Goal: Task Accomplishment & Management: Manage account settings

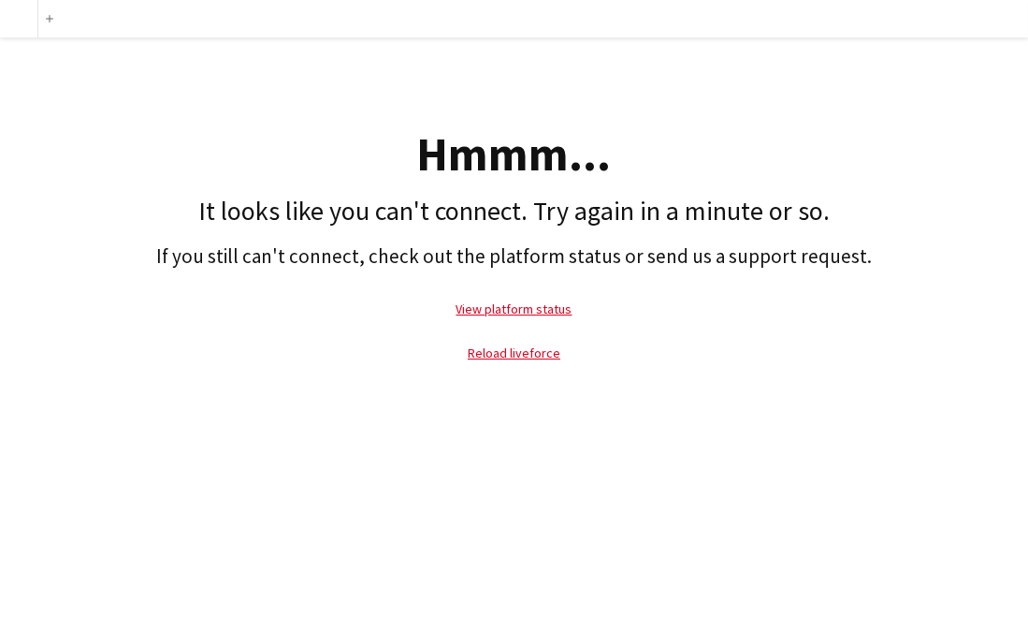
click at [666, 66] on div "Hmmm... It looks like you can't connect. Try again in a minute or so. If you st…" at bounding box center [514, 210] width 1028 height 346
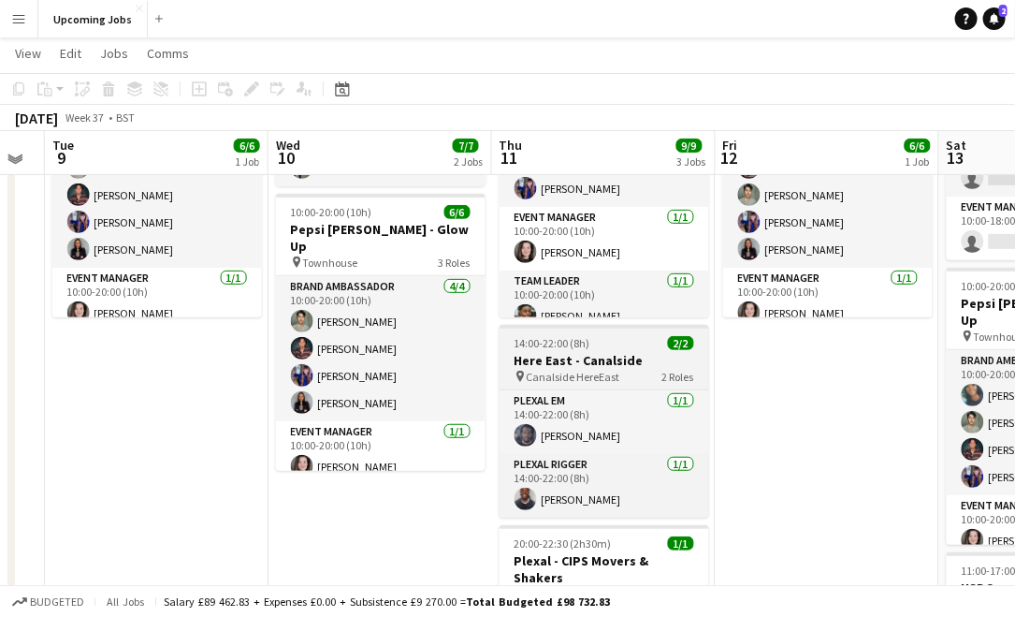
scroll to position [178, 0]
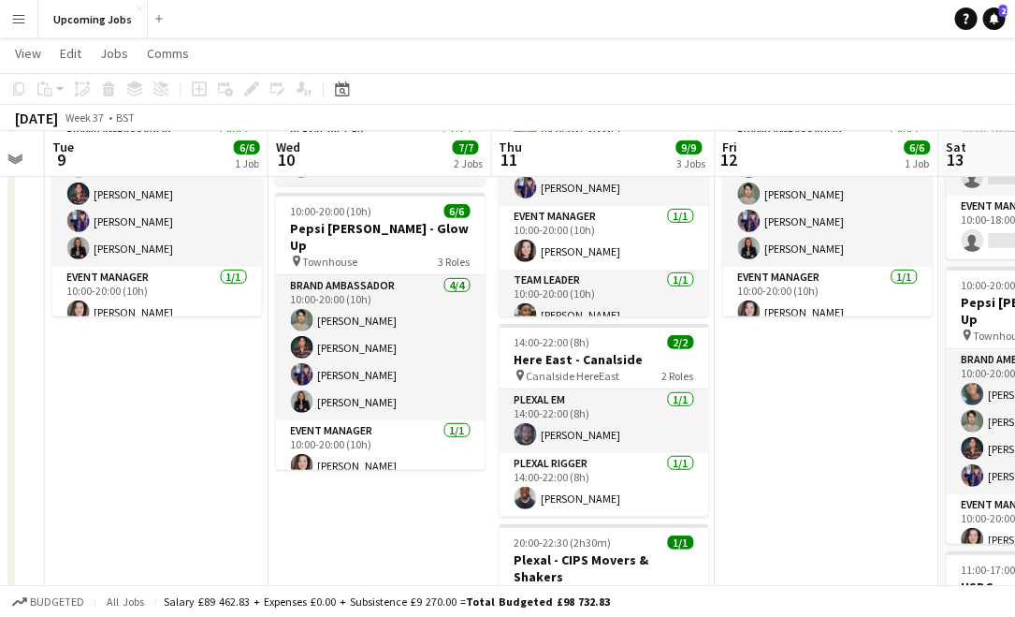
click at [11, 20] on app-icon "Menu" at bounding box center [18, 18] width 15 height 15
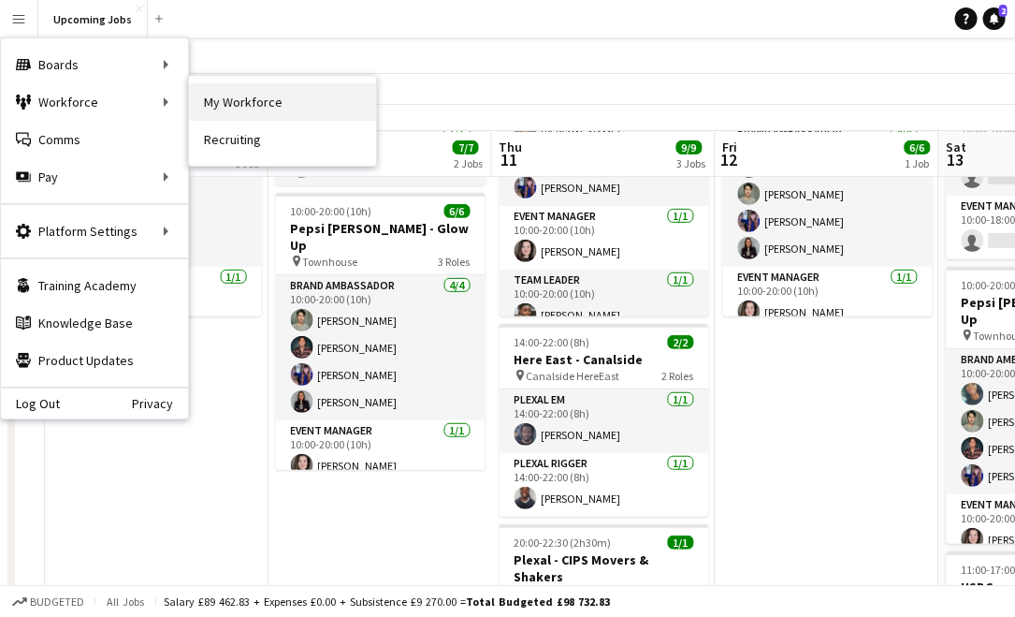
click at [236, 104] on link "My Workforce" at bounding box center [282, 101] width 187 height 37
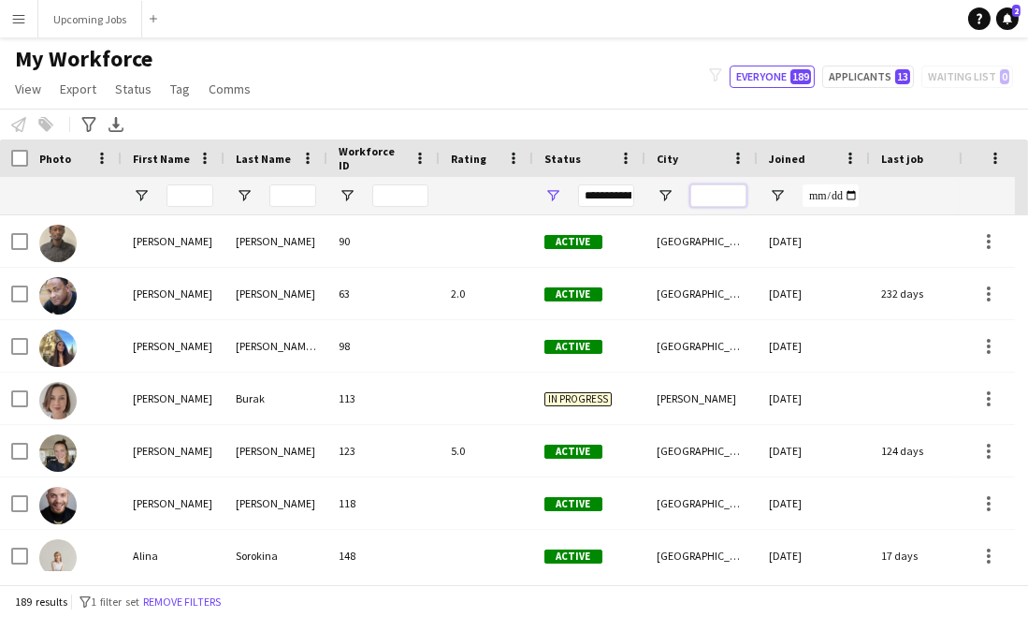
click at [727, 192] on input "City Filter Input" at bounding box center [719, 195] width 56 height 22
type input "*********"
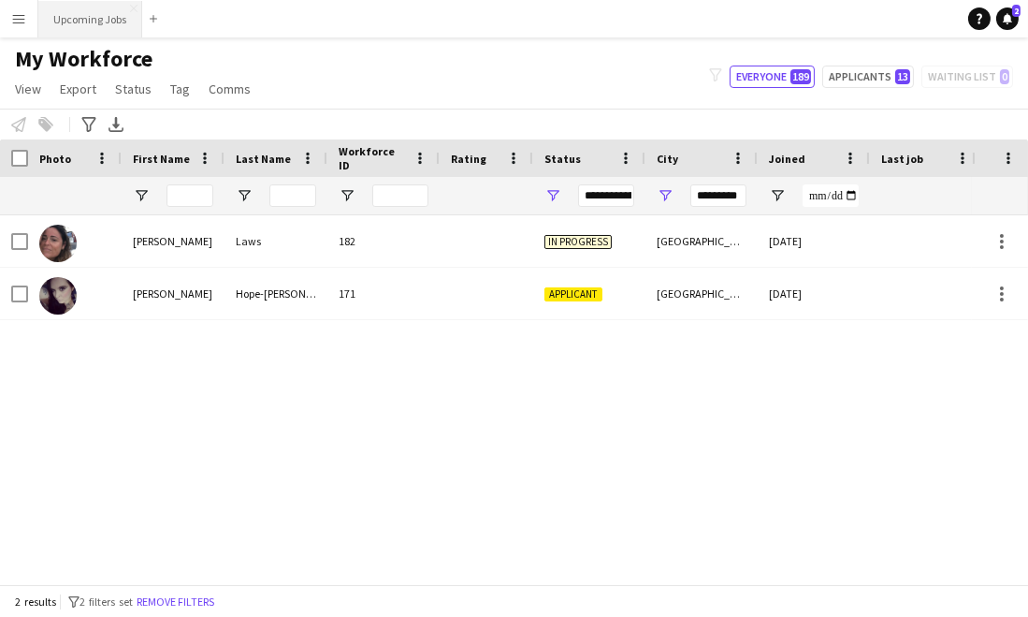
click at [83, 8] on button "Upcoming Jobs Close" at bounding box center [90, 19] width 104 height 36
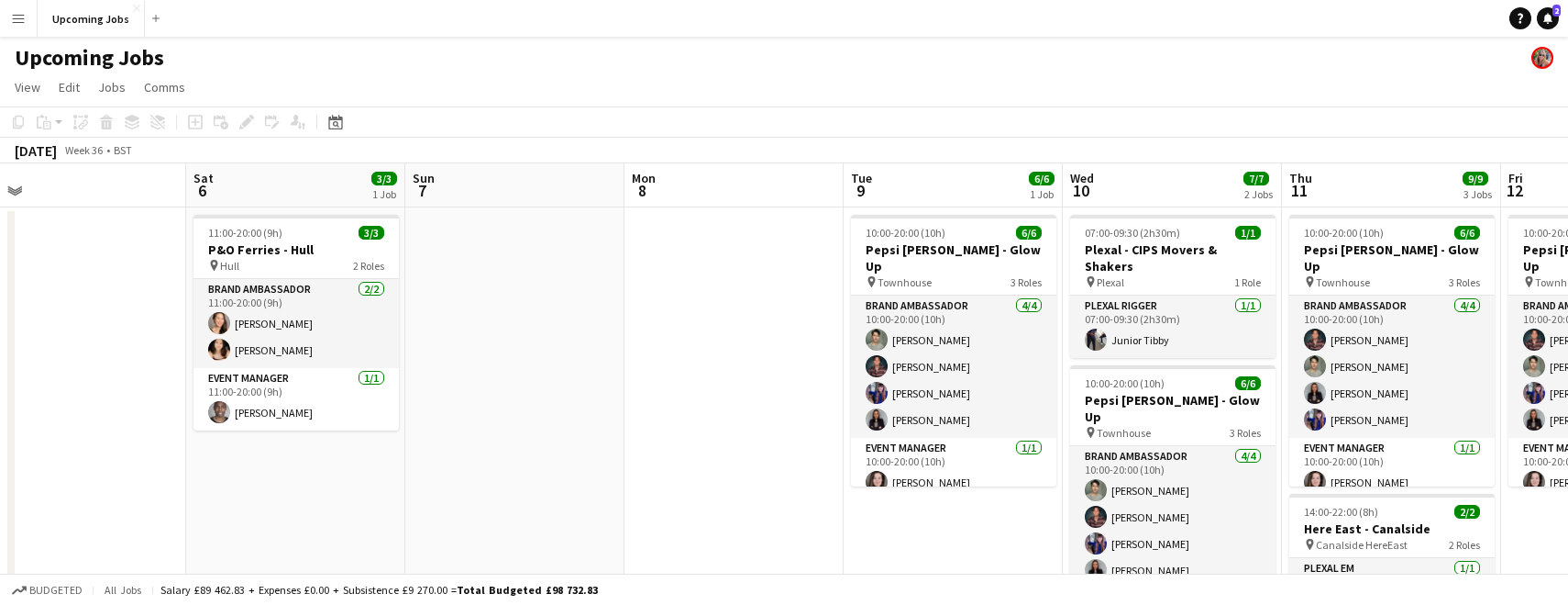
scroll to position [0, 676]
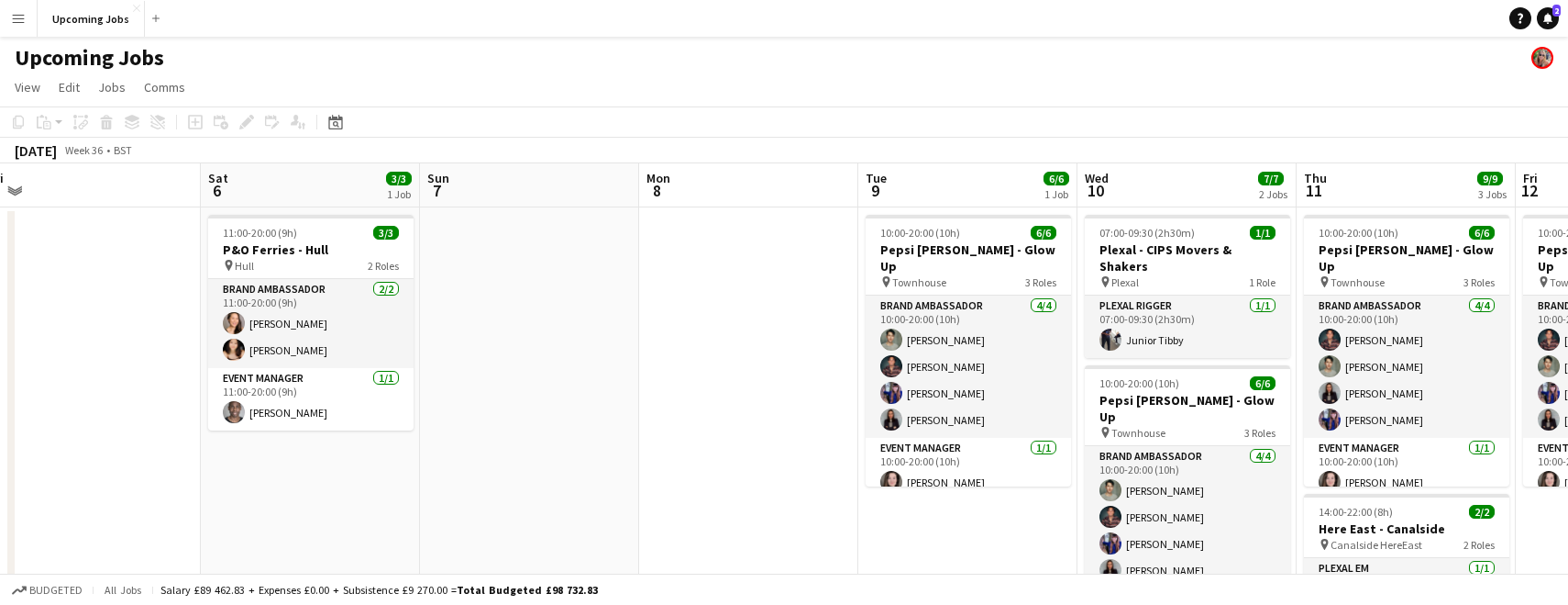
click at [706, 169] on app-board-header-date "Mon 8" at bounding box center [749, 185] width 220 height 44
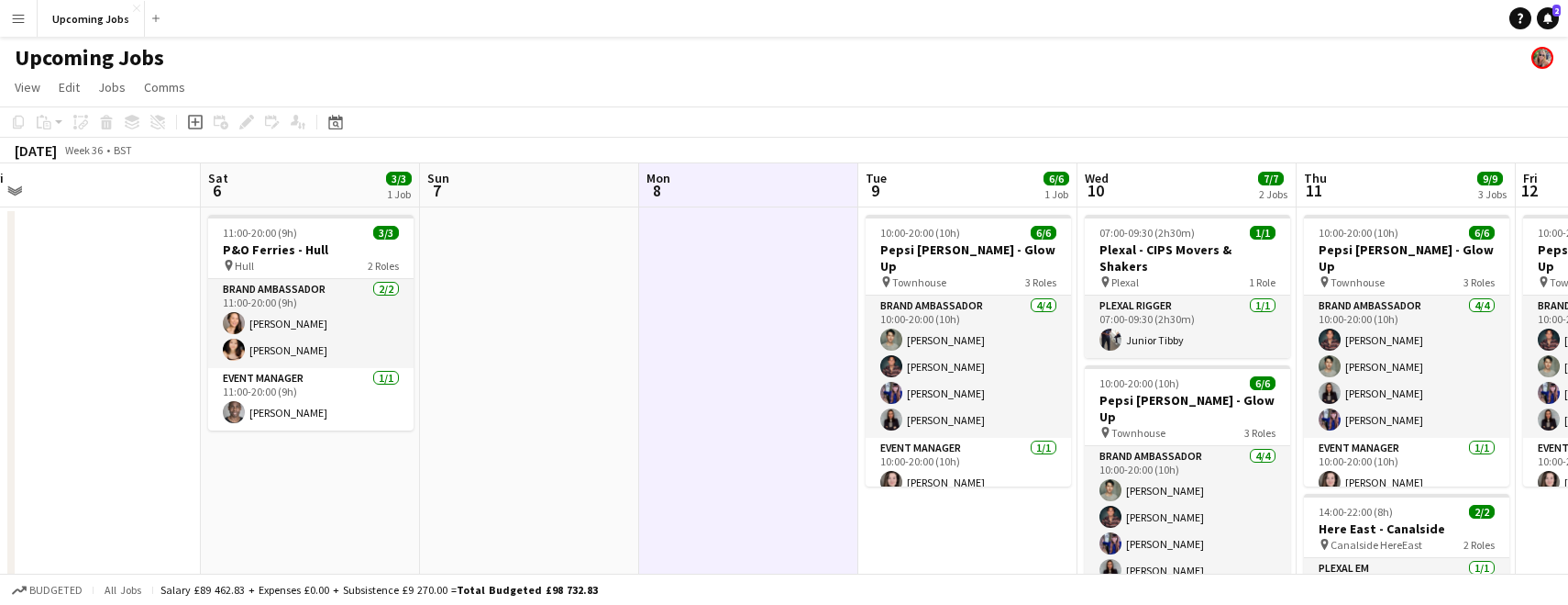
click at [192, 123] on icon "Add job" at bounding box center [195, 122] width 15 height 15
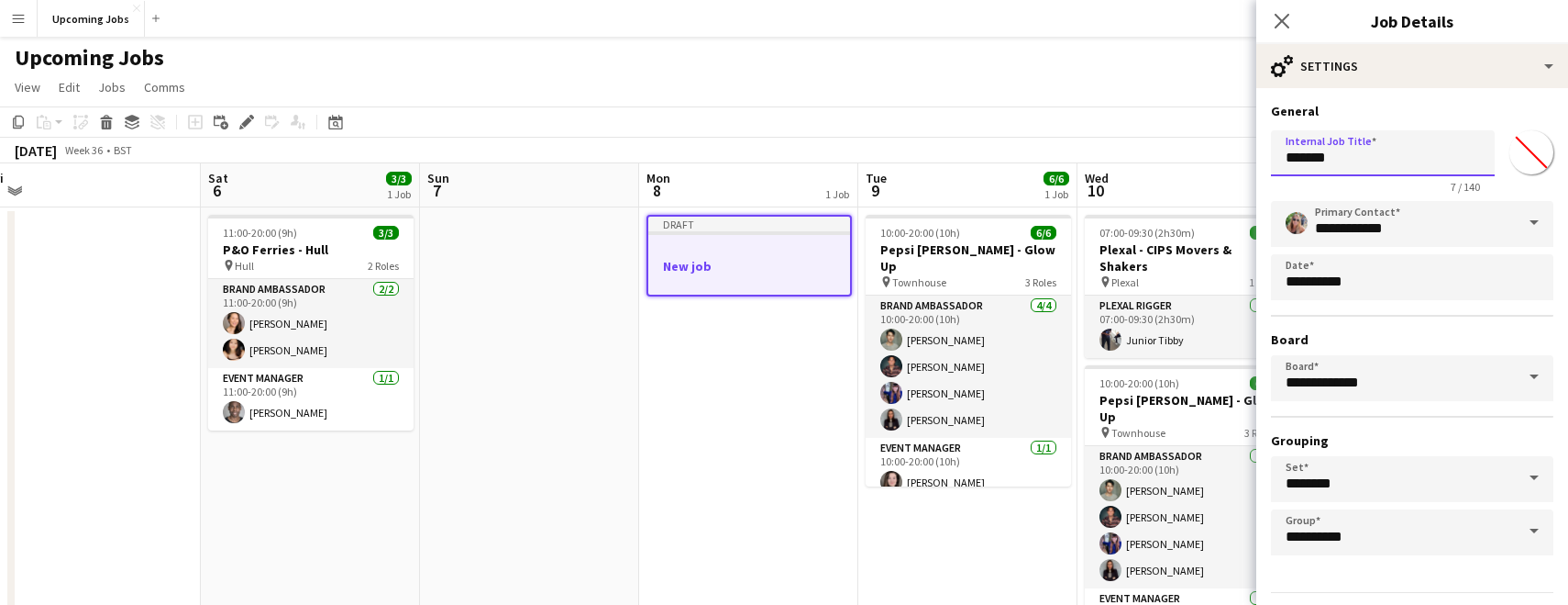
drag, startPoint x: 1365, startPoint y: 175, endPoint x: 1181, endPoint y: 135, distance: 188.3
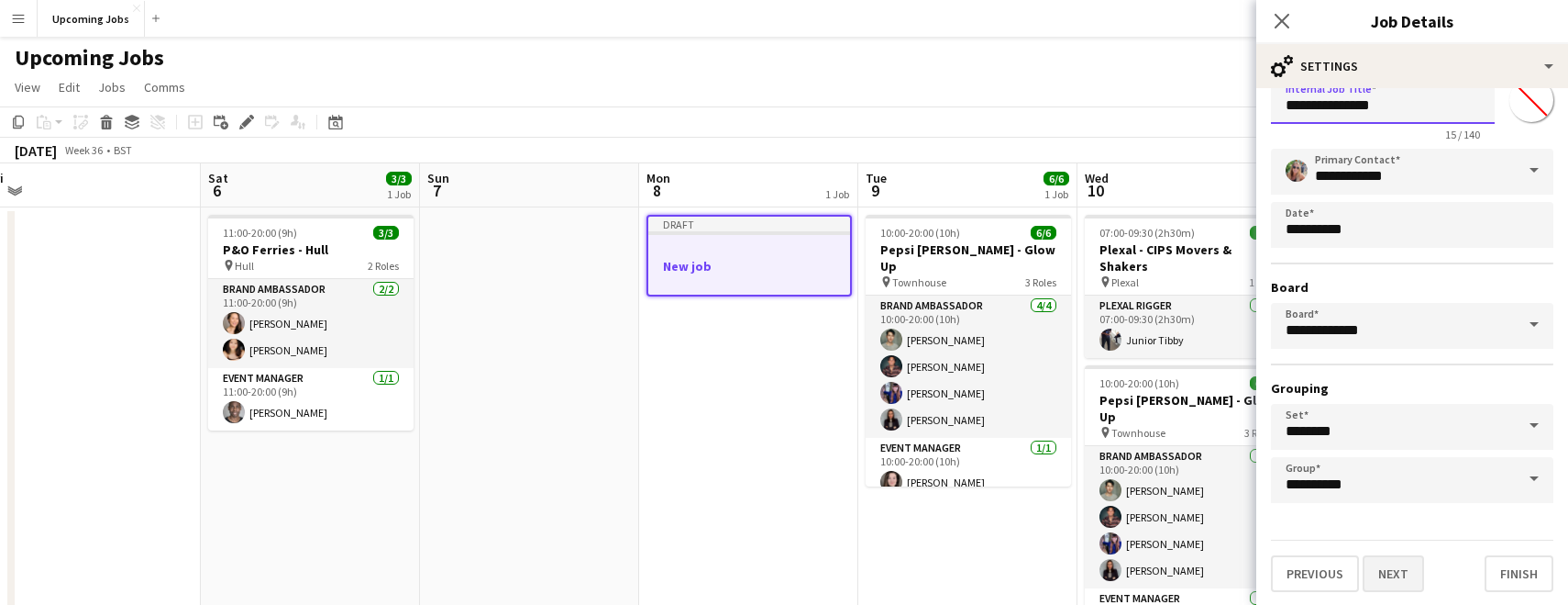
type input "**********"
click at [1006, 572] on button "Next" at bounding box center [1394, 573] width 62 height 36
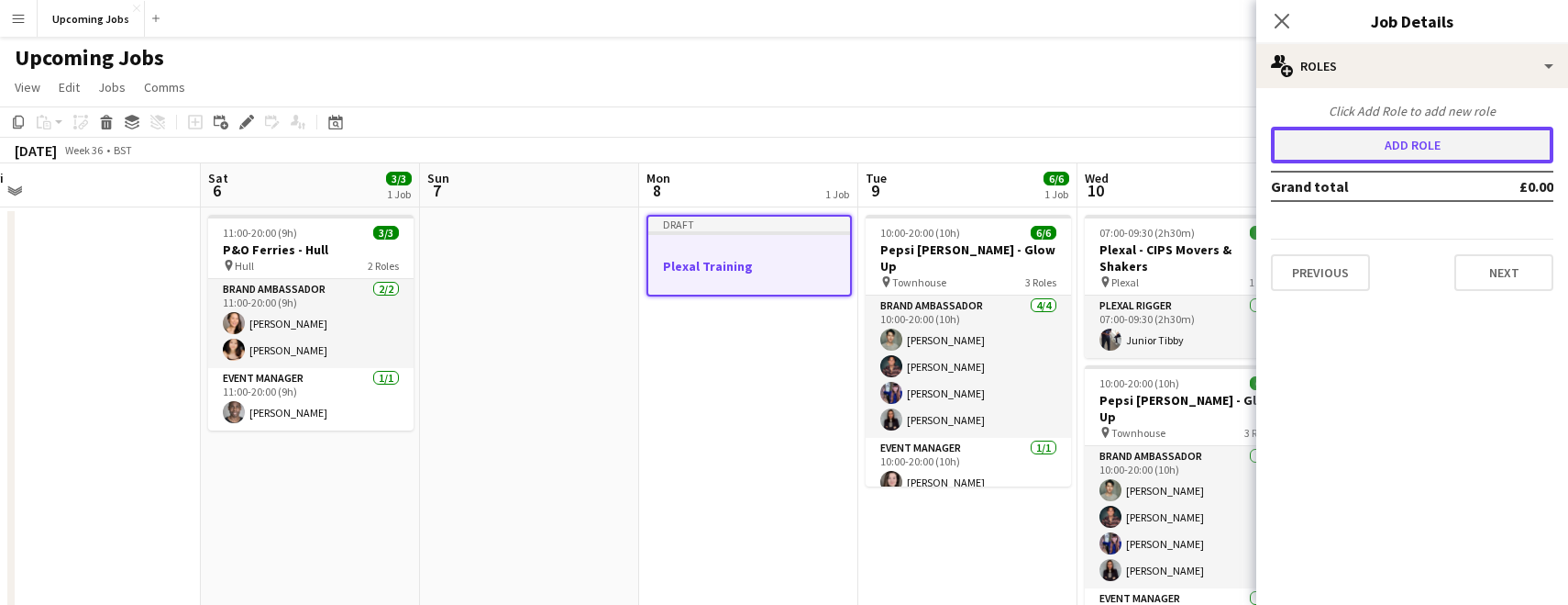
click at [1006, 148] on button "Add role" at bounding box center [1412, 144] width 282 height 36
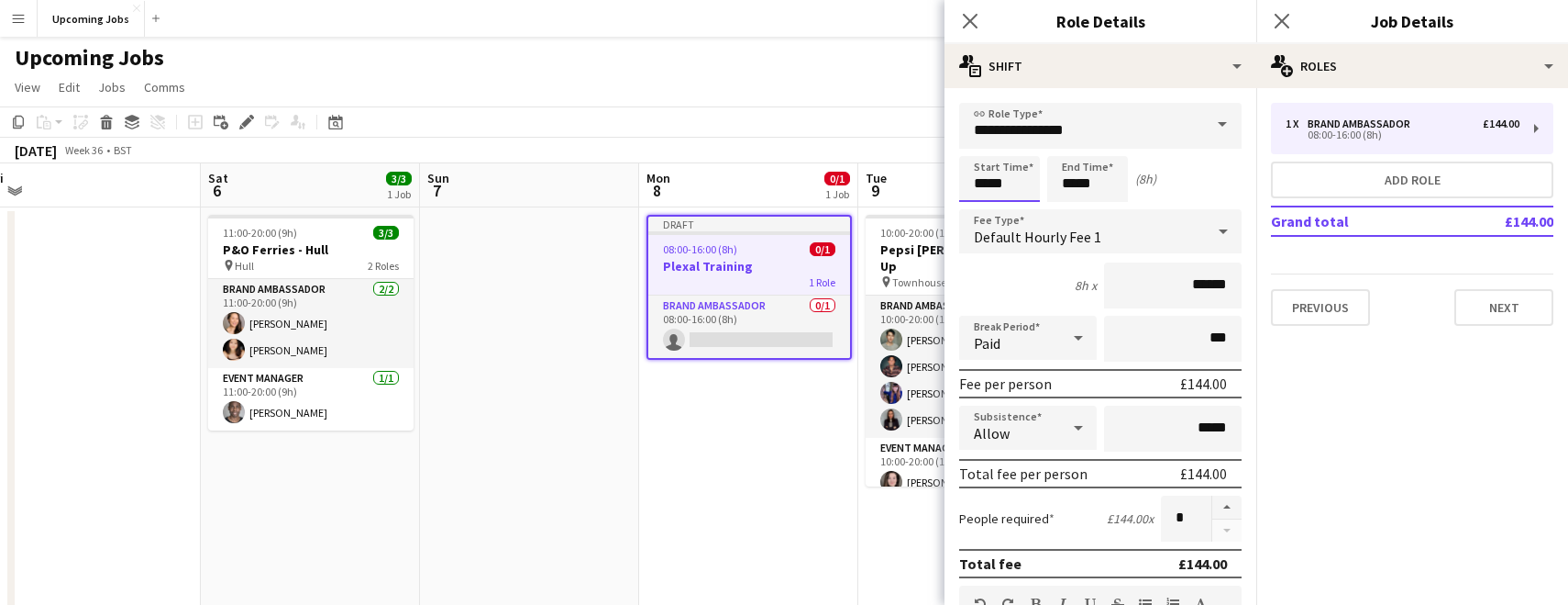
click at [986, 182] on input "*****" at bounding box center [1000, 178] width 80 height 46
click at [982, 152] on div at bounding box center [981, 146] width 36 height 19
type input "*****"
click at [982, 152] on div at bounding box center [981, 146] width 36 height 19
click at [1006, 194] on input "*****" at bounding box center [1088, 178] width 80 height 46
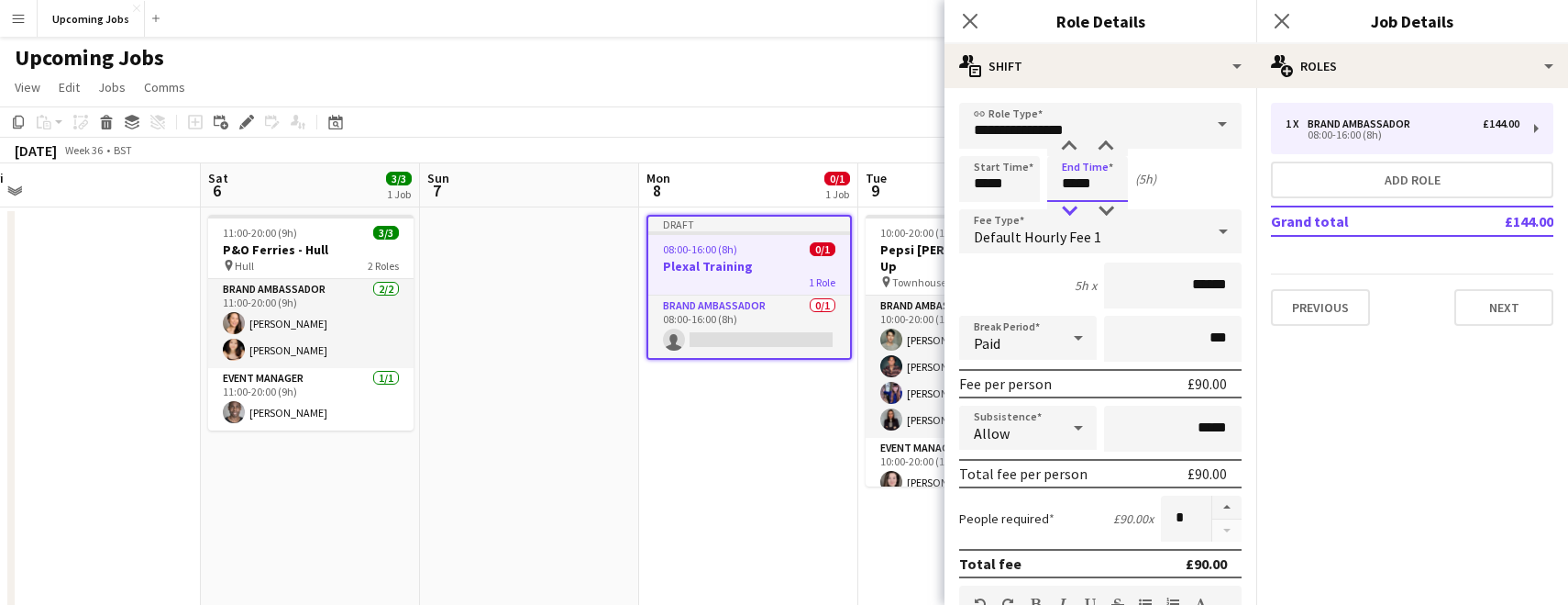
click at [1006, 206] on div at bounding box center [1068, 211] width 36 height 19
type input "*****"
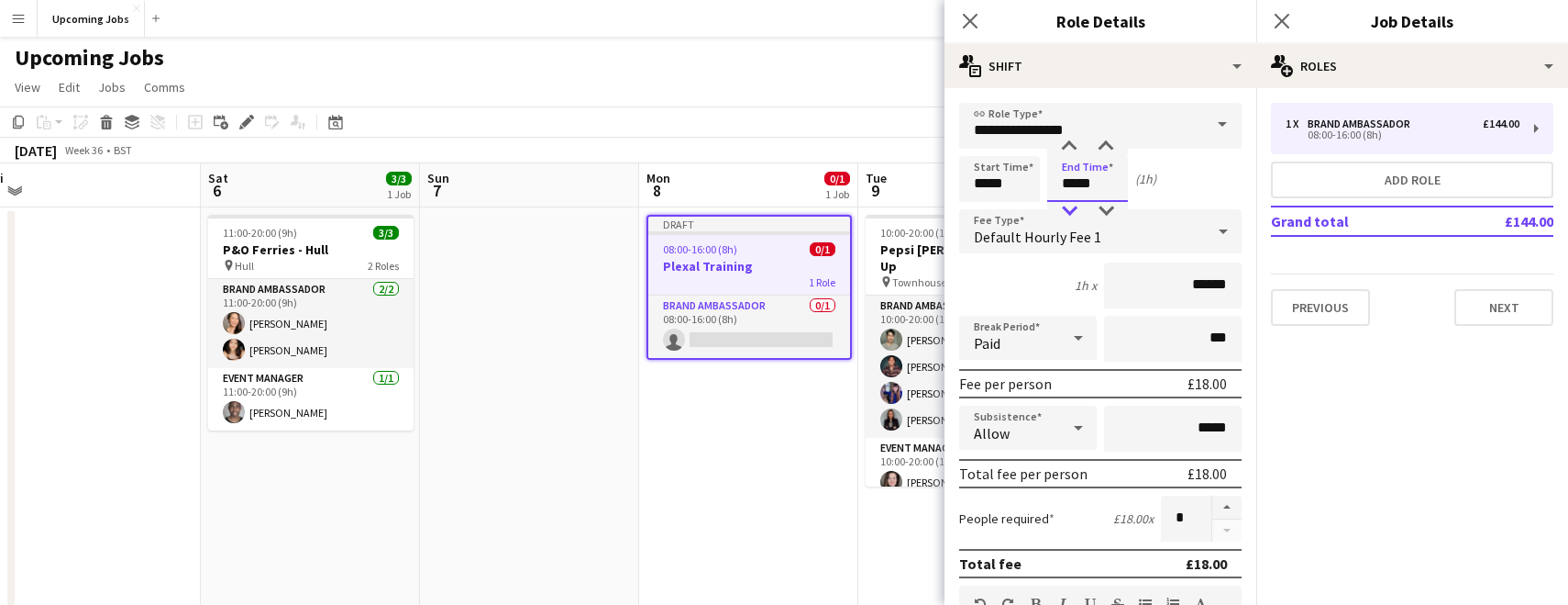
click at [1006, 206] on div at bounding box center [1068, 211] width 36 height 19
click at [1006, 189] on div "Start Time ***** End Time ***** (1h)" at bounding box center [1101, 178] width 282 height 46
click at [1006, 187] on input "*****" at bounding box center [1088, 178] width 80 height 46
click at [1006, 183] on div "Start Time ***** End Time ***** (1h)" at bounding box center [1101, 178] width 282 height 46
click at [1006, 126] on span at bounding box center [1222, 125] width 38 height 44
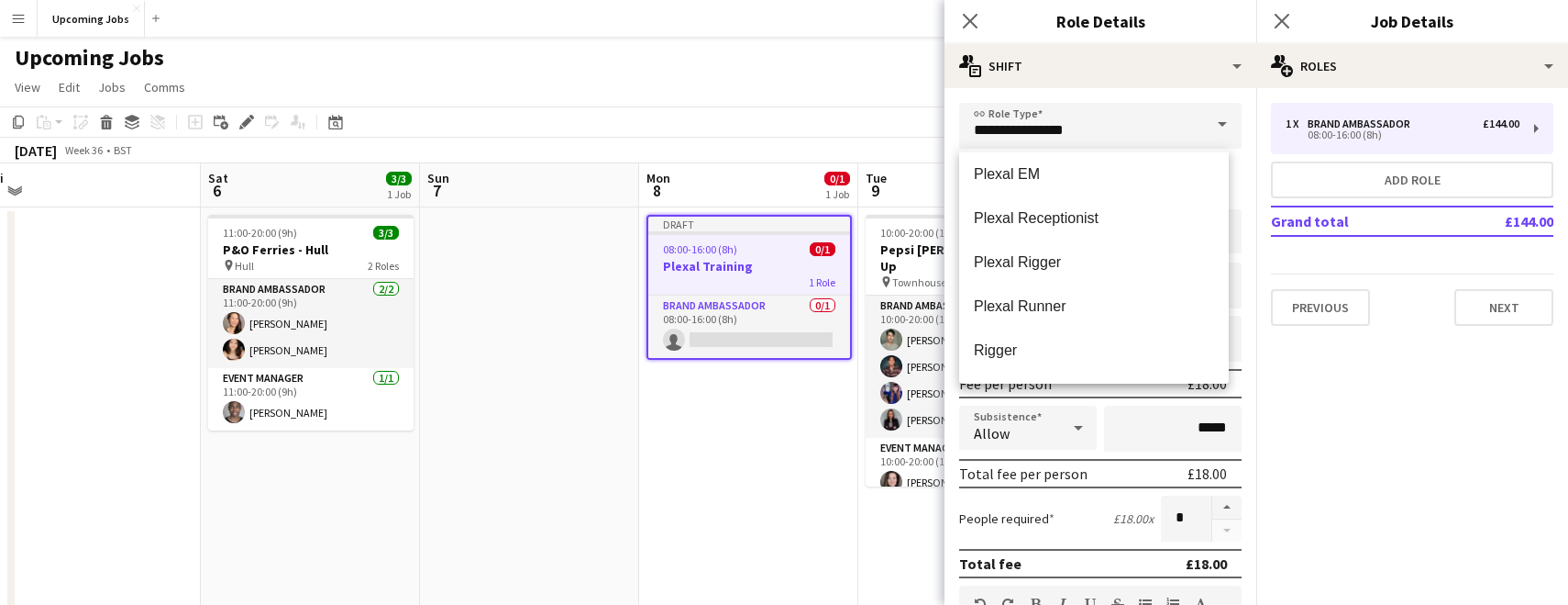
scroll to position [221, 0]
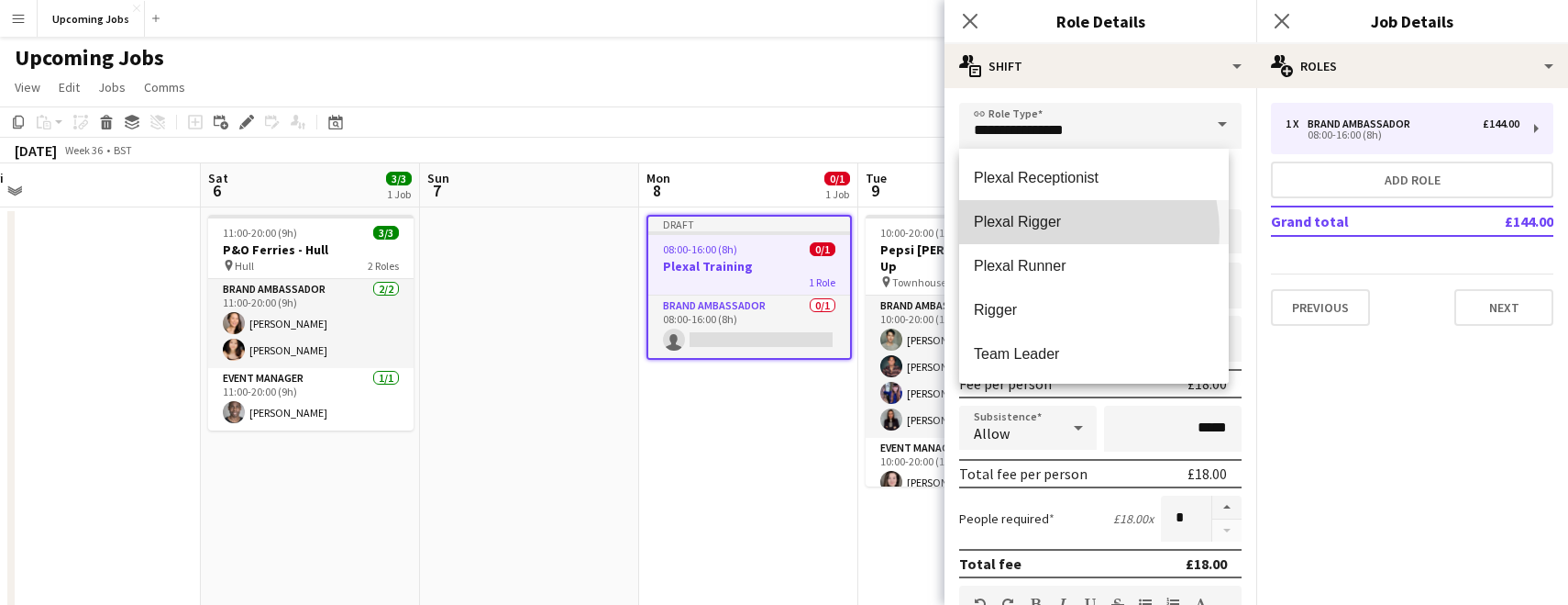
click at [1006, 232] on mat-option "Plexal Rigger" at bounding box center [1094, 222] width 270 height 44
type input "**********"
type input "******"
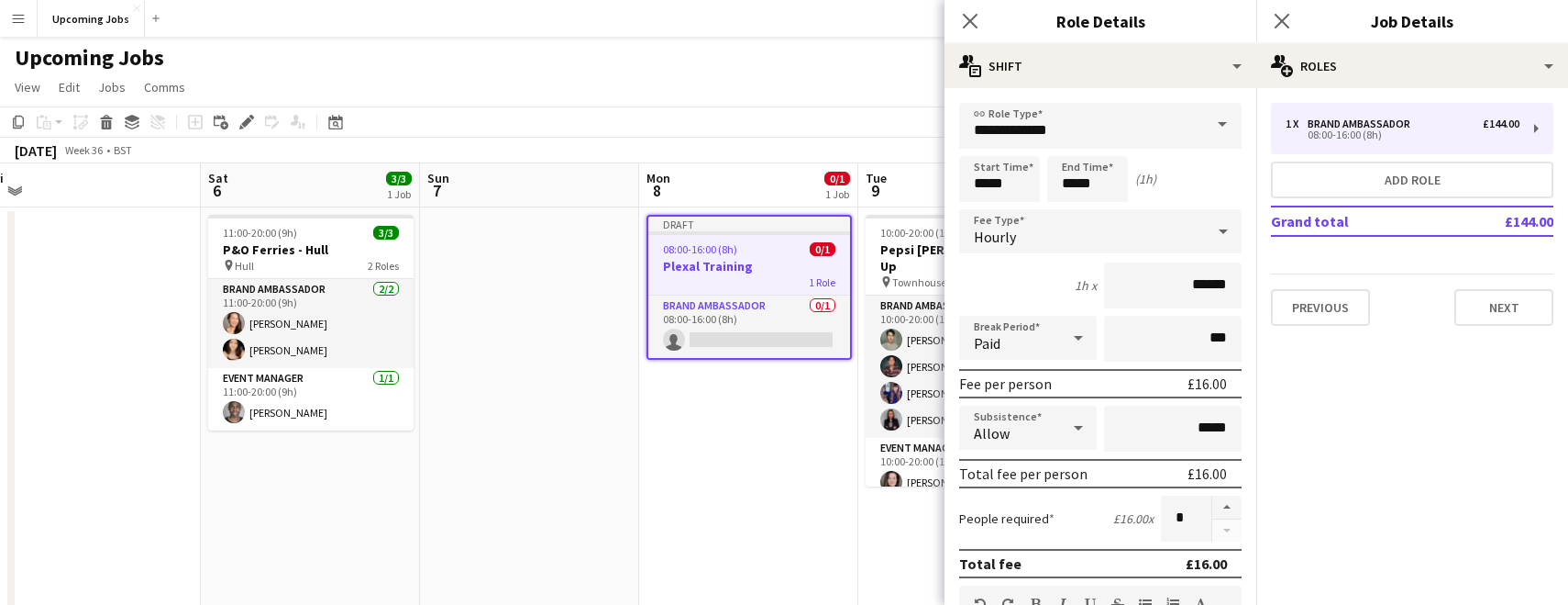
click at [1006, 170] on div "Start Time ***** End Time ***** (1h)" at bounding box center [1101, 178] width 282 height 46
drag, startPoint x: 1215, startPoint y: 426, endPoint x: 1188, endPoint y: 424, distance: 27.1
click at [1006, 425] on input "*****" at bounding box center [1173, 429] width 137 height 46
type input "**"
click at [1006, 460] on mat-expansion-panel "pencil3 General details 1 x Brand Ambassador £144.00 08:00-16:00 (8h) Add role …" at bounding box center [1412, 346] width 312 height 517
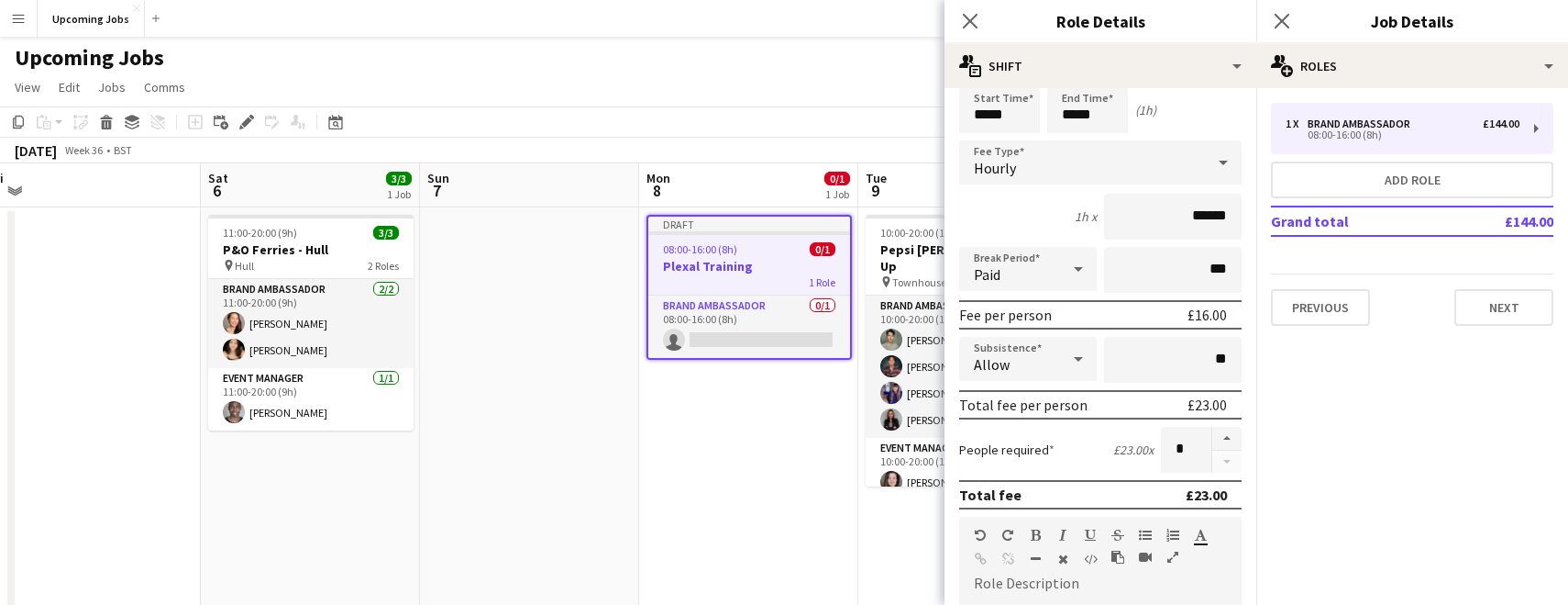
scroll to position [71, 0]
click at [1006, 435] on button "button" at bounding box center [1227, 436] width 29 height 24
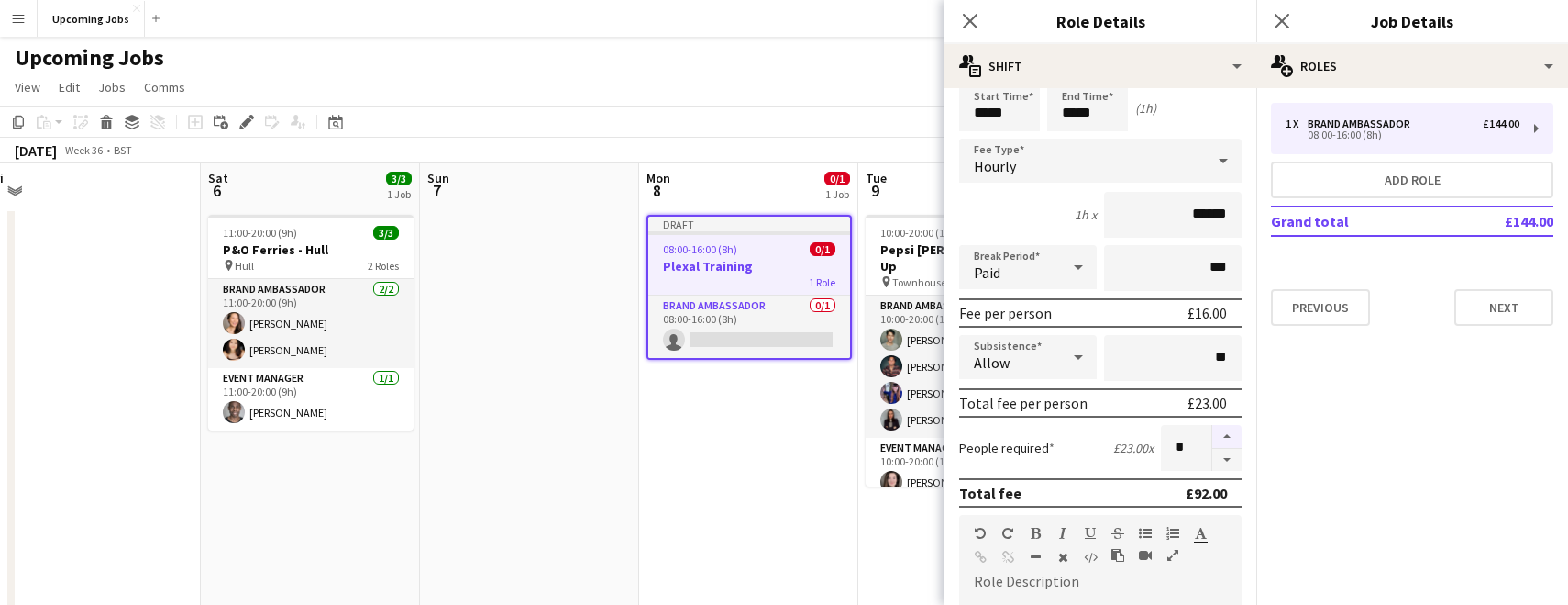
type input "*"
click at [1006, 455] on mat-expansion-panel "pencil3 General details 1 x Brand Ambassador £144.00 08:00-16:00 (8h) Add role …" at bounding box center [1412, 346] width 312 height 517
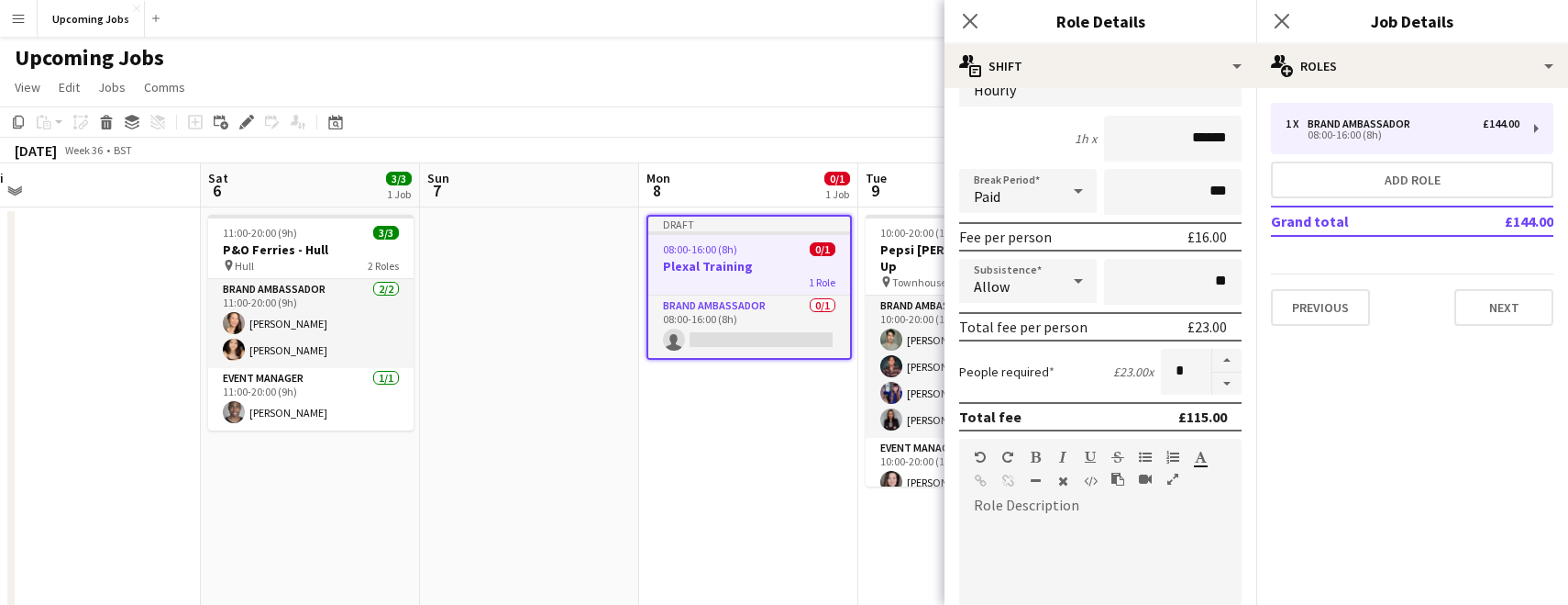
click at [1006, 564] on mat-expansion-panel "pencil3 General details 1 x Brand Ambassador £144.00 08:00-16:00 (8h) Add role …" at bounding box center [1412, 346] width 312 height 517
click at [1006, 401] on mat-expansion-panel "pencil3 General details 1 x Brand Ambassador £144.00 08:00-16:00 (8h) Add role …" at bounding box center [1412, 346] width 312 height 517
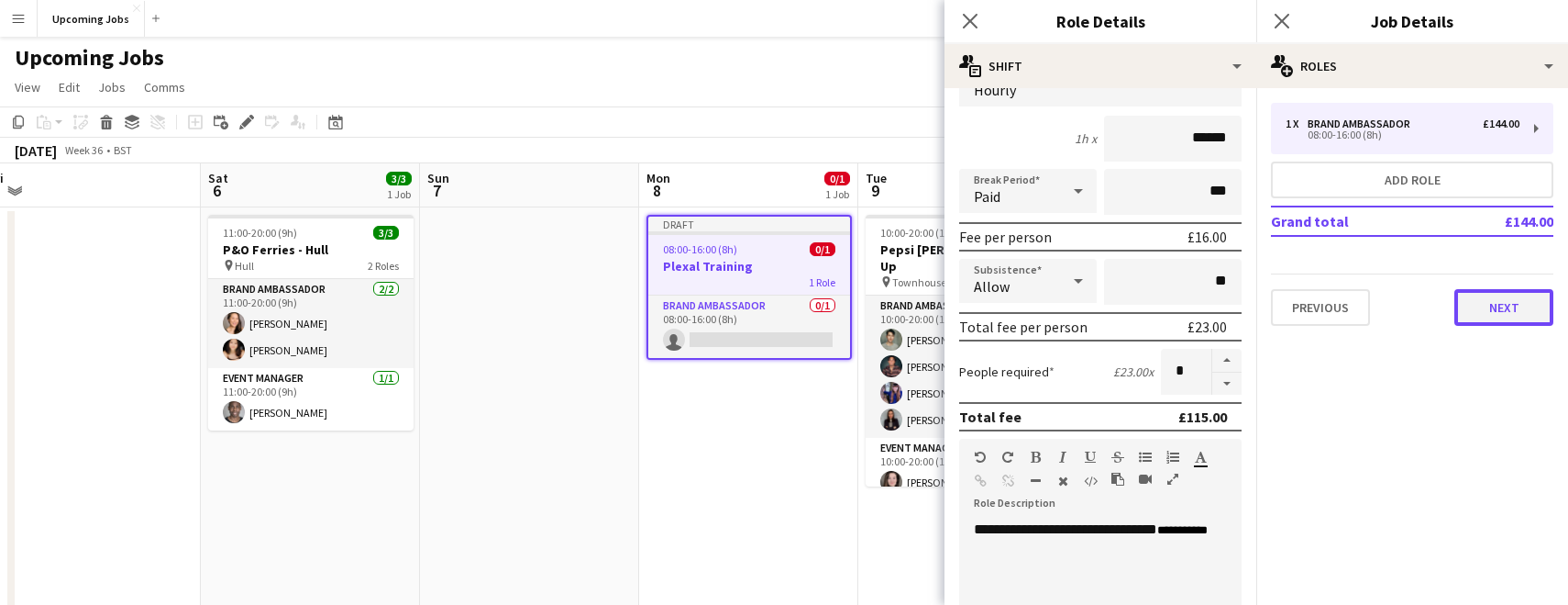
click at [1006, 298] on button "Next" at bounding box center [1503, 307] width 99 height 36
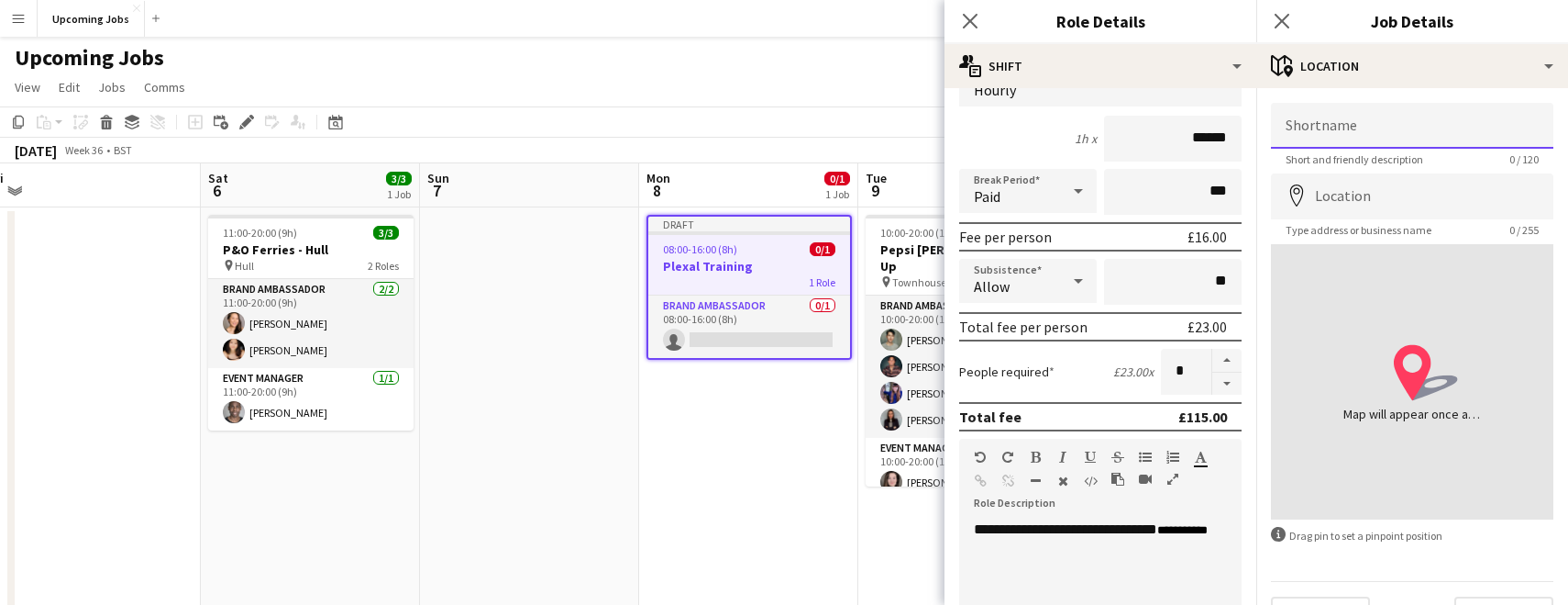
click at [1006, 128] on input "Shortname" at bounding box center [1412, 126] width 282 height 46
type input "******"
click at [1006, 193] on input "Location" at bounding box center [1412, 196] width 282 height 46
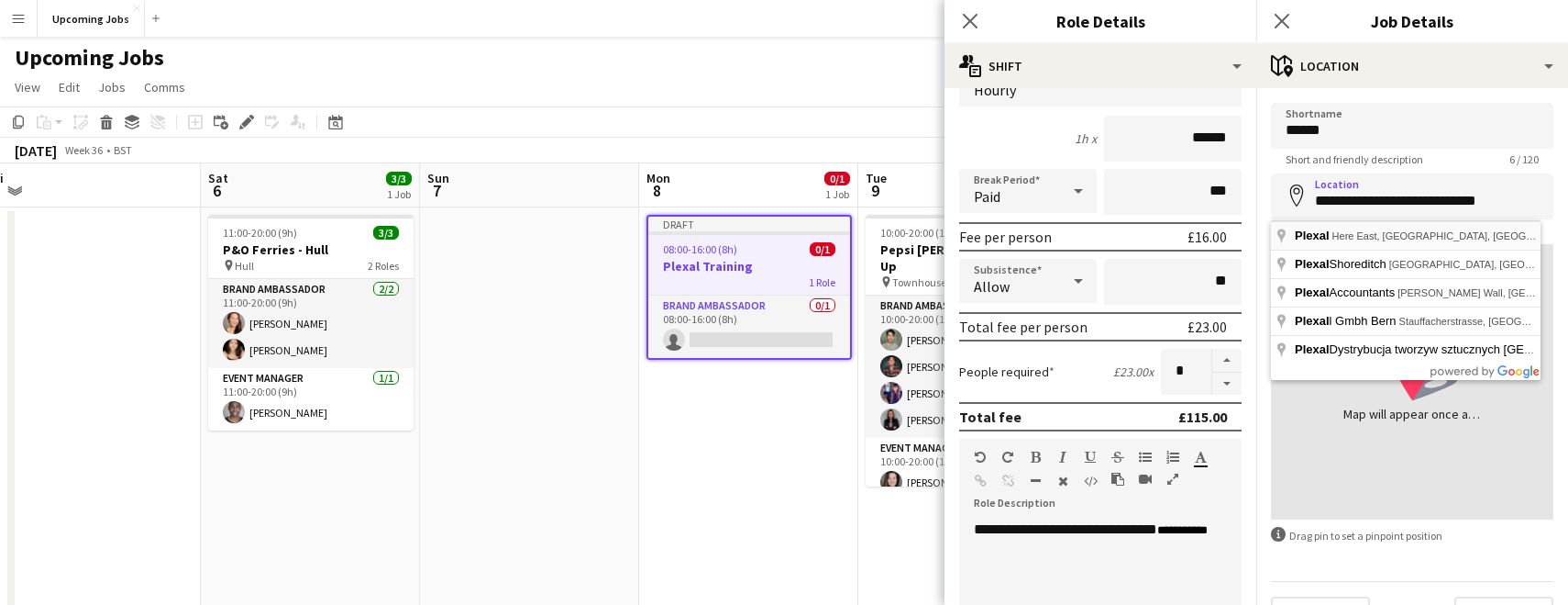
type input "**********"
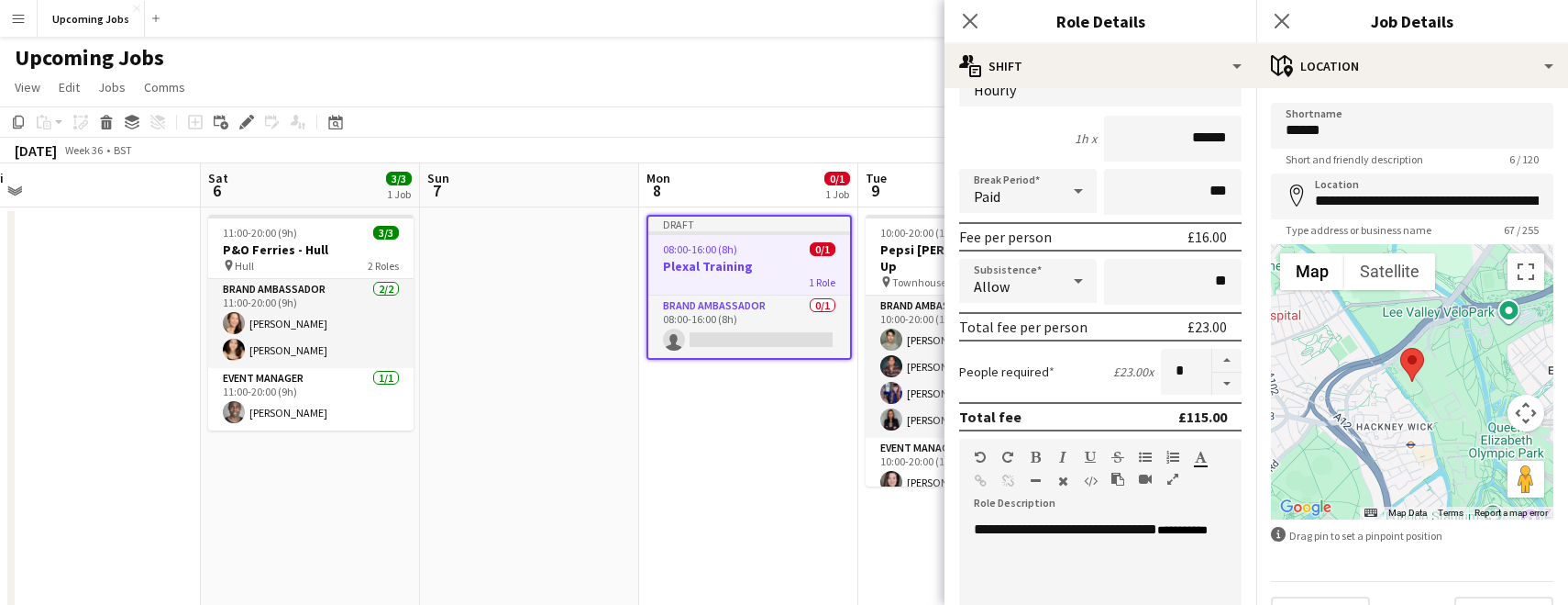
scroll to position [43, 0]
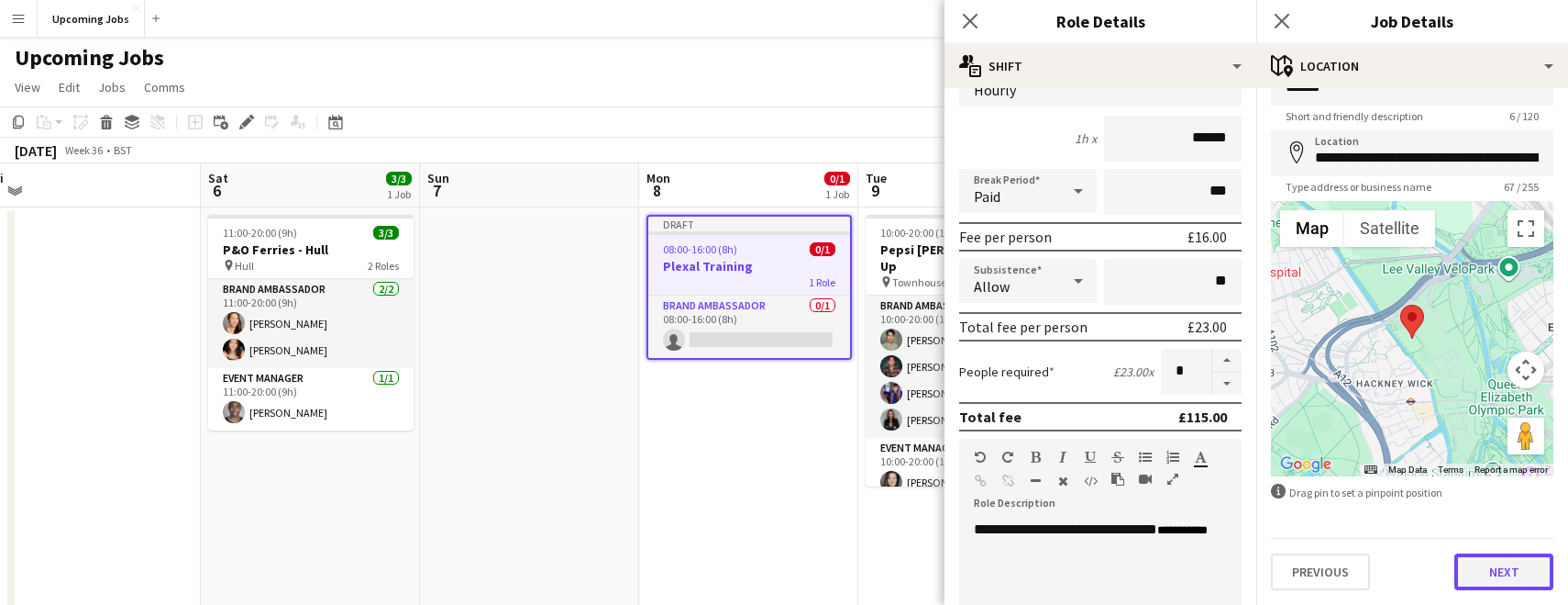
click at [1006, 565] on button "Next" at bounding box center [1503, 571] width 99 height 36
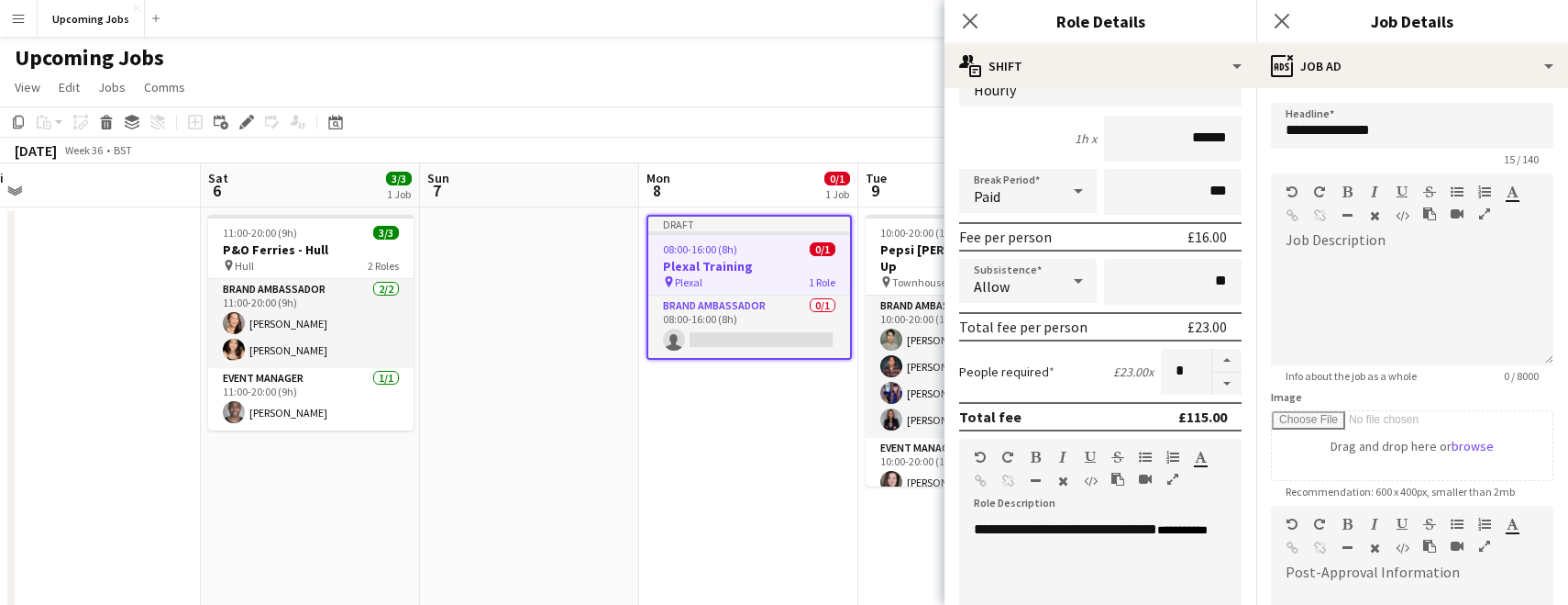
scroll to position [0, 0]
click at [1006, 259] on div at bounding box center [1412, 310] width 282 height 110
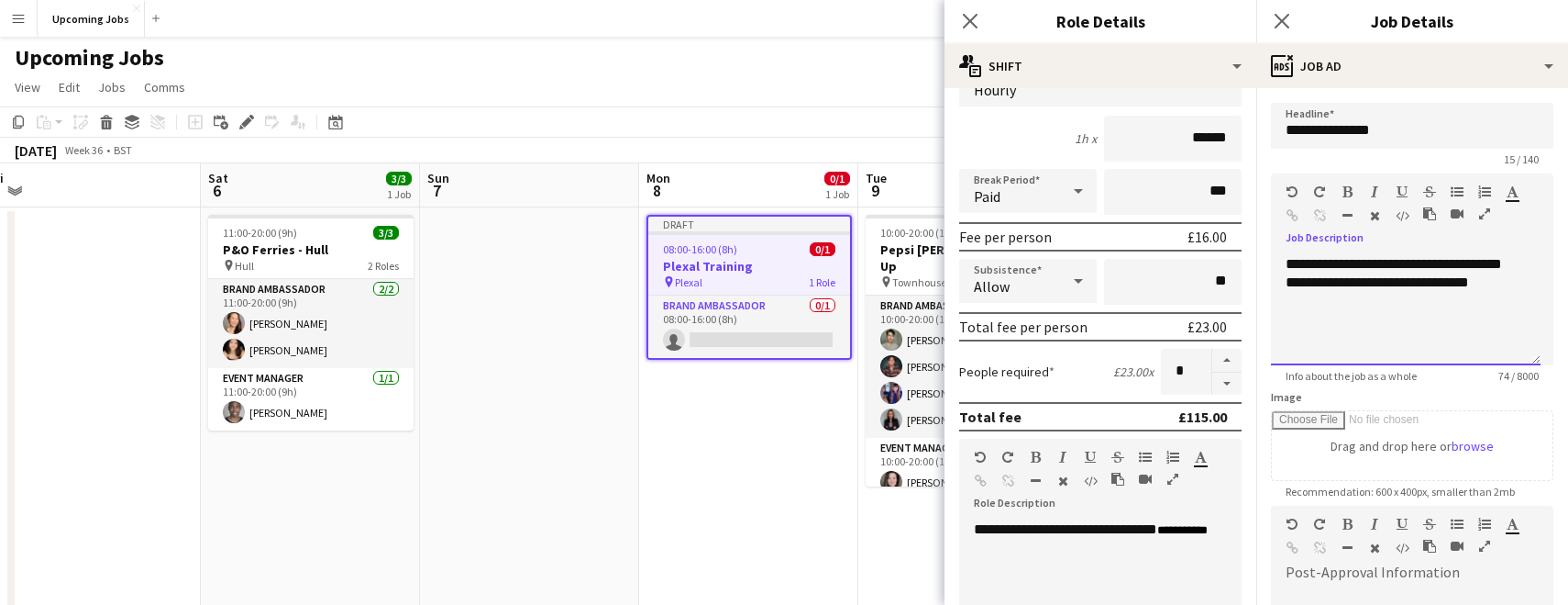
scroll to position [303, 0]
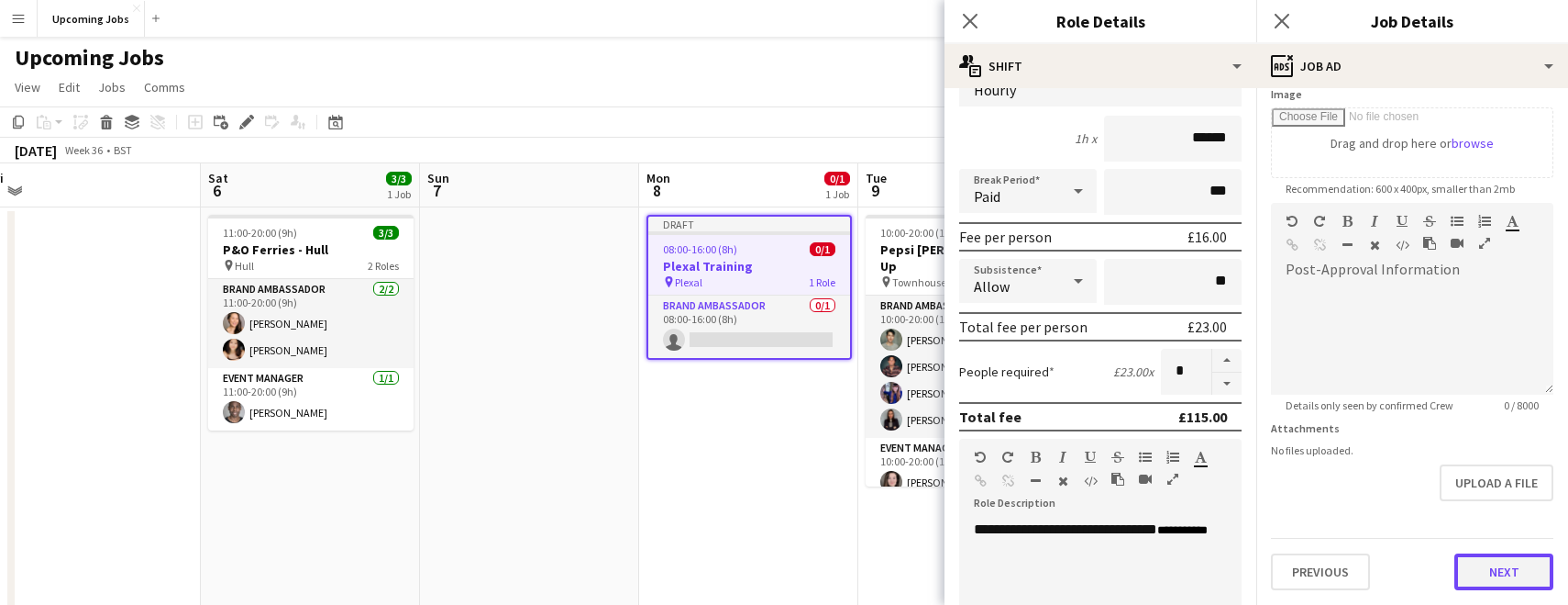
click at [1006, 564] on button "Next" at bounding box center [1503, 571] width 99 height 36
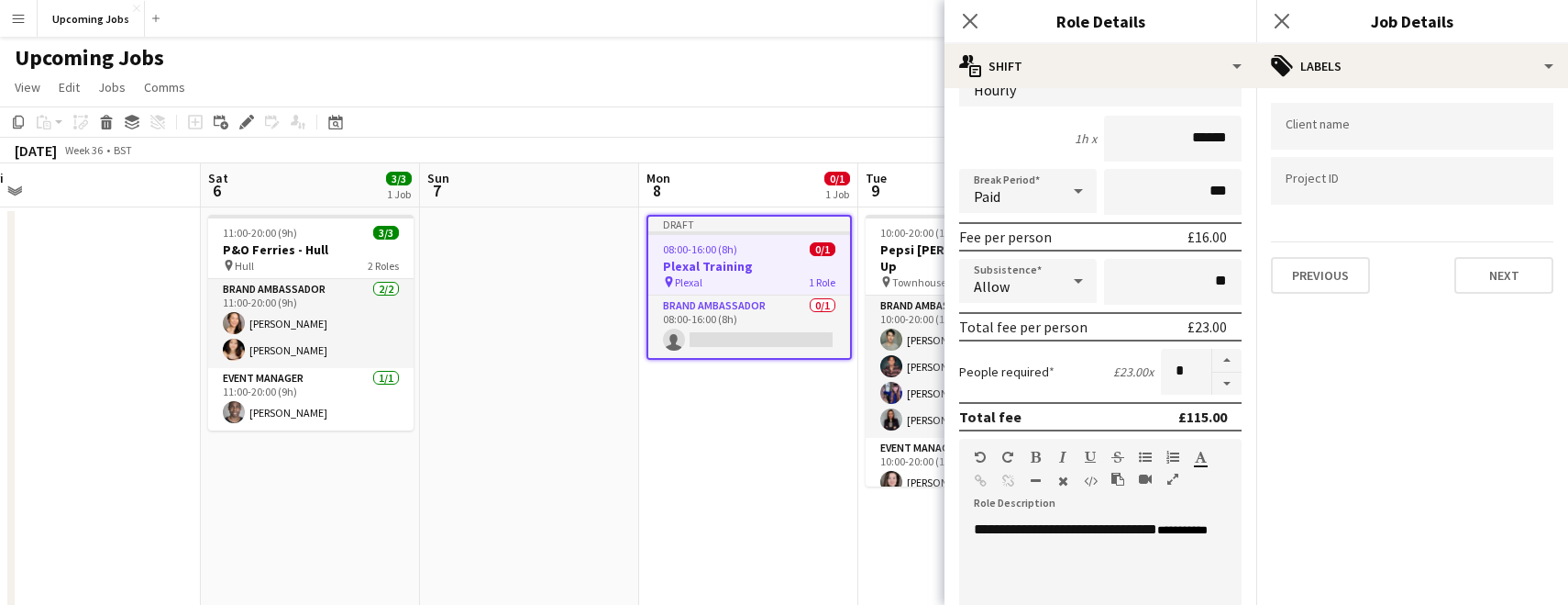
scroll to position [0, 0]
click at [1006, 135] on div at bounding box center [1412, 126] width 282 height 47
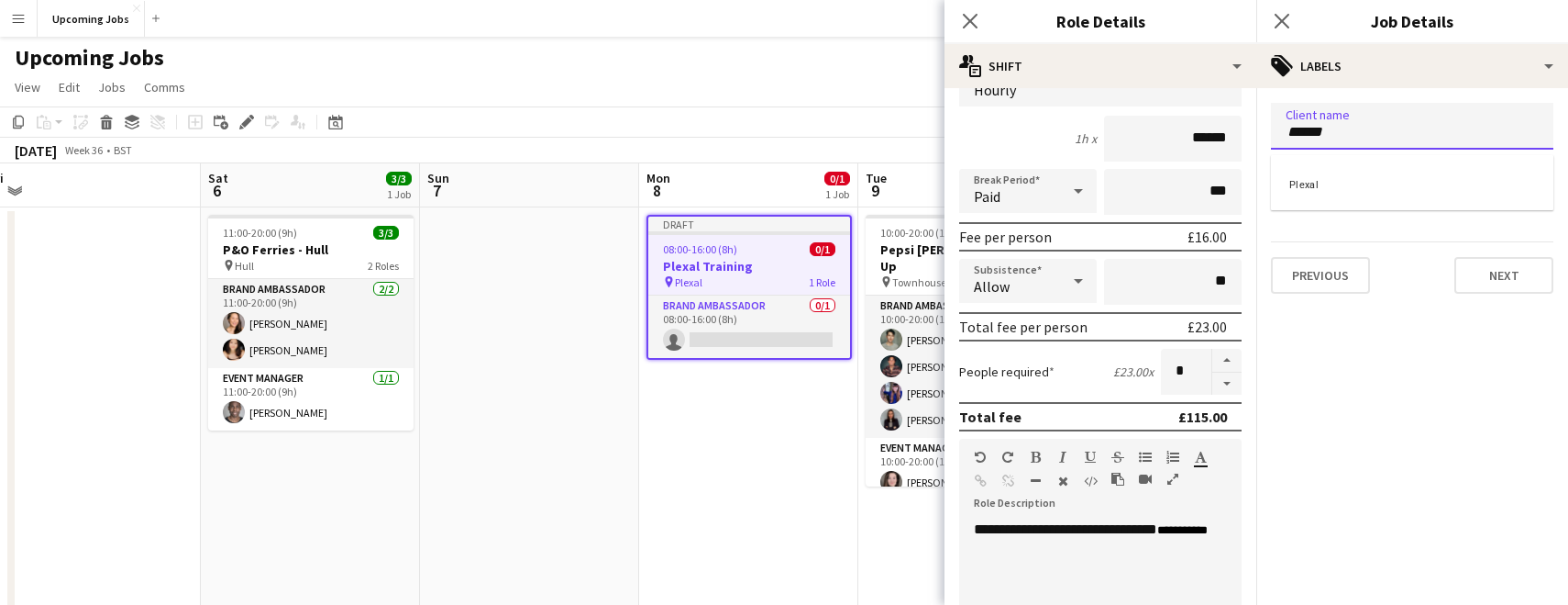
type input "******"
click at [1006, 175] on div "Plexal" at bounding box center [1412, 182] width 282 height 44
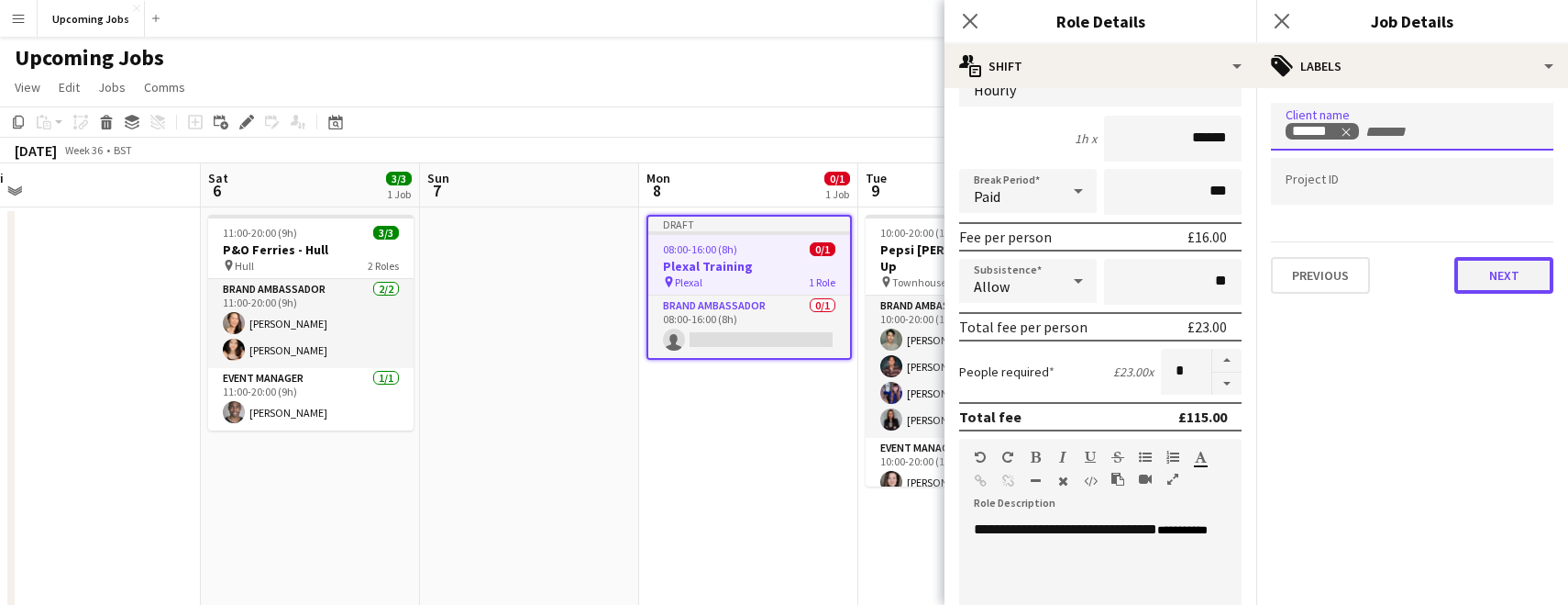
click at [1006, 278] on button "Next" at bounding box center [1503, 275] width 99 height 36
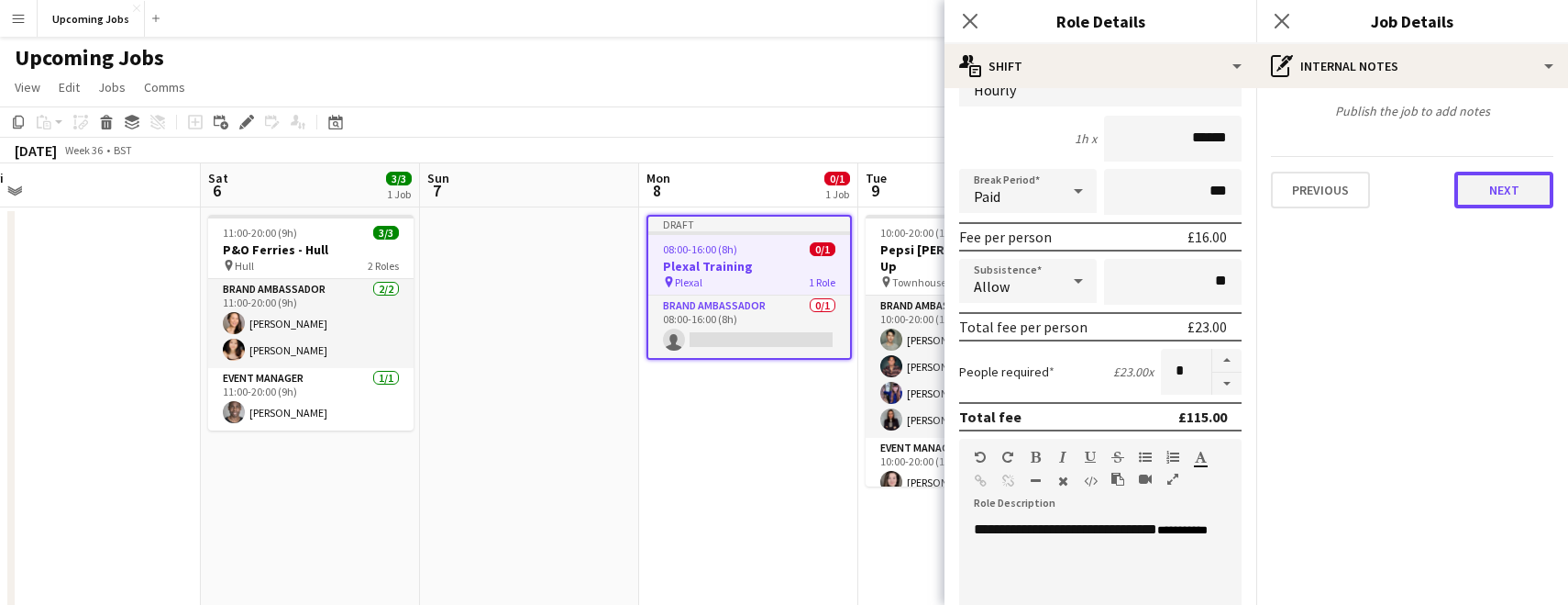
click at [1006, 191] on button "Next" at bounding box center [1503, 189] width 99 height 36
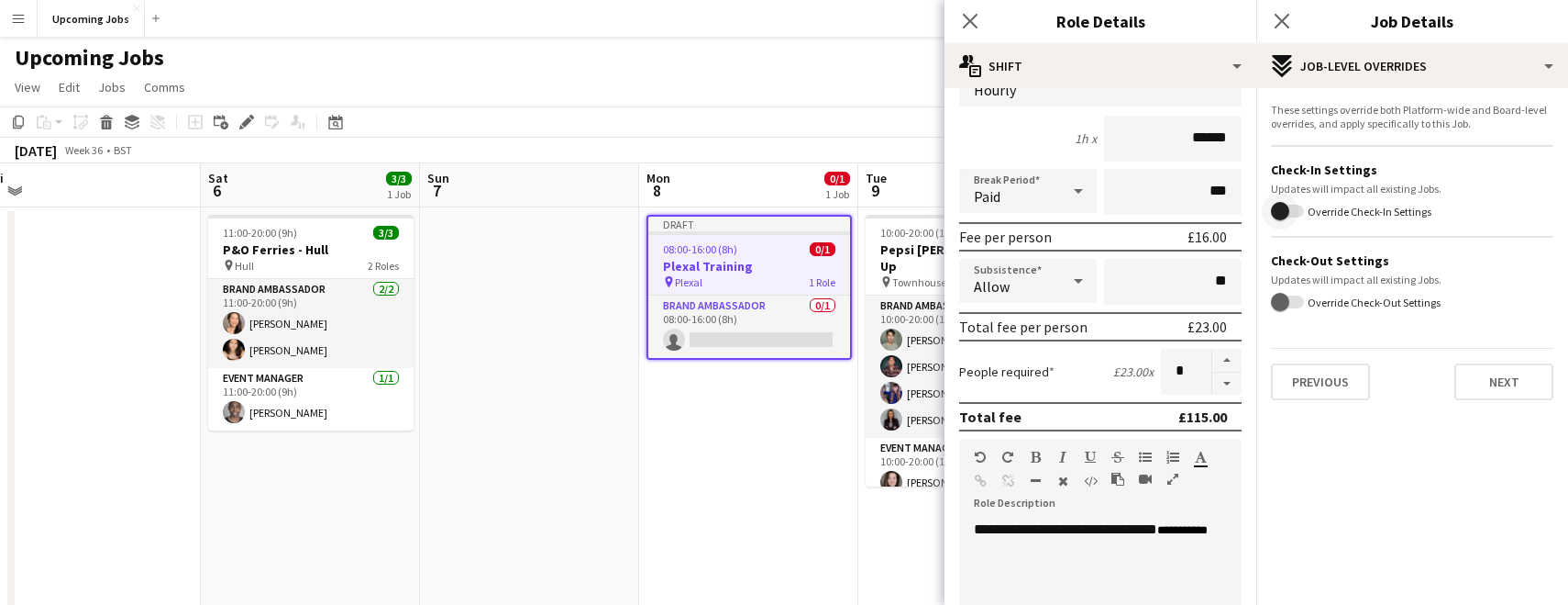
click at [1006, 211] on span "button" at bounding box center [1280, 211] width 36 height 36
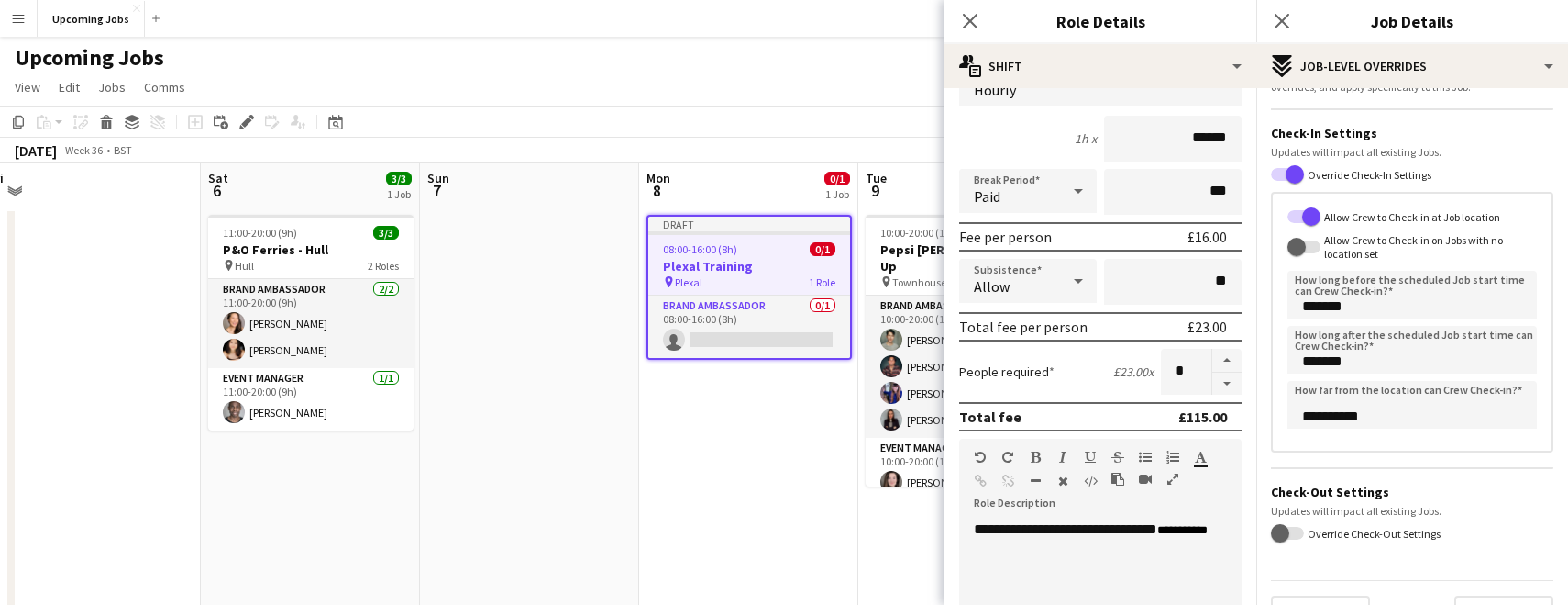
scroll to position [40, 0]
click at [1006, 247] on span "button" at bounding box center [1296, 242] width 36 height 36
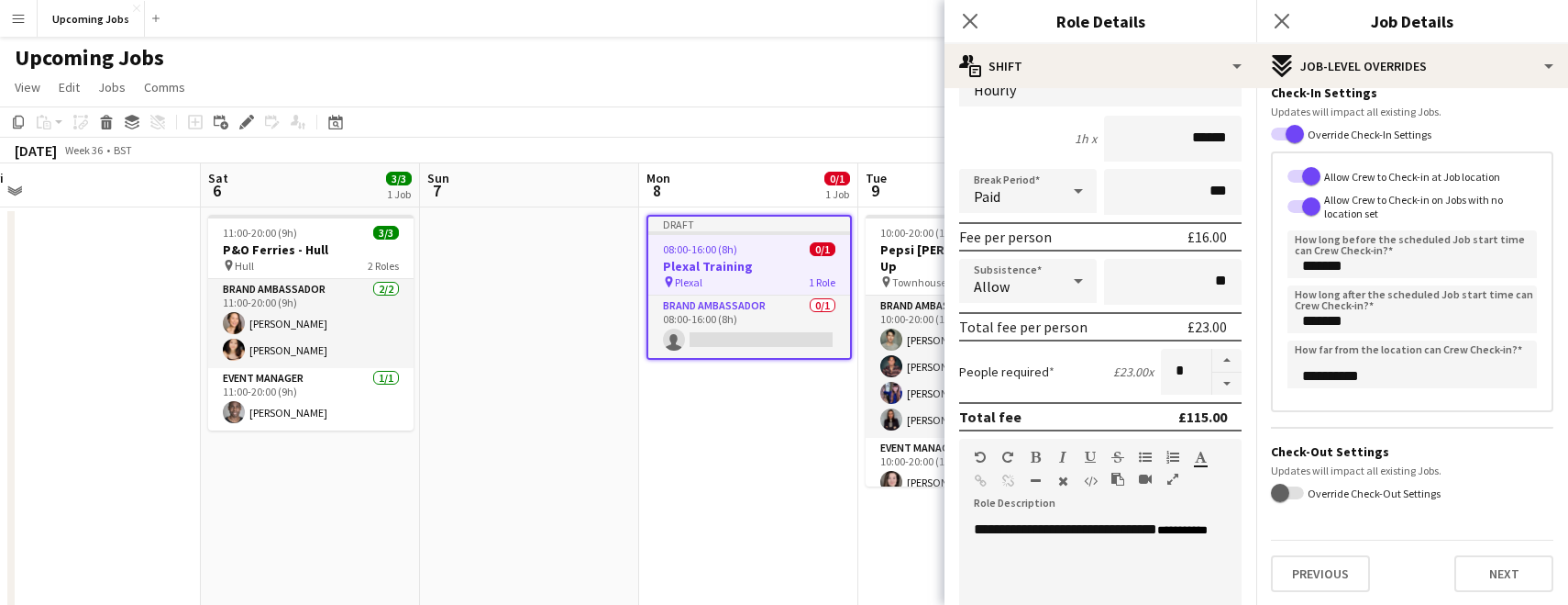
scroll to position [1, 0]
click at [1006, 492] on span "button" at bounding box center [1280, 492] width 36 height 36
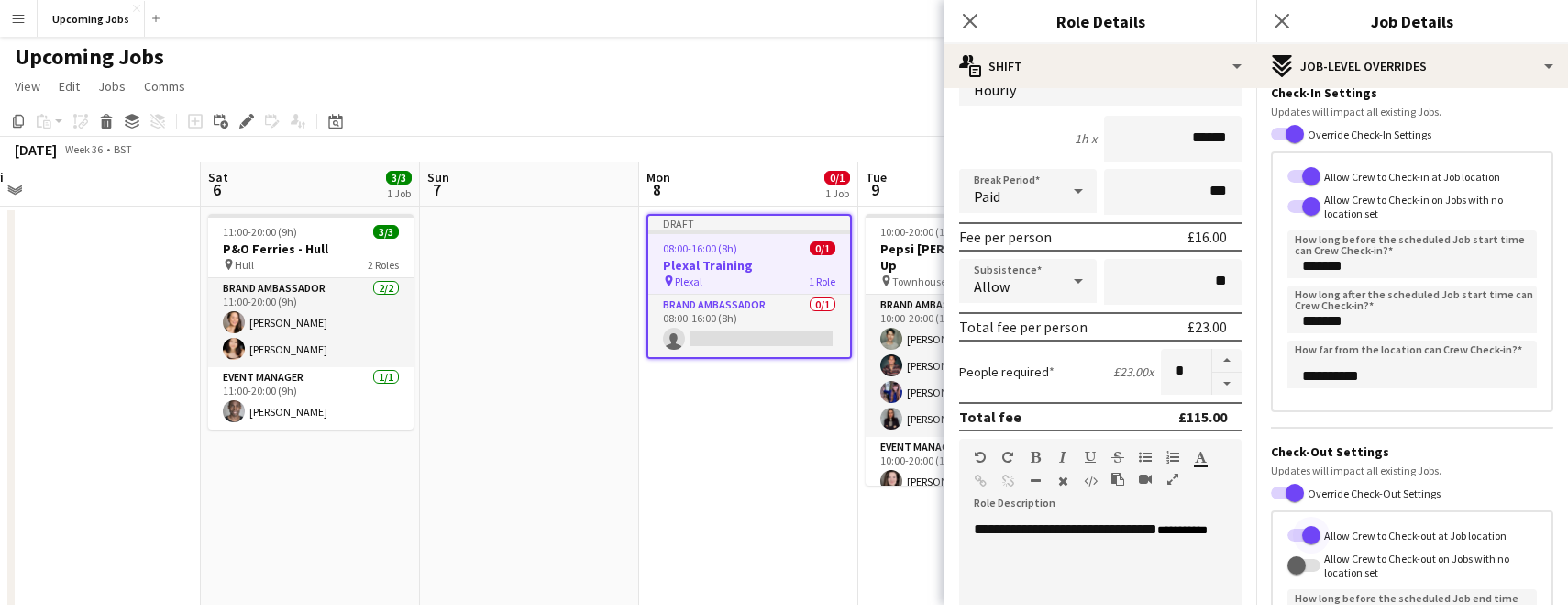
scroll to position [346, 0]
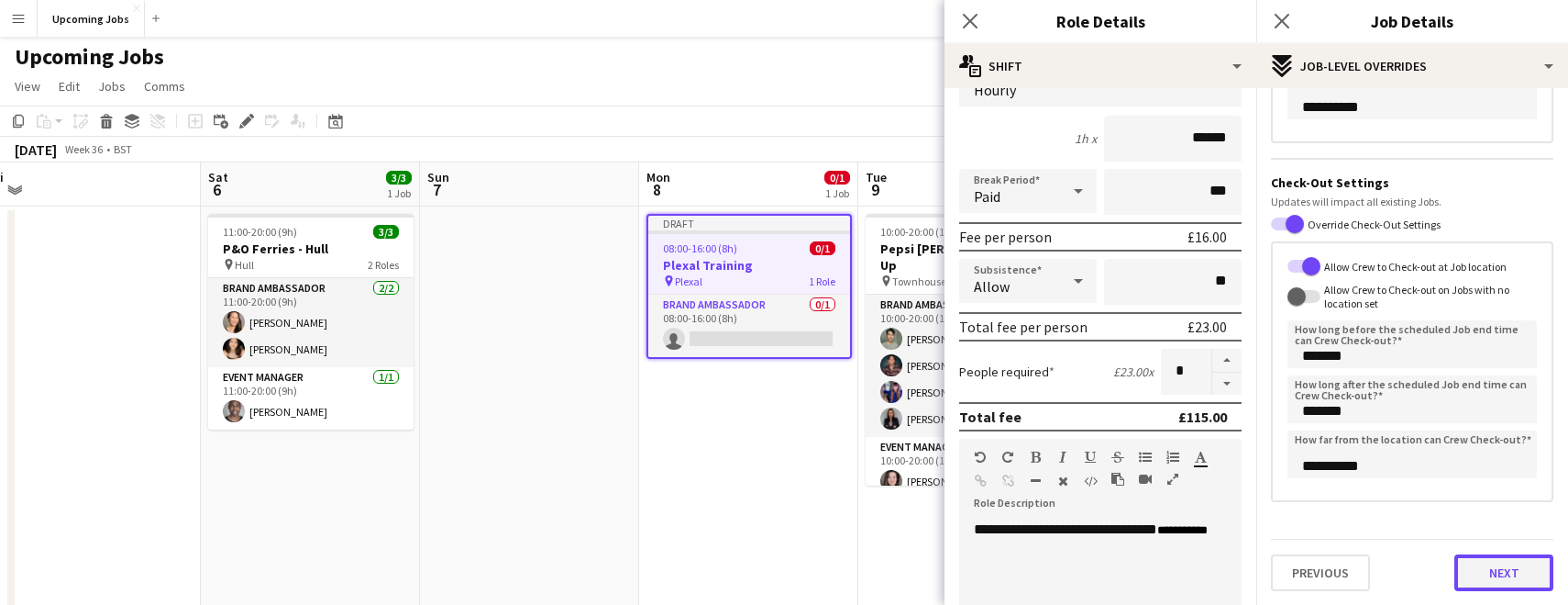
click at [1006, 569] on button "Next" at bounding box center [1503, 572] width 99 height 36
type input "*******"
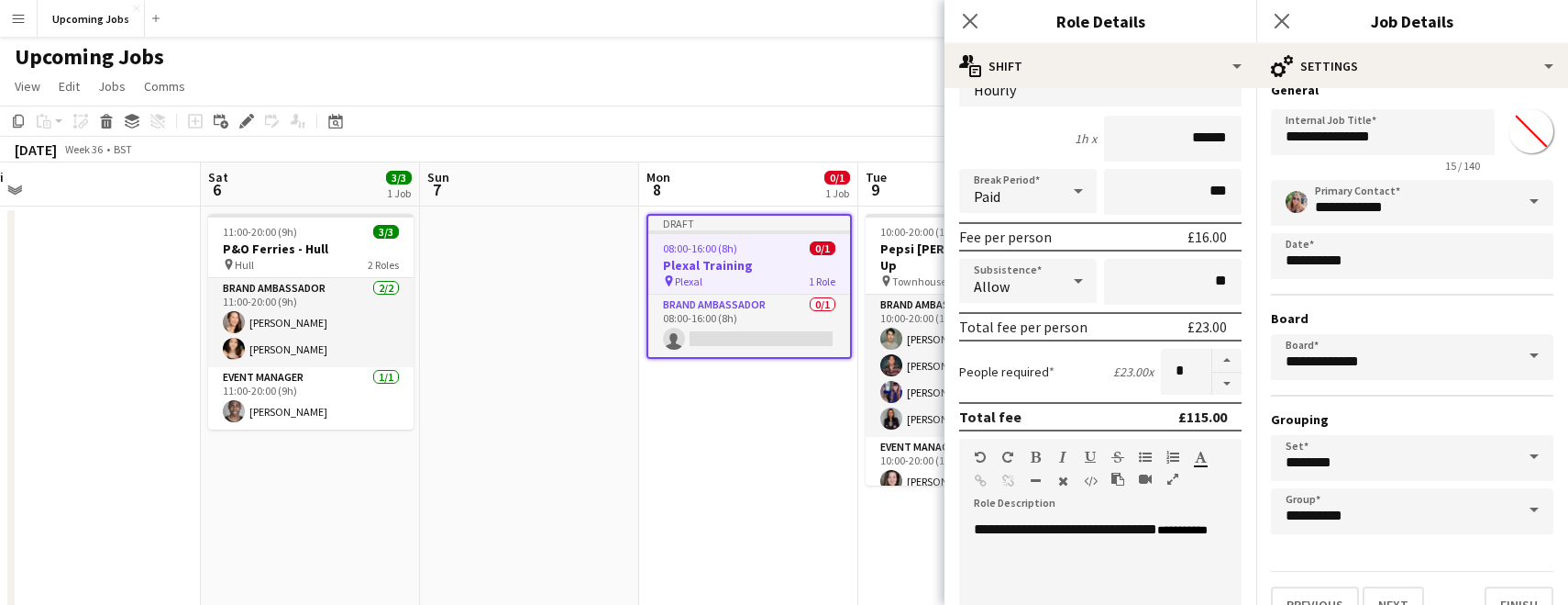
scroll to position [52, 0]
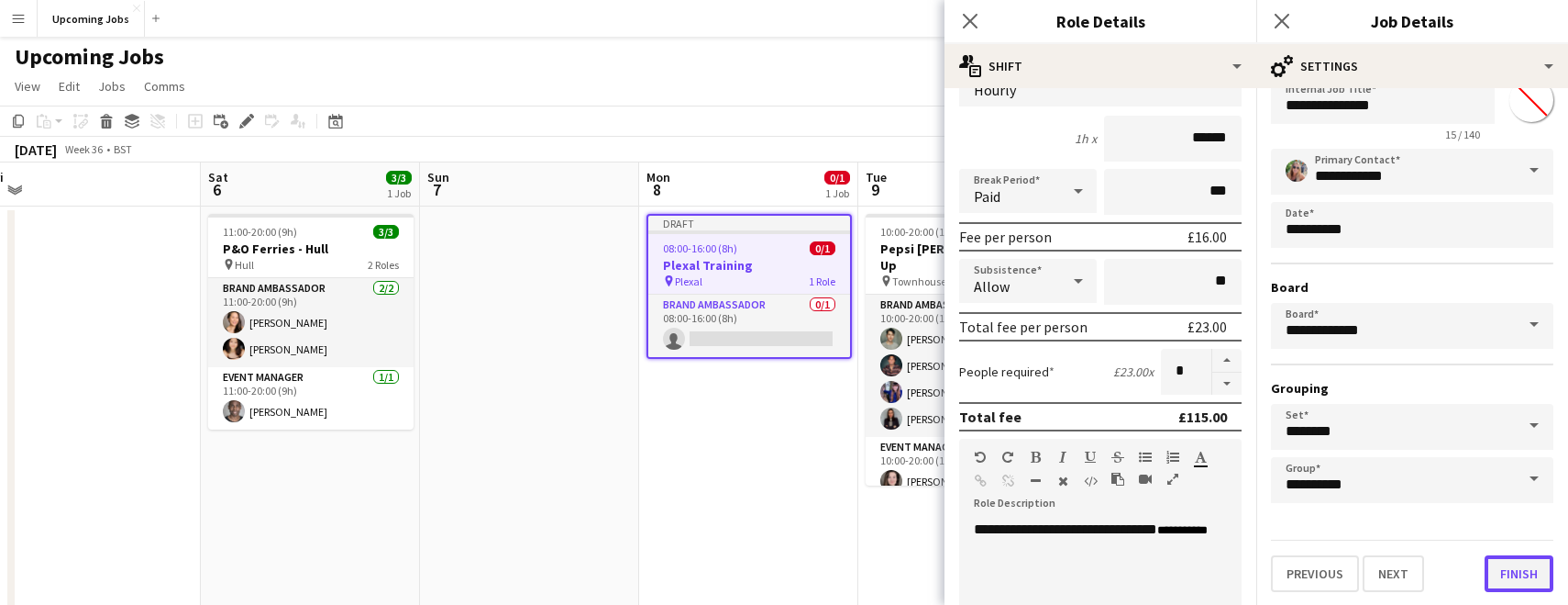
click at [1006, 565] on button "Finish" at bounding box center [1519, 573] width 69 height 36
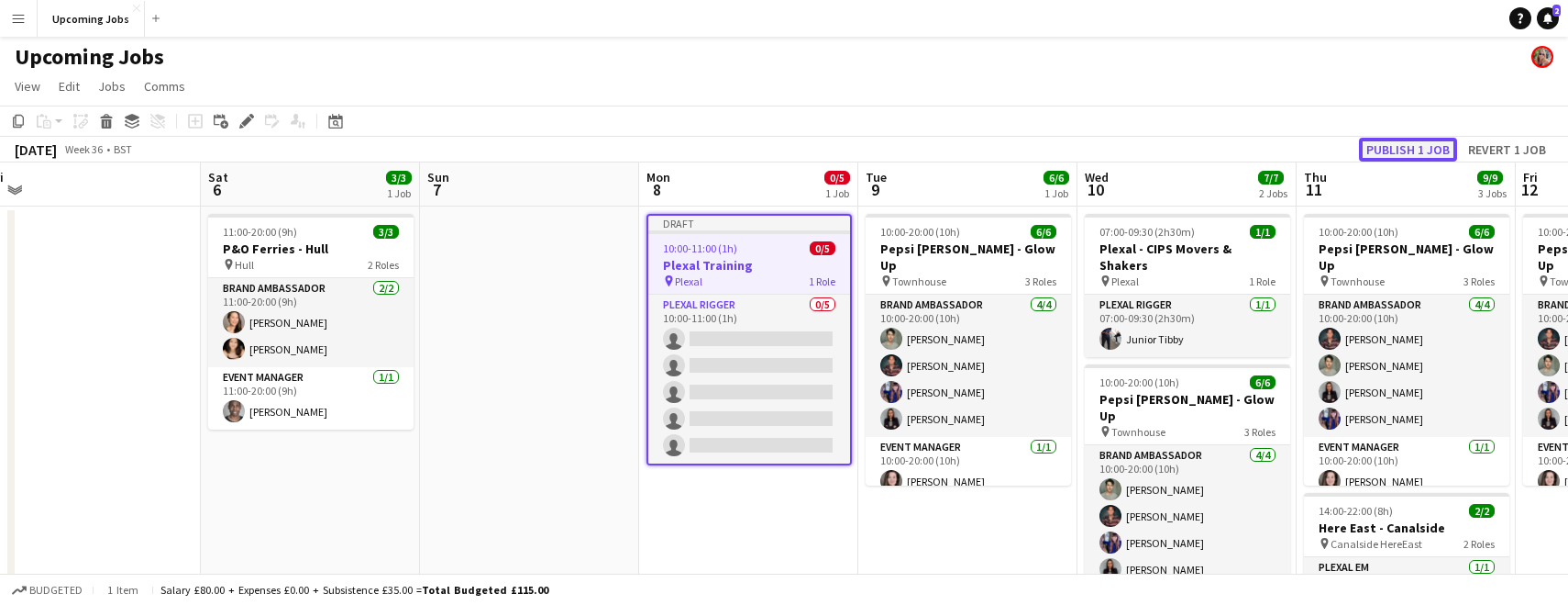
click at [1006, 147] on button "Publish 1 job" at bounding box center [1408, 149] width 98 height 24
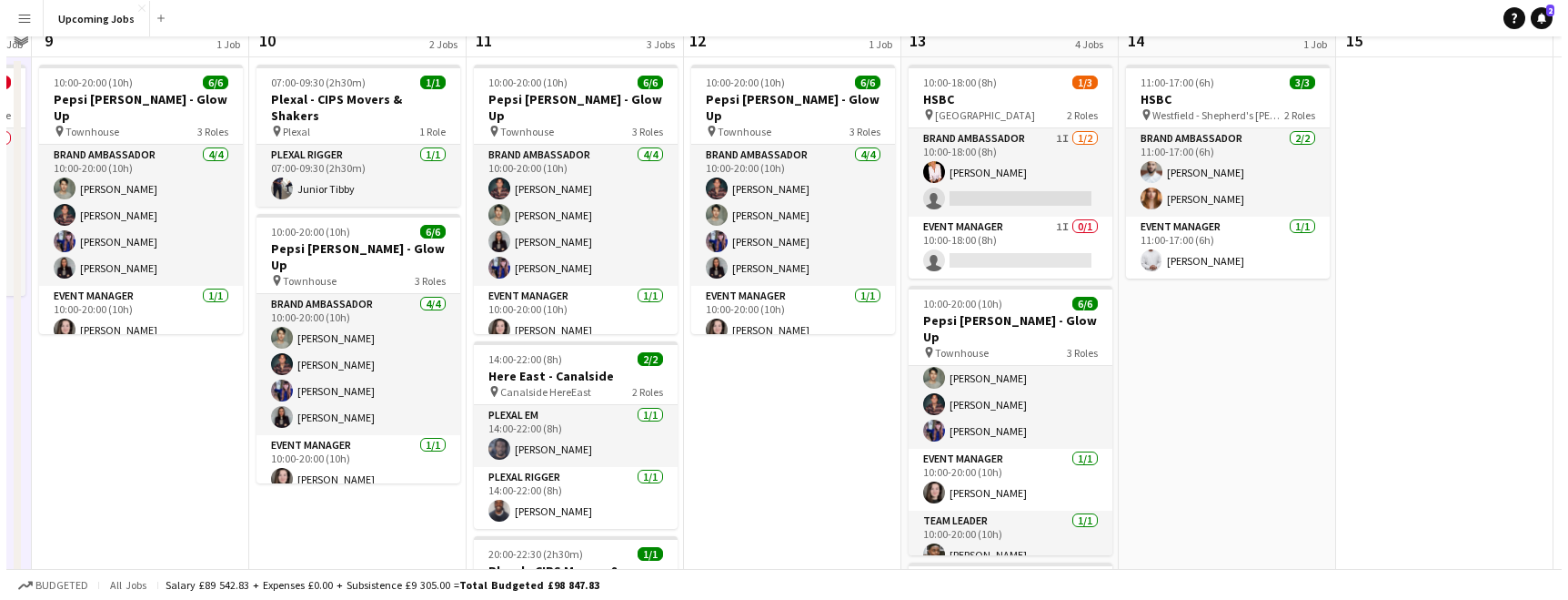
scroll to position [0, 0]
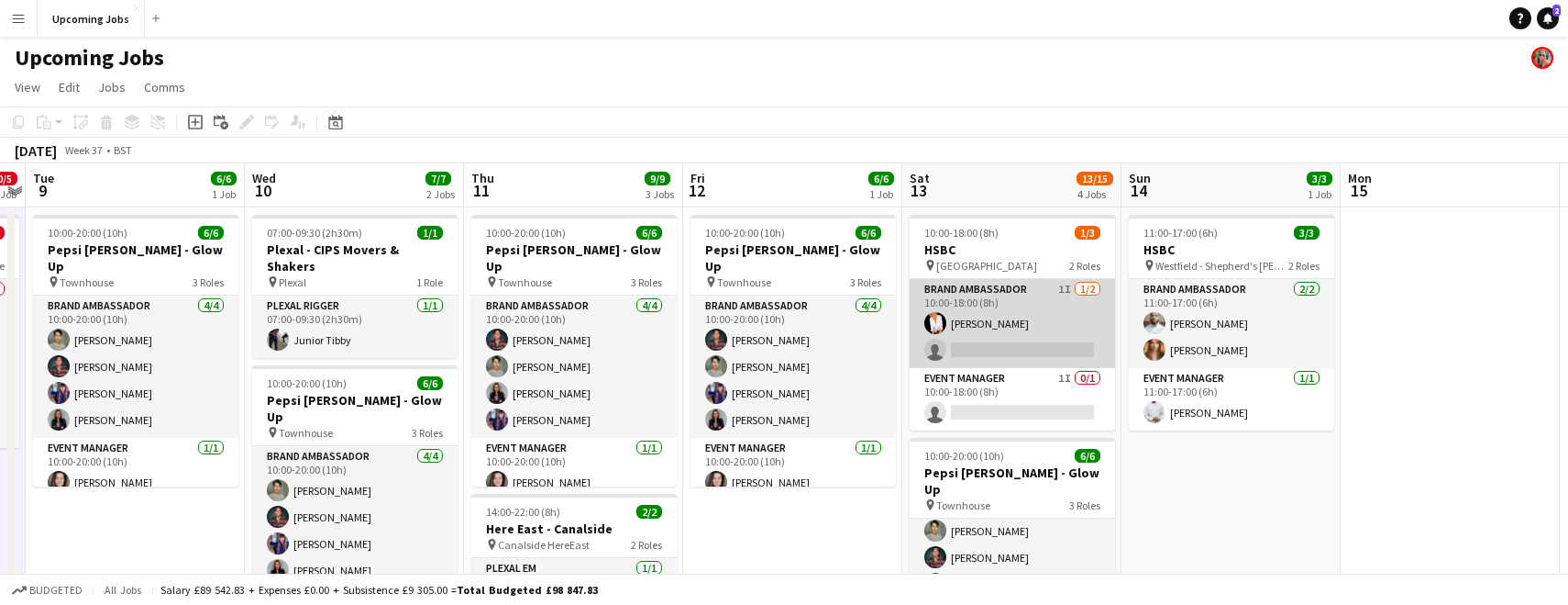
click at [1004, 298] on app-card-role "Brand Ambassador 1I [DATE] 10:00-18:00 (8h) [PERSON_NAME] single-neutral-actions" at bounding box center [1012, 323] width 206 height 89
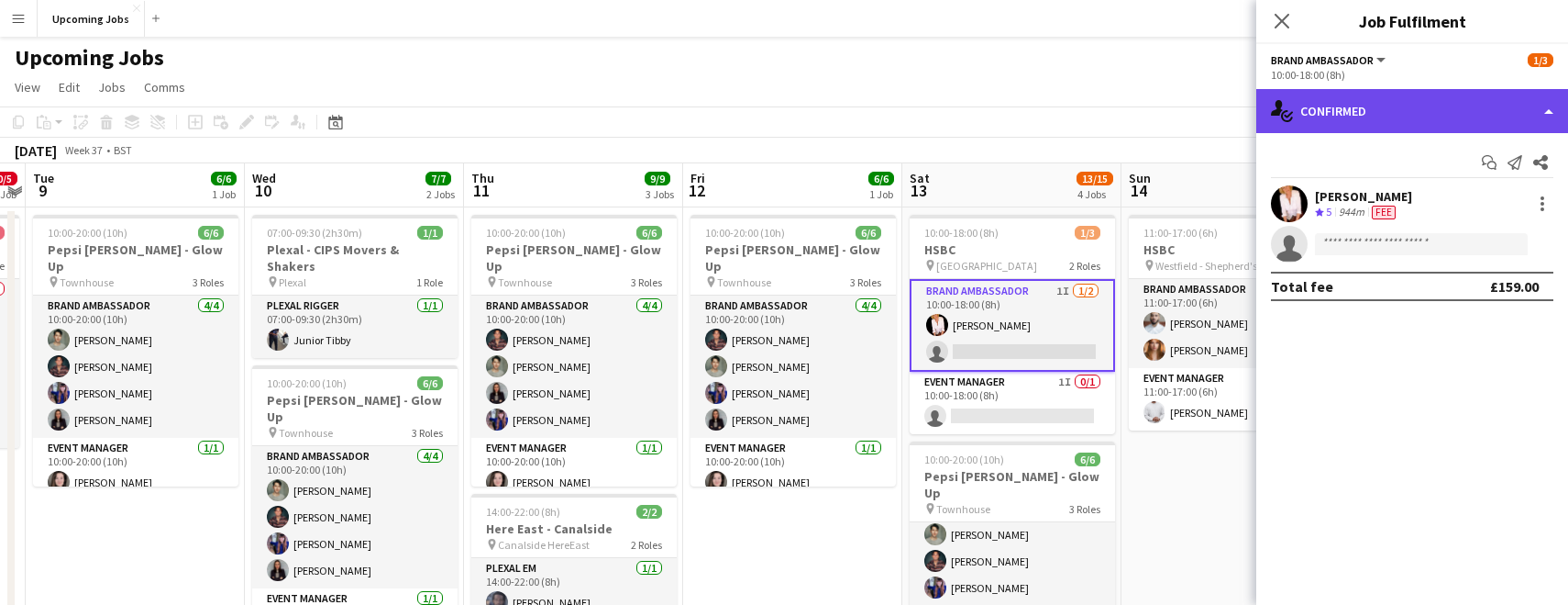
click at [1006, 118] on div "single-neutral-actions-check-2 Confirmed" at bounding box center [1412, 111] width 312 height 44
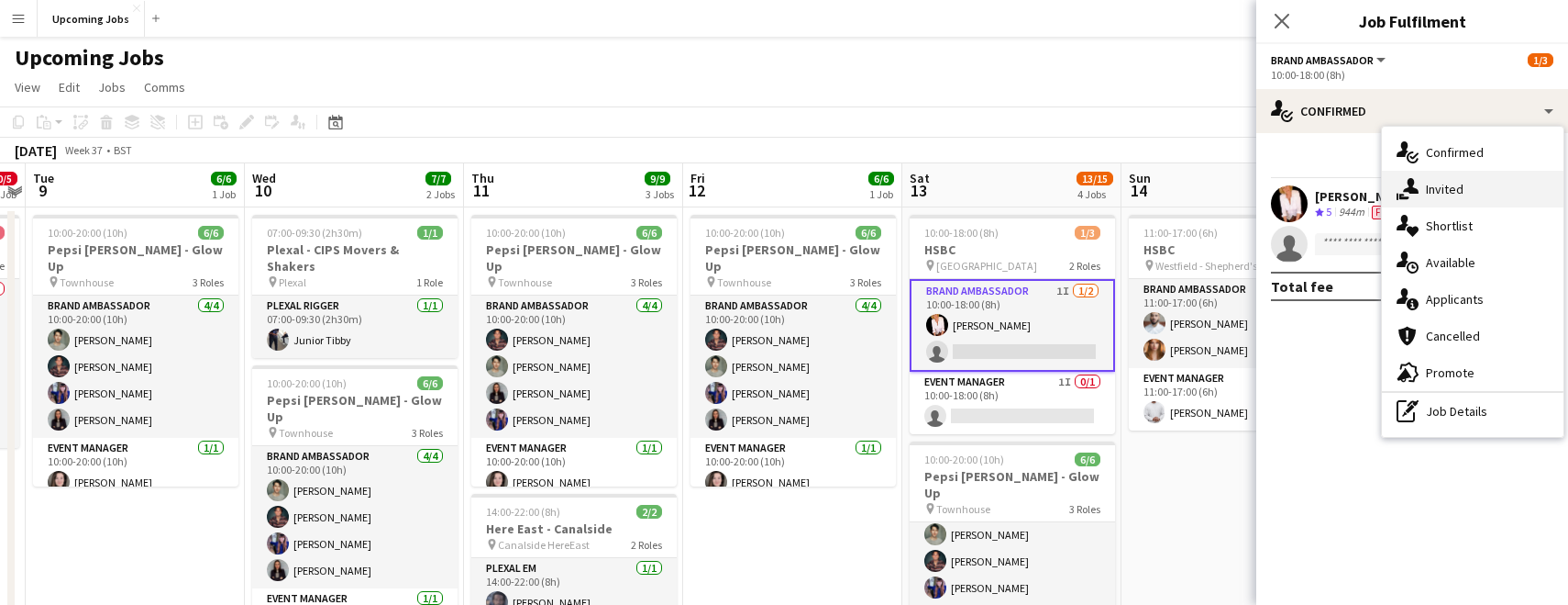
click at [1006, 190] on div "single-neutral-actions-share-1 Invited" at bounding box center [1472, 188] width 181 height 36
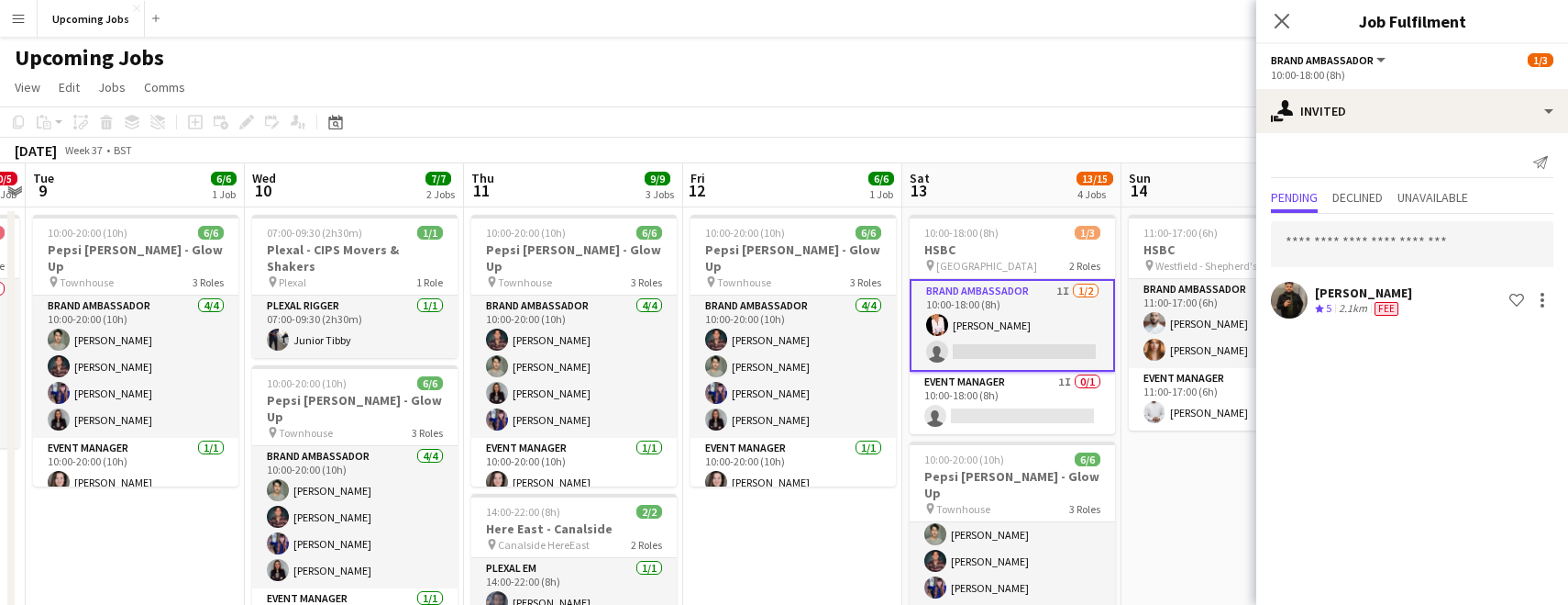
click at [1006, 364] on mat-expansion-panel "user-plus Invited Send notification Pending Declined Unavailable [PERSON_NAME] …" at bounding box center [1412, 369] width 312 height 472
click at [1006, 25] on icon "Close pop-in" at bounding box center [1282, 21] width 18 height 18
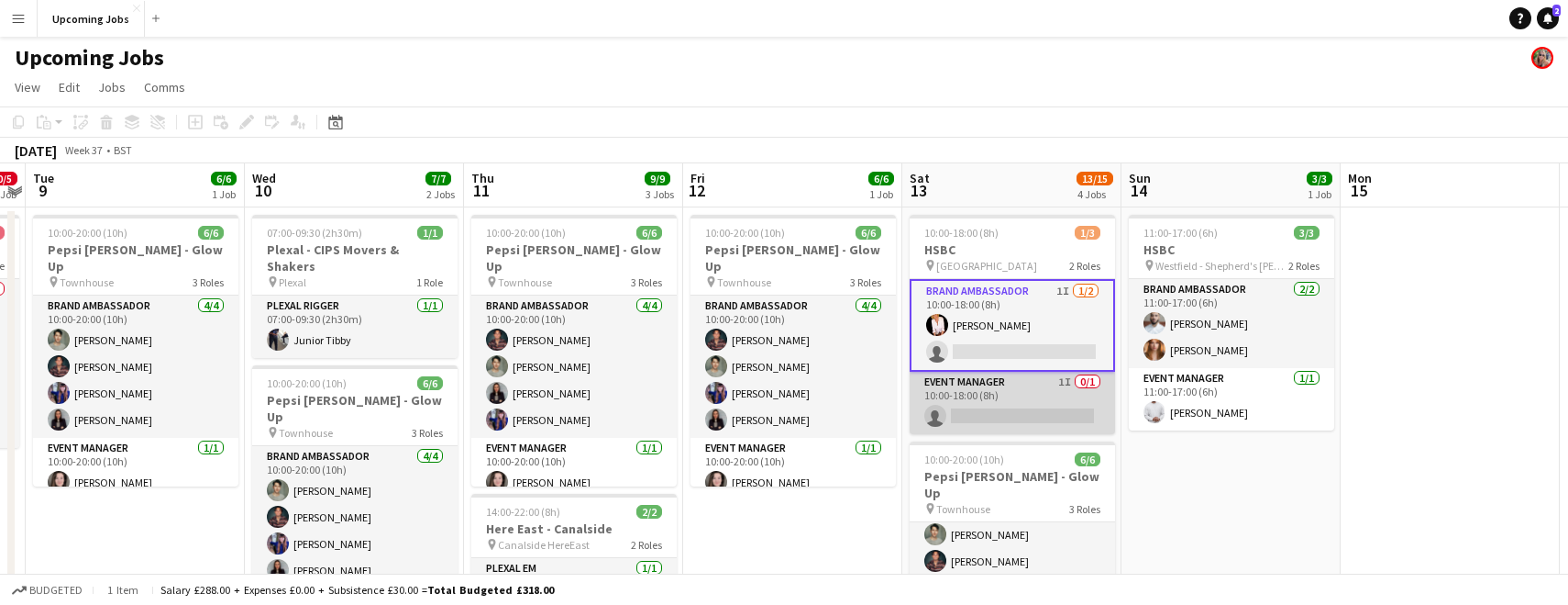
click at [967, 403] on app-card-role "Event Manager 1I 0/1 10:00-18:00 (8h) single-neutral-actions" at bounding box center [1012, 403] width 206 height 63
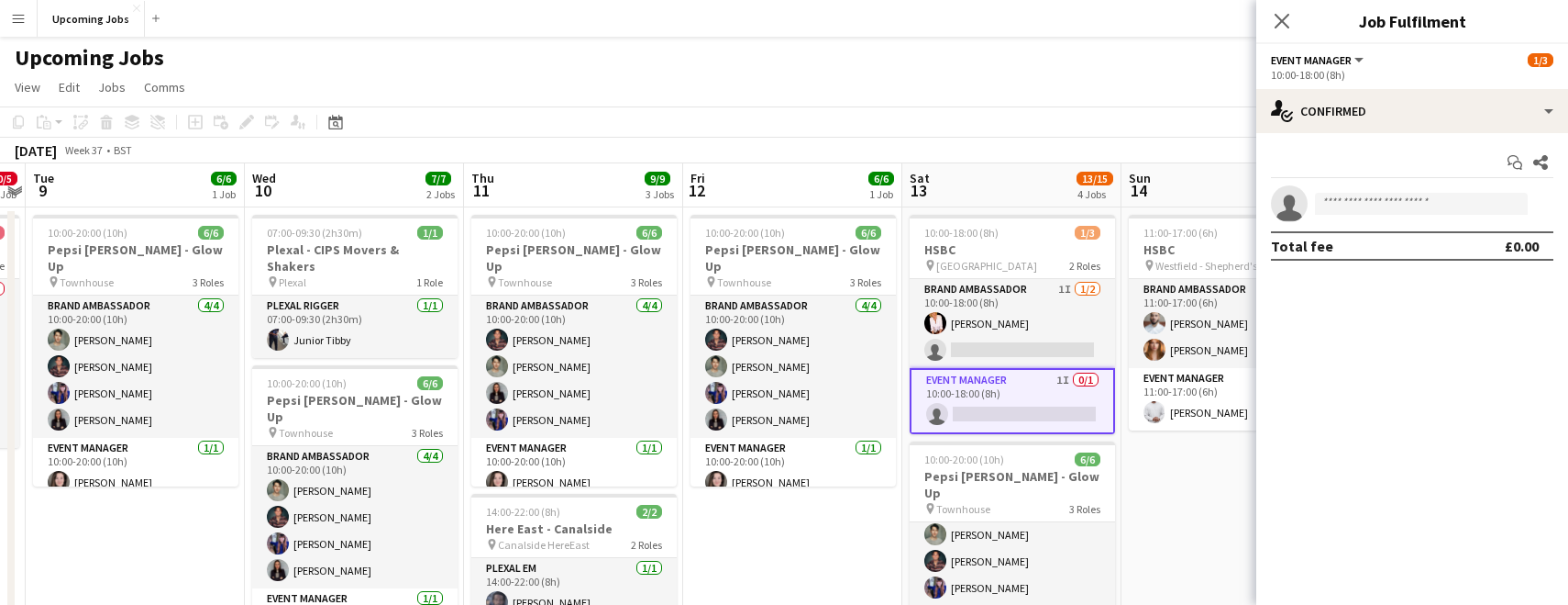
click at [14, 28] on button "Menu" at bounding box center [18, 18] width 36 height 36
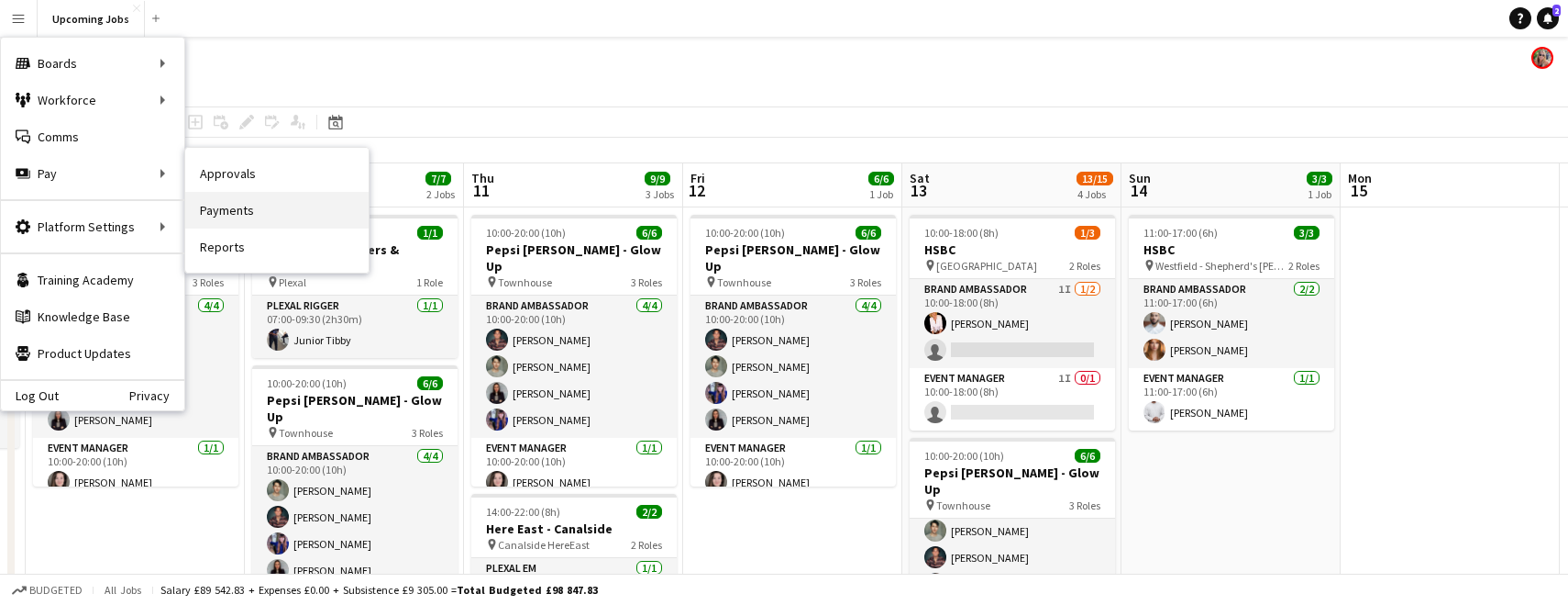
click at [246, 222] on link "Payments" at bounding box center [276, 210] width 183 height 36
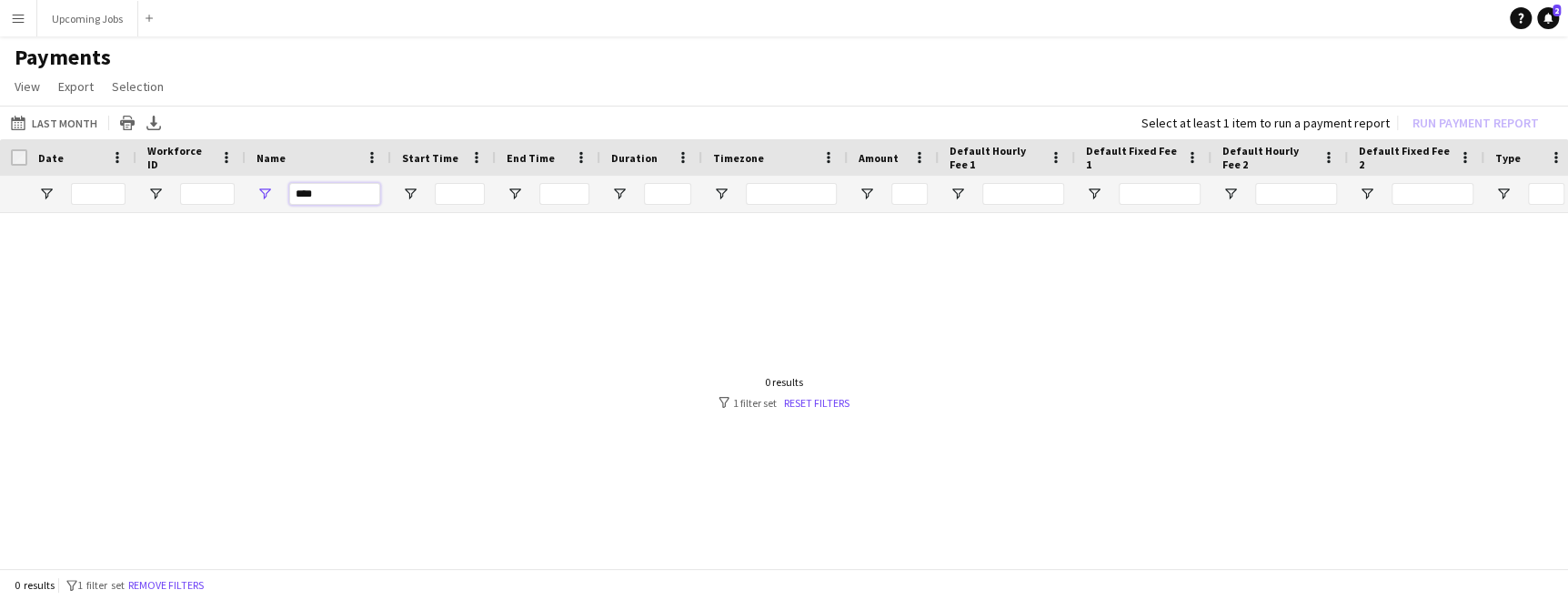
drag, startPoint x: 305, startPoint y: 189, endPoint x: 164, endPoint y: 159, distance: 144.2
click at [164, 159] on div "Date Workforce ID Name" at bounding box center [1519, 176] width 3040 height 74
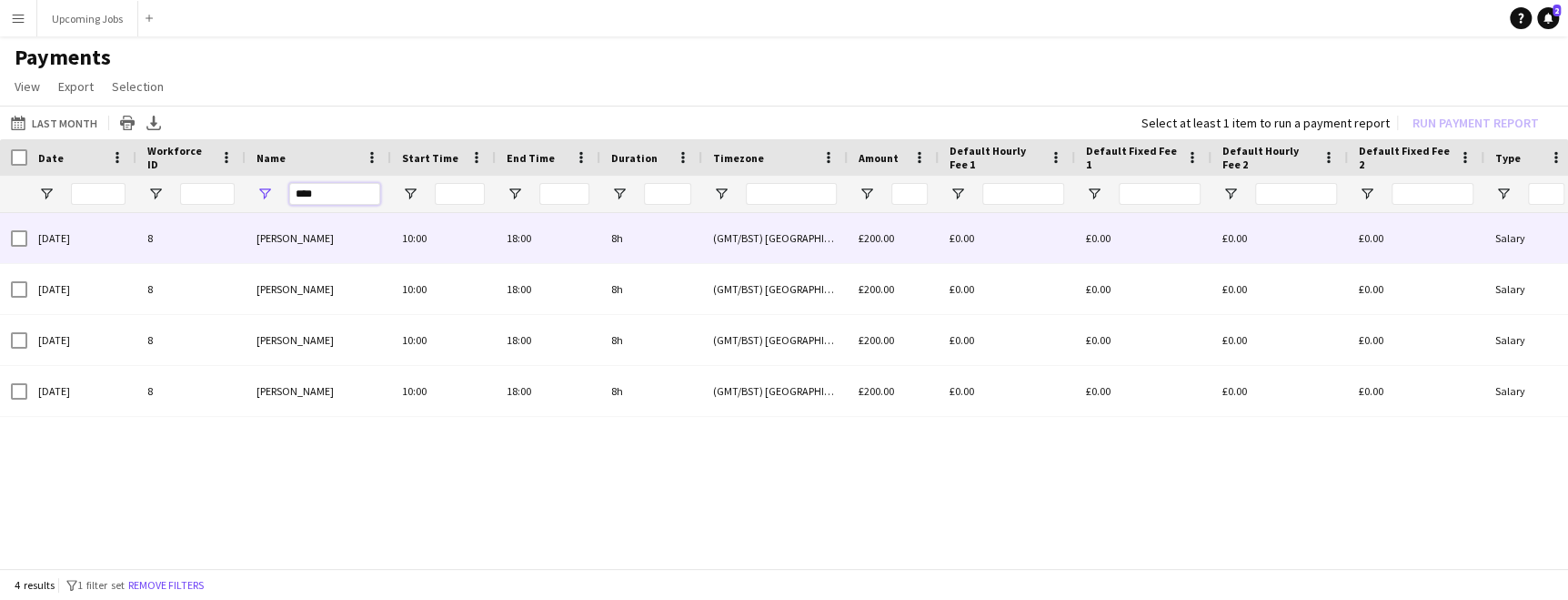
type input "****"
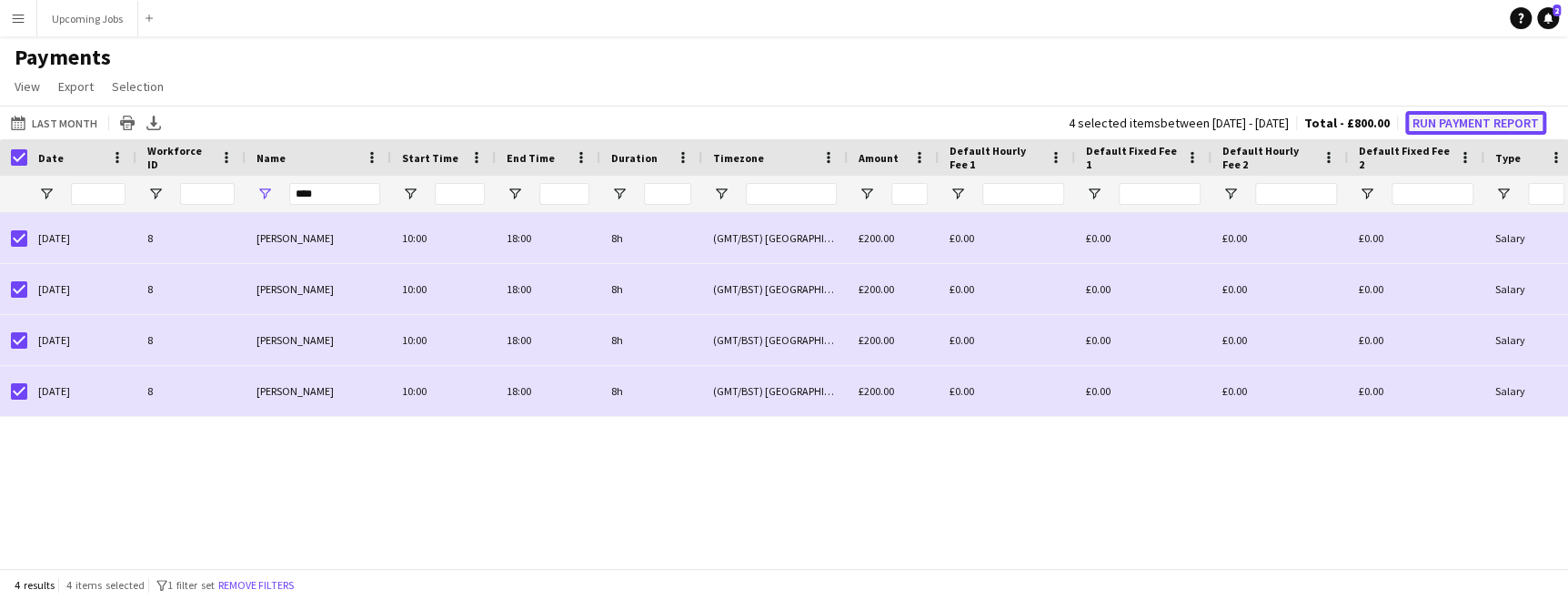
click at [998, 121] on button "Run Payment Report" at bounding box center [1476, 123] width 141 height 23
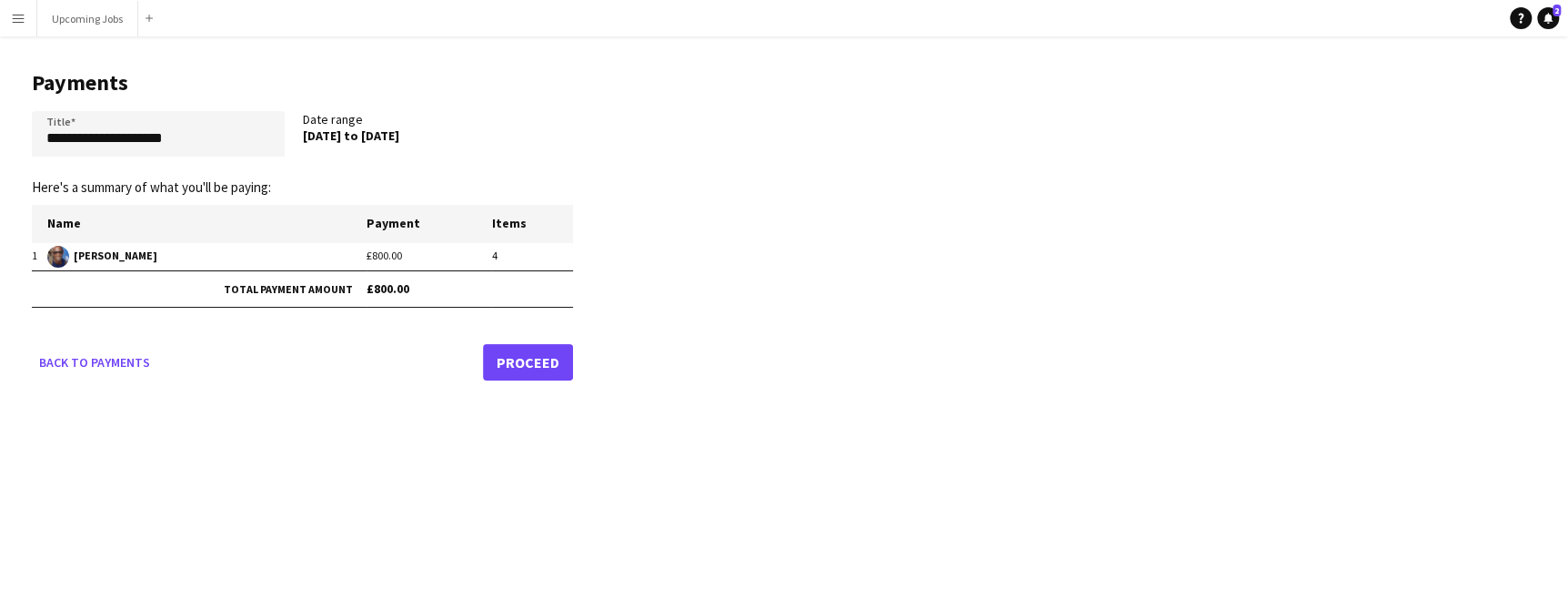
click at [543, 356] on link "Proceed" at bounding box center [528, 362] width 90 height 36
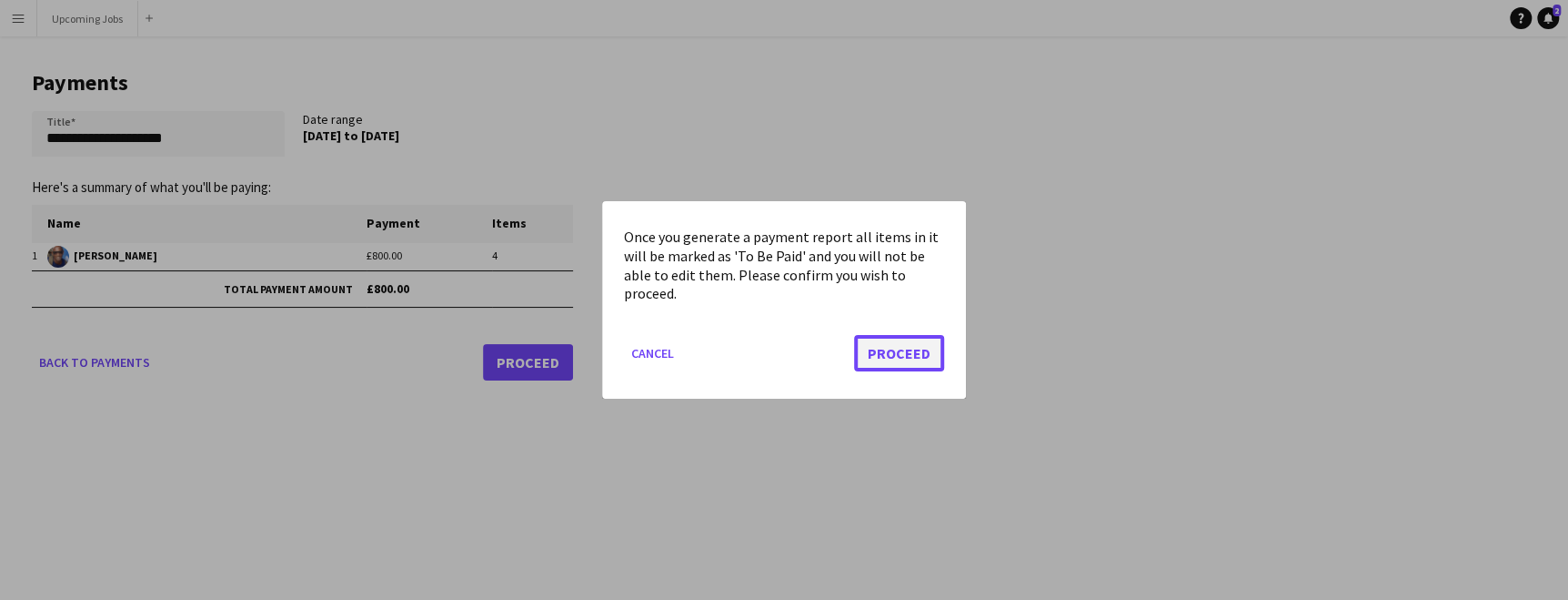
click at [887, 361] on button "Proceed" at bounding box center [899, 352] width 90 height 36
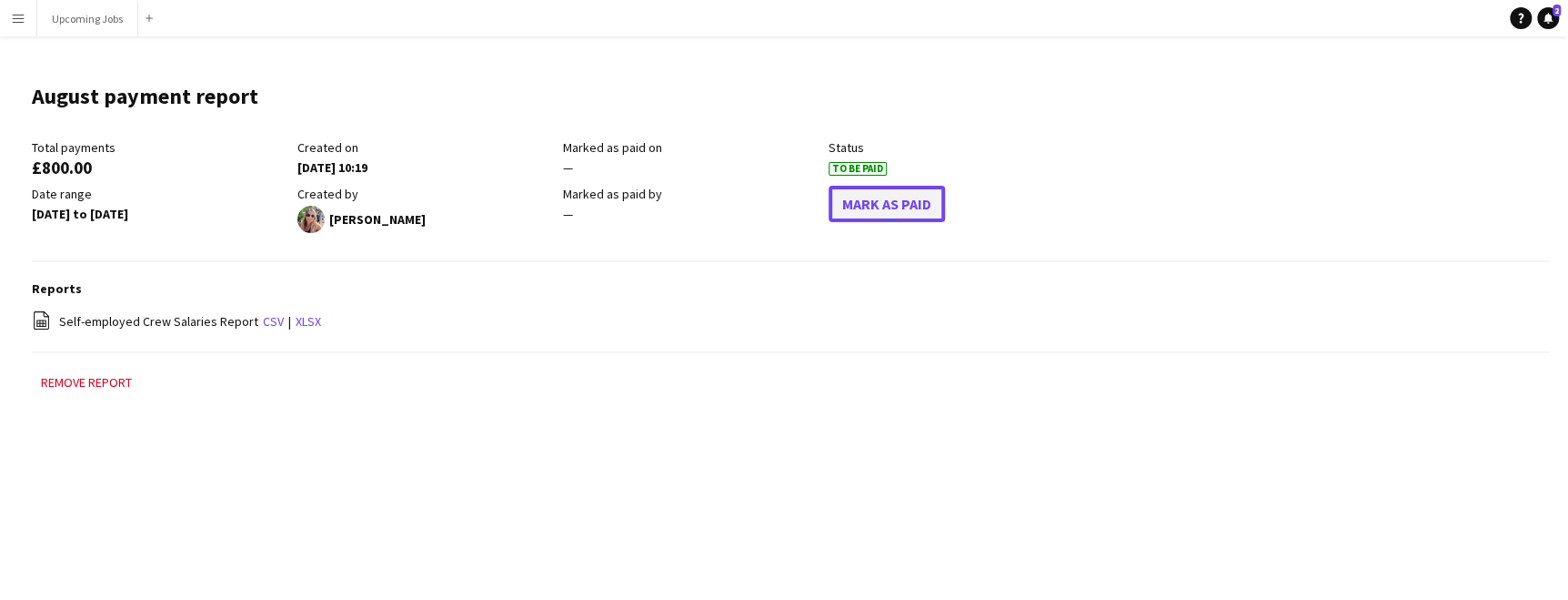
click at [909, 203] on button "Mark As Paid" at bounding box center [887, 203] width 117 height 36
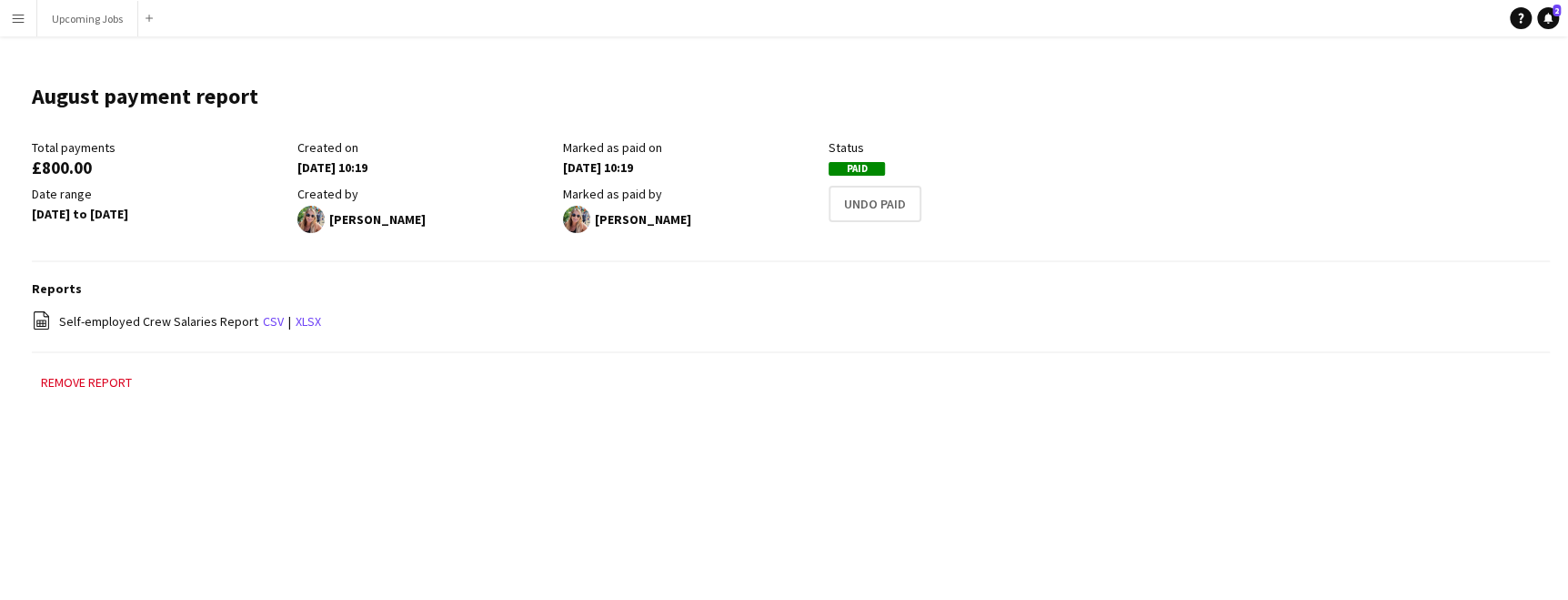
click at [17, 22] on app-icon "Menu" at bounding box center [17, 18] width 15 height 15
click at [17, 21] on app-icon "Menu" at bounding box center [17, 18] width 15 height 15
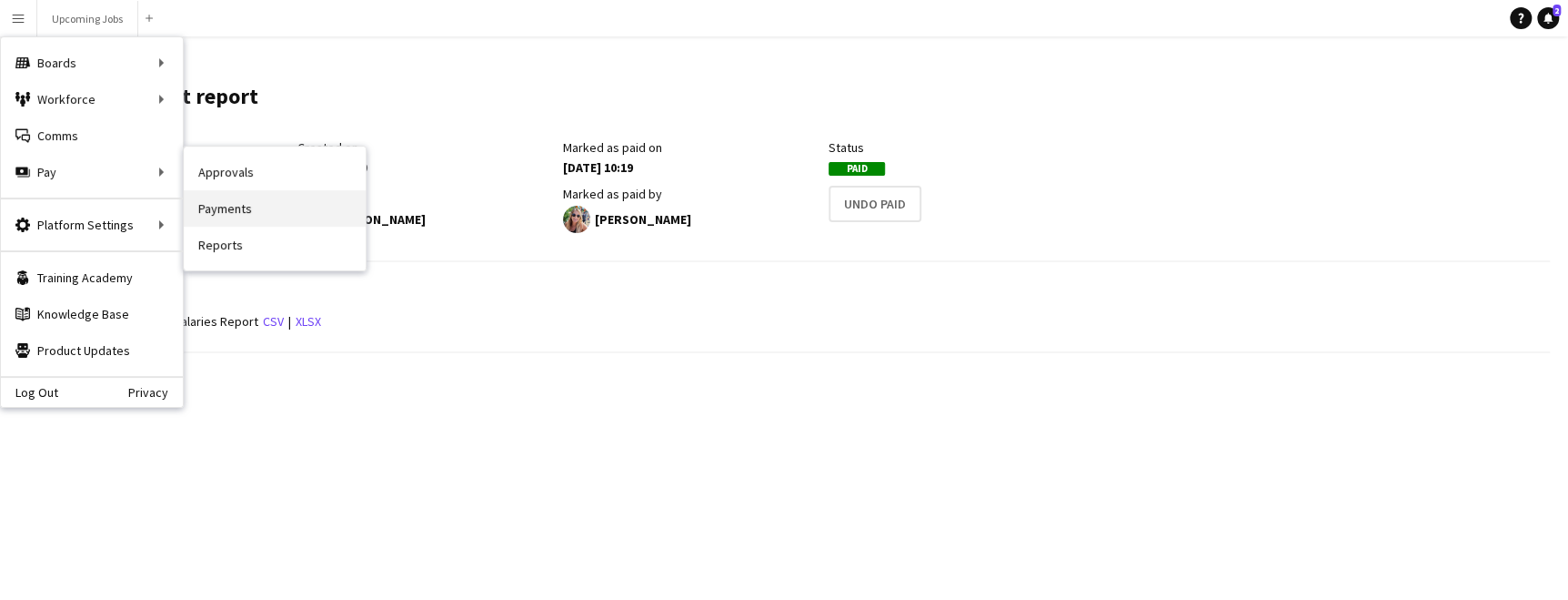
click at [225, 208] on link "Payments" at bounding box center [274, 208] width 182 height 36
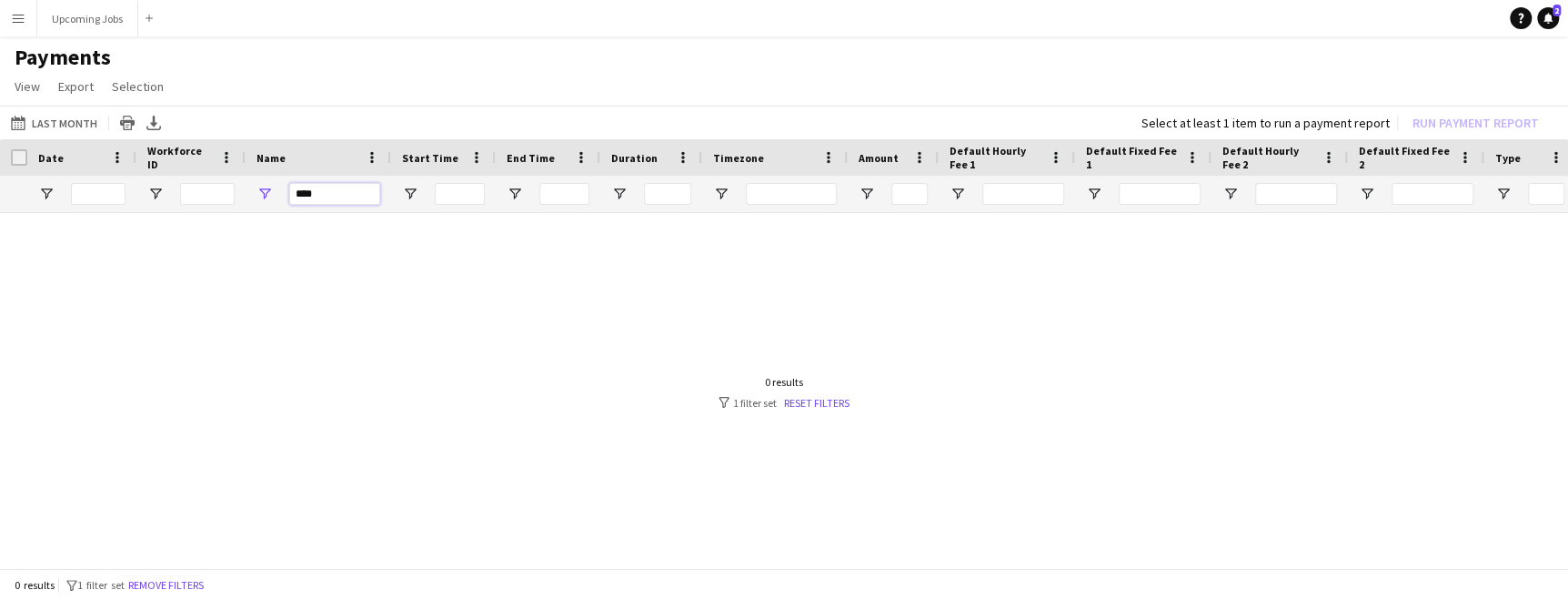
drag, startPoint x: 322, startPoint y: 191, endPoint x: 251, endPoint y: 176, distance: 72.6
click at [255, 177] on div "****" at bounding box center [319, 194] width 146 height 36
type input "********"
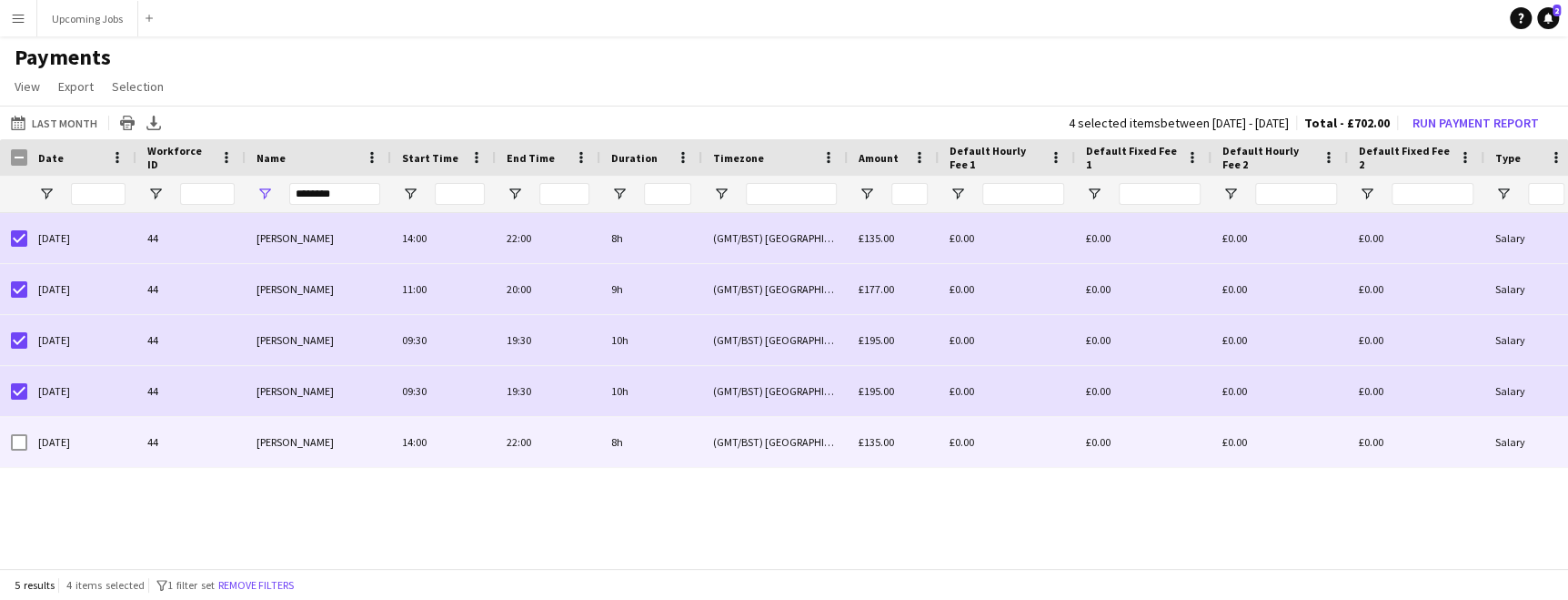
click at [13, 449] on div at bounding box center [18, 442] width 17 height 51
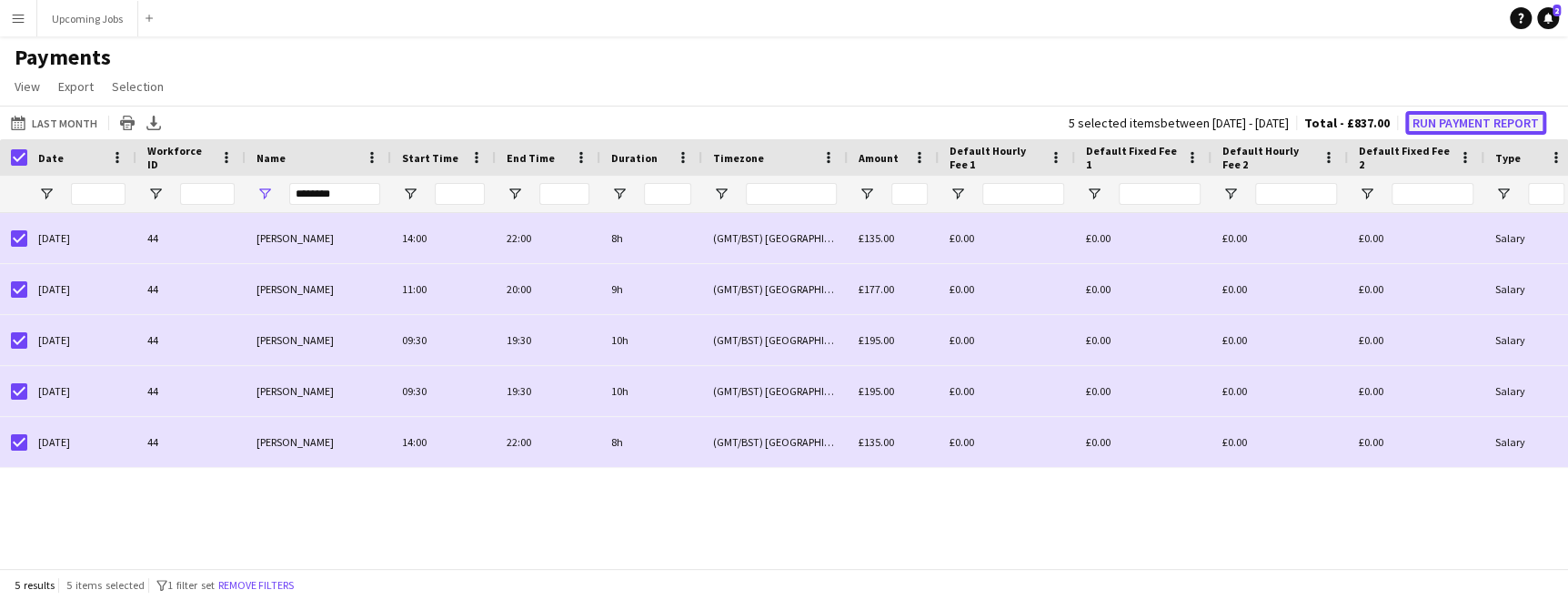
click at [998, 122] on button "Run Payment Report" at bounding box center [1476, 123] width 141 height 23
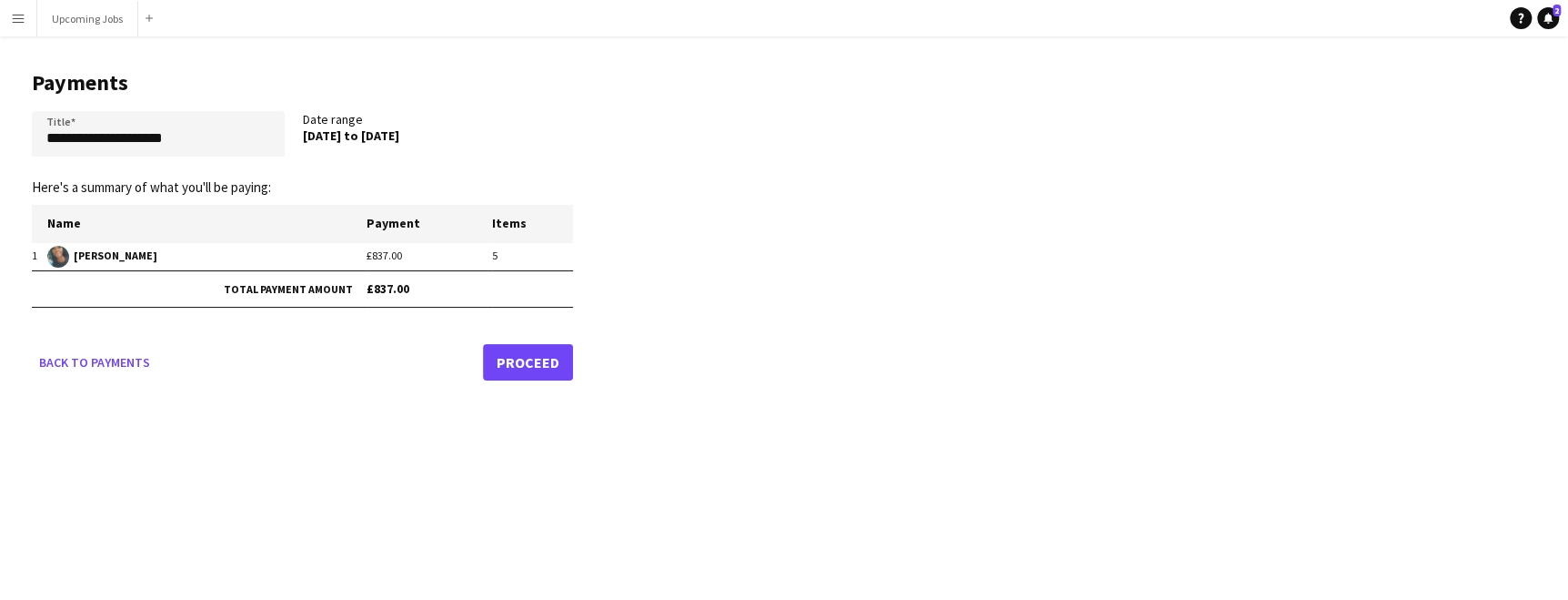
click at [537, 368] on link "Proceed" at bounding box center [528, 362] width 90 height 36
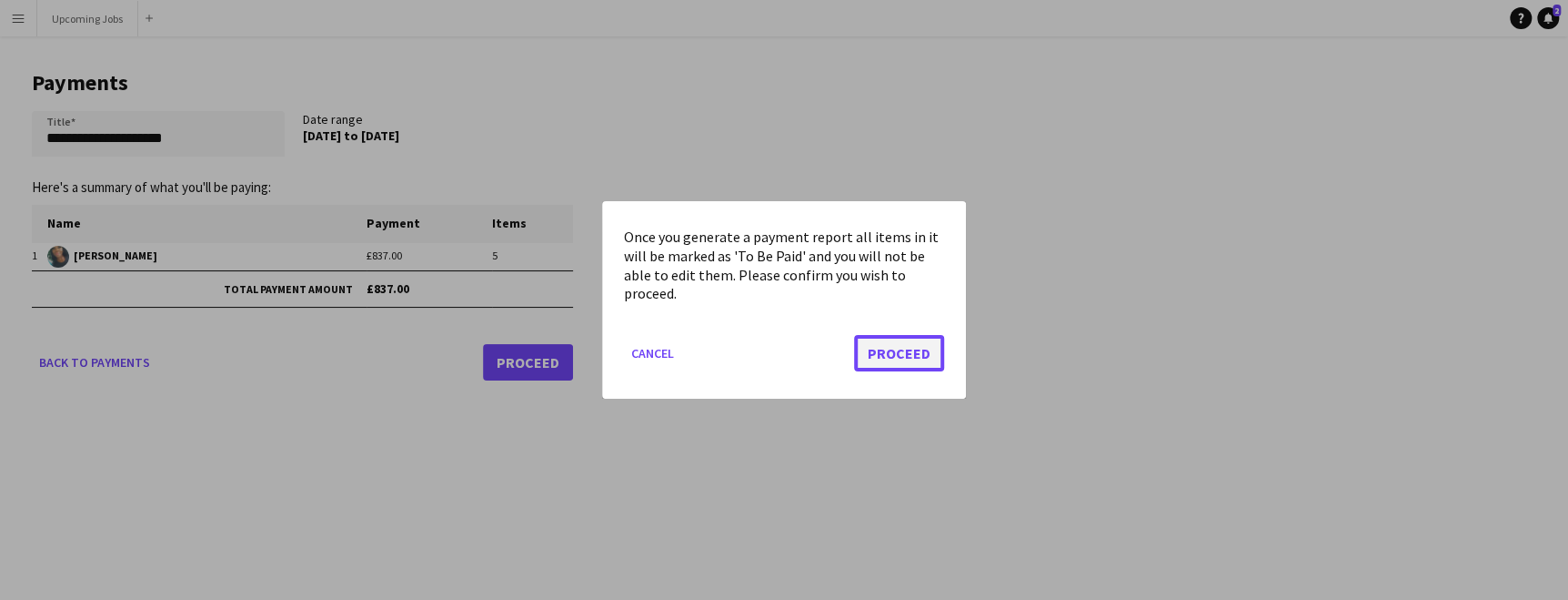
click at [871, 345] on button "Proceed" at bounding box center [899, 352] width 90 height 36
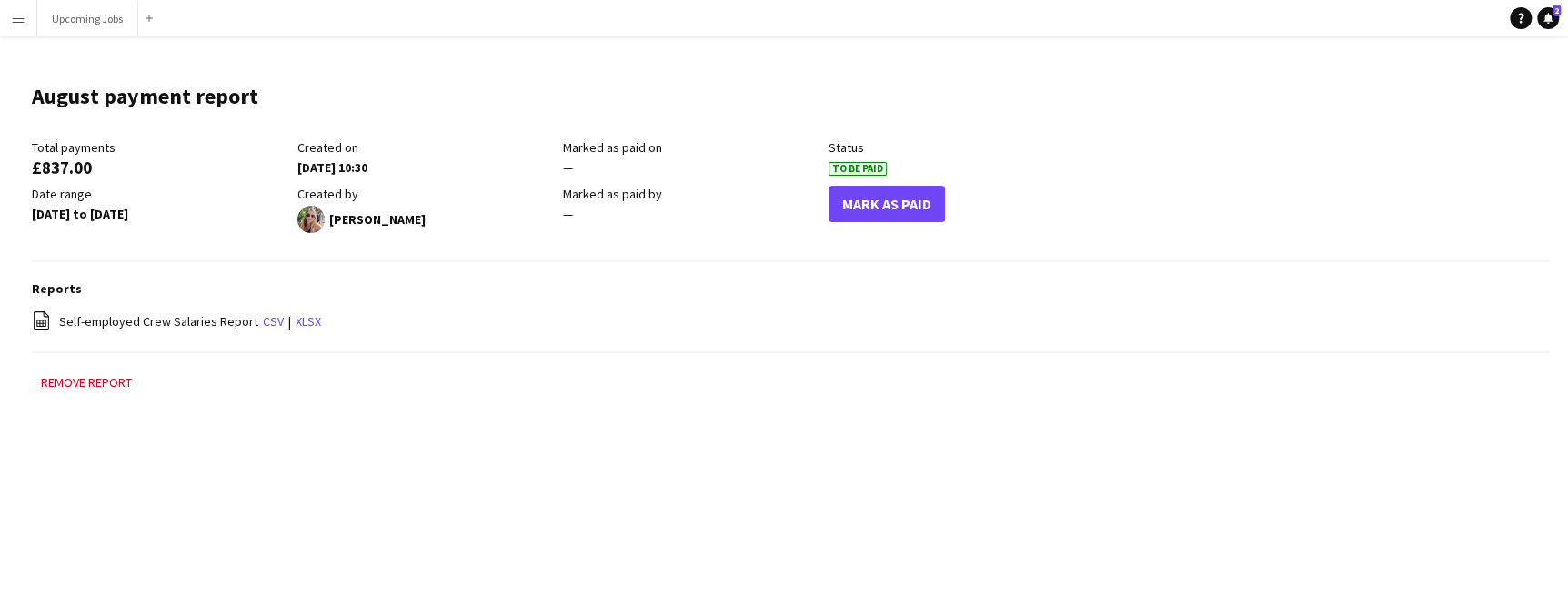
click at [895, 242] on div "Total payments £837.00 Created on [DATE] 10:30 Marked as paid on — Status To Be…" at bounding box center [791, 200] width 1518 height 123
click at [895, 229] on div "Mark As Paid" at bounding box center [960, 209] width 265 height 48
click at [914, 202] on button "Mark As Paid" at bounding box center [887, 203] width 117 height 36
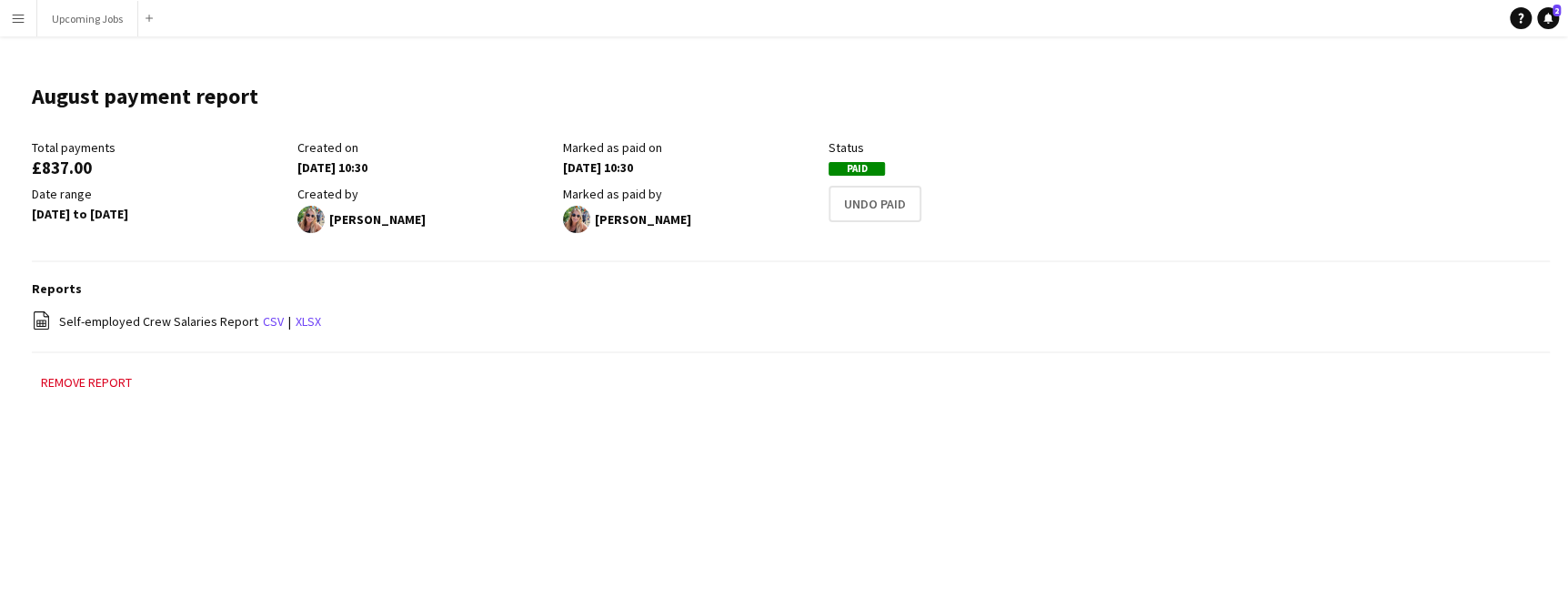
click at [17, 20] on app-icon "Menu" at bounding box center [17, 18] width 15 height 15
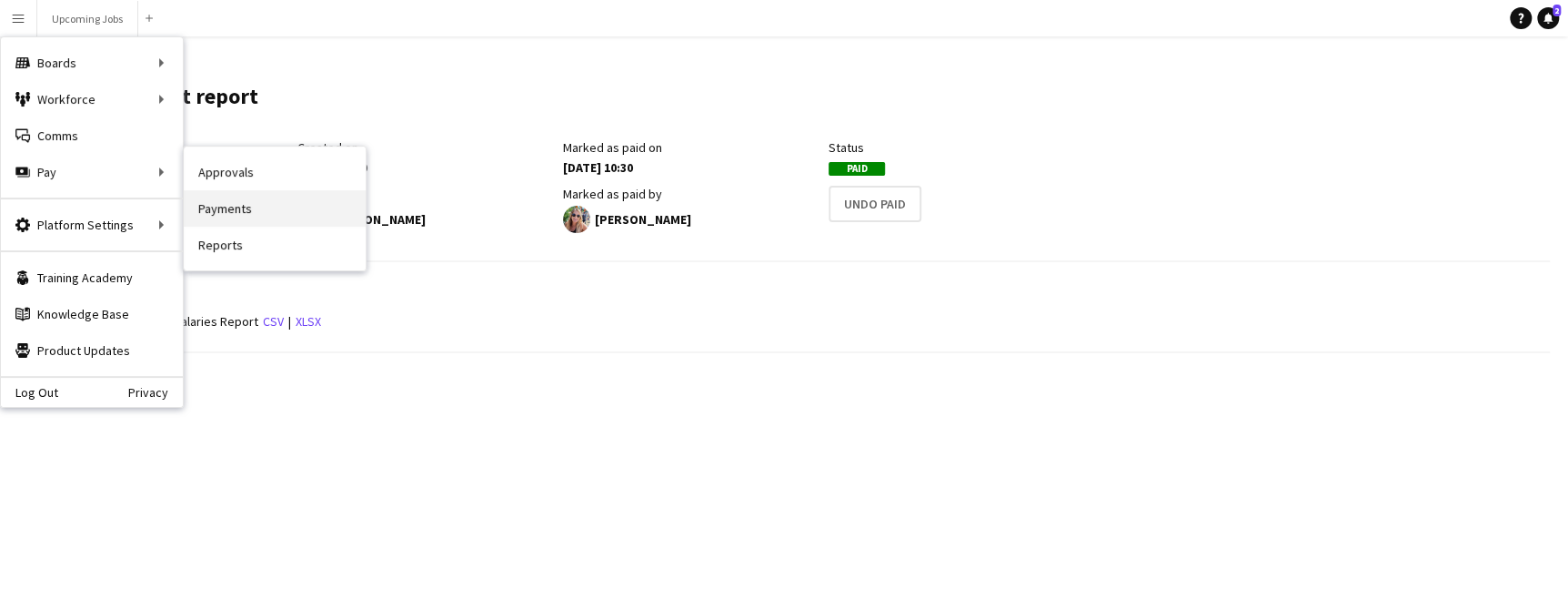
click at [207, 210] on link "Payments" at bounding box center [274, 208] width 182 height 36
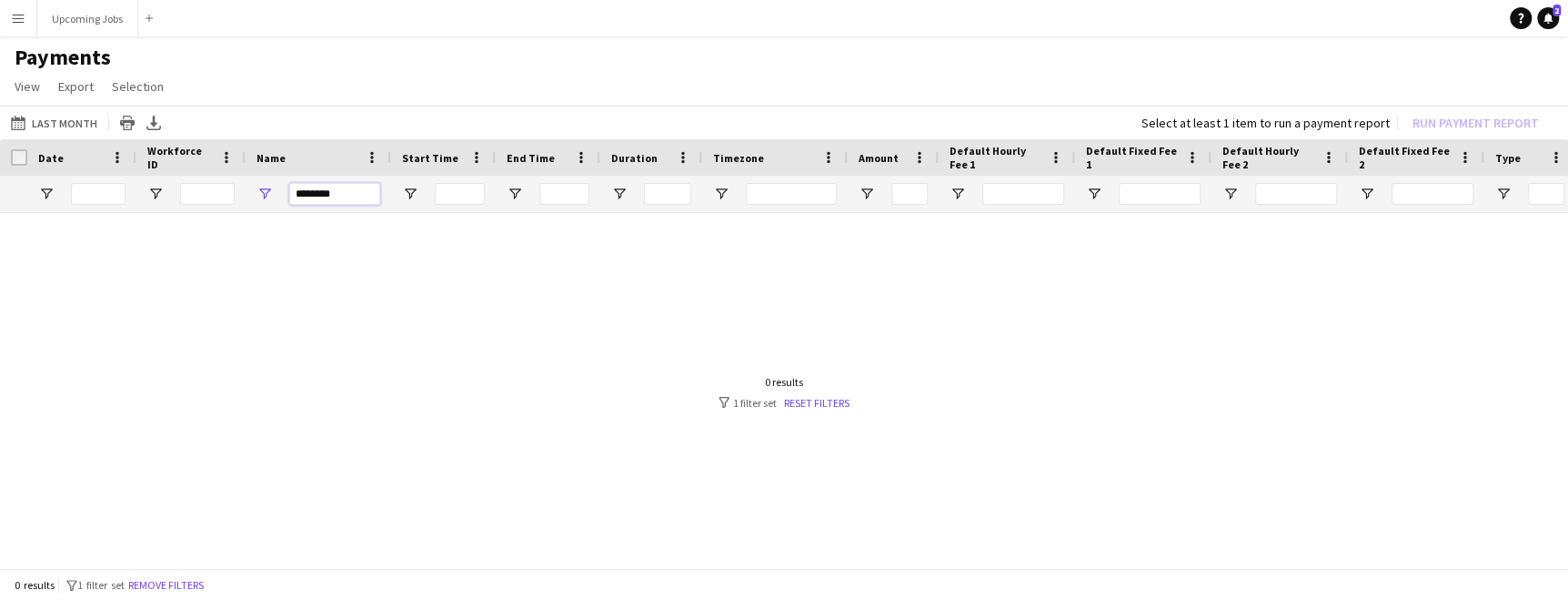
drag, startPoint x: 348, startPoint y: 199, endPoint x: 257, endPoint y: 164, distance: 97.5
click at [257, 164] on div "Date Workforce ID Name" at bounding box center [1519, 176] width 3040 height 74
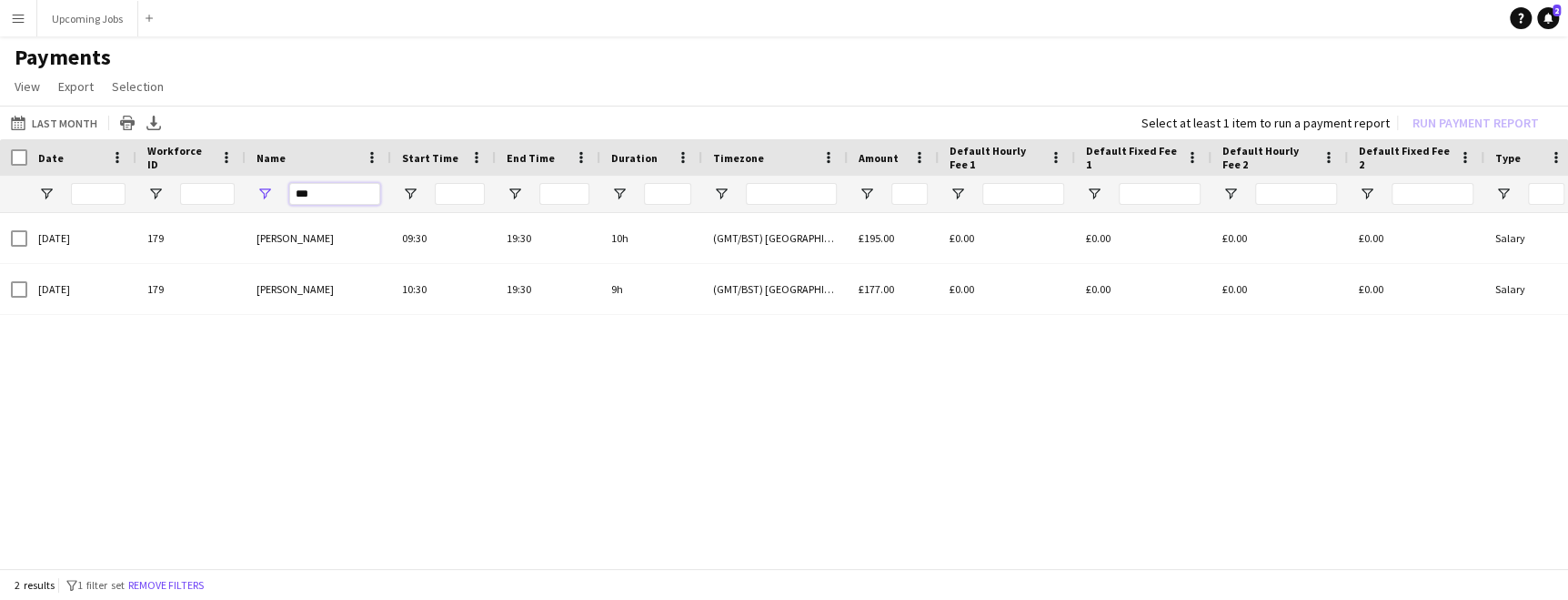
type input "***"
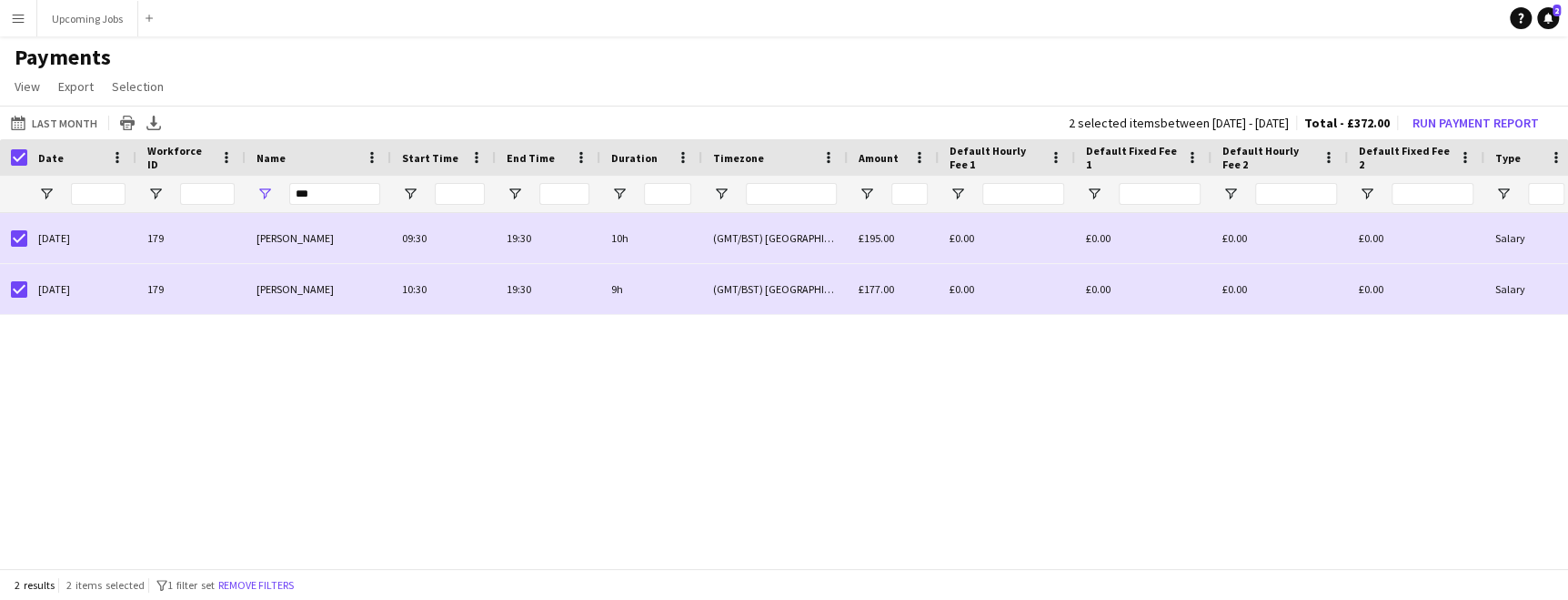
click at [18, 19] on app-icon "Menu" at bounding box center [17, 18] width 15 height 15
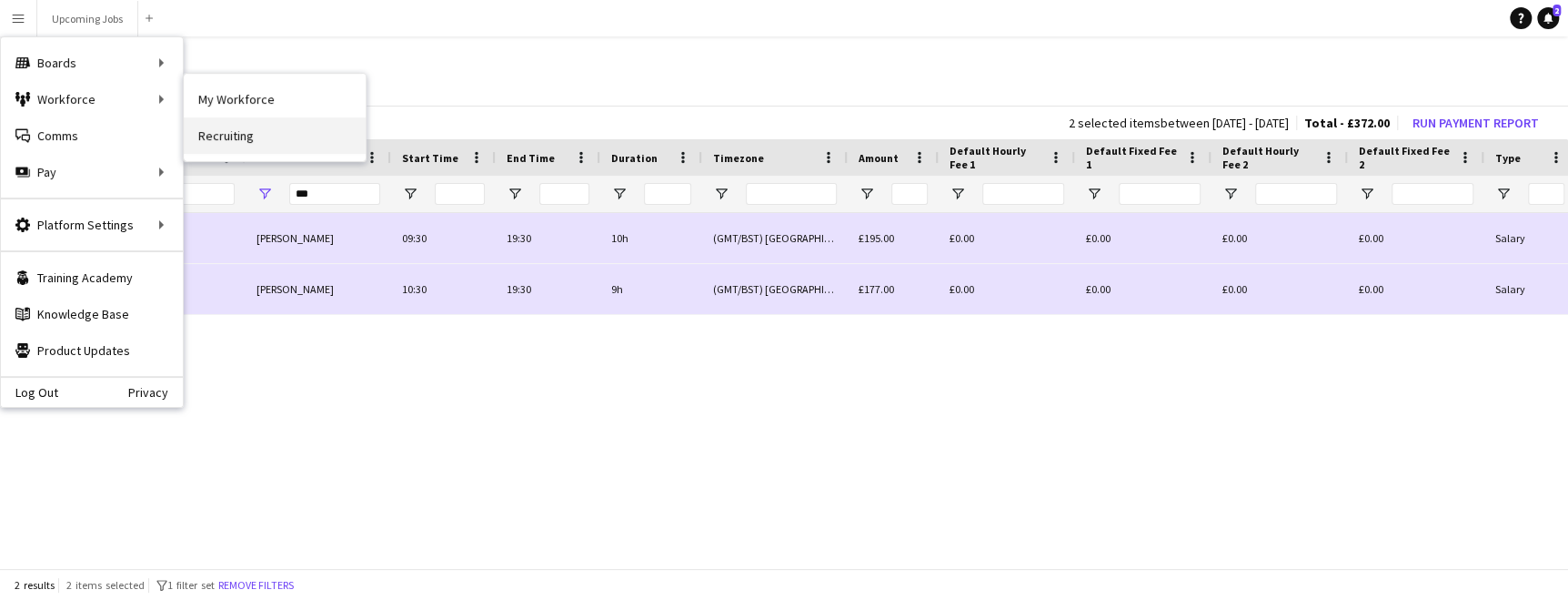
click at [201, 119] on link "Recruiting" at bounding box center [274, 135] width 182 height 36
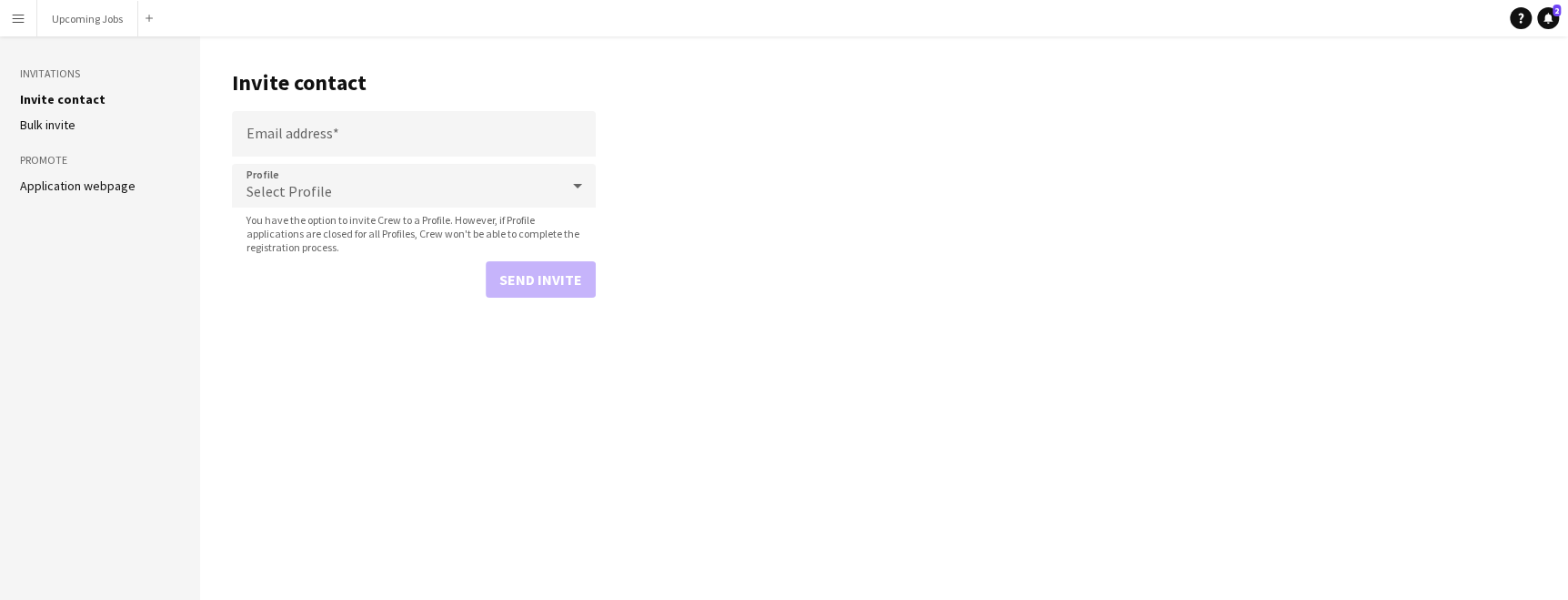
click at [21, 22] on app-icon "Menu" at bounding box center [17, 18] width 15 height 15
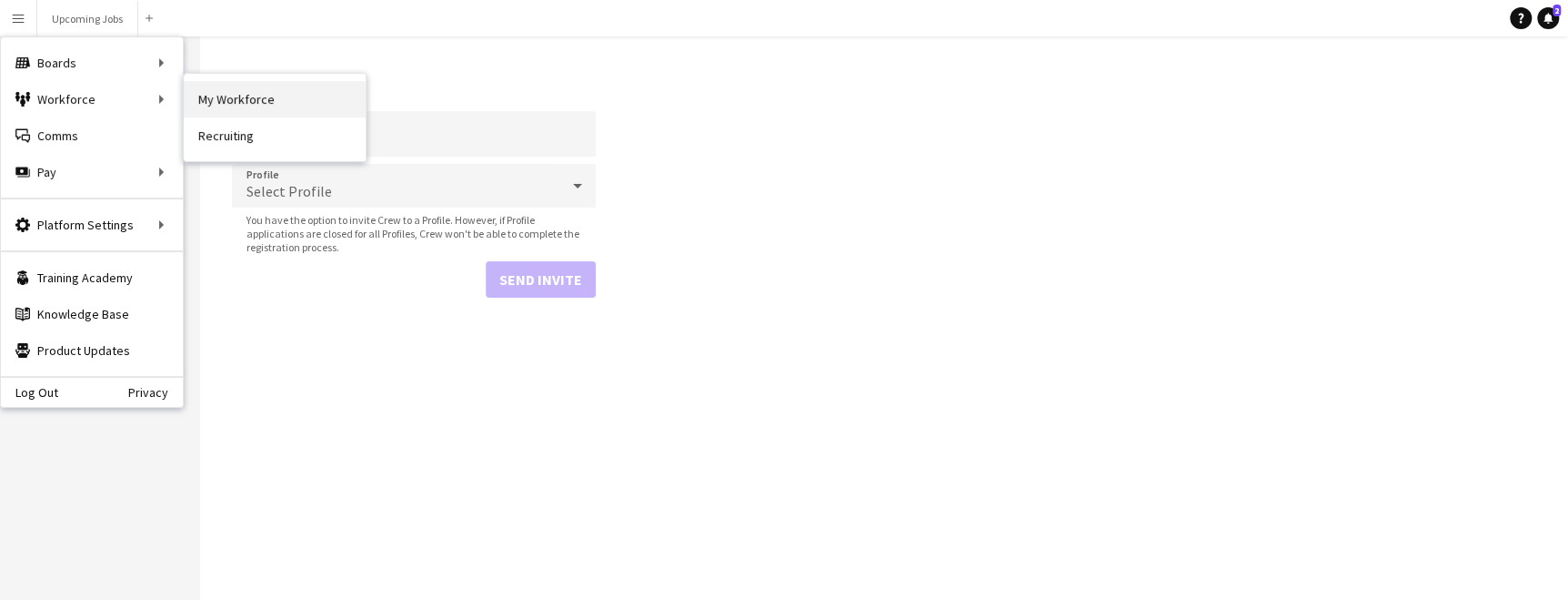
click at [206, 111] on link "My Workforce" at bounding box center [274, 98] width 182 height 36
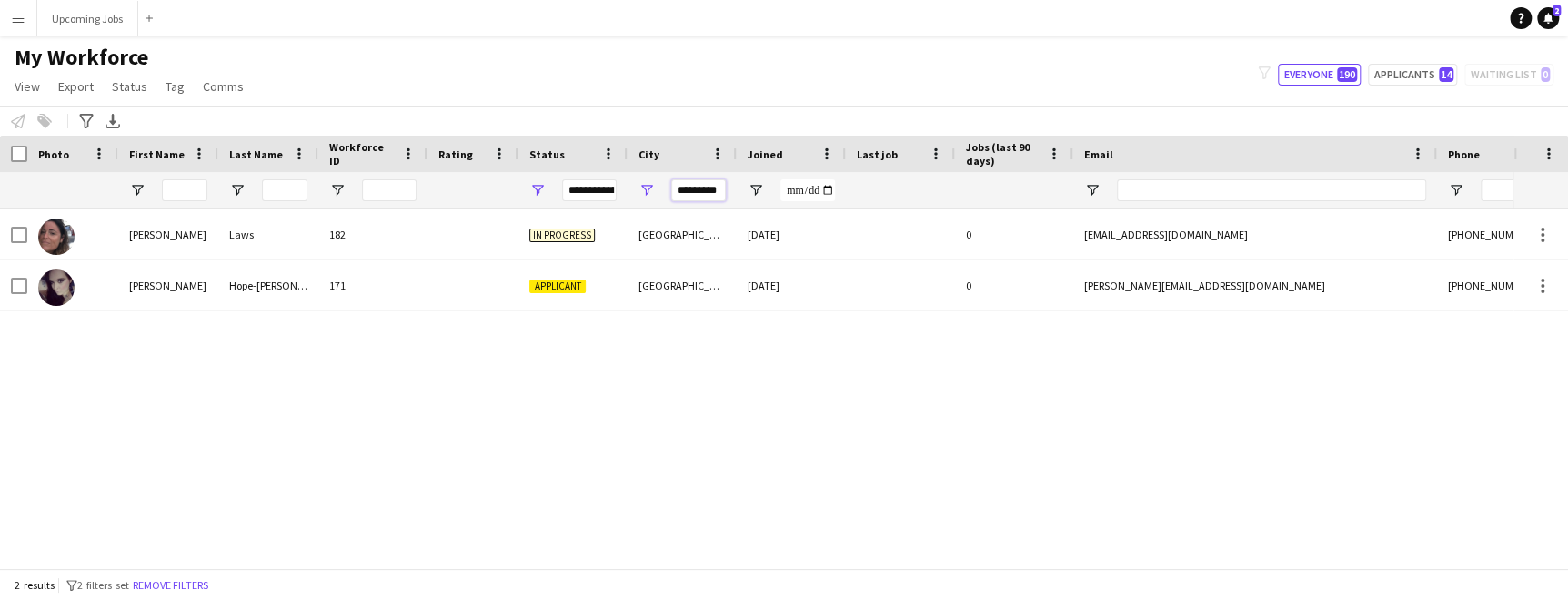
click at [714, 189] on input "*********" at bounding box center [699, 190] width 54 height 21
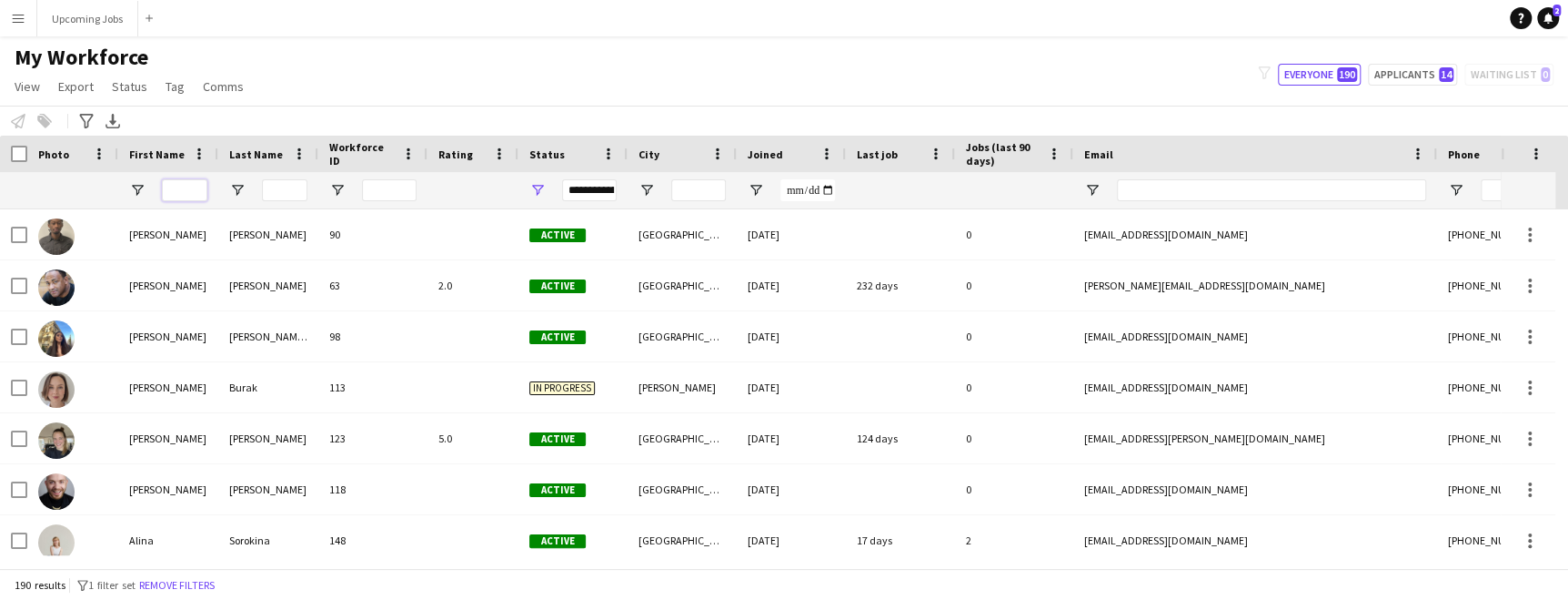
click at [176, 182] on input "First Name Filter Input" at bounding box center [185, 190] width 46 height 21
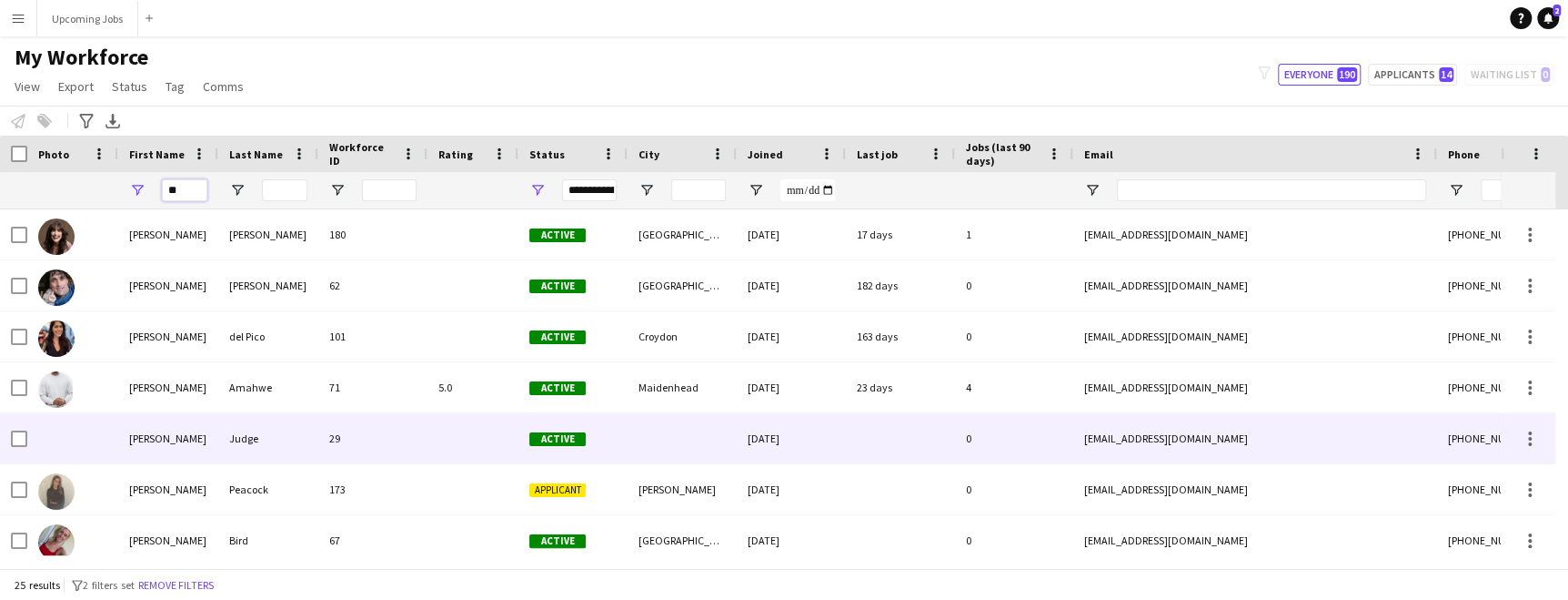
scroll to position [6, 0]
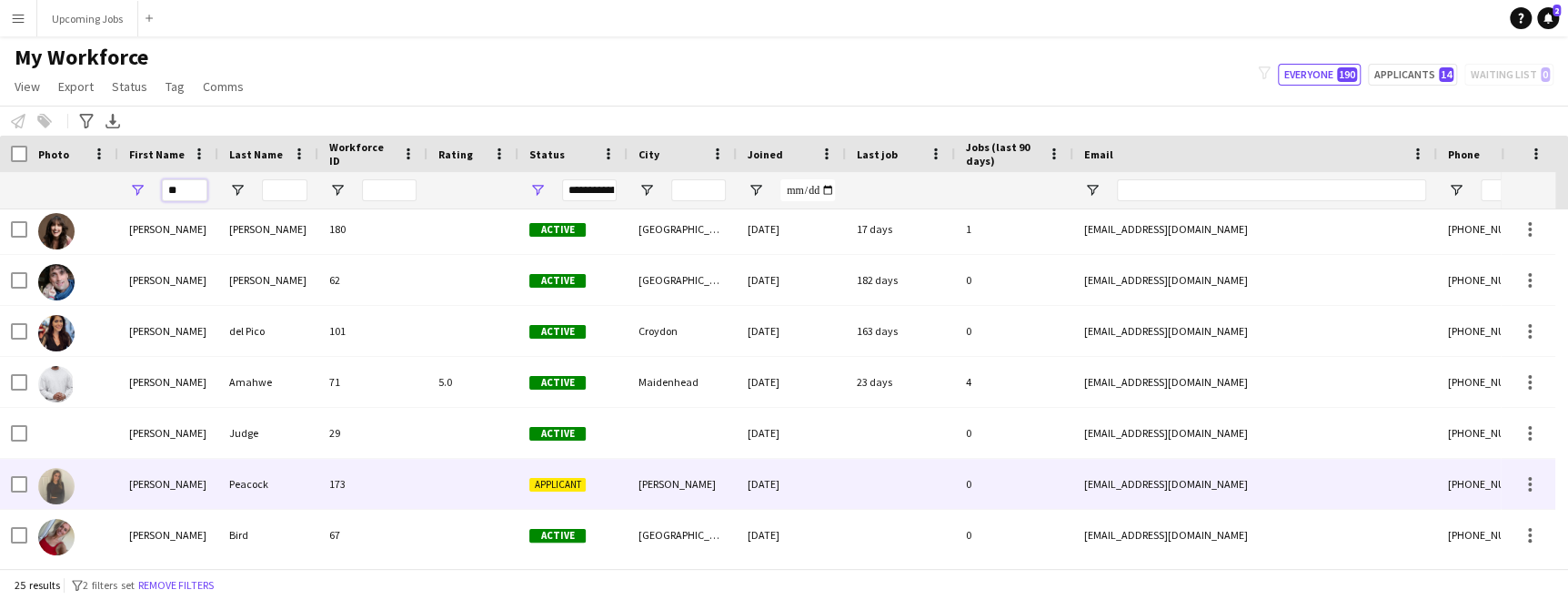
type input "**"
click at [58, 481] on img at bounding box center [55, 485] width 36 height 36
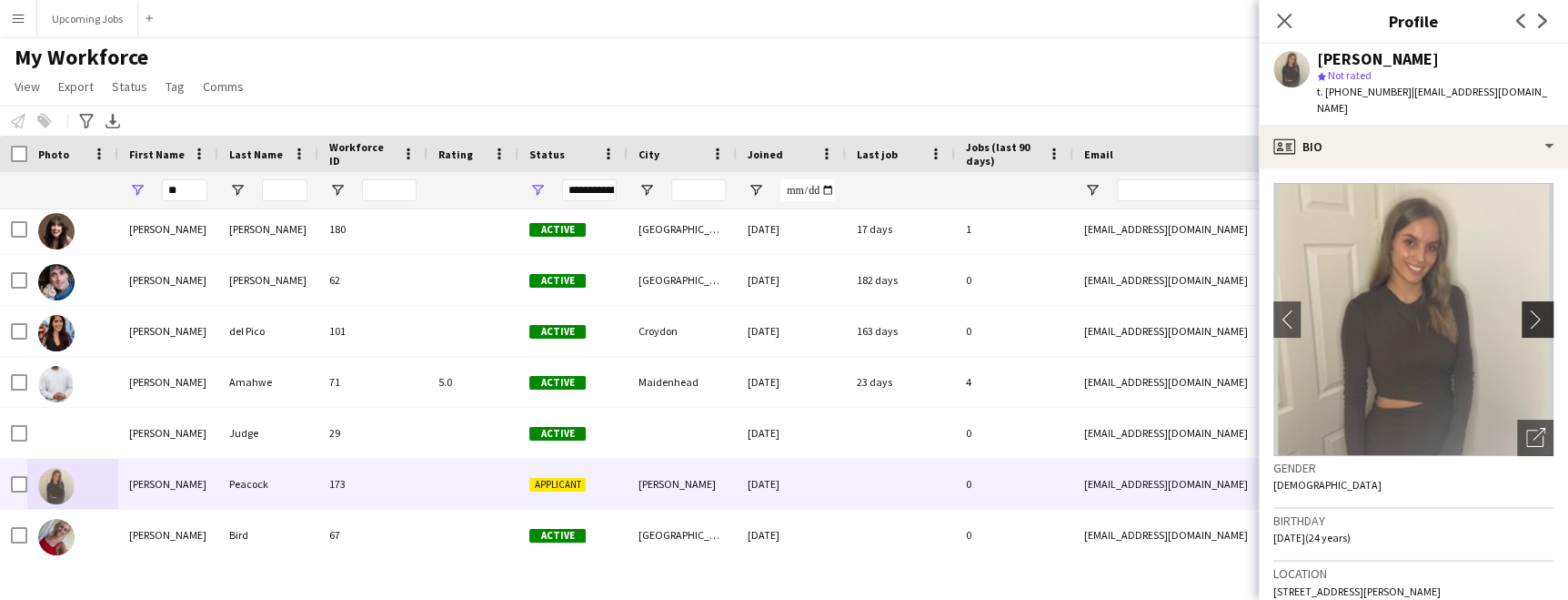
click at [998, 317] on button "chevron-right" at bounding box center [1540, 319] width 36 height 36
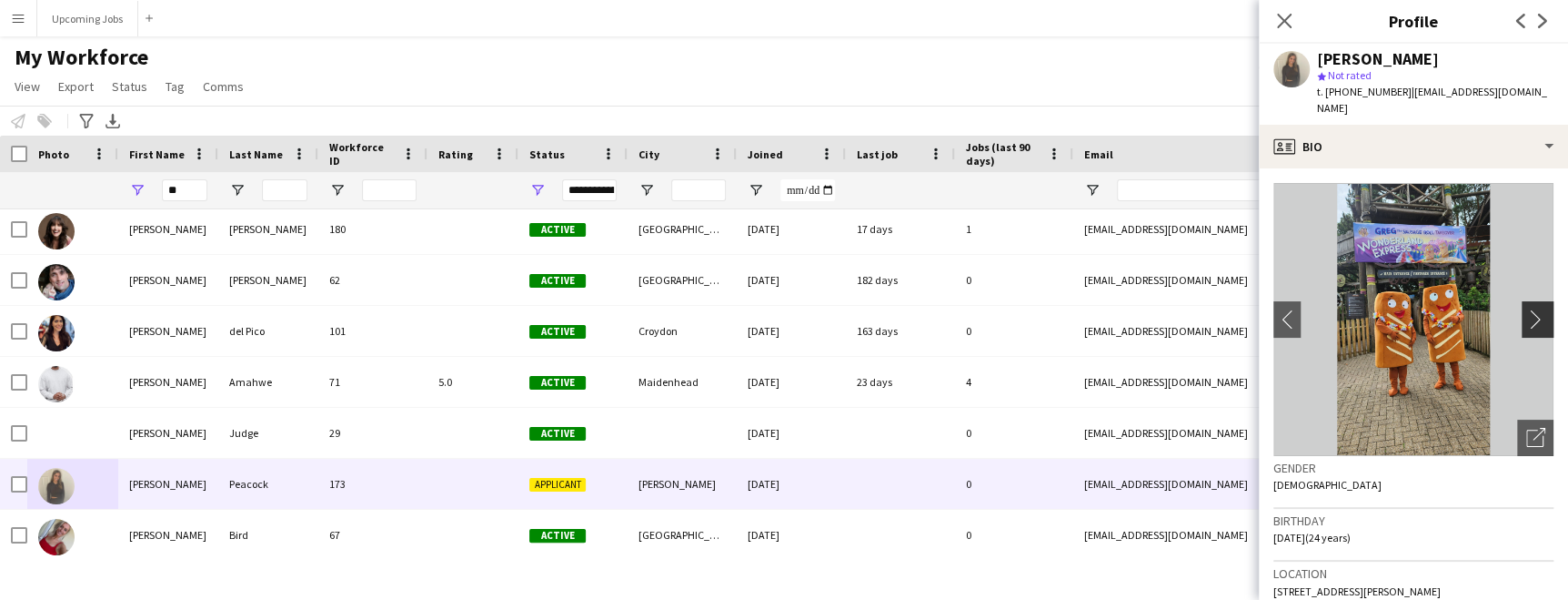
click at [998, 309] on app-icon "chevron-right" at bounding box center [1540, 319] width 28 height 19
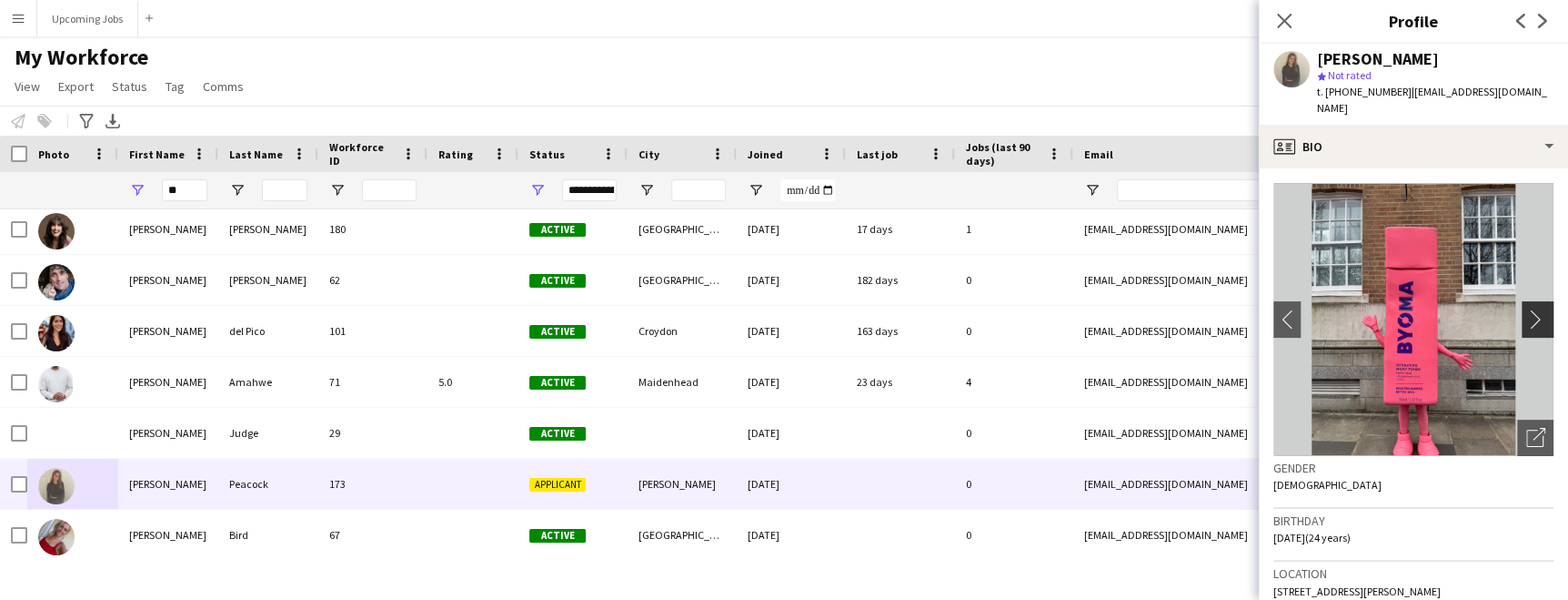
click at [998, 309] on app-icon "chevron-right" at bounding box center [1540, 319] width 28 height 19
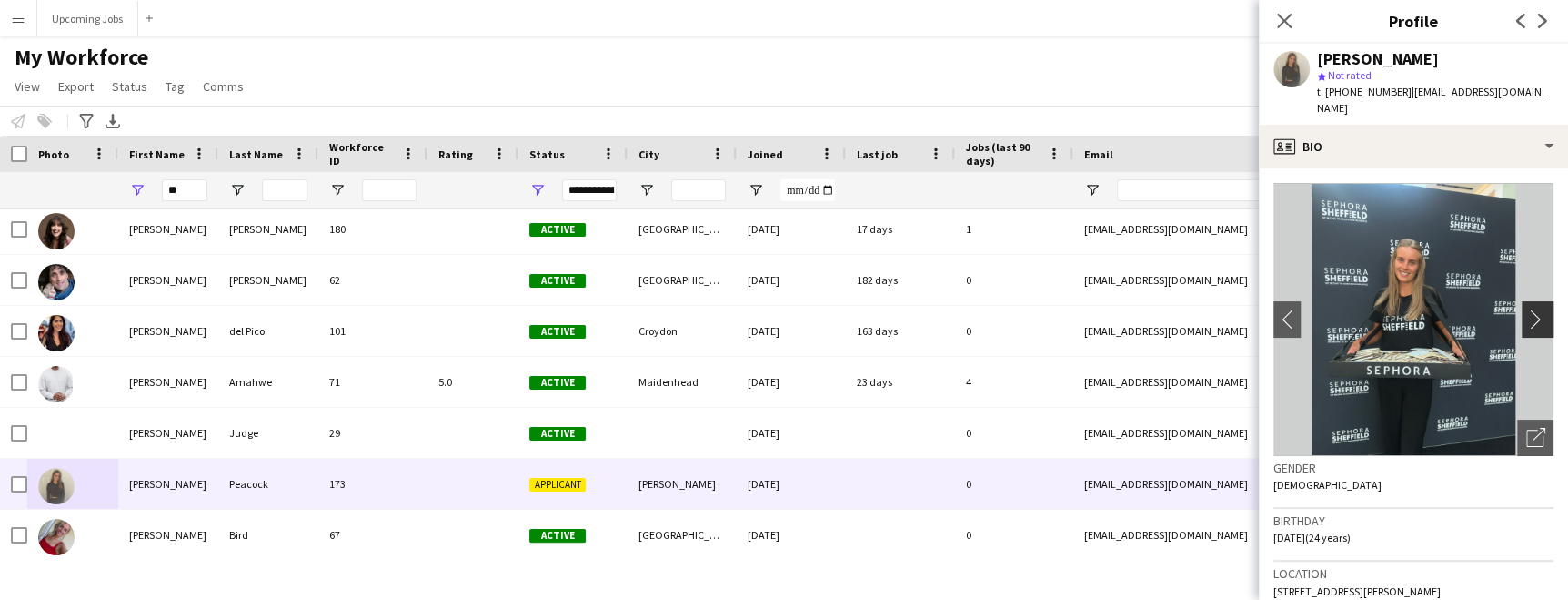
click at [998, 309] on app-icon "chevron-right" at bounding box center [1540, 319] width 28 height 19
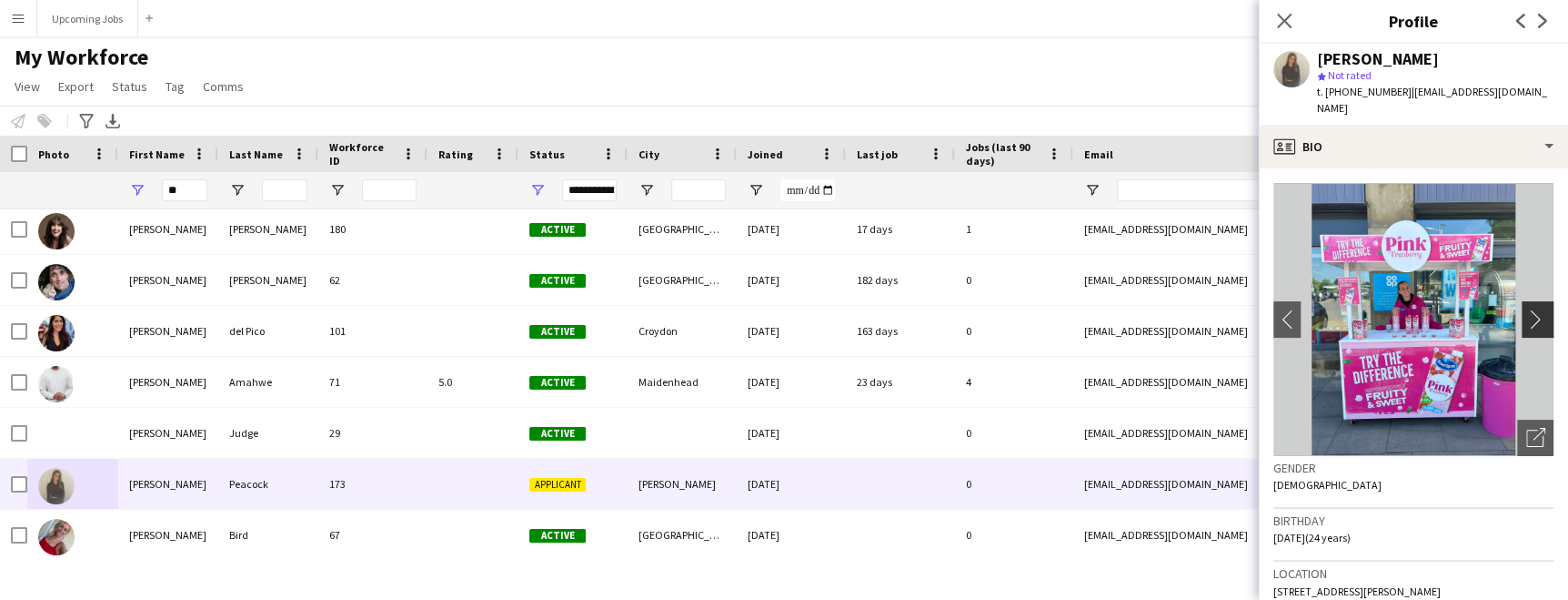
click at [998, 309] on app-icon "chevron-right" at bounding box center [1540, 319] width 28 height 19
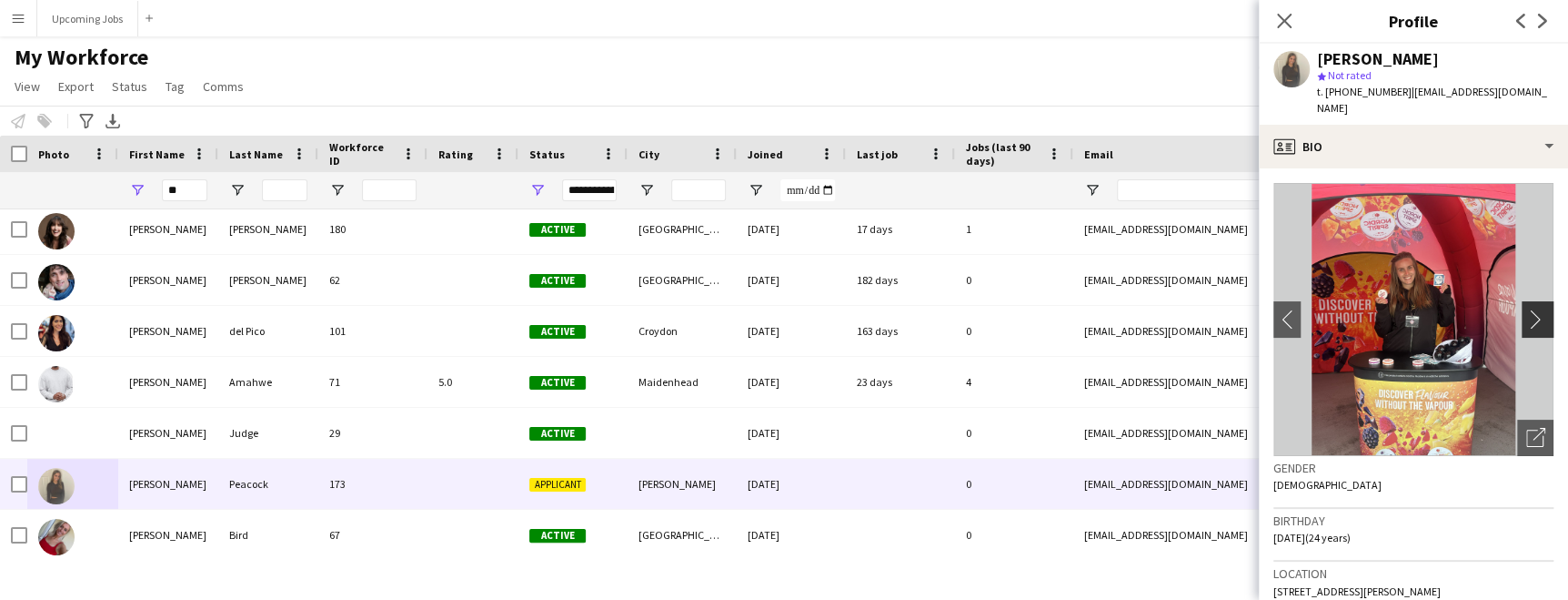
click at [998, 309] on app-icon "chevron-right" at bounding box center [1540, 319] width 28 height 19
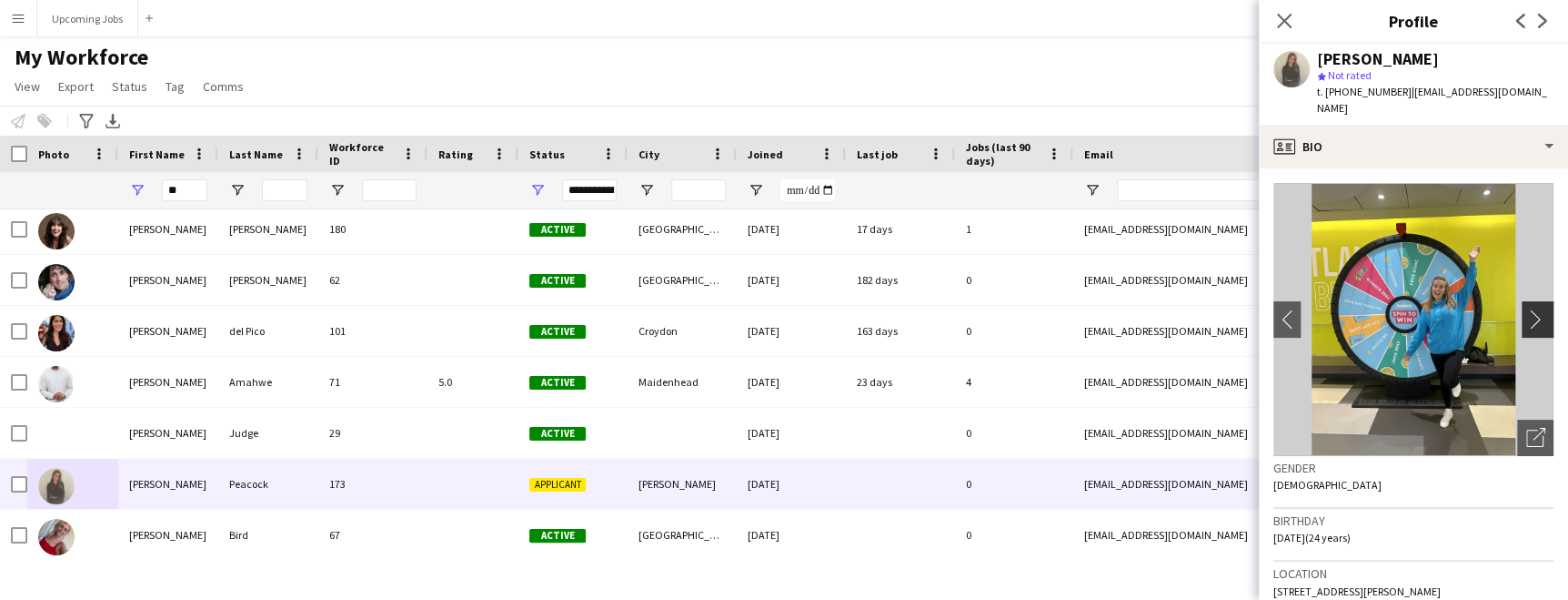
click at [998, 309] on app-icon "chevron-right" at bounding box center [1540, 319] width 28 height 19
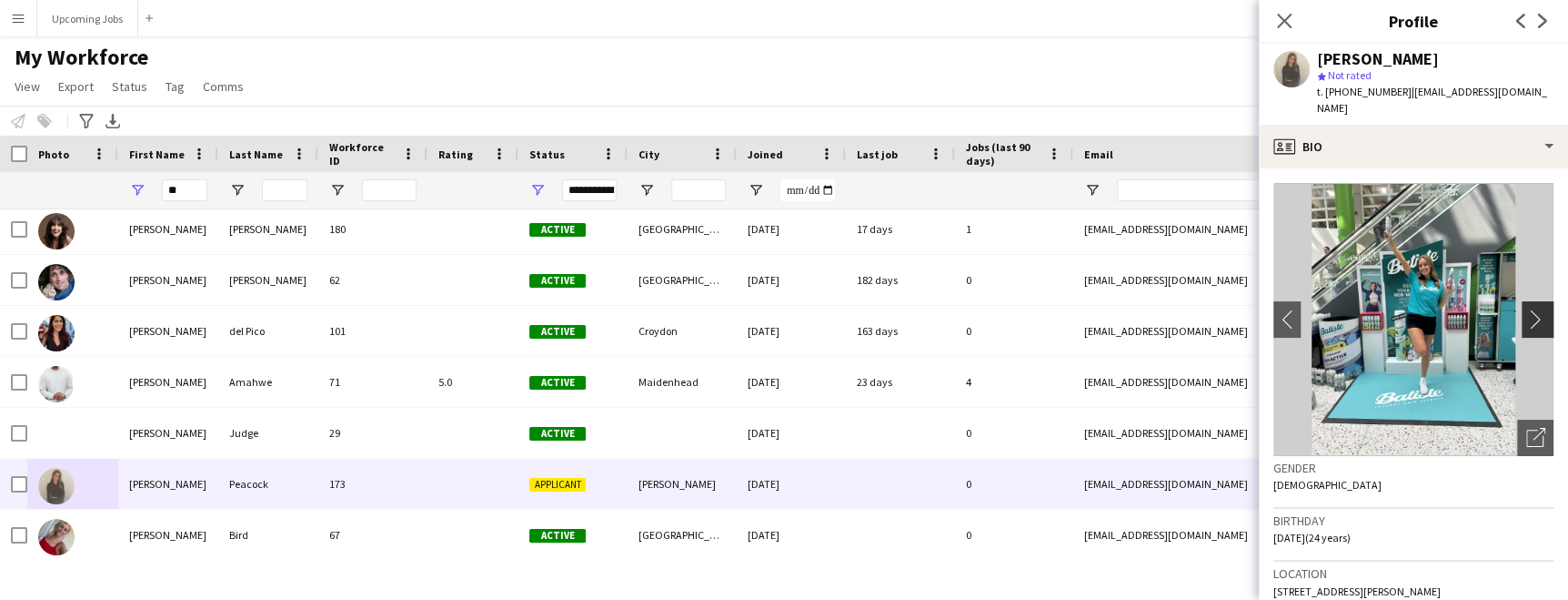
click at [998, 309] on app-icon "chevron-right" at bounding box center [1540, 319] width 28 height 19
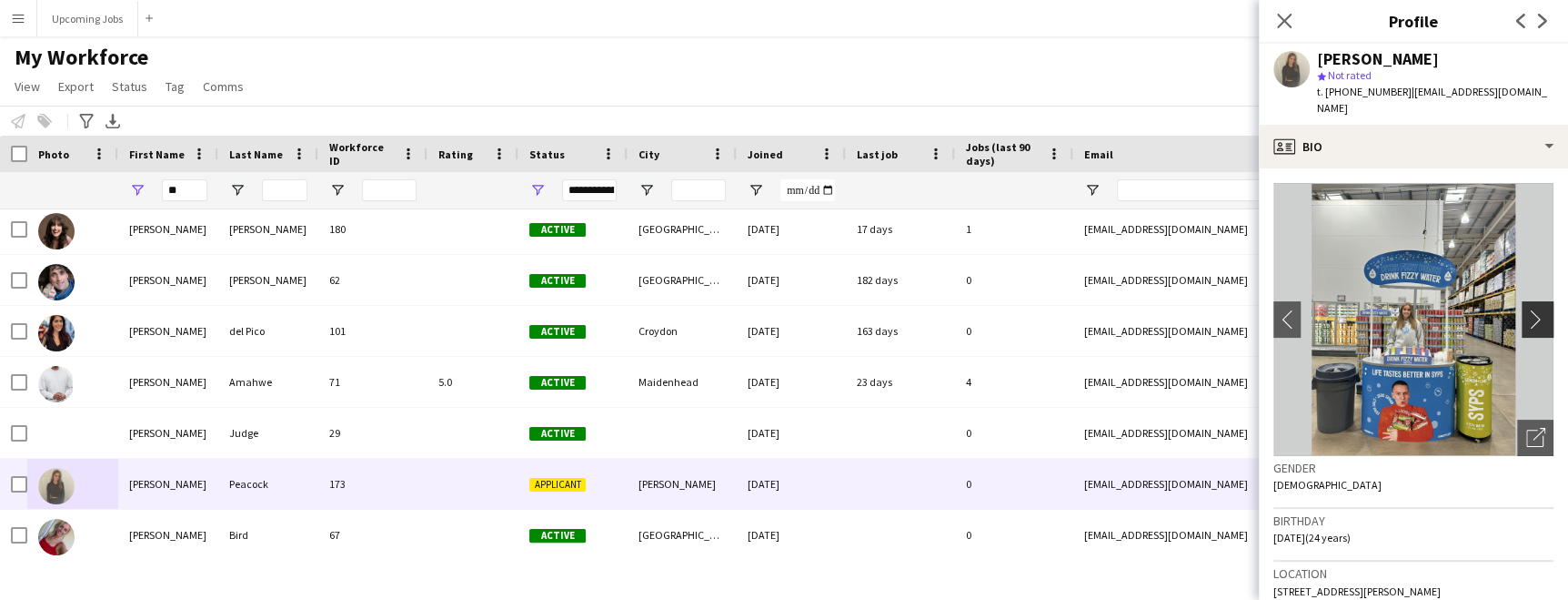
click at [998, 309] on app-icon "chevron-right" at bounding box center [1540, 319] width 28 height 19
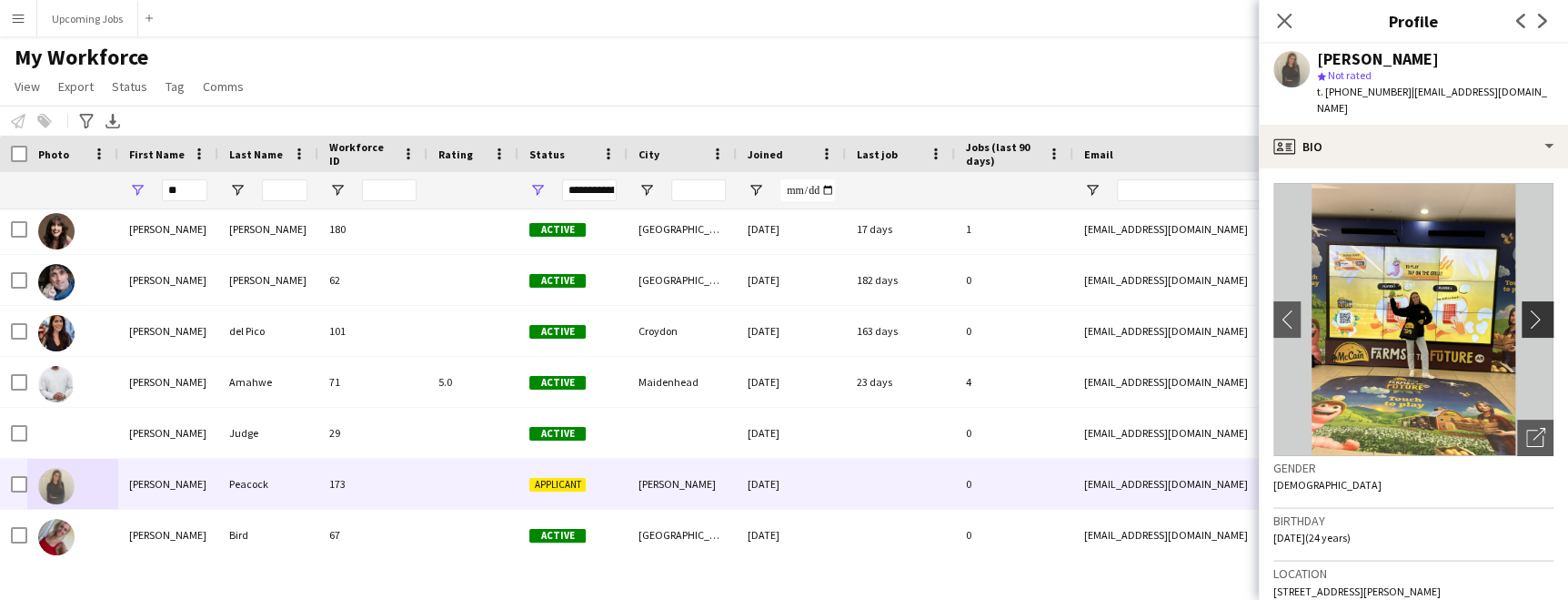
click at [998, 309] on app-icon "chevron-right" at bounding box center [1540, 319] width 28 height 19
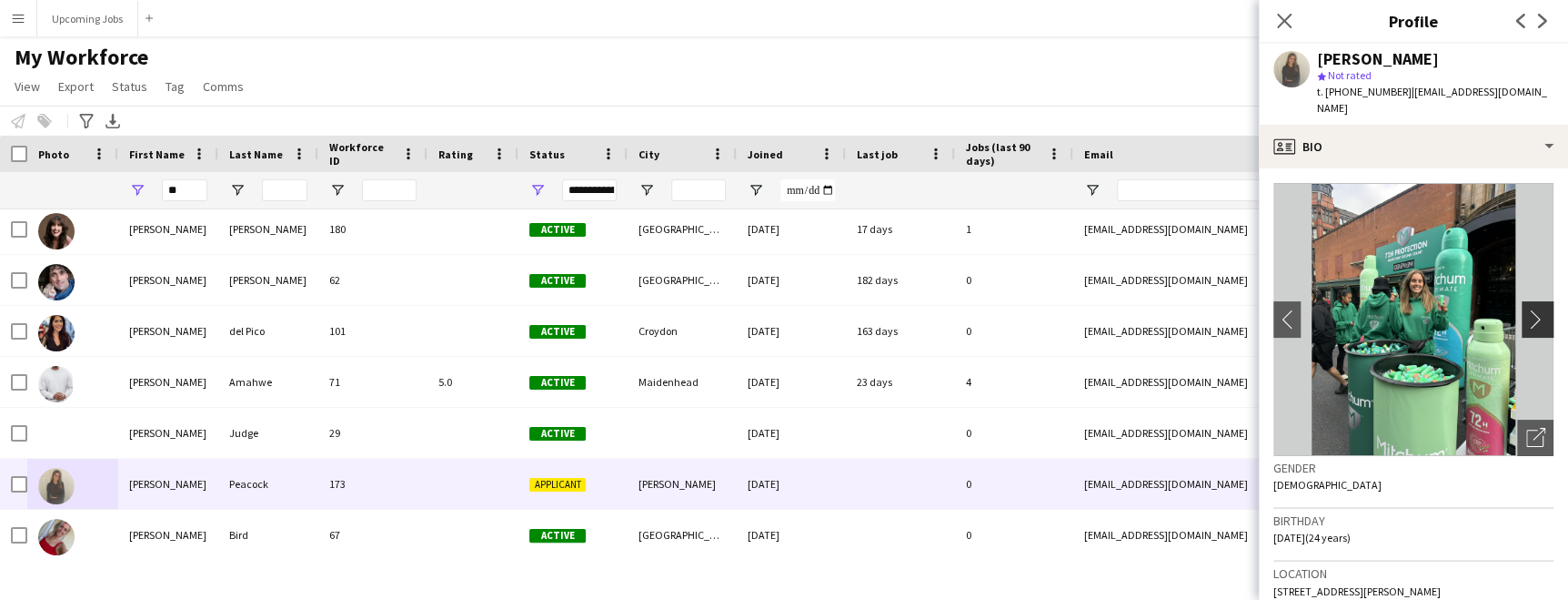
click at [998, 309] on app-icon "chevron-right" at bounding box center [1540, 319] width 28 height 19
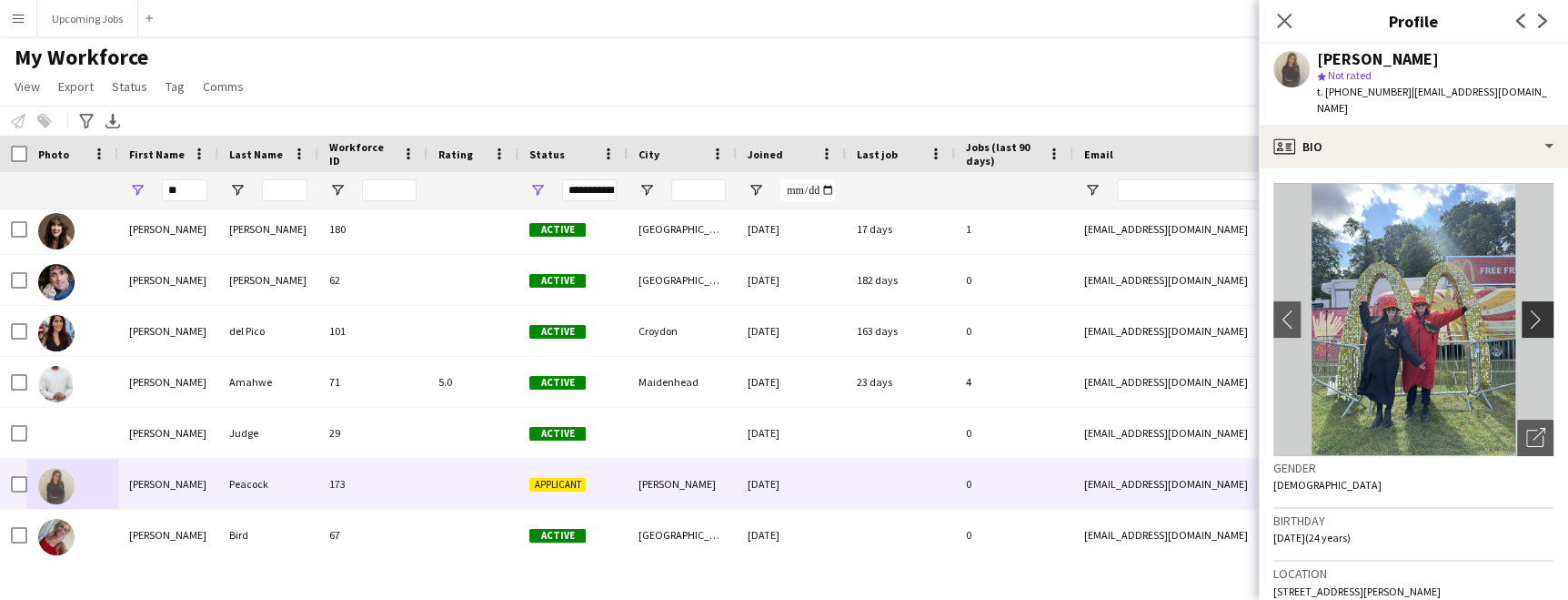
click at [998, 309] on app-icon "chevron-right" at bounding box center [1540, 319] width 28 height 19
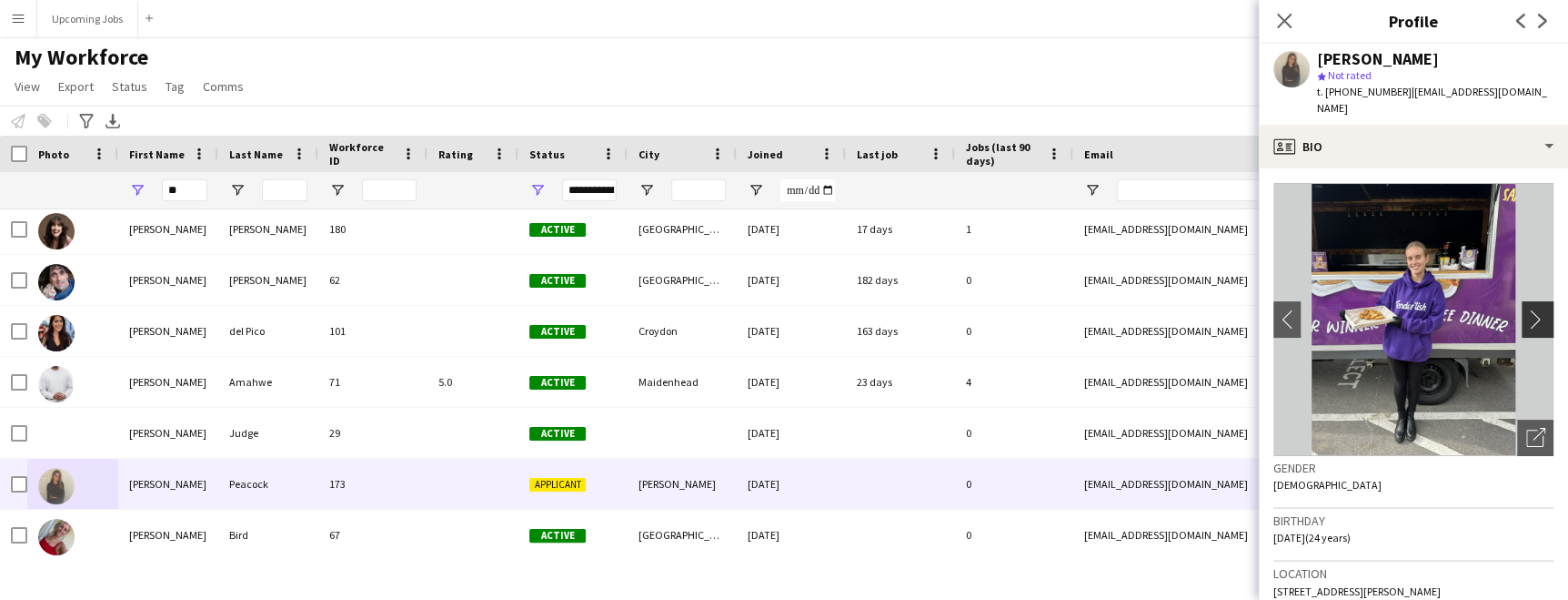
click at [998, 309] on app-icon "chevron-right" at bounding box center [1540, 319] width 28 height 19
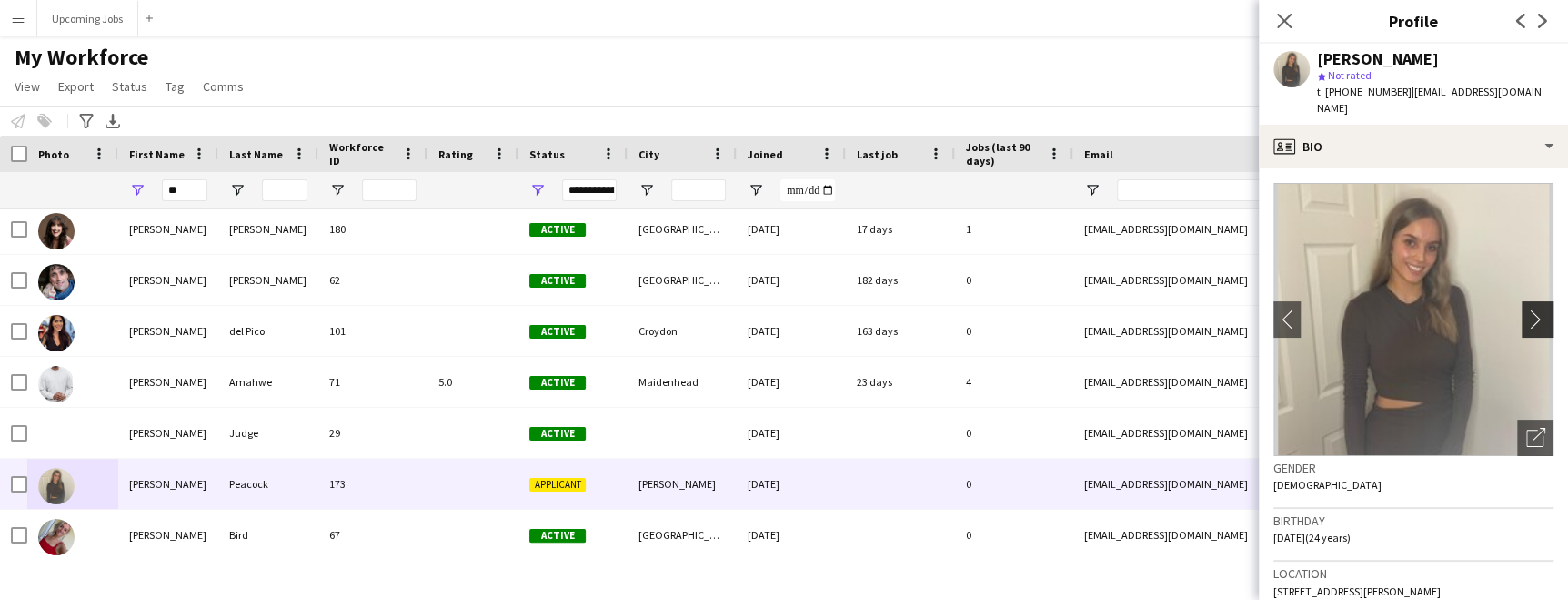
click at [998, 309] on app-icon "chevron-right" at bounding box center [1540, 319] width 28 height 19
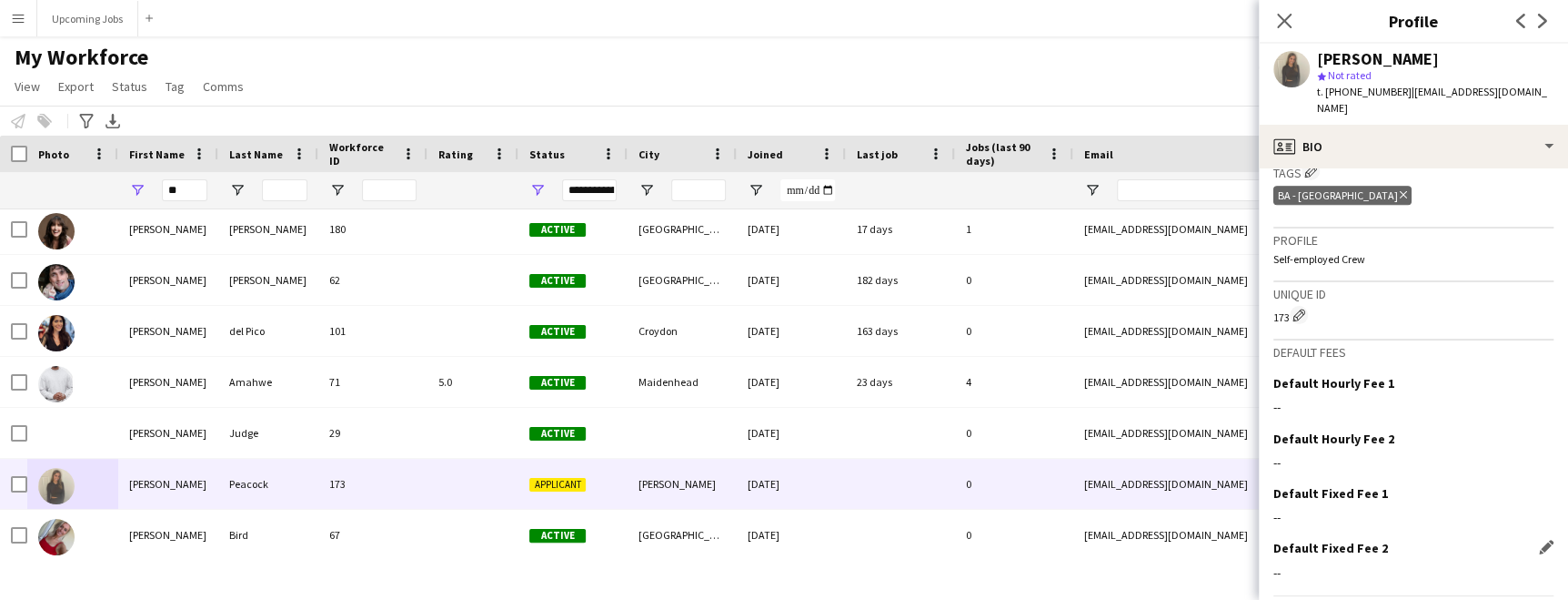
scroll to position [738, 0]
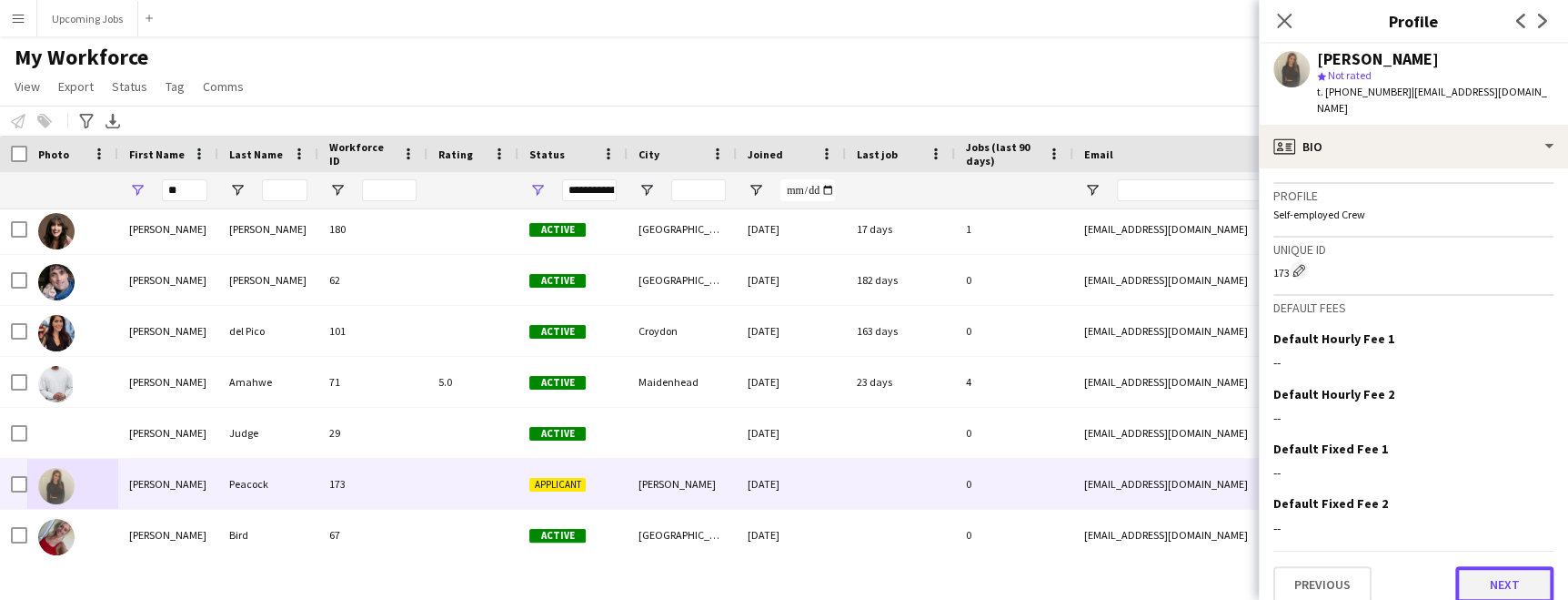
click at [998, 573] on button "Next" at bounding box center [1504, 583] width 98 height 36
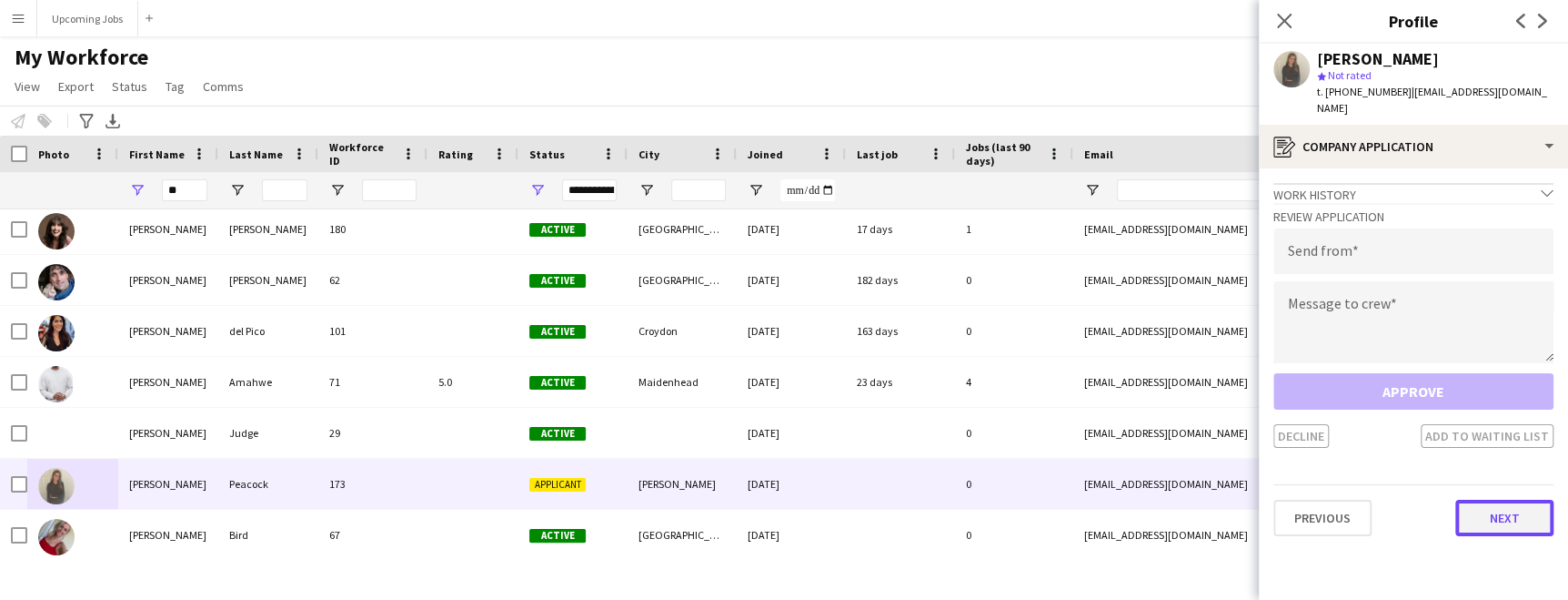
click at [998, 500] on button "Next" at bounding box center [1504, 517] width 98 height 36
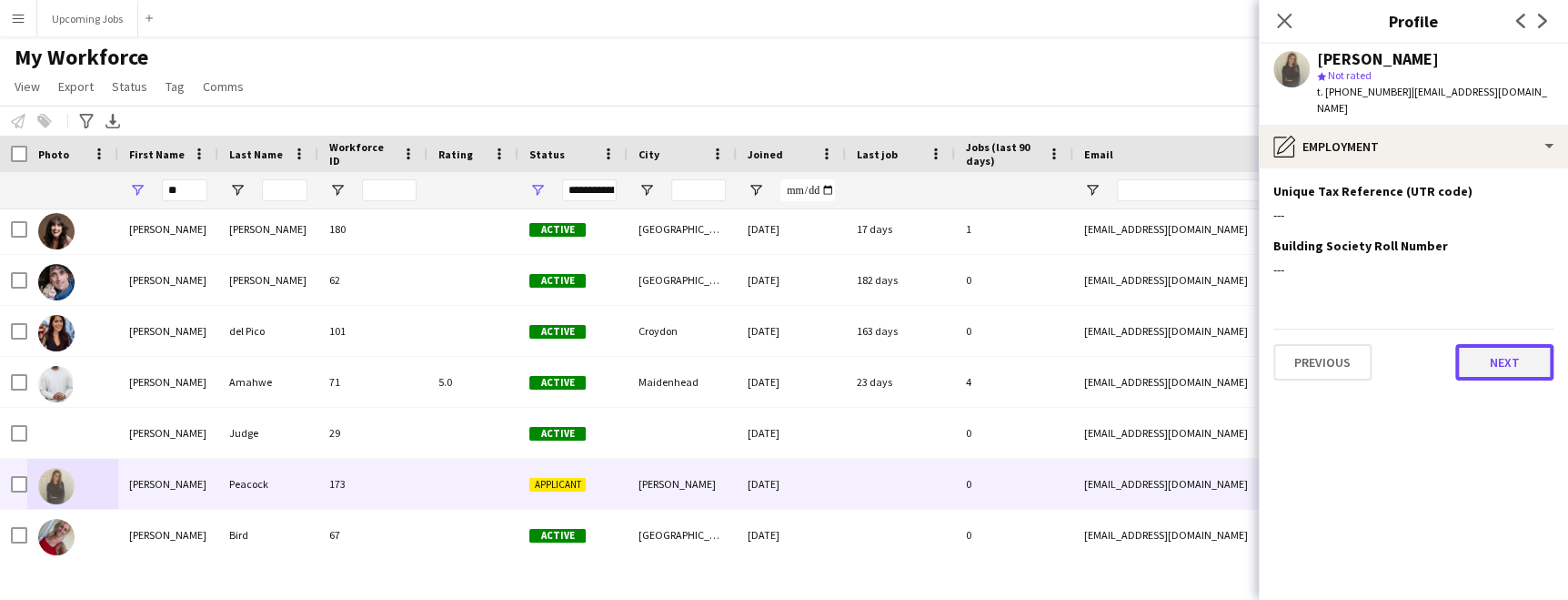
click at [998, 344] on button "Next" at bounding box center [1504, 362] width 98 height 36
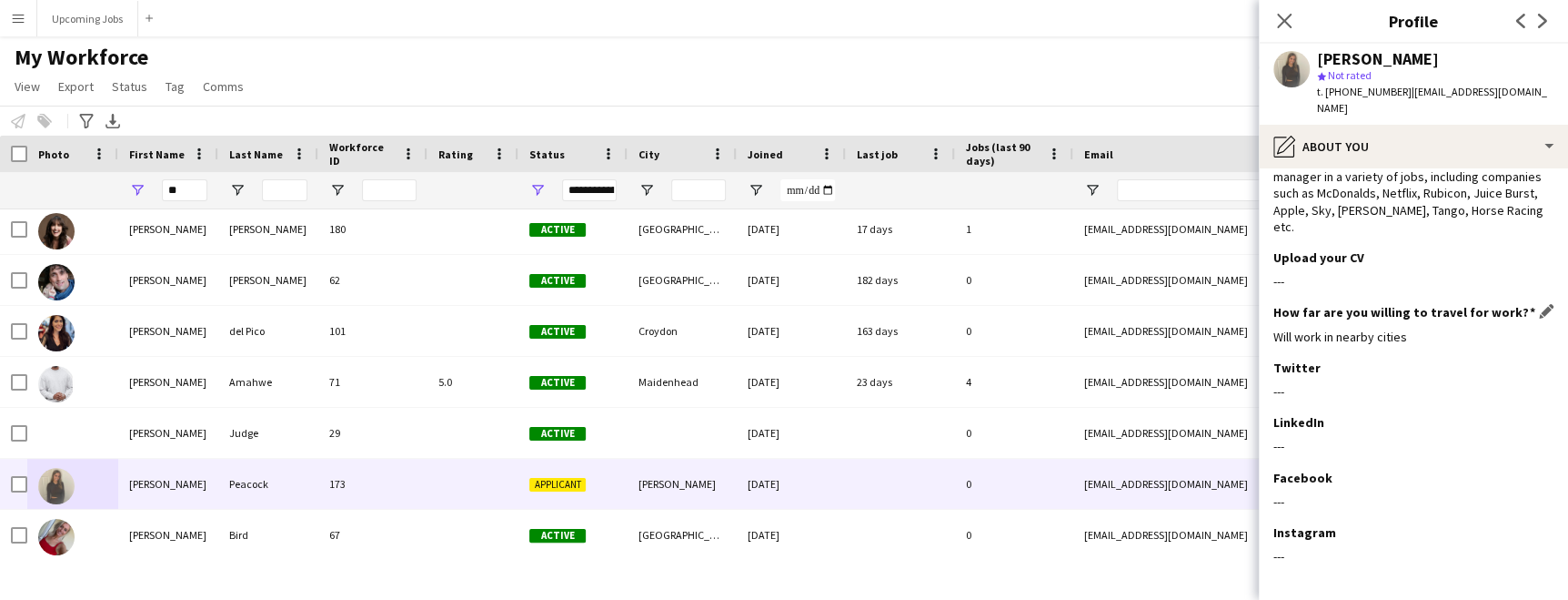
scroll to position [201, 0]
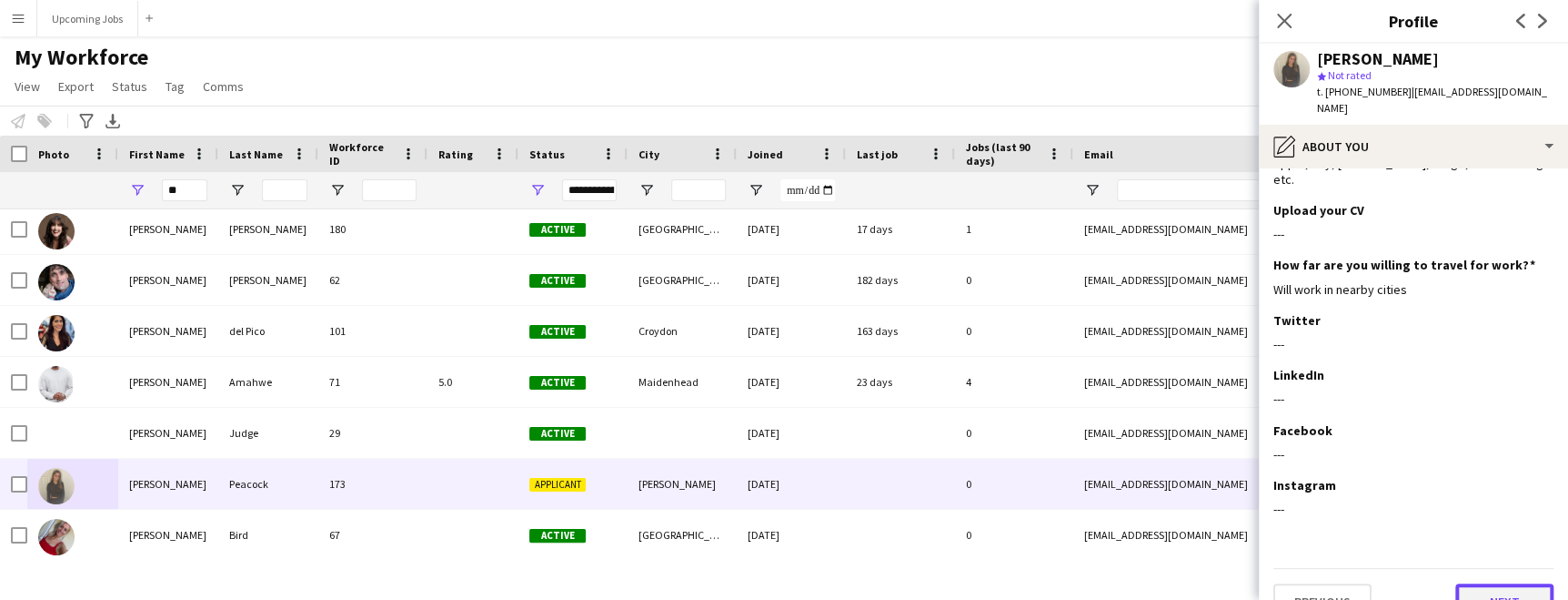
click at [998, 583] on button "Next" at bounding box center [1504, 601] width 98 height 36
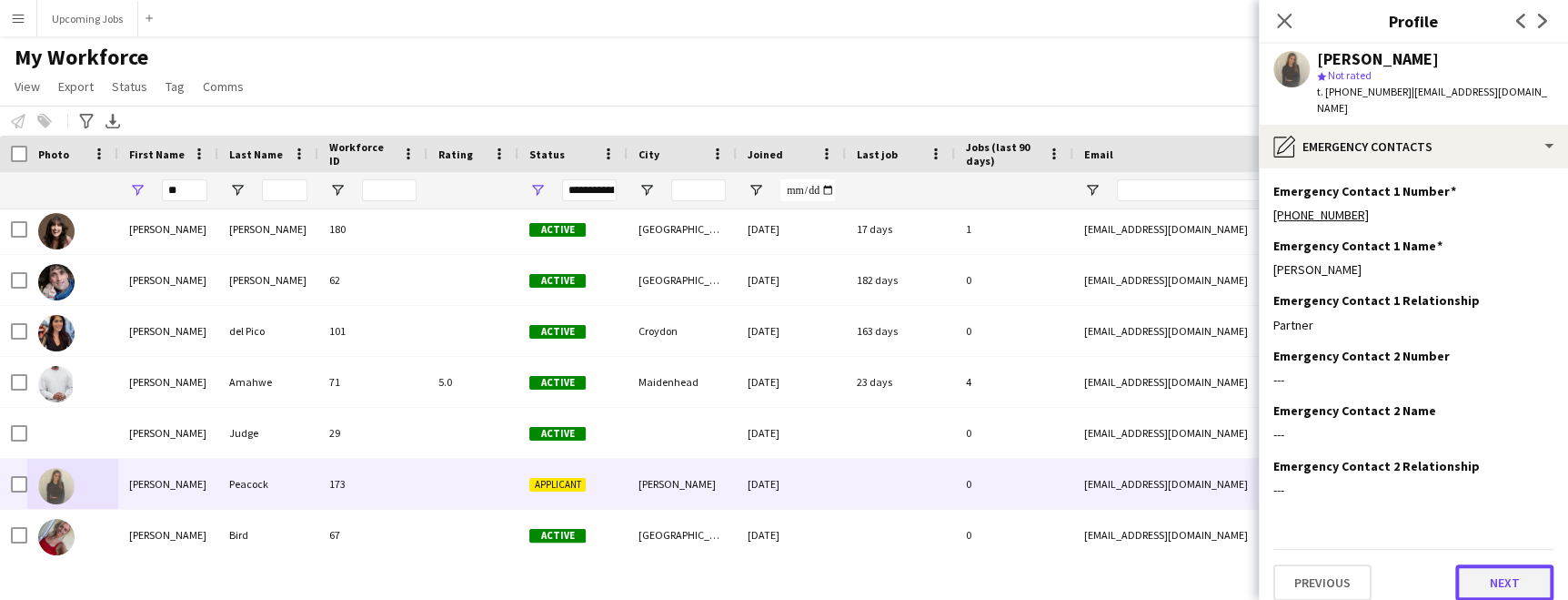
click at [998, 568] on button "Next" at bounding box center [1504, 582] width 98 height 36
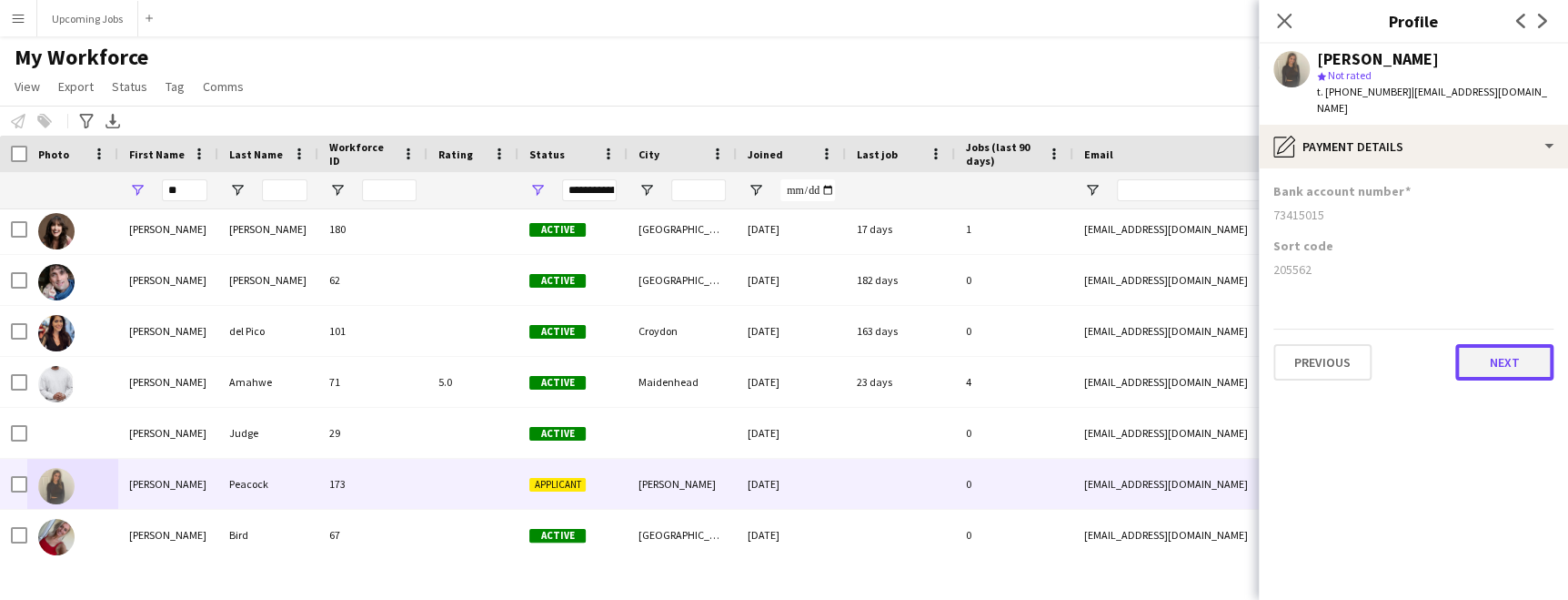
click at [998, 347] on button "Next" at bounding box center [1504, 362] width 98 height 36
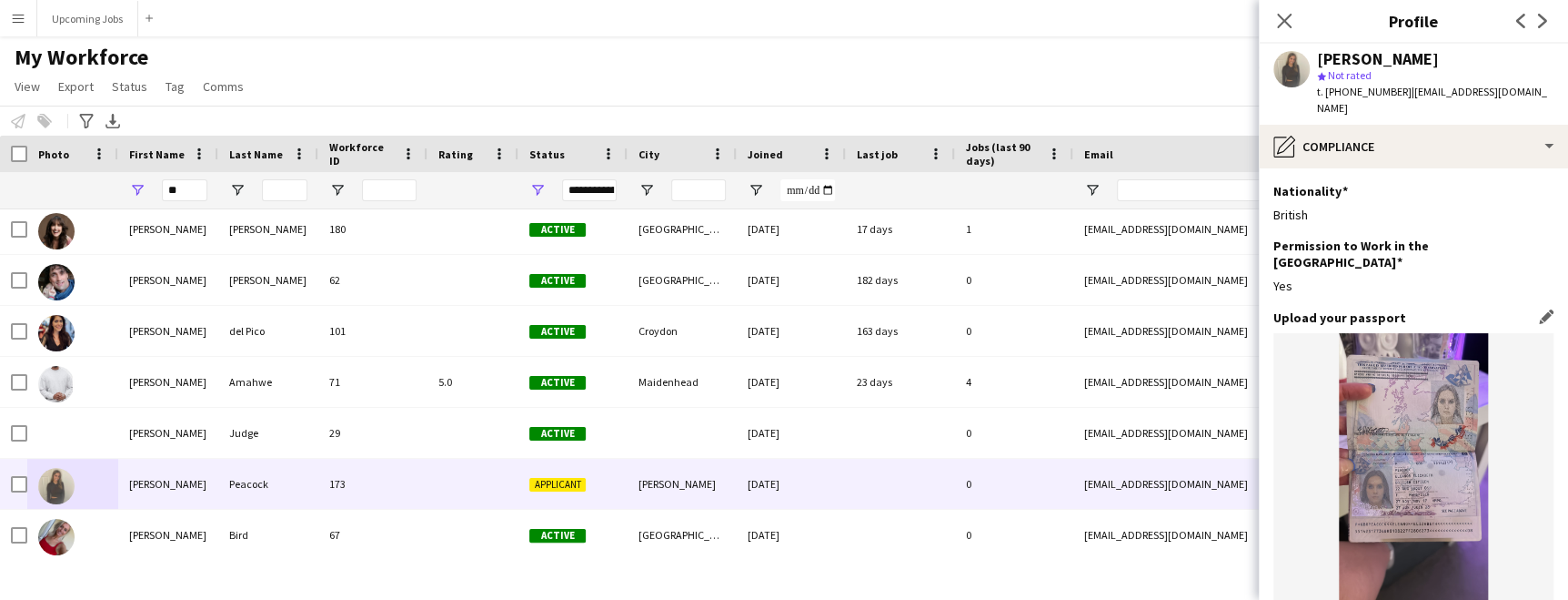
click at [998, 478] on img at bounding box center [1413, 466] width 280 height 266
click at [998, 416] on img at bounding box center [1413, 466] width 280 height 266
click at [998, 309] on app-icon "Edit this field" at bounding box center [1546, 316] width 15 height 15
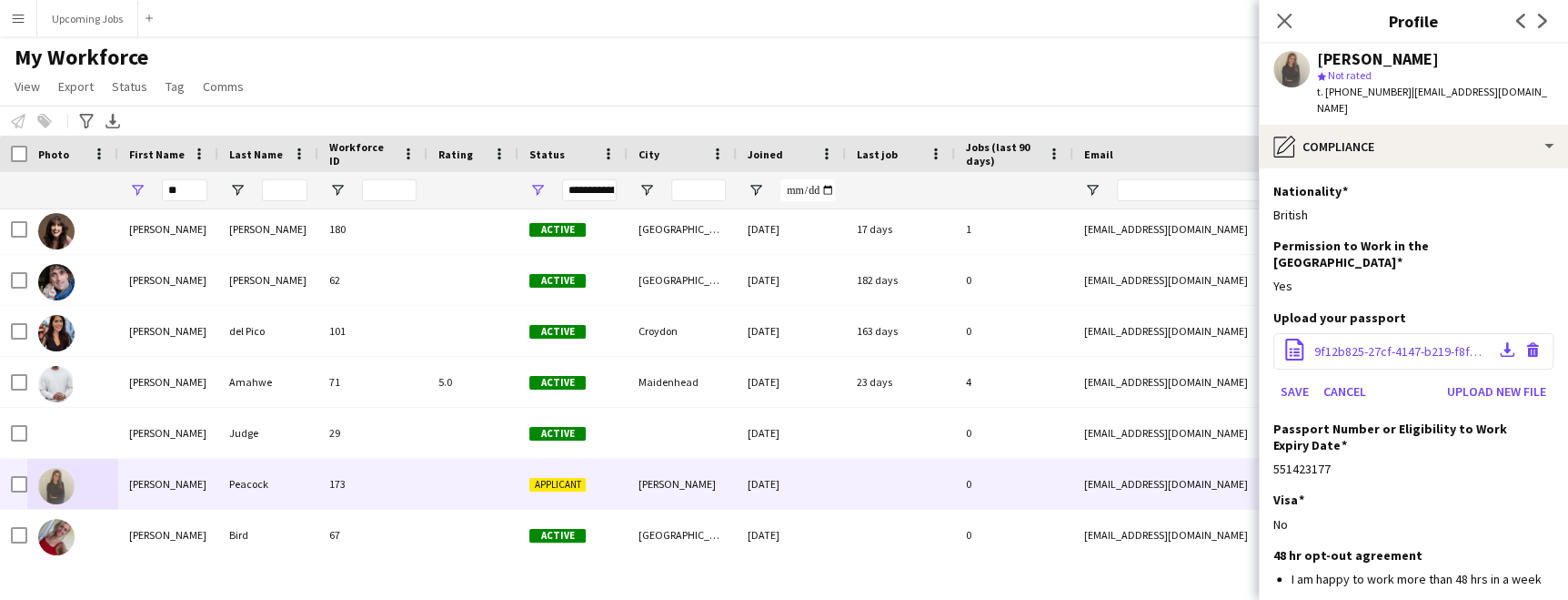
click at [998, 343] on span "9f12b825-27cf-4147-b219-f8fa26231932.jpeg" at bounding box center [1401, 351] width 173 height 17
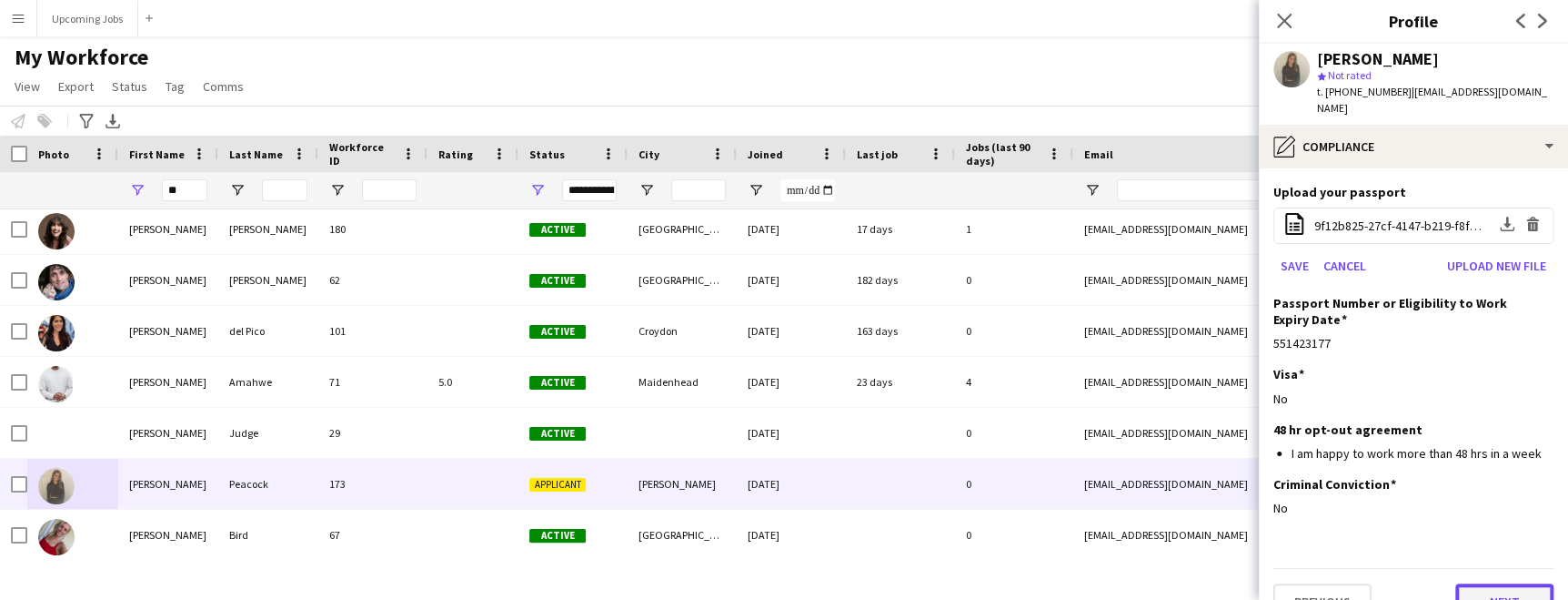
click at [998, 583] on button "Next" at bounding box center [1504, 601] width 98 height 36
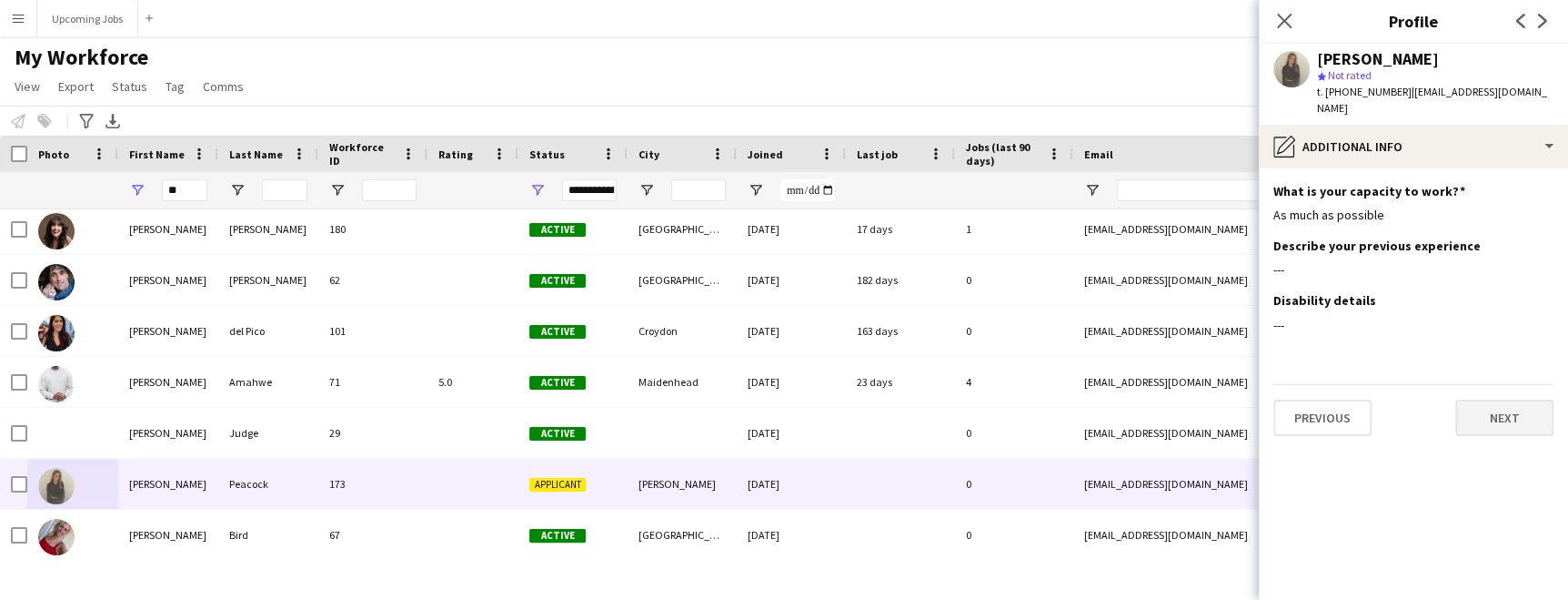
scroll to position [0, 0]
click at [998, 406] on button "Next" at bounding box center [1504, 417] width 98 height 36
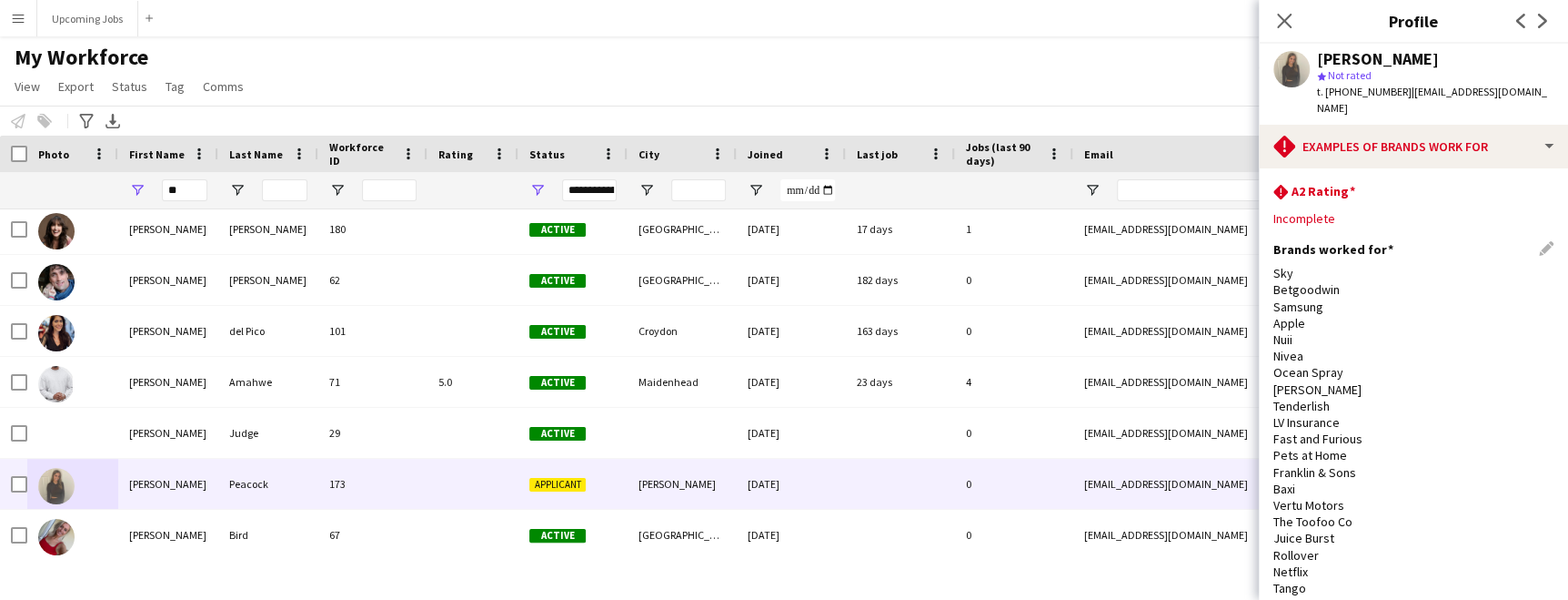
scroll to position [461, 0]
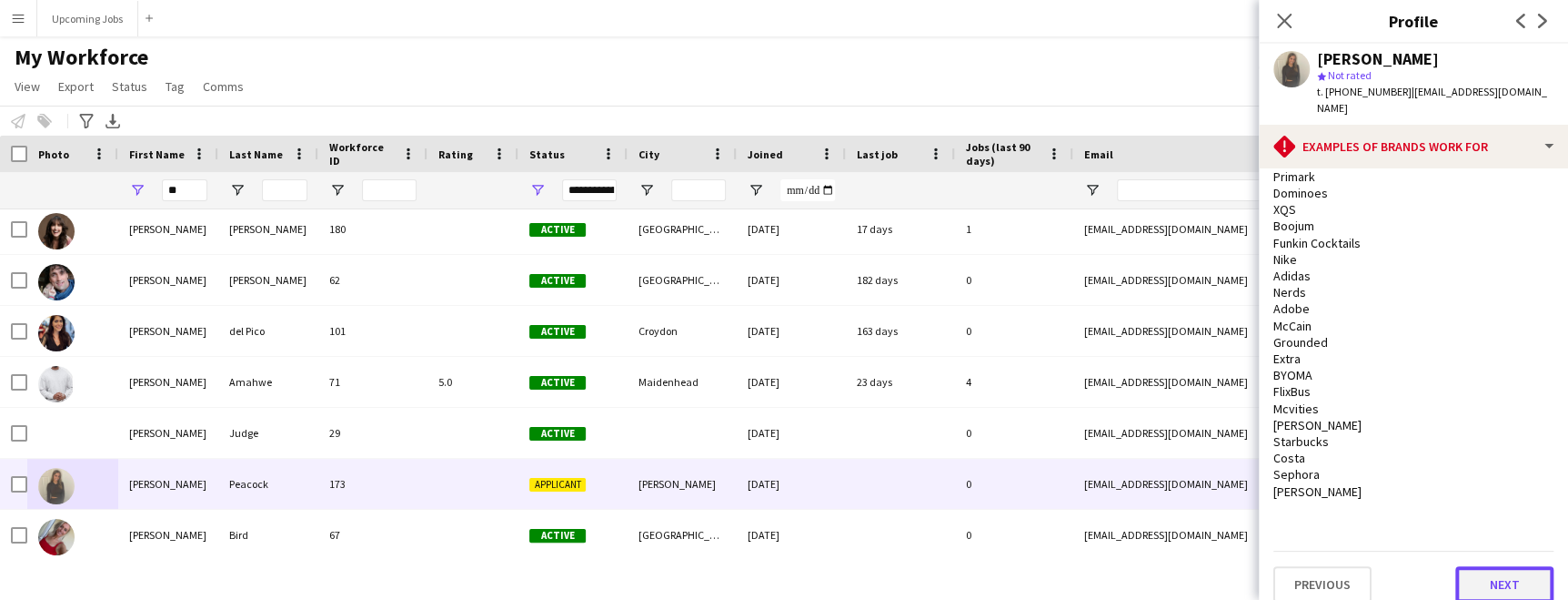
click at [998, 573] on button "Next" at bounding box center [1504, 583] width 98 height 36
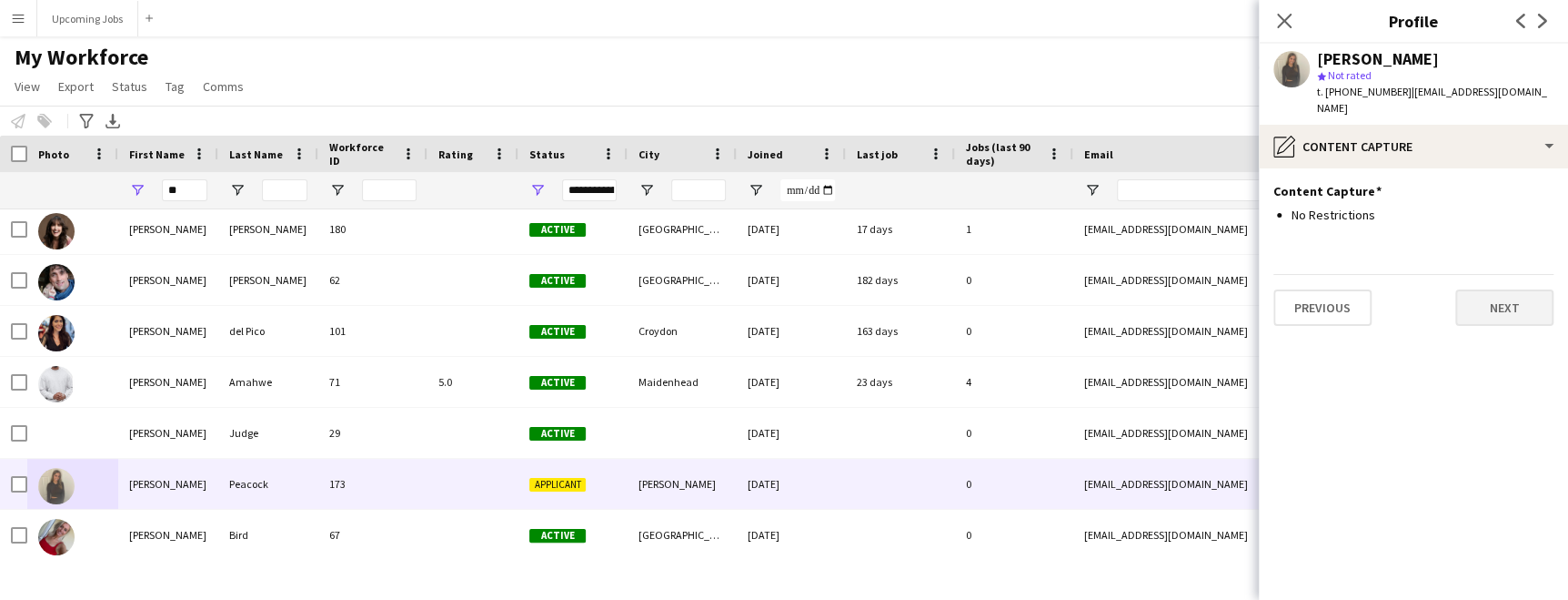
scroll to position [0, 0]
click at [998, 290] on button "Next" at bounding box center [1504, 307] width 98 height 36
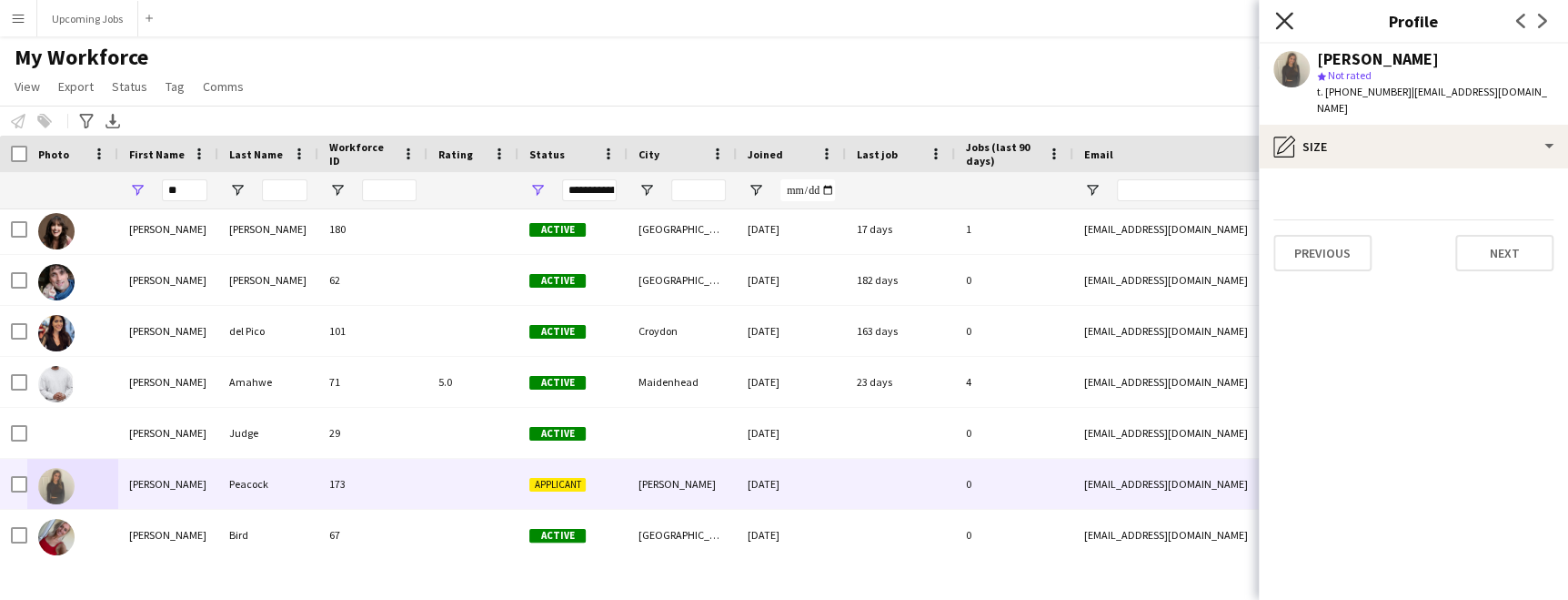
click at [998, 19] on icon "Close pop-in" at bounding box center [1284, 20] width 17 height 18
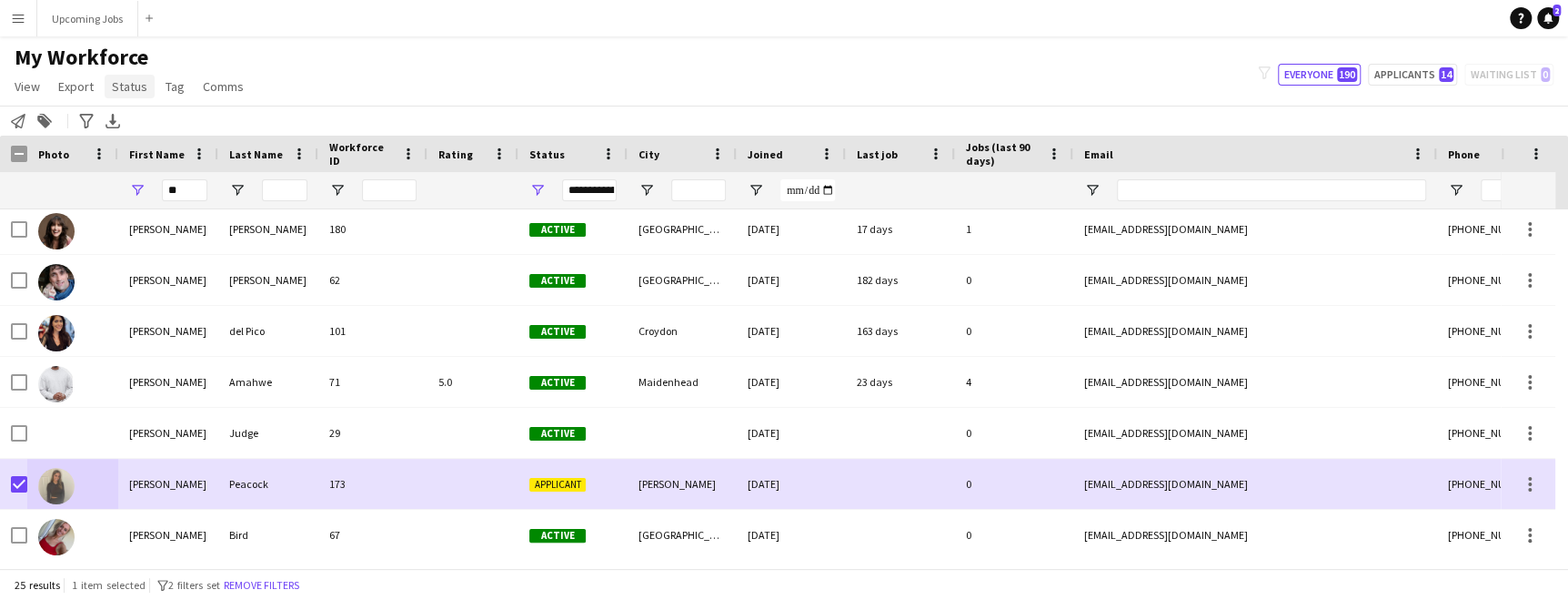
click at [134, 77] on link "Status" at bounding box center [129, 87] width 50 height 23
click at [148, 121] on link "Edit" at bounding box center [168, 124] width 127 height 38
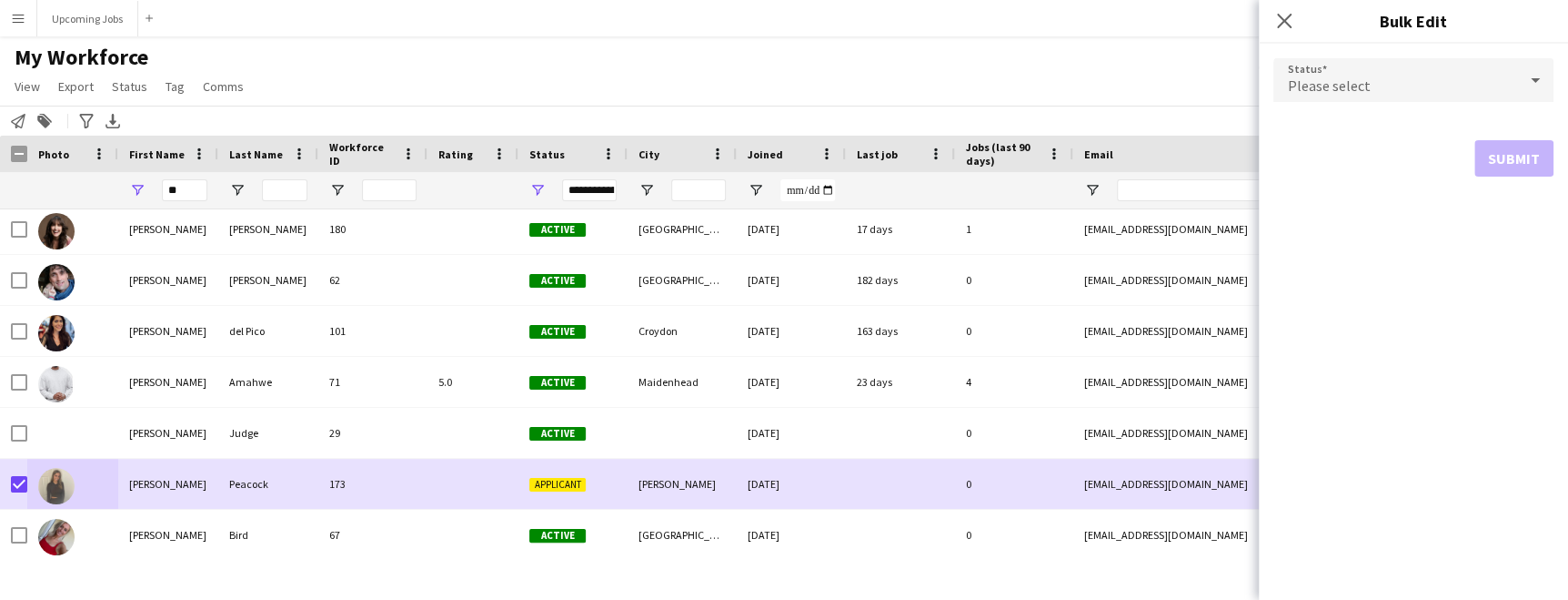
click at [998, 72] on div "Please select" at bounding box center [1395, 80] width 244 height 44
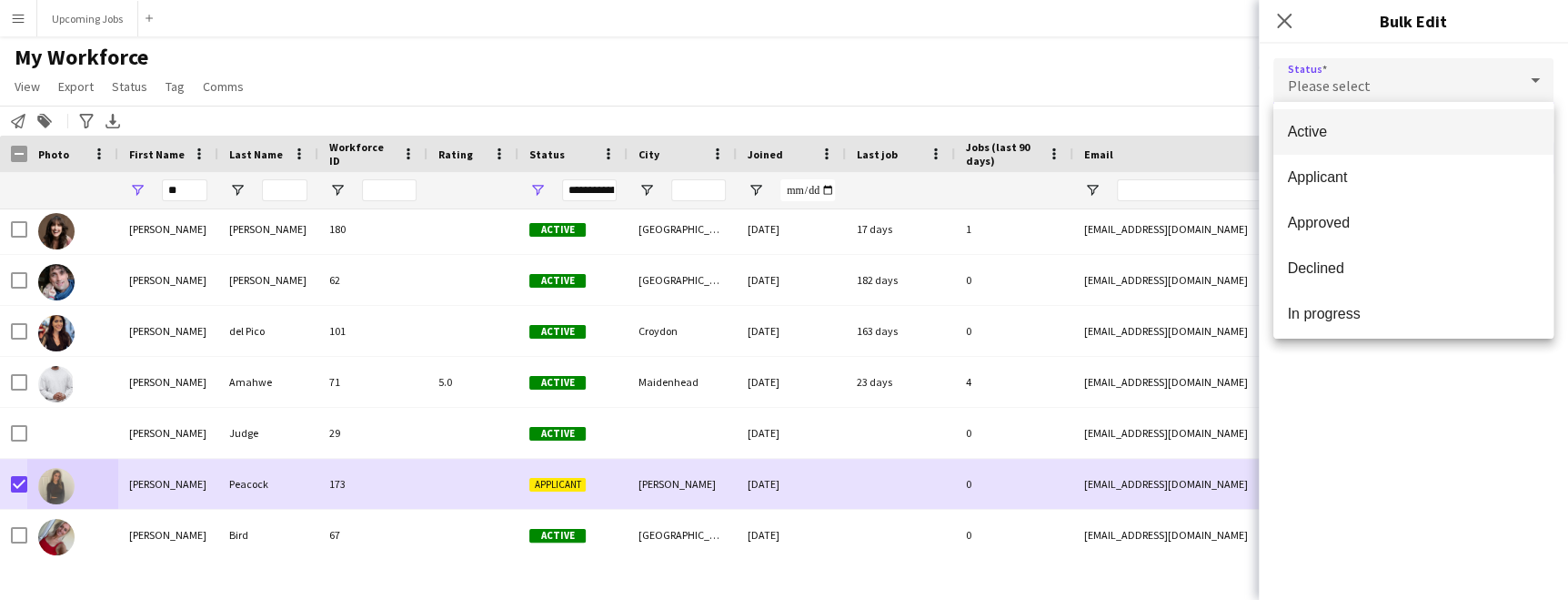
click at [998, 140] on span "Active" at bounding box center [1413, 131] width 251 height 18
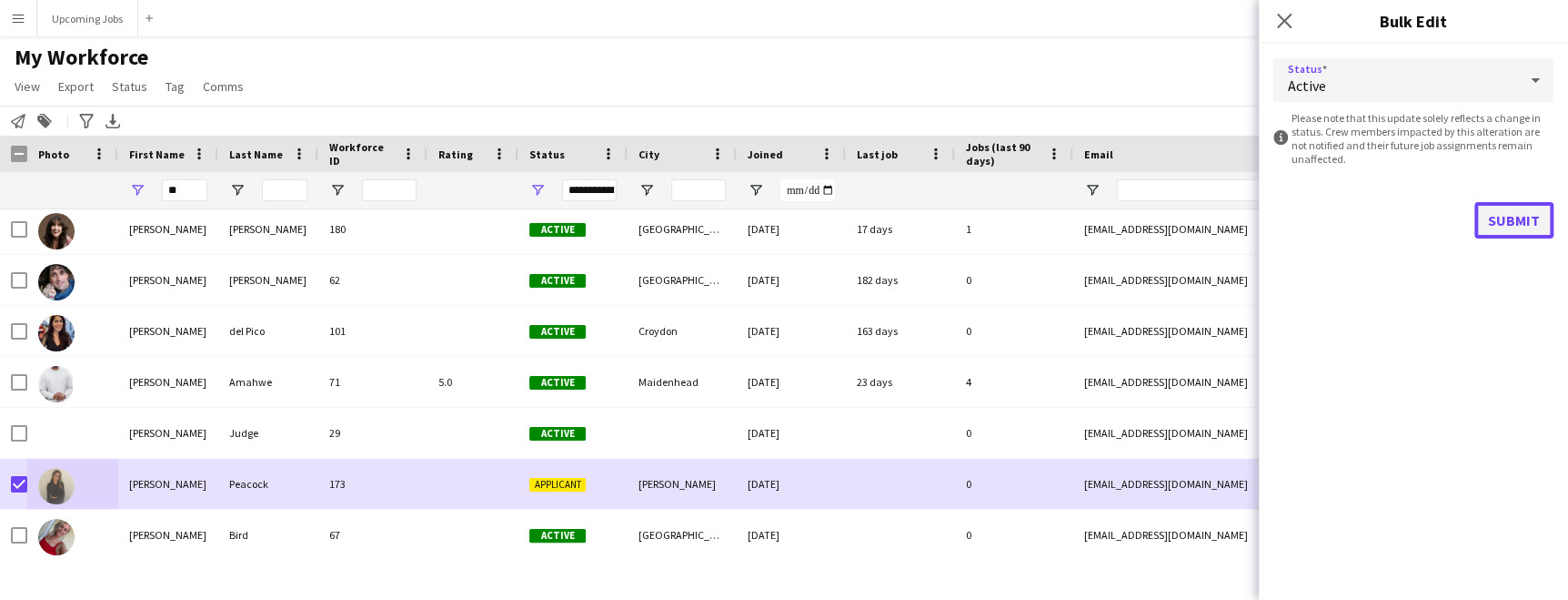
click at [998, 221] on button "Submit" at bounding box center [1514, 220] width 79 height 36
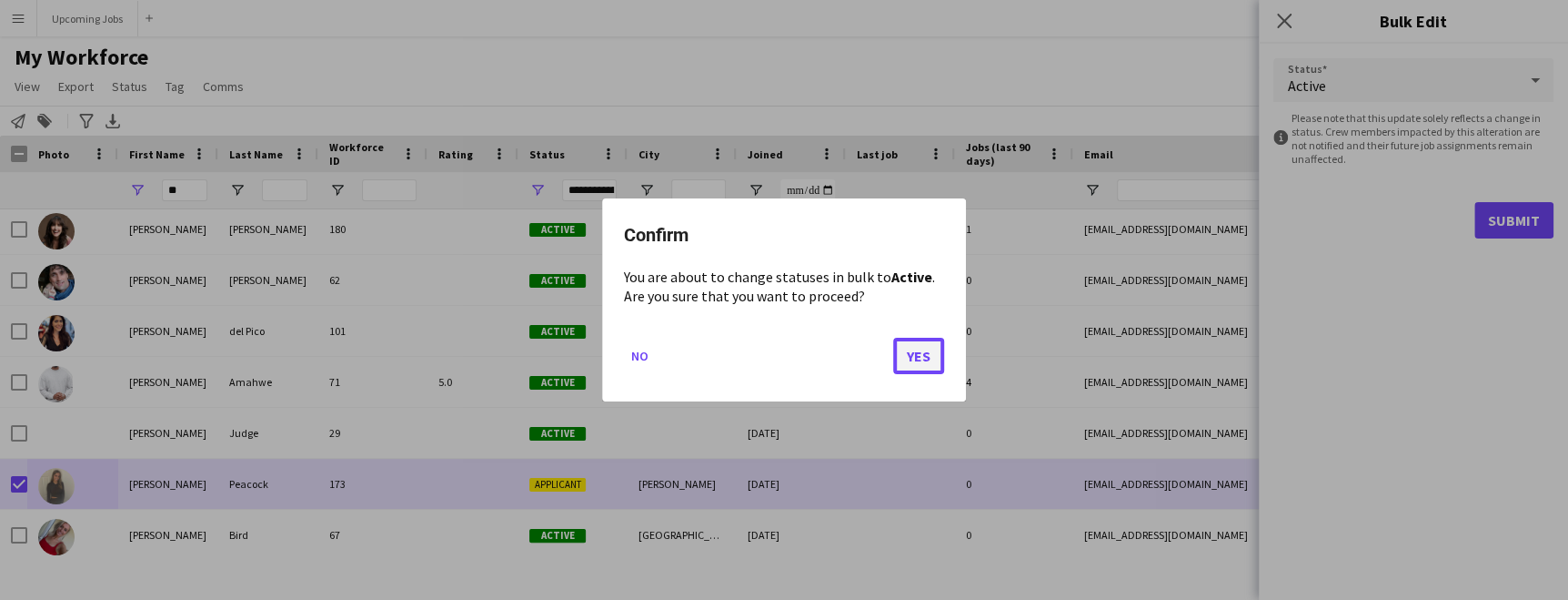
click at [922, 355] on button "Yes" at bounding box center [919, 355] width 51 height 36
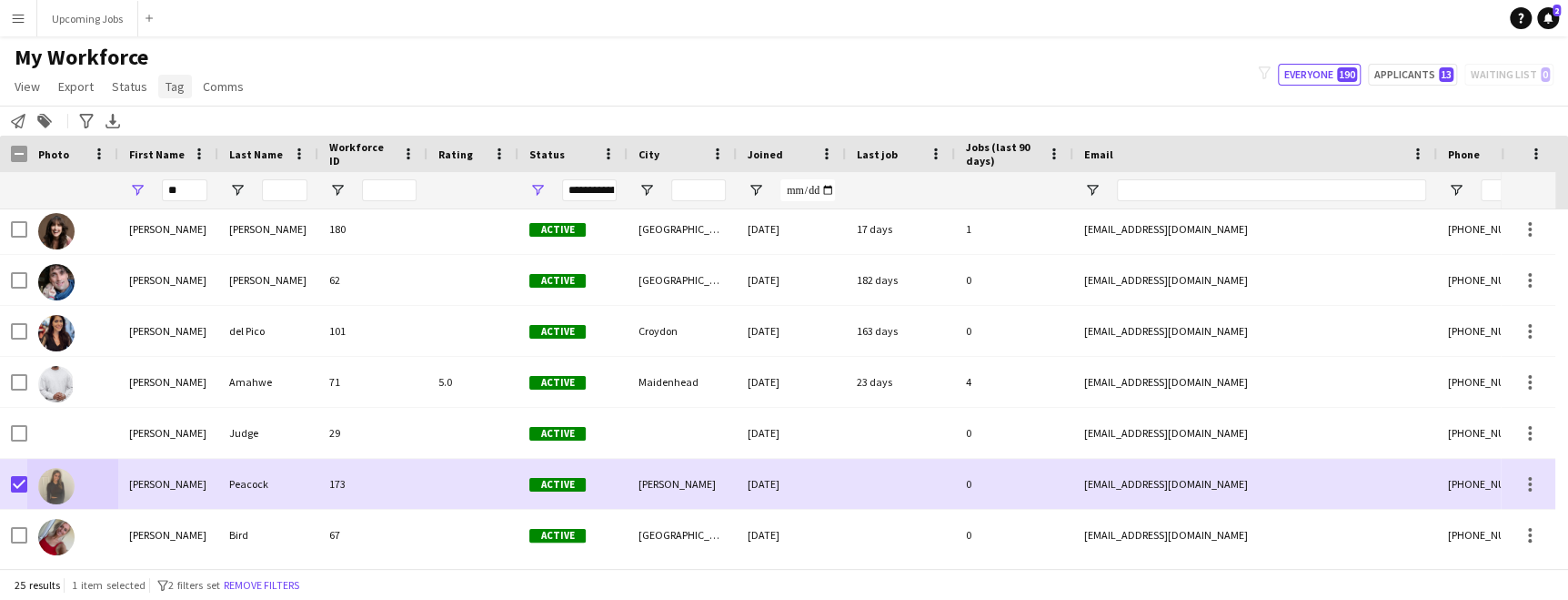
click at [170, 96] on link "Tag" at bounding box center [175, 87] width 34 height 23
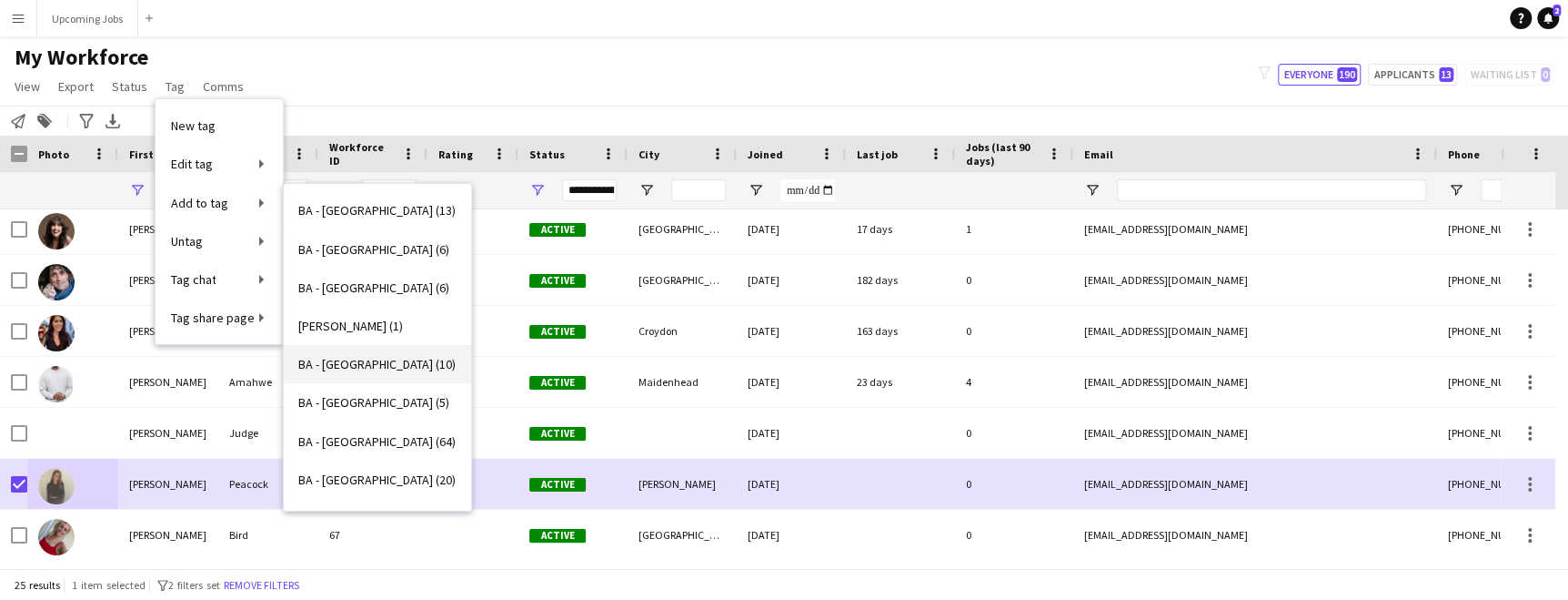
click at [350, 365] on span "BA - Leeds (10)" at bounding box center [377, 364] width 157 height 17
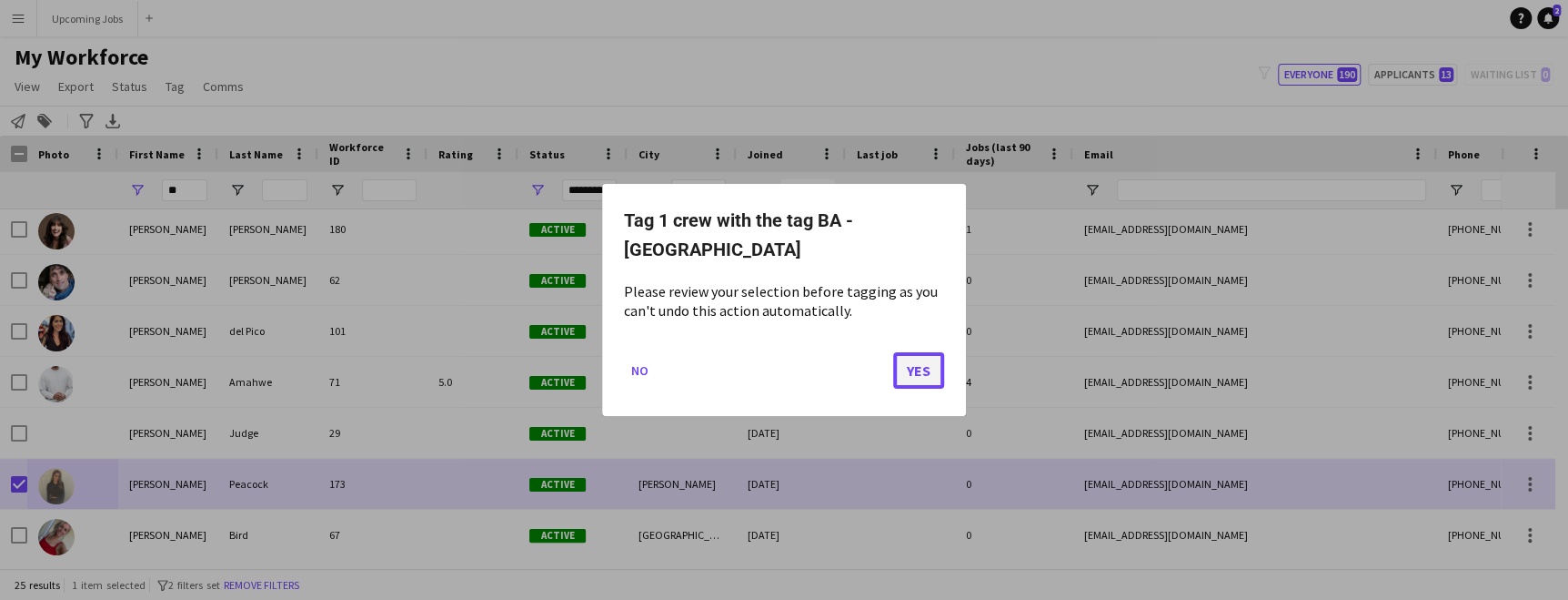
click at [929, 354] on button "Yes" at bounding box center [919, 370] width 51 height 36
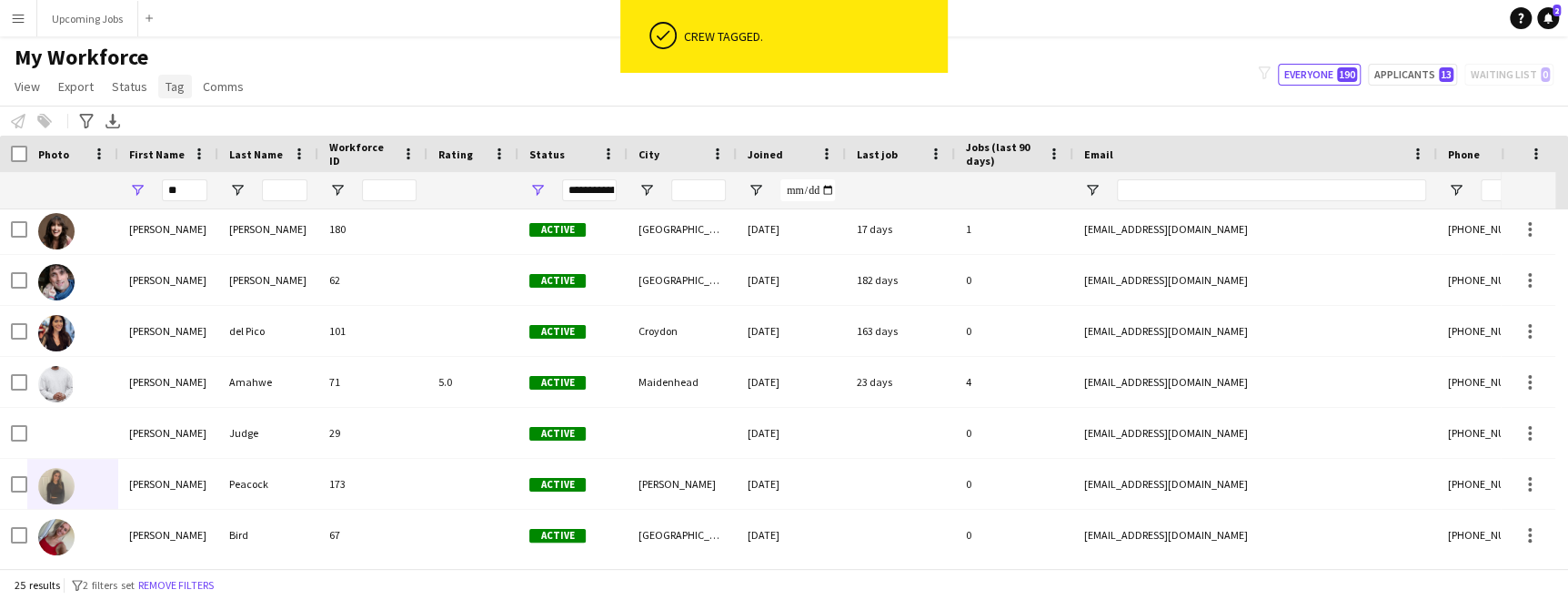
click at [180, 87] on span "Tag" at bounding box center [175, 86] width 19 height 17
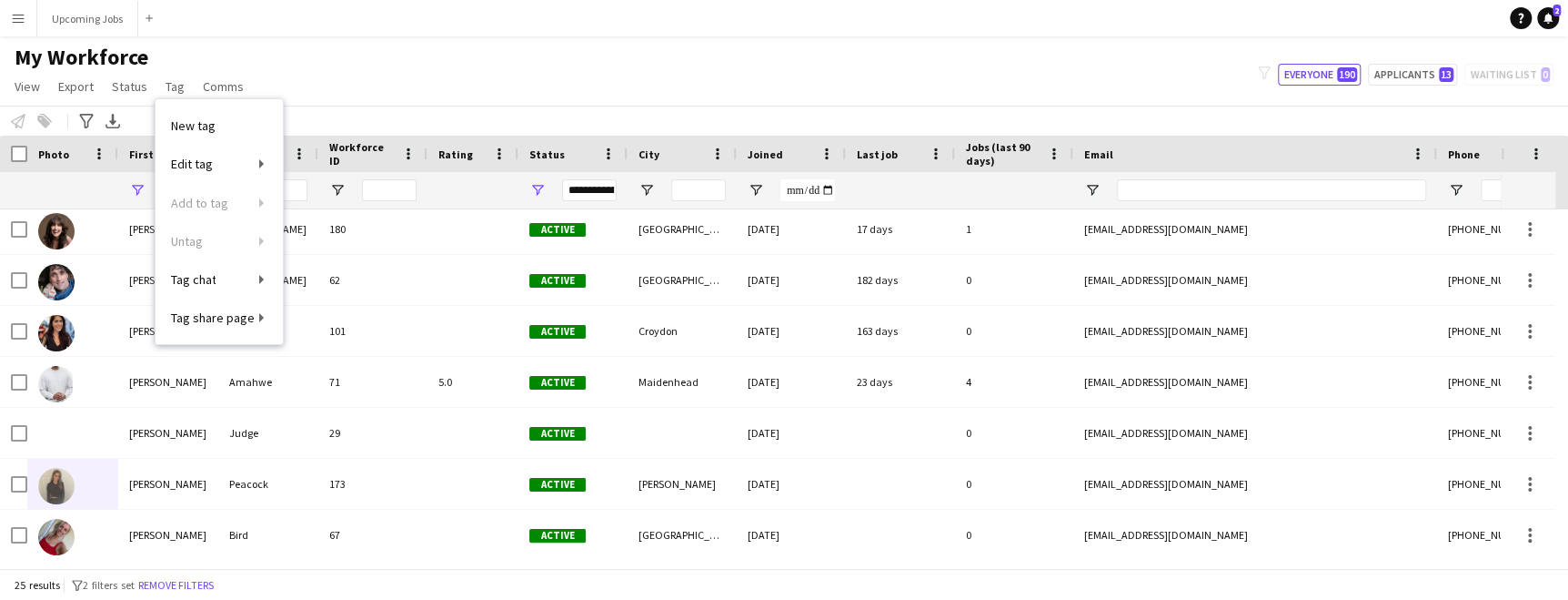
click at [353, 84] on div "My Workforce View Views Default view All Staff London EMs London Staff Manchest…" at bounding box center [784, 75] width 1568 height 62
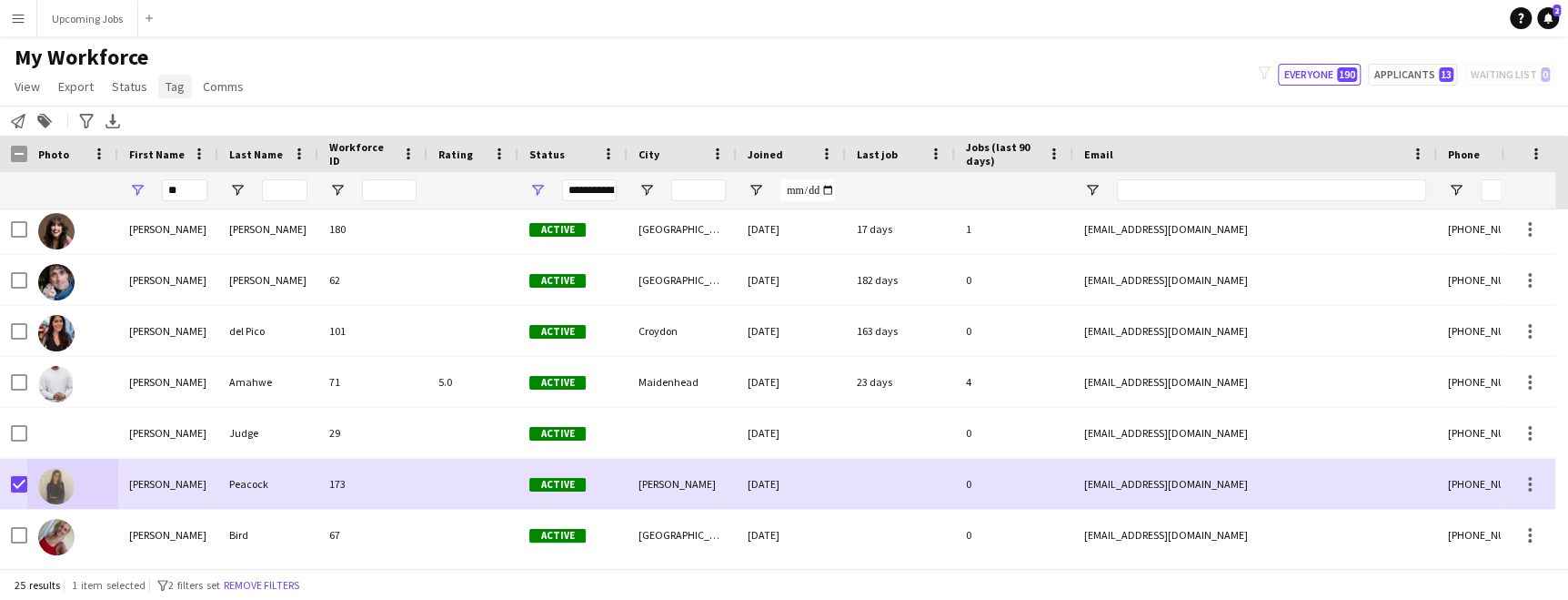
click at [176, 94] on link "Tag" at bounding box center [175, 87] width 34 height 23
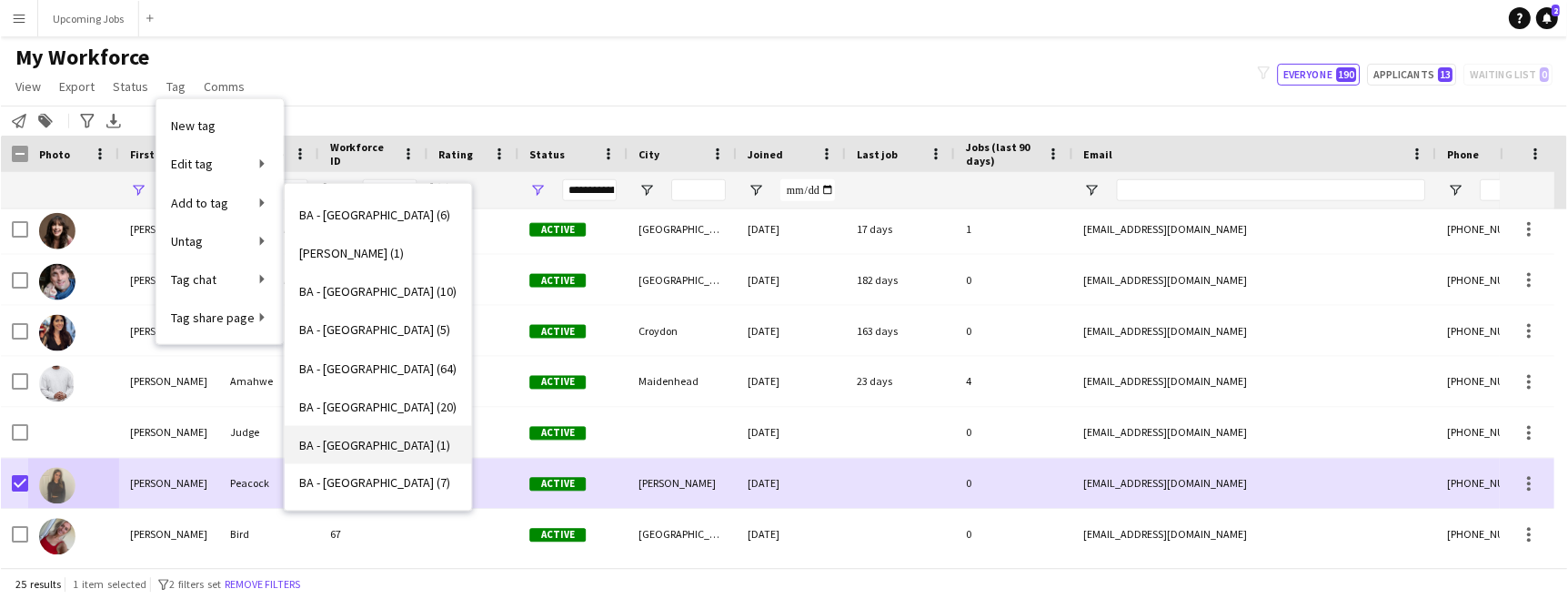
scroll to position [82, 0]
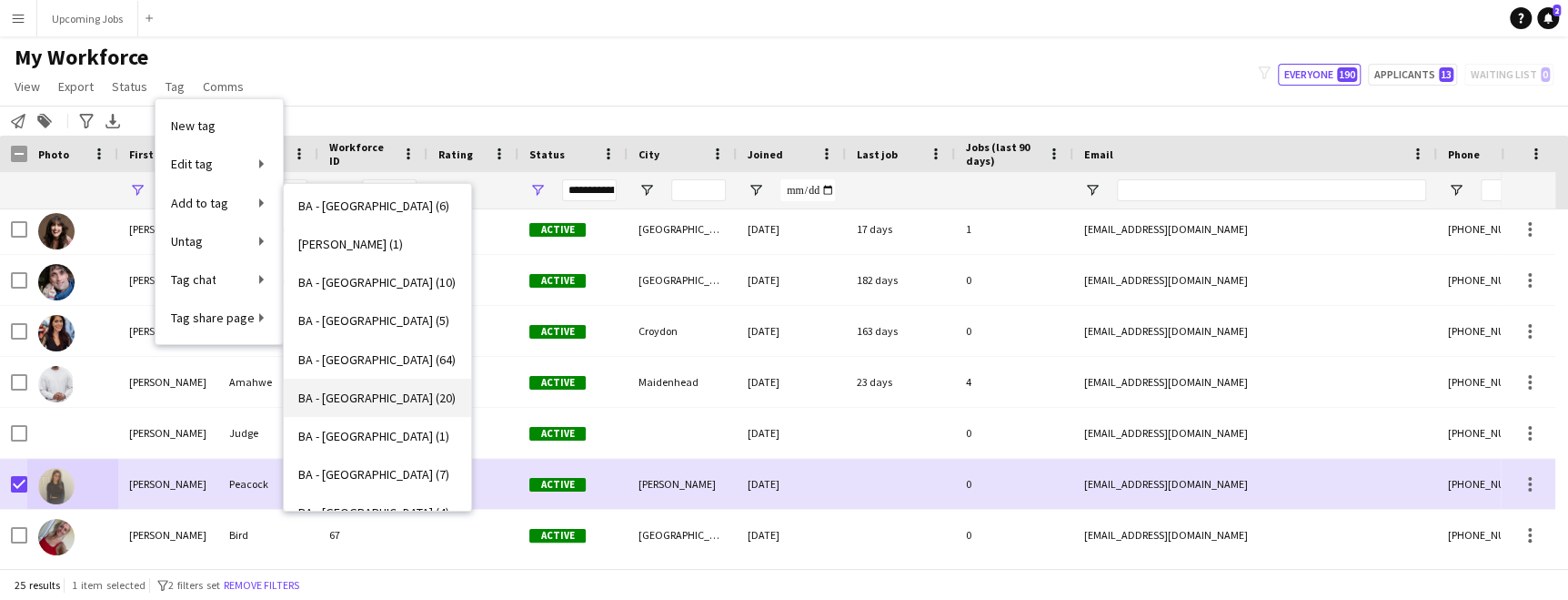
click at [335, 382] on link "BA - Manchester (20)" at bounding box center [377, 397] width 188 height 38
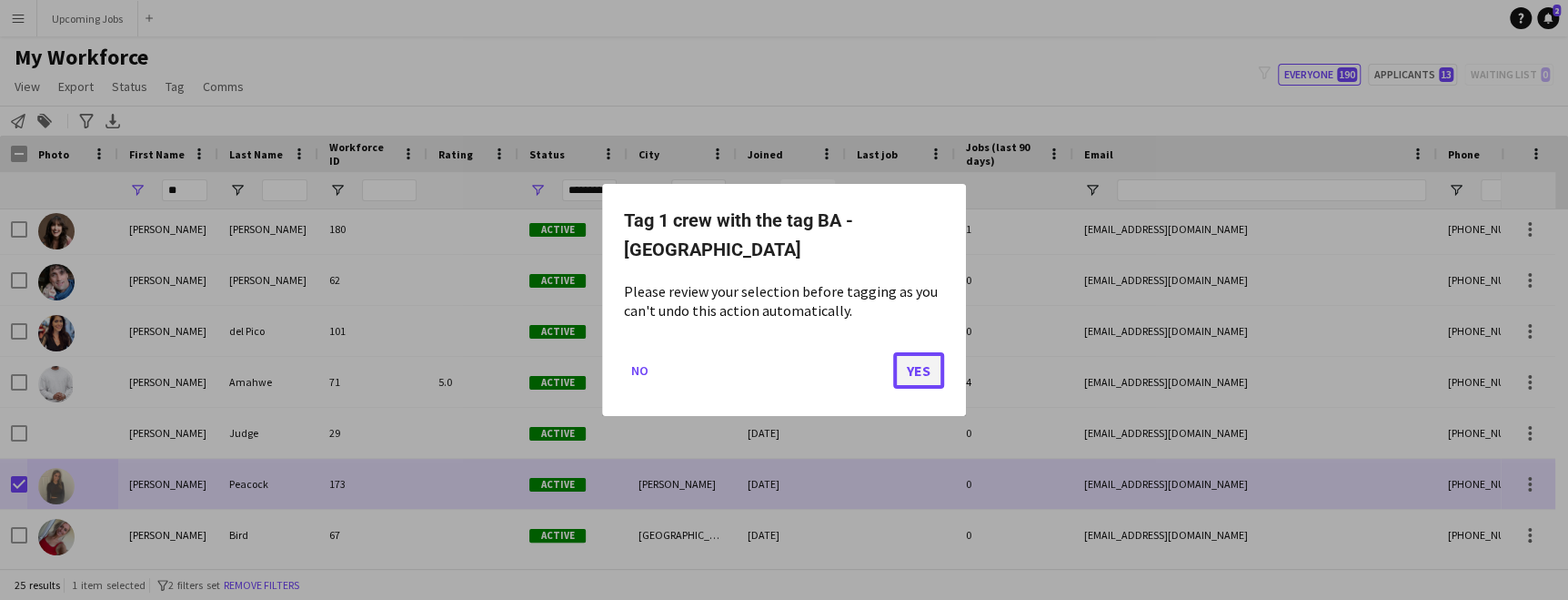
click at [923, 368] on button "Yes" at bounding box center [919, 370] width 51 height 36
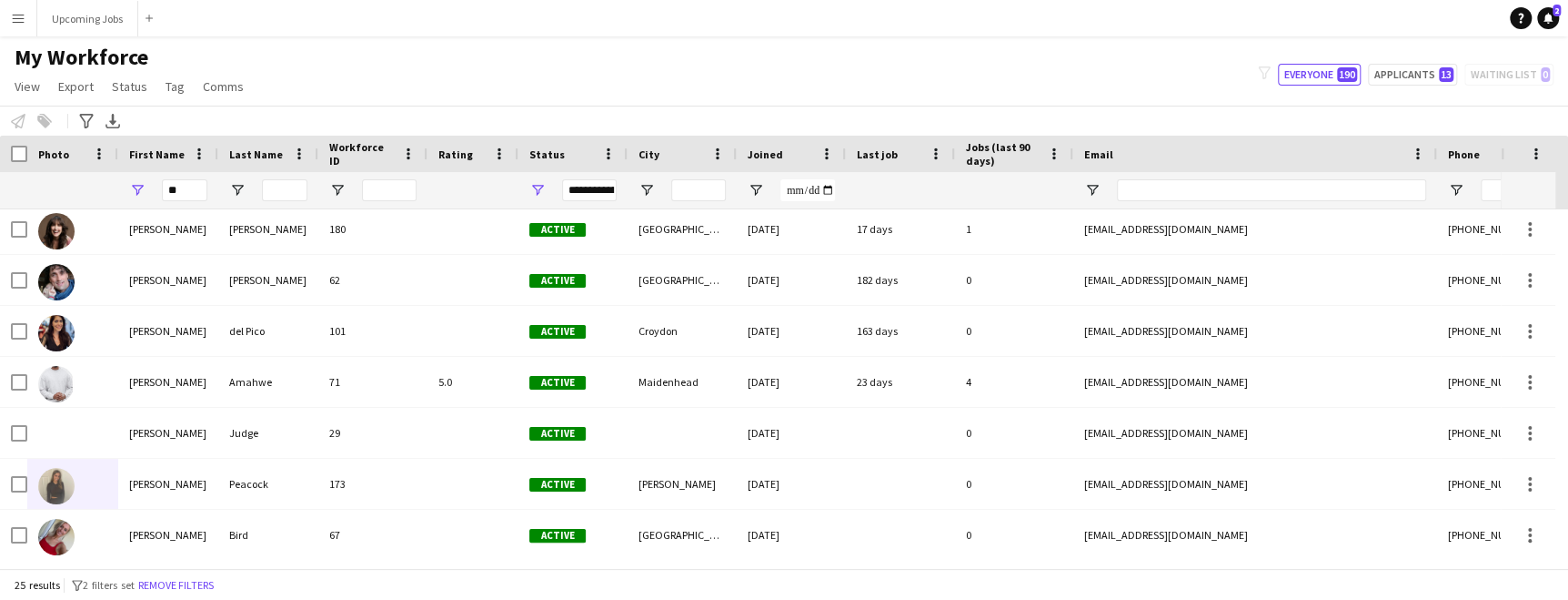
click at [19, 22] on app-icon "Menu" at bounding box center [17, 18] width 15 height 15
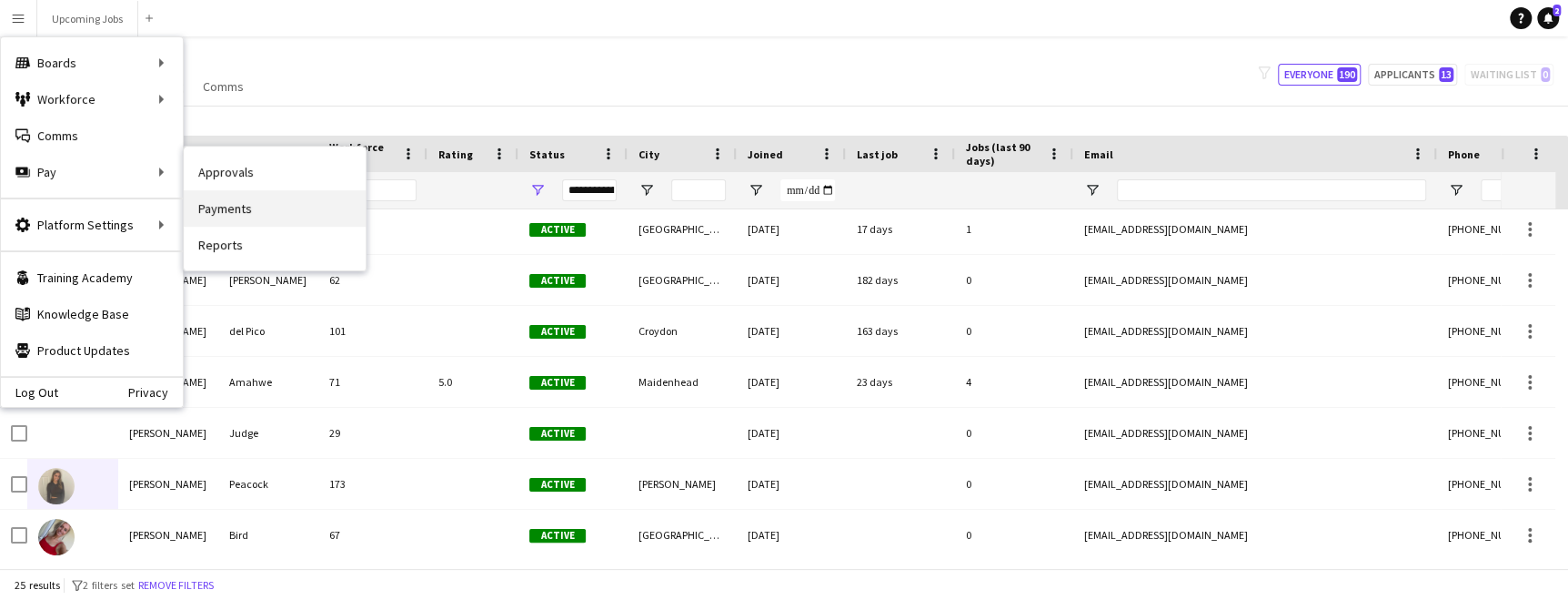
click at [238, 214] on link "Payments" at bounding box center [274, 208] width 182 height 36
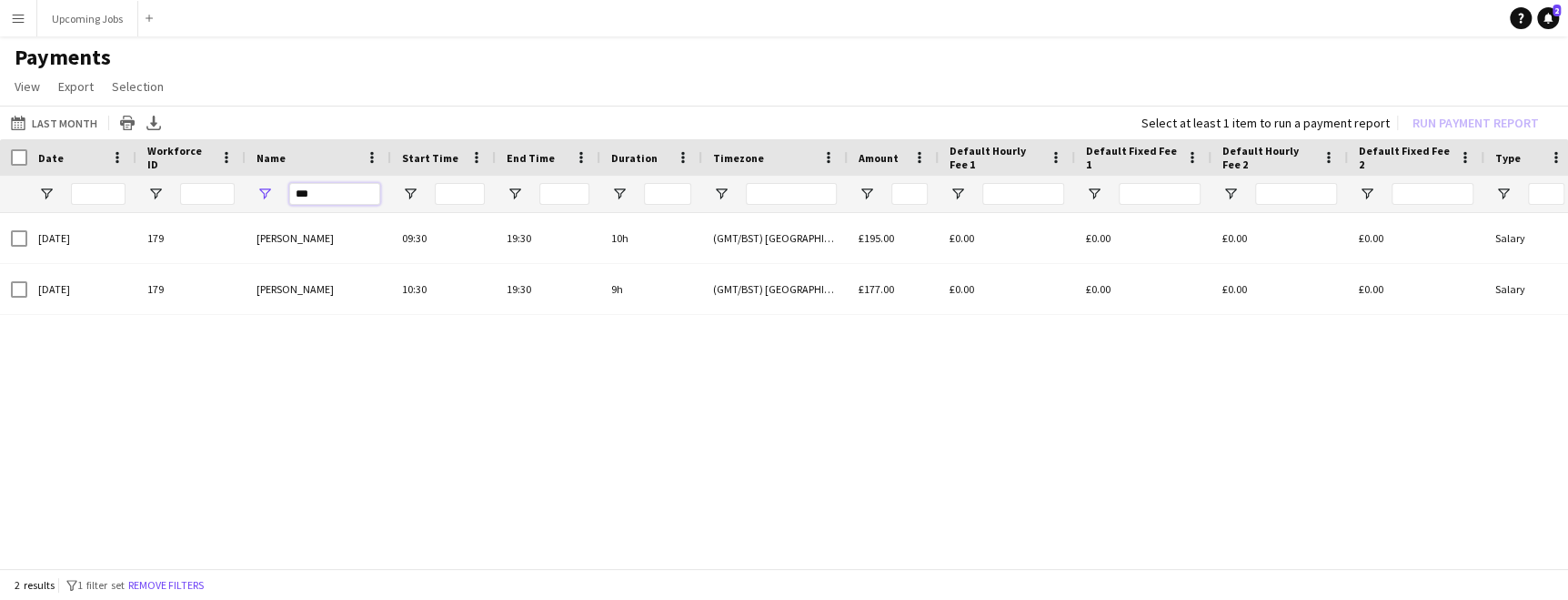
drag, startPoint x: 282, startPoint y: 186, endPoint x: 200, endPoint y: 184, distance: 82.0
click at [200, 184] on div "***" at bounding box center [1519, 194] width 3040 height 36
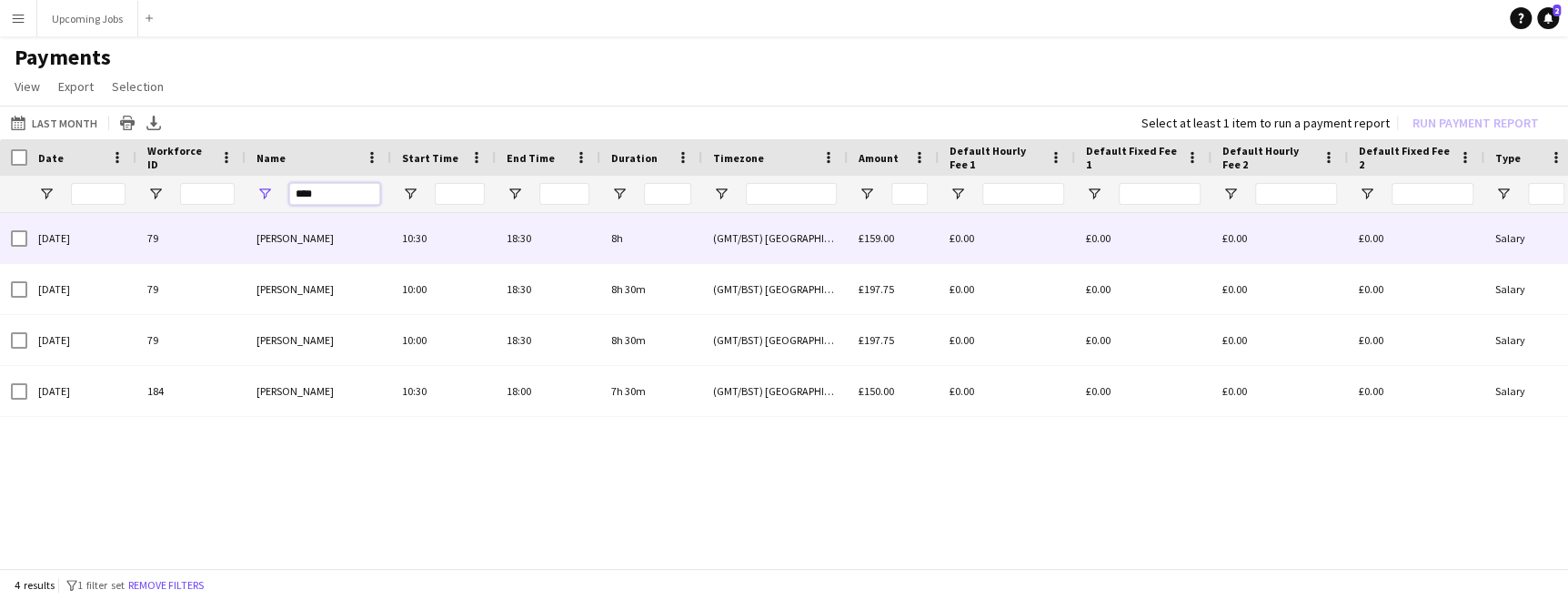
type input "****"
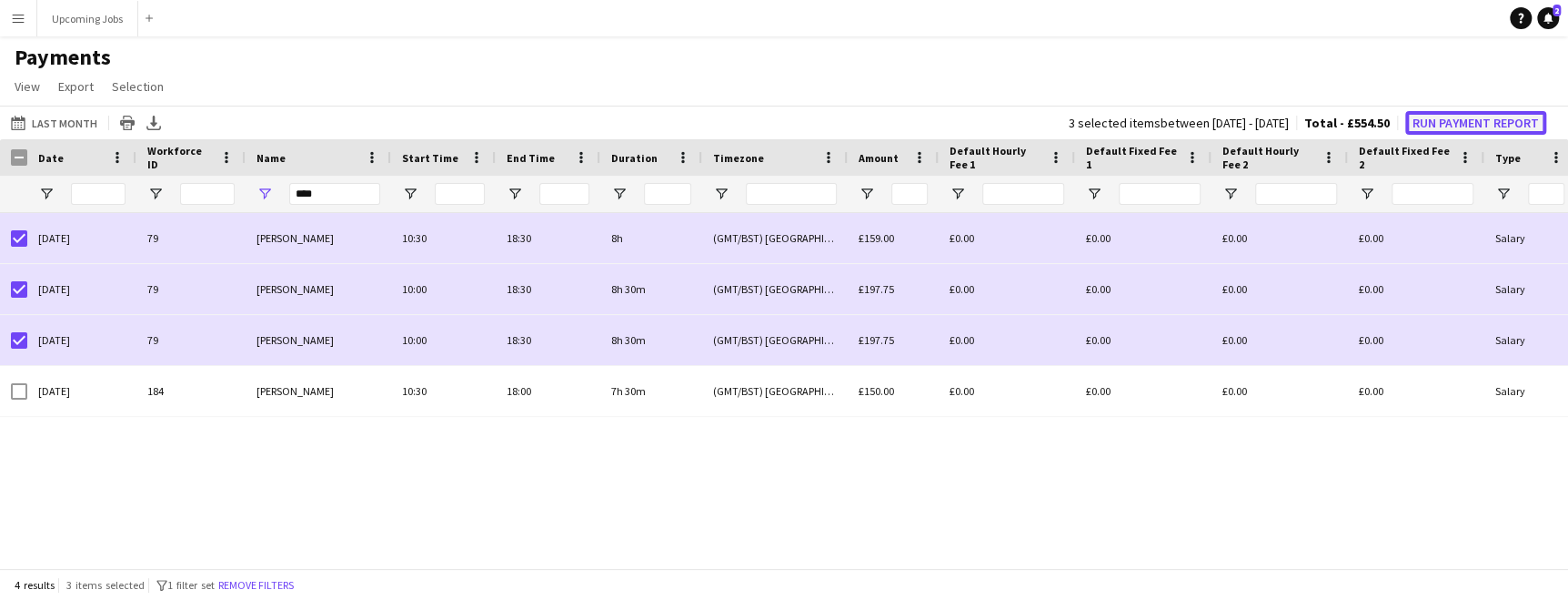
click at [998, 117] on button "Run Payment Report" at bounding box center [1476, 123] width 141 height 23
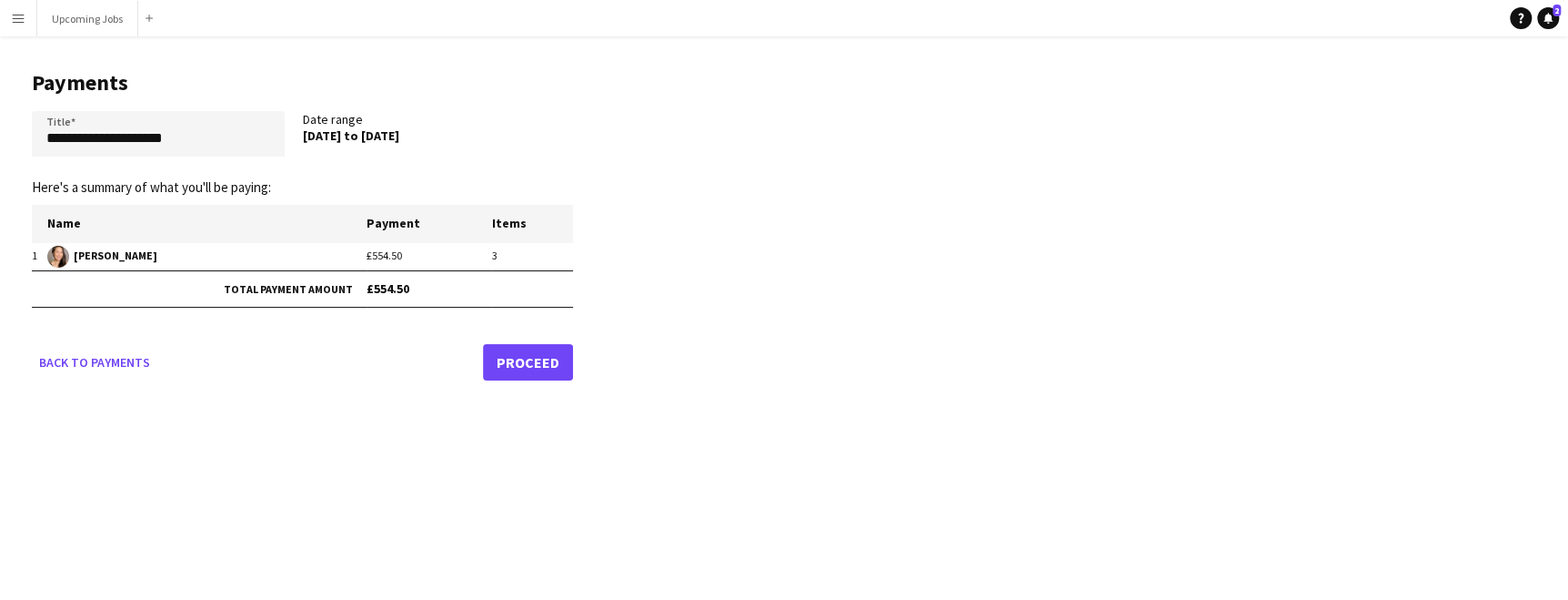
click at [522, 355] on link "Proceed" at bounding box center [528, 362] width 90 height 36
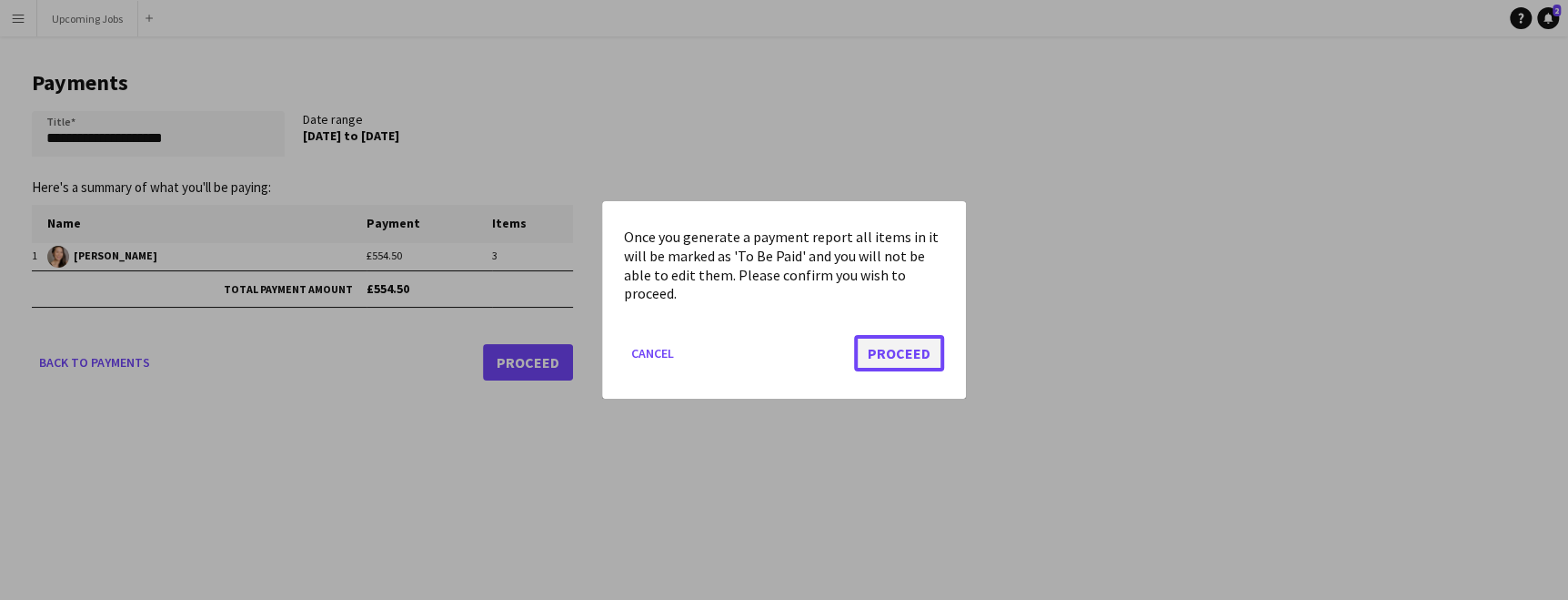
click at [918, 349] on button "Proceed" at bounding box center [899, 352] width 90 height 36
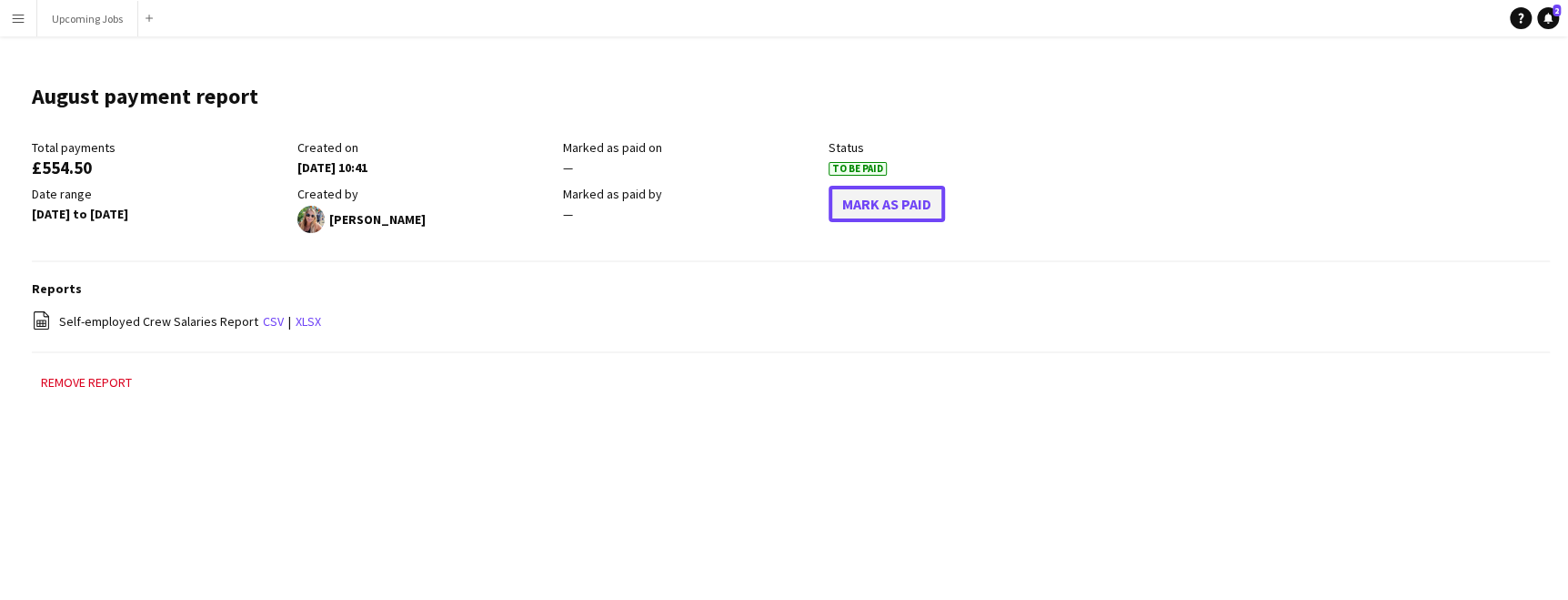
click at [887, 202] on button "Mark As Paid" at bounding box center [887, 203] width 117 height 36
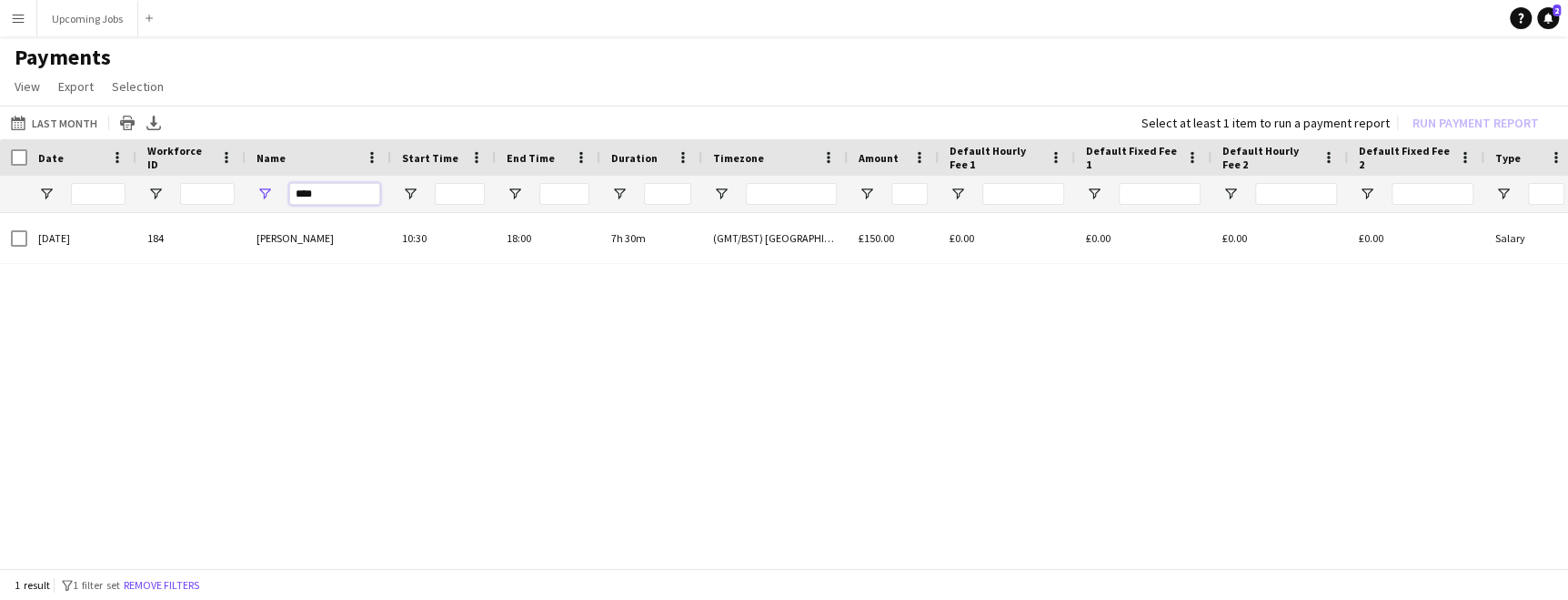
drag, startPoint x: 328, startPoint y: 193, endPoint x: 233, endPoint y: 178, distance: 96.2
click at [235, 179] on div "****" at bounding box center [1519, 194] width 3040 height 36
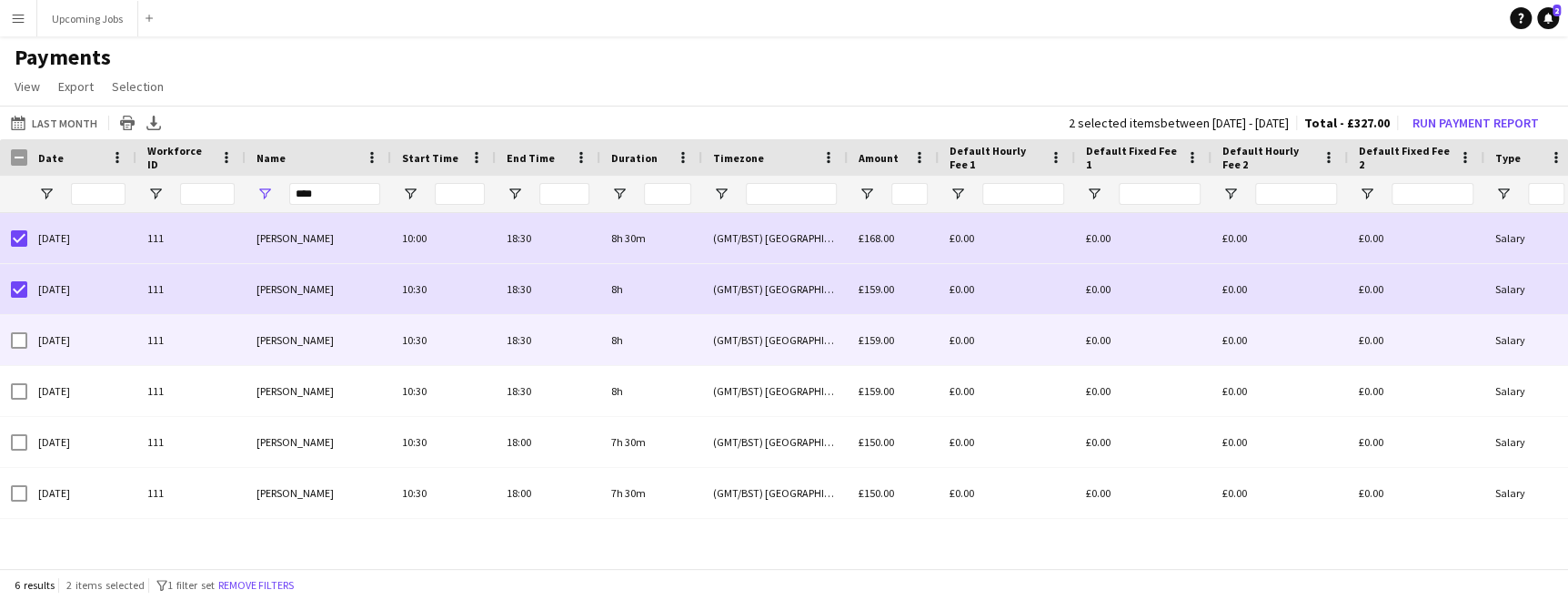
click at [18, 327] on div at bounding box center [18, 340] width 17 height 51
click at [21, 359] on div at bounding box center [18, 340] width 17 height 51
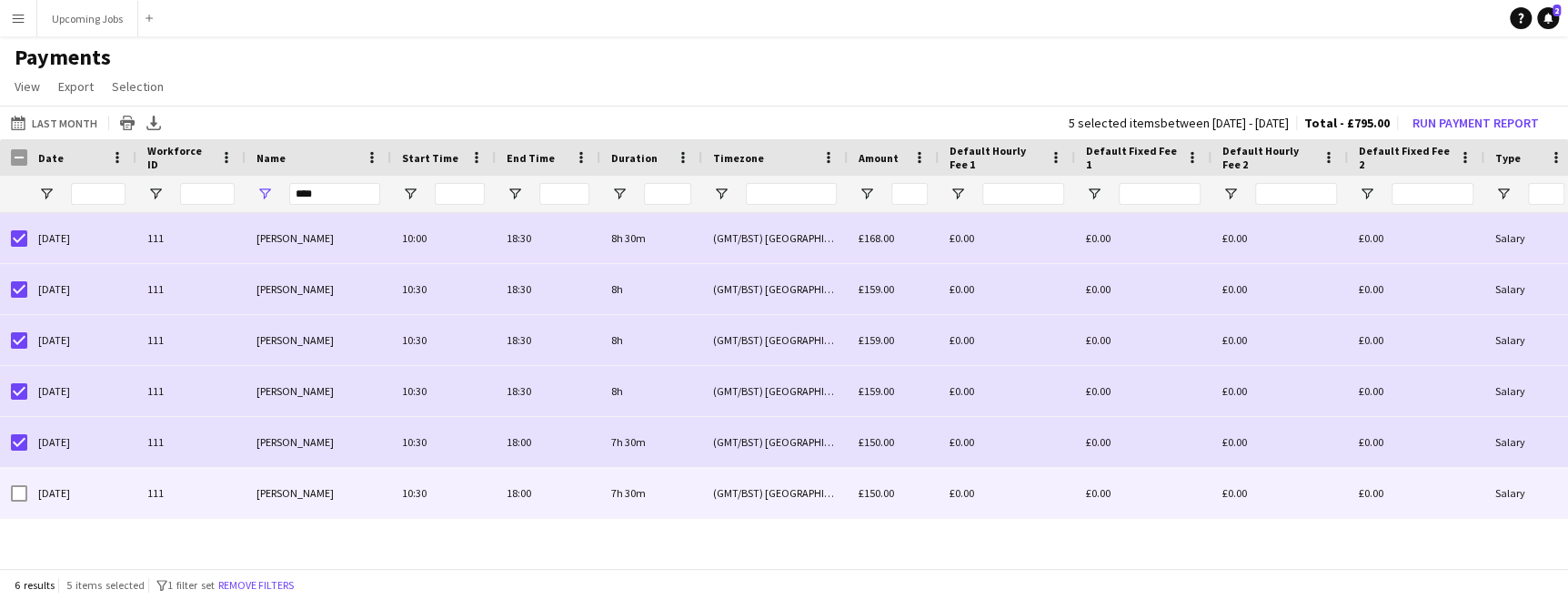
click at [20, 502] on div at bounding box center [18, 493] width 17 height 51
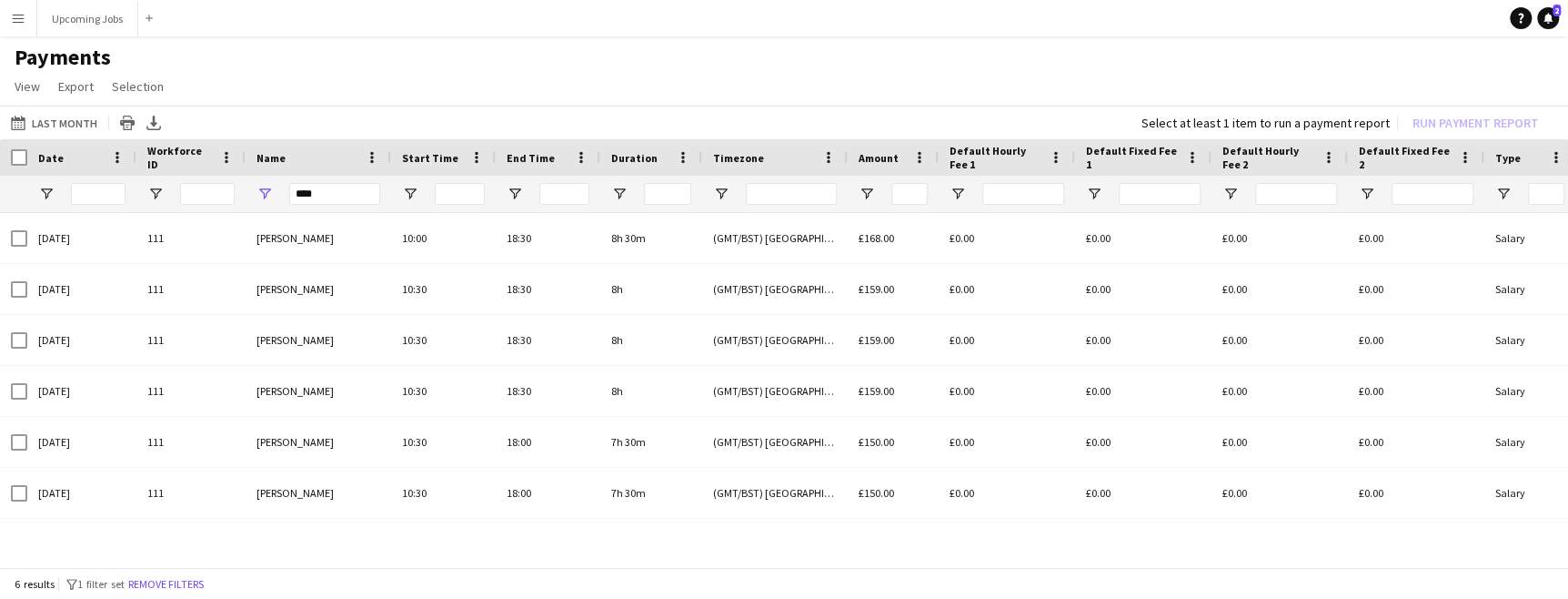
click at [52, 134] on div "Last Month Last Month Today This Week This Month Yesterday Last Week Last Month…" at bounding box center [784, 123] width 1568 height 34
click at [66, 120] on button "Last Month Last Month" at bounding box center [53, 123] width 93 height 21
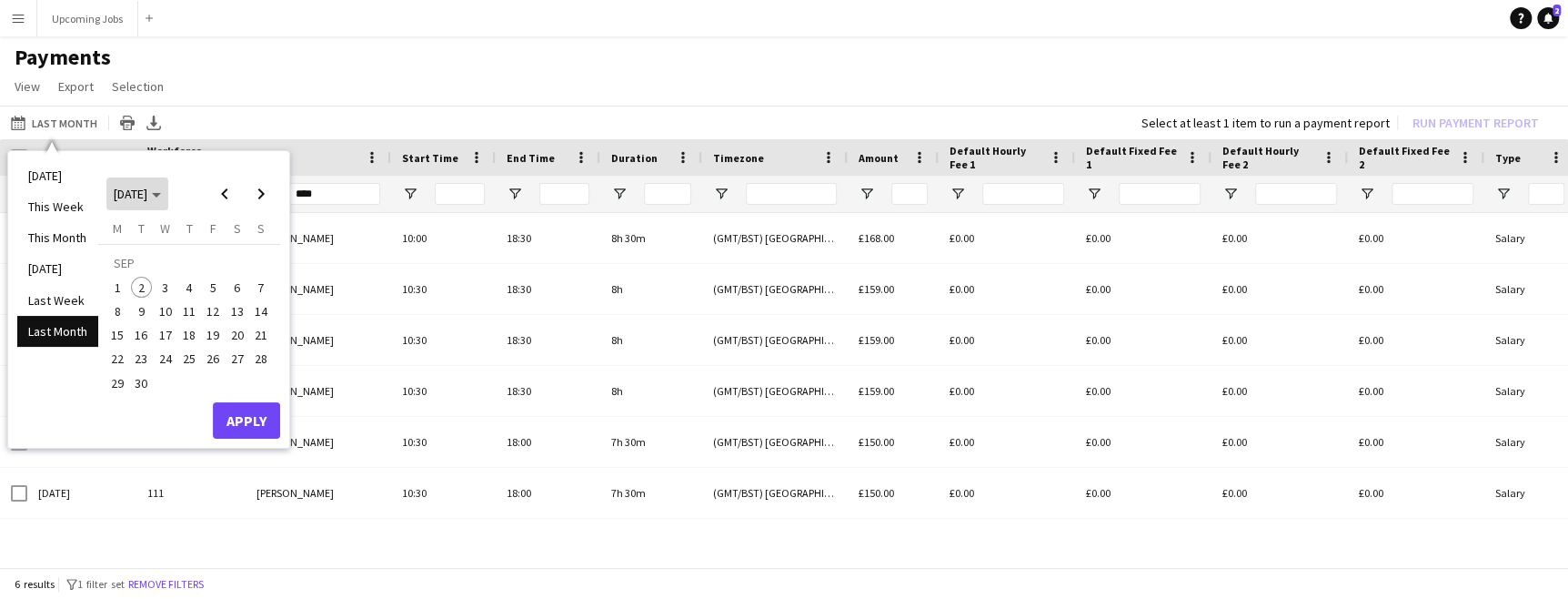
click at [161, 197] on span "[DATE]" at bounding box center [137, 194] width 48 height 17
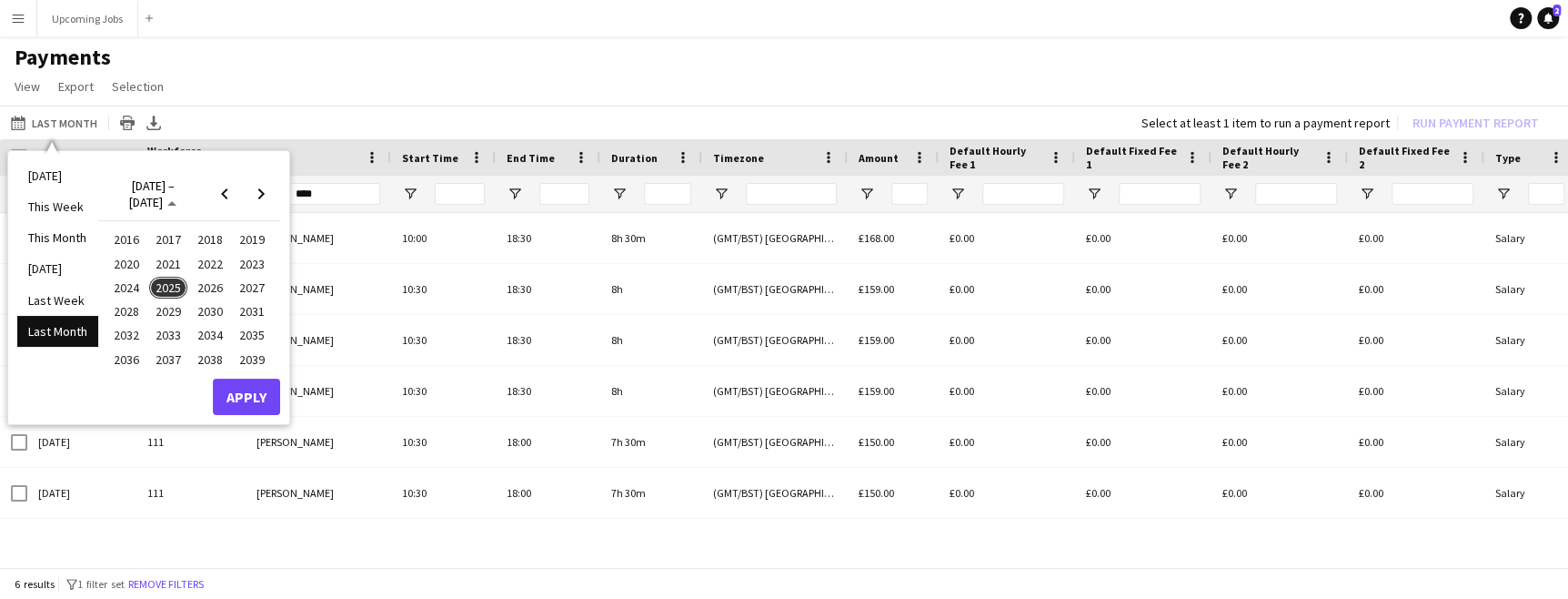
click at [106, 279] on button "2024" at bounding box center [126, 288] width 42 height 23
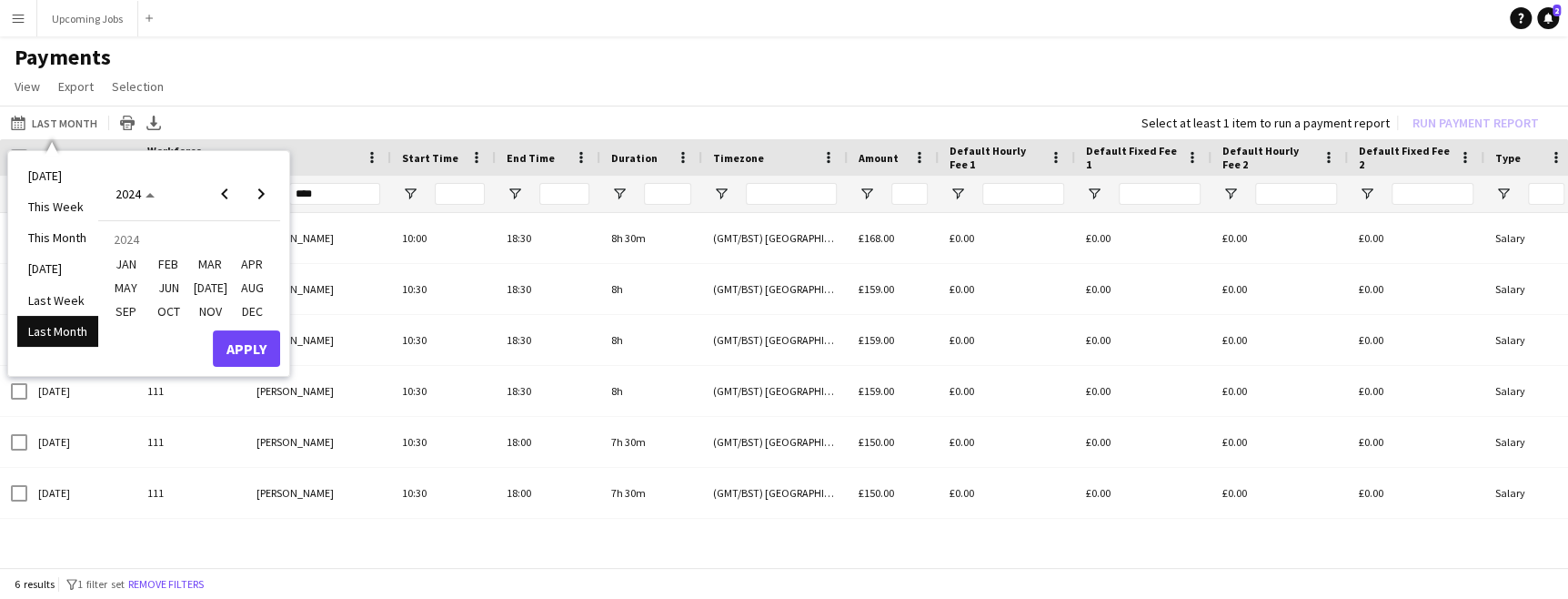
click at [256, 314] on span "DEC" at bounding box center [252, 311] width 37 height 21
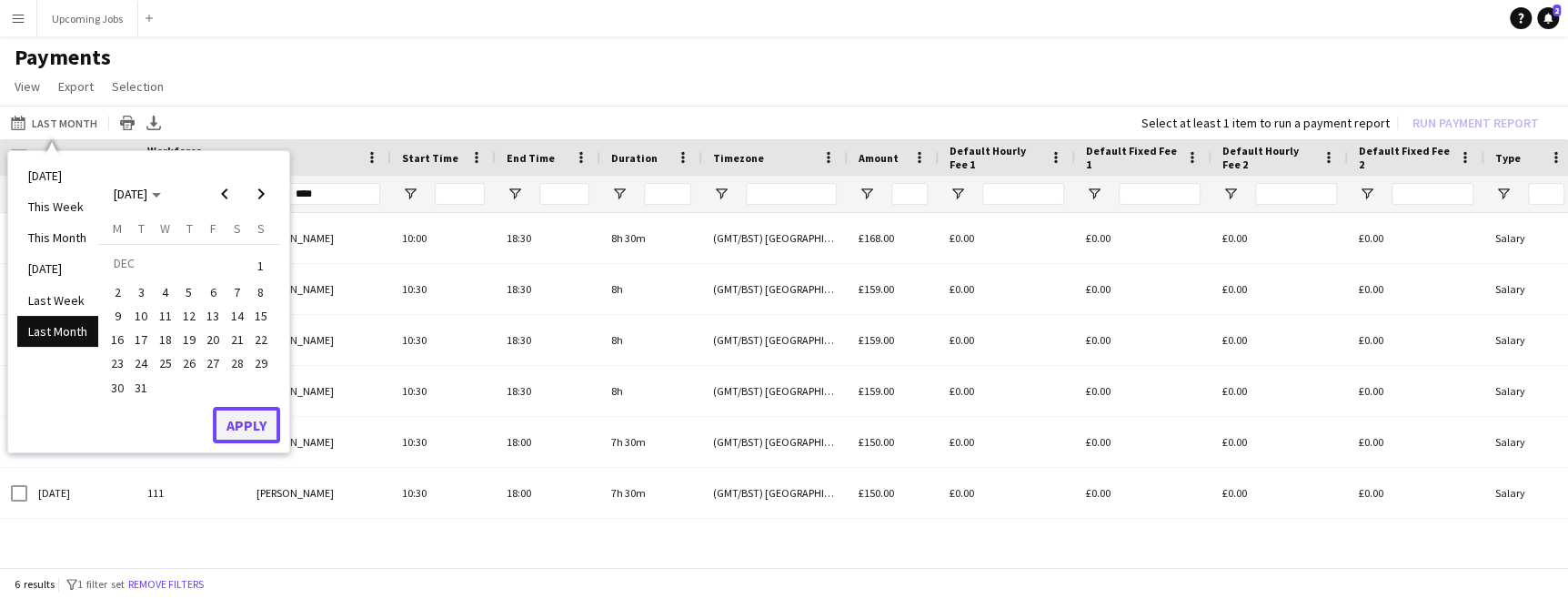
click at [245, 418] on button "Apply" at bounding box center [246, 424] width 67 height 36
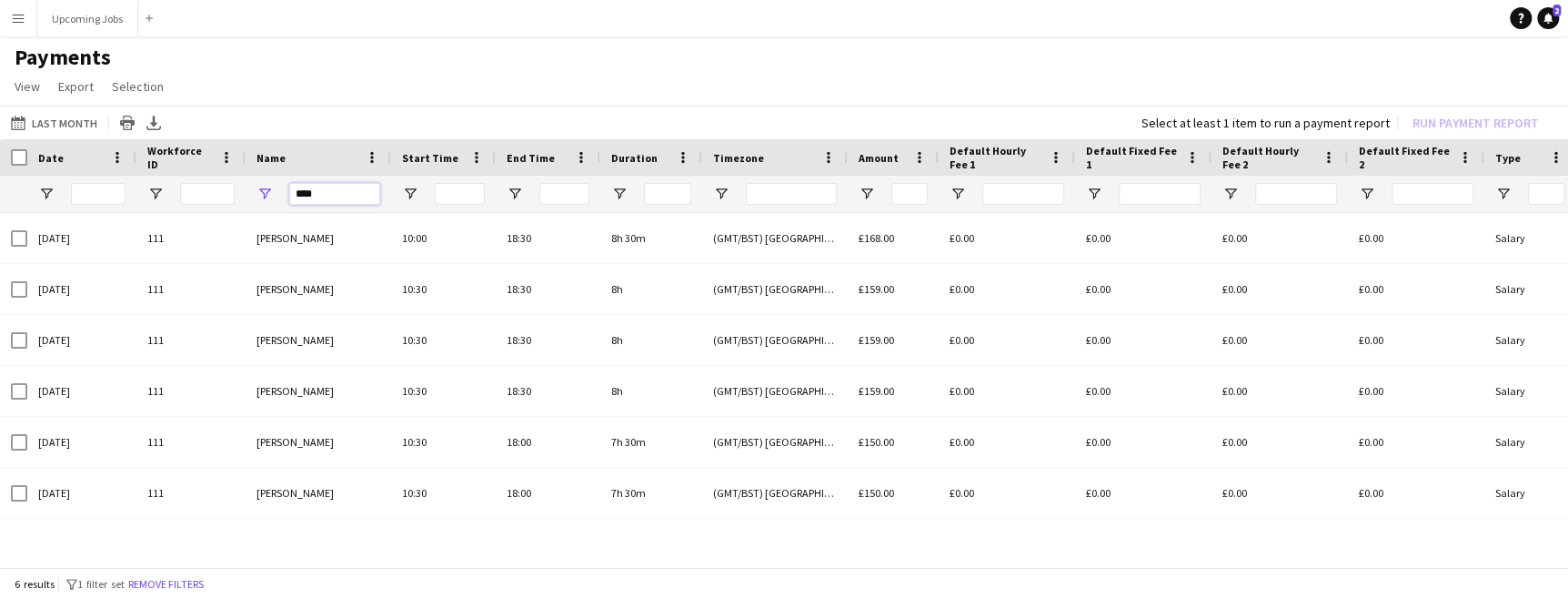
drag, startPoint x: 333, startPoint y: 194, endPoint x: 226, endPoint y: 185, distance: 107.4
click at [226, 185] on div "****" at bounding box center [1519, 194] width 3040 height 36
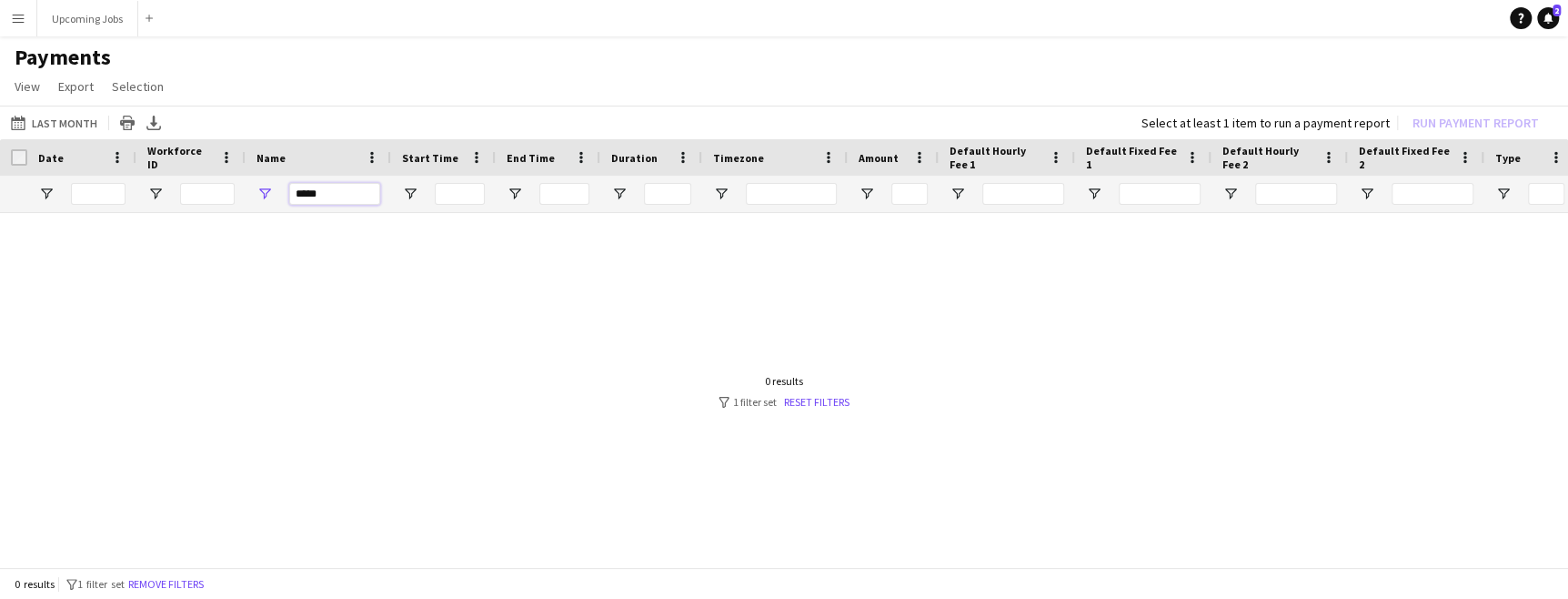
type input "*****"
click at [50, 122] on button "Last Month Last Month" at bounding box center [53, 123] width 93 height 21
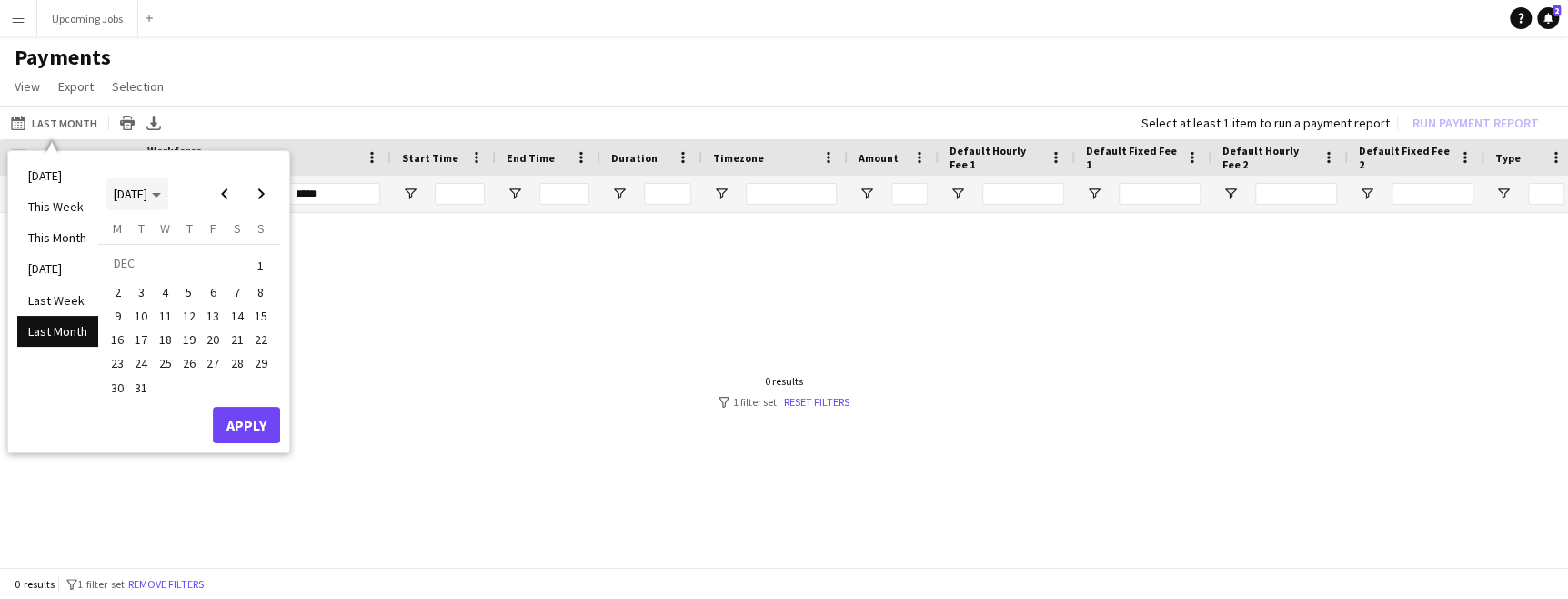
click at [161, 198] on span "DEC 2024" at bounding box center [137, 194] width 48 height 17
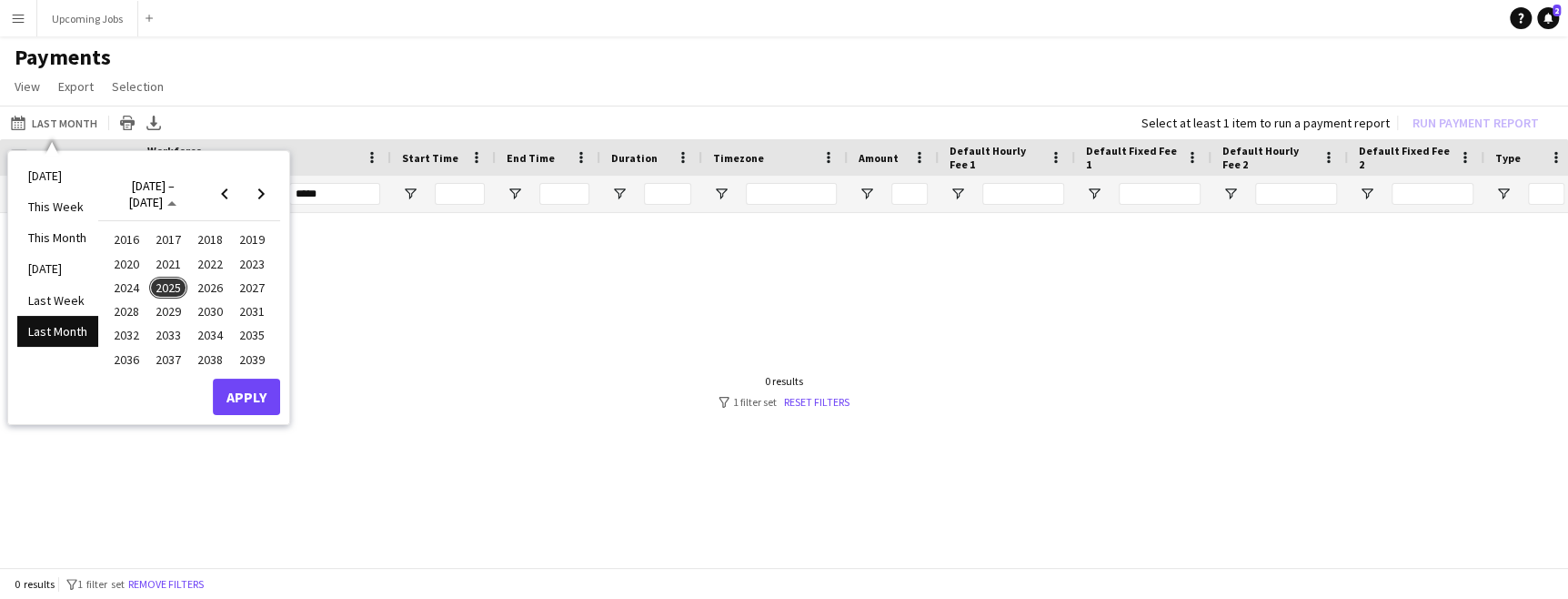
click at [164, 284] on span "2025" at bounding box center [167, 287] width 37 height 21
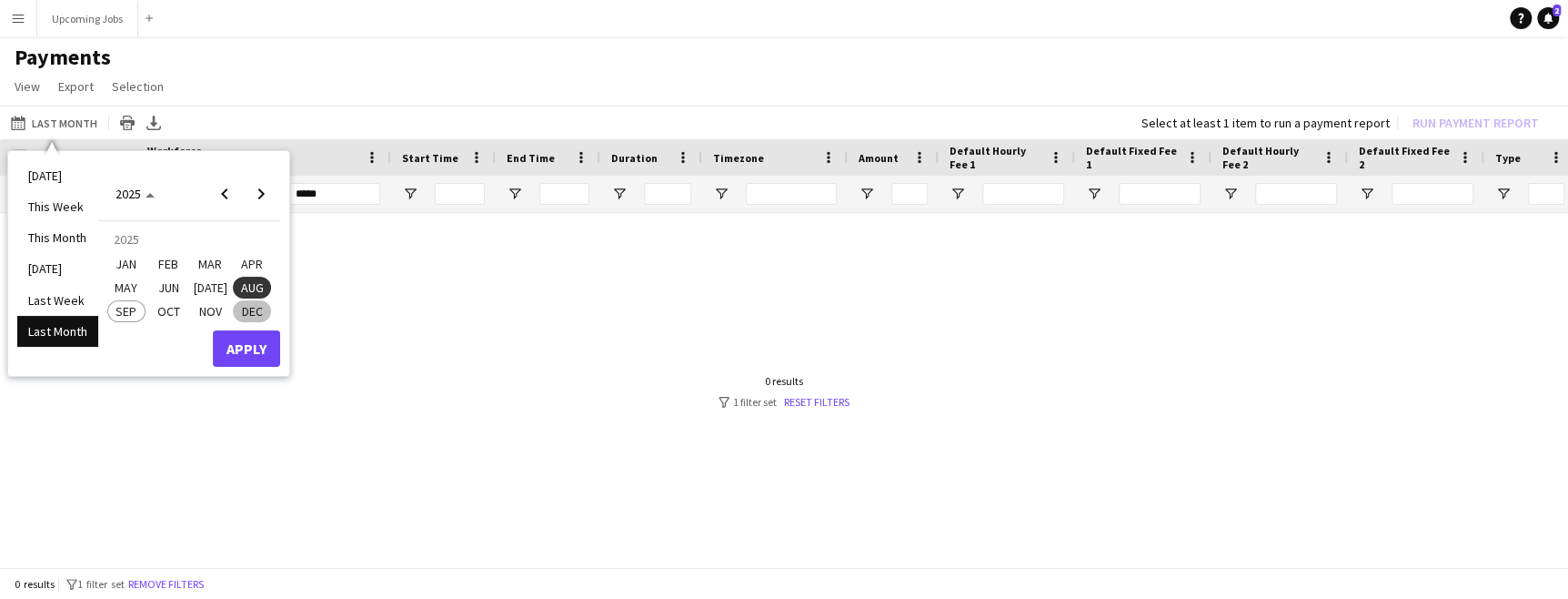
click at [127, 258] on span "JAN" at bounding box center [125, 264] width 37 height 21
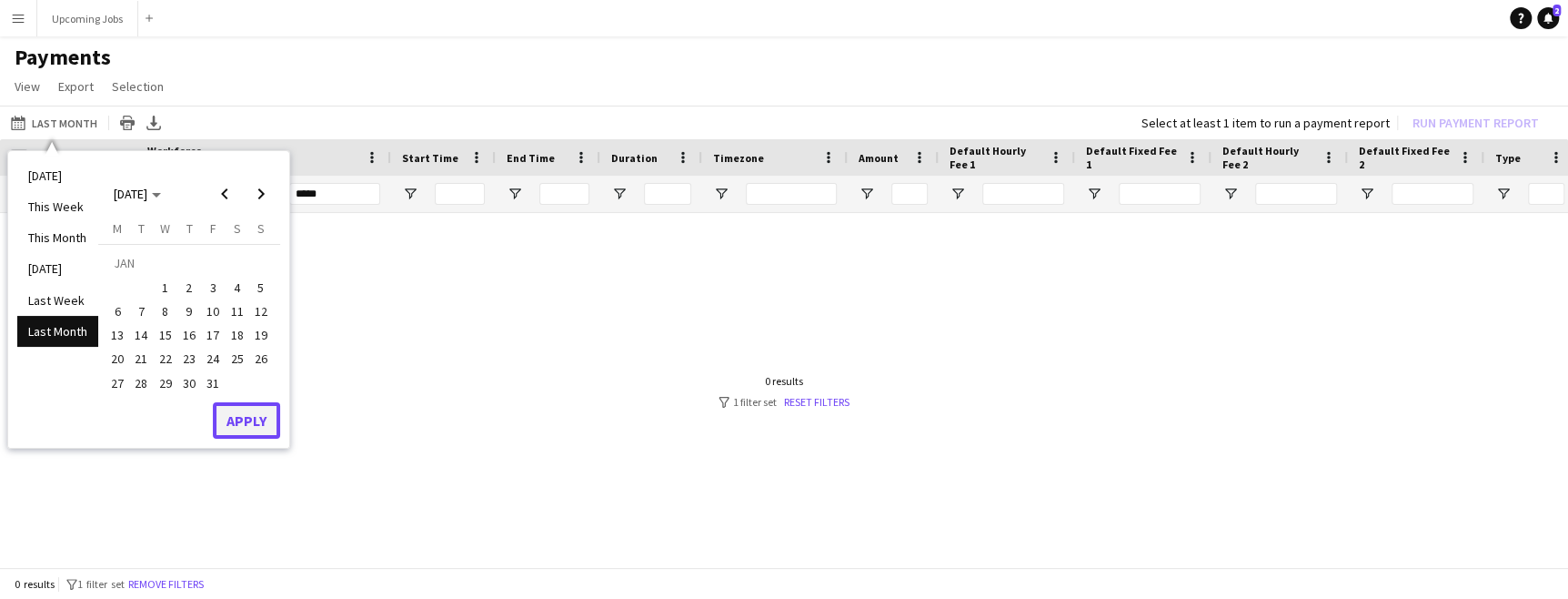
click at [237, 416] on button "Apply" at bounding box center [246, 420] width 67 height 36
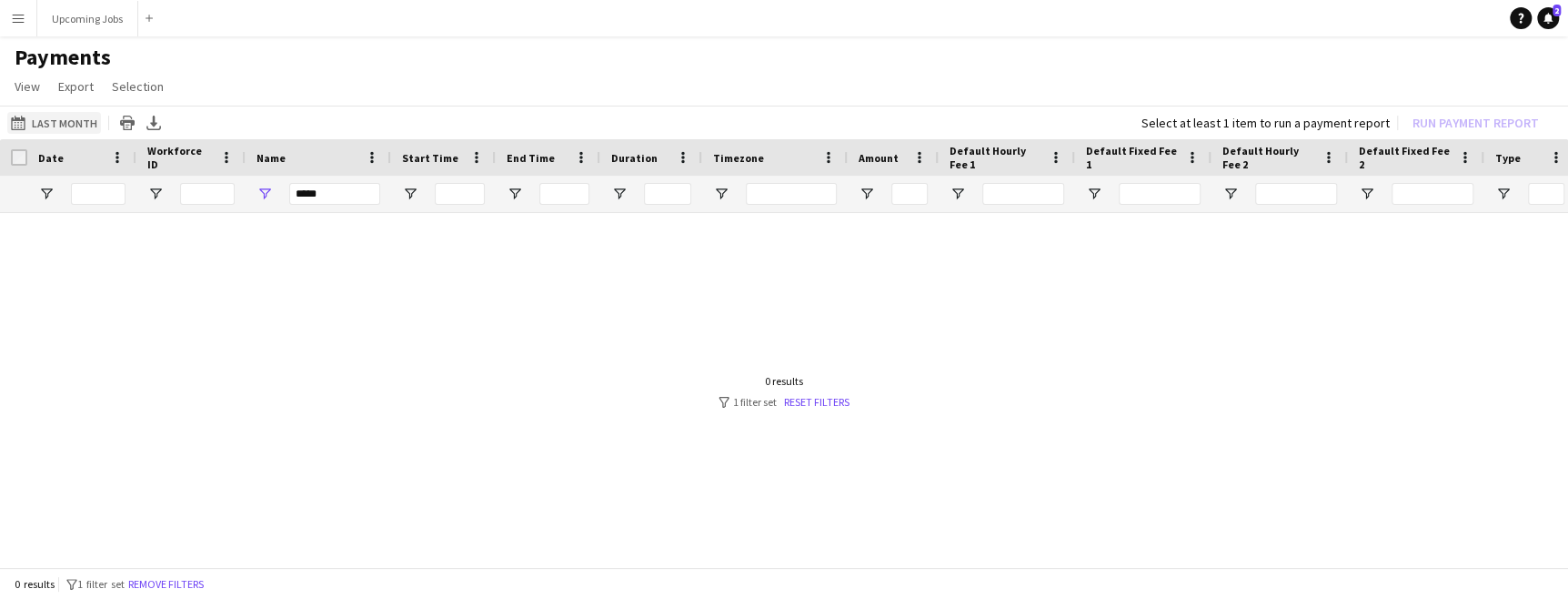
click at [77, 124] on button "Last Month Last Month" at bounding box center [53, 123] width 93 height 21
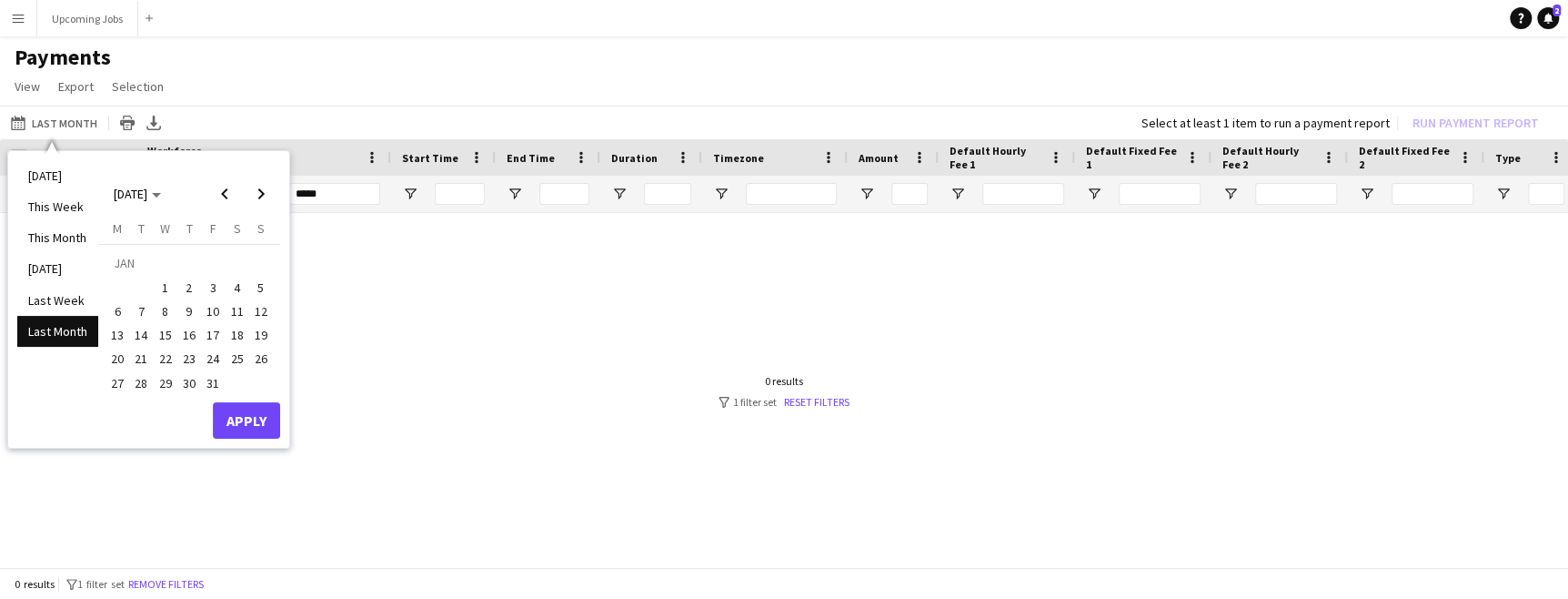
click at [164, 290] on span "1" at bounding box center [165, 287] width 21 height 21
click at [218, 386] on span "31" at bounding box center [213, 383] width 21 height 21
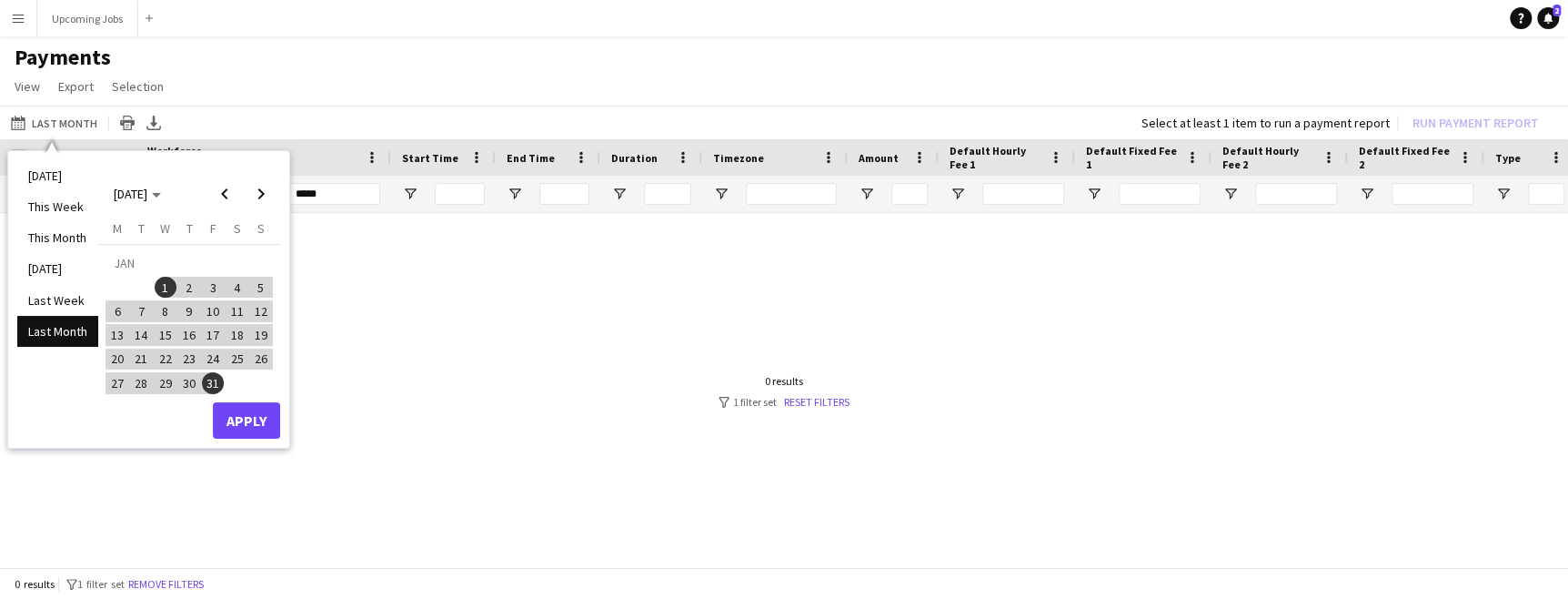
click at [249, 438] on div "Today This Week This Month Yesterday Last Week Last Month JAN 2025 JAN 2025 Mon…" at bounding box center [148, 299] width 281 height 297
click at [255, 419] on button "Apply" at bounding box center [246, 420] width 67 height 36
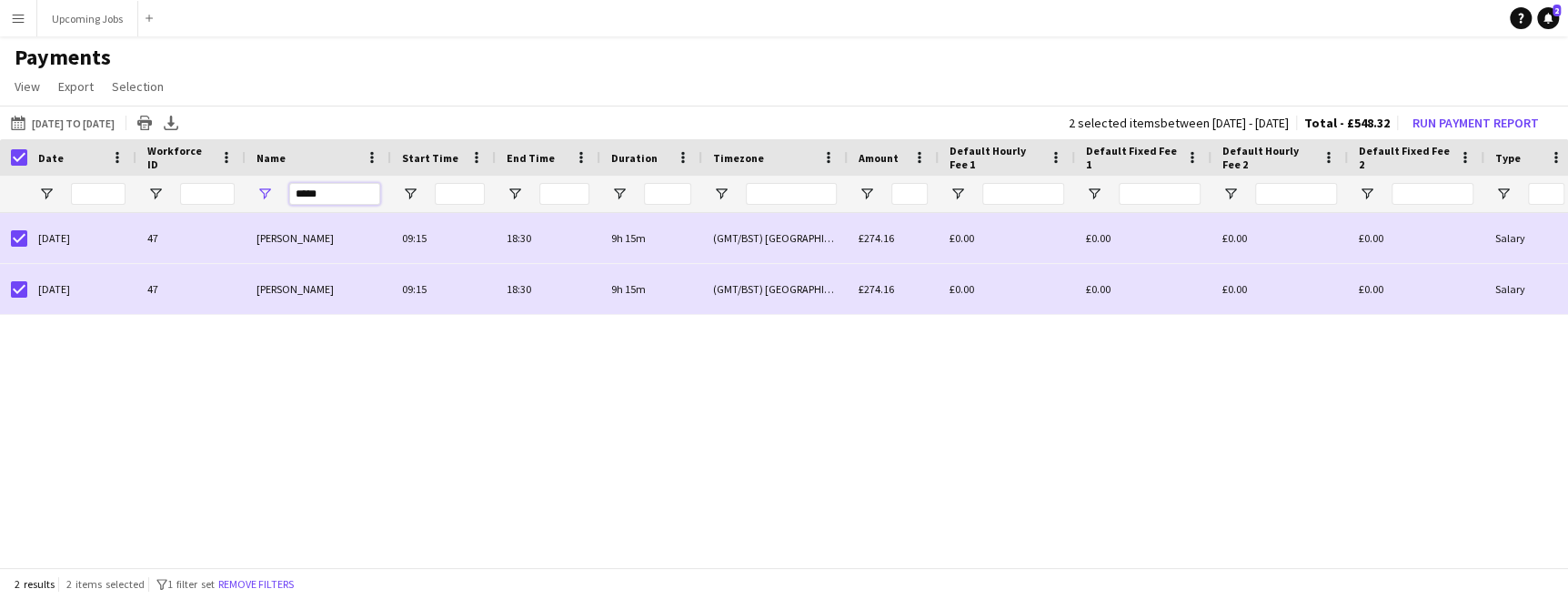
drag, startPoint x: 271, startPoint y: 184, endPoint x: 116, endPoint y: 173, distance: 155.4
click at [116, 173] on div "Date Workforce ID Name" at bounding box center [1519, 176] width 3040 height 74
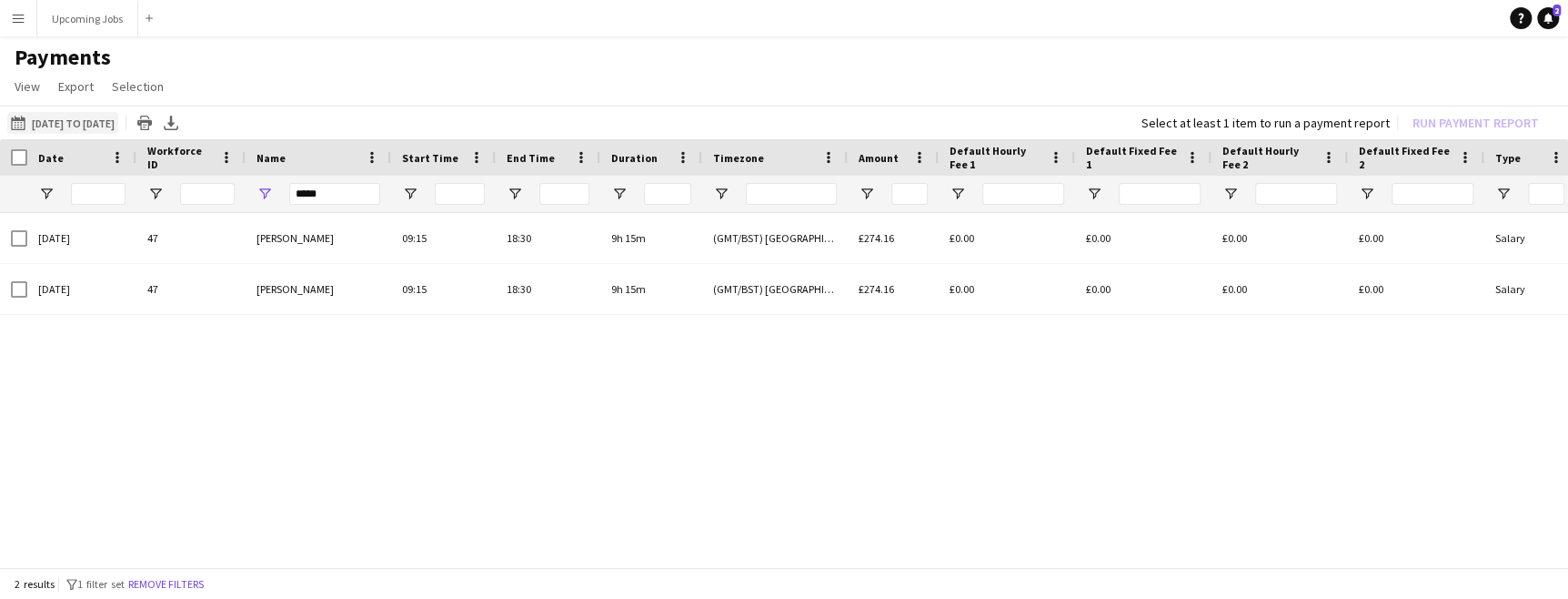
click at [85, 127] on button "Last Month 01-01-2025 to 31-01-2025" at bounding box center [62, 123] width 111 height 21
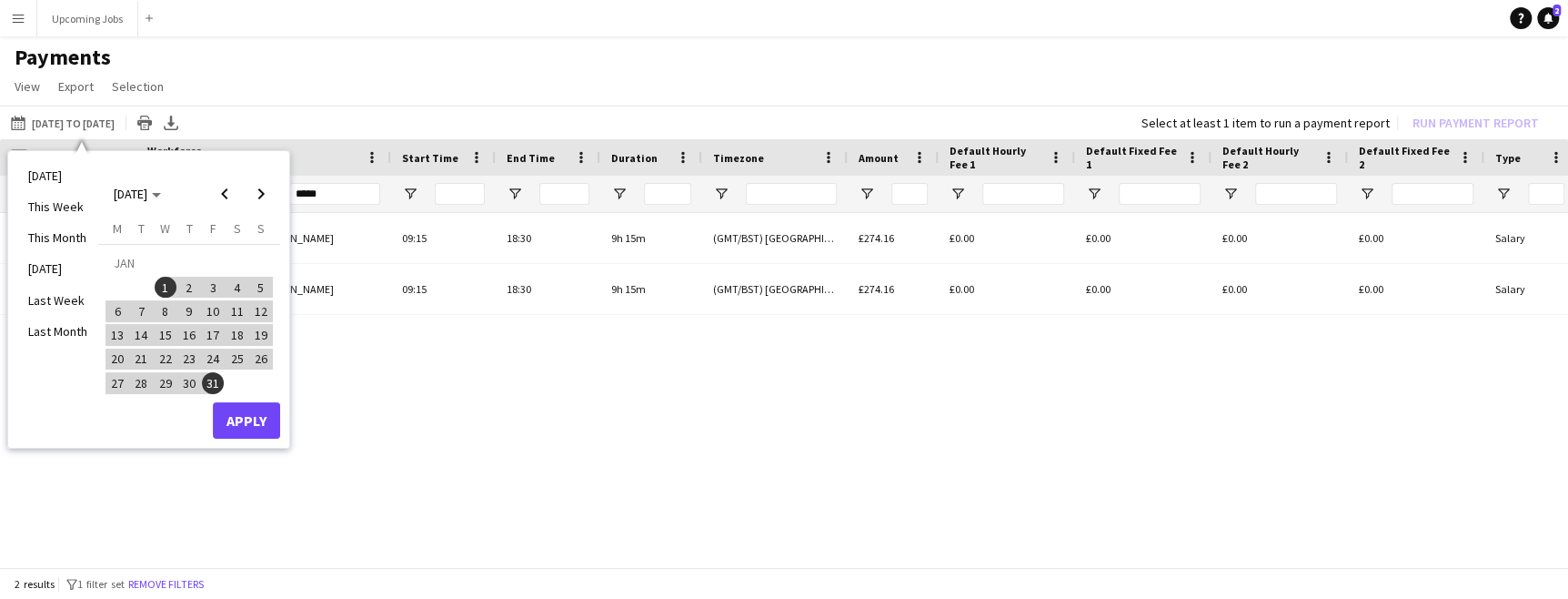
click at [162, 289] on span "1" at bounding box center [165, 287] width 21 height 21
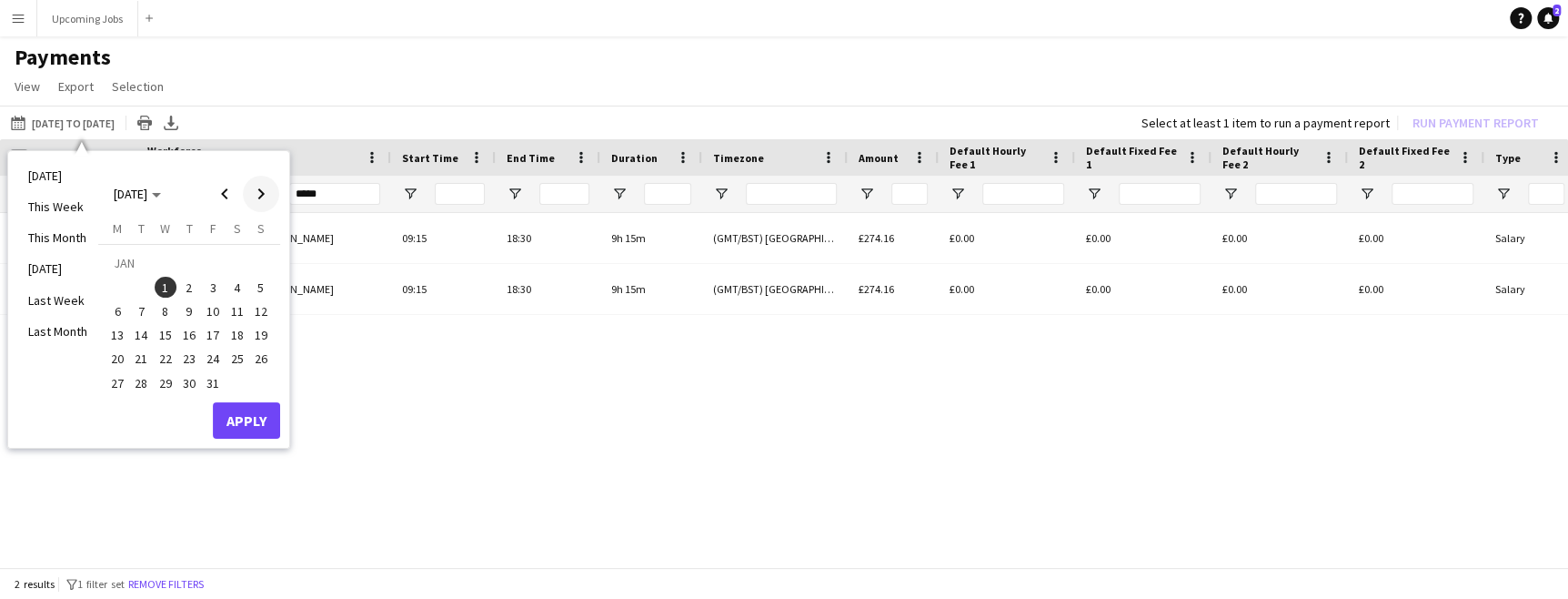
click at [262, 195] on span "Next month" at bounding box center [261, 194] width 36 height 36
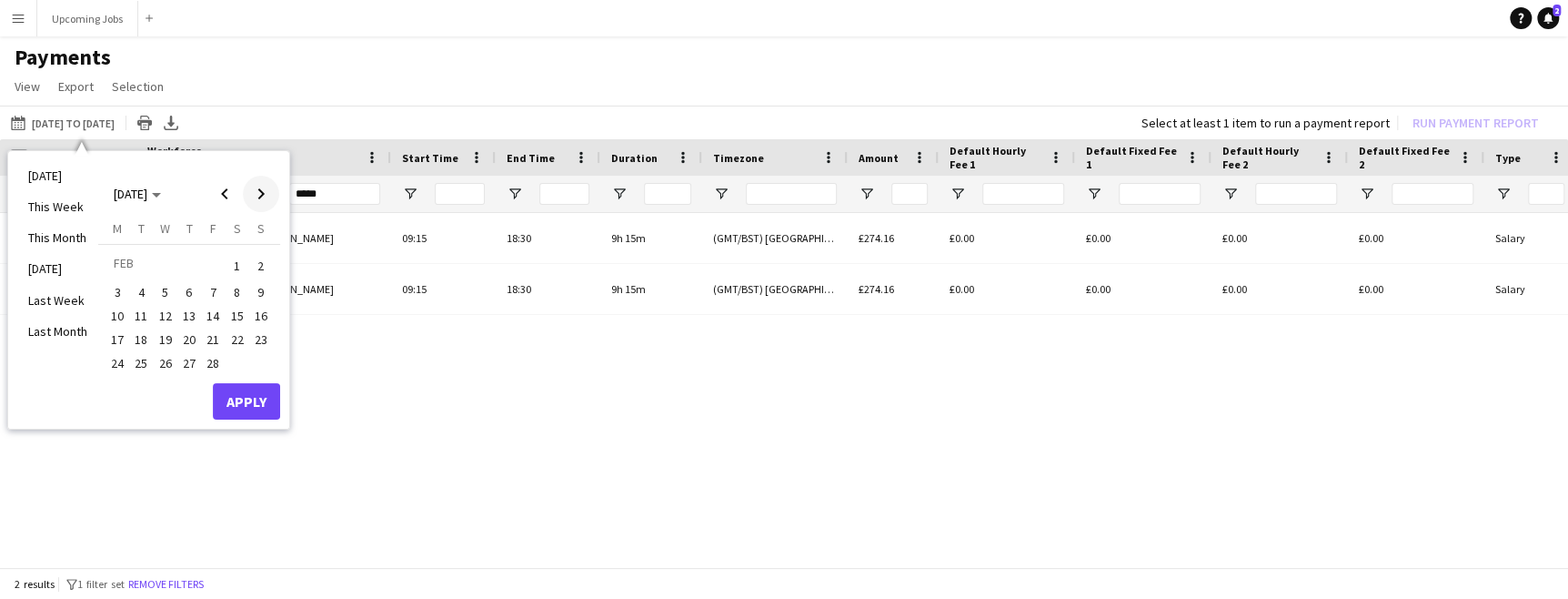
click at [262, 195] on span "Next month" at bounding box center [261, 194] width 36 height 36
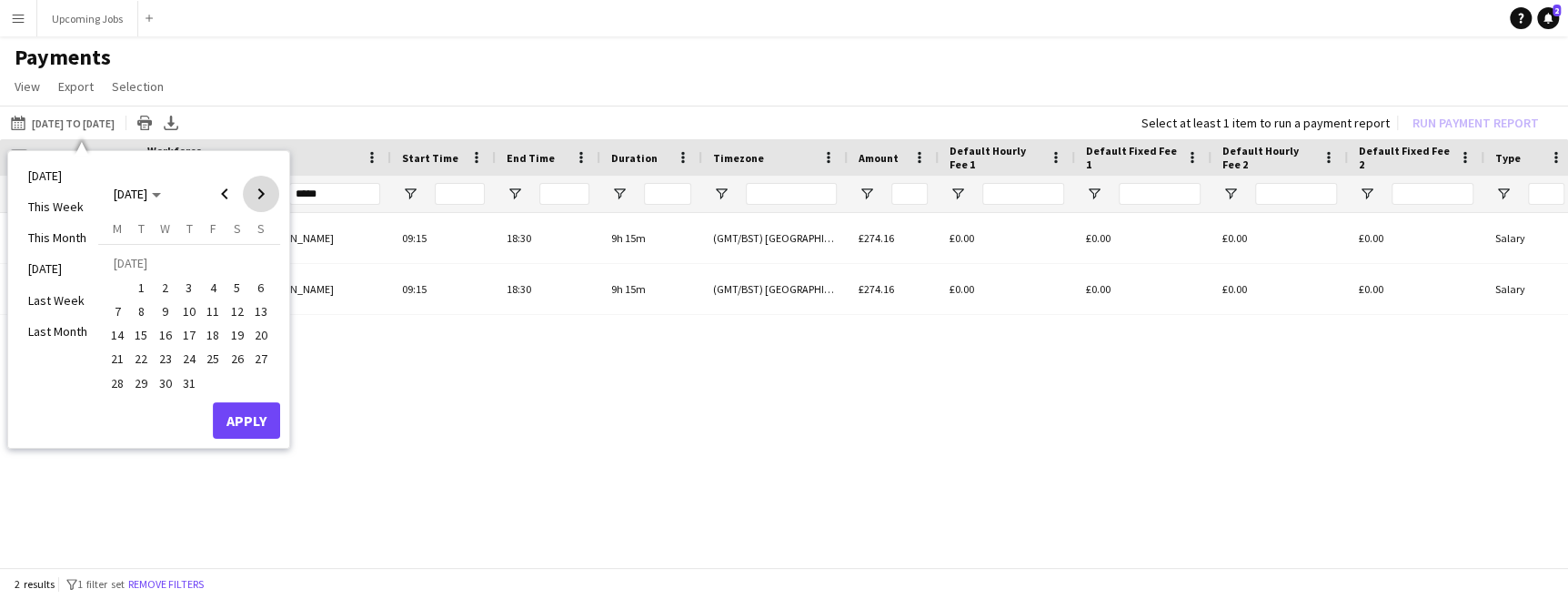
click at [262, 195] on span "Next month" at bounding box center [261, 194] width 36 height 36
click at [227, 192] on span "Previous month" at bounding box center [224, 194] width 36 height 36
click at [141, 378] on span "30" at bounding box center [142, 383] width 21 height 21
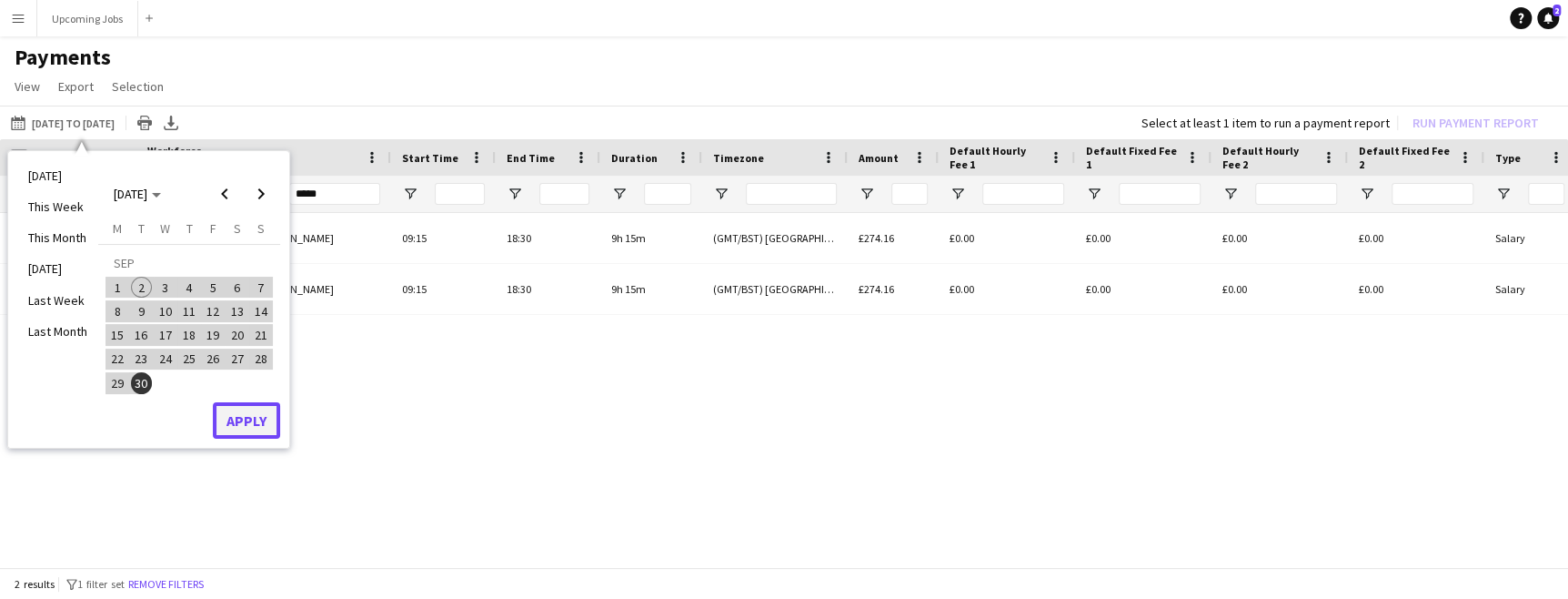
click at [234, 417] on button "Apply" at bounding box center [246, 420] width 67 height 36
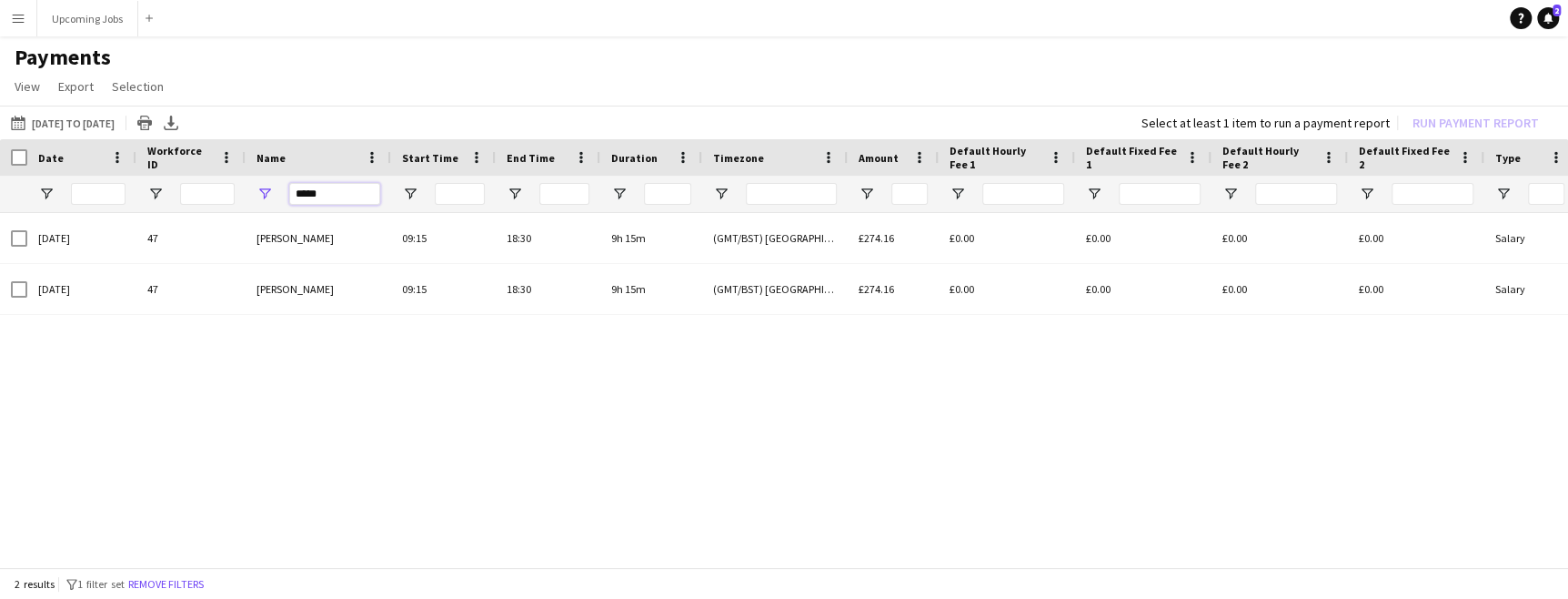
drag, startPoint x: 318, startPoint y: 195, endPoint x: 236, endPoint y: 177, distance: 84.0
click at [244, 179] on div "*****" at bounding box center [1519, 194] width 3040 height 36
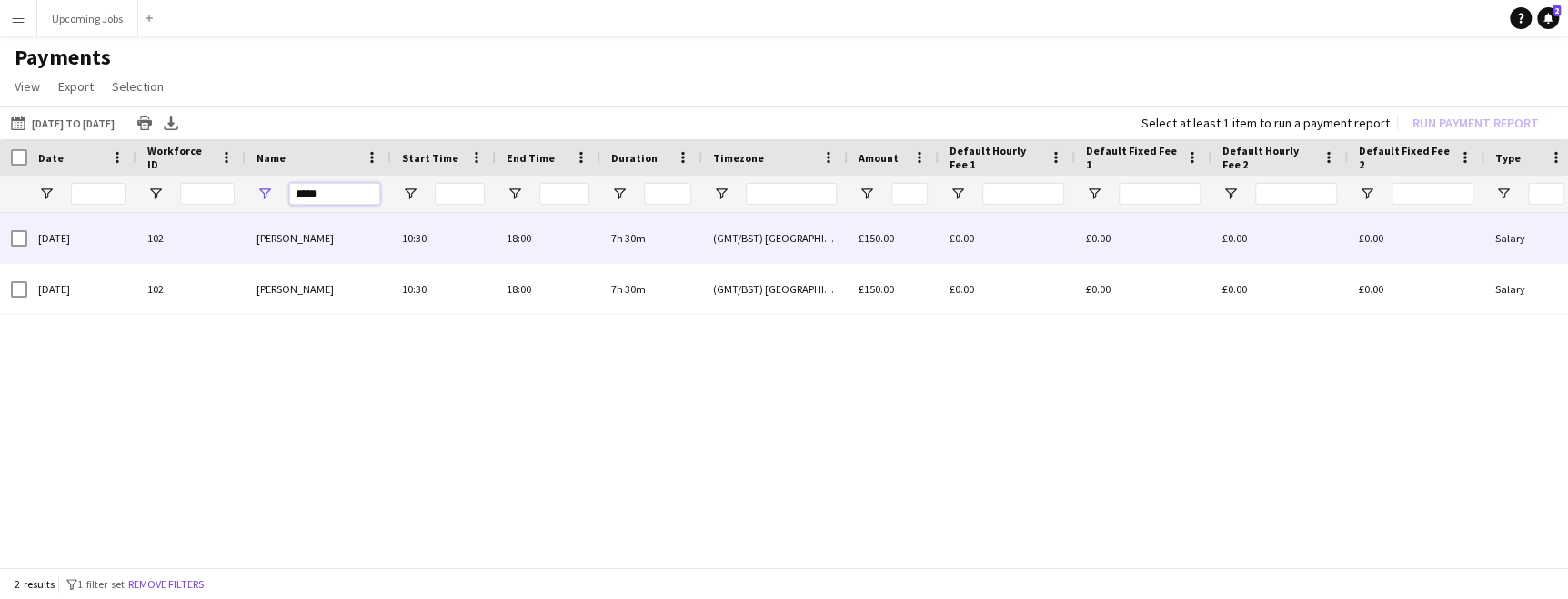
type input "*****"
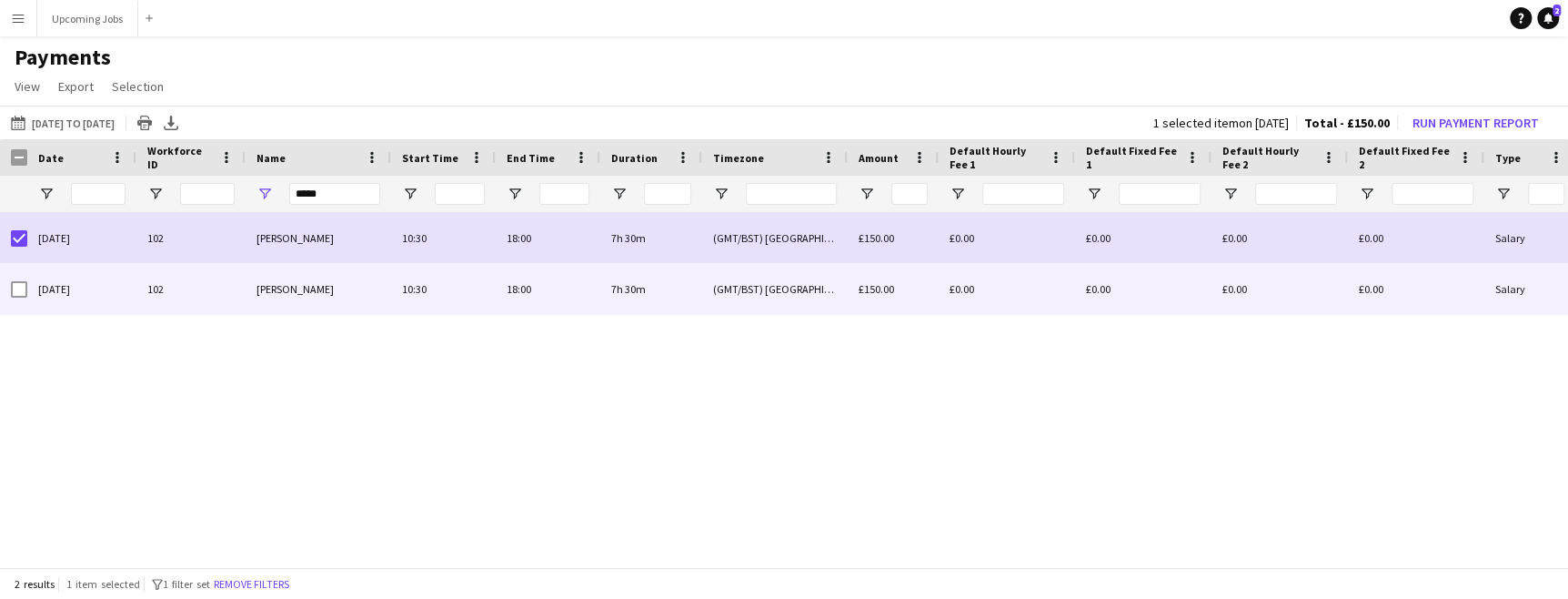
click at [21, 279] on div at bounding box center [18, 289] width 17 height 51
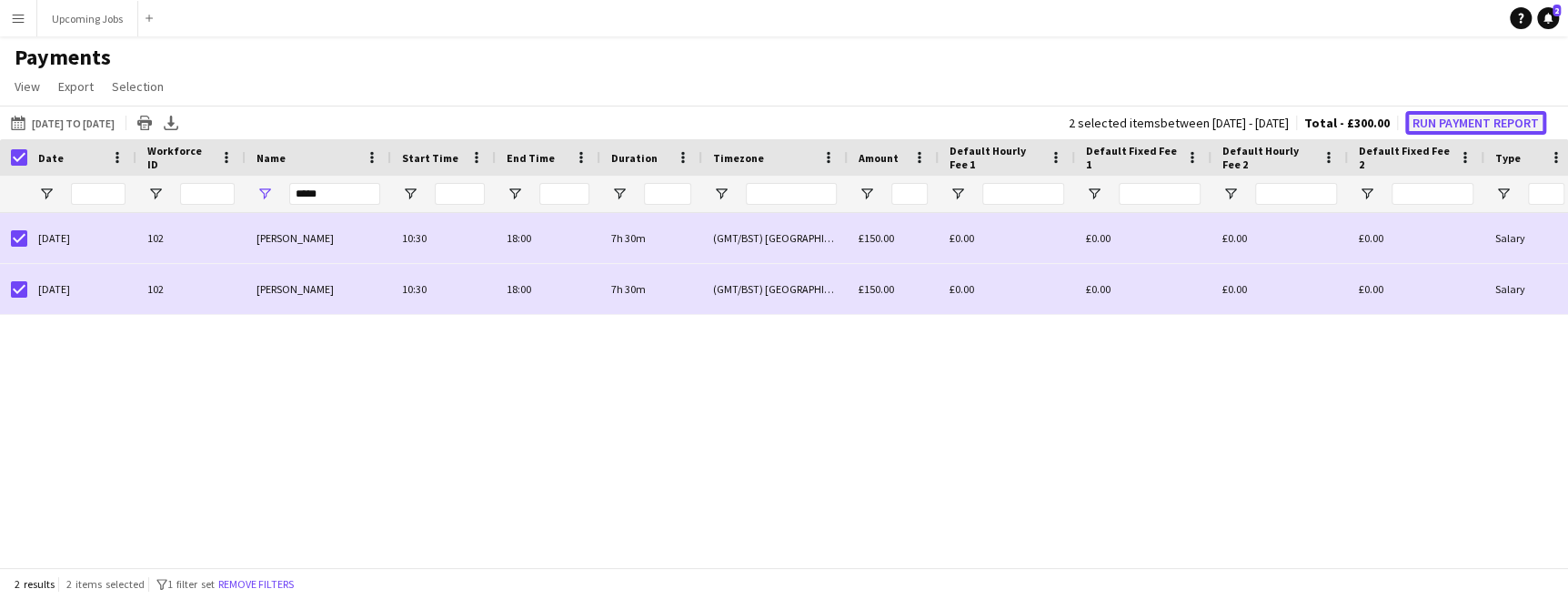
click at [998, 124] on button "Run Payment Report" at bounding box center [1476, 123] width 141 height 23
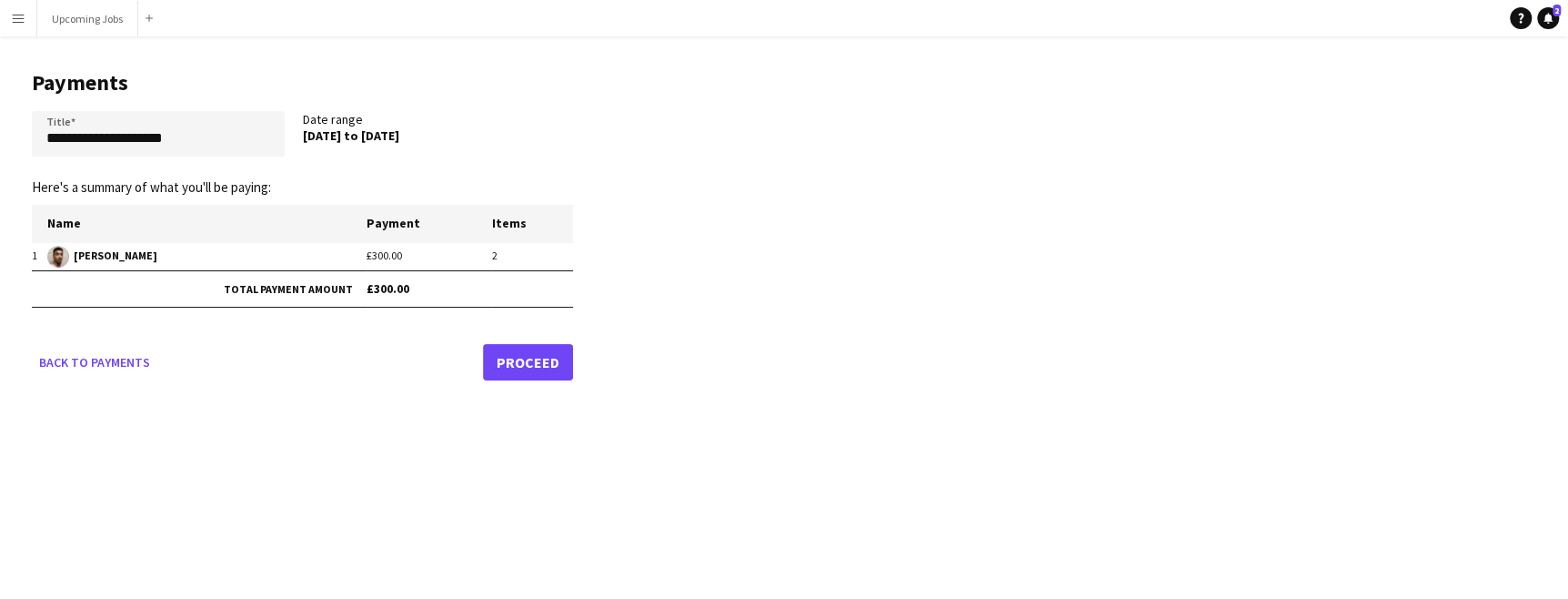
click at [518, 360] on link "Proceed" at bounding box center [528, 362] width 90 height 36
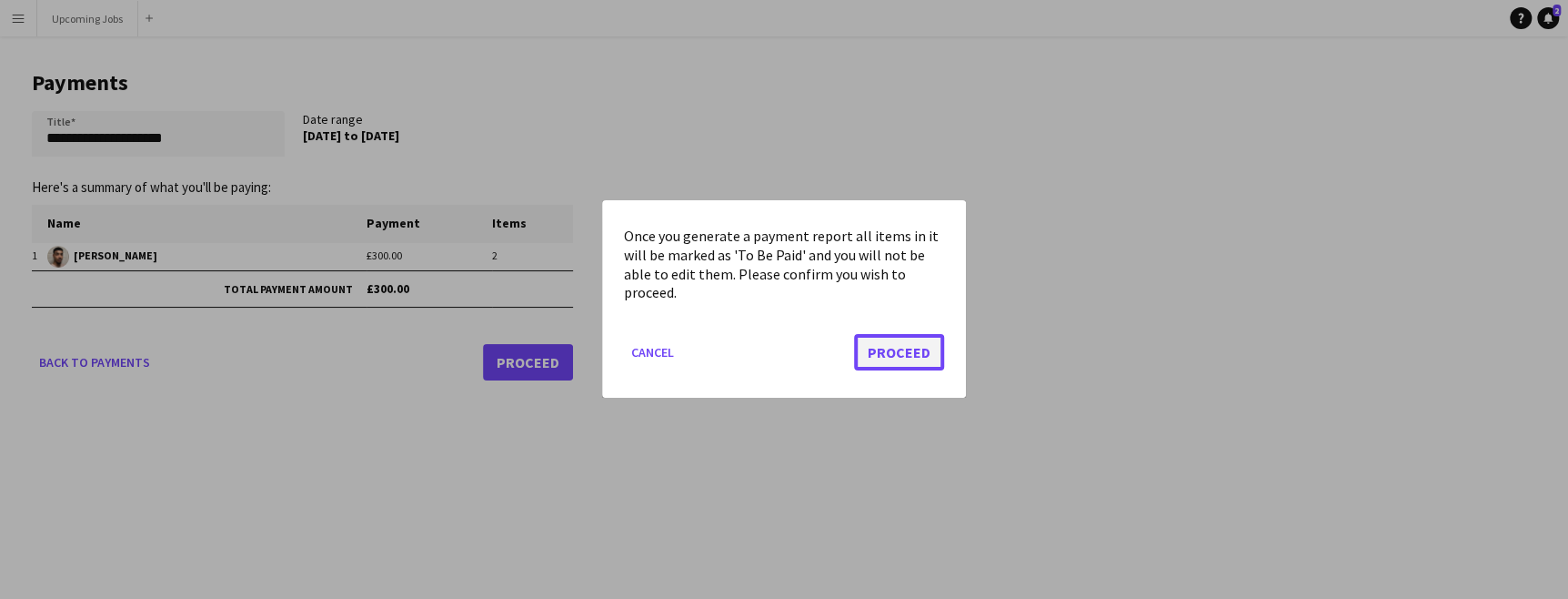
click at [906, 359] on button "Proceed" at bounding box center [899, 352] width 90 height 36
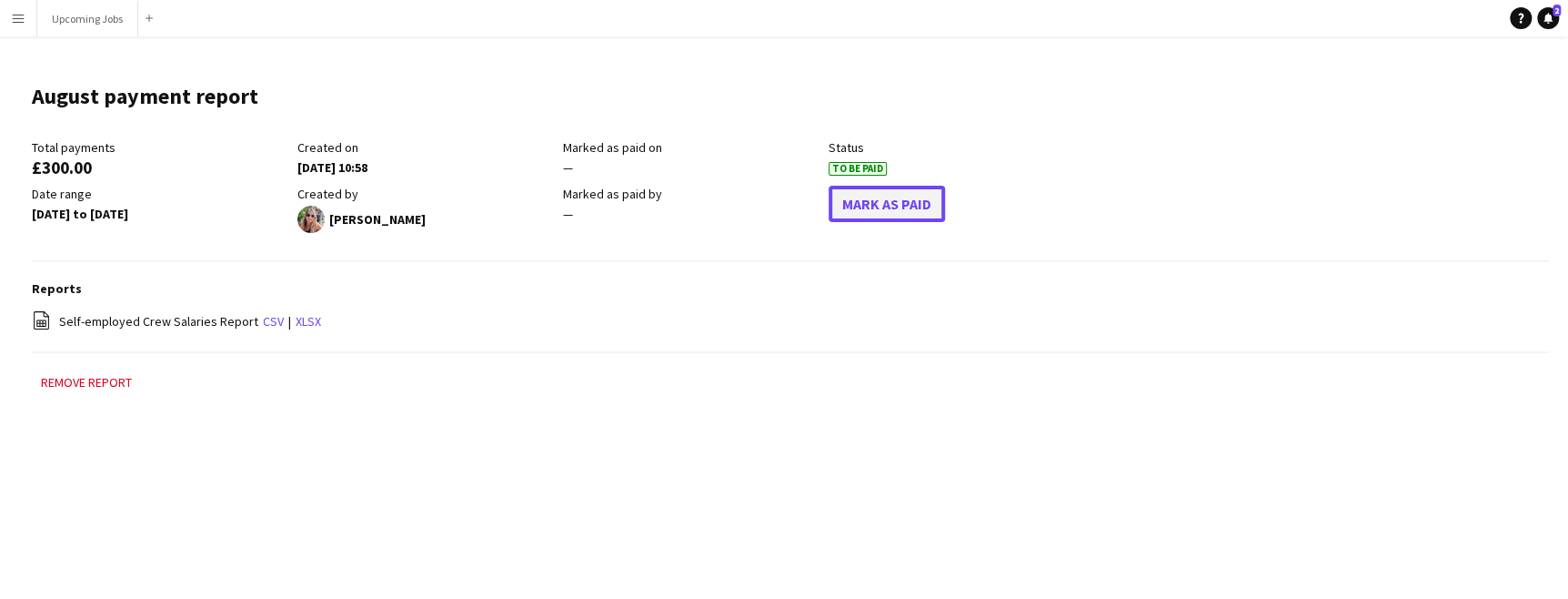
click at [906, 201] on button "Mark As Paid" at bounding box center [887, 203] width 117 height 36
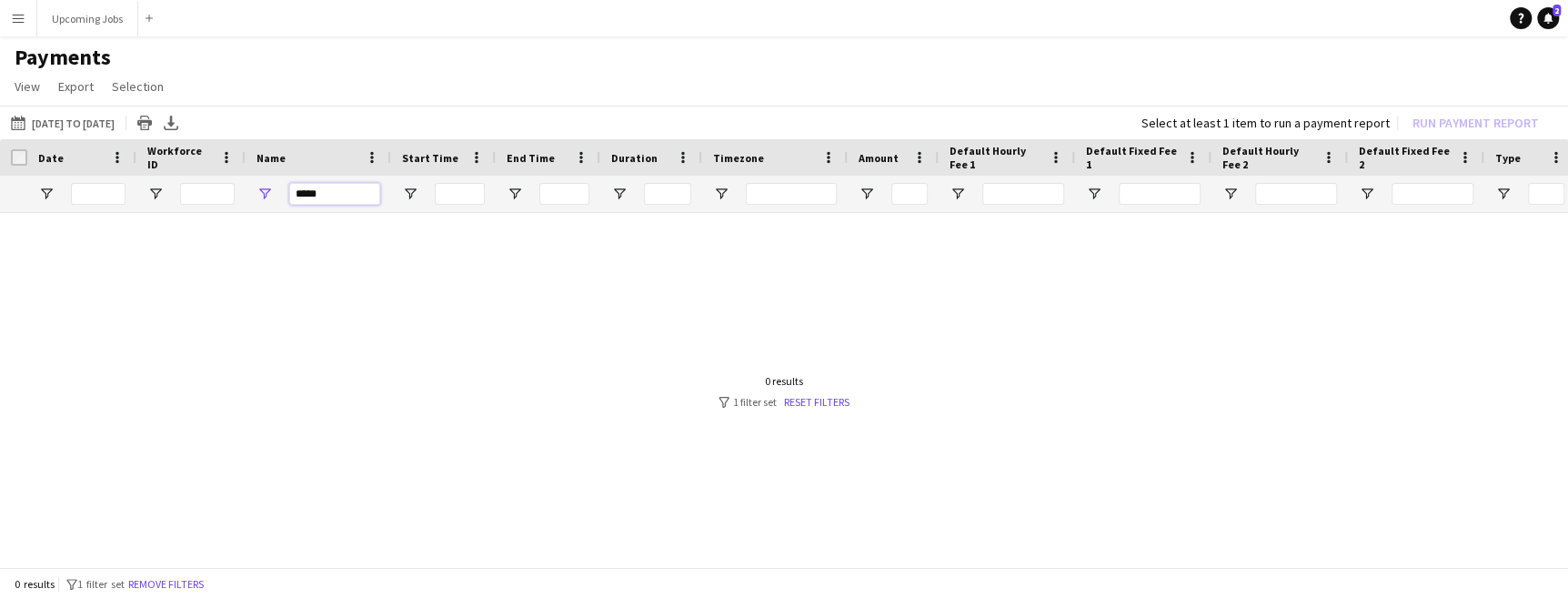
drag, startPoint x: 323, startPoint y: 195, endPoint x: 195, endPoint y: 175, distance: 129.6
click at [195, 176] on div "*****" at bounding box center [1519, 194] width 3040 height 36
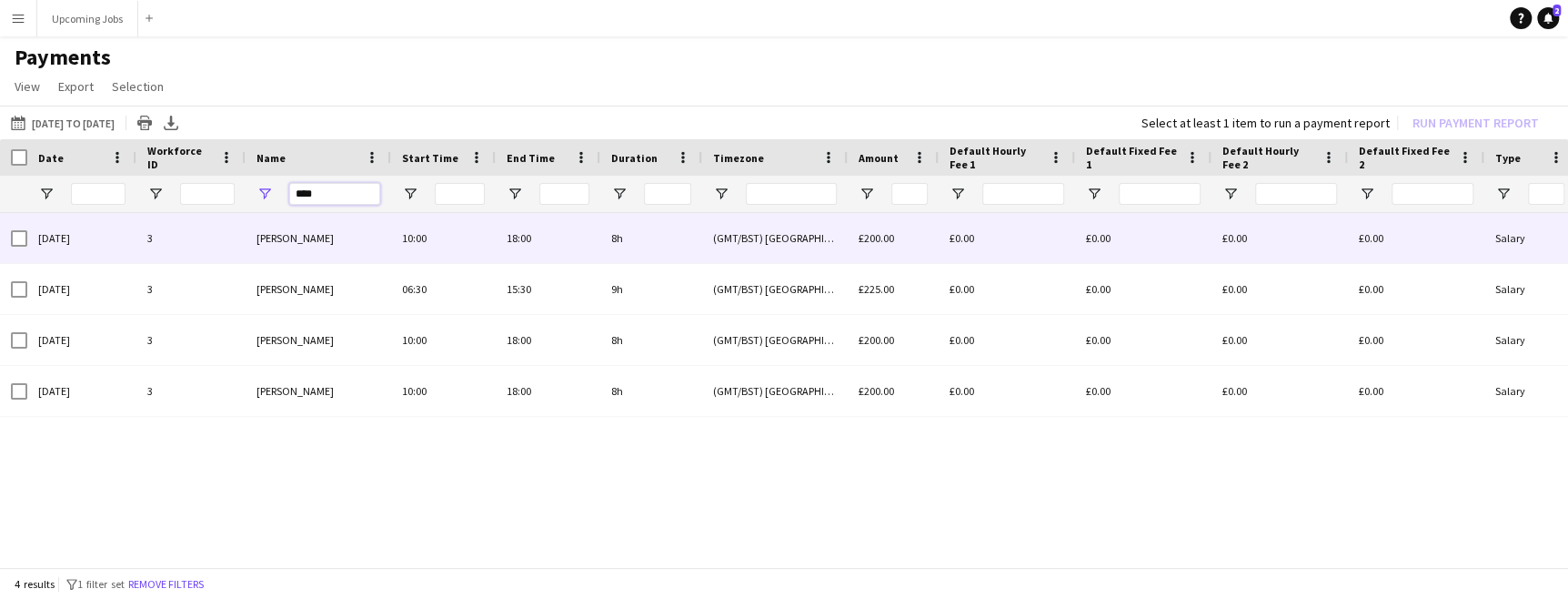
type input "****"
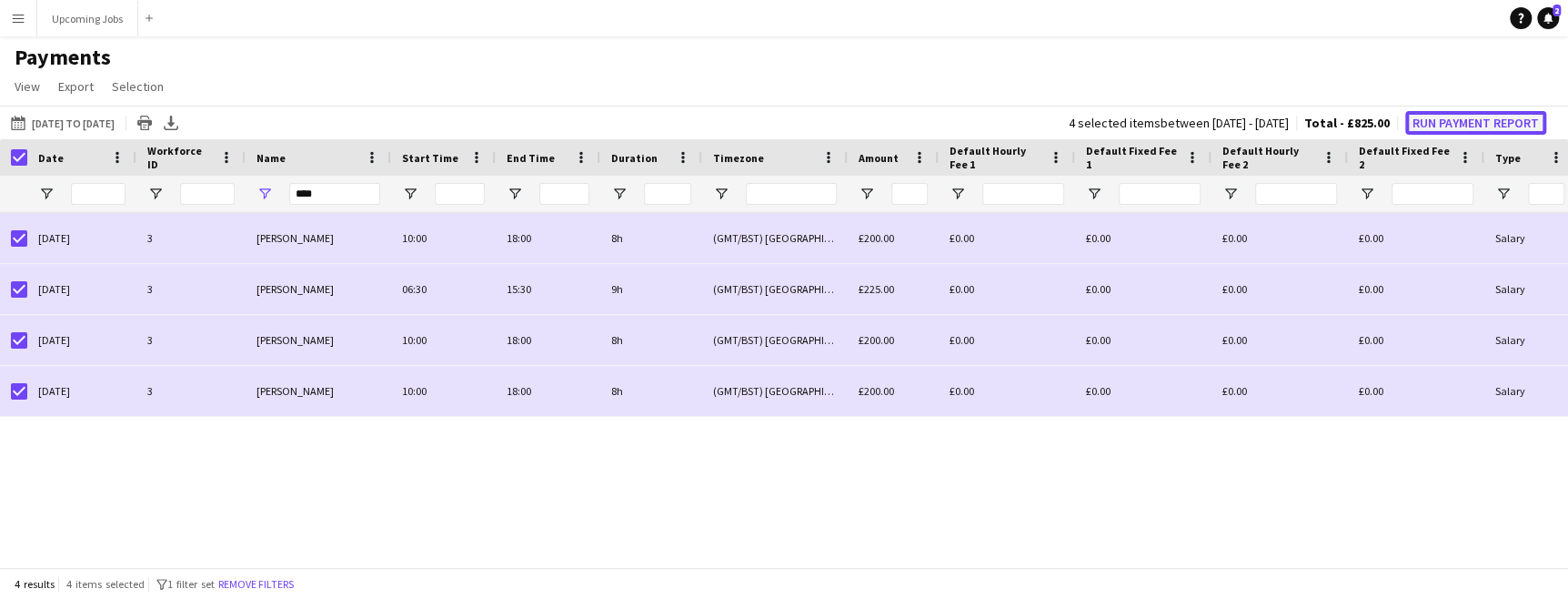
click at [998, 124] on button "Run Payment Report" at bounding box center [1476, 123] width 141 height 23
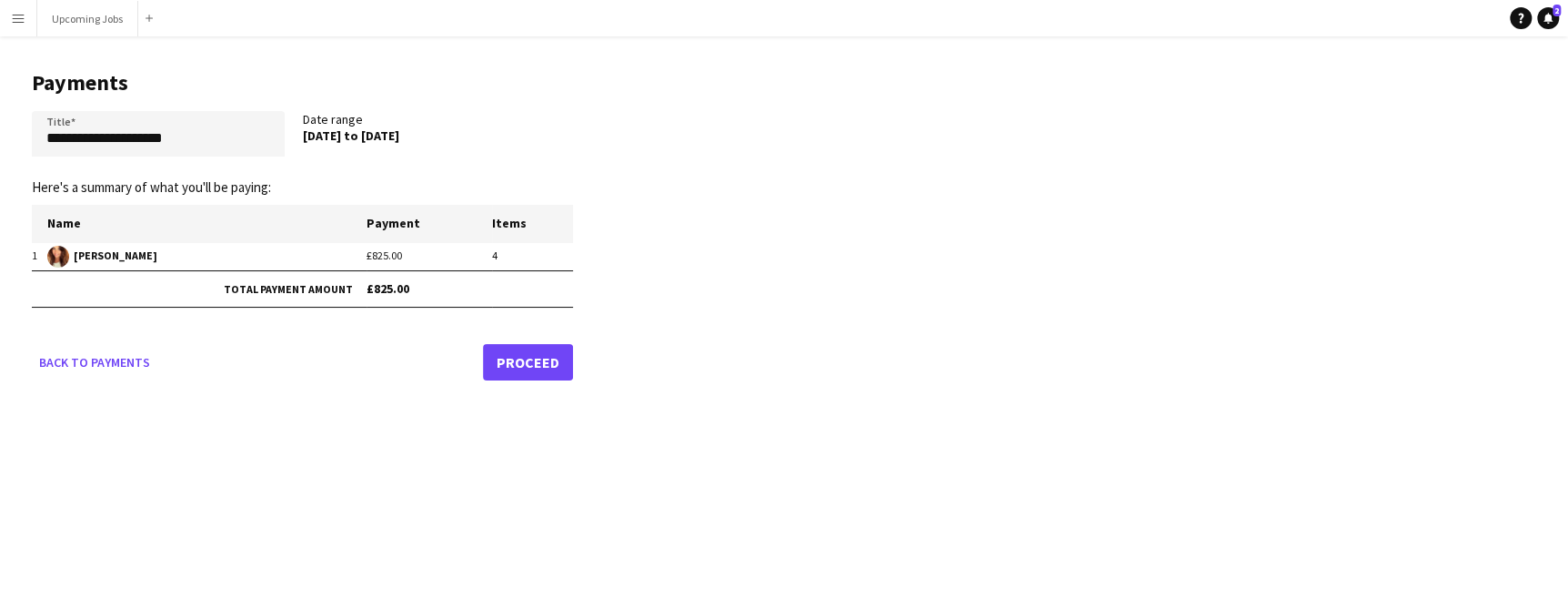
click at [518, 351] on link "Proceed" at bounding box center [528, 362] width 90 height 36
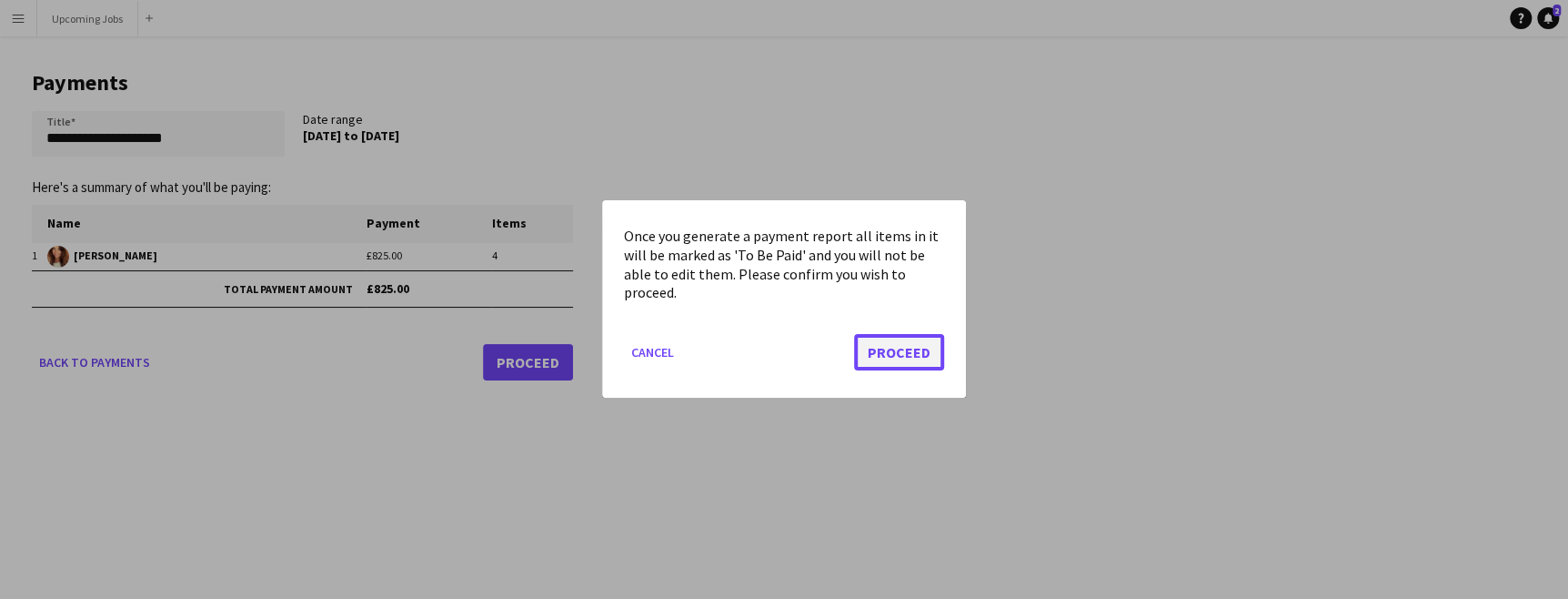
click at [881, 354] on button "Proceed" at bounding box center [899, 352] width 90 height 36
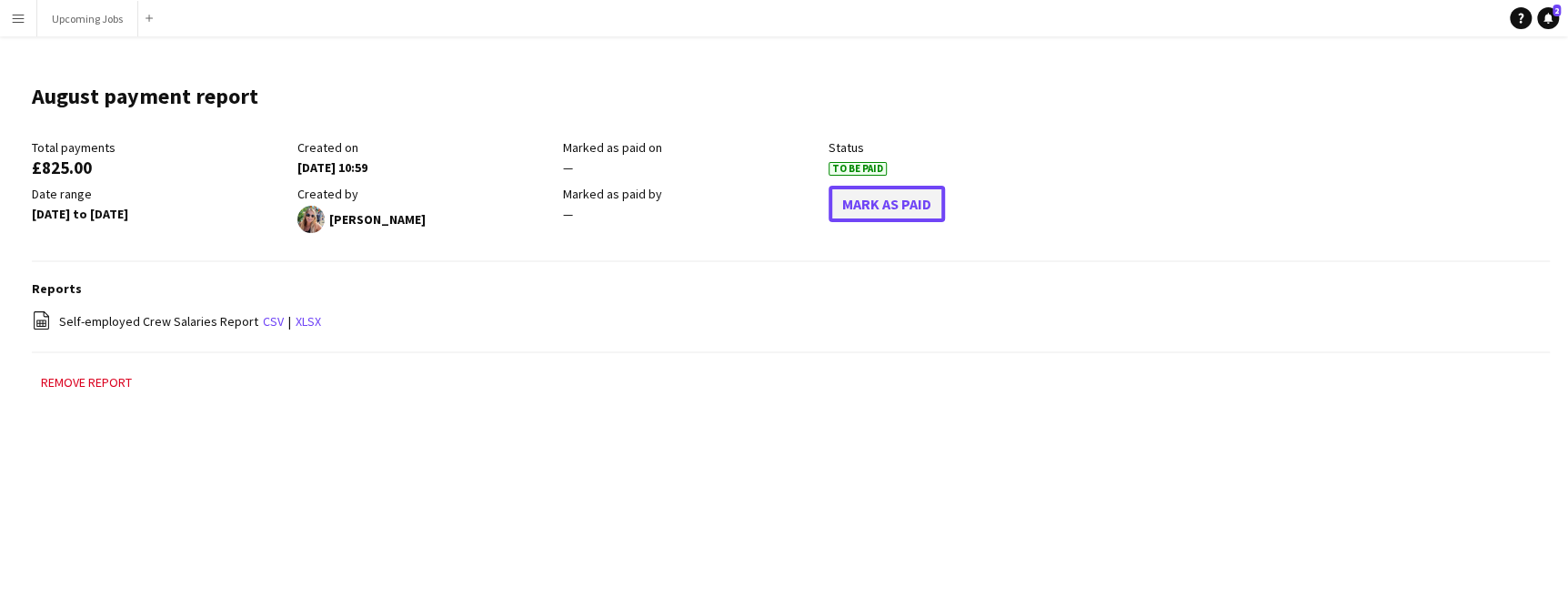
click at [873, 218] on button "Mark As Paid" at bounding box center [887, 203] width 117 height 36
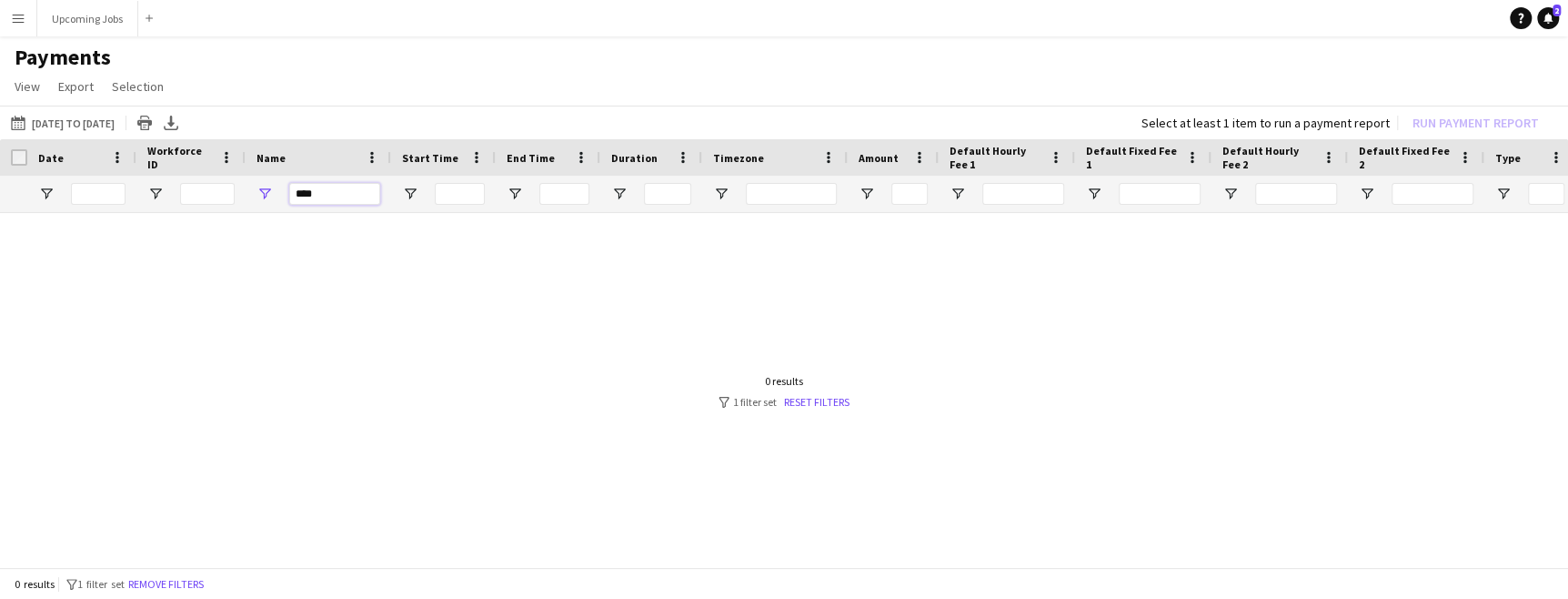
drag, startPoint x: 324, startPoint y: 195, endPoint x: 225, endPoint y: 175, distance: 101.0
click at [233, 177] on div "****" at bounding box center [1519, 194] width 3040 height 36
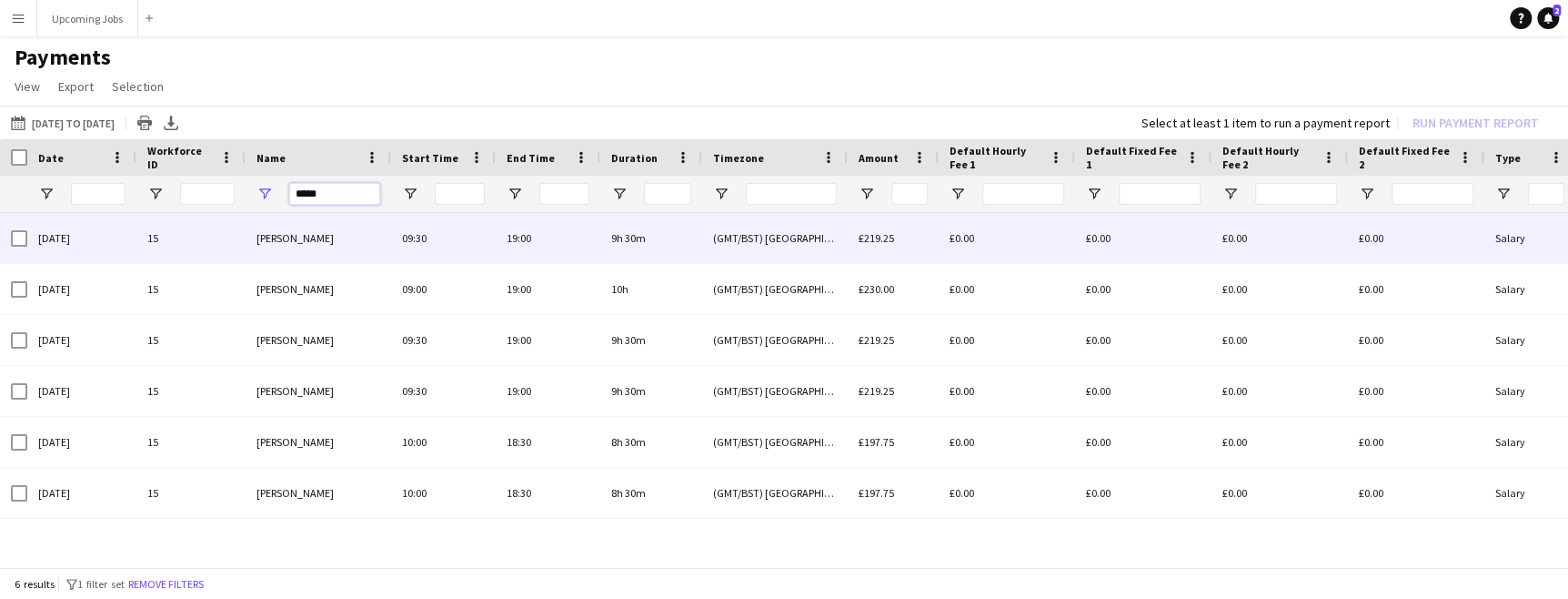
type input "*****"
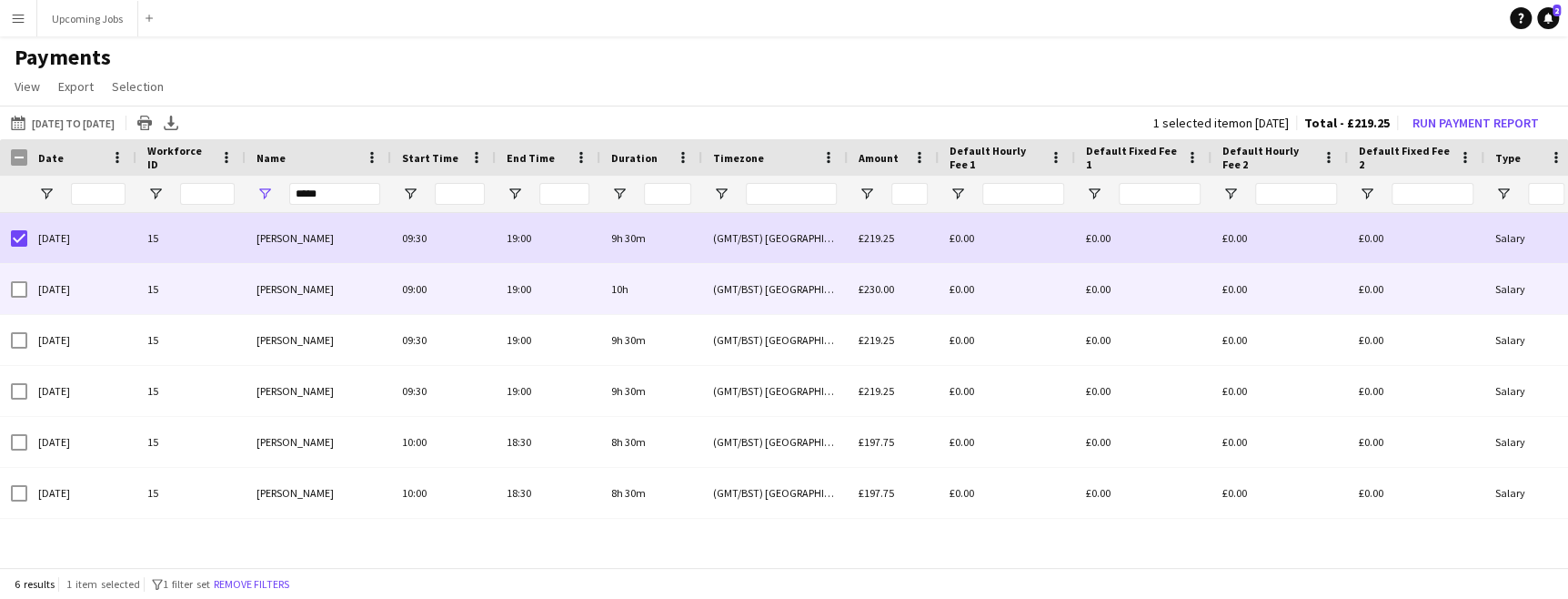
click at [11, 300] on div at bounding box center [18, 289] width 17 height 51
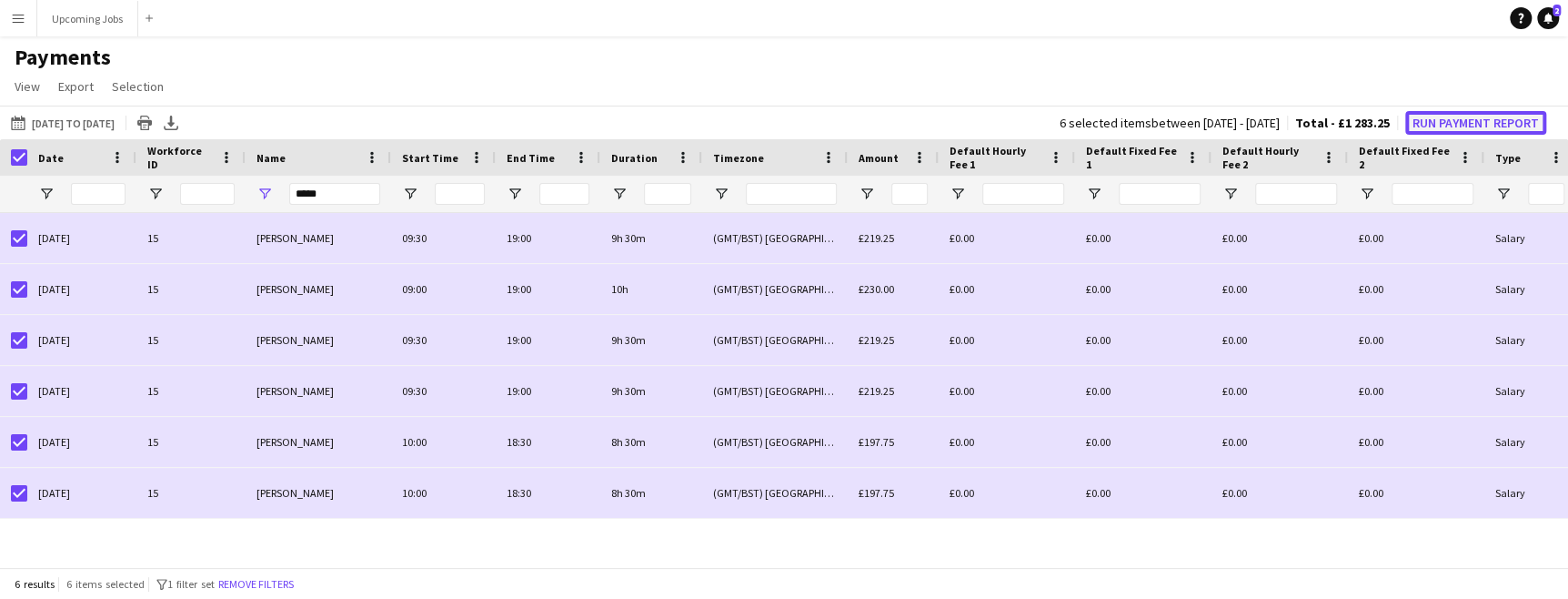
click at [998, 122] on button "Run Payment Report" at bounding box center [1476, 123] width 141 height 23
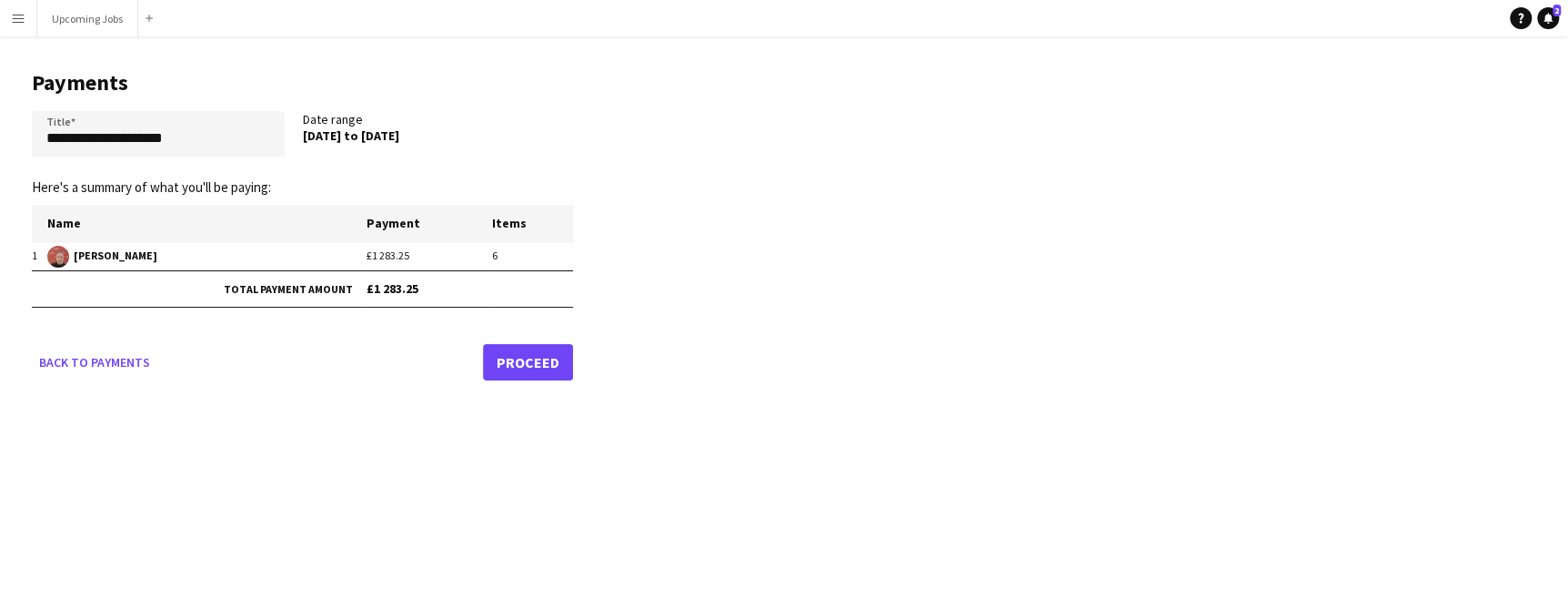
click at [530, 357] on link "Proceed" at bounding box center [528, 362] width 90 height 36
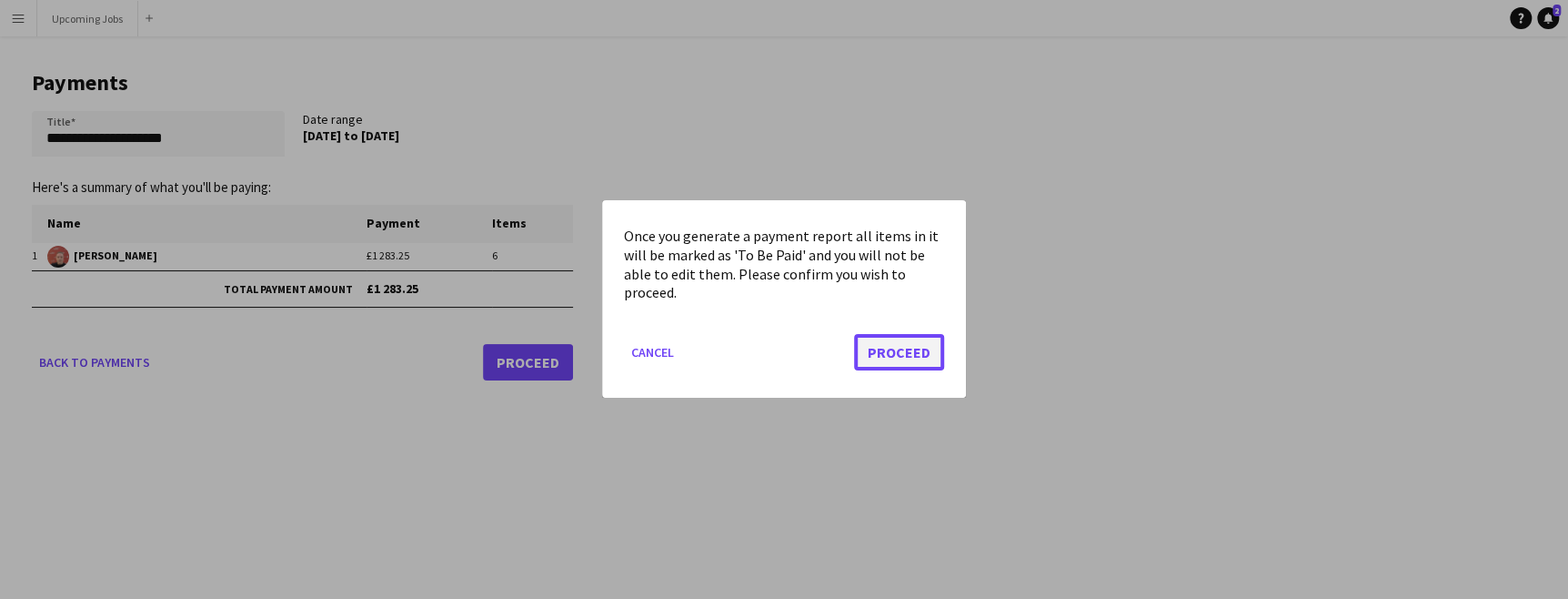
click at [907, 351] on button "Proceed" at bounding box center [899, 352] width 90 height 36
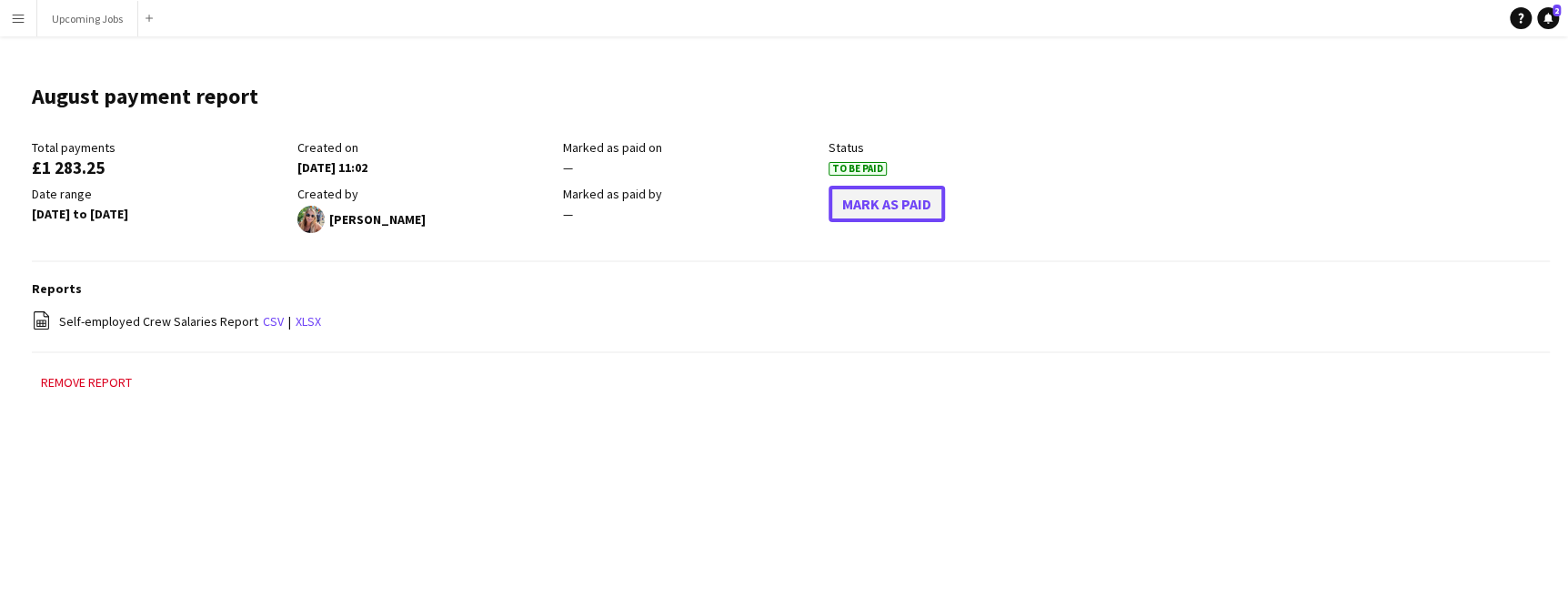
click at [905, 204] on button "Mark As Paid" at bounding box center [887, 203] width 117 height 36
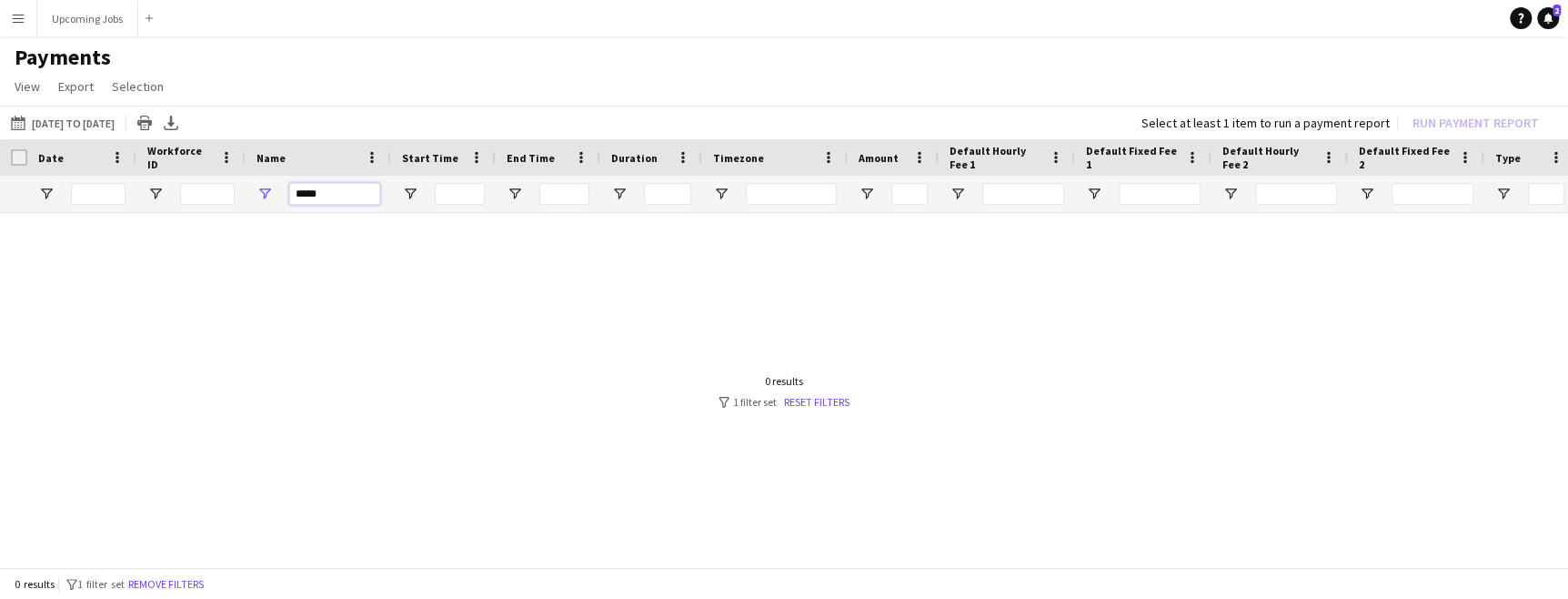
drag, startPoint x: 323, startPoint y: 192, endPoint x: 248, endPoint y: 186, distance: 75.2
click at [248, 186] on div "*****" at bounding box center [319, 194] width 146 height 36
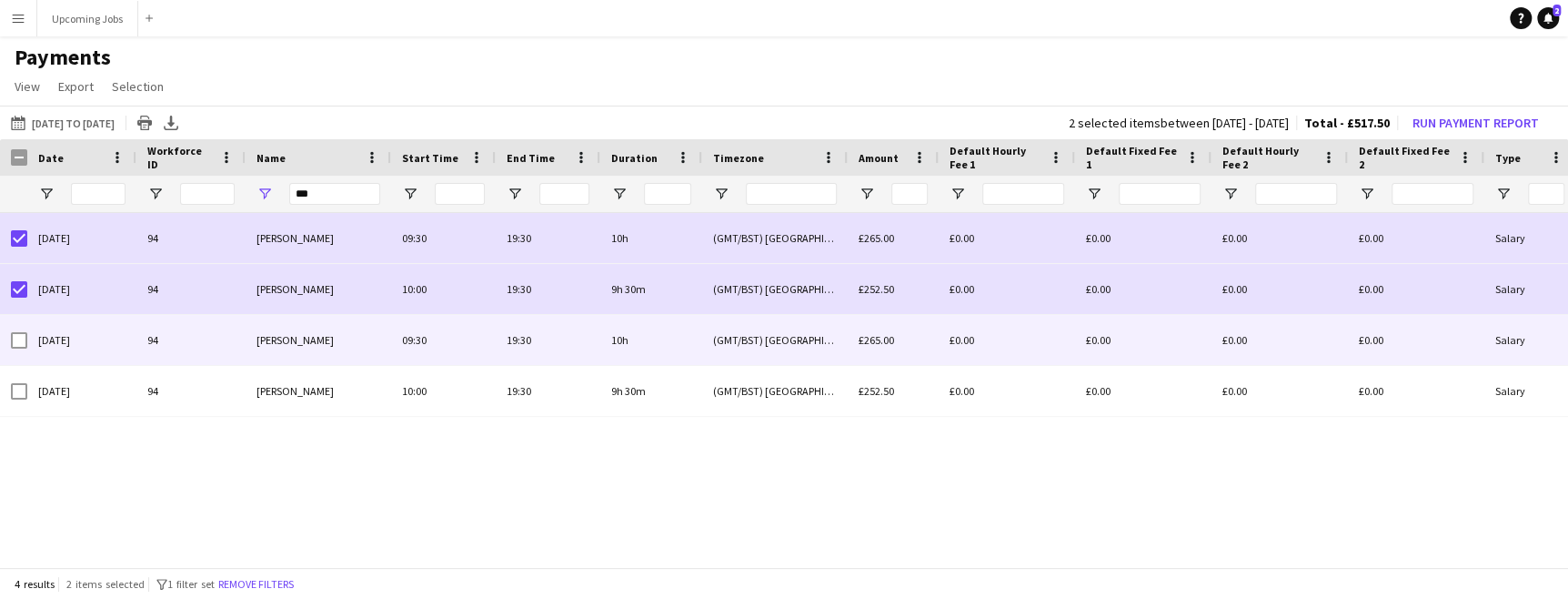
click at [12, 354] on div at bounding box center [18, 340] width 17 height 51
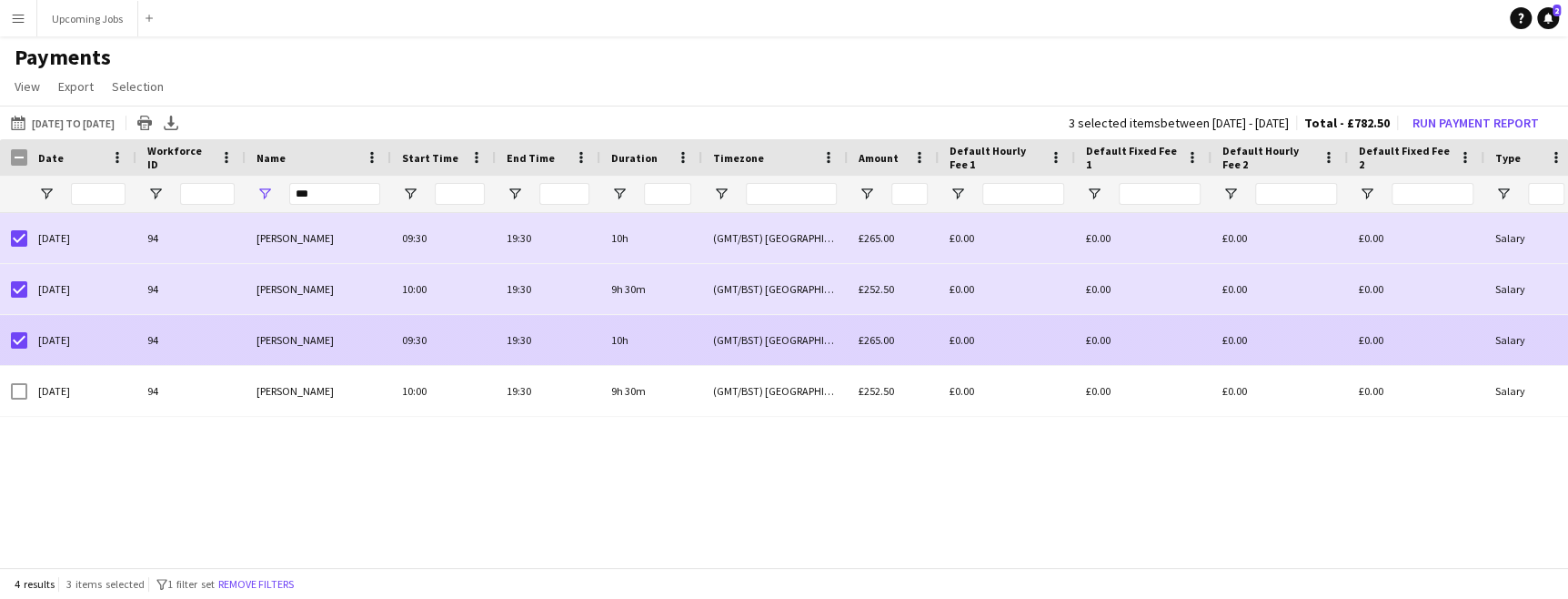
click at [19, 380] on div at bounding box center [18, 391] width 17 height 51
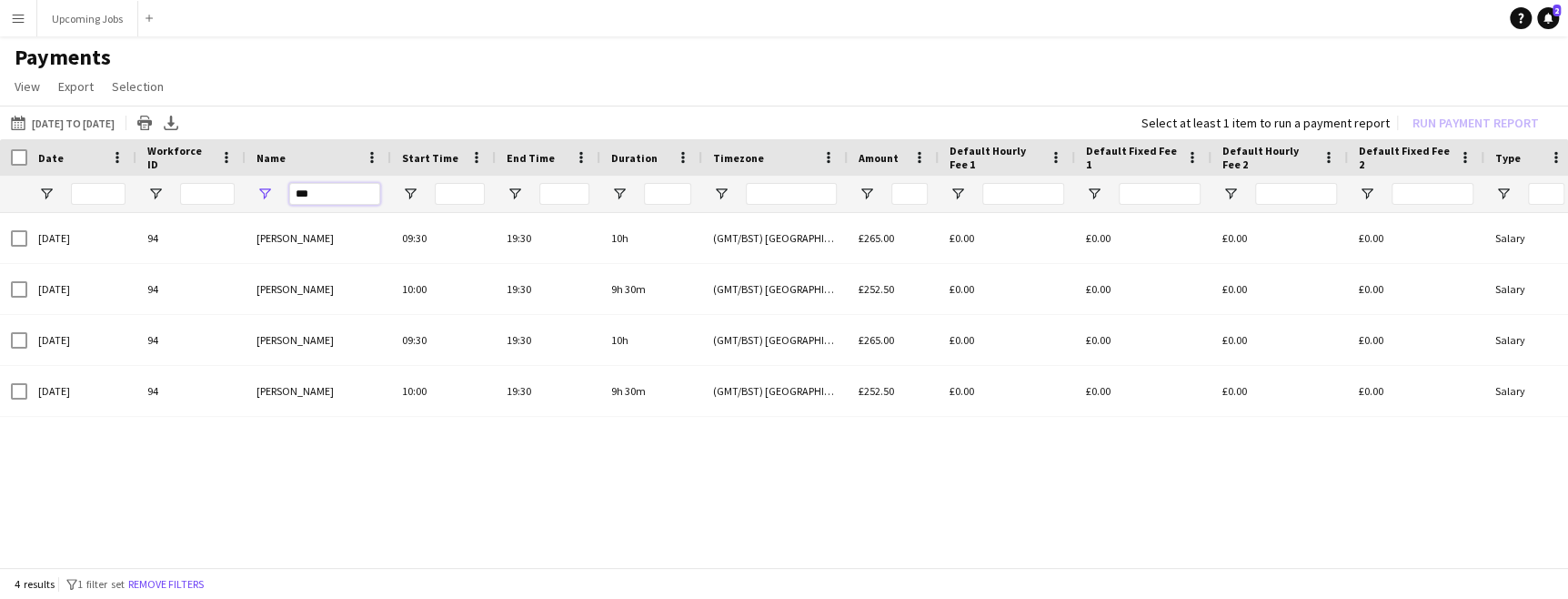
drag, startPoint x: 276, startPoint y: 182, endPoint x: 204, endPoint y: 176, distance: 72.2
click at [204, 176] on div "***" at bounding box center [1519, 194] width 3040 height 36
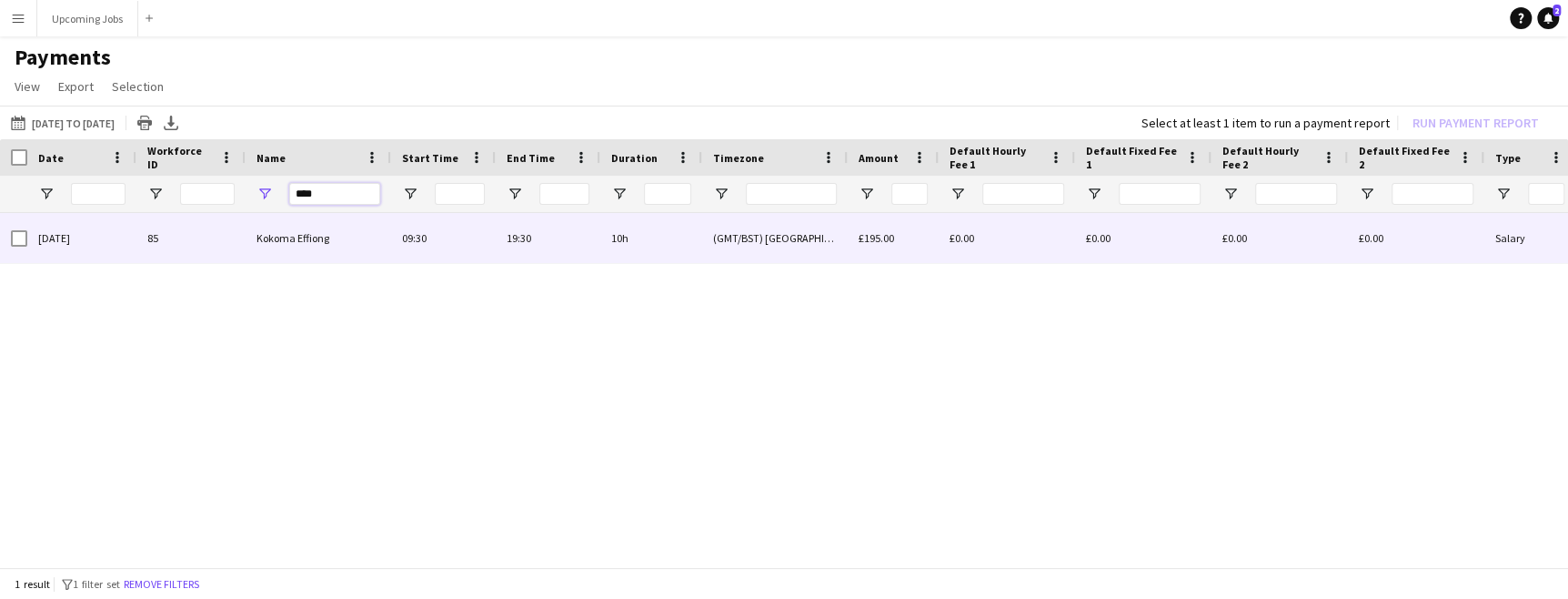
type input "****"
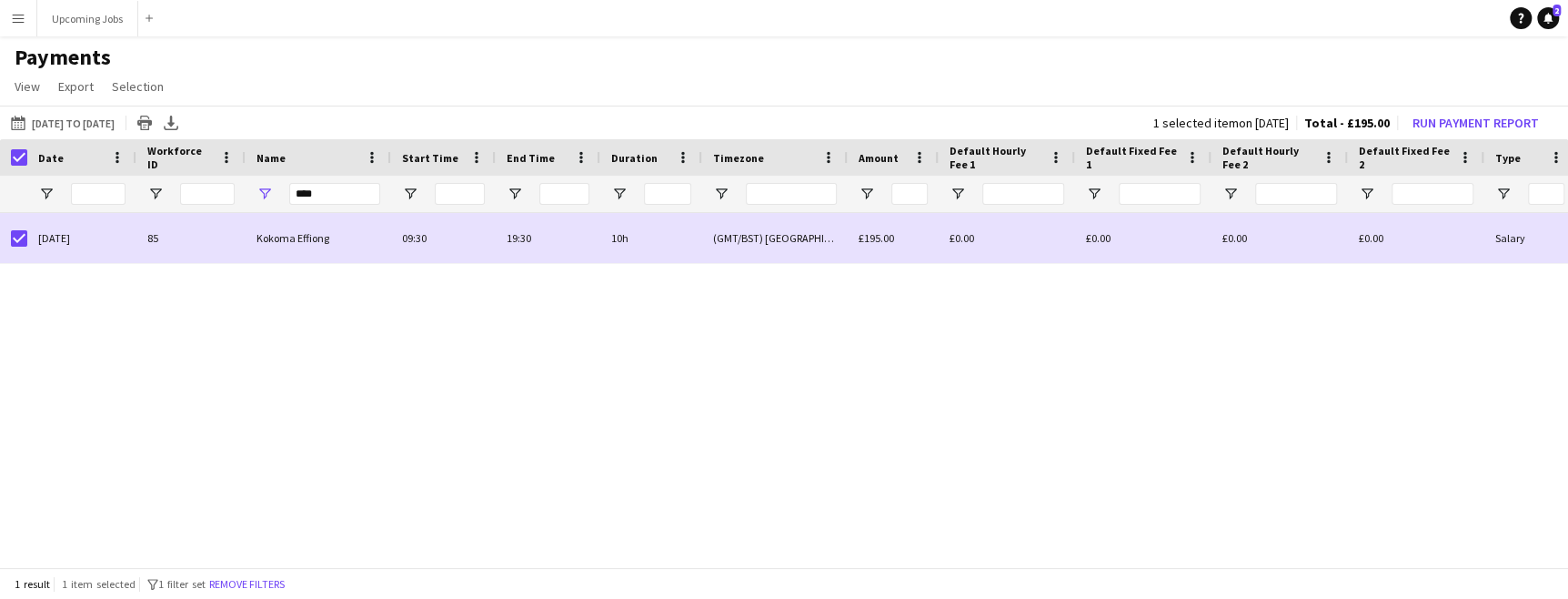
click at [17, 18] on app-icon "Menu" at bounding box center [17, 18] width 15 height 15
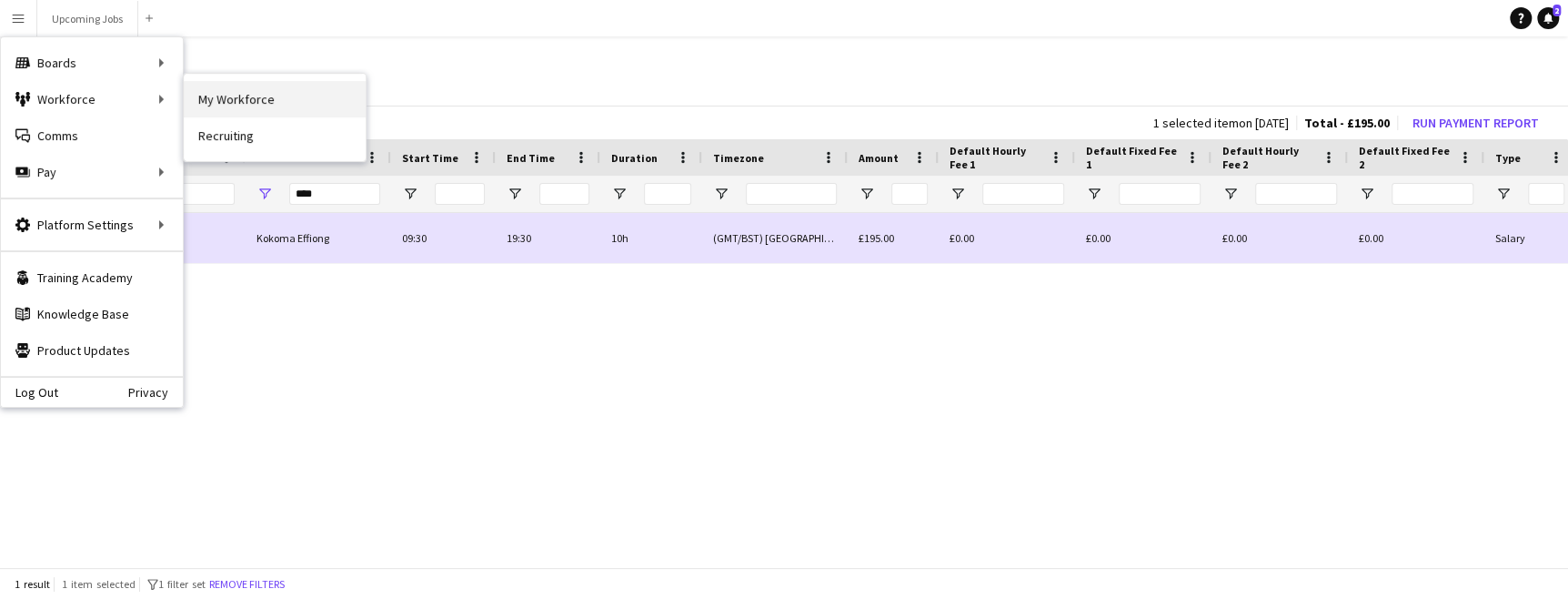
click at [248, 109] on link "My Workforce" at bounding box center [274, 98] width 182 height 36
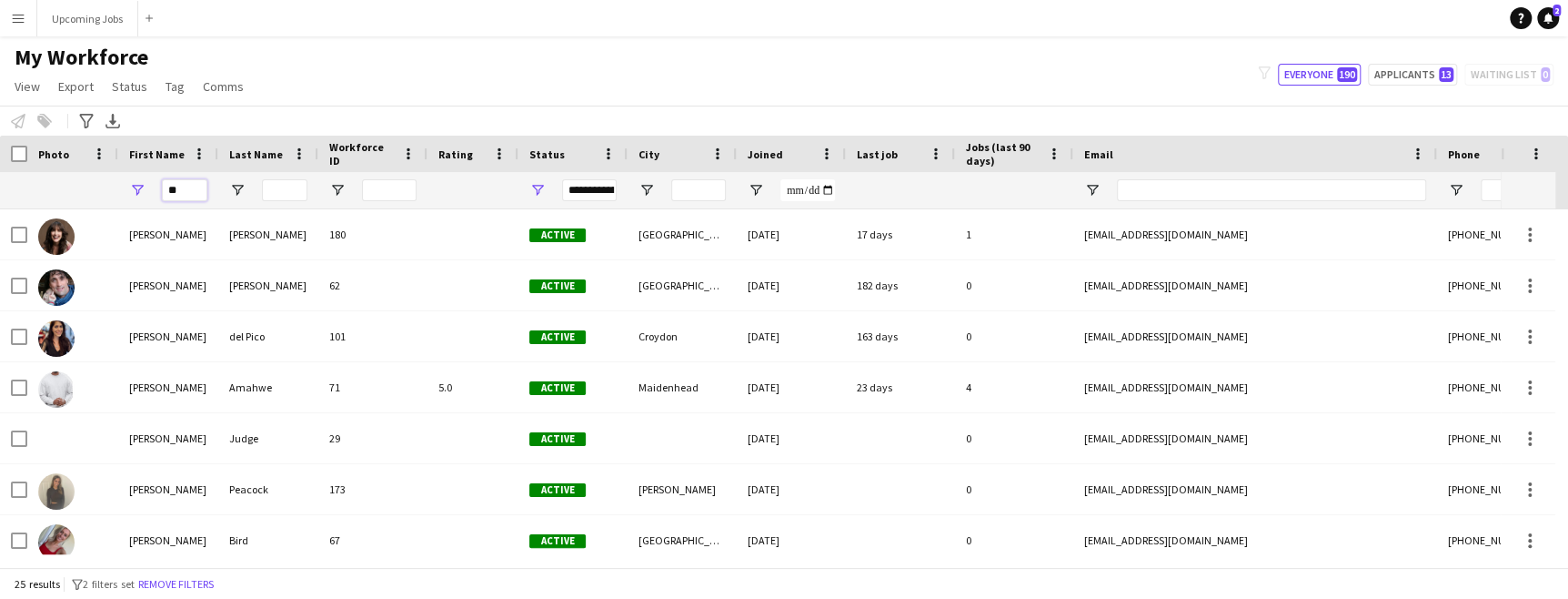
drag, startPoint x: 182, startPoint y: 189, endPoint x: 136, endPoint y: 189, distance: 46.0
click at [147, 189] on div "**" at bounding box center [168, 190] width 100 height 36
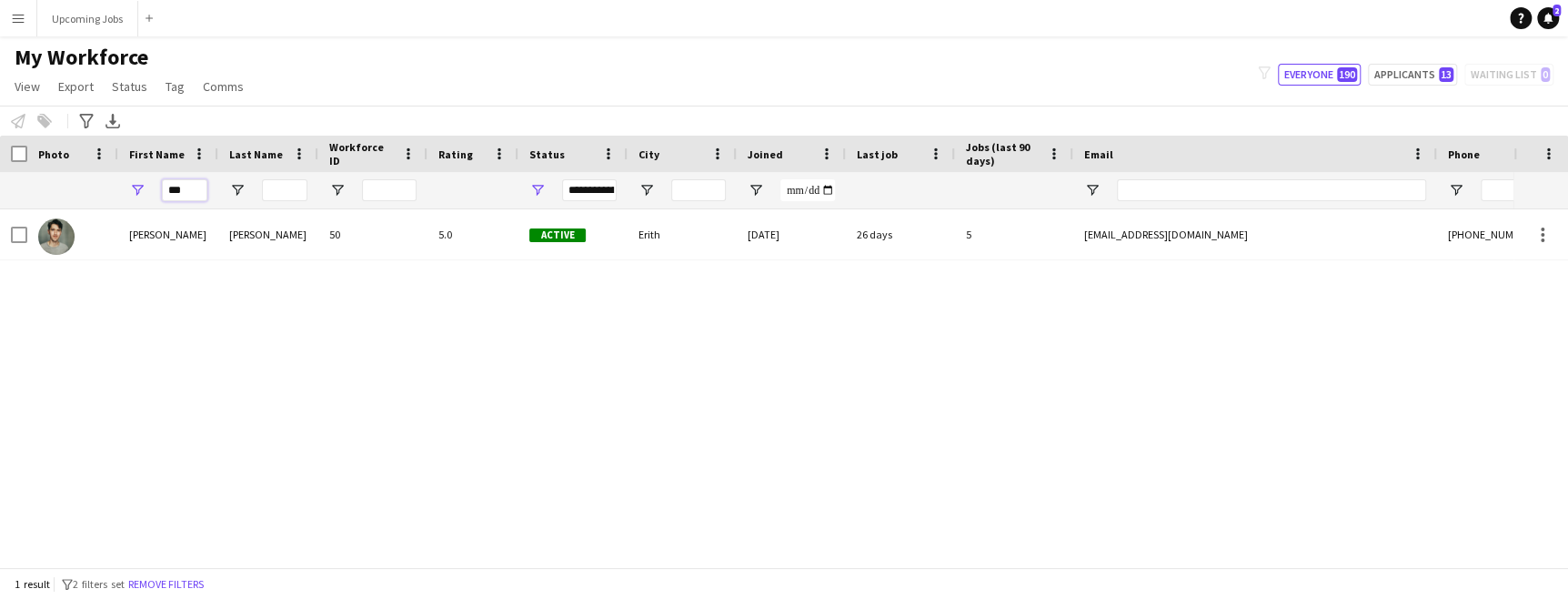
type input "***"
click at [14, 14] on app-icon "Menu" at bounding box center [17, 18] width 15 height 15
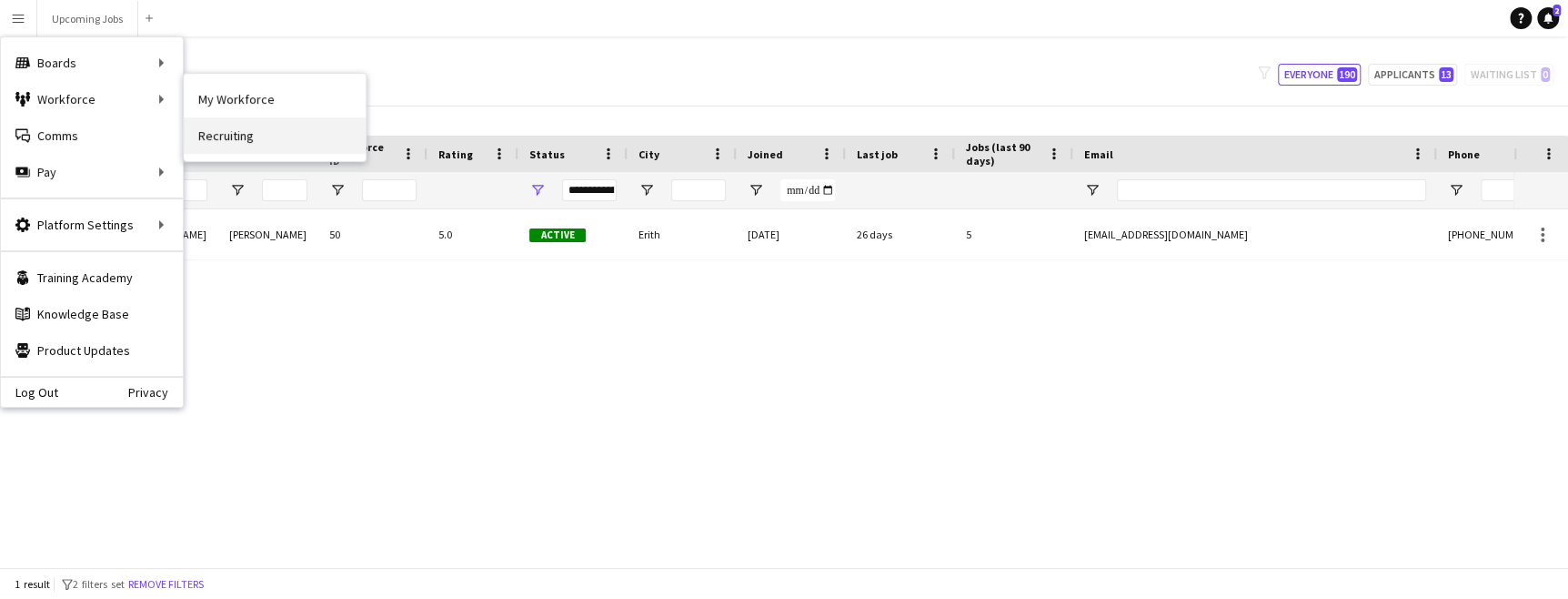
click at [232, 128] on link "Recruiting" at bounding box center [274, 135] width 182 height 36
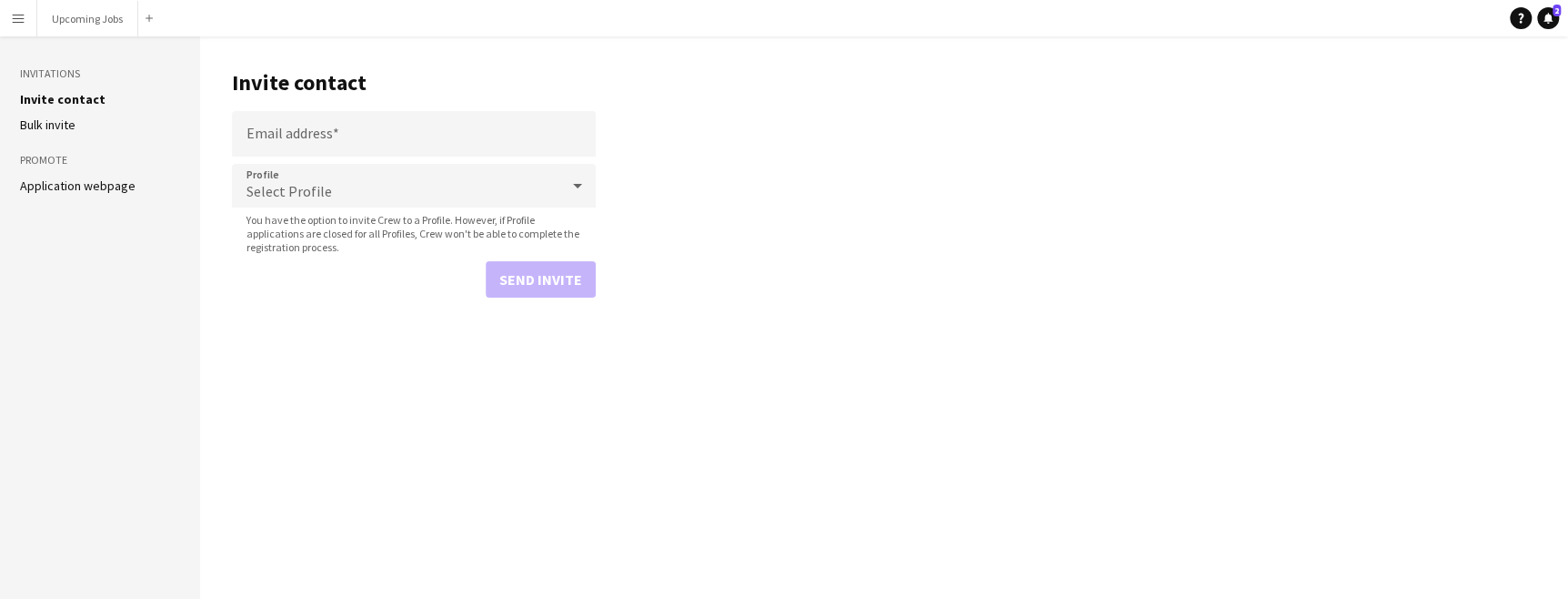
click at [76, 192] on link "Application webpage" at bounding box center [78, 185] width 116 height 17
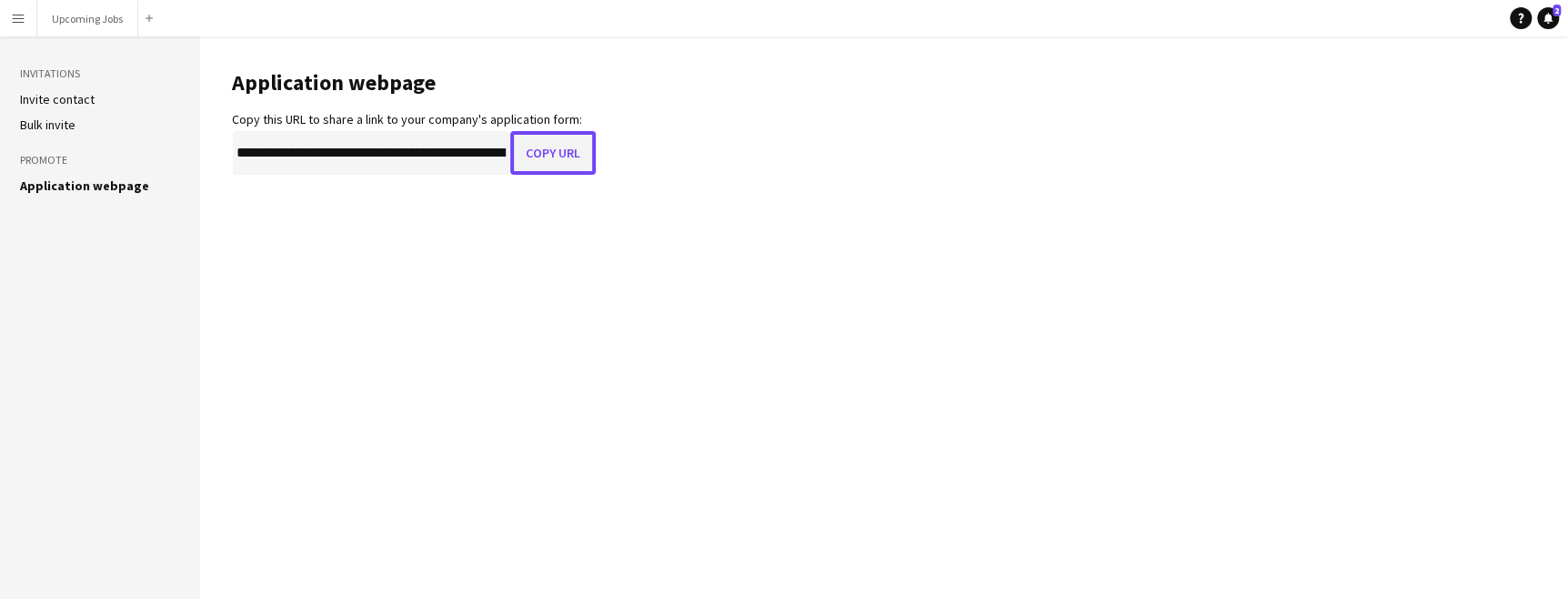
click at [554, 147] on button "Copy URL" at bounding box center [553, 153] width 86 height 44
click at [21, 11] on app-icon "Menu" at bounding box center [17, 18] width 15 height 15
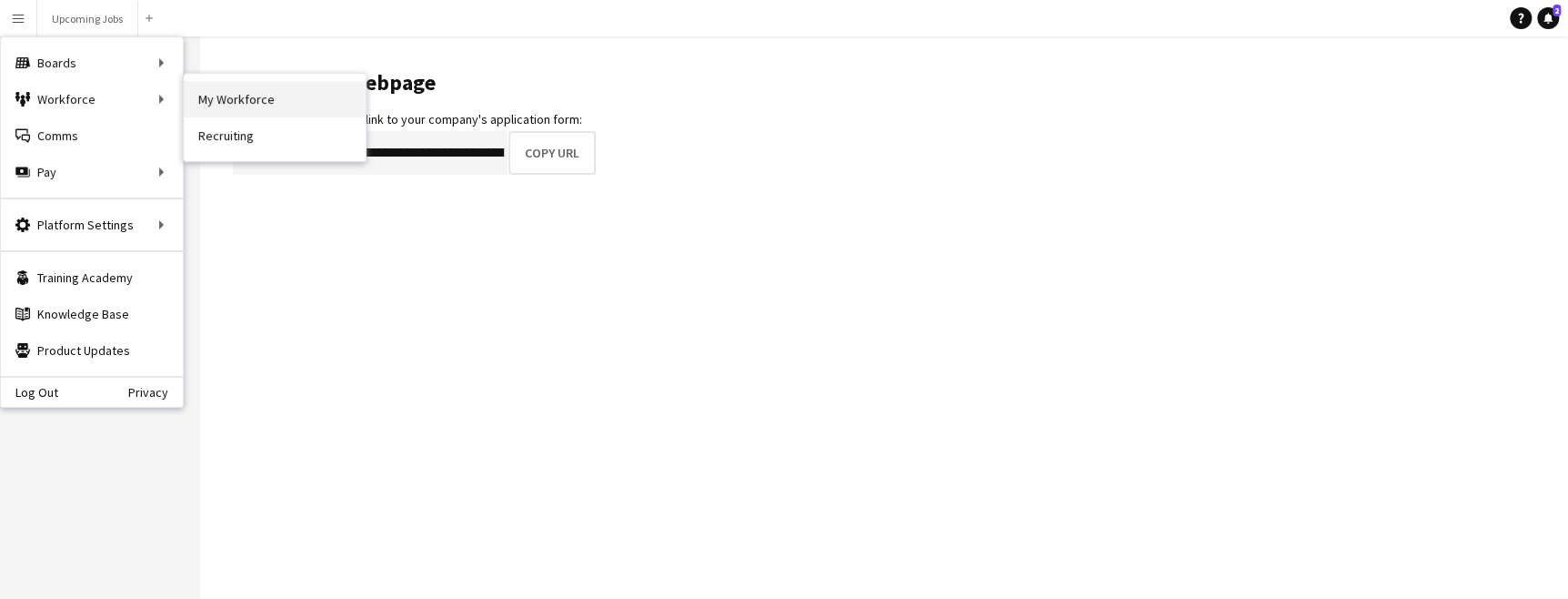
click at [238, 92] on link "My Workforce" at bounding box center [274, 98] width 182 height 36
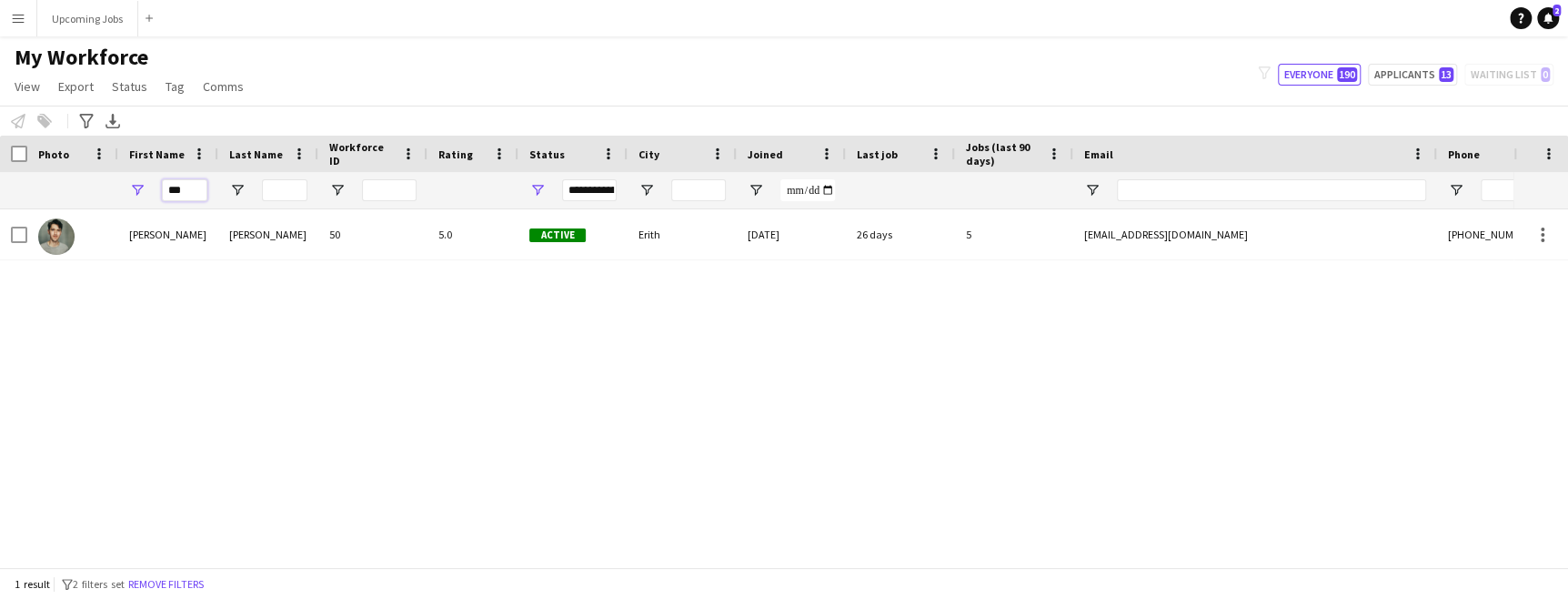
drag, startPoint x: 192, startPoint y: 193, endPoint x: 58, endPoint y: 153, distance: 139.8
click at [58, 153] on div "Workforce Details Photo First Name ***" at bounding box center [986, 172] width 1972 height 74
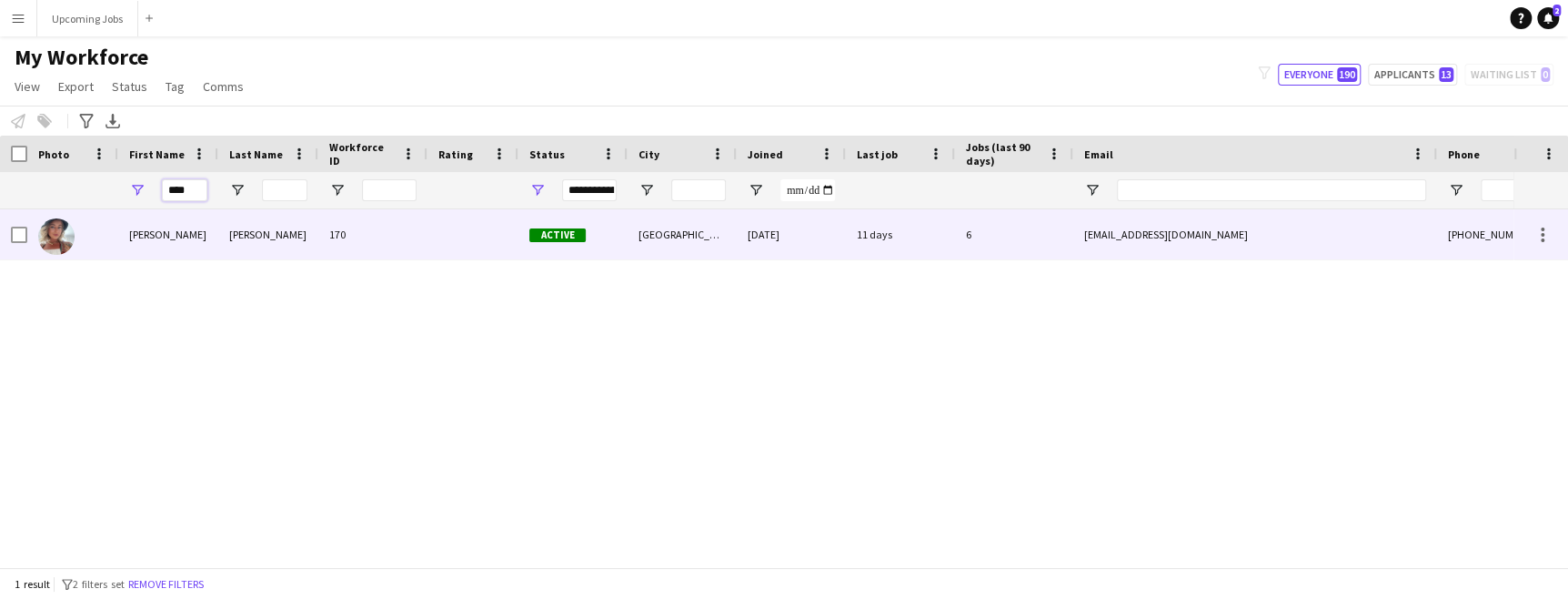
type input "****"
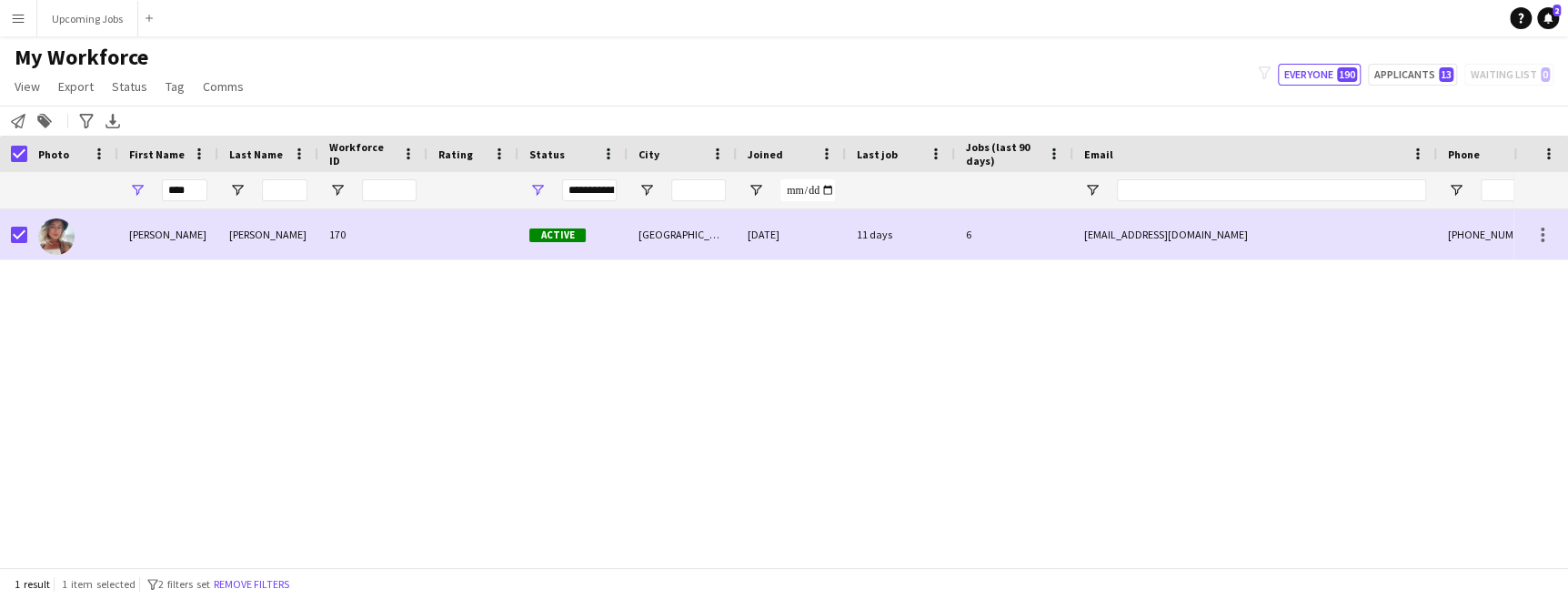
click at [29, 148] on div "Photo" at bounding box center [73, 153] width 91 height 36
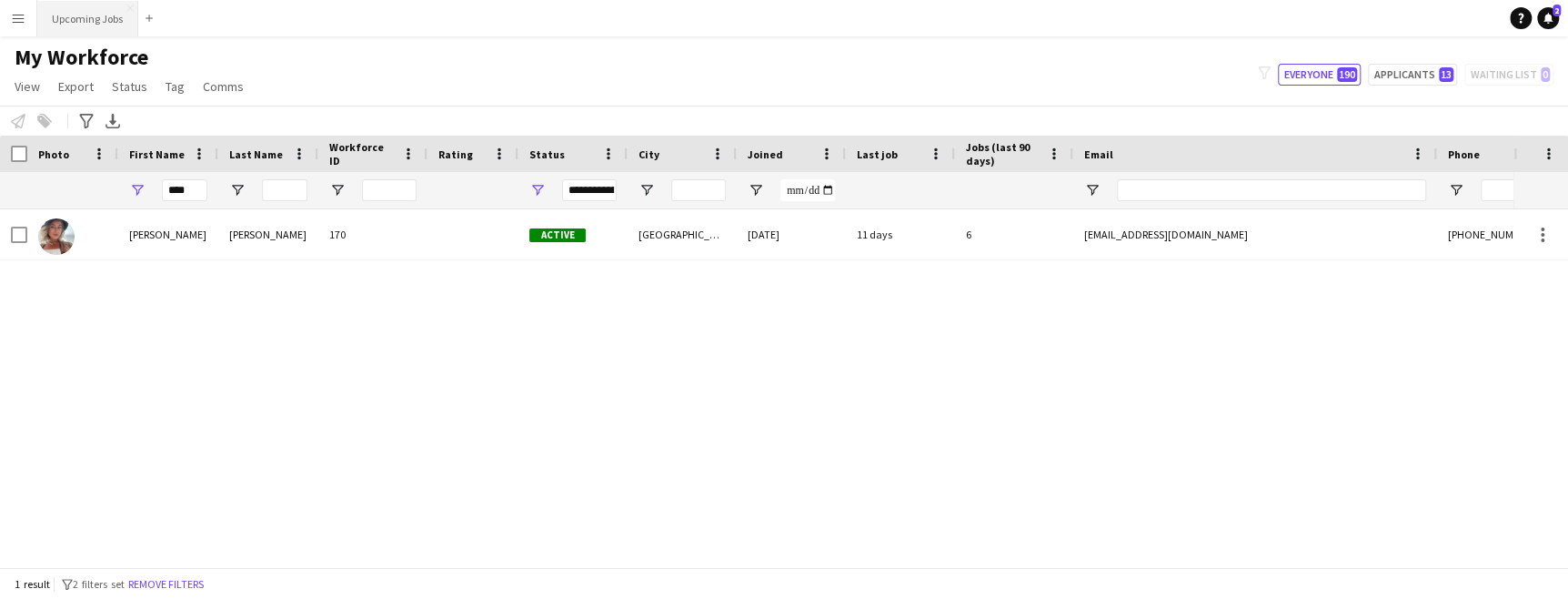
click at [37, 25] on button "Upcoming Jobs Close" at bounding box center [87, 18] width 101 height 35
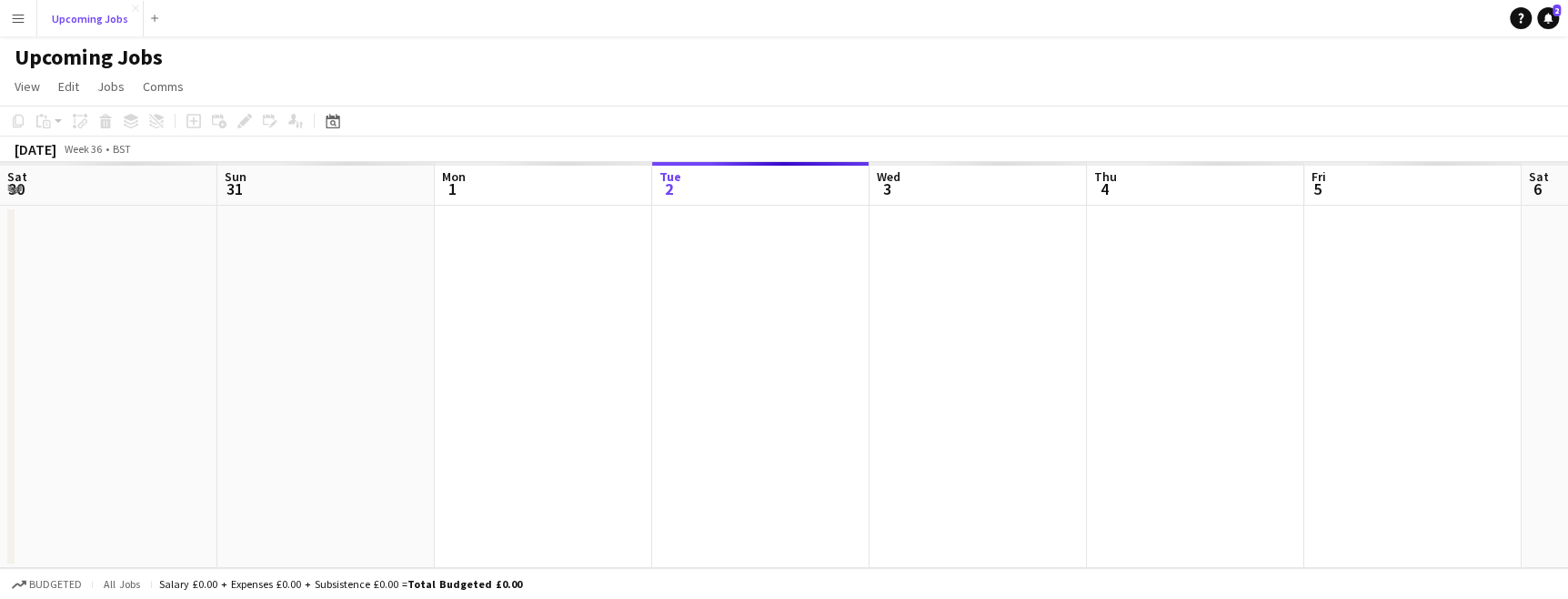
scroll to position [0, 434]
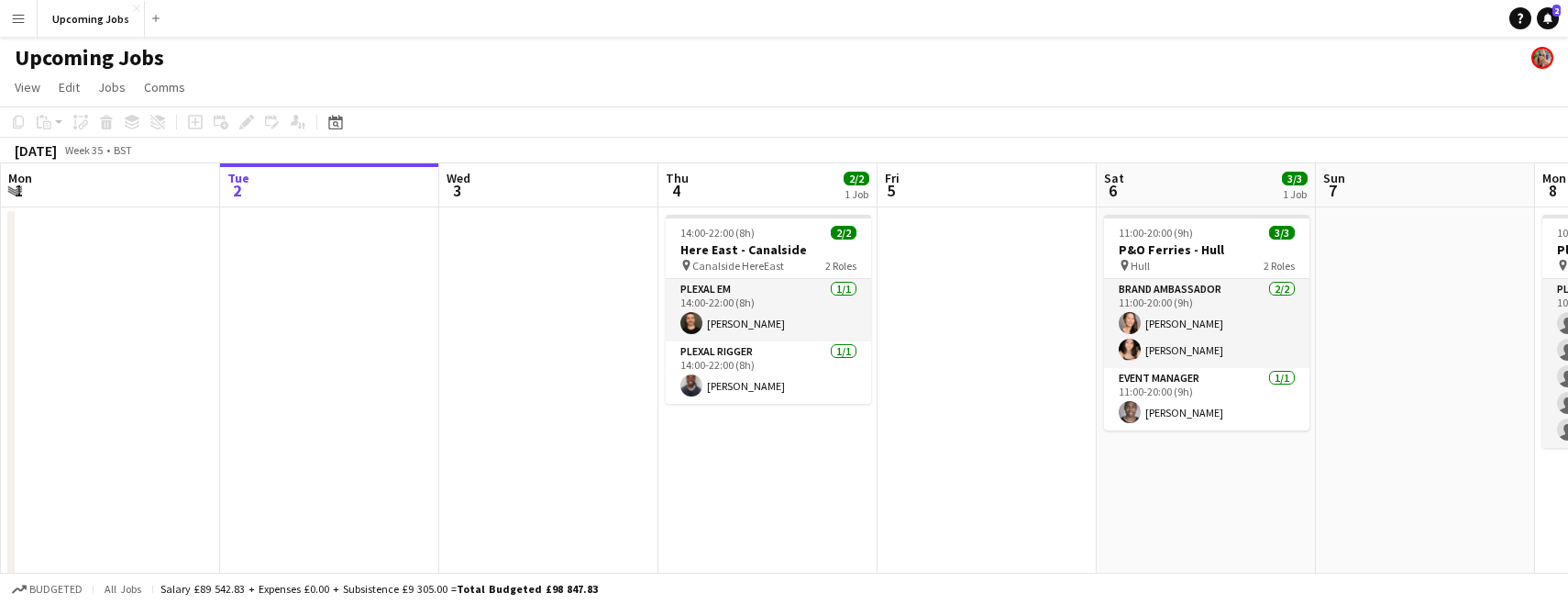
click at [13, 16] on app-icon "Menu" at bounding box center [18, 18] width 15 height 15
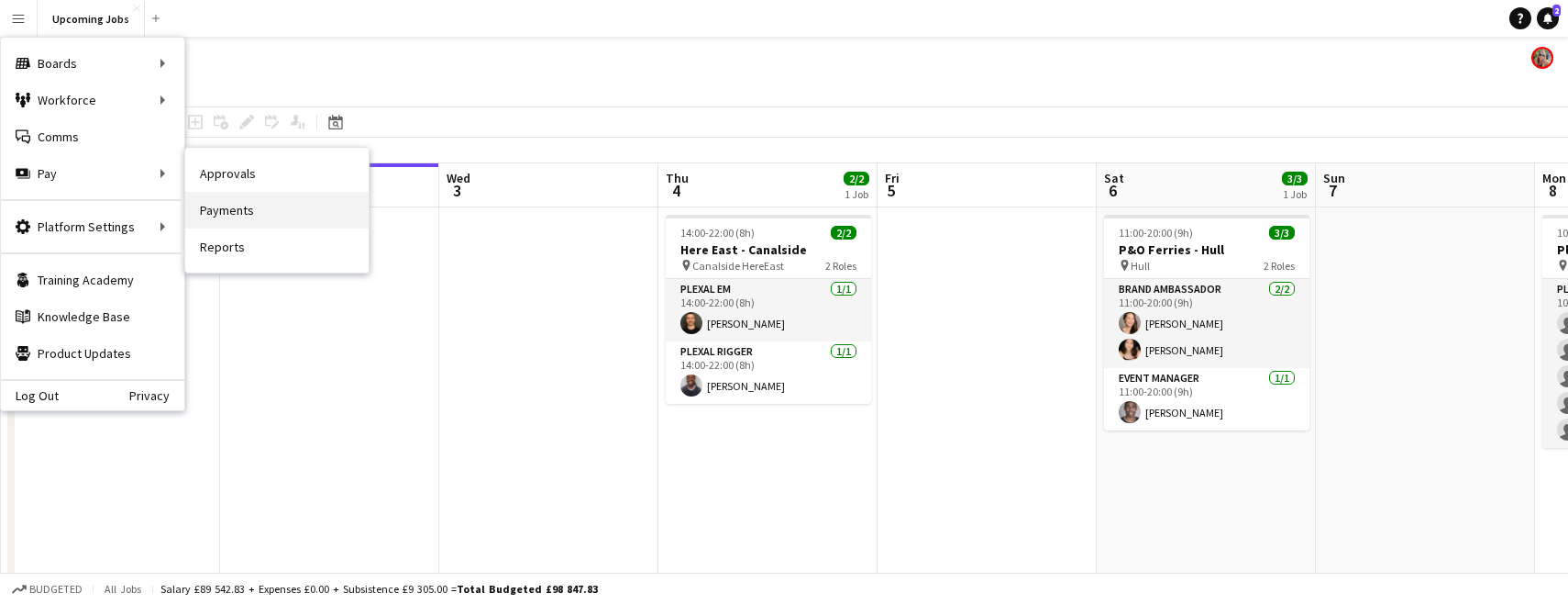
click at [222, 214] on link "Payments" at bounding box center [276, 210] width 183 height 36
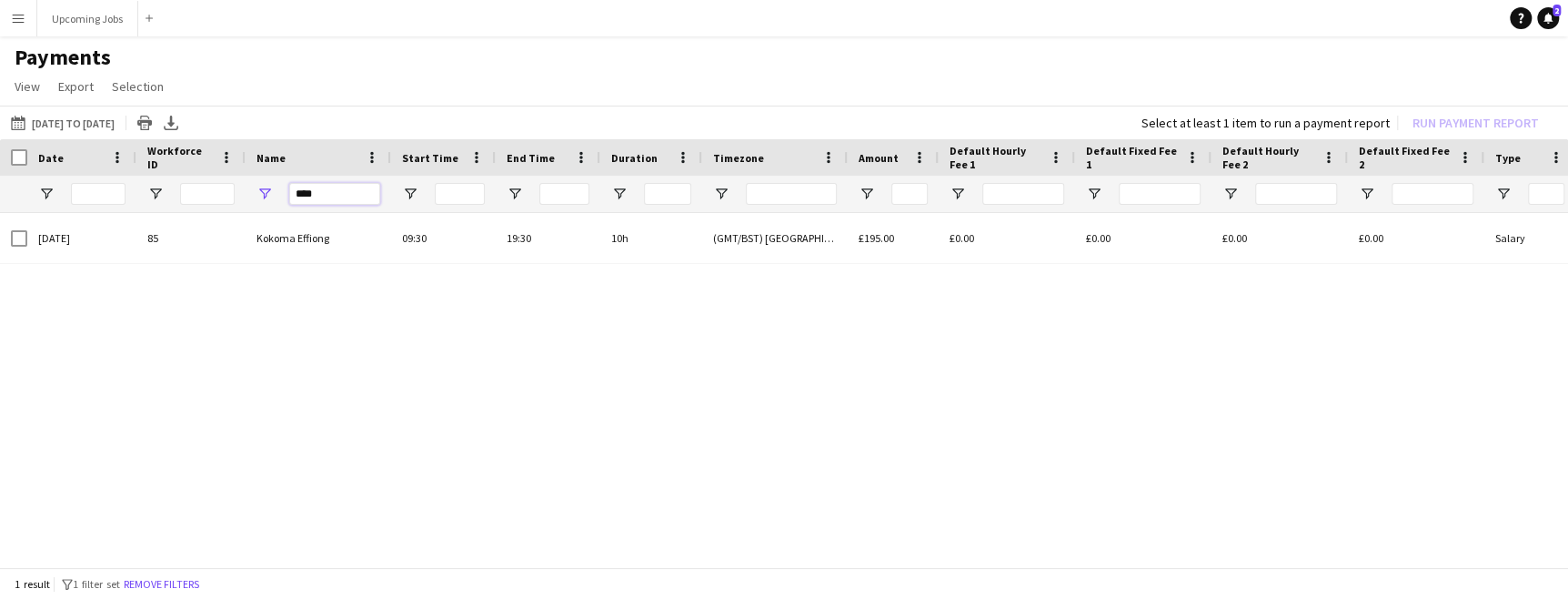
drag, startPoint x: 317, startPoint y: 192, endPoint x: 228, endPoint y: 188, distance: 89.1
click at [237, 188] on div "****" at bounding box center [1519, 194] width 3040 height 36
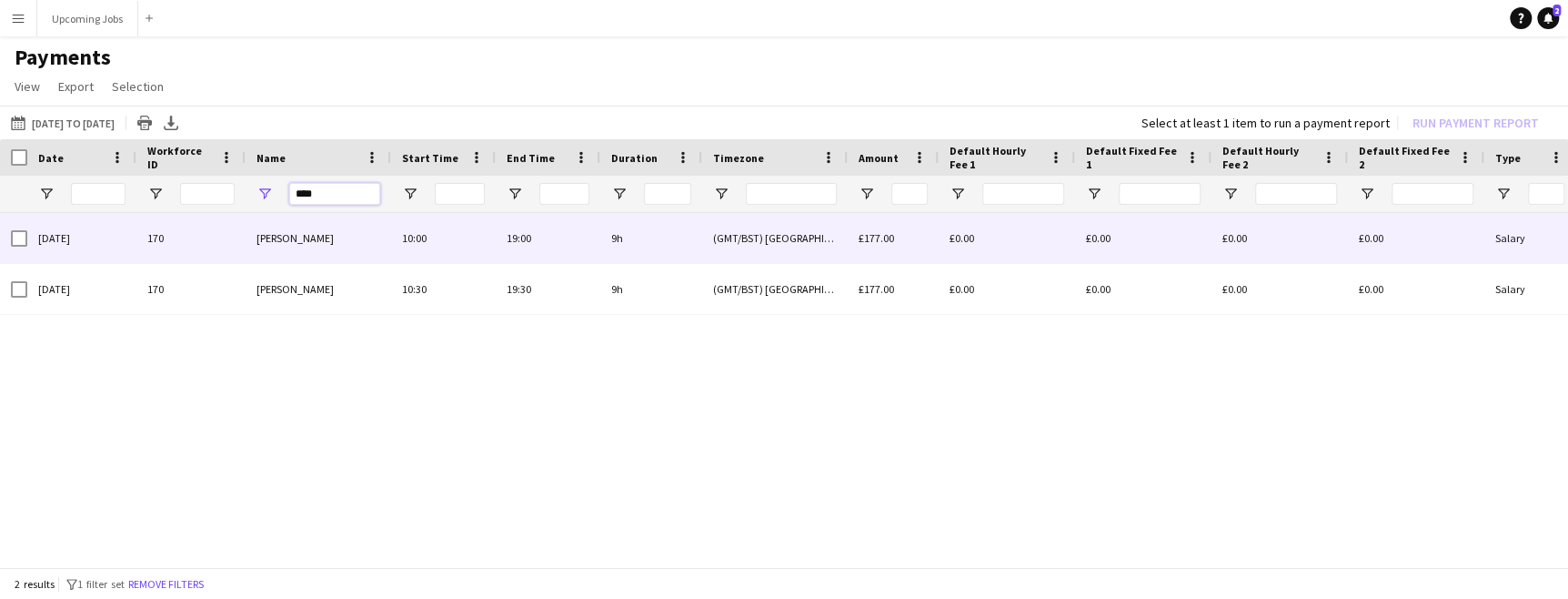
type input "****"
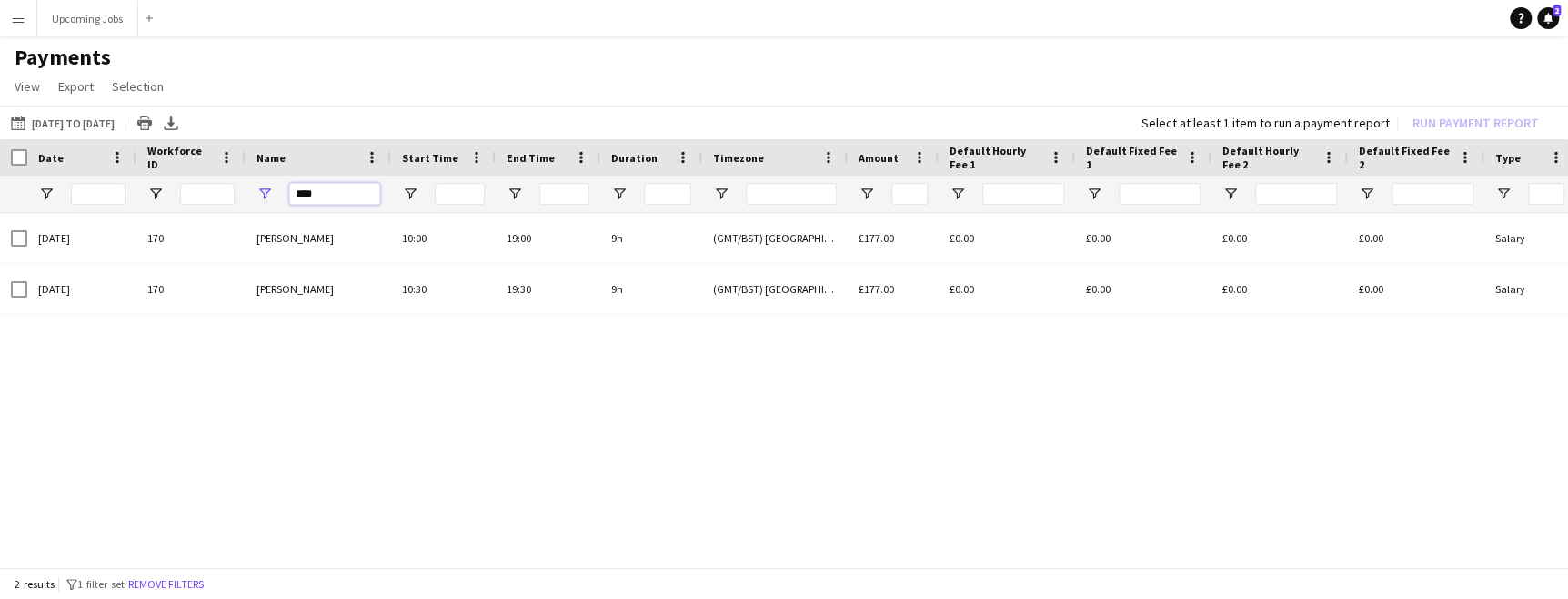
drag, startPoint x: 339, startPoint y: 192, endPoint x: 219, endPoint y: 185, distance: 120.2
click at [219, 185] on div "****" at bounding box center [1519, 194] width 3040 height 36
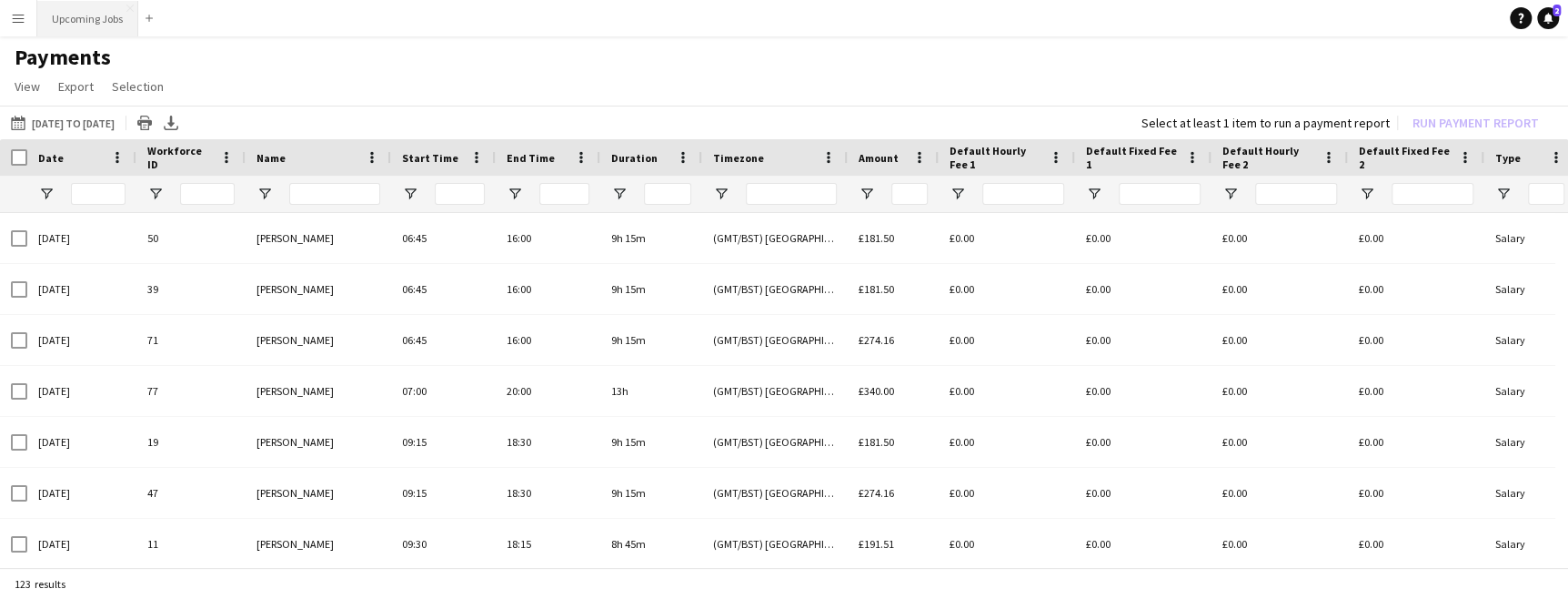
click at [62, 16] on button "Upcoming Jobs Close" at bounding box center [87, 18] width 101 height 35
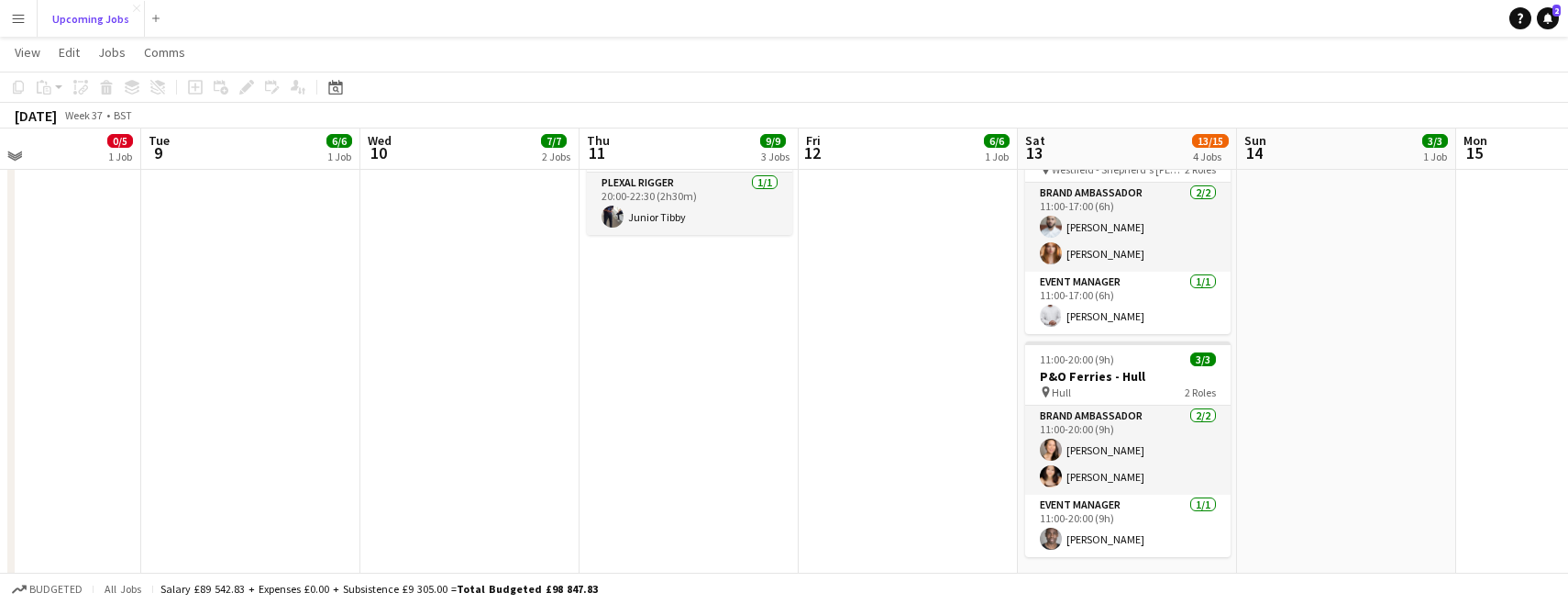
scroll to position [593, 0]
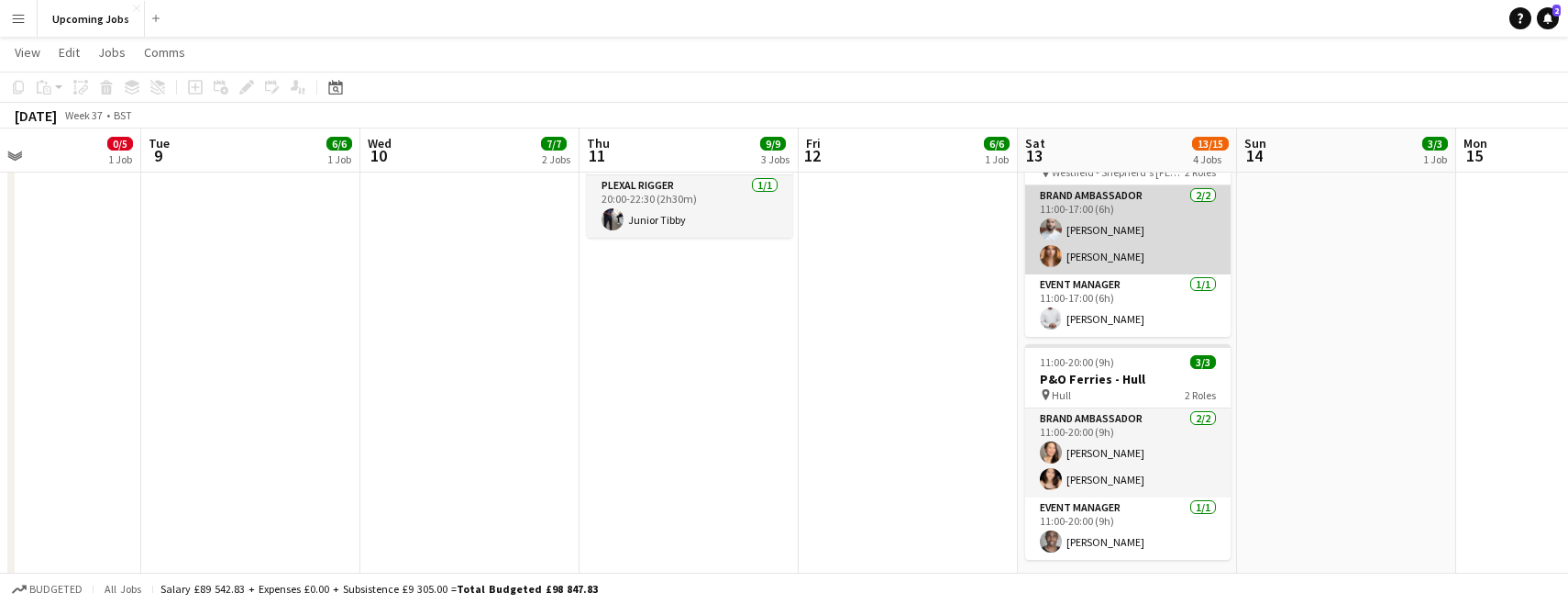
click at [1006, 244] on app-card-role "Brand Ambassador 2/2 11:00-17:00 (6h) Shahir Figueira Amanda Baagenholm" at bounding box center [1128, 229] width 206 height 89
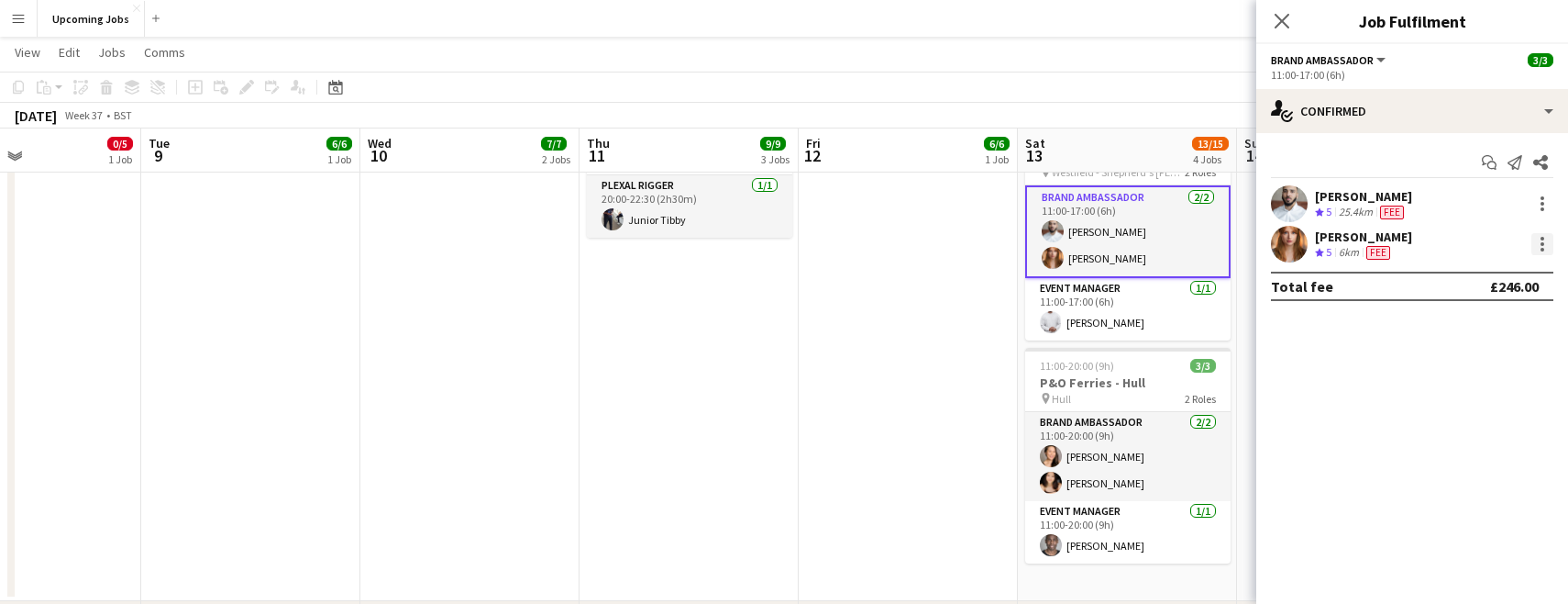
click at [1006, 242] on div at bounding box center [1543, 244] width 22 height 22
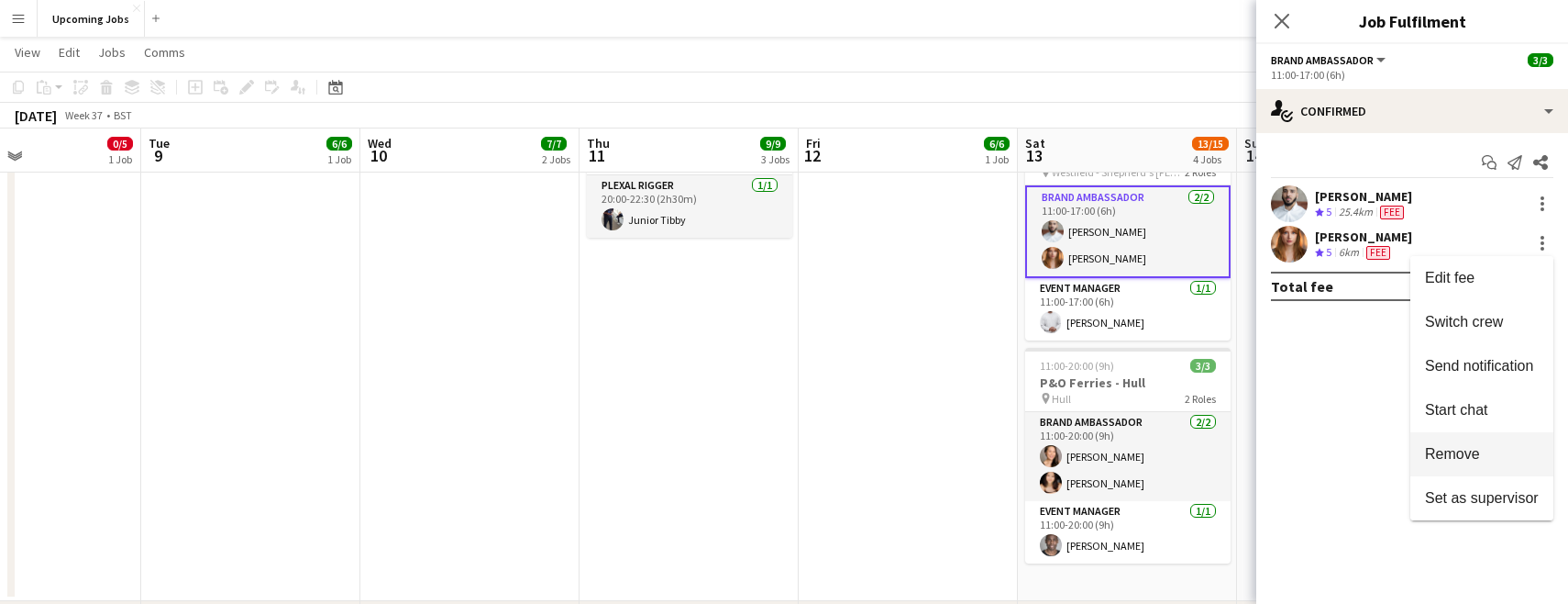
click at [1006, 449] on span "Remove" at bounding box center [1452, 454] width 55 height 16
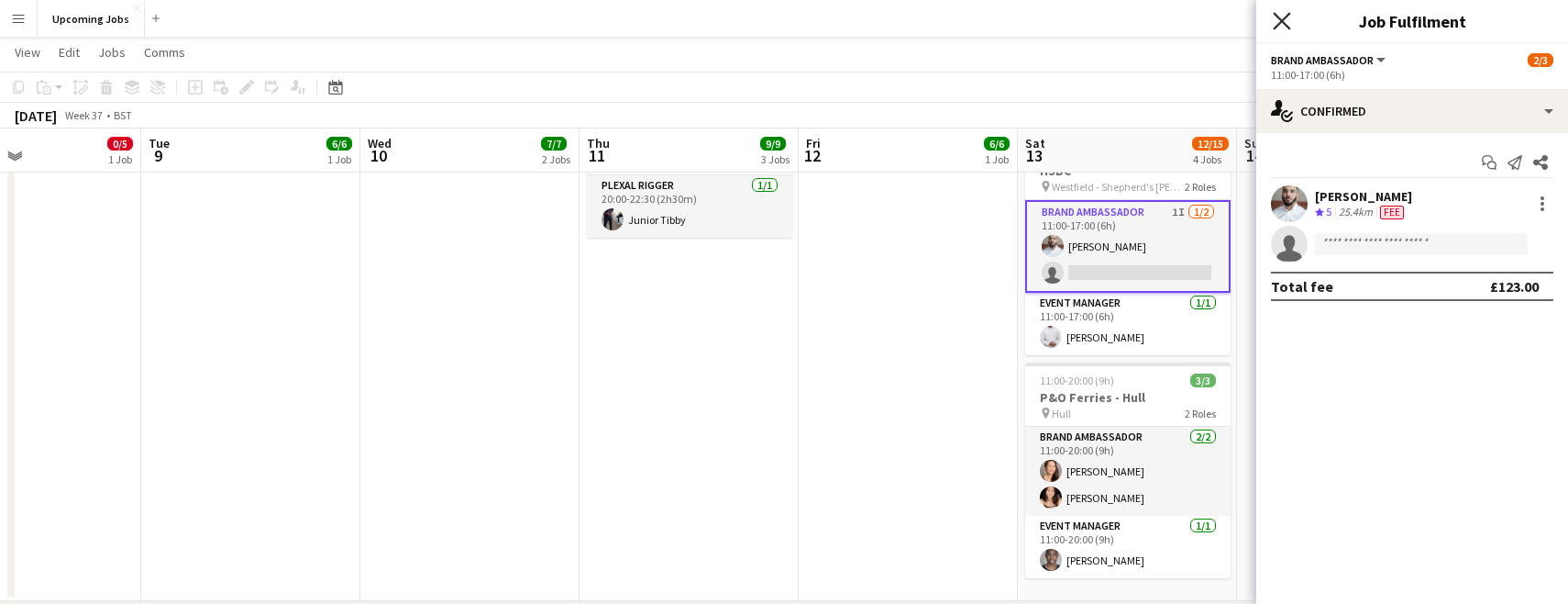
click at [1006, 23] on icon at bounding box center [1282, 21] width 18 height 18
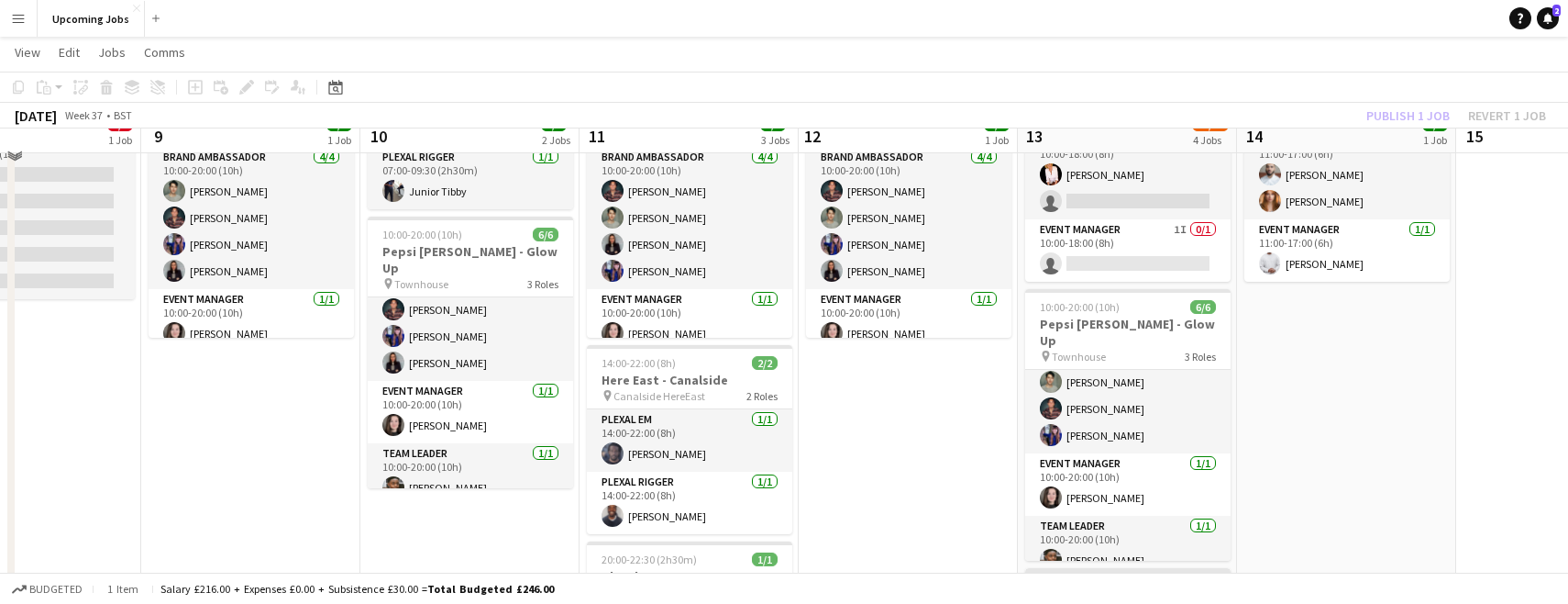
scroll to position [0, 0]
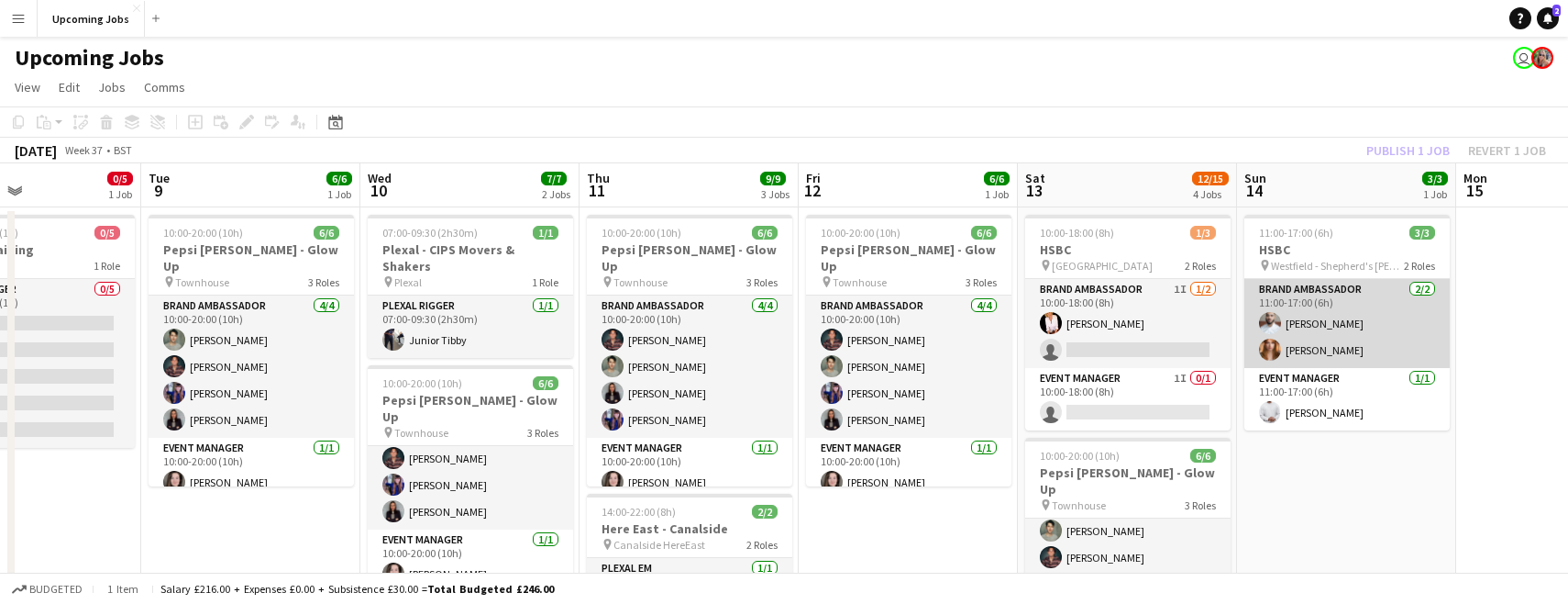
click at [1006, 350] on app-card-role "Brand Ambassador 2/2 11:00-17:00 (6h) Shahir Figueira Amanda Baagenholm" at bounding box center [1348, 323] width 206 height 89
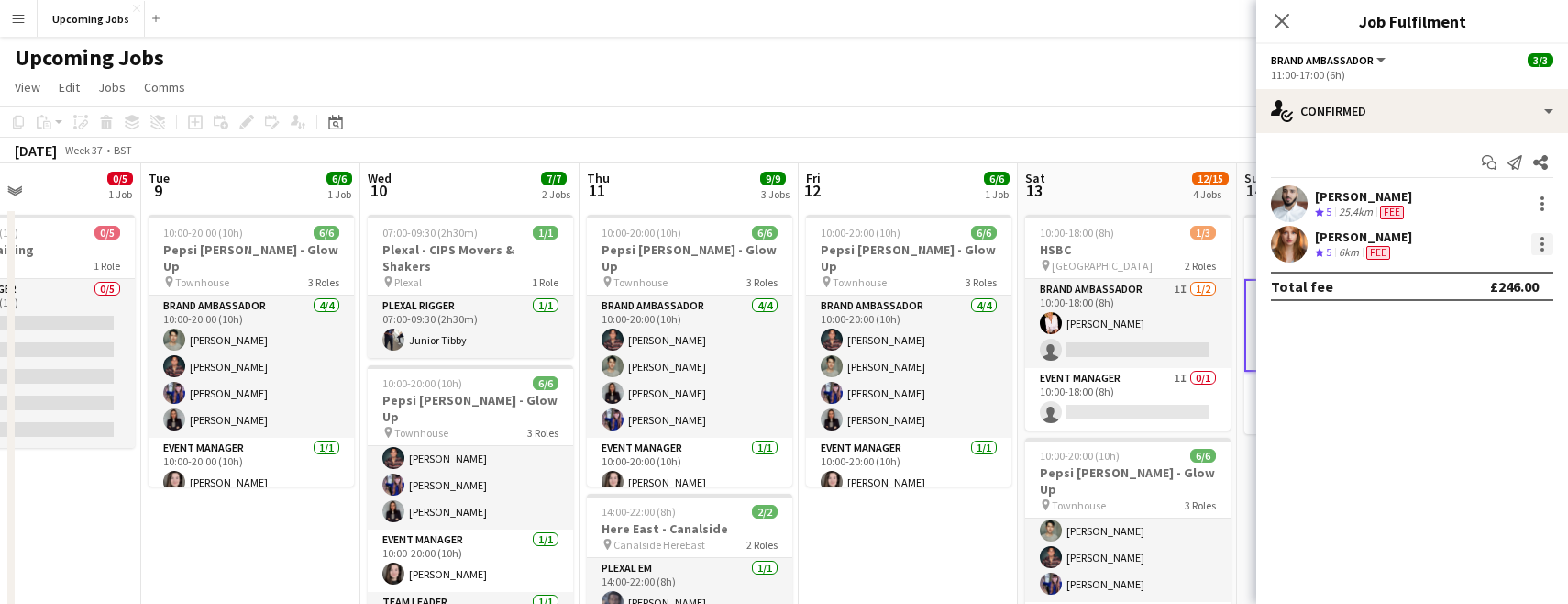
click at [1006, 249] on div at bounding box center [1543, 244] width 22 height 22
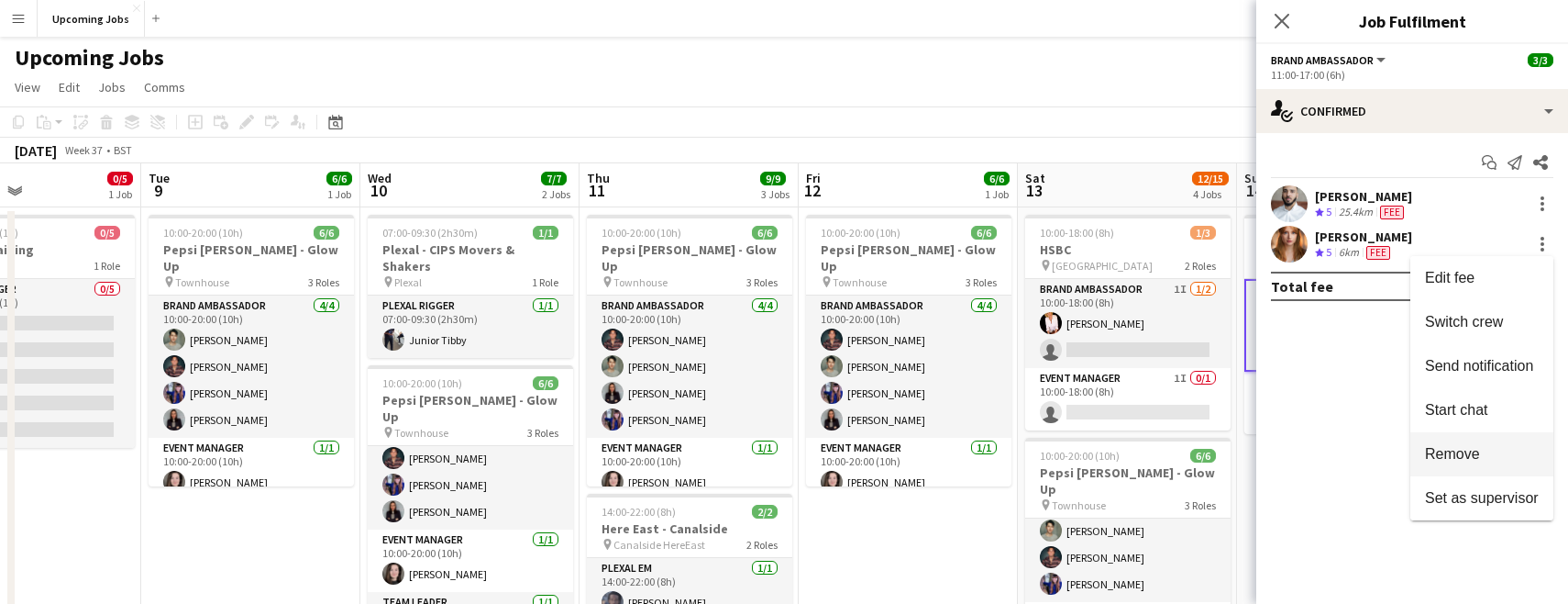
click at [1006, 453] on span "Remove" at bounding box center [1452, 454] width 55 height 16
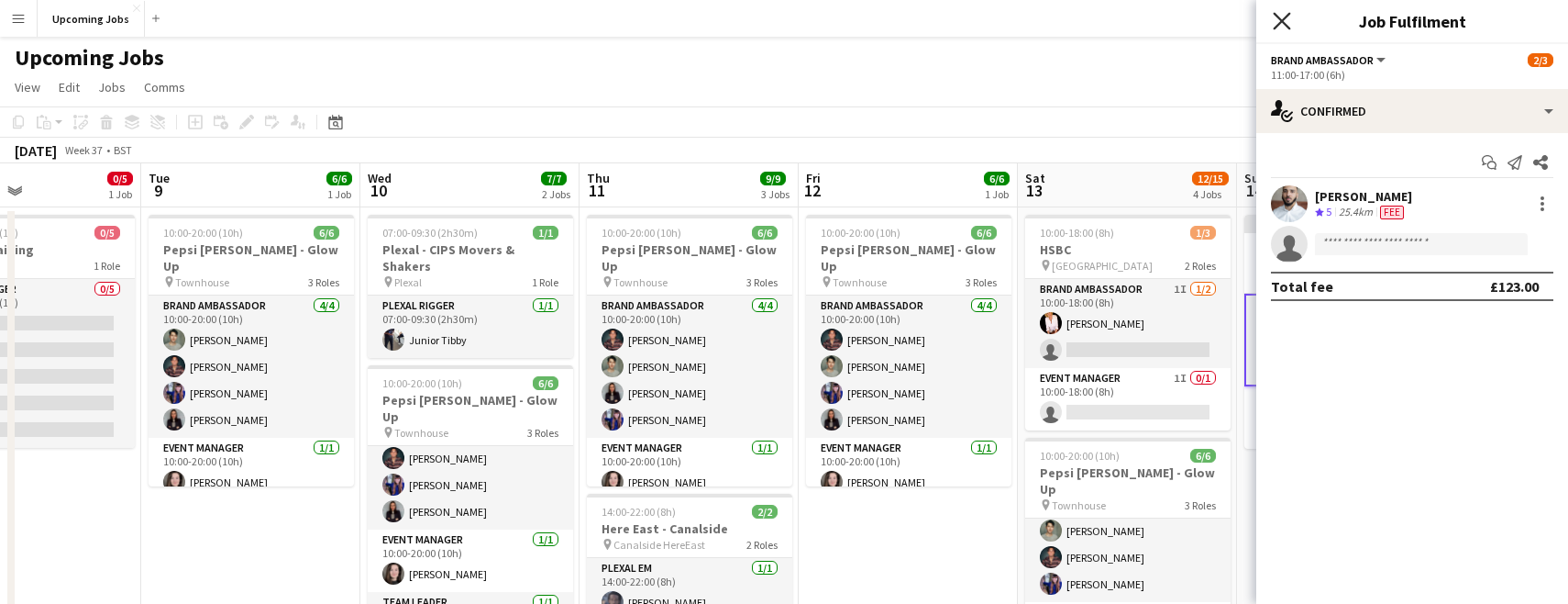
click at [1006, 12] on icon "Close pop-in" at bounding box center [1282, 21] width 18 height 18
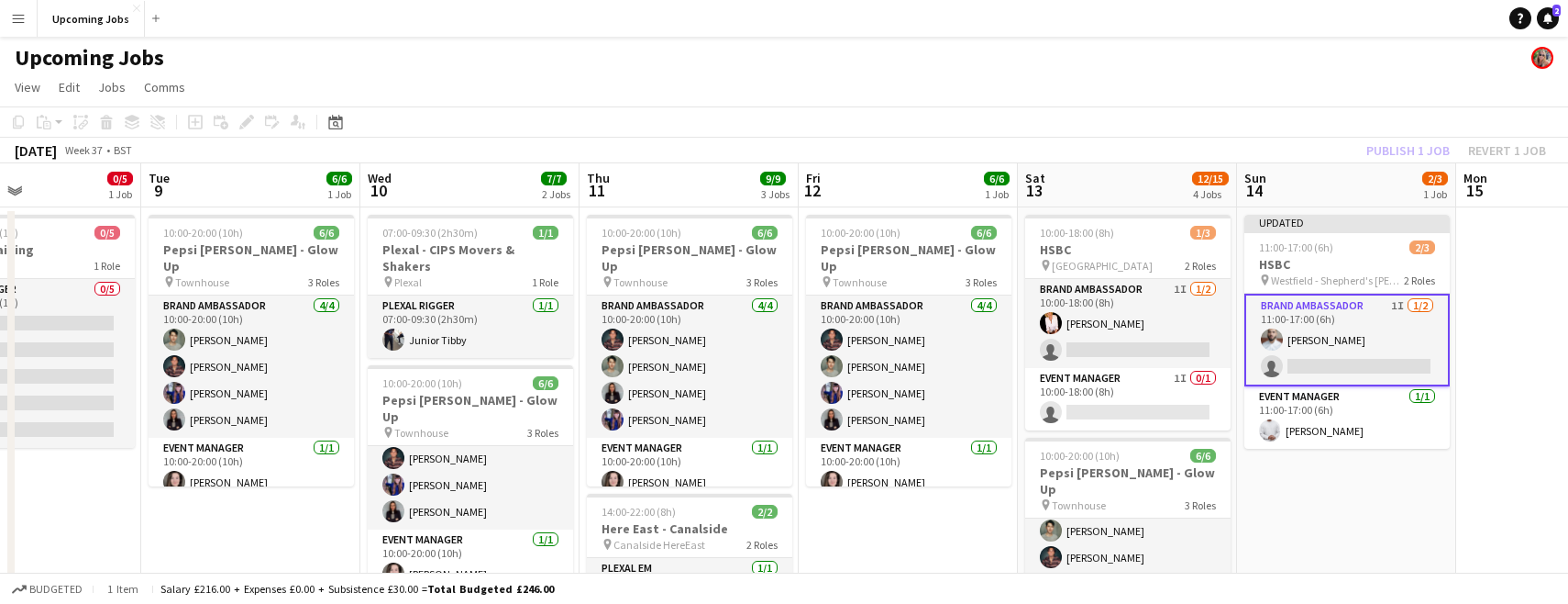
click at [1006, 104] on app-page-menu "View Day view expanded Day view collapsed Month view Date picker Jump to today …" at bounding box center [784, 89] width 1568 height 35
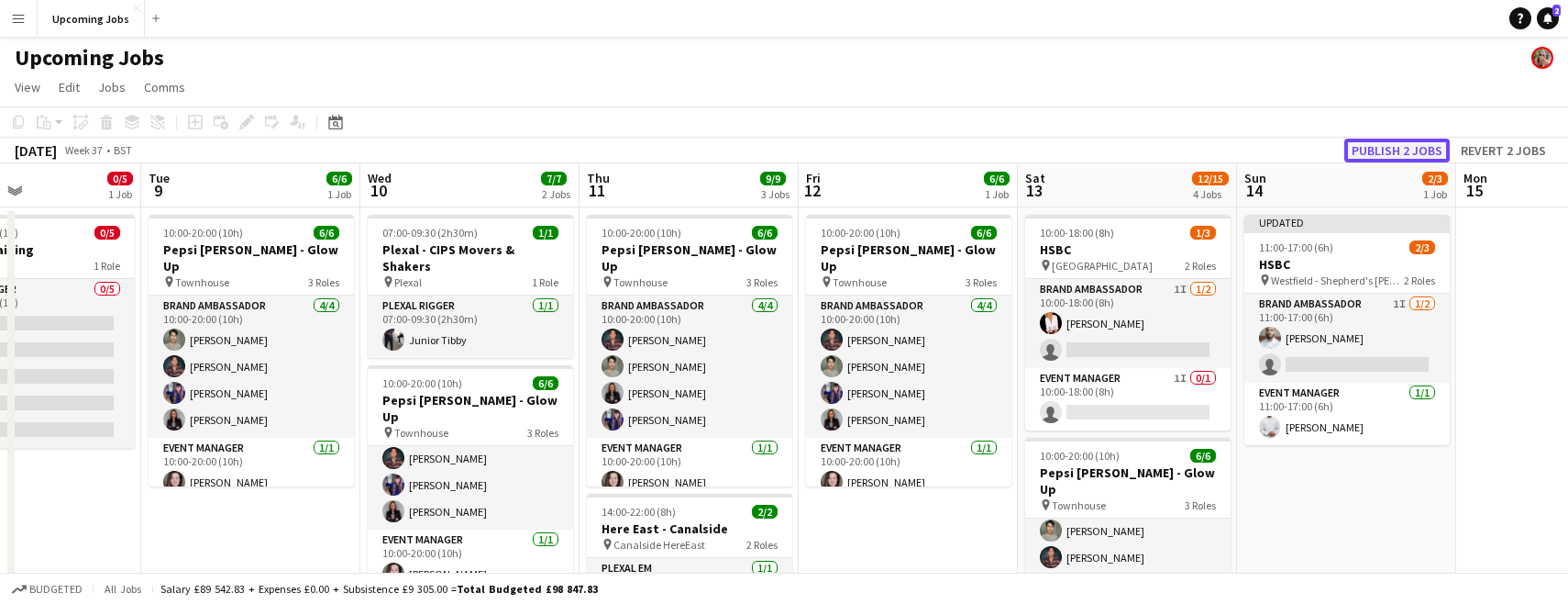
click at [1006, 152] on button "Publish 2 jobs" at bounding box center [1397, 150] width 106 height 24
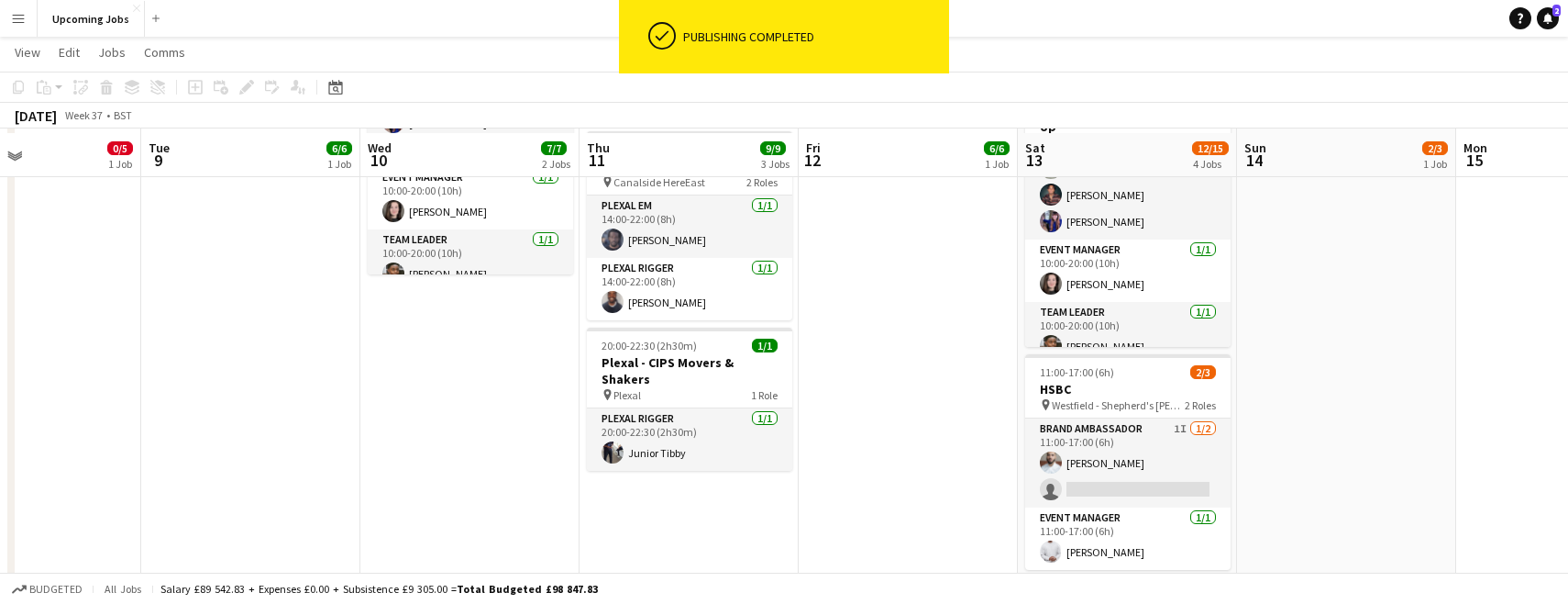
scroll to position [365, 0]
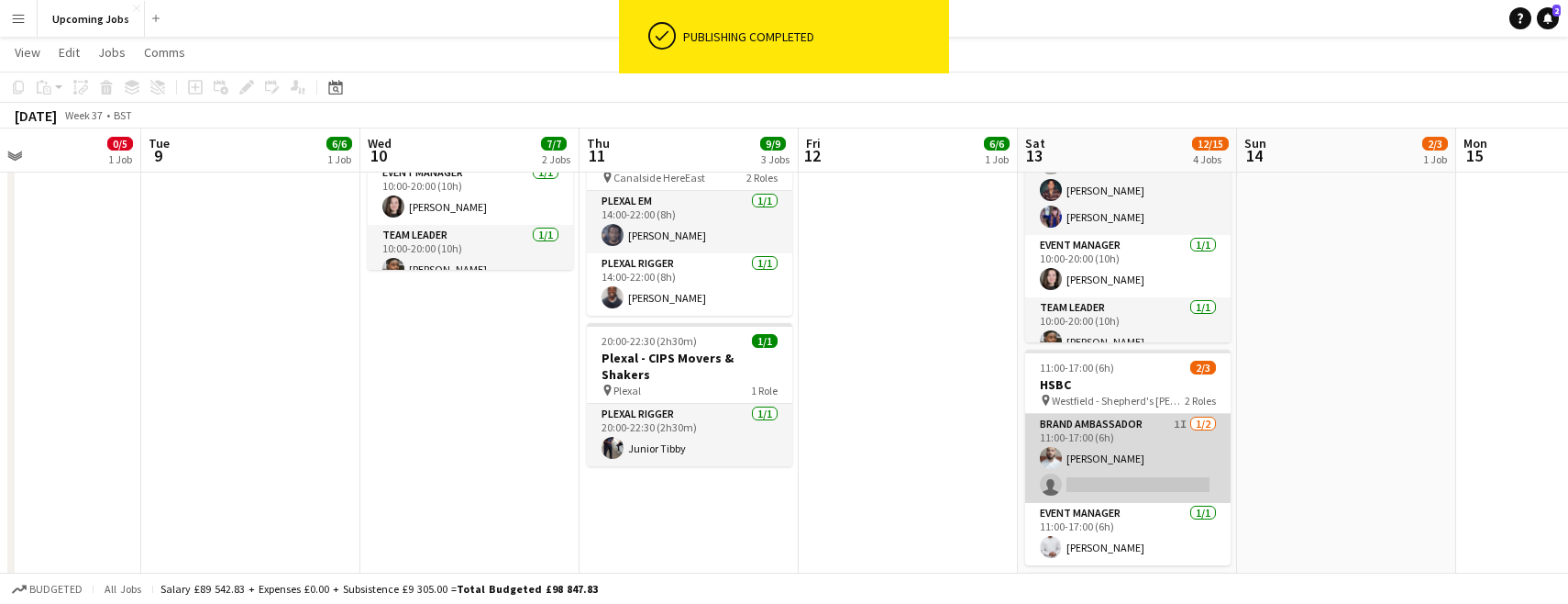
click at [1006, 458] on app-card-role "Brand Ambassador 1I 1/2 11:00-17:00 (6h) Shahir Figueira single-neutral-actions" at bounding box center [1128, 458] width 206 height 89
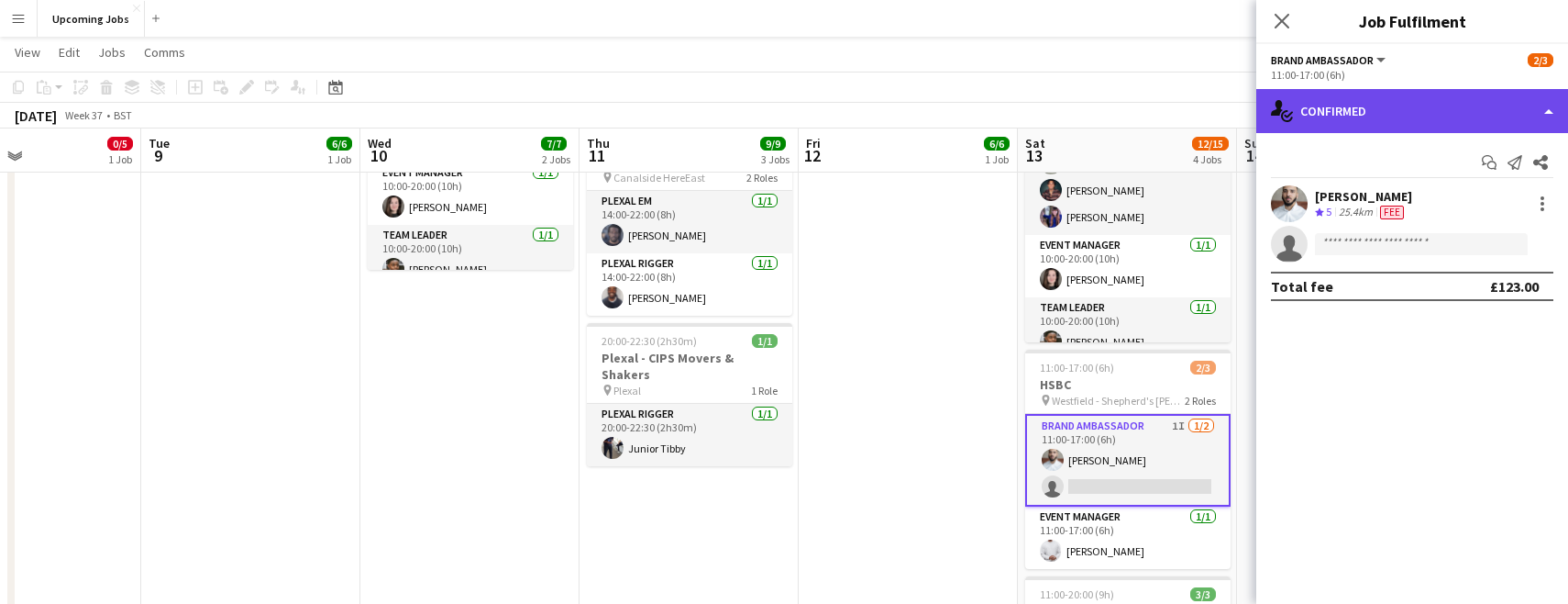
click at [1006, 116] on div "single-neutral-actions-check-2 Confirmed" at bounding box center [1412, 111] width 312 height 44
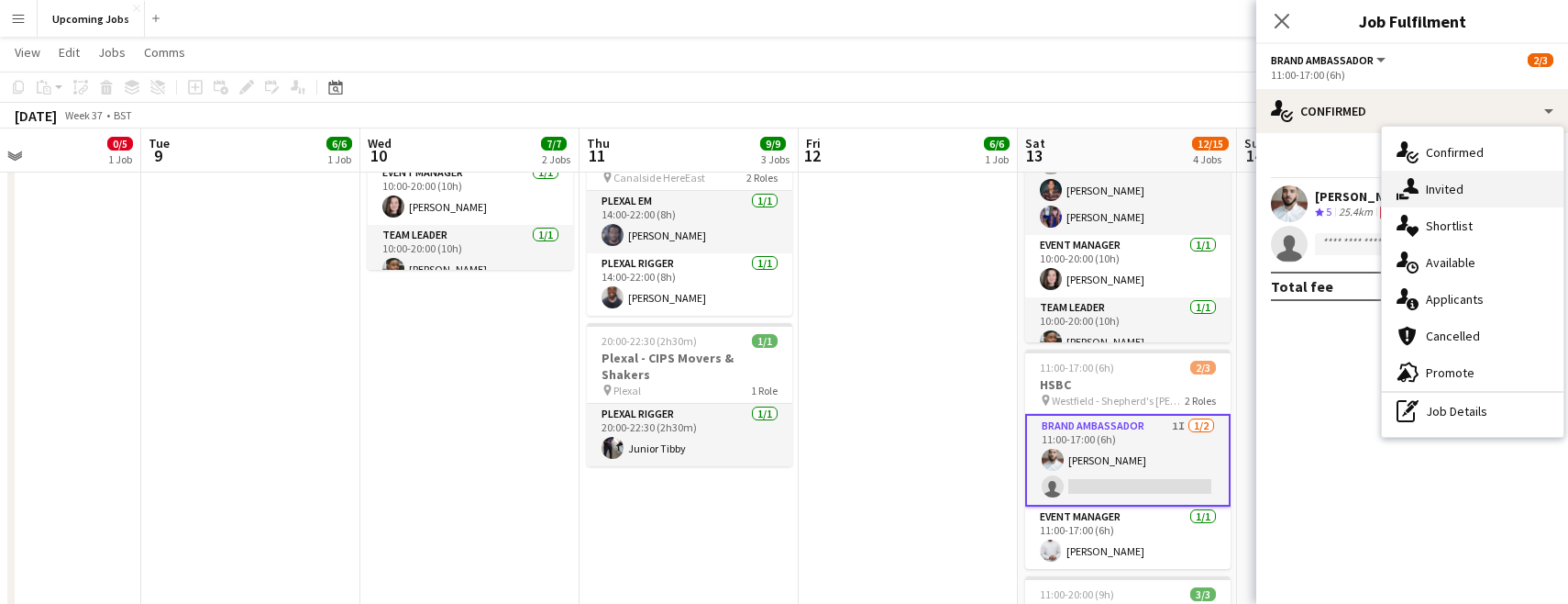
click at [1006, 197] on div "single-neutral-actions-share-1 Invited" at bounding box center [1472, 188] width 181 height 36
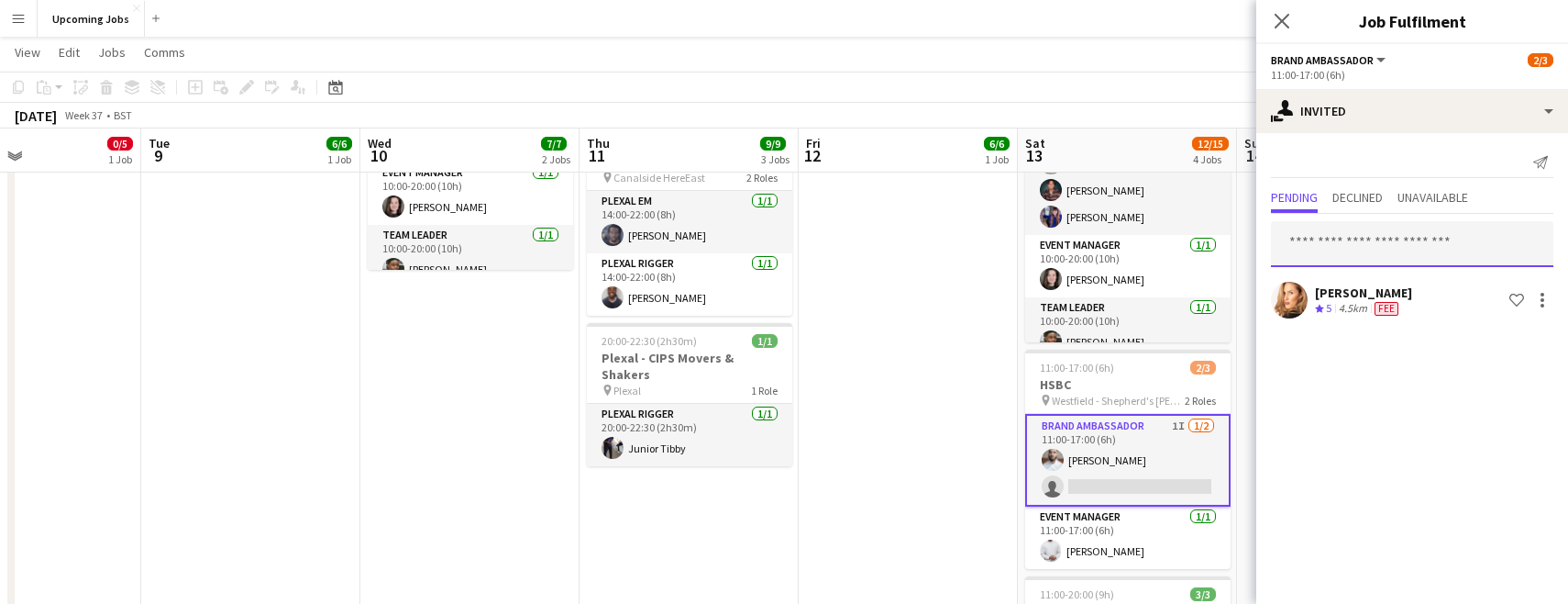
click at [1006, 250] on input "text" at bounding box center [1412, 244] width 282 height 46
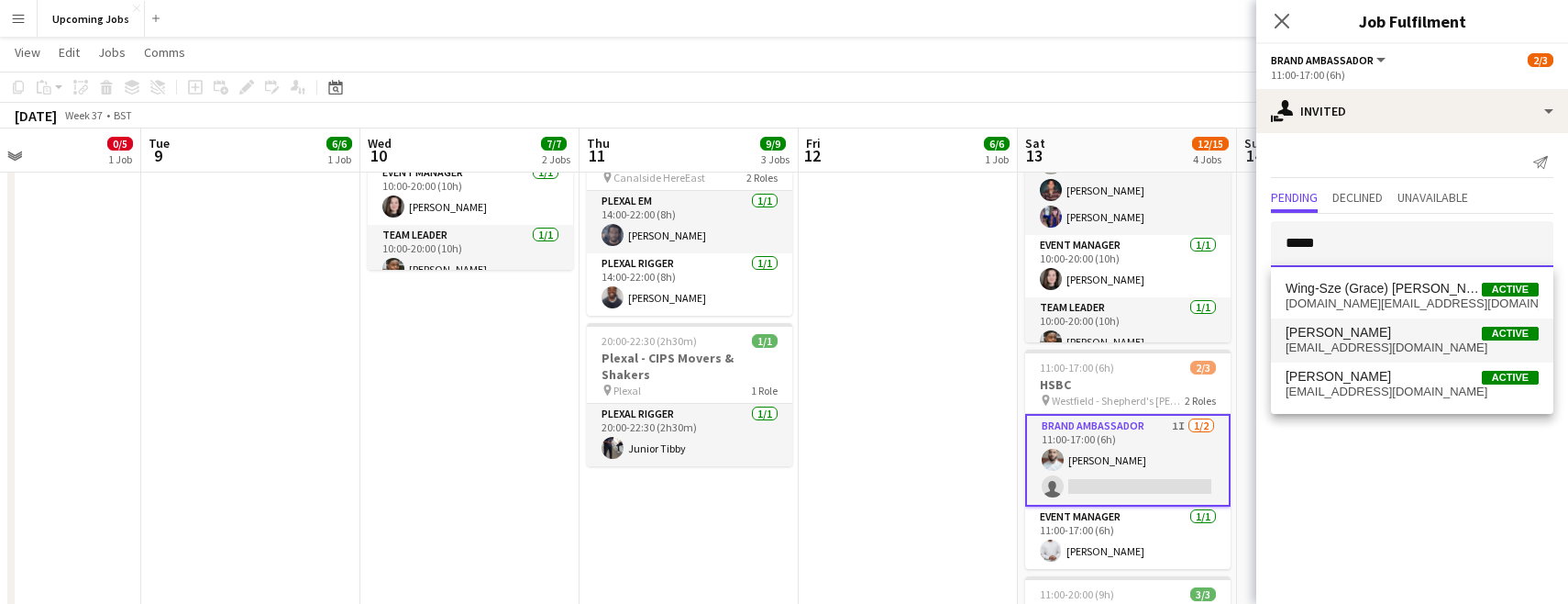
type input "*****"
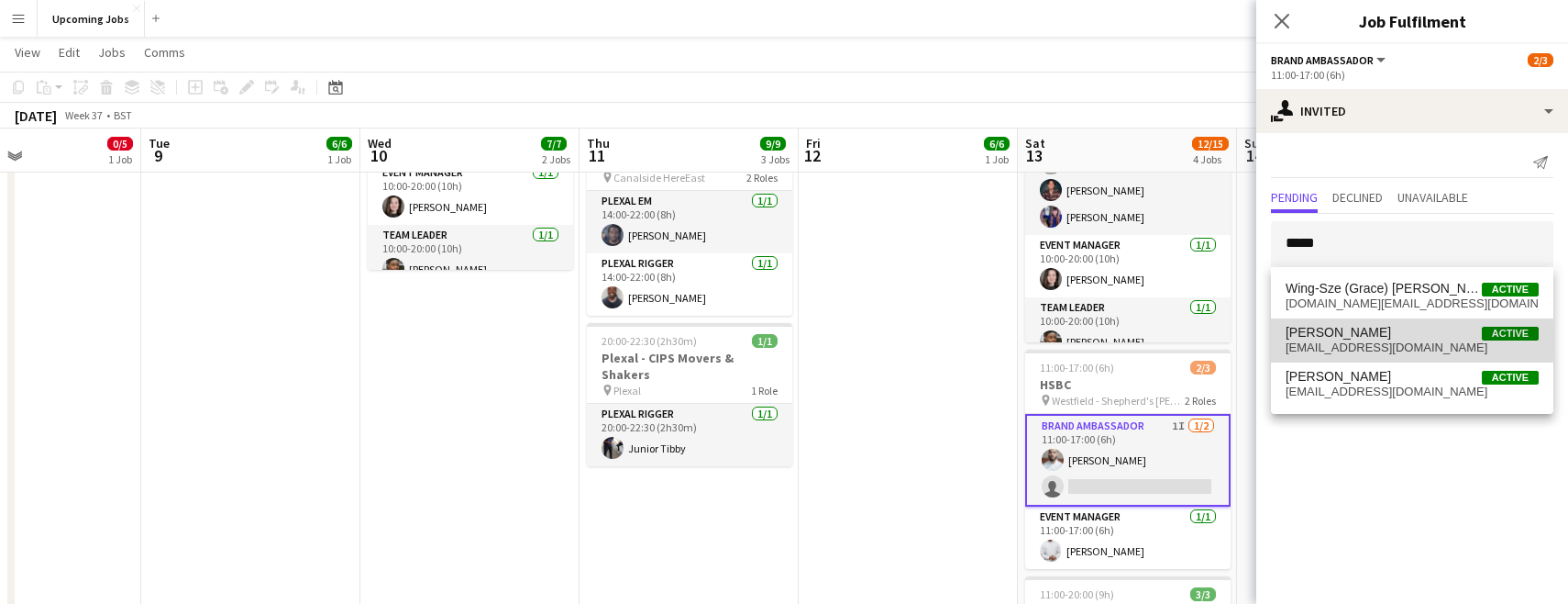
click at [1006, 340] on span "grace.ppf@outlook.com" at bounding box center [1412, 347] width 253 height 15
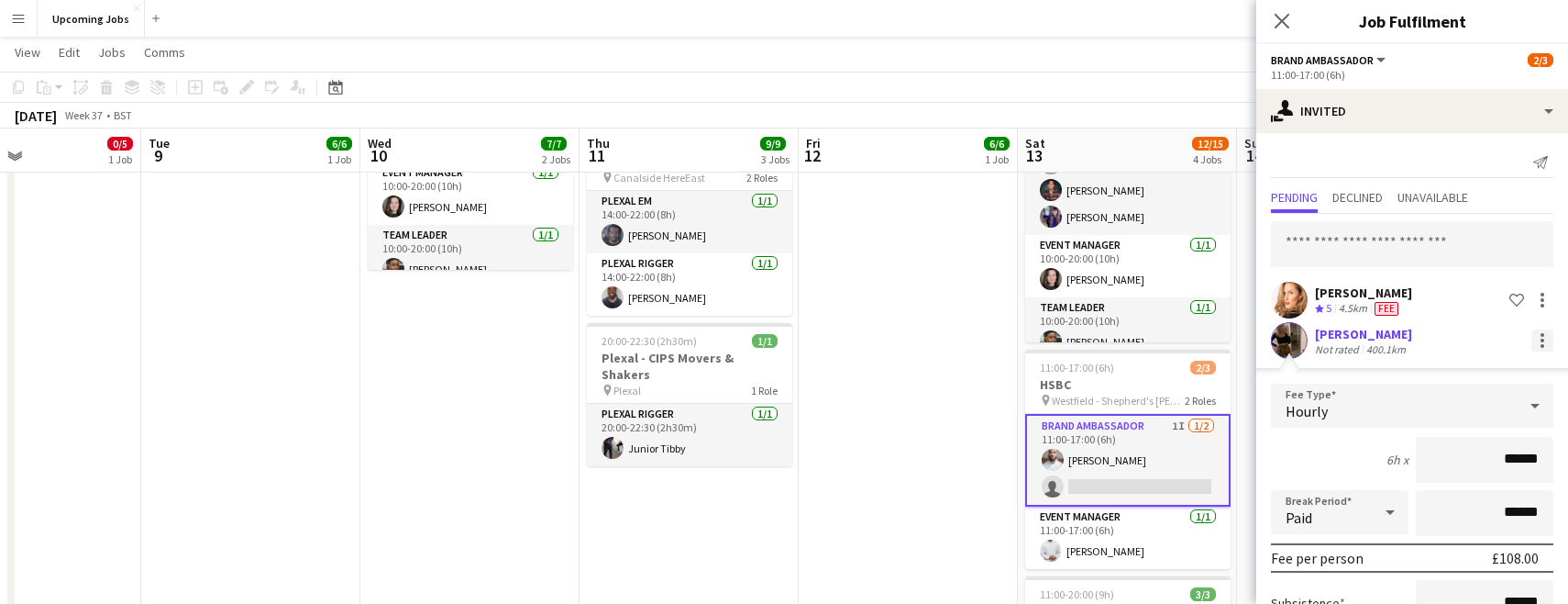
click at [1006, 339] on div at bounding box center [1543, 340] width 22 height 22
click at [1006, 501] on span "Cancel invitation" at bounding box center [1471, 505] width 107 height 16
click at [1006, 245] on input "text" at bounding box center [1412, 244] width 282 height 46
click at [1006, 345] on div at bounding box center [1543, 340] width 22 height 22
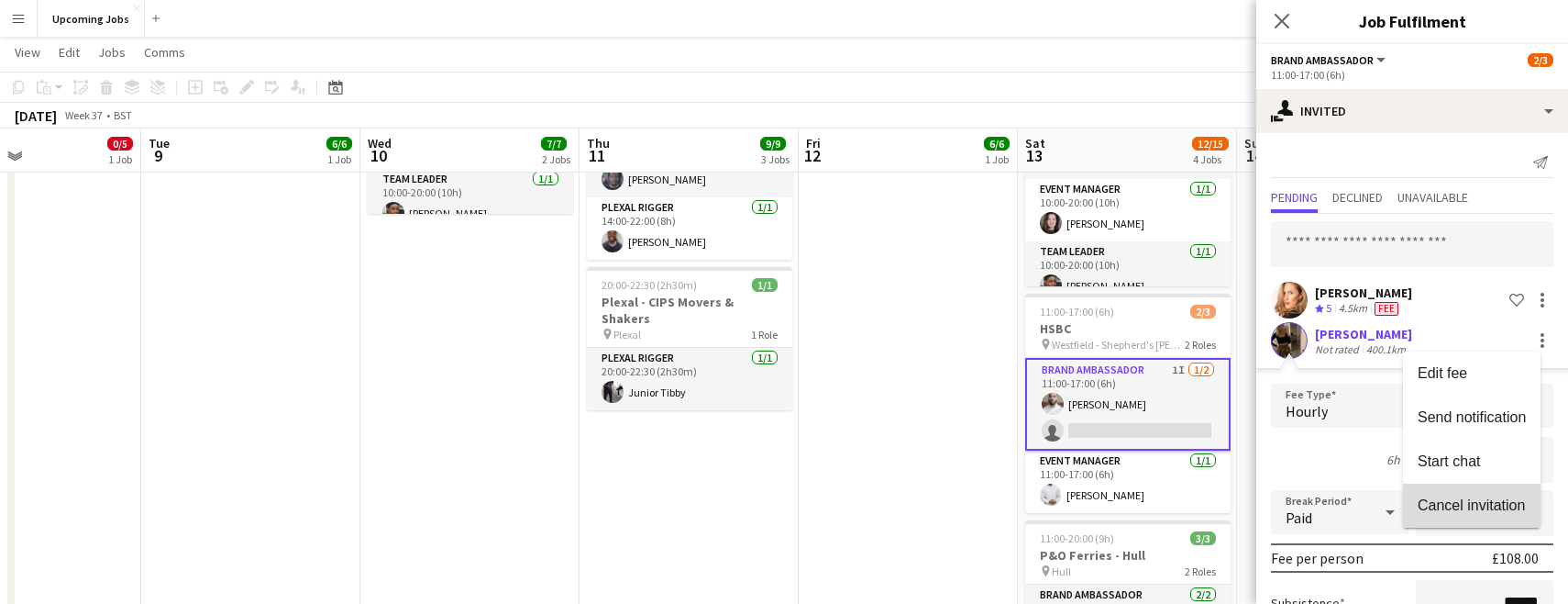
click at [1006, 509] on span "Cancel invitation" at bounding box center [1471, 504] width 107 height 16
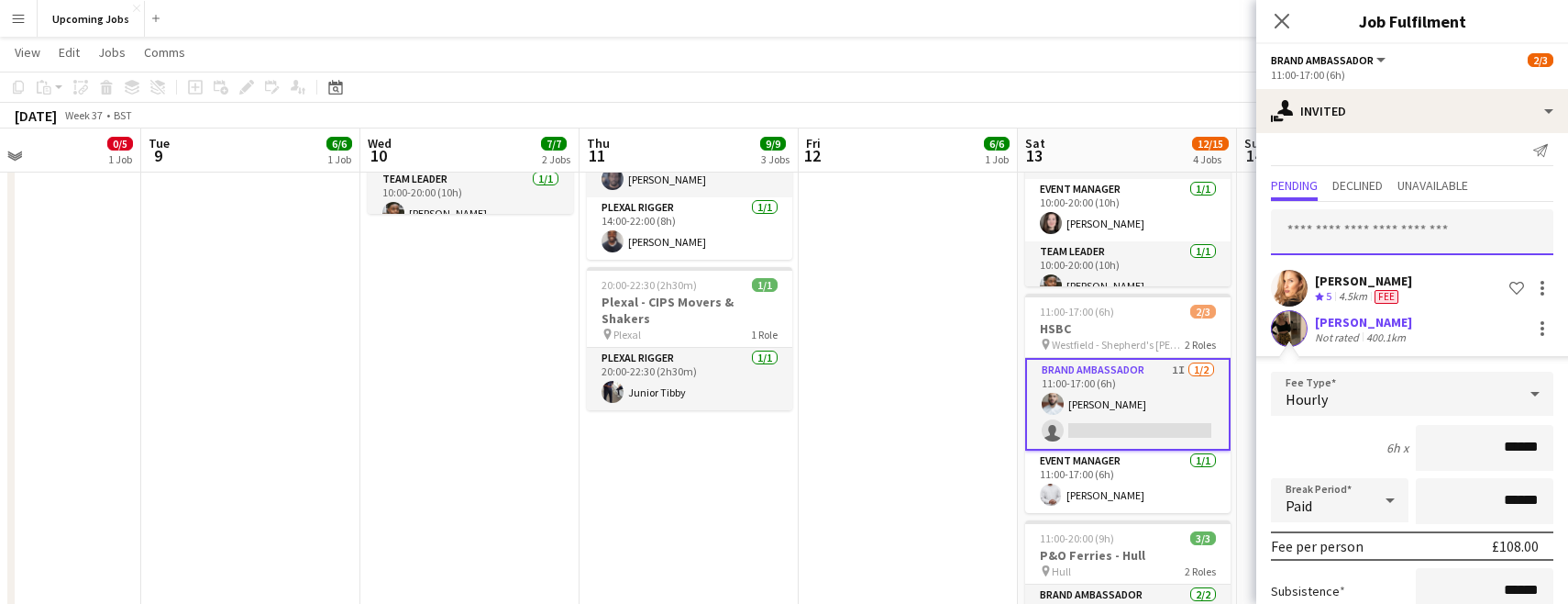
click at [1006, 219] on input "text" at bounding box center [1412, 231] width 282 height 46
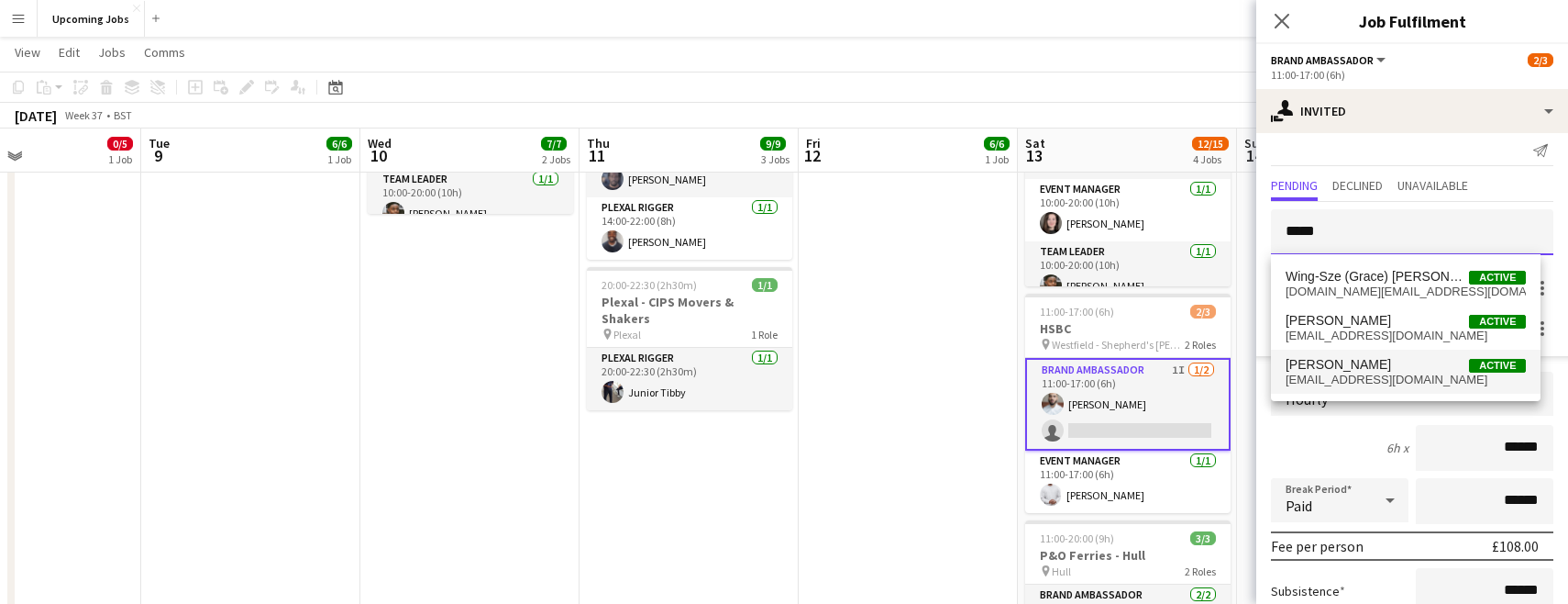
type input "*****"
click at [1006, 366] on span "Grace Trimming" at bounding box center [1339, 365] width 106 height 16
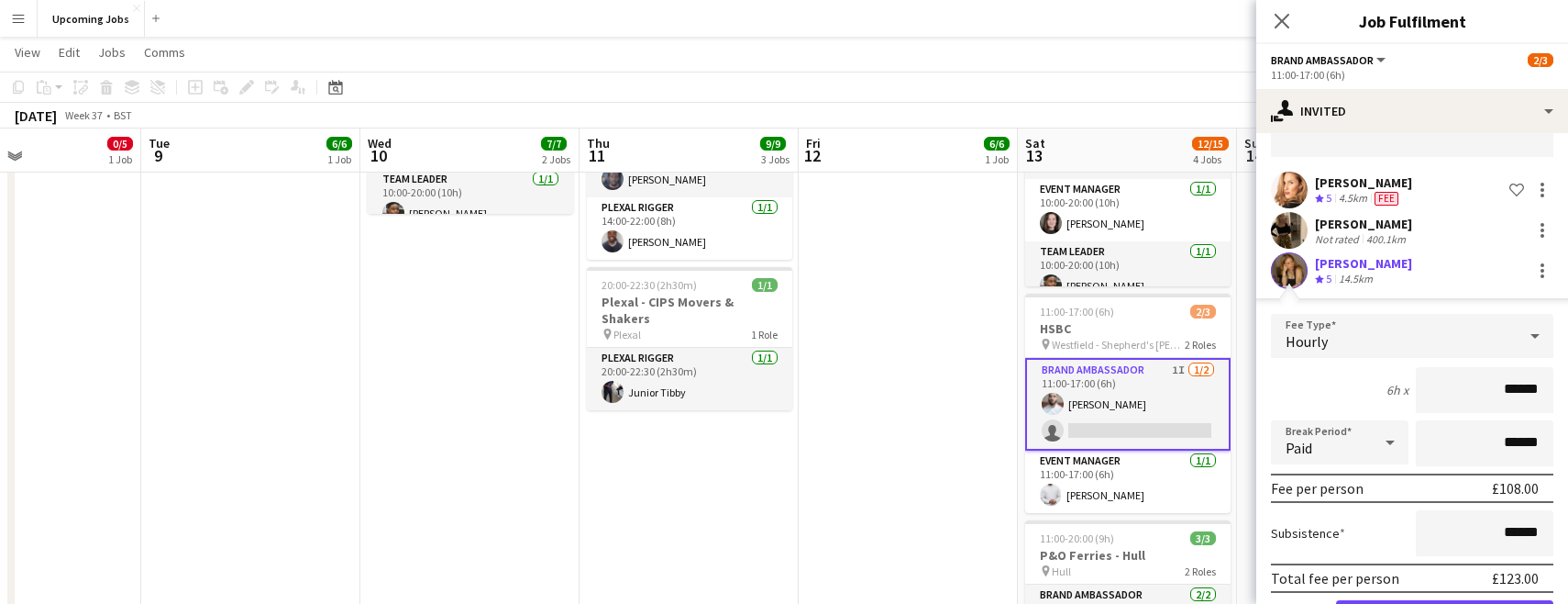
scroll to position [175, 0]
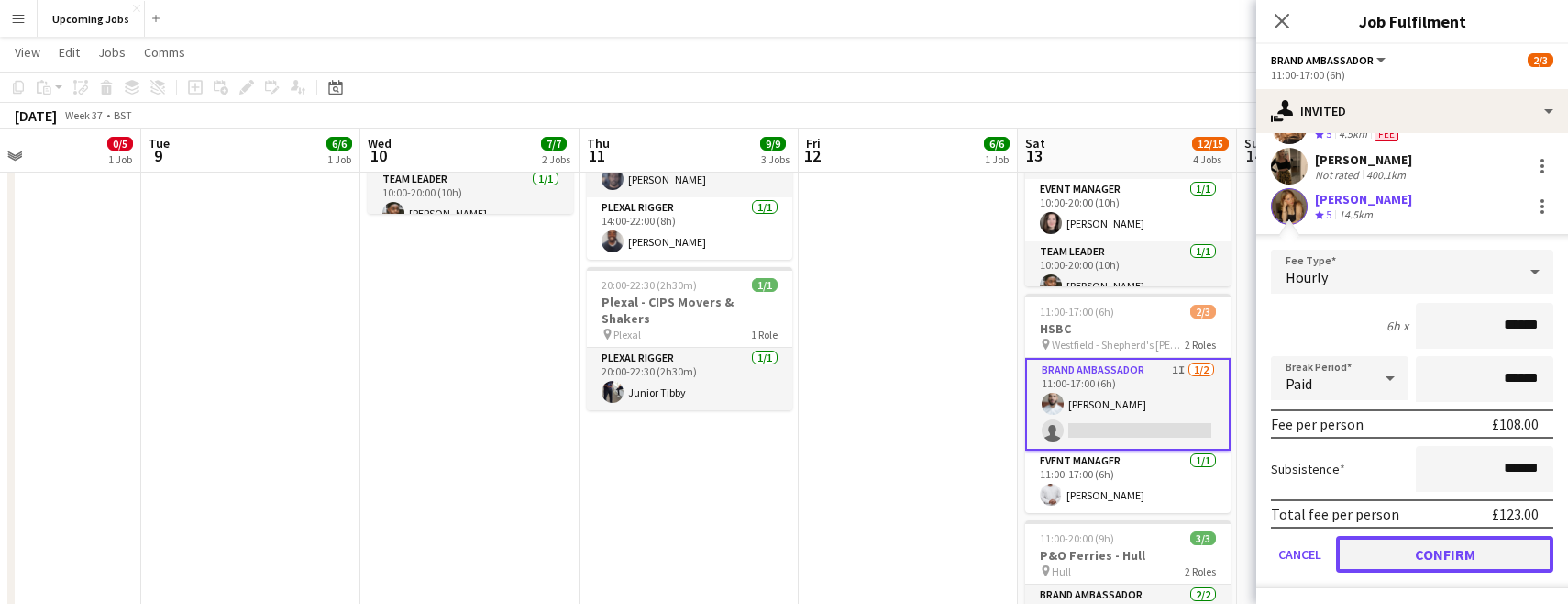
click at [1006, 560] on button "Confirm" at bounding box center [1445, 553] width 218 height 36
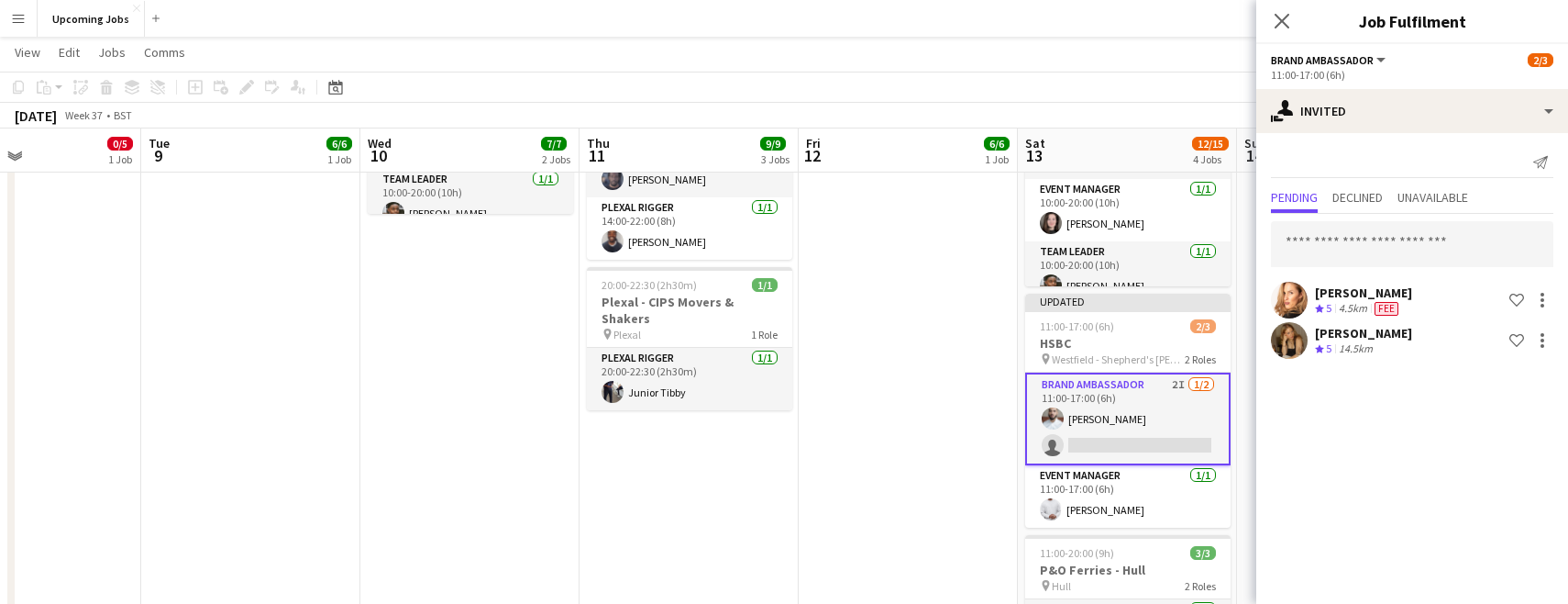
scroll to position [0, 0]
click at [1006, 21] on icon "Close pop-in" at bounding box center [1282, 21] width 18 height 18
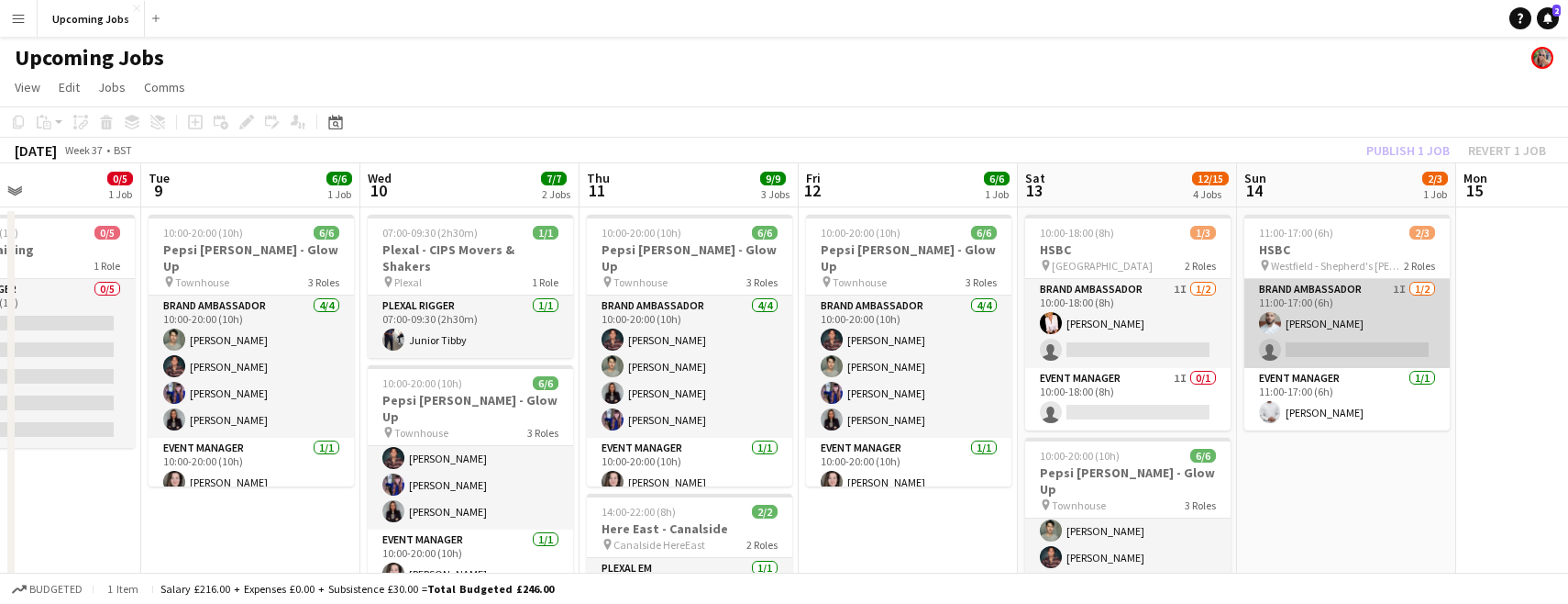
click at [1006, 360] on app-card-role "Brand Ambassador 1I 1/2 11:00-17:00 (6h) Shahir Figueira single-neutral-actions" at bounding box center [1348, 323] width 206 height 89
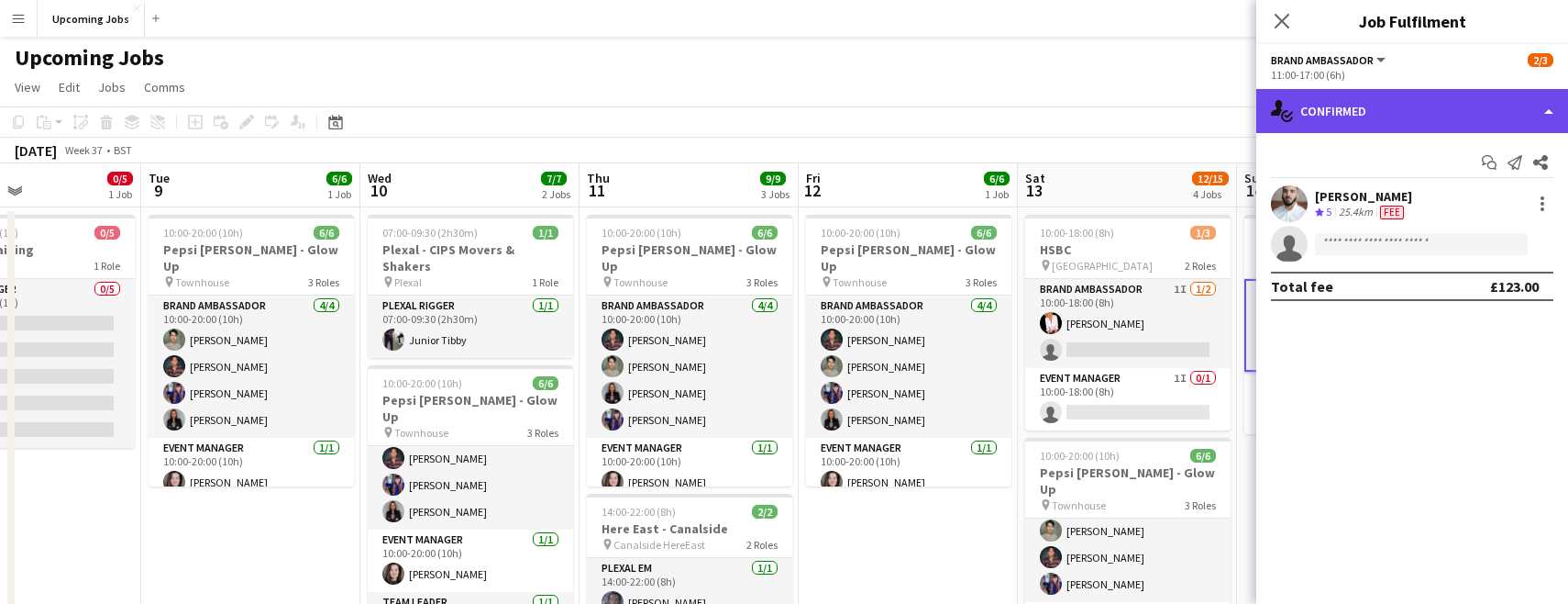
click at [1006, 107] on div "single-neutral-actions-check-2 Confirmed" at bounding box center [1412, 111] width 312 height 44
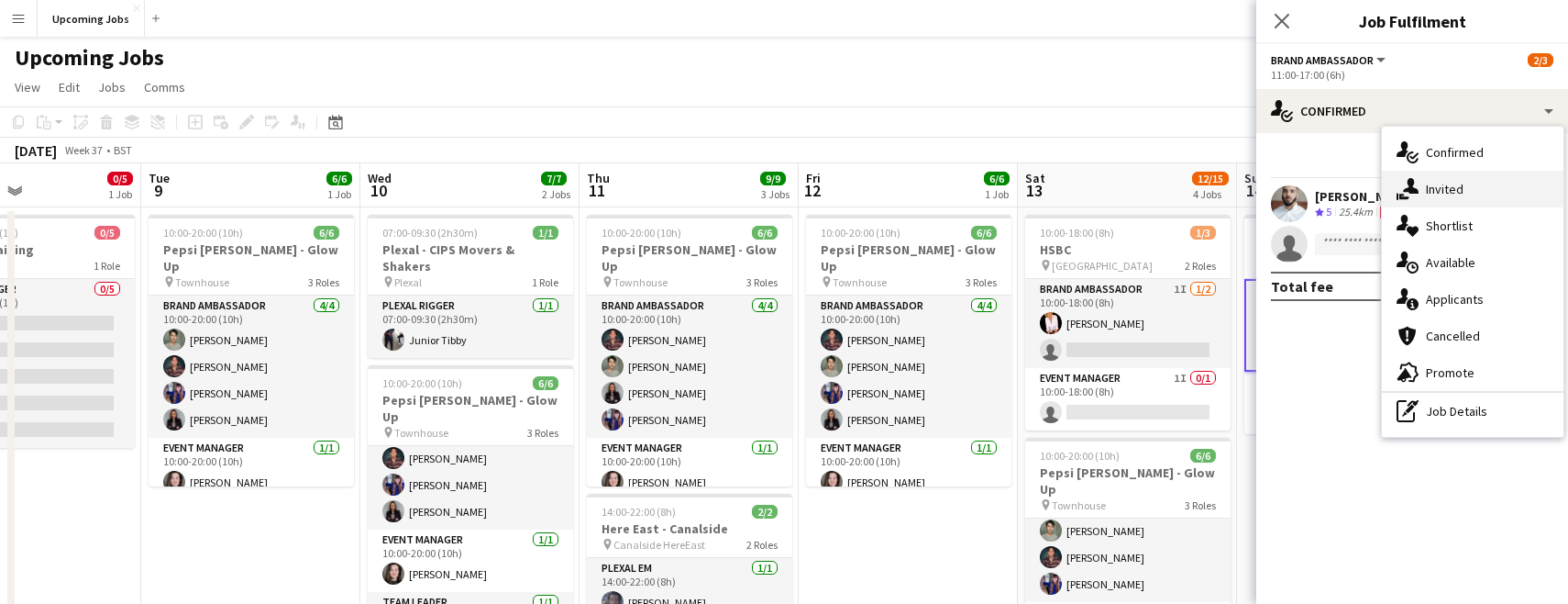
click at [1006, 192] on span "Invited" at bounding box center [1445, 188] width 37 height 17
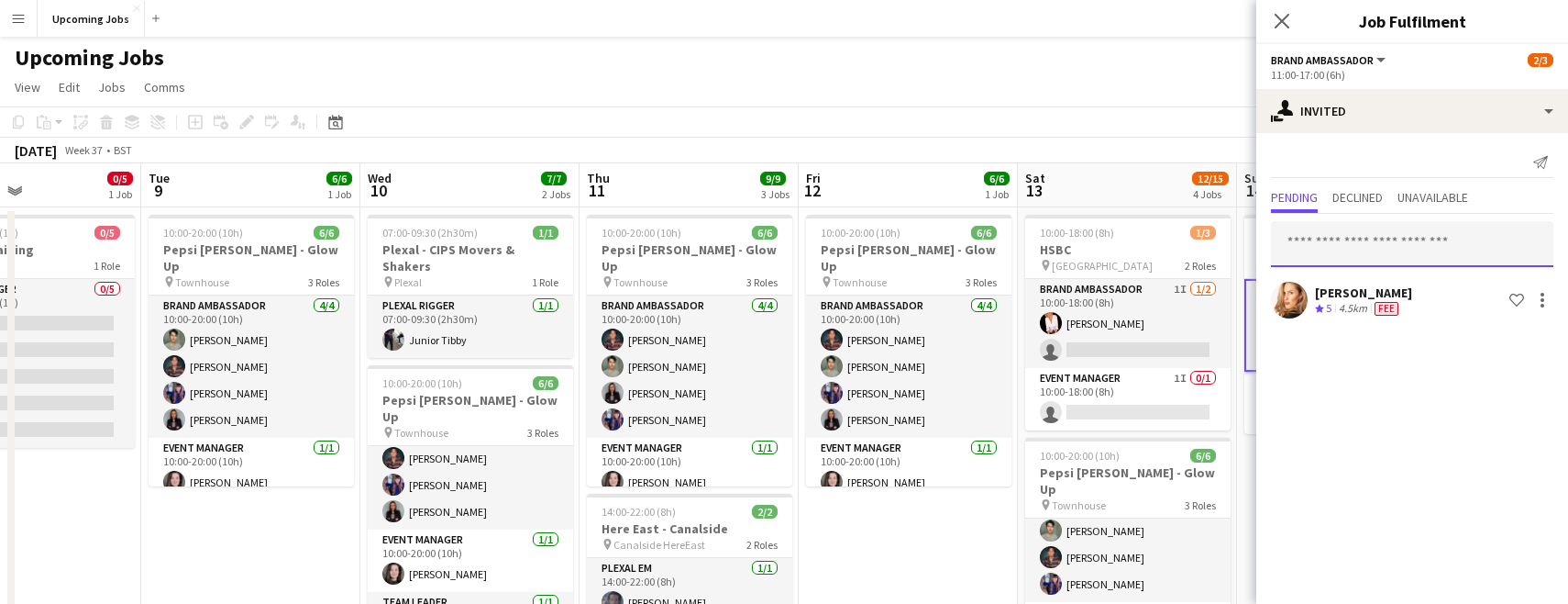
click at [1006, 251] on input "text" at bounding box center [1412, 244] width 282 height 46
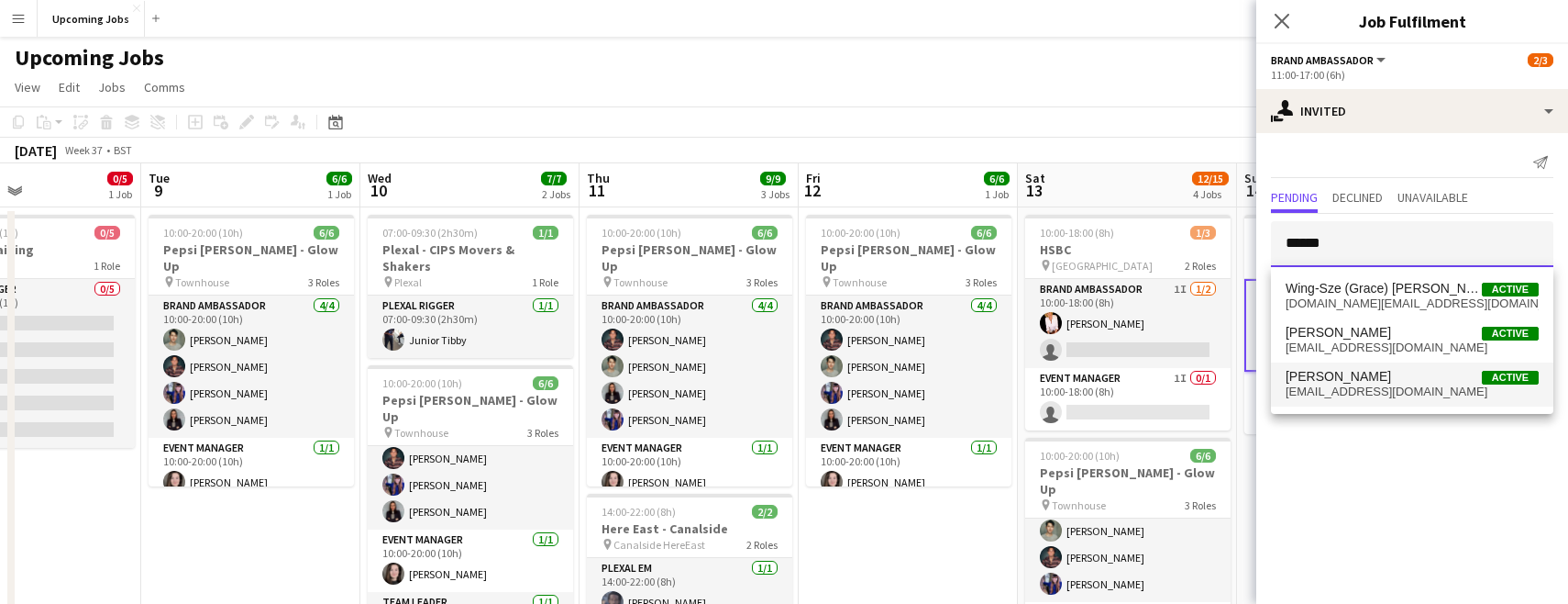
type input "*****"
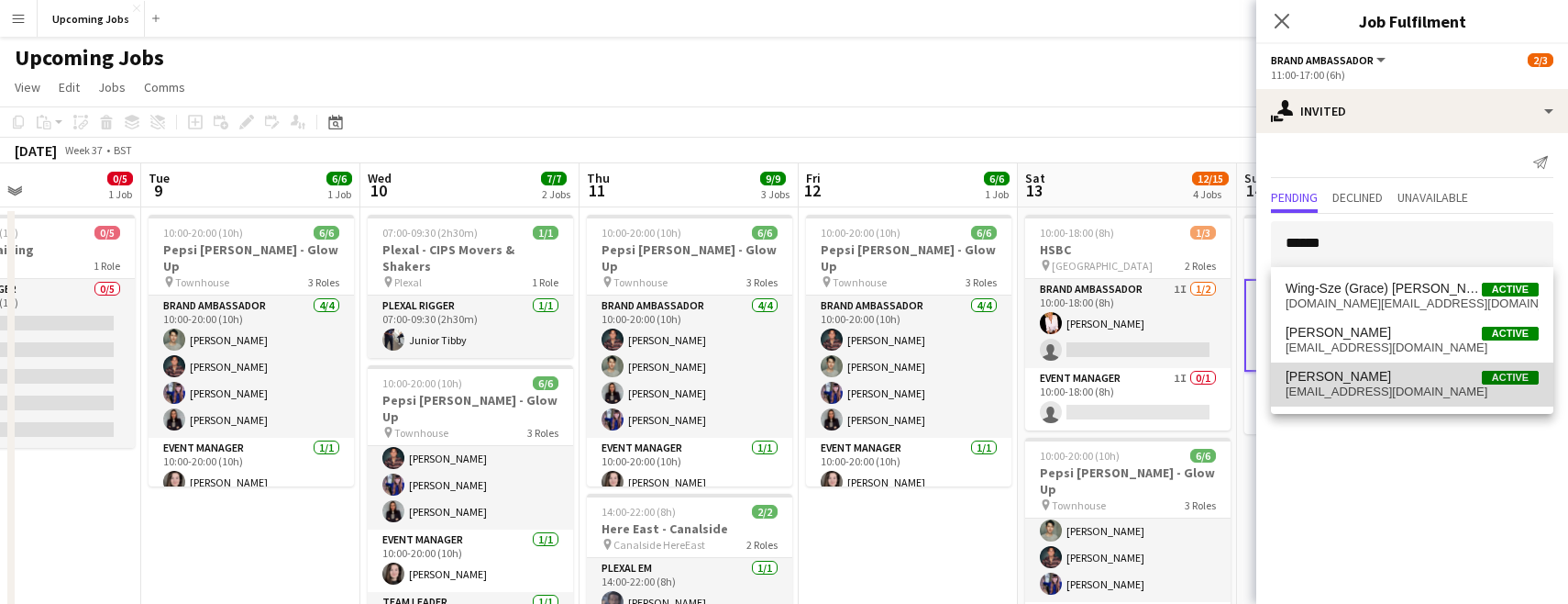
click at [1006, 393] on span "gracetrimming101@gmail.com" at bounding box center [1412, 391] width 253 height 15
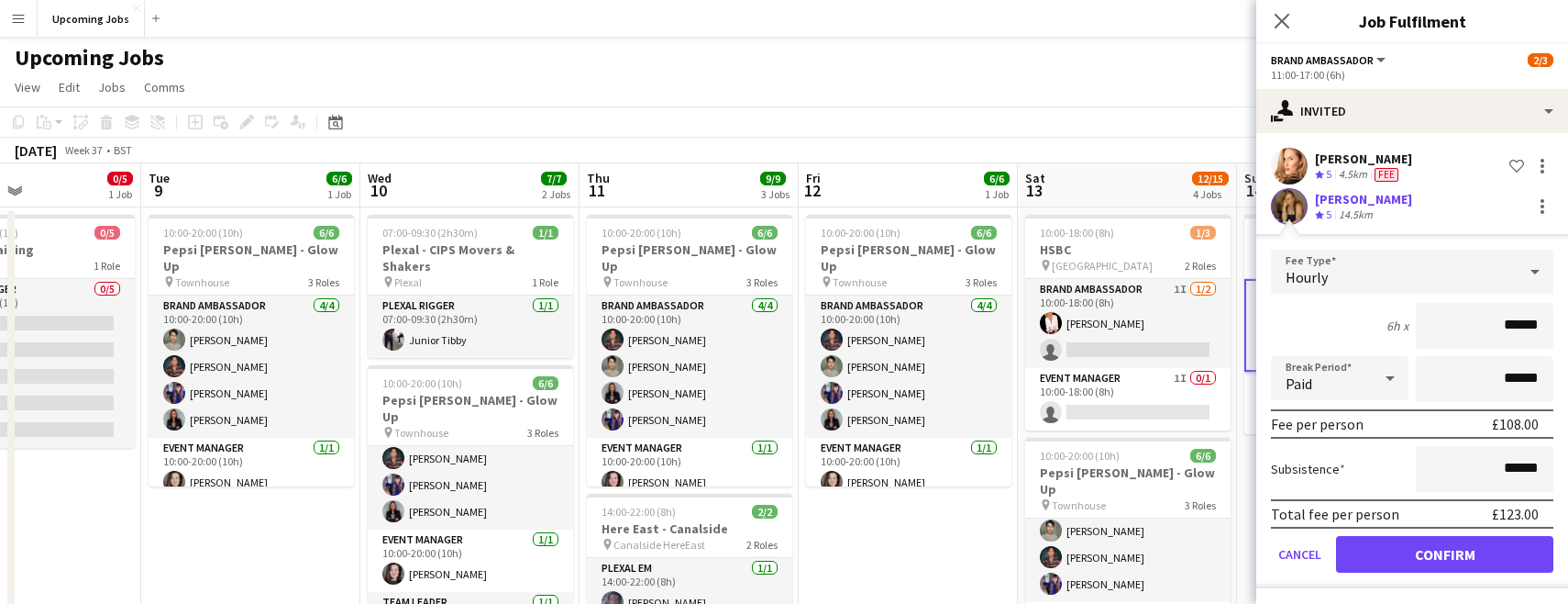
scroll to position [128, 0]
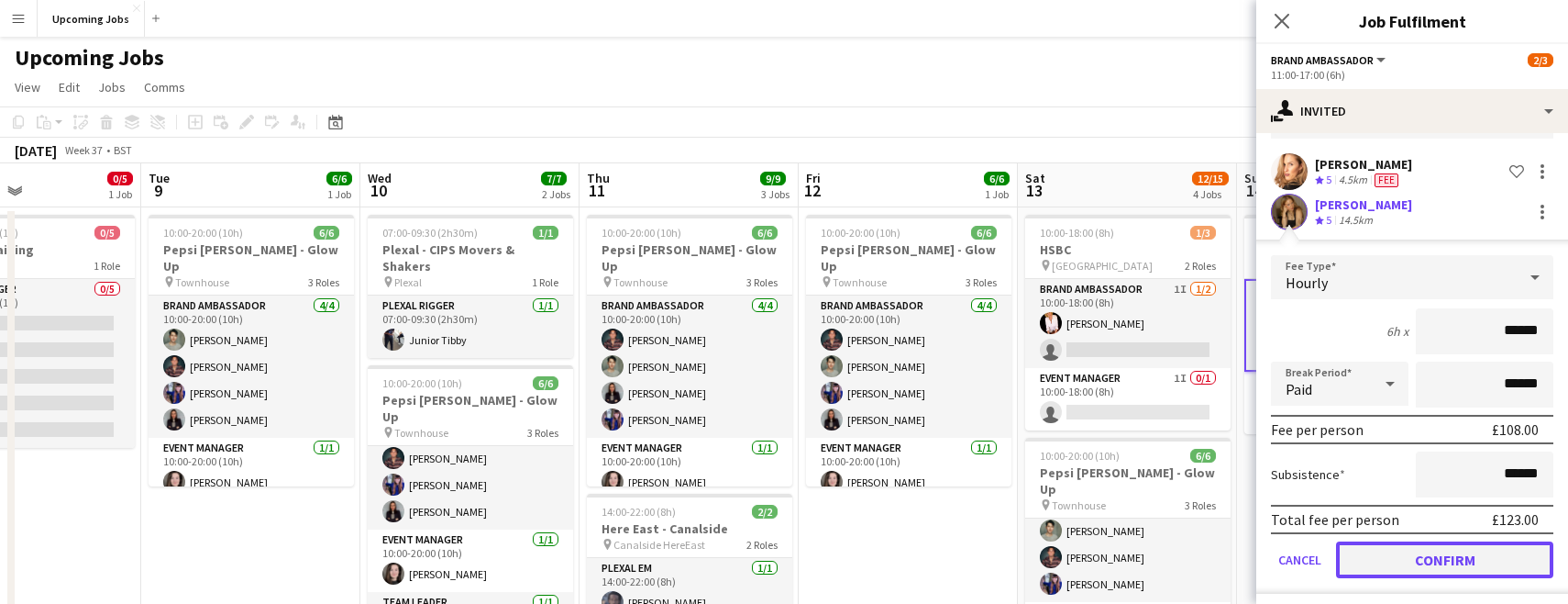
click at [1006, 558] on button "Confirm" at bounding box center [1445, 559] width 218 height 36
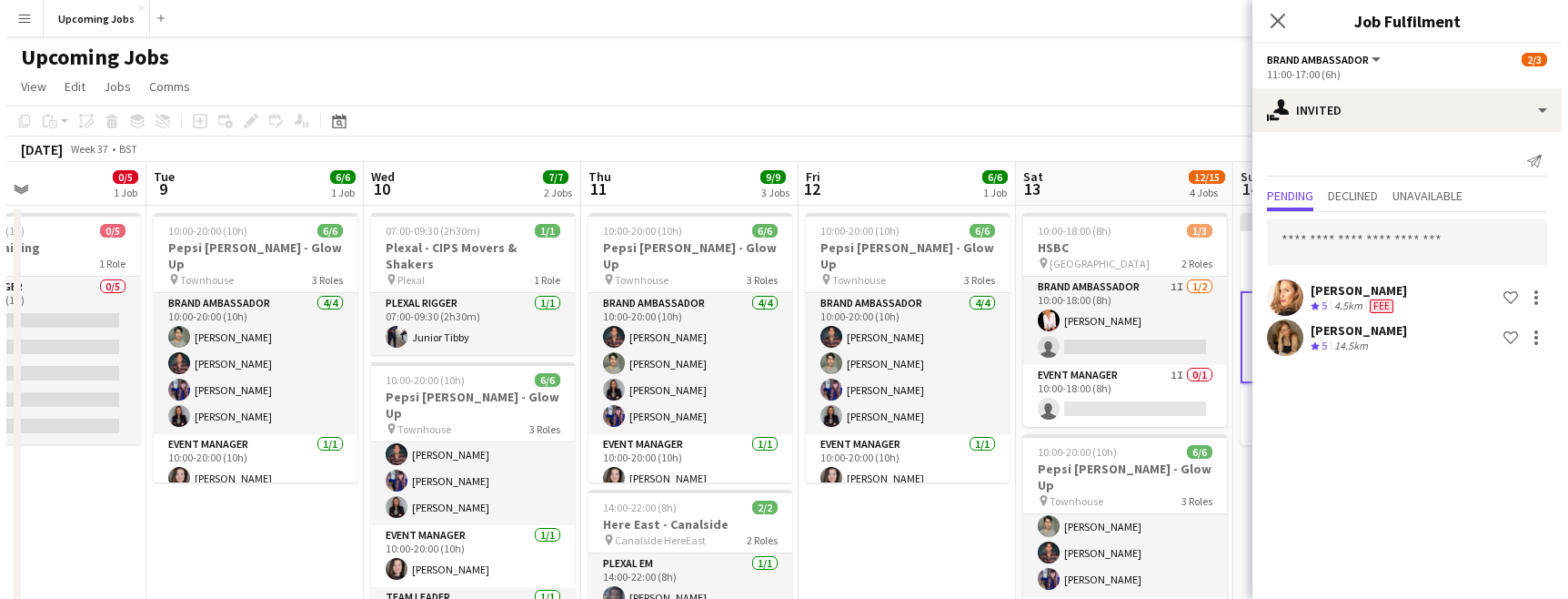
scroll to position [0, 0]
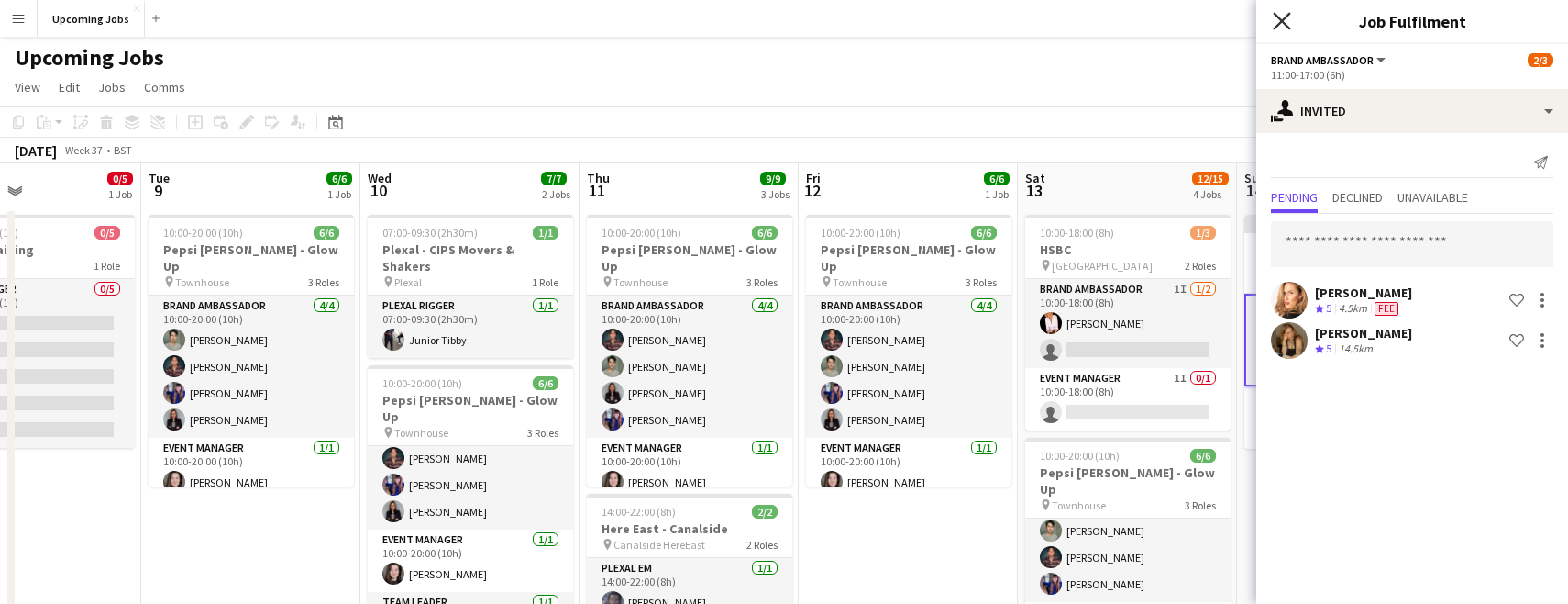
click at [1006, 18] on icon at bounding box center [1282, 21] width 18 height 18
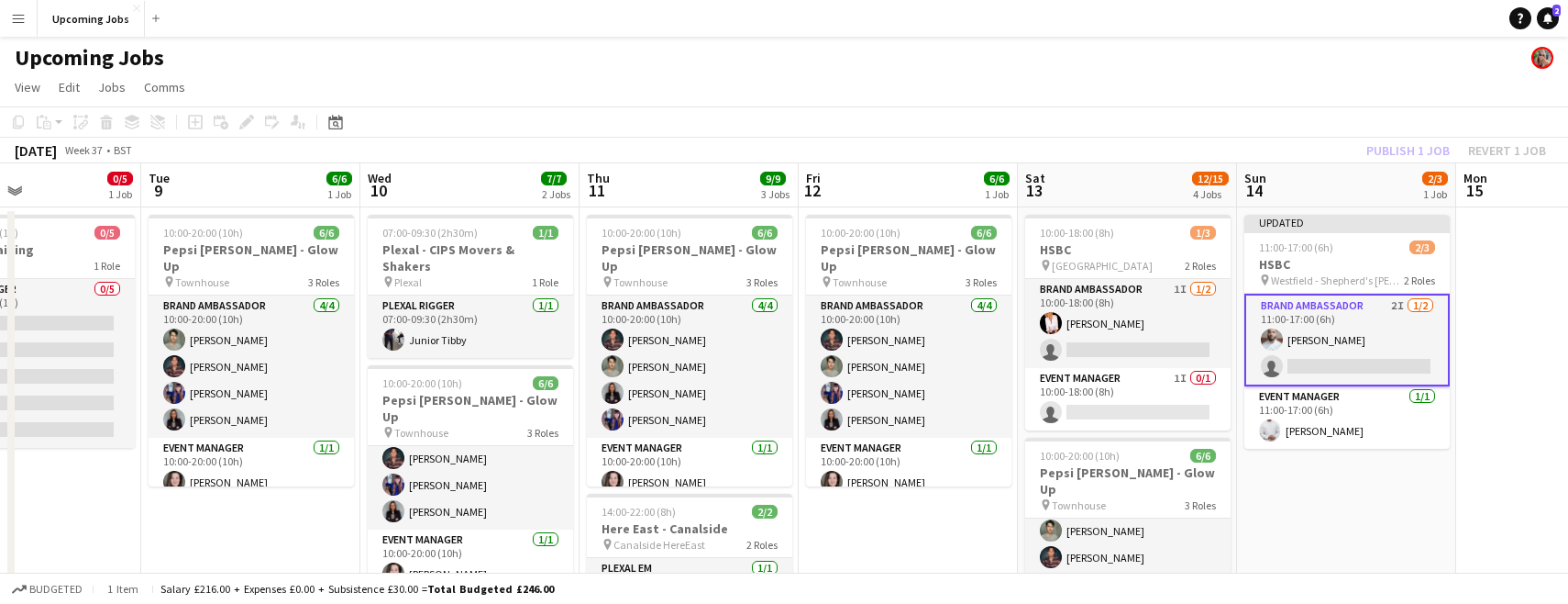
click at [1006, 145] on div "Publish 1 job Revert 1 job" at bounding box center [1456, 150] width 223 height 24
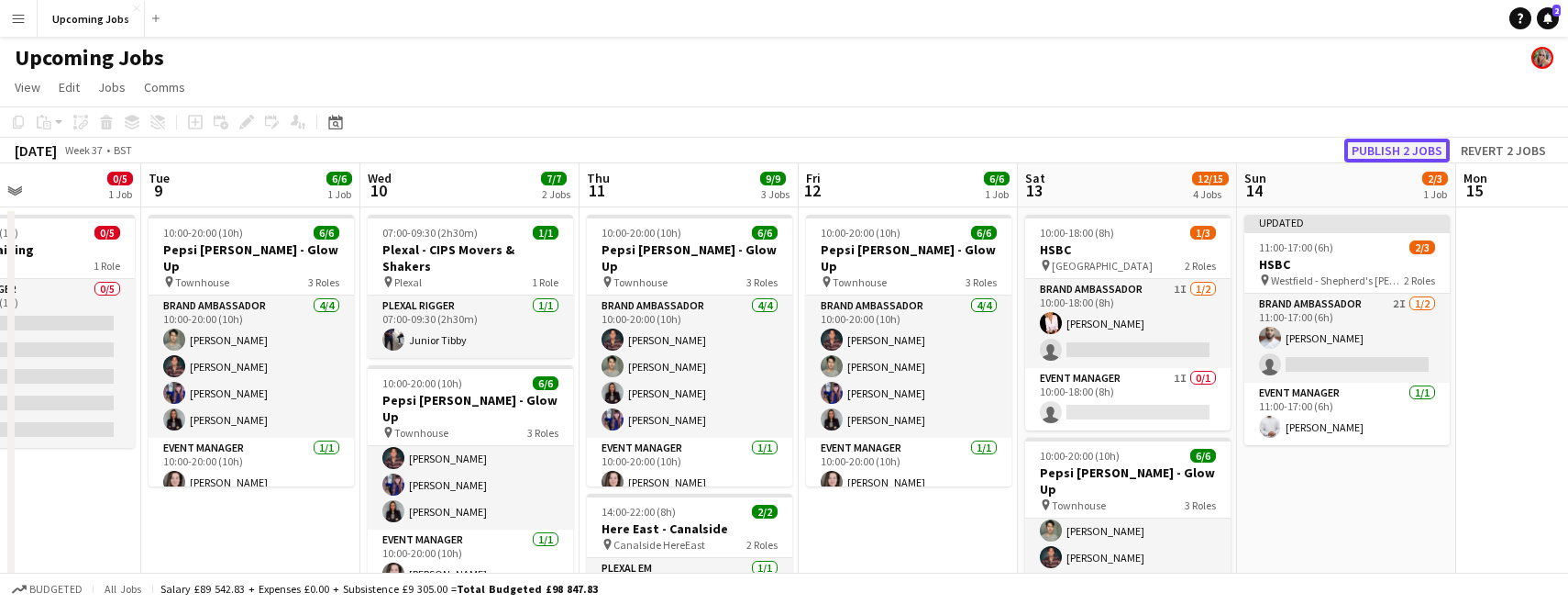
click at [1006, 150] on button "Publish 2 jobs" at bounding box center [1397, 150] width 106 height 24
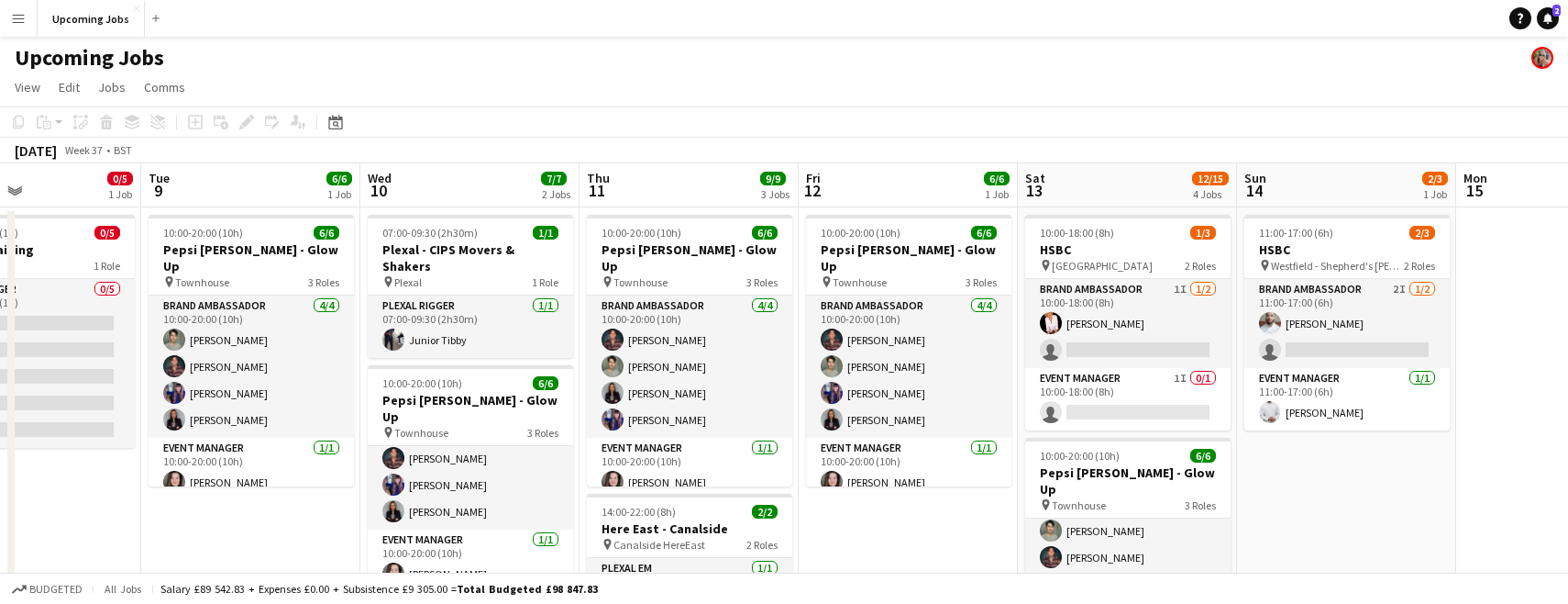
click at [23, 16] on app-icon "Menu" at bounding box center [18, 18] width 15 height 15
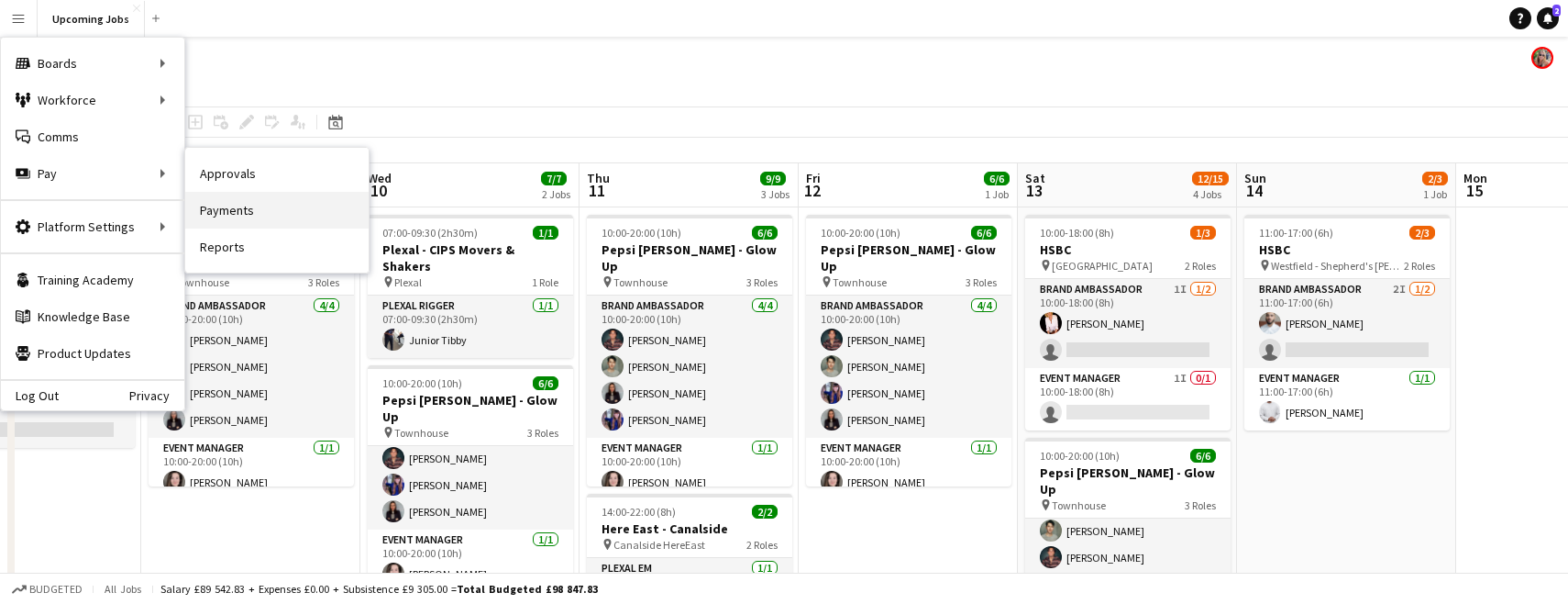
click at [211, 206] on link "Payments" at bounding box center [276, 210] width 183 height 36
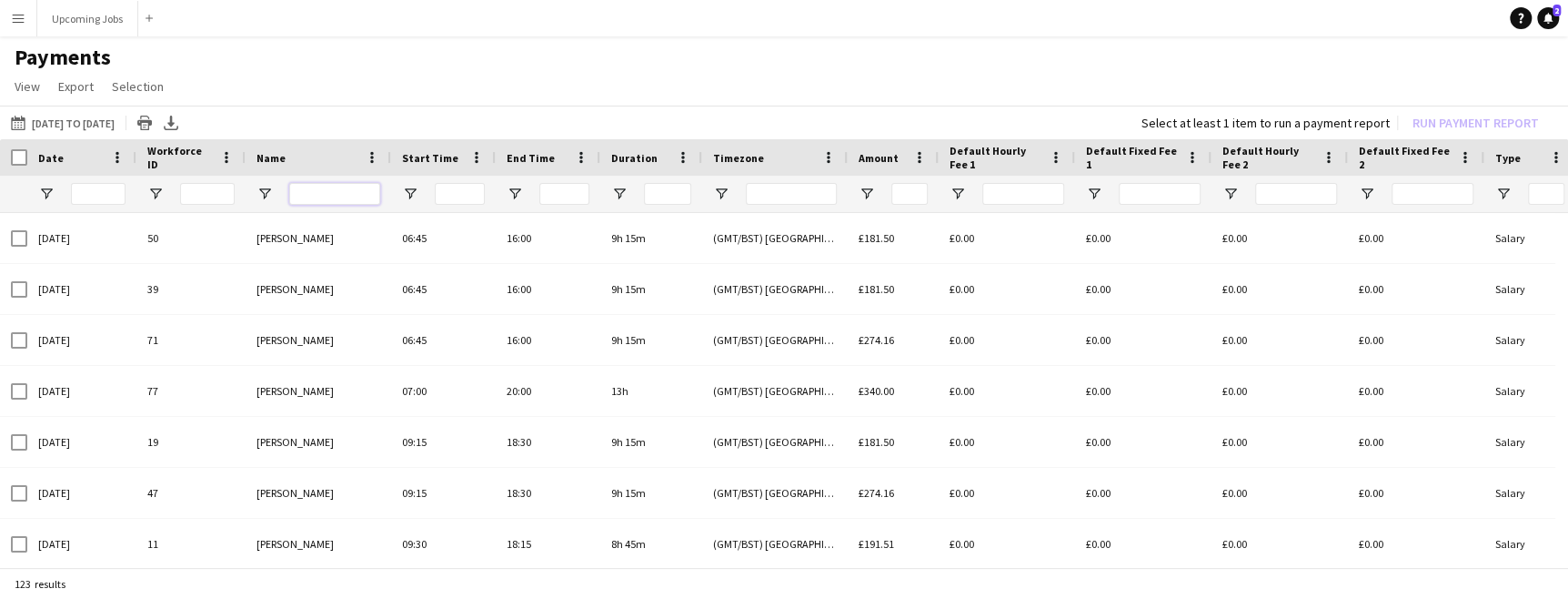
click at [327, 195] on input "Name Filter Input" at bounding box center [335, 194] width 91 height 21
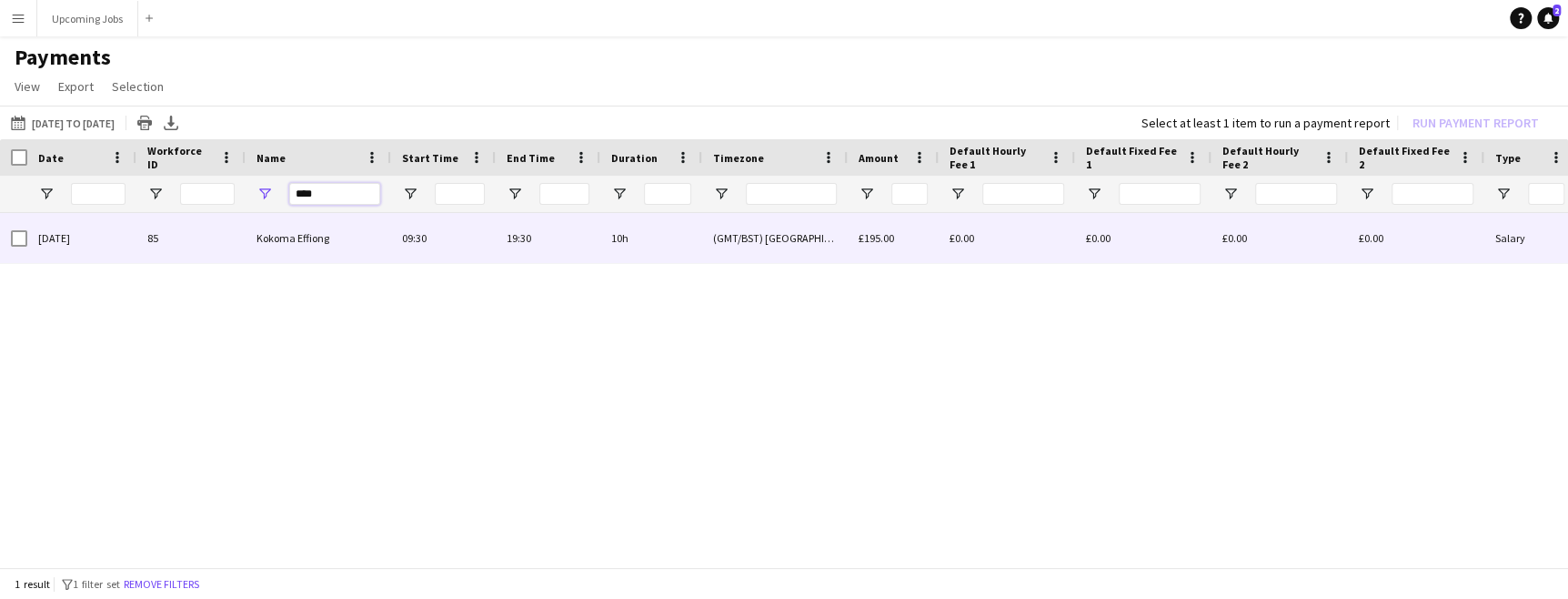
type input "****"
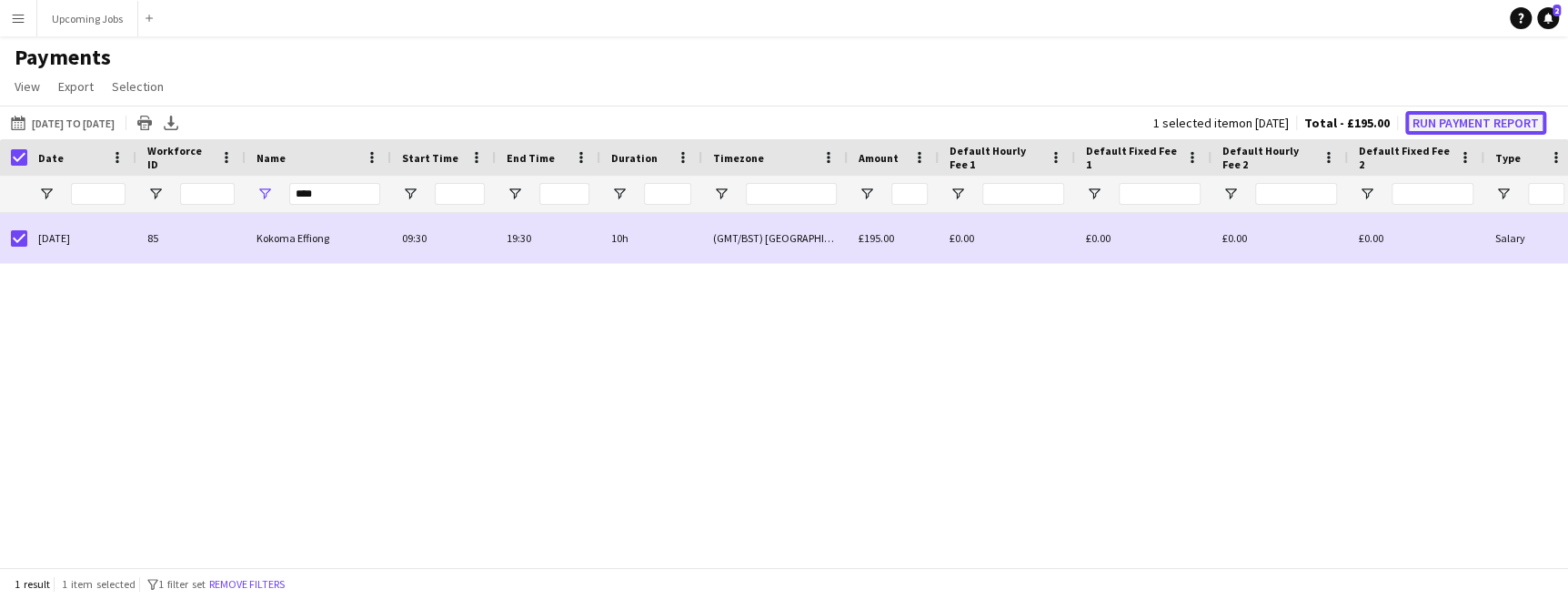
click at [998, 120] on button "Run Payment Report" at bounding box center [1476, 123] width 141 height 23
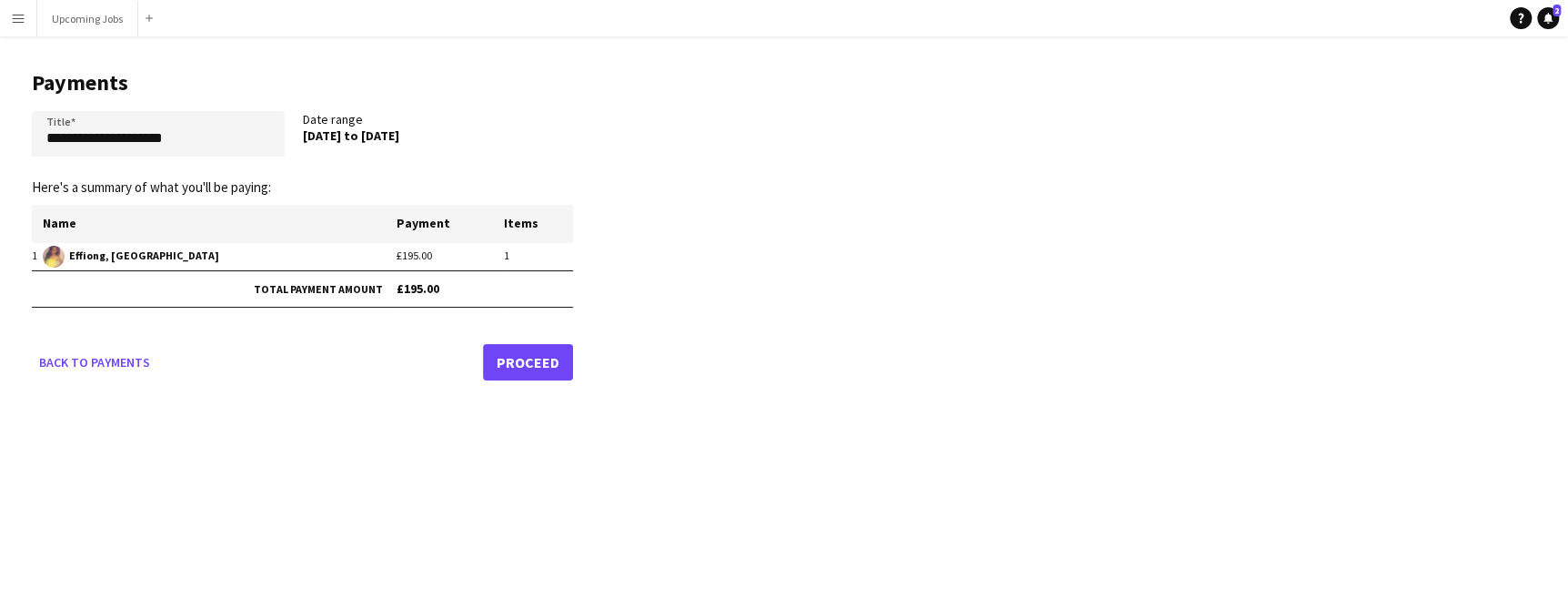
click at [523, 365] on link "Proceed" at bounding box center [528, 362] width 90 height 36
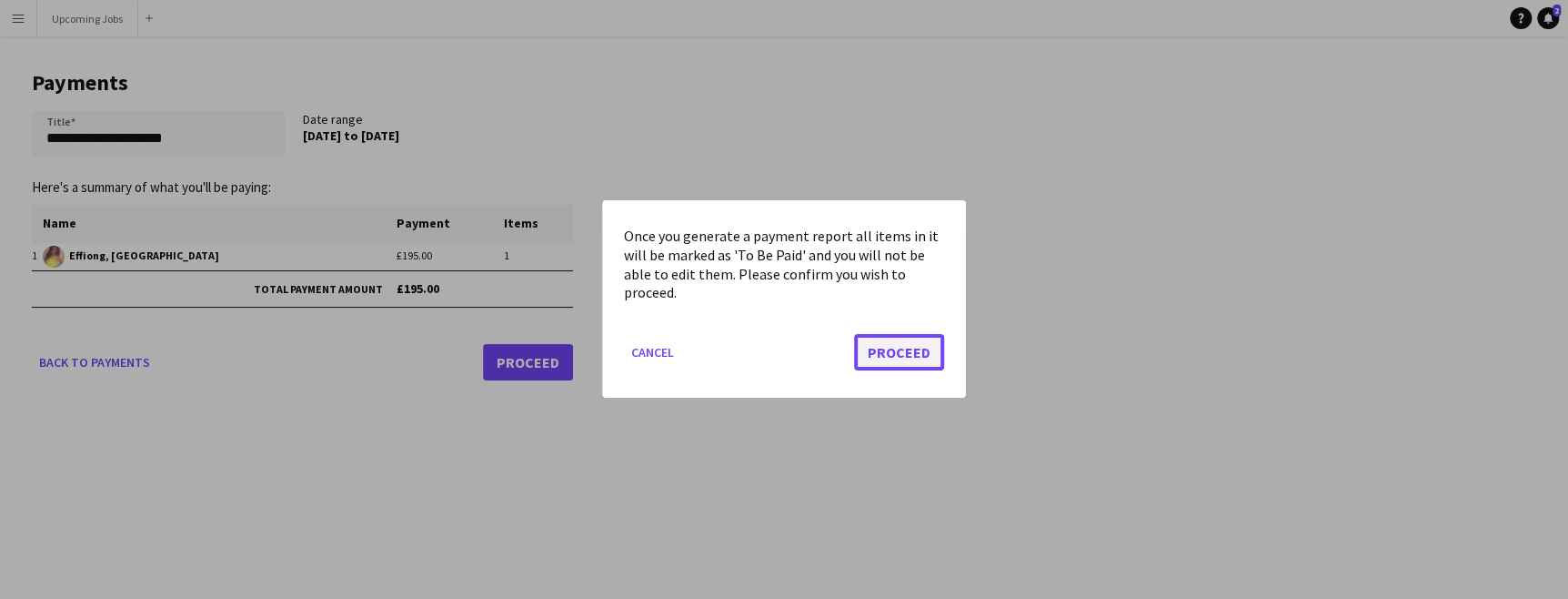
click at [898, 370] on button "Proceed" at bounding box center [899, 352] width 90 height 36
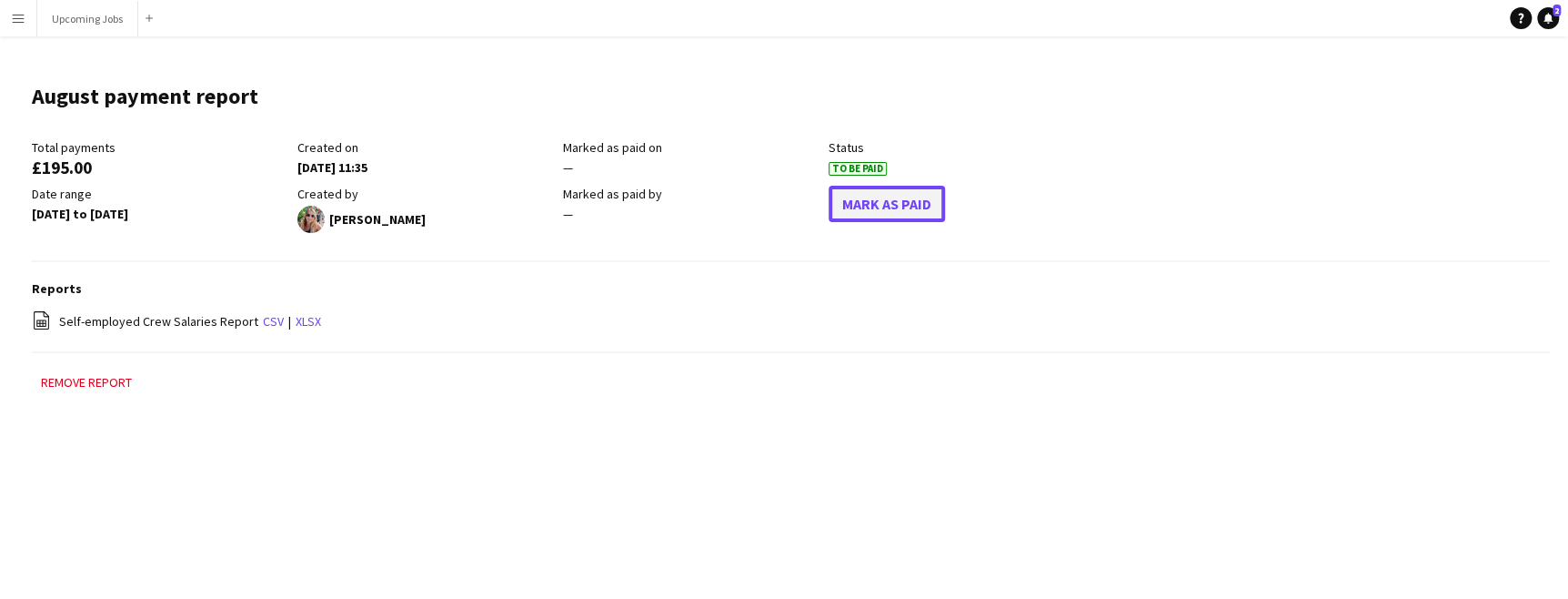
click at [872, 198] on button "Mark As Paid" at bounding box center [887, 203] width 117 height 36
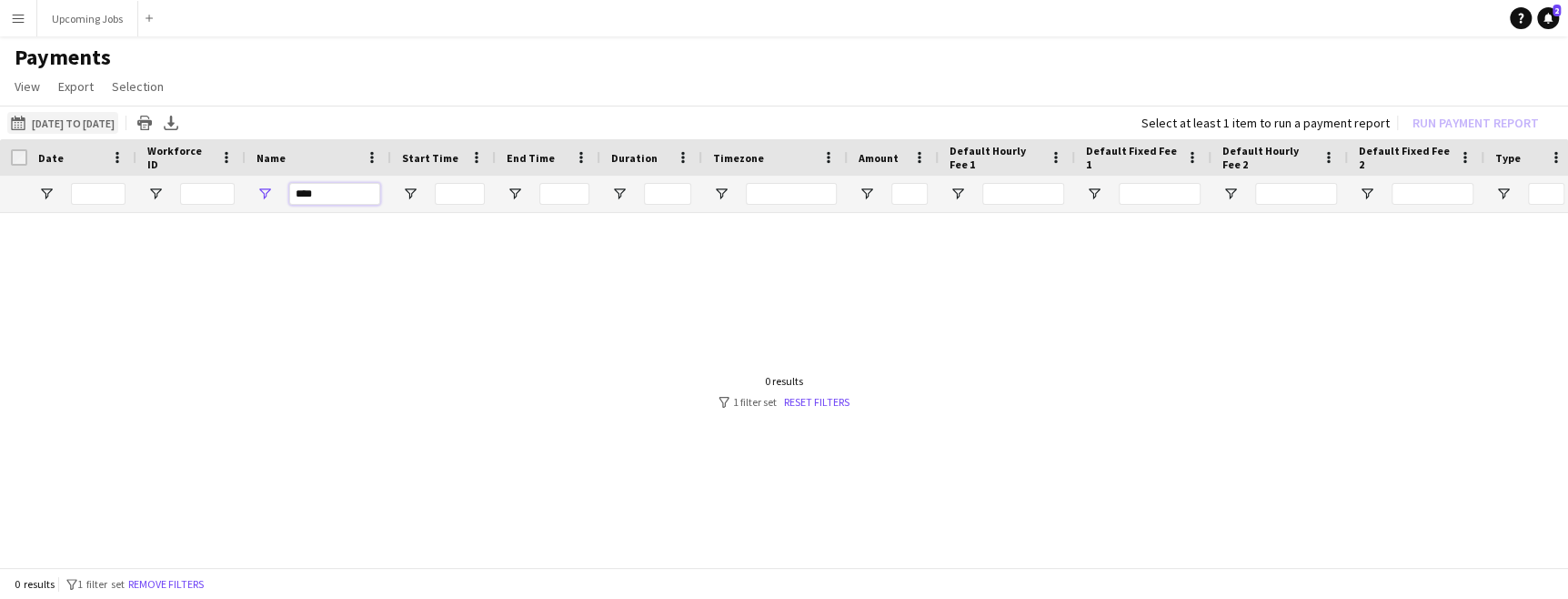
drag, startPoint x: 340, startPoint y: 196, endPoint x: 134, endPoint y: 123, distance: 218.6
click at [134, 123] on div "01-01-2025 to 30-09-2025 01-01-2025 to 30-09-2025 Today This Week This Month Ye…" at bounding box center [784, 338] width 1568 height 465
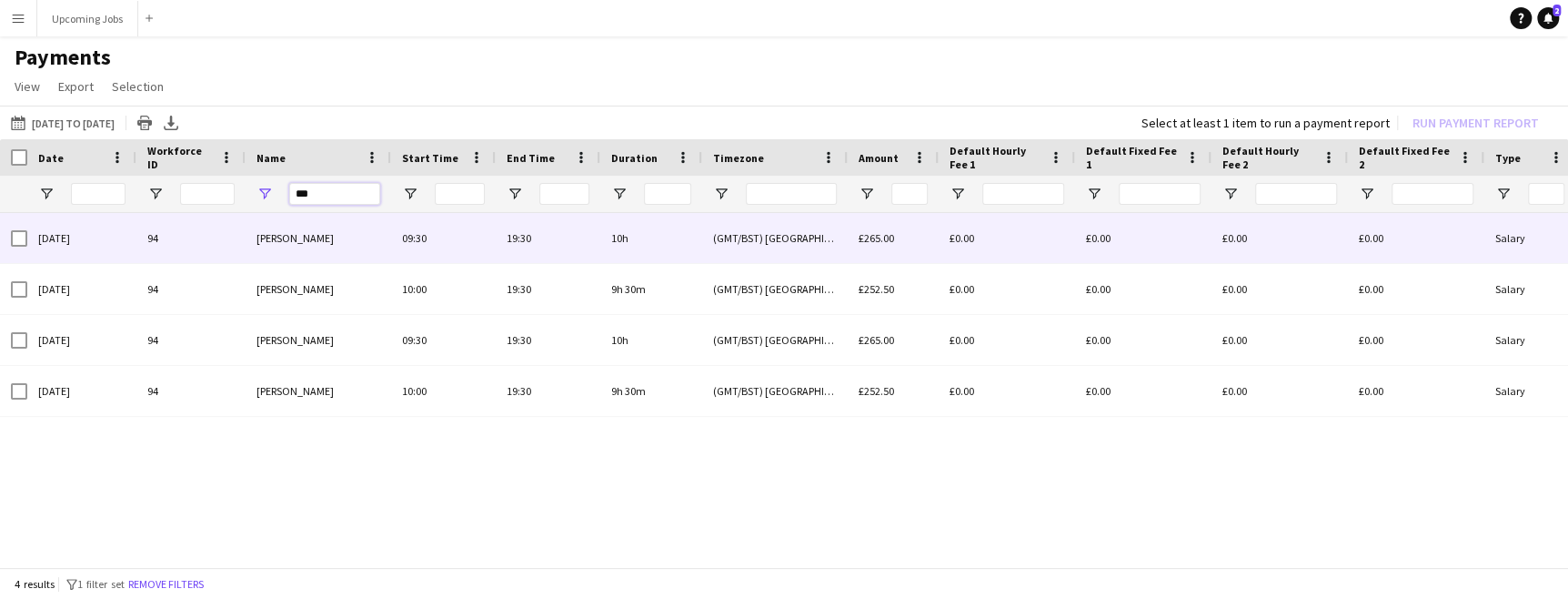
type input "***"
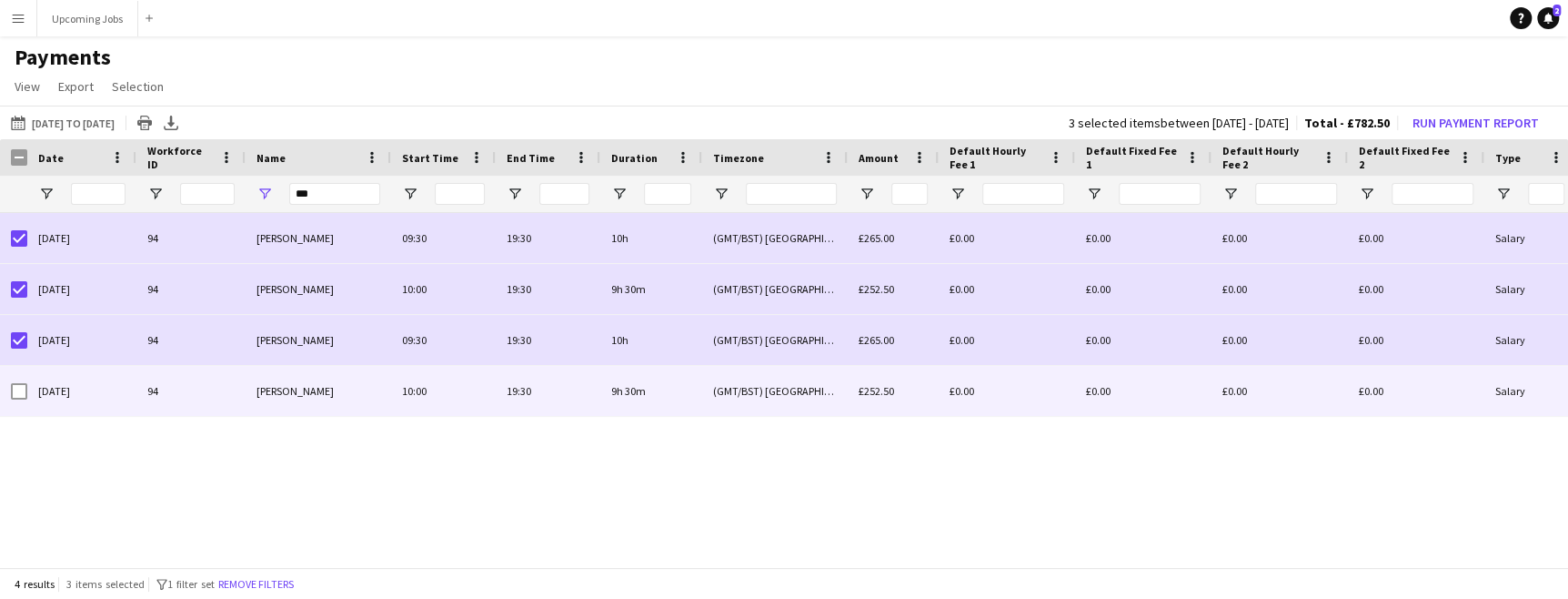
click at [15, 380] on div at bounding box center [18, 391] width 17 height 51
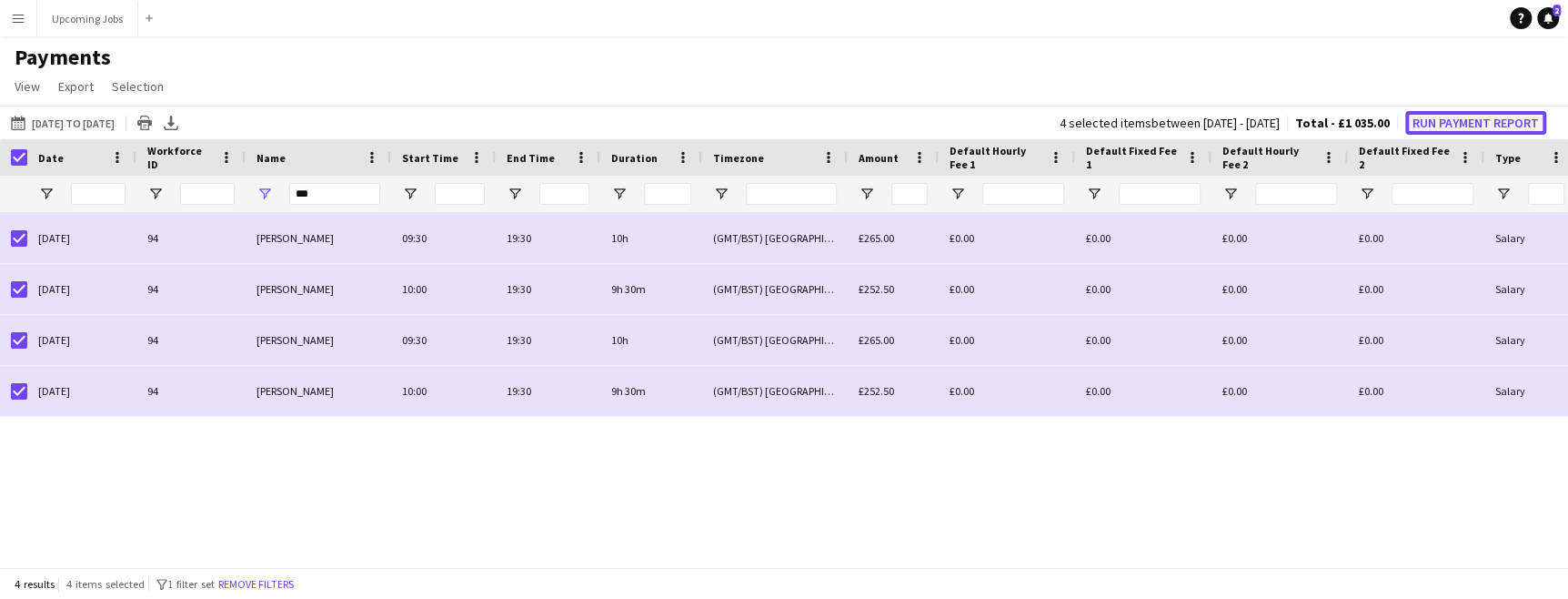
click at [998, 111] on button "Run Payment Report" at bounding box center [1476, 123] width 141 height 23
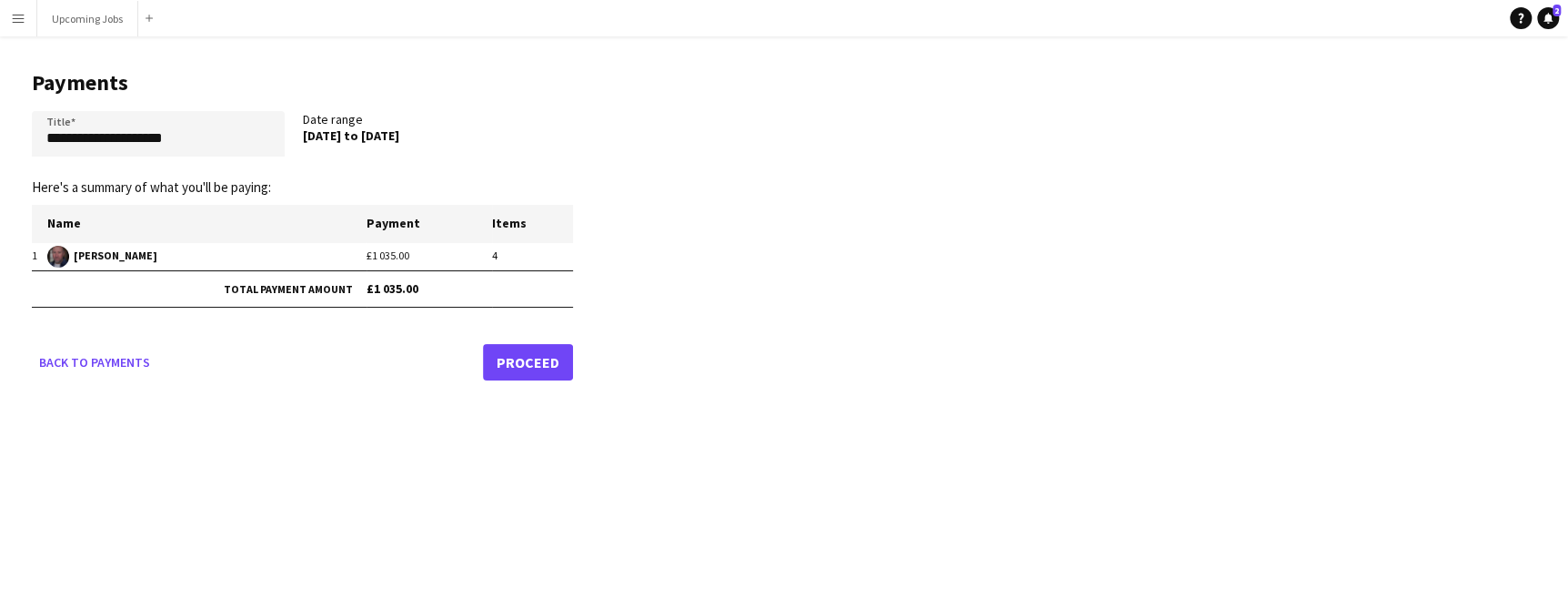
click at [998, 121] on app-pay-new-report "**********" at bounding box center [784, 222] width 1568 height 371
click at [540, 360] on link "Proceed" at bounding box center [528, 362] width 90 height 36
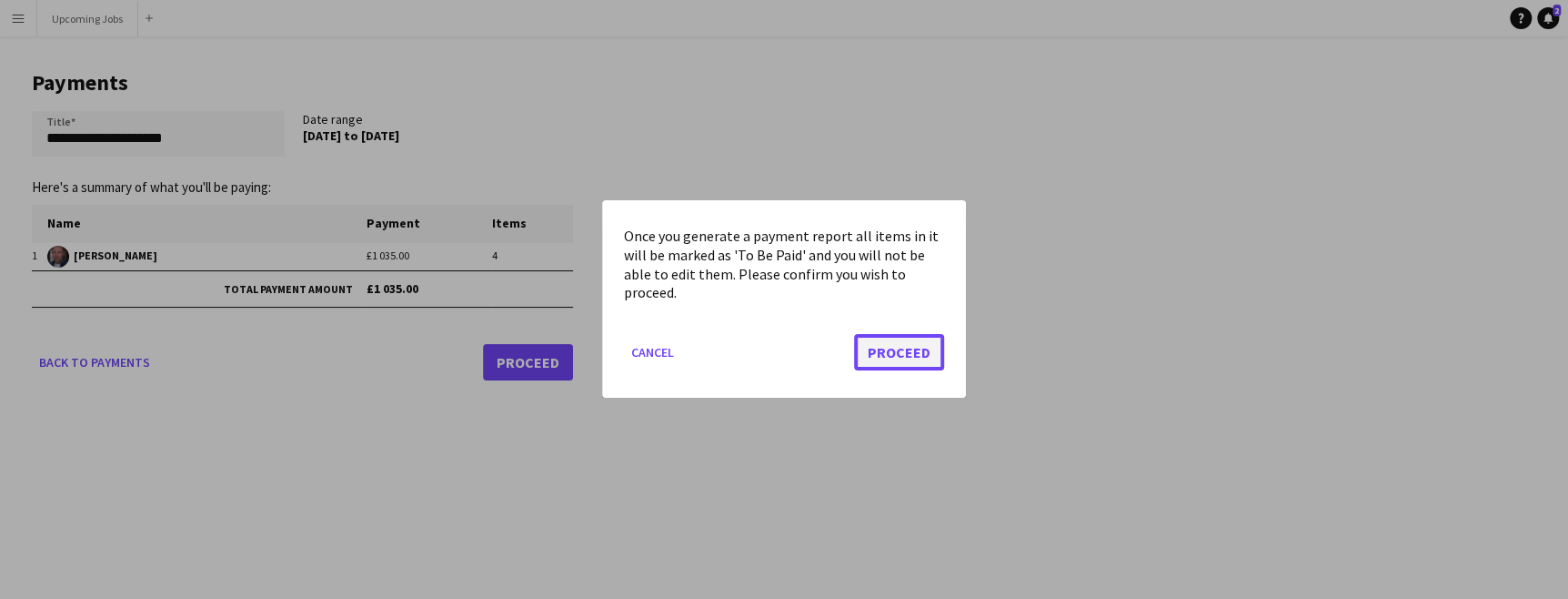
click at [878, 347] on button "Proceed" at bounding box center [899, 352] width 90 height 36
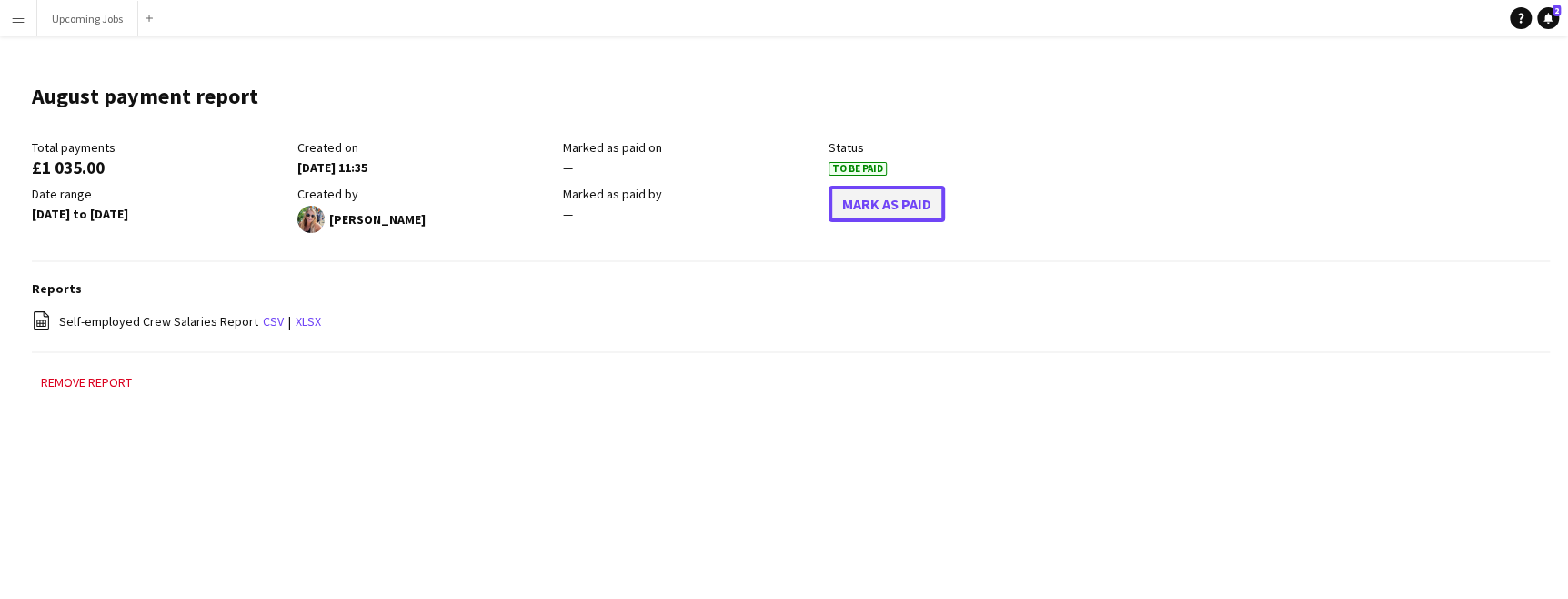
click at [888, 198] on button "Mark As Paid" at bounding box center [887, 203] width 117 height 36
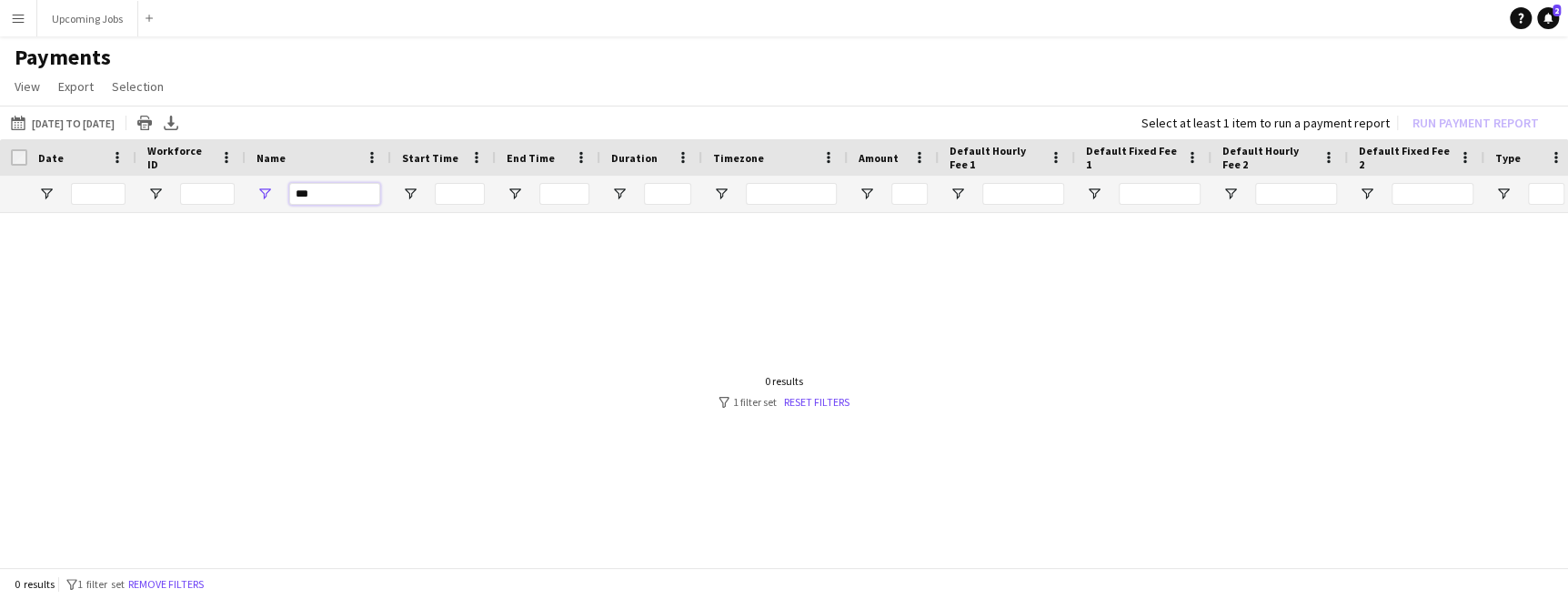
drag, startPoint x: 318, startPoint y: 195, endPoint x: 131, endPoint y: 149, distance: 192.6
click at [145, 155] on div "Date Workforce ID Name" at bounding box center [1519, 176] width 3040 height 74
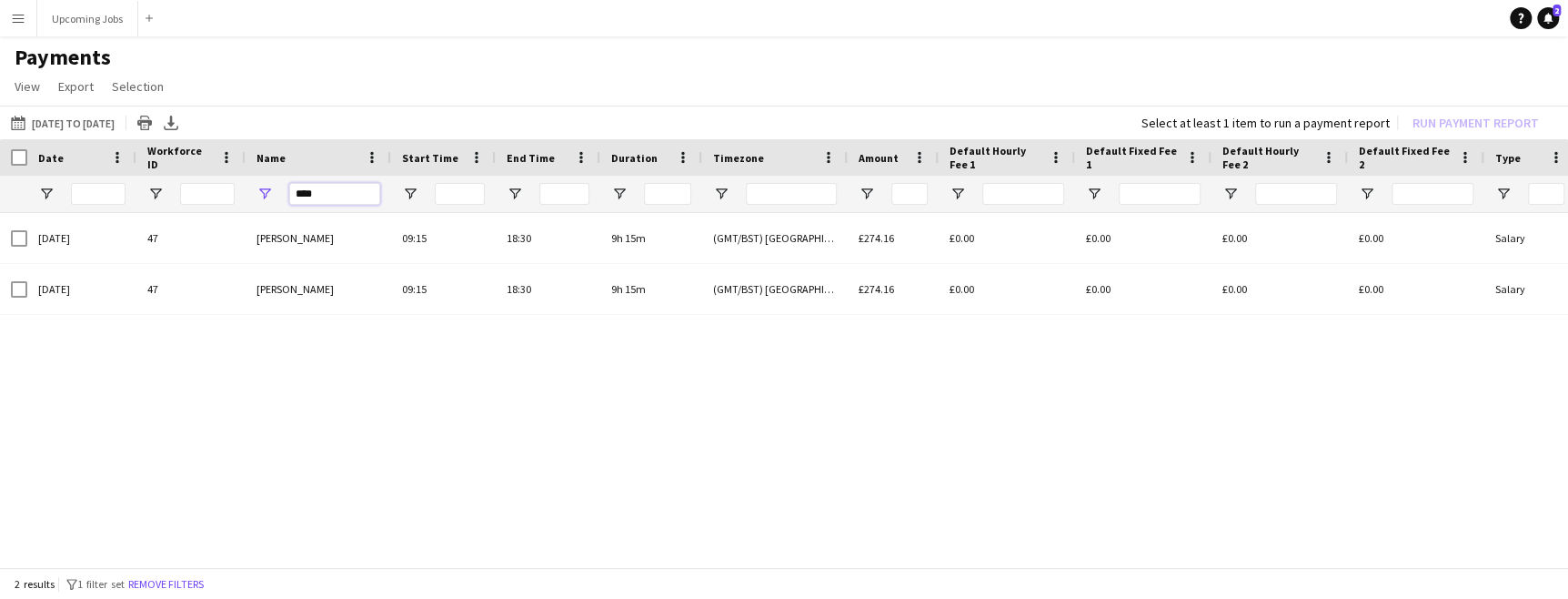
type input "****"
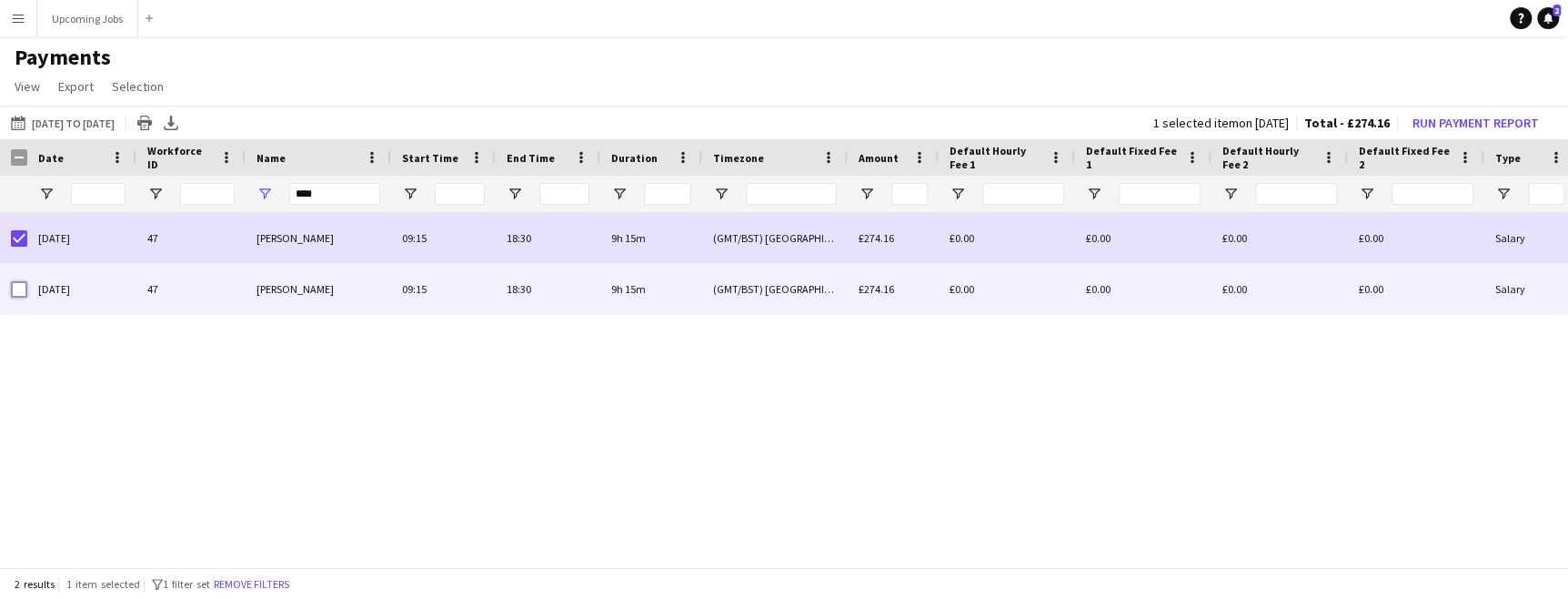
click at [26, 292] on div "09-01-2025 47 Felix Akuoko 09:15 18:30 9h 15m (GMT/BST) London £274.16 £0.00 £0…" at bounding box center [1519, 289] width 3040 height 51
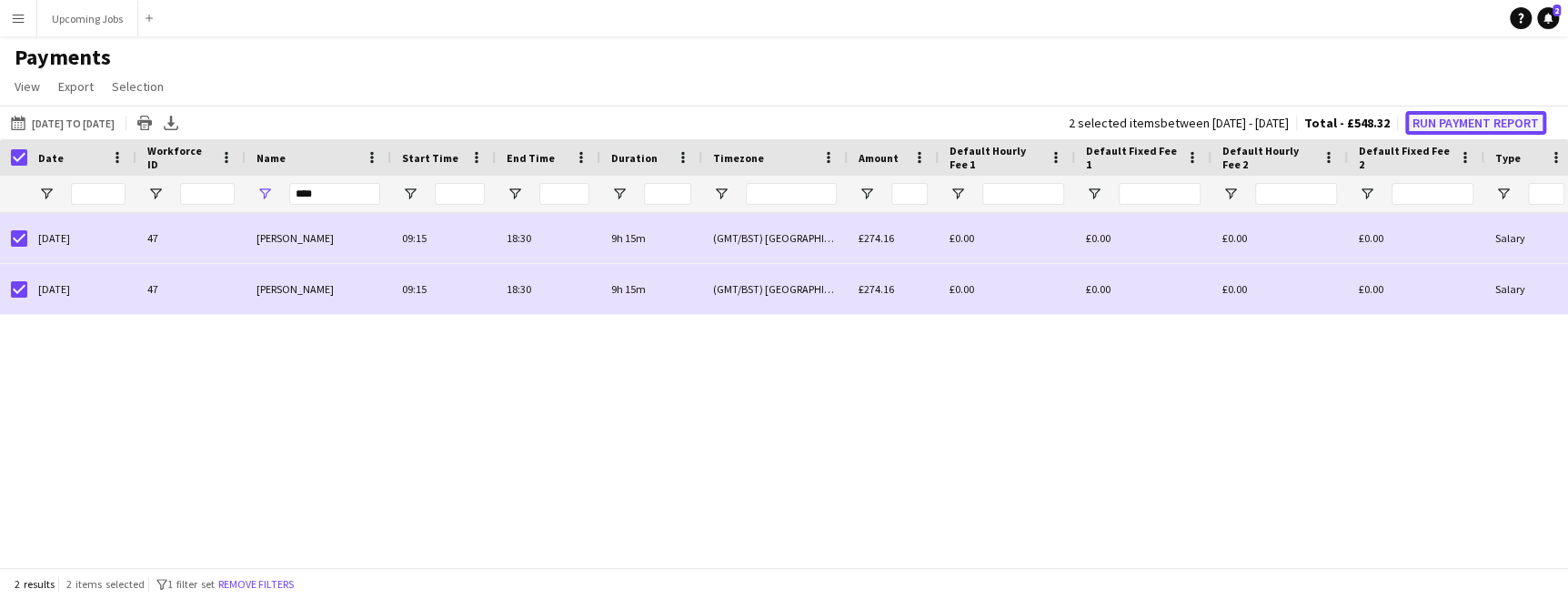
click at [998, 123] on button "Run Payment Report" at bounding box center [1476, 123] width 141 height 23
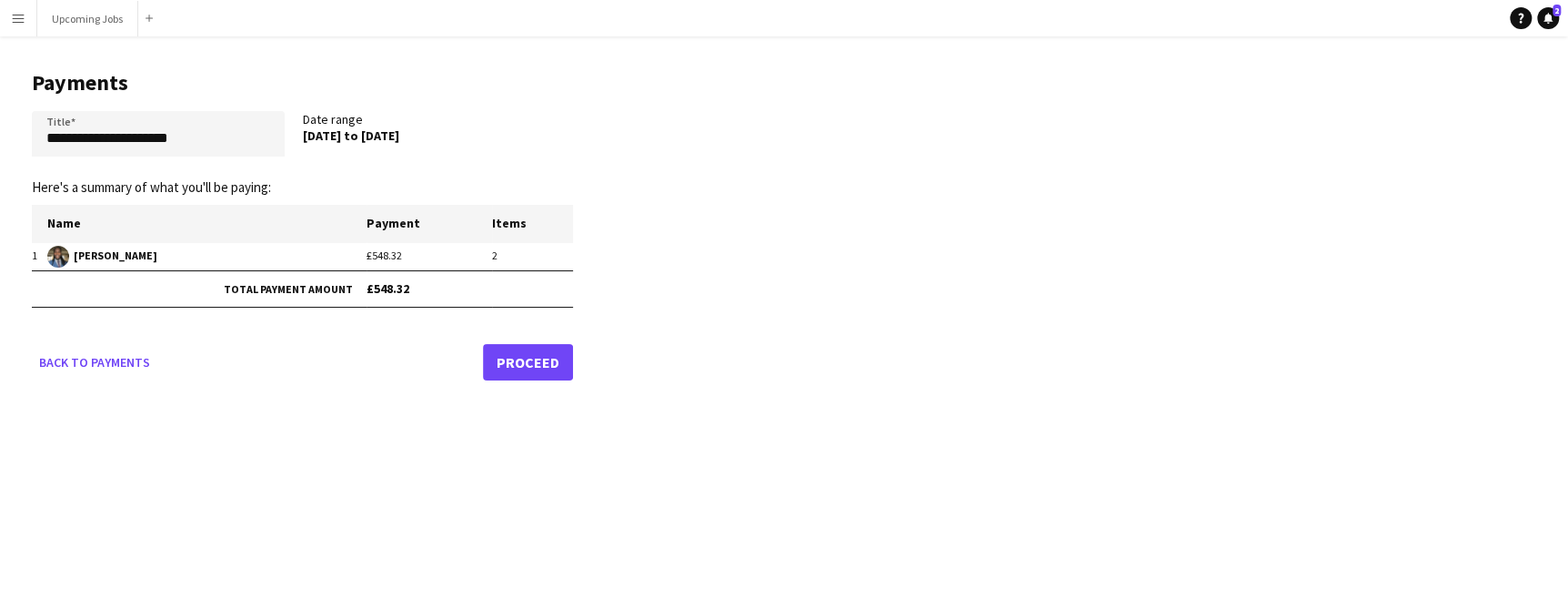
click at [503, 362] on link "Proceed" at bounding box center [528, 362] width 90 height 36
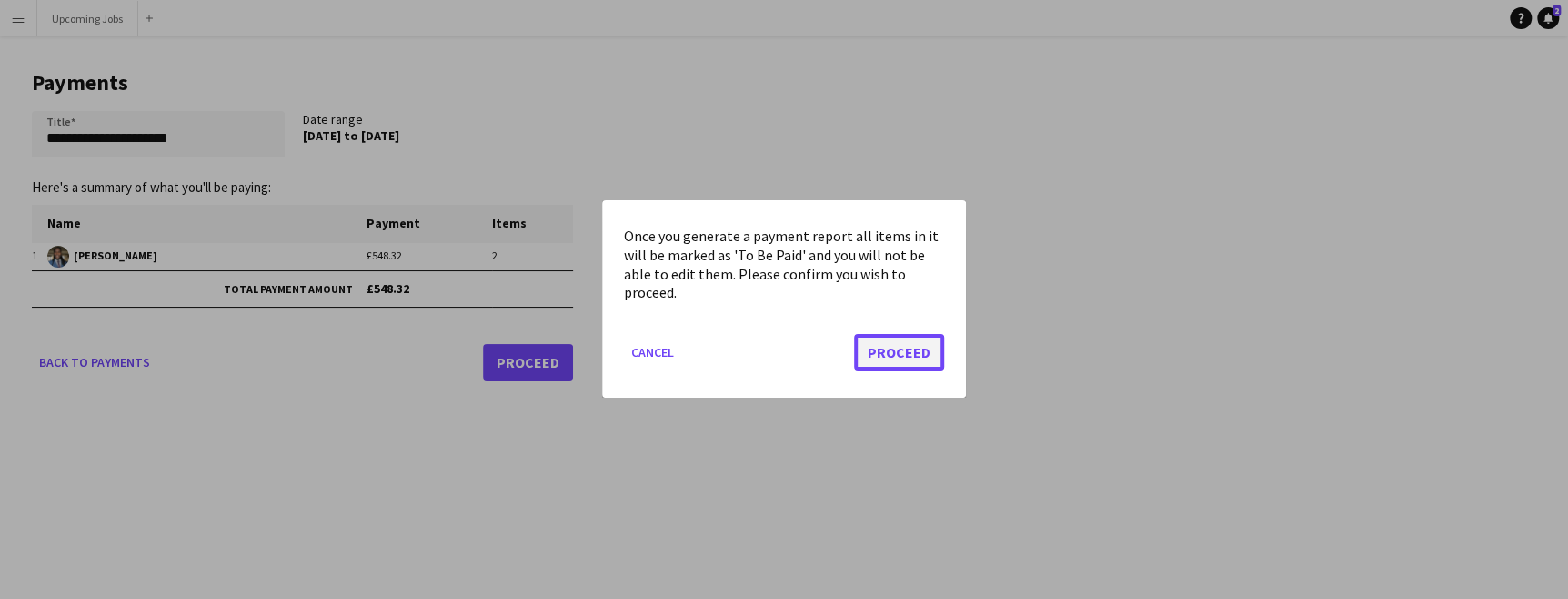
click at [924, 360] on button "Proceed" at bounding box center [899, 352] width 90 height 36
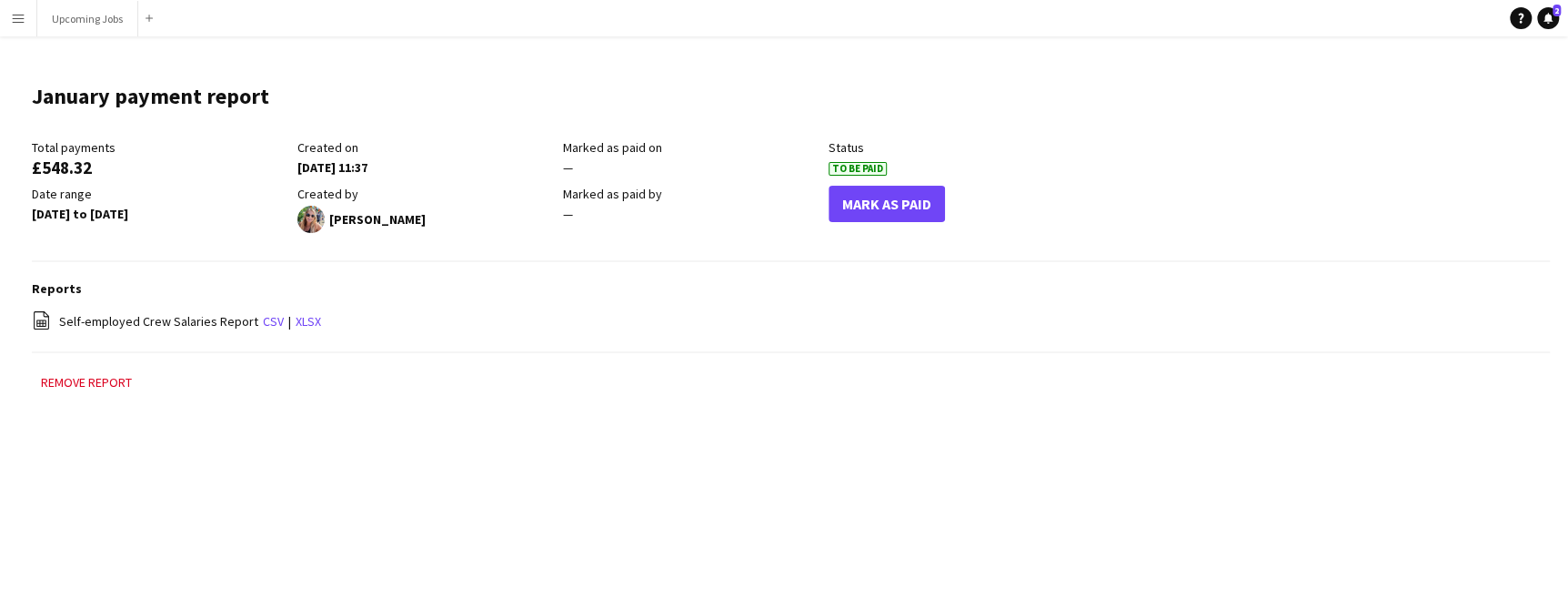
click at [880, 180] on div "Total payments £548.32 Created on 02-09-2025 11:37 Marked as paid on — Status T…" at bounding box center [563, 191] width 1063 height 103
click at [880, 202] on button "Mark As Paid" at bounding box center [887, 203] width 117 height 36
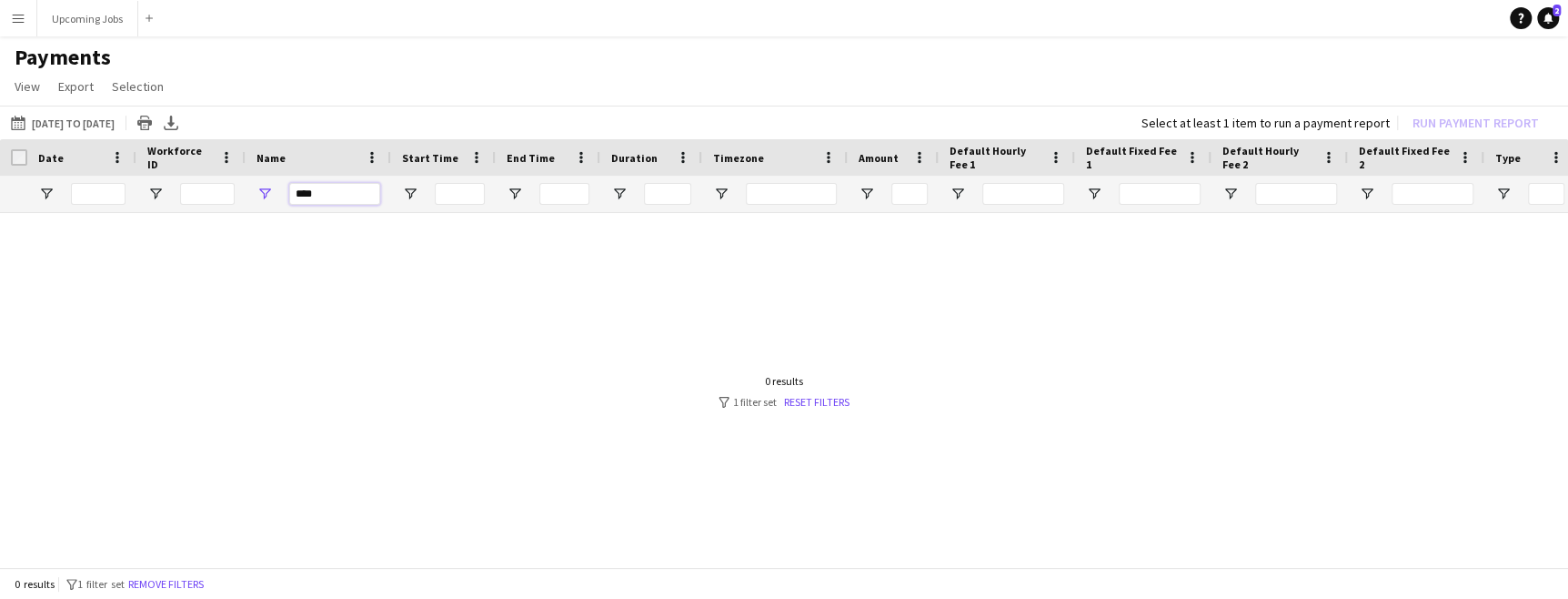
drag, startPoint x: 316, startPoint y: 195, endPoint x: 213, endPoint y: 177, distance: 104.6
click at [213, 177] on div "****" at bounding box center [1519, 194] width 3040 height 36
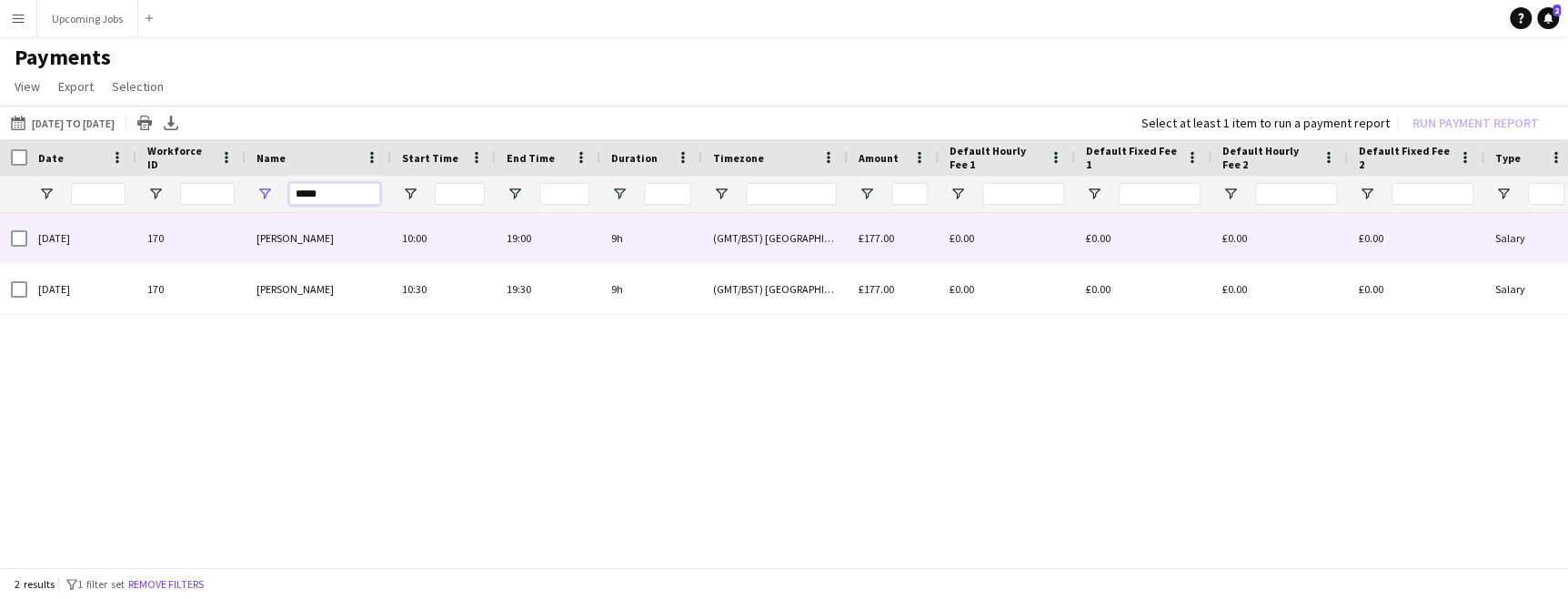
type input "*****"
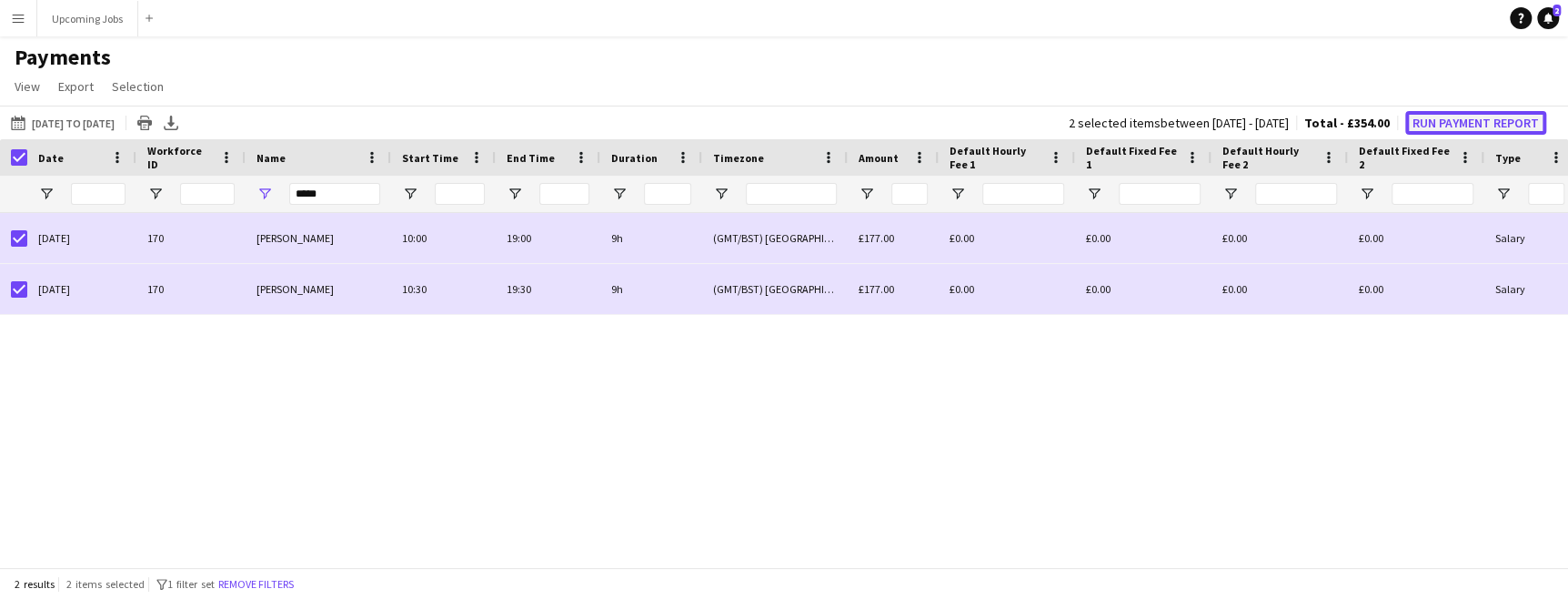
click at [998, 124] on button "Run Payment Report" at bounding box center [1476, 123] width 141 height 23
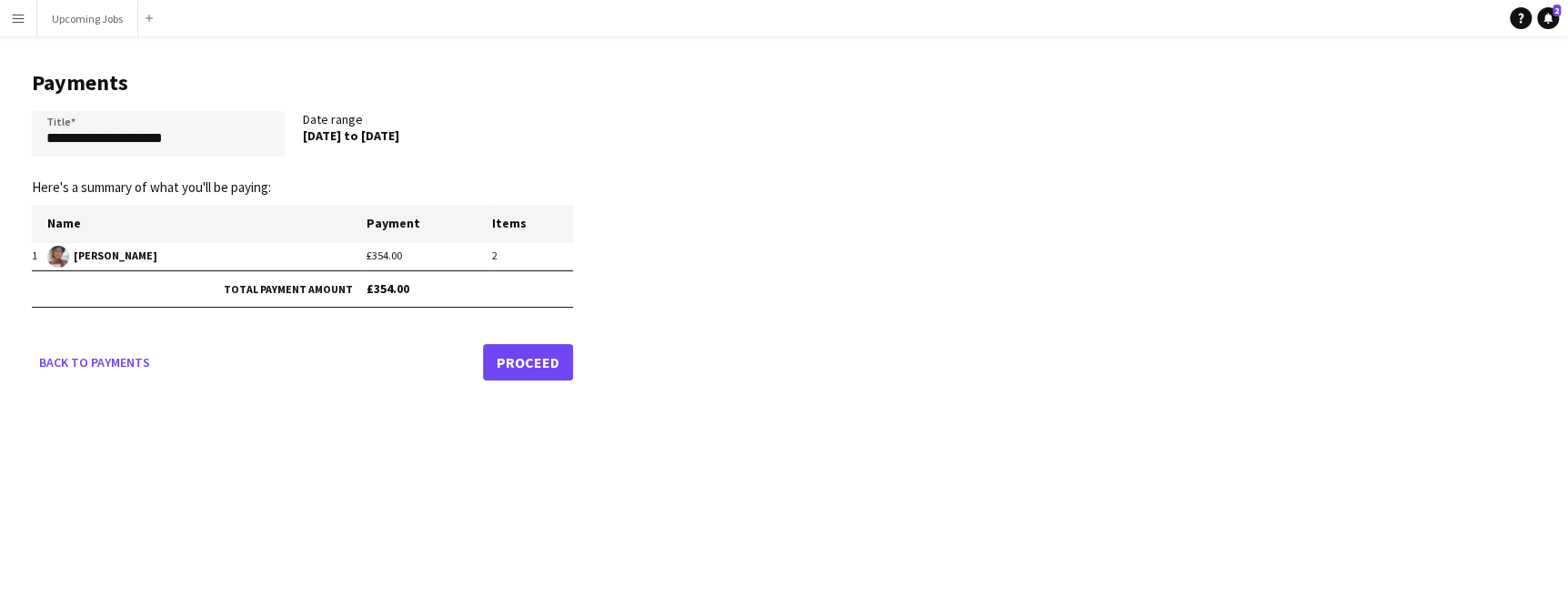
click at [518, 360] on link "Proceed" at bounding box center [528, 362] width 90 height 36
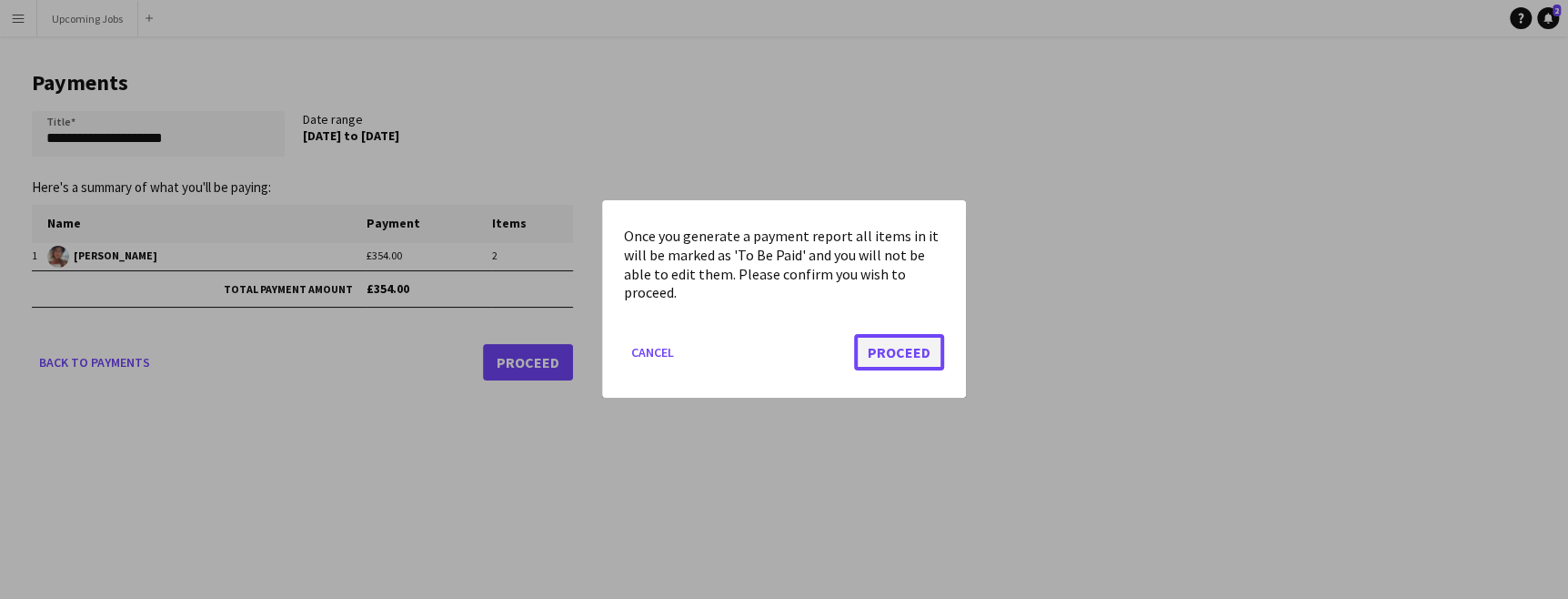
click at [904, 352] on button "Proceed" at bounding box center [899, 352] width 90 height 36
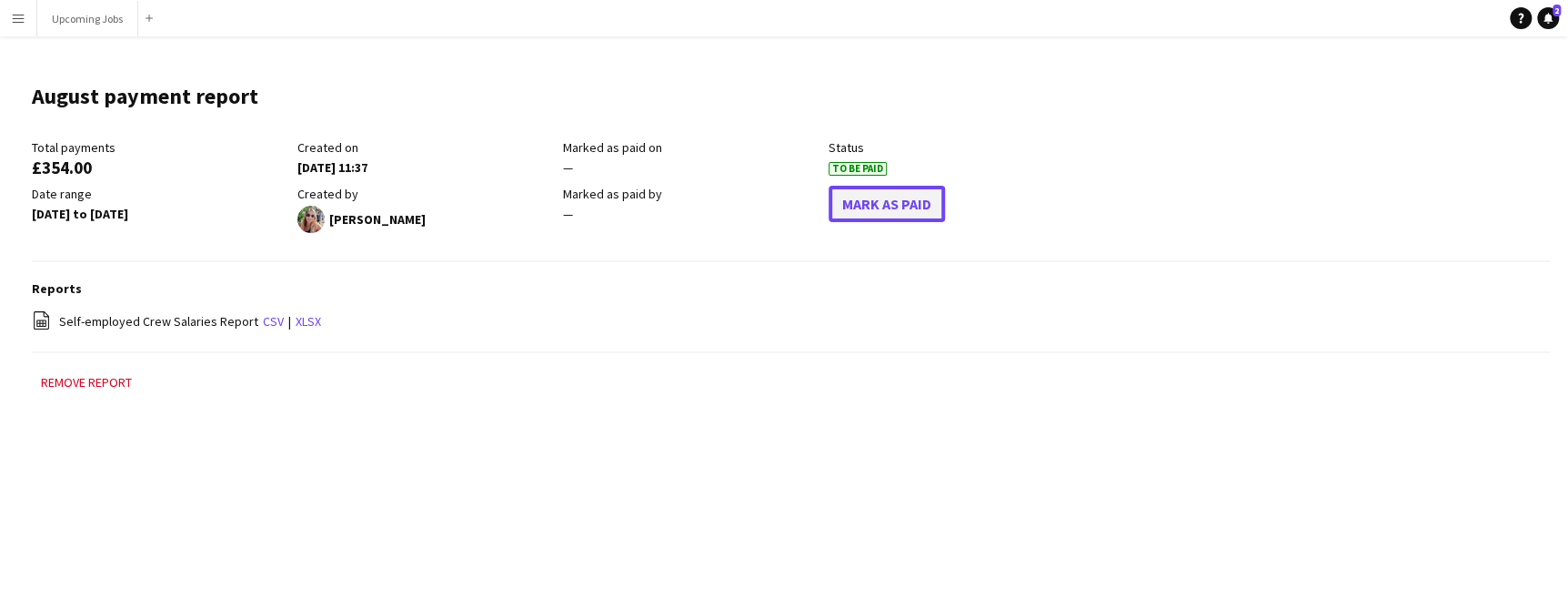
click at [885, 193] on button "Mark As Paid" at bounding box center [887, 203] width 117 height 36
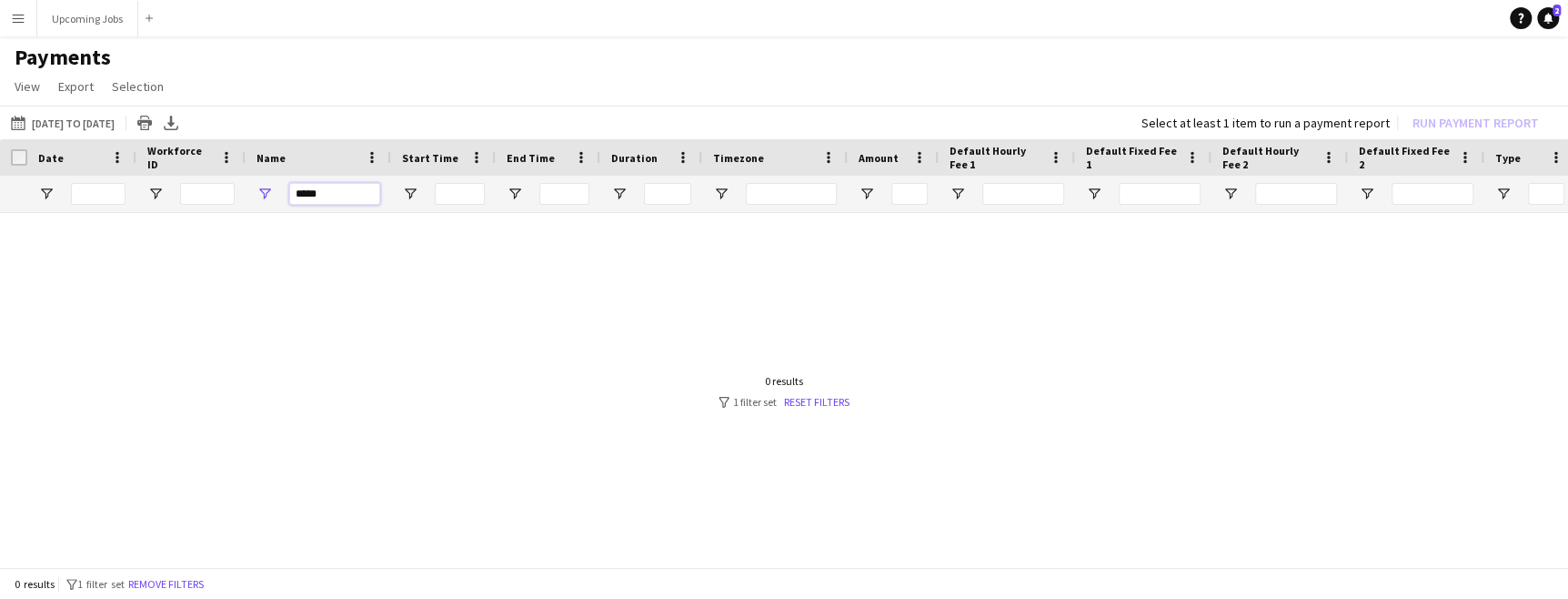
drag, startPoint x: 335, startPoint y: 191, endPoint x: 208, endPoint y: 184, distance: 127.2
click at [214, 187] on div "*****" at bounding box center [1519, 194] width 3040 height 36
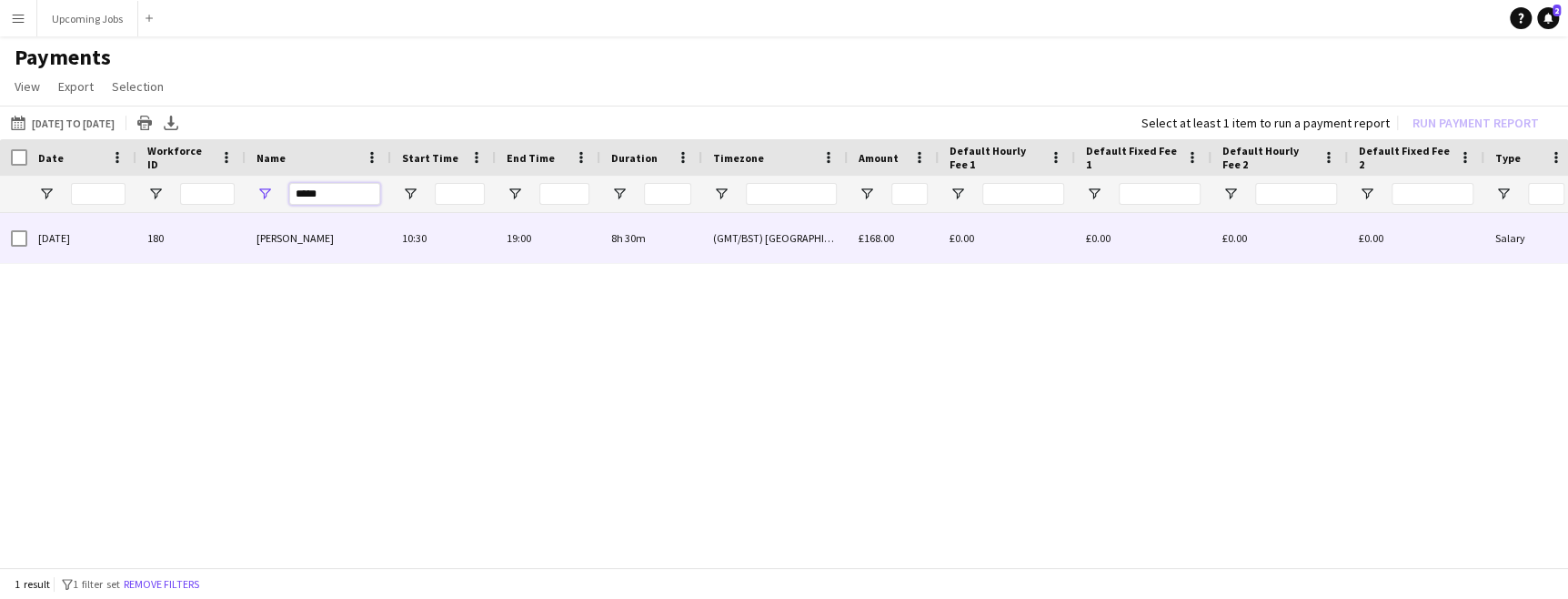
type input "*****"
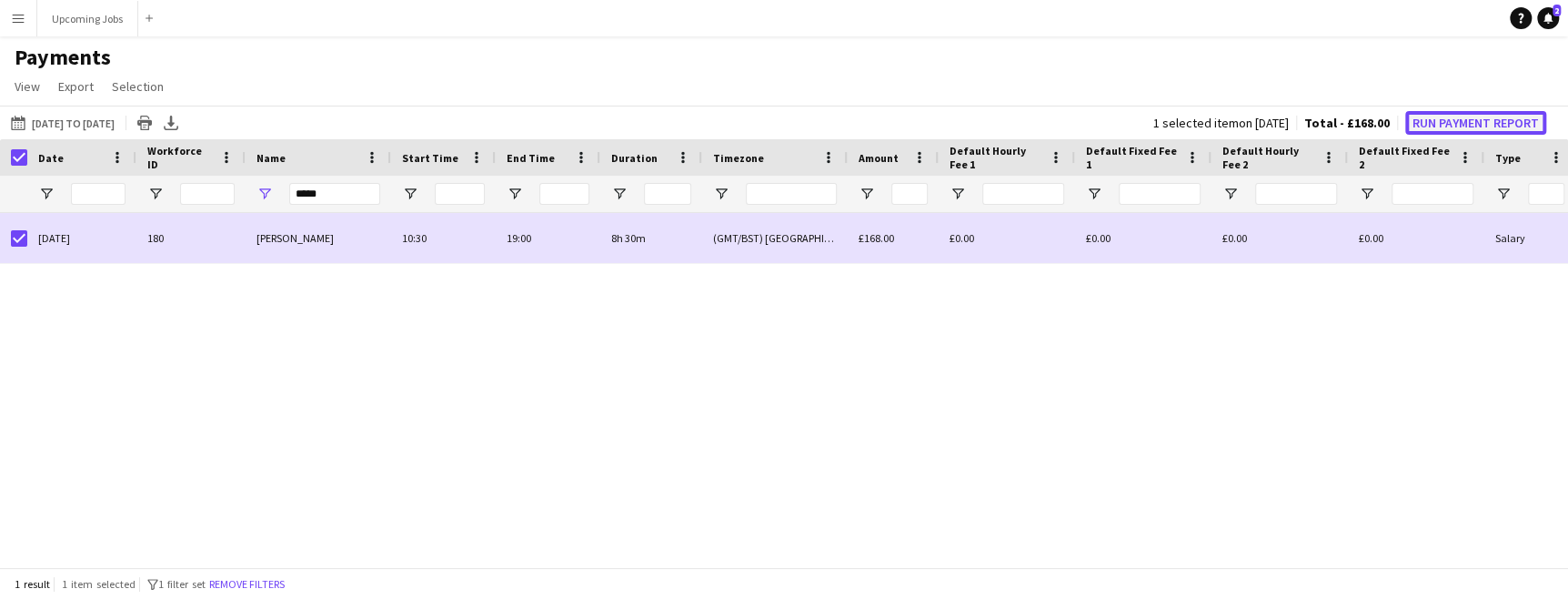
click at [998, 122] on button "Run Payment Report" at bounding box center [1476, 123] width 141 height 23
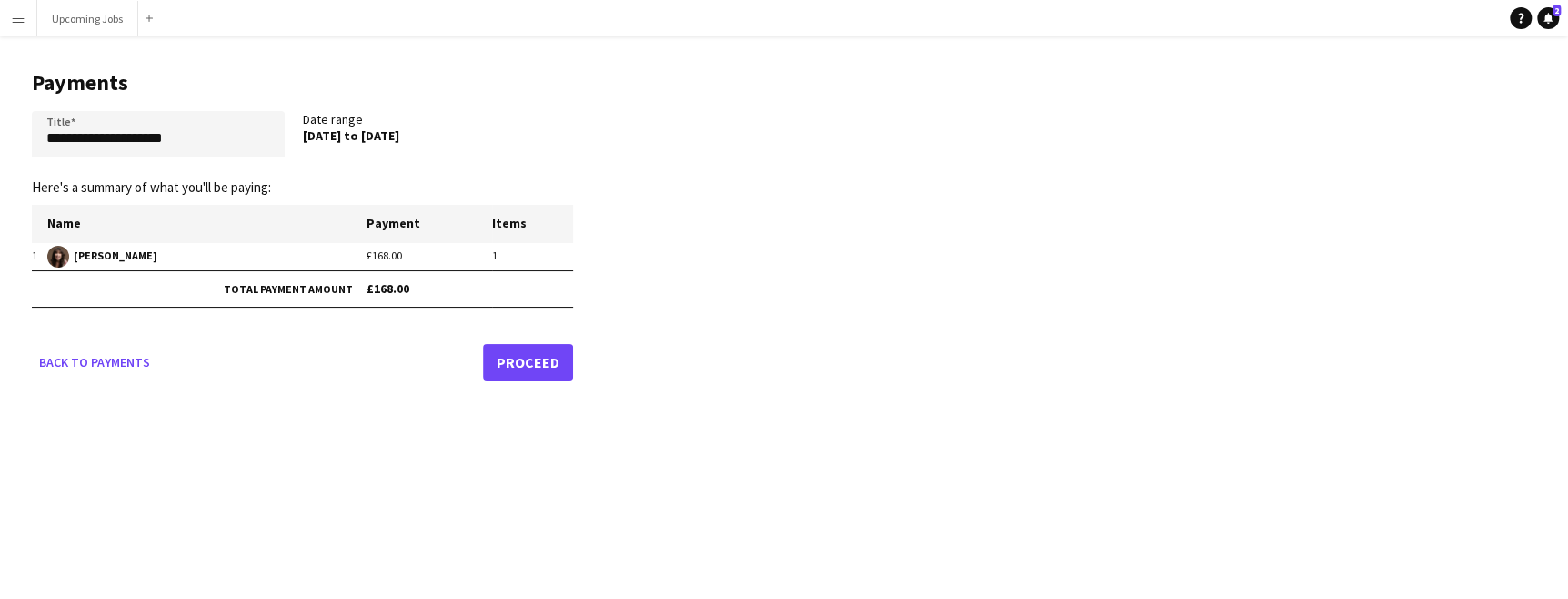
click at [534, 354] on link "Proceed" at bounding box center [528, 362] width 90 height 36
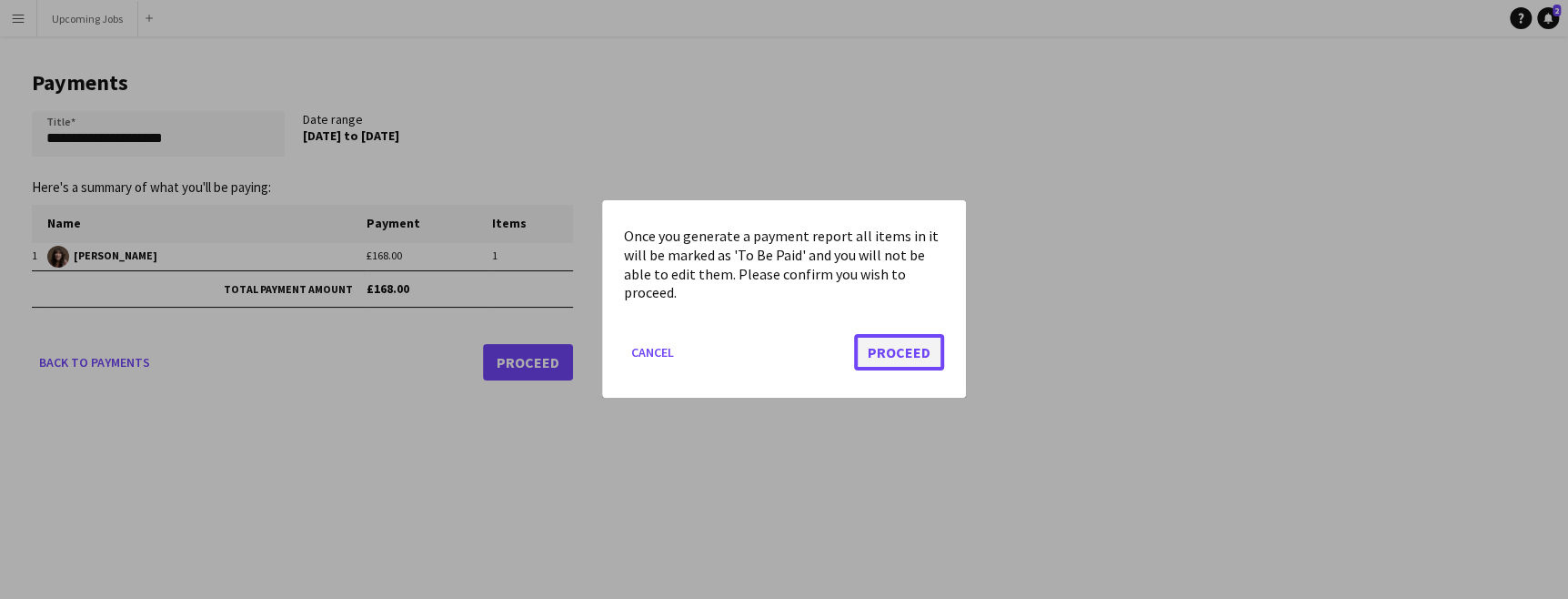
click at [899, 346] on button "Proceed" at bounding box center [899, 352] width 90 height 36
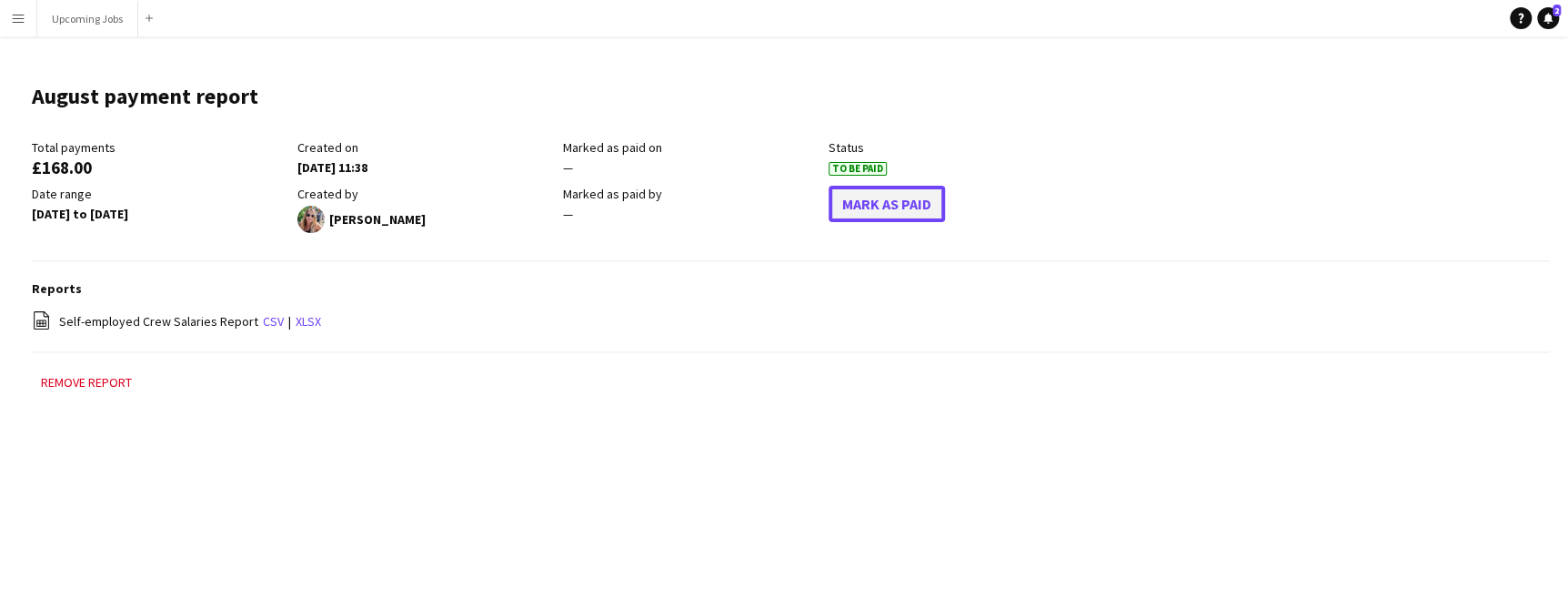
click at [889, 212] on button "Mark As Paid" at bounding box center [887, 203] width 117 height 36
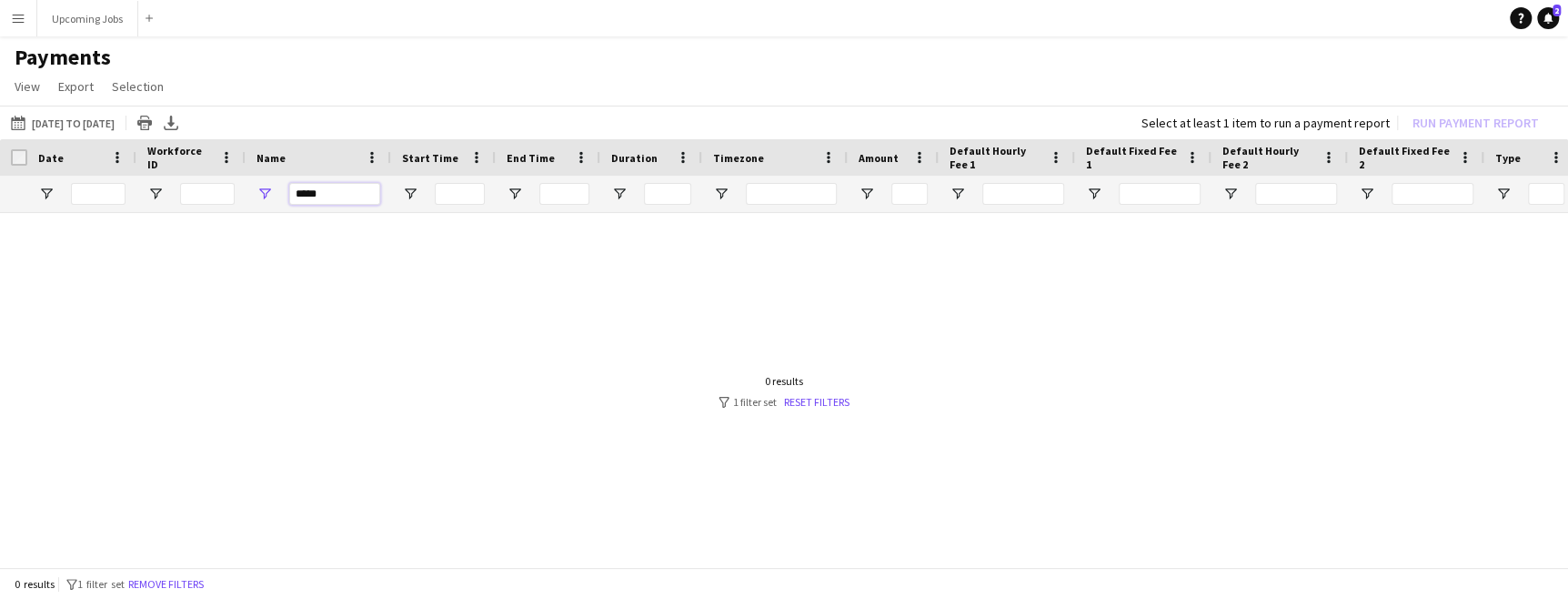
drag, startPoint x: 293, startPoint y: 194, endPoint x: 229, endPoint y: 193, distance: 64.0
click at [229, 193] on div "*****" at bounding box center [1519, 194] width 3040 height 36
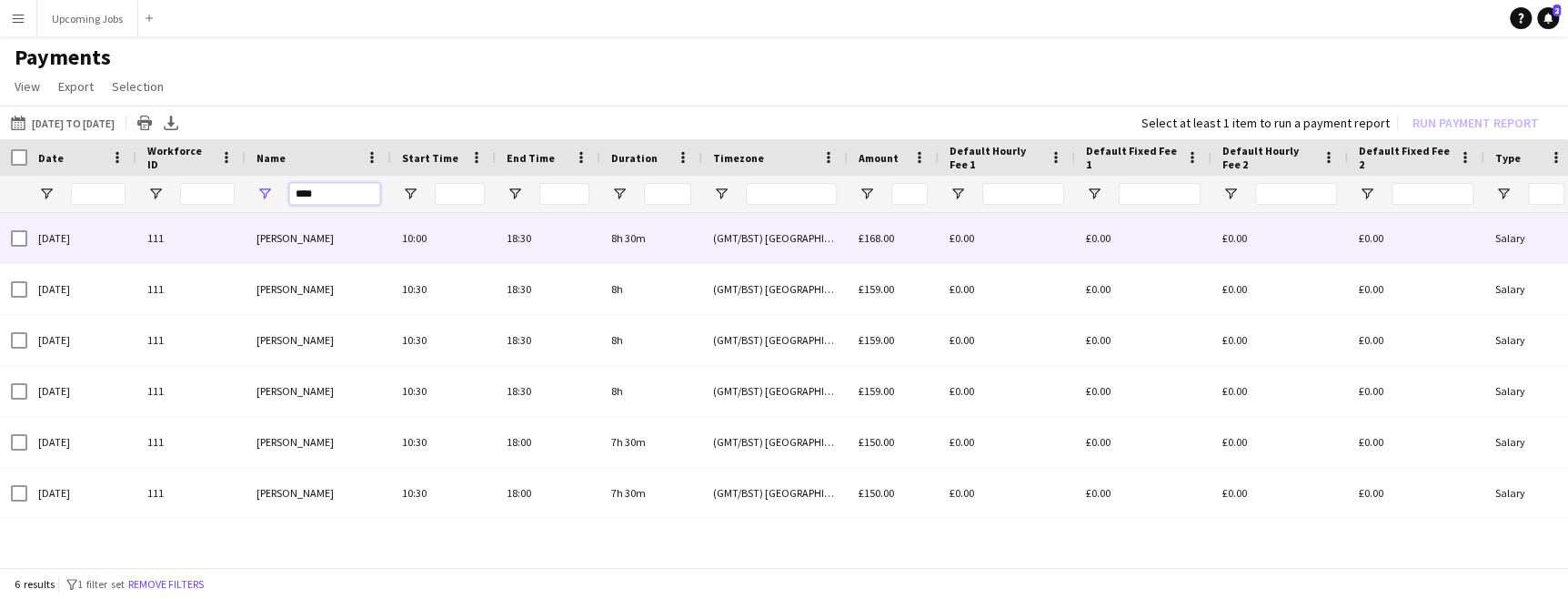
type input "****"
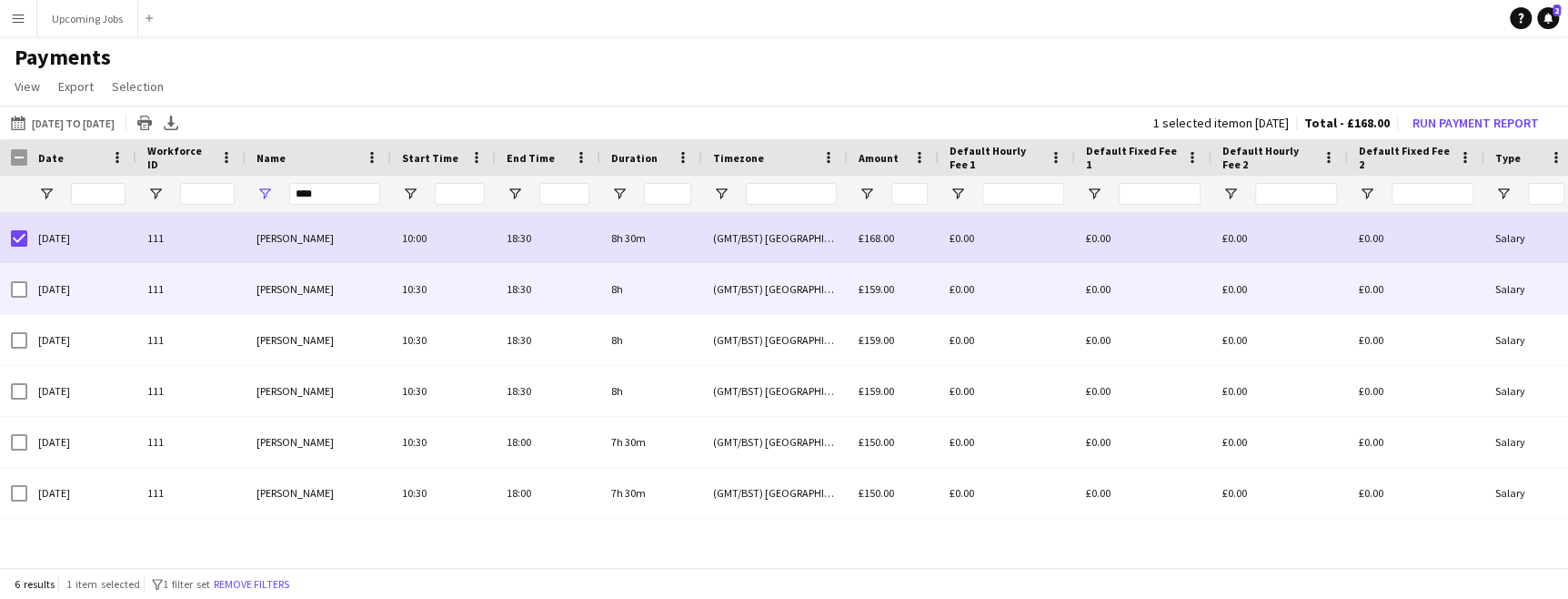
click at [23, 298] on div at bounding box center [18, 289] width 17 height 51
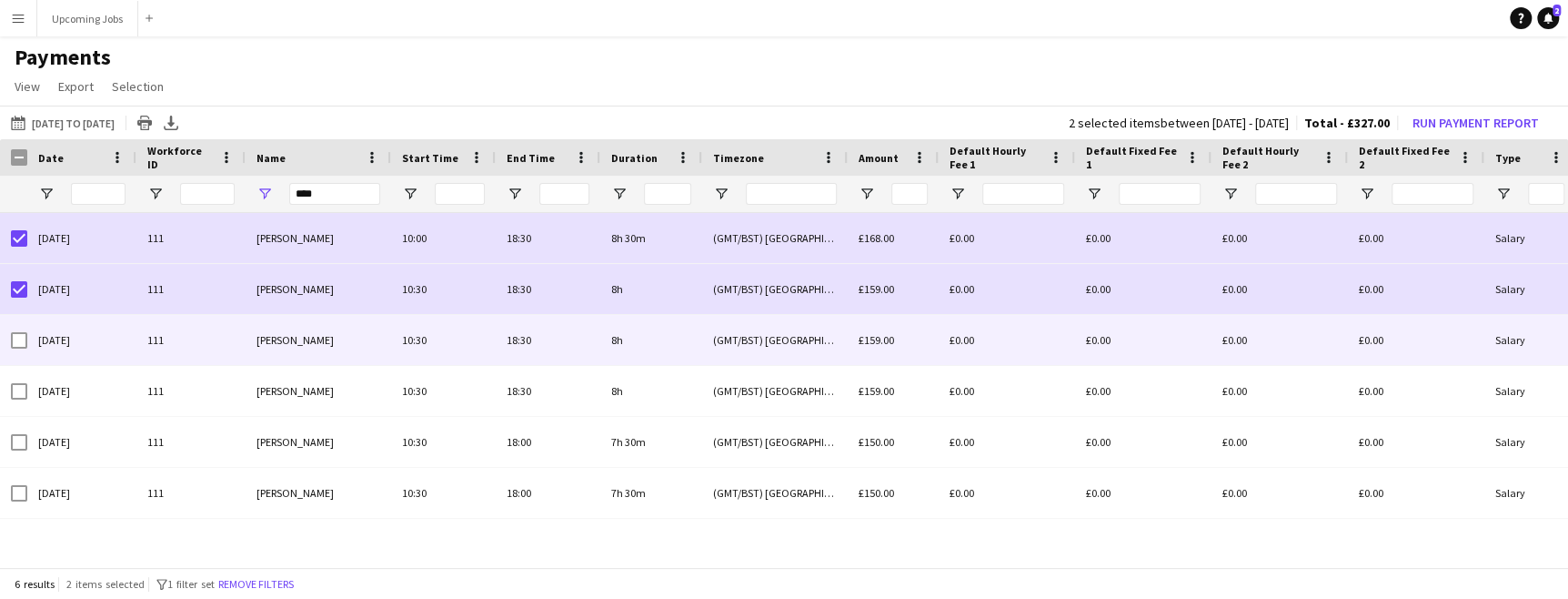
click at [22, 326] on div at bounding box center [18, 340] width 17 height 51
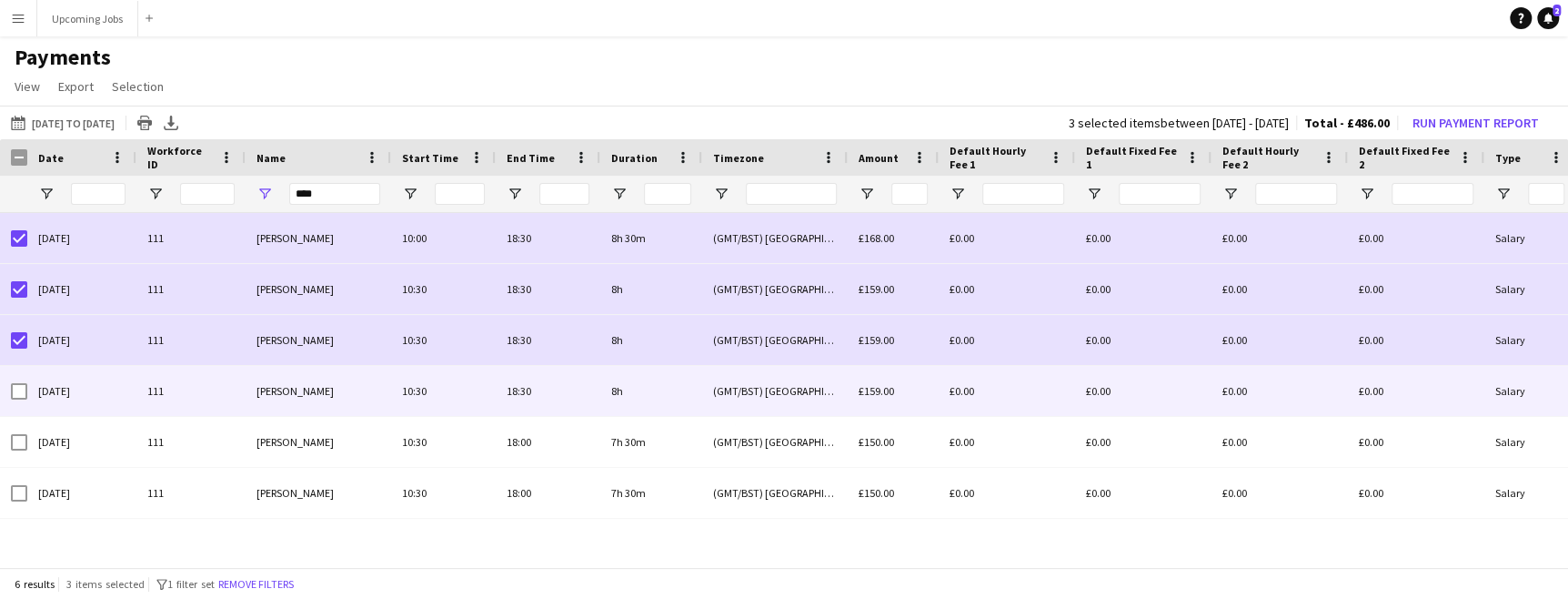
click at [8, 393] on div at bounding box center [14, 390] width 27 height 50
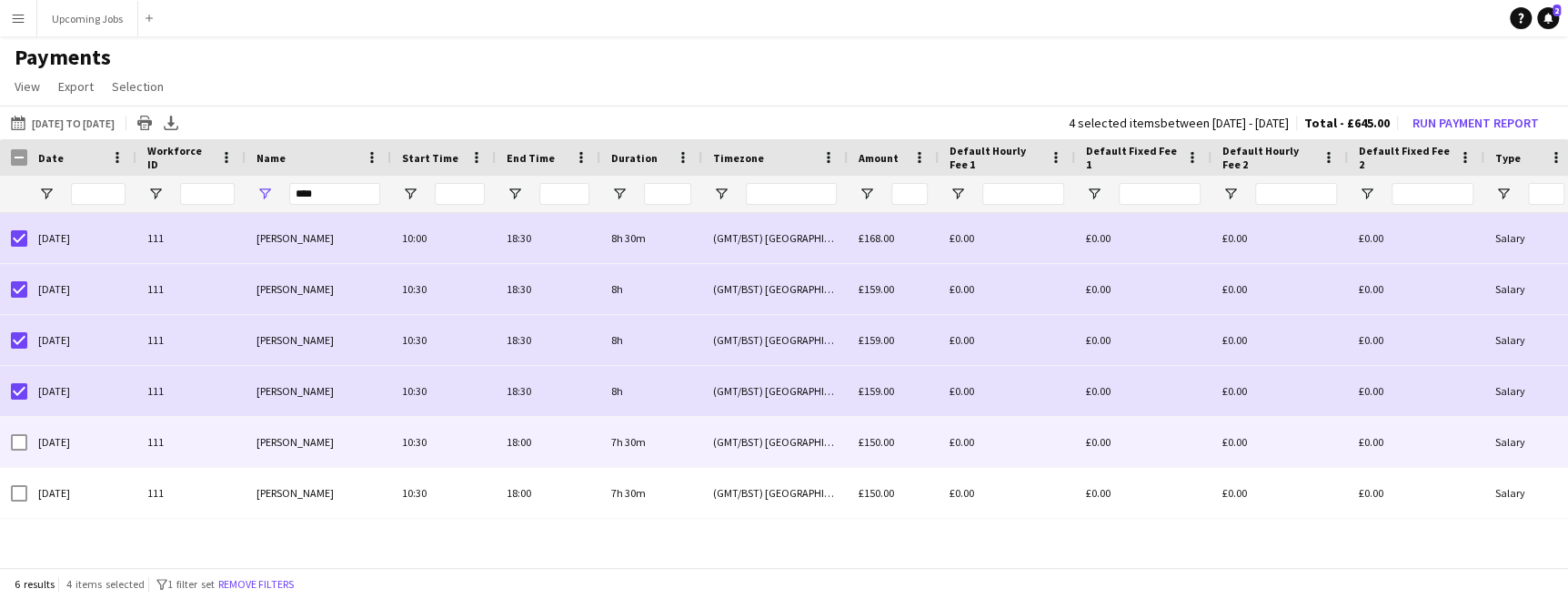
click at [16, 426] on div at bounding box center [18, 442] width 17 height 51
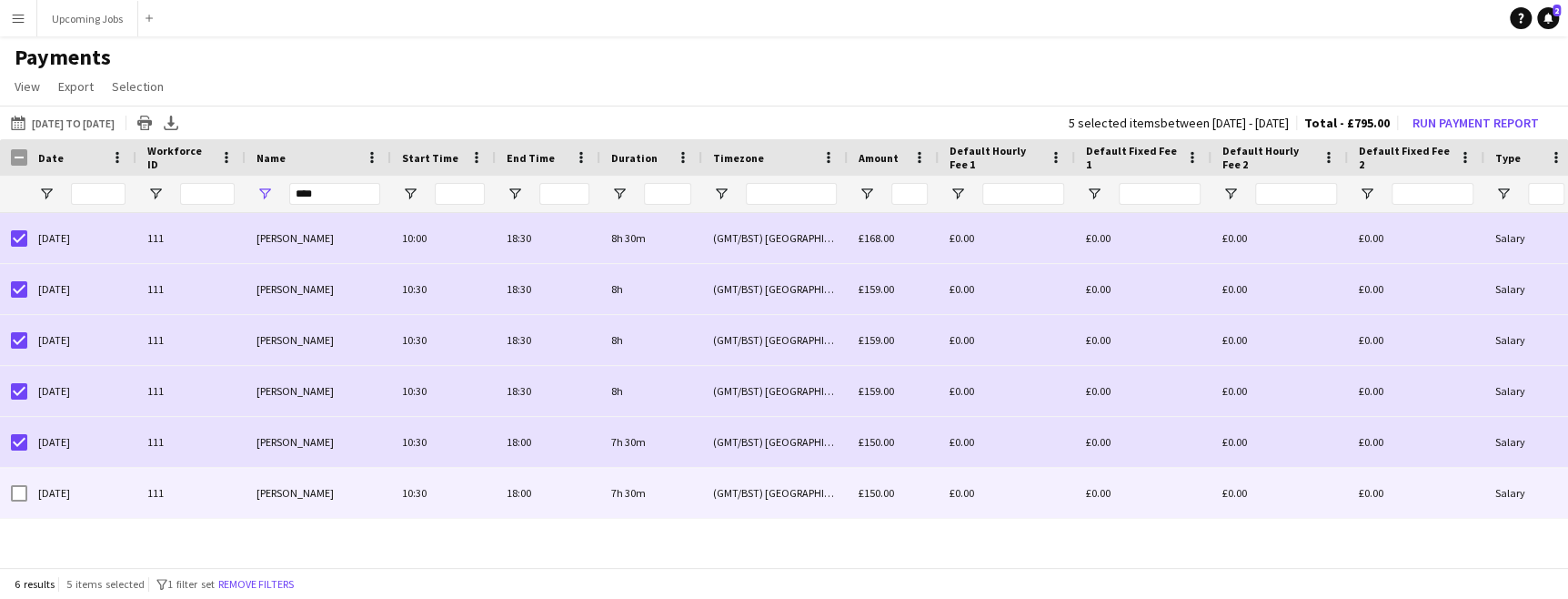
click at [22, 502] on div at bounding box center [18, 493] width 17 height 51
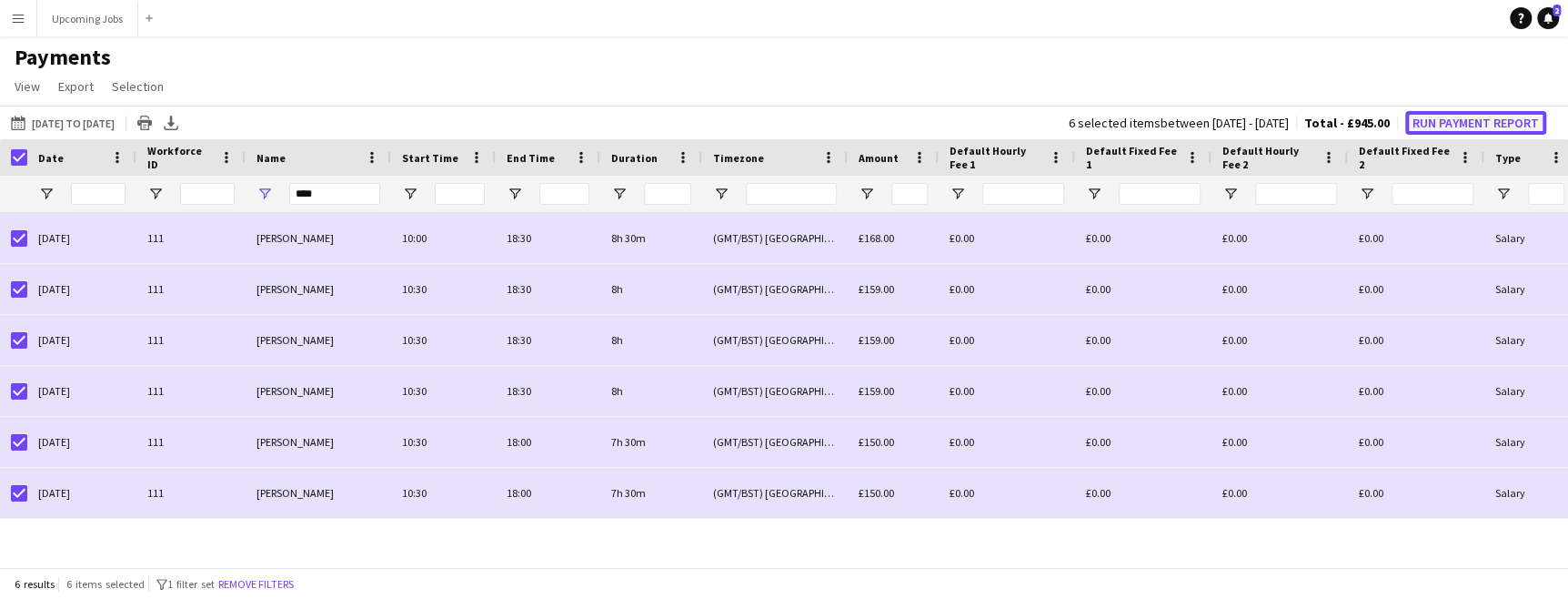
click at [1486, 122] on button "Run Payment Report" at bounding box center [1476, 123] width 141 height 23
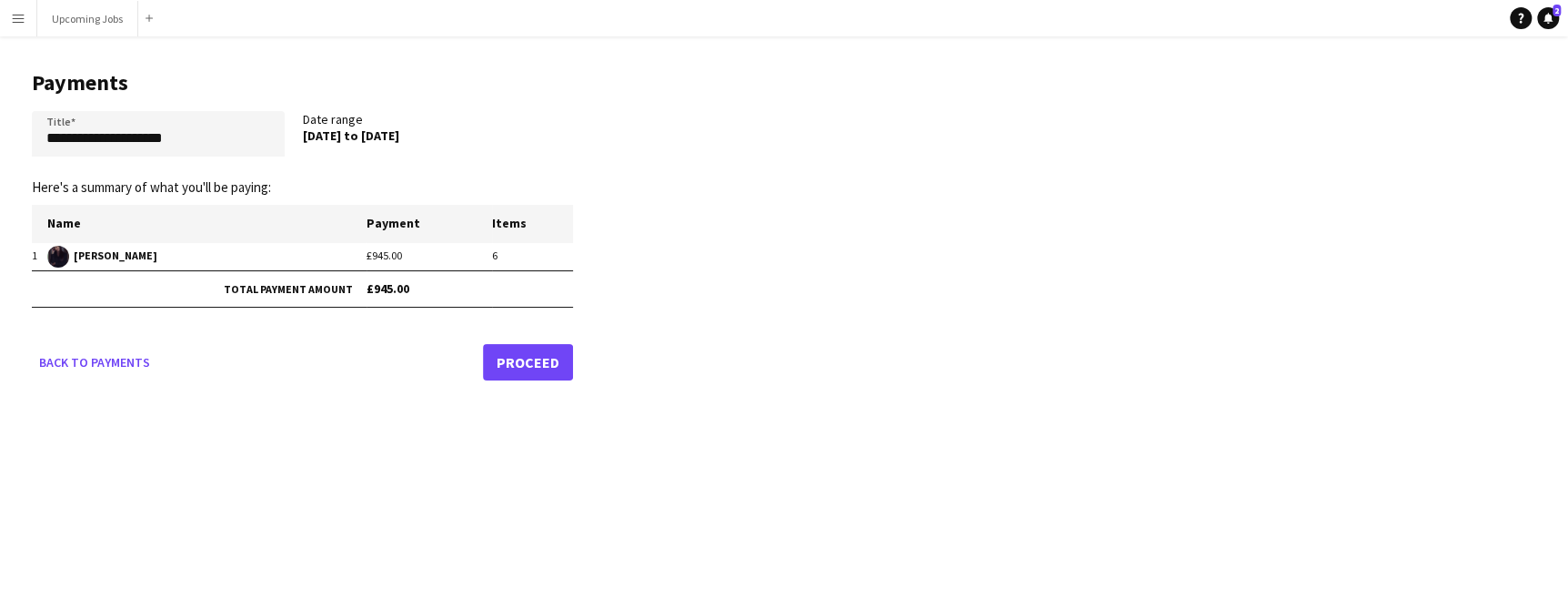
click at [508, 350] on link "Proceed" at bounding box center [528, 362] width 90 height 36
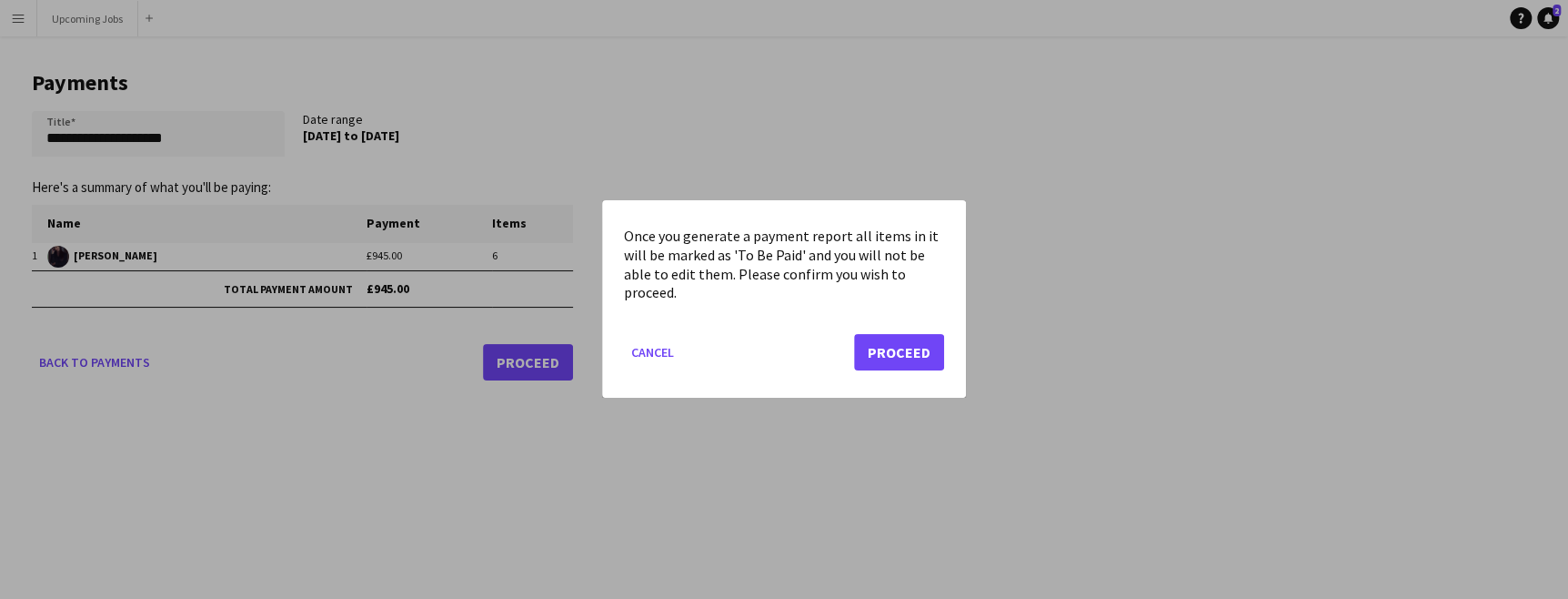
click at [912, 371] on mat-dialog-actions "Cancel Proceed" at bounding box center [784, 360] width 320 height 78
click at [912, 357] on button "Proceed" at bounding box center [899, 352] width 90 height 36
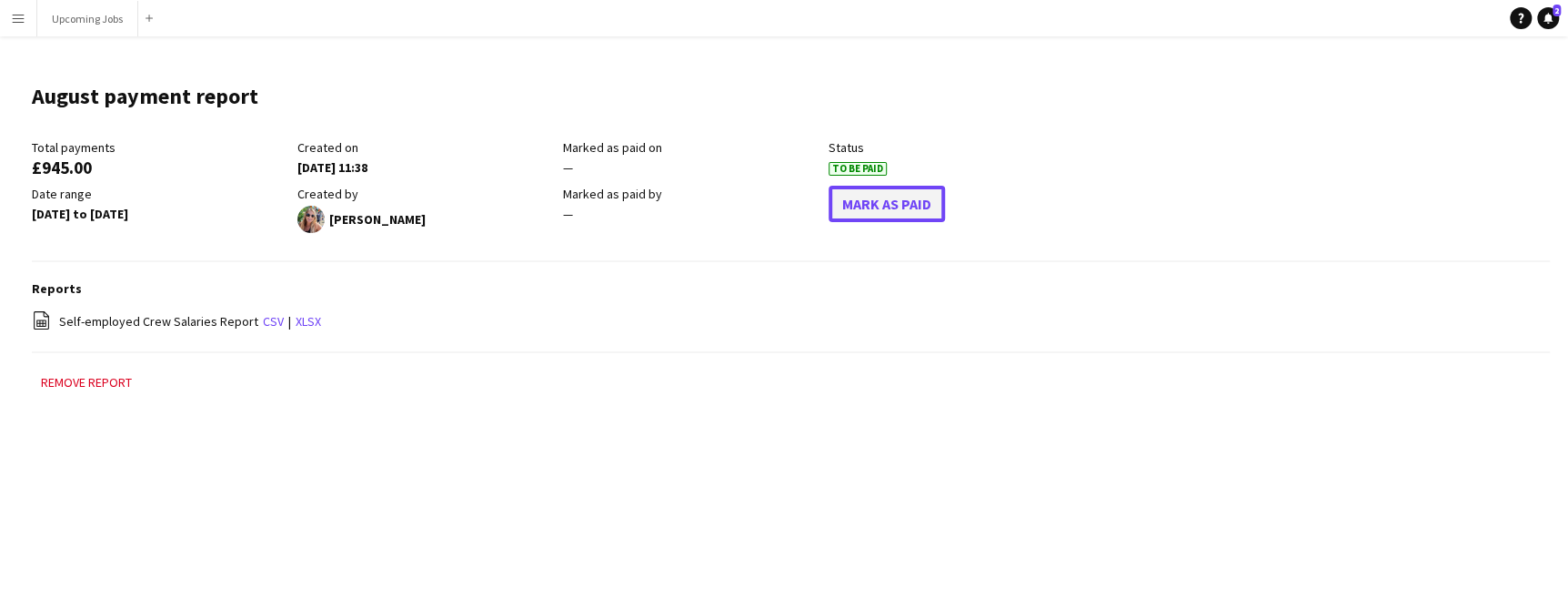
click at [899, 213] on button "Mark As Paid" at bounding box center [887, 203] width 117 height 36
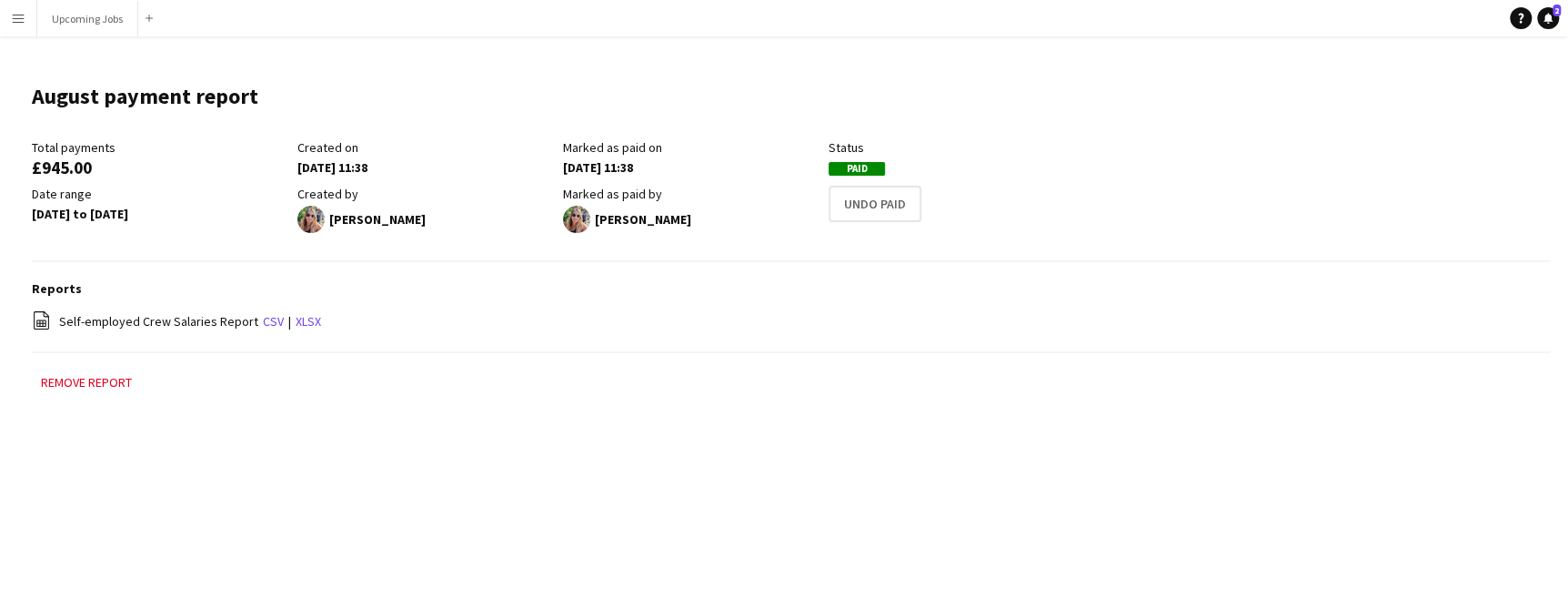
click at [24, 20] on app-icon "Menu" at bounding box center [17, 18] width 15 height 15
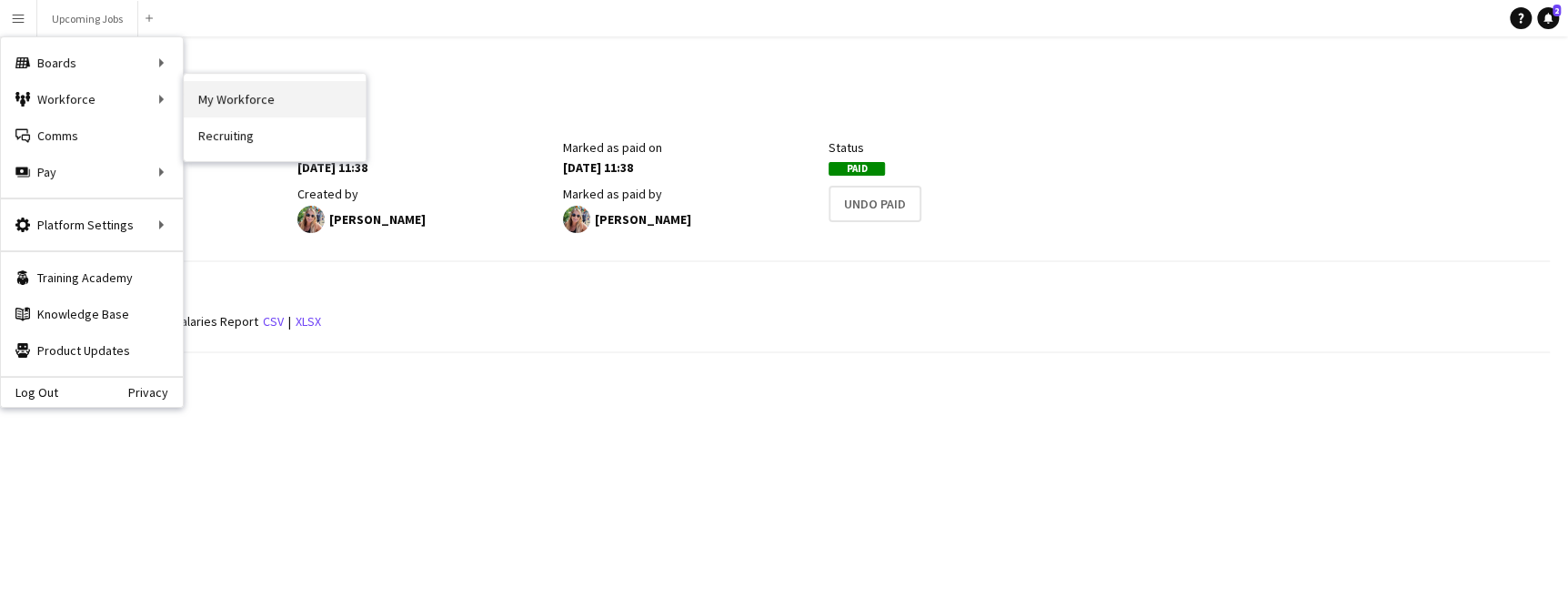
click at [248, 93] on link "My Workforce" at bounding box center [274, 98] width 182 height 36
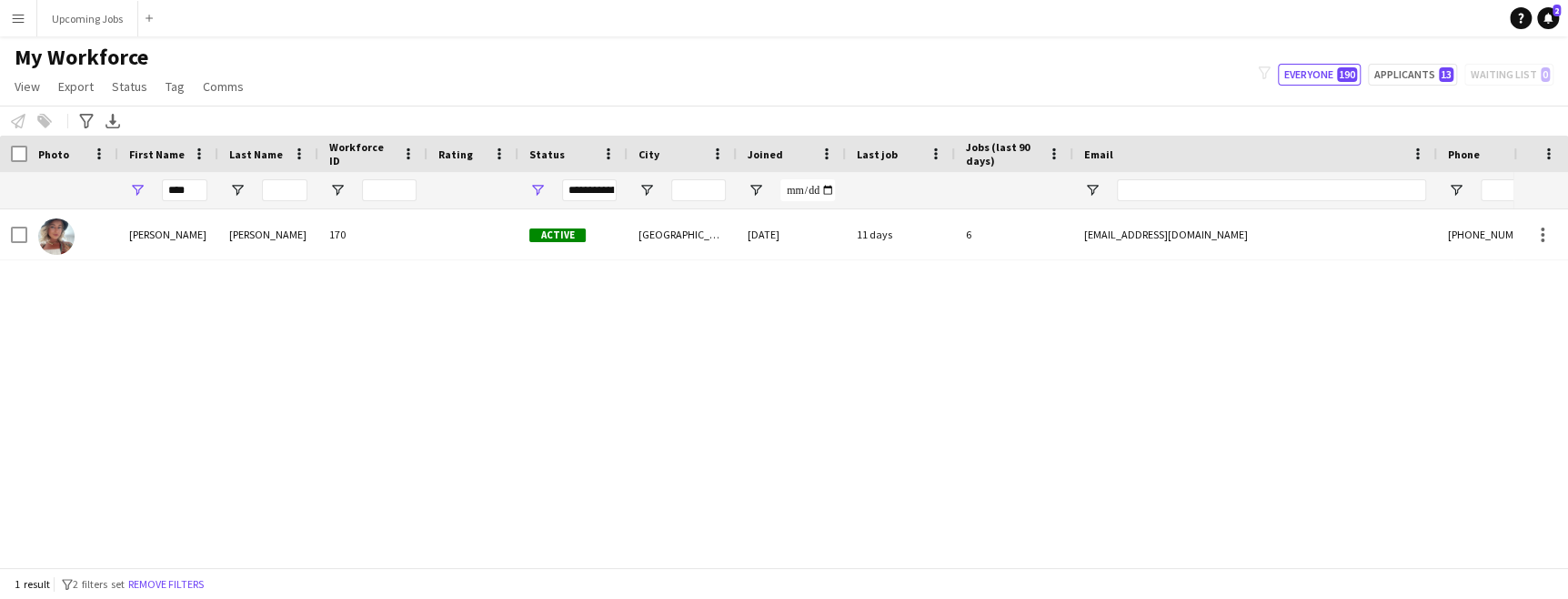
drag, startPoint x: 207, startPoint y: 186, endPoint x: 122, endPoint y: 187, distance: 85.0
click at [126, 186] on div "****" at bounding box center [168, 190] width 100 height 36
drag, startPoint x: 191, startPoint y: 194, endPoint x: 143, endPoint y: 194, distance: 48.0
click at [143, 194] on div "****" at bounding box center [168, 190] width 100 height 36
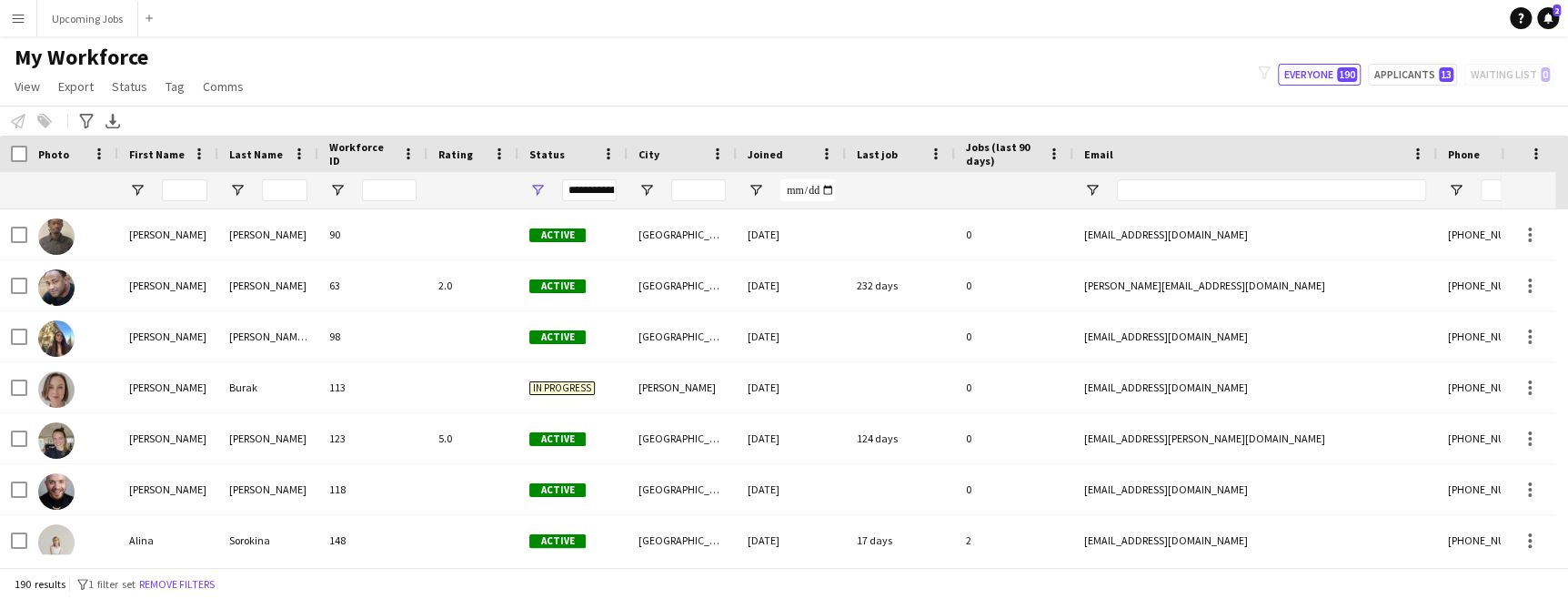
click at [21, 10] on button "Menu" at bounding box center [17, 18] width 36 height 36
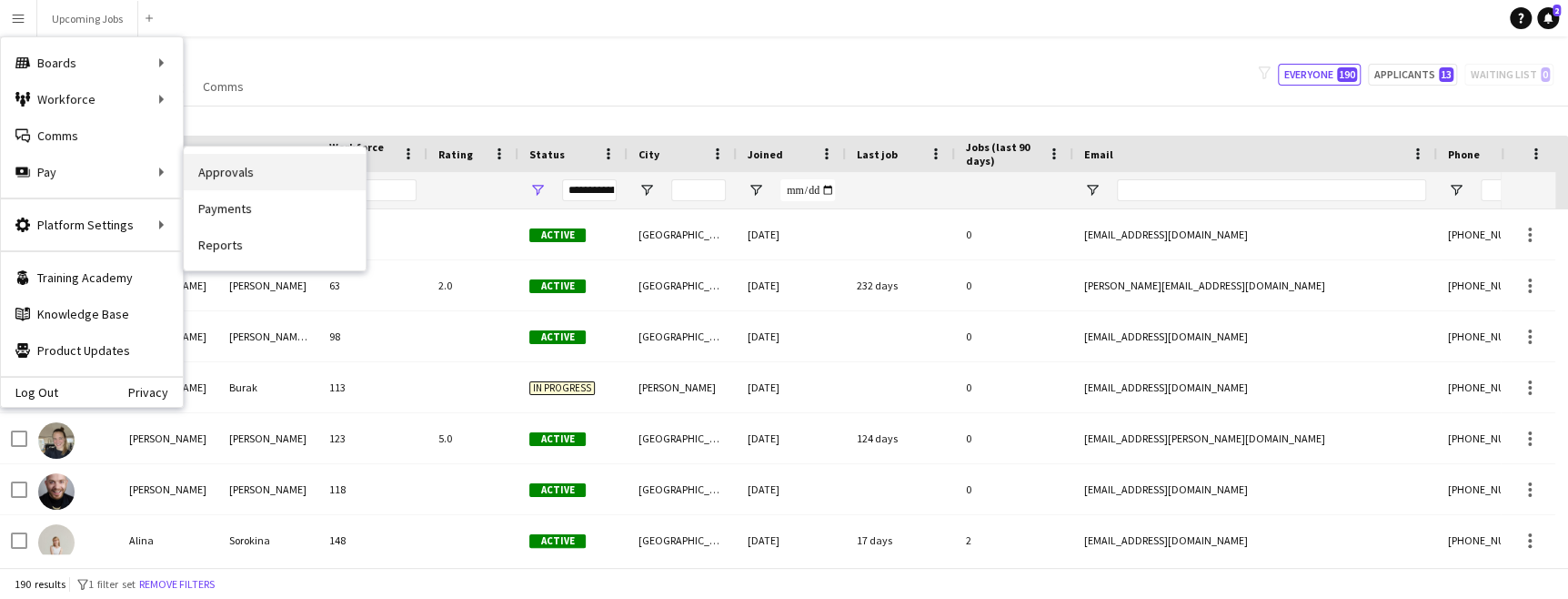
click at [230, 183] on link "Approvals" at bounding box center [274, 171] width 182 height 36
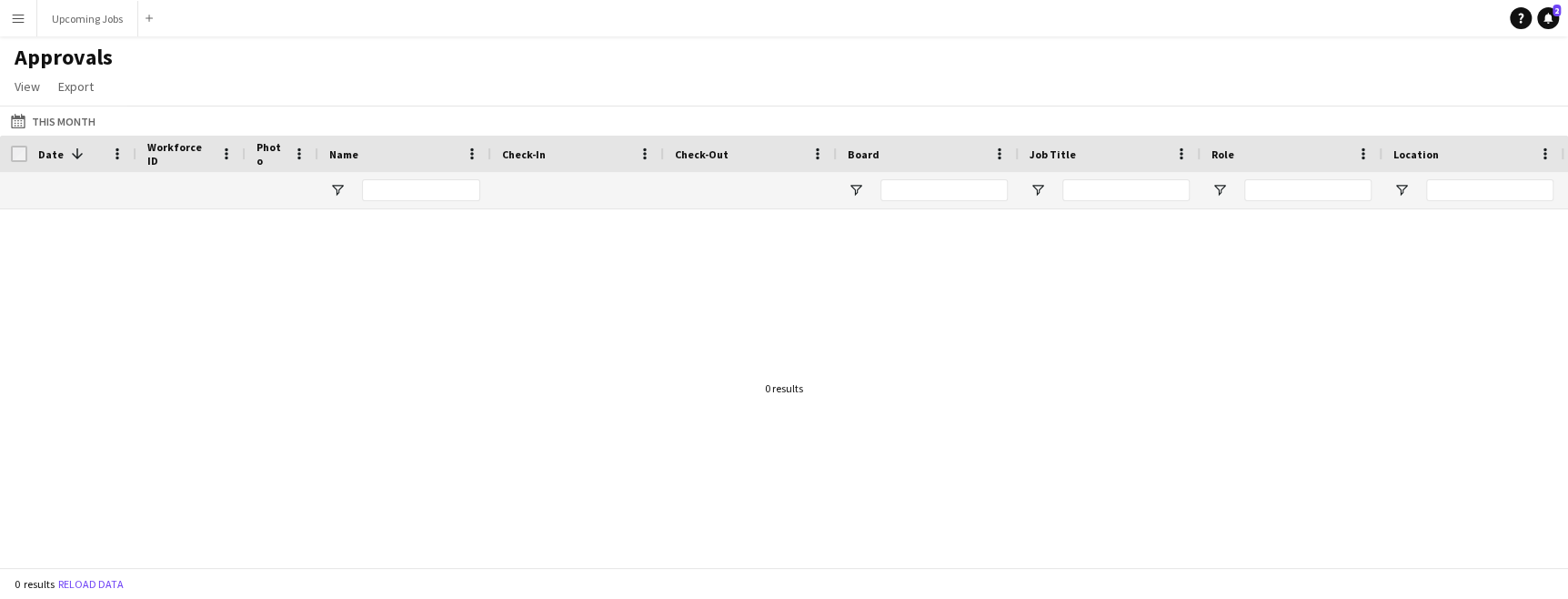
click at [24, 15] on button "Menu" at bounding box center [17, 18] width 36 height 36
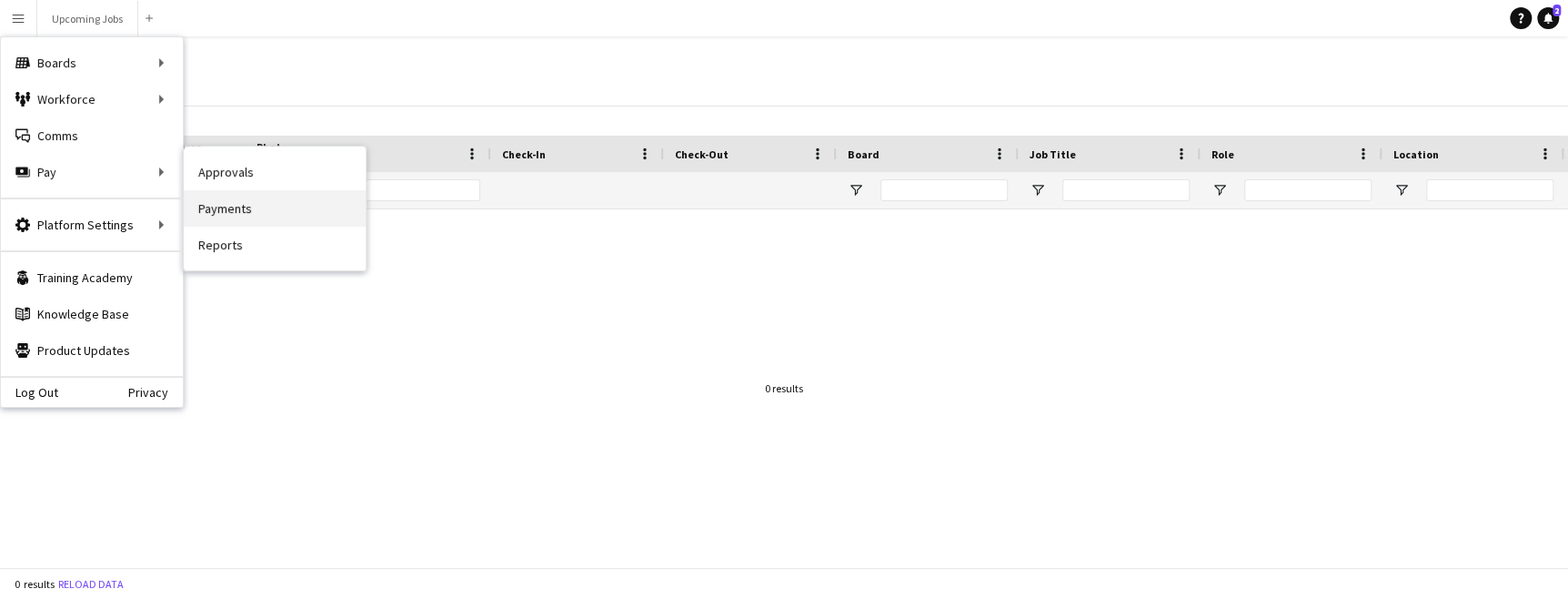
click at [222, 214] on link "Payments" at bounding box center [274, 208] width 182 height 36
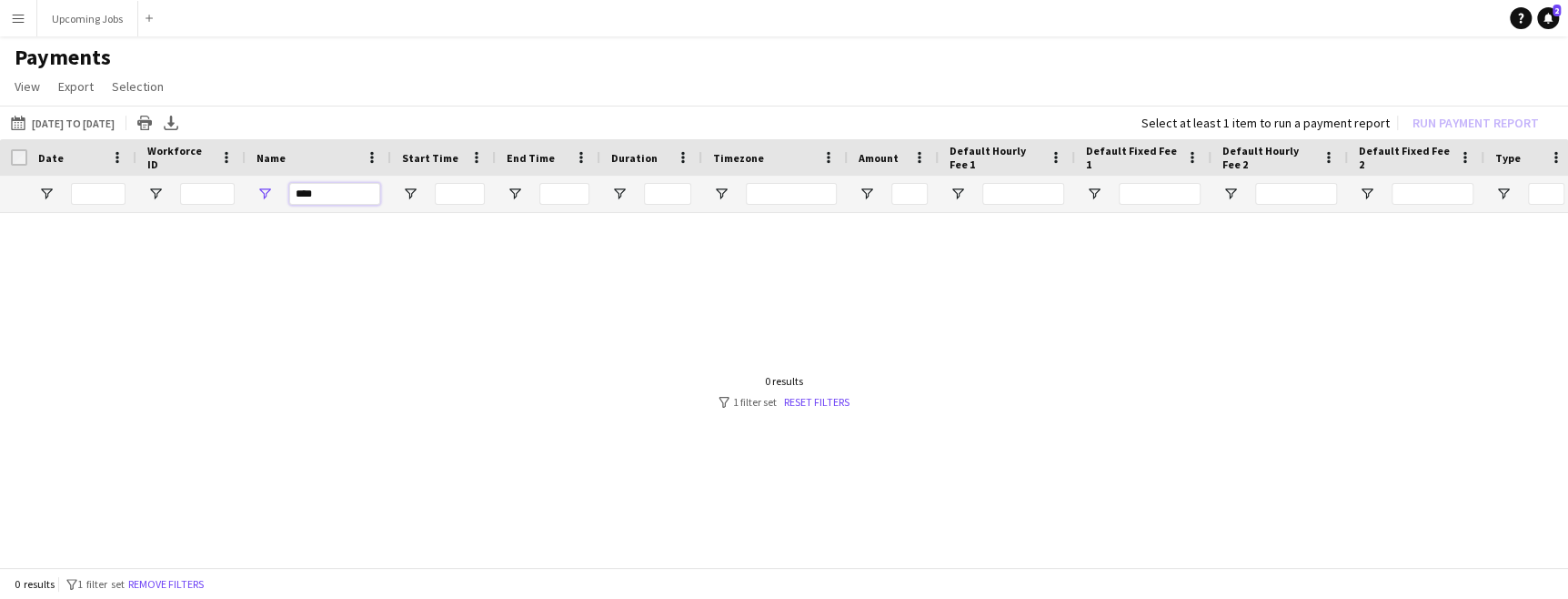
drag, startPoint x: 320, startPoint y: 194, endPoint x: 228, endPoint y: 181, distance: 92.9
click at [228, 181] on div "****" at bounding box center [1519, 194] width 3040 height 36
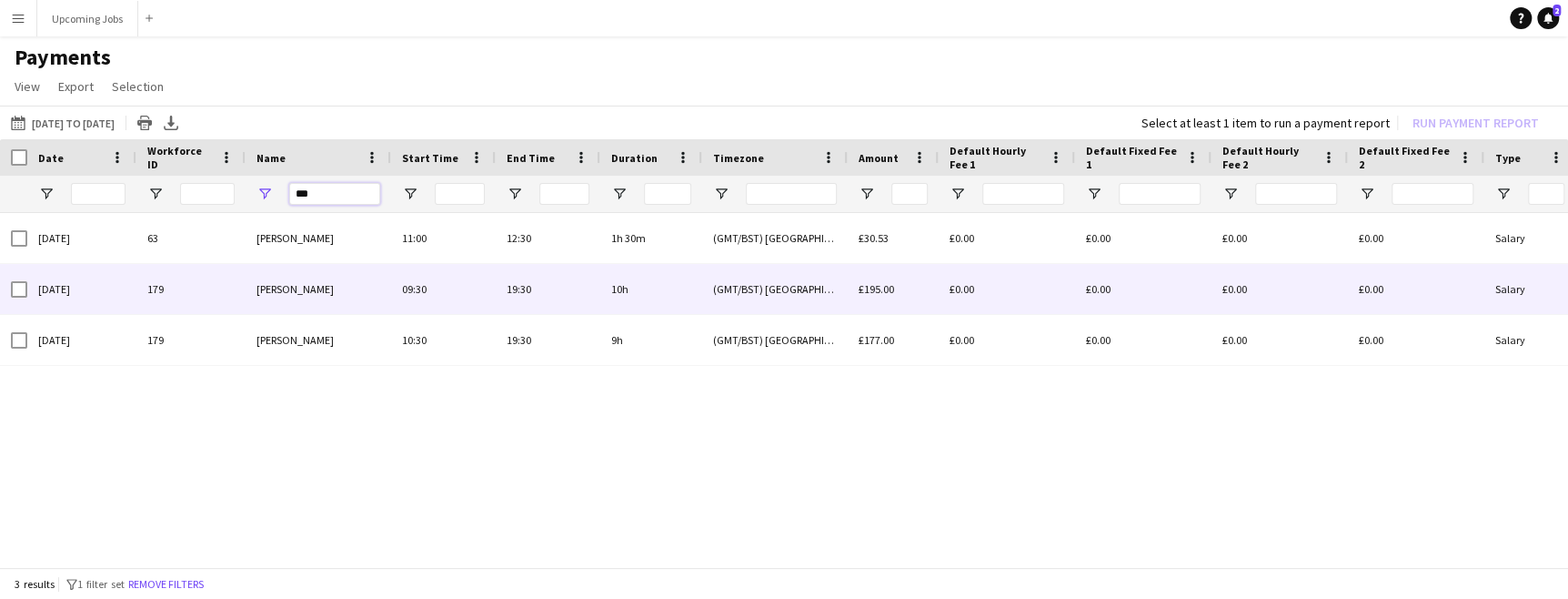
type input "***"
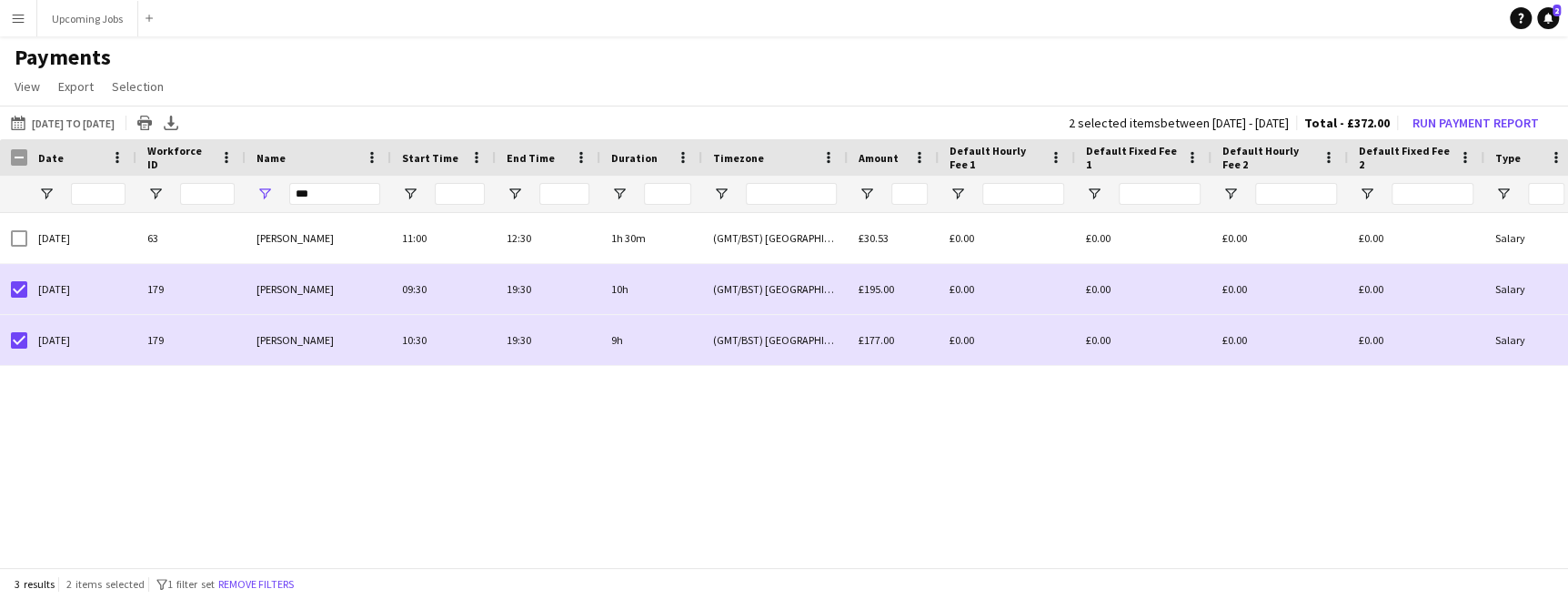
click at [1487, 137] on div "01-01-2025 to 30-09-2025 01-01-2025 to 30-09-2025 Today This Week This Month Ye…" at bounding box center [784, 123] width 1568 height 34
click at [1487, 125] on button "Run Payment Report" at bounding box center [1476, 123] width 141 height 23
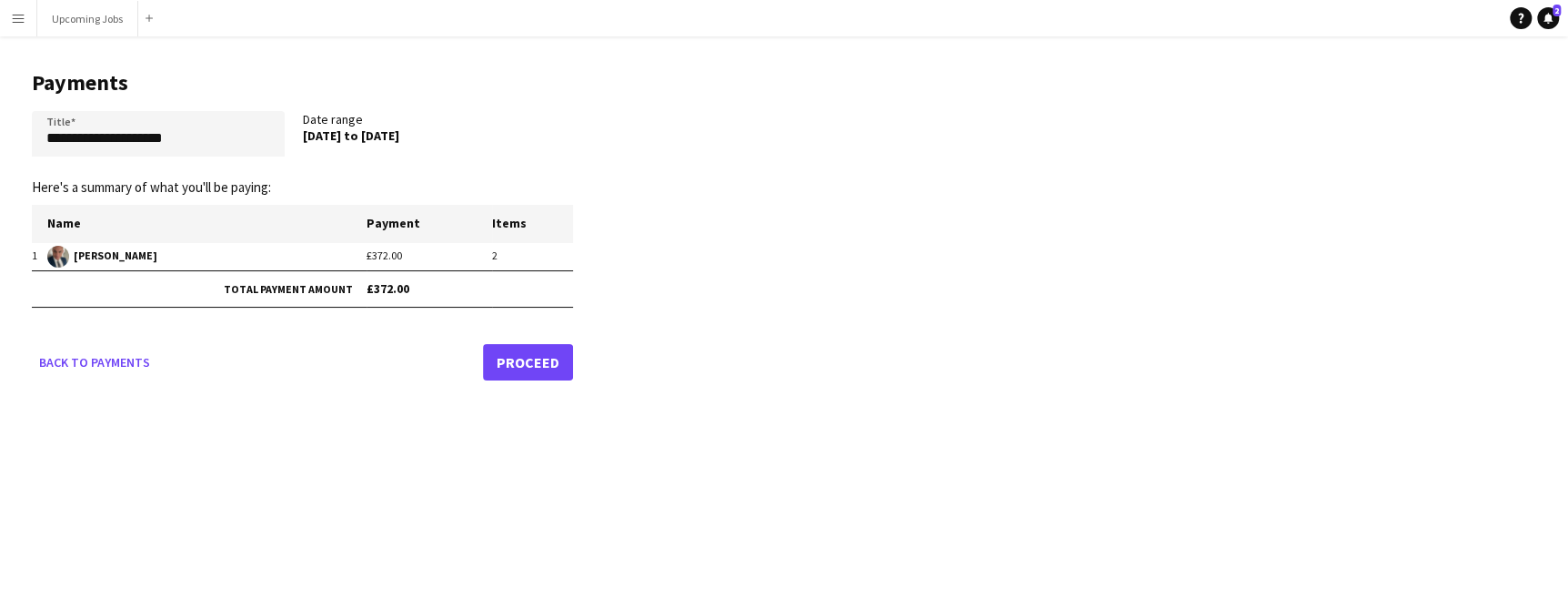
click at [550, 360] on link "Proceed" at bounding box center [528, 362] width 90 height 36
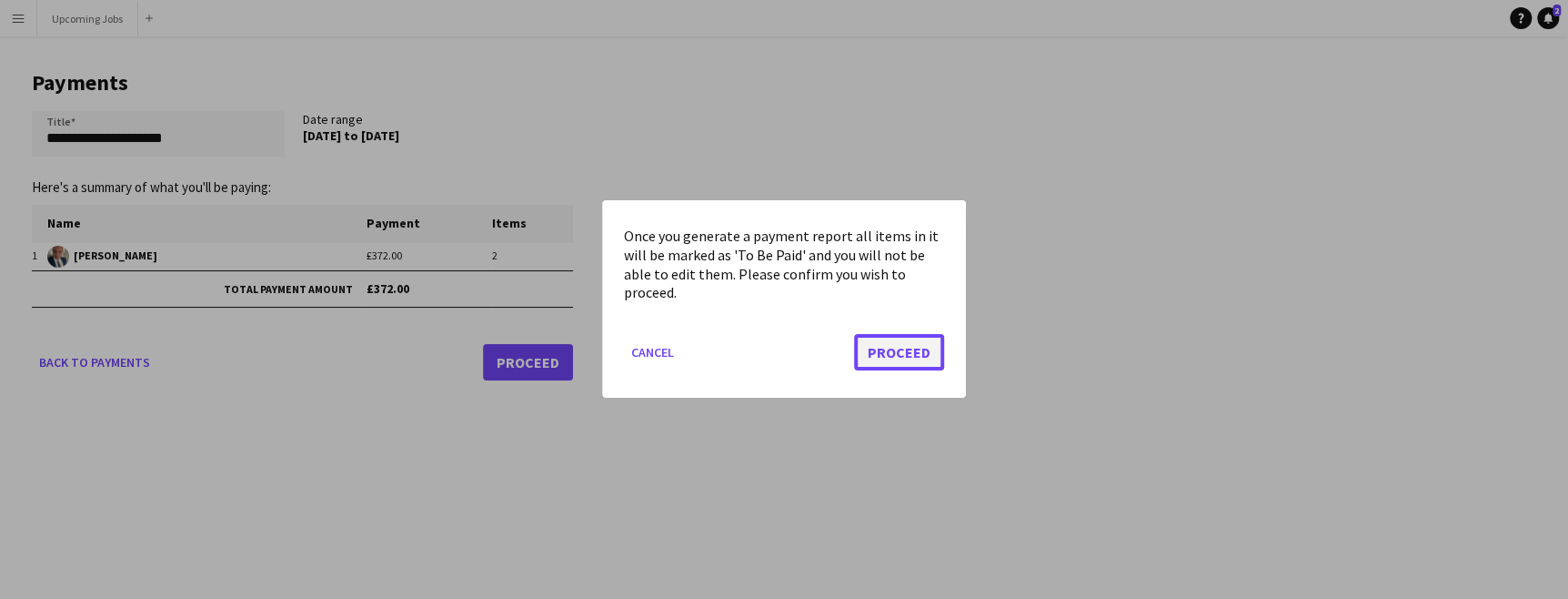
click at [898, 353] on button "Proceed" at bounding box center [899, 352] width 90 height 36
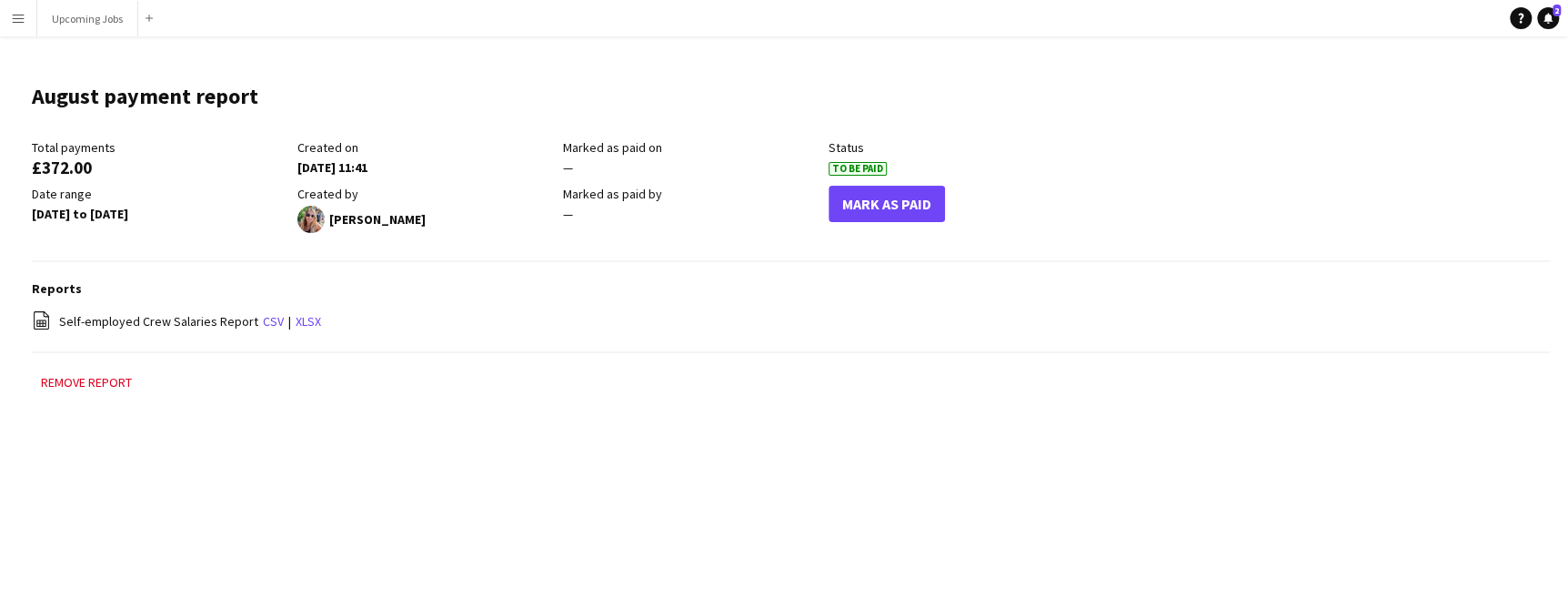
click at [901, 221] on div "Mark As Paid" at bounding box center [960, 209] width 265 height 48
click at [889, 179] on div "Total payments £372.00 Created on 02-09-2025 11:41 Marked as paid on — Status T…" at bounding box center [563, 191] width 1063 height 103
click at [889, 191] on button "Mark As Paid" at bounding box center [887, 203] width 117 height 36
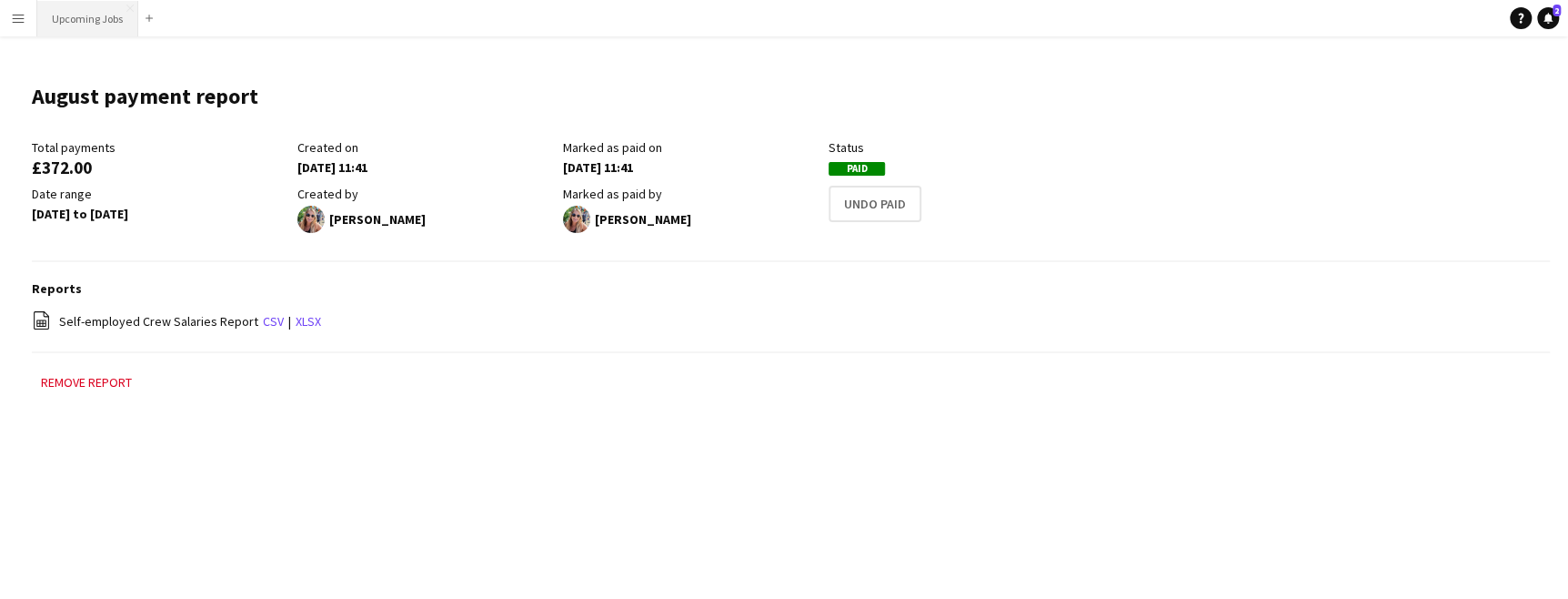
click at [86, 19] on button "Upcoming Jobs Close" at bounding box center [87, 18] width 101 height 35
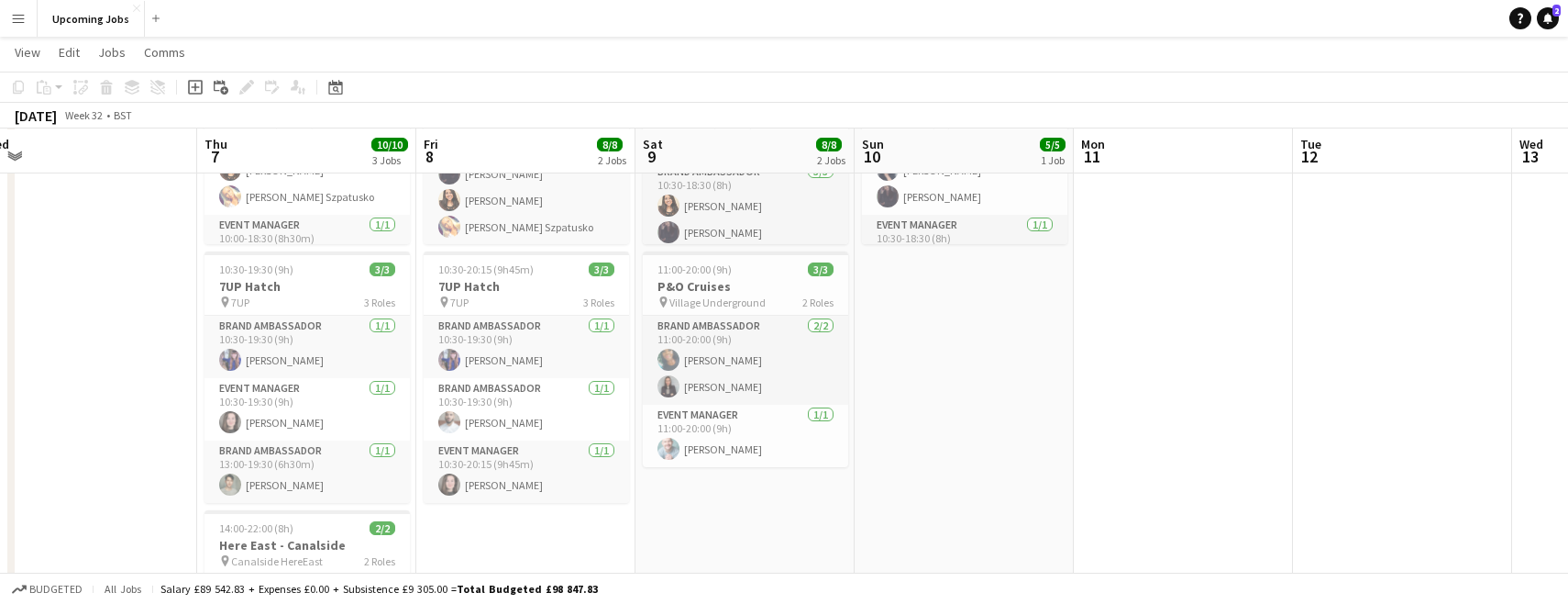
scroll to position [245, 0]
click at [314, 278] on h3 "7UP Hatch" at bounding box center [308, 281] width 206 height 17
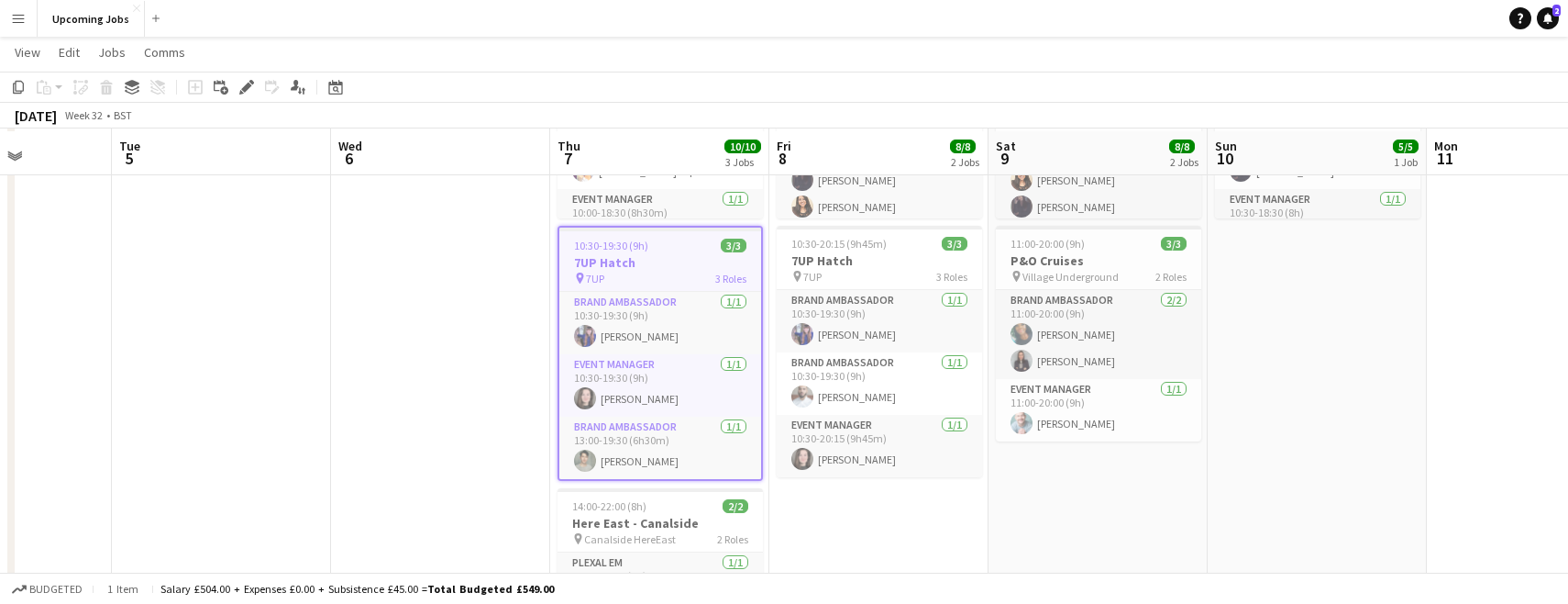
scroll to position [268, 0]
click at [851, 272] on div "pin 7UP 3 Roles" at bounding box center [880, 274] width 206 height 15
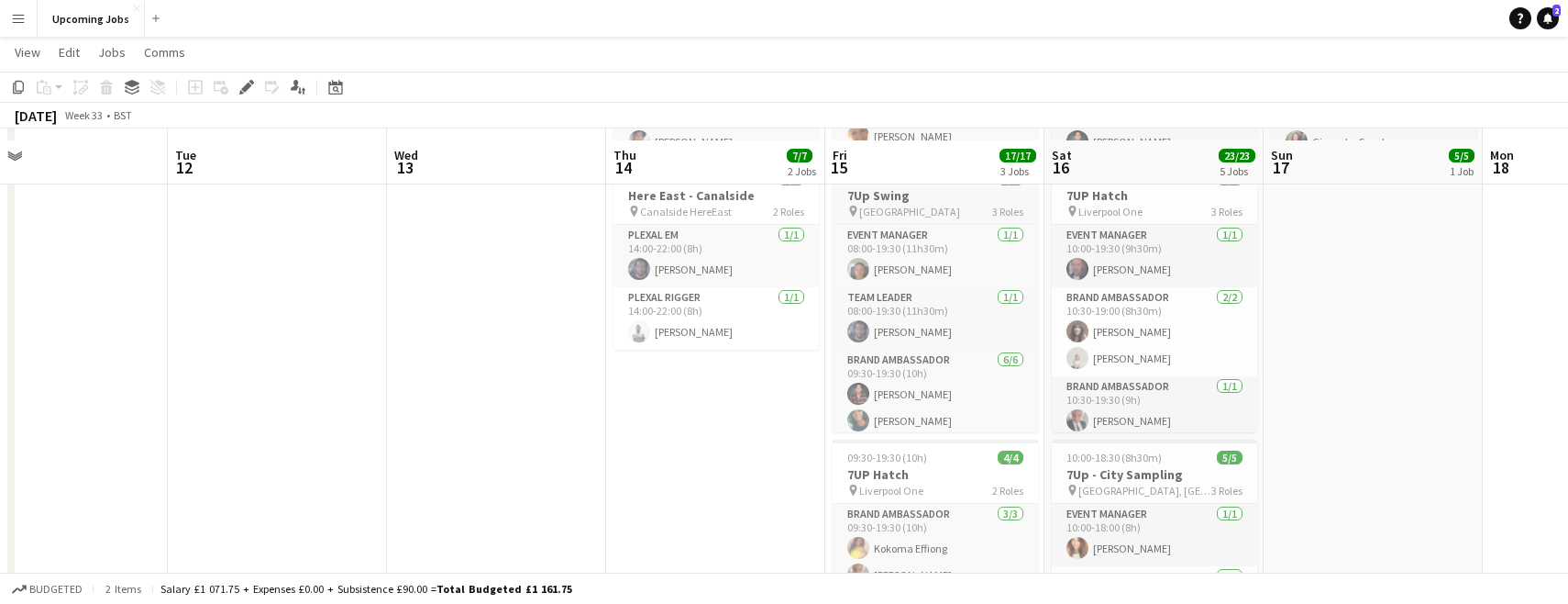
scroll to position [342, 0]
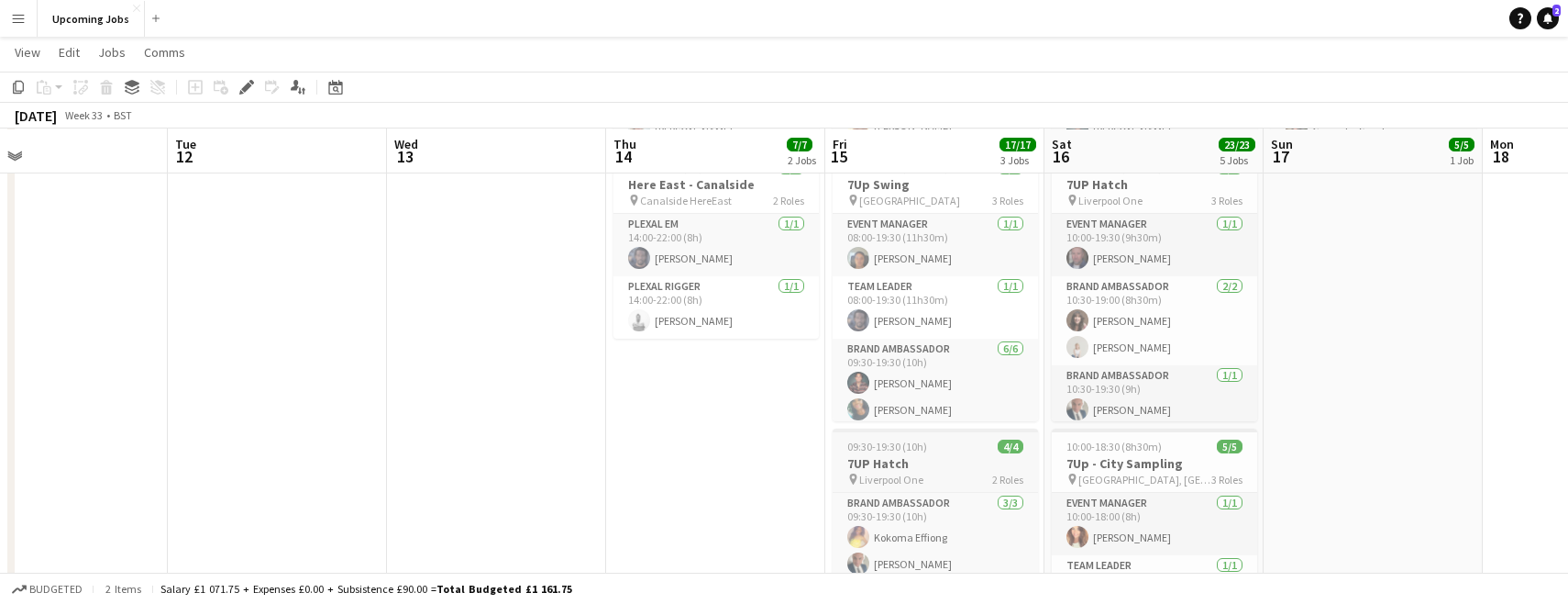
click at [932, 465] on h3 "7UP Hatch" at bounding box center [936, 463] width 206 height 17
click at [1163, 193] on div "pin Liverpool One 3 Roles" at bounding box center [1154, 200] width 206 height 15
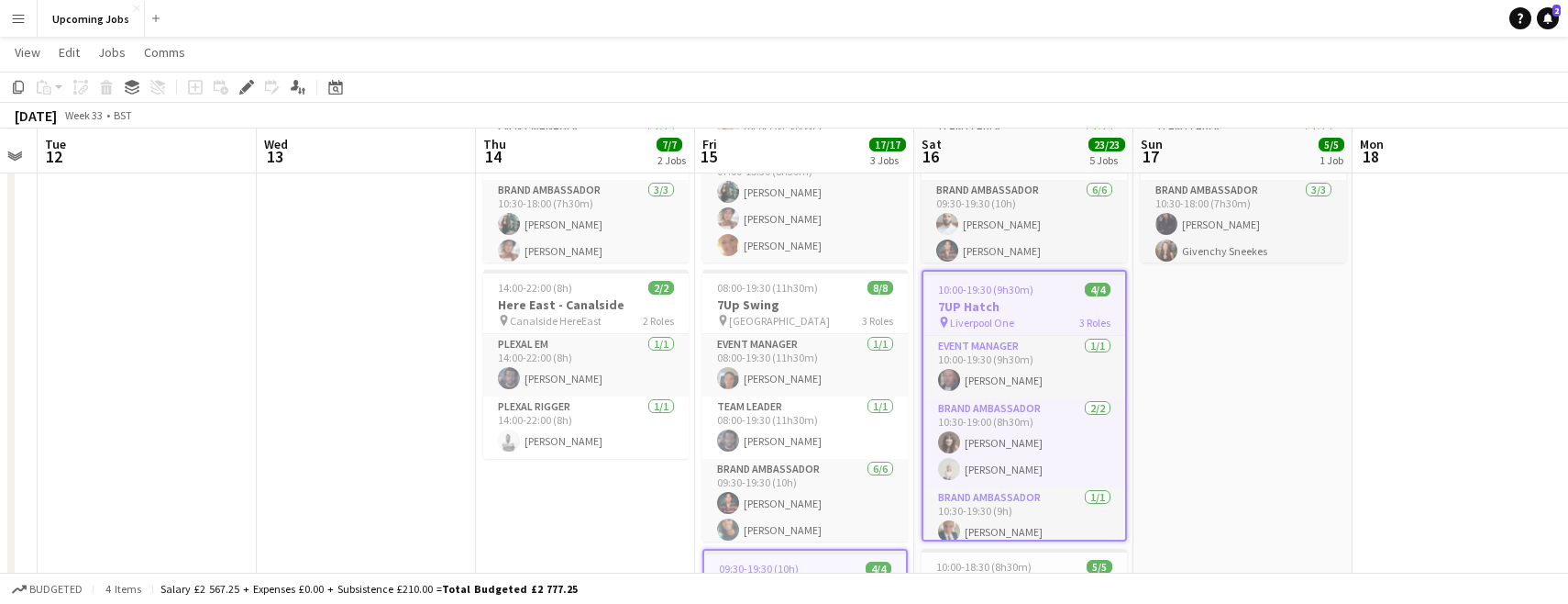
scroll to position [0, 0]
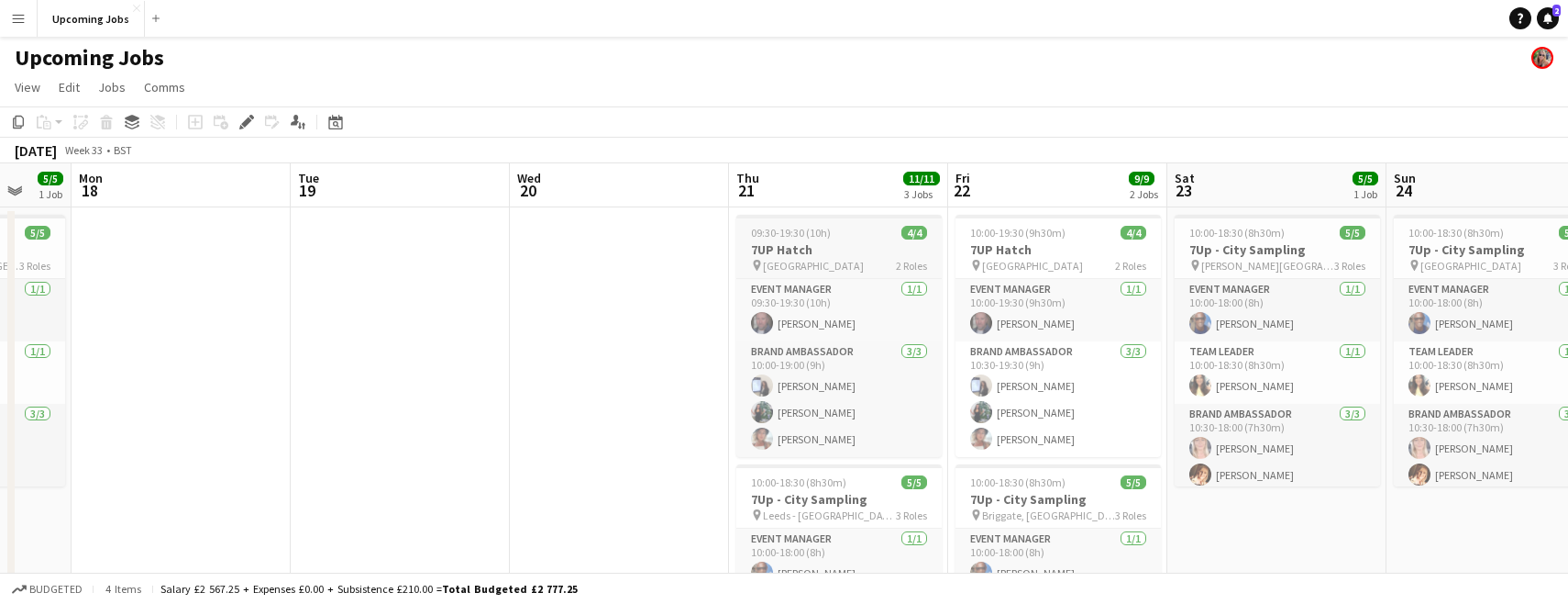
click at [815, 228] on span "09:30-19:30 (10h)" at bounding box center [790, 232] width 79 height 14
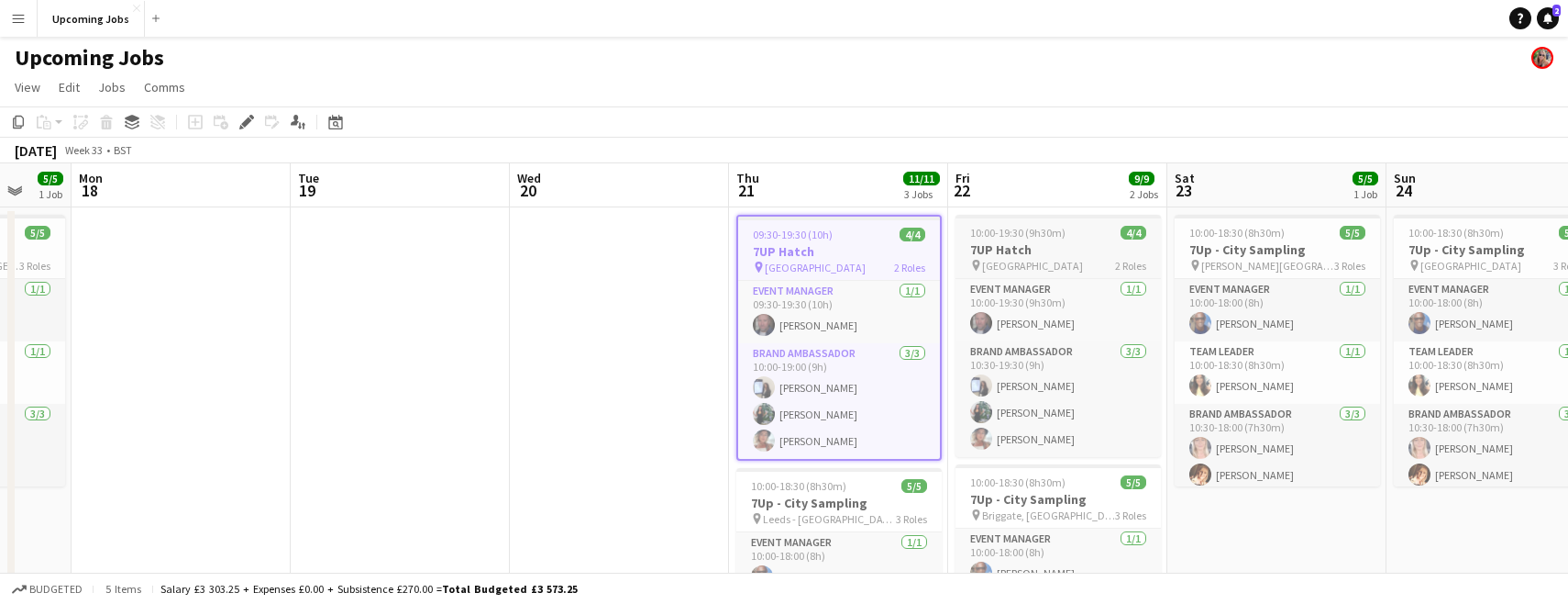
click at [1022, 235] on span "10:00-19:30 (9h30m)" at bounding box center [1017, 232] width 95 height 14
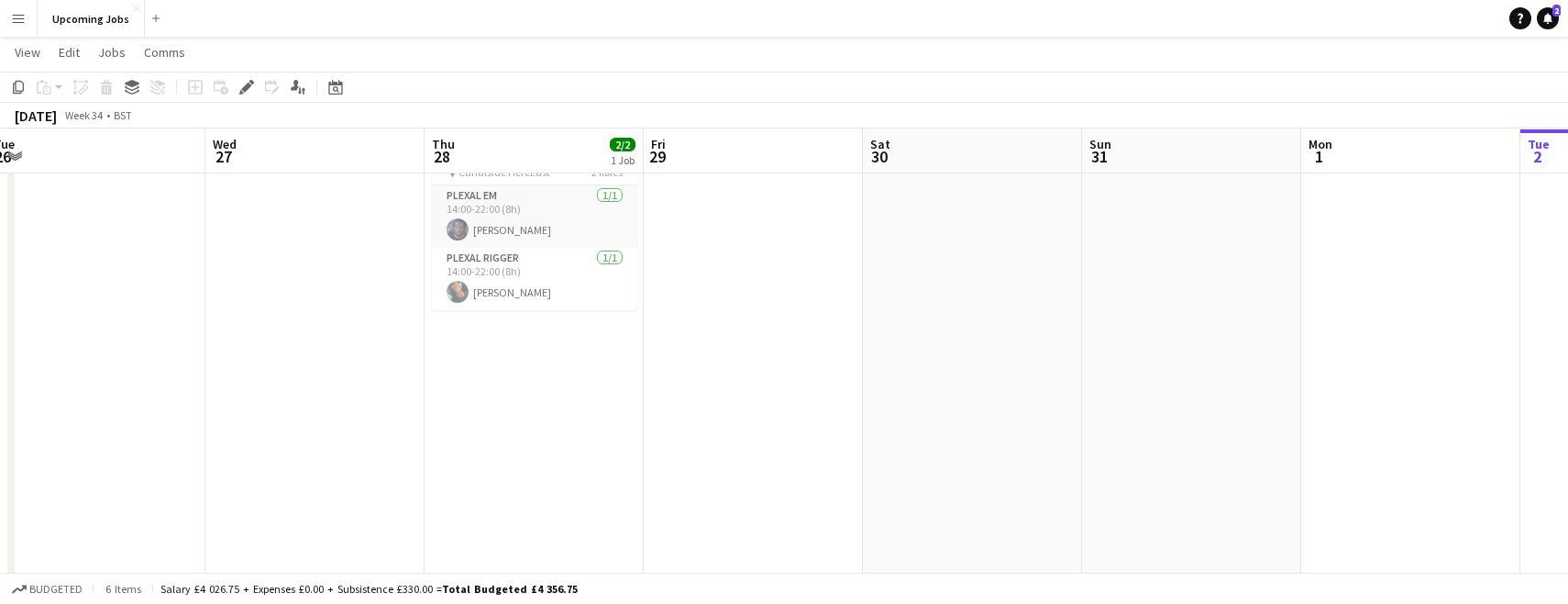
scroll to position [0, 535]
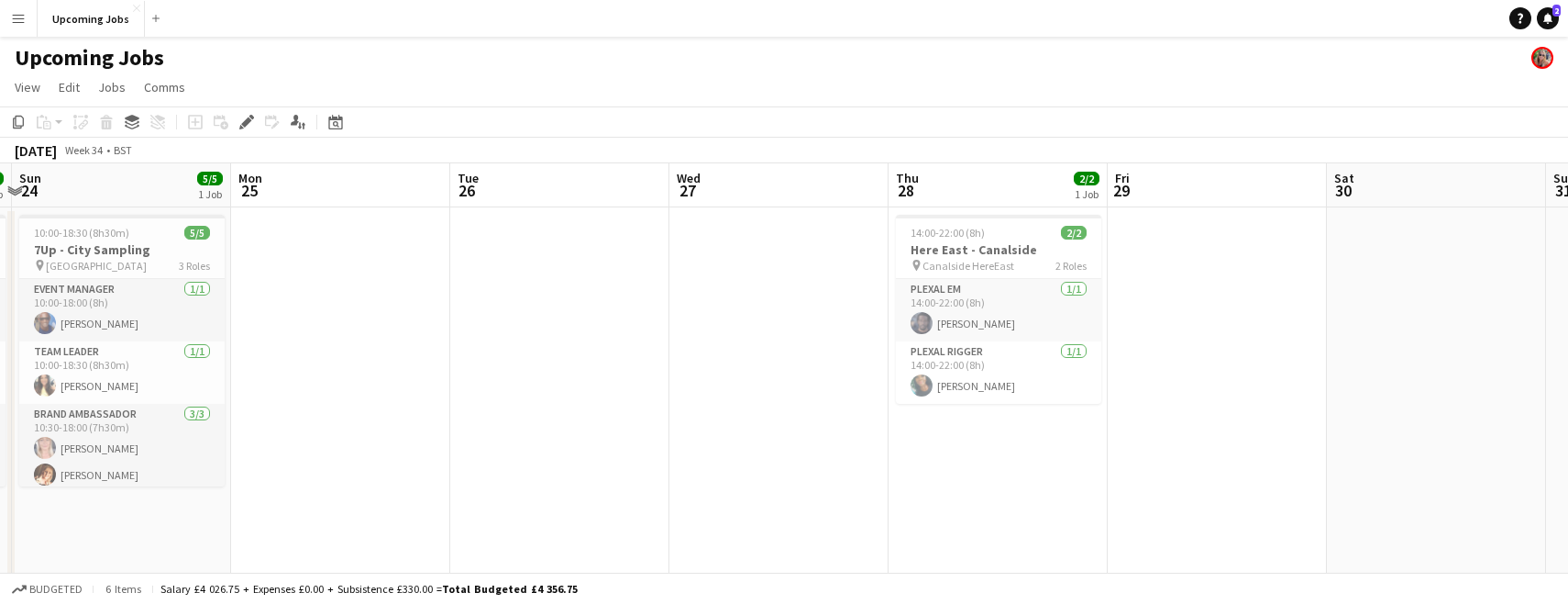
click at [4, 4] on button "Menu" at bounding box center [18, 18] width 36 height 36
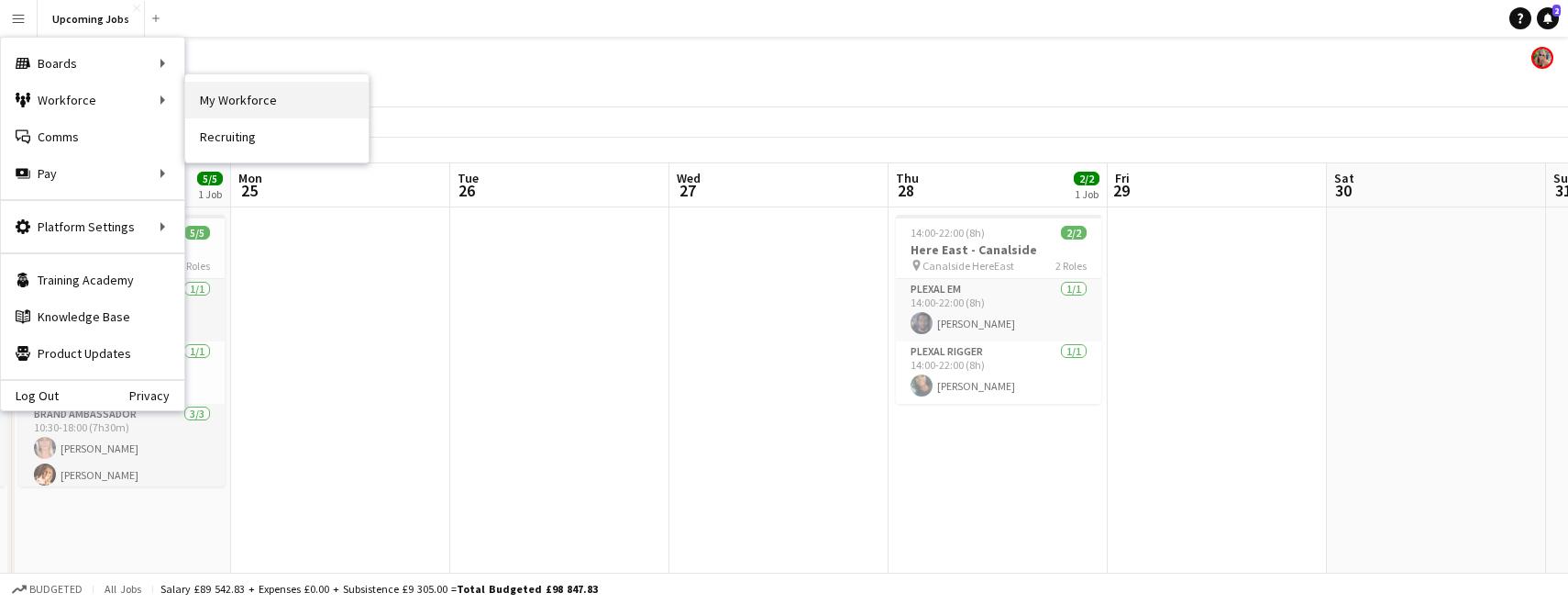
click at [244, 107] on link "My Workforce" at bounding box center [276, 99] width 183 height 36
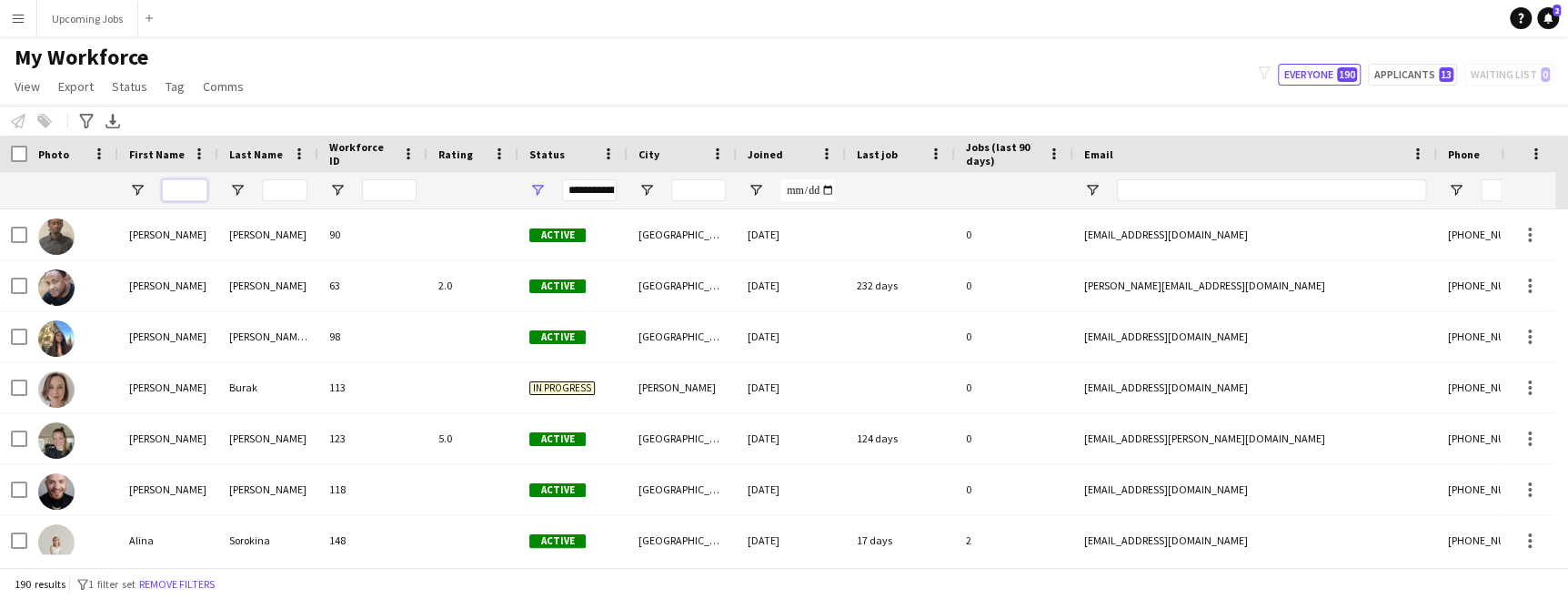
click at [189, 191] on input "First Name Filter Input" at bounding box center [185, 190] width 46 height 21
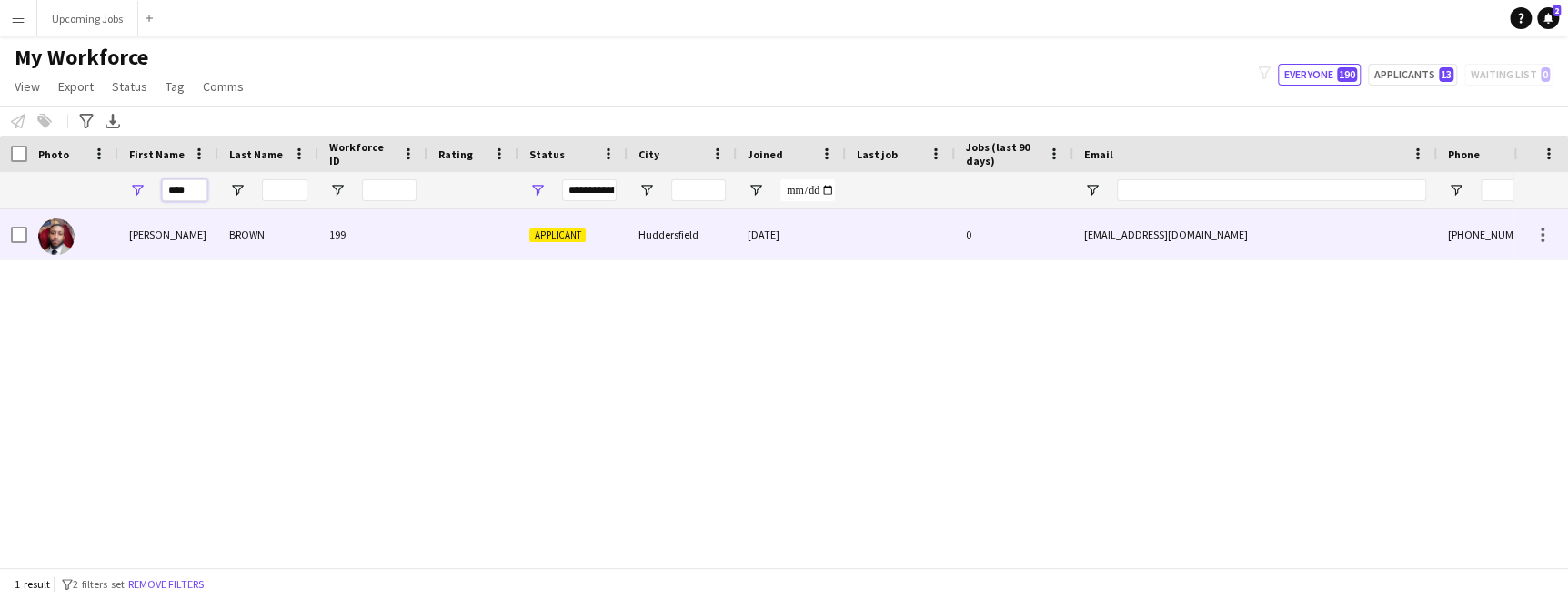
type input "****"
click at [67, 230] on img at bounding box center [55, 236] width 36 height 36
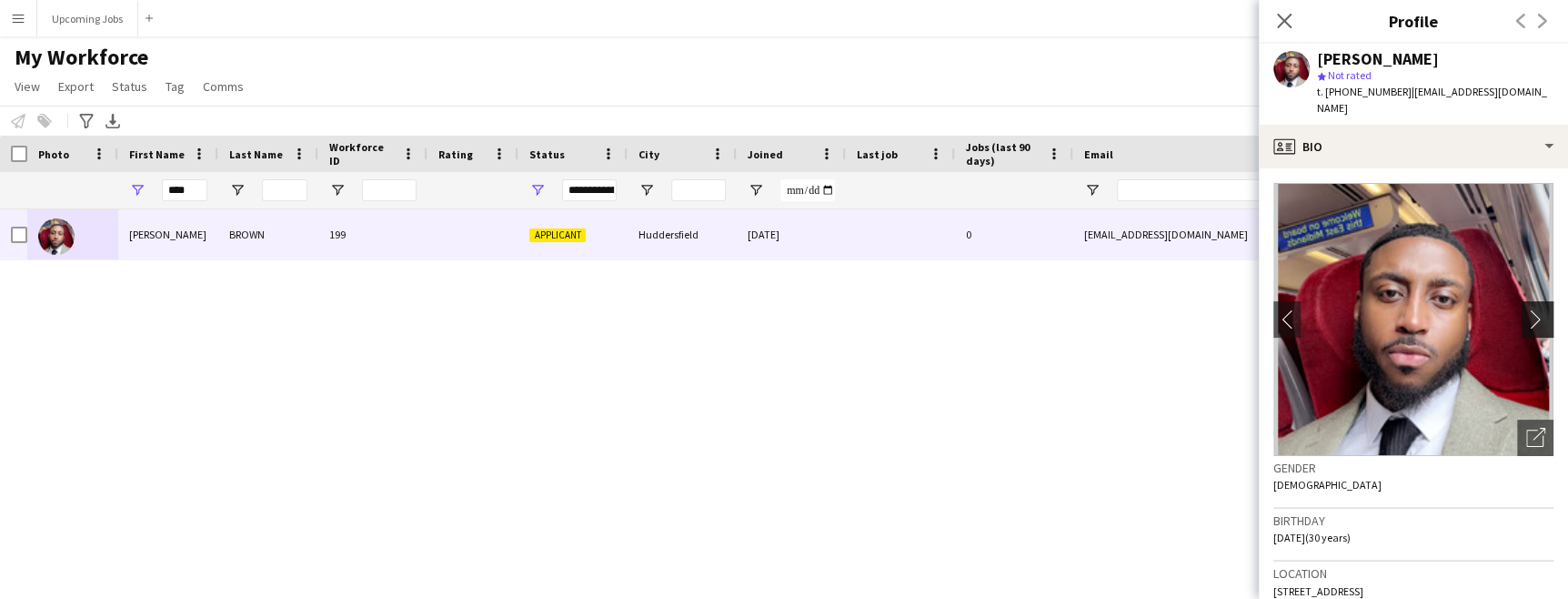
click at [1523, 311] on button "chevron-right" at bounding box center [1540, 319] width 36 height 36
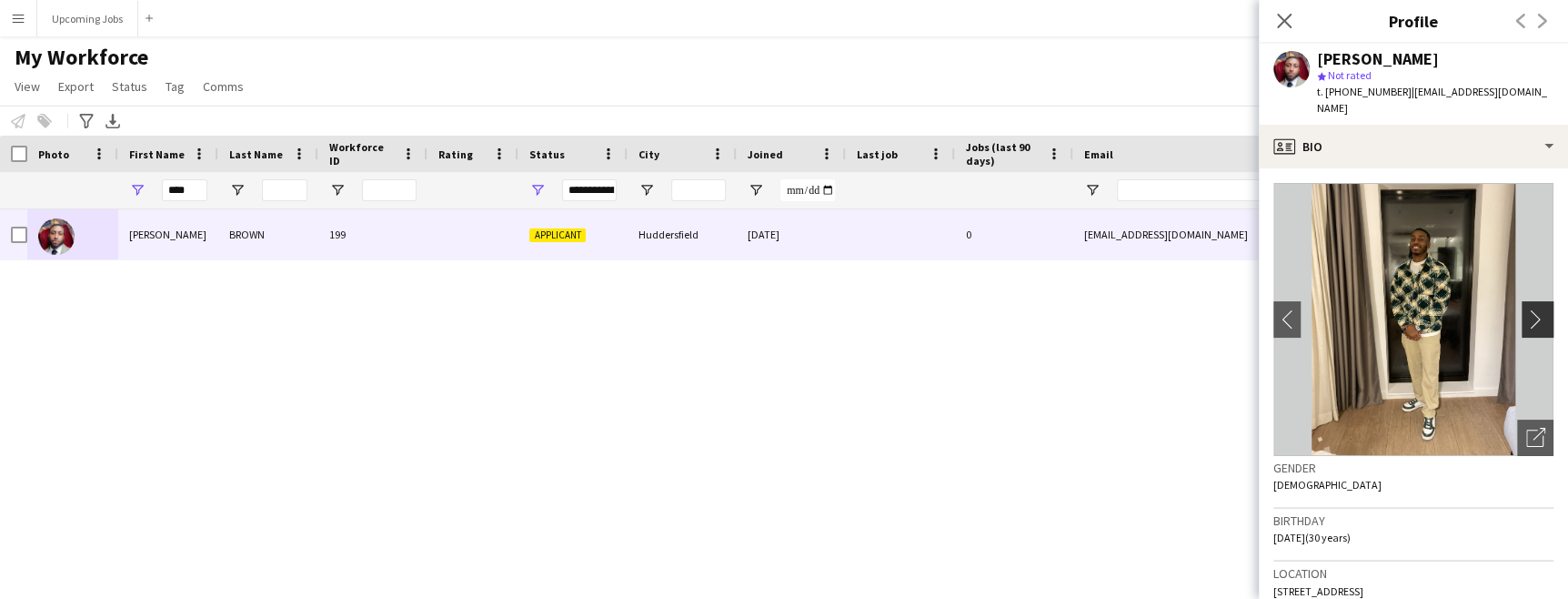
click at [1526, 309] on app-icon "chevron-right" at bounding box center [1540, 319] width 28 height 19
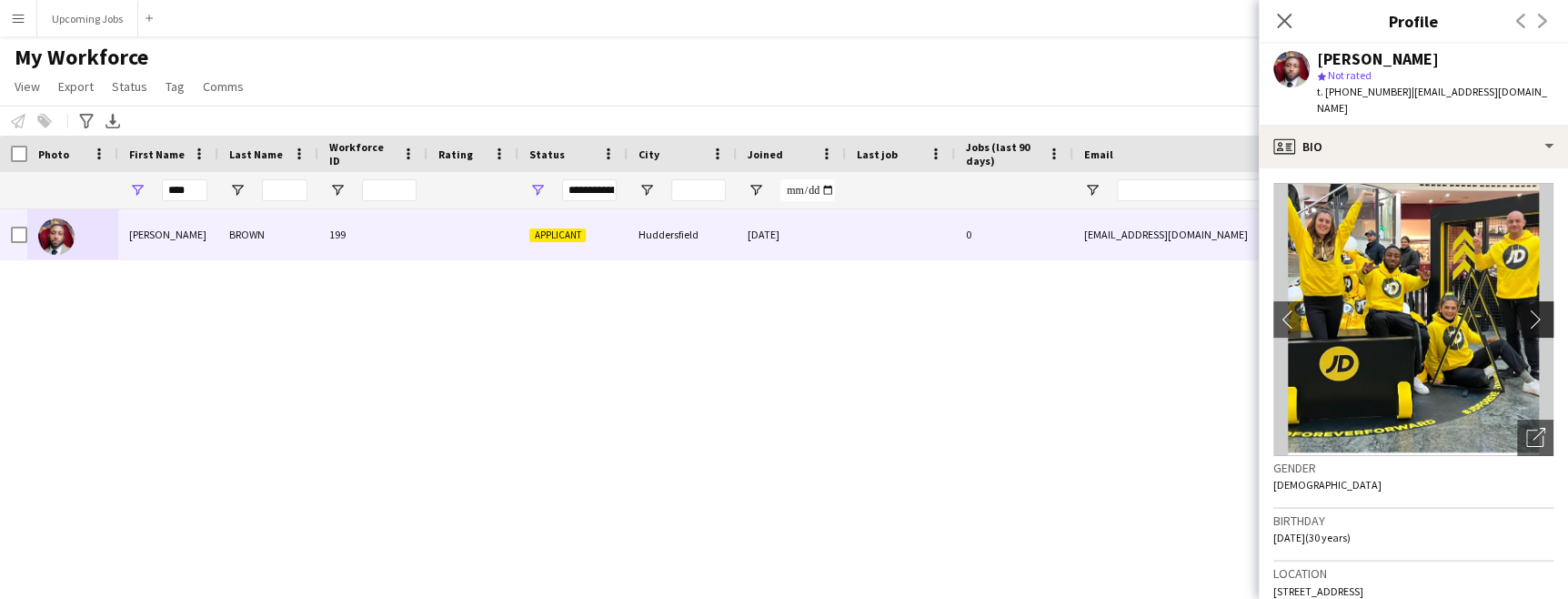
click at [1526, 309] on app-icon "chevron-right" at bounding box center [1540, 319] width 28 height 19
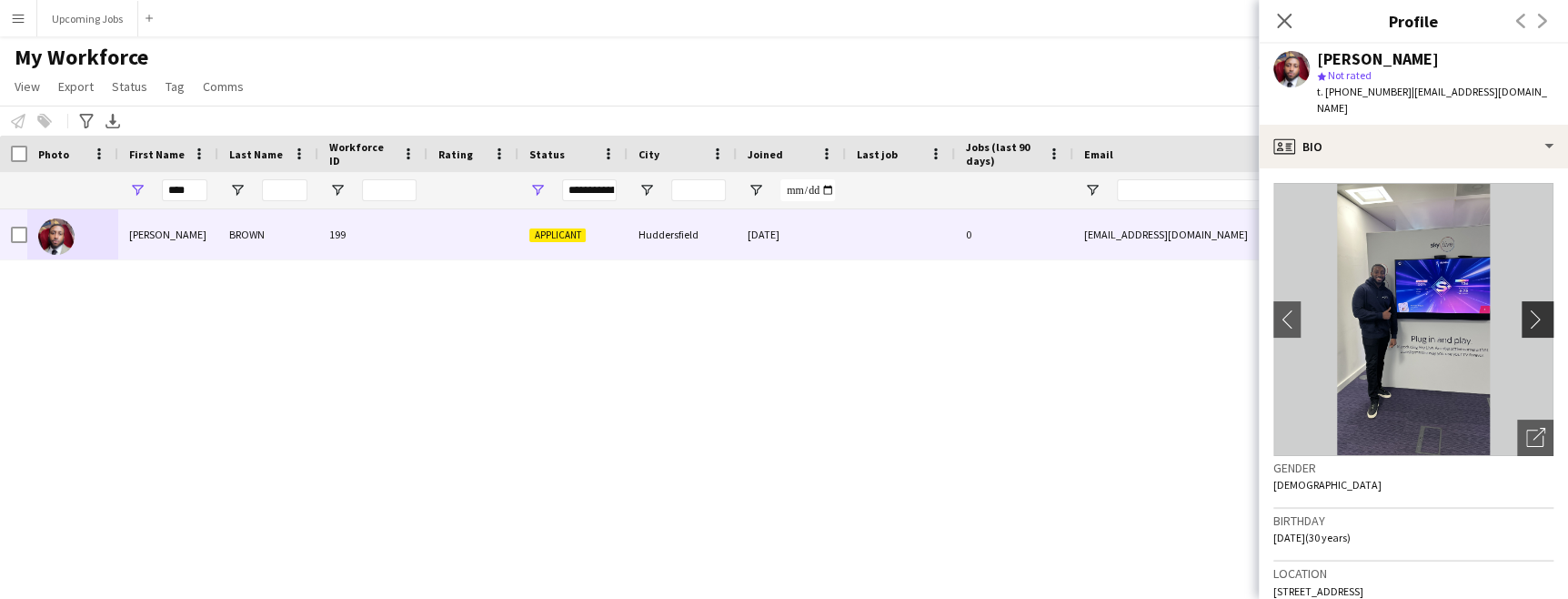
click at [1526, 309] on app-icon "chevron-right" at bounding box center [1540, 319] width 28 height 19
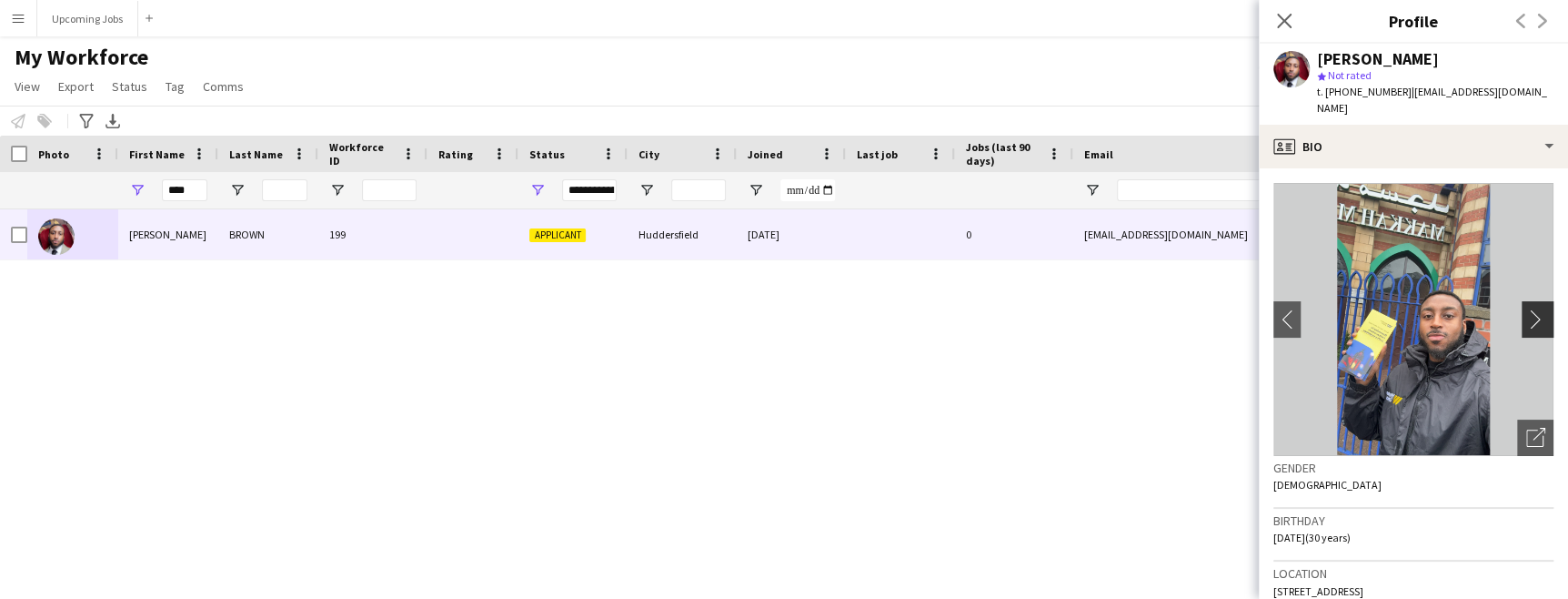
click at [1526, 309] on app-icon "chevron-right" at bounding box center [1540, 319] width 28 height 19
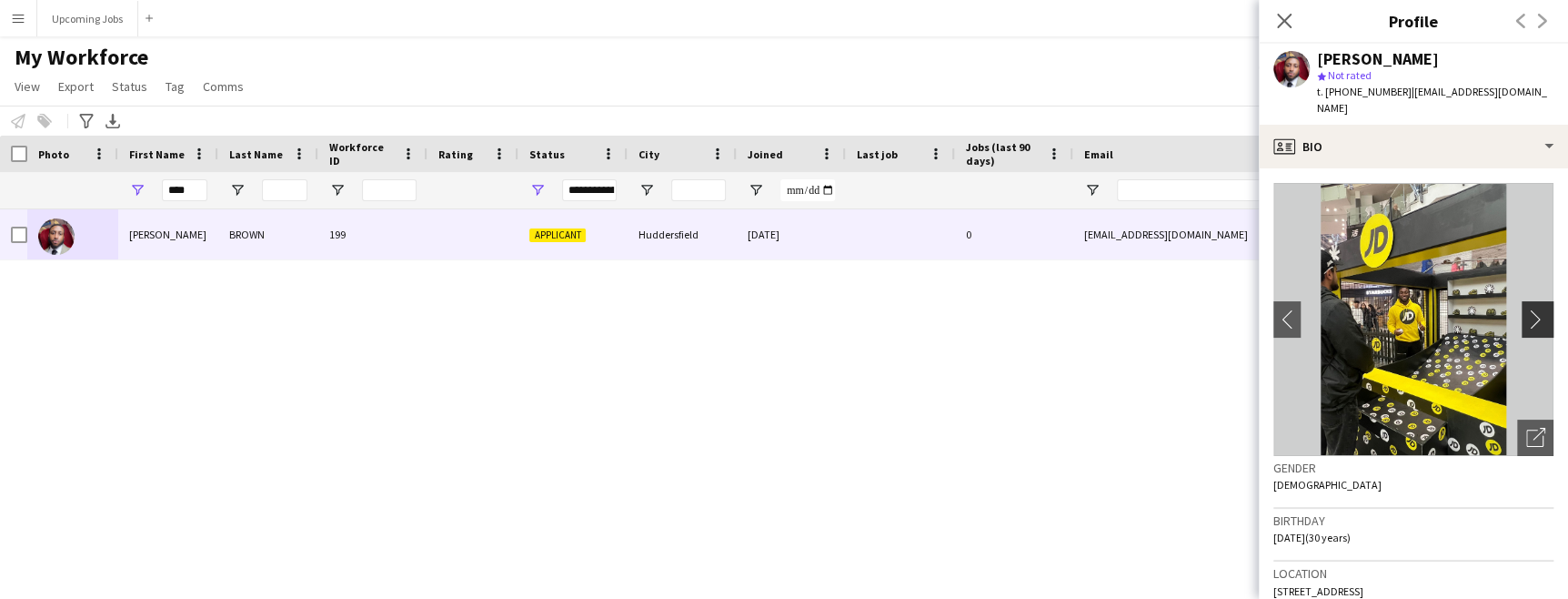
click at [1526, 309] on app-icon "chevron-right" at bounding box center [1540, 319] width 28 height 19
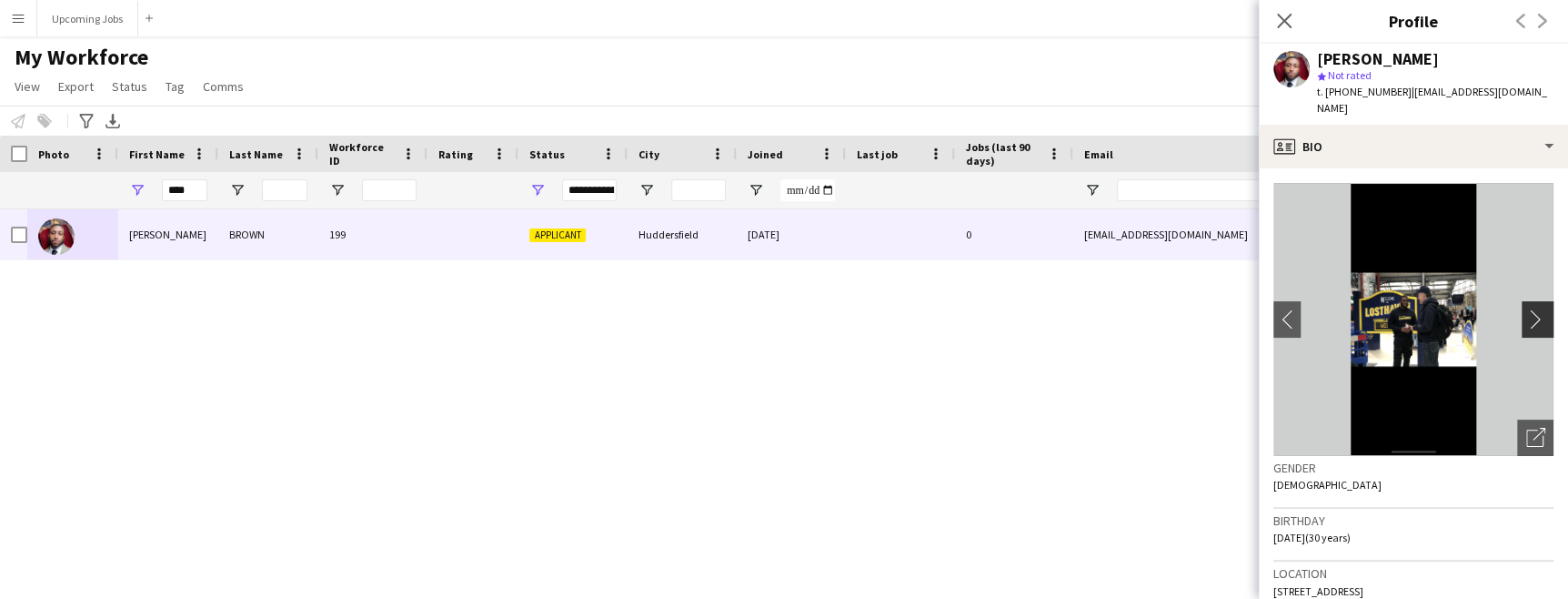
click at [1526, 309] on app-icon "chevron-right" at bounding box center [1540, 319] width 28 height 19
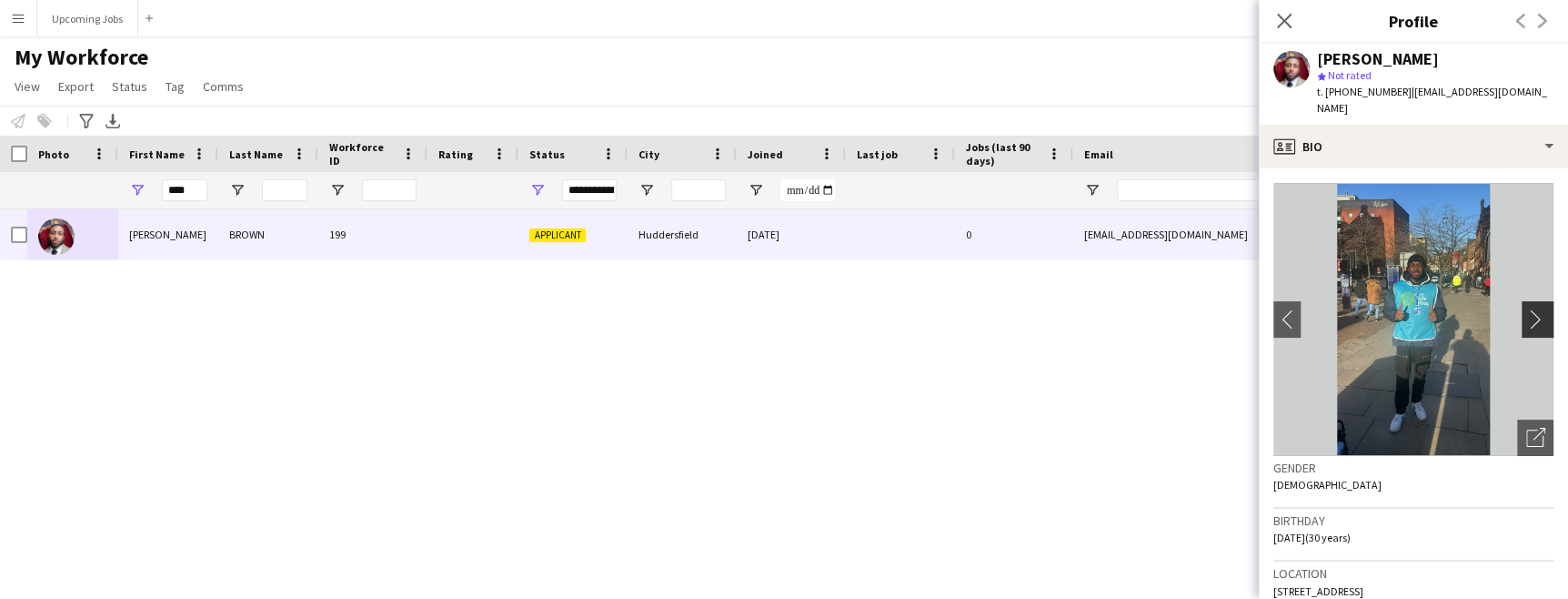
click at [1526, 309] on app-icon "chevron-right" at bounding box center [1540, 319] width 28 height 19
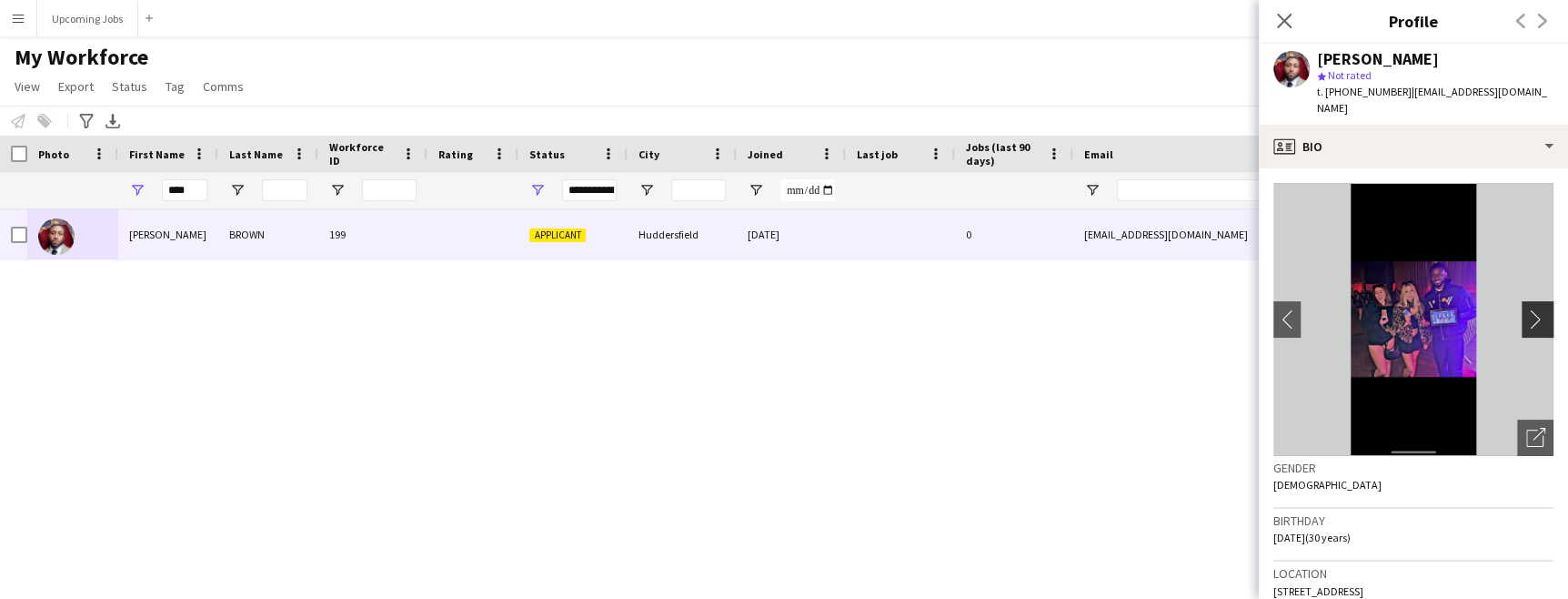
click at [1526, 309] on app-icon "chevron-right" at bounding box center [1540, 319] width 28 height 19
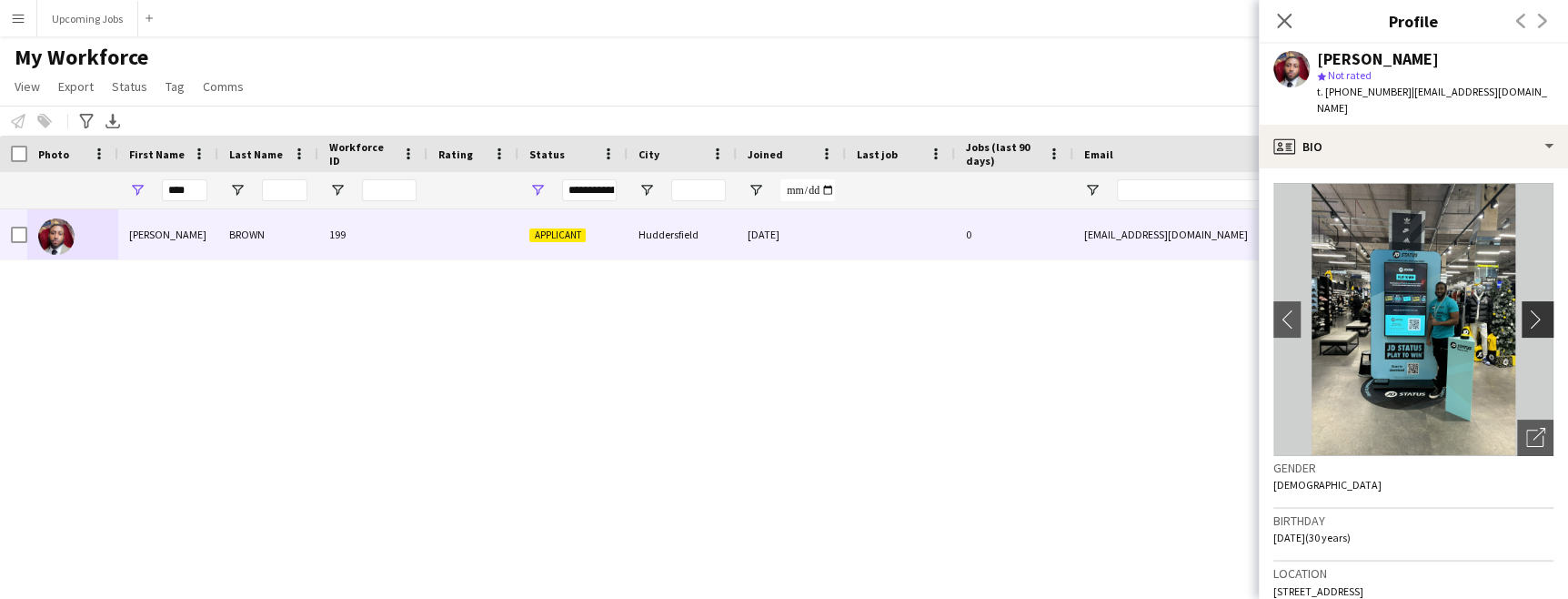
click at [1526, 309] on app-icon "chevron-right" at bounding box center [1540, 319] width 28 height 19
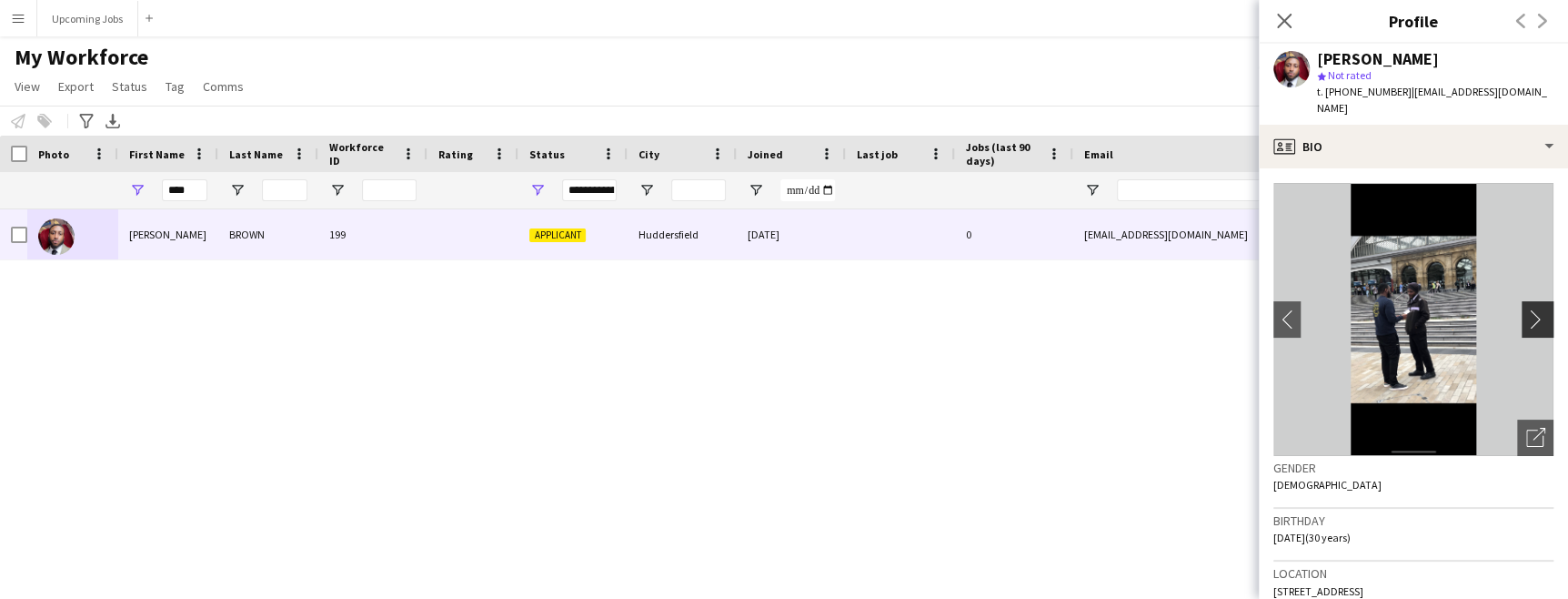
click at [1526, 309] on app-icon "chevron-right" at bounding box center [1540, 319] width 28 height 19
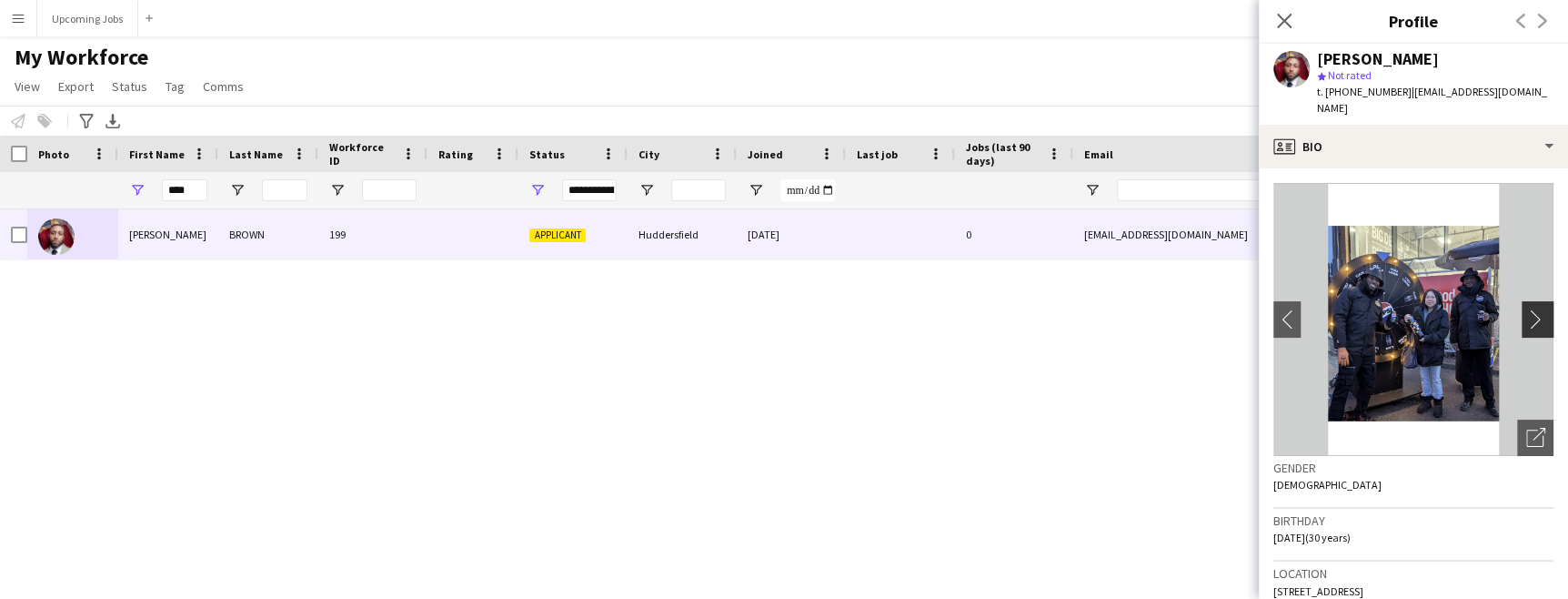
click at [1526, 309] on app-icon "chevron-right" at bounding box center [1540, 319] width 28 height 19
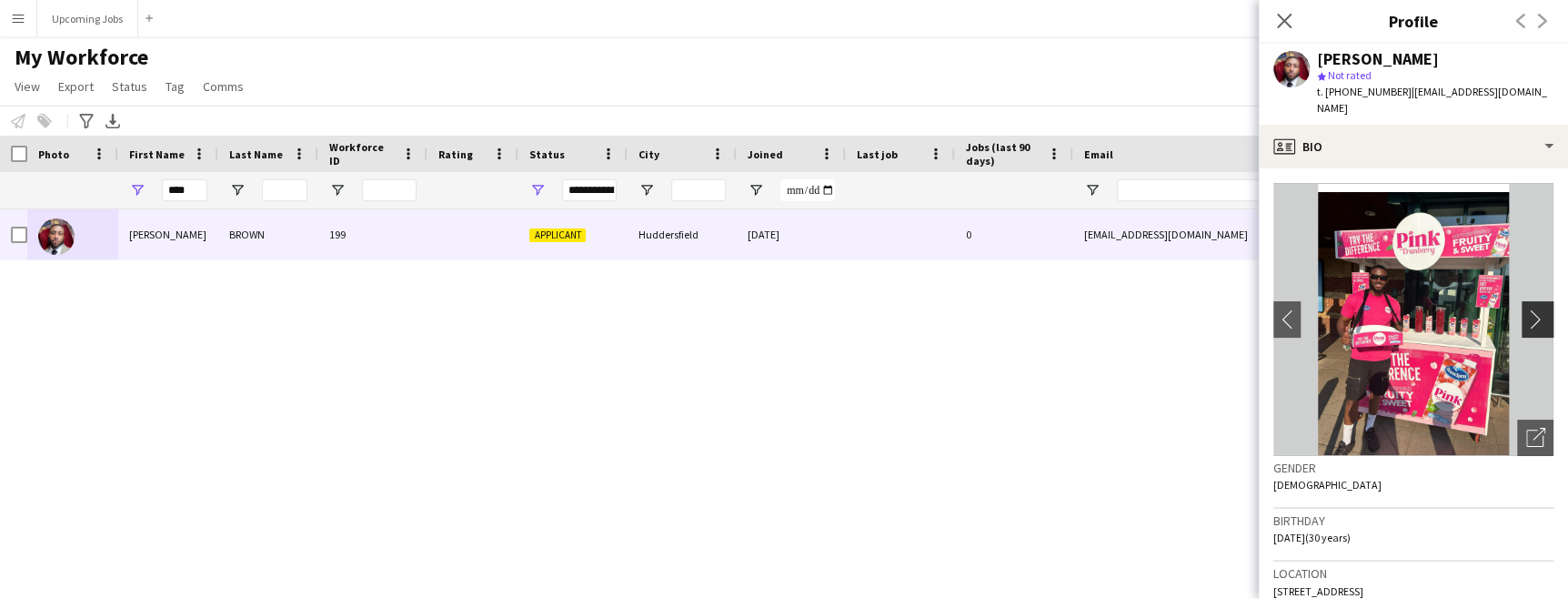
click at [1526, 309] on app-icon "chevron-right" at bounding box center [1540, 319] width 28 height 19
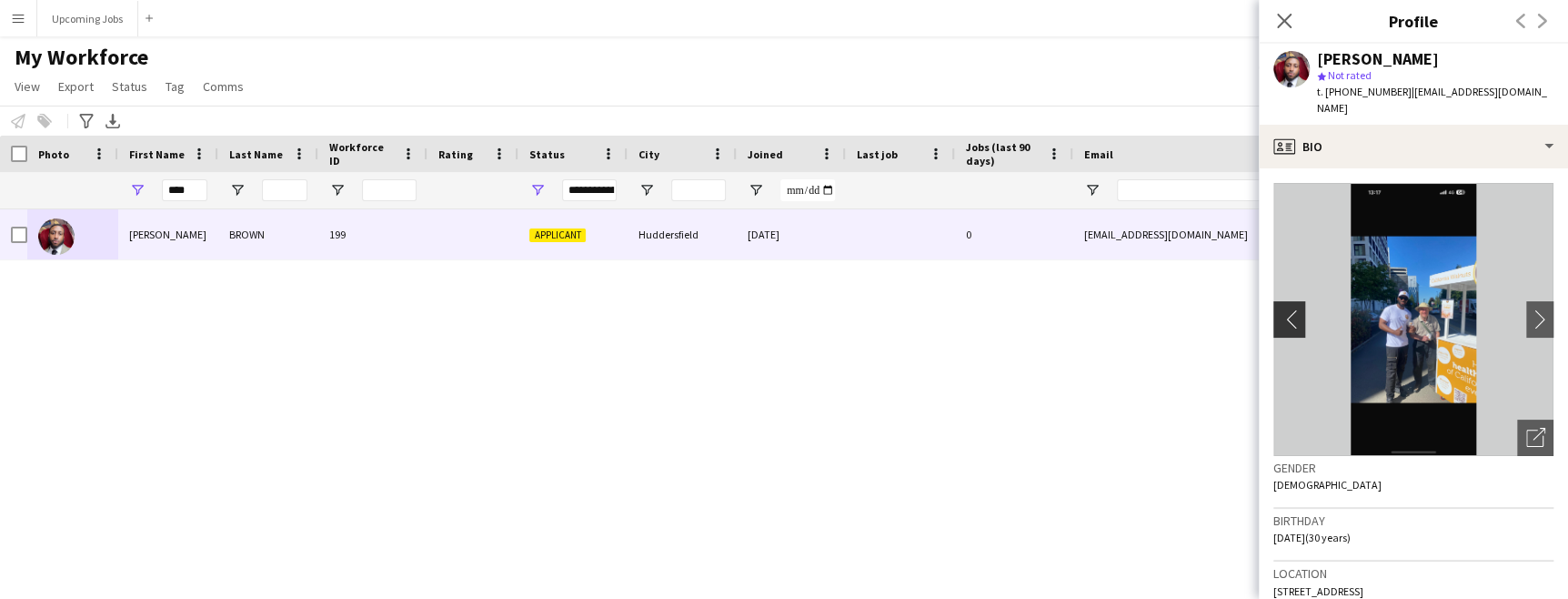
click at [1293, 309] on app-icon "chevron-left" at bounding box center [1287, 319] width 28 height 19
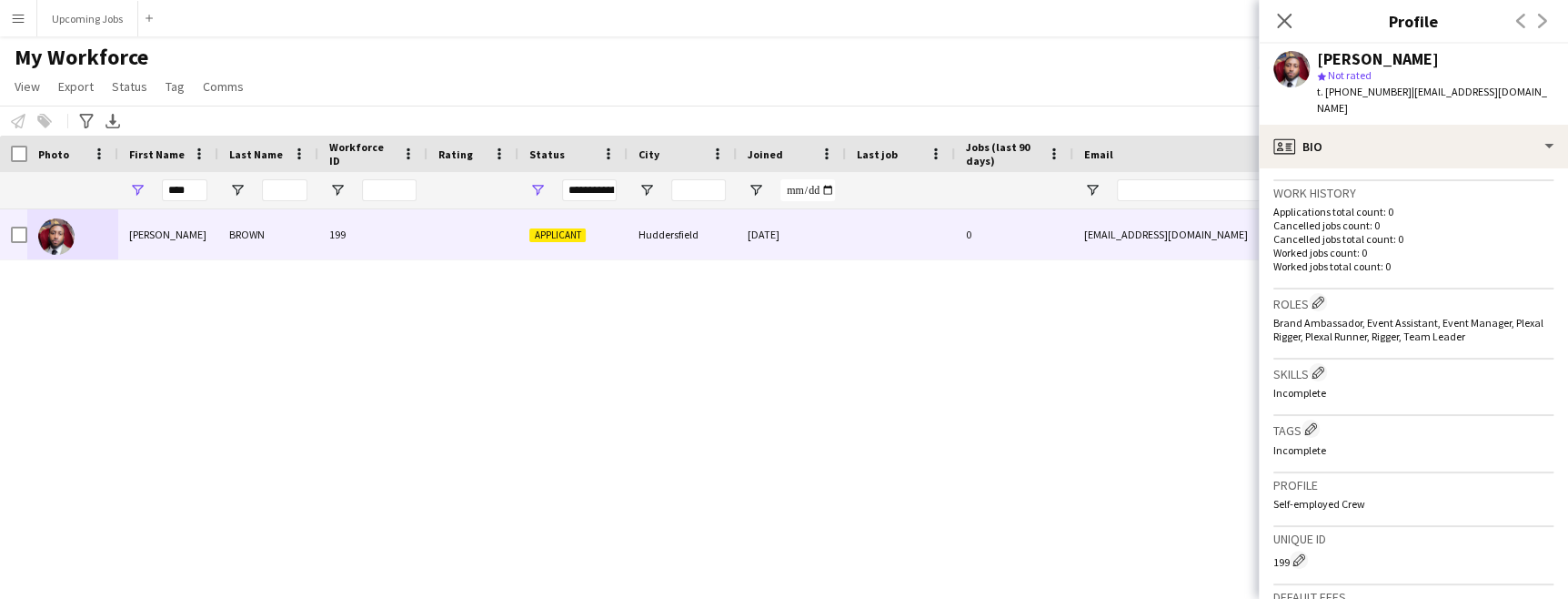
scroll to position [724, 0]
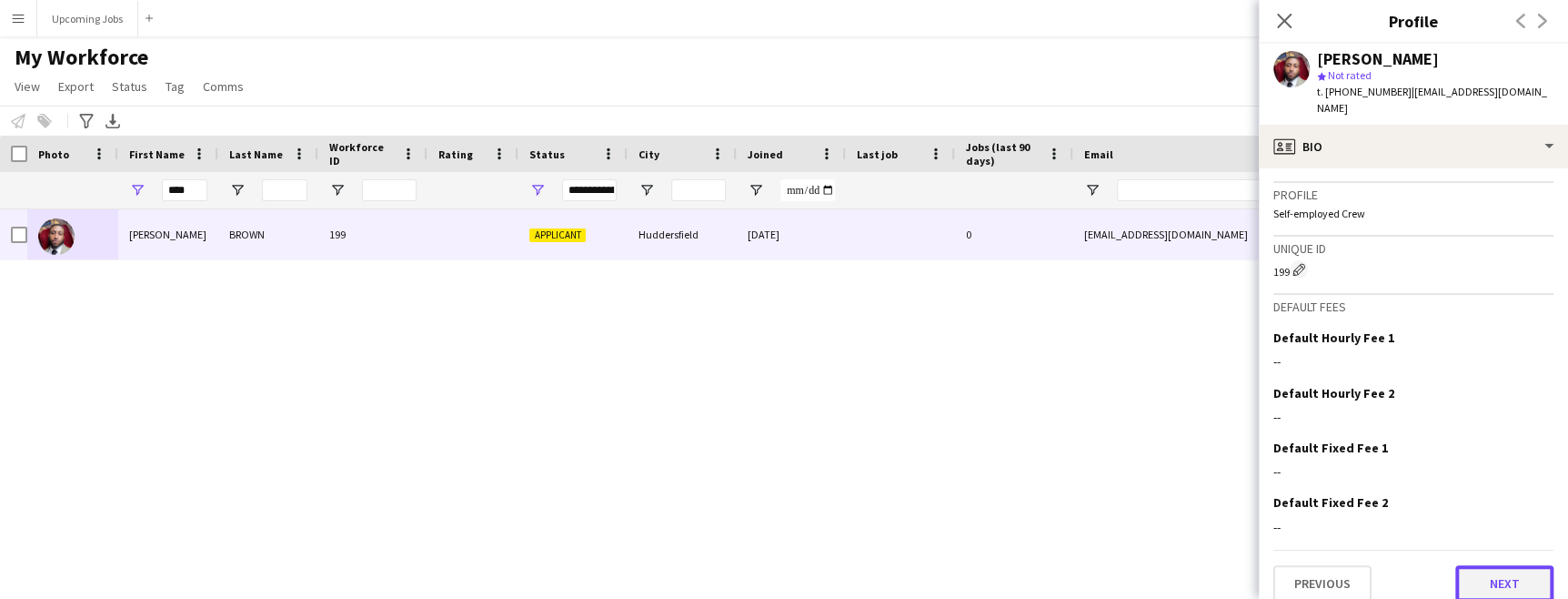
click at [1485, 568] on button "Next" at bounding box center [1504, 582] width 98 height 36
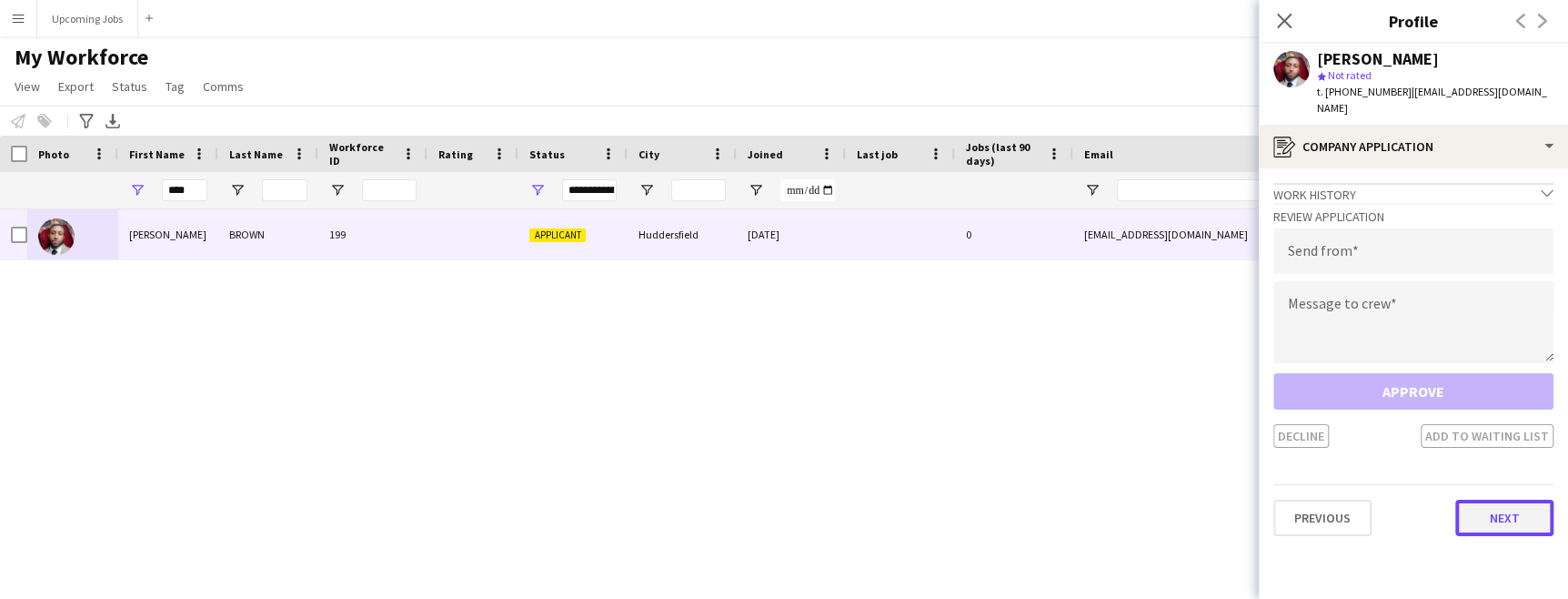
click at [1498, 500] on button "Next" at bounding box center [1504, 517] width 98 height 36
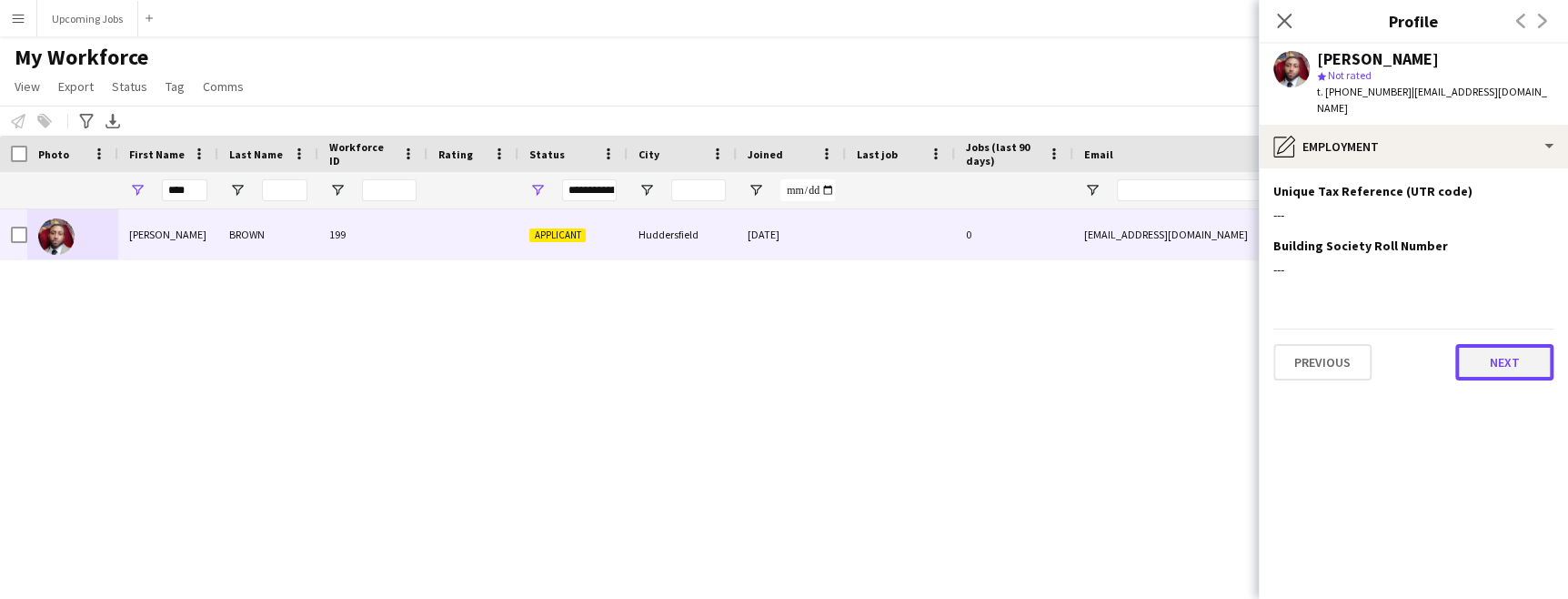
click at [1506, 350] on button "Next" at bounding box center [1504, 362] width 98 height 36
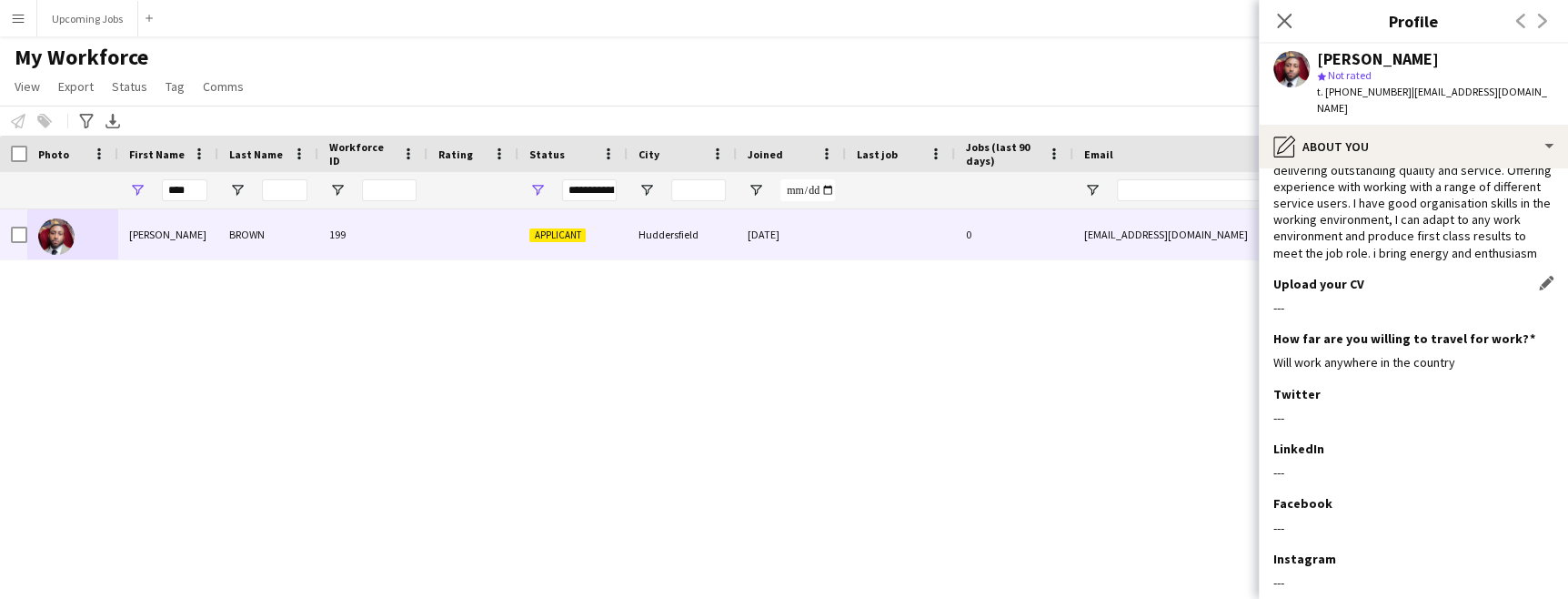
scroll to position [219, 0]
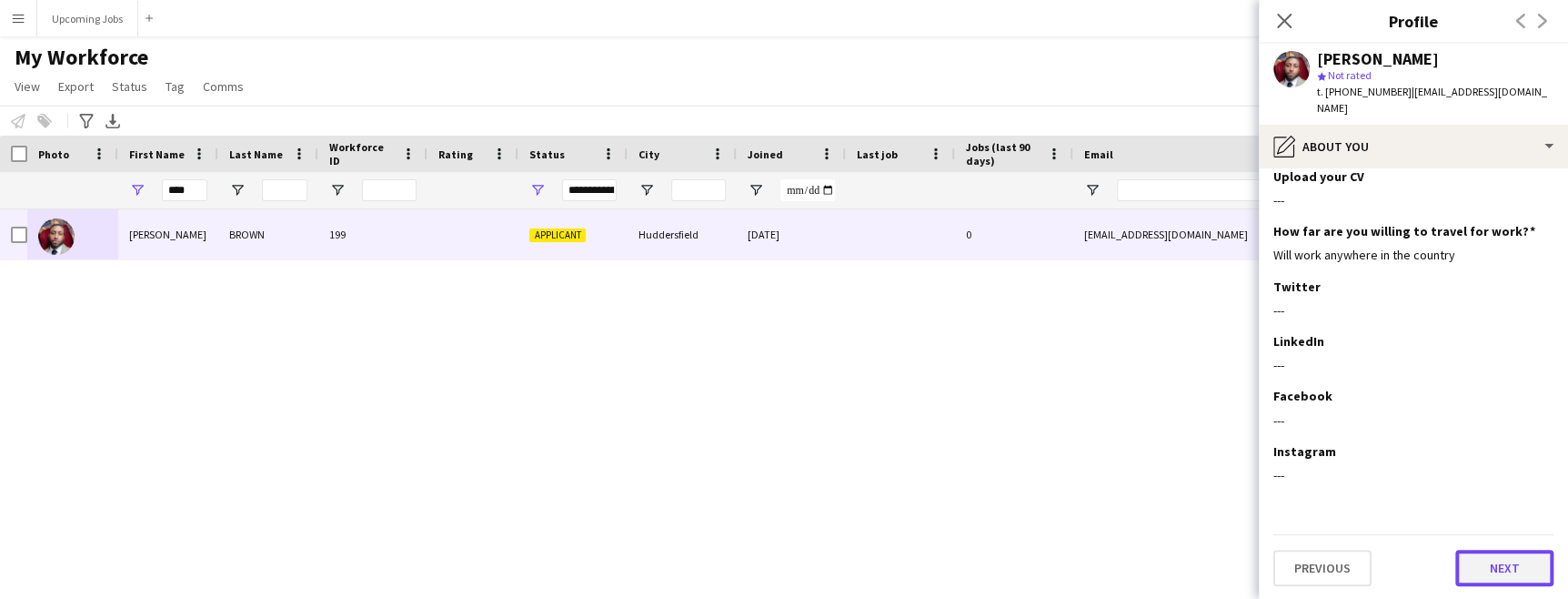
click at [1490, 562] on button "Next" at bounding box center [1504, 567] width 98 height 36
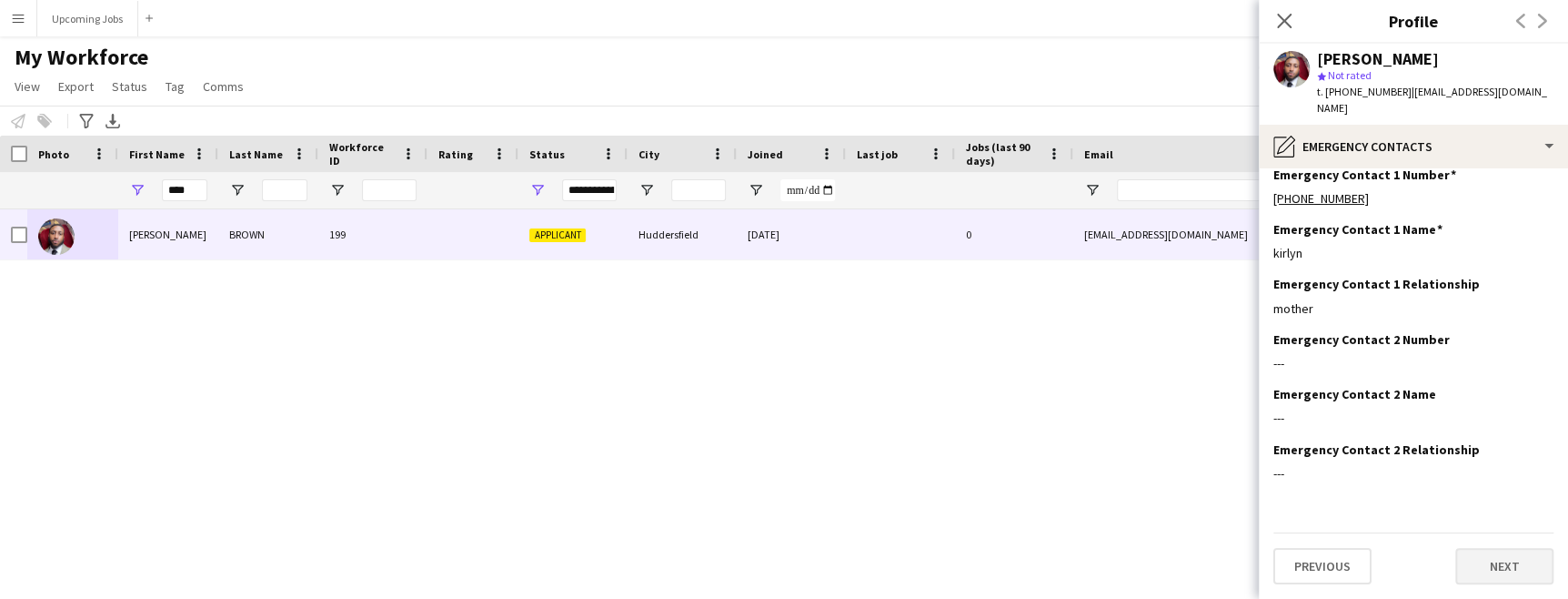
scroll to position [0, 0]
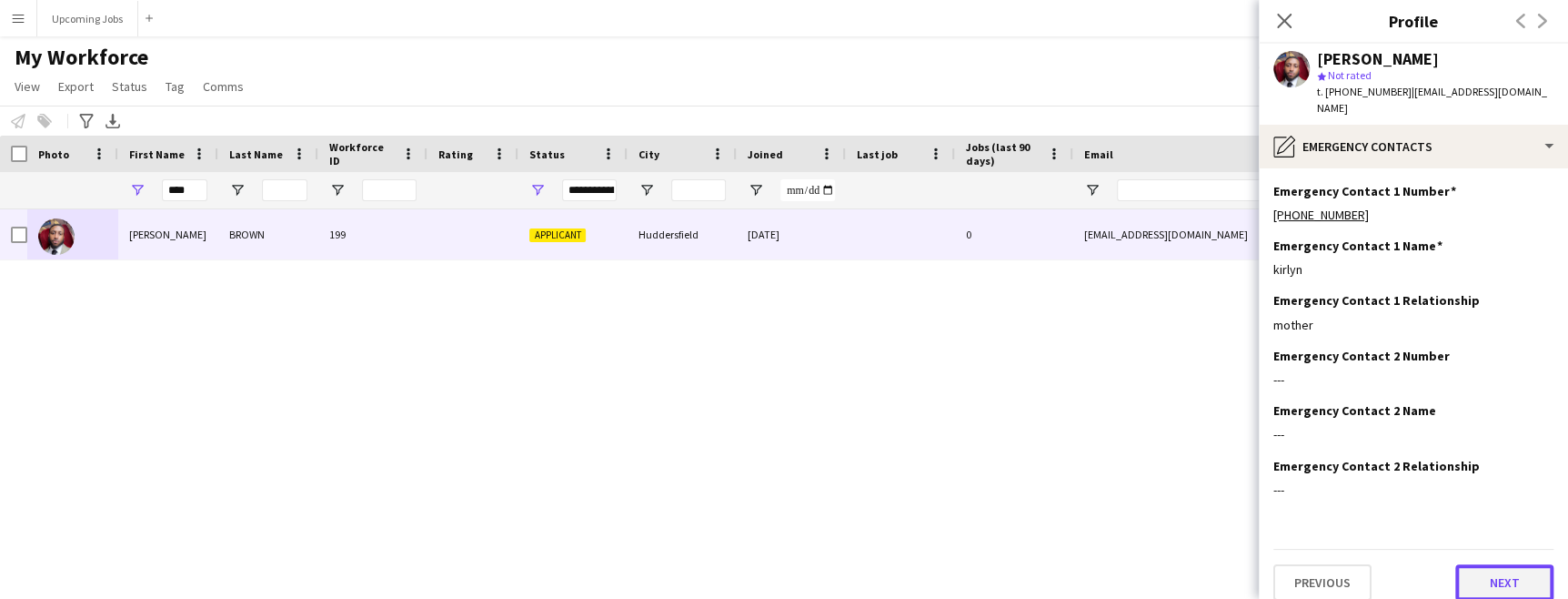
click at [1491, 564] on button "Next" at bounding box center [1504, 581] width 98 height 36
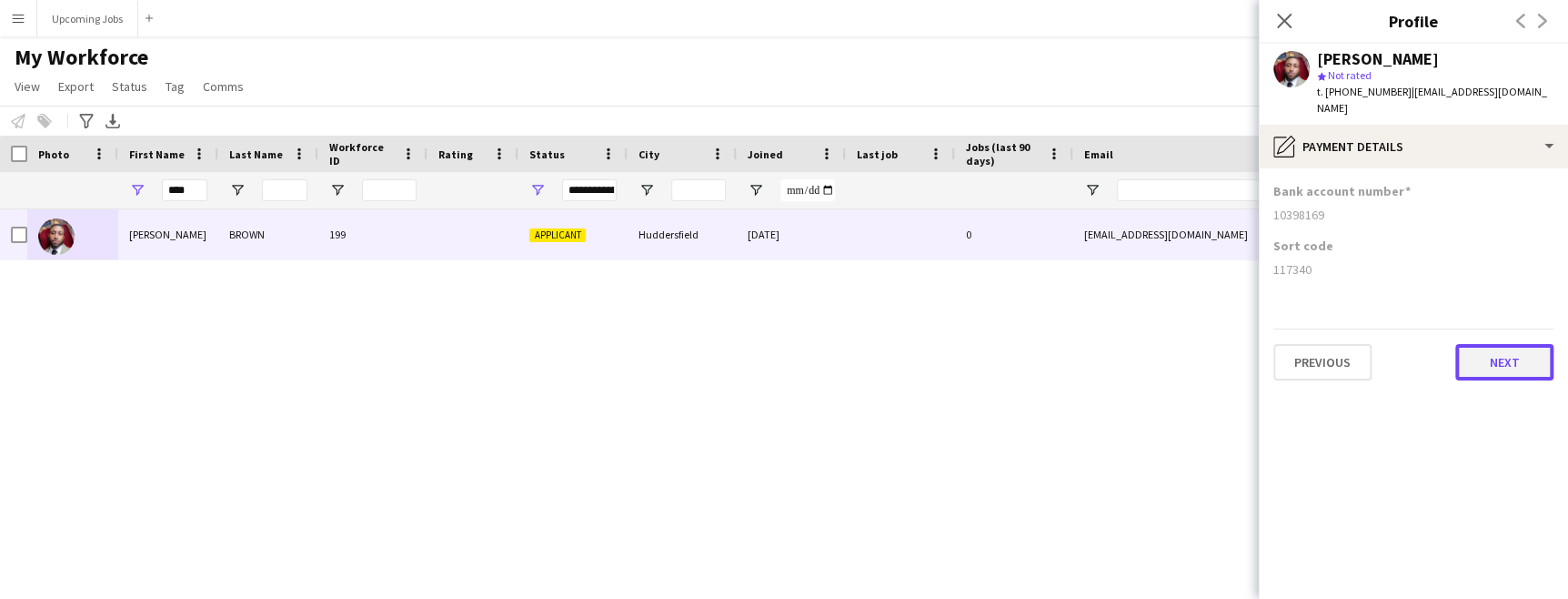
click at [1508, 344] on button "Next" at bounding box center [1504, 362] width 98 height 36
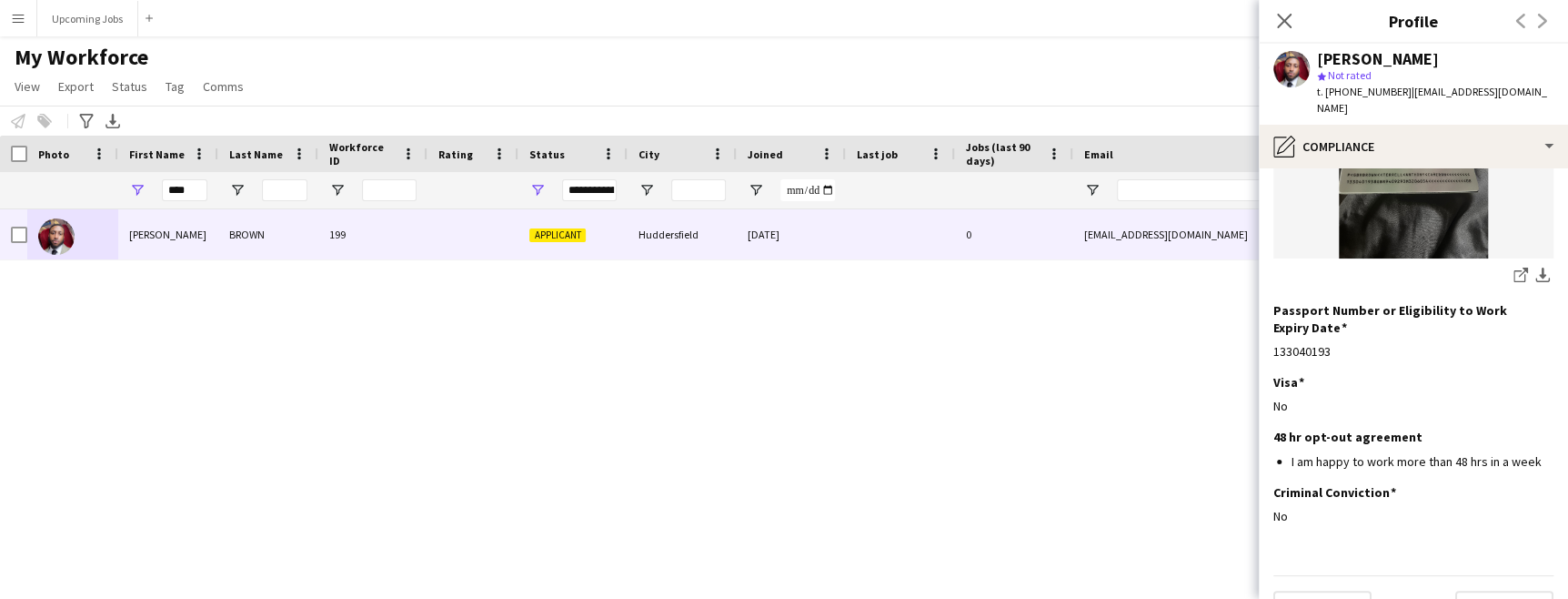
scroll to position [349, 0]
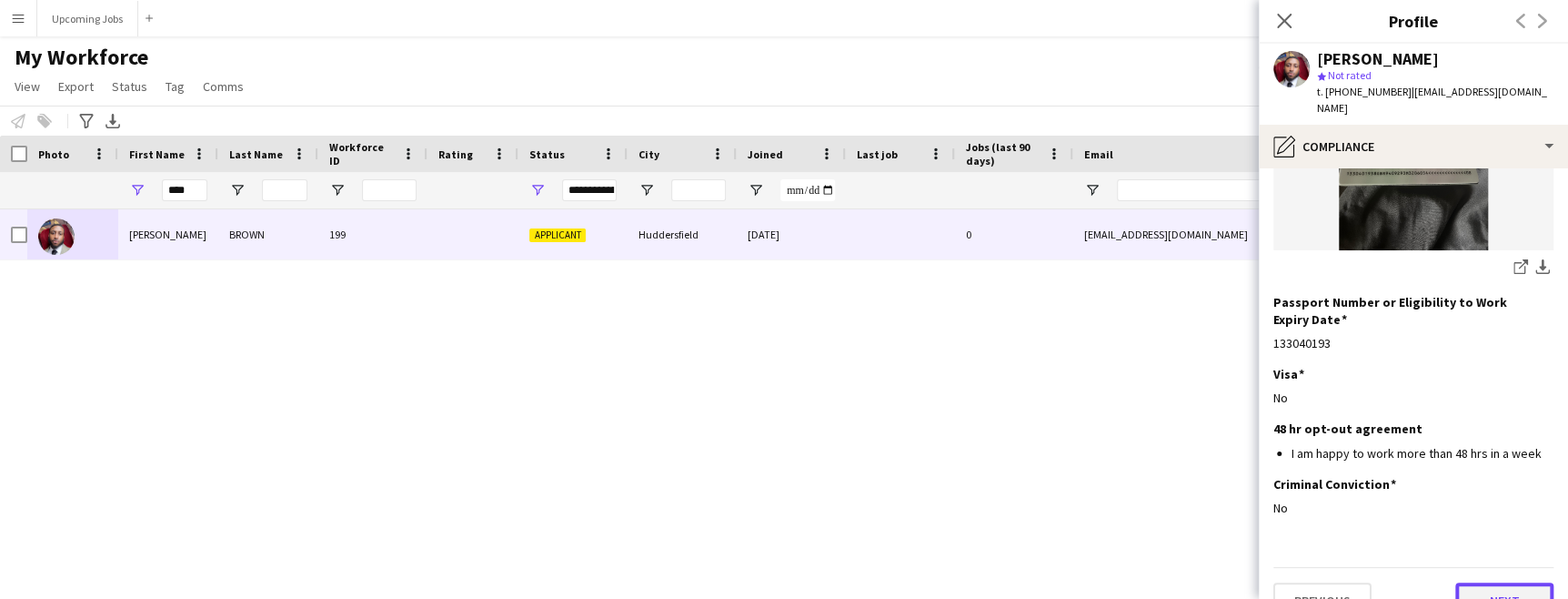
click at [1484, 582] on button "Next" at bounding box center [1504, 600] width 98 height 36
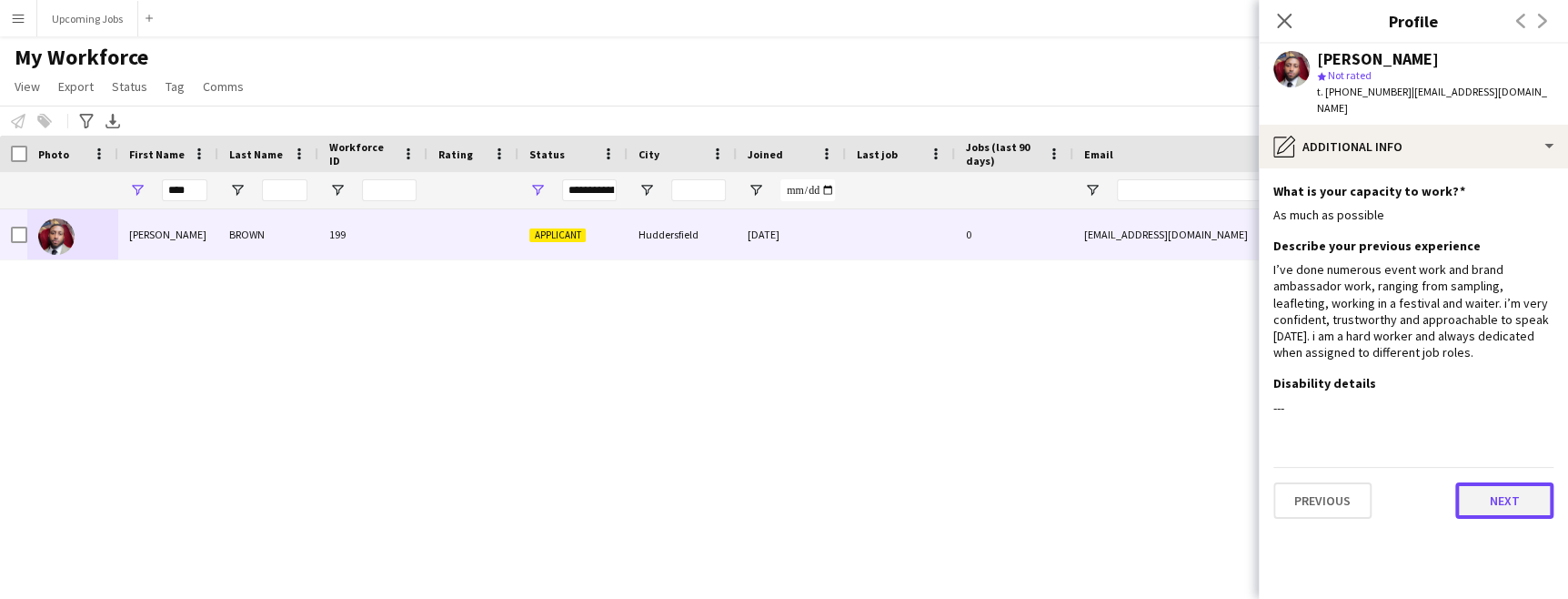
click at [1494, 494] on button "Next" at bounding box center [1504, 500] width 98 height 36
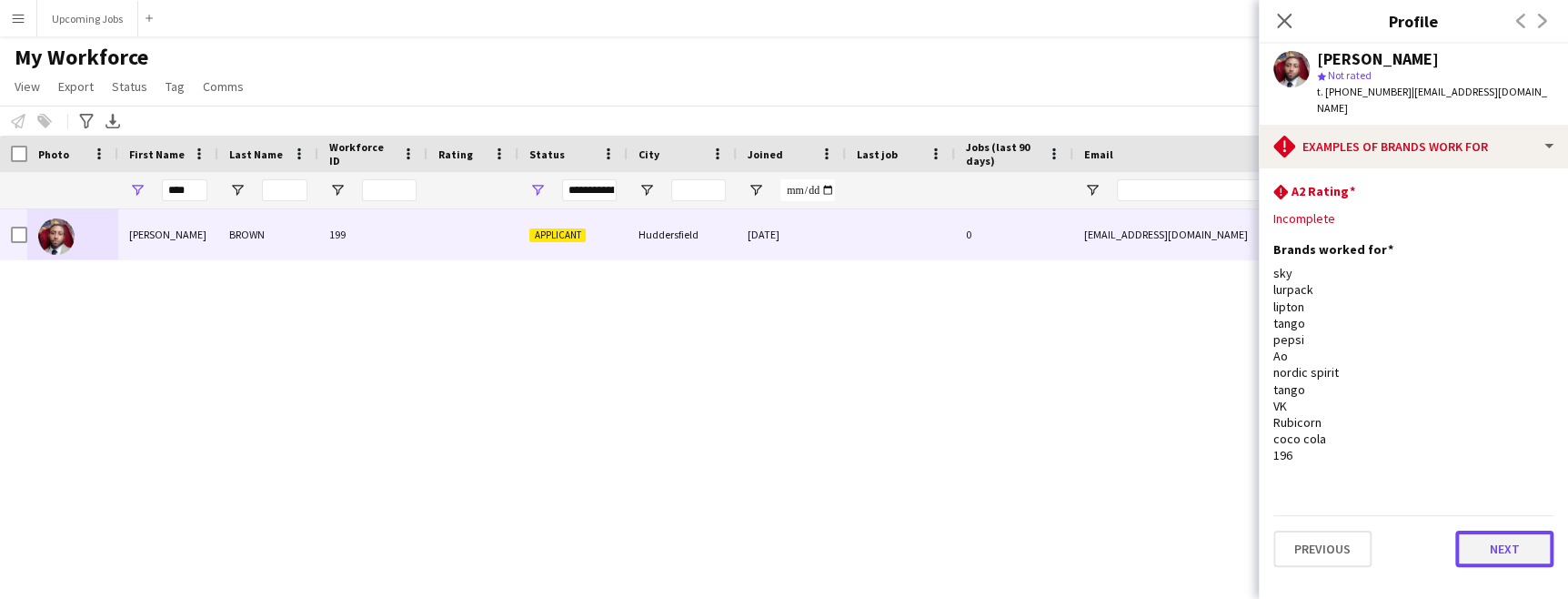
click at [1506, 531] on button "Next" at bounding box center [1504, 548] width 98 height 36
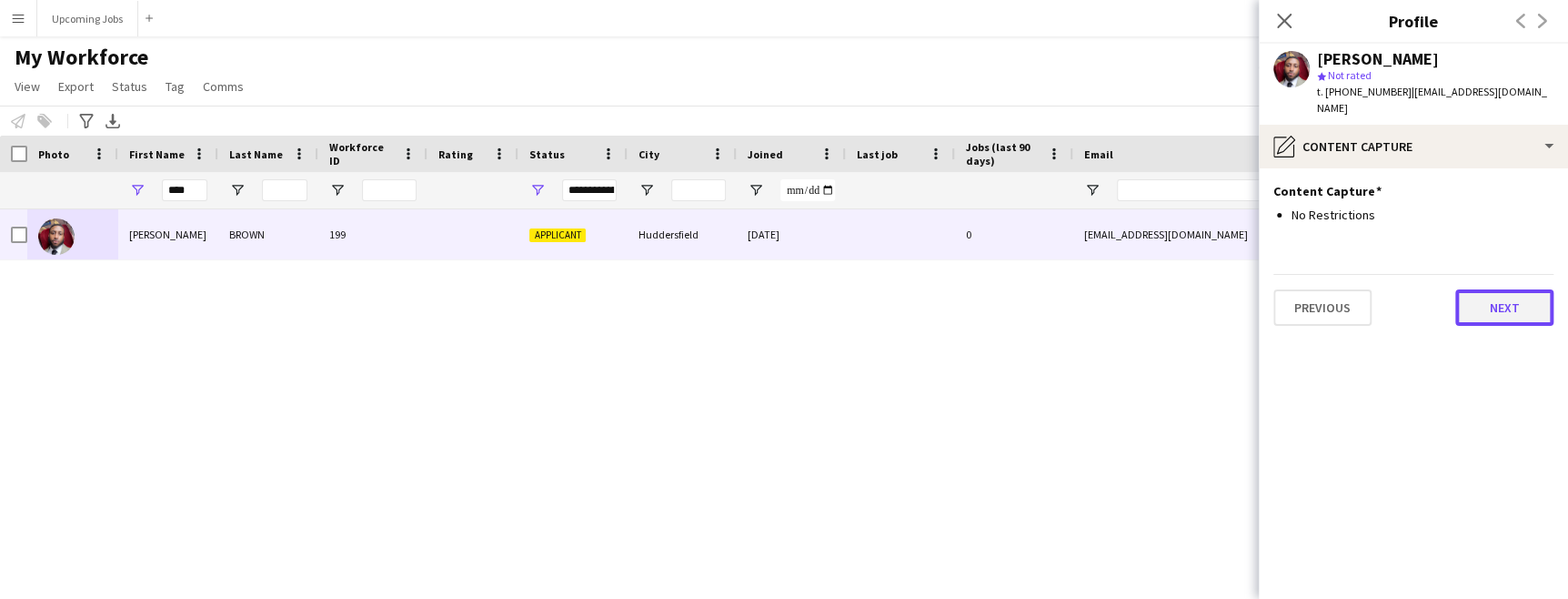
click at [1486, 295] on button "Next" at bounding box center [1504, 307] width 98 height 36
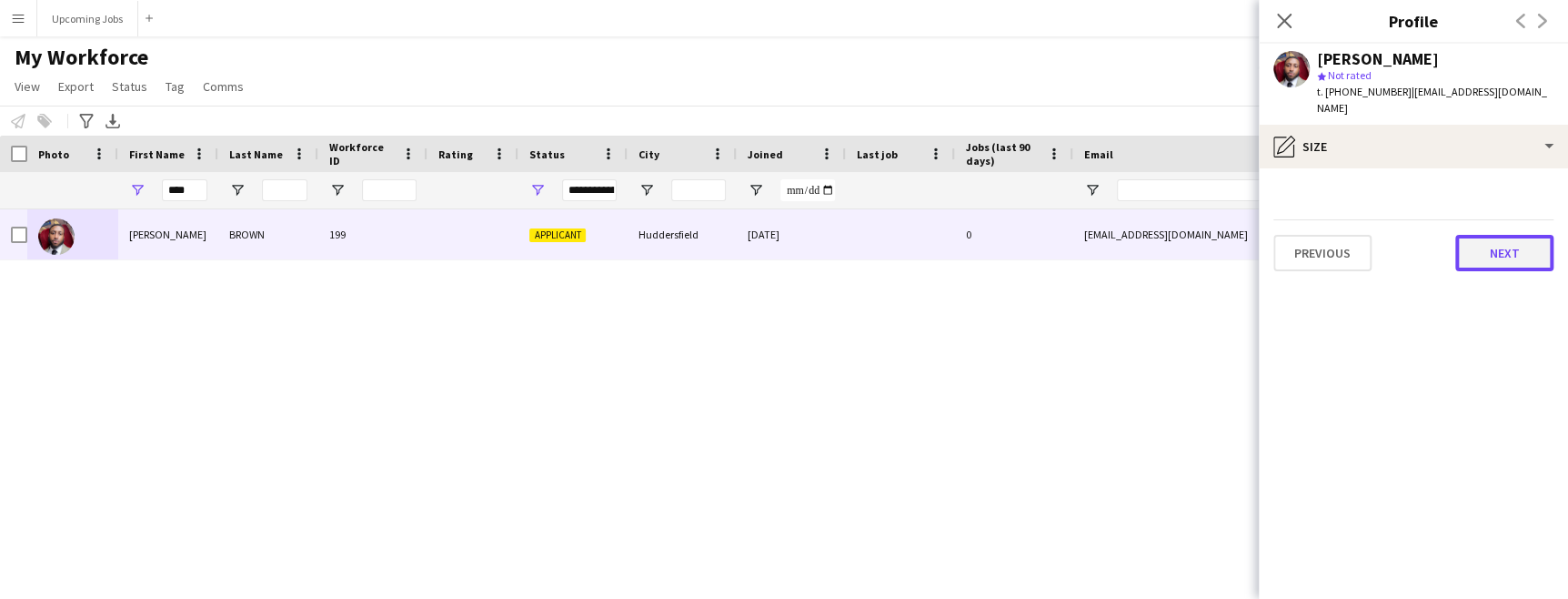
click at [1486, 236] on button "Next" at bounding box center [1504, 252] width 98 height 36
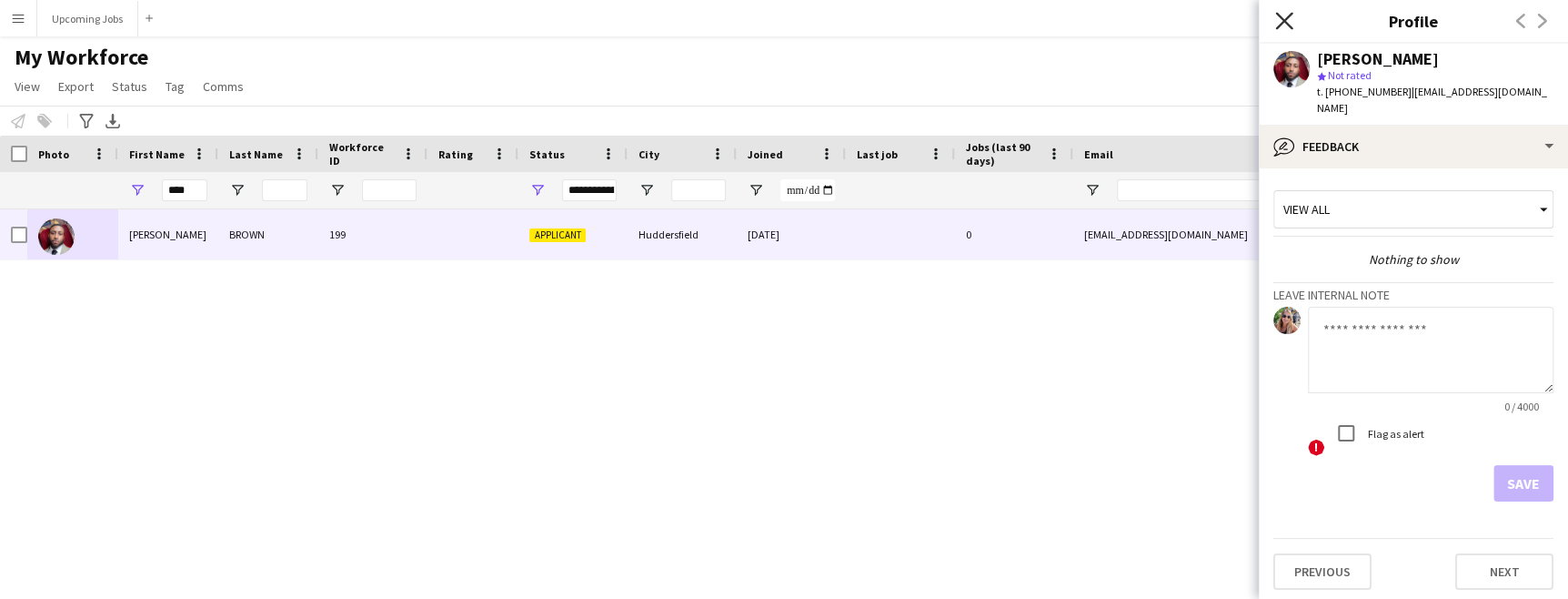
click at [1282, 12] on icon "Close pop-in" at bounding box center [1284, 20] width 17 height 18
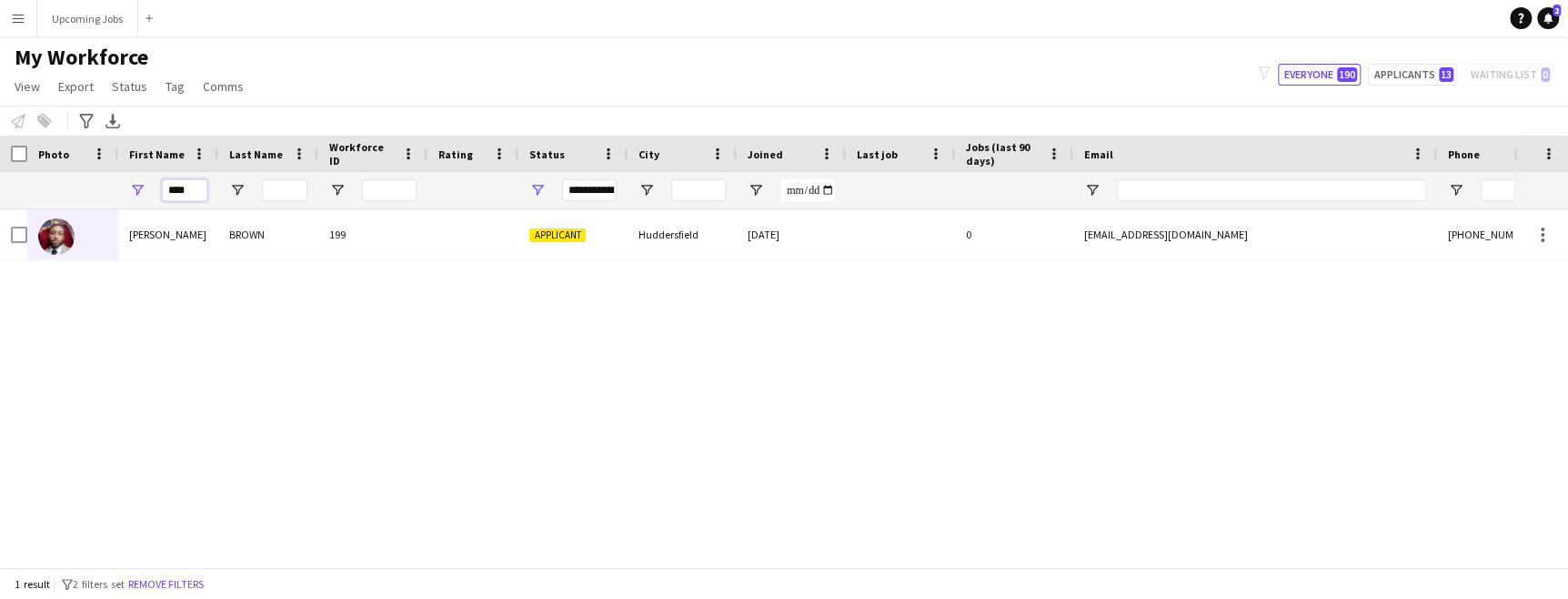
drag, startPoint x: 192, startPoint y: 192, endPoint x: 132, endPoint y: 192, distance: 60.0
click at [132, 192] on div "****" at bounding box center [168, 190] width 100 height 36
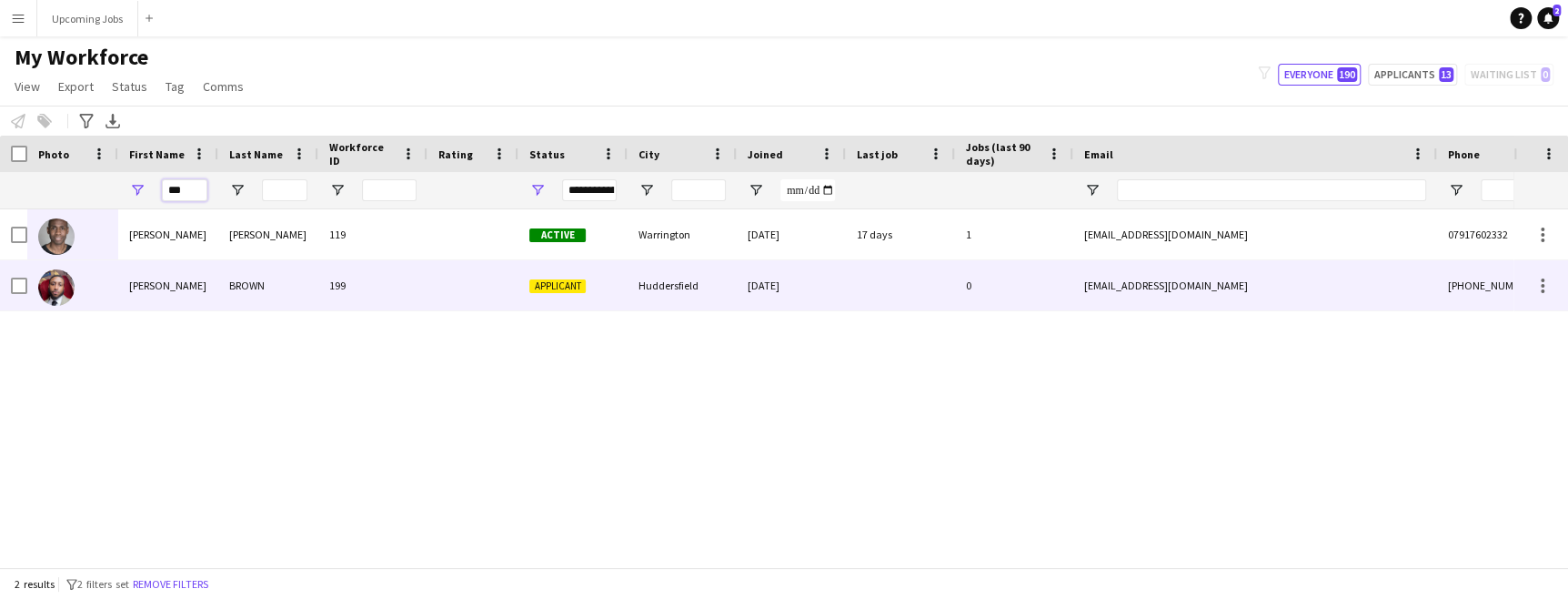
type input "***"
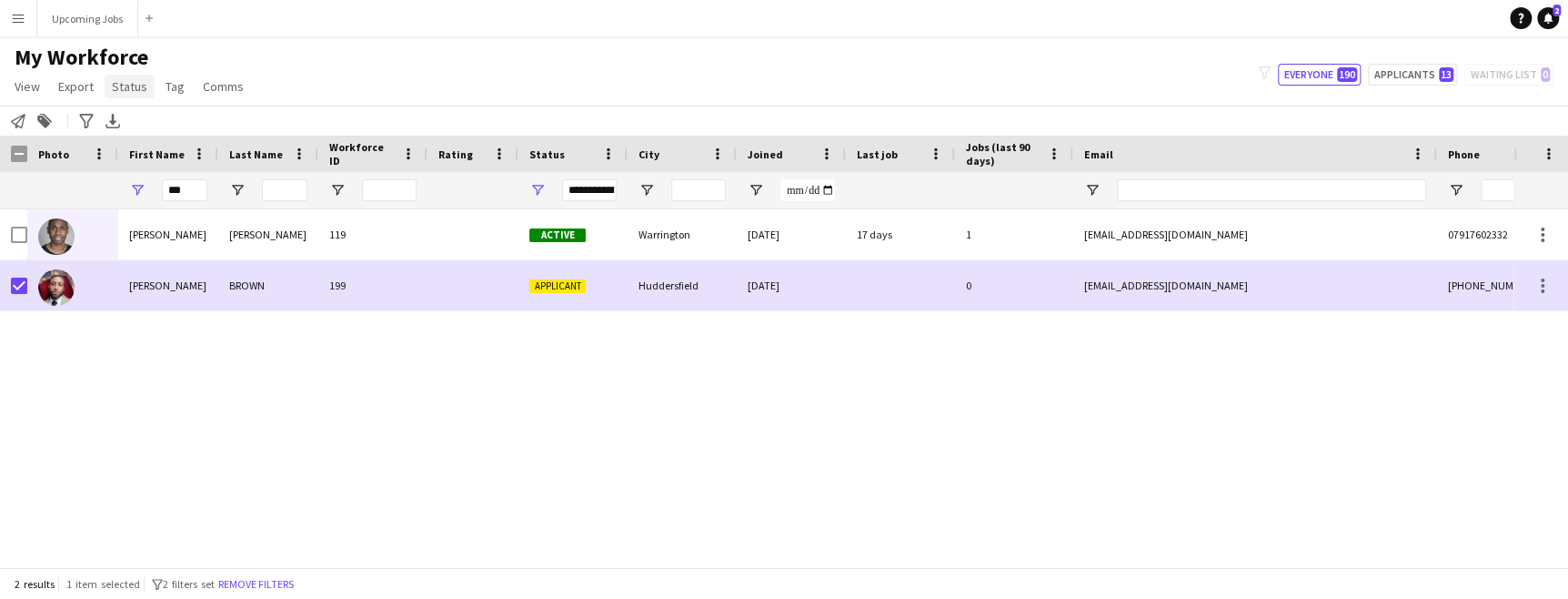
click at [120, 83] on span "Status" at bounding box center [129, 86] width 35 height 17
click at [138, 134] on link "Edit" at bounding box center [168, 124] width 127 height 38
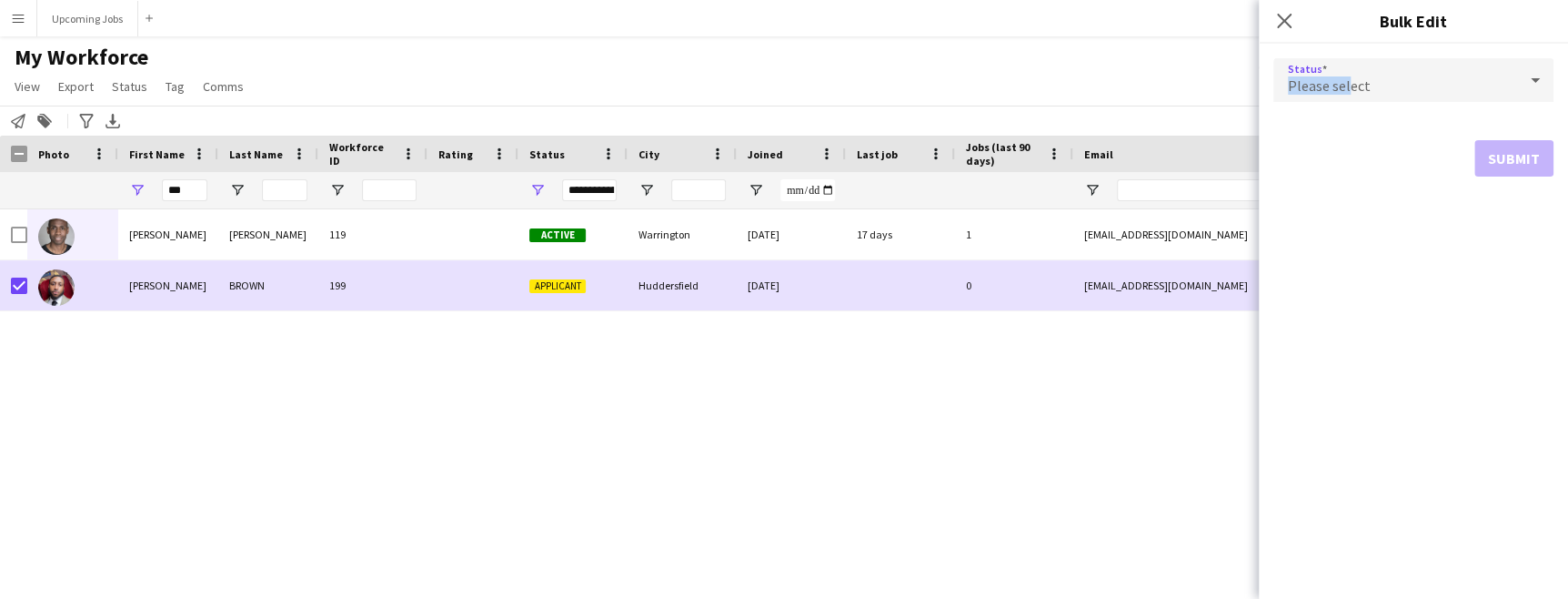
click at [1350, 77] on span "Please select" at bounding box center [1329, 86] width 83 height 18
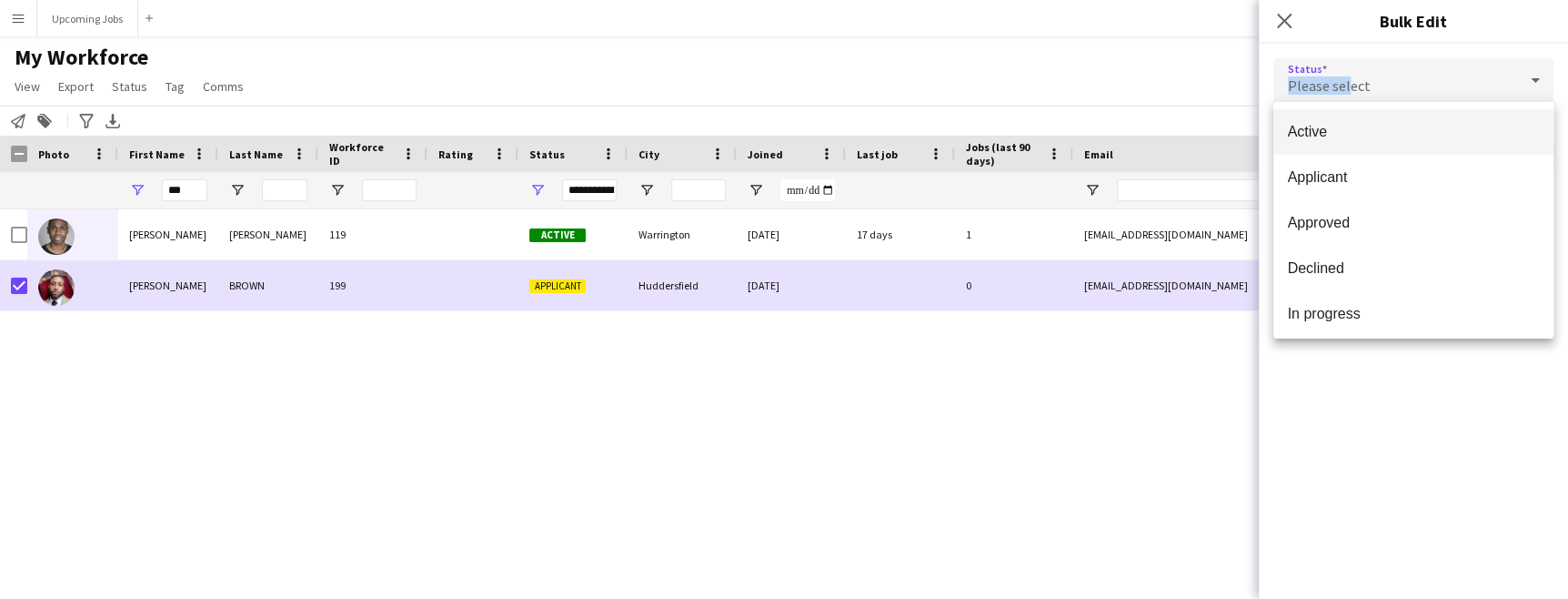
click at [1384, 140] on mat-option "Active" at bounding box center [1413, 131] width 280 height 46
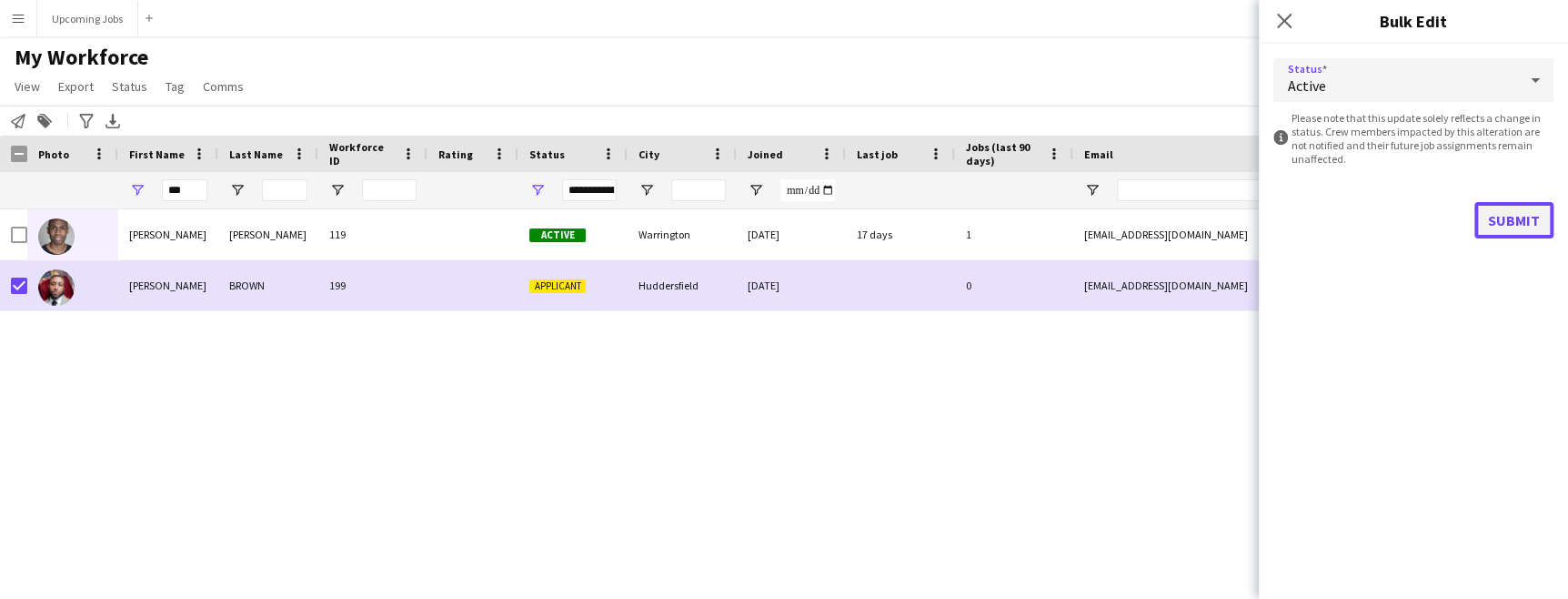
click at [1532, 222] on button "Submit" at bounding box center [1514, 220] width 79 height 36
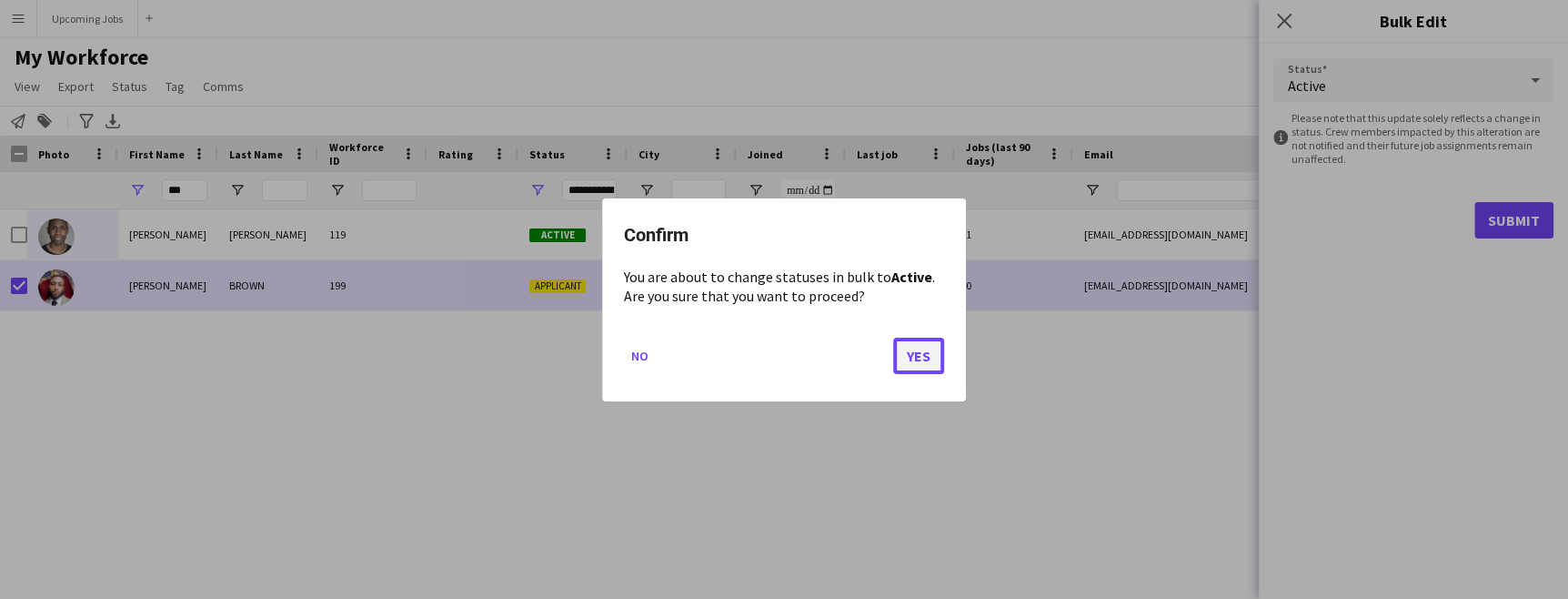
click at [926, 337] on button "Yes" at bounding box center [919, 354] width 51 height 36
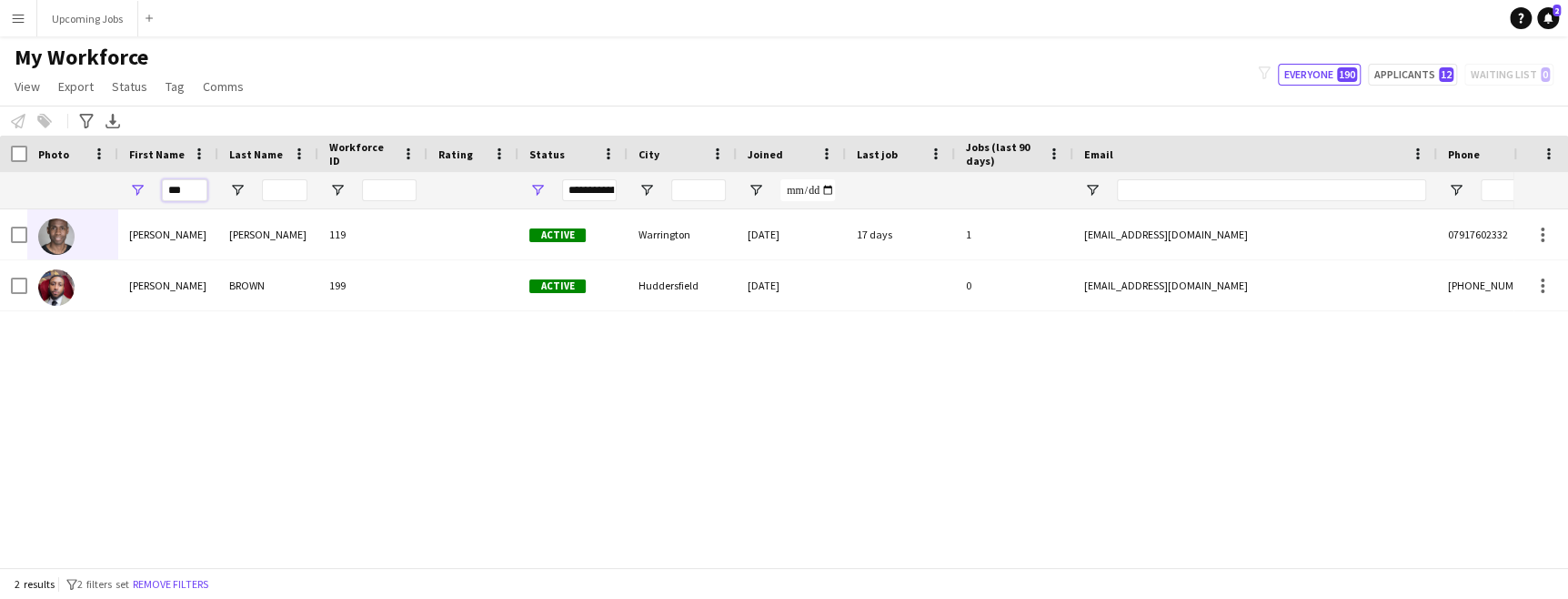
drag, startPoint x: 186, startPoint y: 193, endPoint x: 133, endPoint y: 184, distance: 53.8
click at [148, 184] on div "***" at bounding box center [168, 190] width 100 height 36
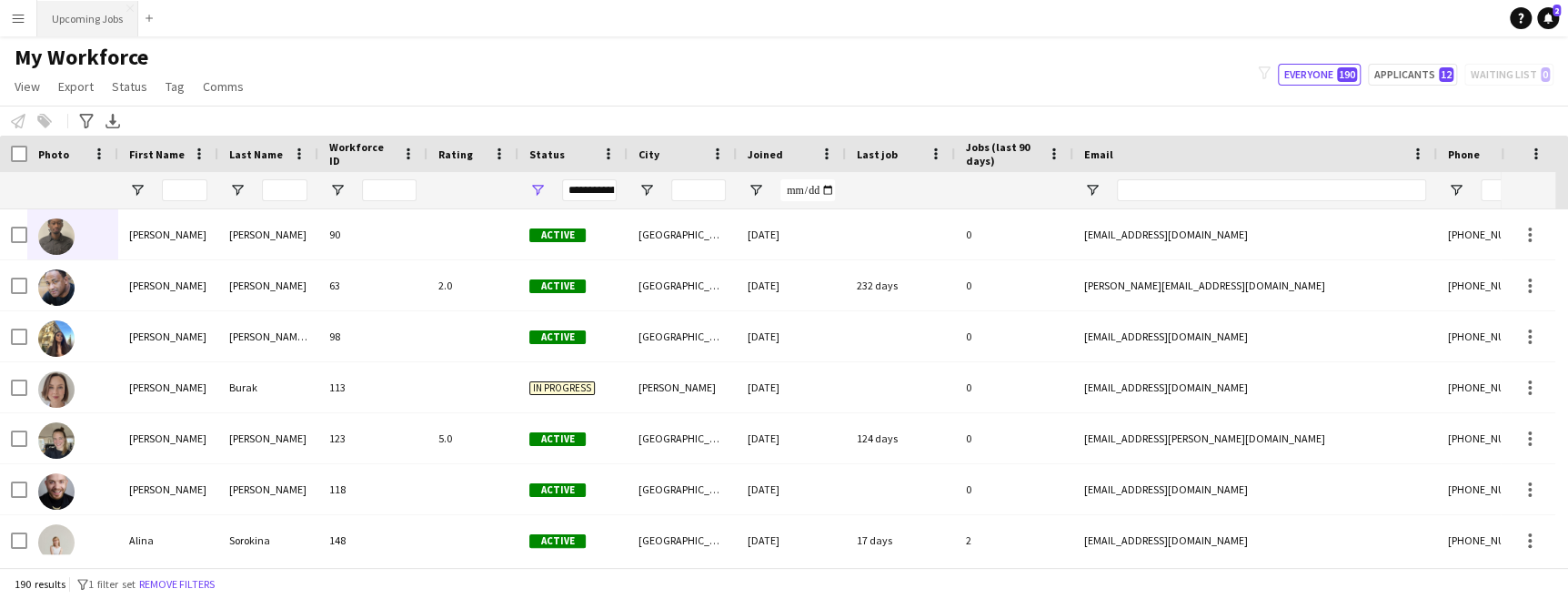
click at [104, 1] on button "Upcoming Jobs Close" at bounding box center [87, 18] width 101 height 35
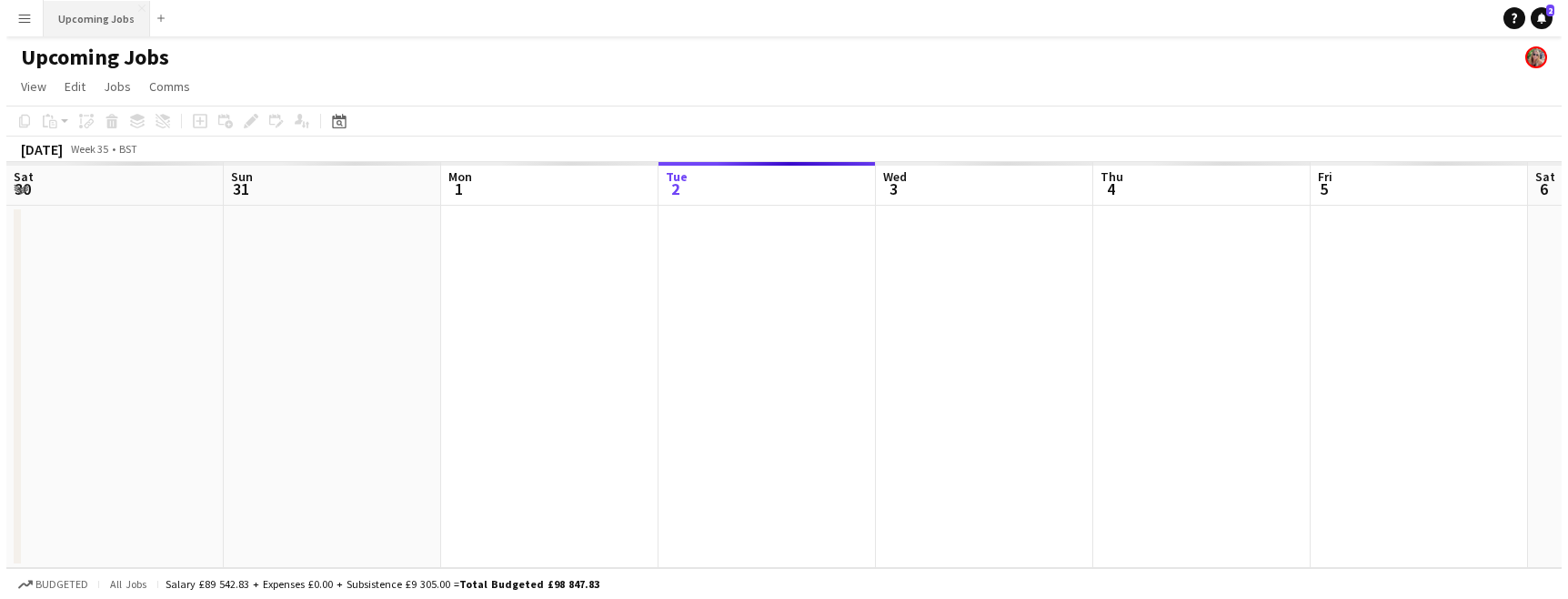
scroll to position [0, 434]
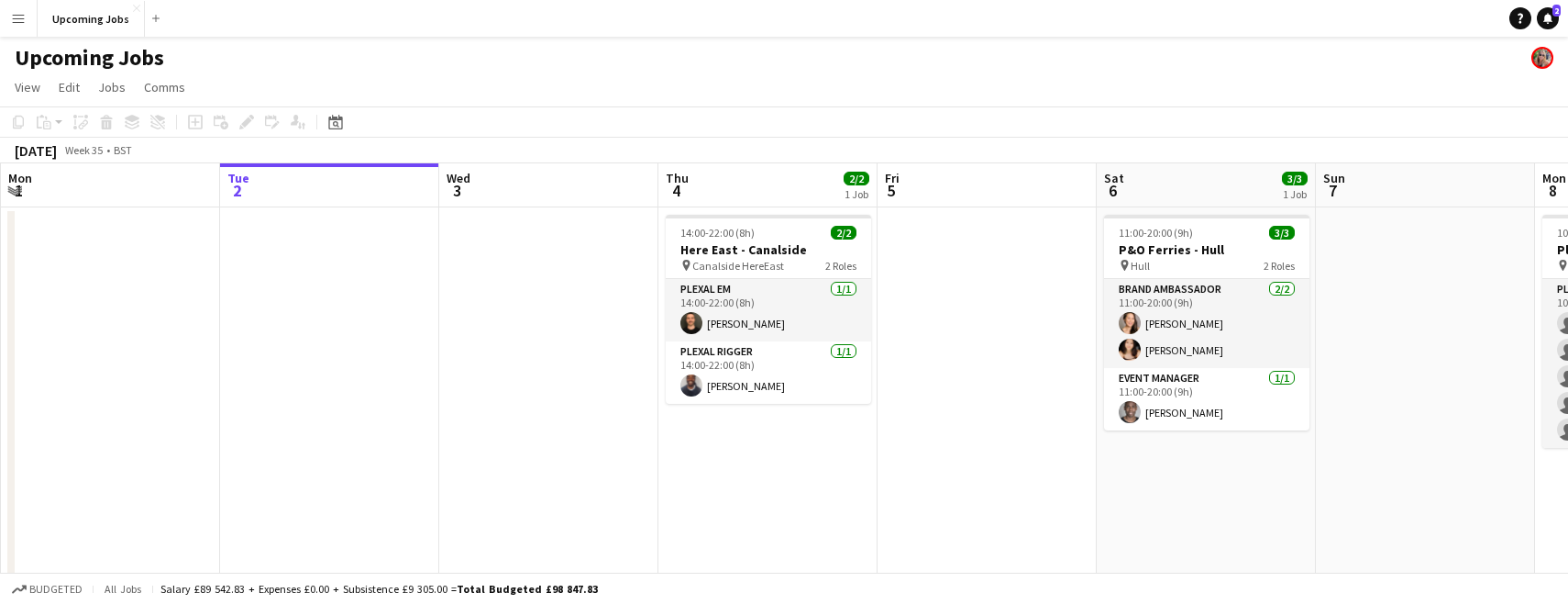
click at [24, 15] on app-icon "Menu" at bounding box center [18, 18] width 15 height 15
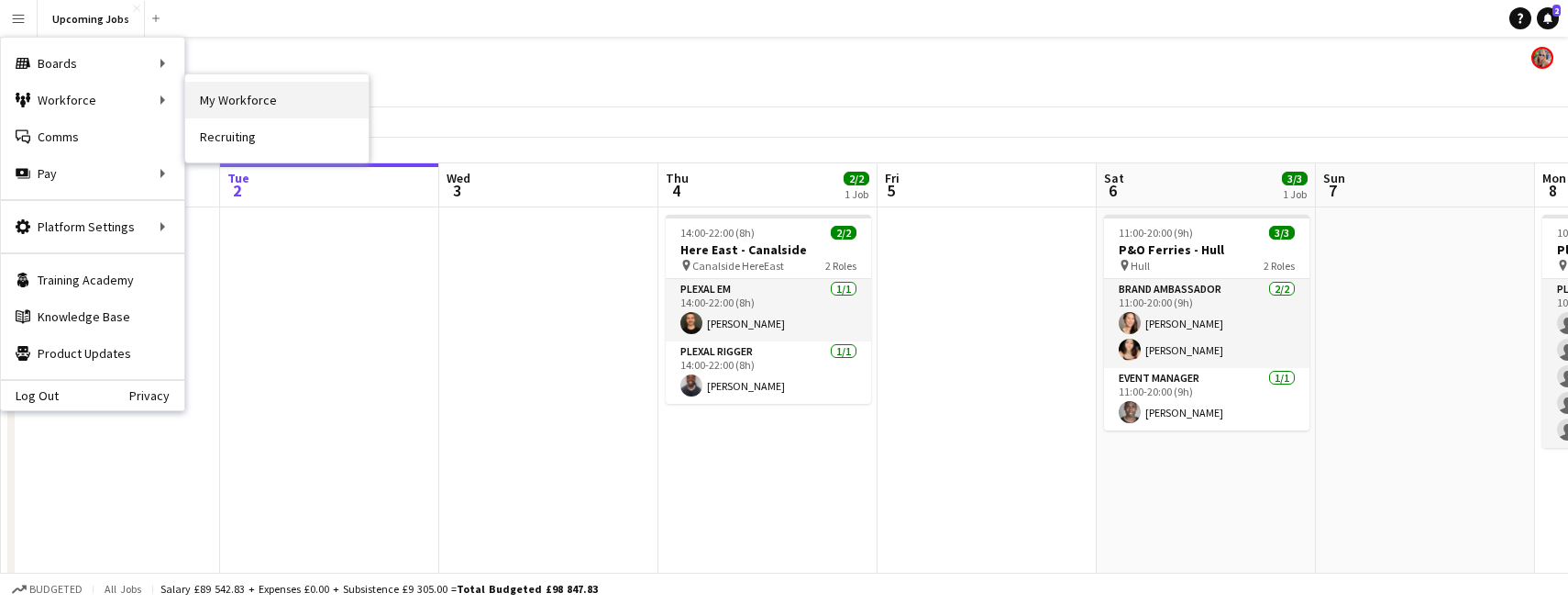
click at [222, 100] on link "My Workforce" at bounding box center [276, 99] width 183 height 36
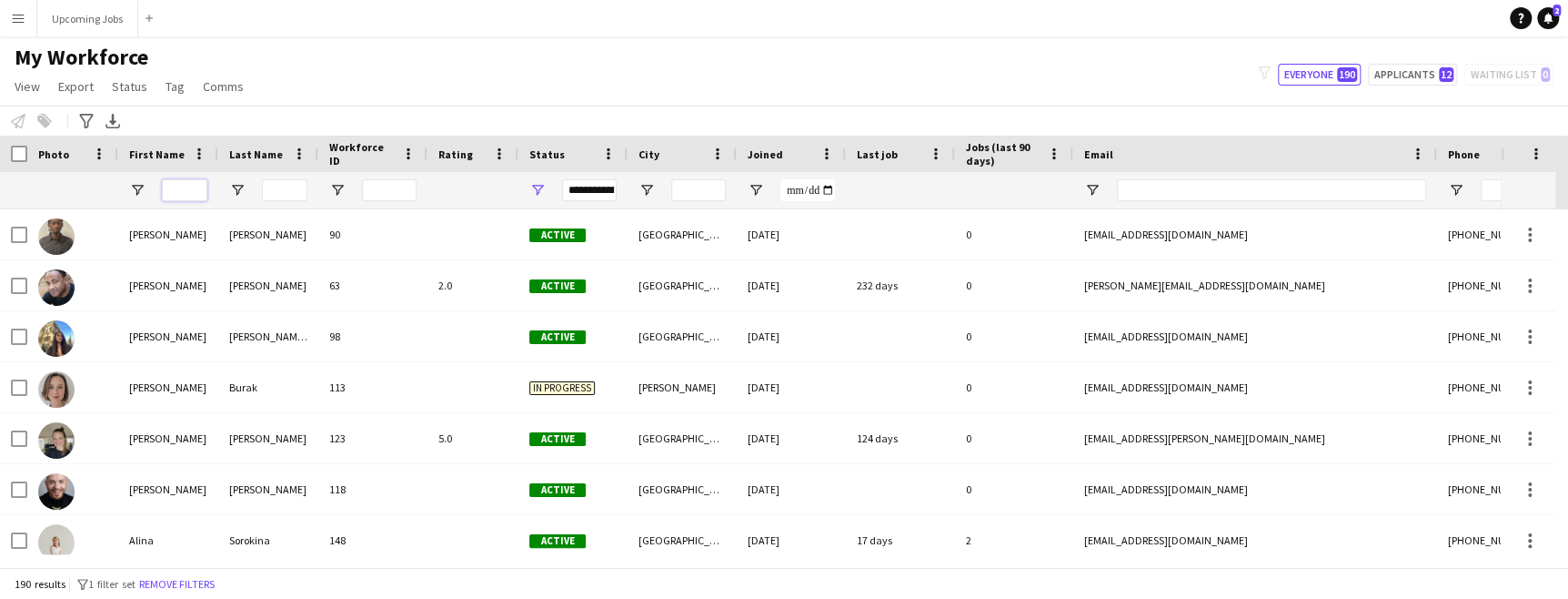
click at [178, 188] on input "First Name Filter Input" at bounding box center [185, 190] width 46 height 21
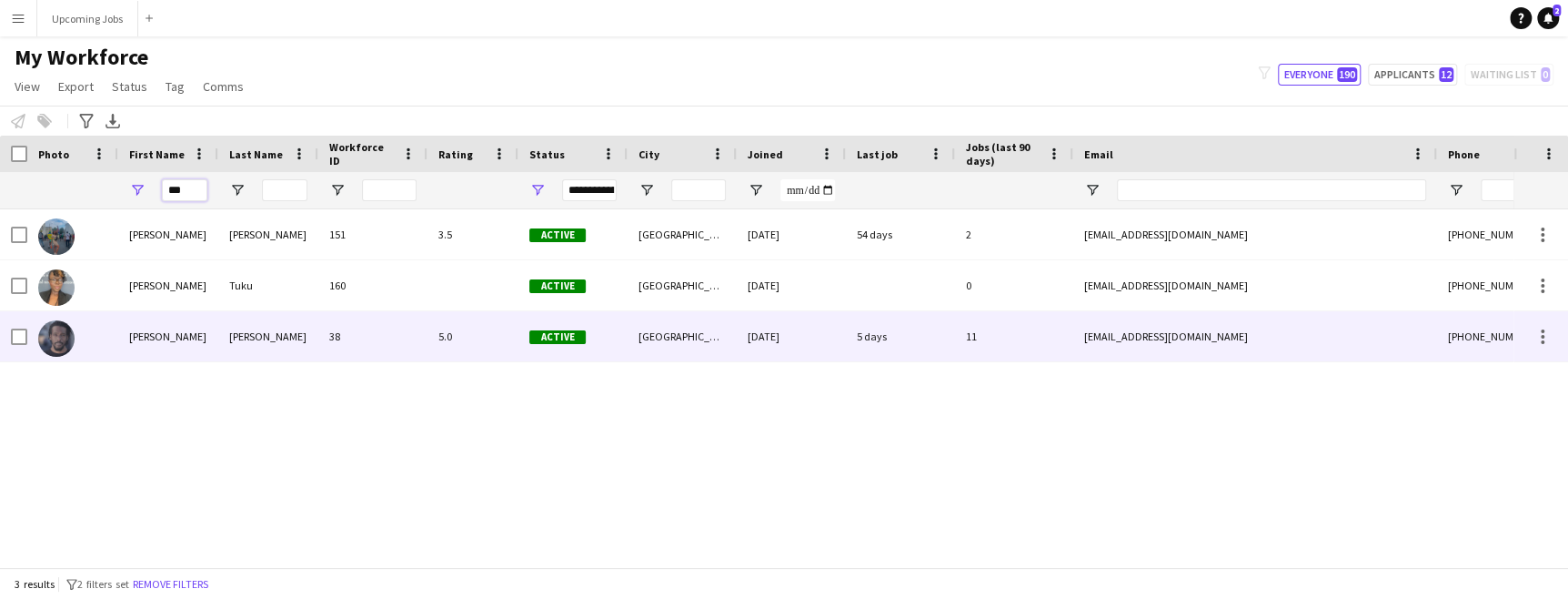
type input "***"
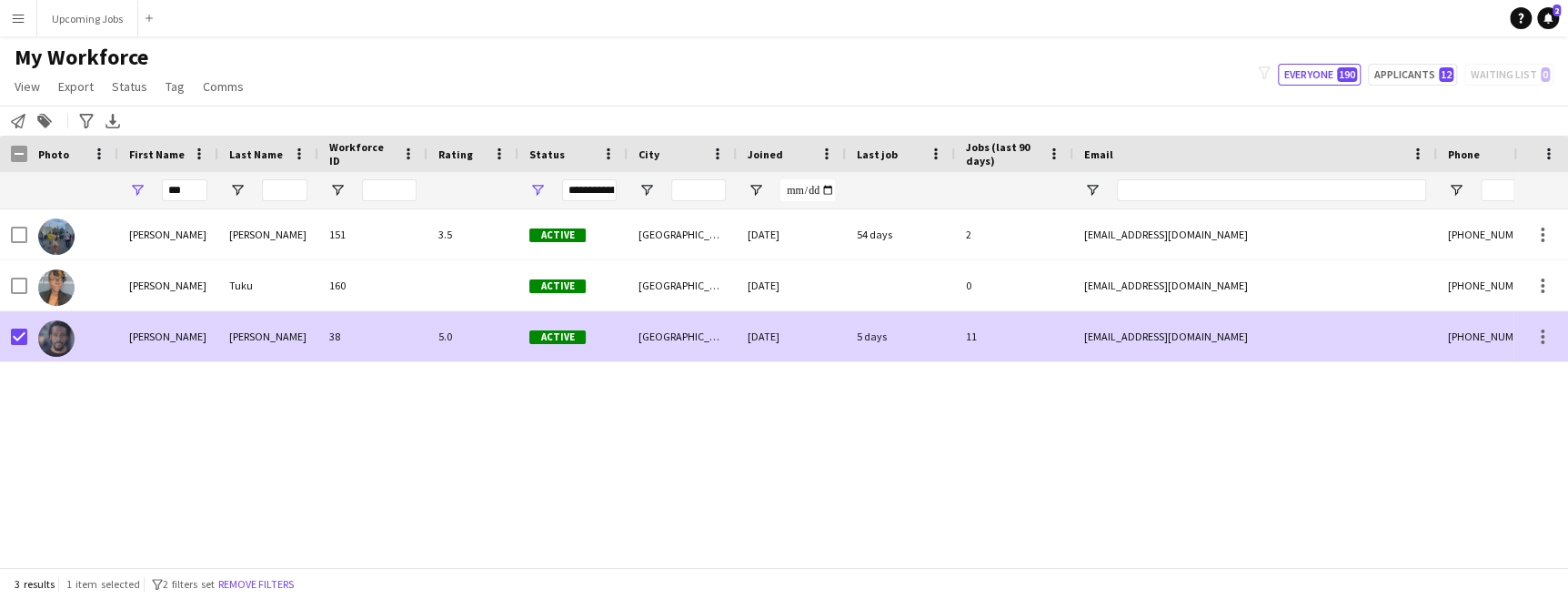
click at [15, 346] on div at bounding box center [18, 336] width 17 height 51
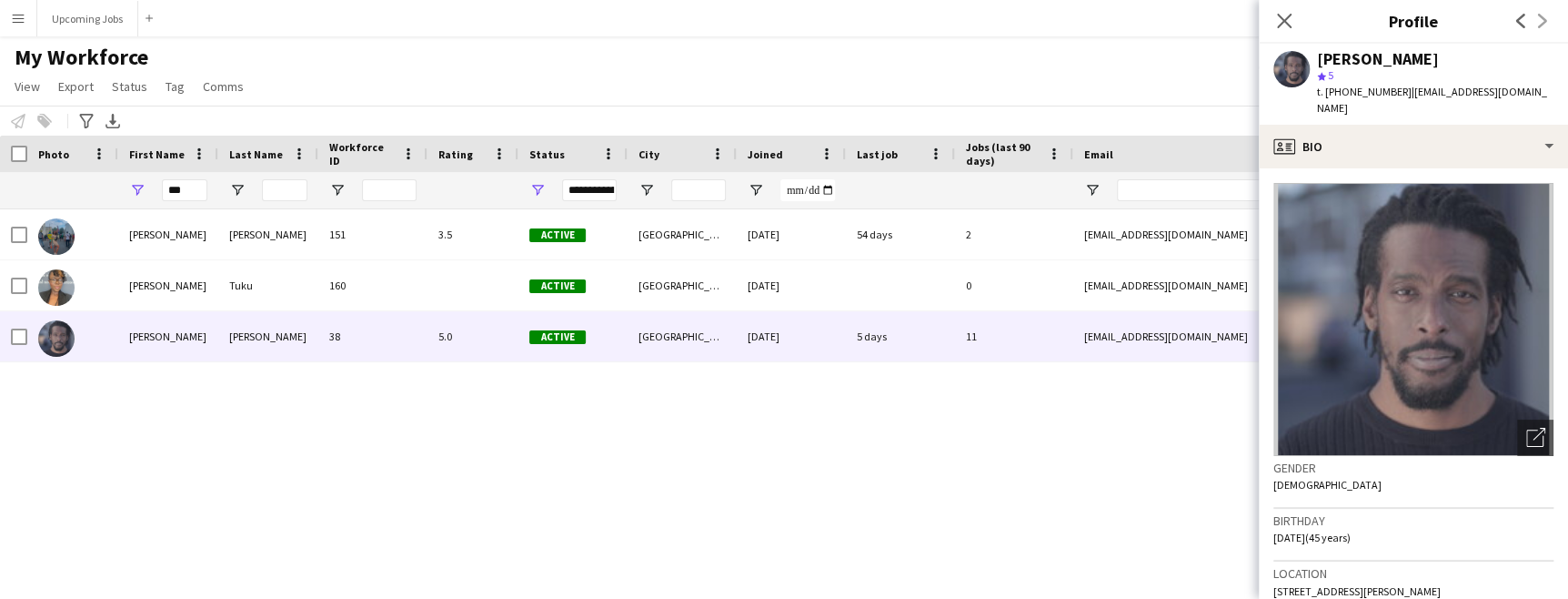
click at [23, 26] on button "Menu" at bounding box center [17, 18] width 36 height 36
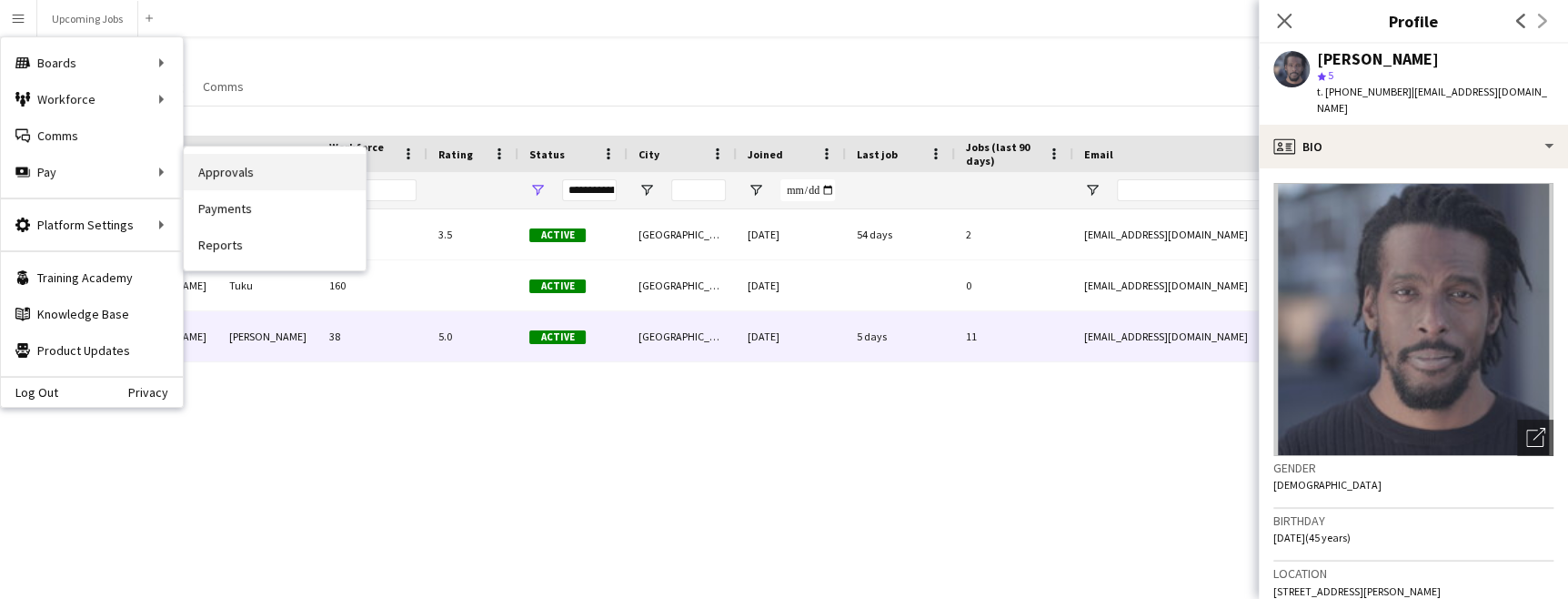
click at [217, 172] on link "Approvals" at bounding box center [274, 171] width 182 height 36
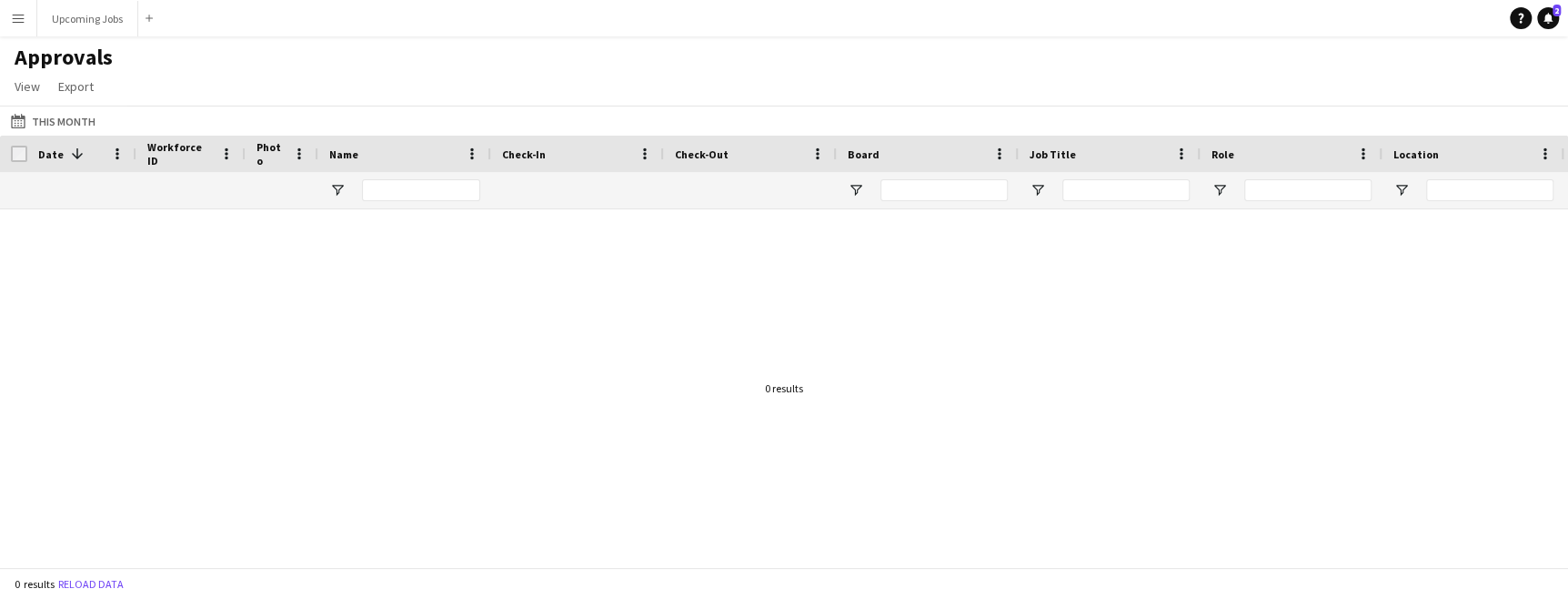
click at [21, 12] on app-icon "Menu" at bounding box center [17, 18] width 15 height 15
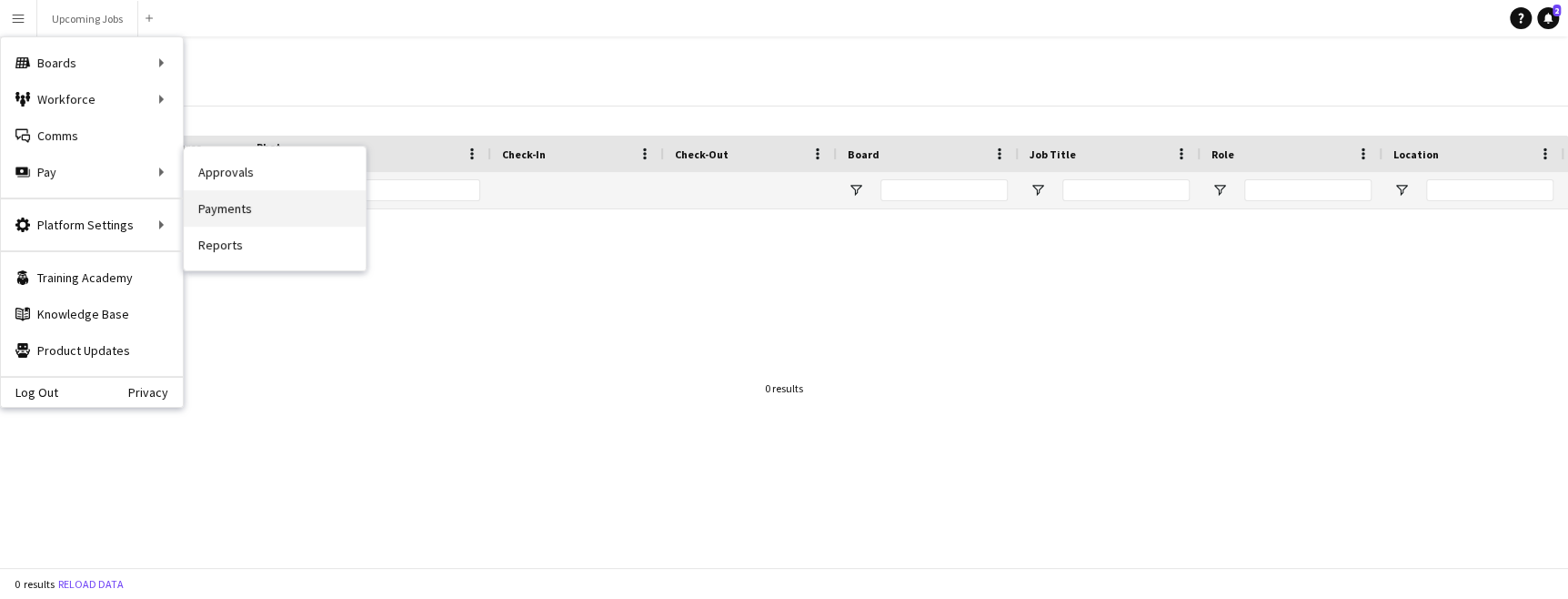
click at [209, 222] on link "Payments" at bounding box center [274, 208] width 182 height 36
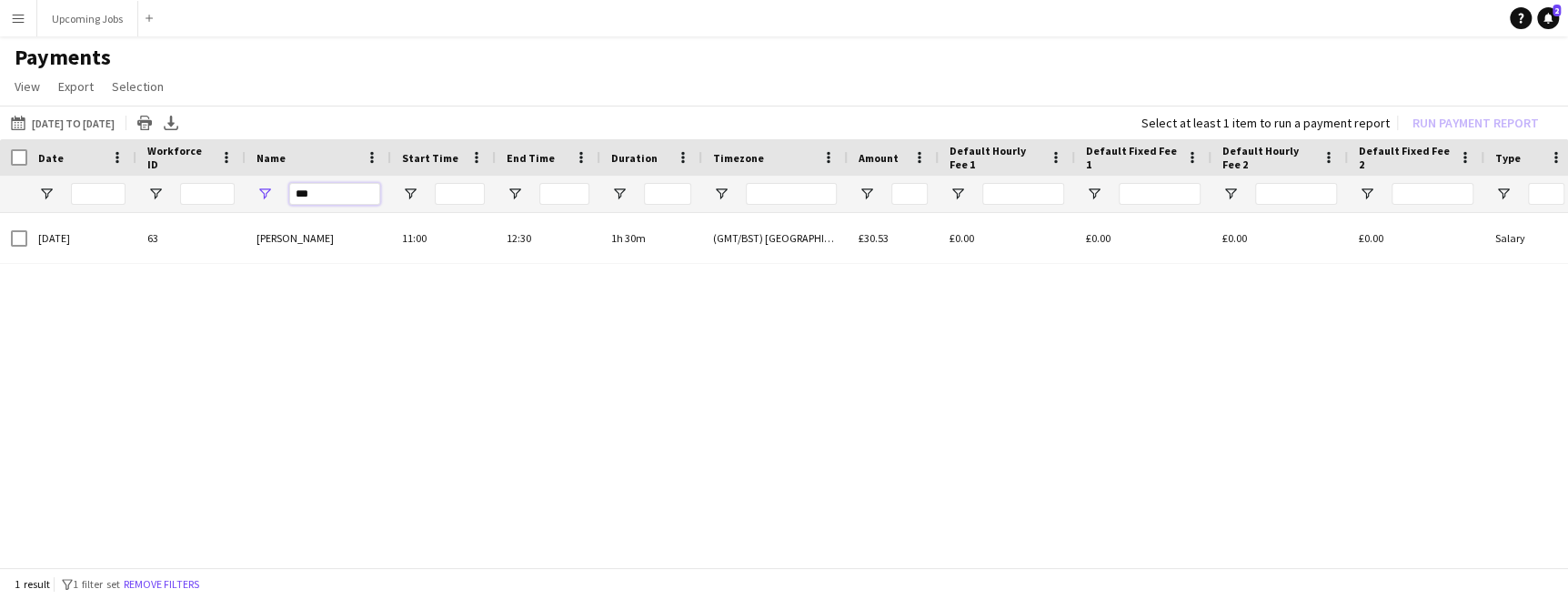
drag, startPoint x: 325, startPoint y: 195, endPoint x: 150, endPoint y: 165, distance: 177.6
click at [168, 168] on div "Date Workforce ID Name" at bounding box center [1519, 176] width 3040 height 74
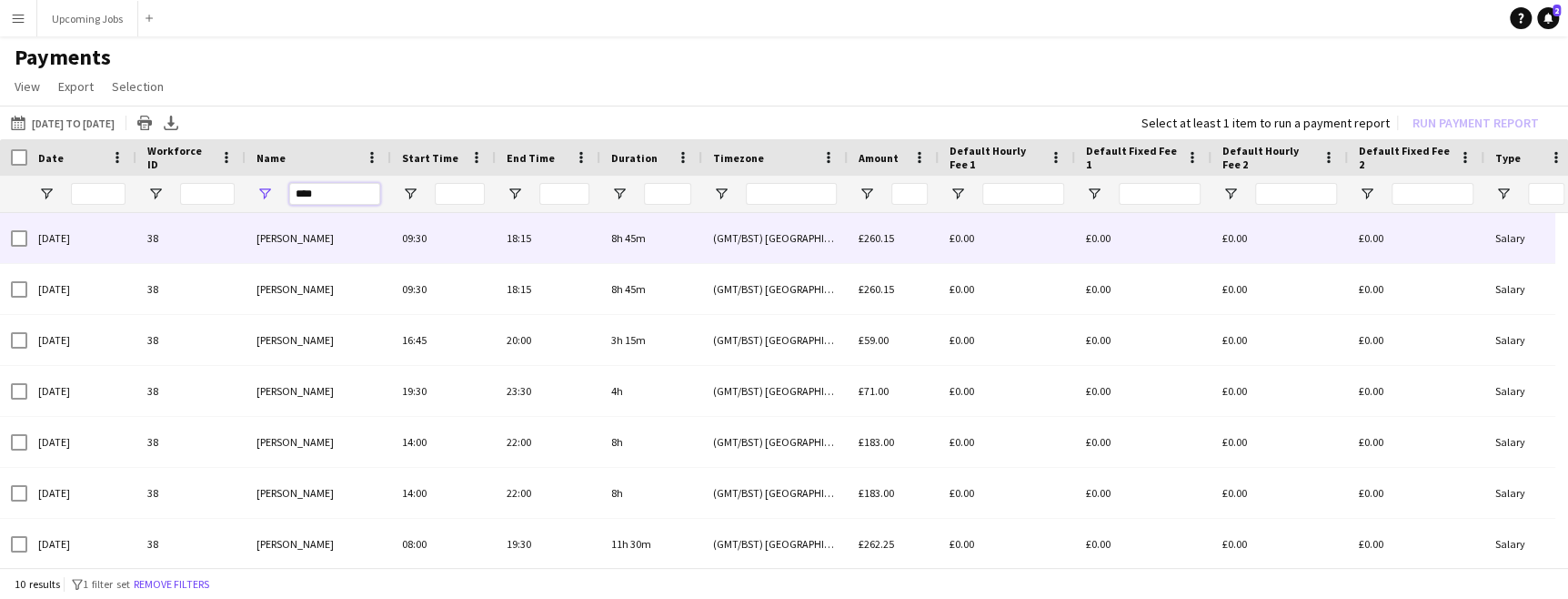
type input "****"
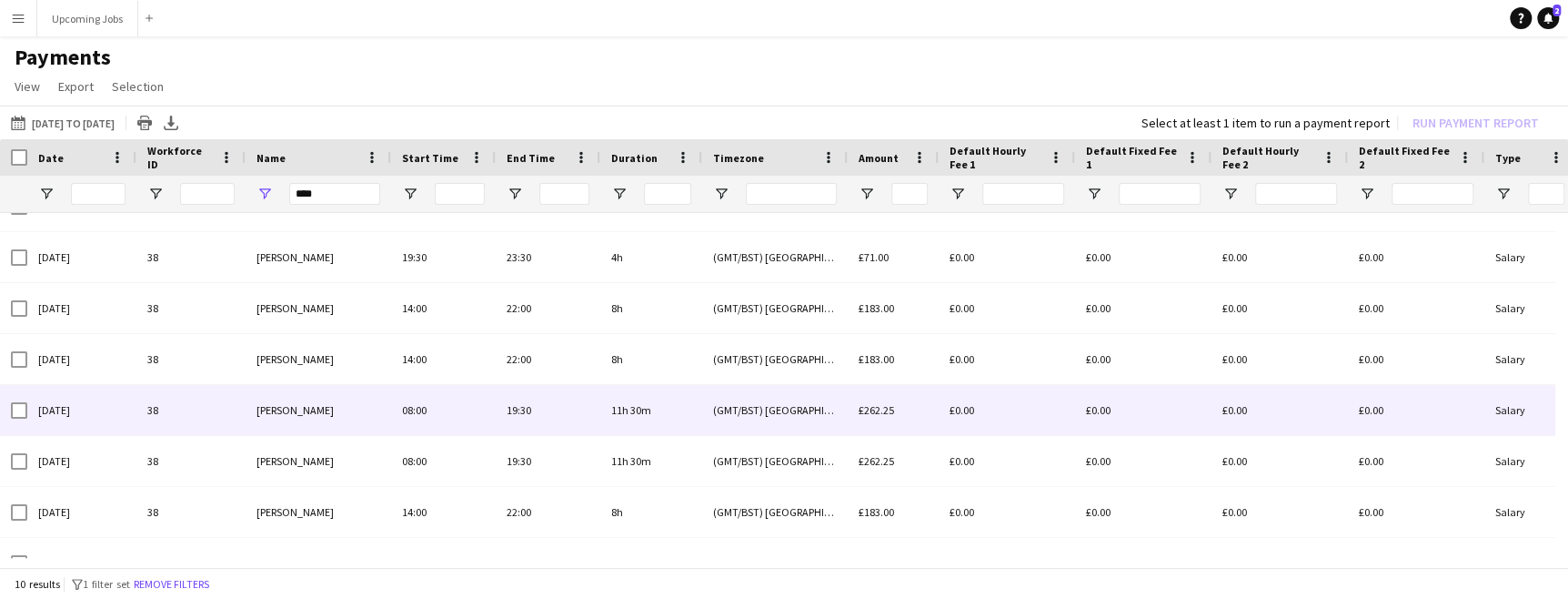
scroll to position [136, 0]
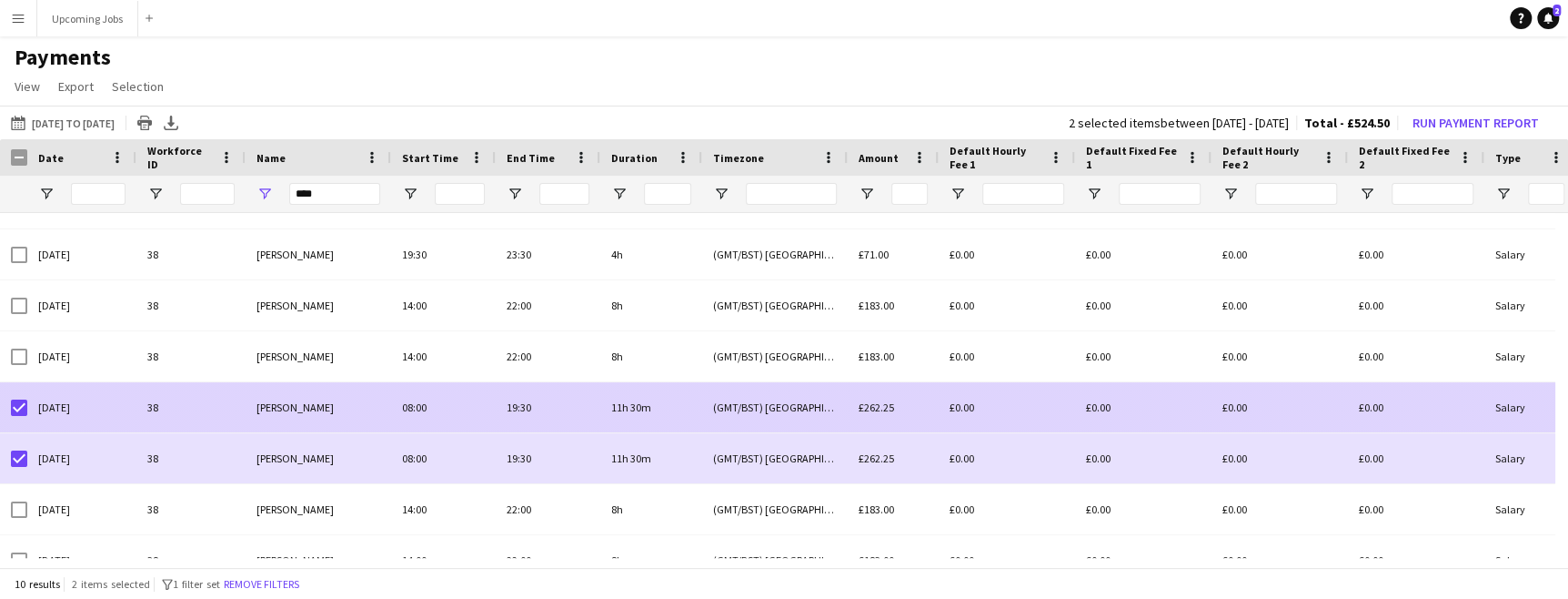
click at [11, 394] on div at bounding box center [18, 407] width 17 height 51
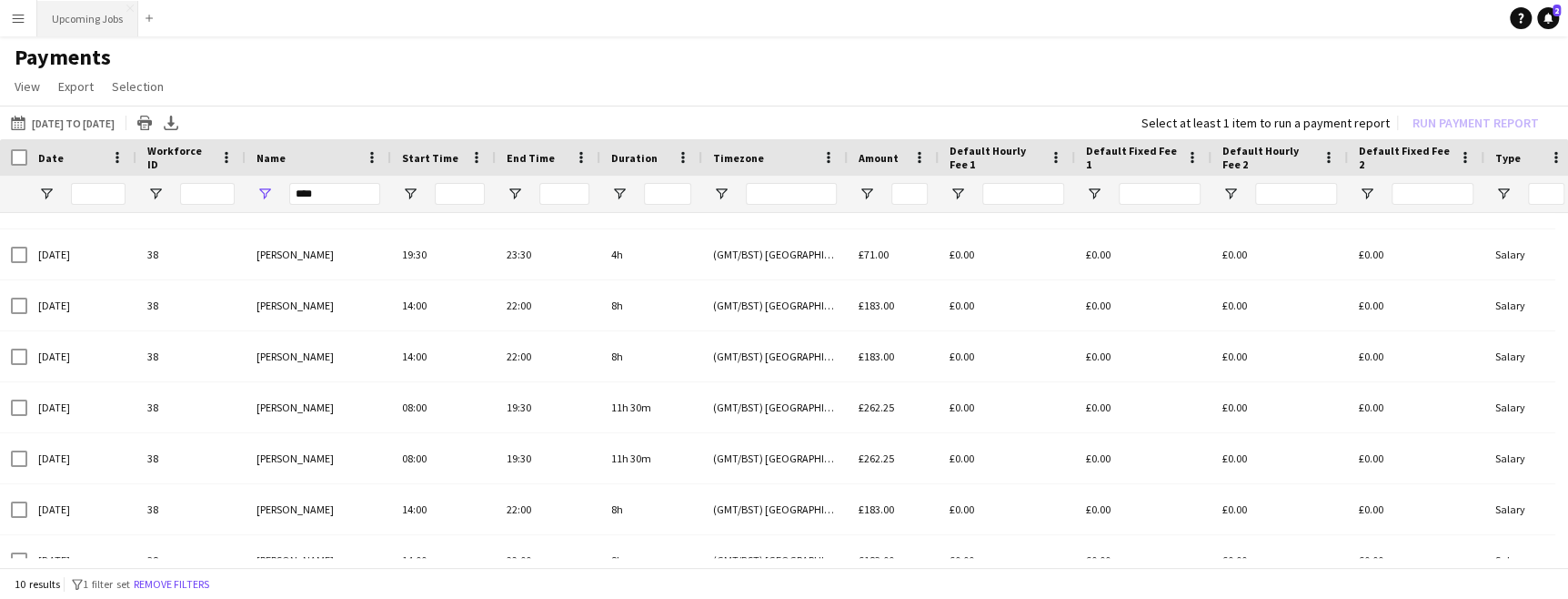
click at [78, 17] on button "Upcoming Jobs Close" at bounding box center [87, 18] width 101 height 35
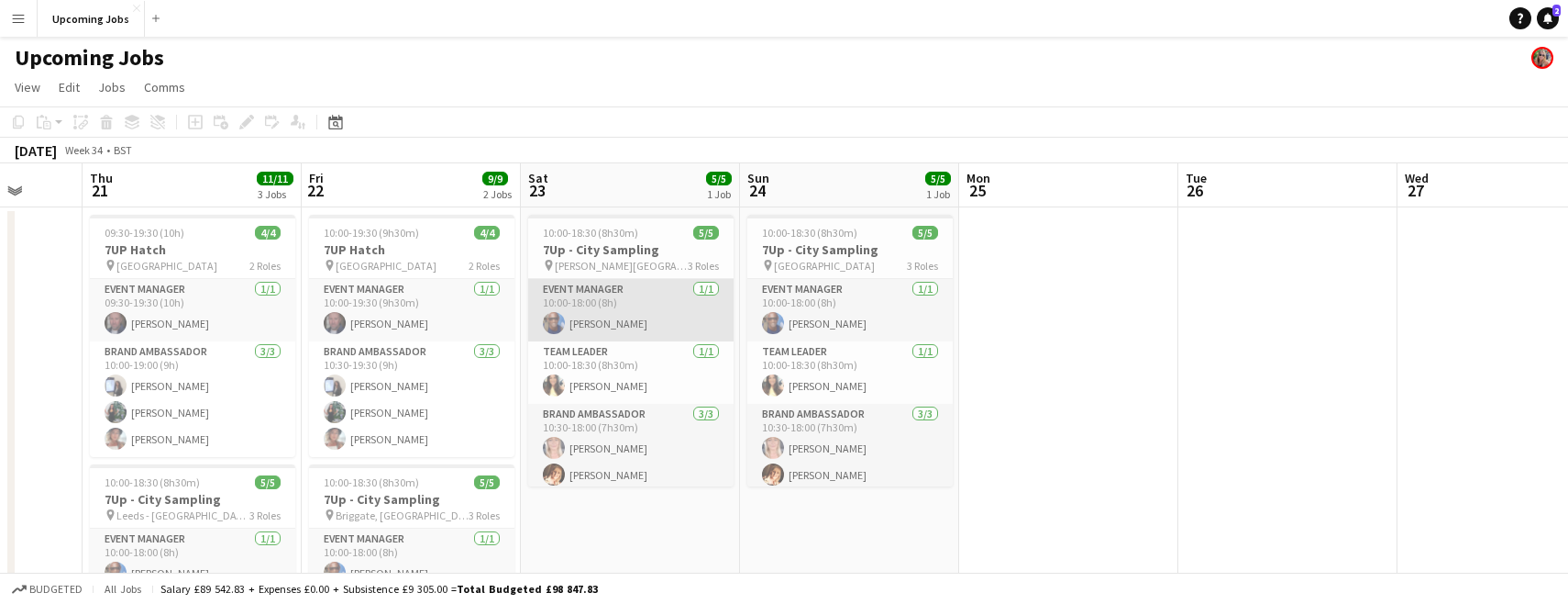
click at [628, 319] on app-card-role "Event Manager 1/1 10:00-18:00 (8h) Eyan Mckoy" at bounding box center [631, 310] width 206 height 63
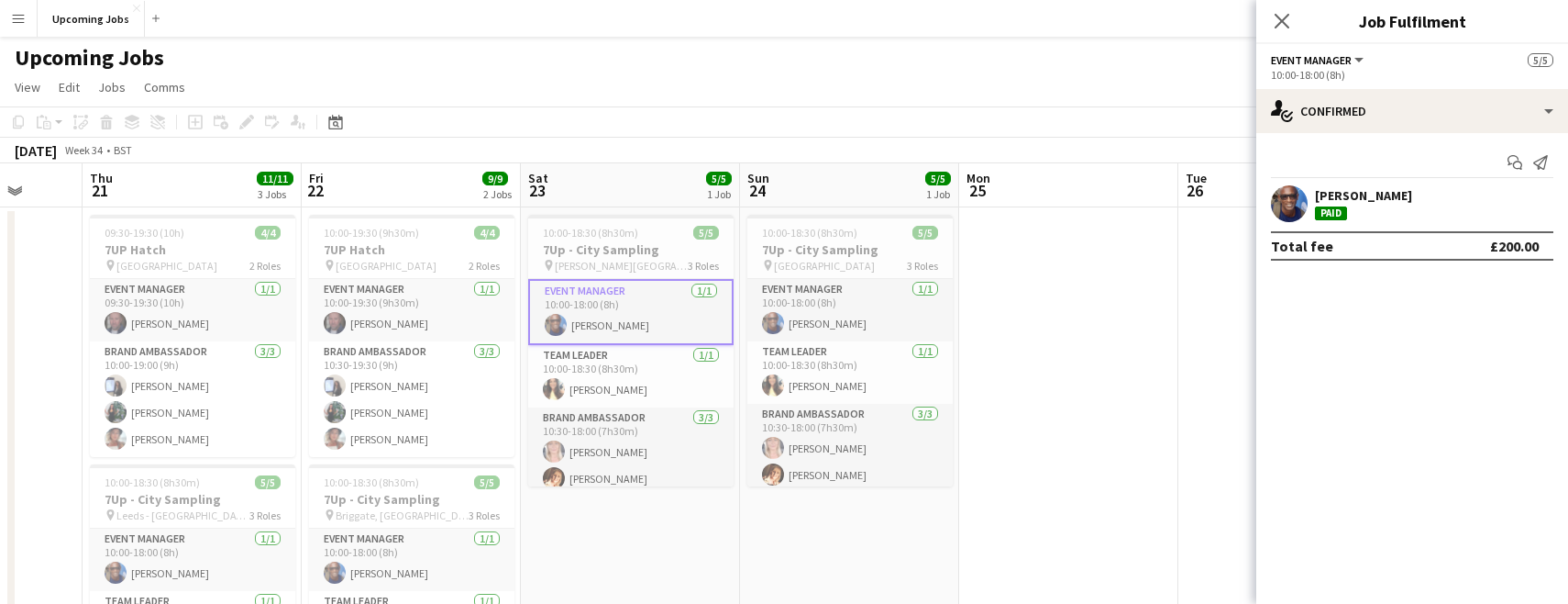
click at [1361, 202] on div "[PERSON_NAME]" at bounding box center [1363, 195] width 97 height 17
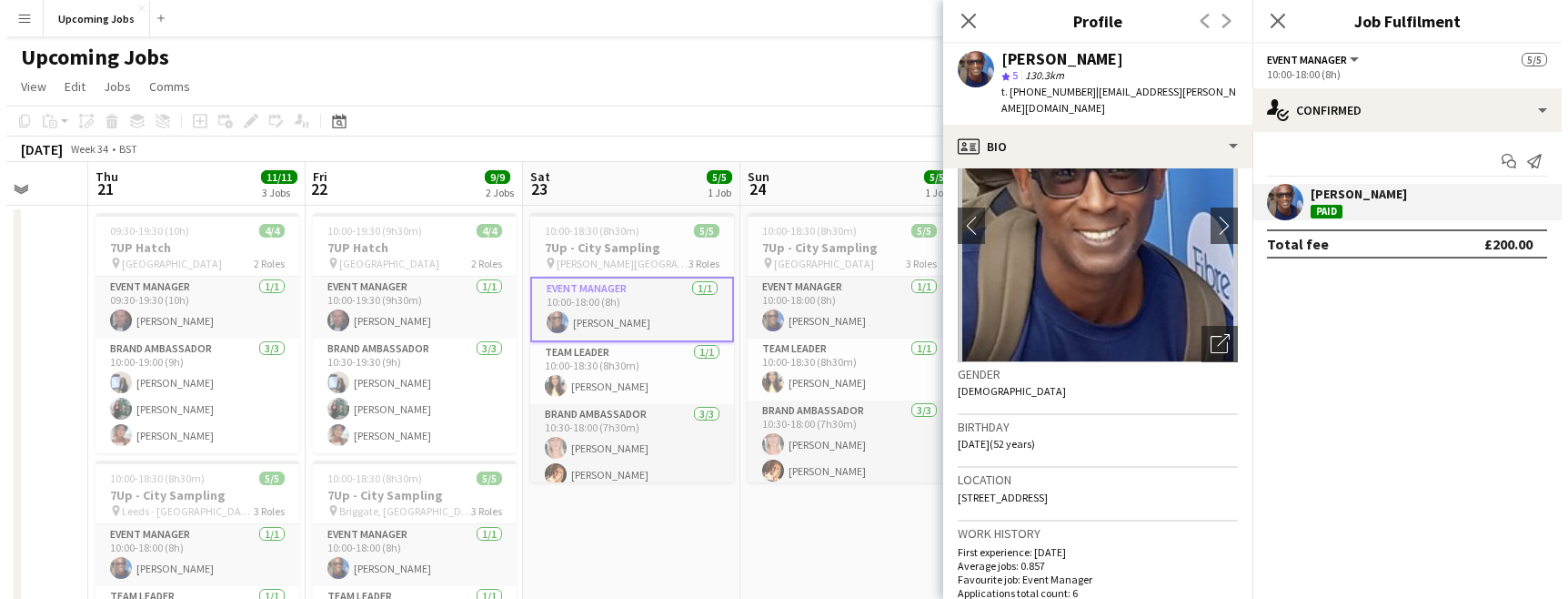
scroll to position [99, 0]
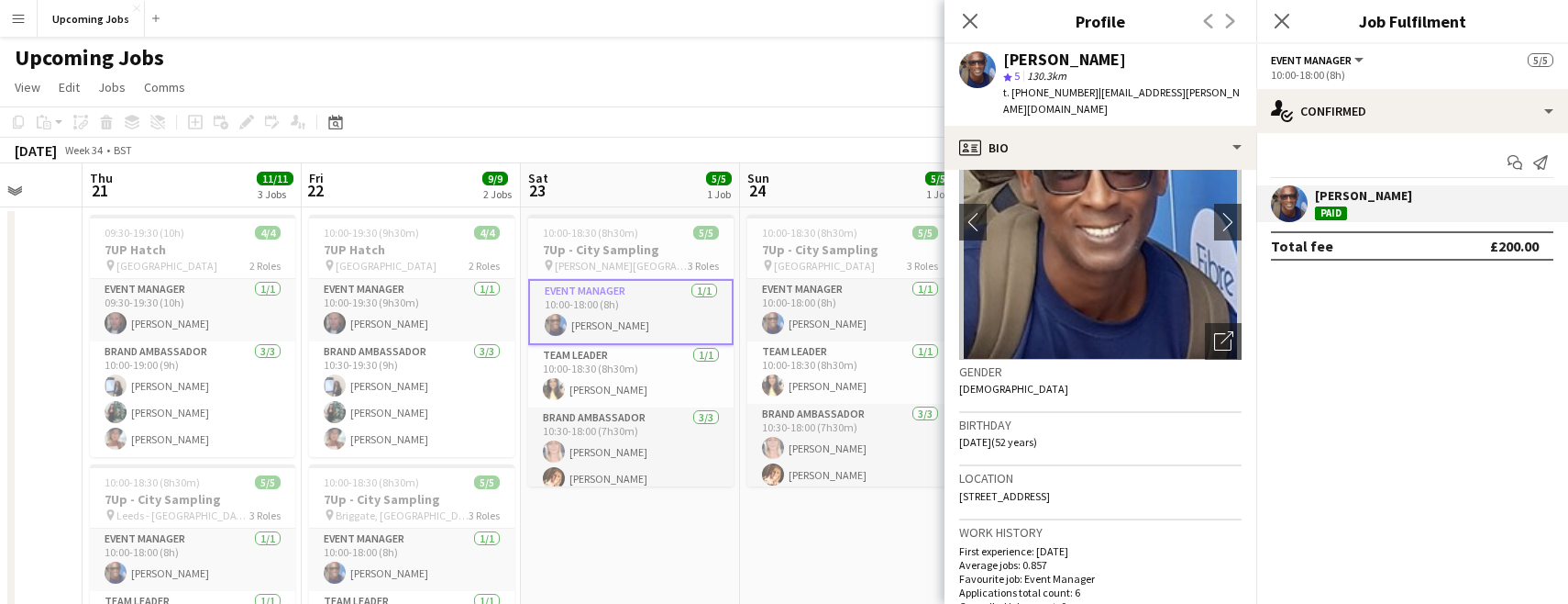
drag, startPoint x: 1183, startPoint y: 477, endPoint x: 960, endPoint y: 474, distance: 223.0
click at [960, 474] on div "Location 28 Thornfield way, Crossgates, Leeds, LS15 7UZ" at bounding box center [1101, 492] width 282 height 53
copy span "28 Thornfield way, Crossgates, Leeds, LS15 7UZ"
click at [616, 94] on app-page-menu "View Day view expanded Day view collapsed Month view Date picker Jump to [DATE]…" at bounding box center [784, 89] width 1568 height 35
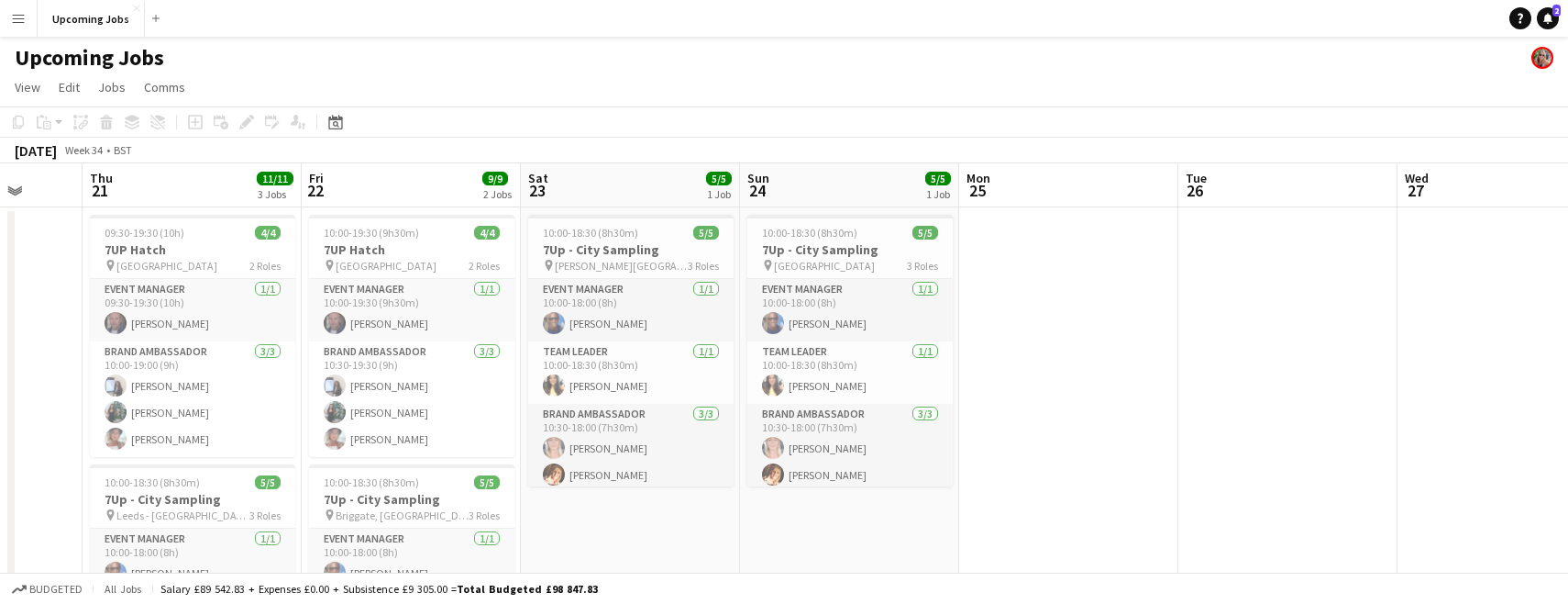
click at [17, 19] on app-icon "Menu" at bounding box center [18, 18] width 15 height 15
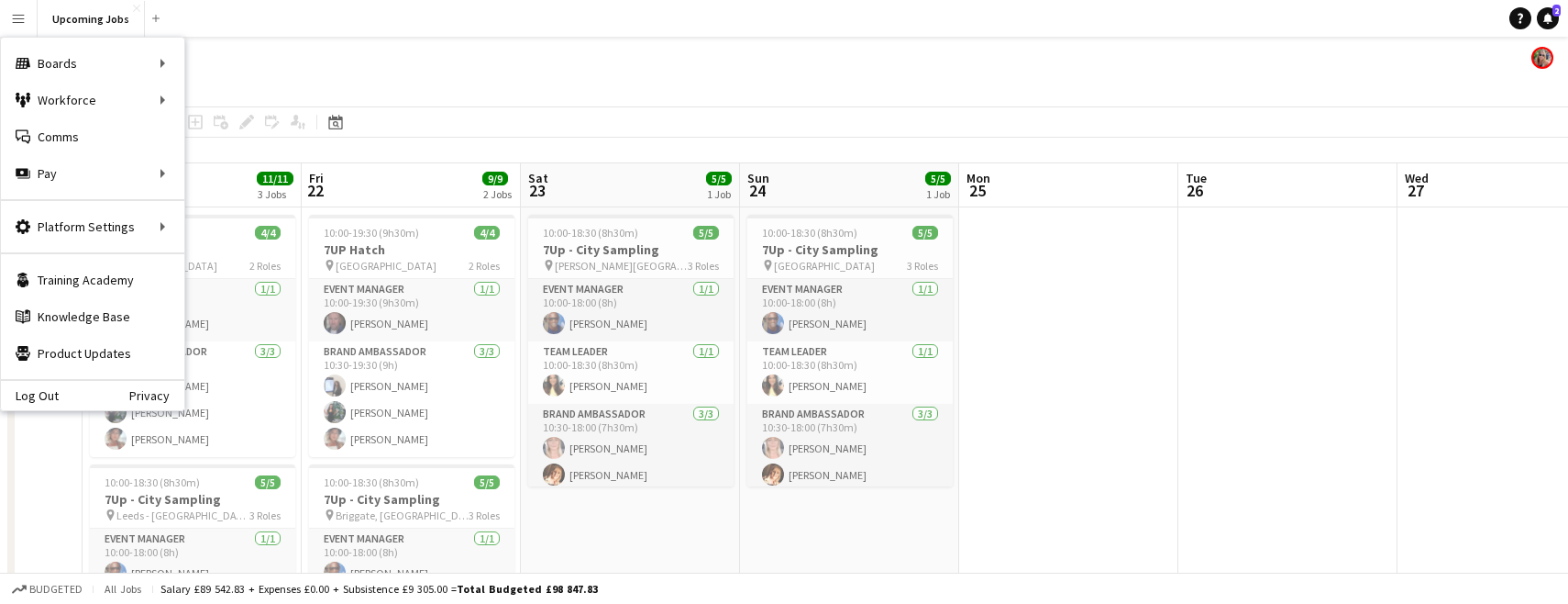
click at [246, 107] on app-toolbar "Copy Paste Paste Command V Paste with crew Command Shift V Paste linked Job Del…" at bounding box center [784, 123] width 1568 height 31
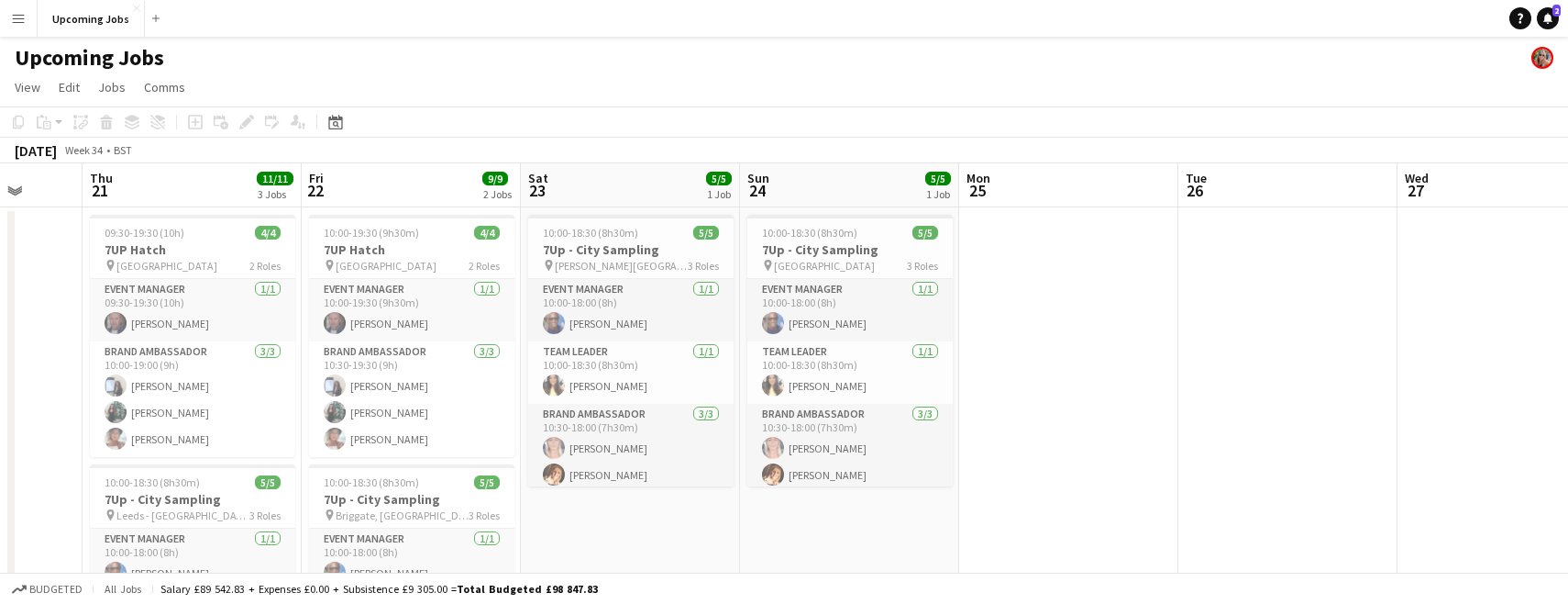
click at [21, 19] on app-icon "Menu" at bounding box center [18, 18] width 15 height 15
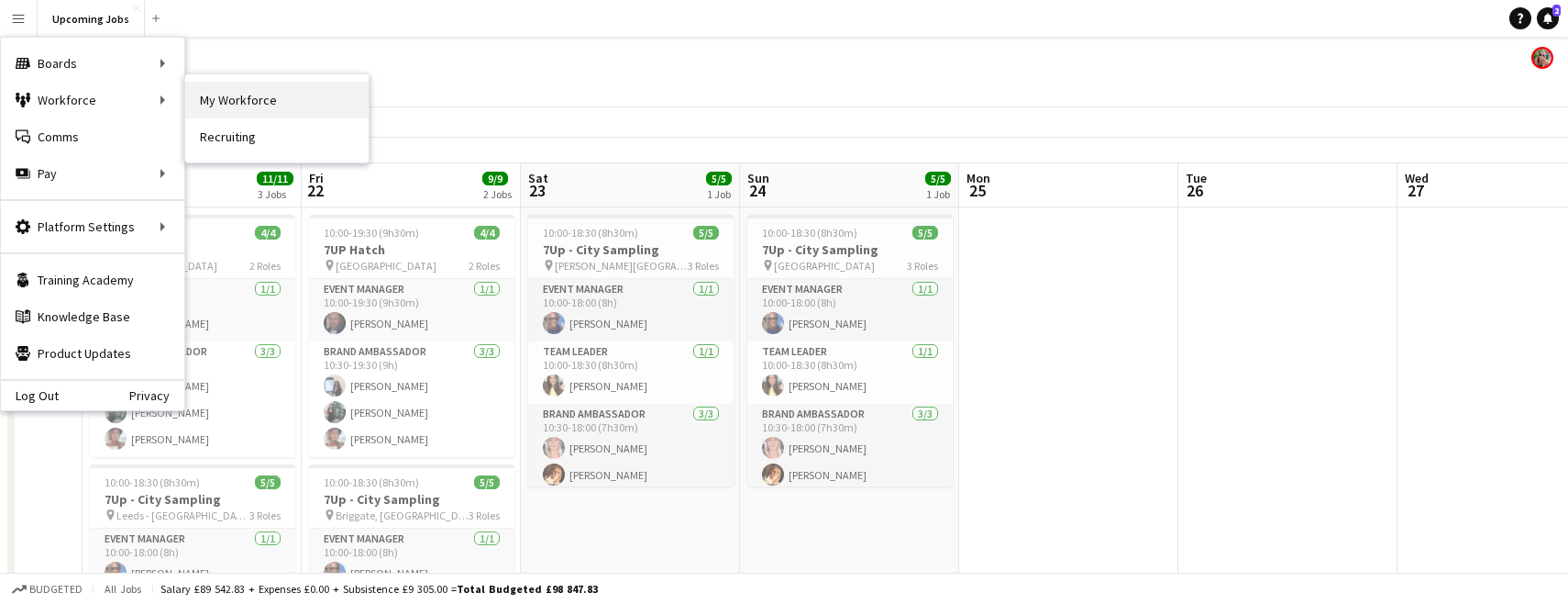
click at [216, 101] on link "My Workforce" at bounding box center [276, 99] width 183 height 36
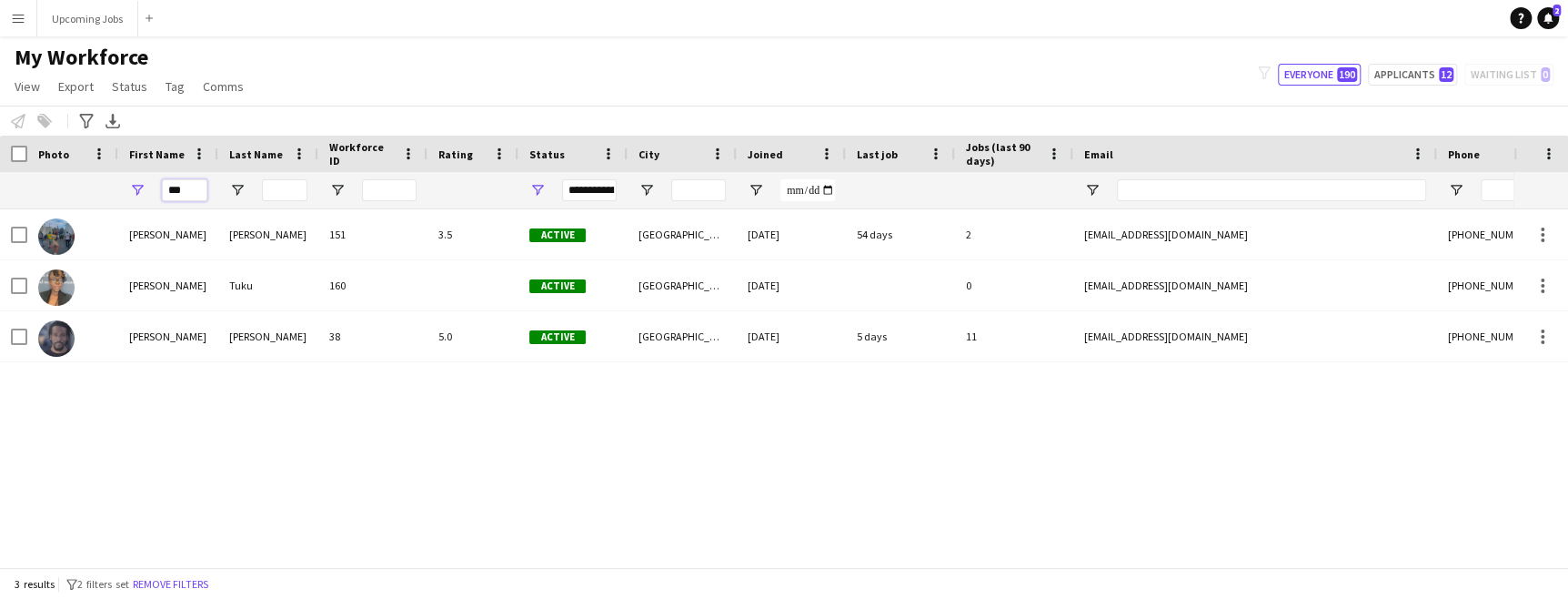
drag, startPoint x: 199, startPoint y: 187, endPoint x: 146, endPoint y: 187, distance: 53.0
click at [175, 187] on input "***" at bounding box center [185, 190] width 46 height 21
type input "*"
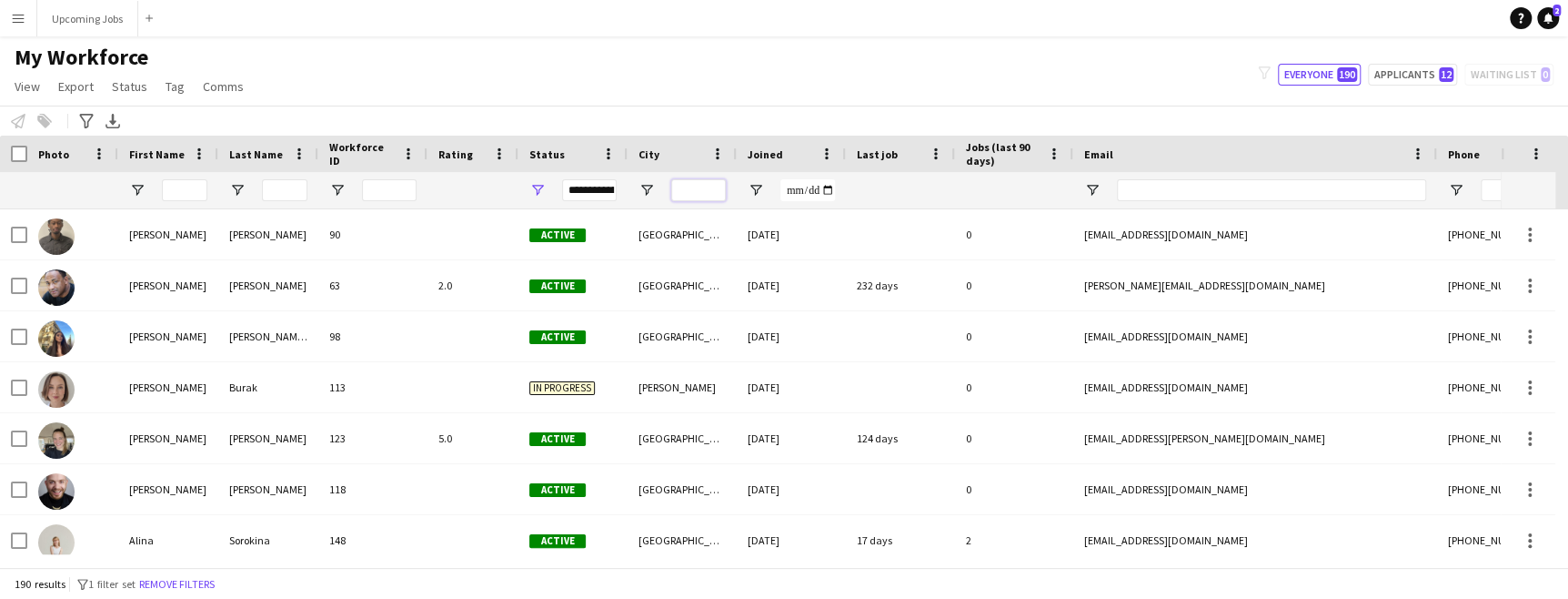
click at [697, 191] on input "City Filter Input" at bounding box center [699, 190] width 54 height 21
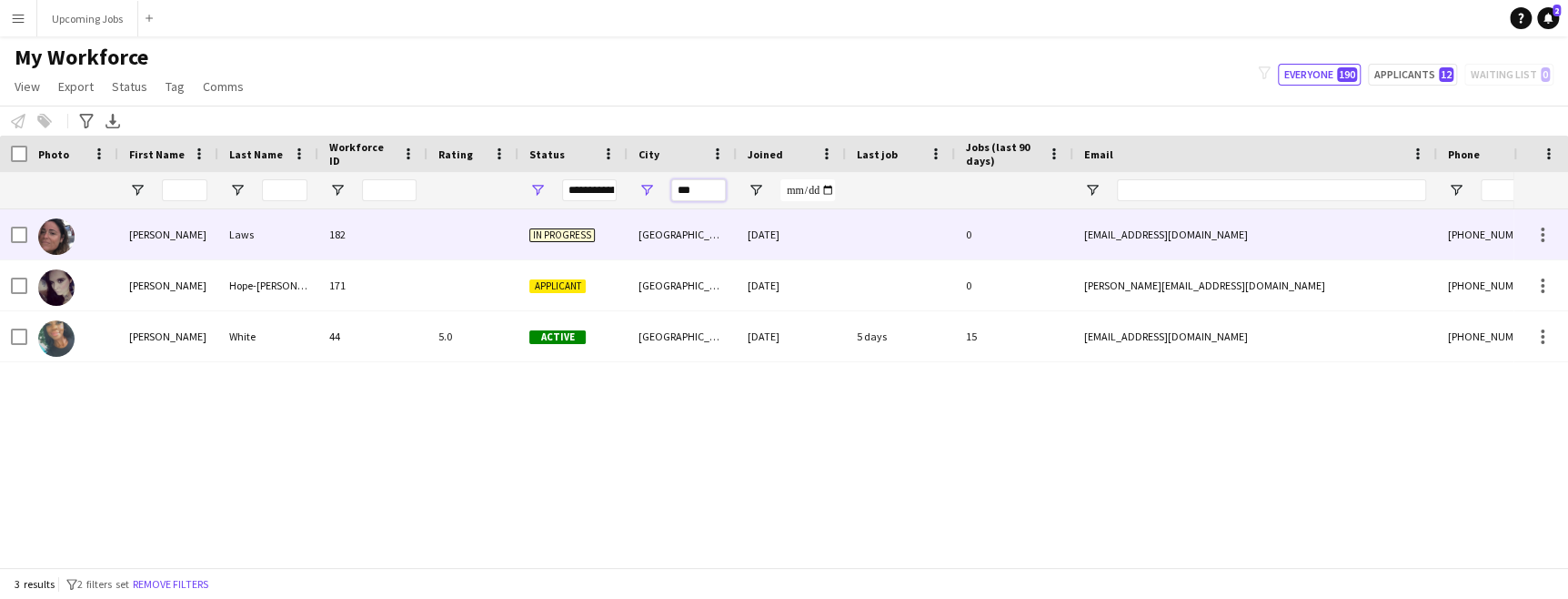
type input "***"
click at [60, 233] on img at bounding box center [55, 236] width 36 height 36
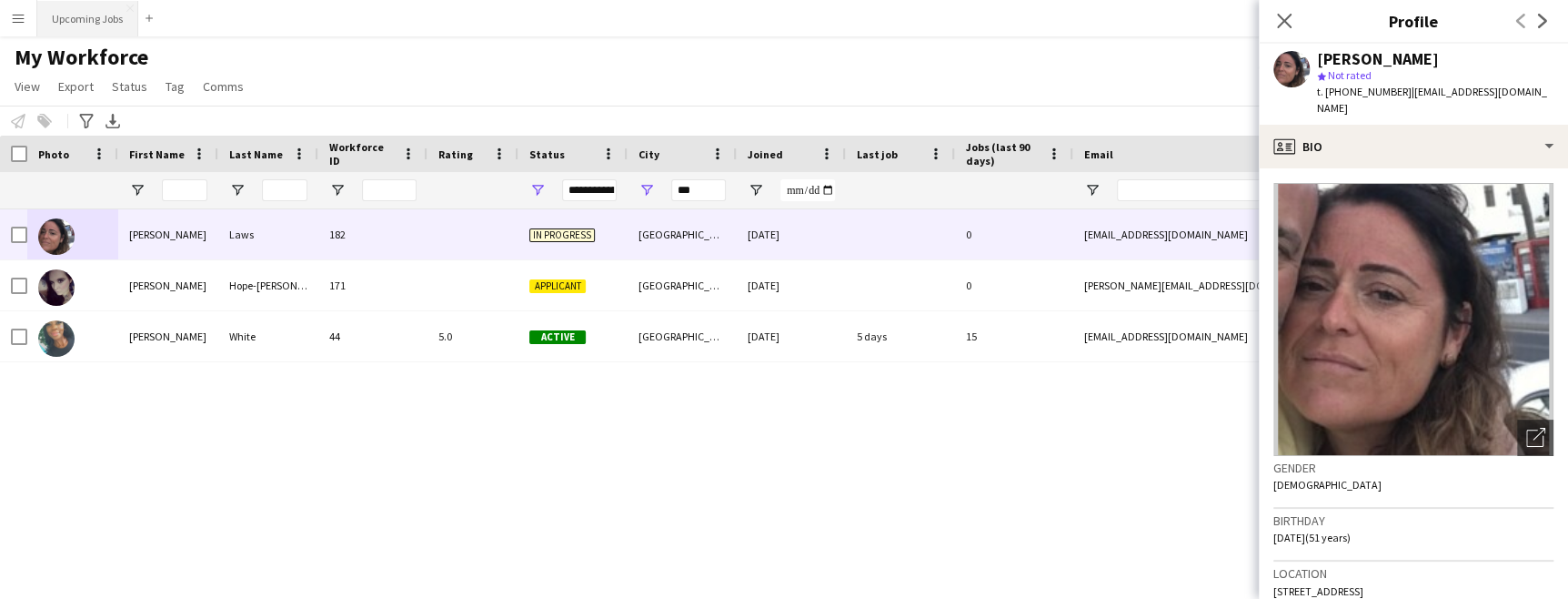
click at [87, 17] on button "Upcoming Jobs Close" at bounding box center [87, 18] width 101 height 35
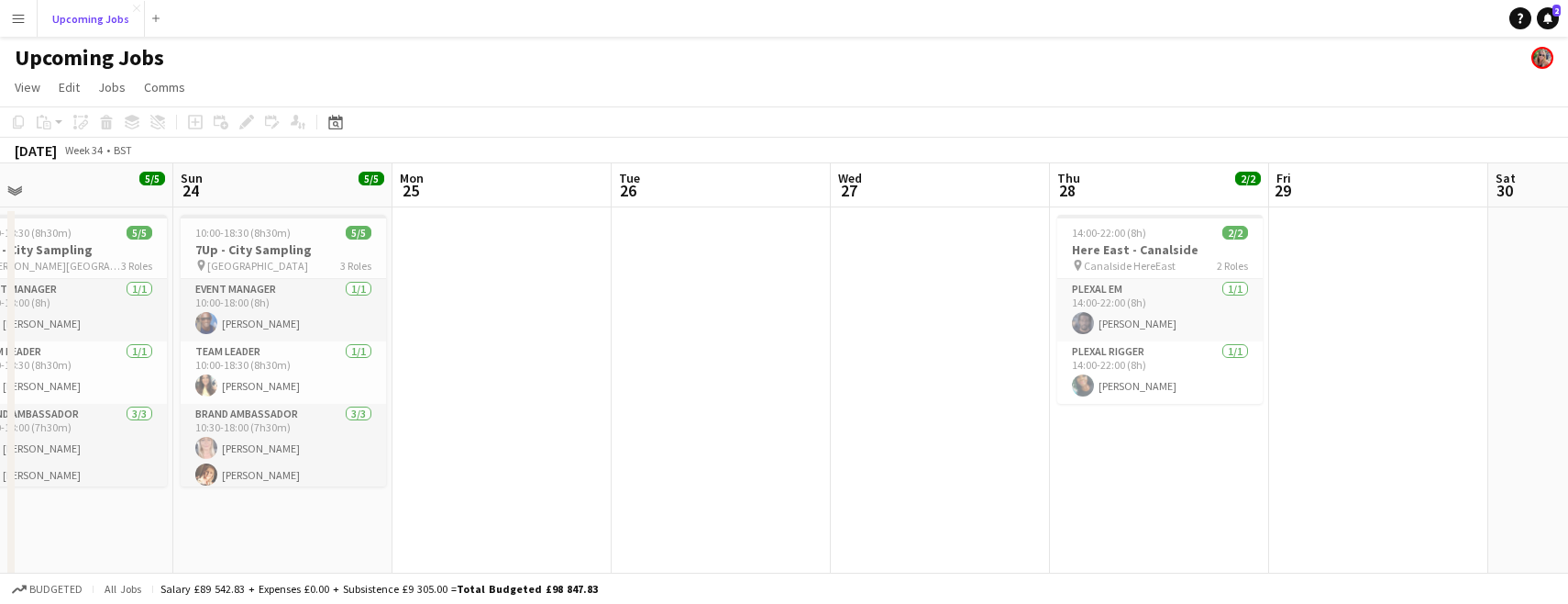
scroll to position [0, 411]
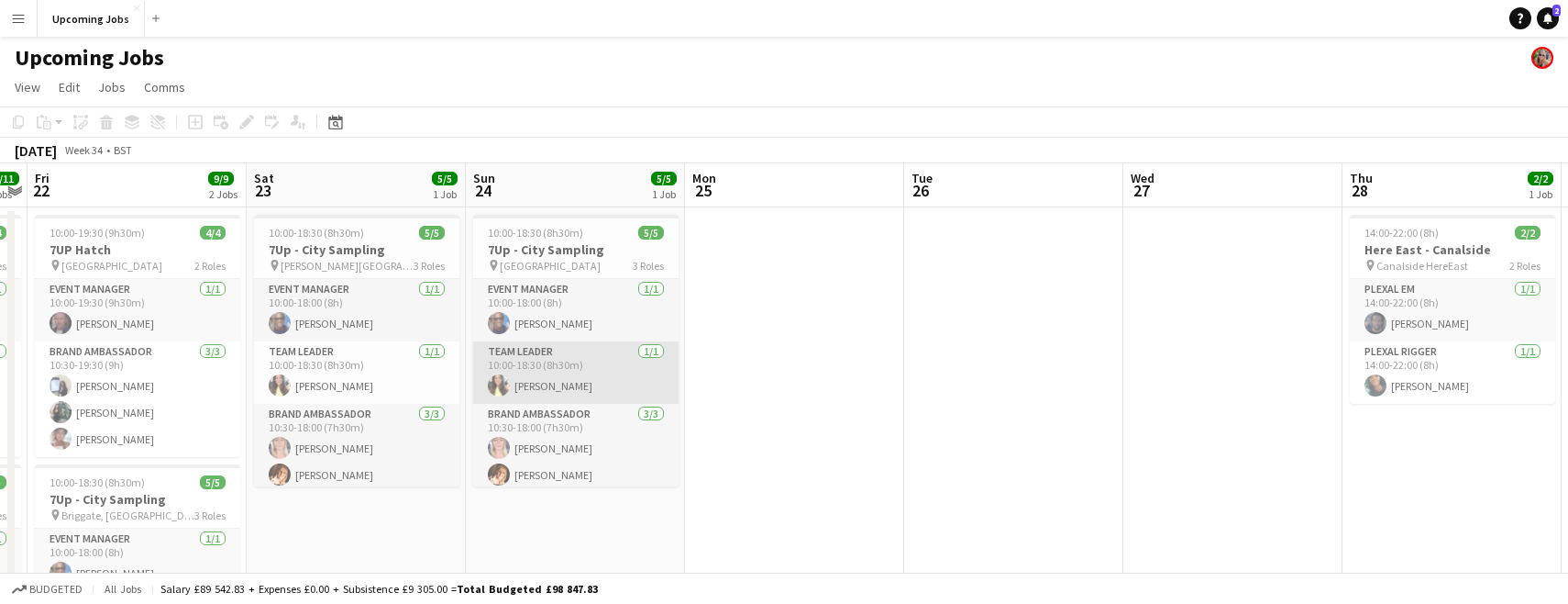
click at [516, 386] on app-card-role "Team Leader 1/1 10:00-18:30 (8h30m) Kelly Patterson" at bounding box center [576, 373] width 206 height 63
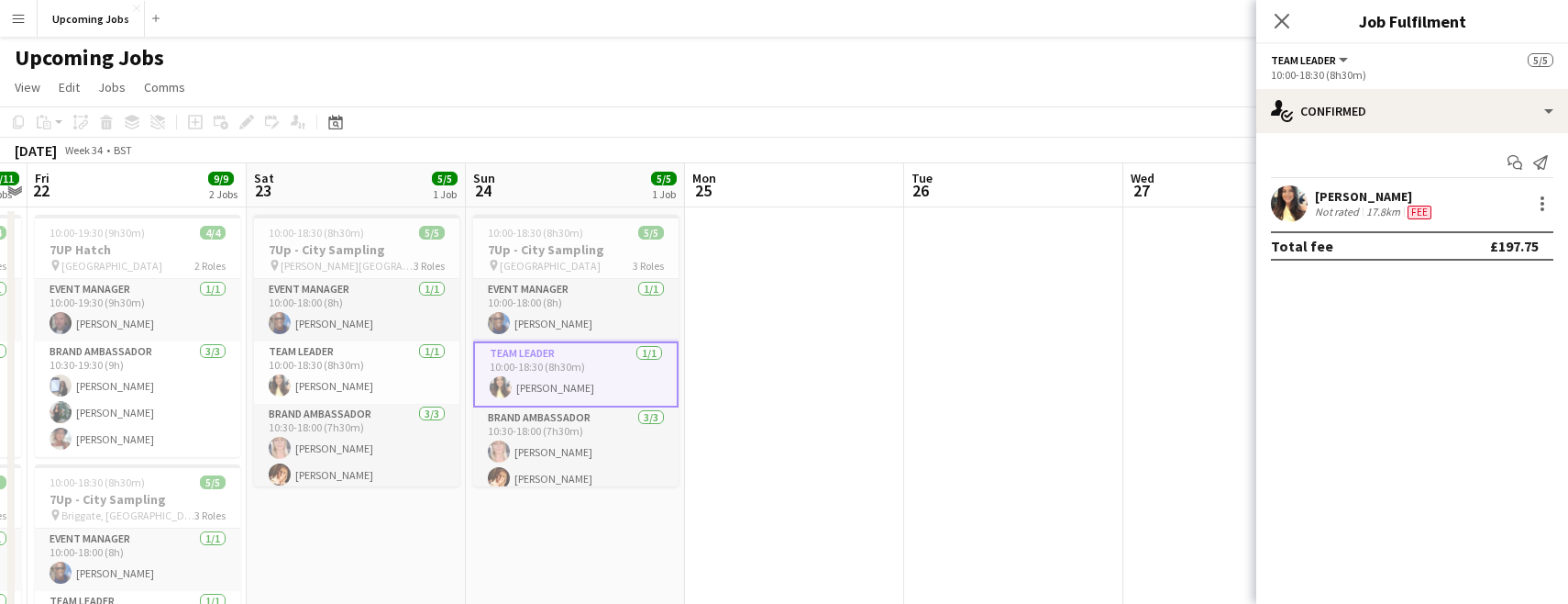
click at [1284, 207] on app-user-avatar at bounding box center [1289, 203] width 36 height 36
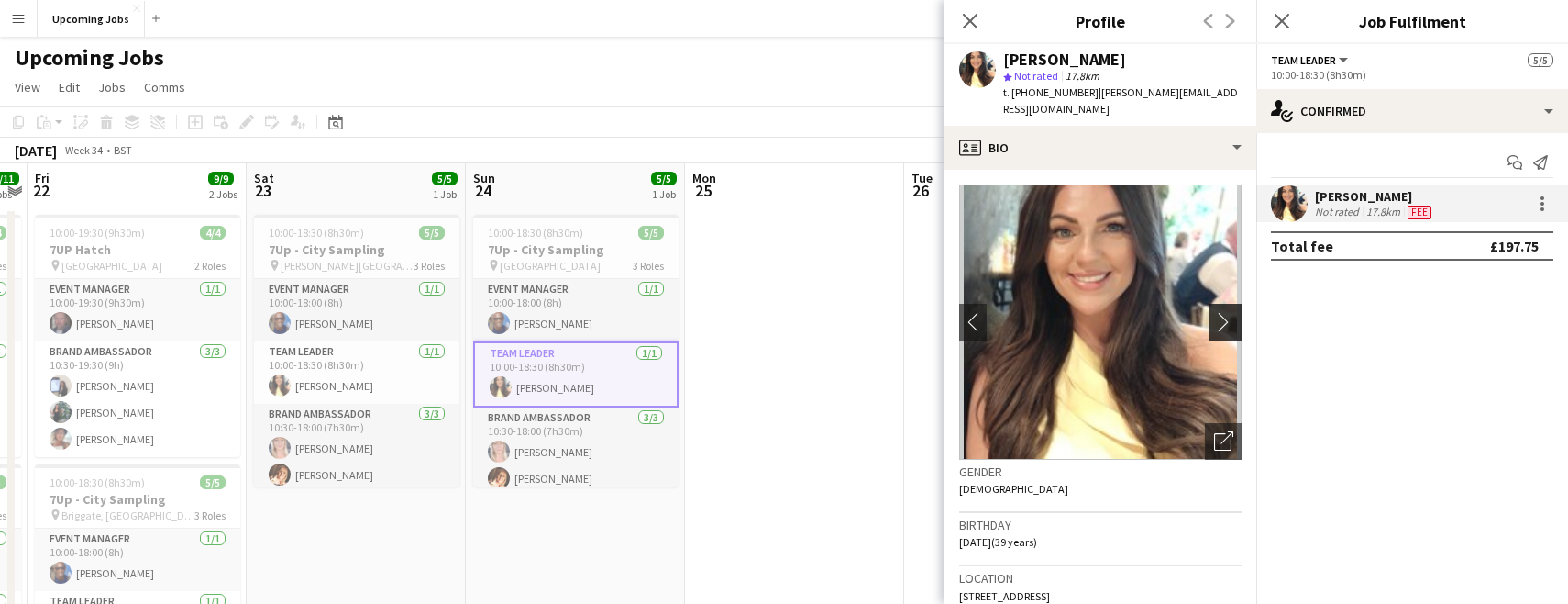
click at [1214, 312] on app-icon "chevron-right" at bounding box center [1228, 322] width 28 height 20
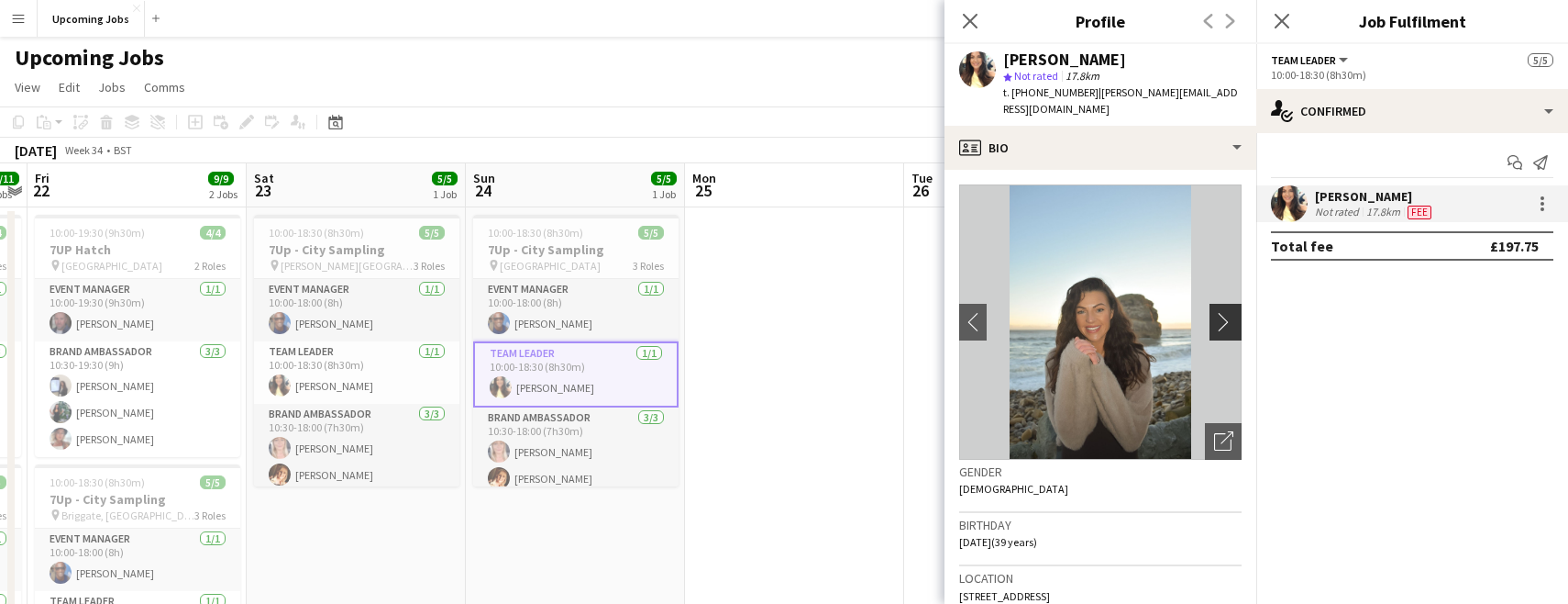
click at [1214, 312] on app-icon "chevron-right" at bounding box center [1228, 322] width 28 height 20
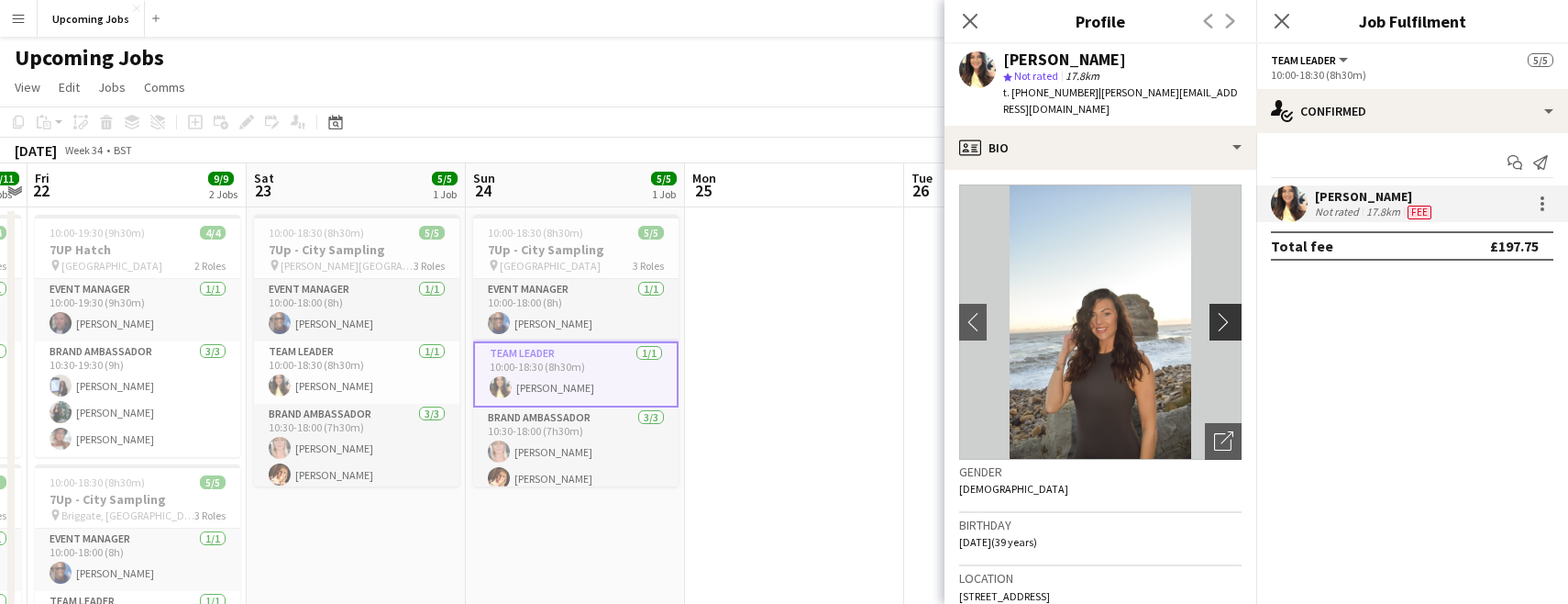
click at [1214, 312] on app-icon "chevron-right" at bounding box center [1228, 322] width 28 height 20
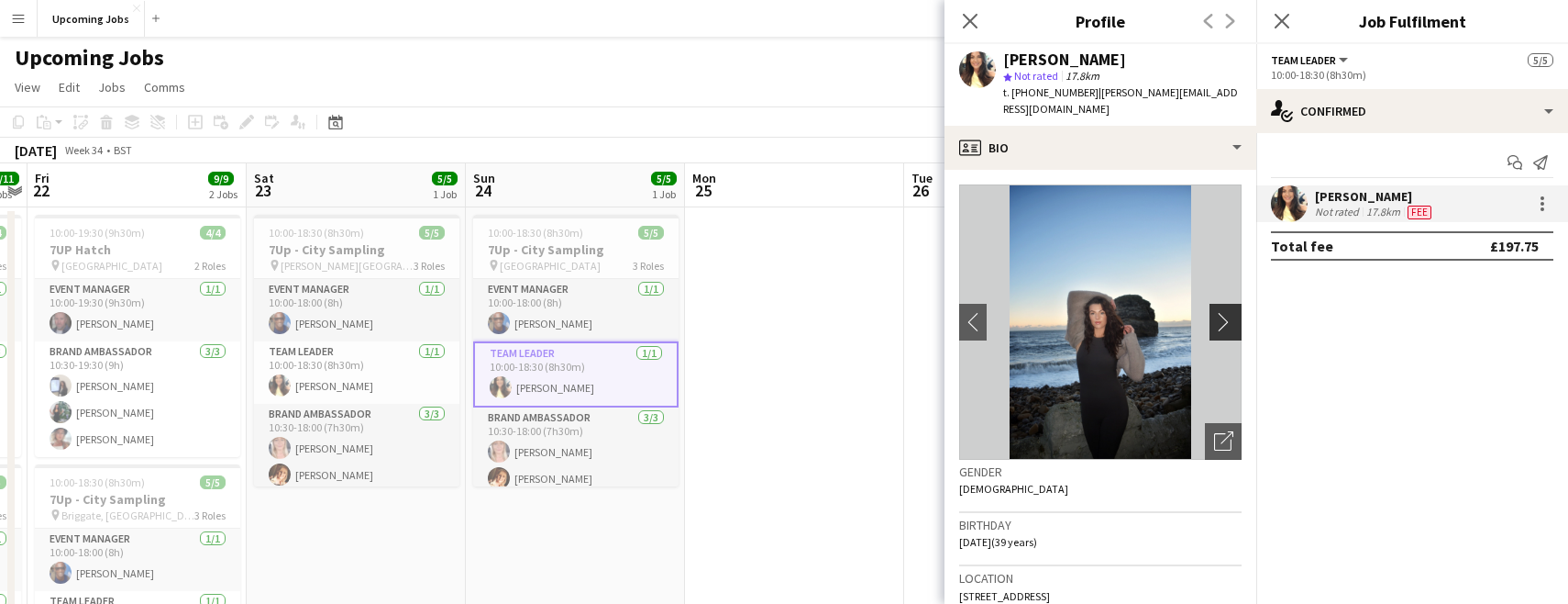
click at [1214, 312] on app-icon "chevron-right" at bounding box center [1228, 322] width 28 height 20
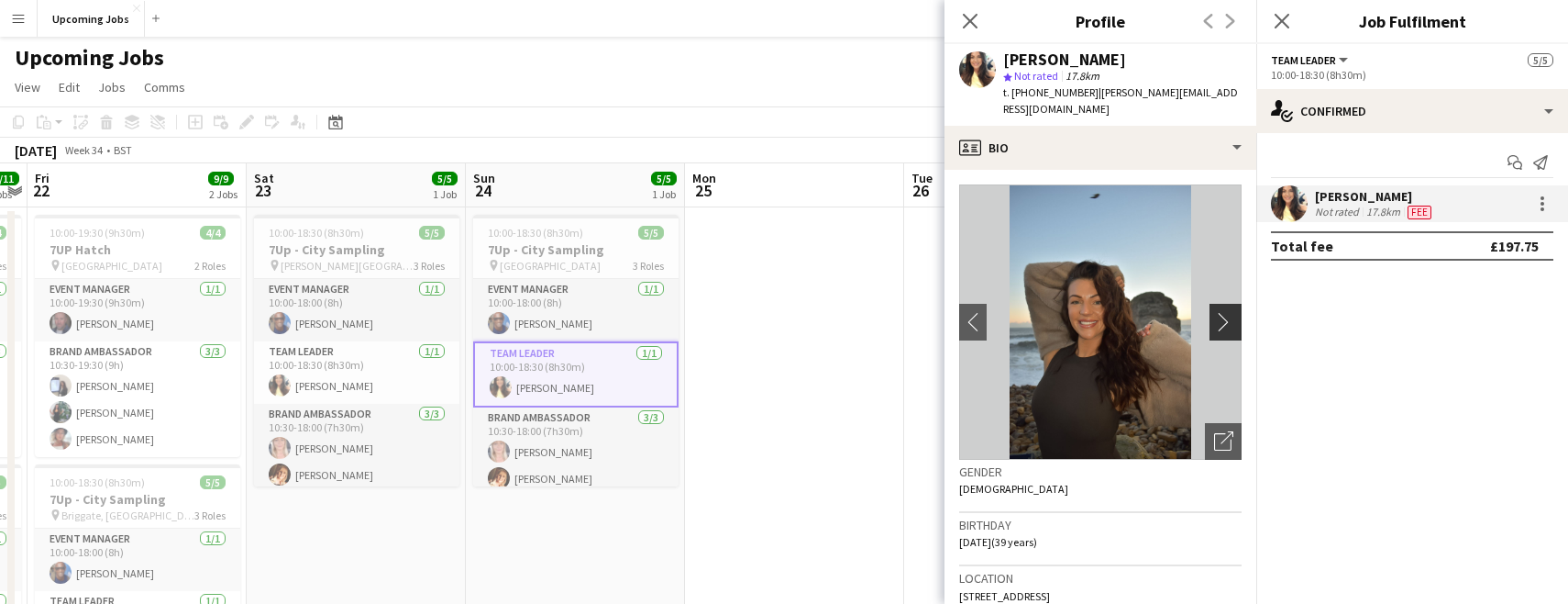
click at [1214, 312] on app-icon "chevron-right" at bounding box center [1228, 322] width 28 height 20
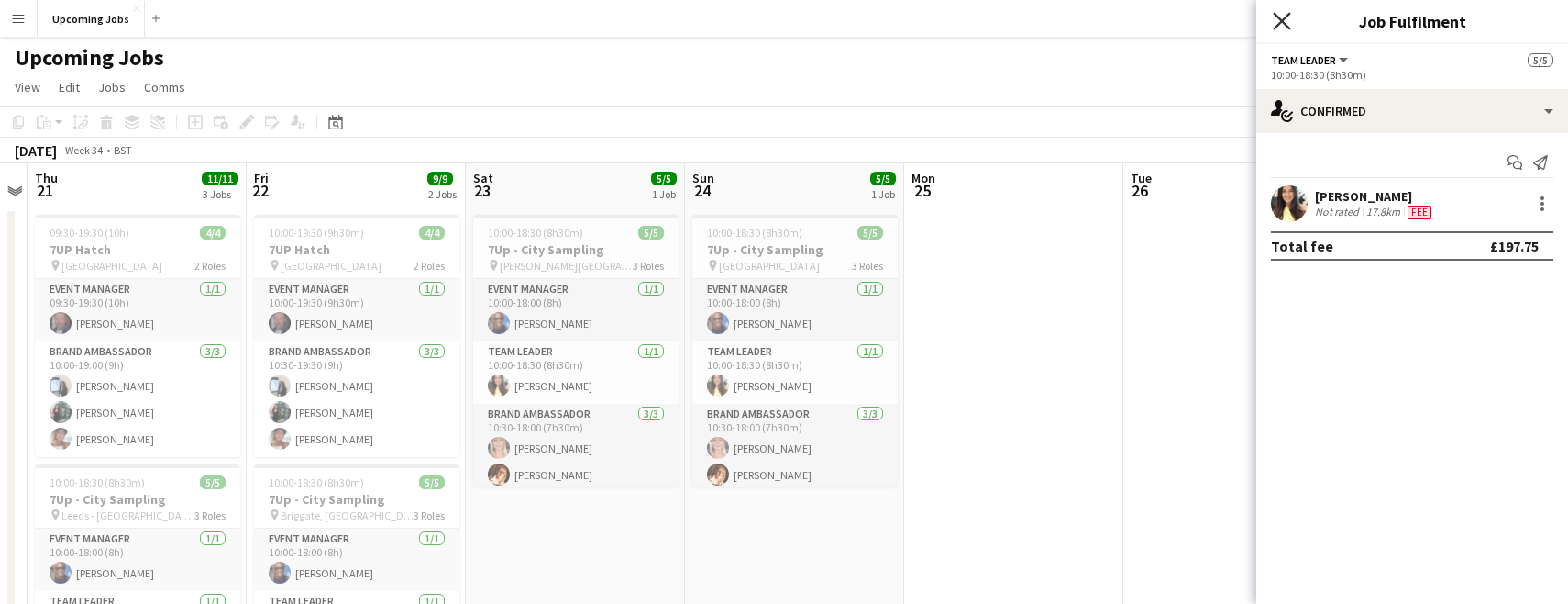
click at [1283, 23] on icon "Close pop-in" at bounding box center [1282, 21] width 18 height 18
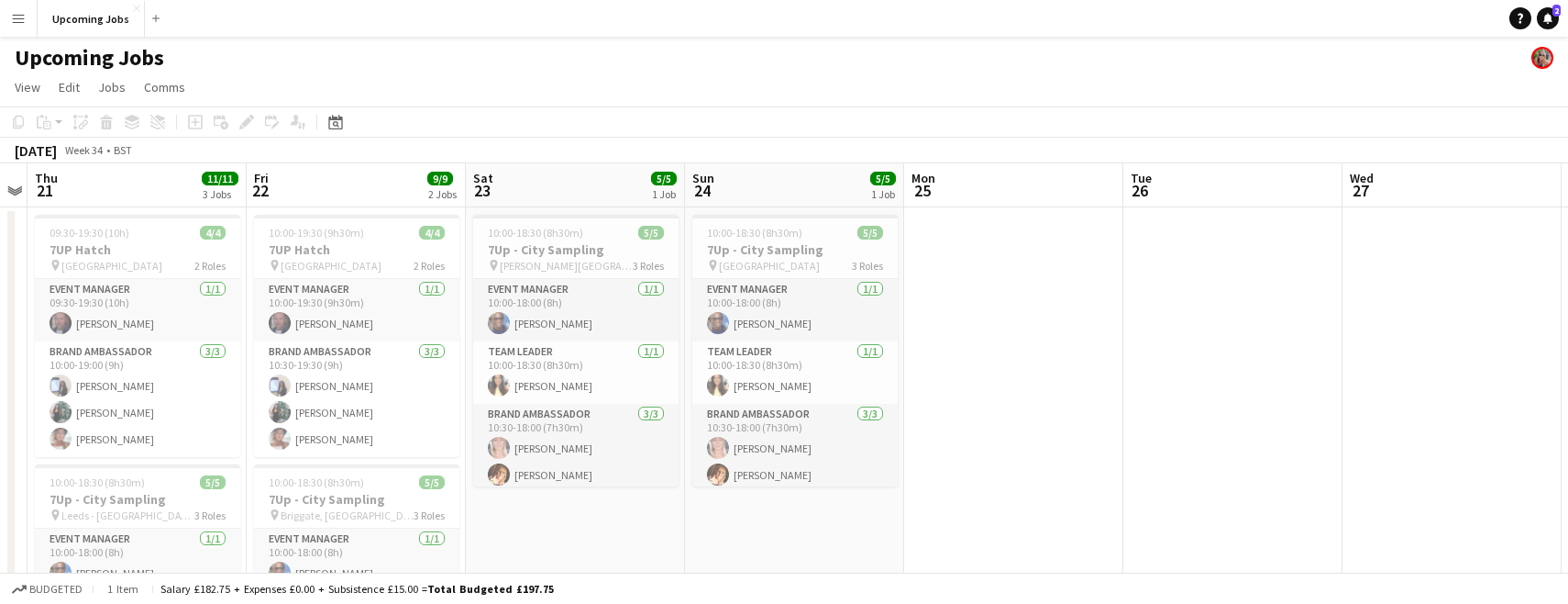
click at [23, 20] on app-icon "Menu" at bounding box center [18, 18] width 15 height 15
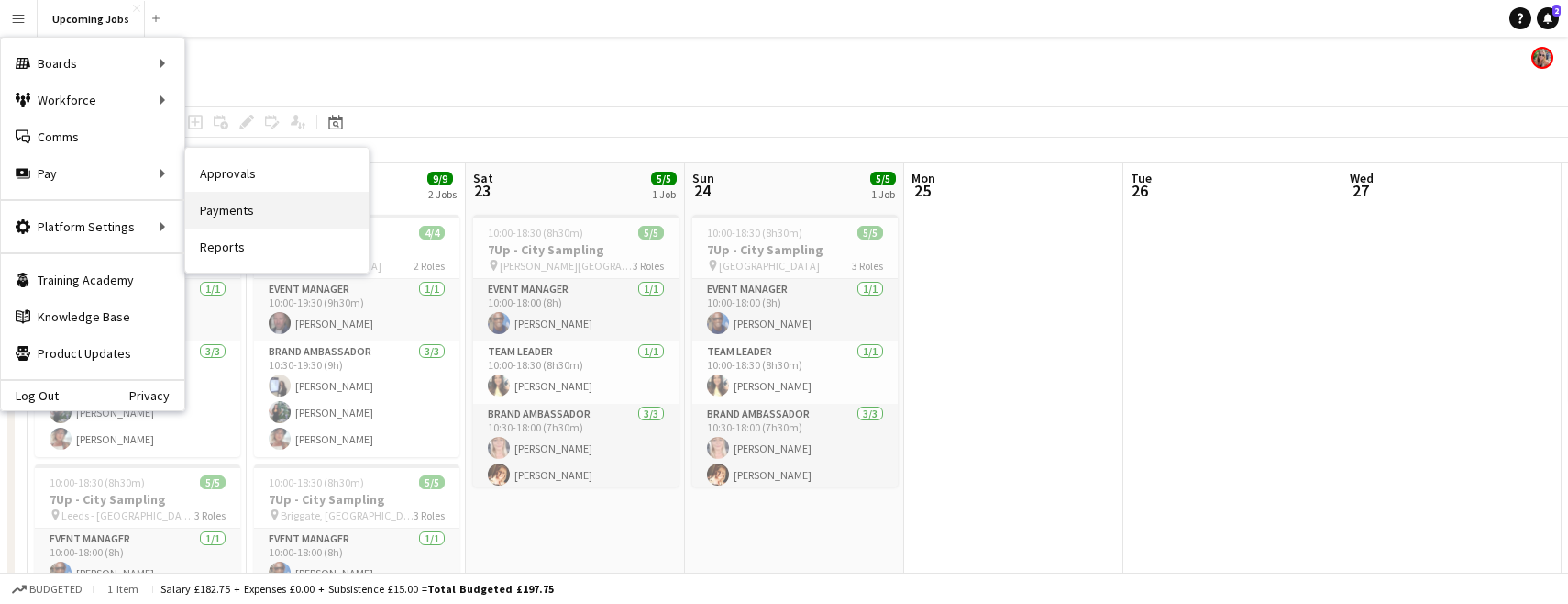
click at [212, 204] on link "Payments" at bounding box center [276, 210] width 183 height 36
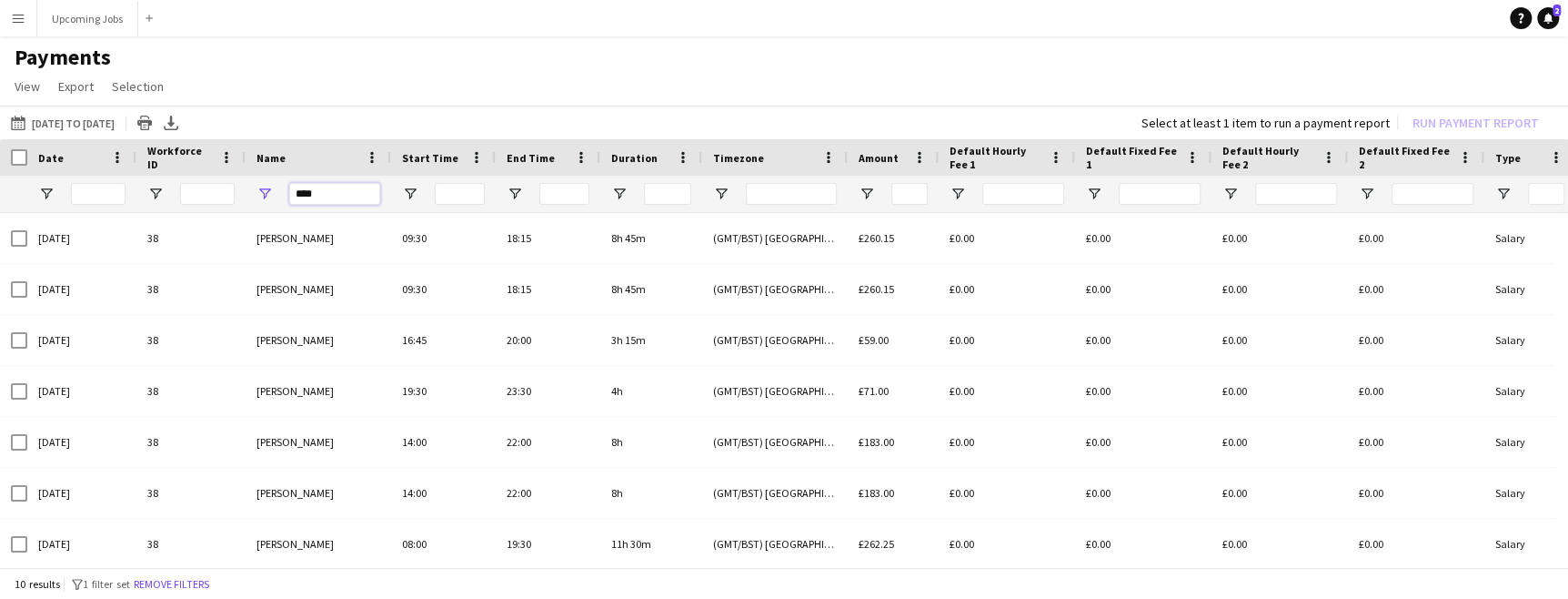
drag, startPoint x: 322, startPoint y: 193, endPoint x: 247, endPoint y: 188, distance: 75.2
click at [252, 192] on div "****" at bounding box center [319, 194] width 146 height 36
type input "*"
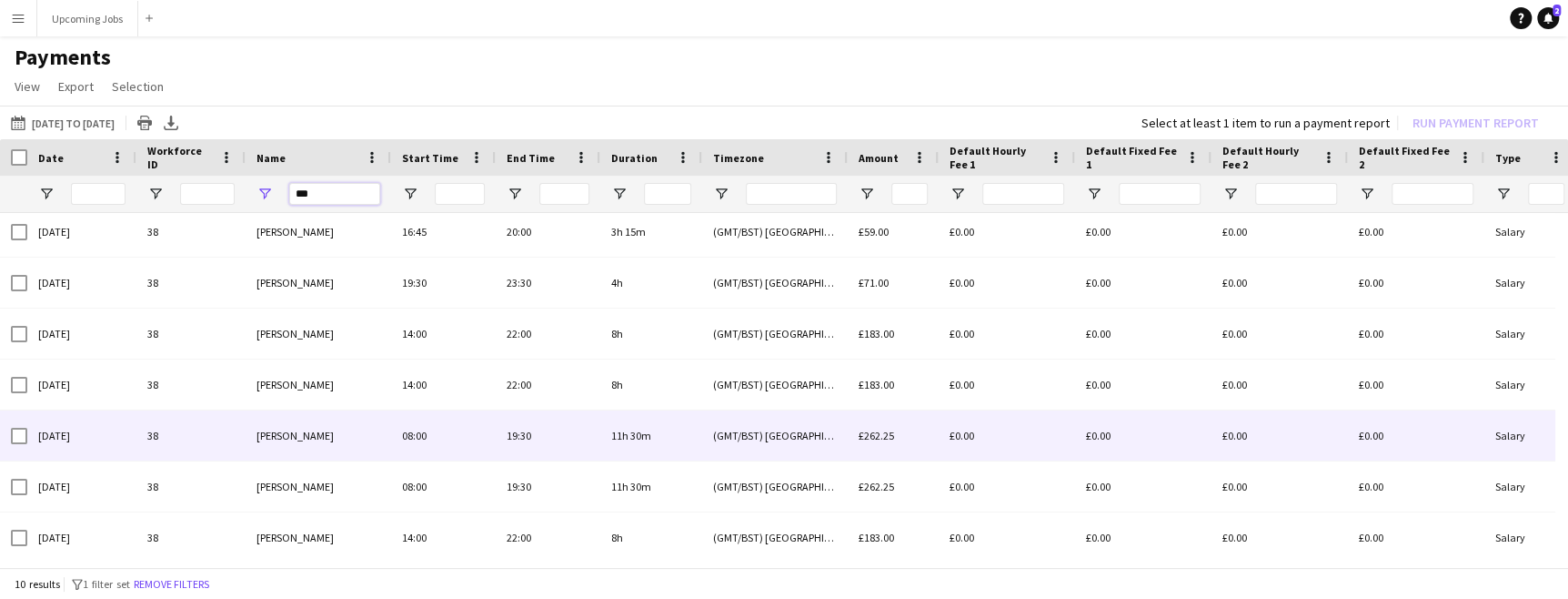
scroll to position [163, 0]
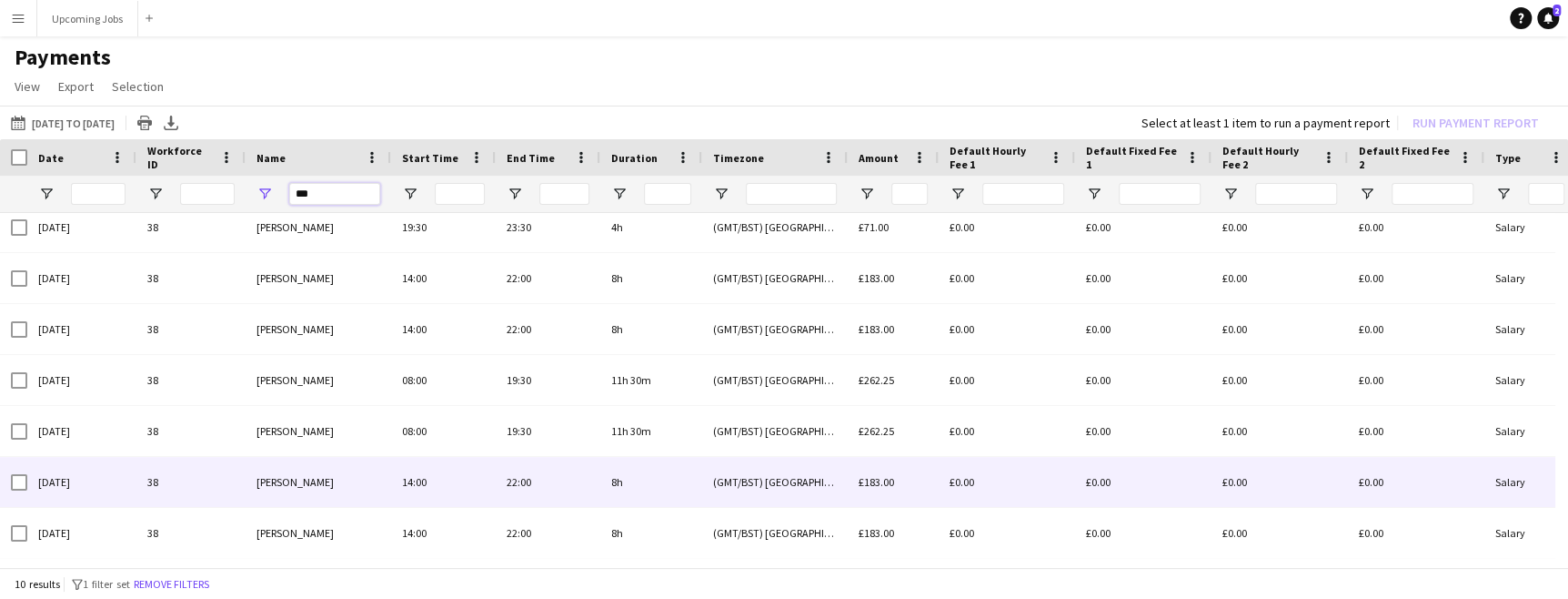
type input "***"
click at [19, 489] on div at bounding box center [18, 482] width 17 height 51
click at [21, 459] on div at bounding box center [18, 482] width 17 height 51
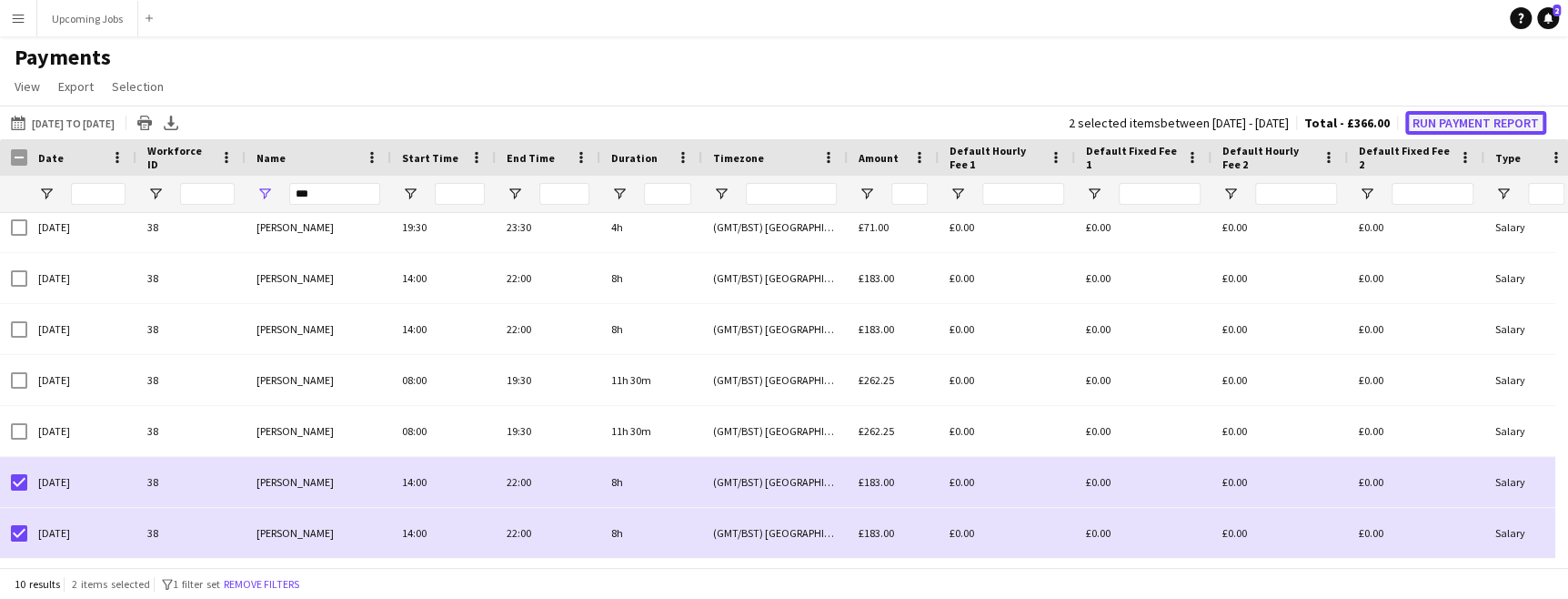
click at [1437, 120] on button "Run Payment Report" at bounding box center [1476, 123] width 141 height 23
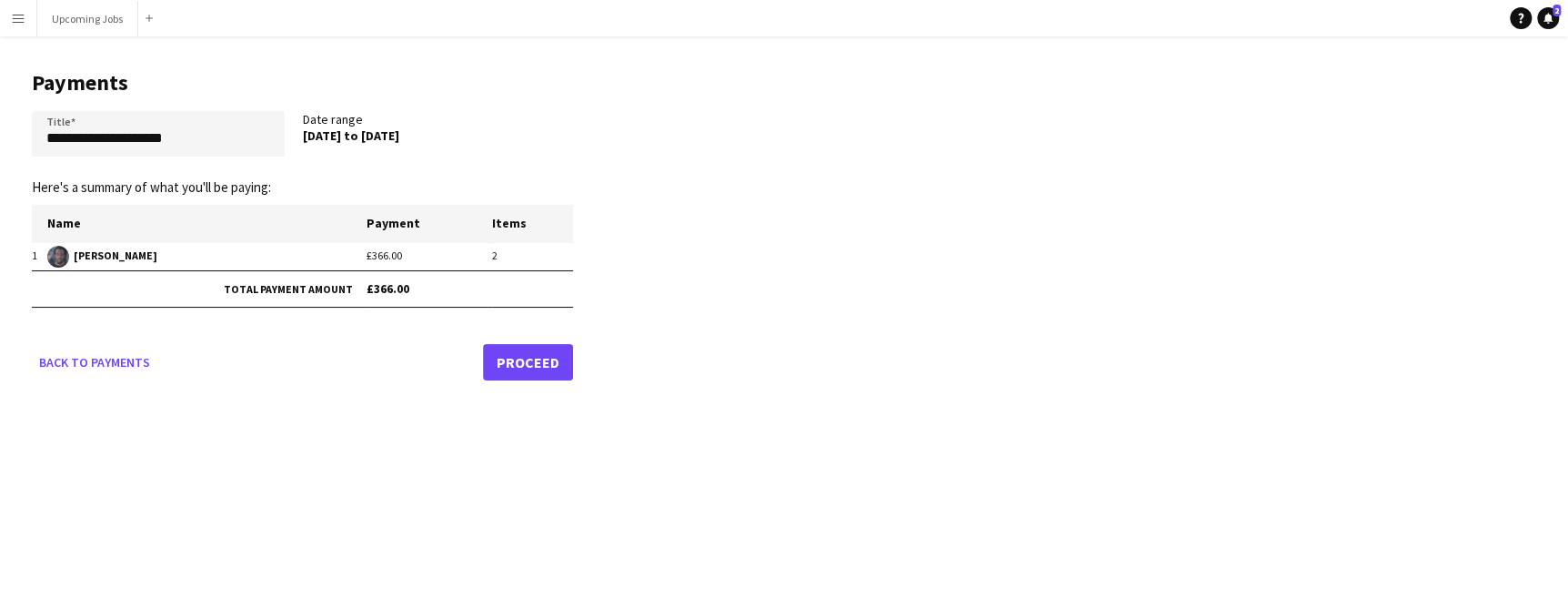
click at [536, 352] on link "Proceed" at bounding box center [528, 362] width 90 height 36
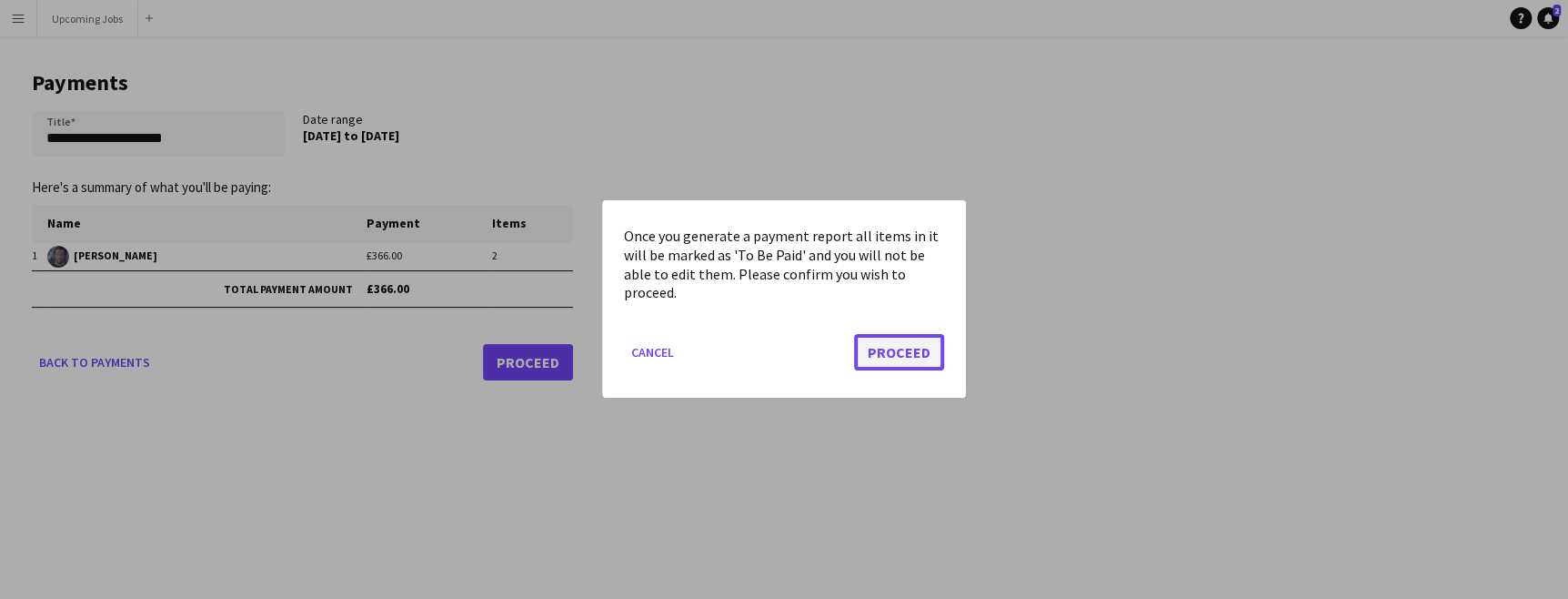
click at [902, 356] on button "Proceed" at bounding box center [899, 352] width 90 height 36
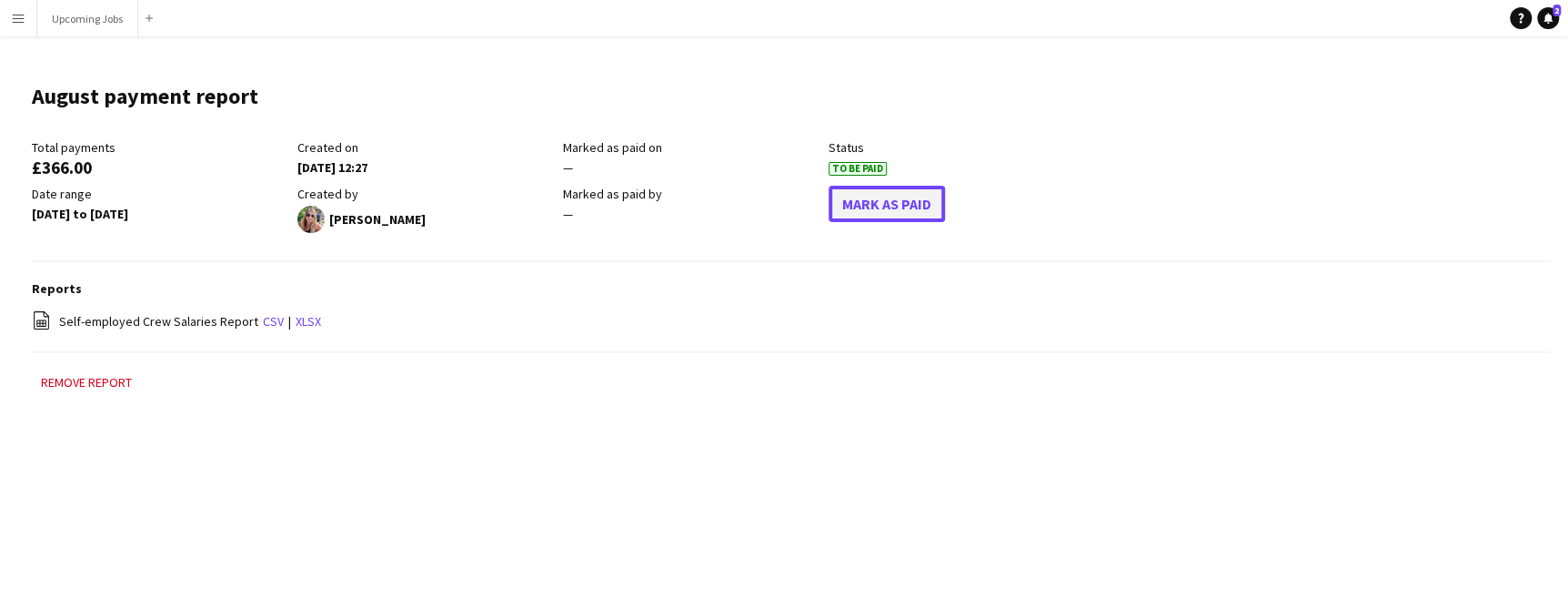
click at [880, 207] on button "Mark As Paid" at bounding box center [887, 203] width 117 height 36
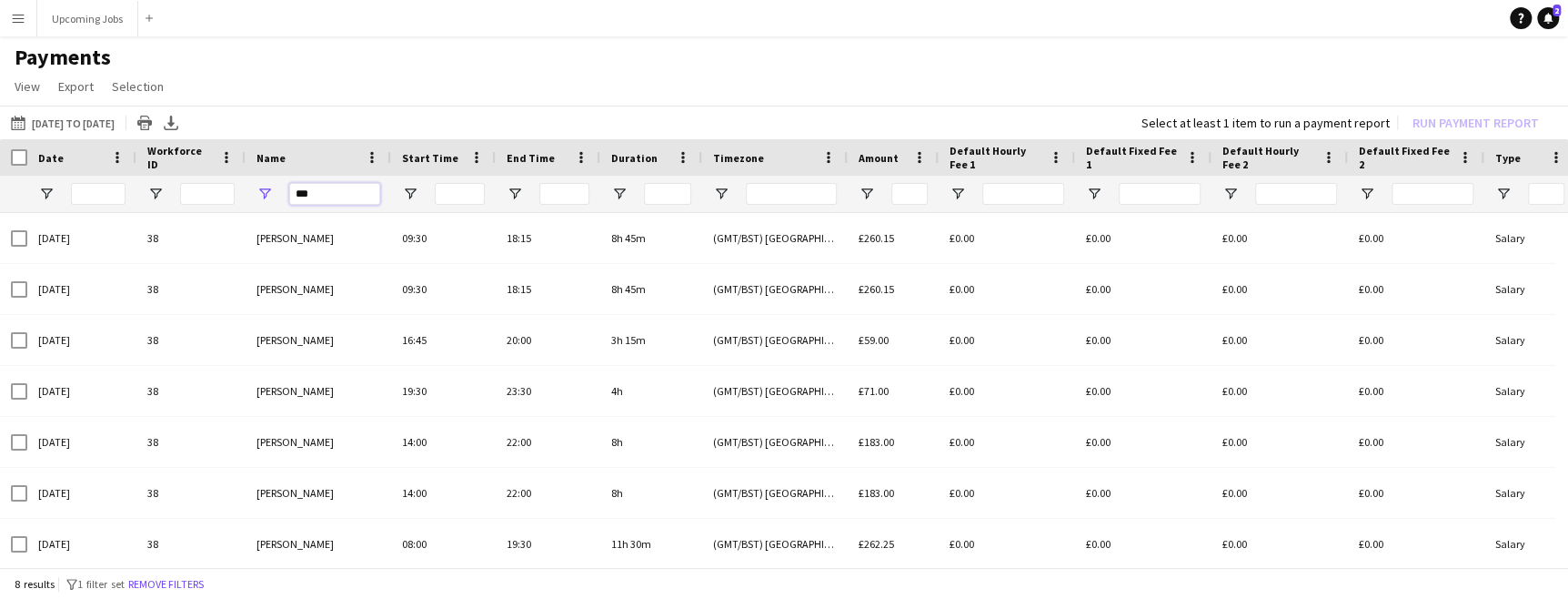
drag, startPoint x: 316, startPoint y: 194, endPoint x: 261, endPoint y: 187, distance: 55.4
click at [271, 188] on div "***" at bounding box center [319, 194] width 146 height 36
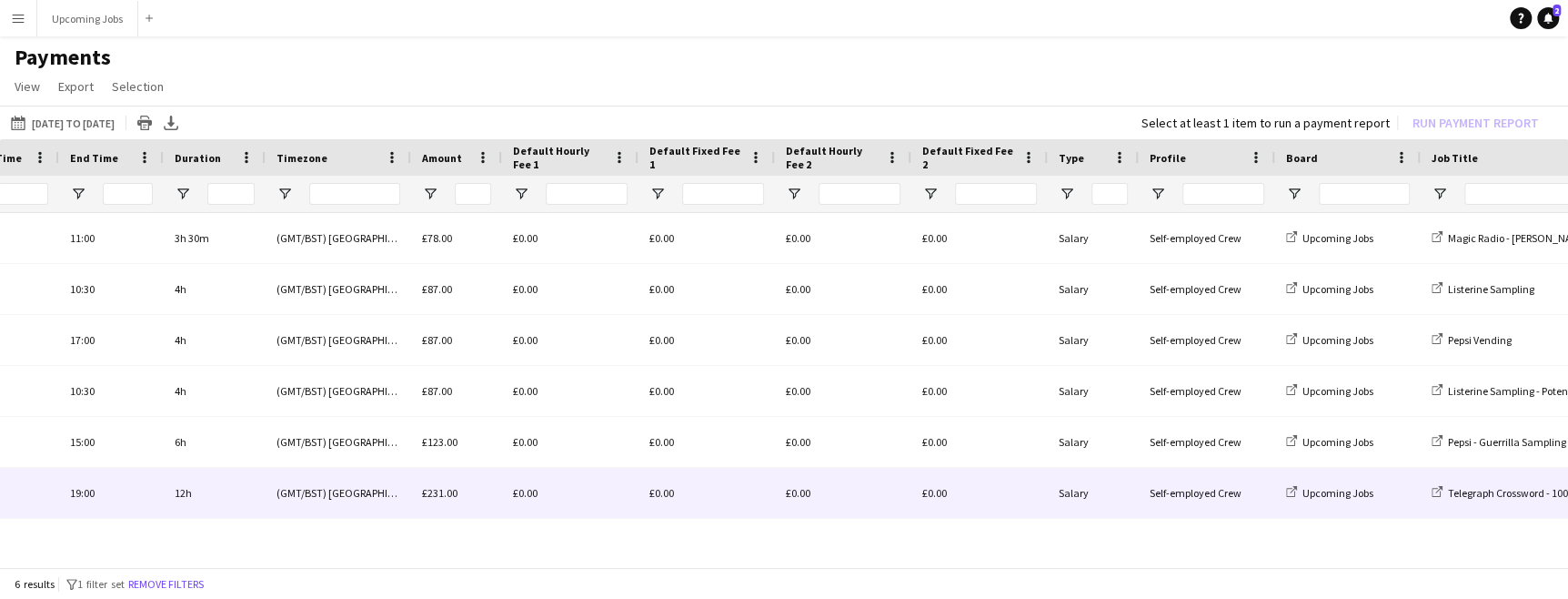
scroll to position [0, 436]
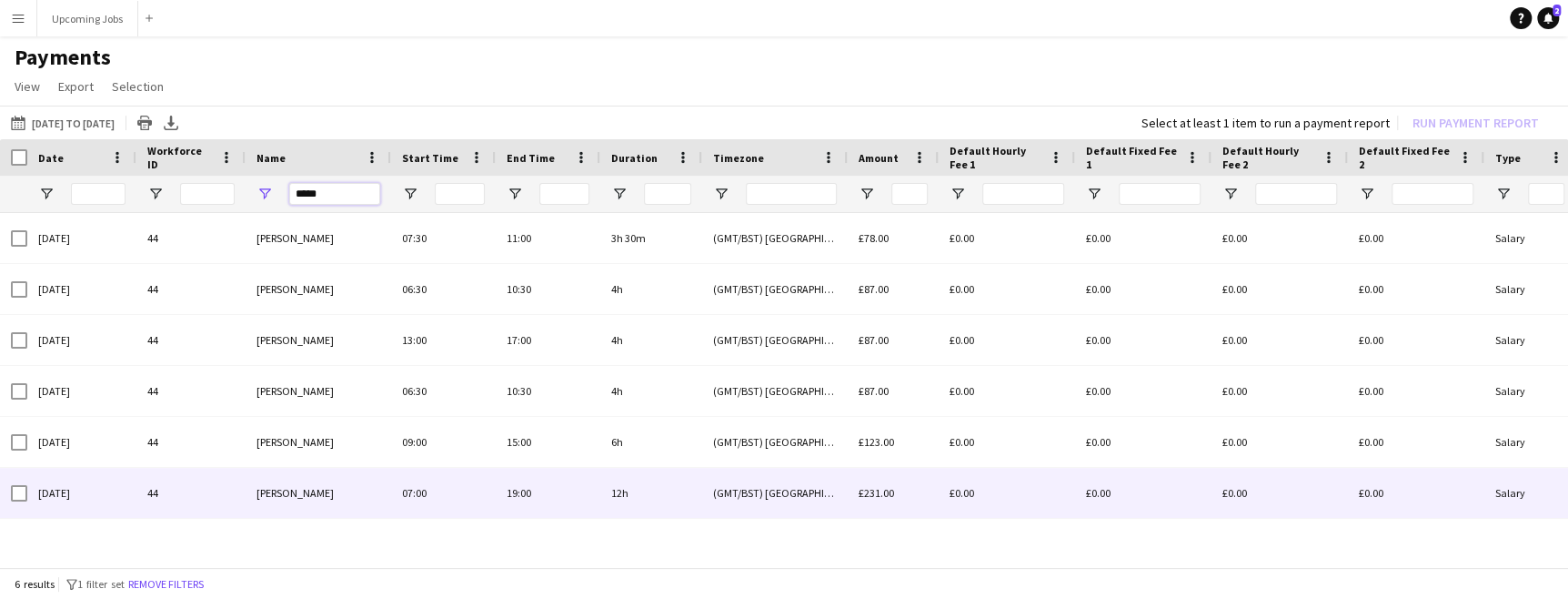
type input "*****"
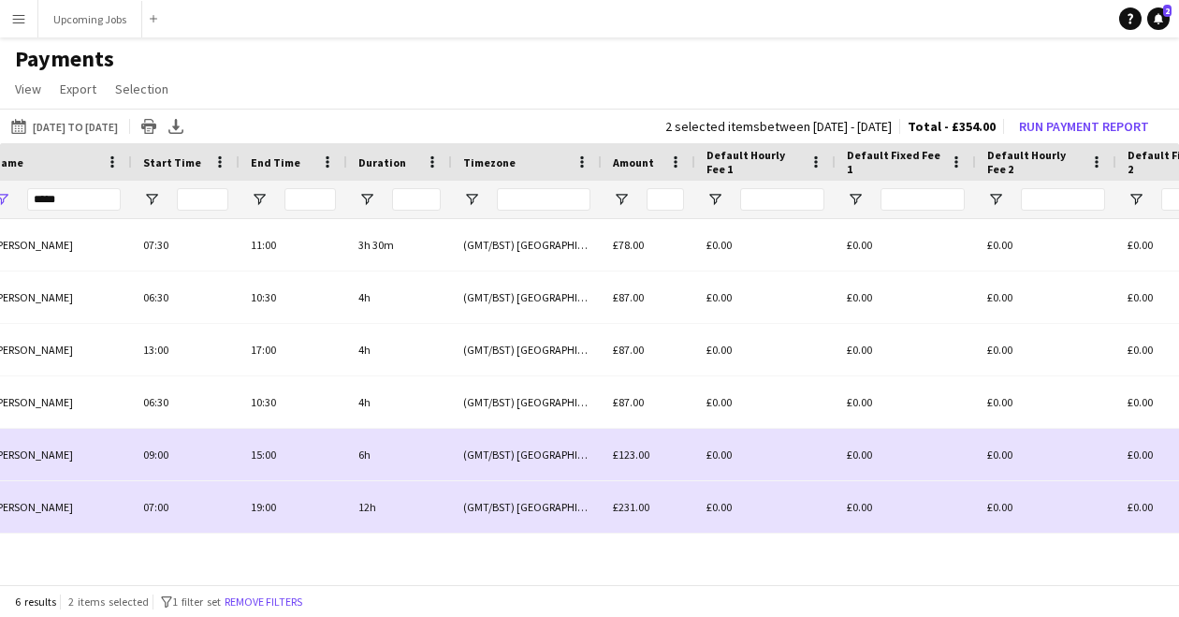
scroll to position [0, 14]
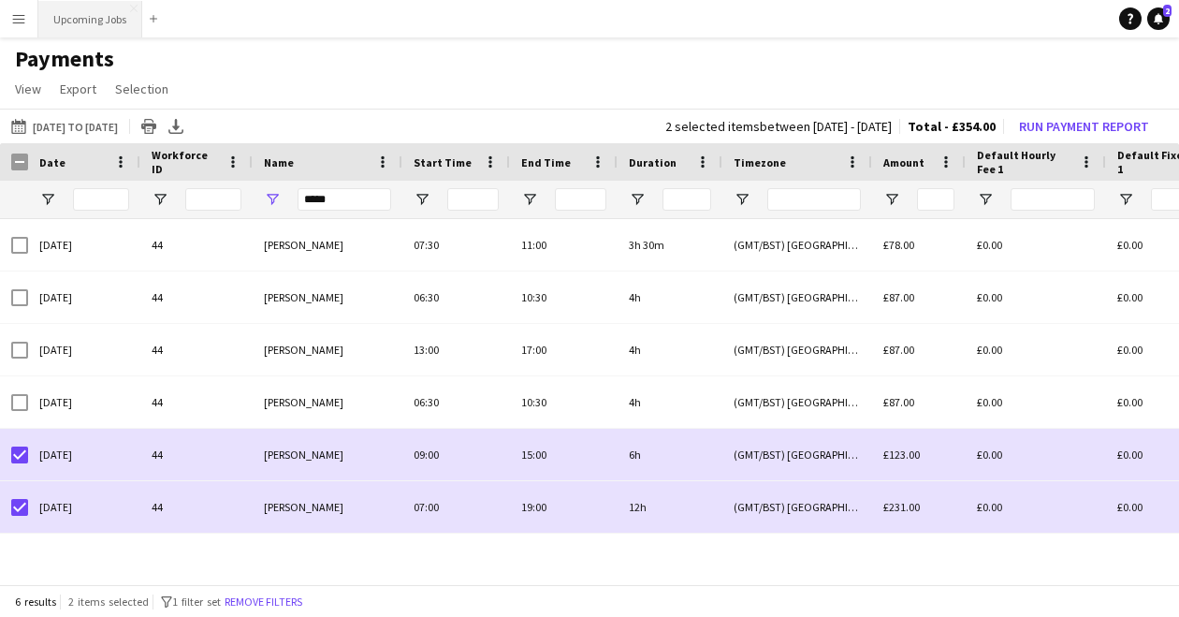
click at [55, 22] on button "Upcoming Jobs Close" at bounding box center [90, 19] width 104 height 36
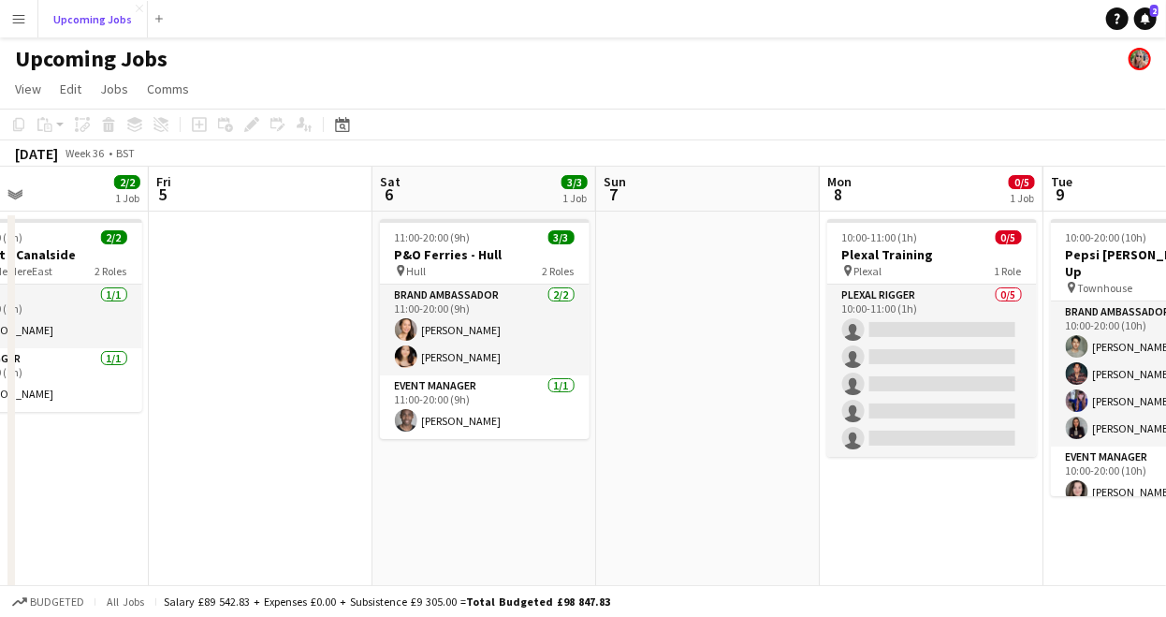
scroll to position [0, 500]
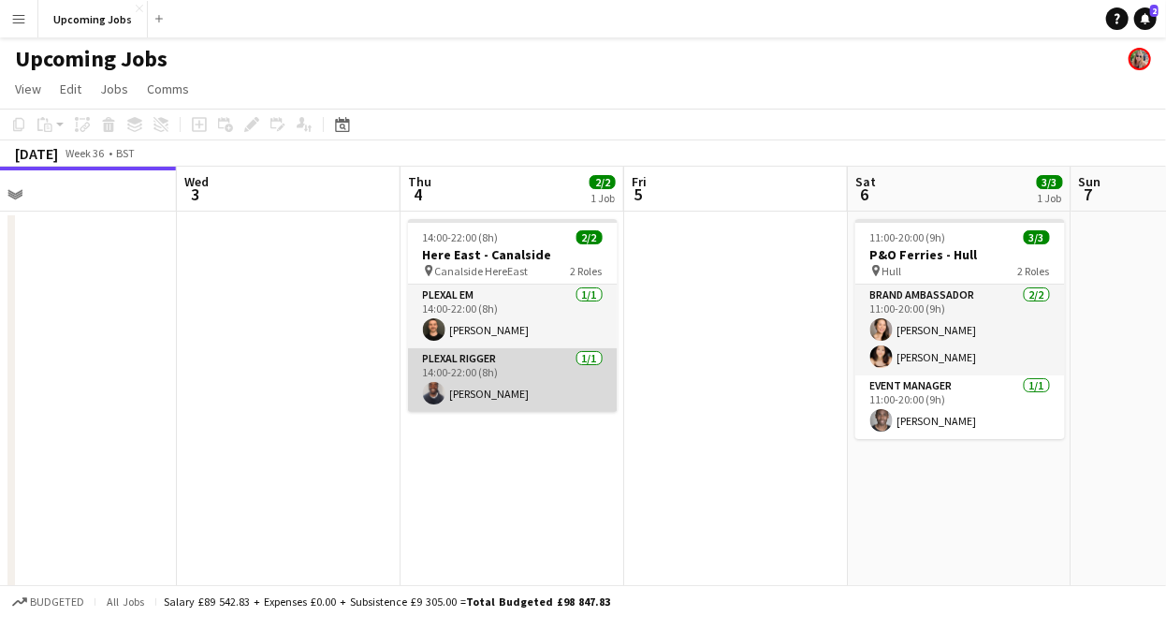
click at [427, 396] on app-user-avatar at bounding box center [434, 393] width 22 height 22
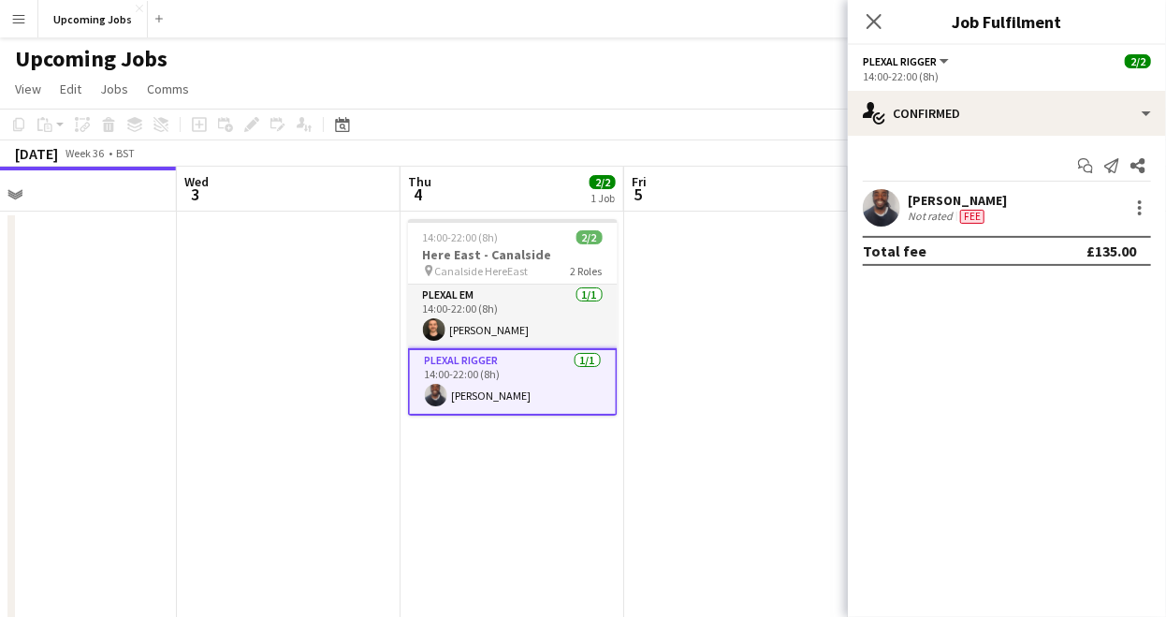
click at [887, 213] on app-user-avatar at bounding box center [881, 207] width 37 height 37
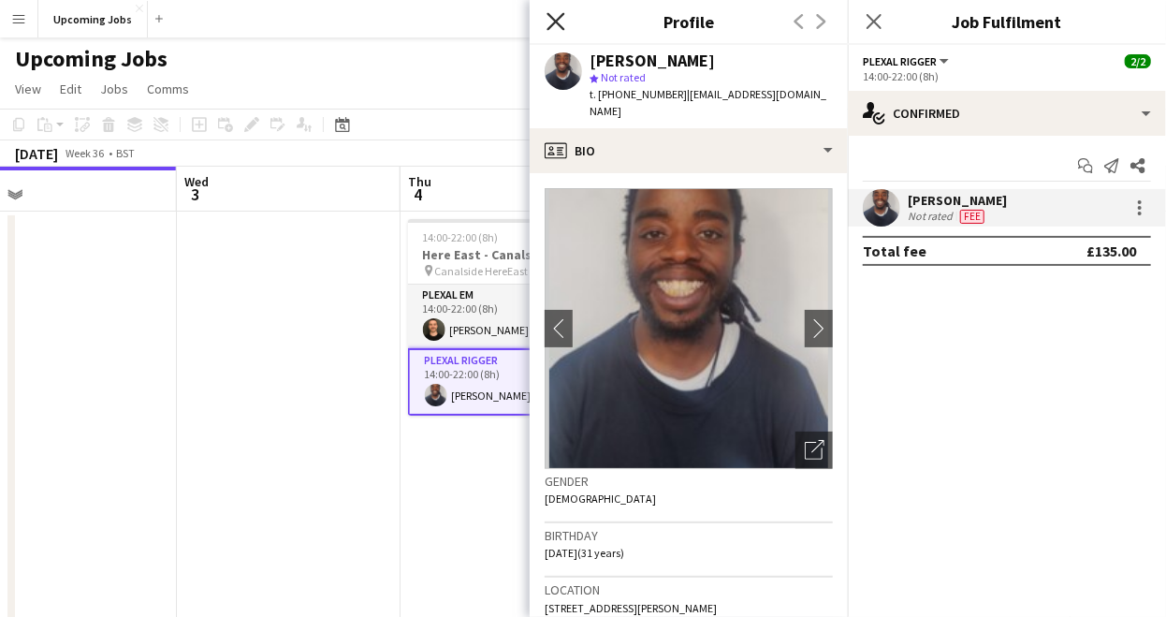
click at [557, 21] on icon at bounding box center [555, 21] width 18 height 18
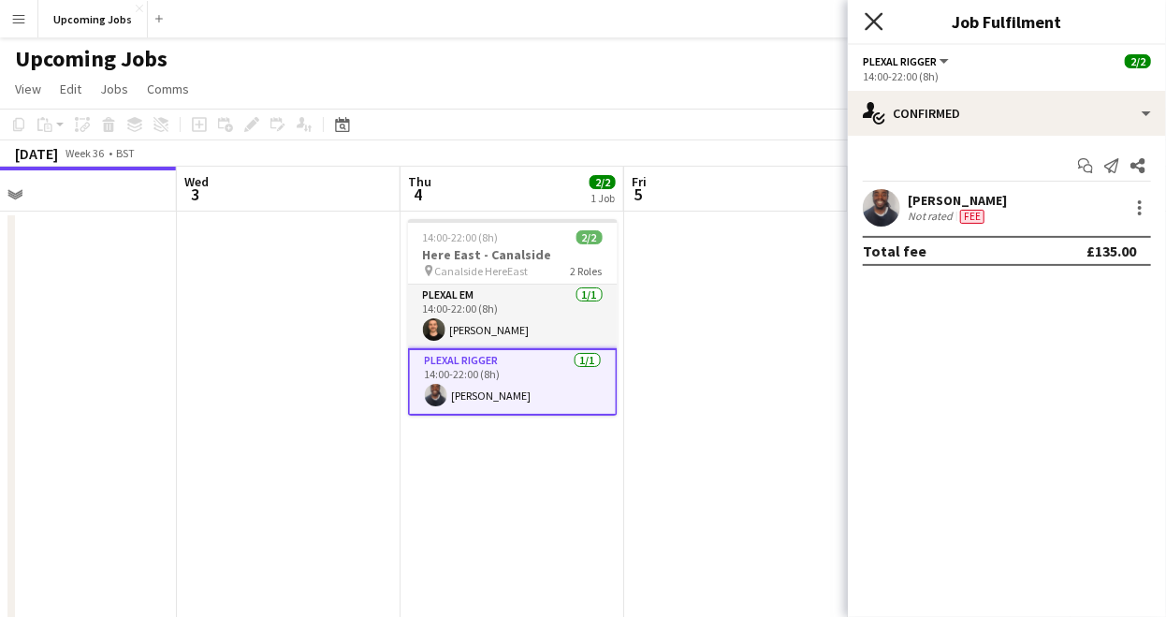
click at [867, 18] on icon "Close pop-in" at bounding box center [874, 21] width 18 height 18
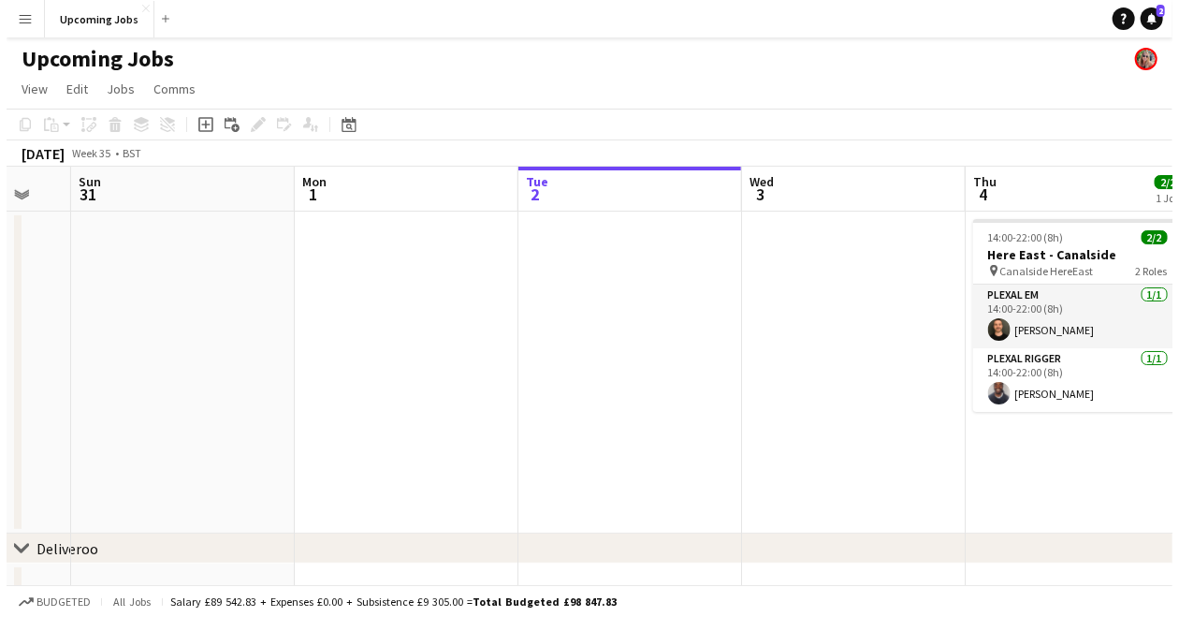
scroll to position [0, 383]
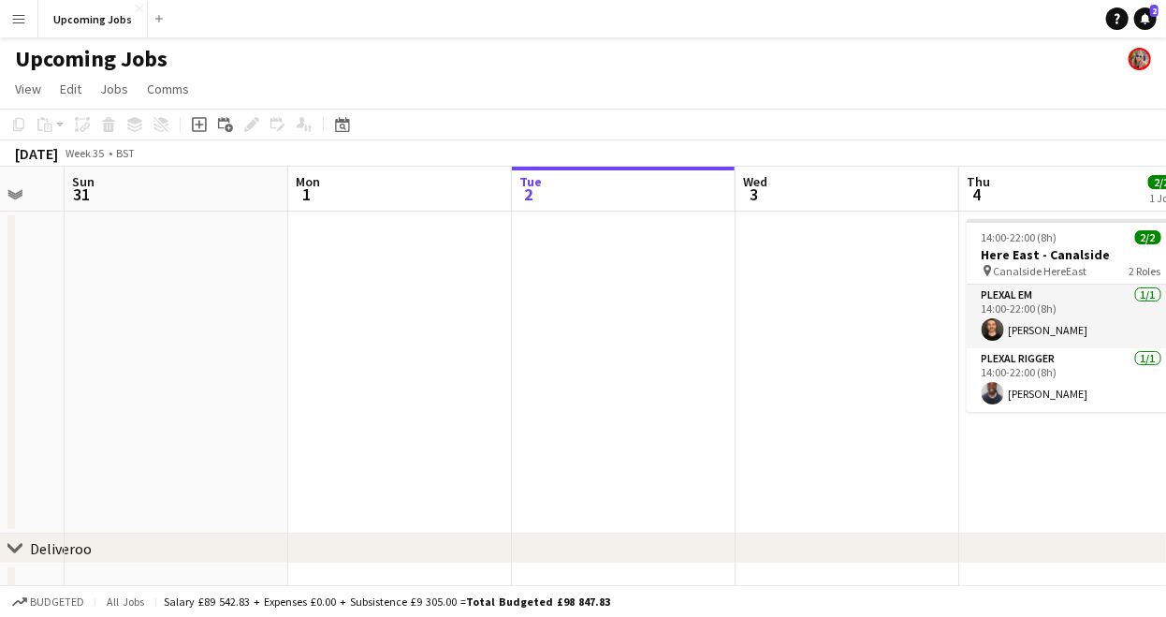
click at [23, 15] on app-icon "Menu" at bounding box center [18, 18] width 15 height 15
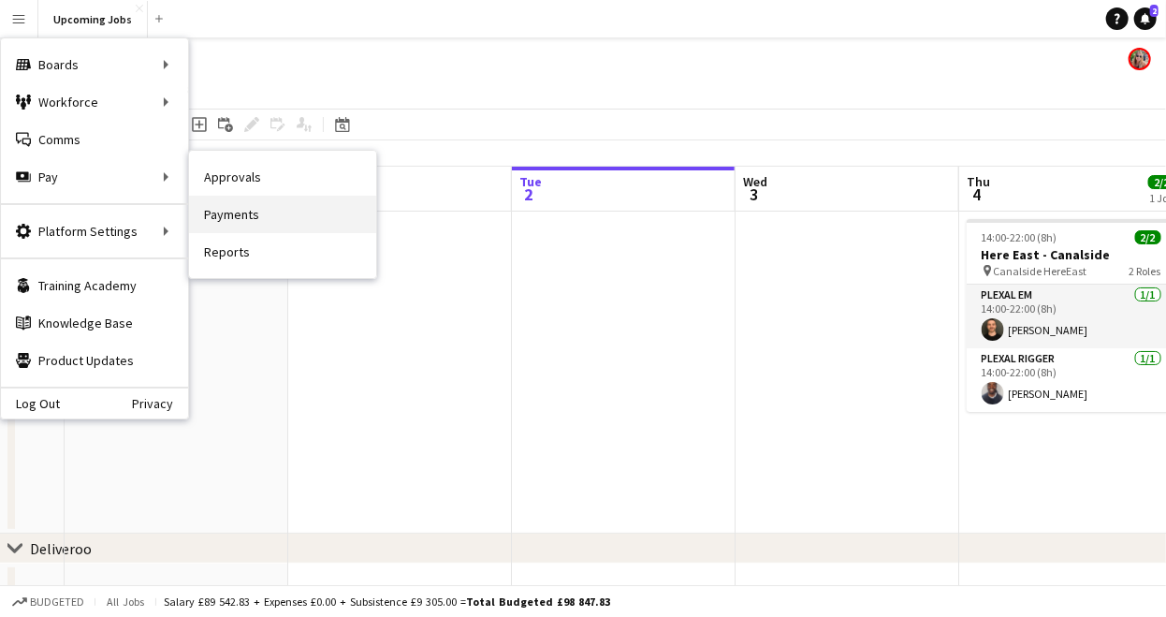
click at [237, 215] on link "Payments" at bounding box center [282, 214] width 187 height 37
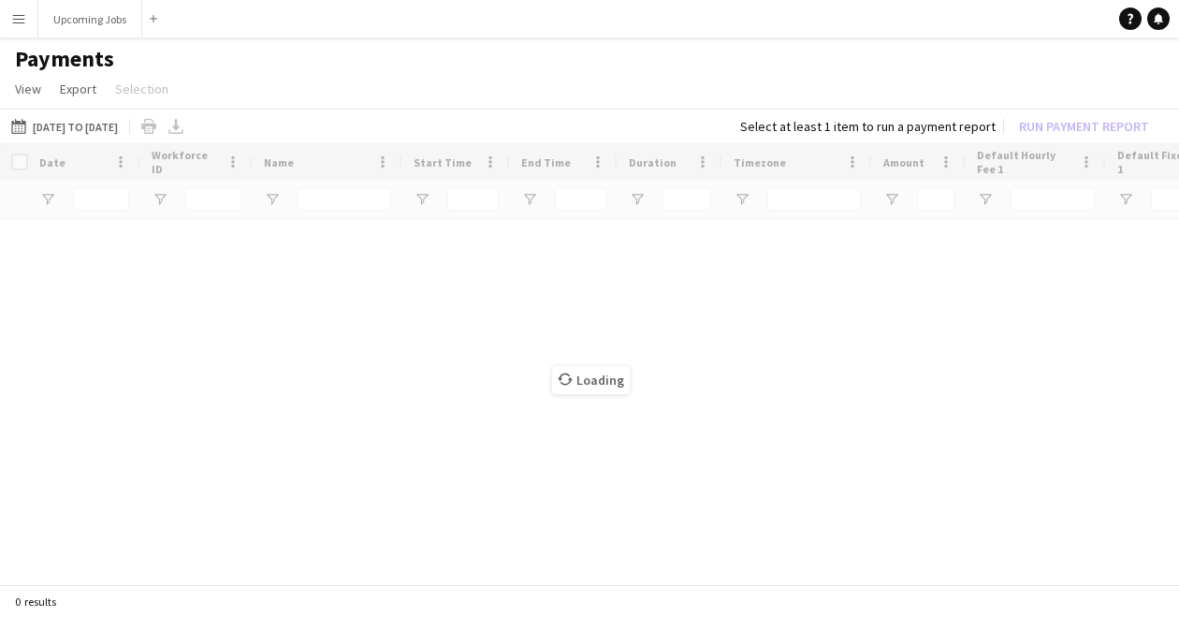
type input "*****"
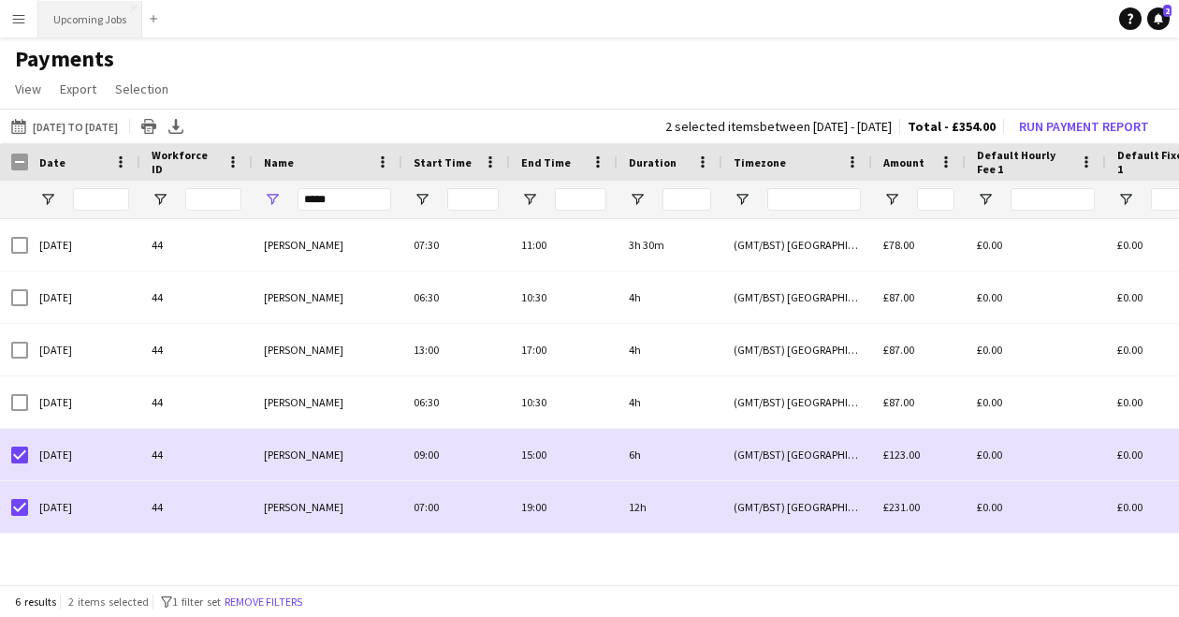
click at [85, 21] on button "Upcoming Jobs Close" at bounding box center [90, 19] width 104 height 36
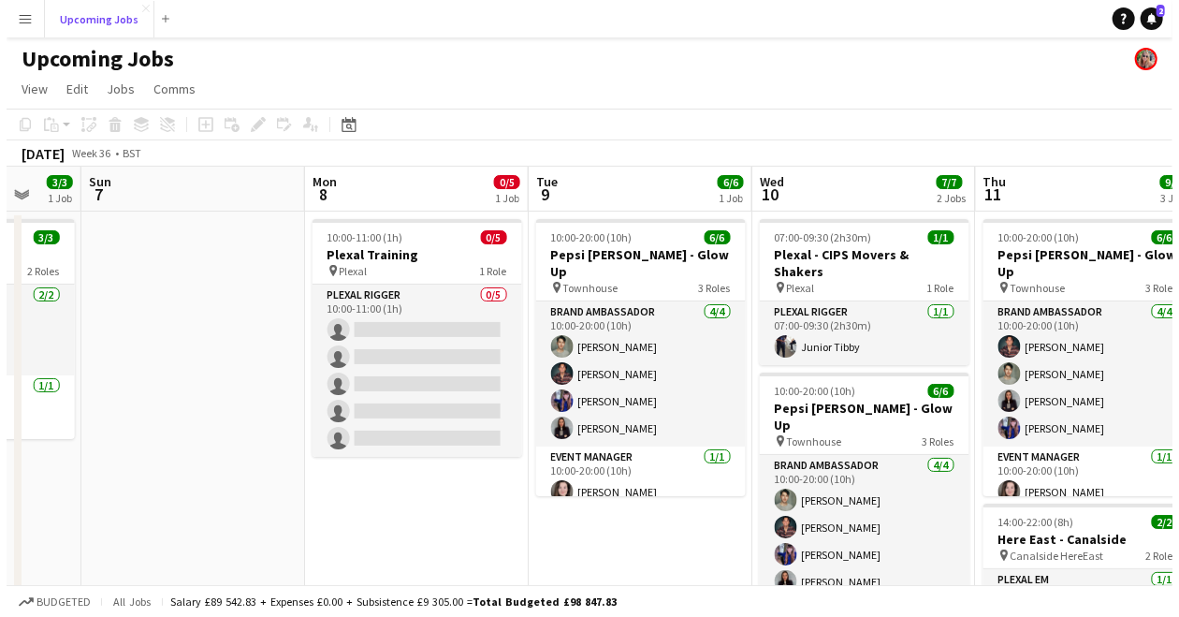
scroll to position [0, 545]
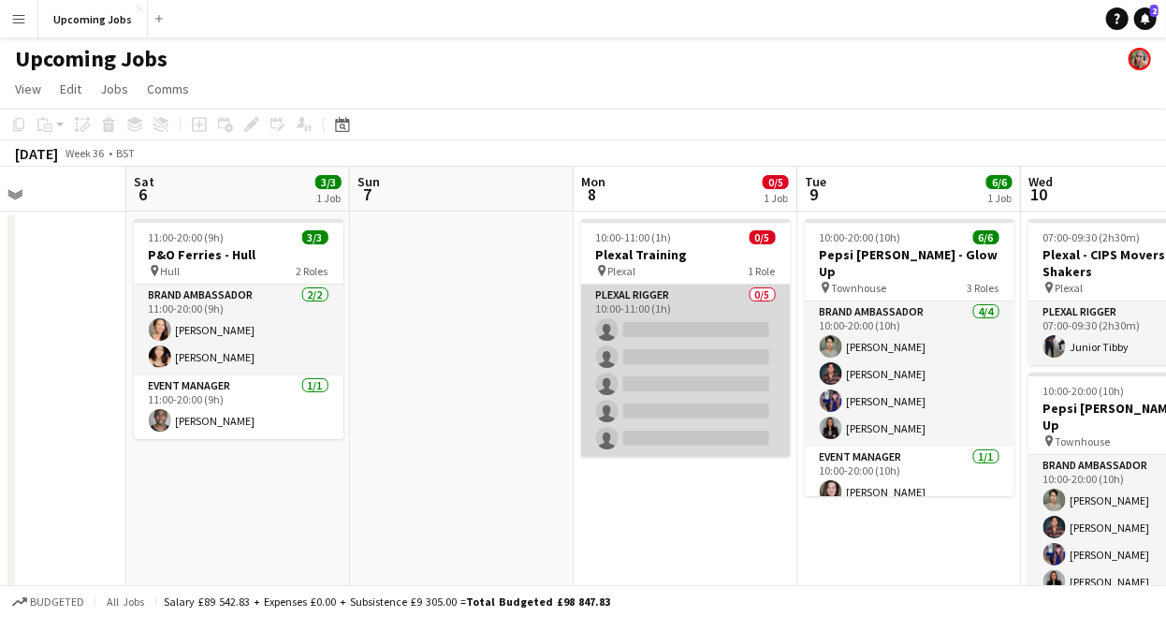
click at [687, 329] on app-card-role "Plexal Rigger 0/5 10:00-11:00 (1h) single-neutral-actions single-neutral-action…" at bounding box center [686, 370] width 210 height 172
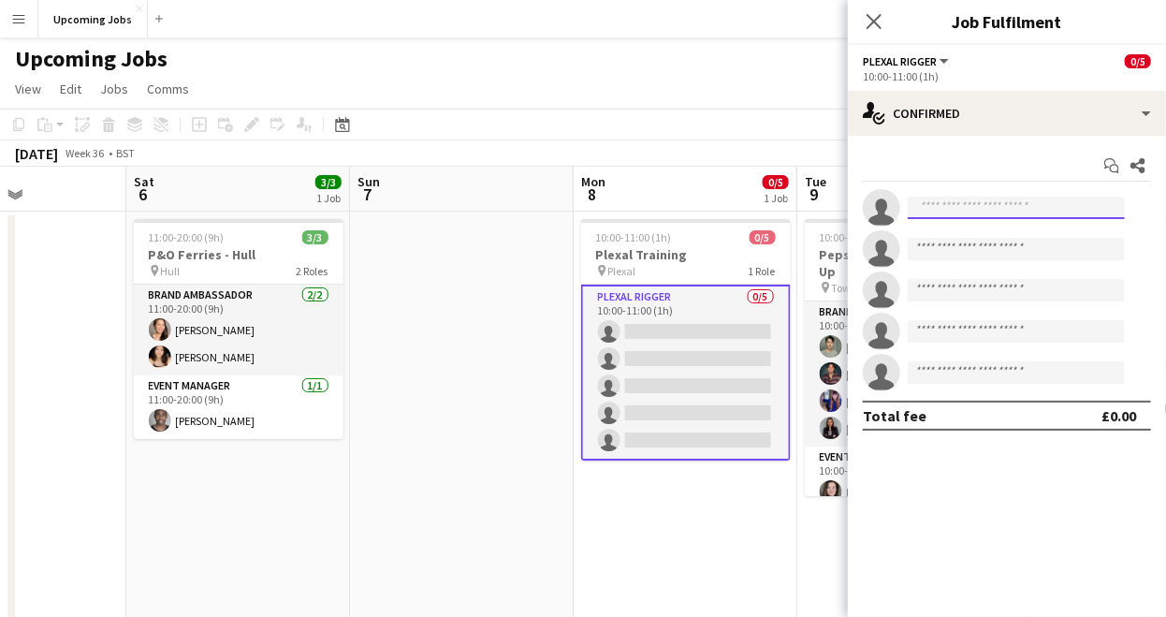
click at [951, 202] on input at bounding box center [1016, 208] width 217 height 22
click at [969, 210] on input "***" at bounding box center [1016, 208] width 217 height 22
type input "*"
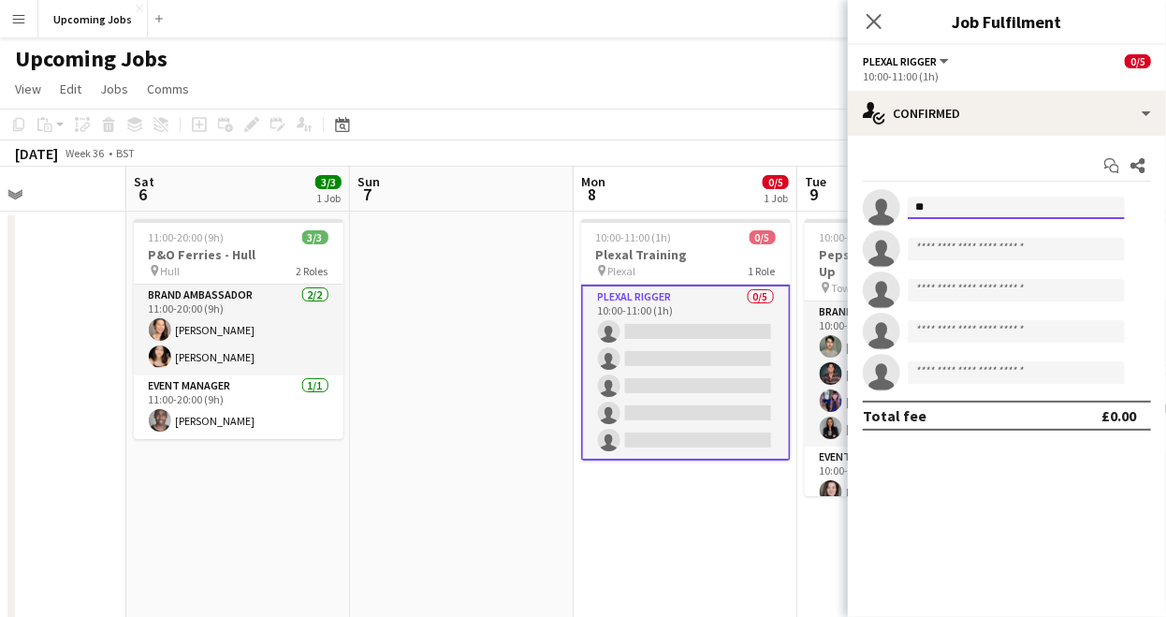
type input "*"
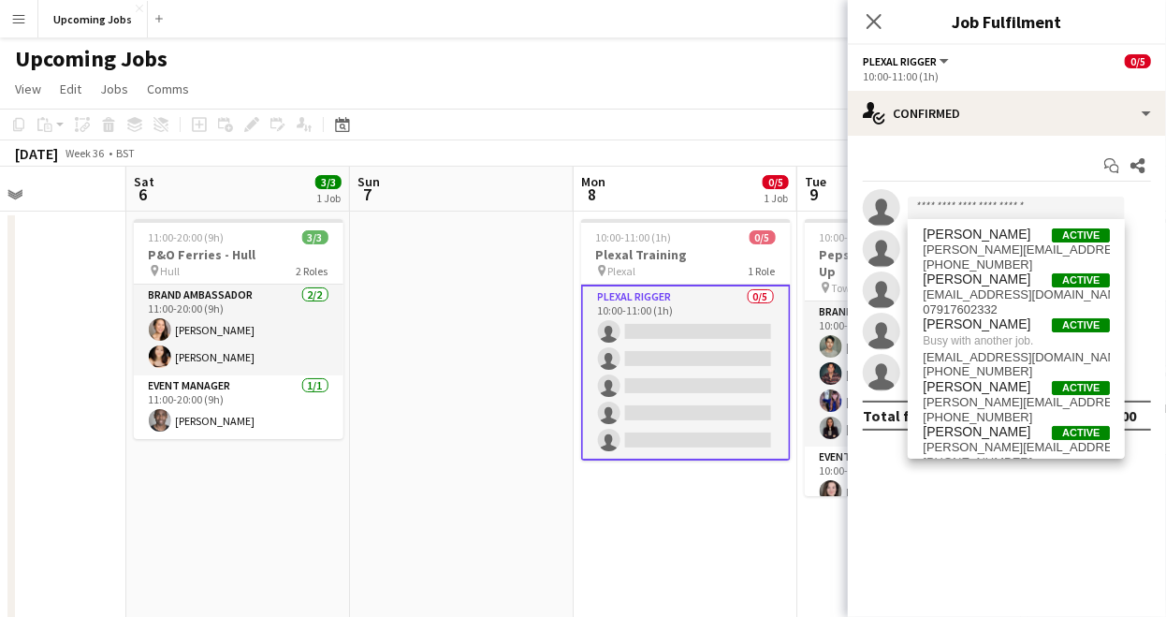
click at [9, 17] on button "Menu" at bounding box center [18, 18] width 37 height 37
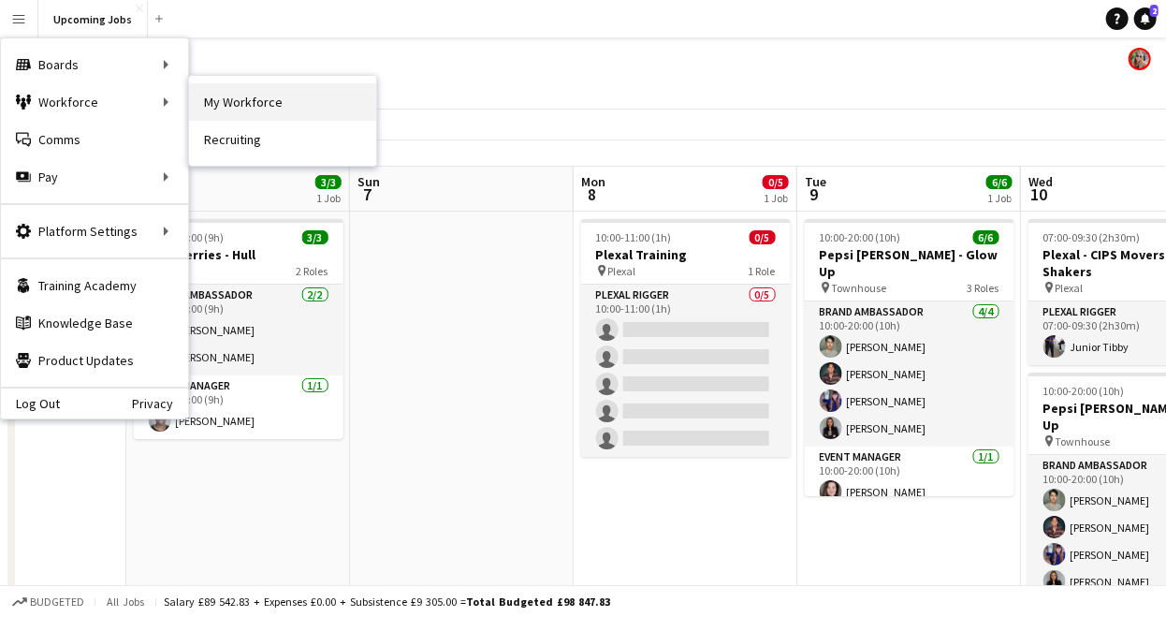
click at [231, 101] on link "My Workforce" at bounding box center [282, 101] width 187 height 37
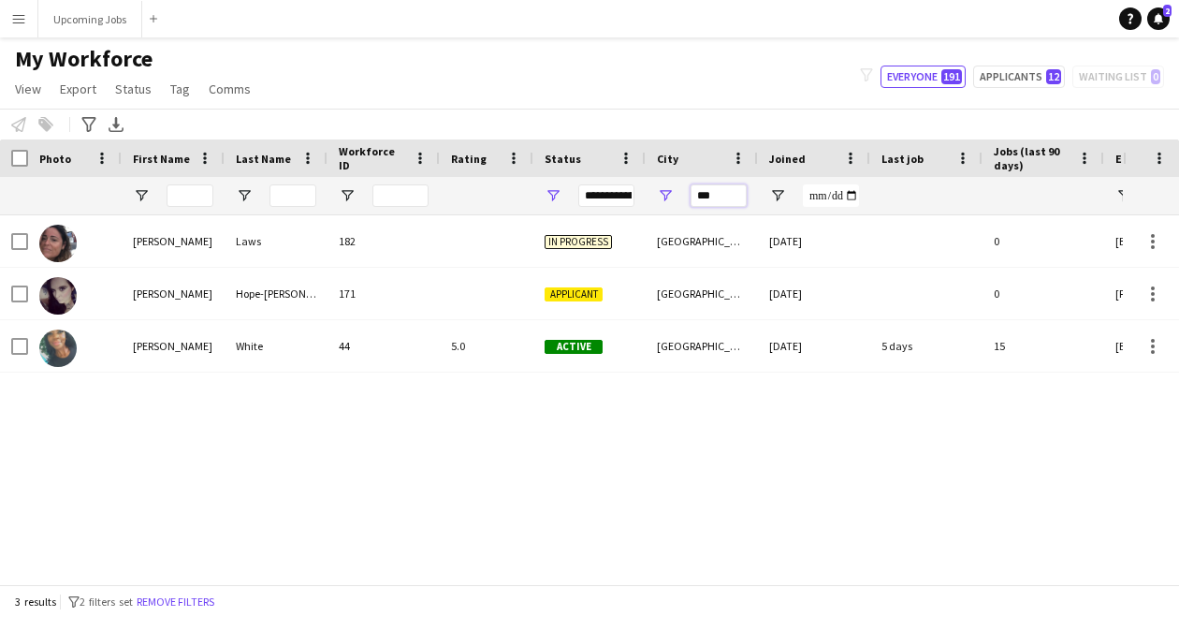
click at [719, 197] on input "***" at bounding box center [719, 195] width 56 height 22
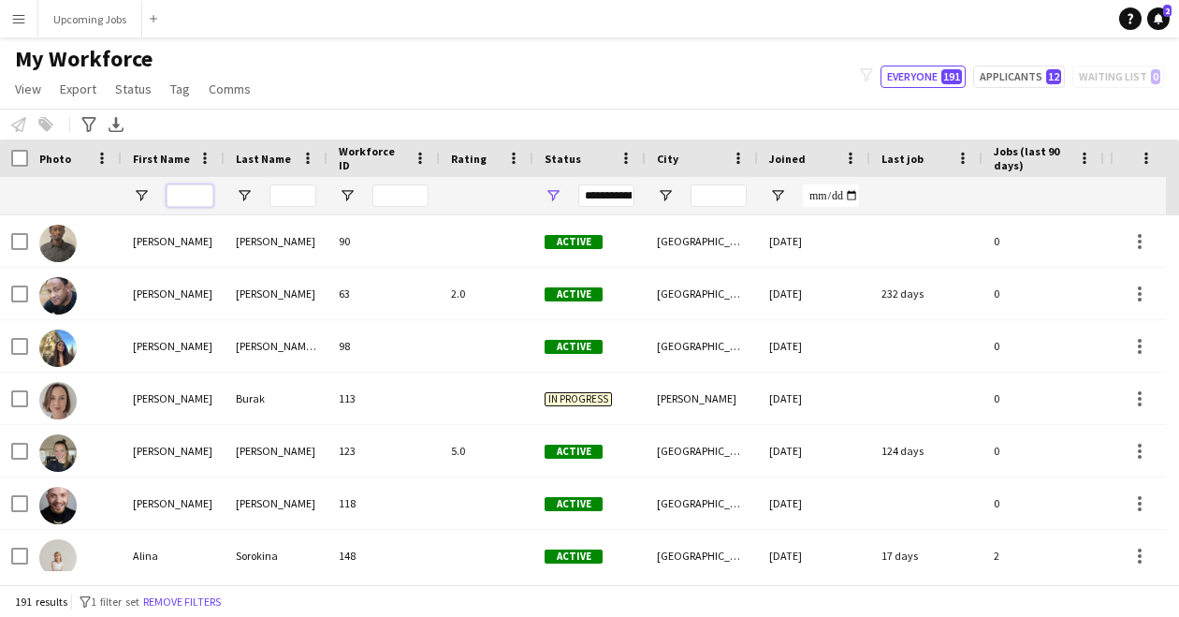
click at [183, 201] on input "First Name Filter Input" at bounding box center [190, 195] width 47 height 22
type input "*"
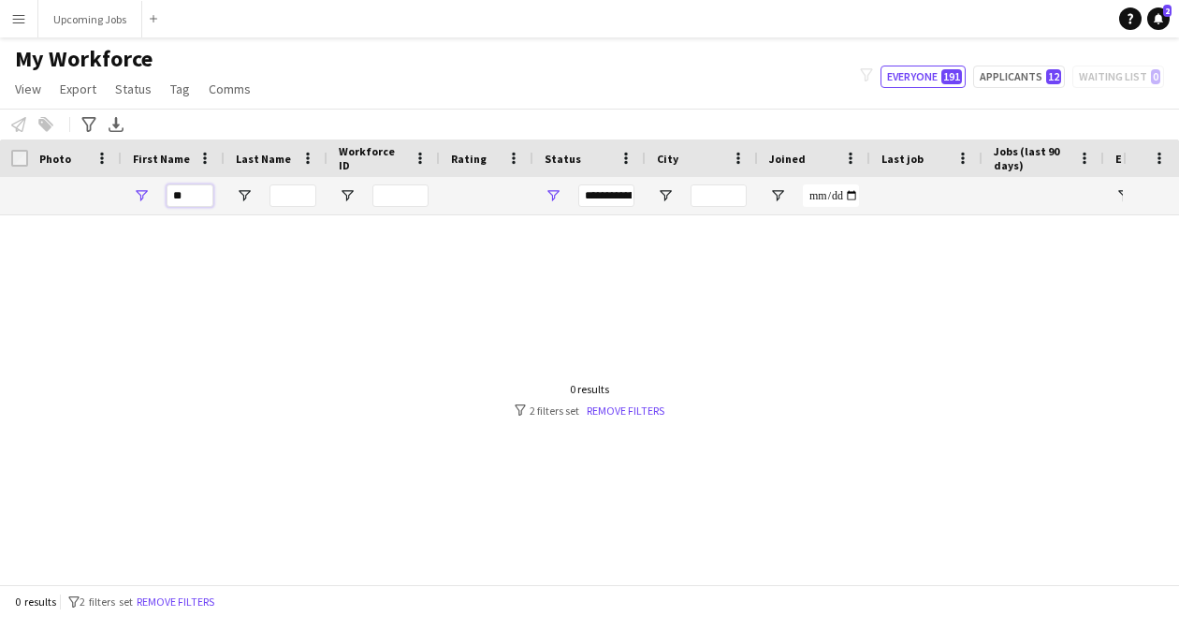
type input "*"
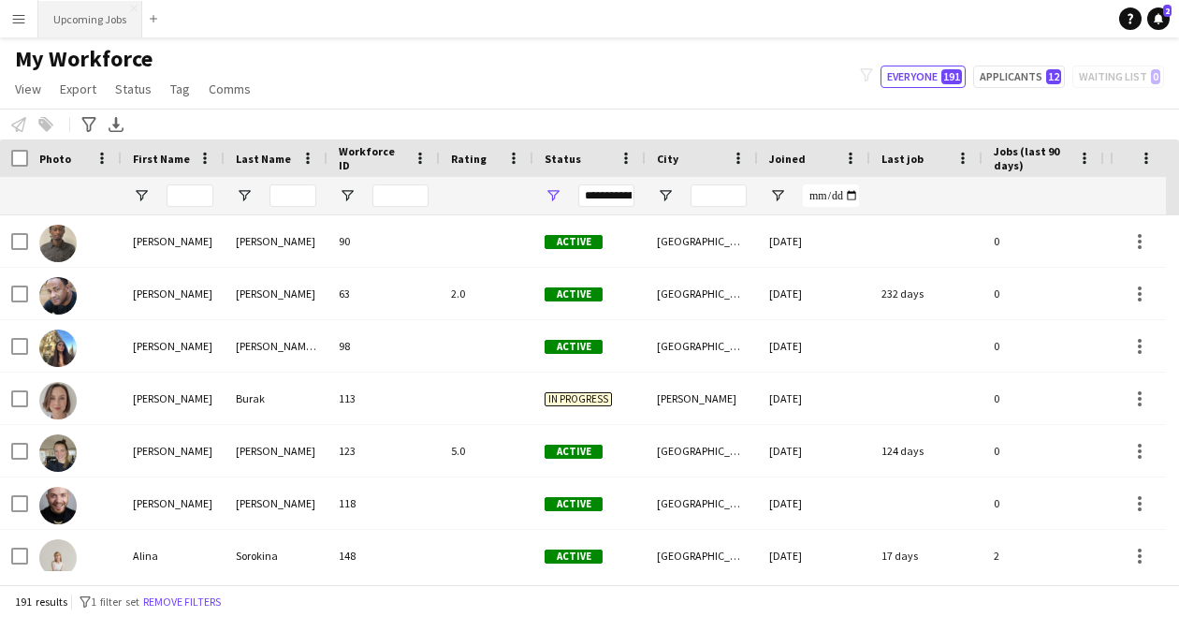
click at [71, 23] on button "Upcoming Jobs Close" at bounding box center [90, 19] width 104 height 36
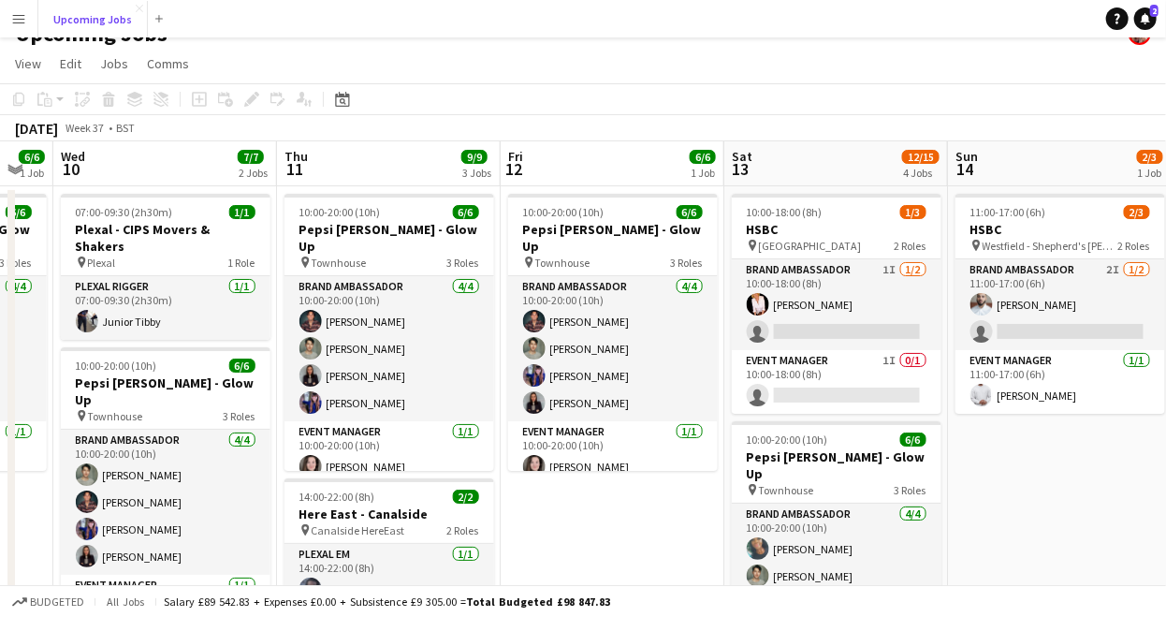
scroll to position [0, 650]
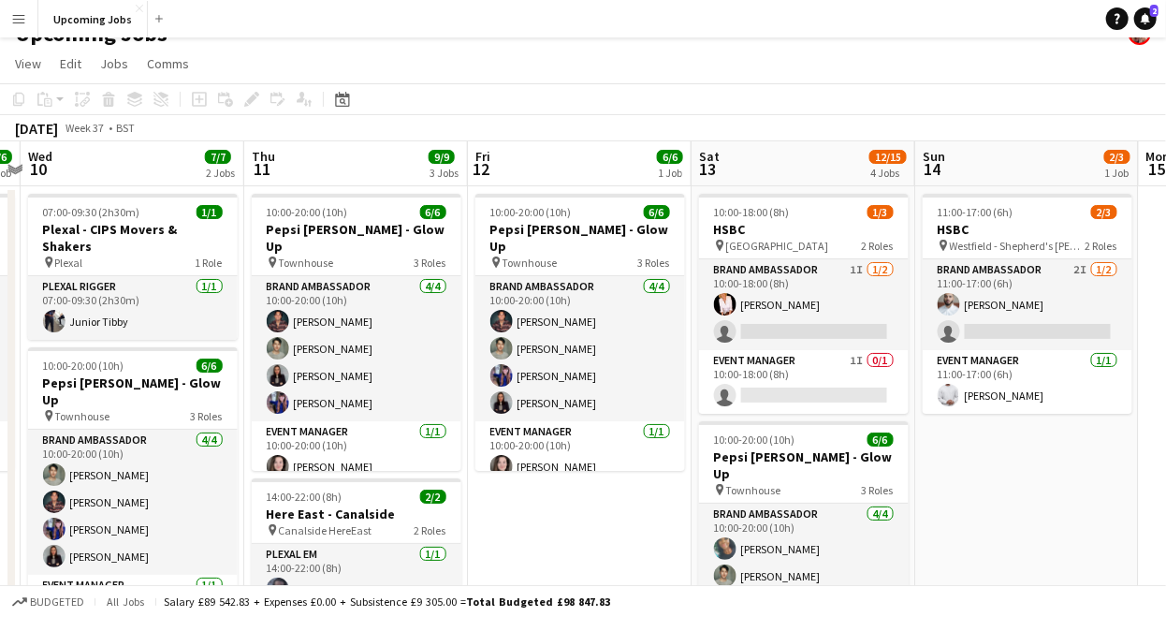
click at [28, 16] on button "Menu" at bounding box center [18, 18] width 37 height 37
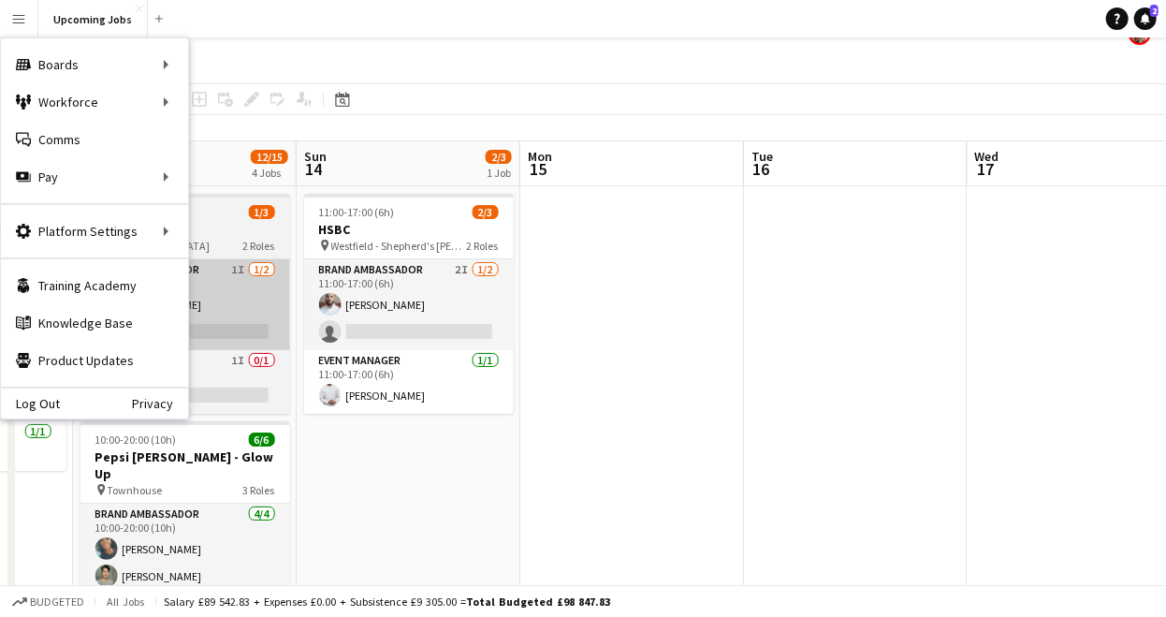
scroll to position [0, 823]
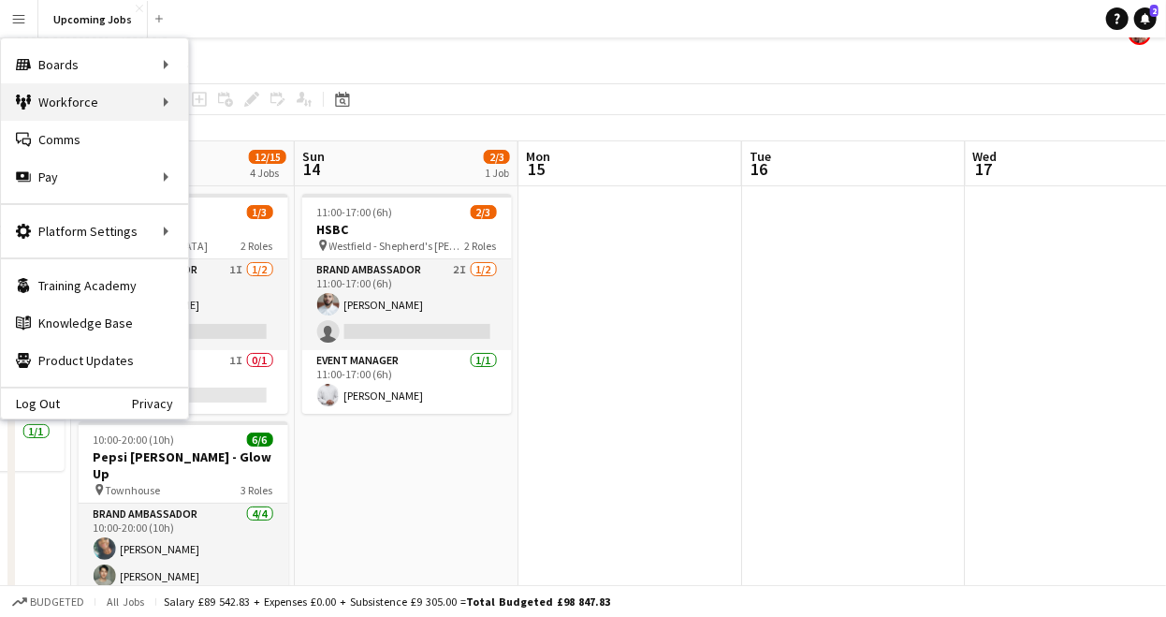
click at [156, 101] on div "Workforce Workforce" at bounding box center [94, 101] width 187 height 37
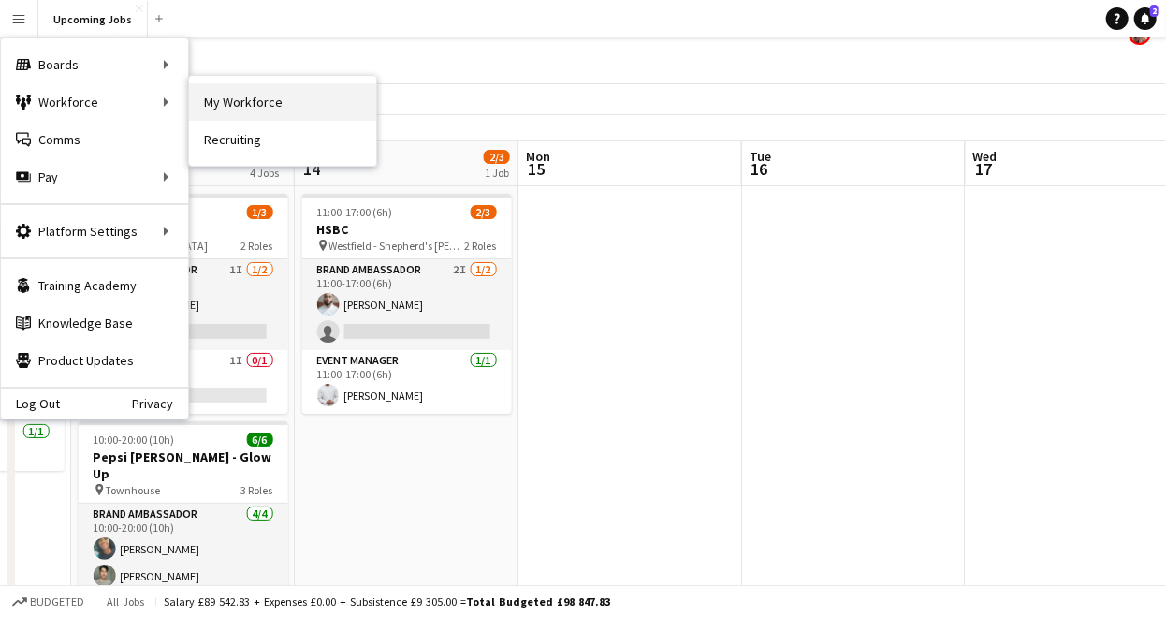
click at [228, 103] on link "My Workforce" at bounding box center [282, 101] width 187 height 37
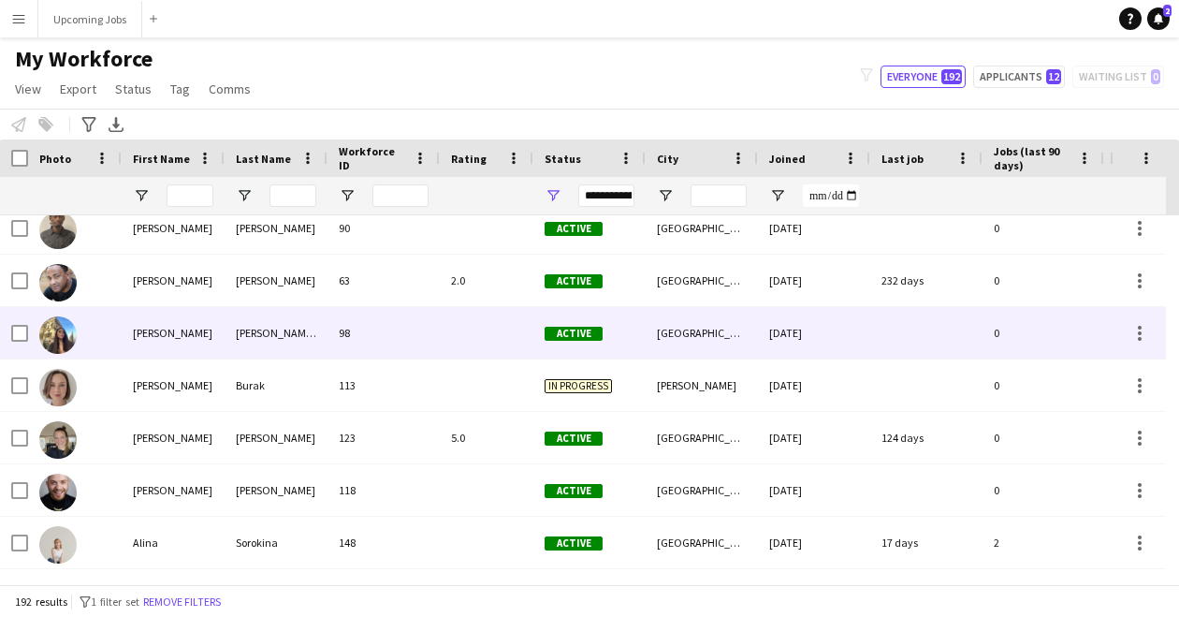
scroll to position [13, 0]
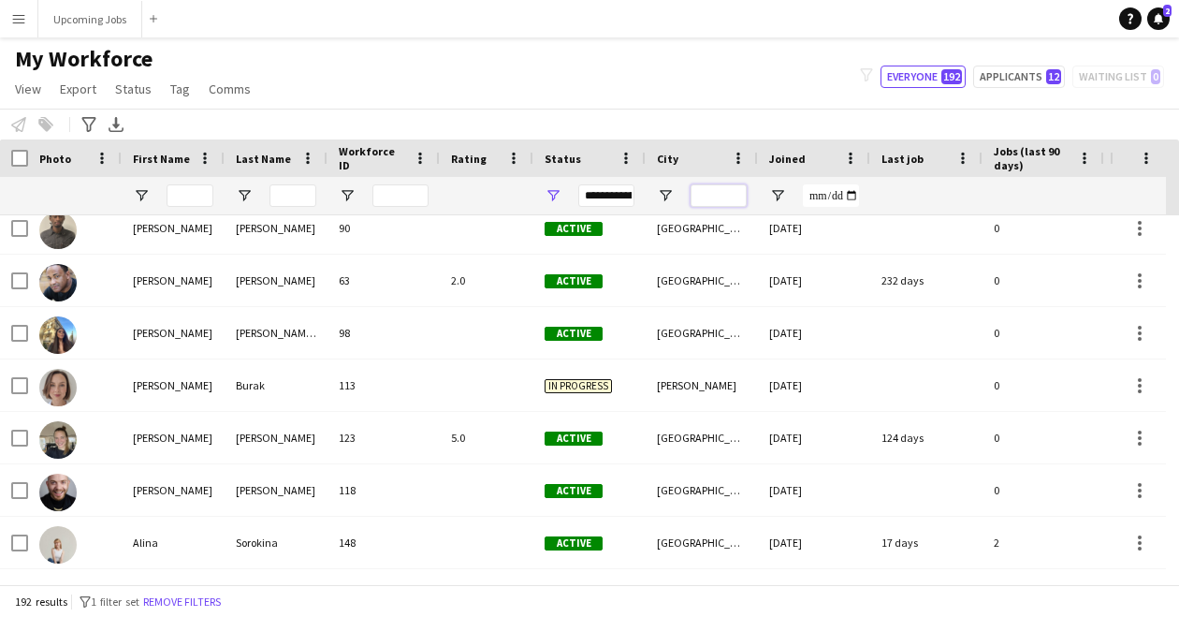
click at [734, 196] on input "City Filter Input" at bounding box center [719, 195] width 56 height 22
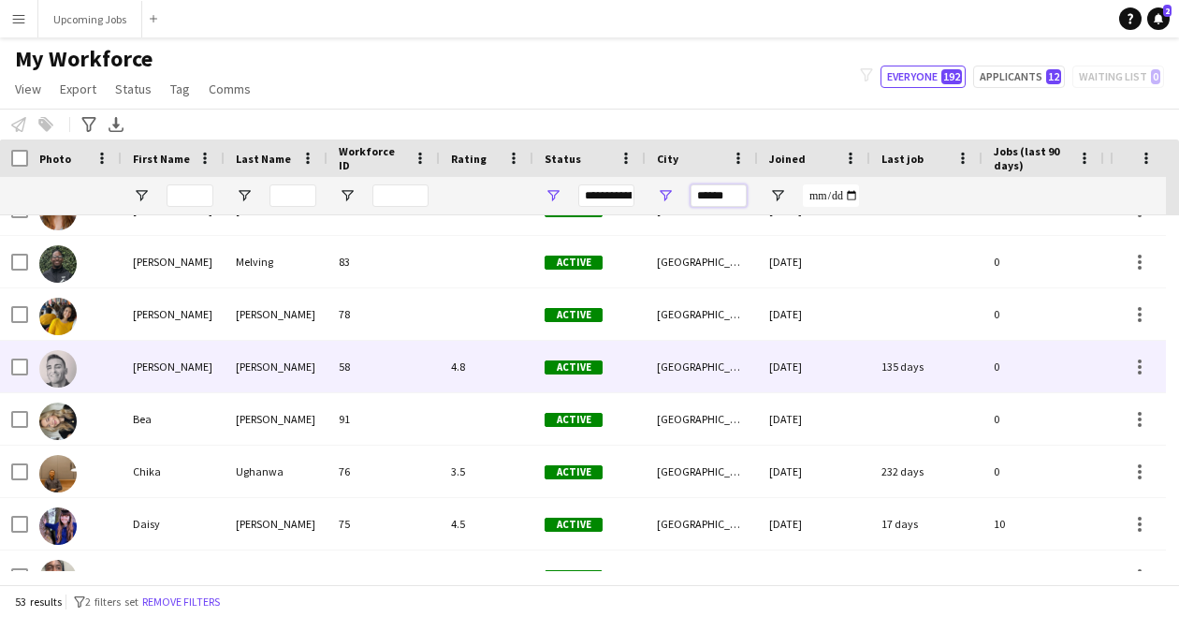
scroll to position [191, 0]
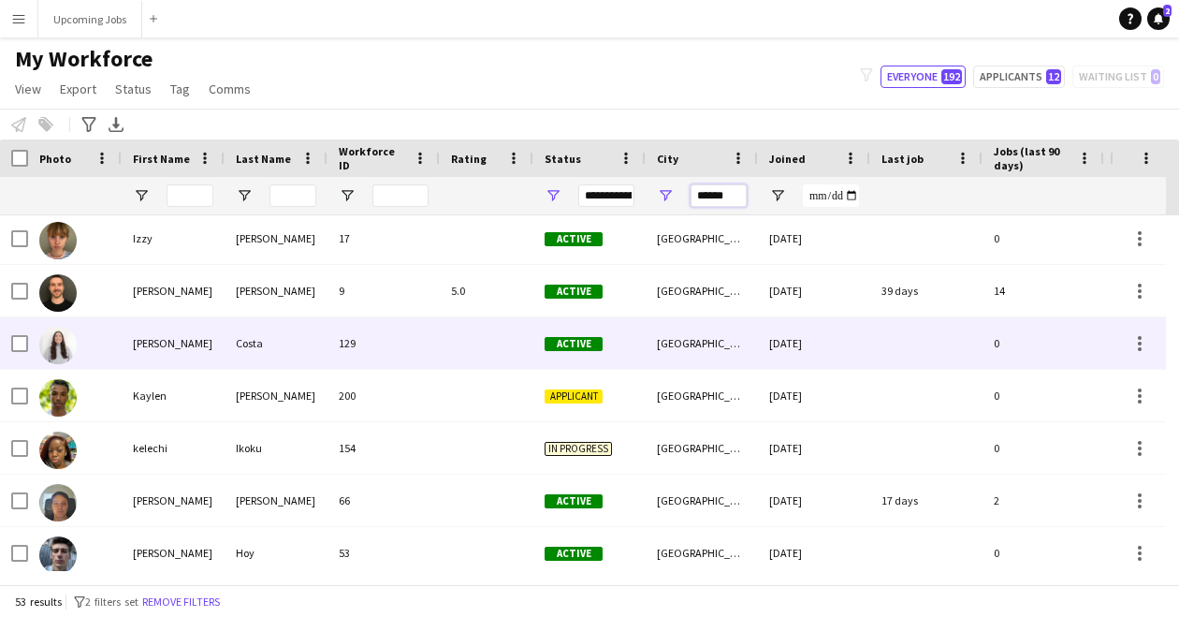
type input "******"
click at [59, 342] on img at bounding box center [57, 345] width 37 height 37
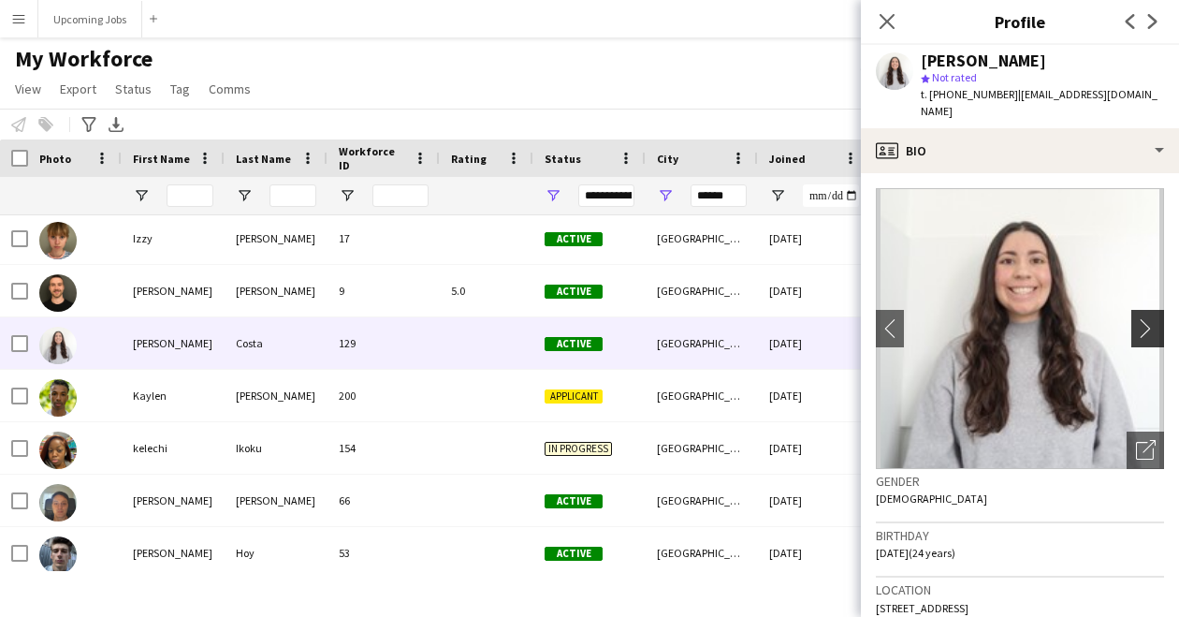
click at [1140, 320] on app-icon "chevron-right" at bounding box center [1150, 328] width 29 height 20
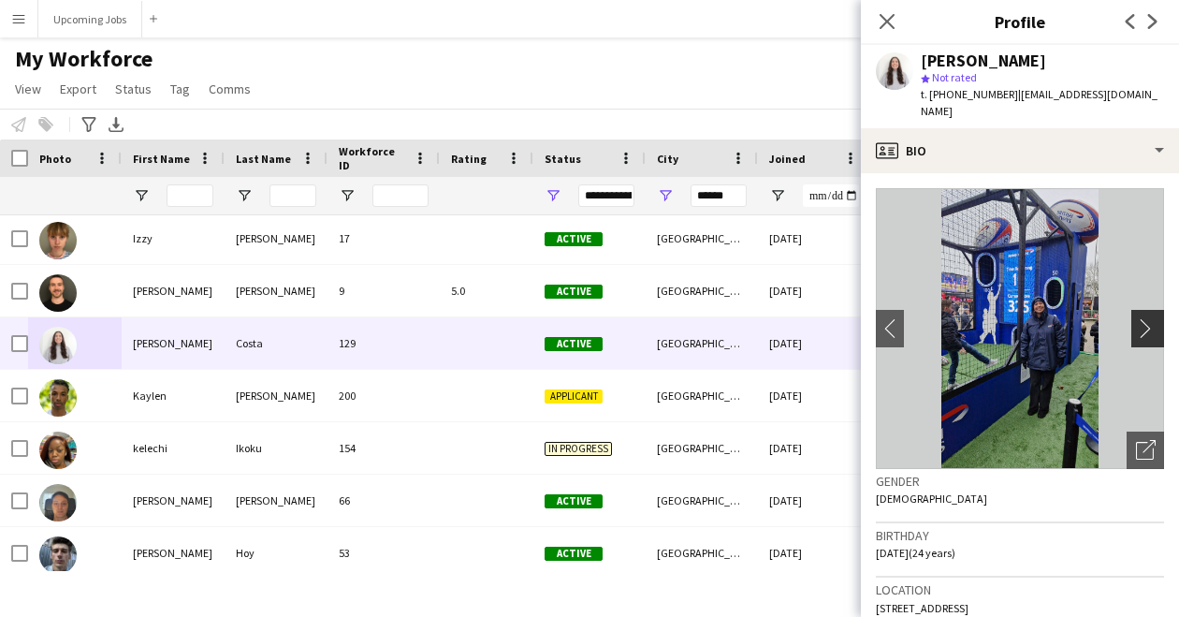
click at [1136, 318] on app-icon "chevron-right" at bounding box center [1150, 328] width 29 height 20
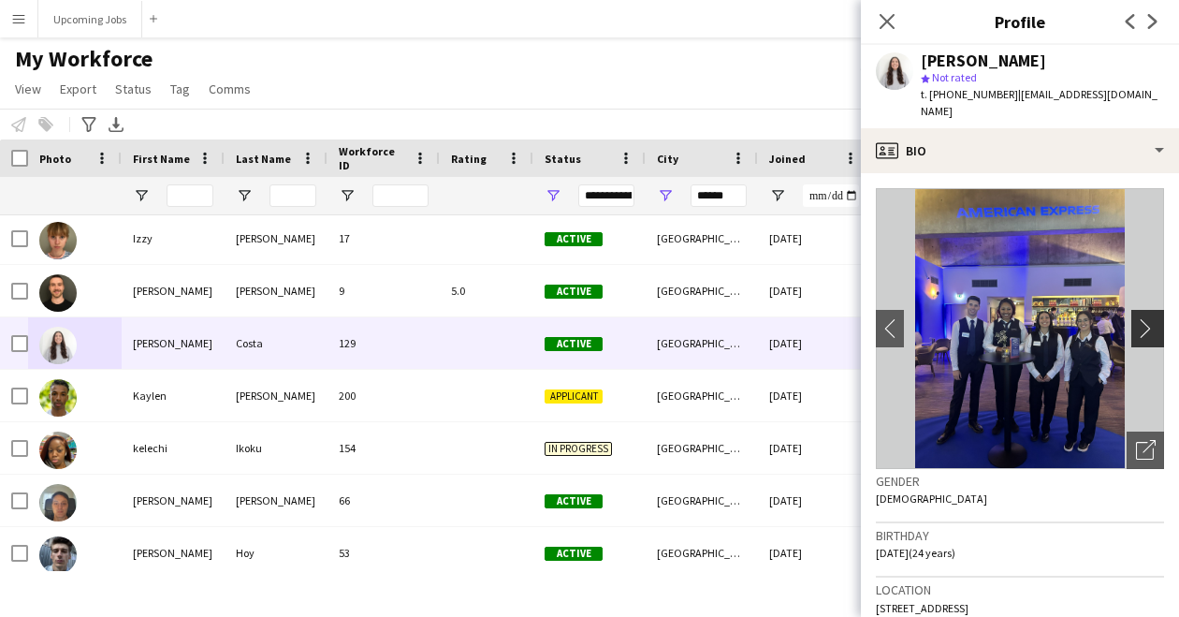
click at [1136, 318] on app-icon "chevron-right" at bounding box center [1150, 328] width 29 height 20
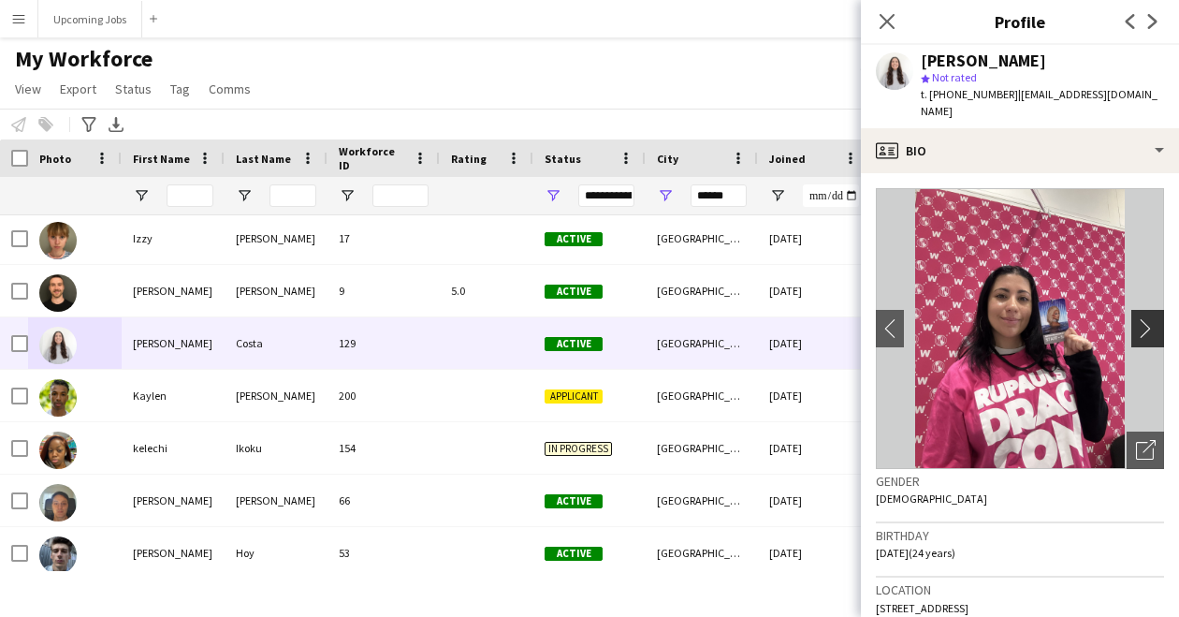
click at [1136, 318] on app-icon "chevron-right" at bounding box center [1150, 328] width 29 height 20
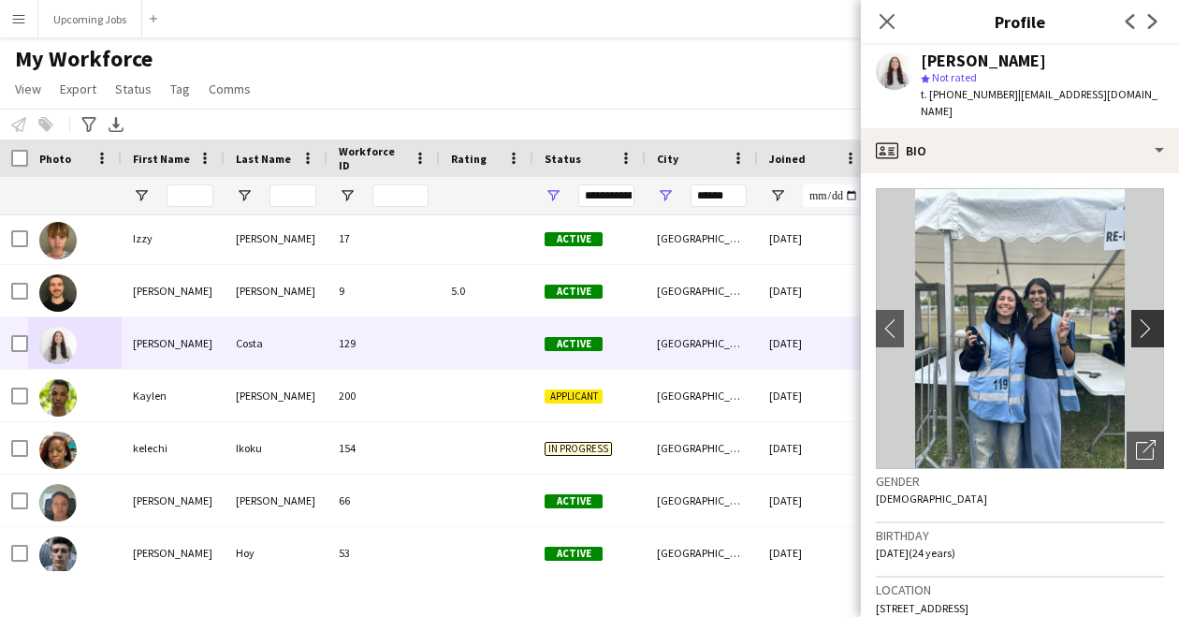
click at [1136, 318] on app-icon "chevron-right" at bounding box center [1150, 328] width 29 height 20
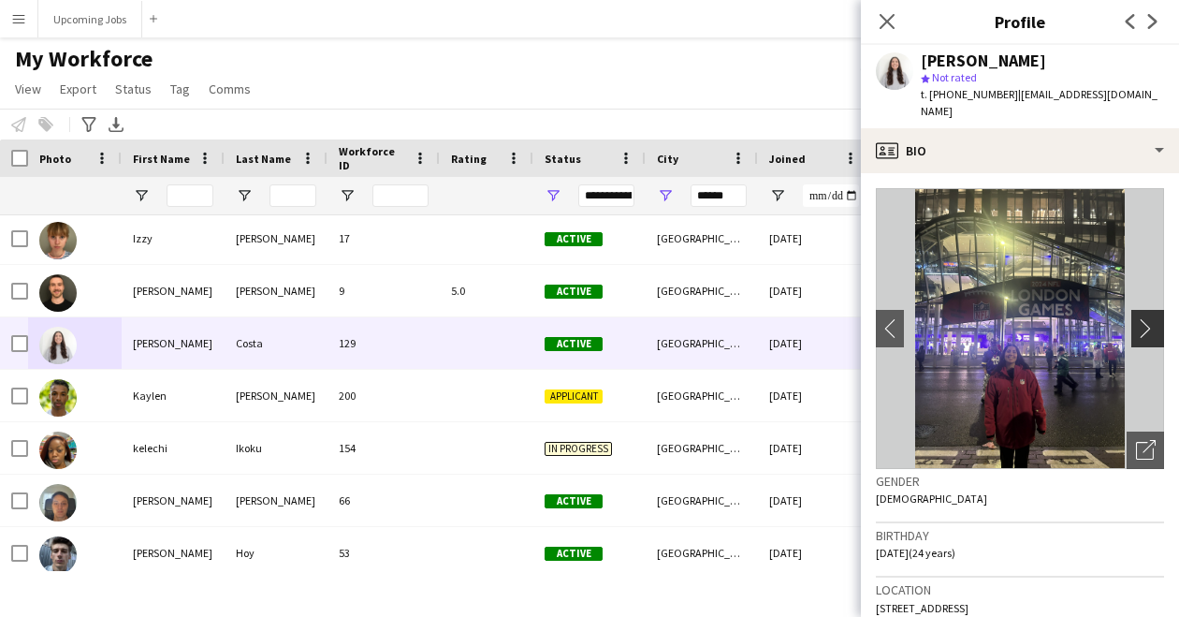
click at [1136, 318] on app-icon "chevron-right" at bounding box center [1150, 328] width 29 height 20
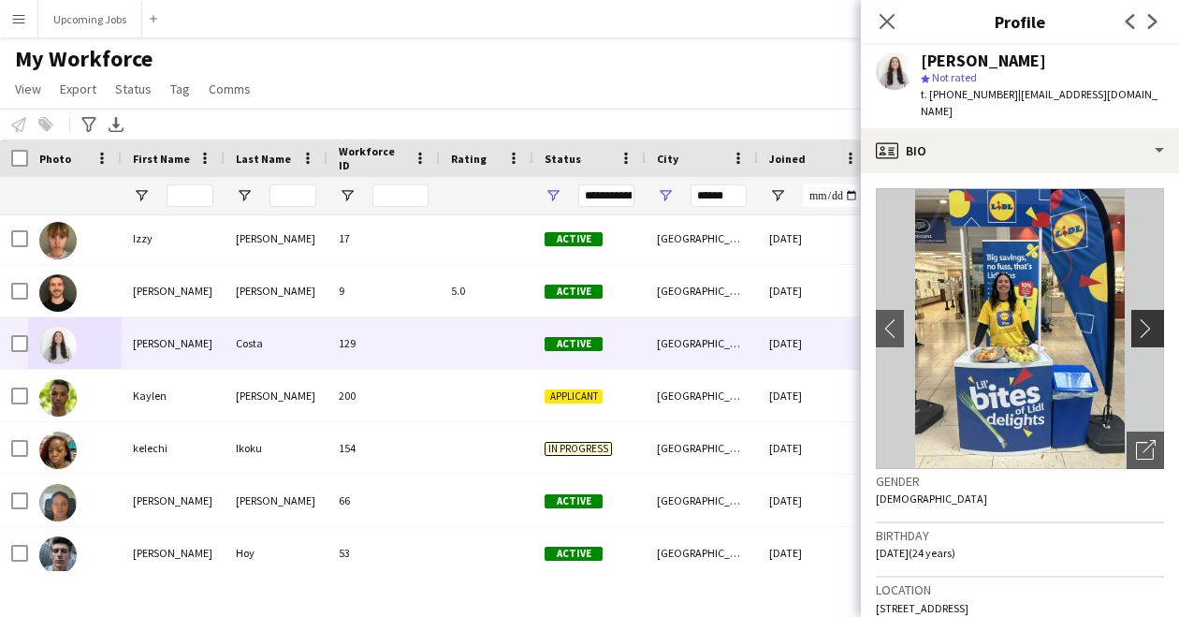
click at [1136, 318] on app-icon "chevron-right" at bounding box center [1150, 328] width 29 height 20
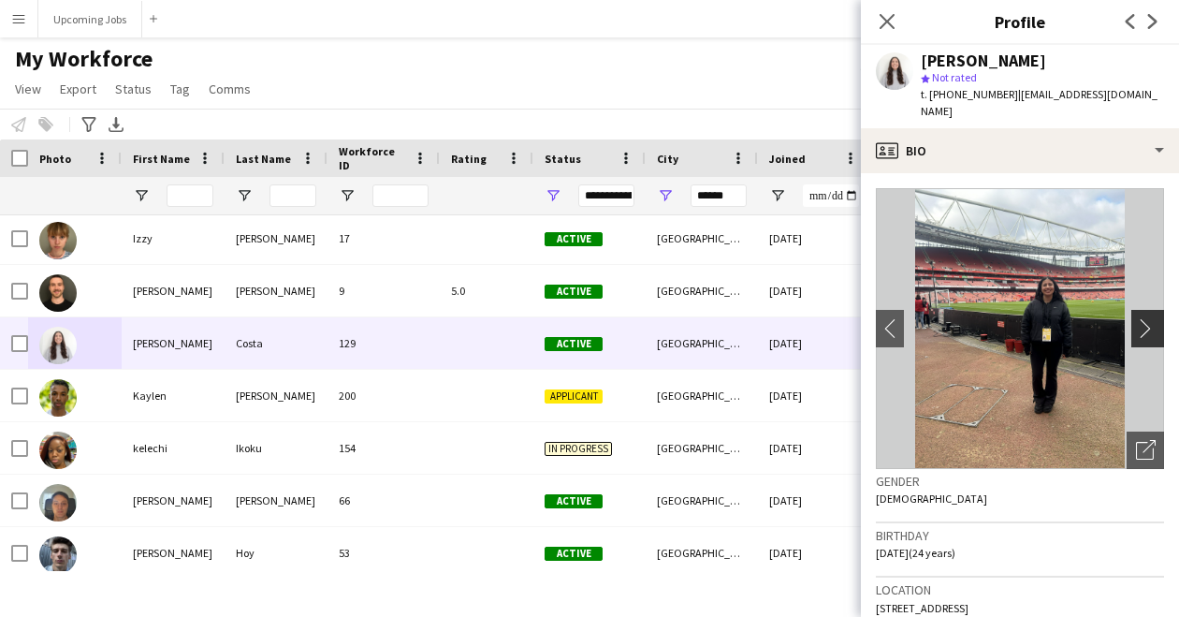
click at [1136, 318] on app-icon "chevron-right" at bounding box center [1150, 328] width 29 height 20
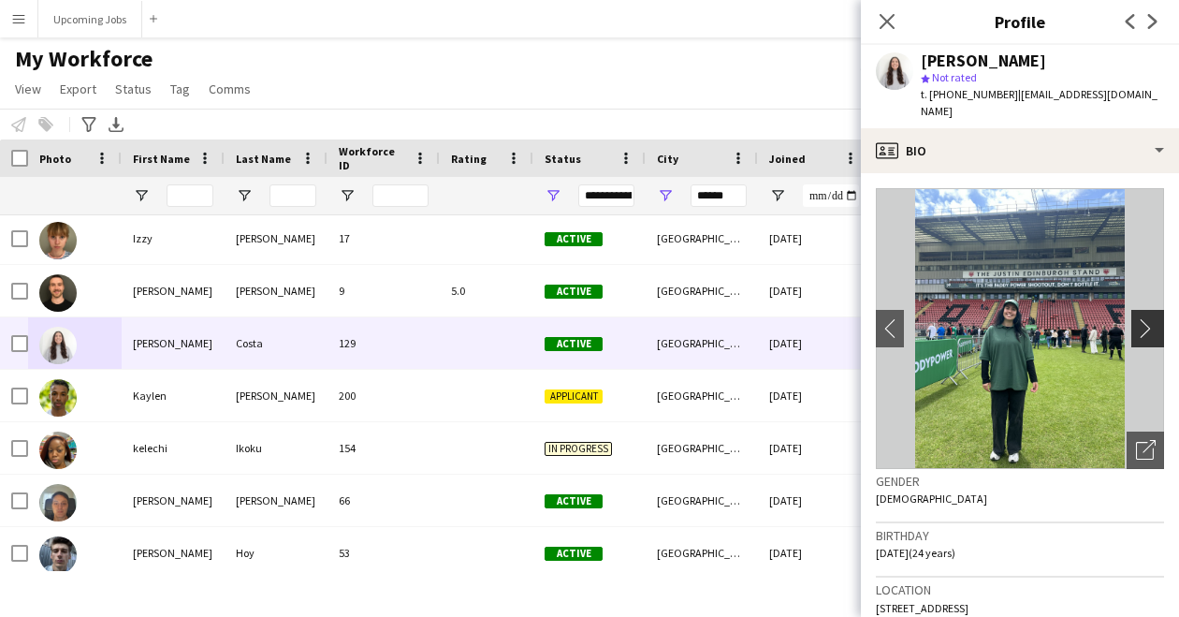
click at [1136, 318] on app-icon "chevron-right" at bounding box center [1150, 328] width 29 height 20
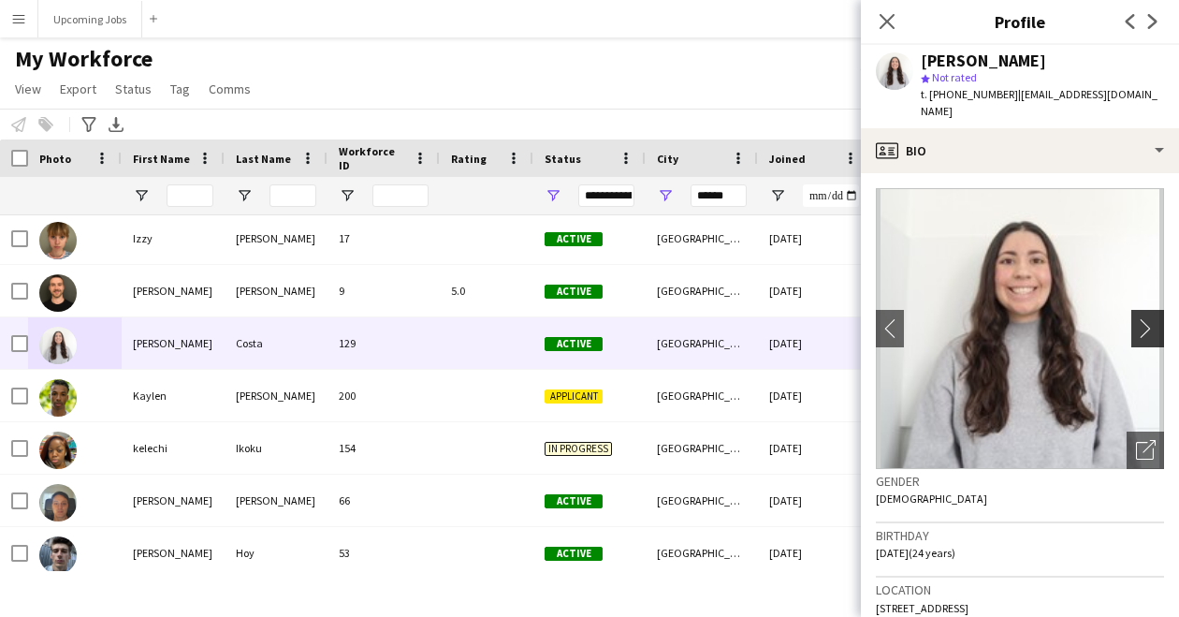
click at [1136, 318] on app-icon "chevron-right" at bounding box center [1150, 328] width 29 height 20
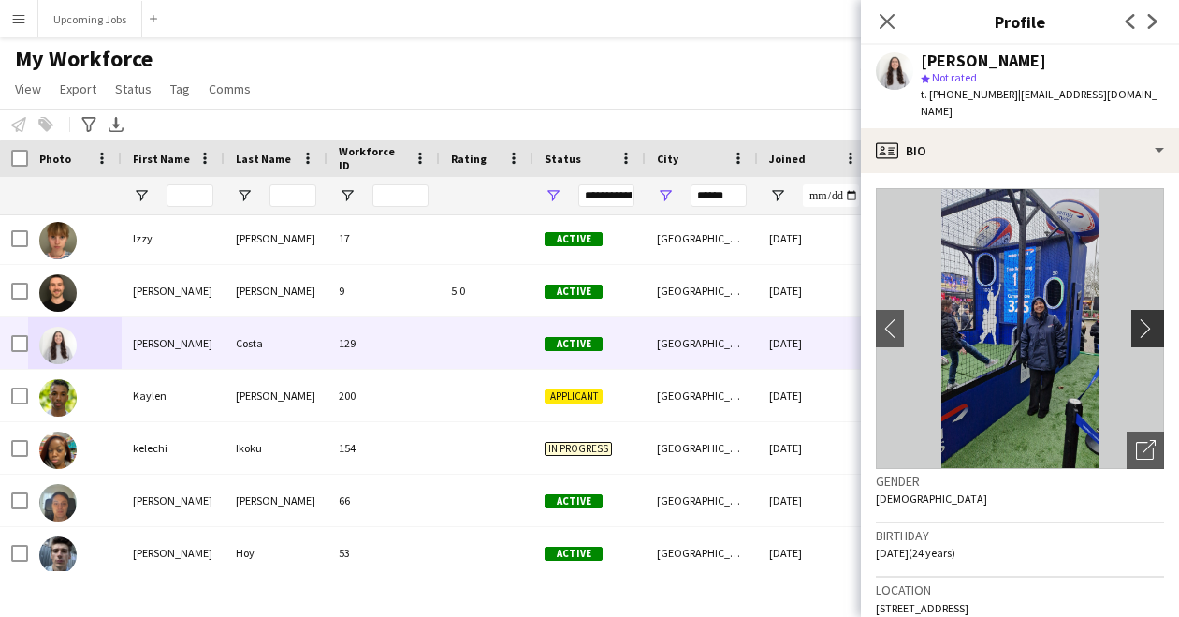
click at [1136, 318] on app-icon "chevron-right" at bounding box center [1150, 328] width 29 height 20
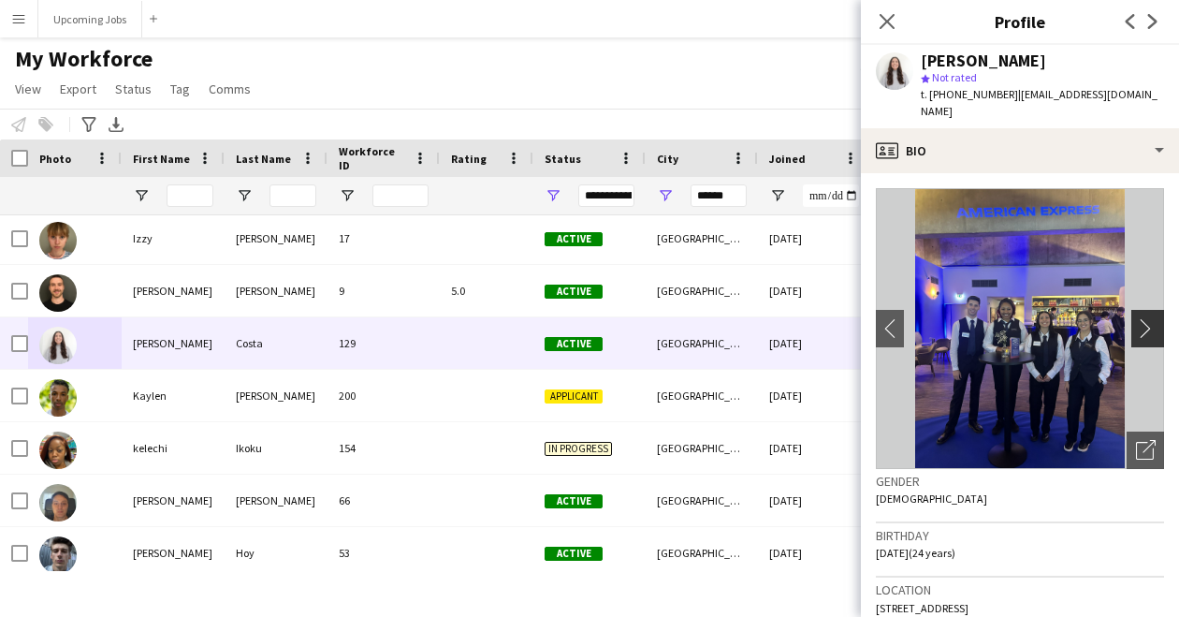
click at [1136, 318] on app-icon "chevron-right" at bounding box center [1150, 328] width 29 height 20
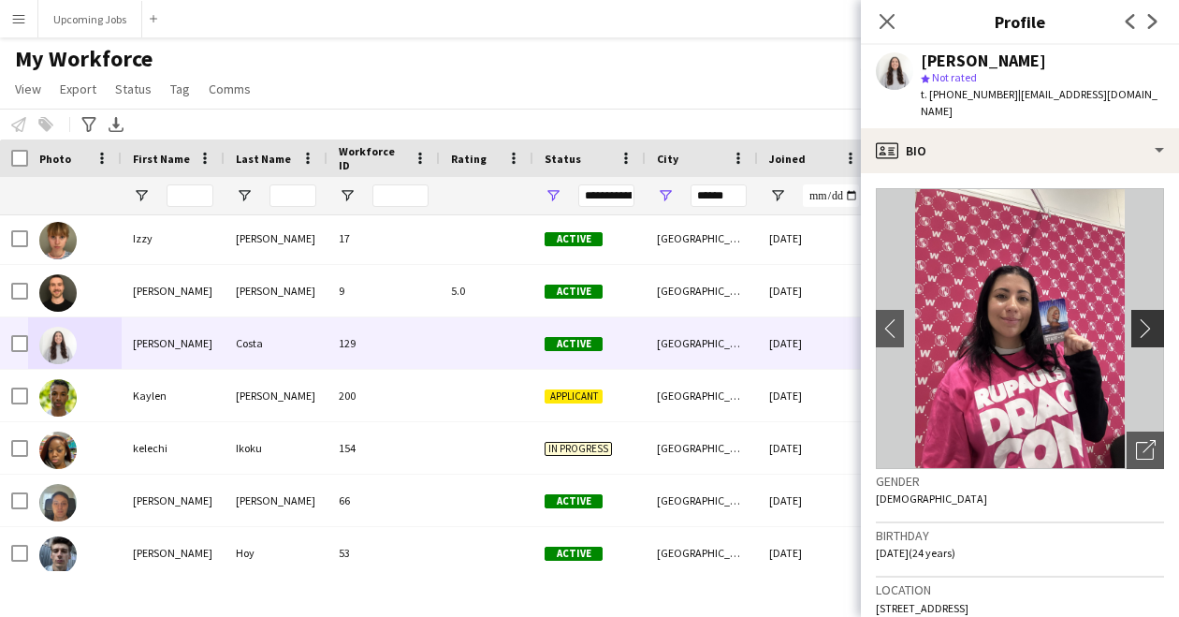
click at [1136, 318] on app-icon "chevron-right" at bounding box center [1150, 328] width 29 height 20
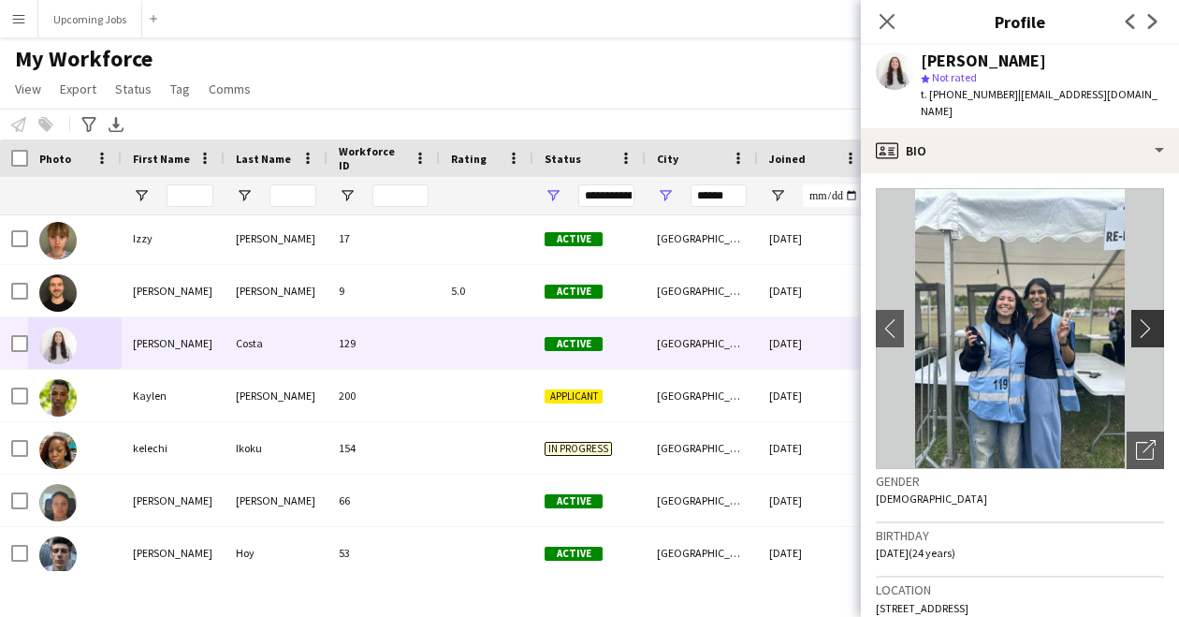
click at [1136, 318] on app-icon "chevron-right" at bounding box center [1150, 328] width 29 height 20
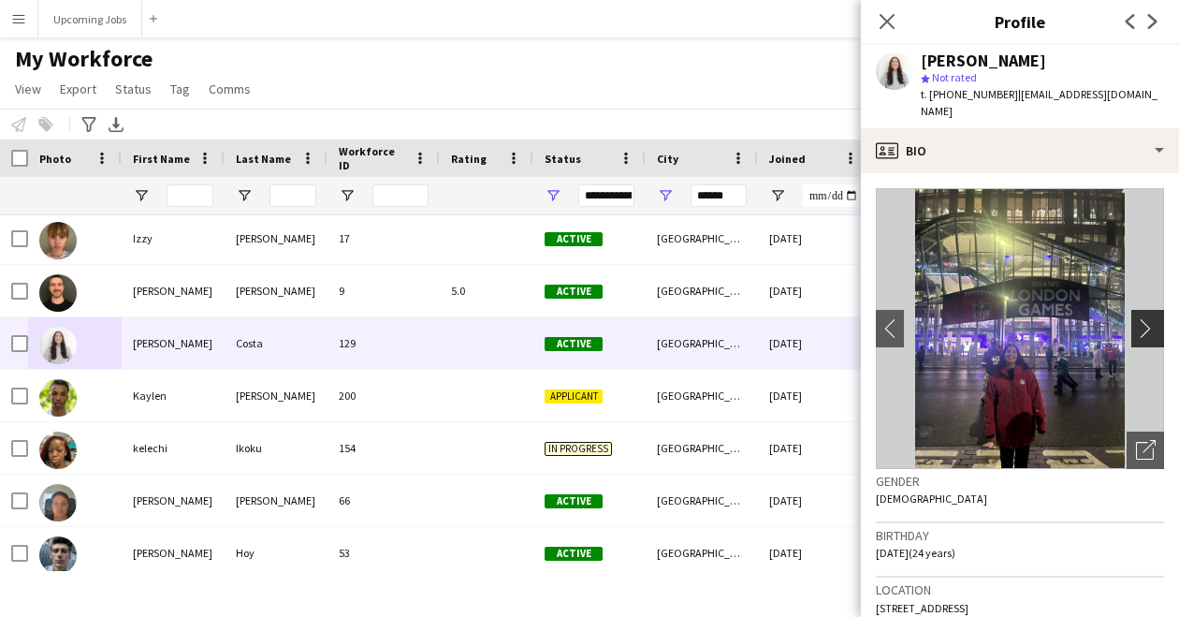
click at [1136, 318] on app-icon "chevron-right" at bounding box center [1150, 328] width 29 height 20
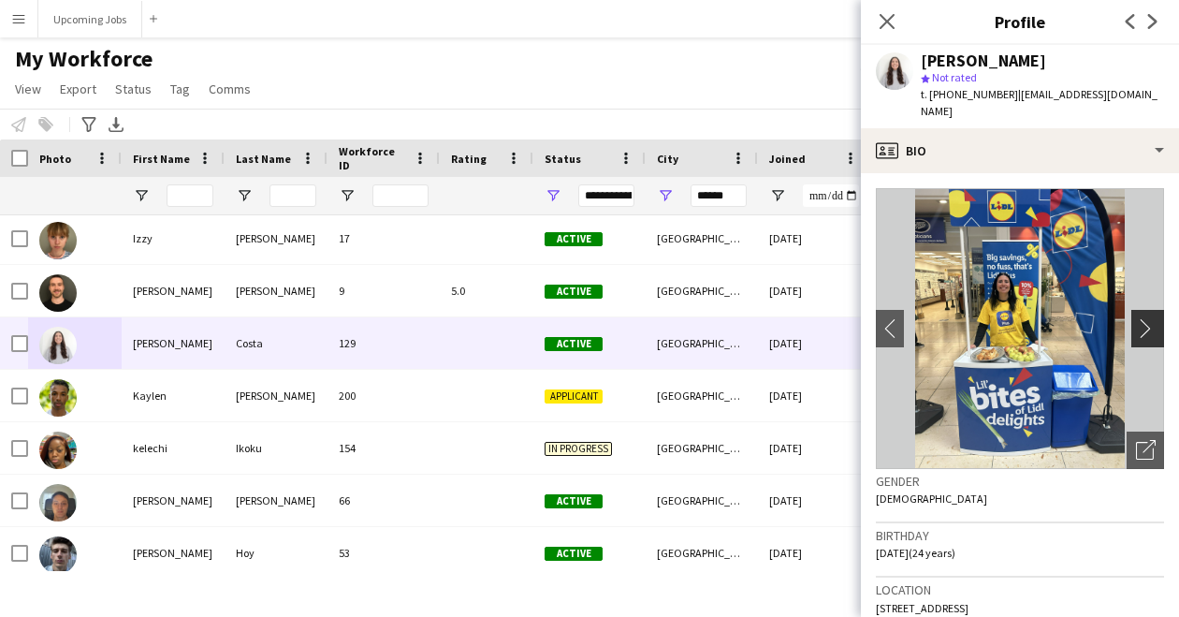
click at [1136, 318] on app-icon "chevron-right" at bounding box center [1150, 328] width 29 height 20
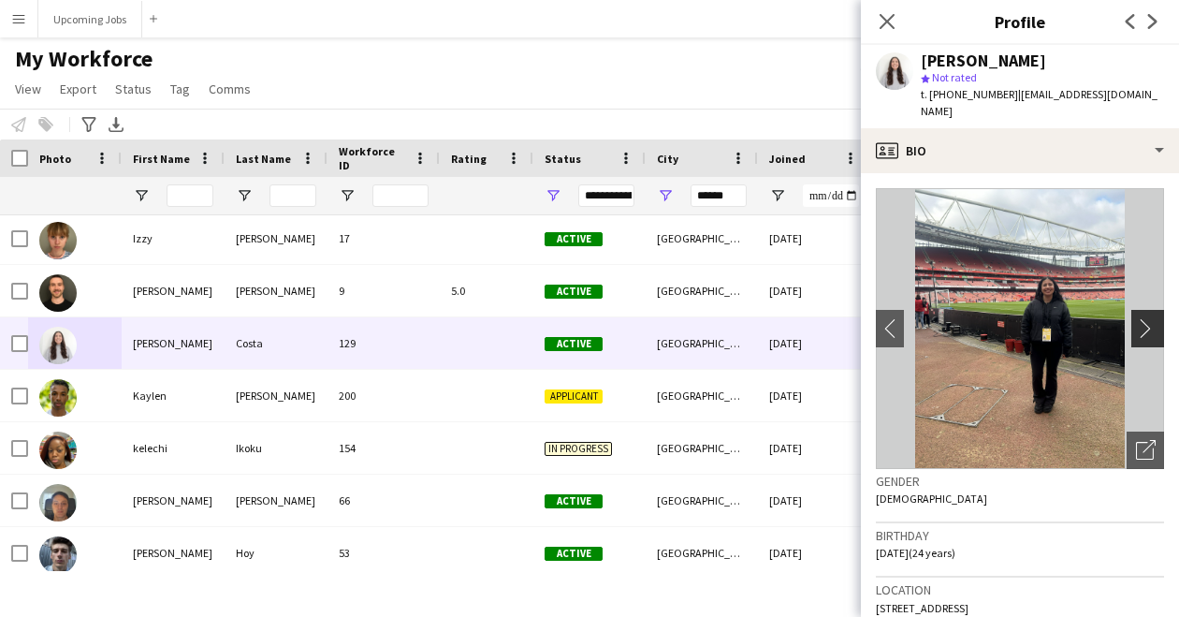
click at [1136, 318] on app-icon "chevron-right" at bounding box center [1150, 328] width 29 height 20
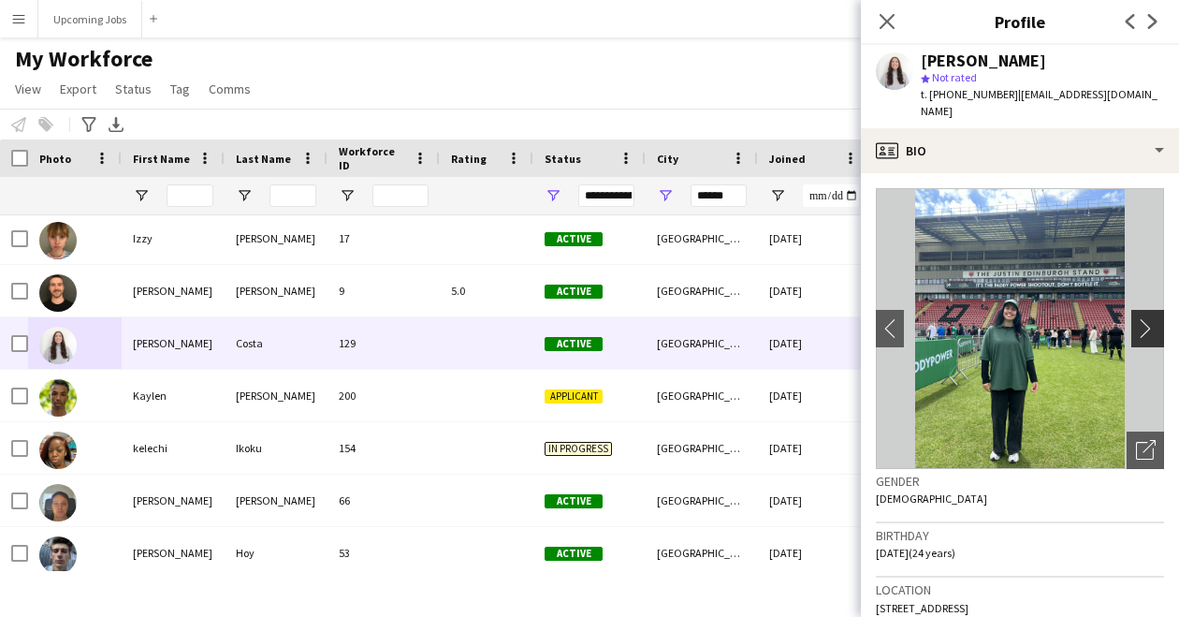
click at [1136, 318] on app-icon "chevron-right" at bounding box center [1150, 328] width 29 height 20
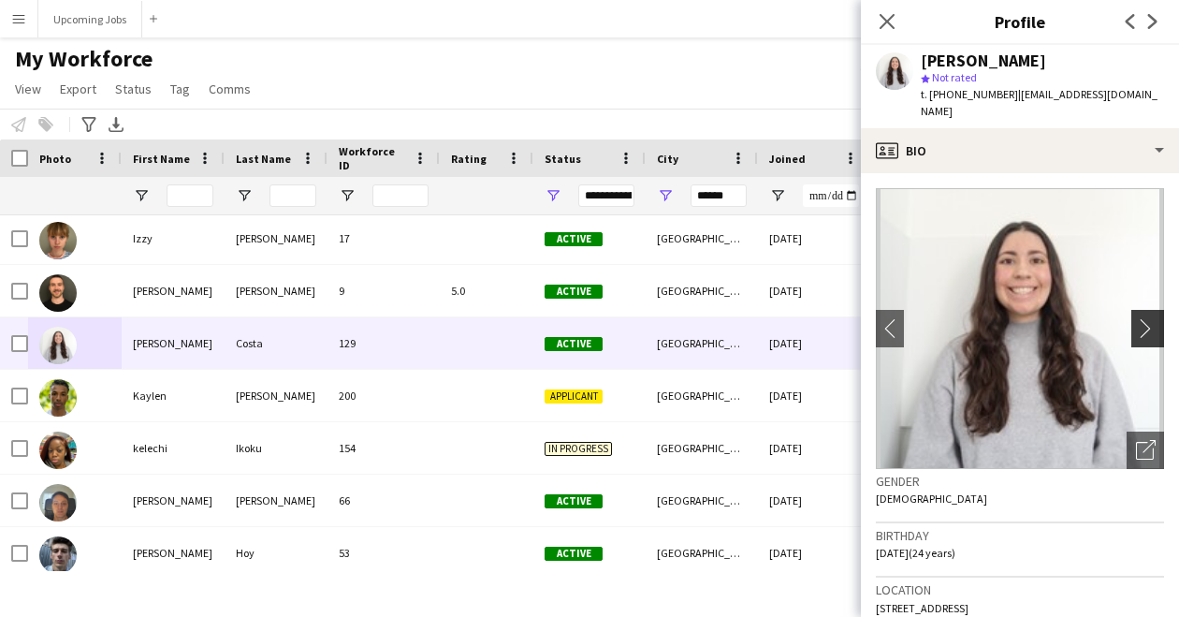
click at [1136, 318] on app-icon "chevron-right" at bounding box center [1150, 328] width 29 height 20
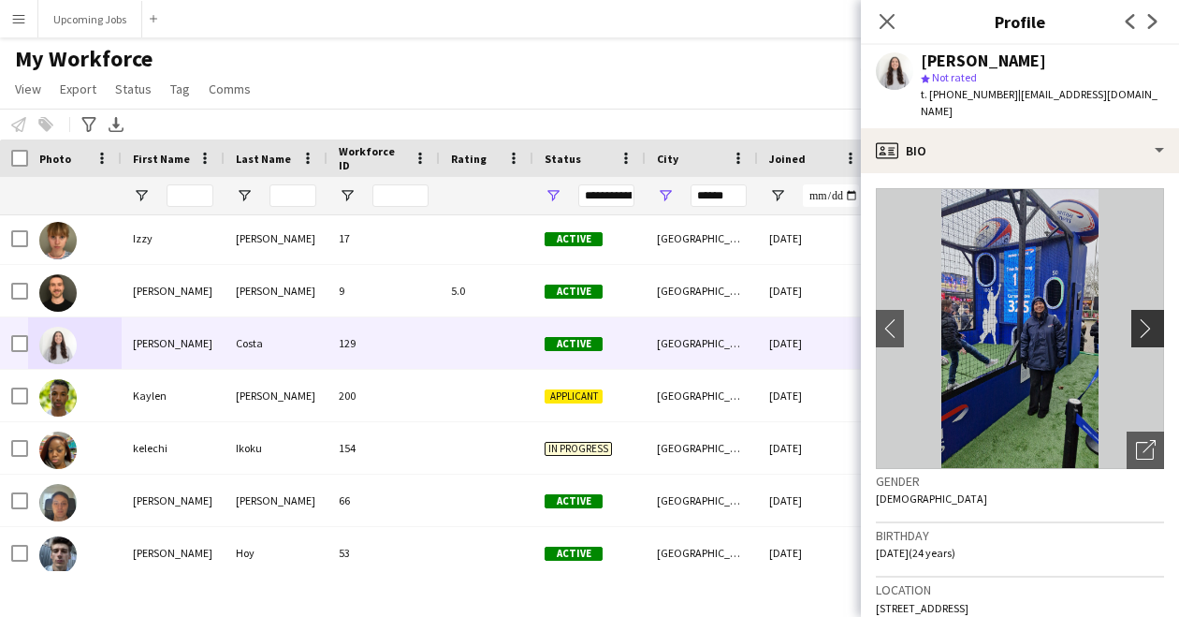
click at [1136, 318] on app-icon "chevron-right" at bounding box center [1150, 328] width 29 height 20
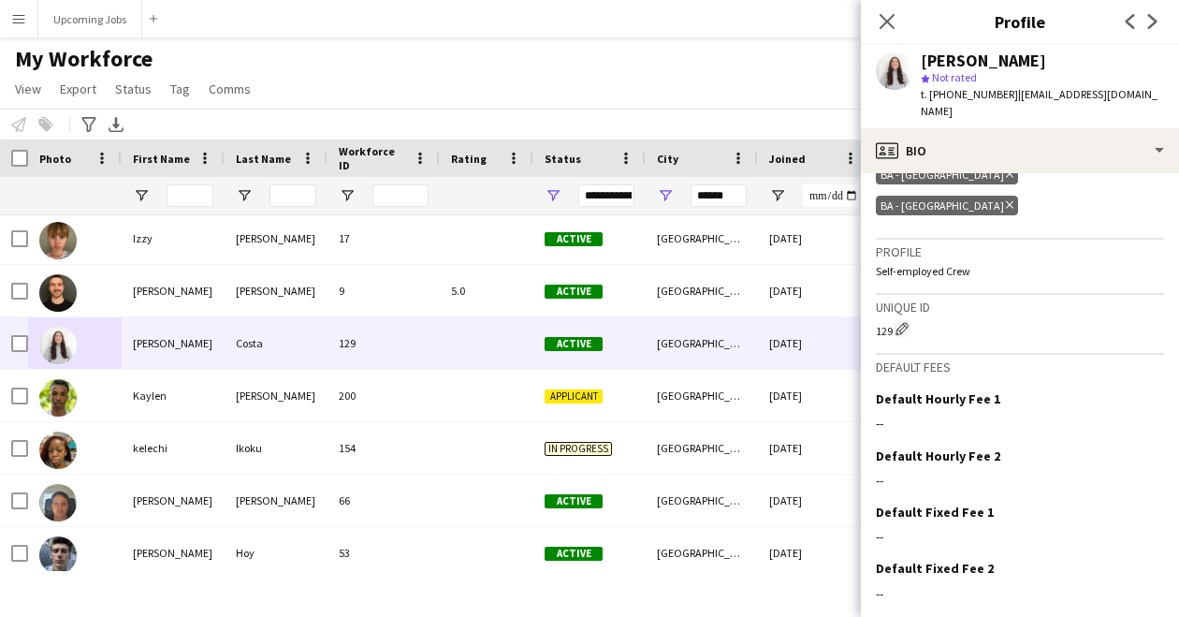
scroll to position [757, 0]
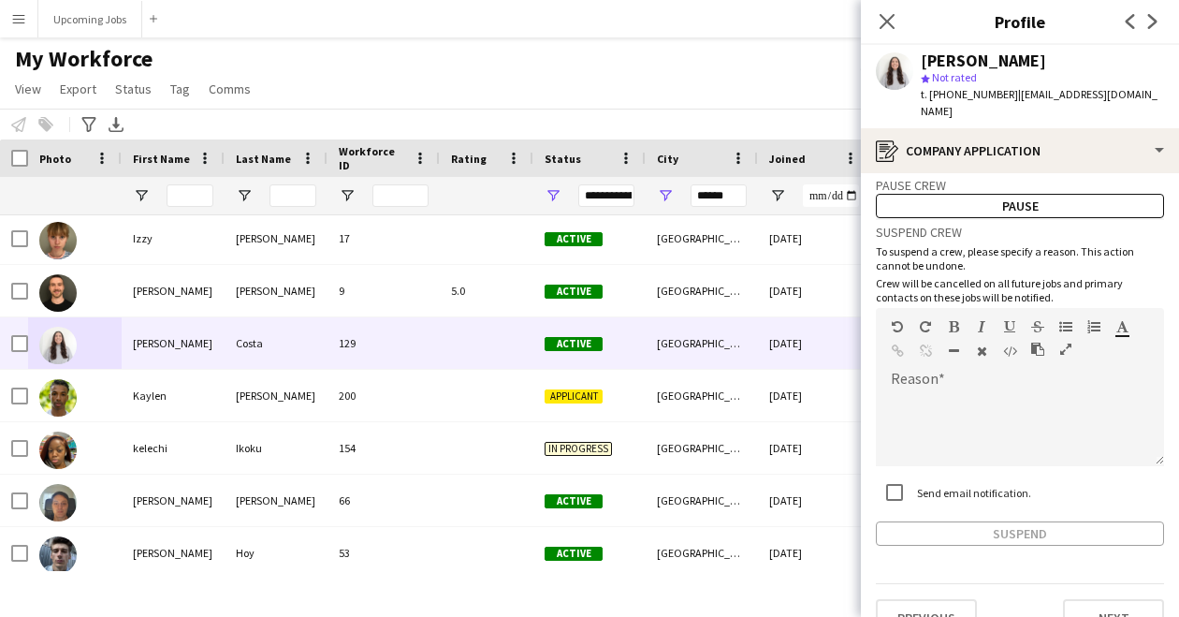
scroll to position [55, 0]
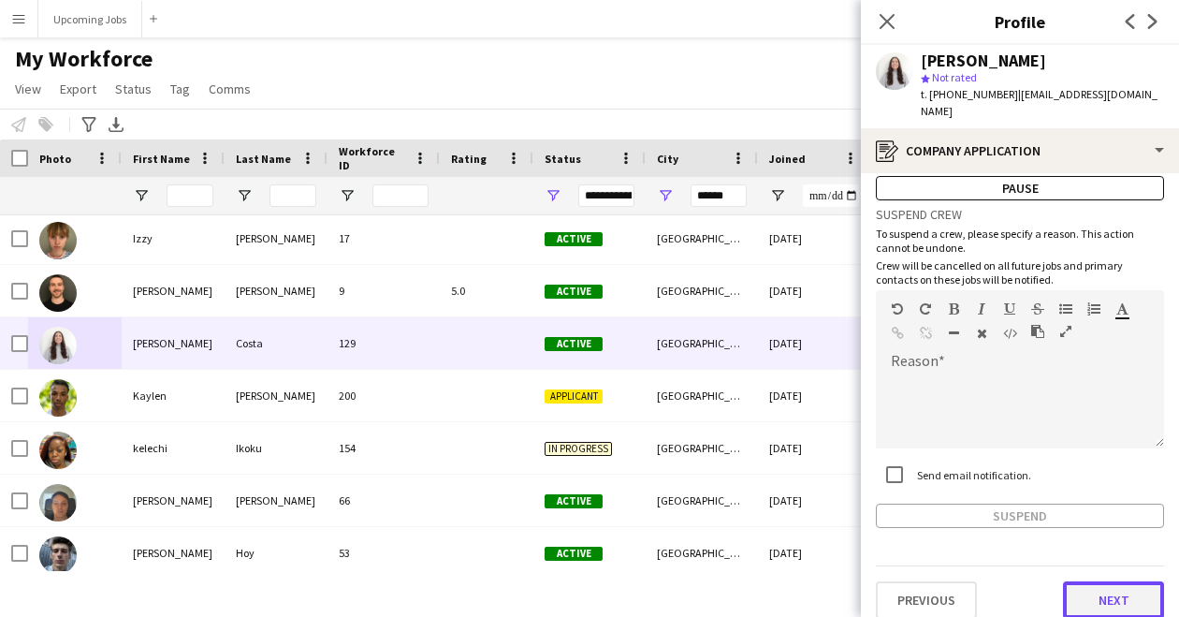
click at [1086, 581] on button "Next" at bounding box center [1113, 599] width 101 height 37
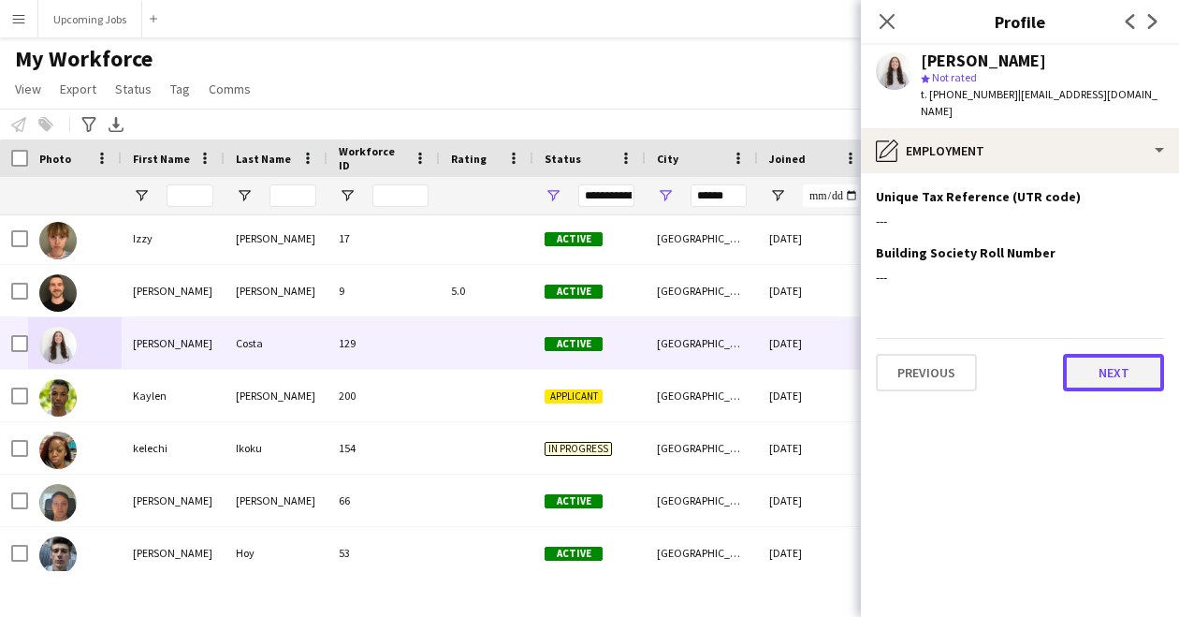
click at [1110, 354] on button "Next" at bounding box center [1113, 372] width 101 height 37
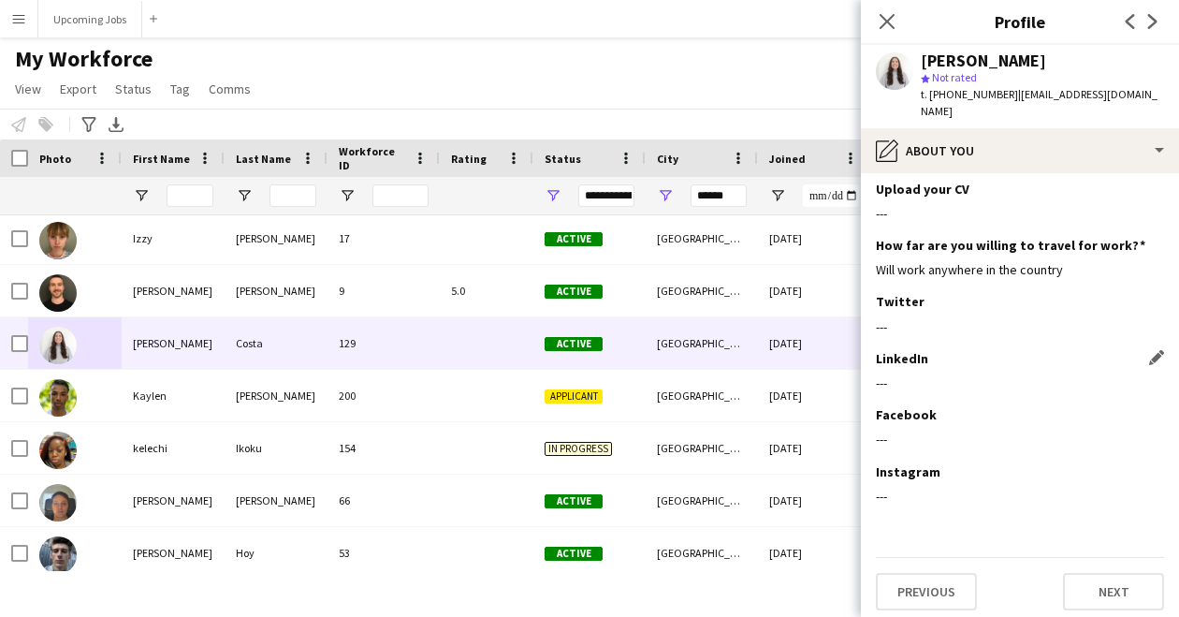
scroll to position [122, 0]
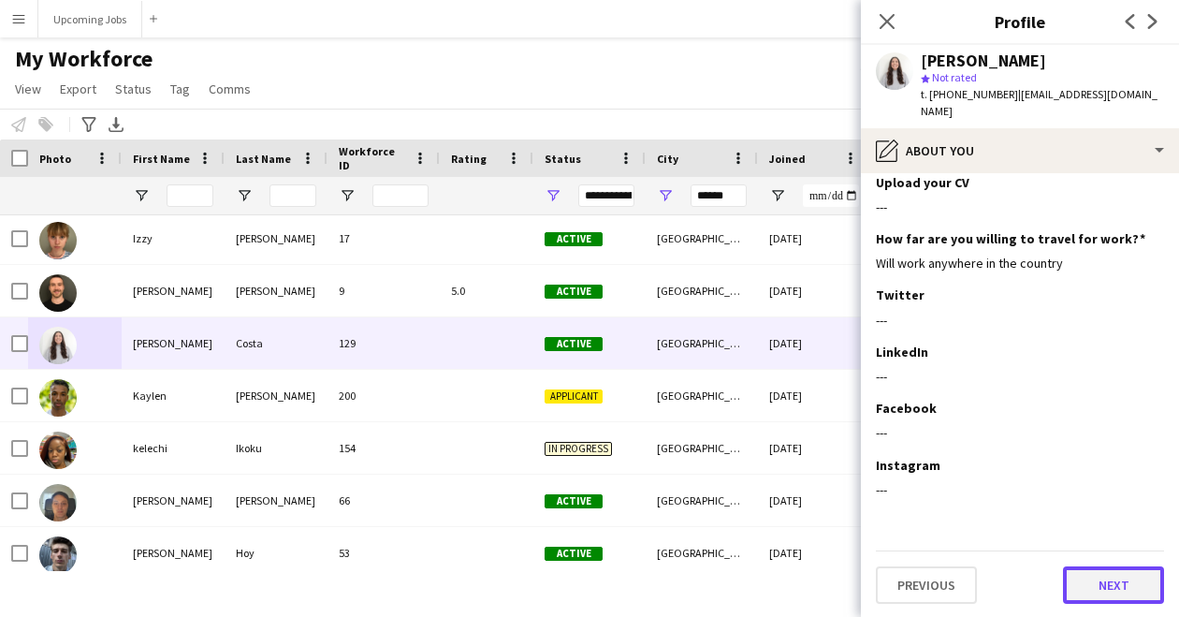
click at [1086, 576] on button "Next" at bounding box center [1113, 584] width 101 height 37
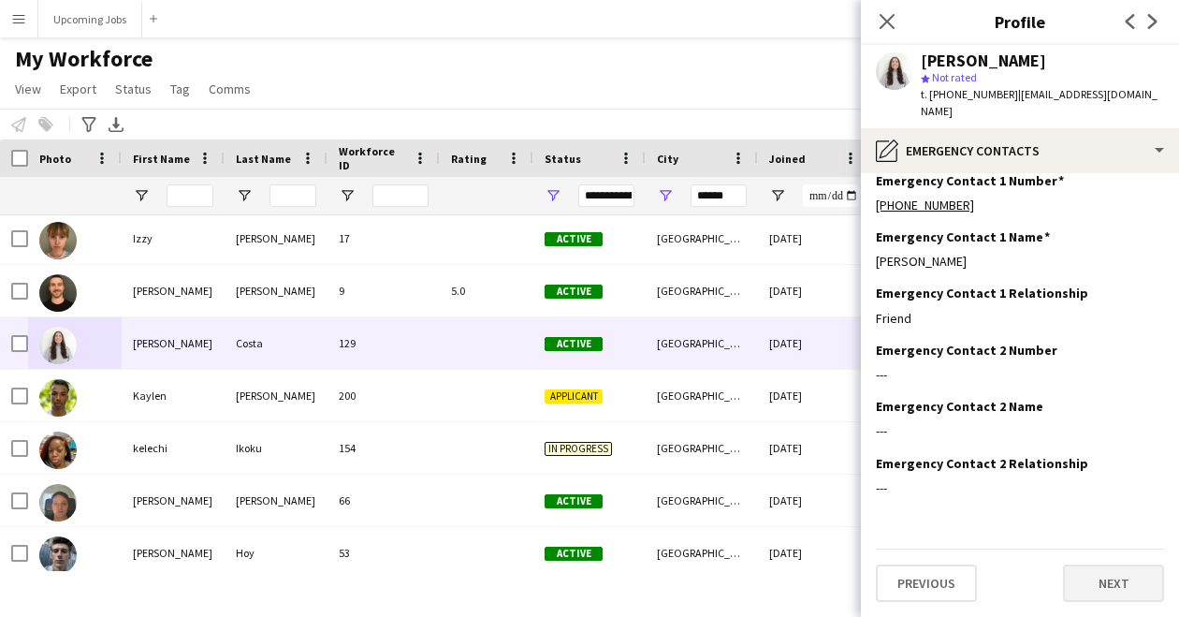
scroll to position [0, 0]
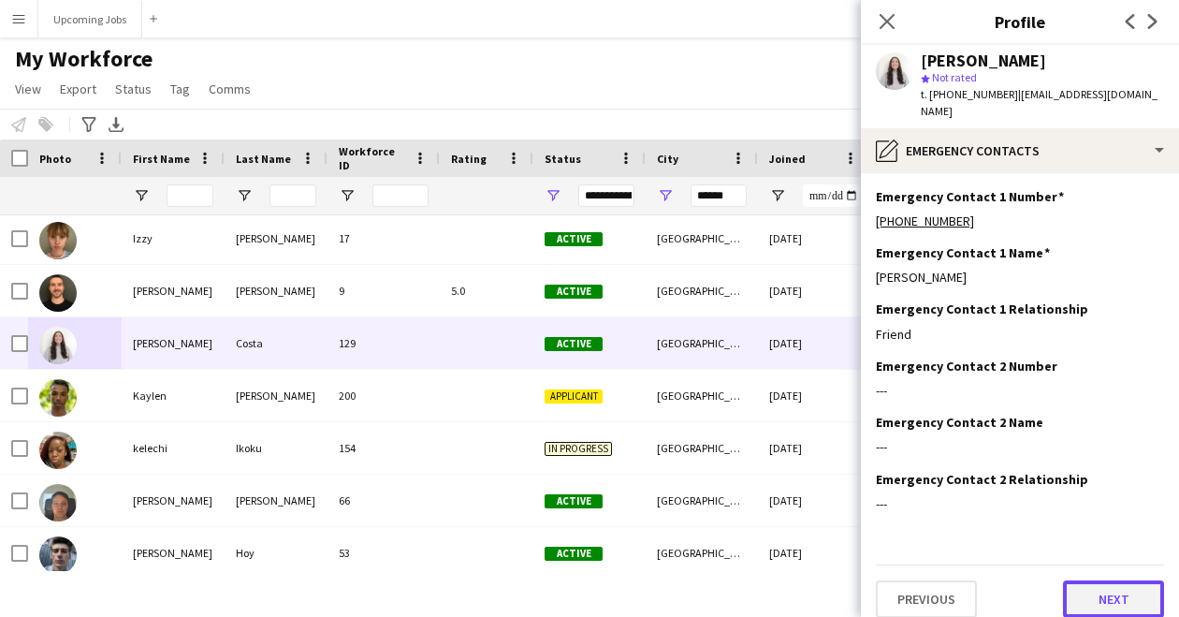
click at [1086, 580] on button "Next" at bounding box center [1113, 598] width 101 height 37
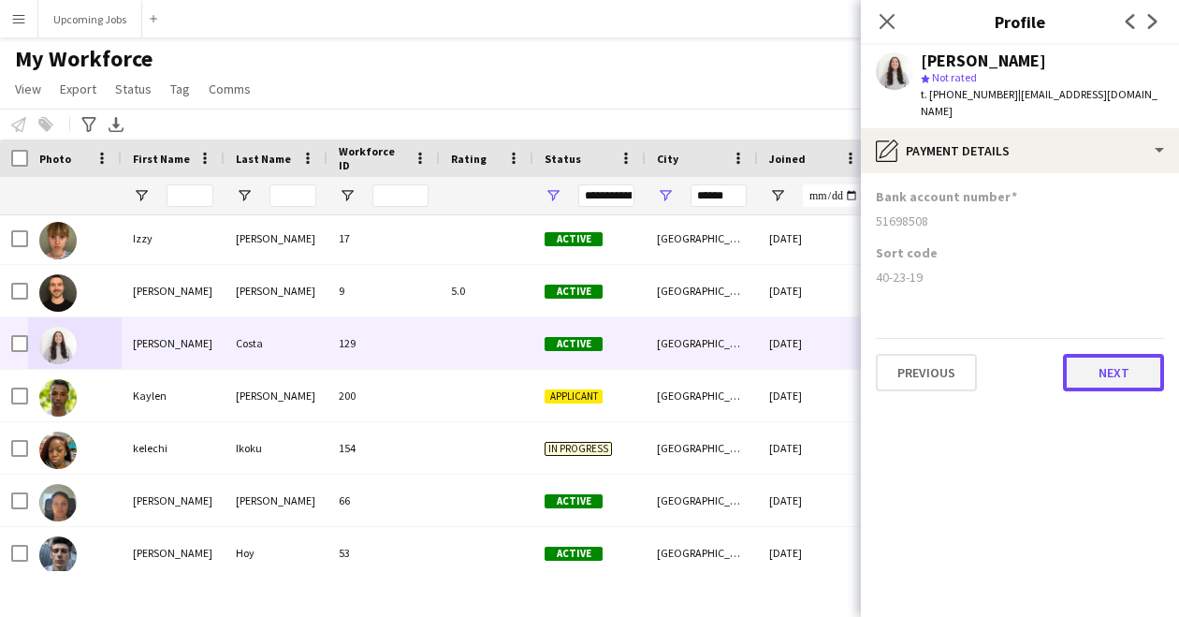
click at [1112, 354] on button "Next" at bounding box center [1113, 372] width 101 height 37
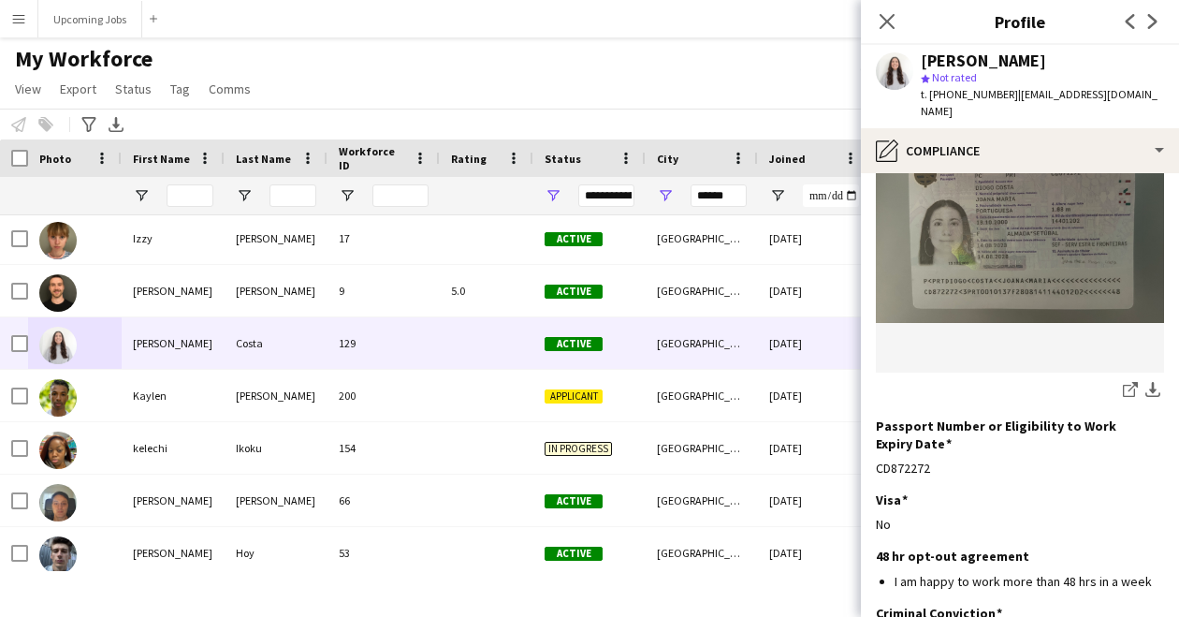
scroll to position [358, 0]
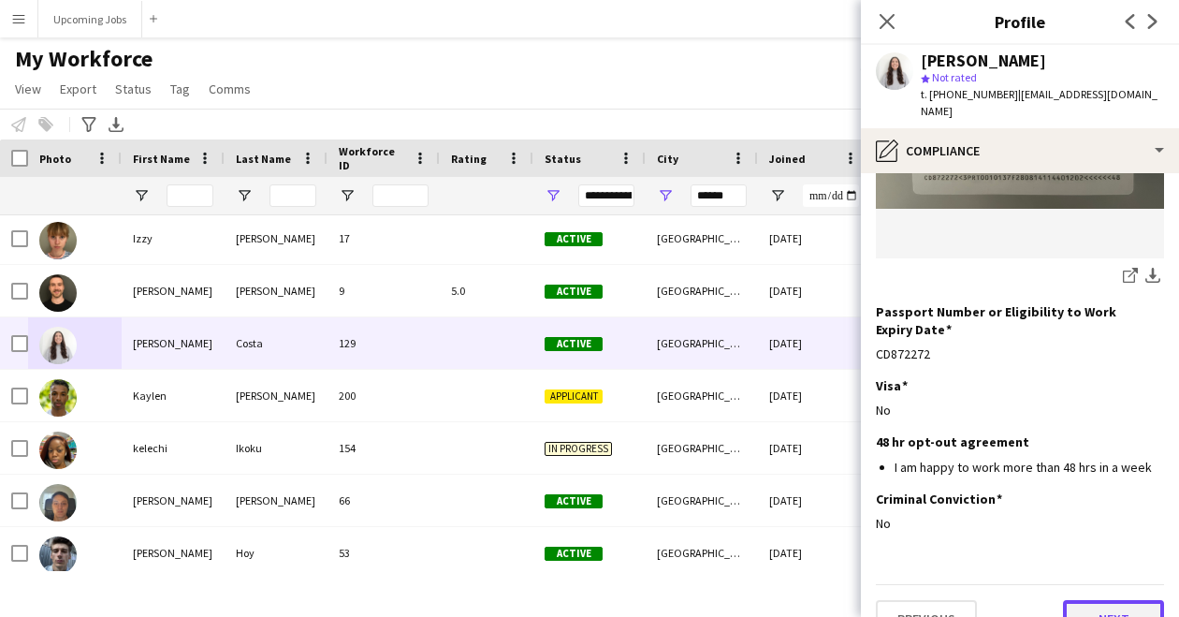
click at [1083, 600] on button "Next" at bounding box center [1113, 618] width 101 height 37
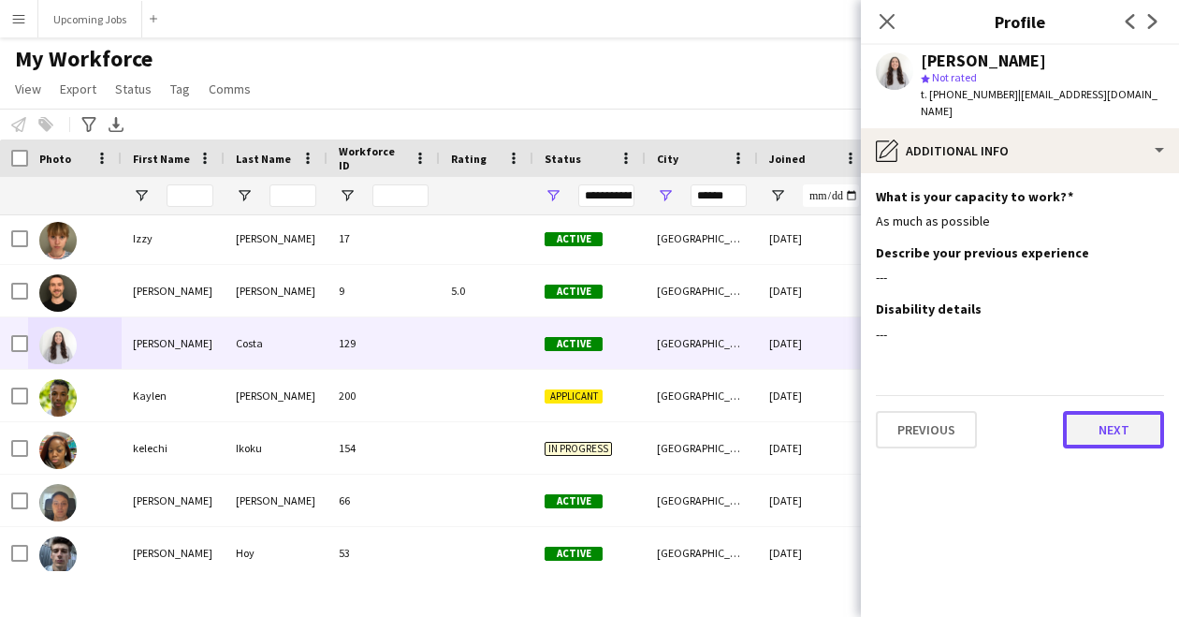
click at [1134, 412] on button "Next" at bounding box center [1113, 429] width 101 height 37
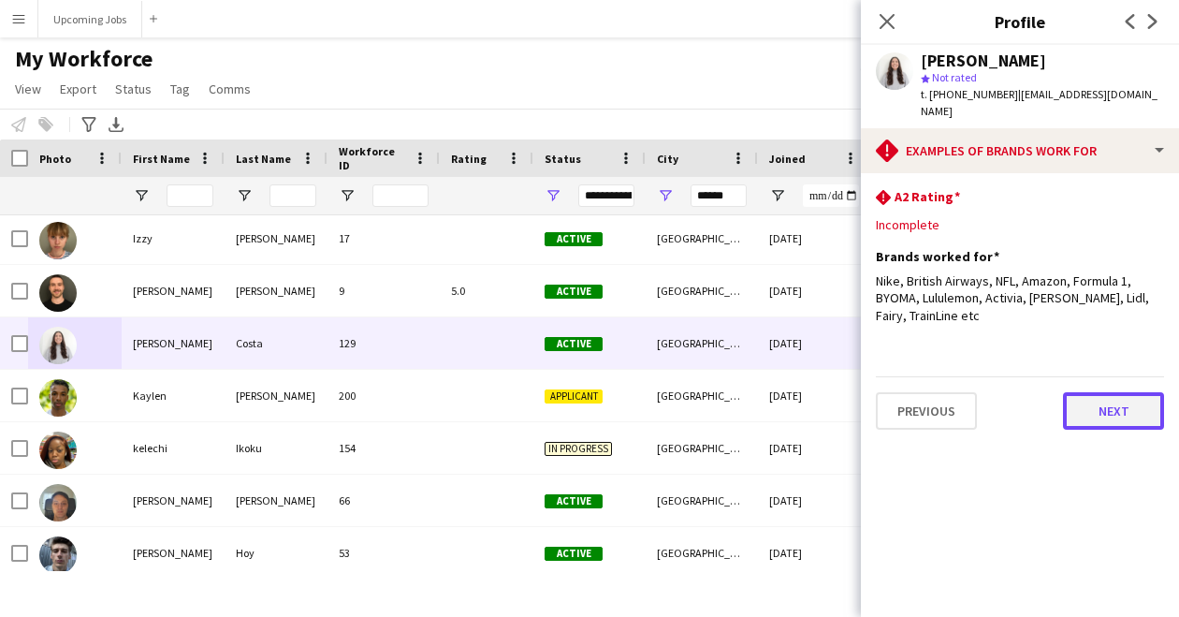
click at [1121, 393] on button "Next" at bounding box center [1113, 410] width 101 height 37
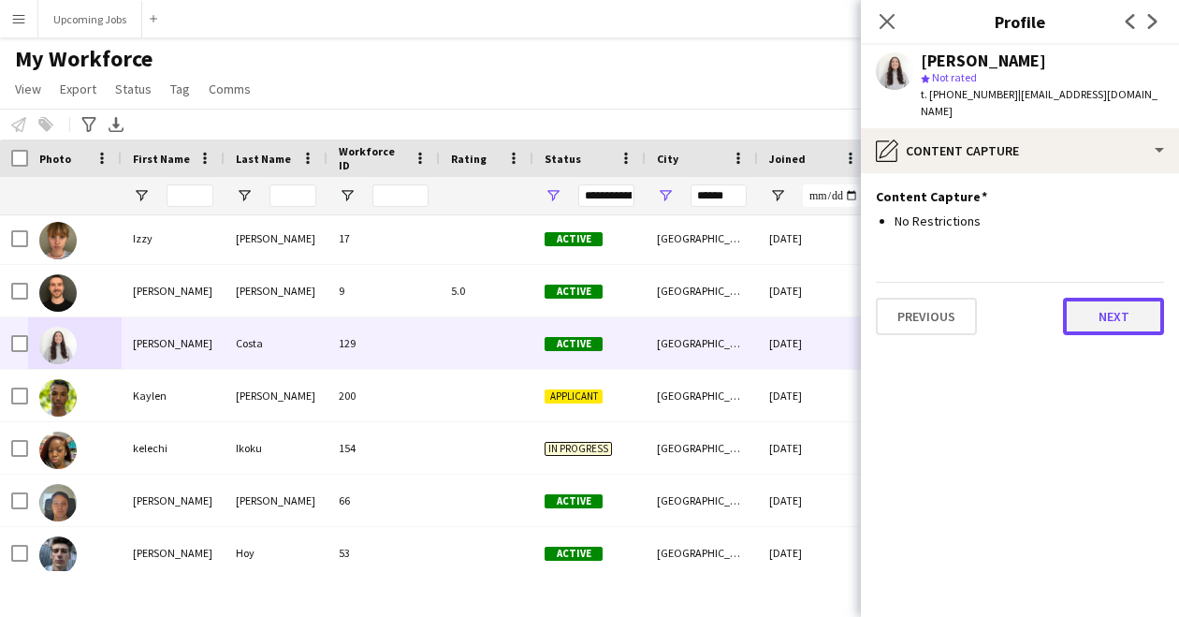
click at [1123, 302] on button "Next" at bounding box center [1113, 316] width 101 height 37
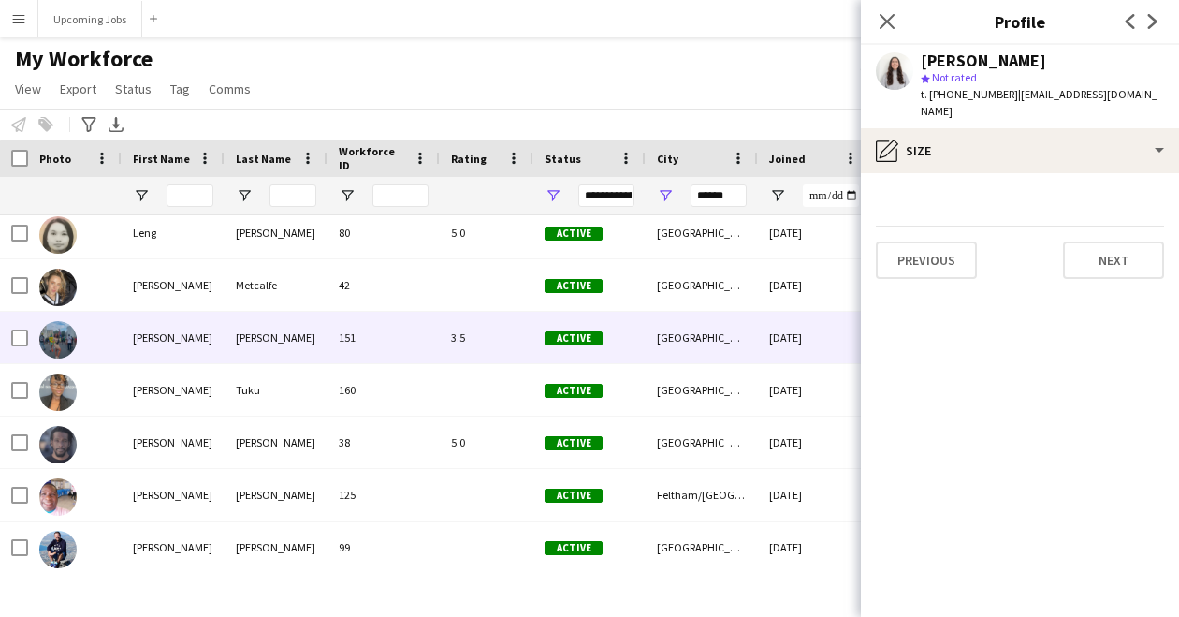
scroll to position [1386, 0]
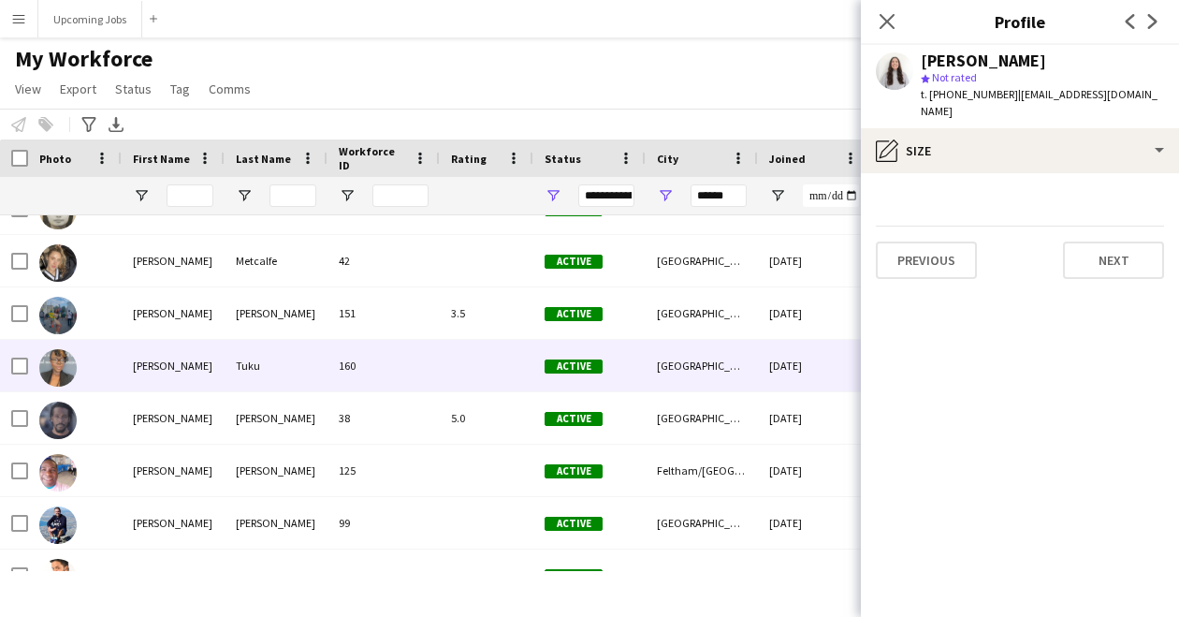
click at [57, 363] on img at bounding box center [57, 367] width 37 height 37
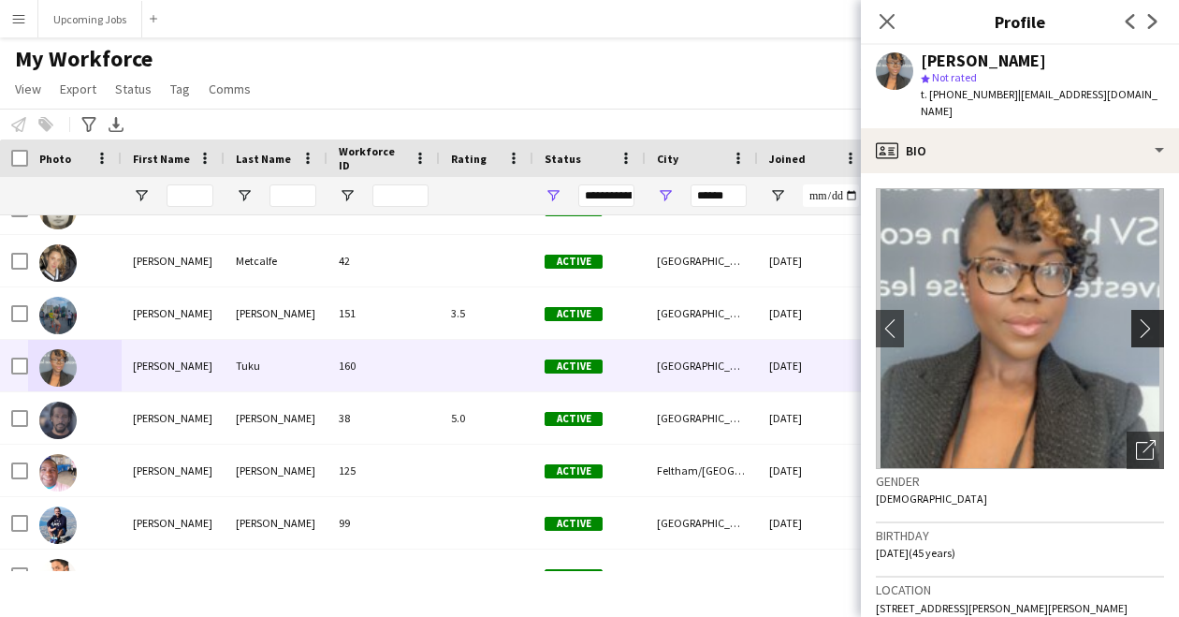
click at [1142, 318] on app-icon "chevron-right" at bounding box center [1150, 328] width 29 height 20
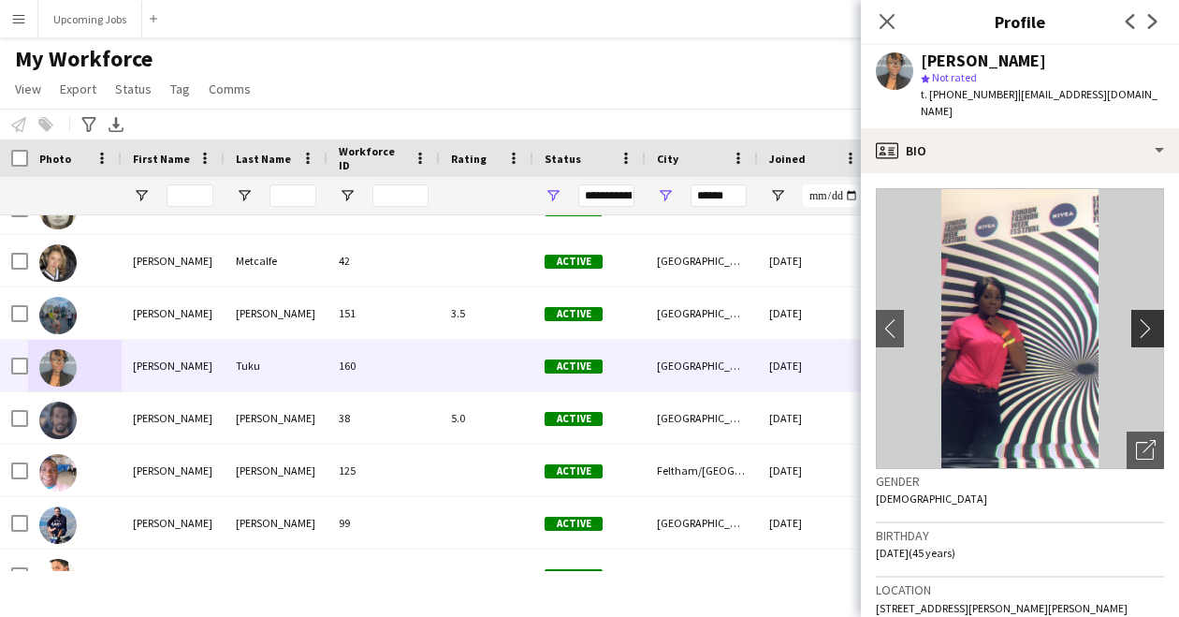
click at [1137, 318] on app-icon "chevron-right" at bounding box center [1150, 328] width 29 height 20
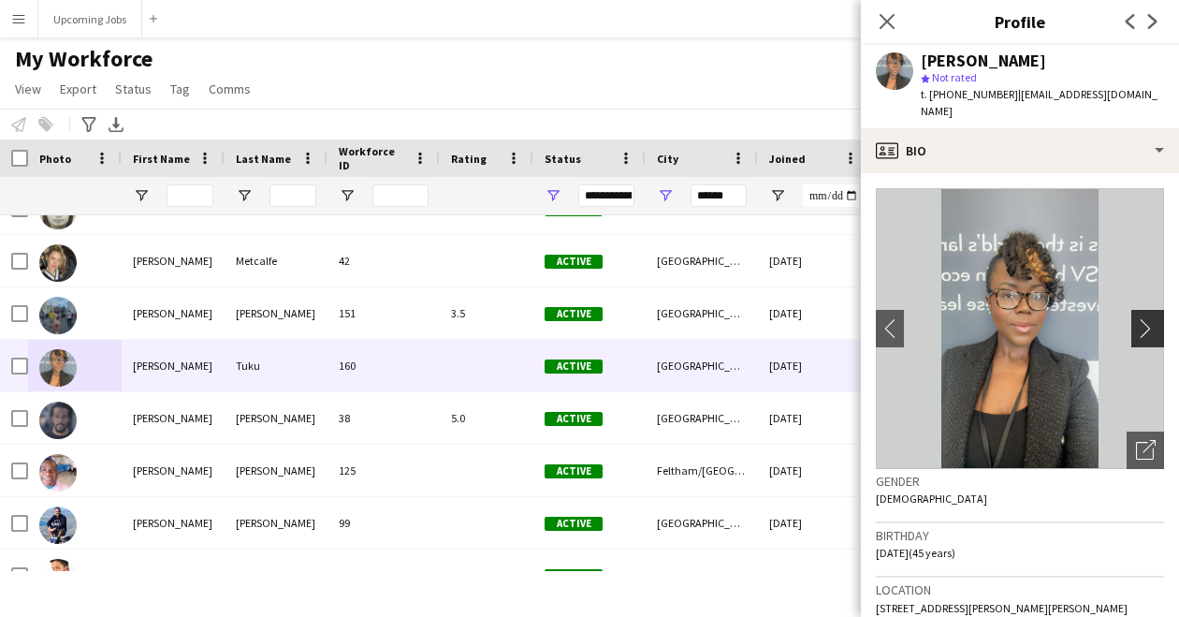
click at [1137, 318] on app-icon "chevron-right" at bounding box center [1150, 328] width 29 height 20
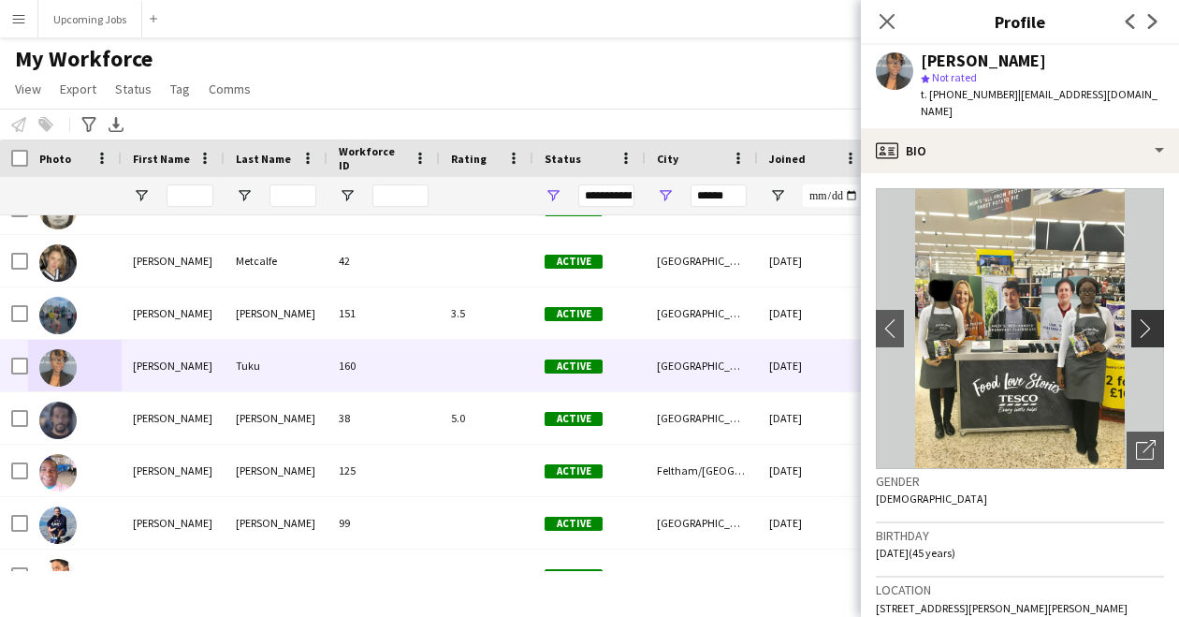
click at [1137, 318] on app-icon "chevron-right" at bounding box center [1150, 328] width 29 height 20
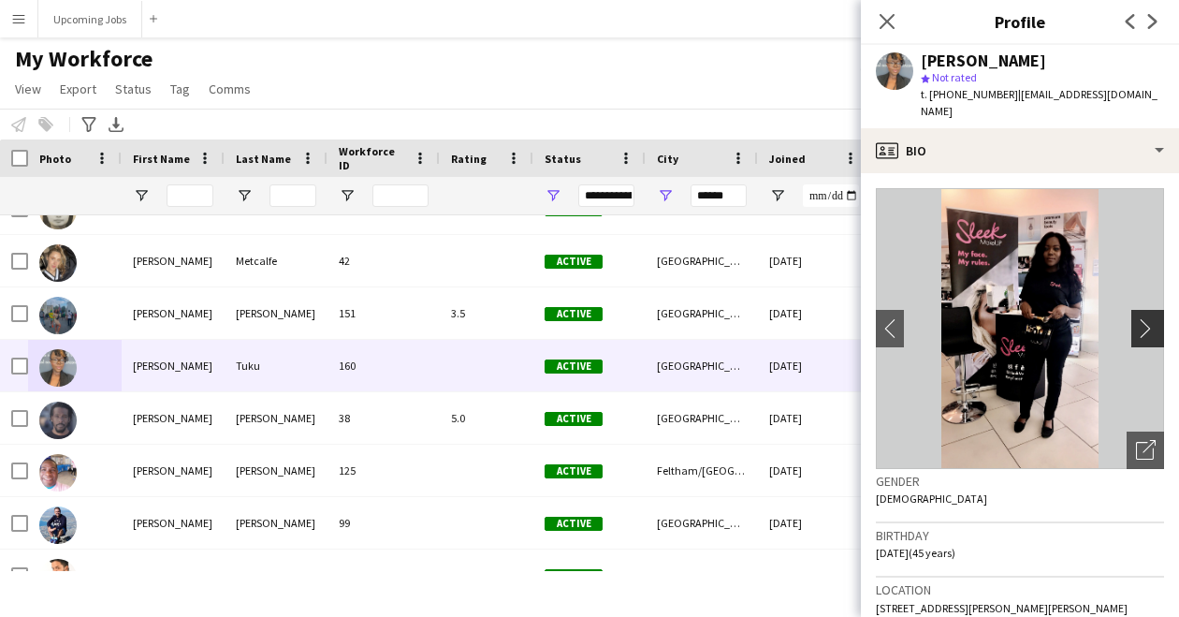
click at [1137, 318] on app-icon "chevron-right" at bounding box center [1150, 328] width 29 height 20
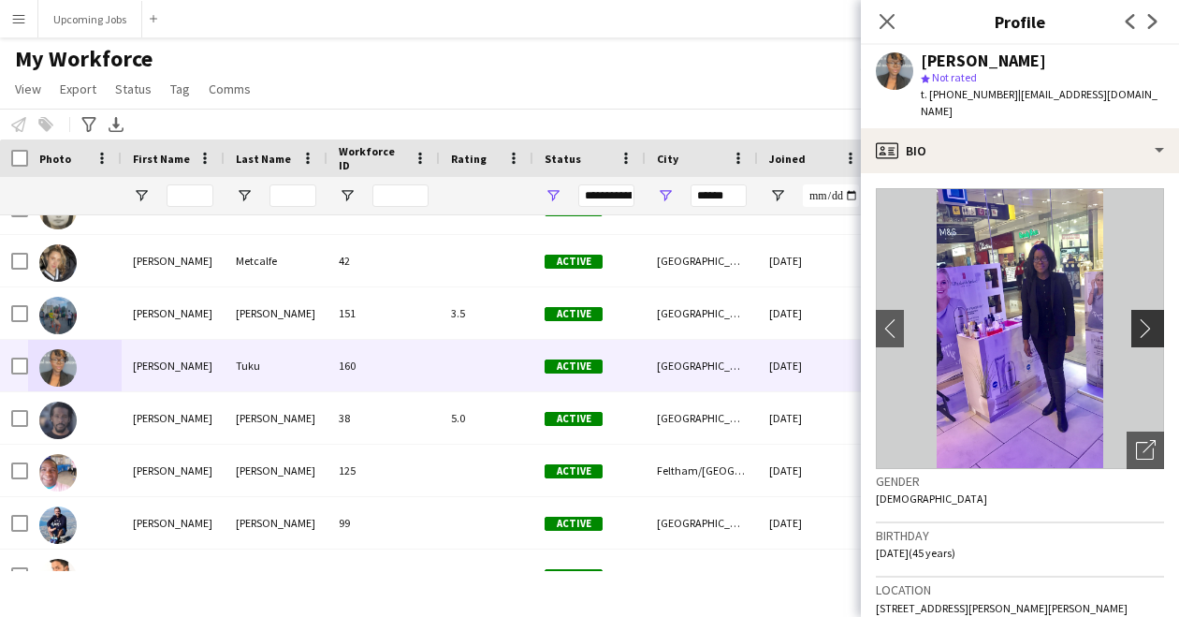
click at [1137, 318] on app-icon "chevron-right" at bounding box center [1150, 328] width 29 height 20
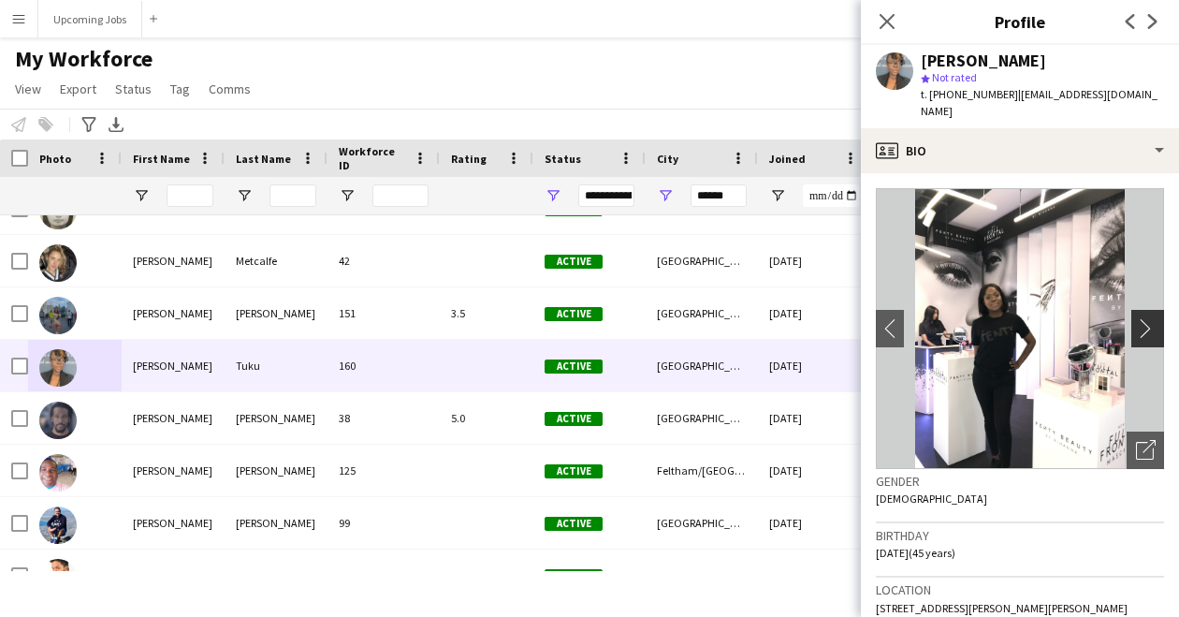
click at [1137, 318] on app-icon "chevron-right" at bounding box center [1150, 328] width 29 height 20
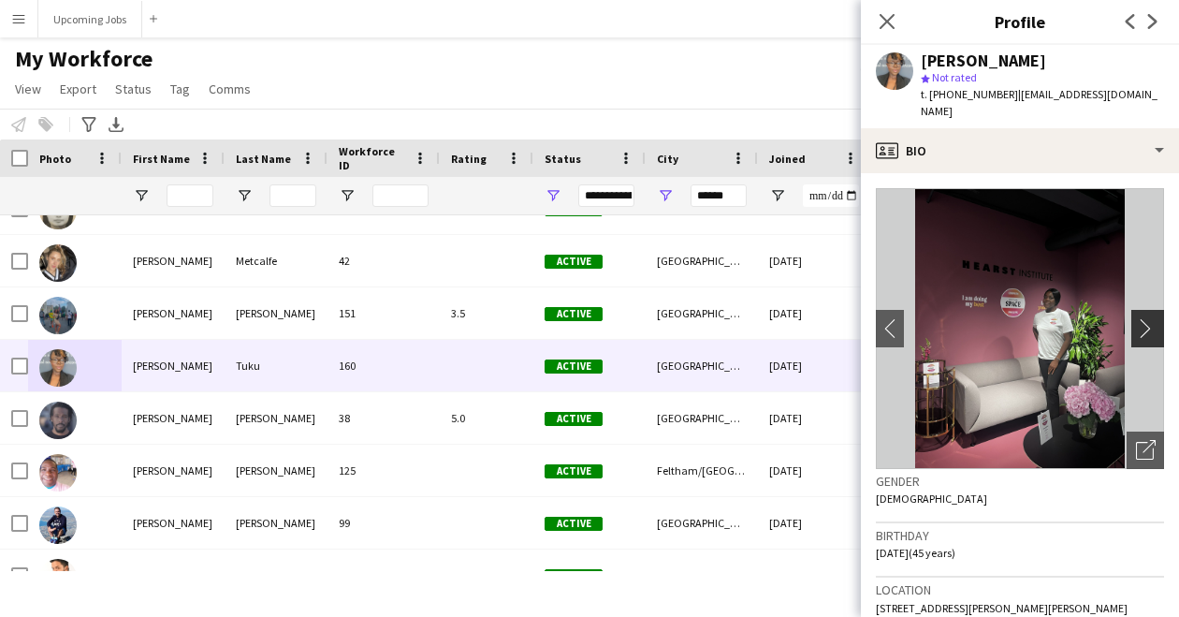
click at [1137, 318] on app-icon "chevron-right" at bounding box center [1150, 328] width 29 height 20
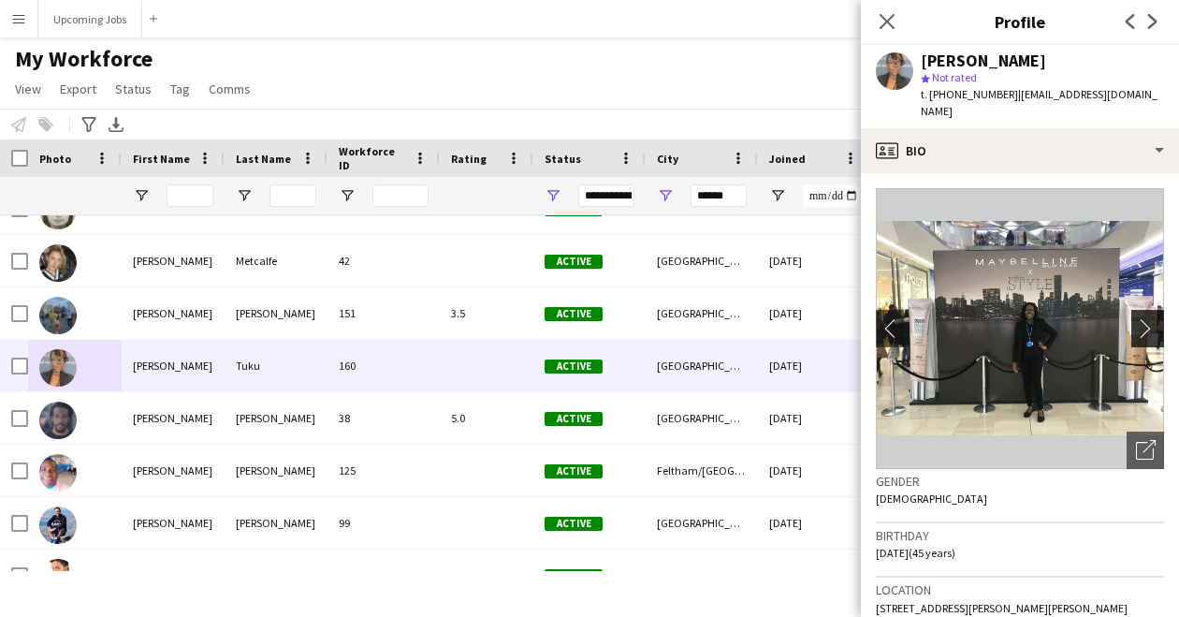
click at [1137, 318] on app-icon "chevron-right" at bounding box center [1150, 328] width 29 height 20
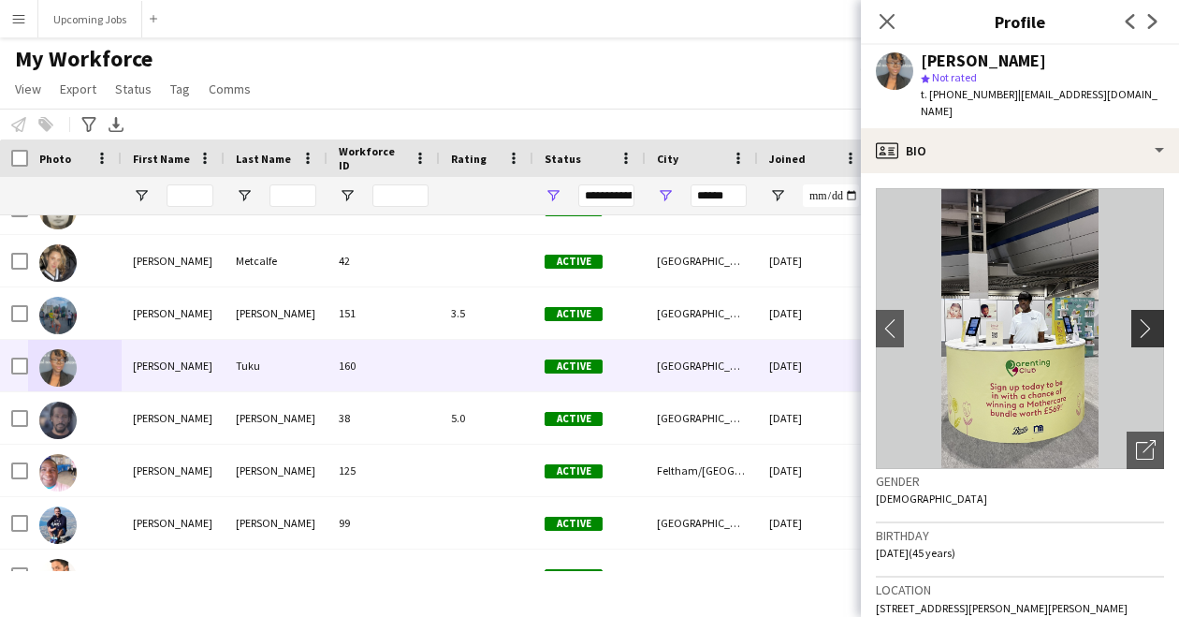
click at [1137, 318] on app-icon "chevron-right" at bounding box center [1150, 328] width 29 height 20
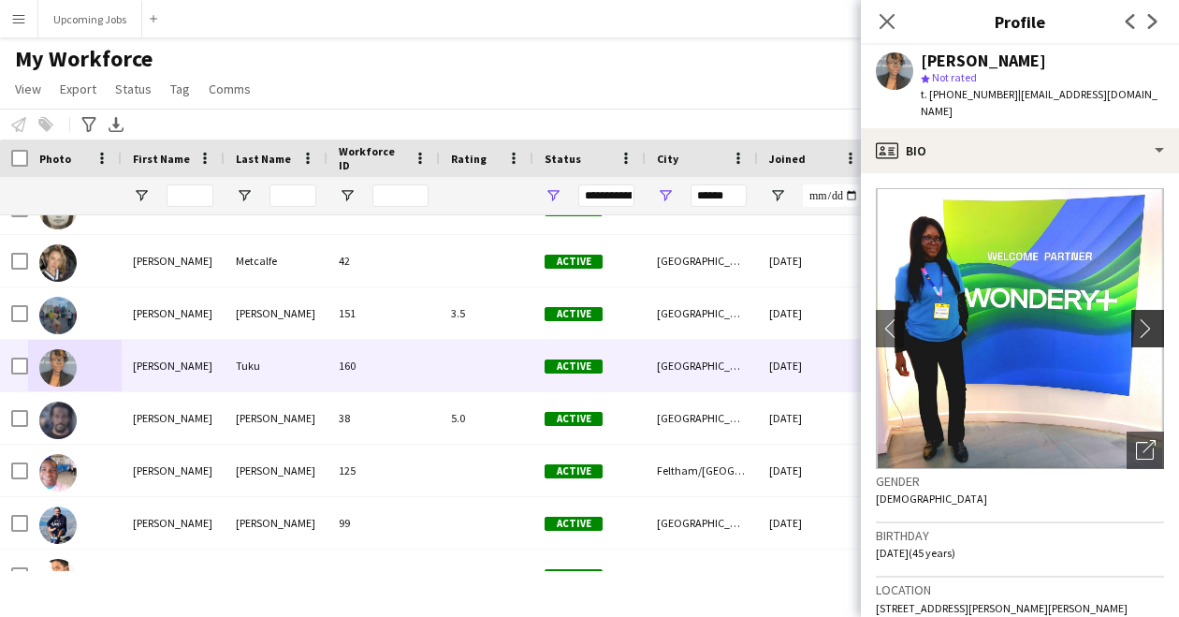
click at [1137, 318] on app-icon "chevron-right" at bounding box center [1150, 328] width 29 height 20
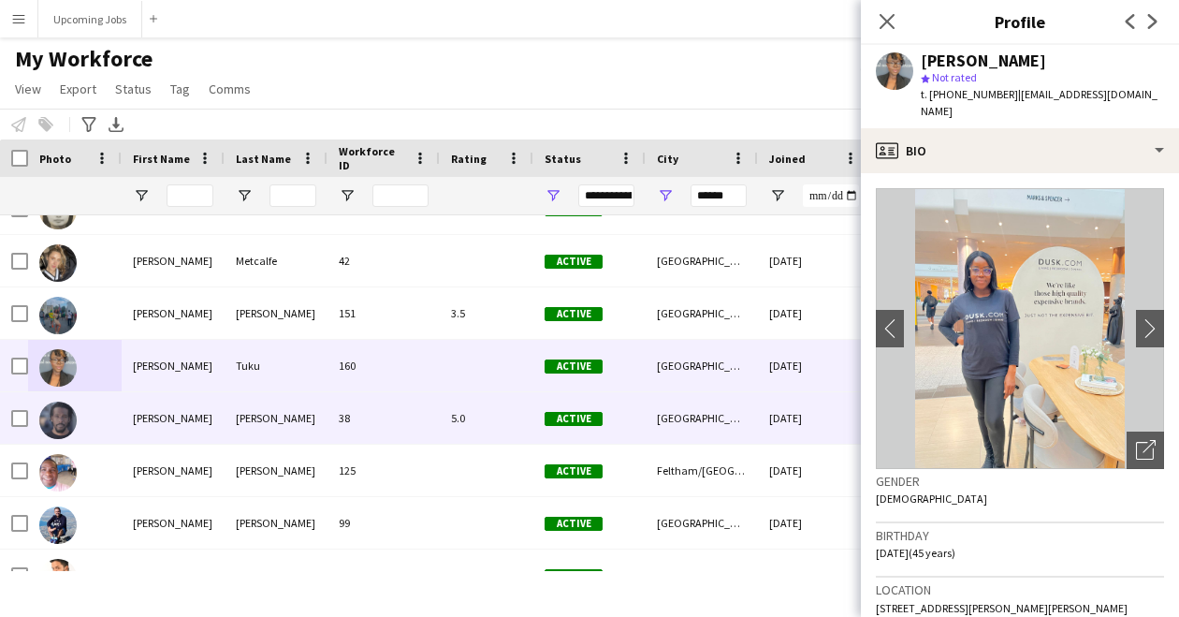
scroll to position [1581, 0]
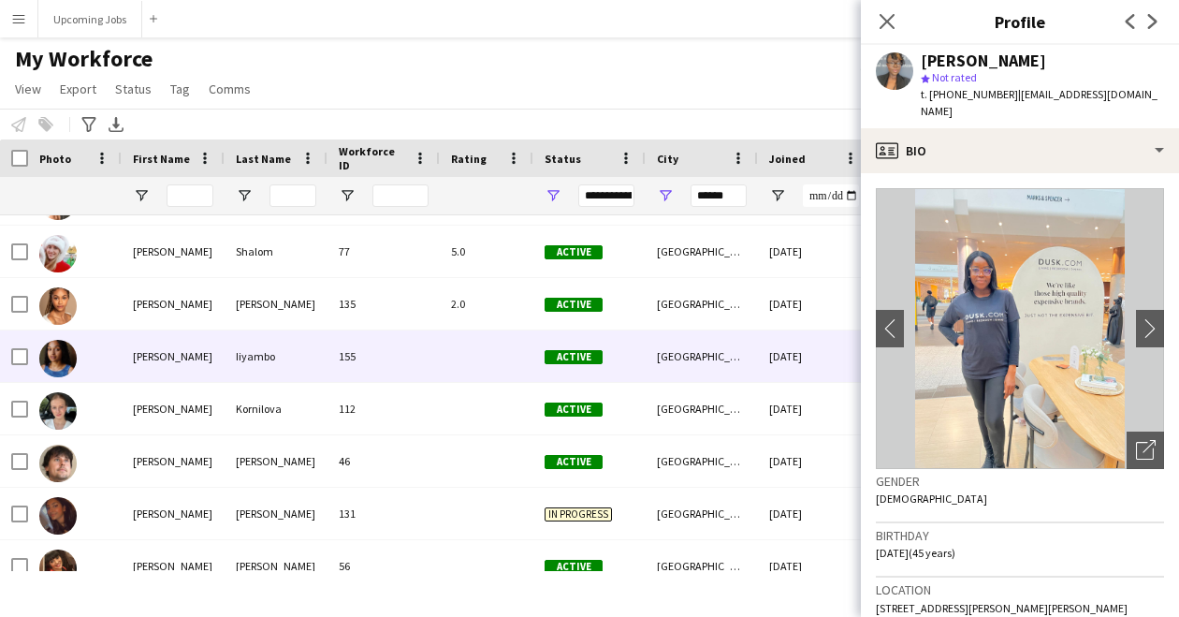
click at [60, 352] on img at bounding box center [57, 358] width 37 height 37
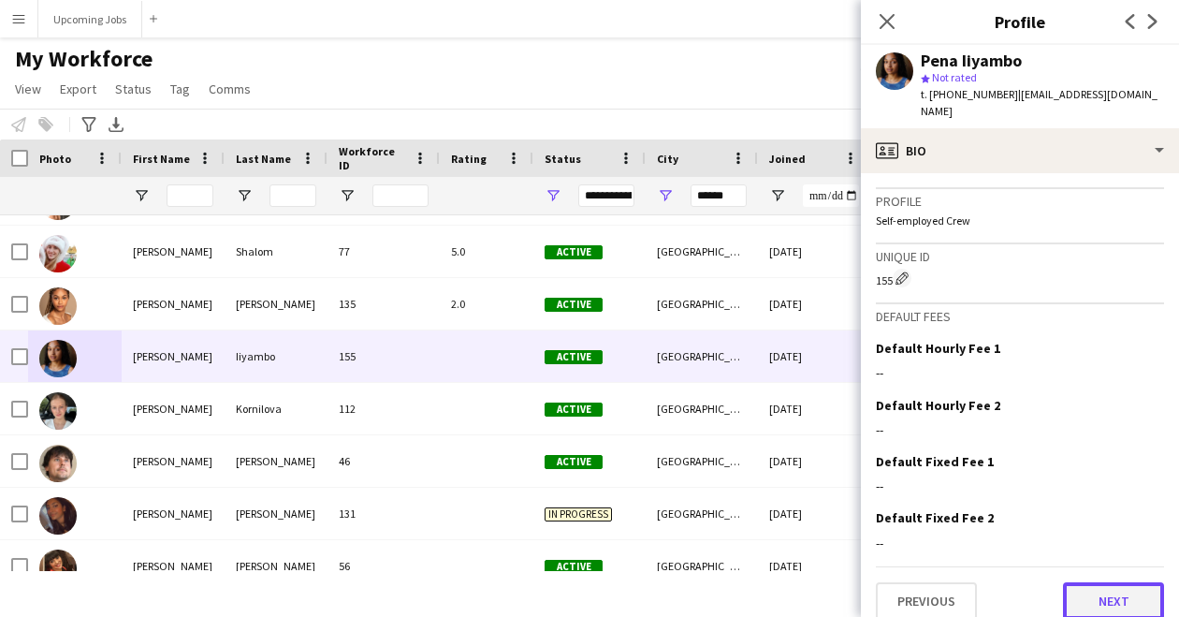
click at [1085, 583] on button "Next" at bounding box center [1113, 600] width 101 height 37
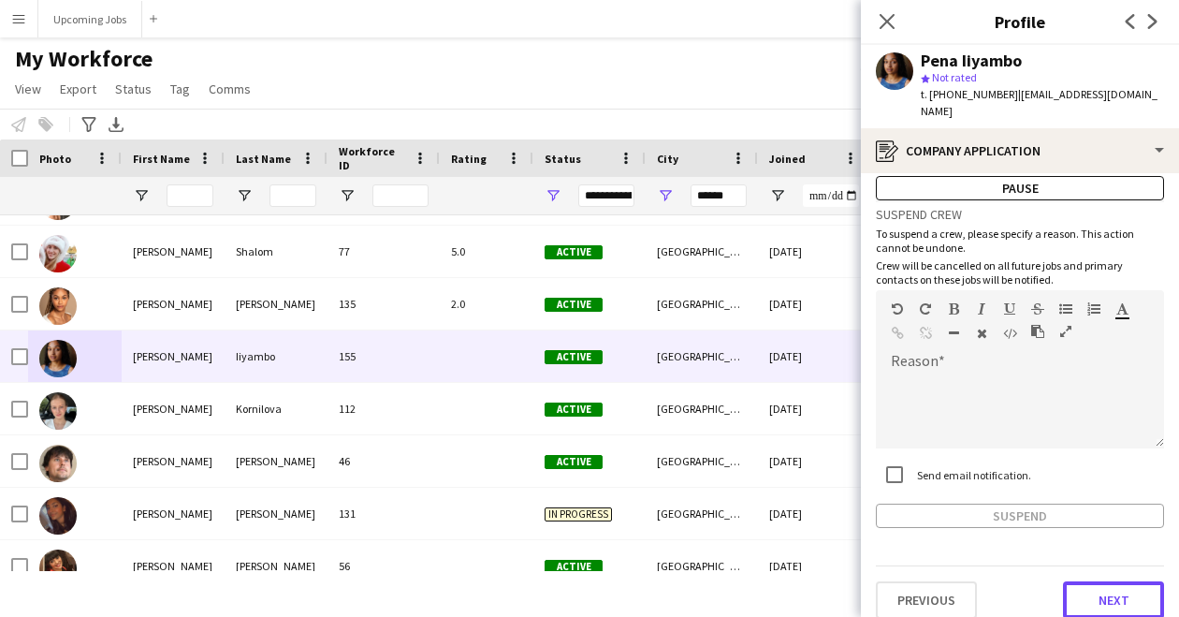
click at [1081, 581] on button "Next" at bounding box center [1113, 599] width 101 height 37
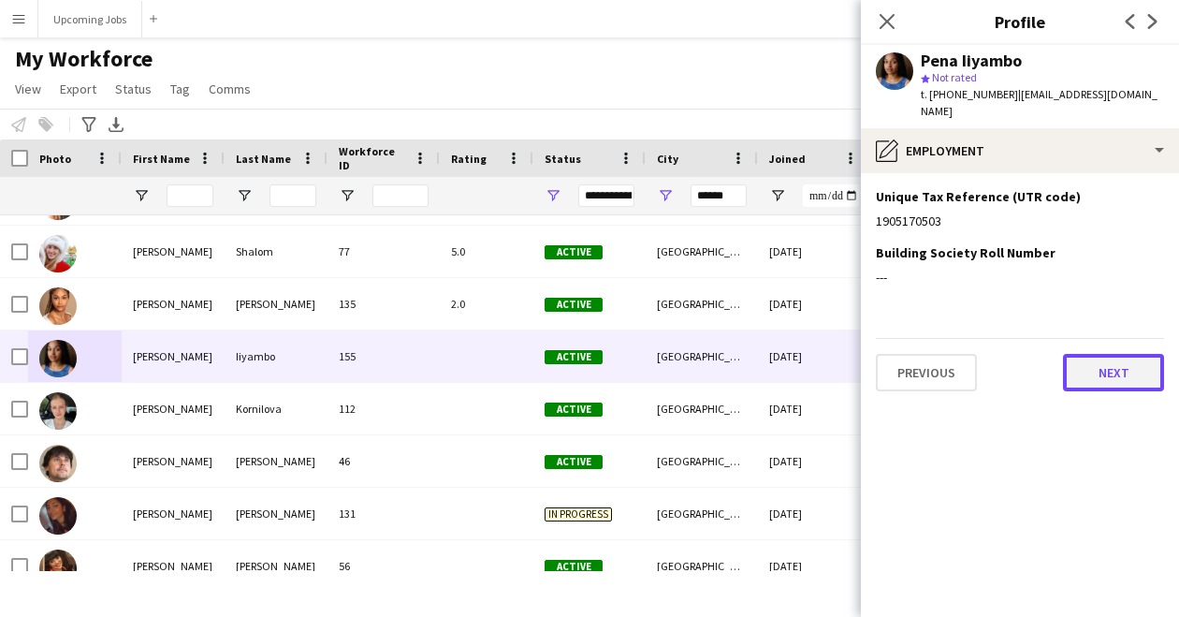
click at [1113, 370] on button "Next" at bounding box center [1113, 372] width 101 height 37
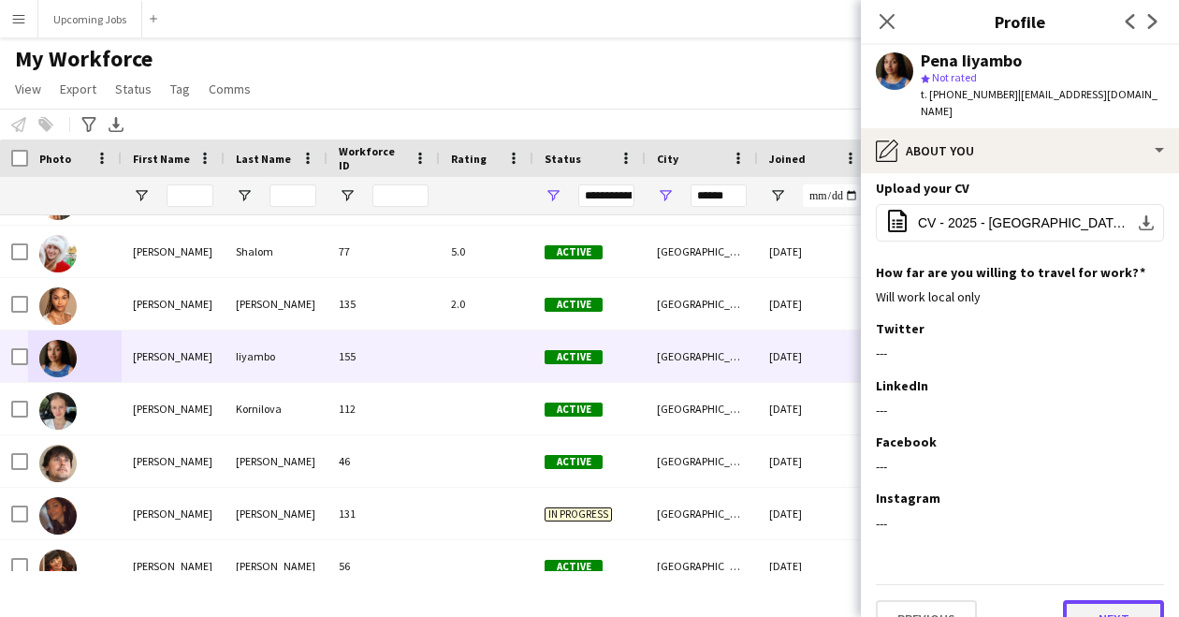
click at [1105, 600] on button "Next" at bounding box center [1113, 618] width 101 height 37
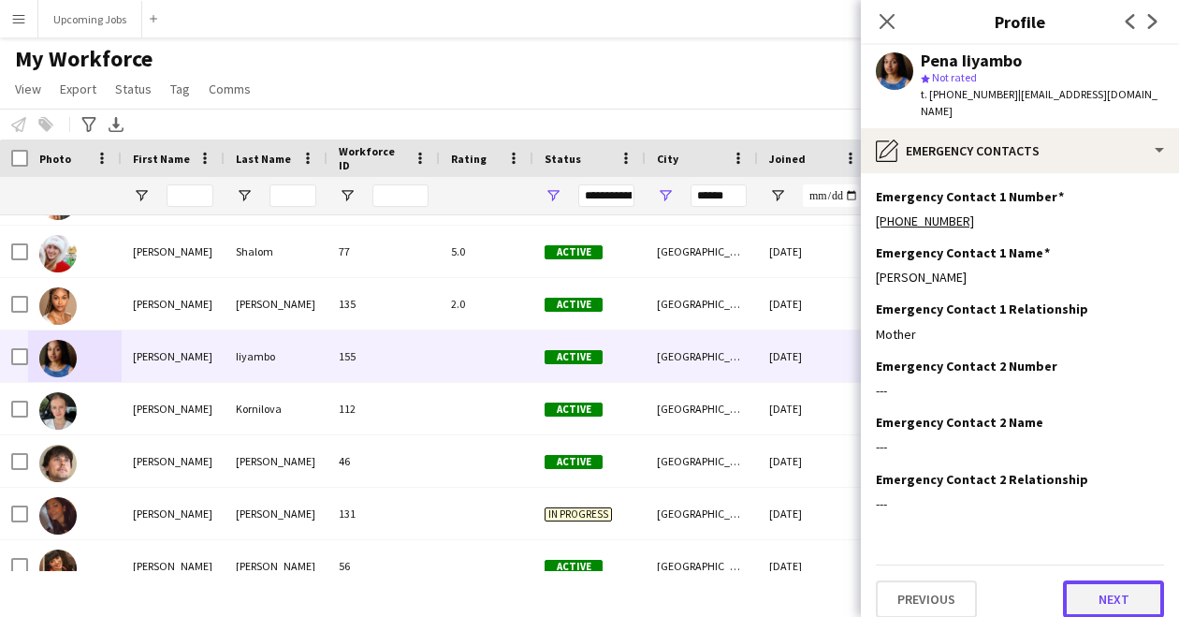
click at [1095, 580] on button "Next" at bounding box center [1113, 598] width 101 height 37
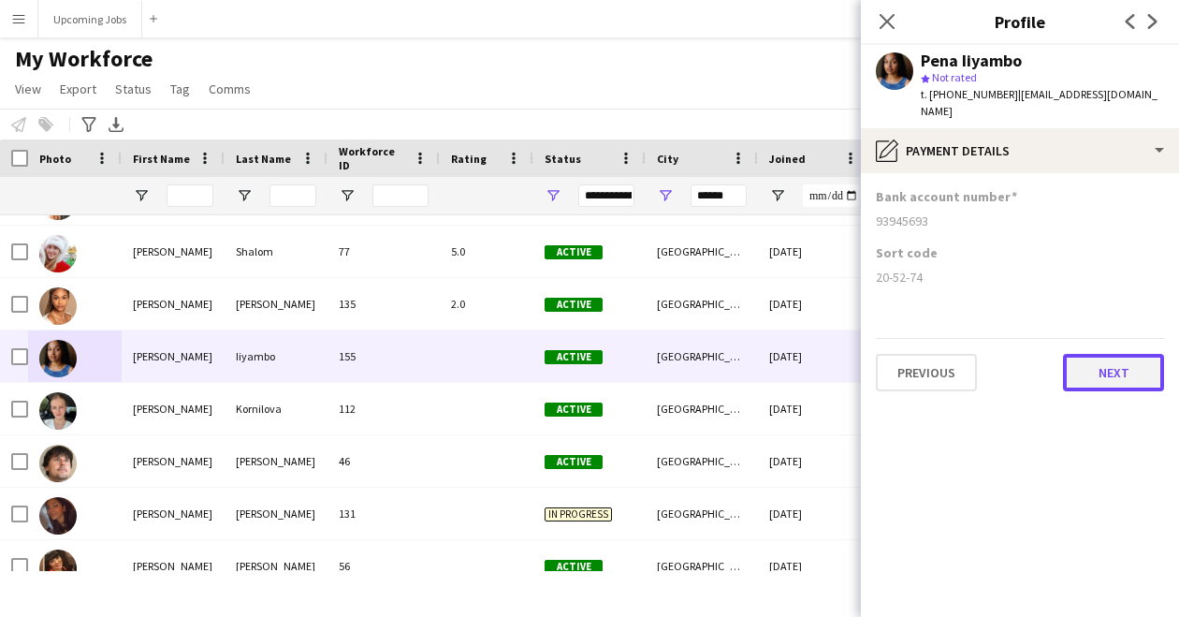
click at [1114, 356] on button "Next" at bounding box center [1113, 372] width 101 height 37
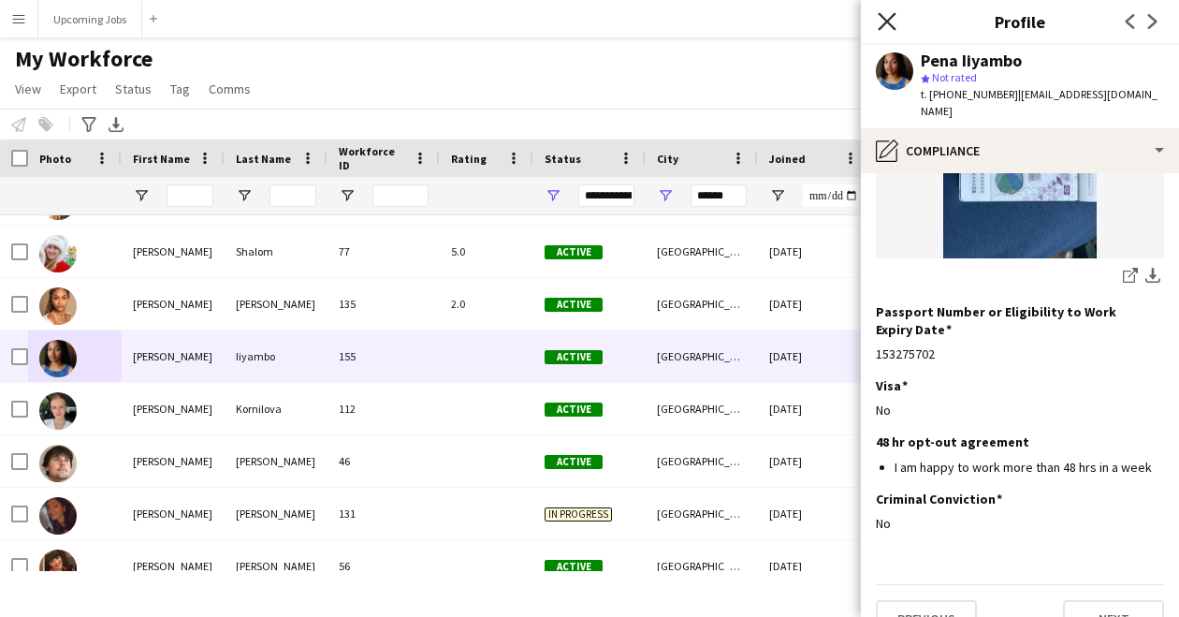
click at [887, 30] on icon "Close pop-in" at bounding box center [887, 21] width 18 height 18
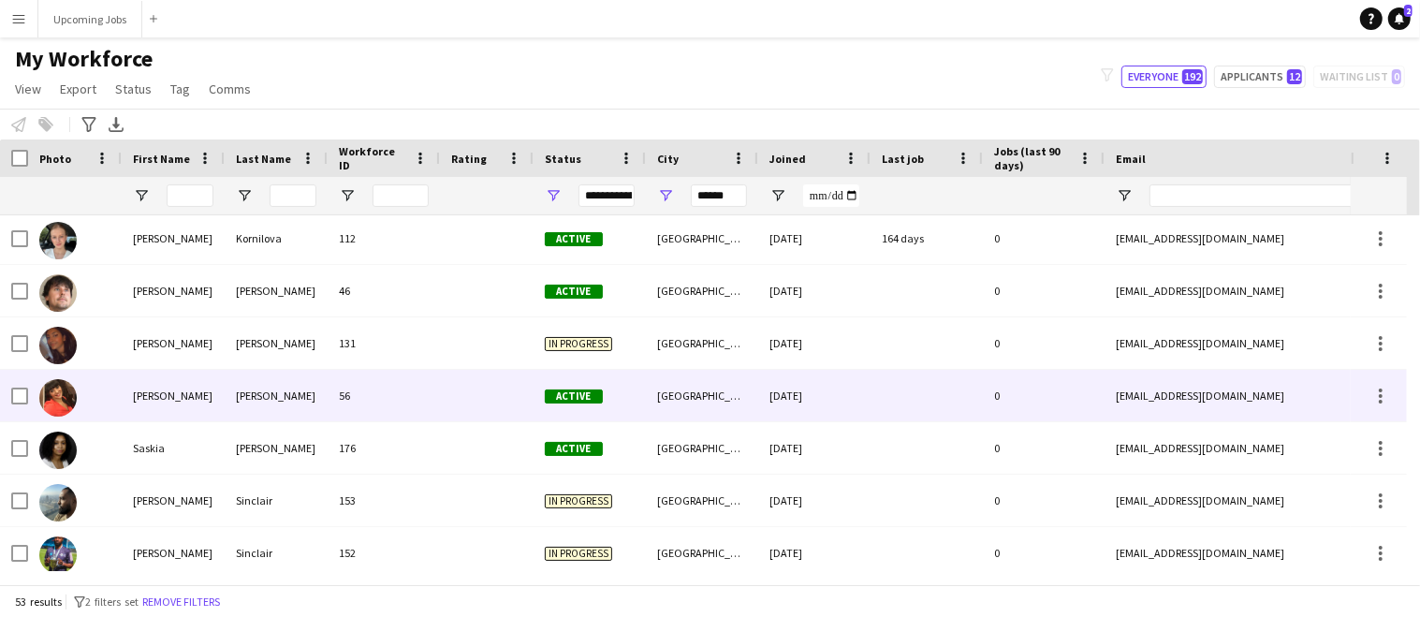
scroll to position [1941, 0]
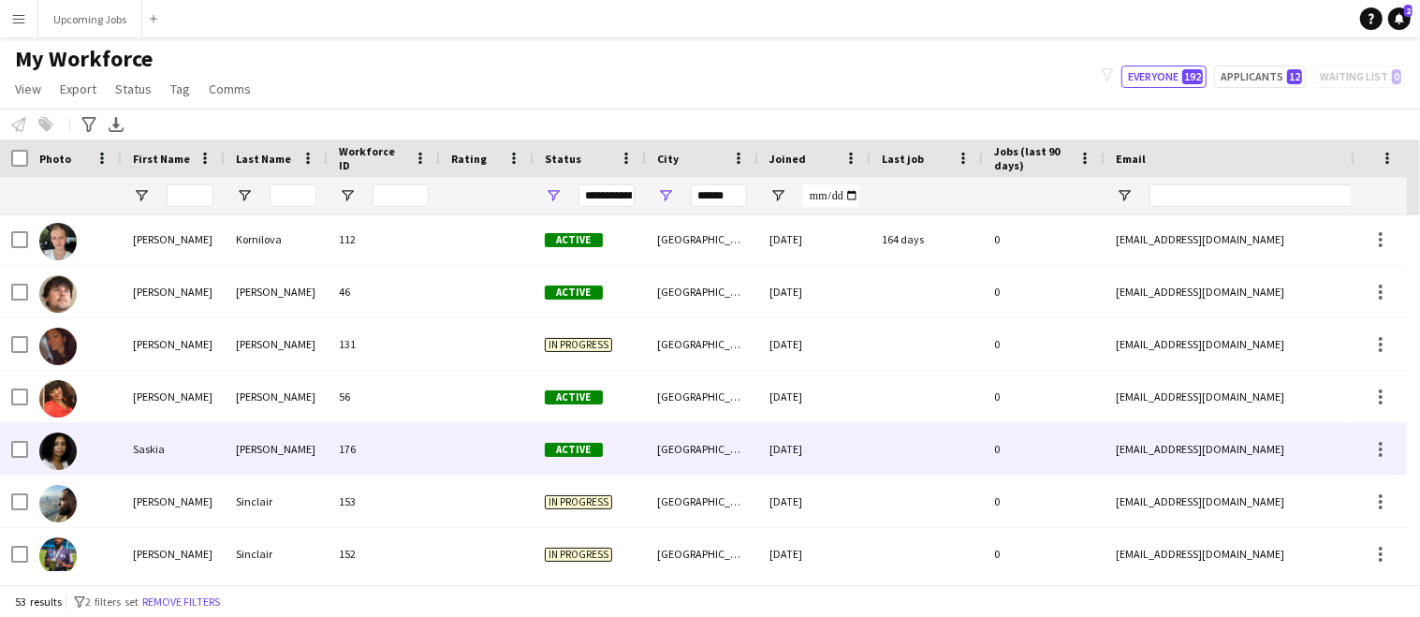
click at [56, 452] on img at bounding box center [57, 450] width 37 height 37
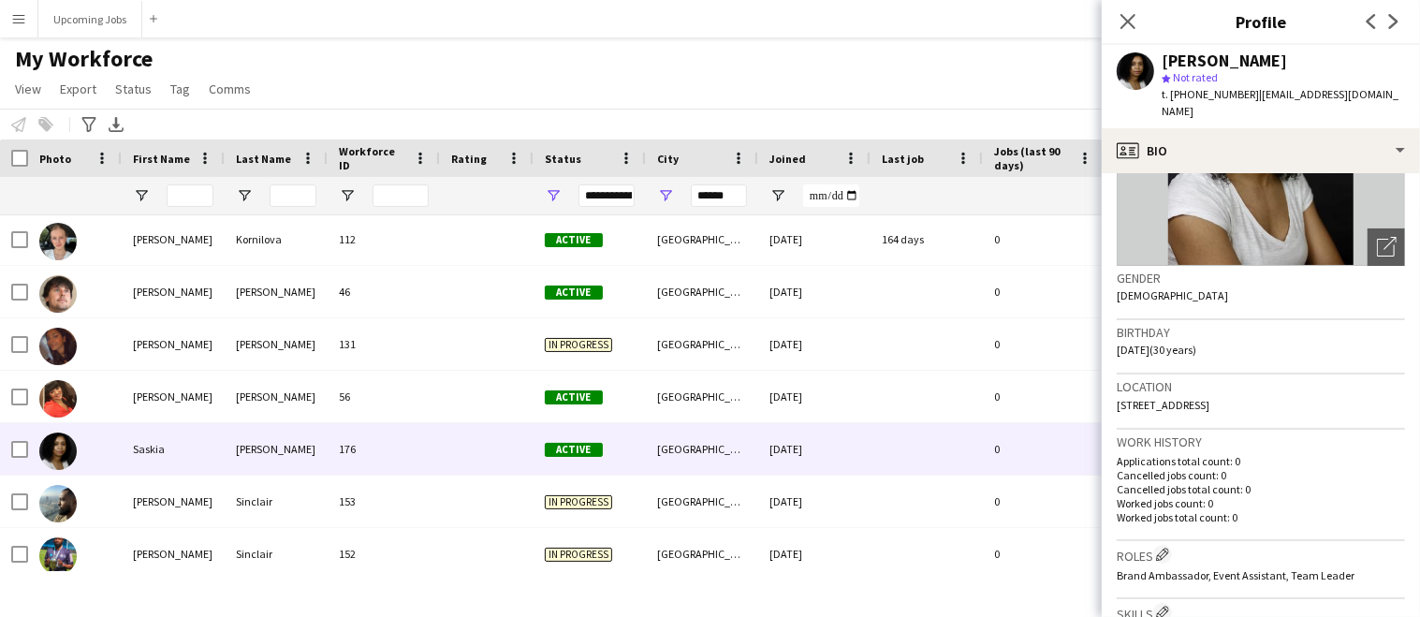
scroll to position [742, 0]
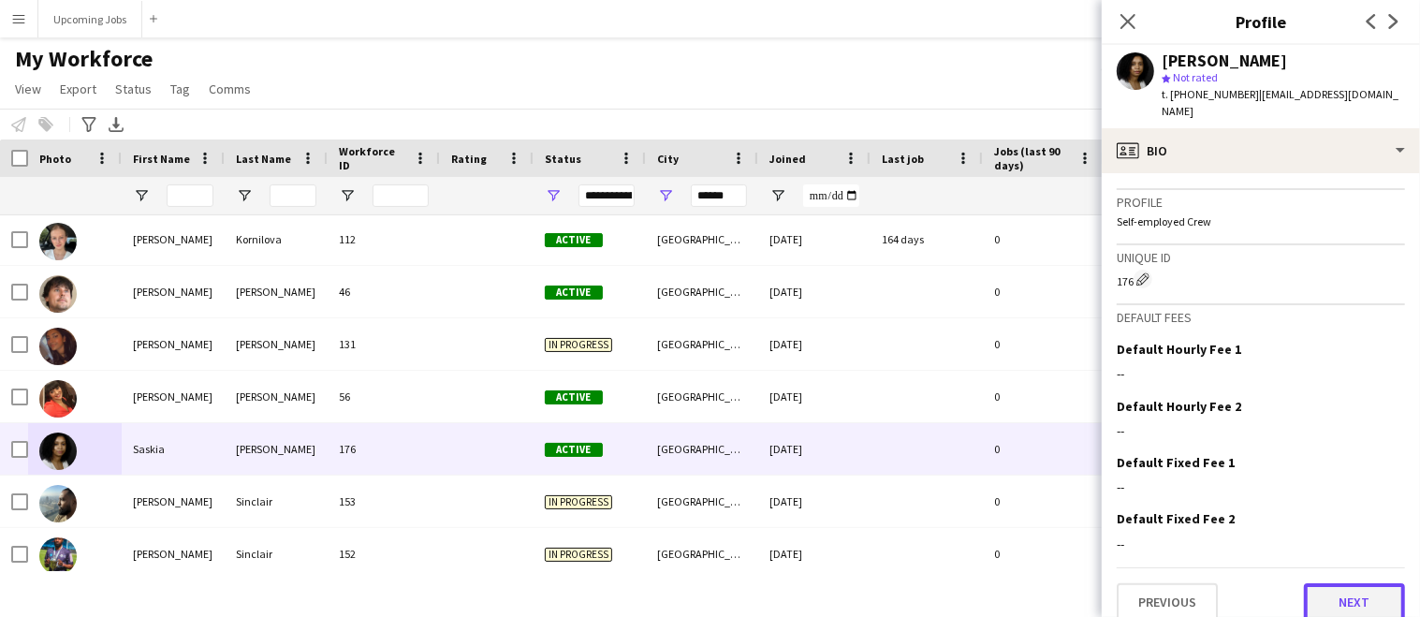
click at [1178, 583] on button "Next" at bounding box center [1354, 601] width 101 height 37
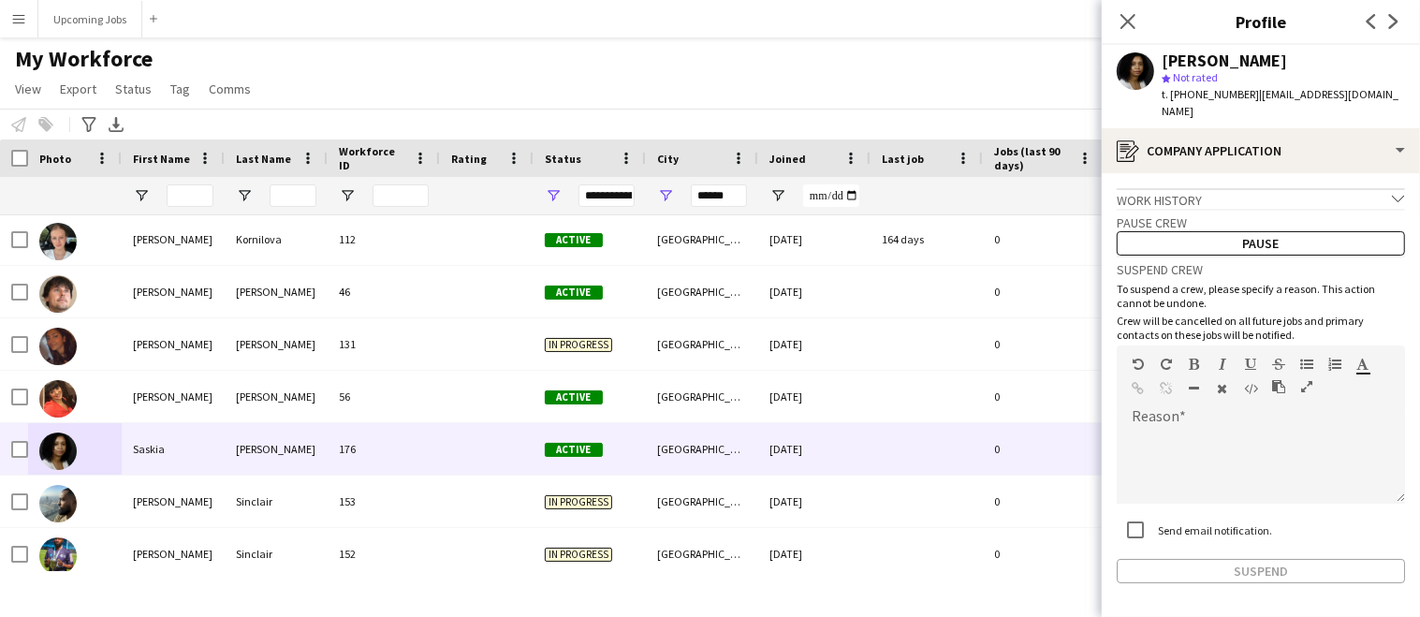
scroll to position [55, 0]
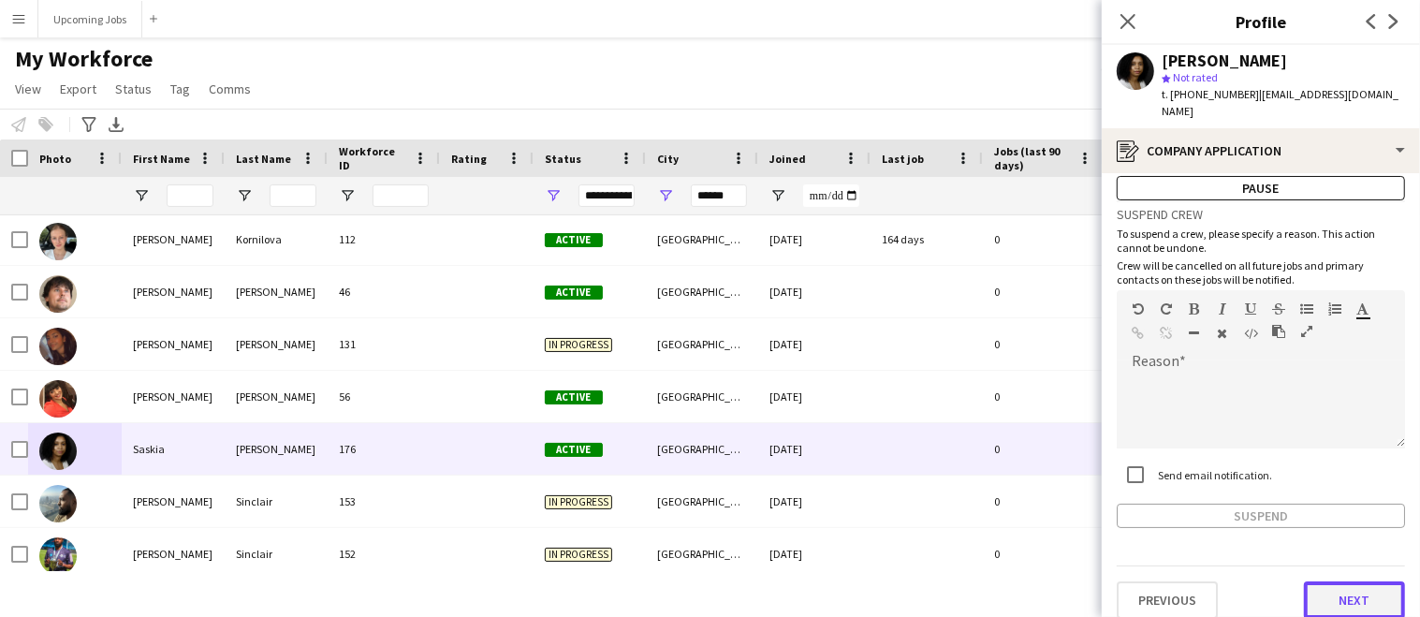
click at [1178, 584] on button "Next" at bounding box center [1354, 599] width 101 height 37
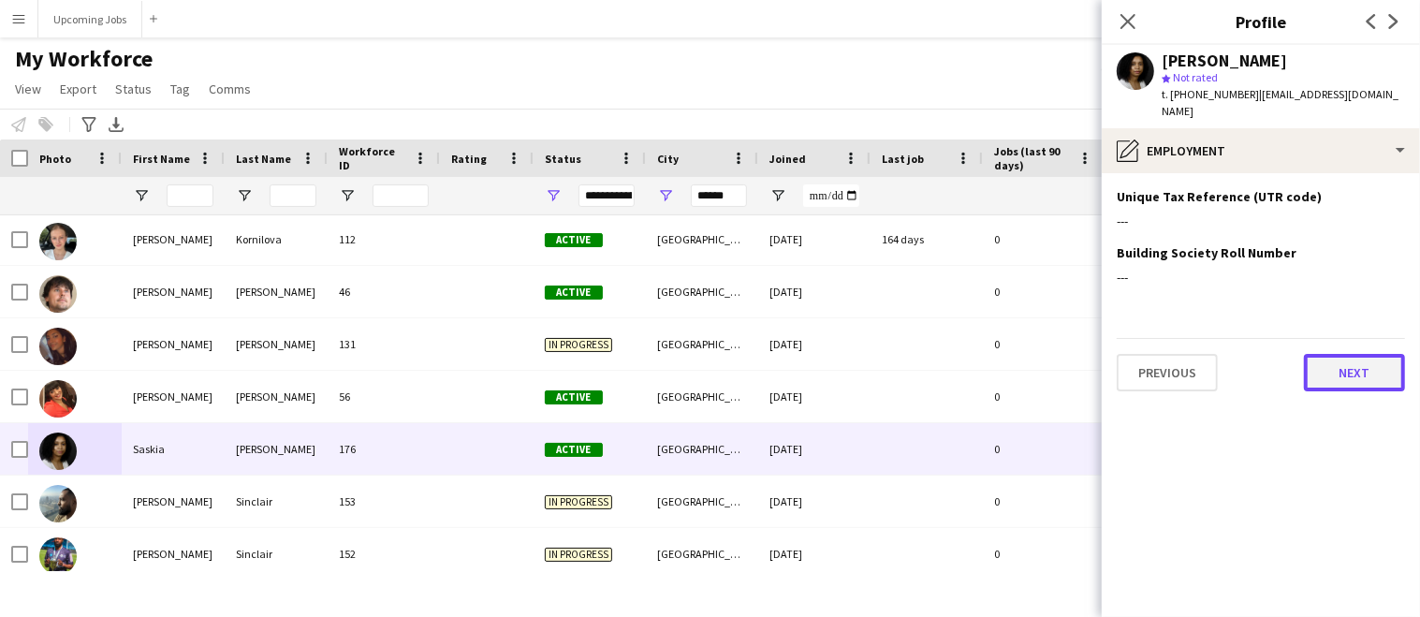
click at [1178, 354] on button "Next" at bounding box center [1354, 372] width 101 height 37
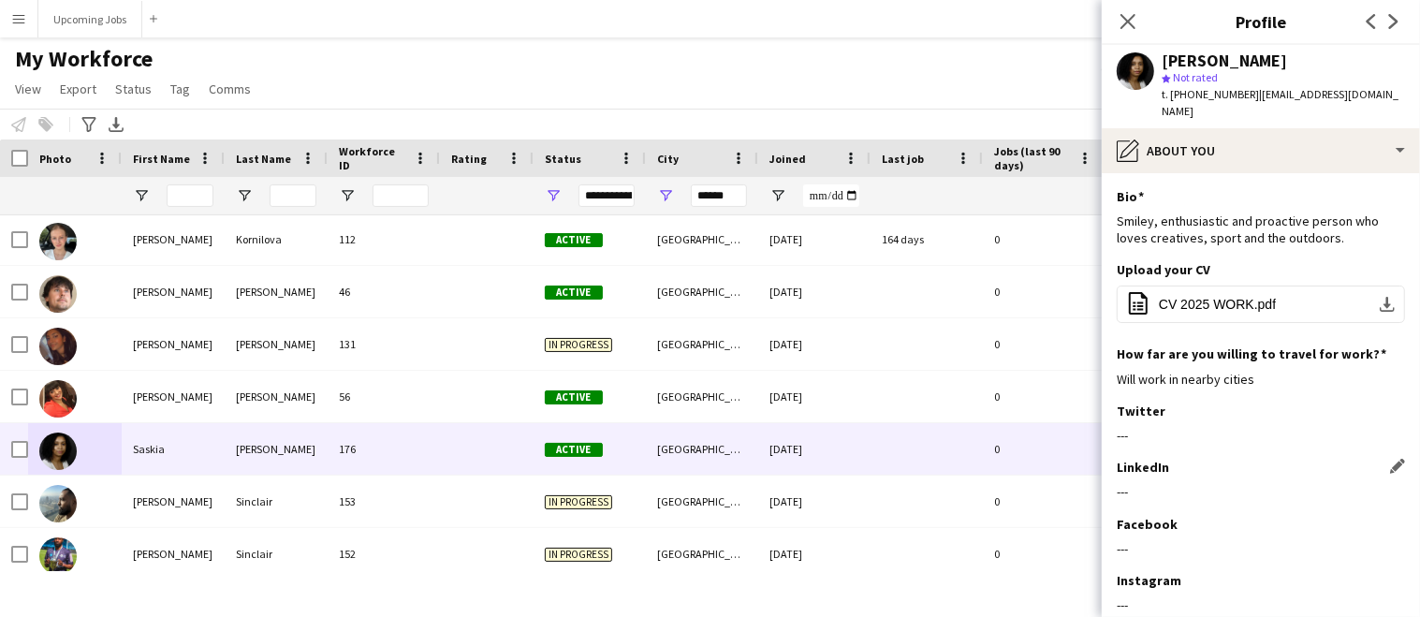
scroll to position [99, 0]
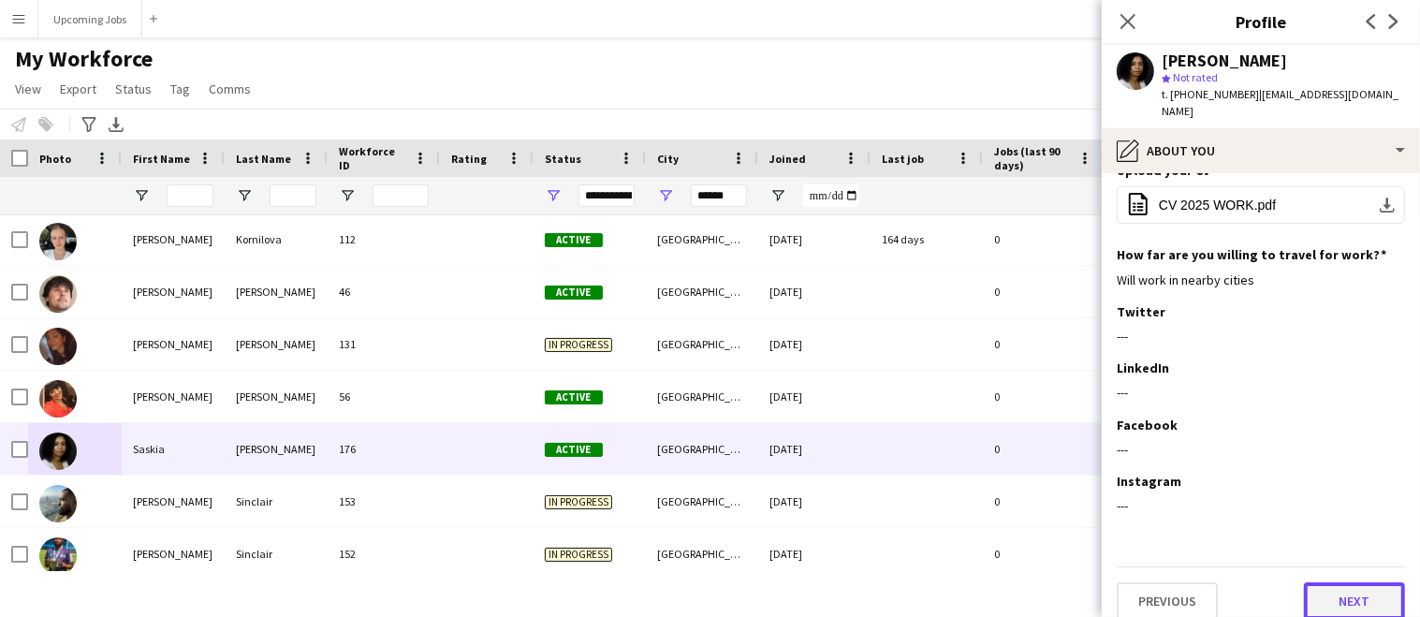
click at [1178, 590] on button "Next" at bounding box center [1354, 600] width 101 height 37
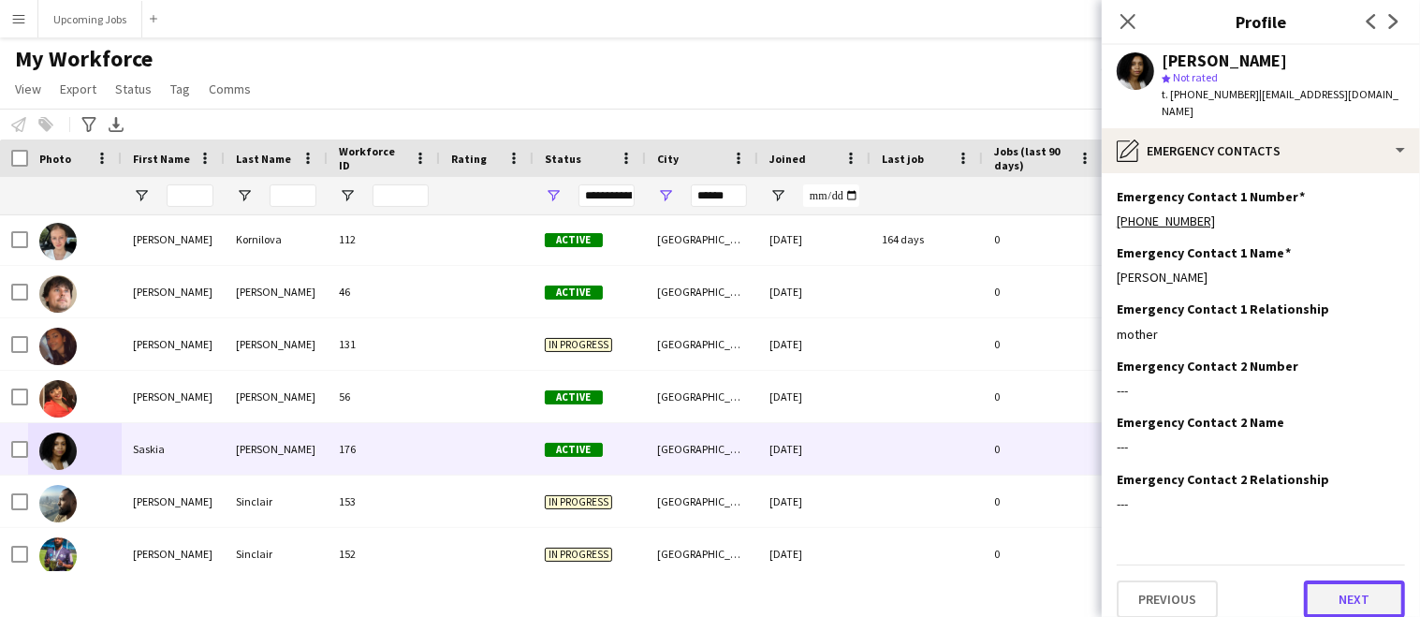
click at [1178, 580] on button "Next" at bounding box center [1354, 598] width 101 height 37
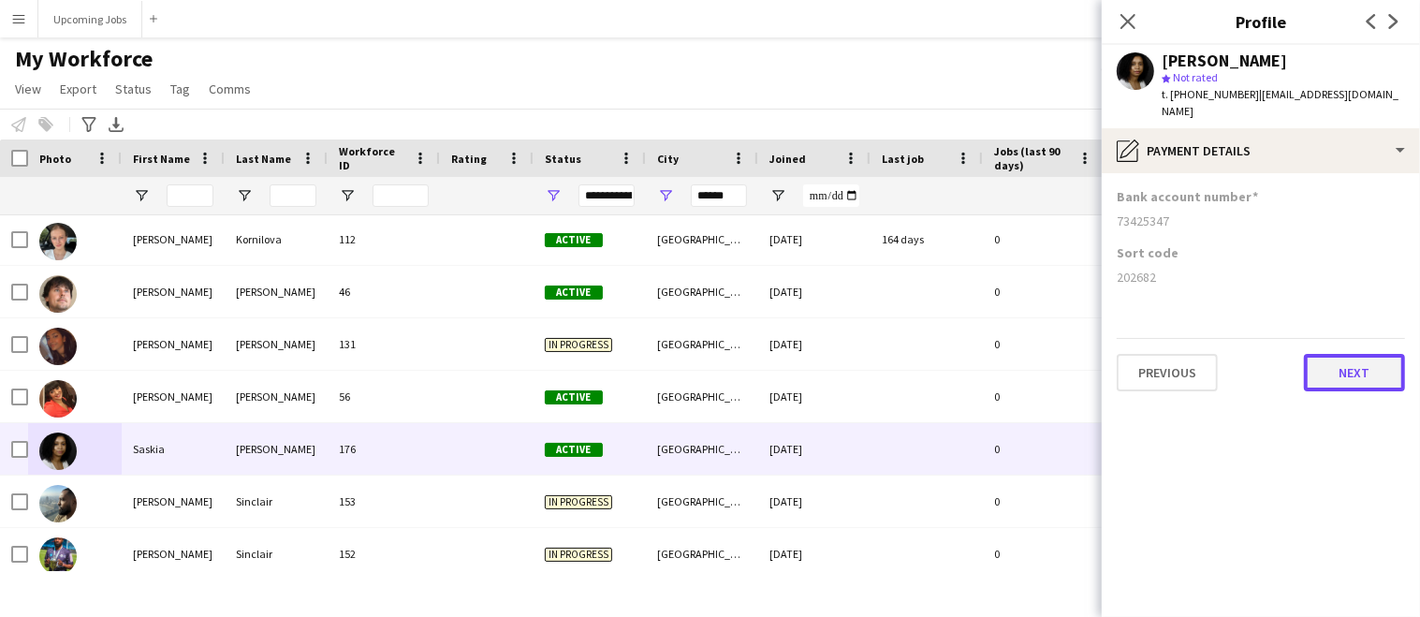
click at [1178, 354] on button "Next" at bounding box center [1354, 372] width 101 height 37
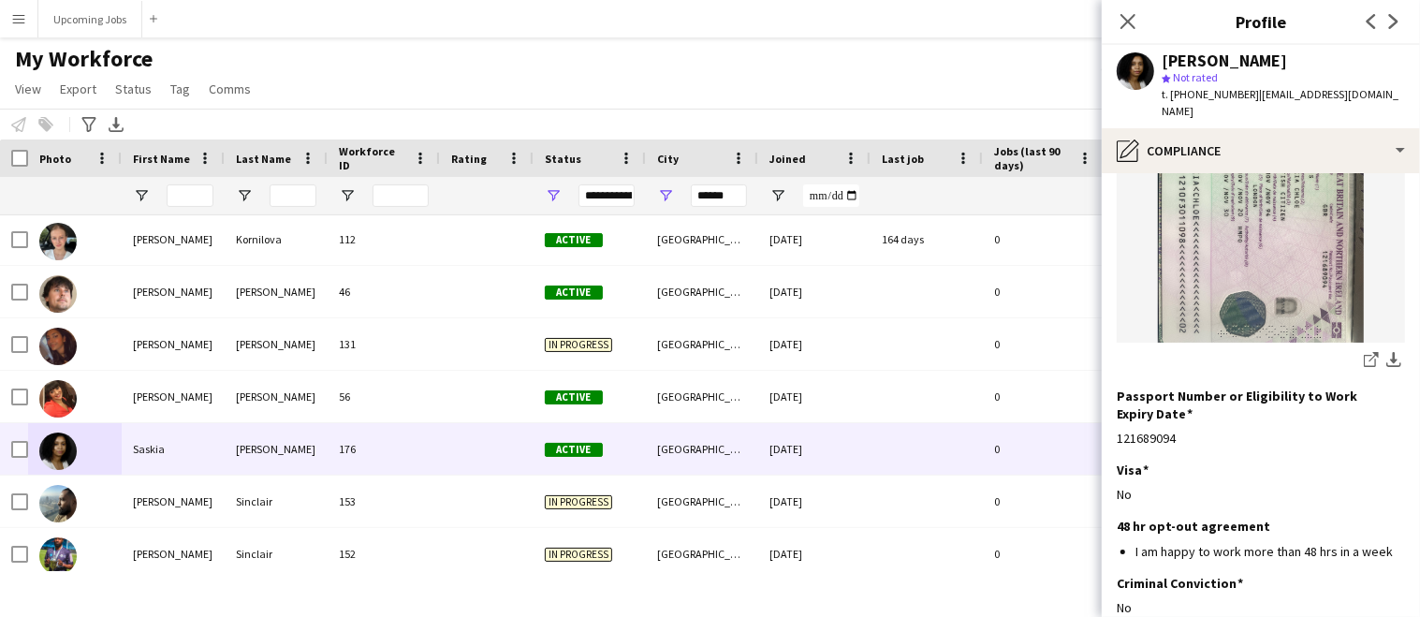
scroll to position [358, 0]
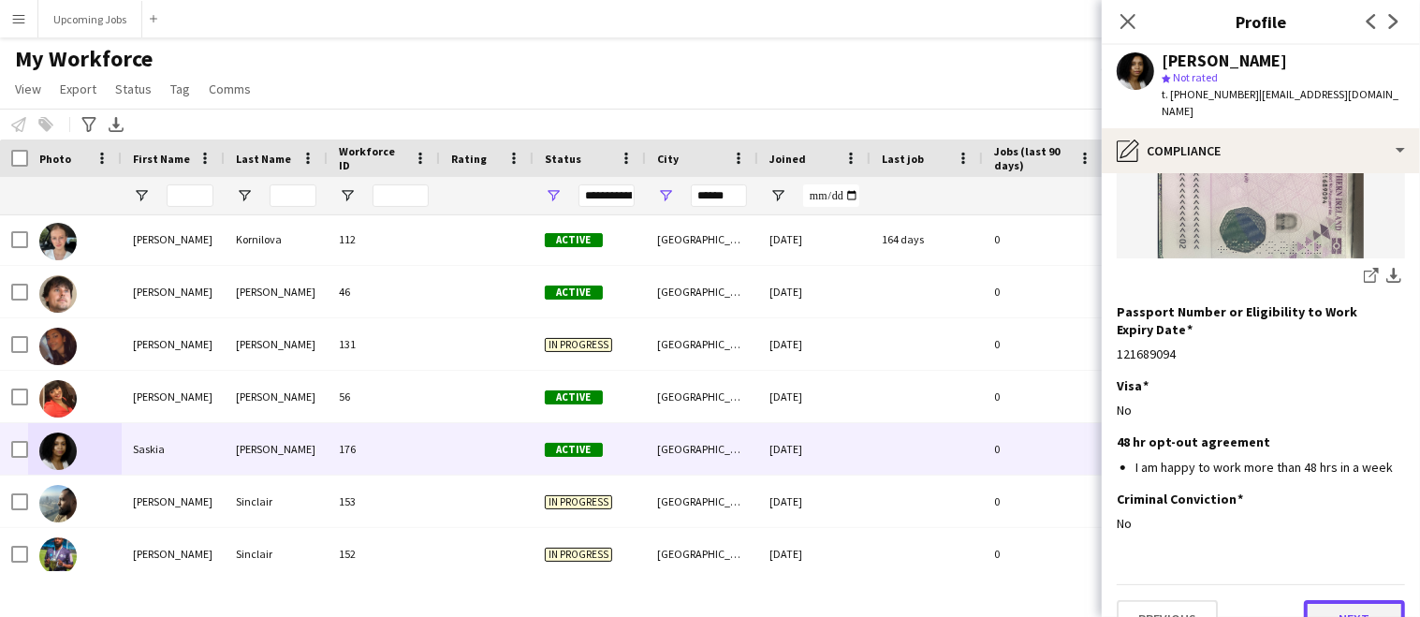
click at [1178, 600] on button "Next" at bounding box center [1354, 618] width 101 height 37
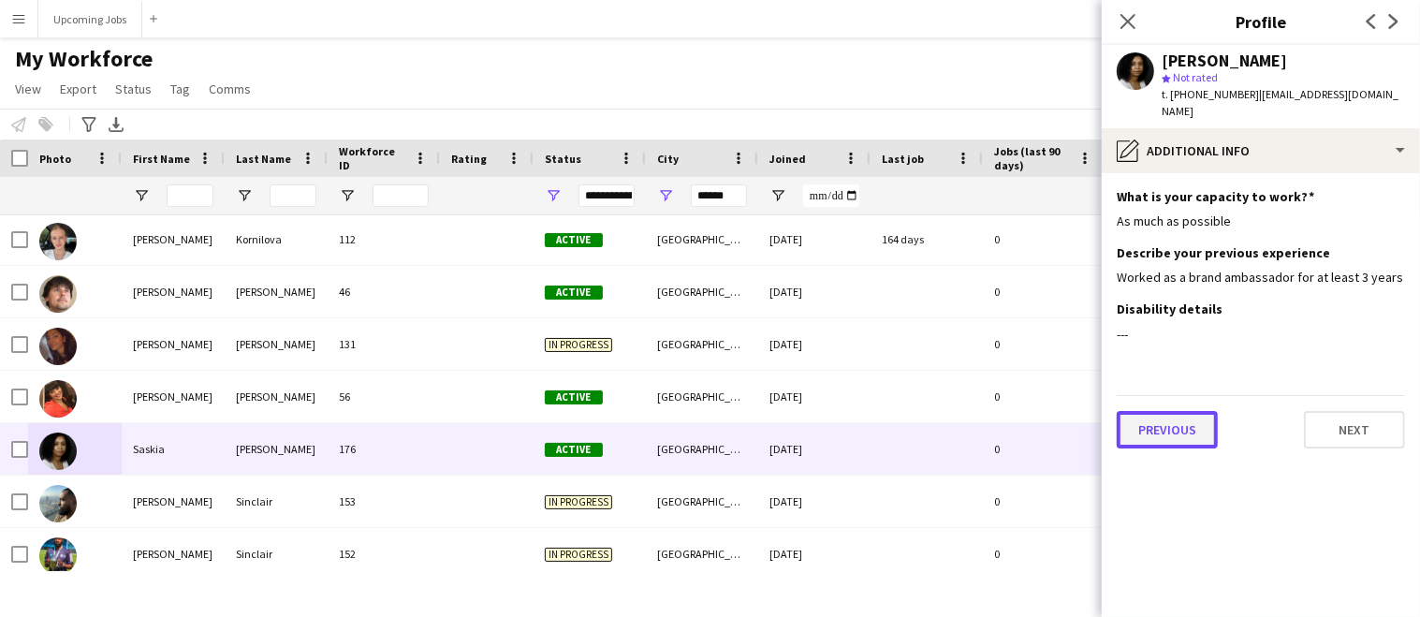
click at [1178, 413] on button "Previous" at bounding box center [1166, 429] width 101 height 37
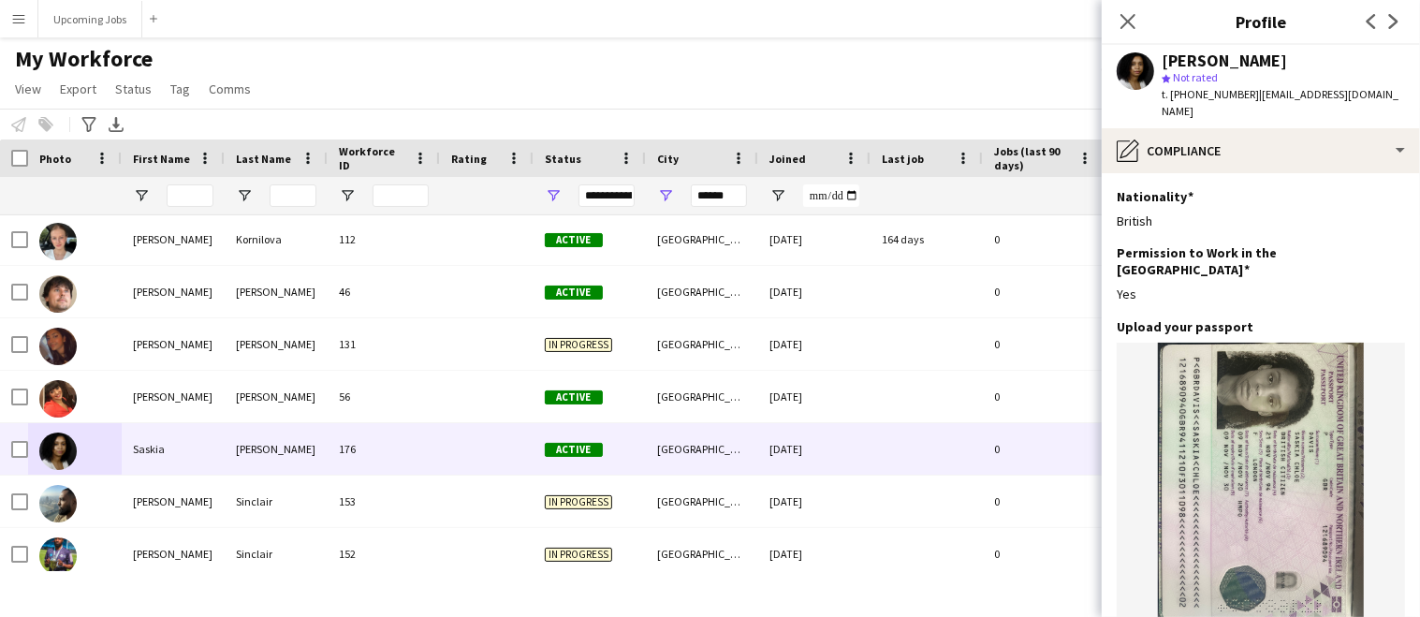
scroll to position [358, 0]
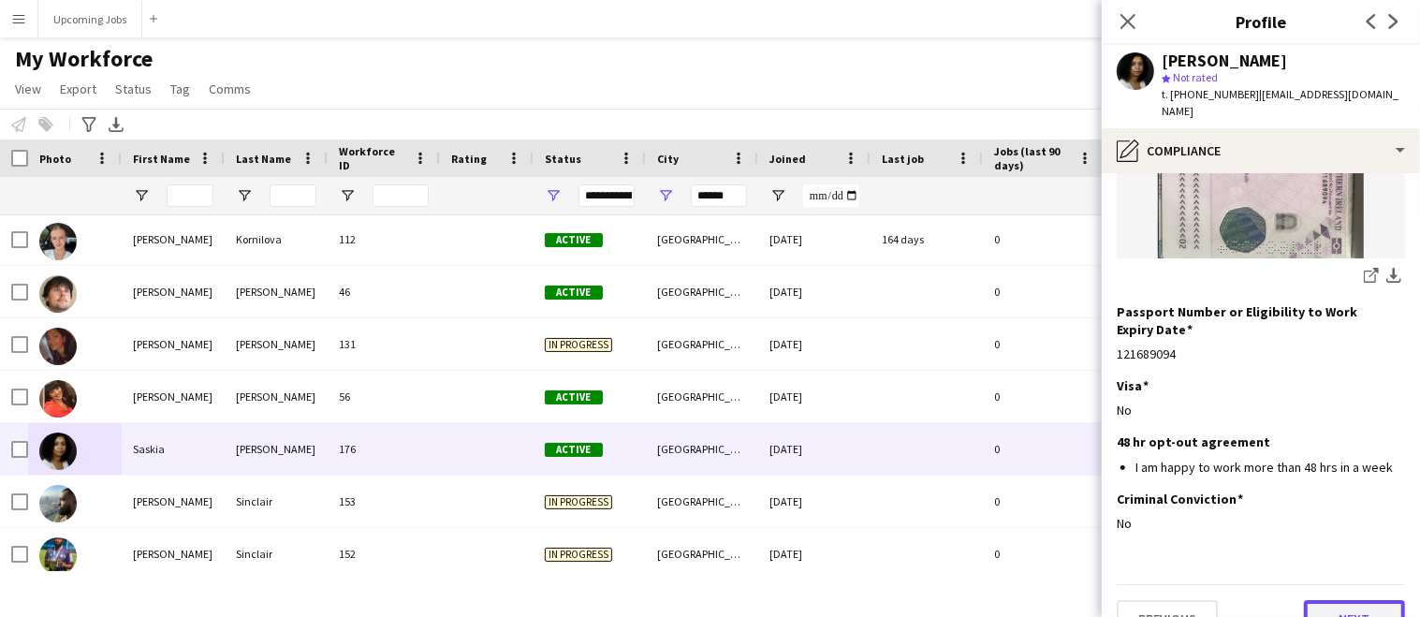
click at [1178, 600] on button "Next" at bounding box center [1354, 618] width 101 height 37
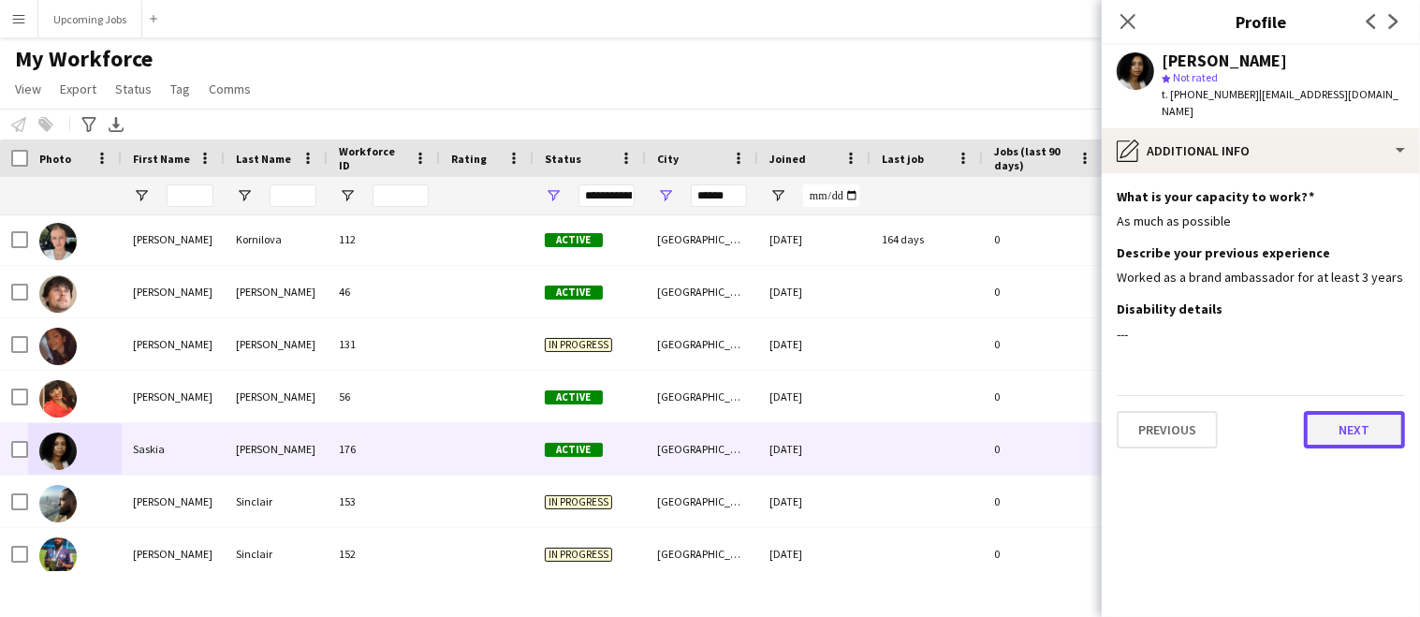
click at [1178, 411] on button "Next" at bounding box center [1354, 429] width 101 height 37
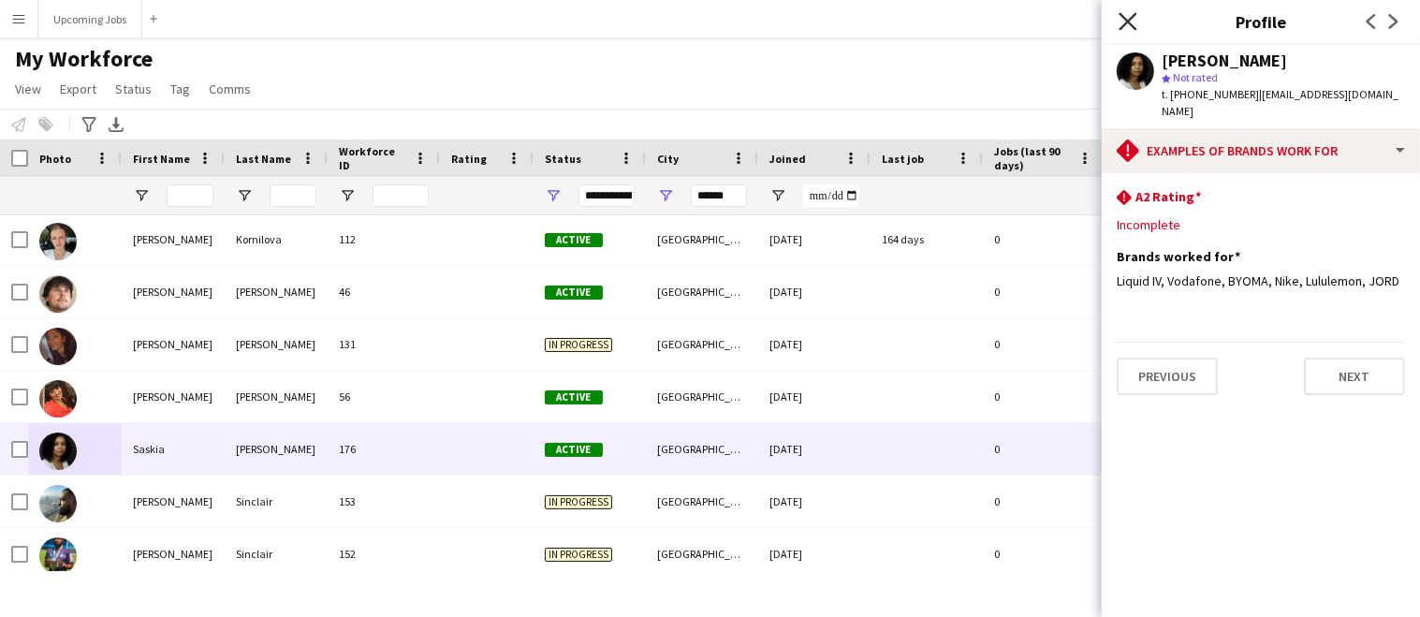
click at [1122, 15] on icon at bounding box center [1127, 21] width 18 height 18
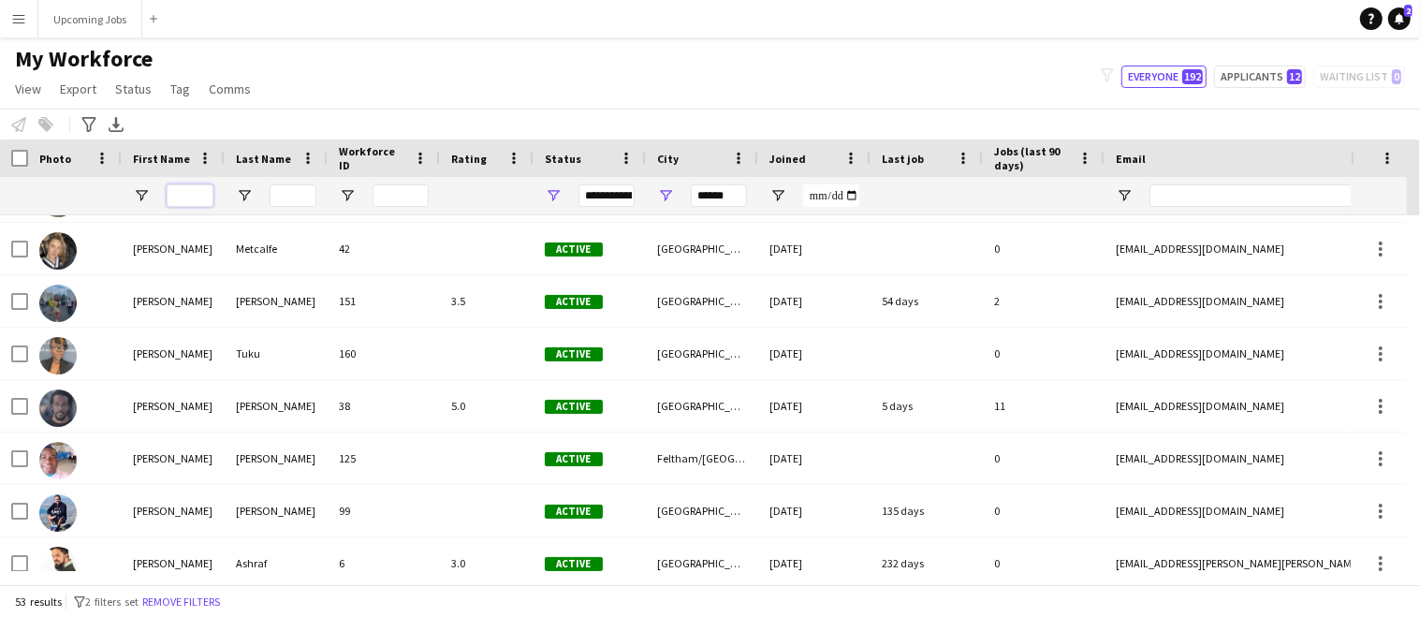
click at [186, 197] on input "First Name Filter Input" at bounding box center [190, 195] width 47 height 22
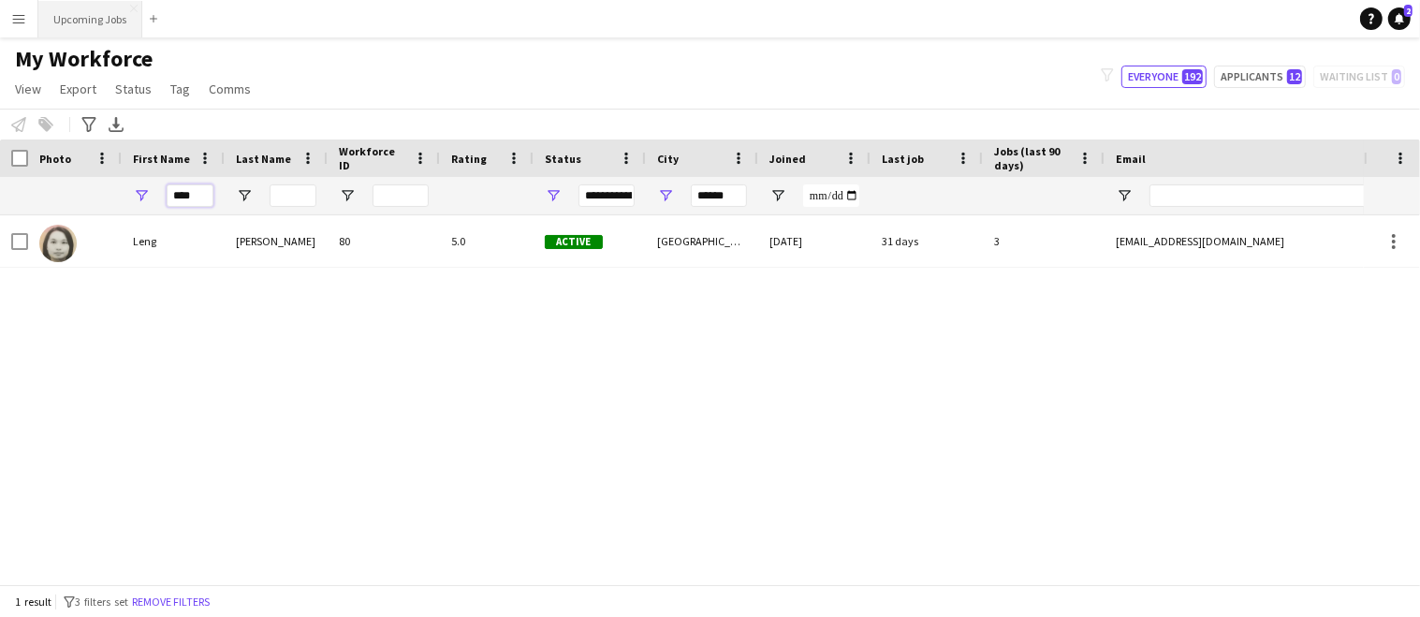
type input "****"
click at [88, 27] on button "Upcoming Jobs Close" at bounding box center [90, 19] width 104 height 36
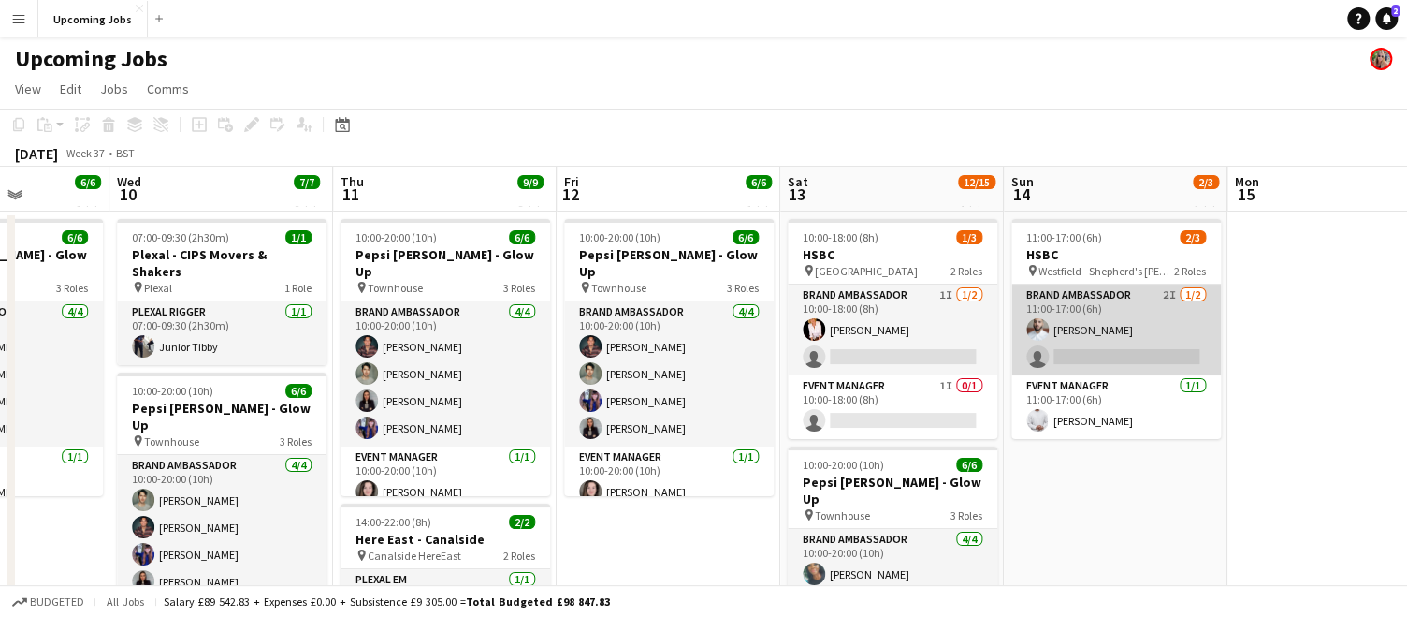
click at [1096, 343] on app-card-role "Brand Ambassador 2I 1/2 11:00-17:00 (6h) Shahir Figueira single-neutral-actions" at bounding box center [1117, 329] width 210 height 91
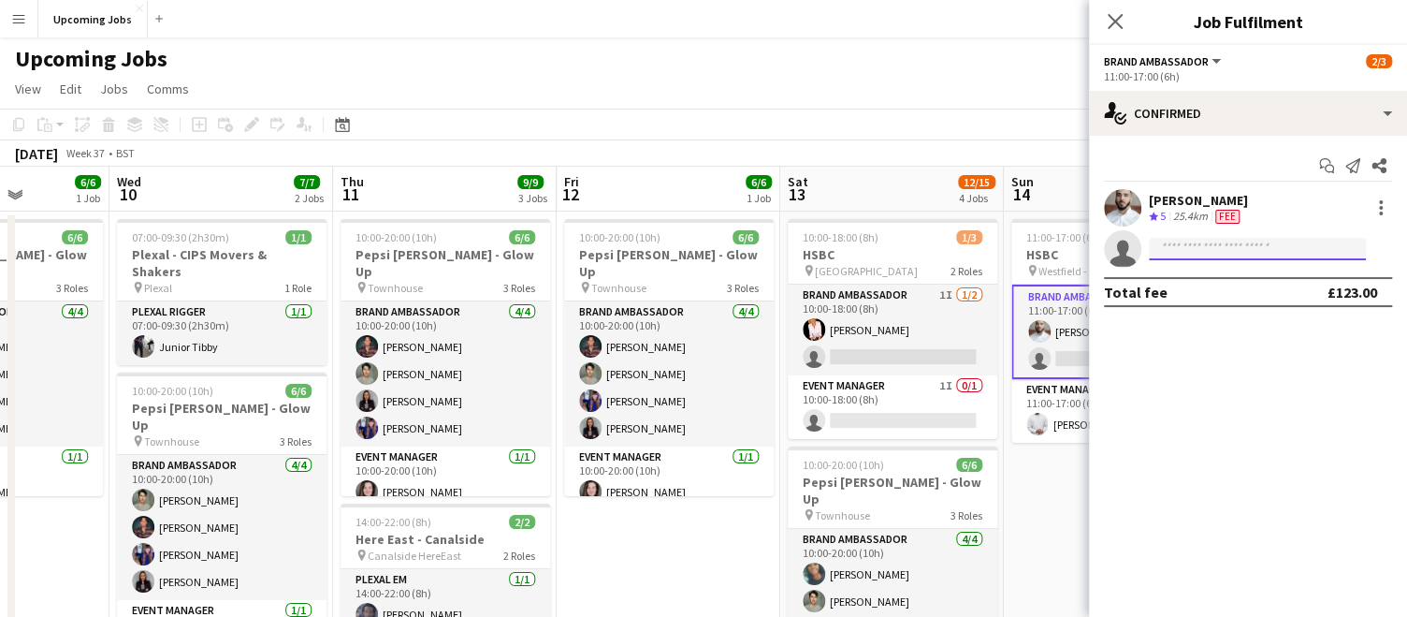
click at [1173, 250] on input at bounding box center [1257, 249] width 217 height 22
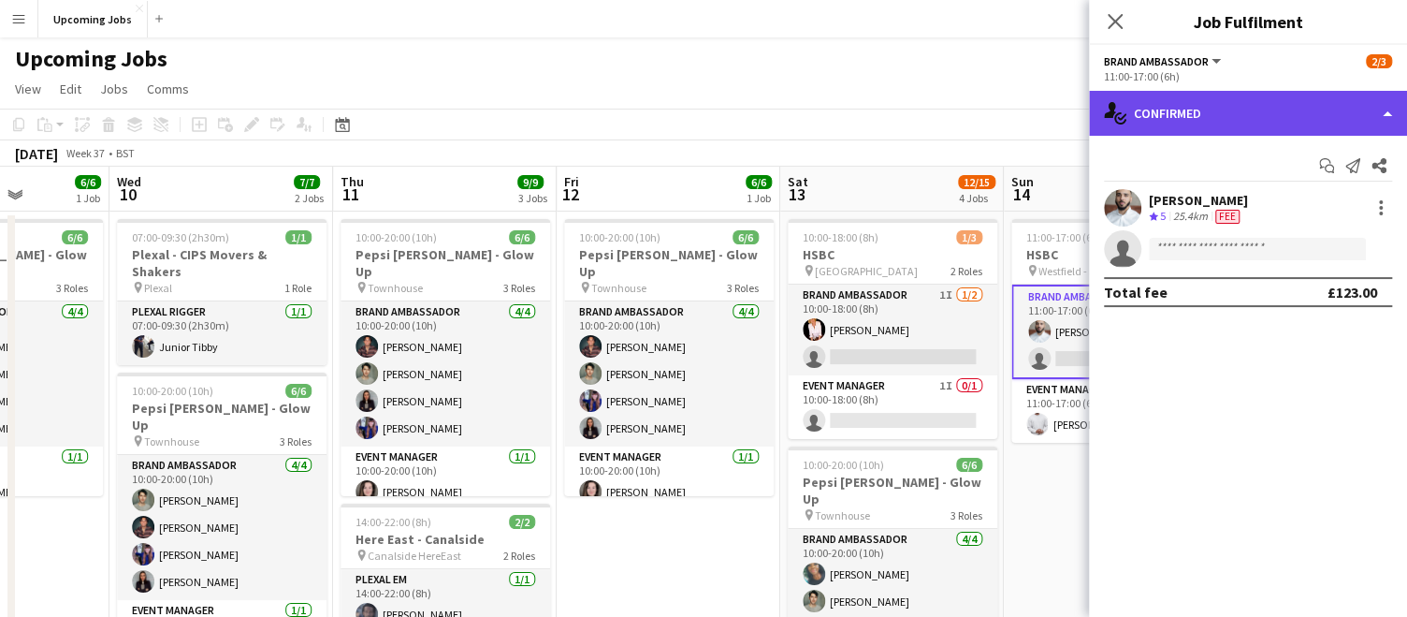
click at [1178, 118] on div "single-neutral-actions-check-2 Confirmed" at bounding box center [1248, 113] width 318 height 45
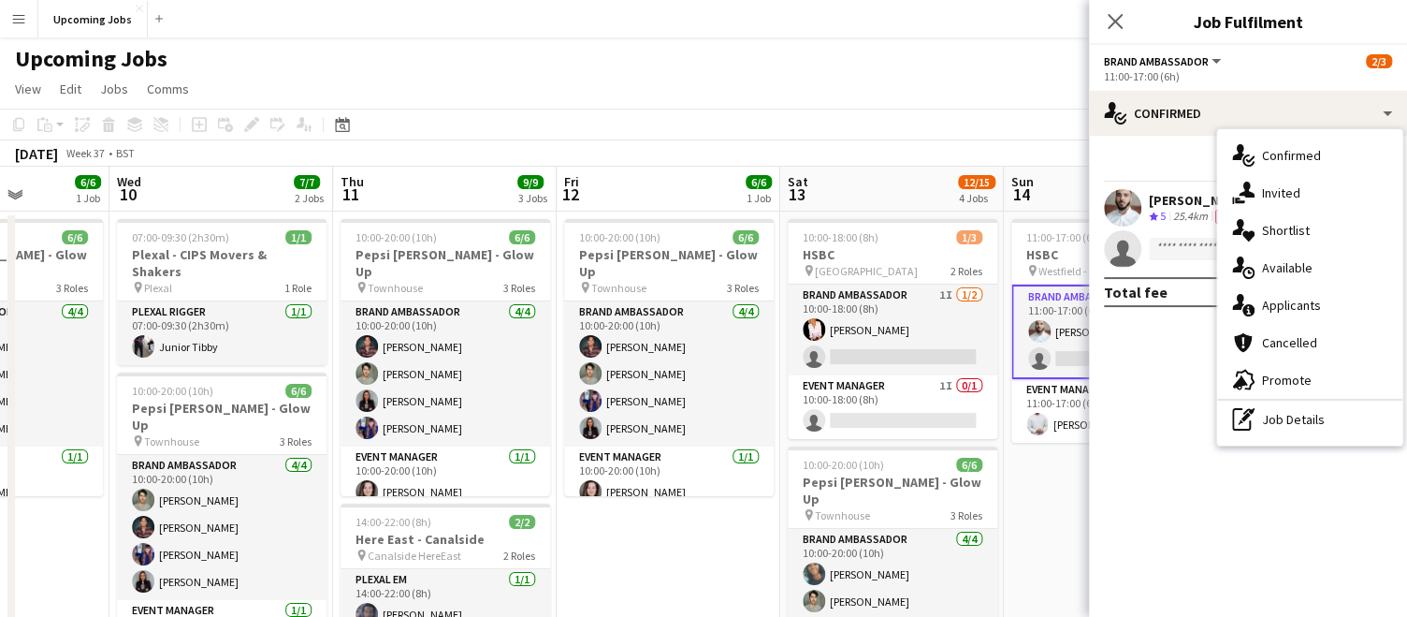
click at [16, 20] on app-icon "Menu" at bounding box center [18, 18] width 15 height 15
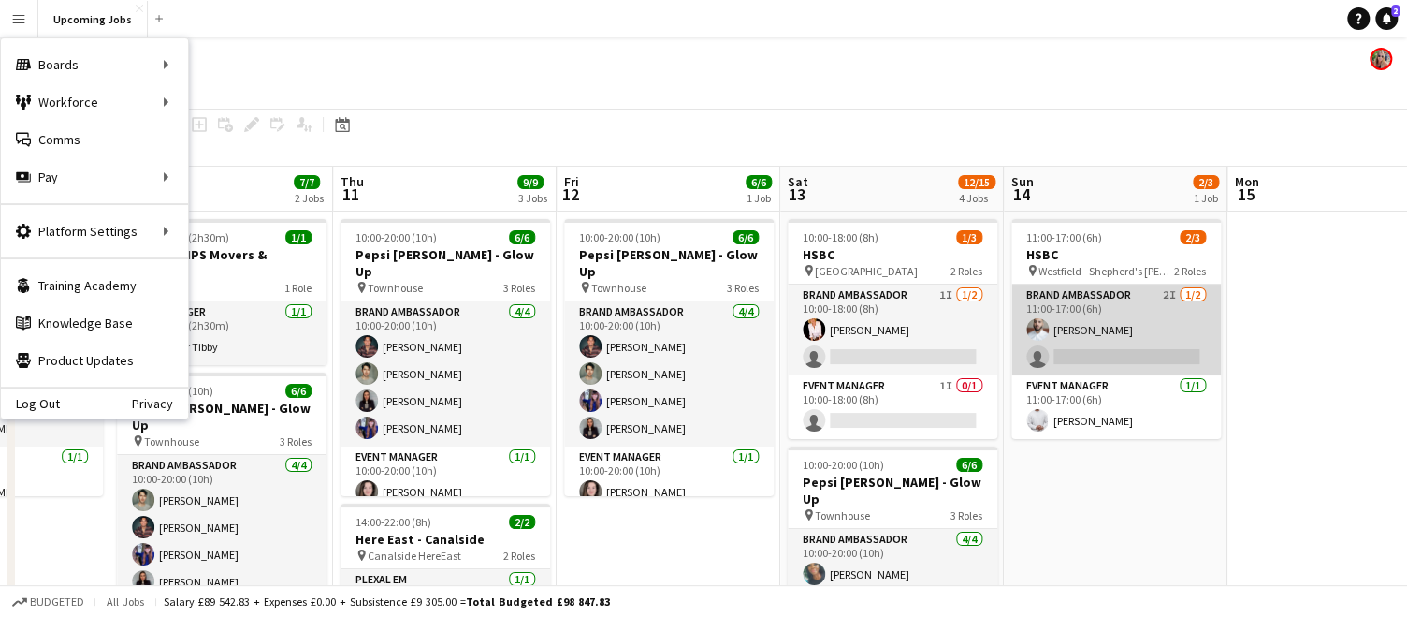
click at [1096, 345] on app-card-role "Brand Ambassador 2I 1/2 11:00-17:00 (6h) Shahir Figueira single-neutral-actions" at bounding box center [1117, 329] width 210 height 91
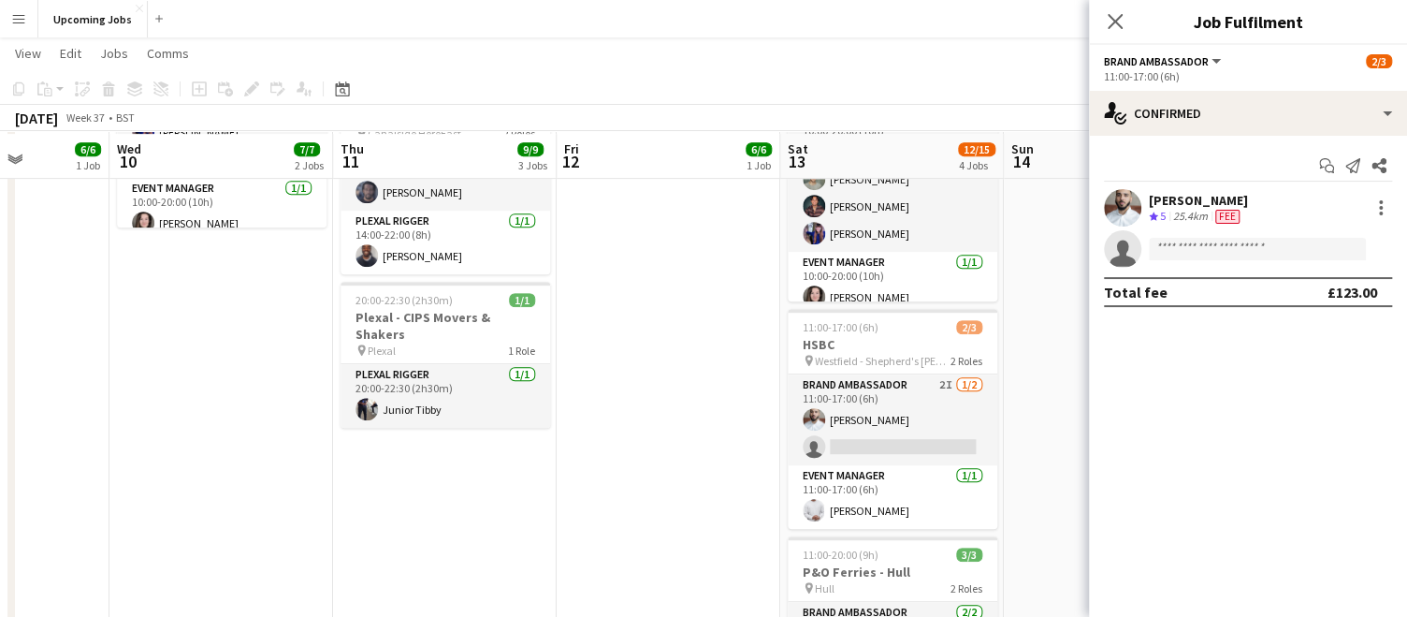
scroll to position [422, 0]
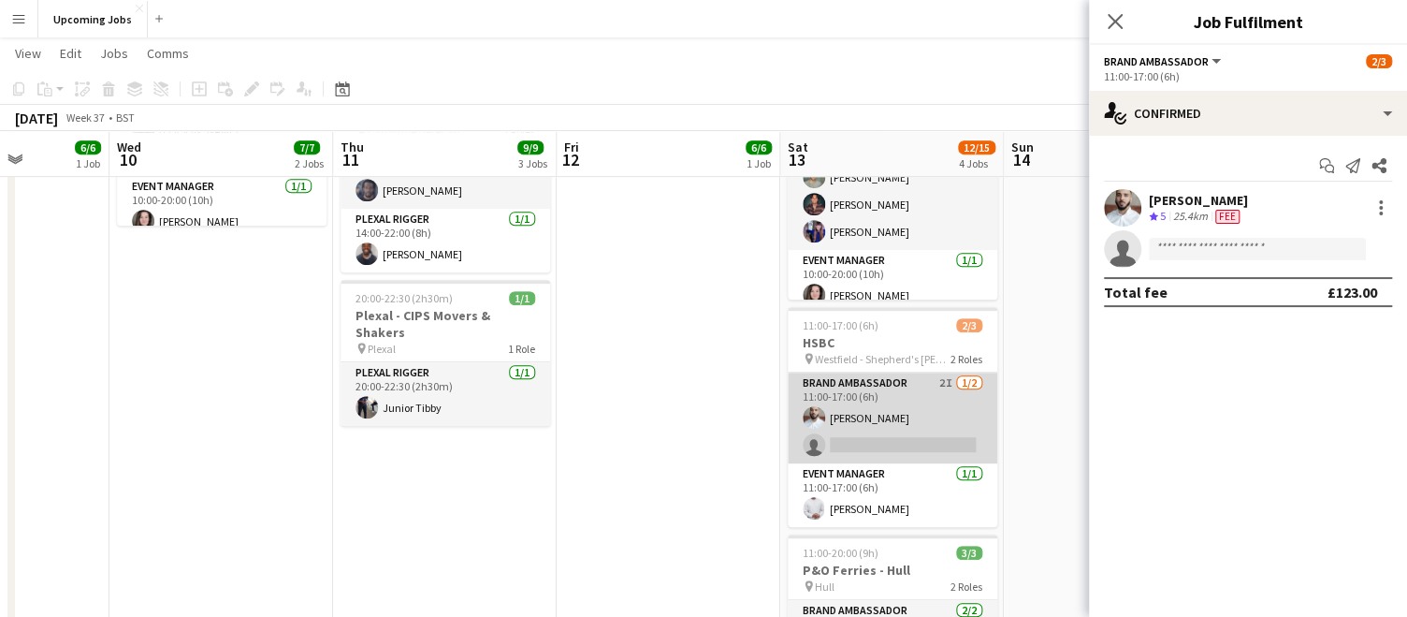
click at [818, 434] on app-card-role "Brand Ambassador 2I 1/2 11:00-17:00 (6h) Shahir Figueira single-neutral-actions" at bounding box center [893, 417] width 210 height 91
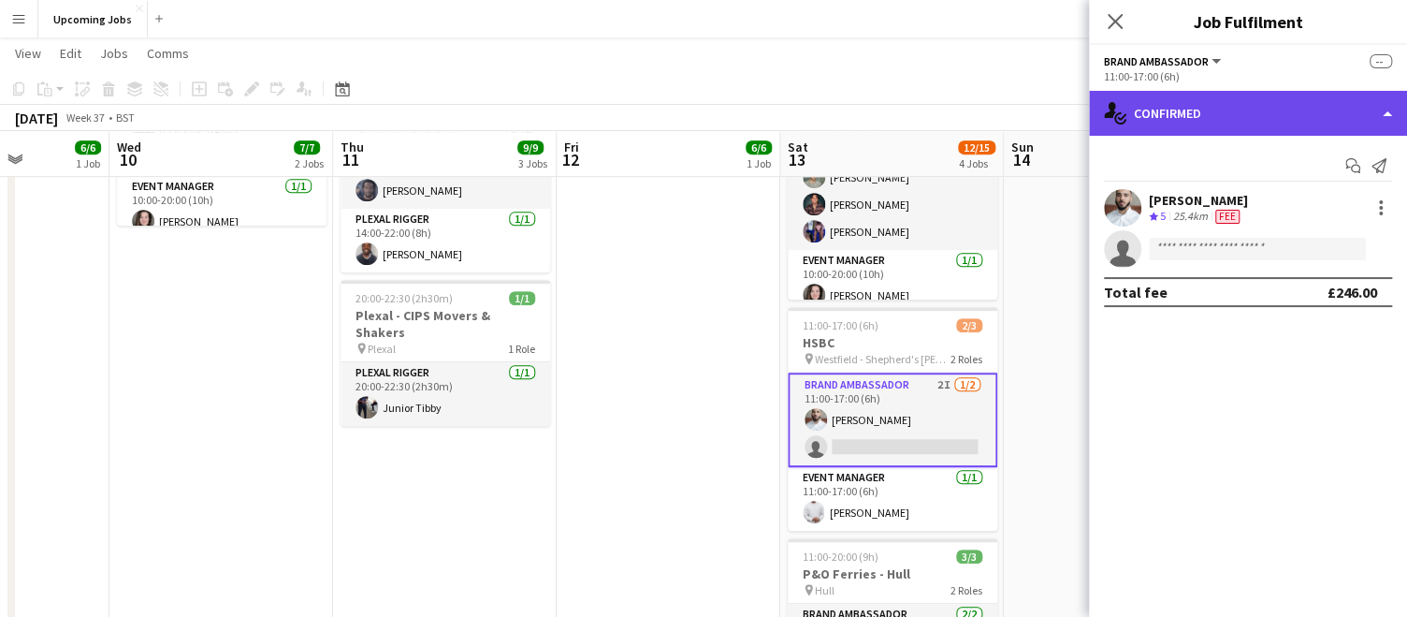
click at [1178, 104] on div "single-neutral-actions-check-2 Confirmed" at bounding box center [1248, 113] width 318 height 45
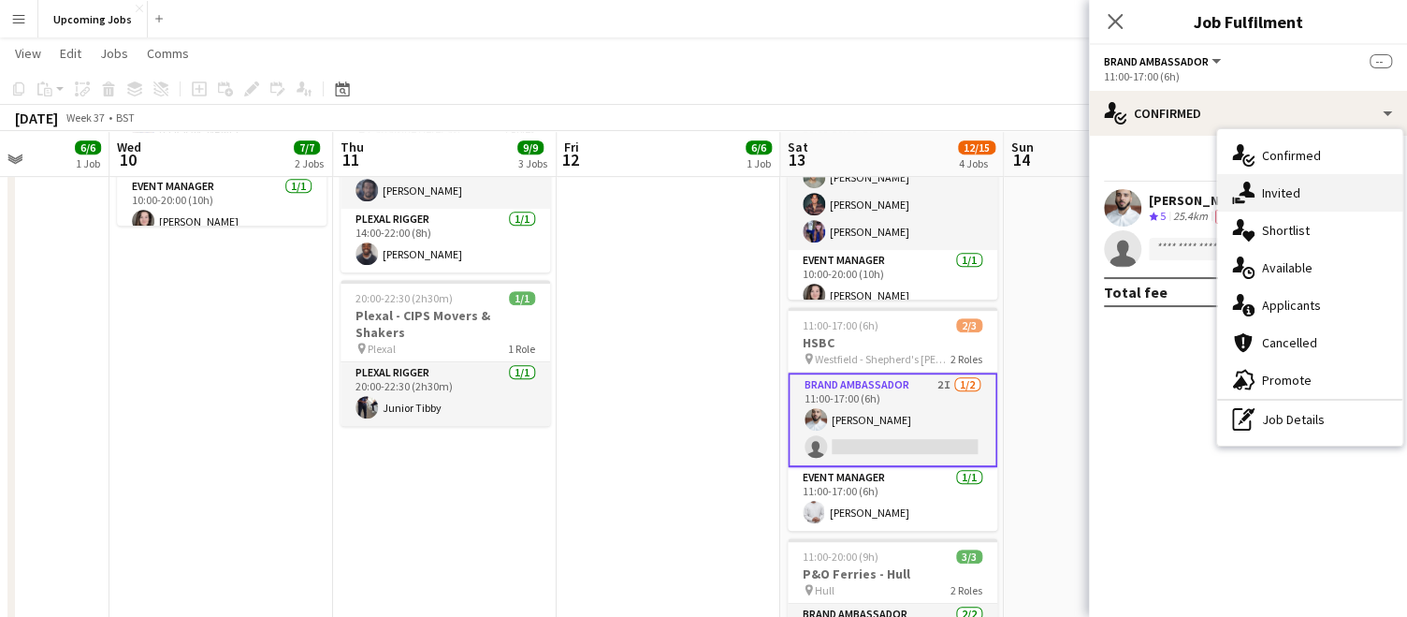
click at [1178, 179] on div "single-neutral-actions-share-1 Invited" at bounding box center [1309, 192] width 185 height 37
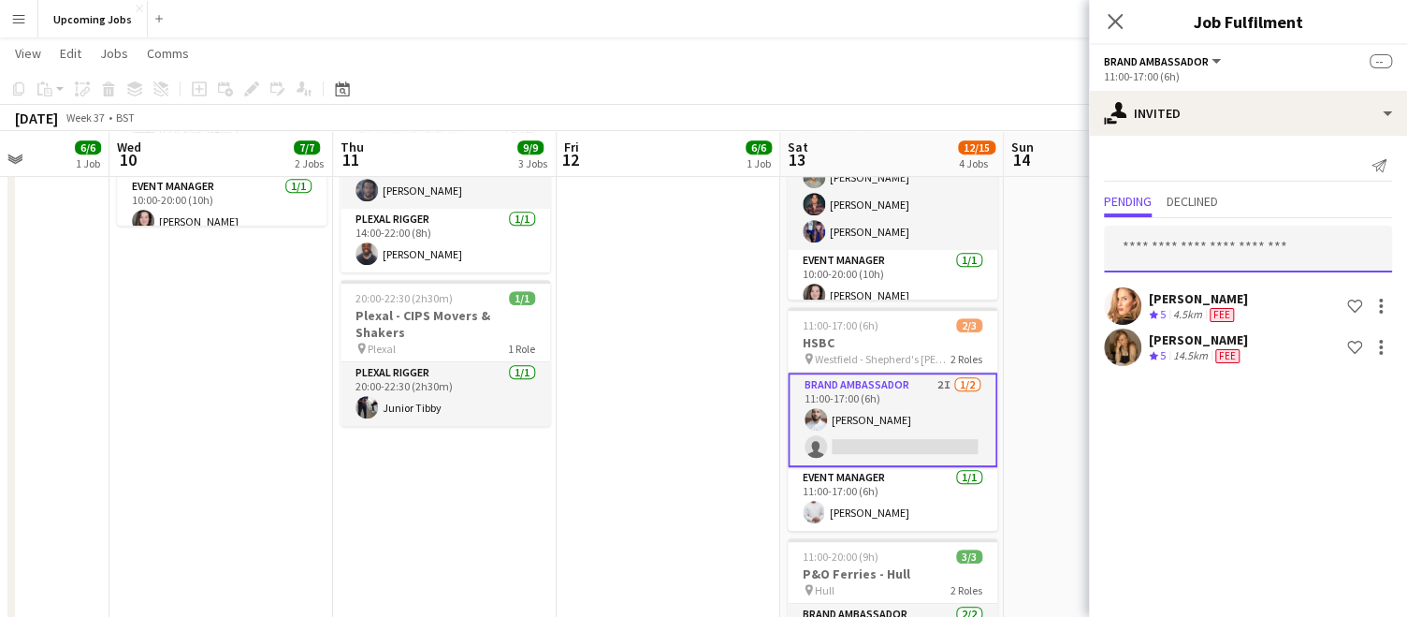
click at [1178, 269] on input "text" at bounding box center [1248, 249] width 288 height 47
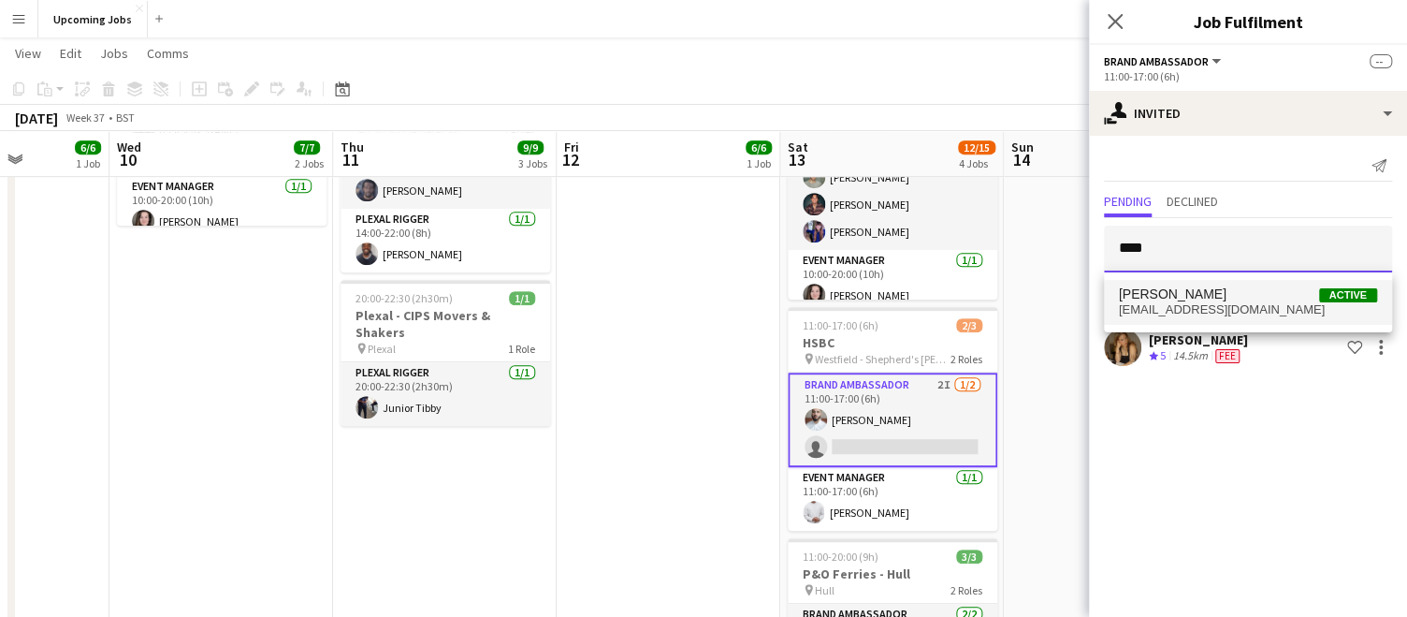
type input "****"
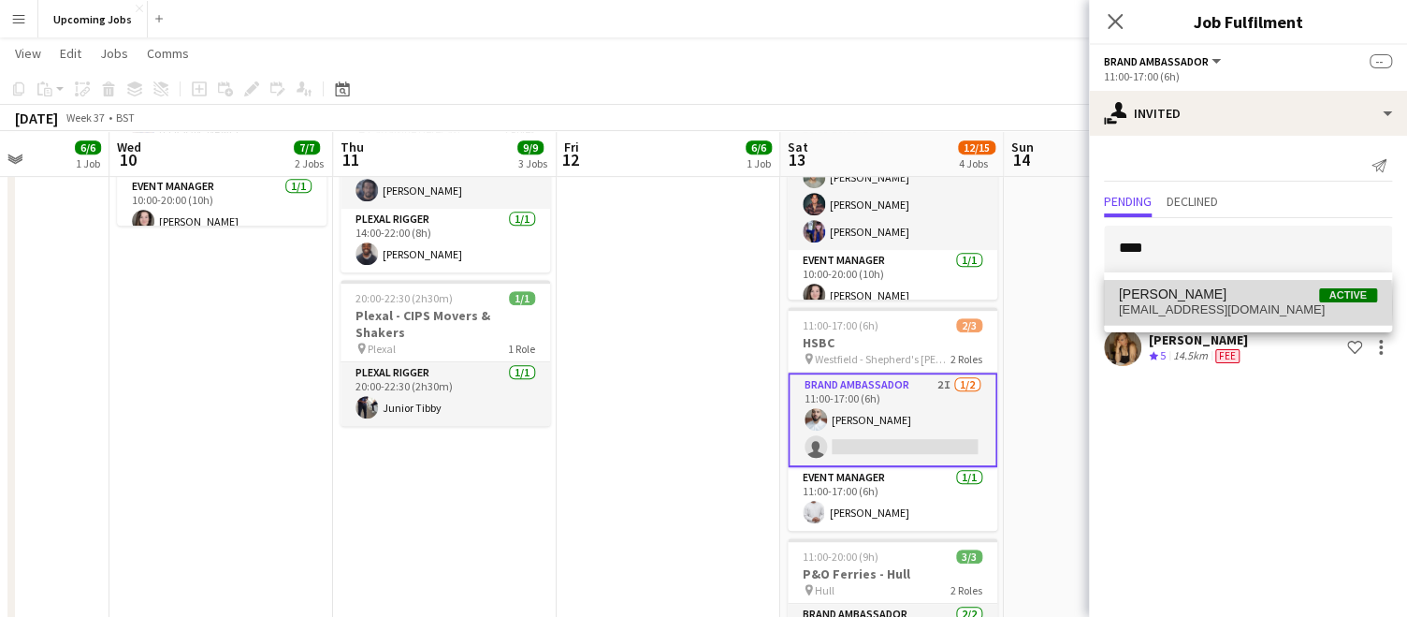
click at [1178, 305] on span "lengcs@gmail.com" at bounding box center [1248, 309] width 258 height 15
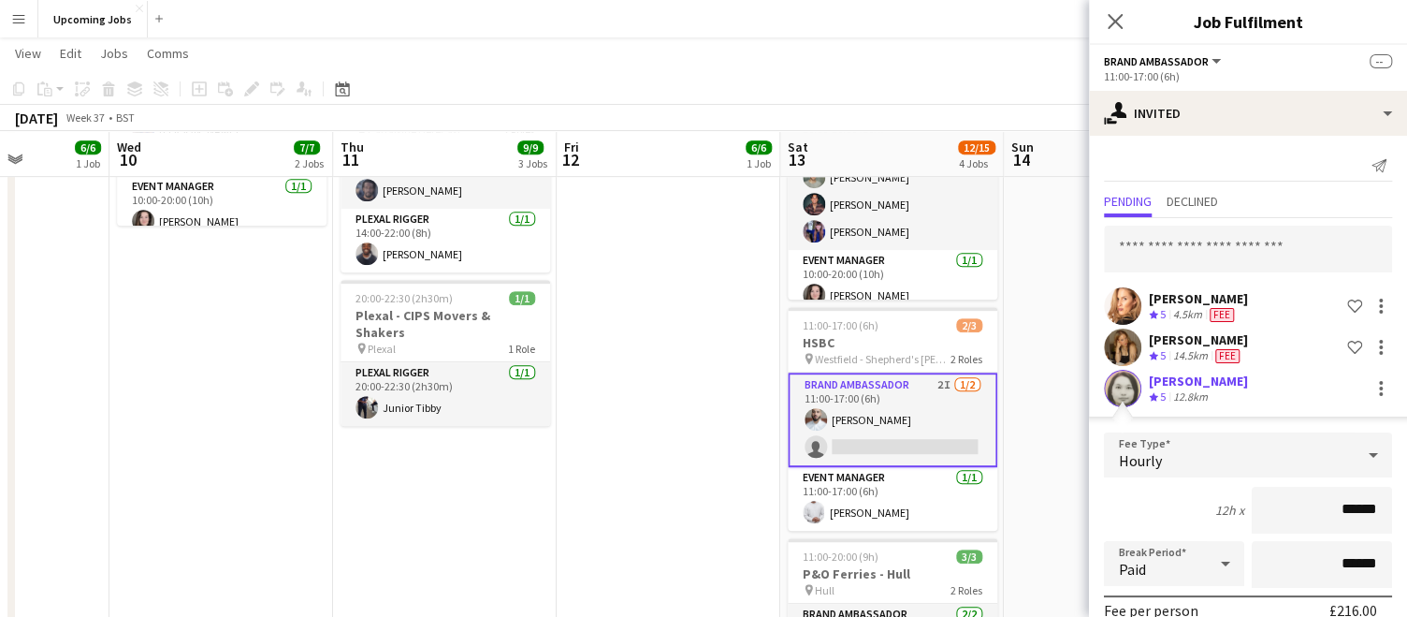
scroll to position [178, 0]
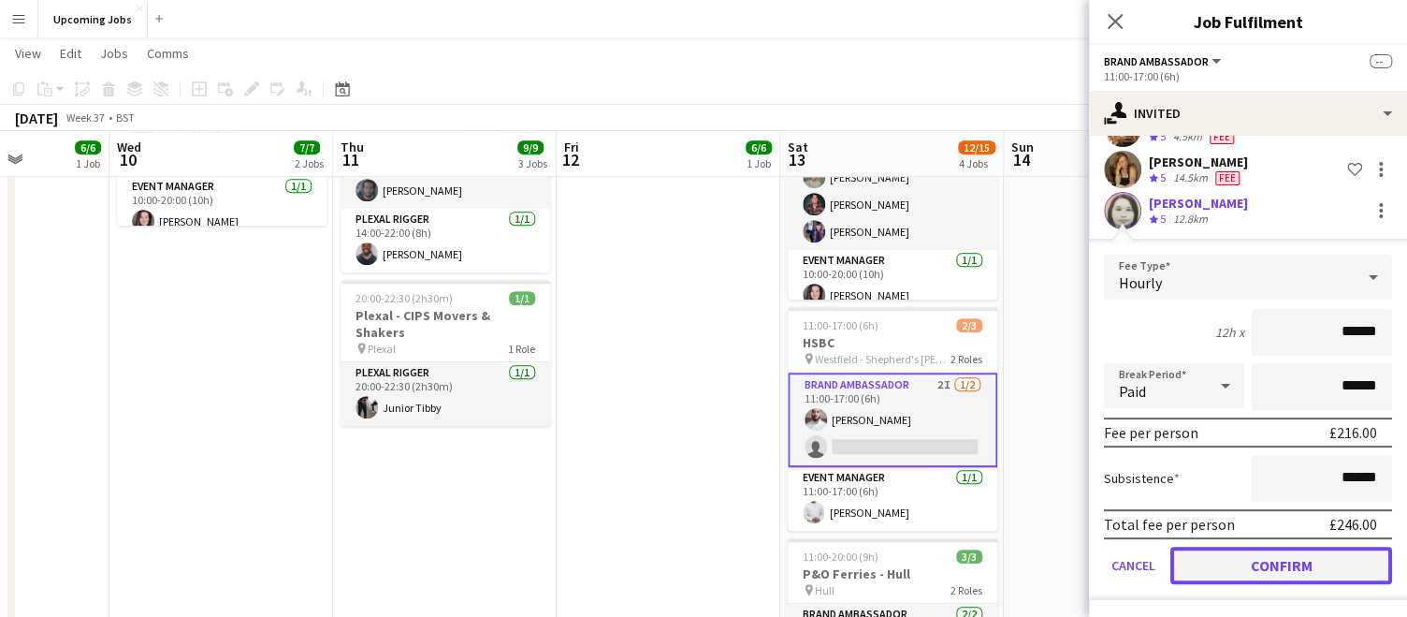
click at [1178, 566] on button "Confirm" at bounding box center [1282, 564] width 222 height 37
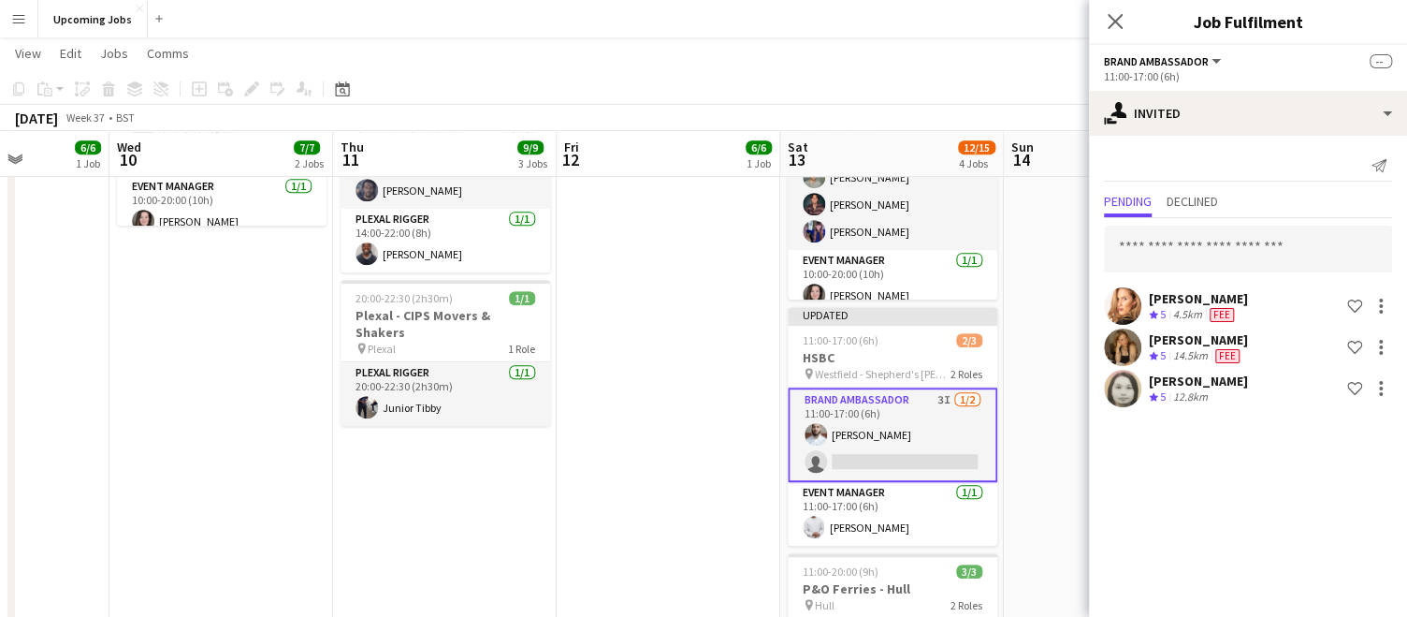
scroll to position [0, 0]
click at [1178, 254] on input "text" at bounding box center [1248, 249] width 288 height 47
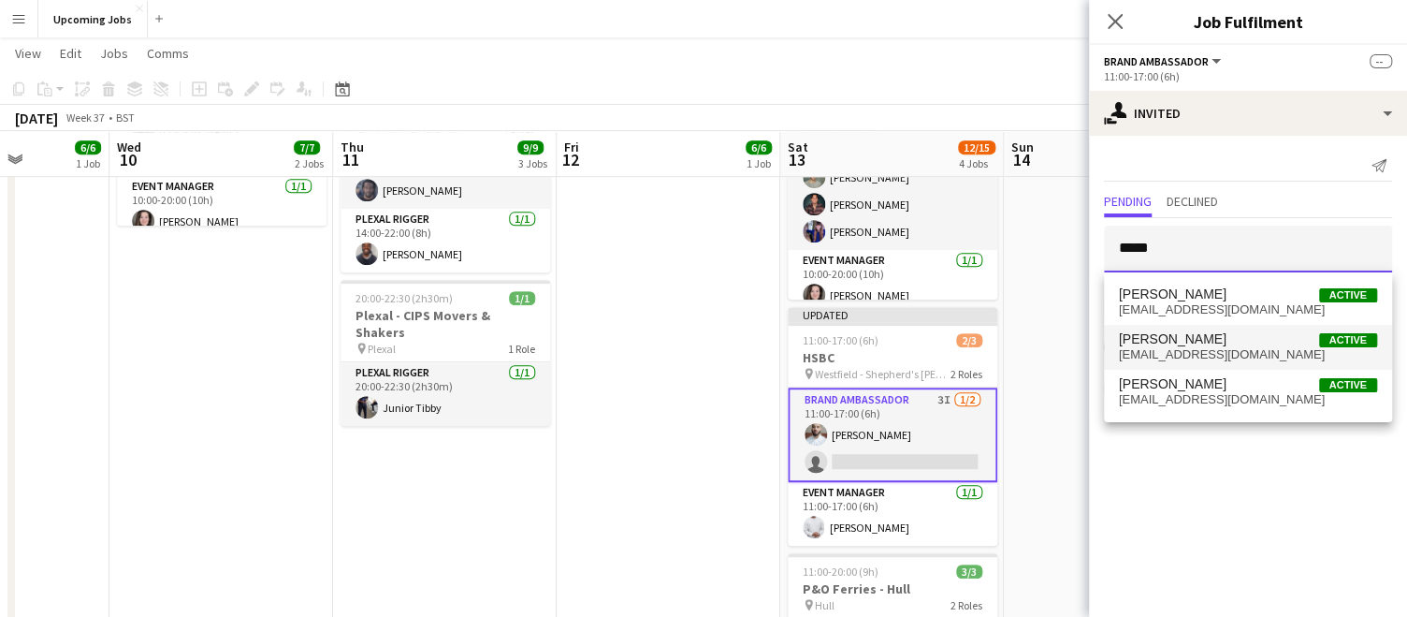
type input "*****"
click at [1178, 337] on span "[PERSON_NAME]" at bounding box center [1173, 339] width 108 height 16
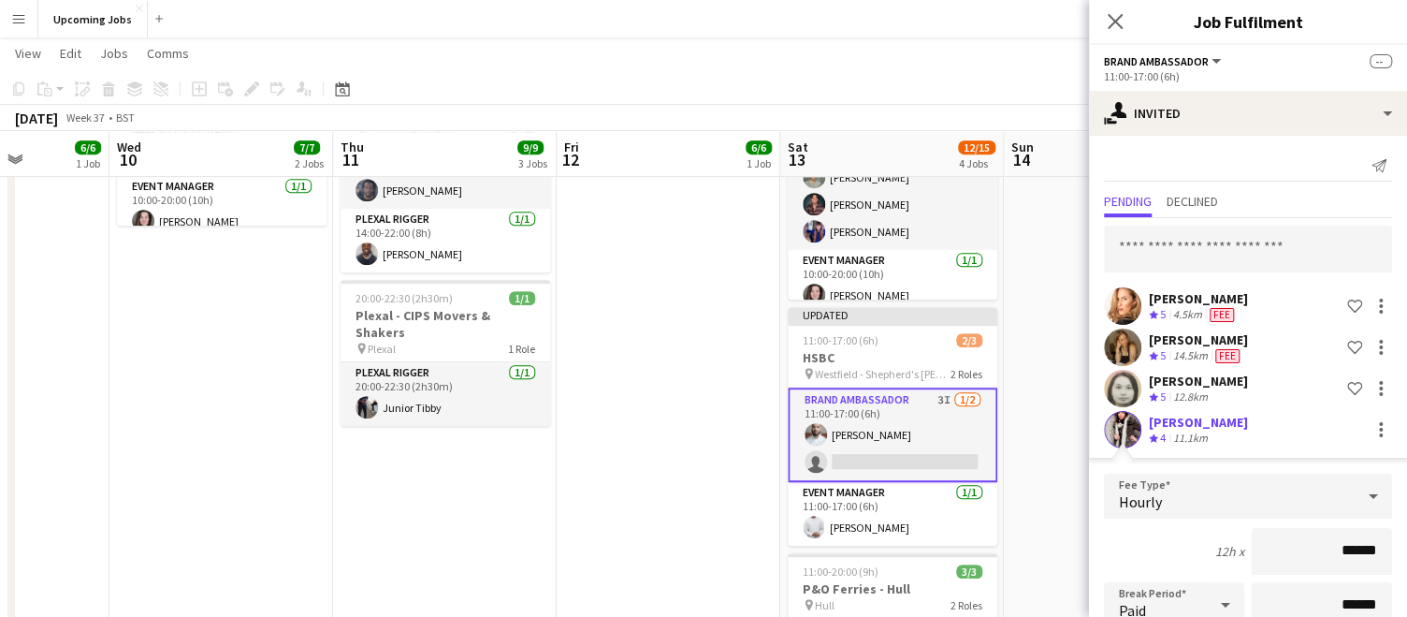
scroll to position [218, 0]
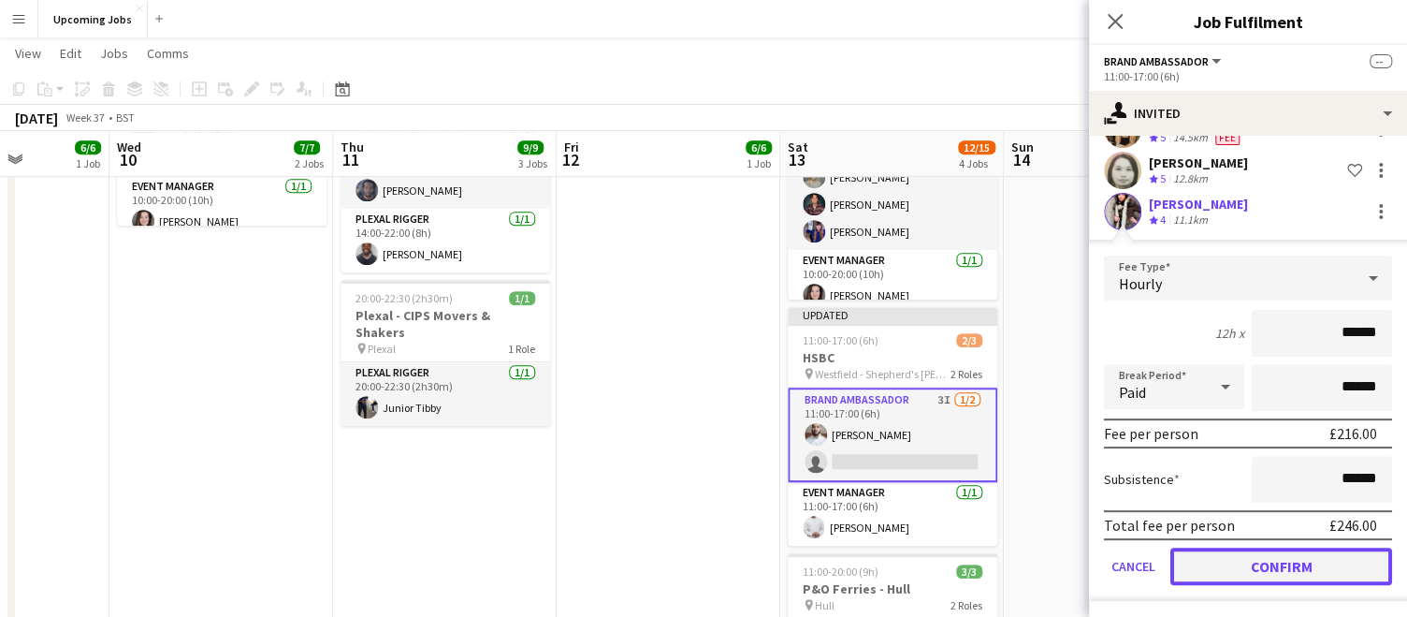
click at [1178, 562] on button "Confirm" at bounding box center [1282, 565] width 222 height 37
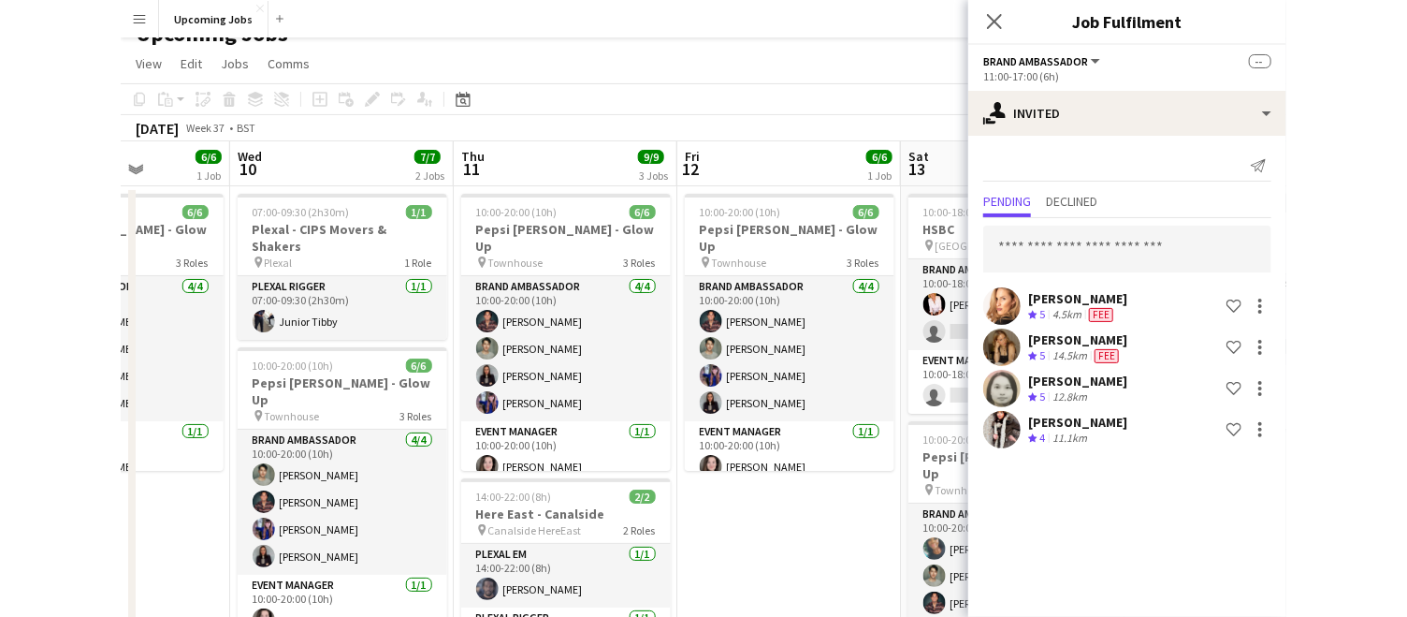
scroll to position [0, 561]
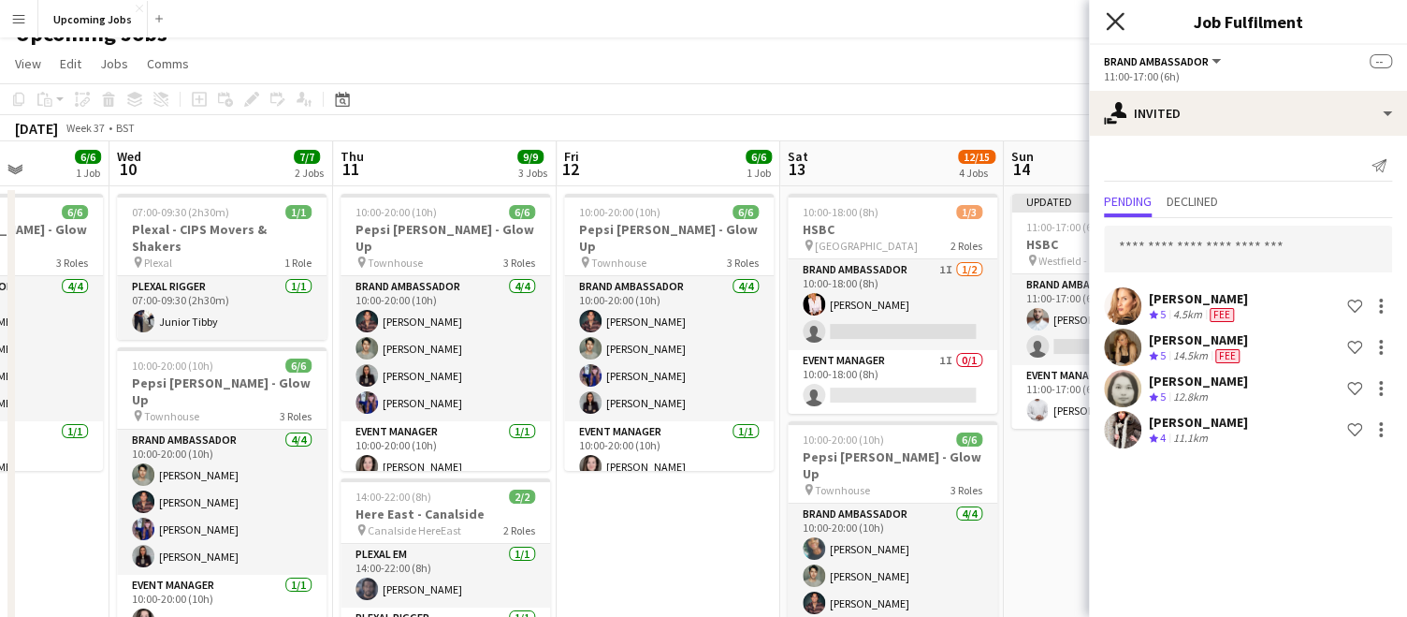
click at [1113, 21] on icon "Close pop-in" at bounding box center [1115, 21] width 18 height 18
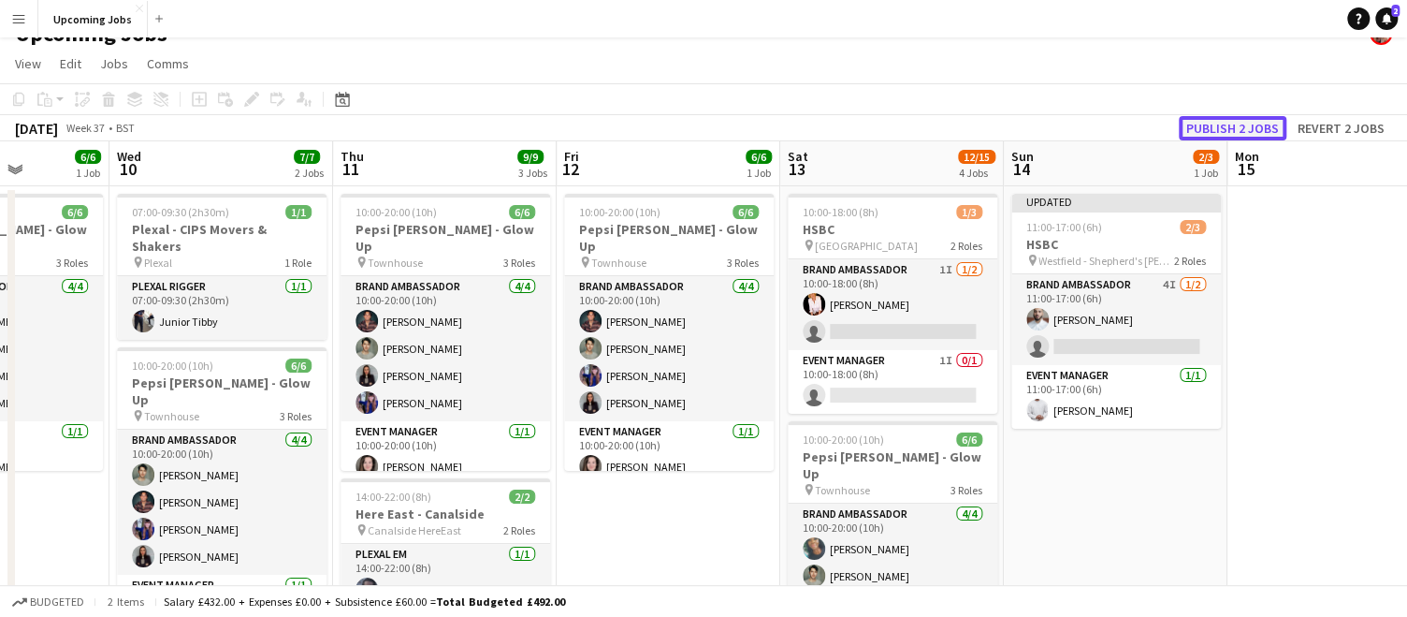
click at [1178, 126] on button "Publish 2 jobs" at bounding box center [1233, 128] width 108 height 24
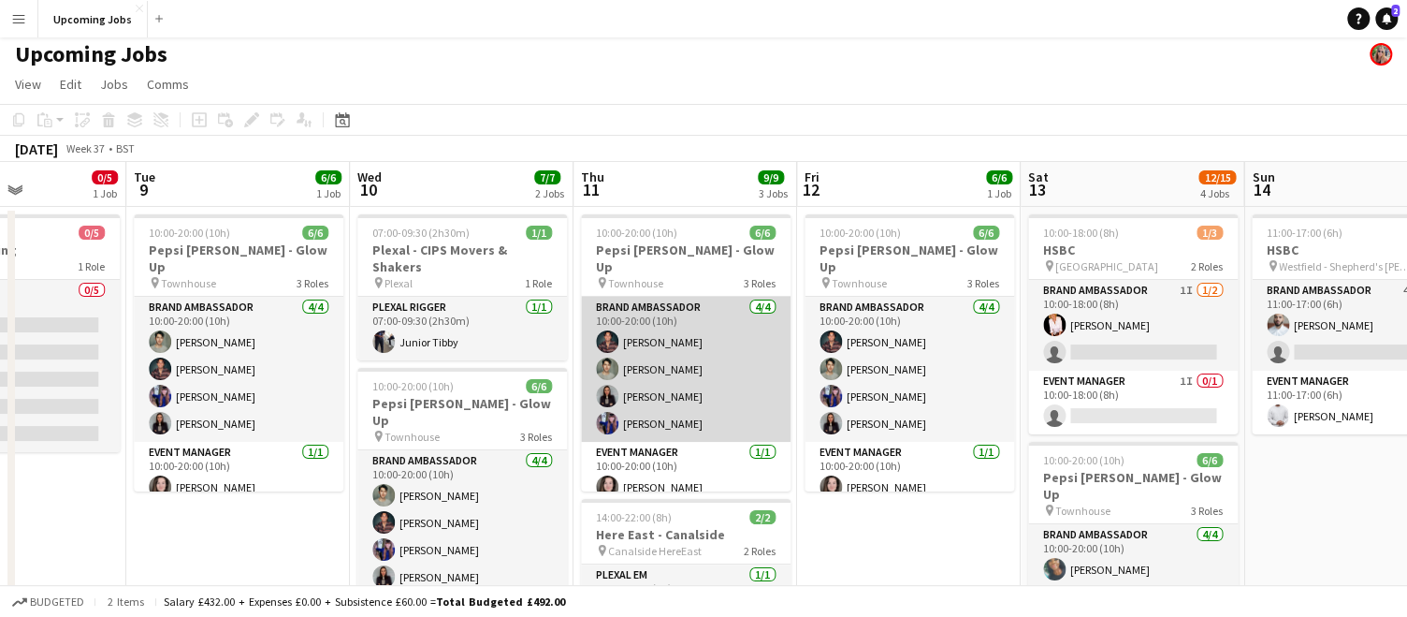
scroll to position [0, 765]
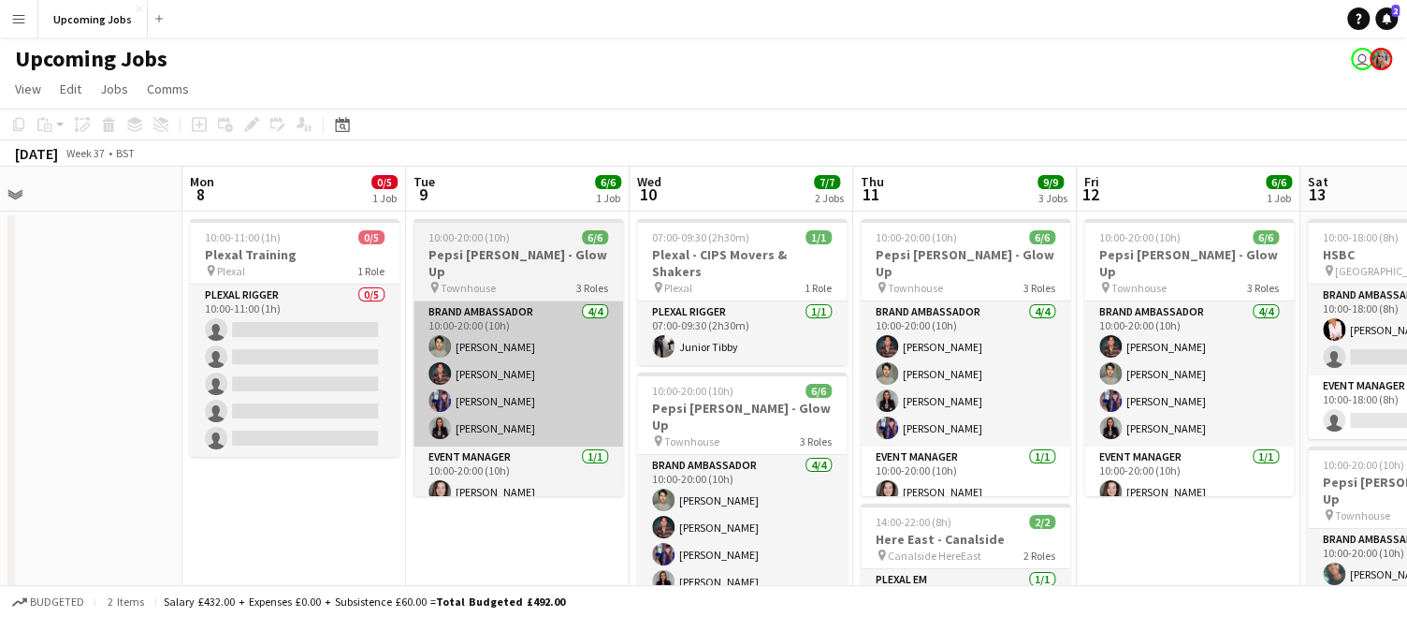
scroll to position [0, 481]
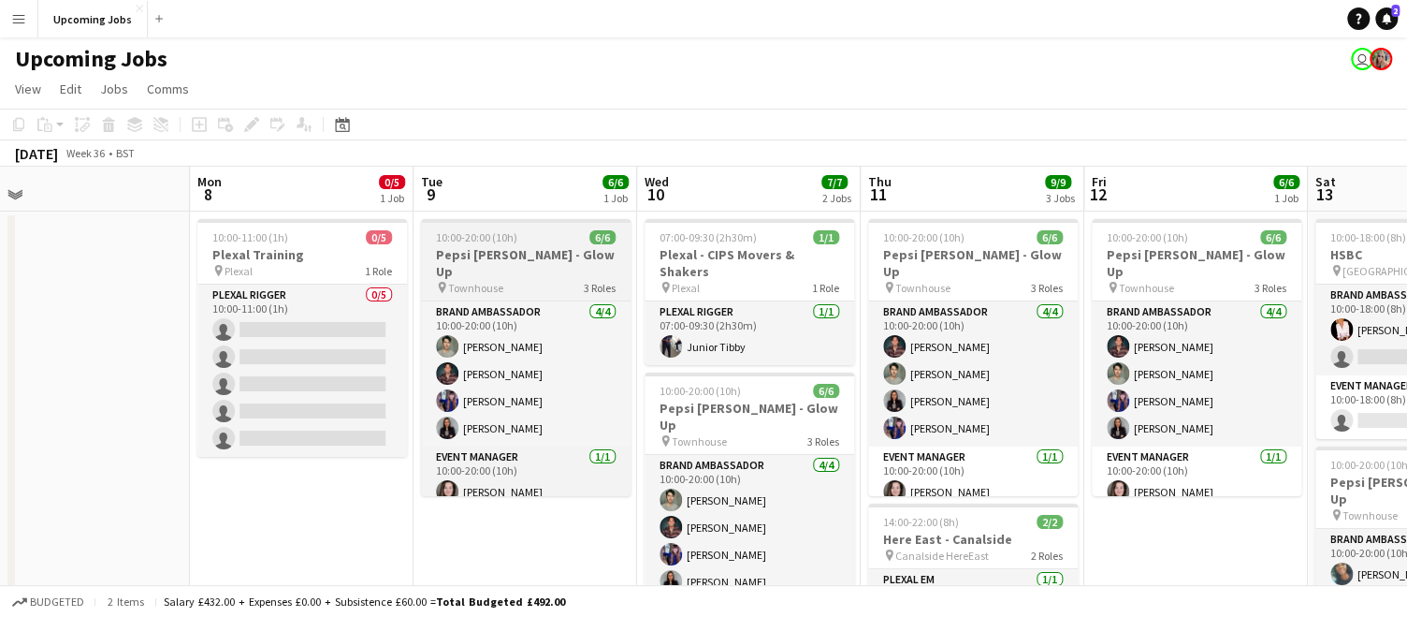
click at [494, 235] on span "10:00-20:00 (10h)" at bounding box center [476, 237] width 81 height 14
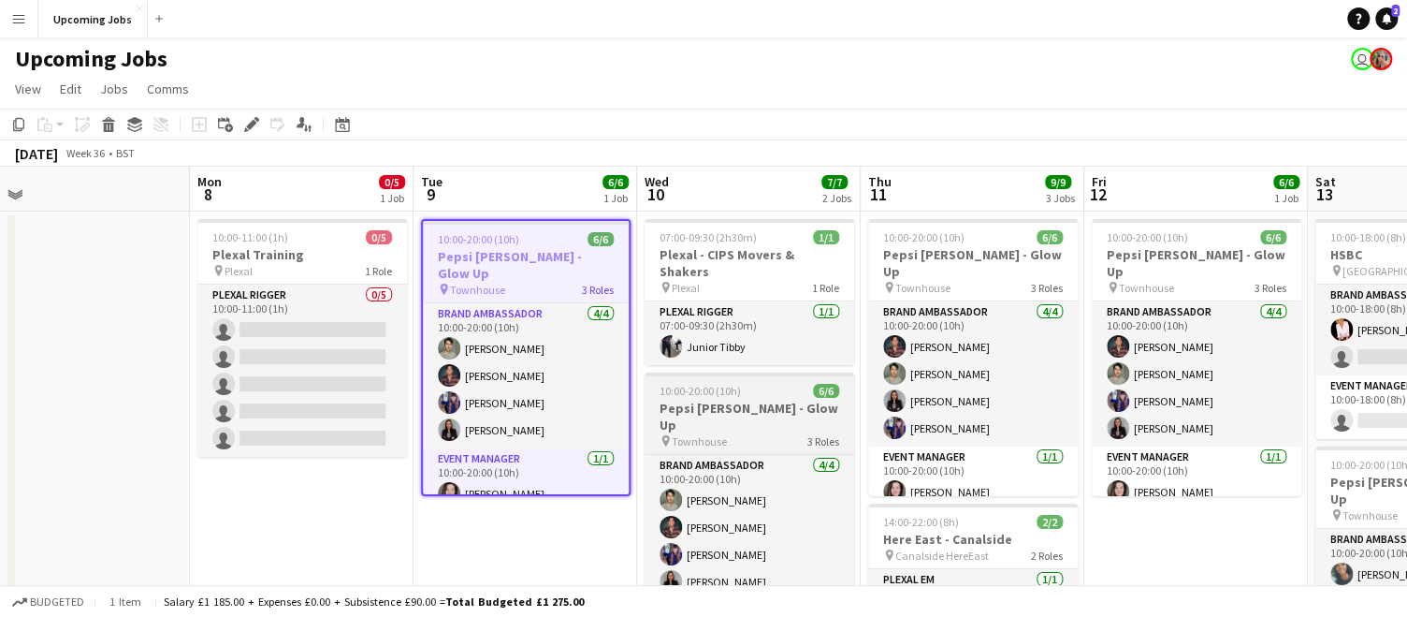
click at [715, 400] on h3 "Pepsi [PERSON_NAME] - Glow Up" at bounding box center [750, 417] width 210 height 34
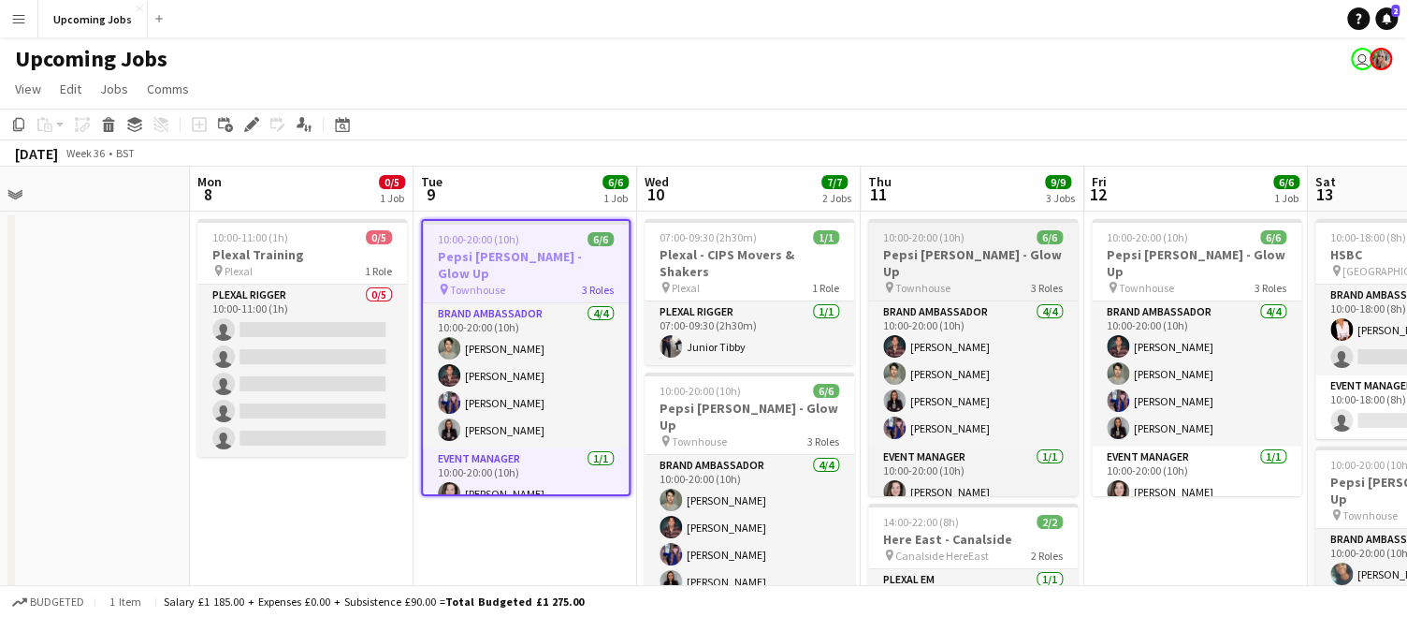
click at [924, 237] on span "10:00-20:00 (10h)" at bounding box center [923, 237] width 81 height 14
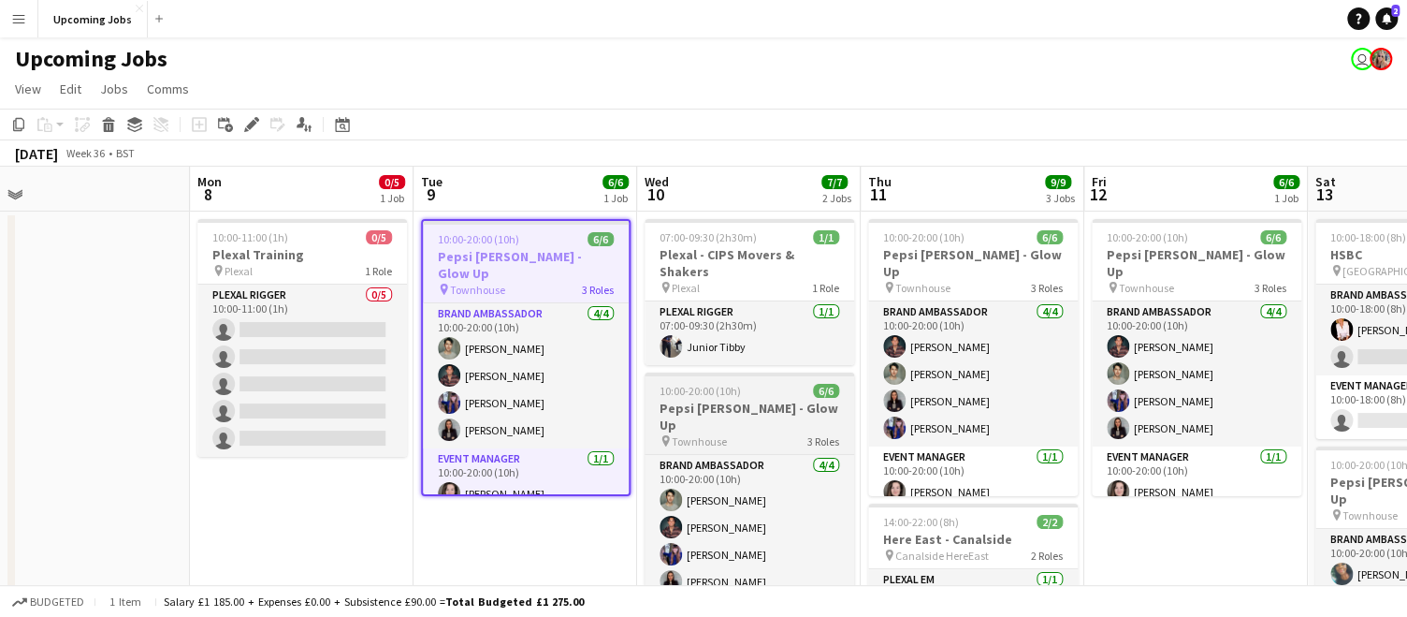
click at [738, 384] on div "10:00-20:00 (10h) 6/6" at bounding box center [750, 391] width 210 height 14
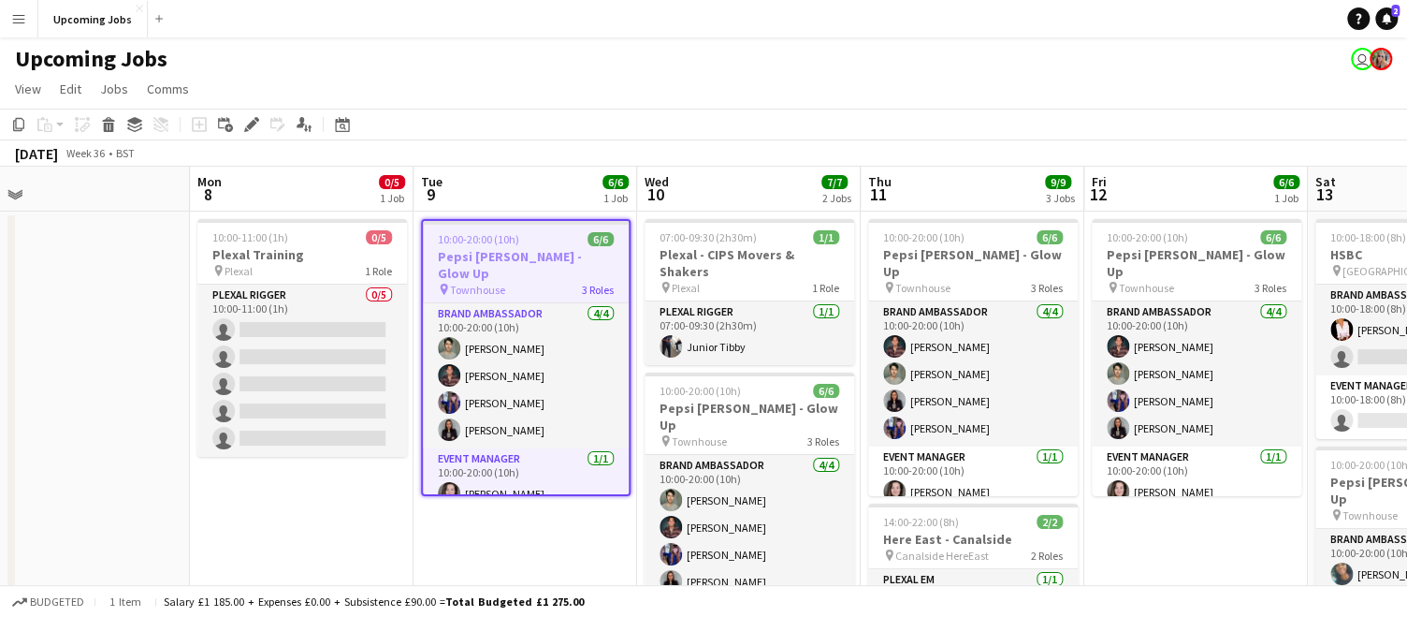
click at [506, 120] on app-toolbar "Copy Paste Paste Command V Paste with crew Command Shift V Paste linked Job Del…" at bounding box center [703, 125] width 1407 height 32
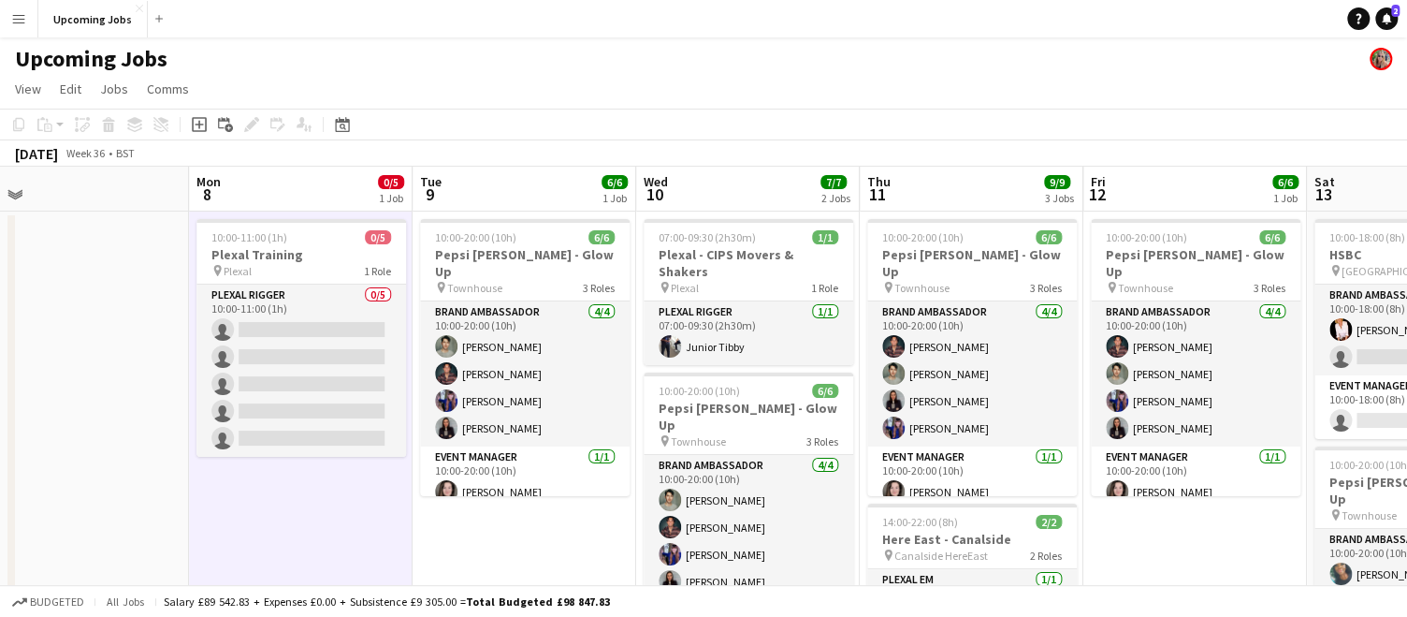
click at [473, 148] on div "September 2025 Week 36 • BST" at bounding box center [703, 153] width 1407 height 26
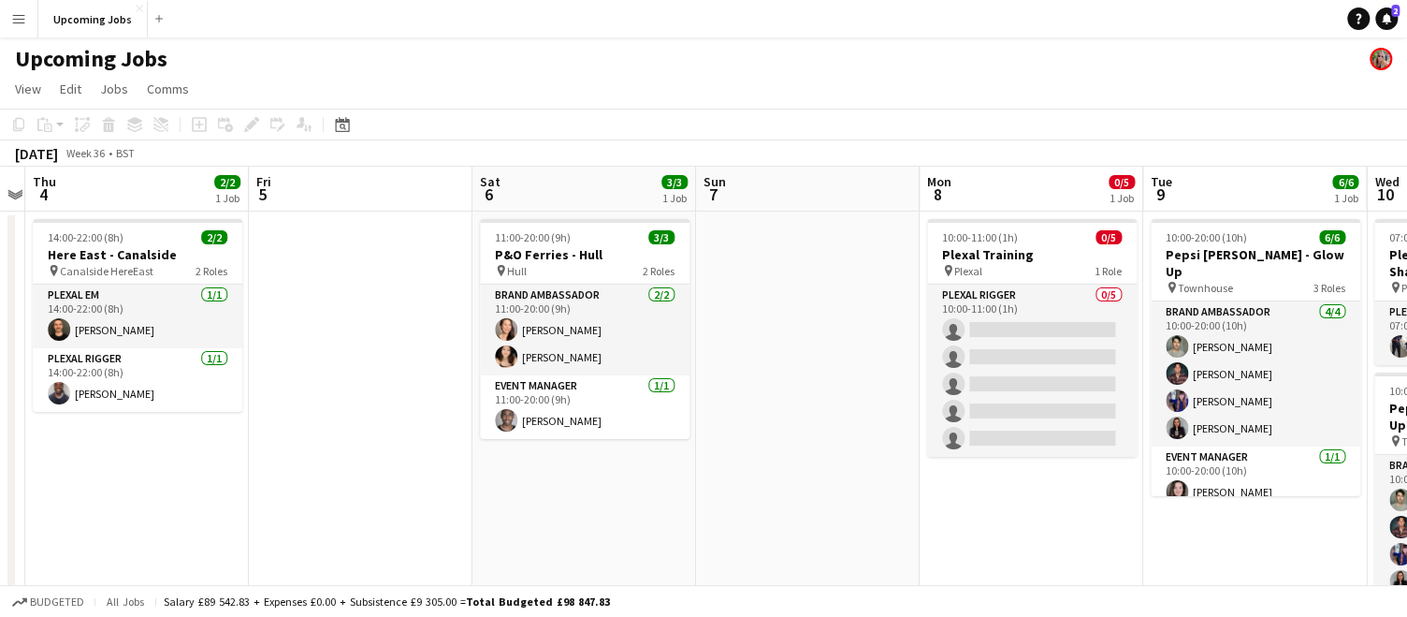
scroll to position [0, 816]
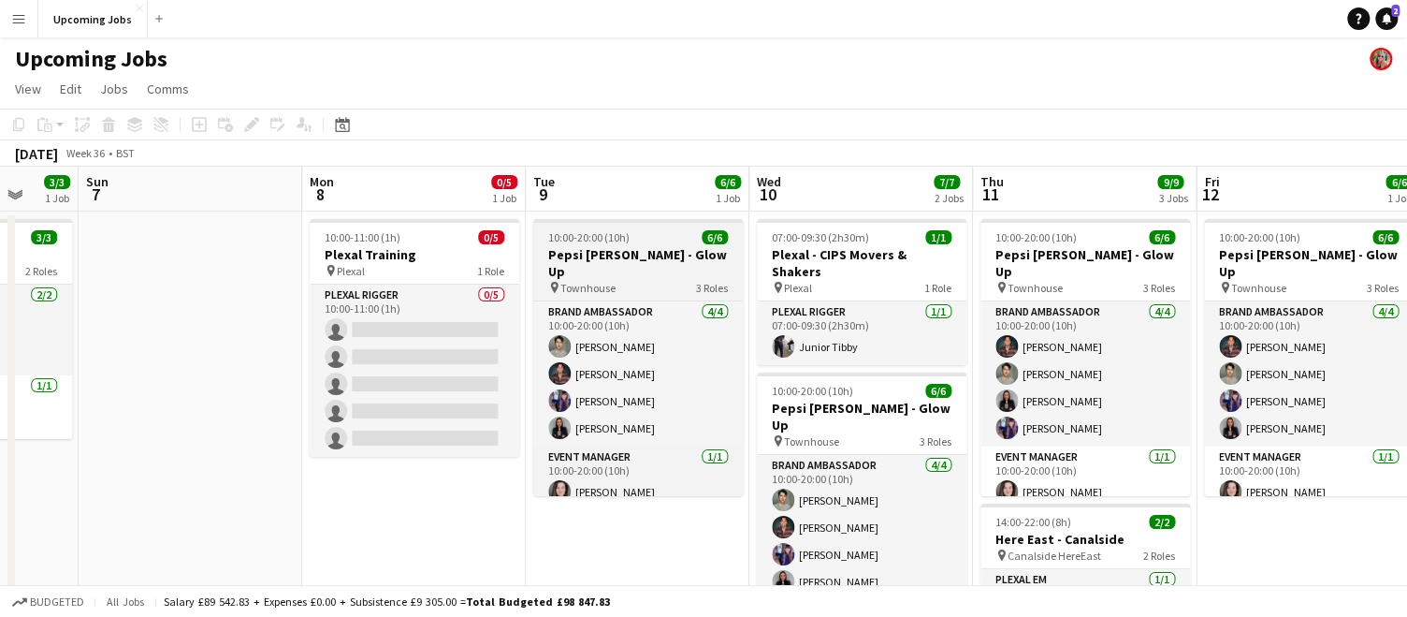
click at [630, 249] on h3 "Pepsi [PERSON_NAME] - Glow Up" at bounding box center [638, 263] width 210 height 34
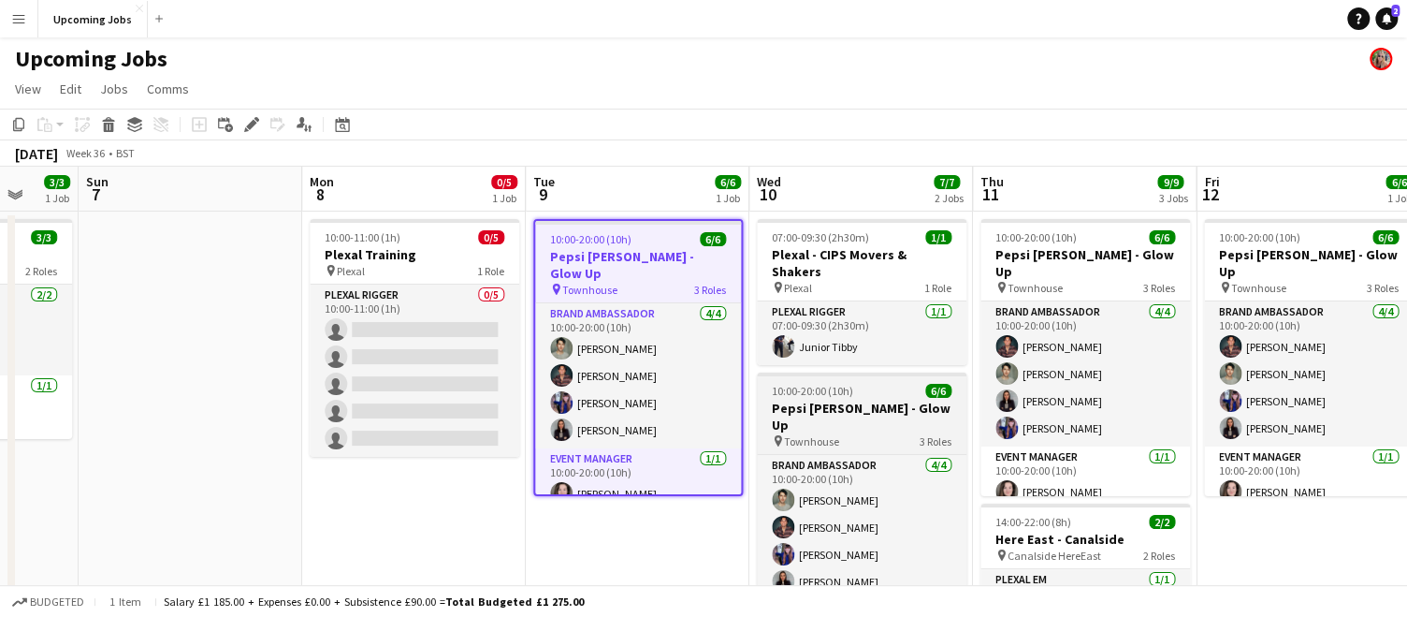
click at [852, 400] on h3 "Pepsi [PERSON_NAME] - Glow Up" at bounding box center [862, 417] width 210 height 34
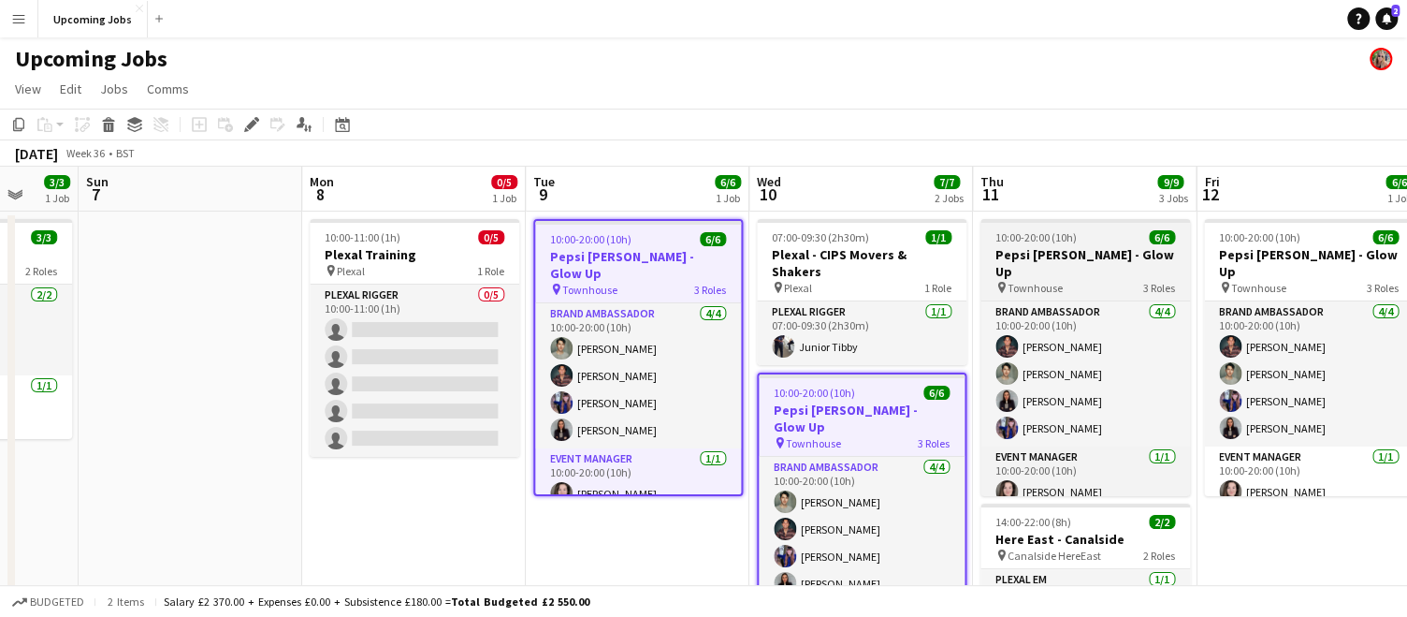
click at [1049, 231] on span "10:00-20:00 (10h)" at bounding box center [1036, 237] width 81 height 14
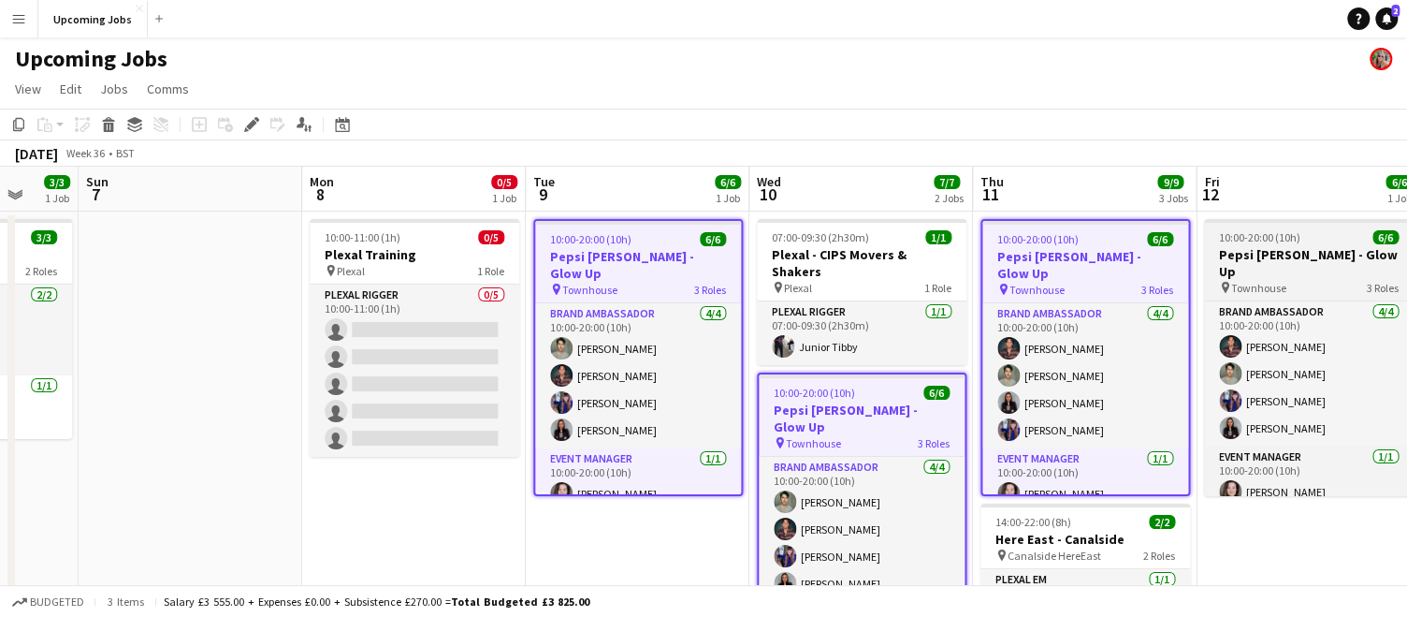
click at [1227, 239] on span "10:00-20:00 (10h)" at bounding box center [1259, 237] width 81 height 14
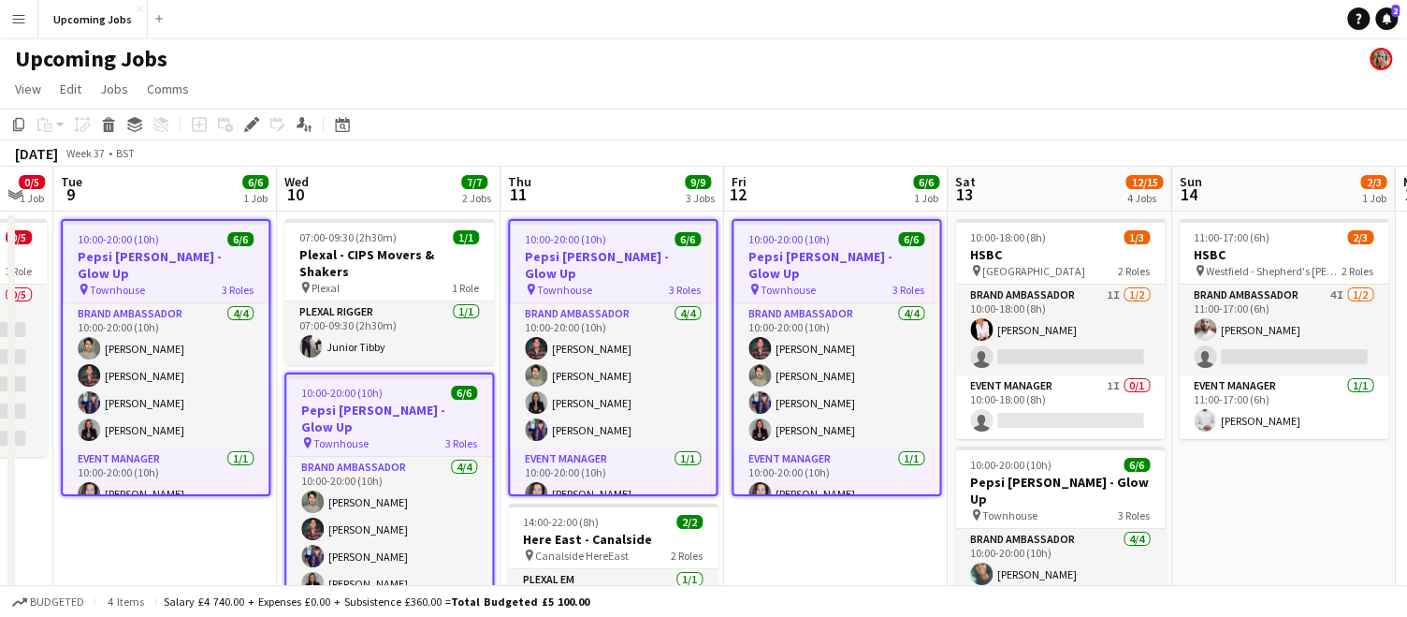
scroll to position [0, 454]
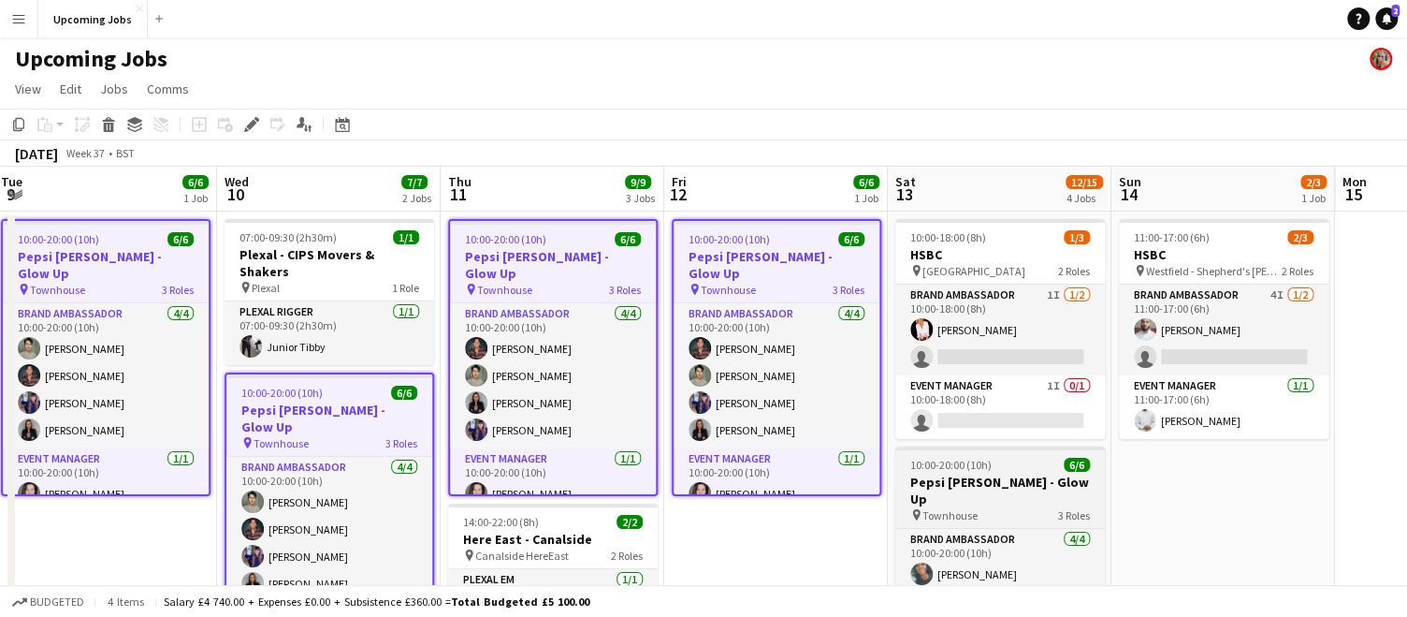
click at [979, 473] on h3 "Pepsi [PERSON_NAME] - Glow Up" at bounding box center [1001, 490] width 210 height 34
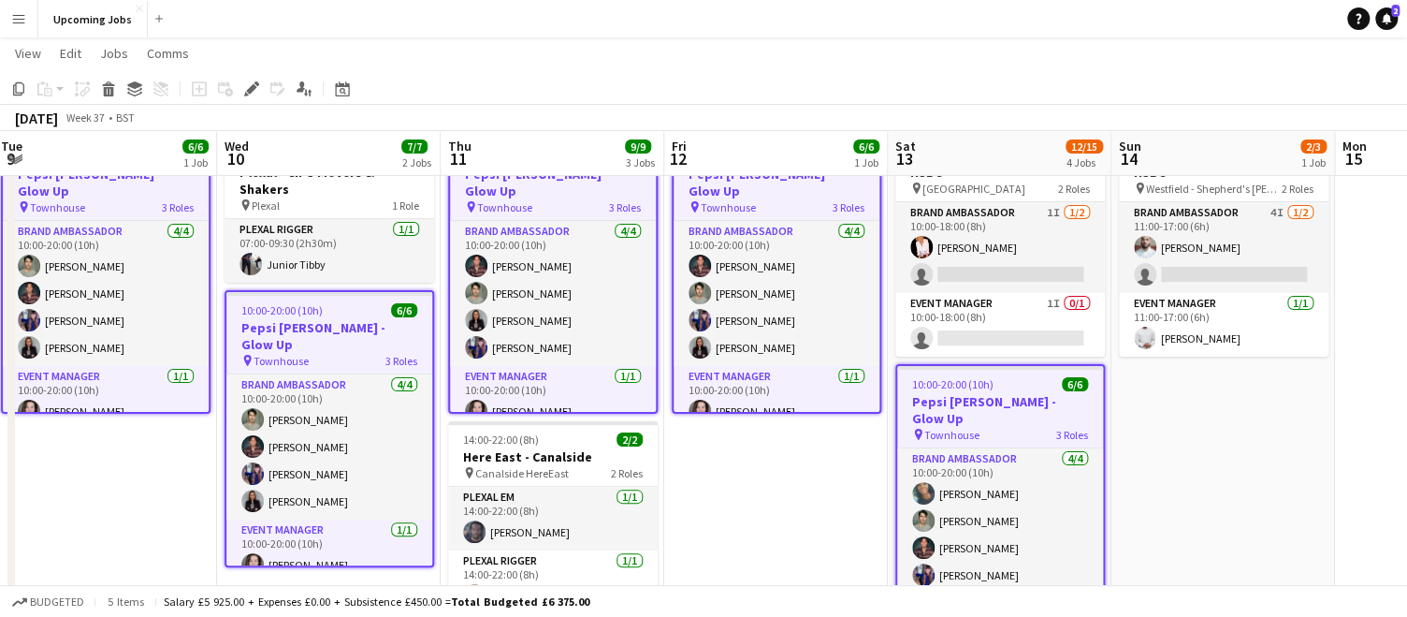
scroll to position [81, 0]
click at [959, 371] on app-job-card "10:00-20:00 (10h) 6/6 Pepsi Max Cherry - Glow Up pin Townhouse 3 Roles Brand Am…" at bounding box center [1001, 501] width 210 height 277
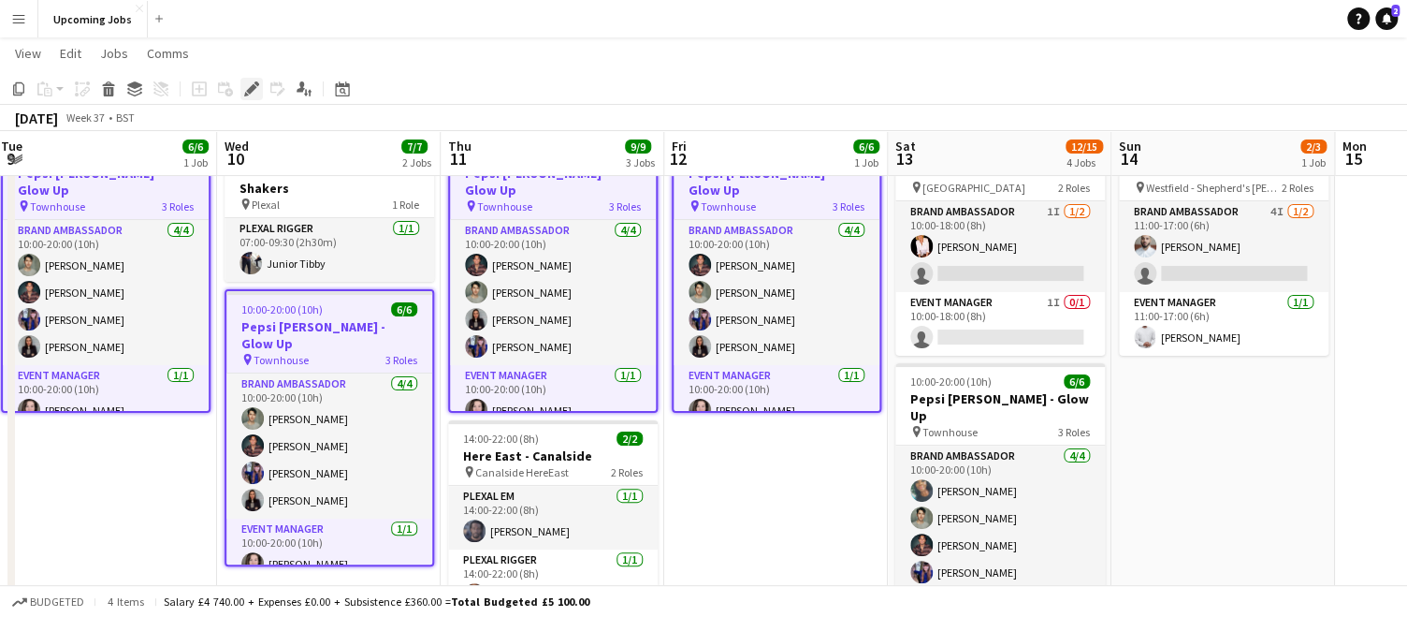
click at [244, 88] on icon "Edit" at bounding box center [251, 88] width 15 height 15
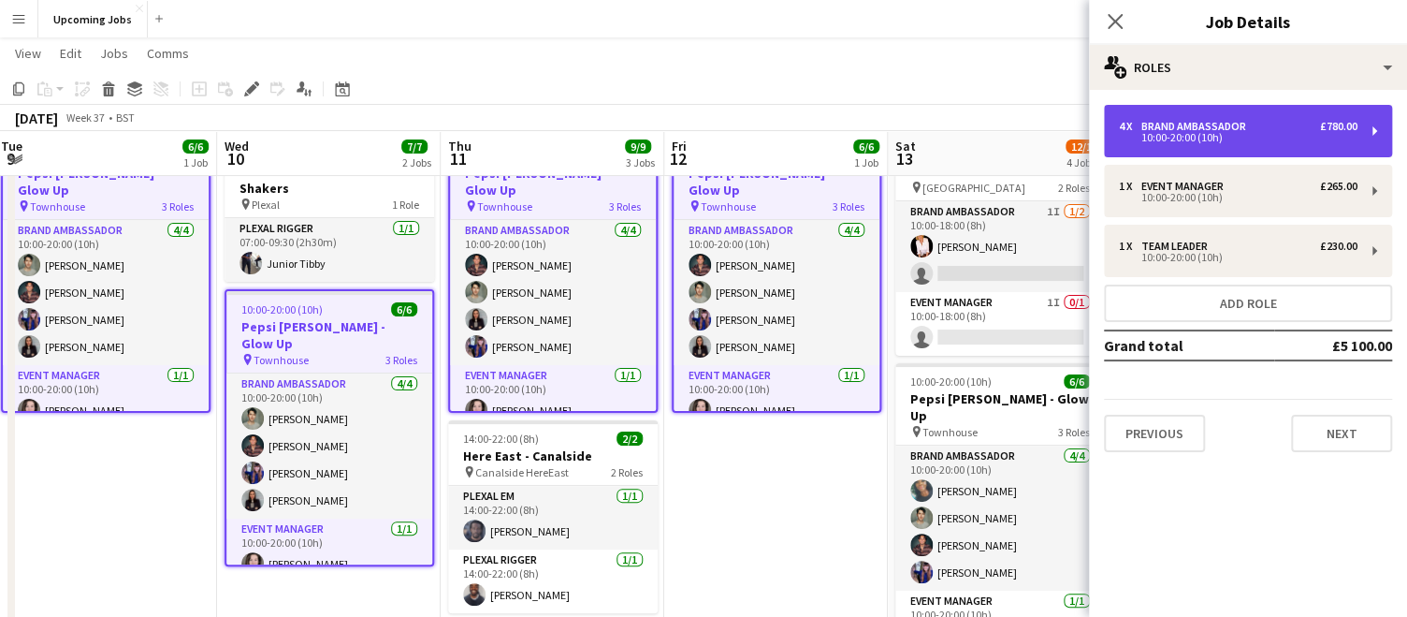
click at [1229, 130] on div "Brand Ambassador" at bounding box center [1198, 126] width 112 height 13
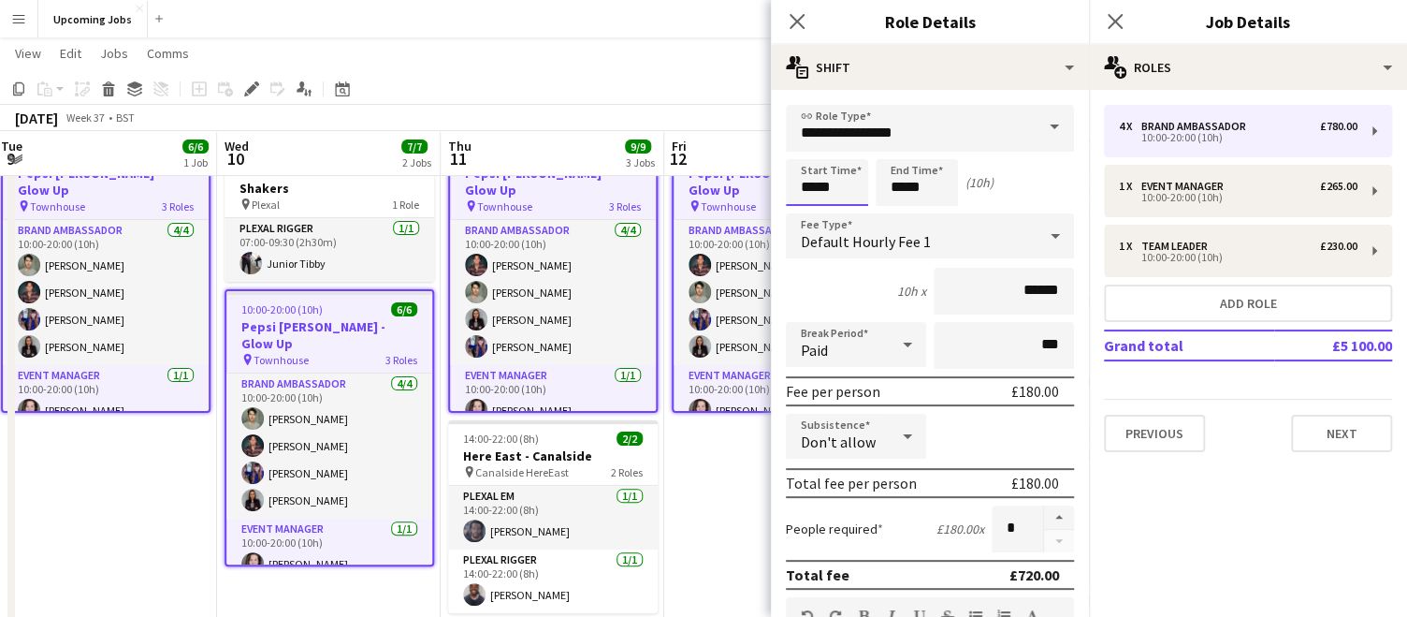
click at [808, 180] on input "*****" at bounding box center [827, 182] width 82 height 47
type input "*****"
click at [808, 148] on div at bounding box center [808, 149] width 37 height 19
click at [910, 182] on input "*****" at bounding box center [917, 182] width 82 height 47
type input "*****"
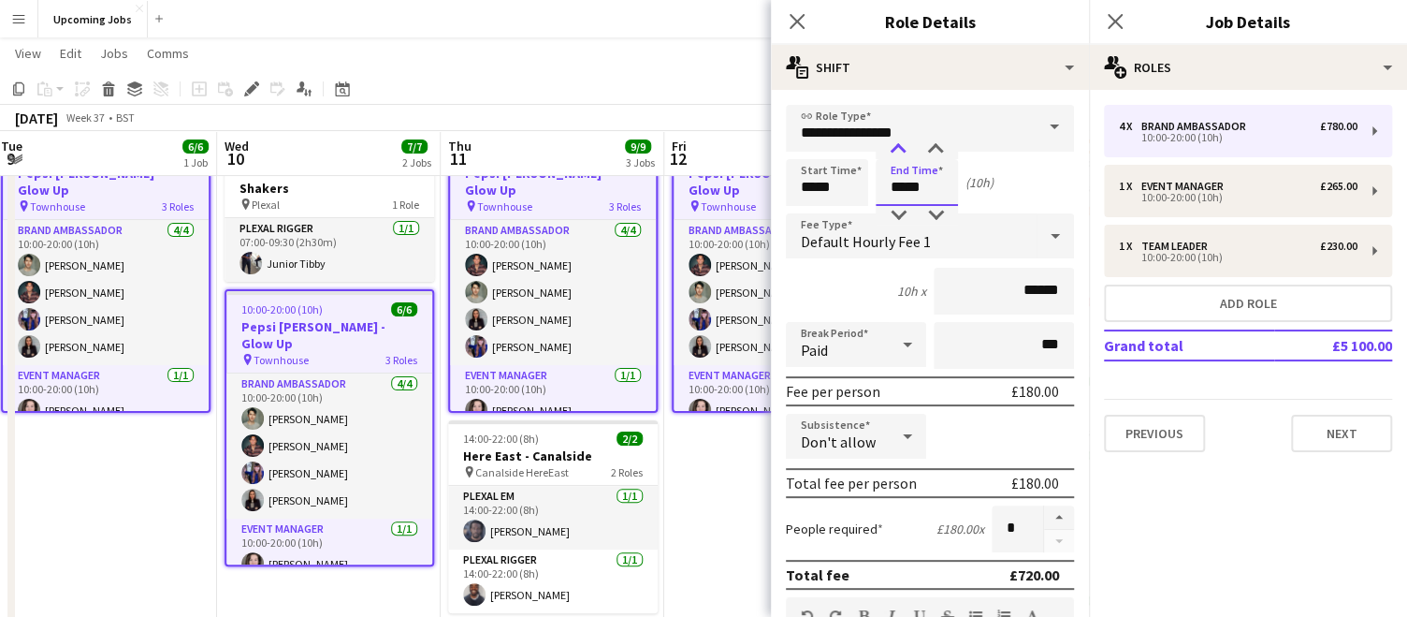
click at [902, 154] on div at bounding box center [898, 149] width 37 height 19
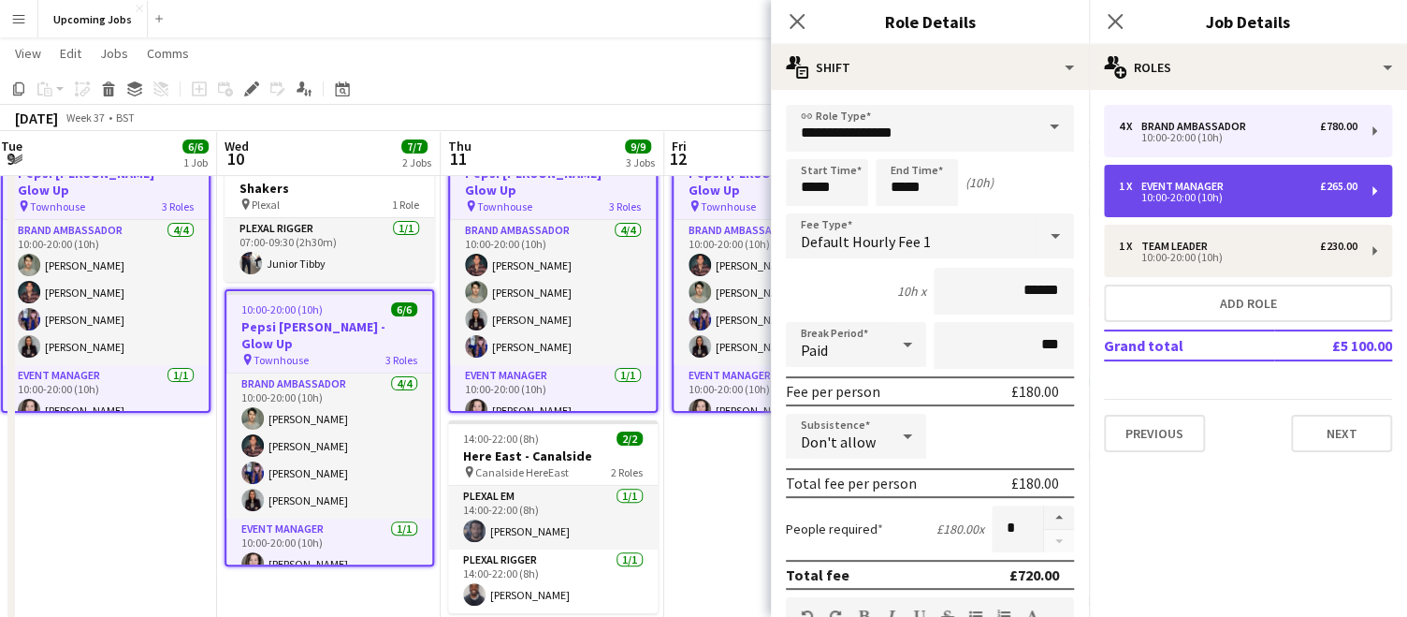
click at [1160, 173] on div "1 x Event Manager £265.00 10:00-20:00 (10h)" at bounding box center [1248, 191] width 288 height 52
type input "**********"
type input "*****"
type input "******"
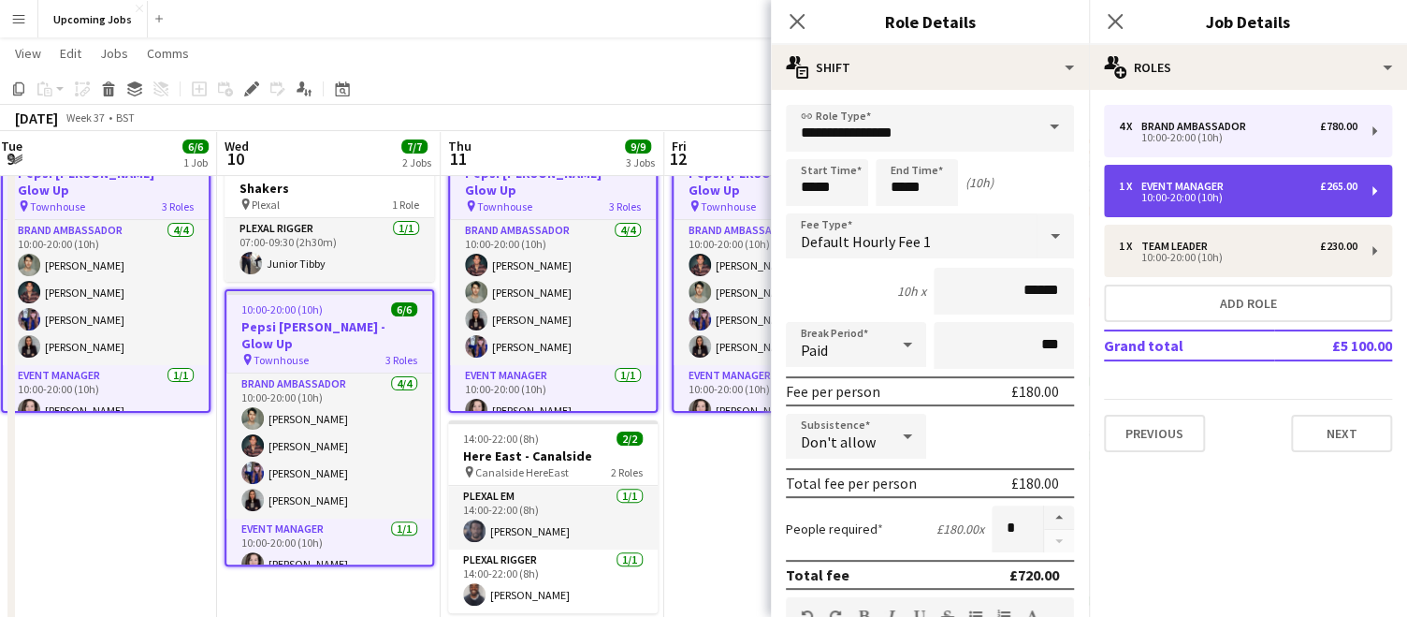
type input "*"
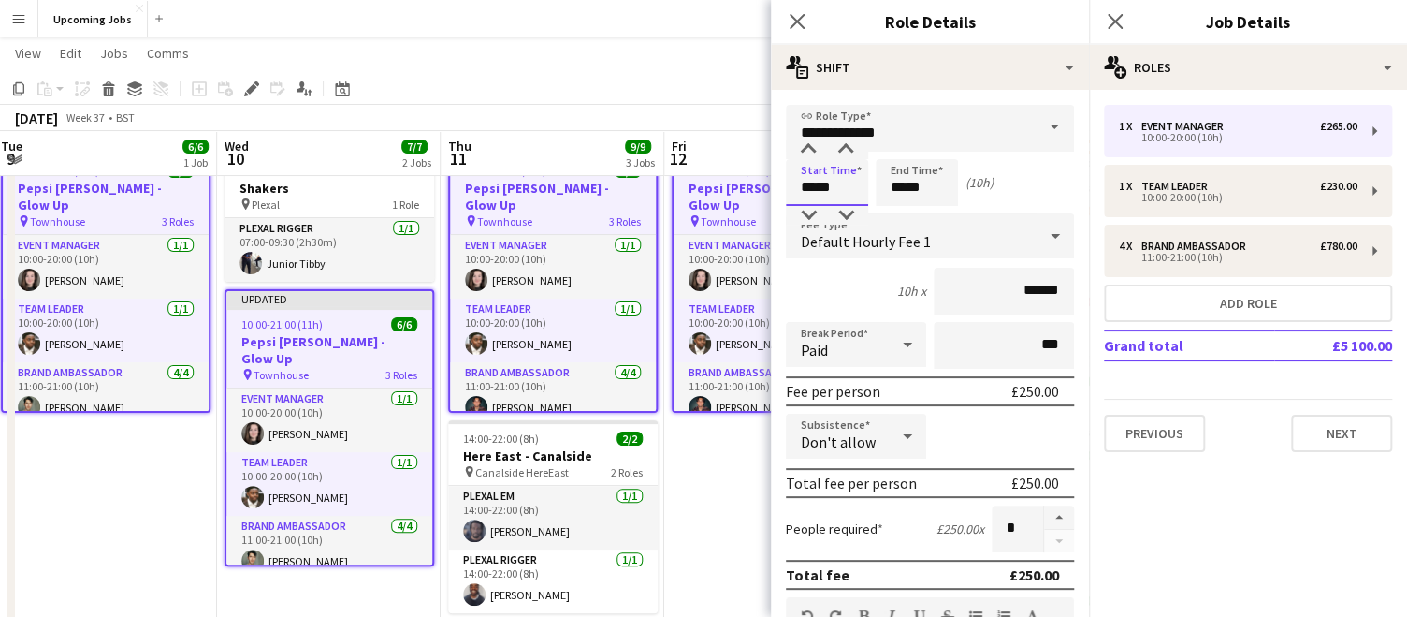
click at [820, 187] on input "*****" at bounding box center [827, 182] width 82 height 47
type input "*****"
click at [809, 158] on div at bounding box center [808, 149] width 37 height 19
click at [927, 198] on input "*****" at bounding box center [917, 182] width 82 height 47
type input "*****"
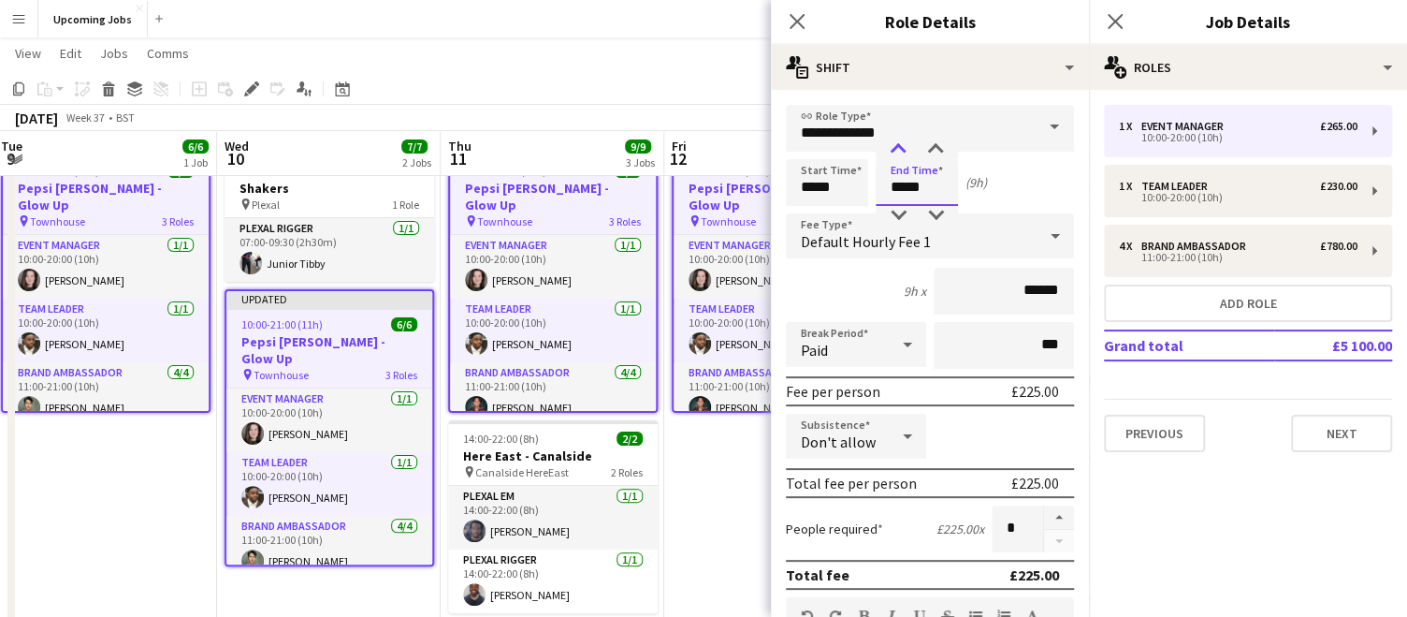
click at [899, 155] on div at bounding box center [898, 149] width 37 height 19
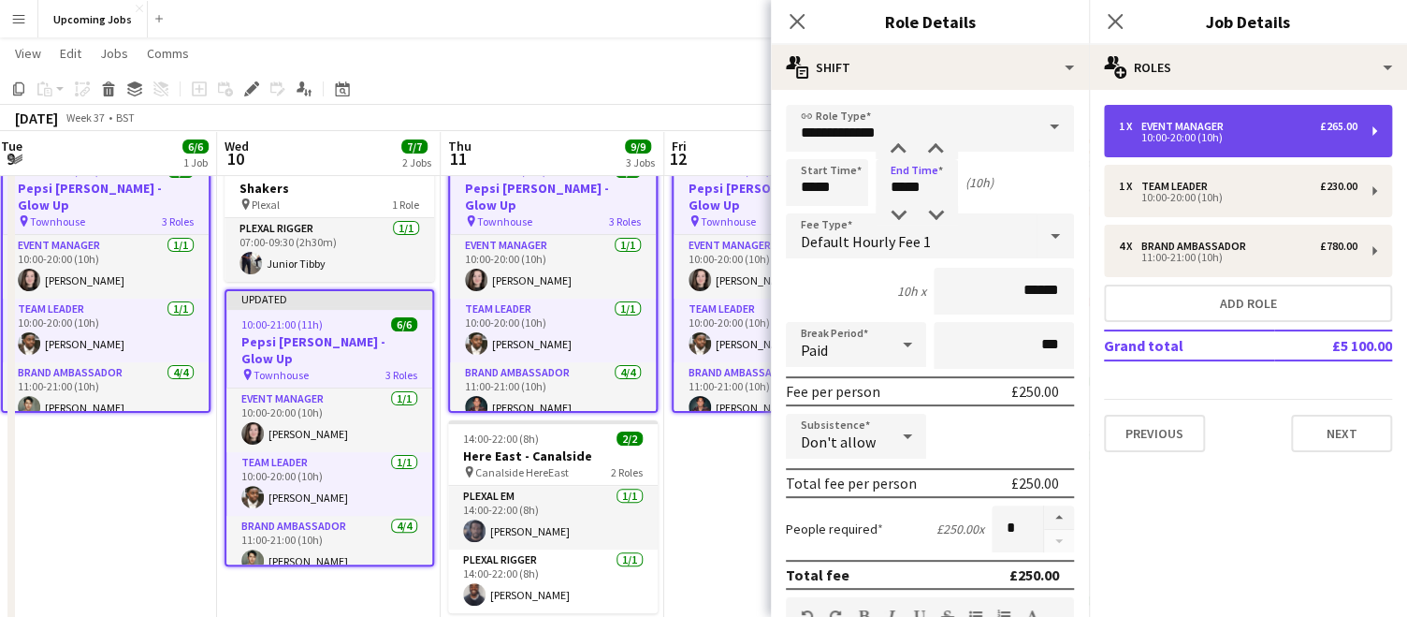
click at [1115, 140] on div "1 x Event Manager £265.00 10:00-20:00 (10h)" at bounding box center [1248, 131] width 288 height 52
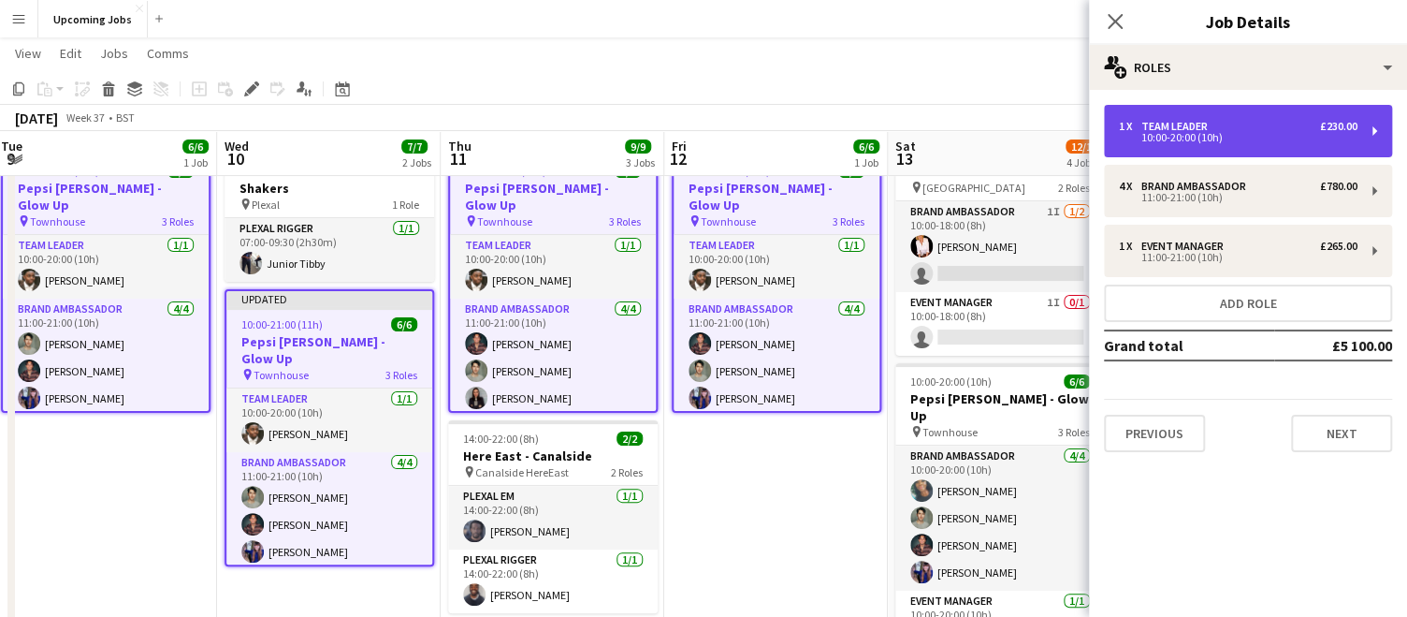
click at [1167, 134] on div "10:00-20:00 (10h)" at bounding box center [1238, 137] width 239 height 9
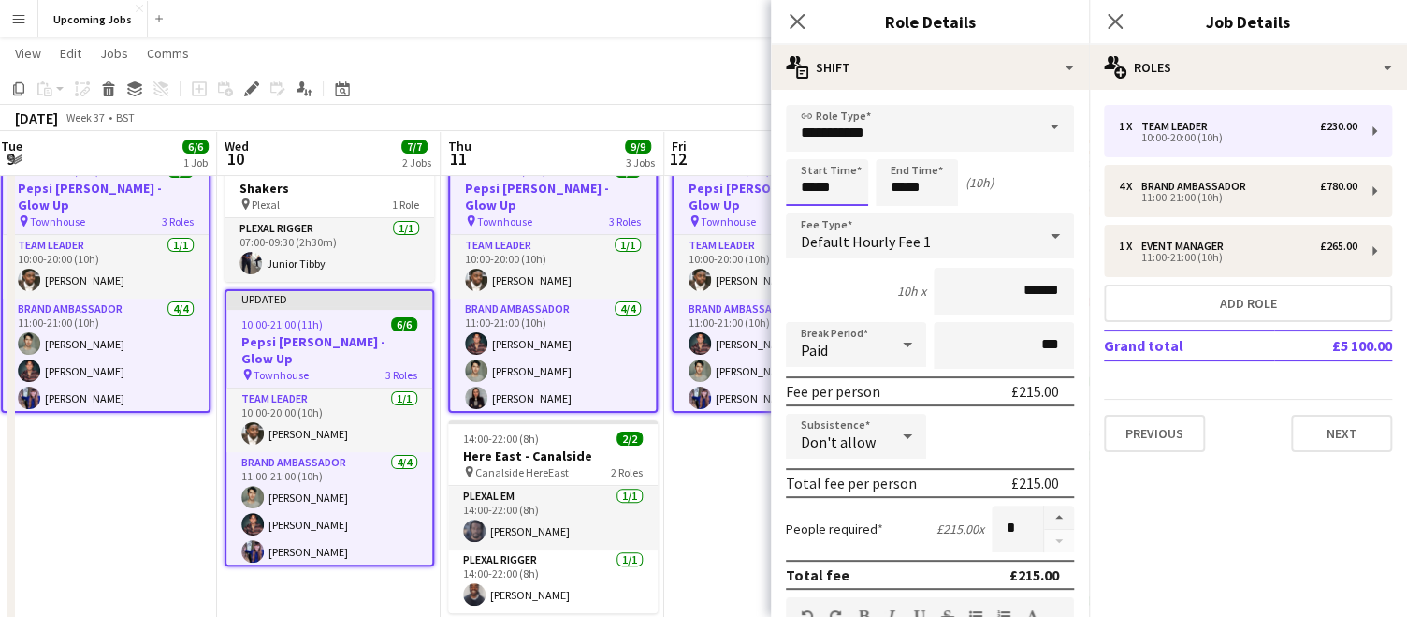
click at [800, 189] on input "*****" at bounding box center [827, 182] width 82 height 47
type input "*****"
click at [805, 145] on div at bounding box center [808, 149] width 37 height 19
click at [899, 189] on input "*****" at bounding box center [917, 182] width 82 height 47
type input "*****"
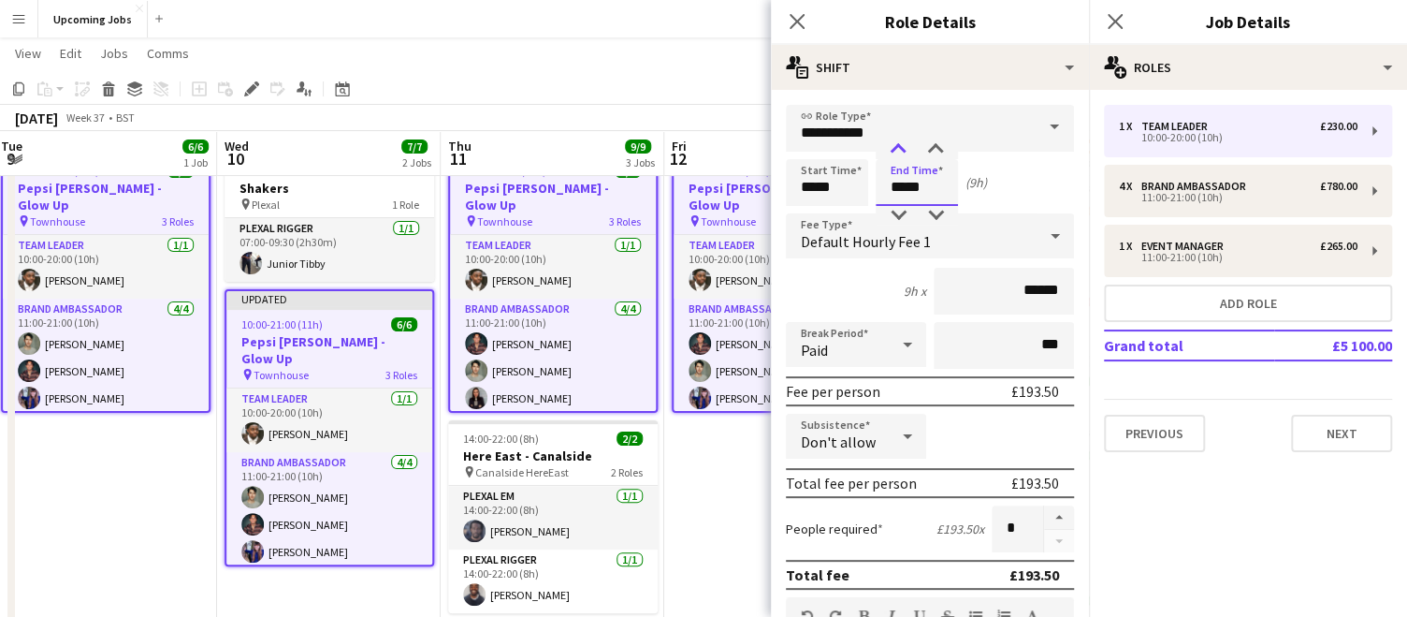
click at [893, 147] on div at bounding box center [898, 149] width 37 height 19
click at [1276, 476] on mat-expansion-panel "pencil3 General details 1 x Team Leader £230.00 10:00-20:00 (10h) 4 x Brand Amb…" at bounding box center [1248, 353] width 318 height 527
click at [800, 26] on icon "Close pop-in" at bounding box center [797, 21] width 18 height 18
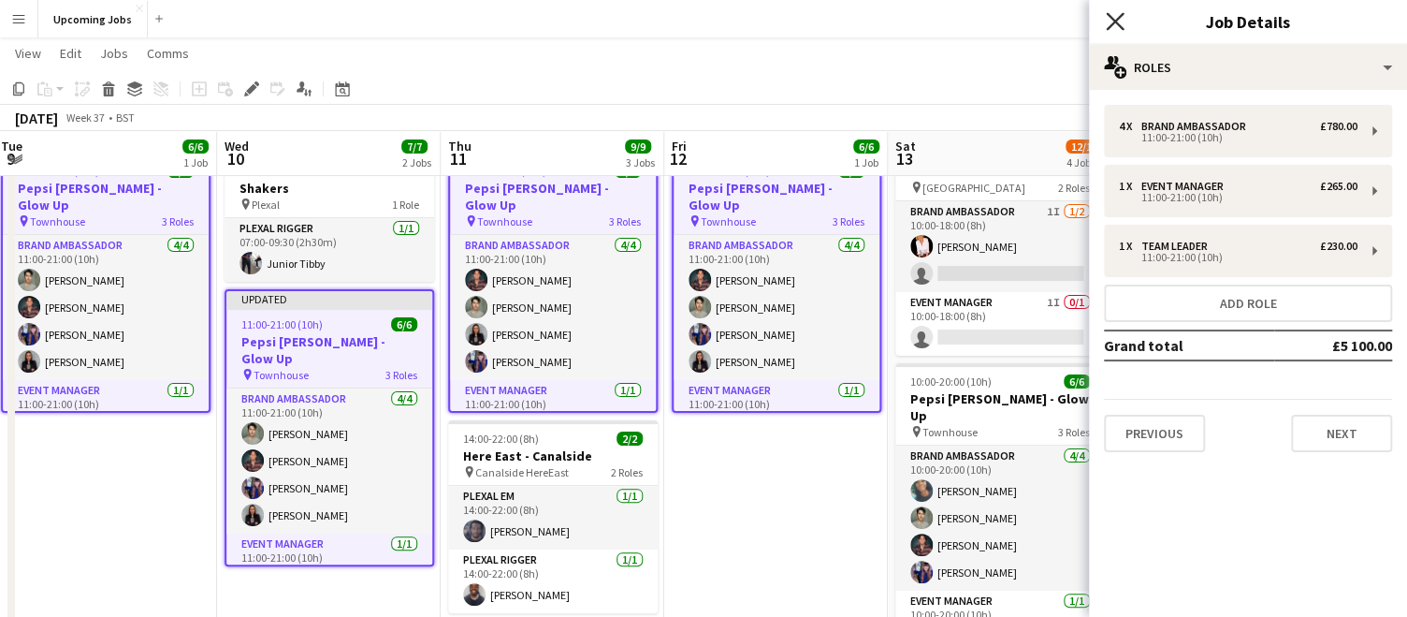
click at [1114, 17] on icon "Close pop-in" at bounding box center [1115, 21] width 18 height 18
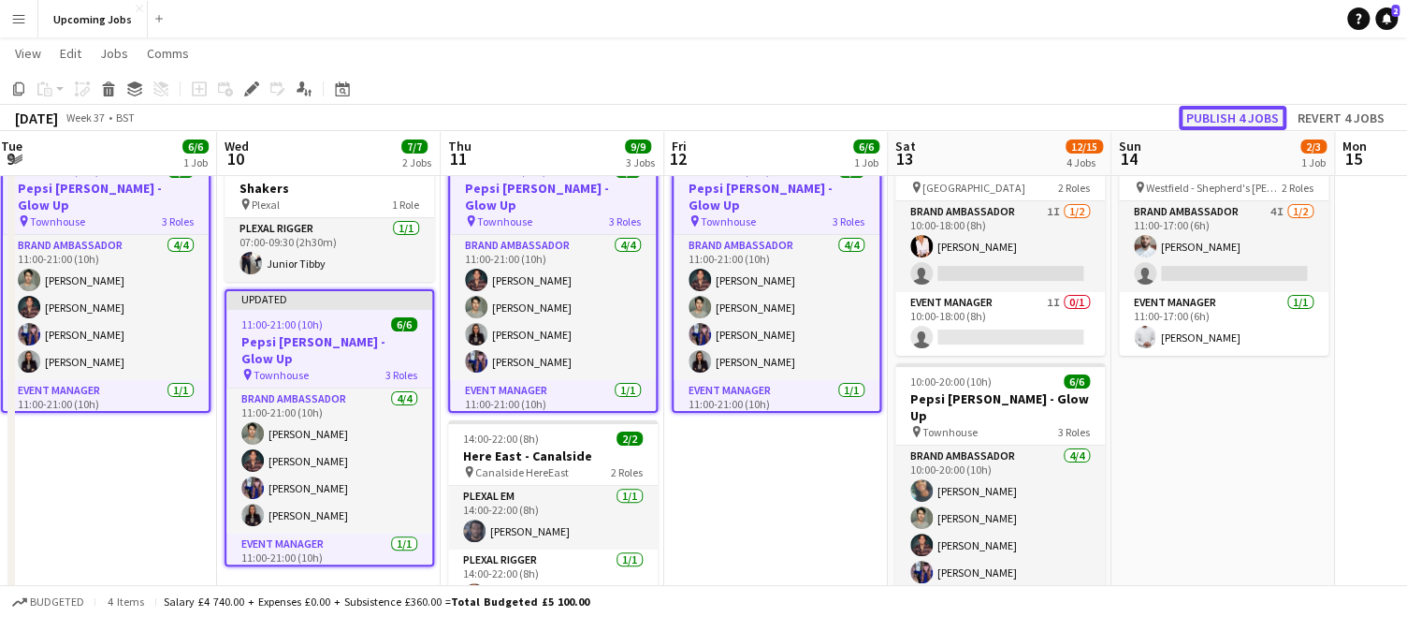
click at [1237, 114] on button "Publish 4 jobs" at bounding box center [1233, 118] width 108 height 24
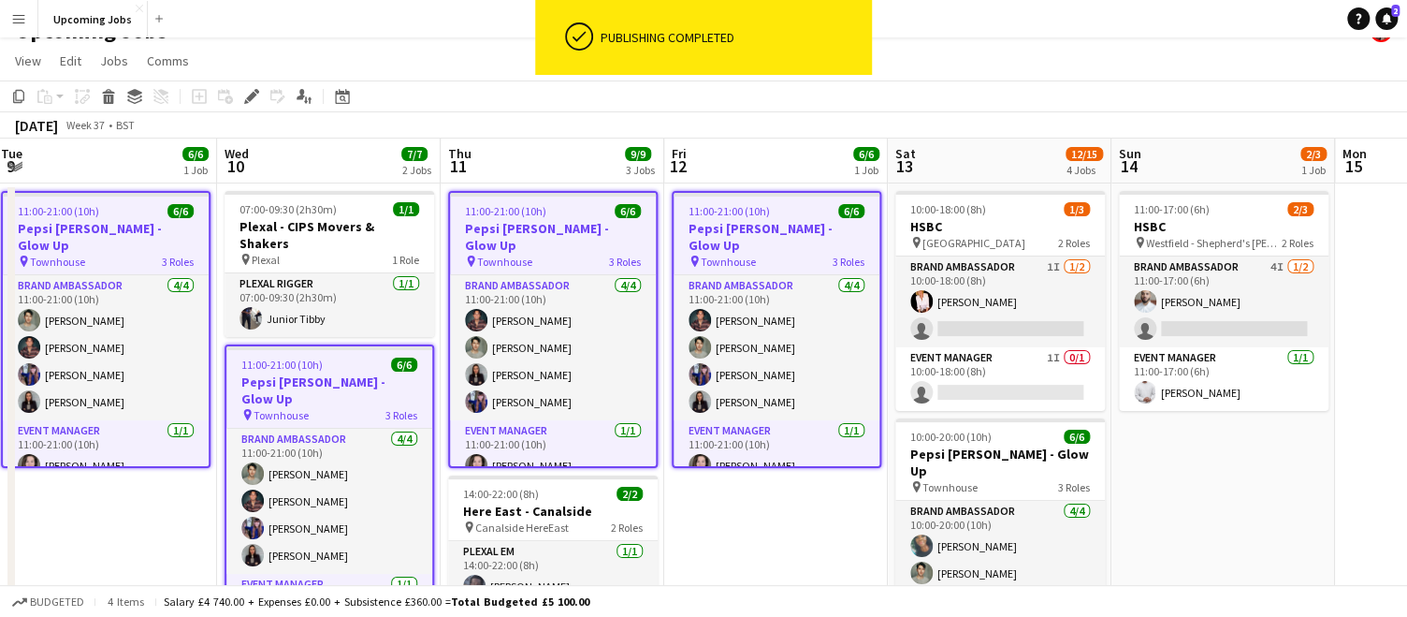
scroll to position [26, 0]
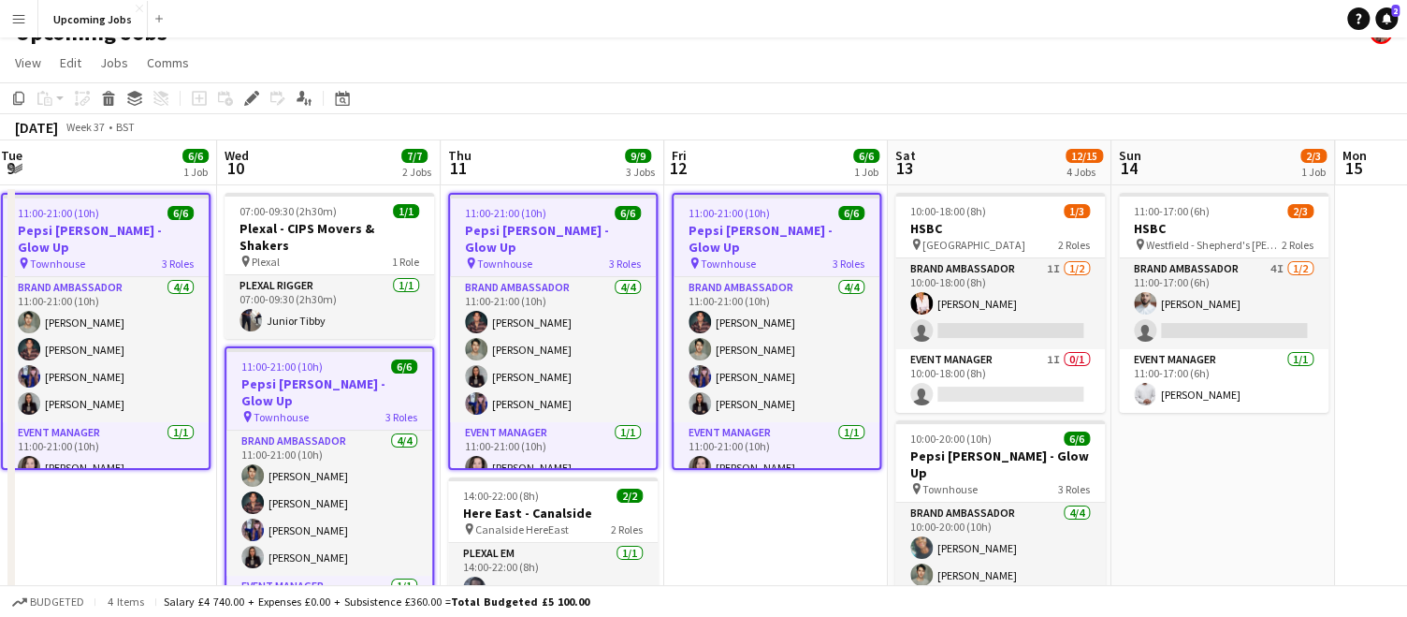
click at [25, 21] on app-icon "Menu" at bounding box center [18, 18] width 15 height 15
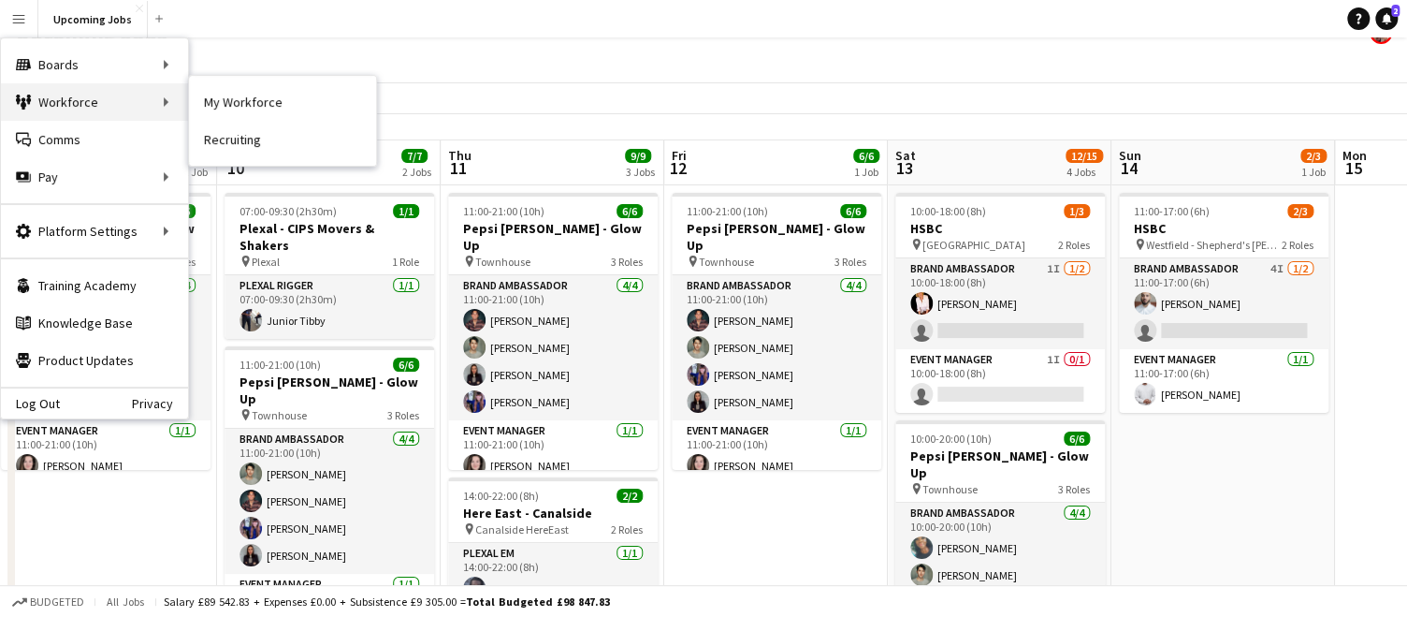
click at [79, 110] on div "Workforce Workforce" at bounding box center [94, 101] width 187 height 37
click at [131, 108] on div "Workforce Workforce" at bounding box center [94, 101] width 187 height 37
click at [217, 100] on link "My Workforce" at bounding box center [282, 101] width 187 height 37
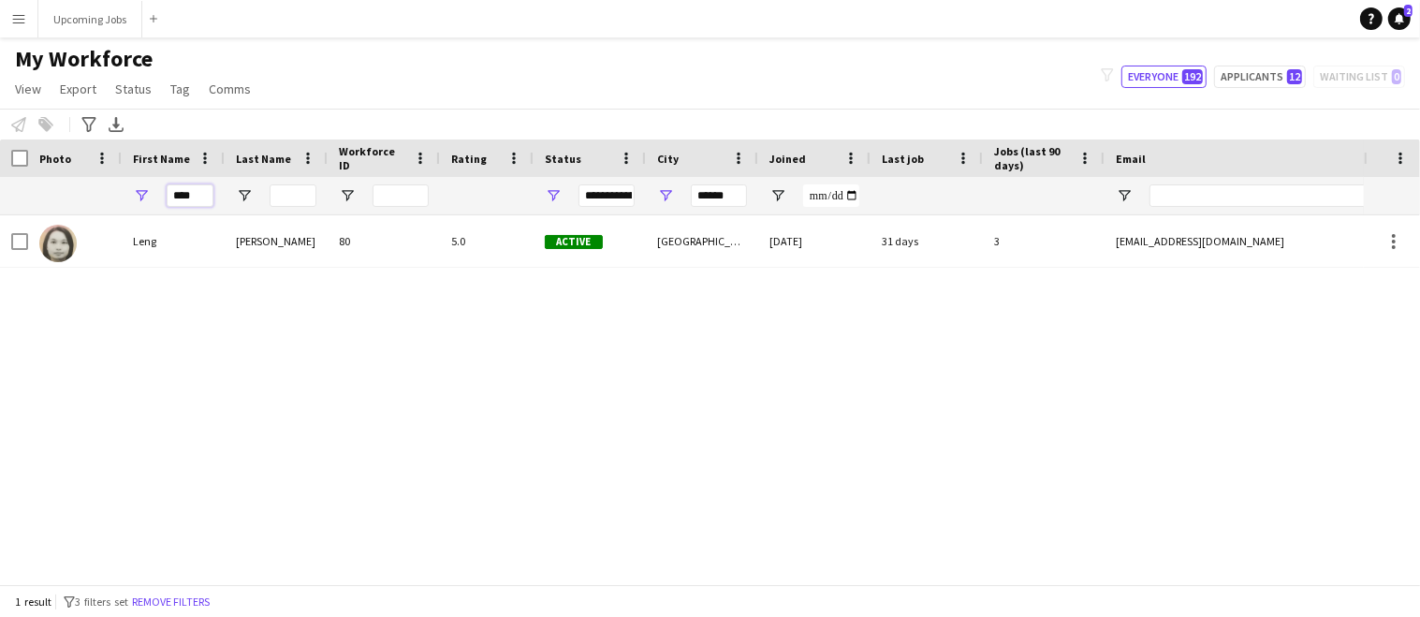
drag, startPoint x: 197, startPoint y: 190, endPoint x: 8, endPoint y: 149, distance: 193.5
click at [28, 157] on div "Workforce Details Photo First Name" at bounding box center [1014, 177] width 2029 height 76
type input "**"
click at [88, 22] on button "Upcoming Jobs Close" at bounding box center [90, 19] width 104 height 36
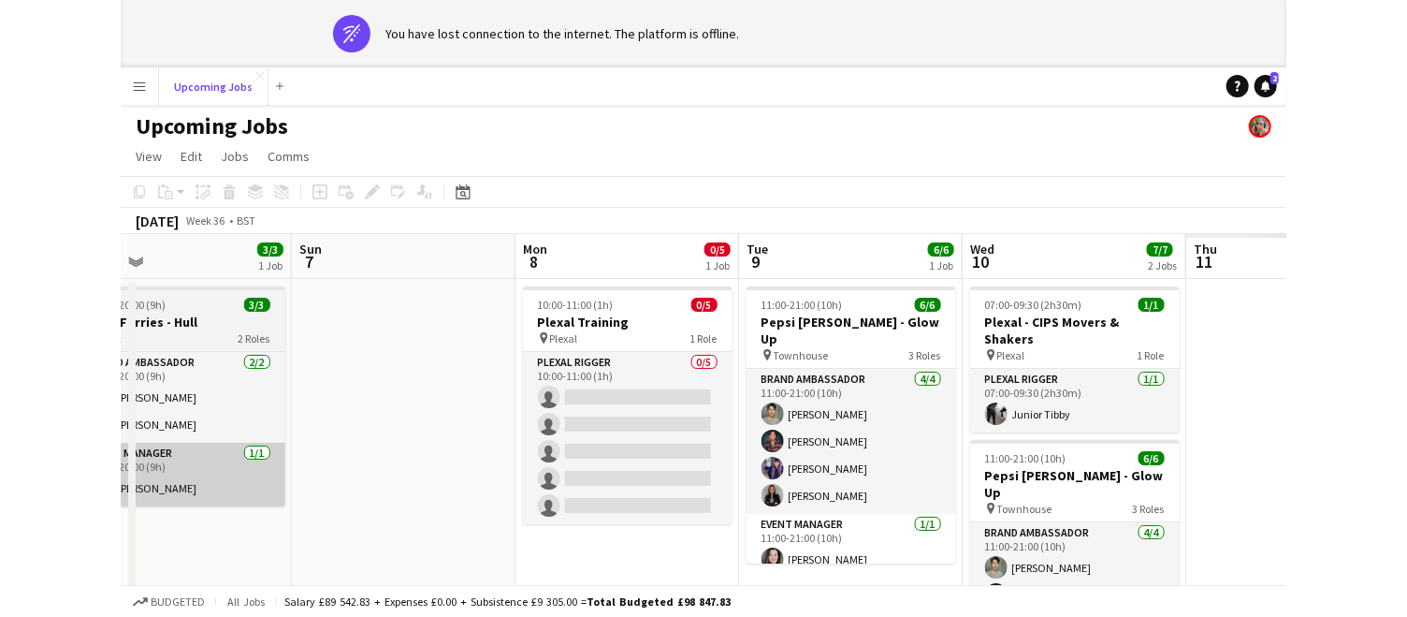
scroll to position [0, 503]
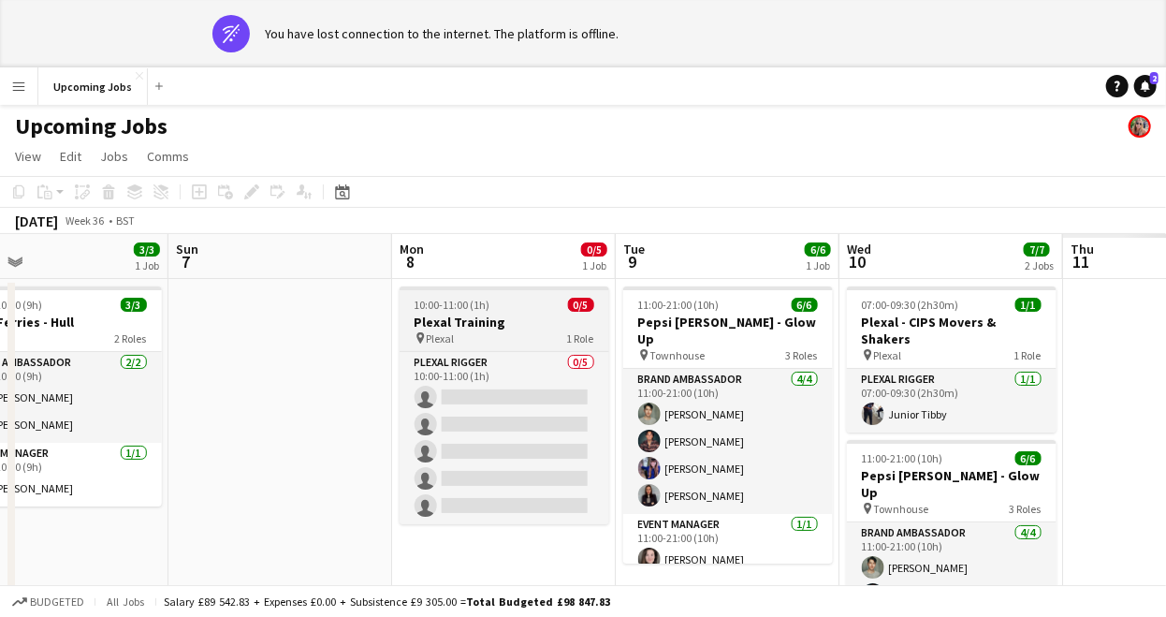
click at [515, 316] on h3 "Plexal Training" at bounding box center [505, 321] width 210 height 17
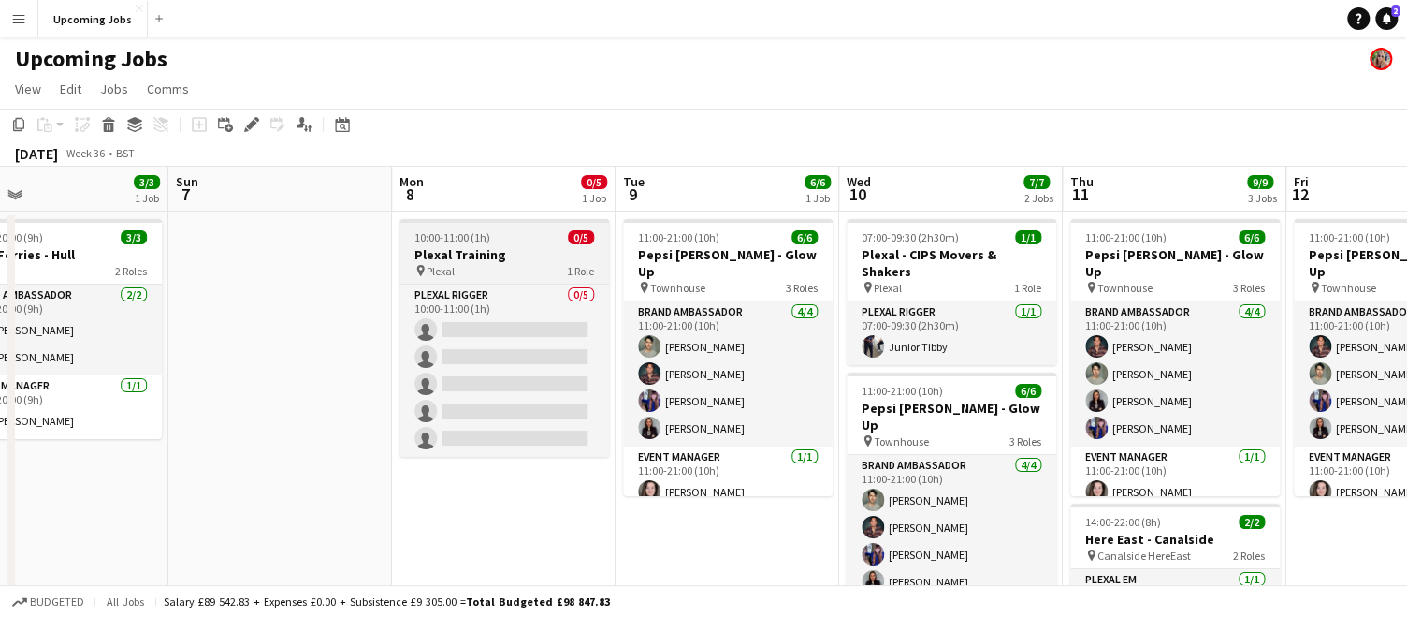
click at [494, 233] on div "10:00-11:00 (1h) 0/5" at bounding box center [505, 237] width 210 height 14
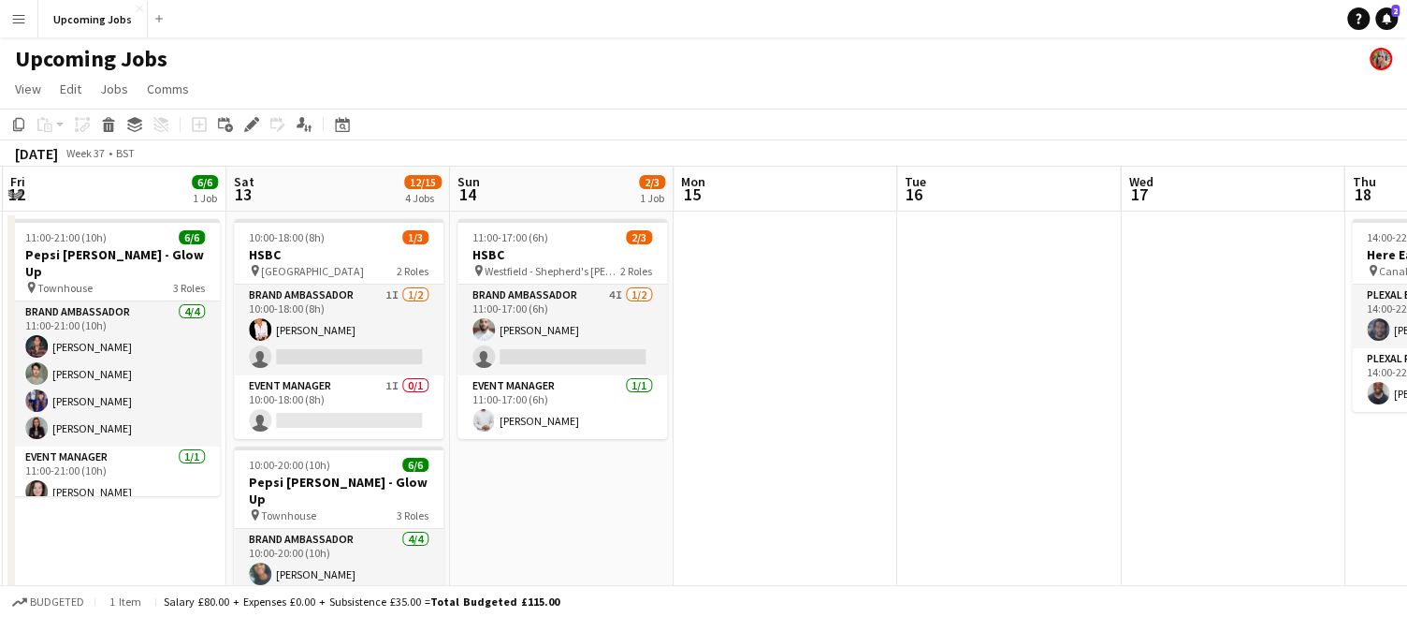
scroll to position [0, 892]
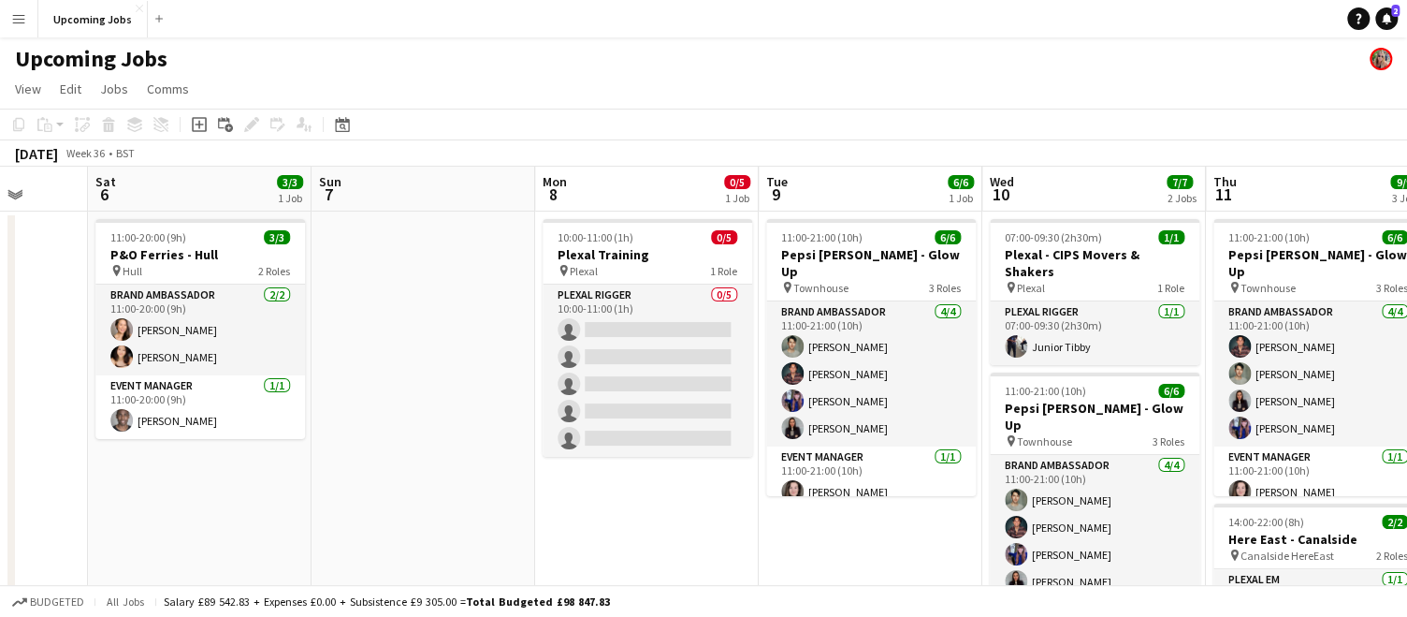
scroll to position [0, 582]
drag, startPoint x: 473, startPoint y: 238, endPoint x: 567, endPoint y: 281, distance: 103.9
click at [586, 240] on span "10:00-11:00 (1h)" at bounding box center [597, 237] width 76 height 14
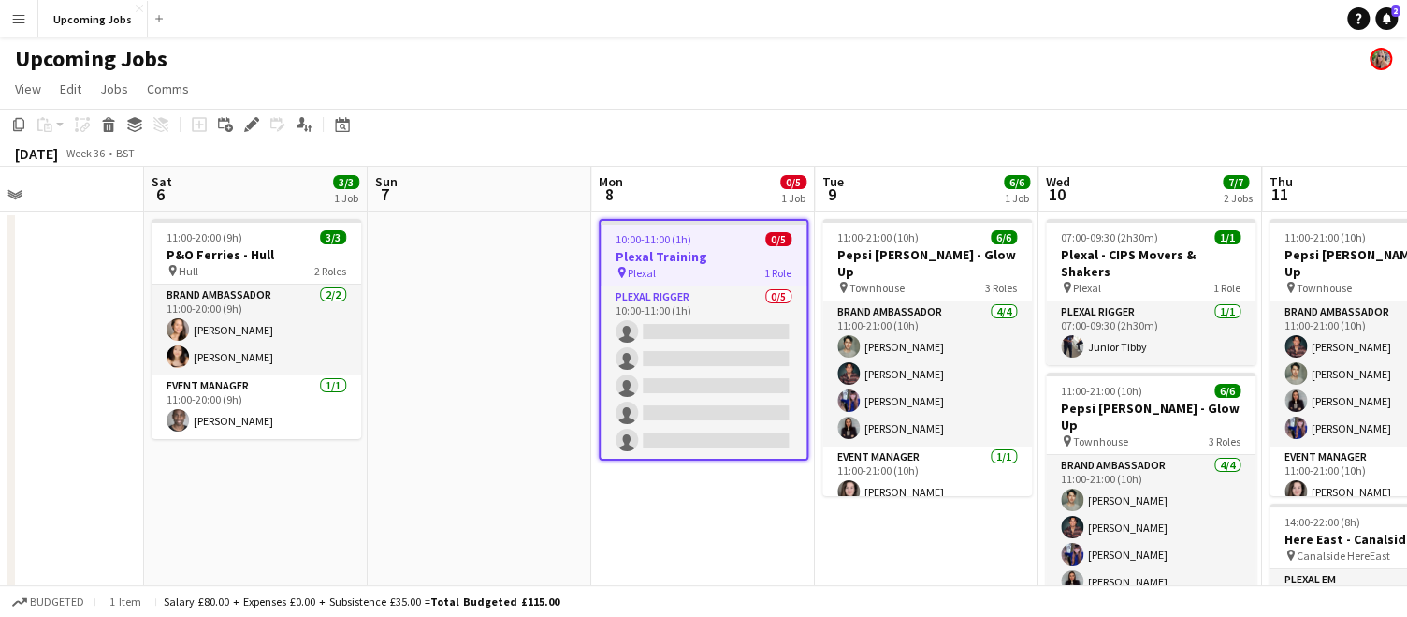
drag, startPoint x: 633, startPoint y: 231, endPoint x: 685, endPoint y: 262, distance: 60.8
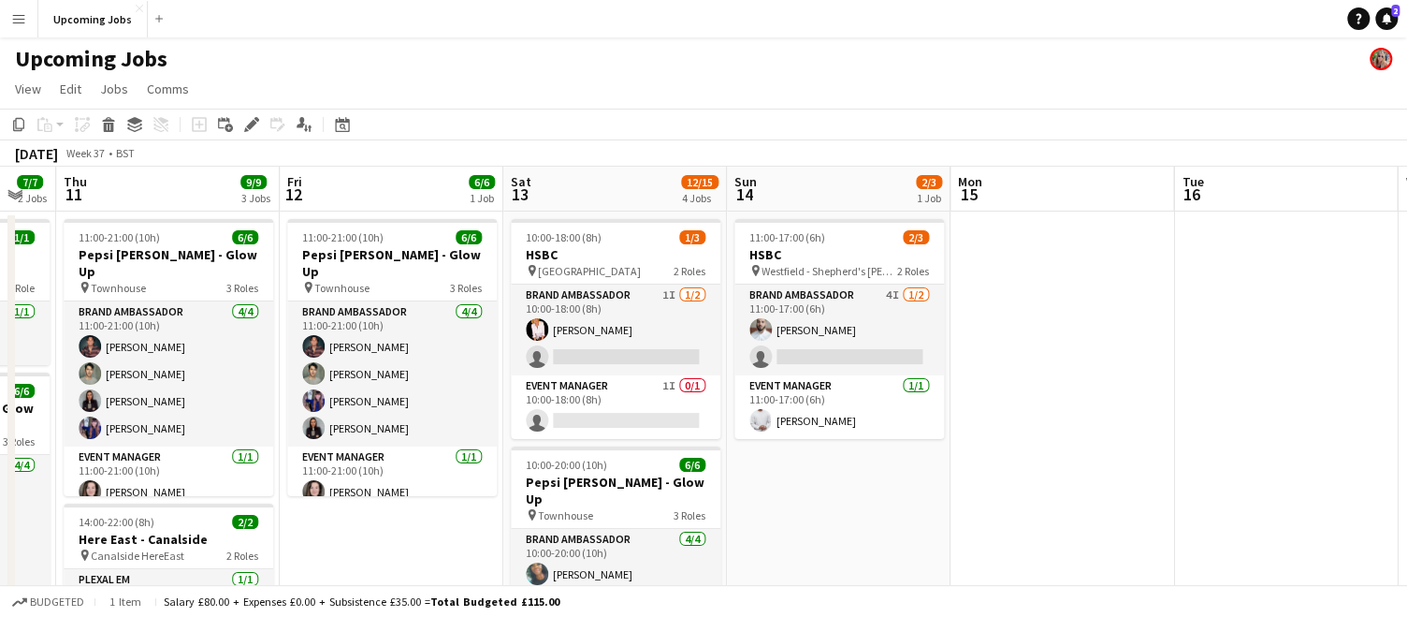
scroll to position [0, 849]
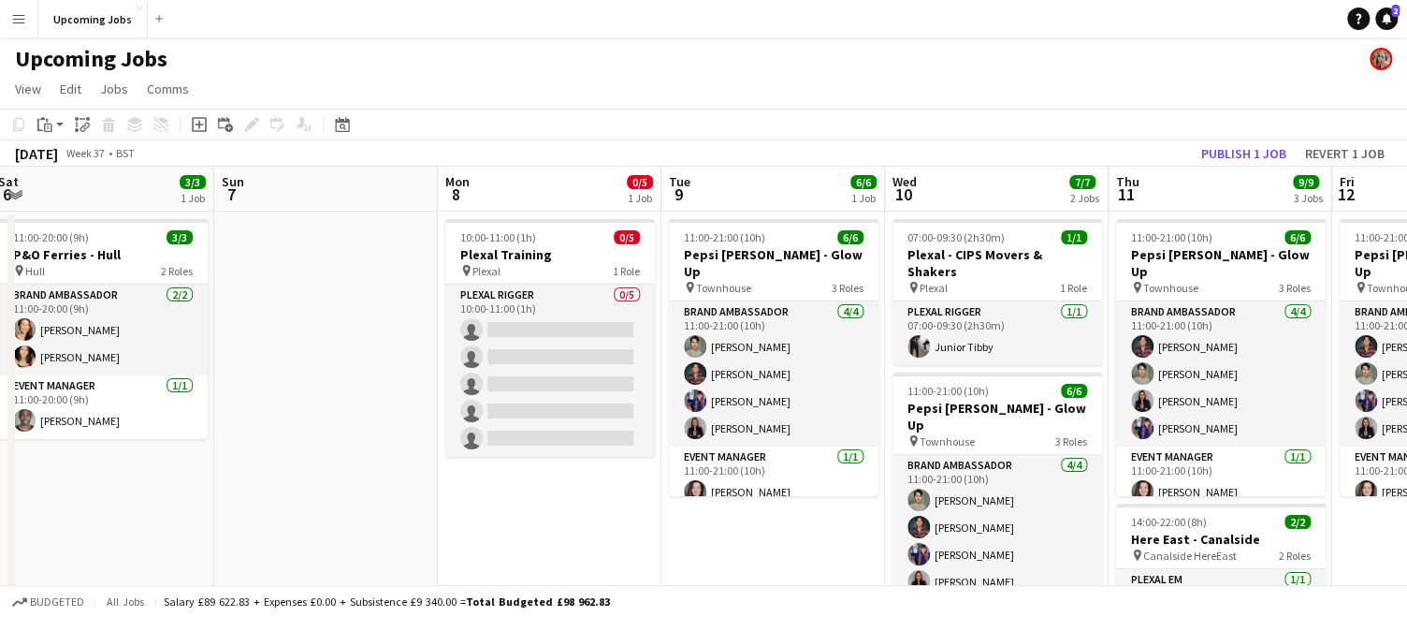
scroll to position [0, 574]
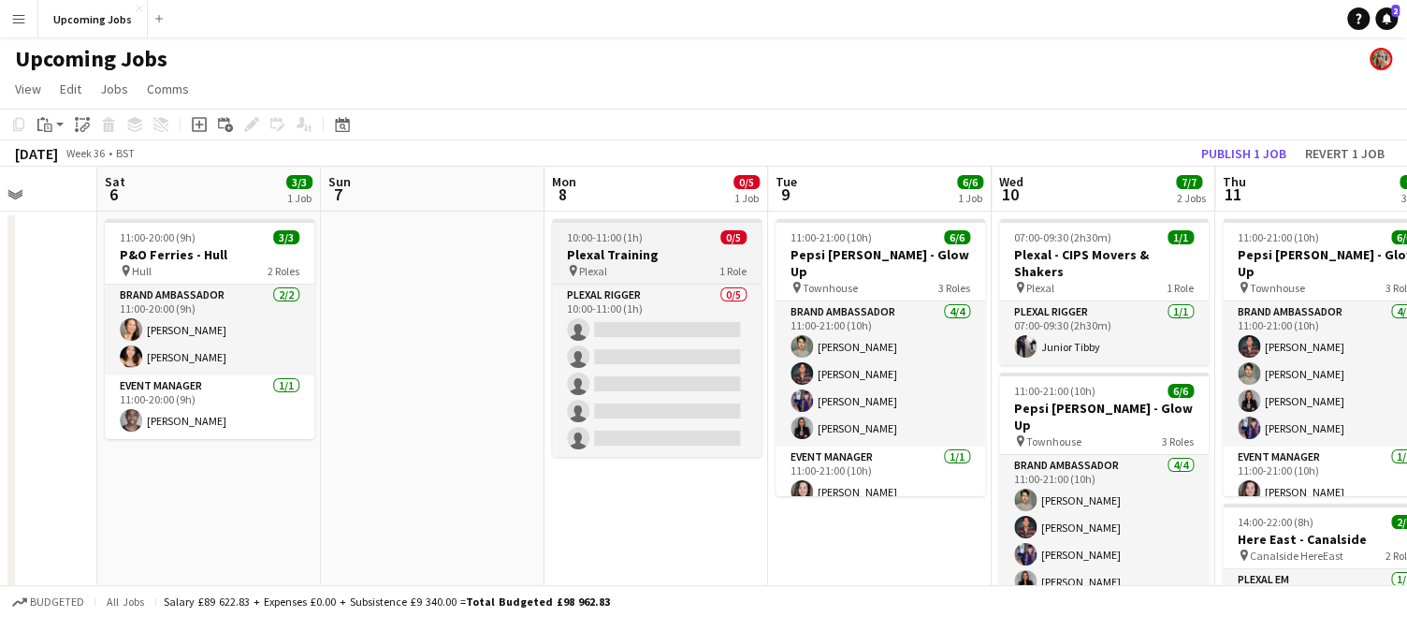
click at [661, 243] on div "10:00-11:00 (1h) 0/5" at bounding box center [657, 237] width 210 height 14
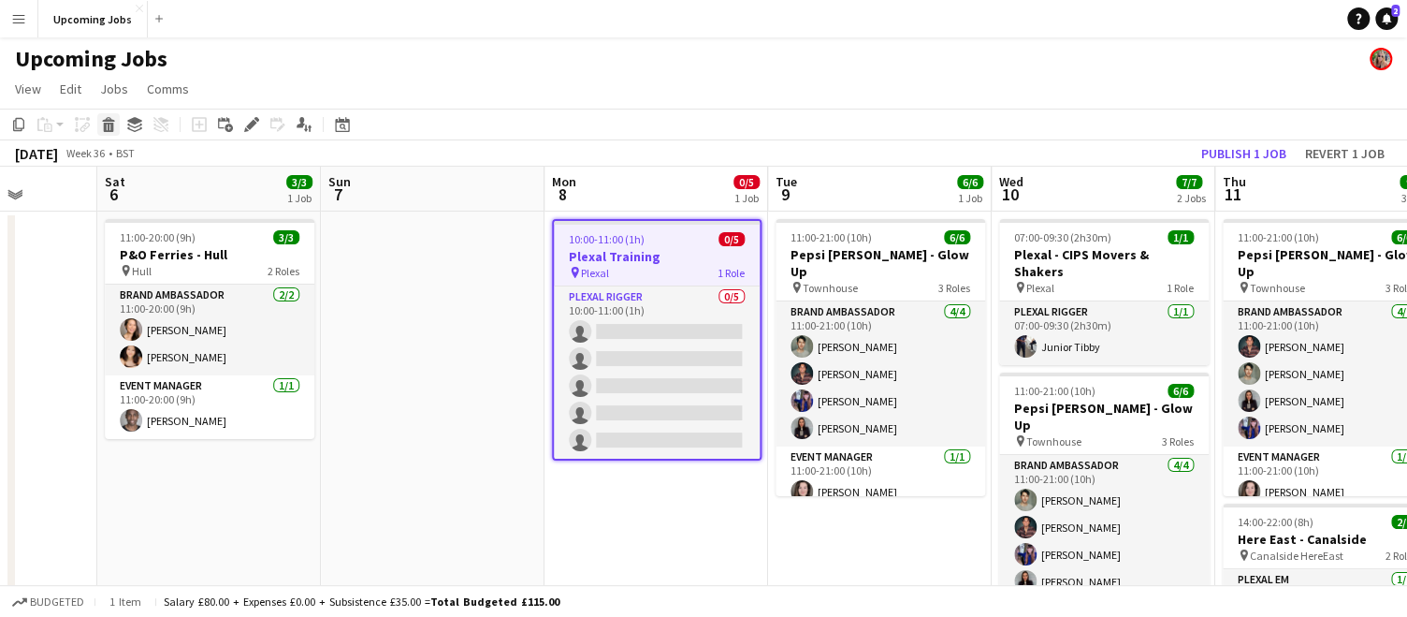
click at [107, 126] on icon at bounding box center [109, 127] width 10 height 9
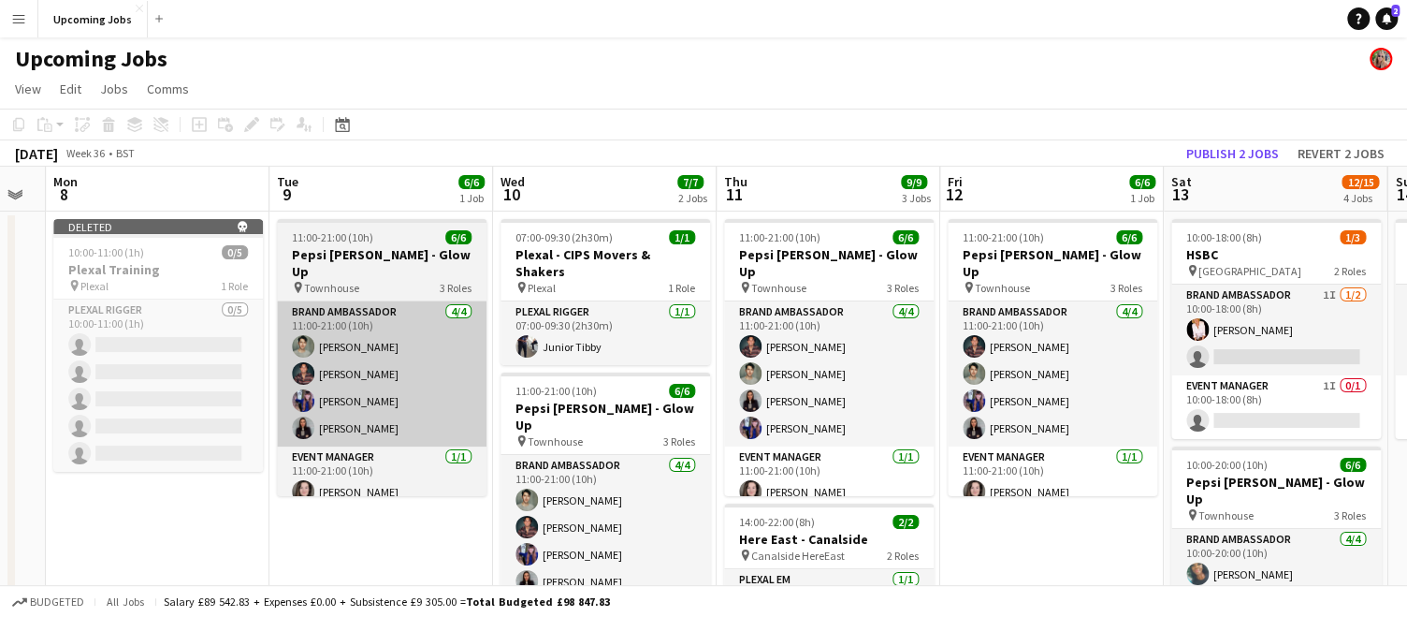
scroll to position [0, 682]
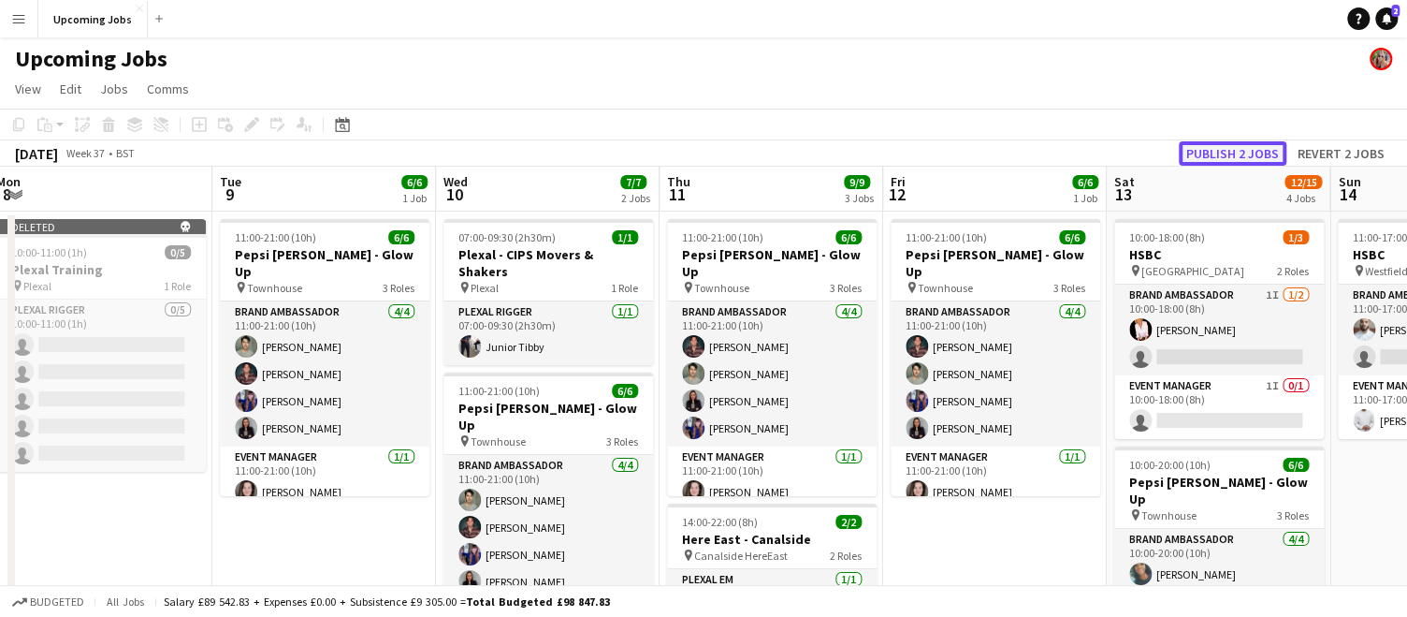
click at [1227, 155] on button "Publish 2 jobs" at bounding box center [1233, 153] width 108 height 24
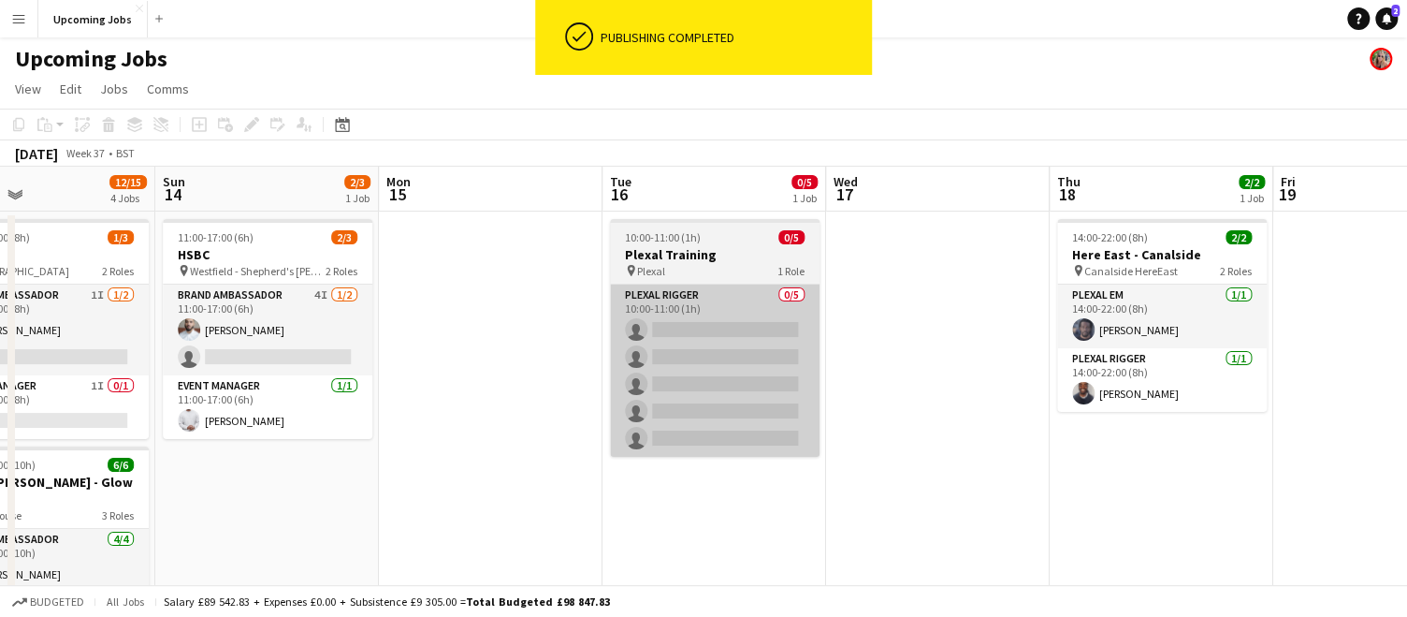
scroll to position [0, 557]
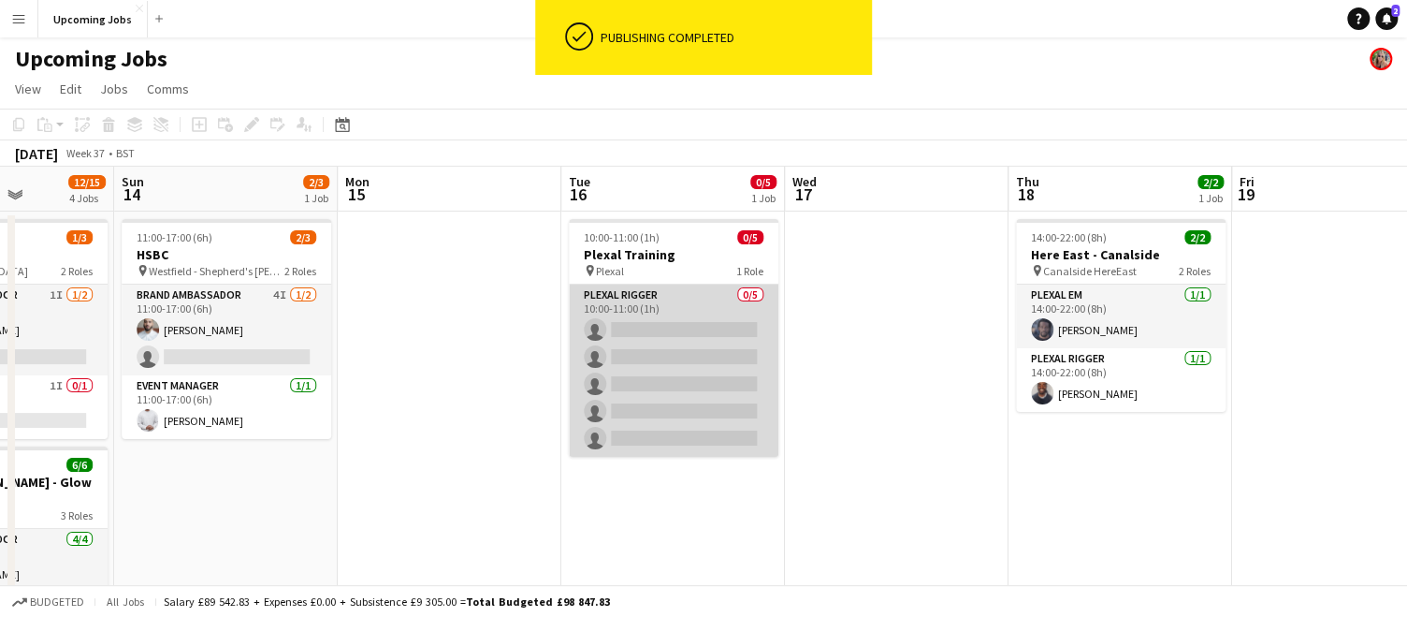
click at [646, 317] on app-card-role "Plexal Rigger 0/5 10:00-11:00 (1h) single-neutral-actions single-neutral-action…" at bounding box center [674, 370] width 210 height 172
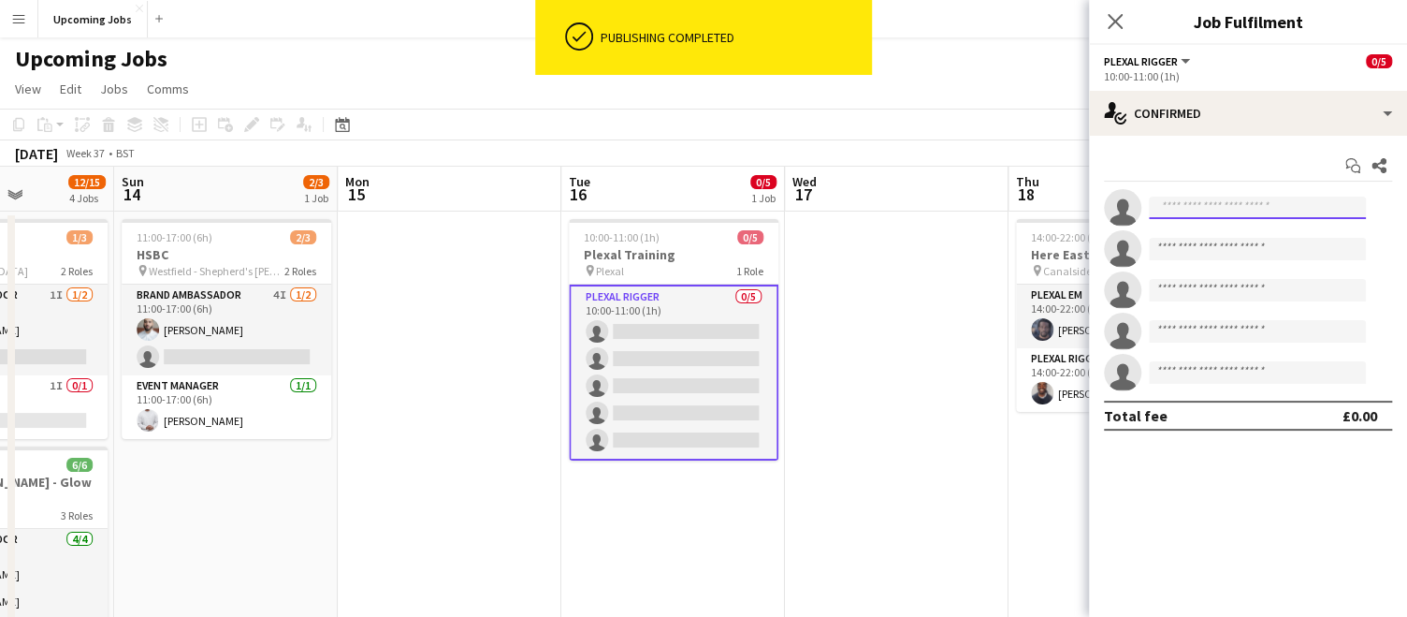
click at [1173, 198] on input at bounding box center [1257, 208] width 217 height 22
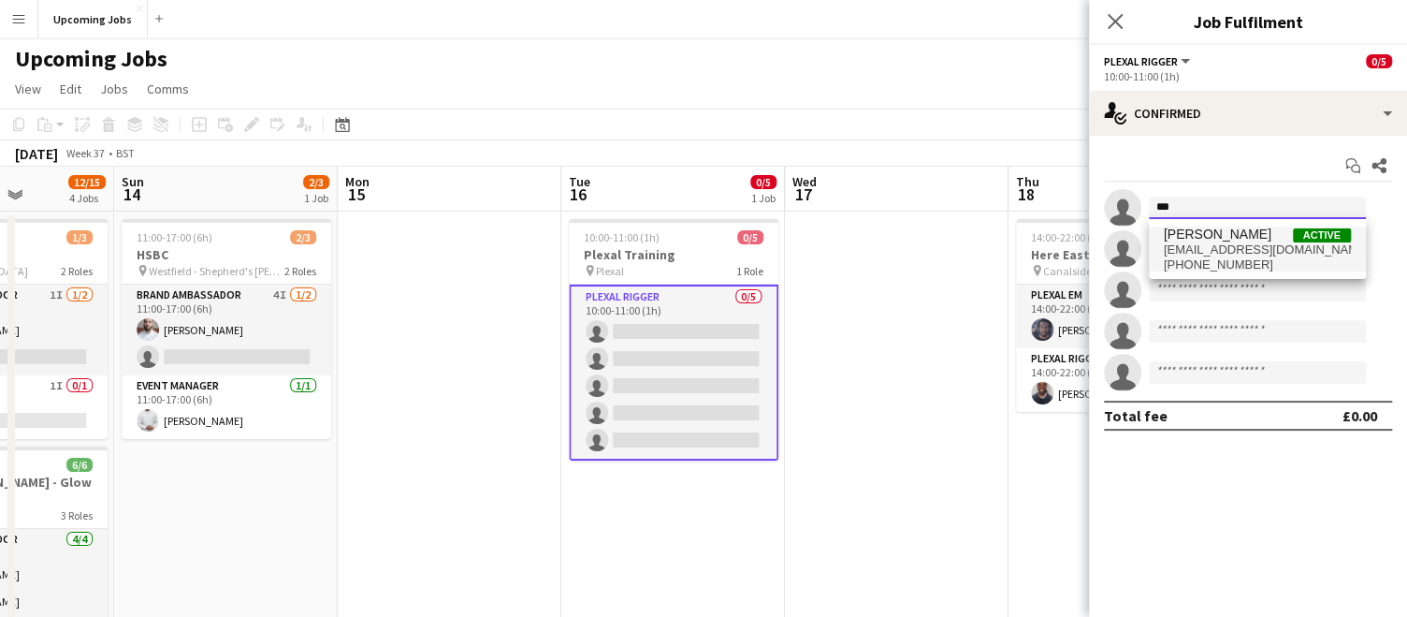
type input "***"
click at [1208, 257] on span "+447882367675" at bounding box center [1257, 264] width 187 height 15
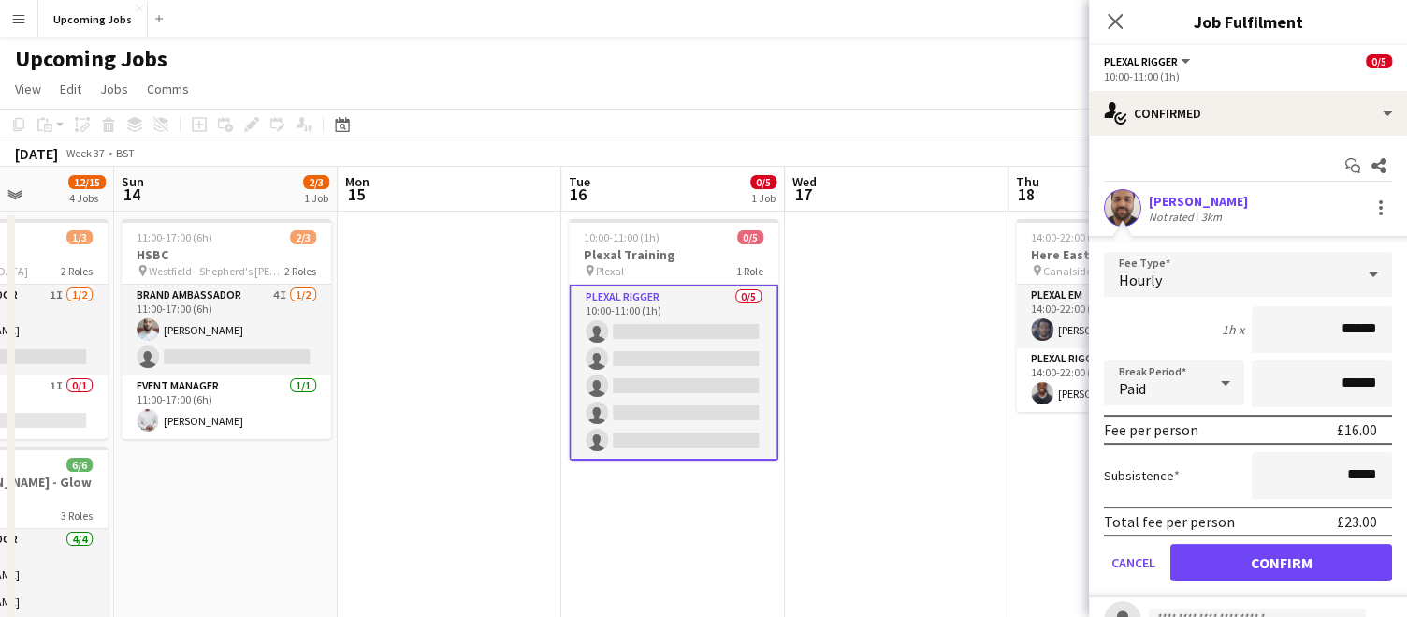
scroll to position [18, 0]
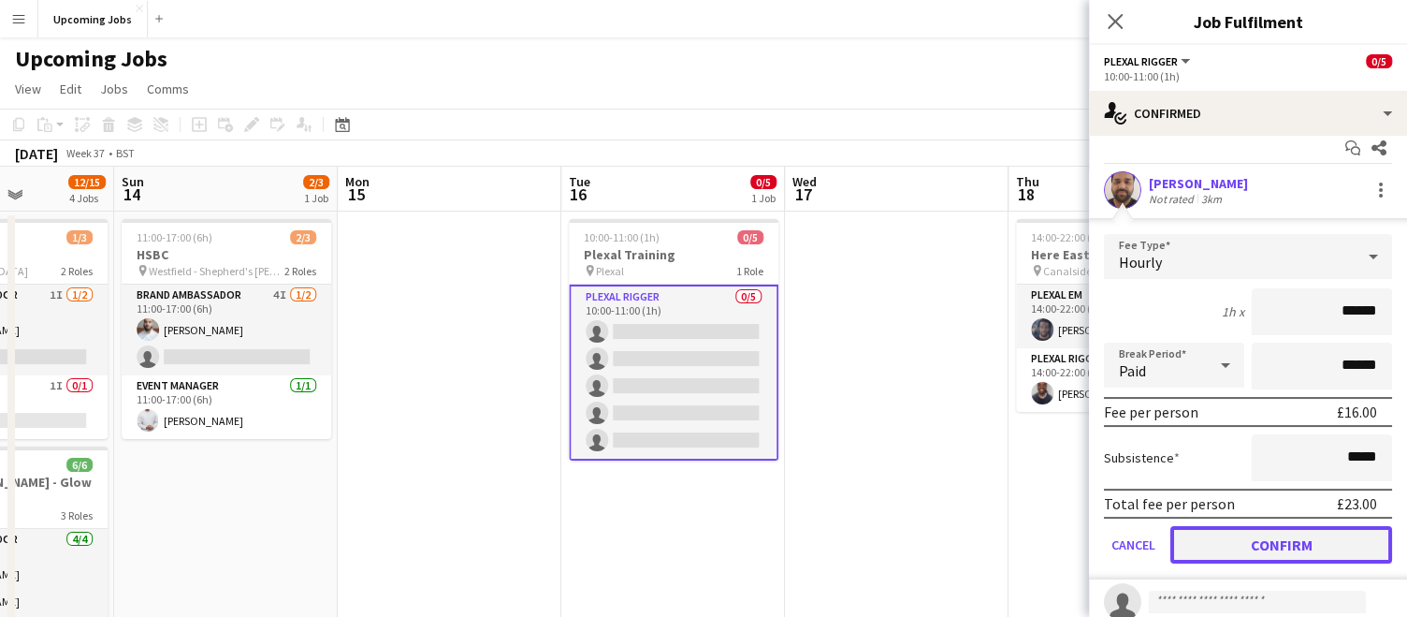
click at [1252, 541] on button "Confirm" at bounding box center [1282, 544] width 222 height 37
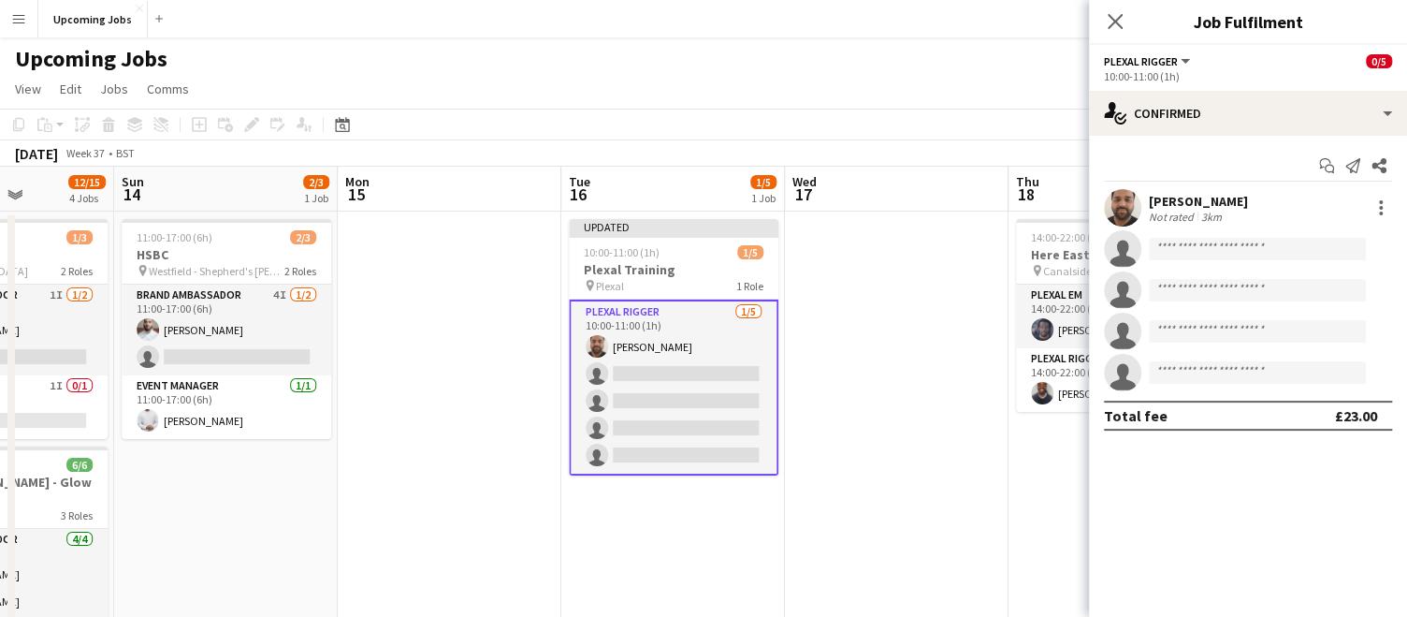
scroll to position [0, 0]
click at [1113, 20] on icon at bounding box center [1115, 21] width 18 height 18
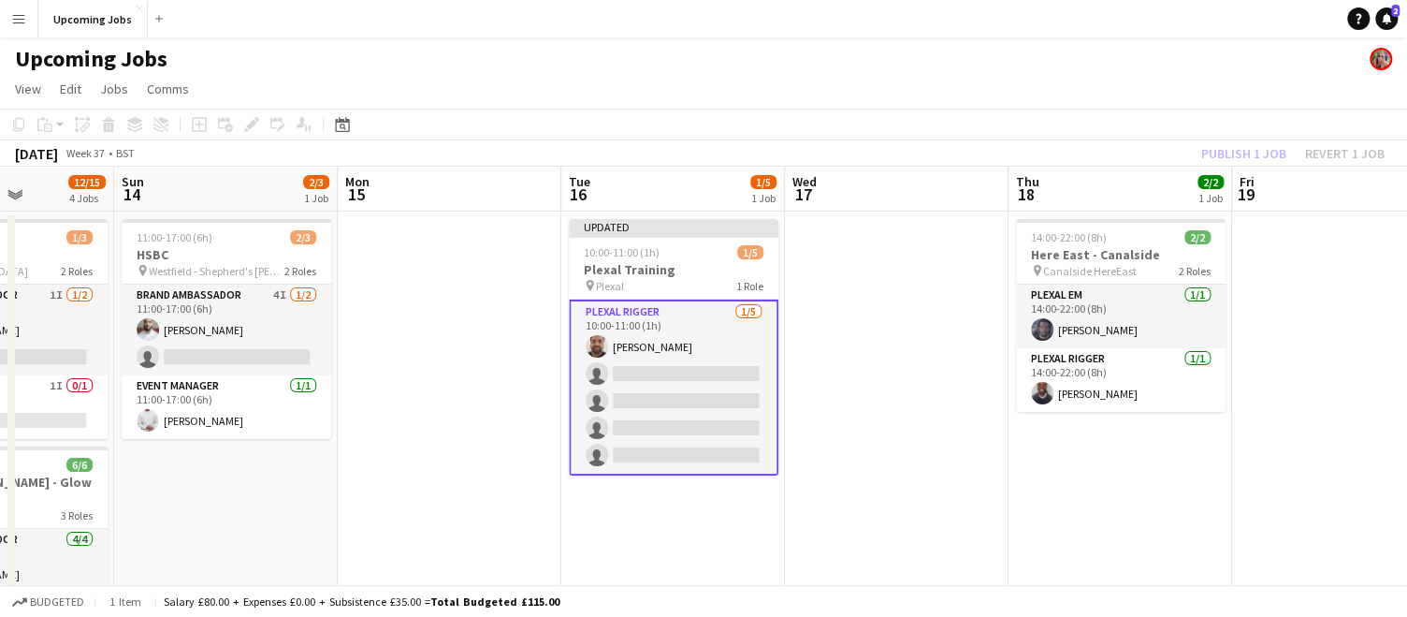
click at [487, 140] on div "September 2025 Week 37 • BST Publish 1 job Revert 1 job" at bounding box center [703, 153] width 1407 height 26
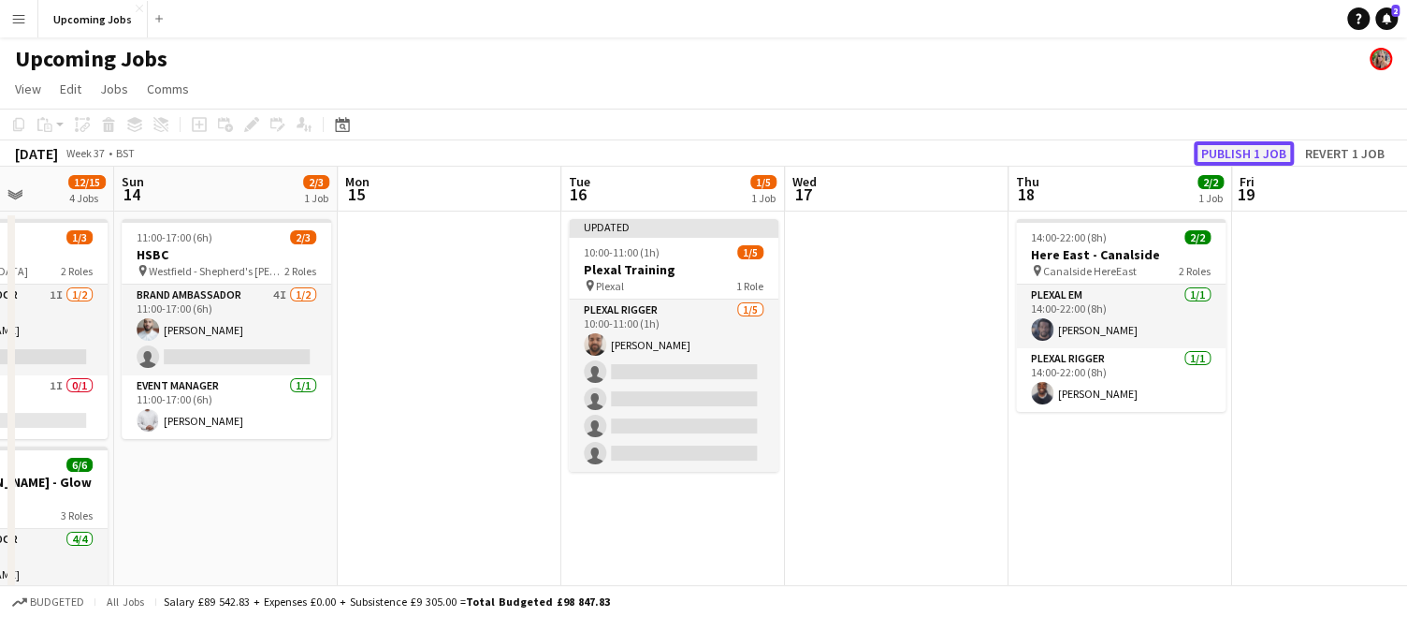
click at [1223, 149] on button "Publish 1 job" at bounding box center [1244, 153] width 100 height 24
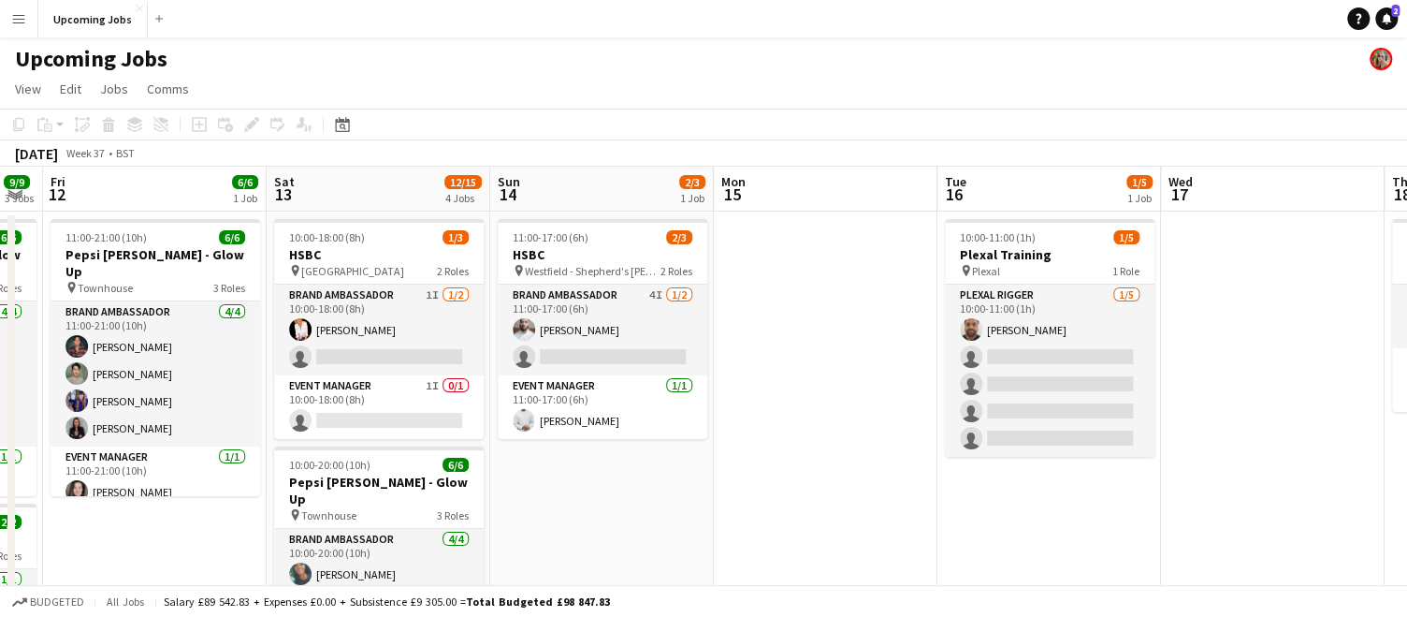
click at [17, 24] on app-icon "Menu" at bounding box center [18, 18] width 15 height 15
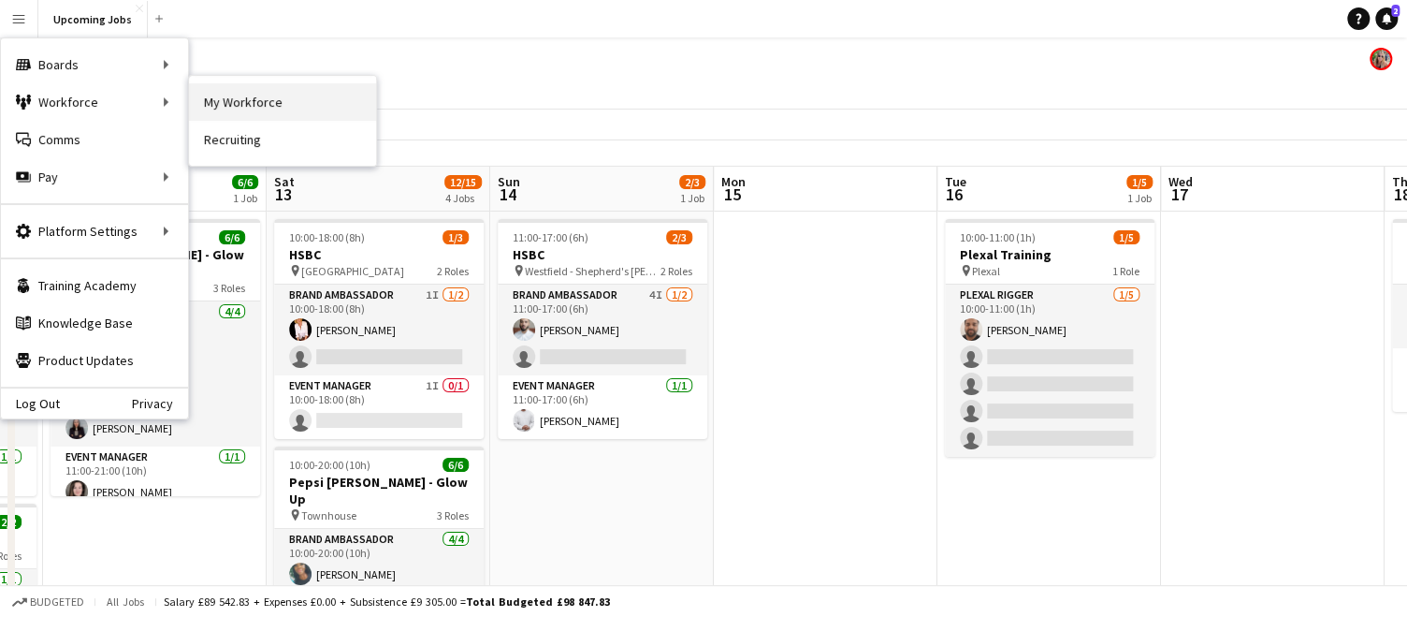
click at [240, 96] on link "My Workforce" at bounding box center [282, 101] width 187 height 37
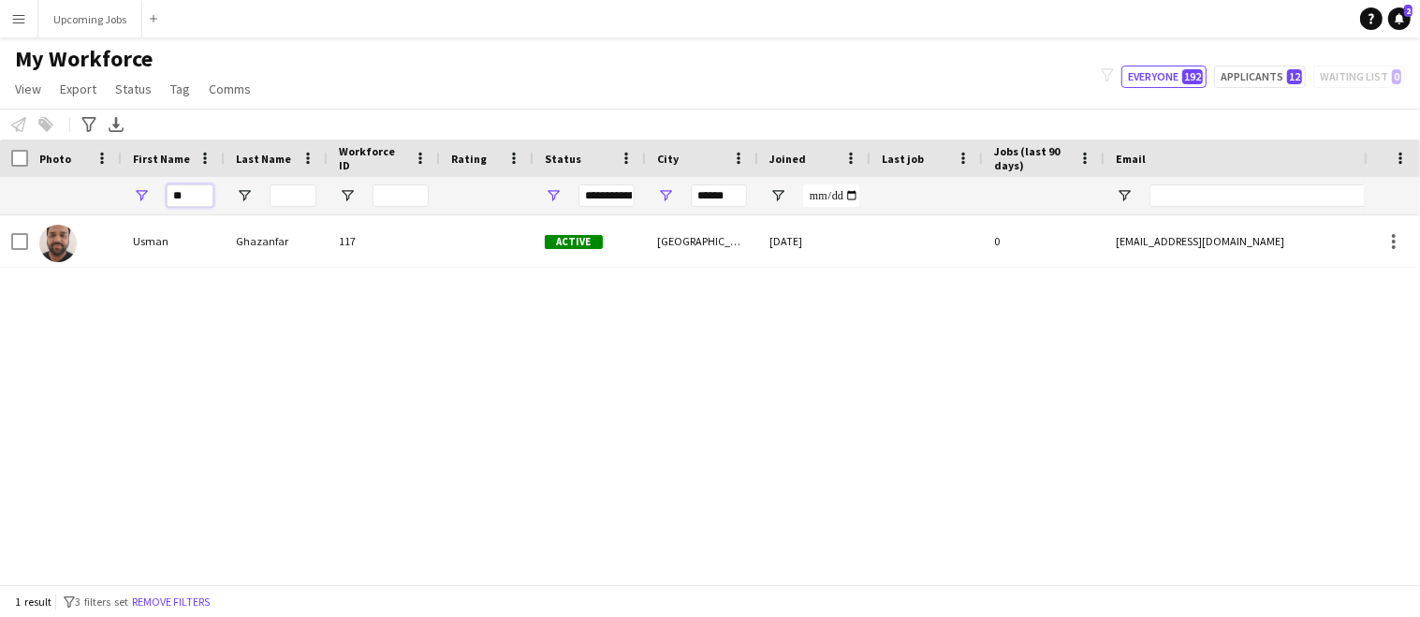
drag, startPoint x: 183, startPoint y: 194, endPoint x: 126, endPoint y: 194, distance: 57.1
click at [126, 194] on div "**" at bounding box center [173, 195] width 103 height 37
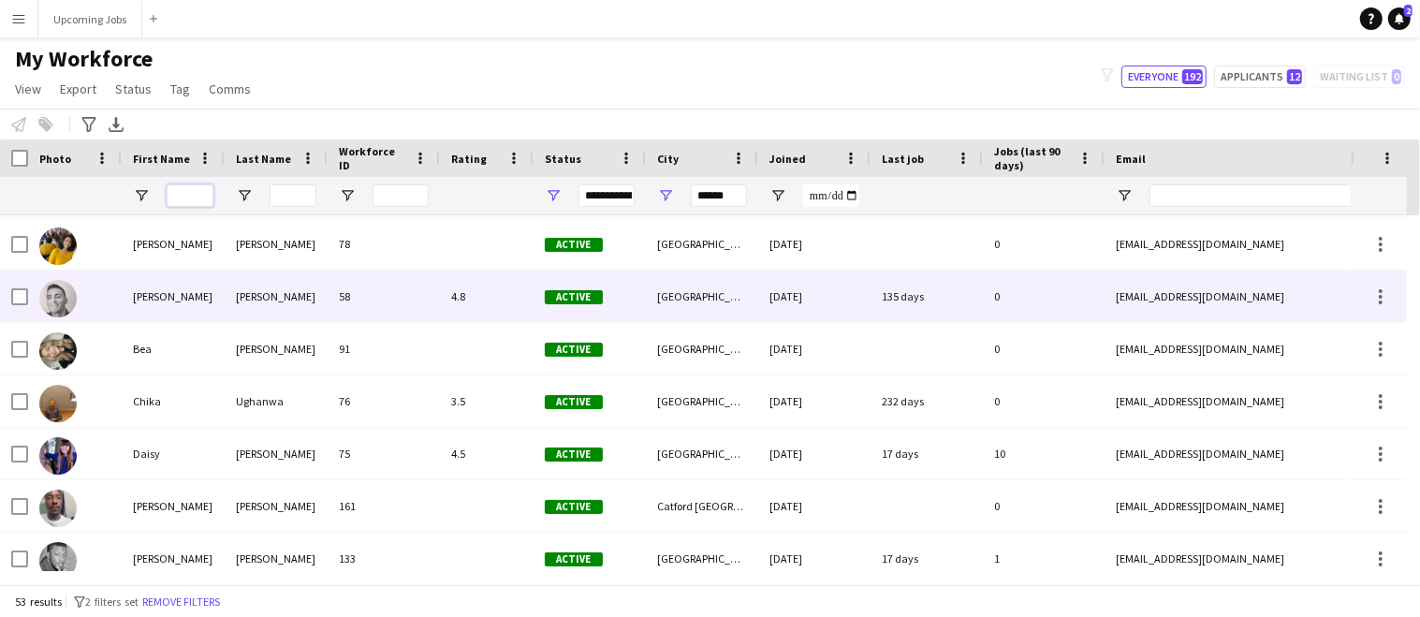
scroll to position [292, 0]
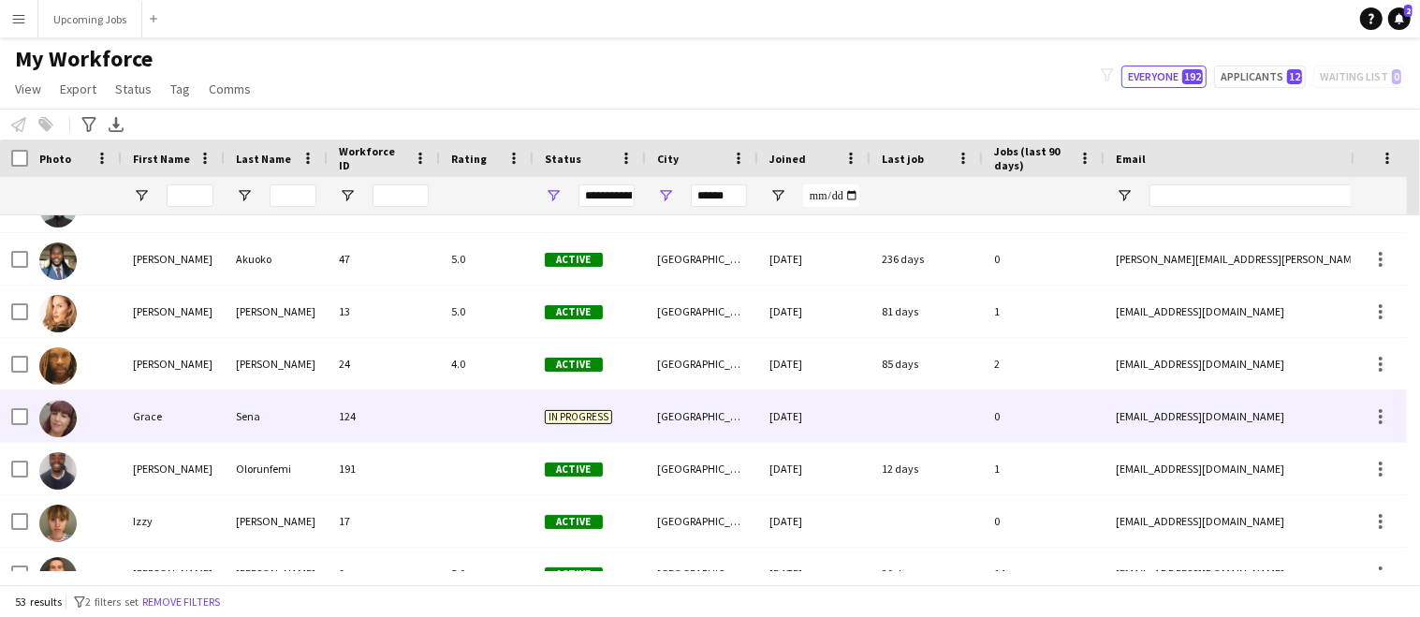
click at [59, 413] on img at bounding box center [57, 418] width 37 height 37
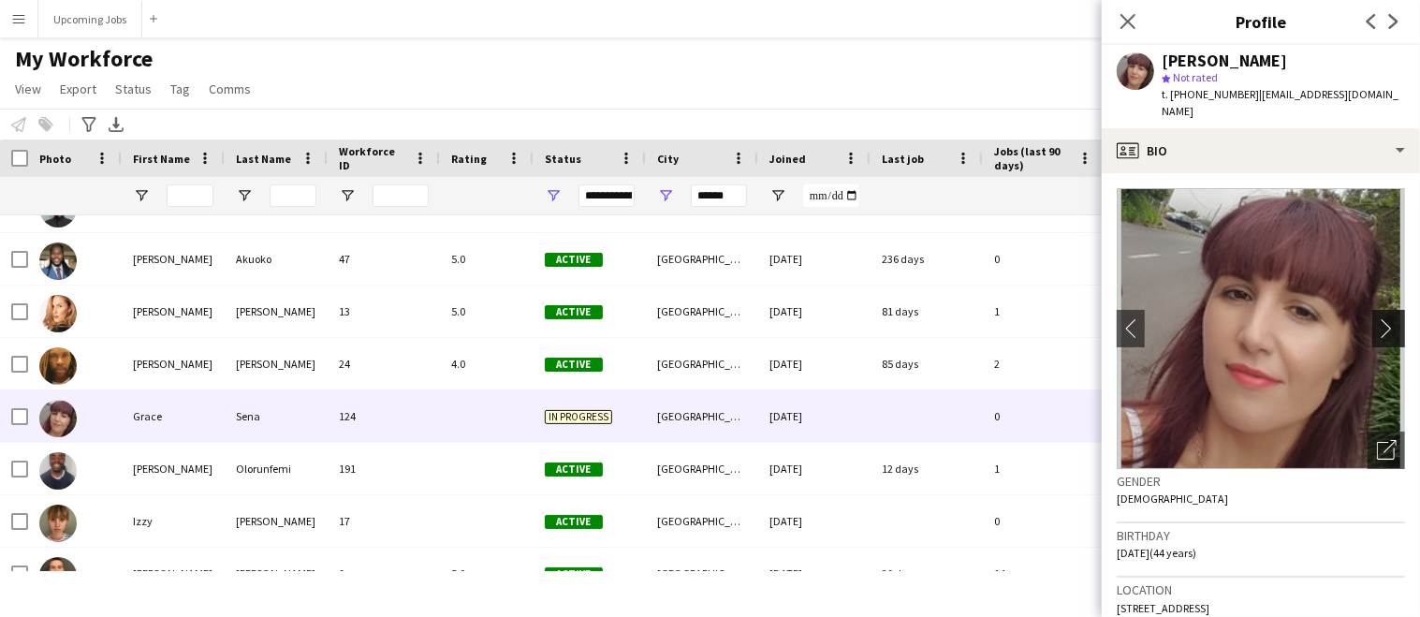
click at [1377, 318] on app-icon "chevron-right" at bounding box center [1391, 328] width 29 height 20
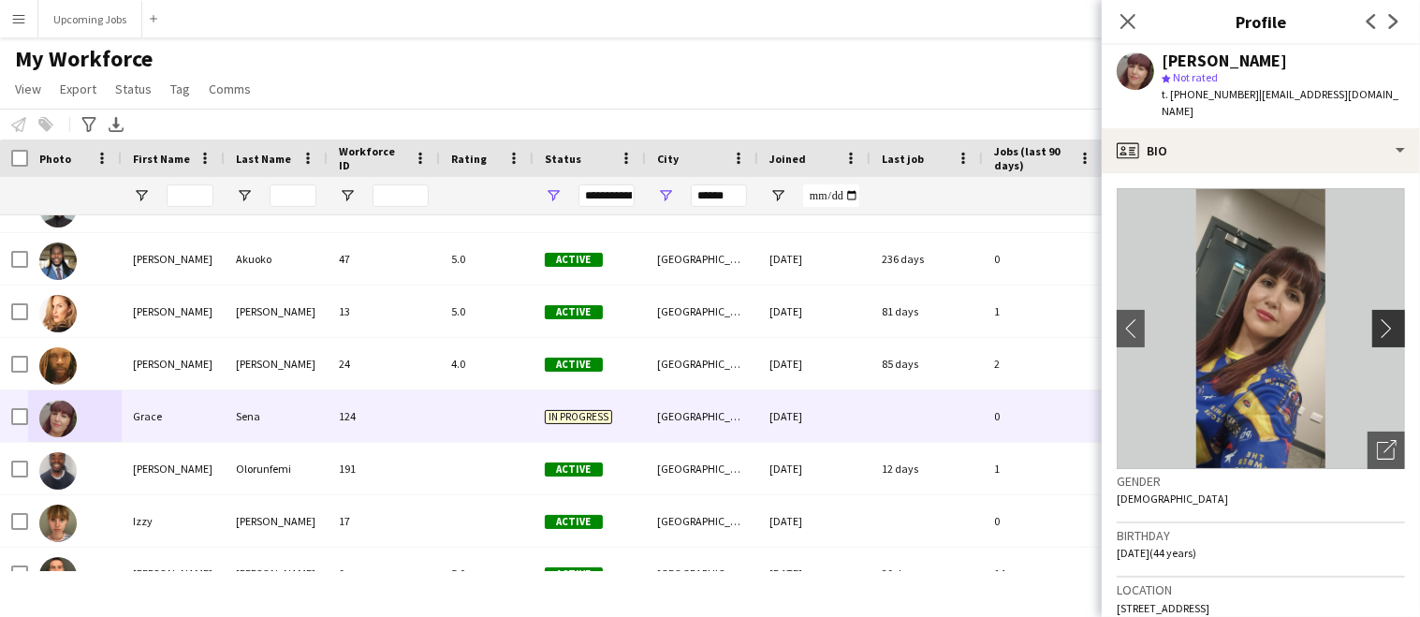
click at [1377, 318] on app-icon "chevron-right" at bounding box center [1391, 328] width 29 height 20
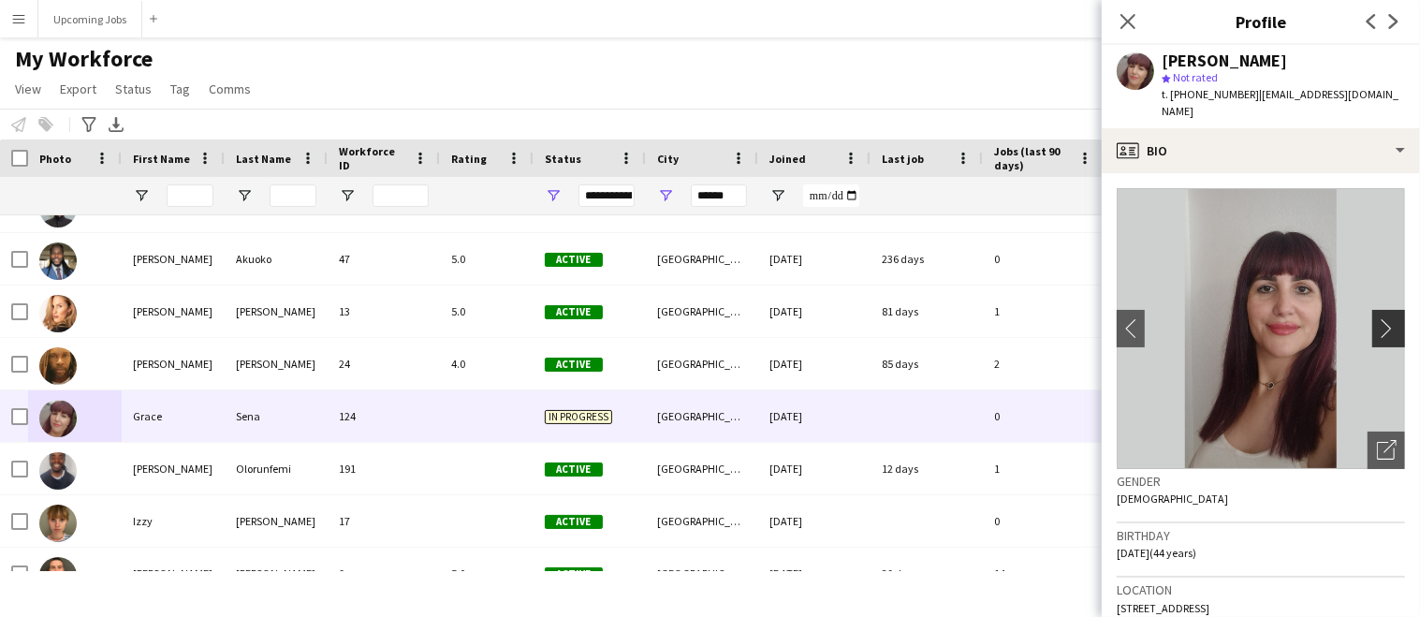
click at [1377, 318] on app-icon "chevron-right" at bounding box center [1391, 328] width 29 height 20
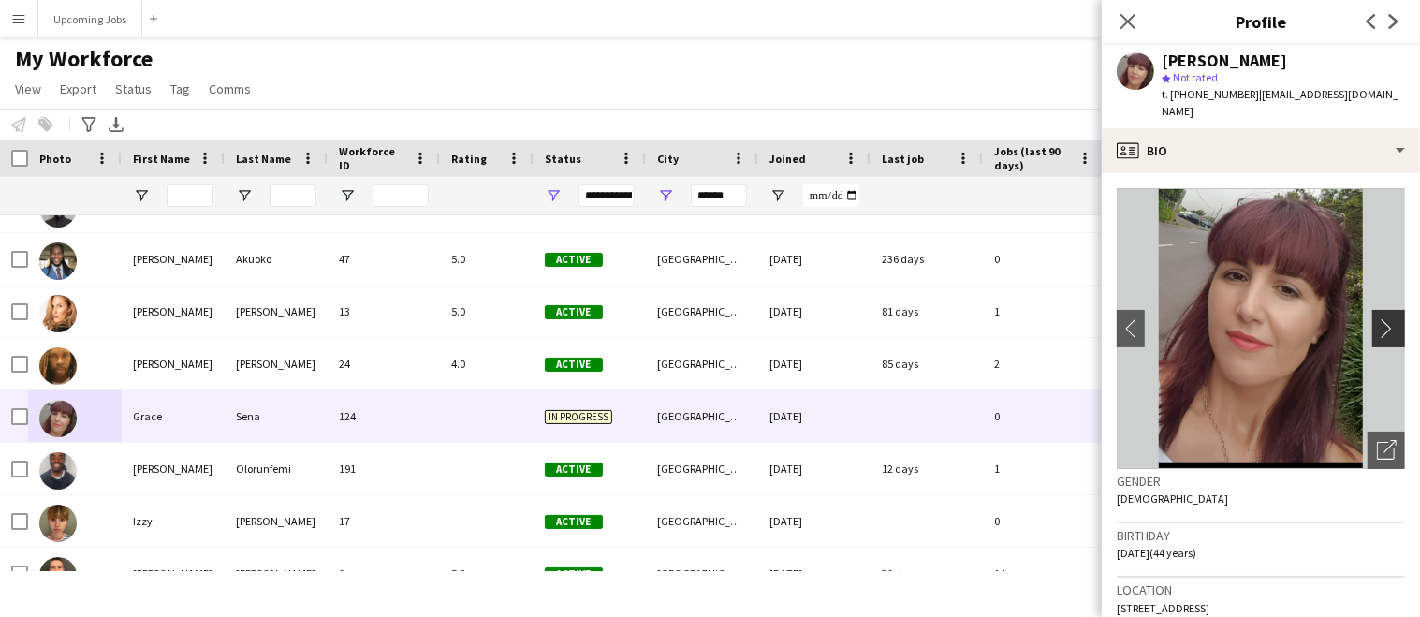
click at [1377, 318] on app-icon "chevron-right" at bounding box center [1391, 328] width 29 height 20
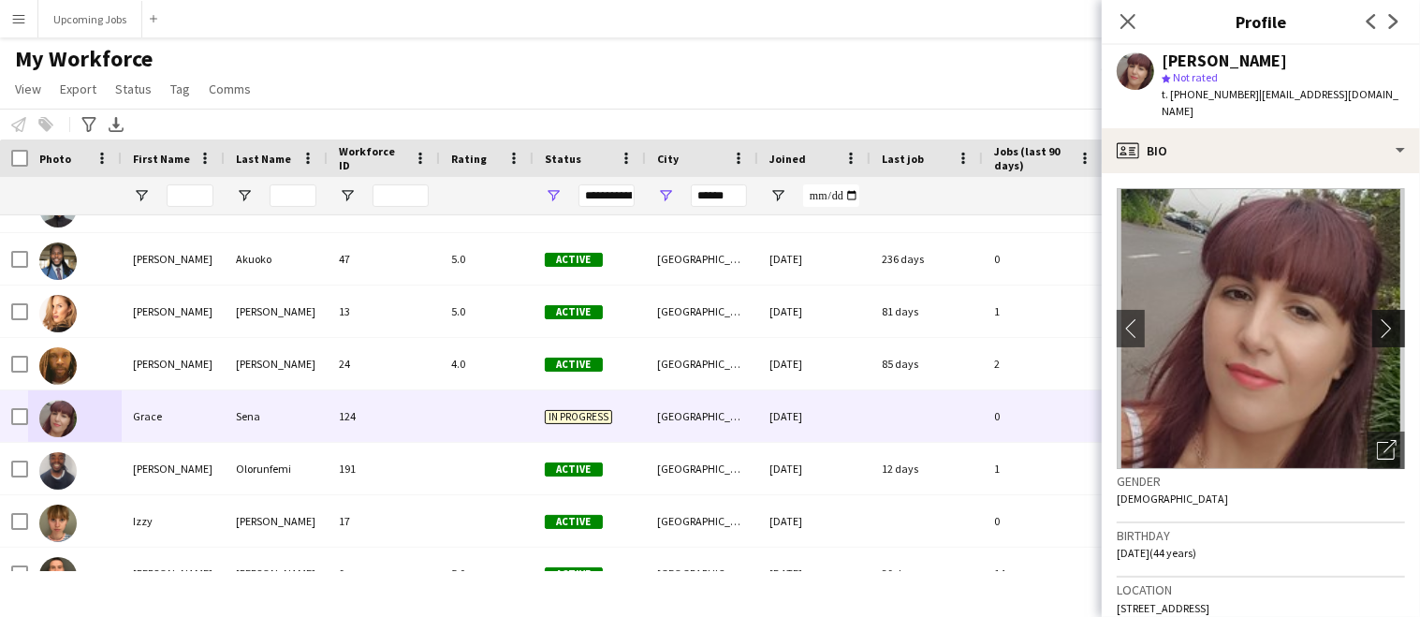
click at [1377, 318] on app-icon "chevron-right" at bounding box center [1391, 328] width 29 height 20
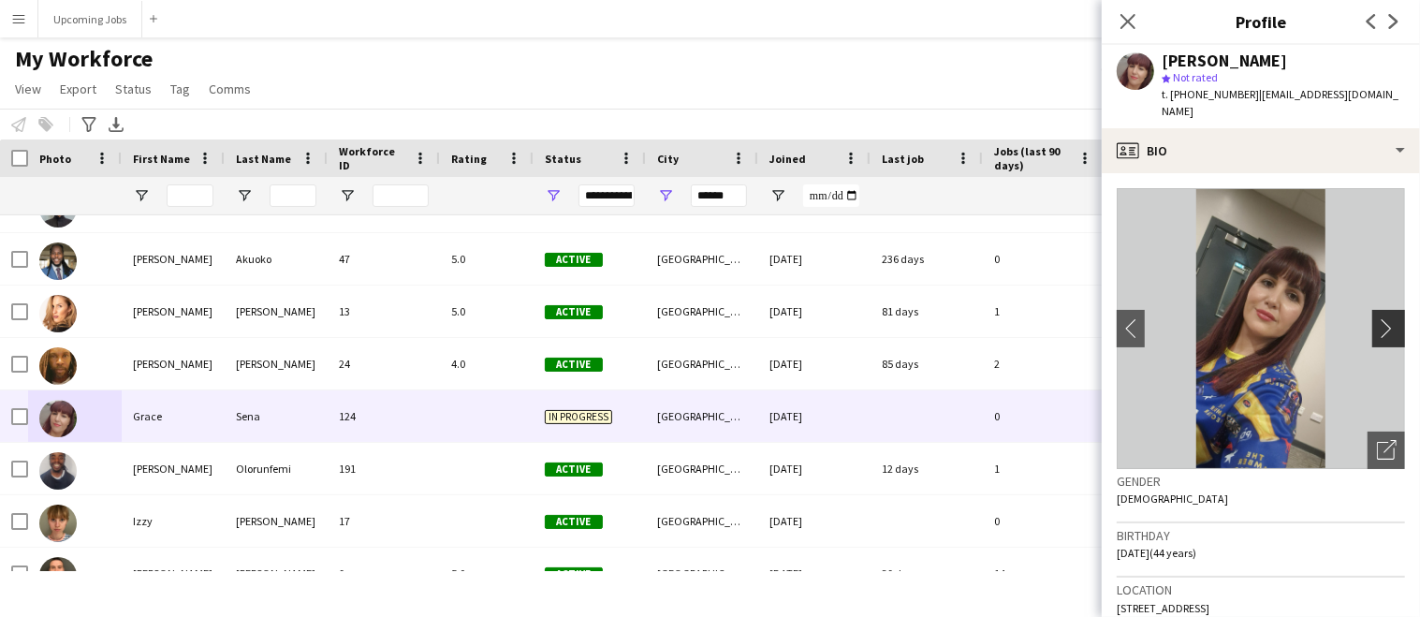
click at [1377, 318] on app-icon "chevron-right" at bounding box center [1391, 328] width 29 height 20
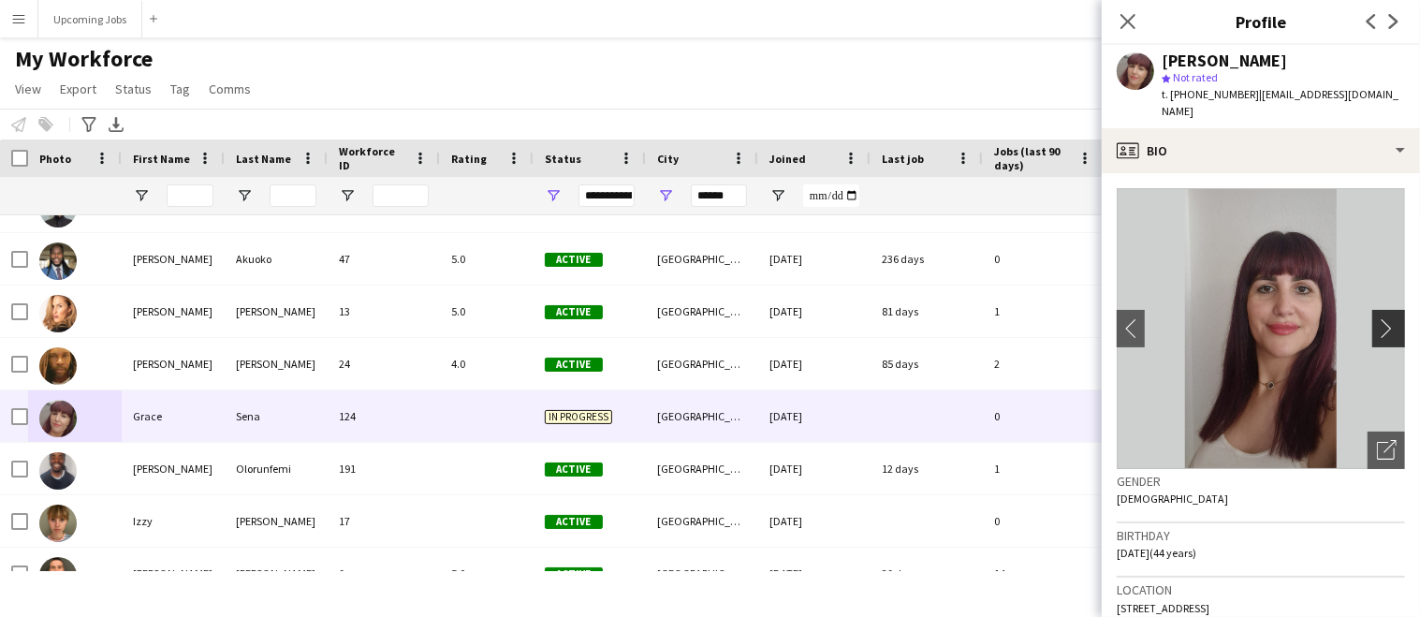
click at [1377, 318] on app-icon "chevron-right" at bounding box center [1391, 328] width 29 height 20
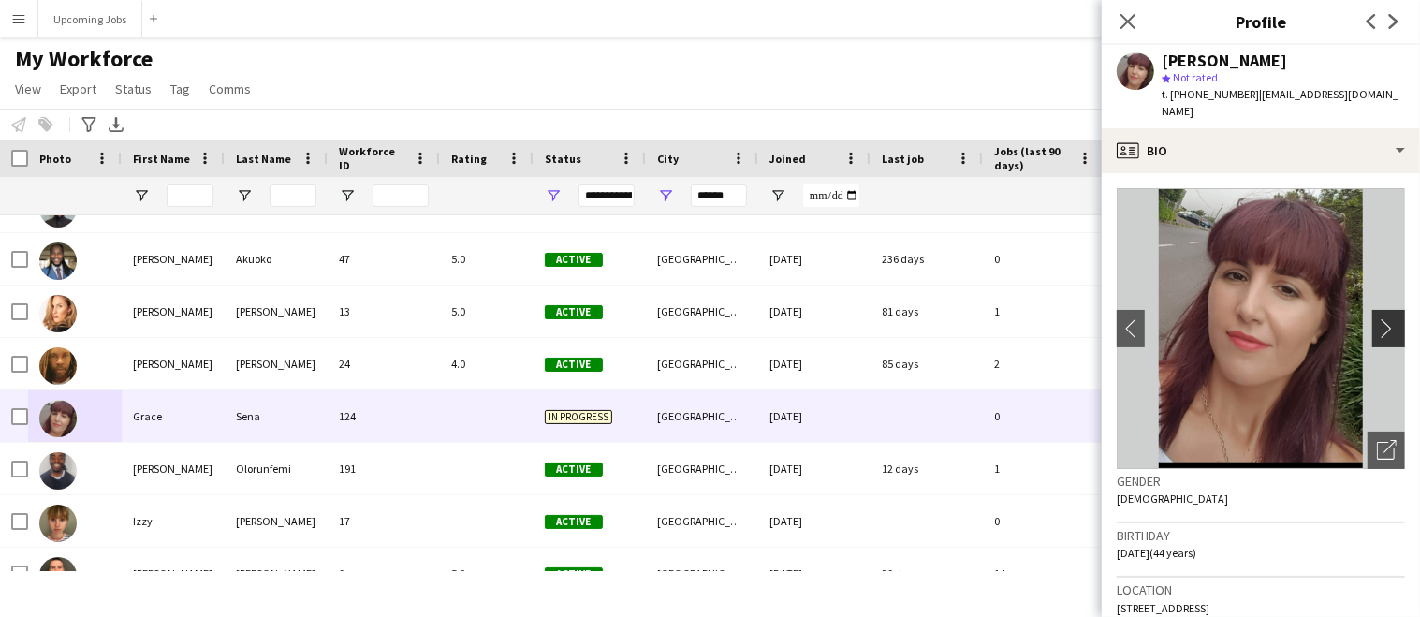
click at [1377, 318] on app-icon "chevron-right" at bounding box center [1391, 328] width 29 height 20
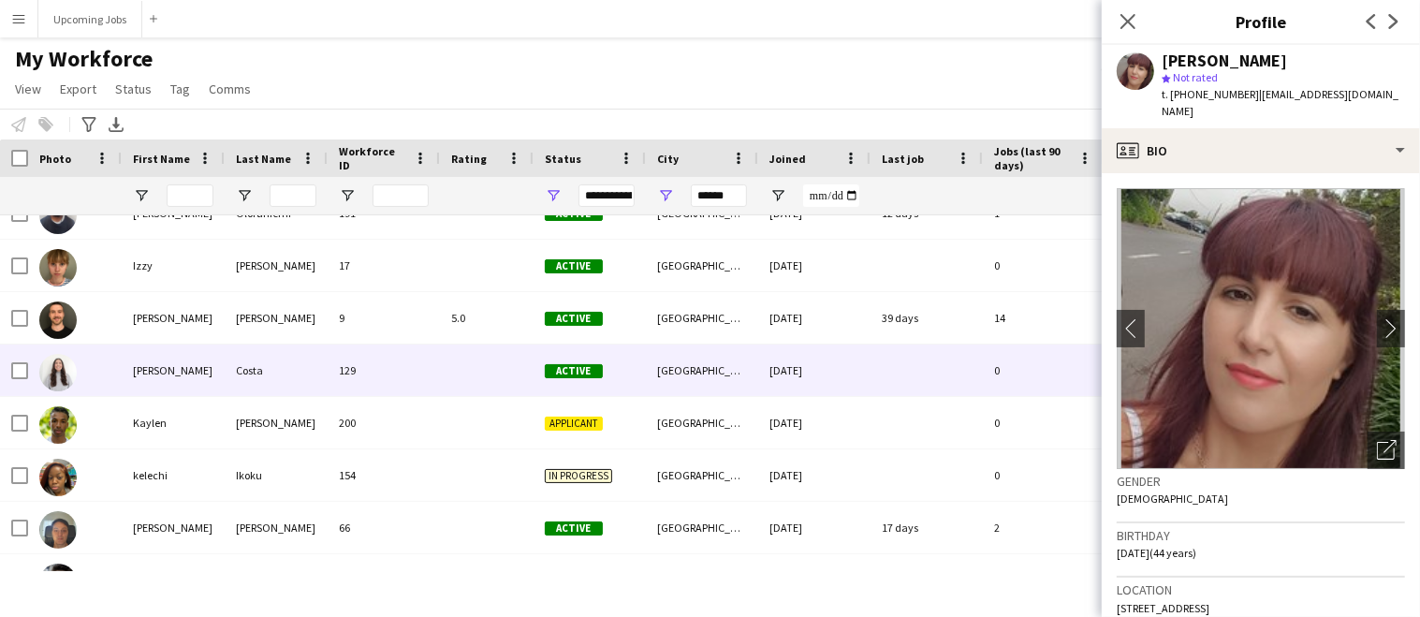
click at [65, 367] on img at bounding box center [57, 372] width 37 height 37
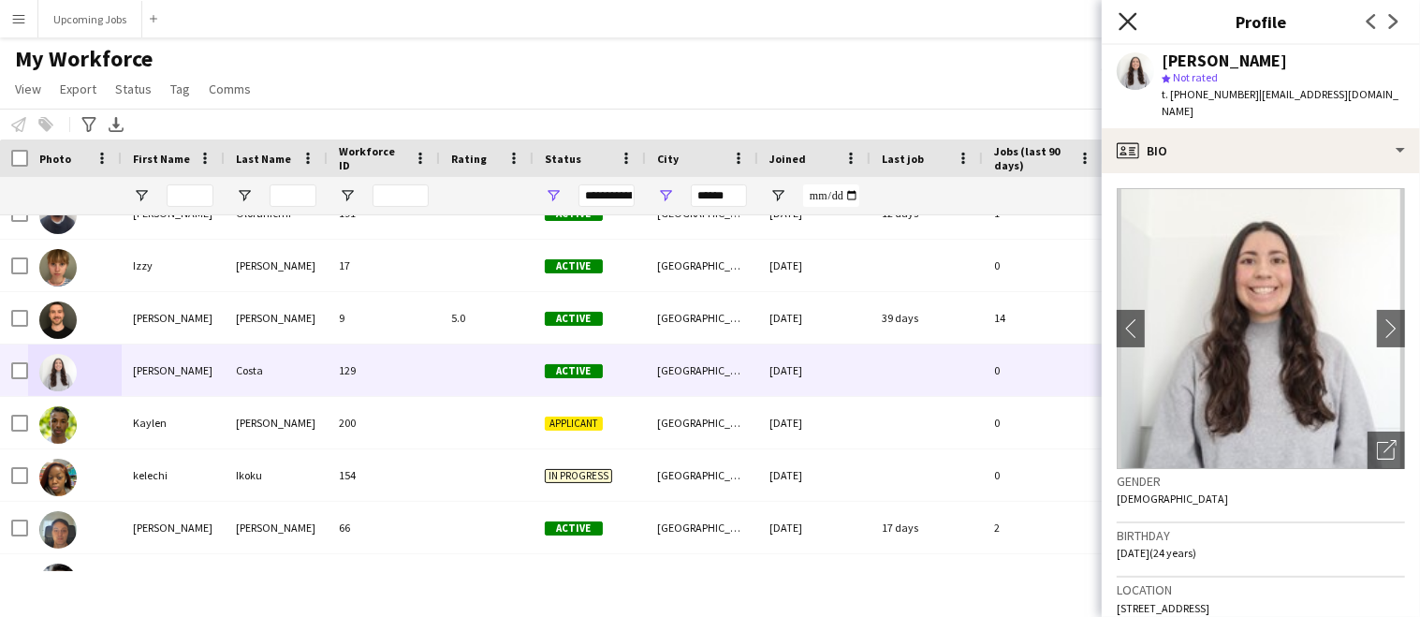
click at [1127, 24] on icon "Close pop-in" at bounding box center [1127, 21] width 18 height 18
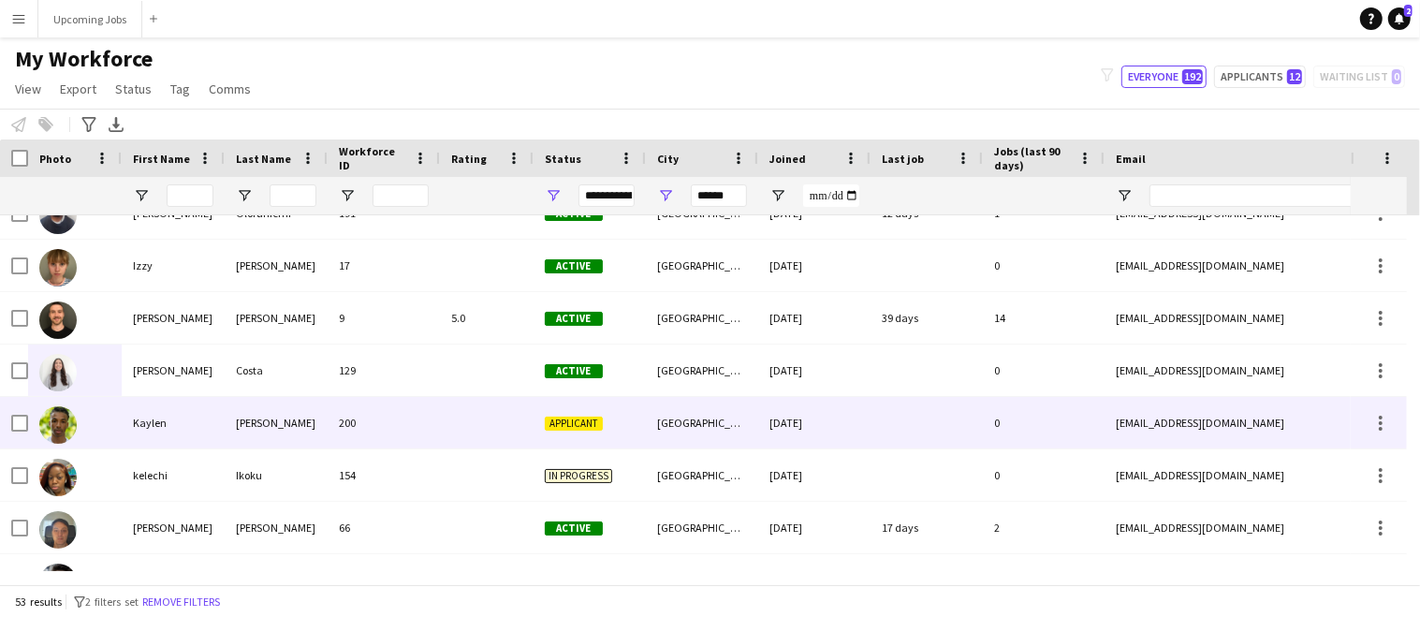
click at [60, 415] on img at bounding box center [57, 424] width 37 height 37
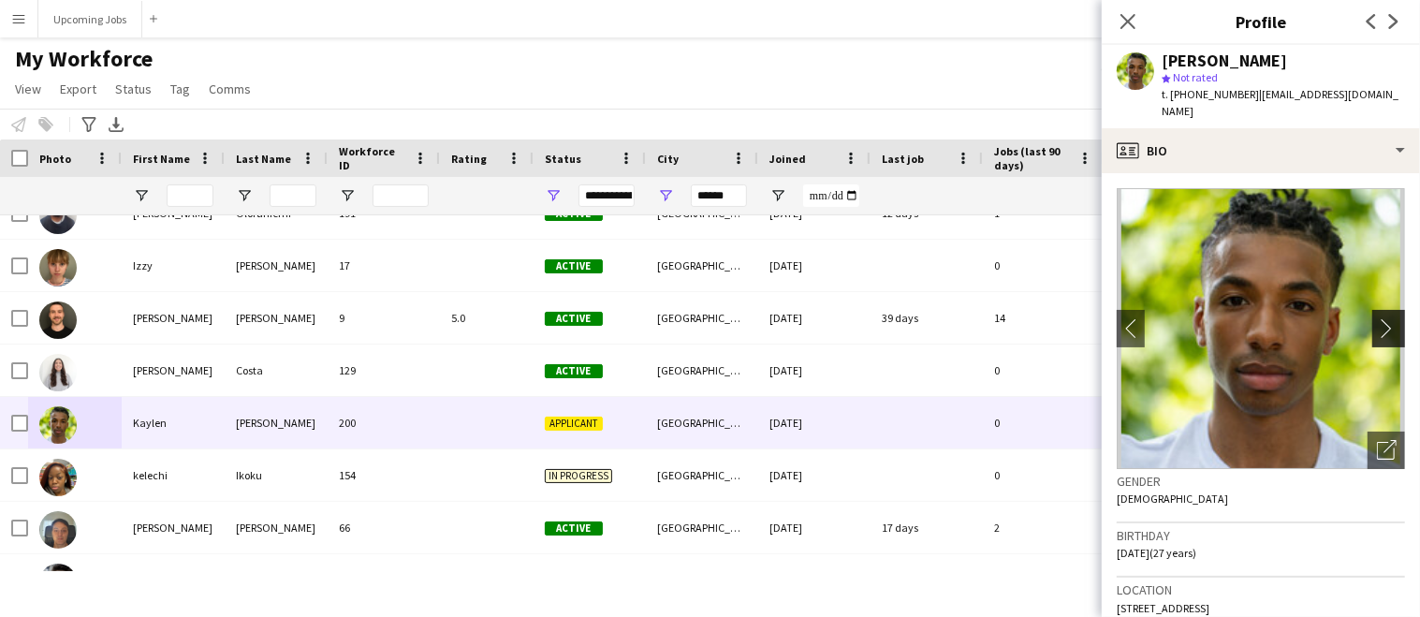
click at [1380, 318] on app-icon "chevron-right" at bounding box center [1391, 328] width 29 height 20
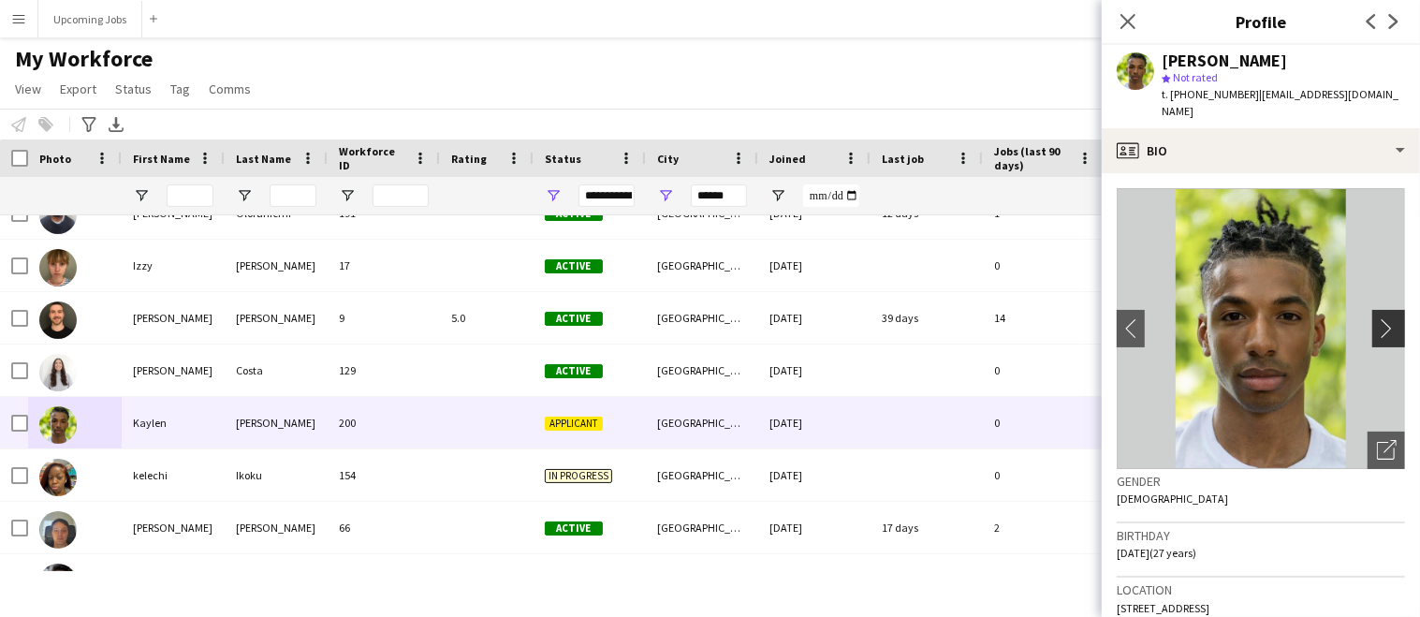
click at [1380, 318] on app-icon "chevron-right" at bounding box center [1391, 328] width 29 height 20
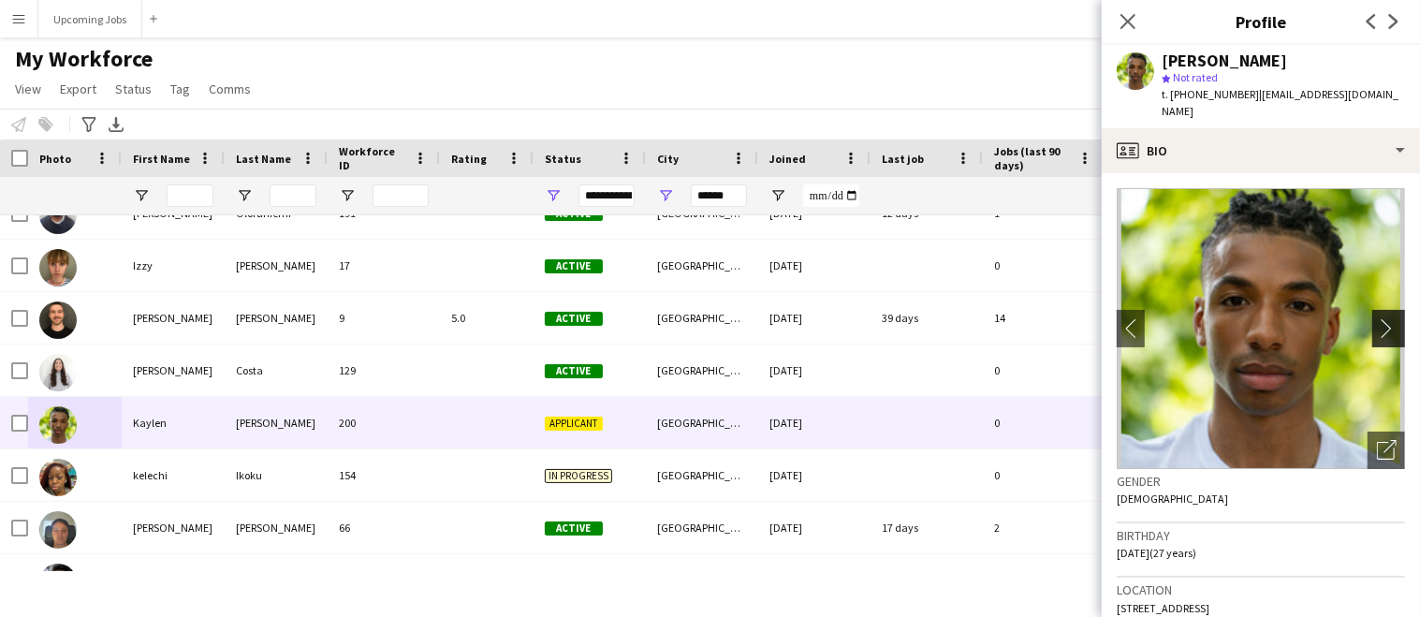
click at [1380, 318] on app-icon "chevron-right" at bounding box center [1391, 328] width 29 height 20
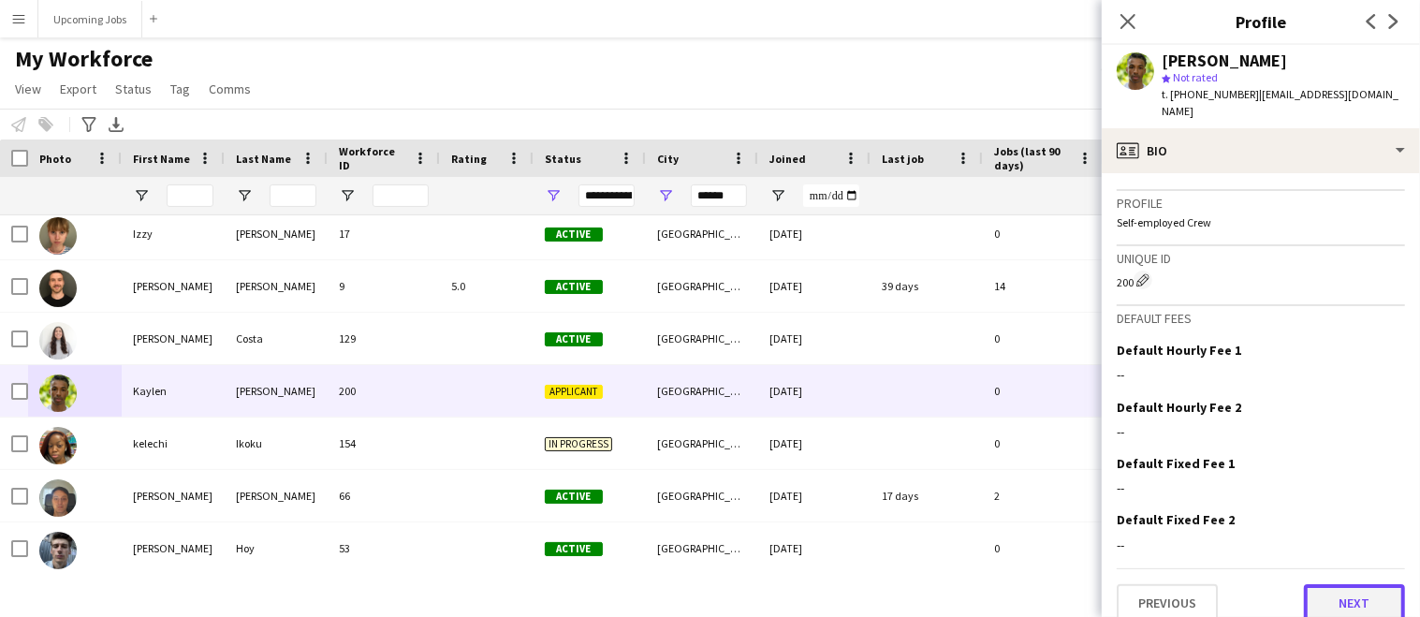
click at [1349, 584] on button "Next" at bounding box center [1354, 602] width 101 height 37
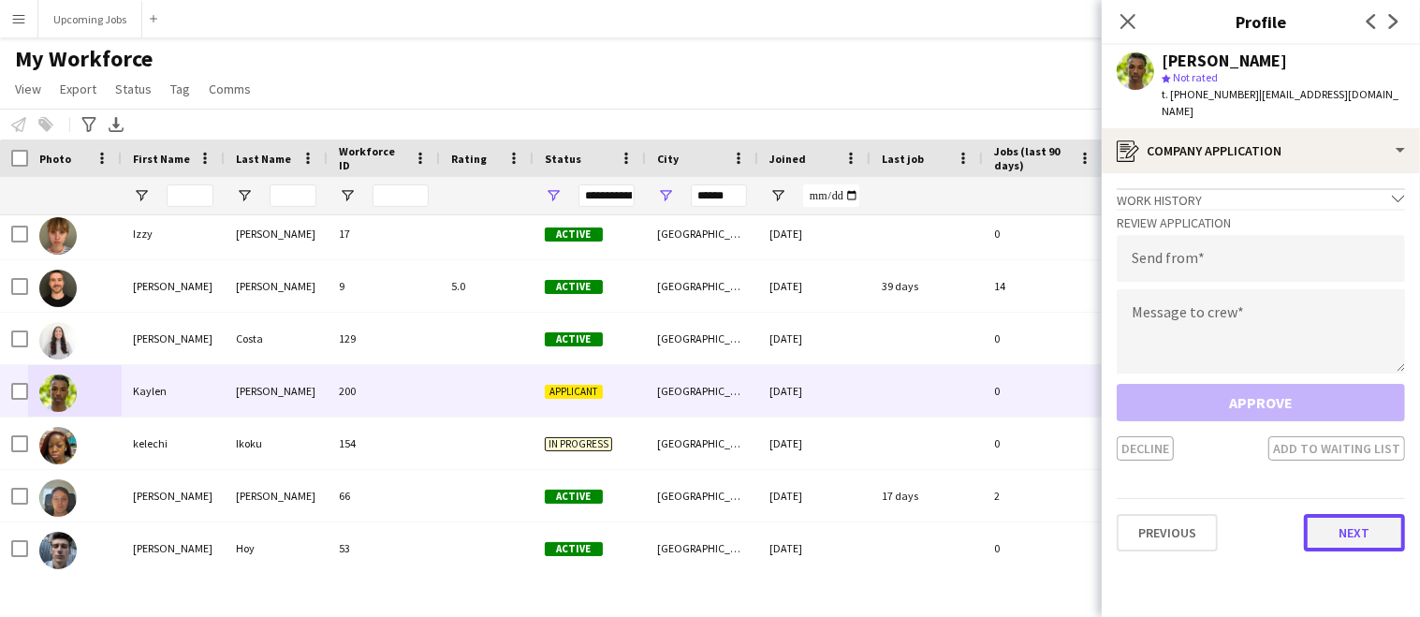
click at [1330, 514] on button "Next" at bounding box center [1354, 532] width 101 height 37
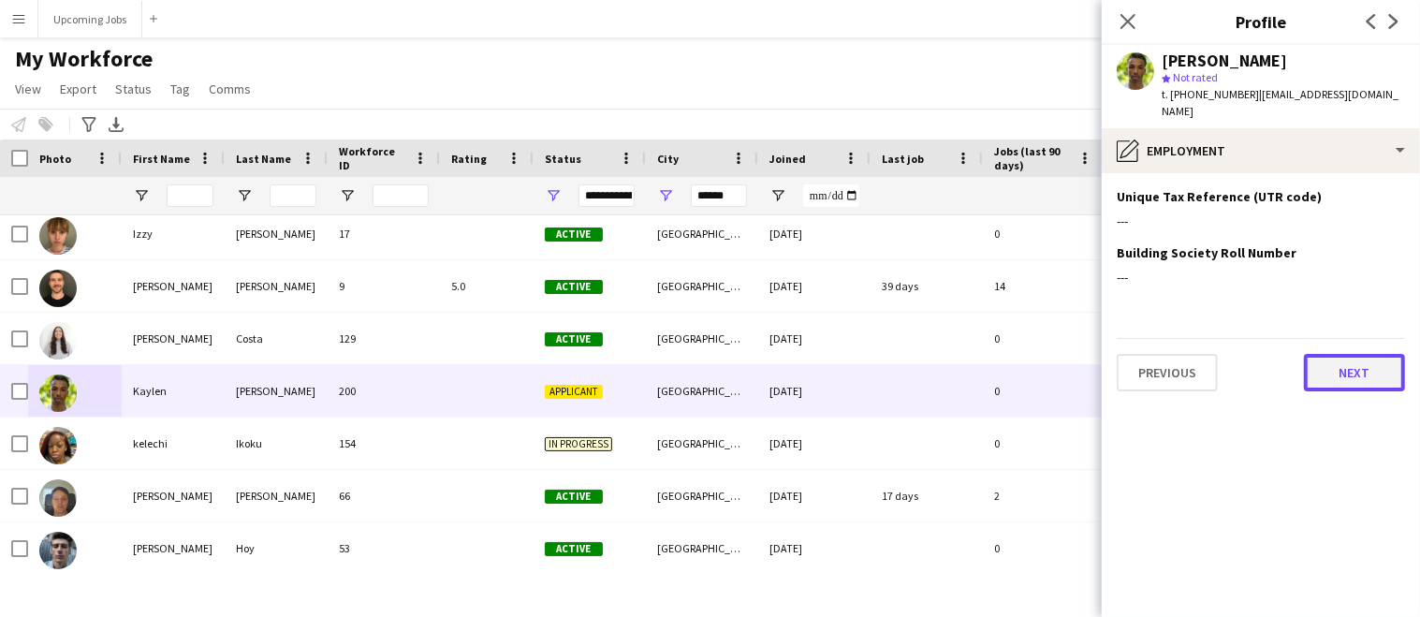
click at [1343, 354] on button "Next" at bounding box center [1354, 372] width 101 height 37
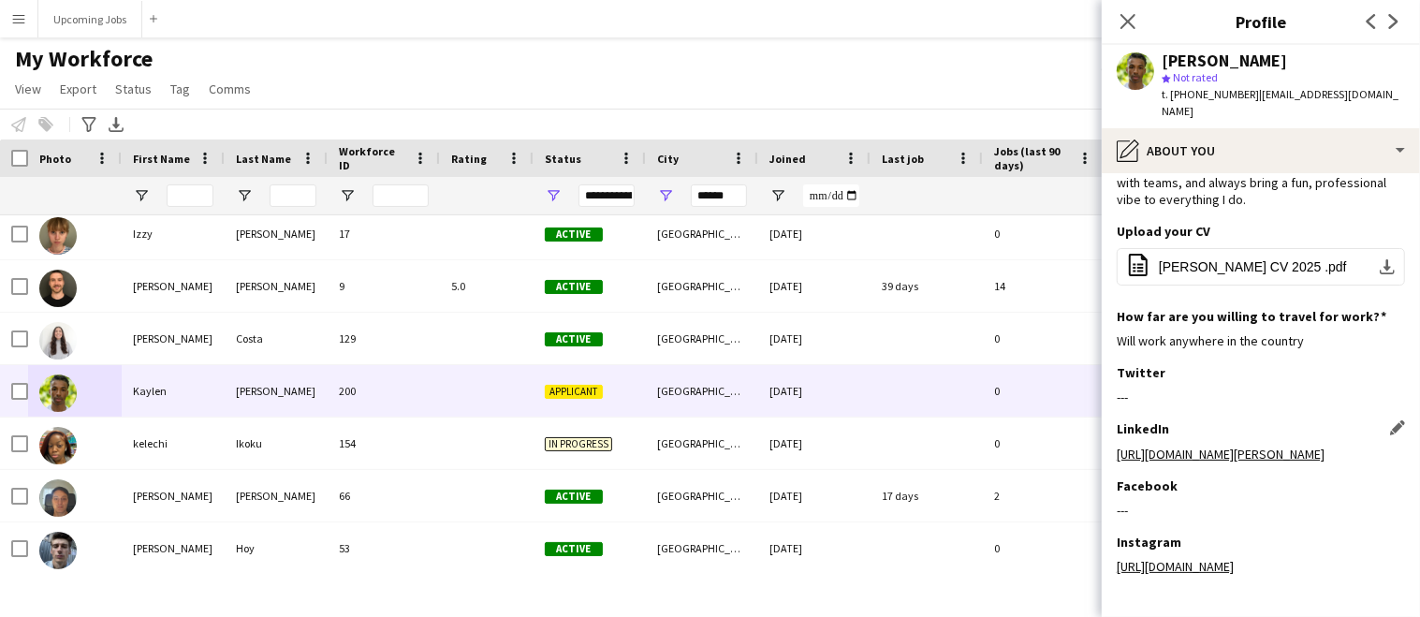
scroll to position [218, 0]
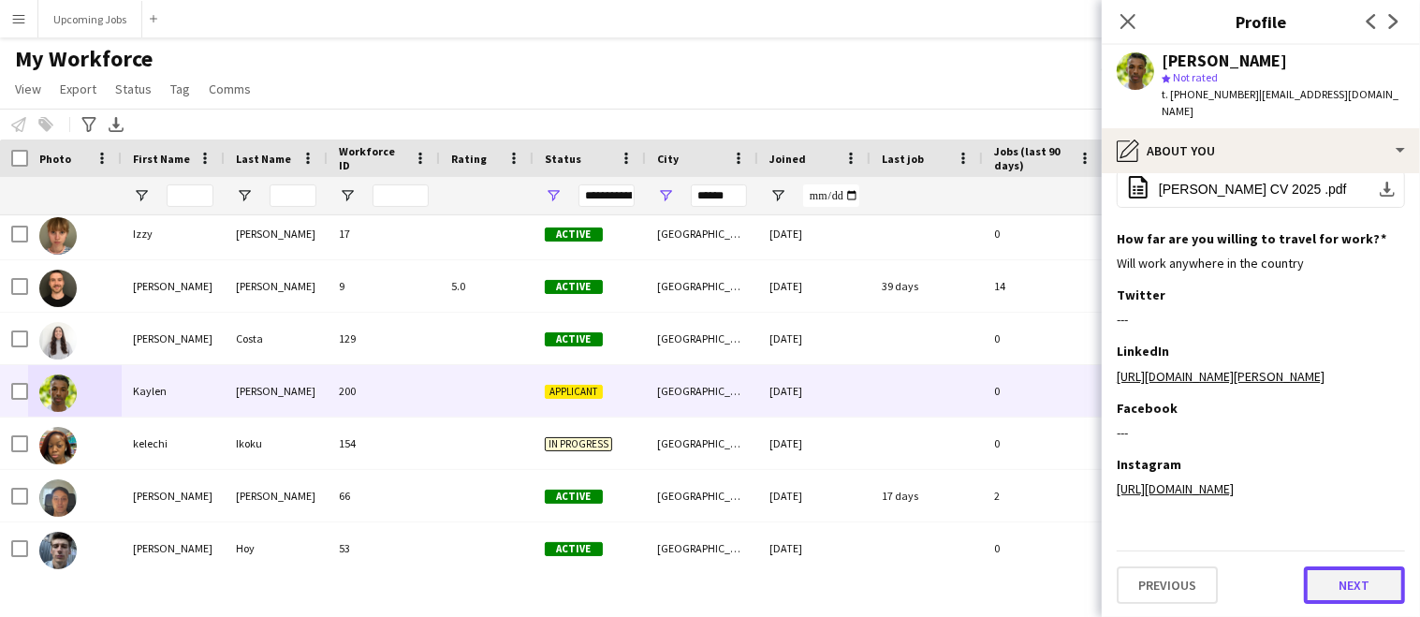
click at [1336, 579] on button "Next" at bounding box center [1354, 584] width 101 height 37
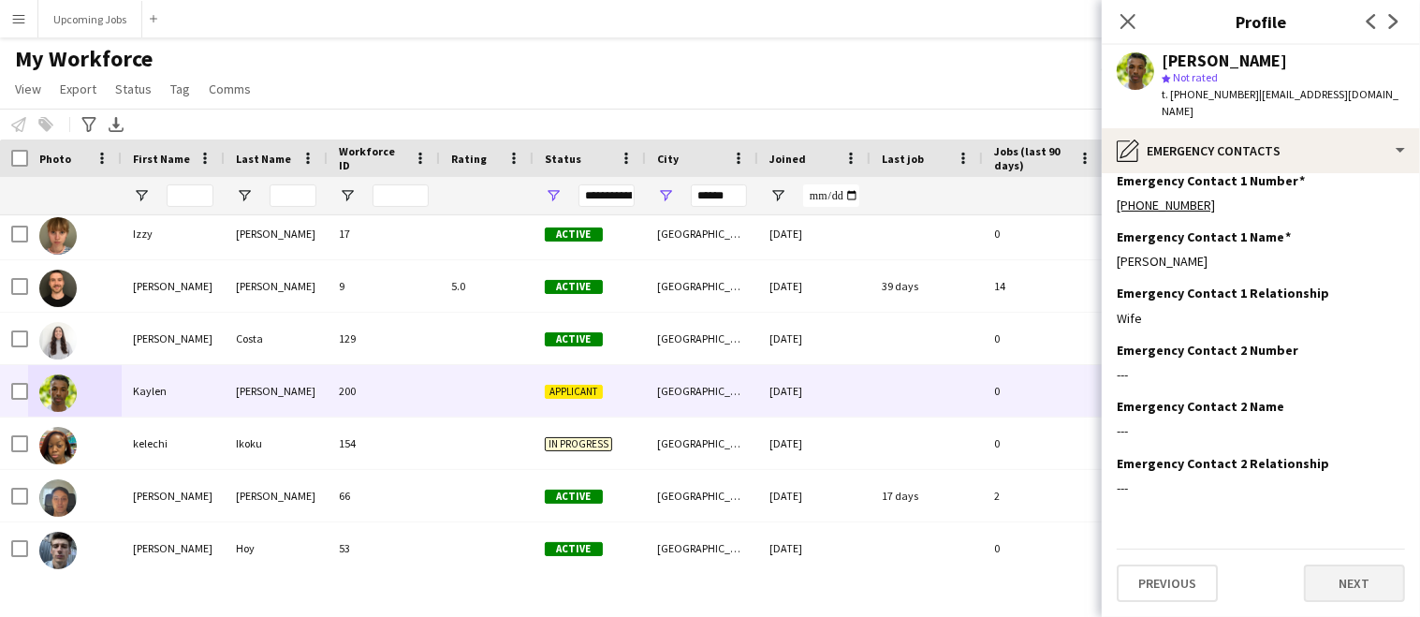
scroll to position [0, 0]
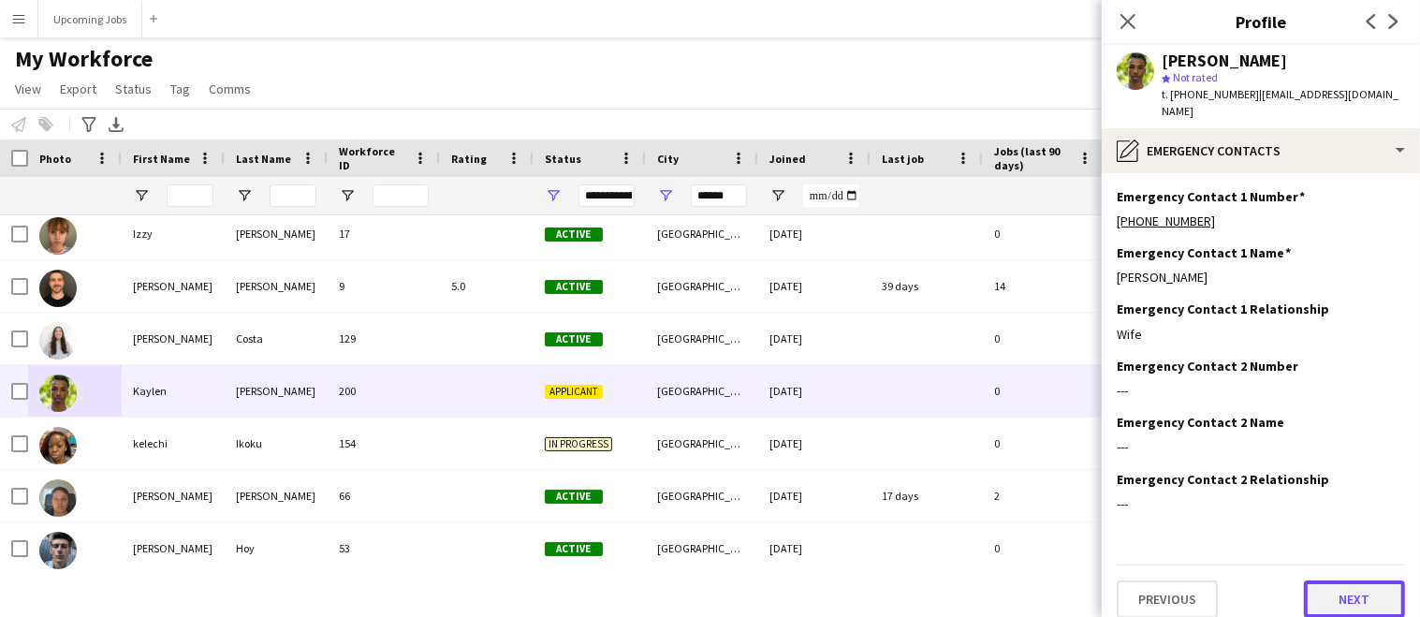
click at [1336, 580] on button "Next" at bounding box center [1354, 598] width 101 height 37
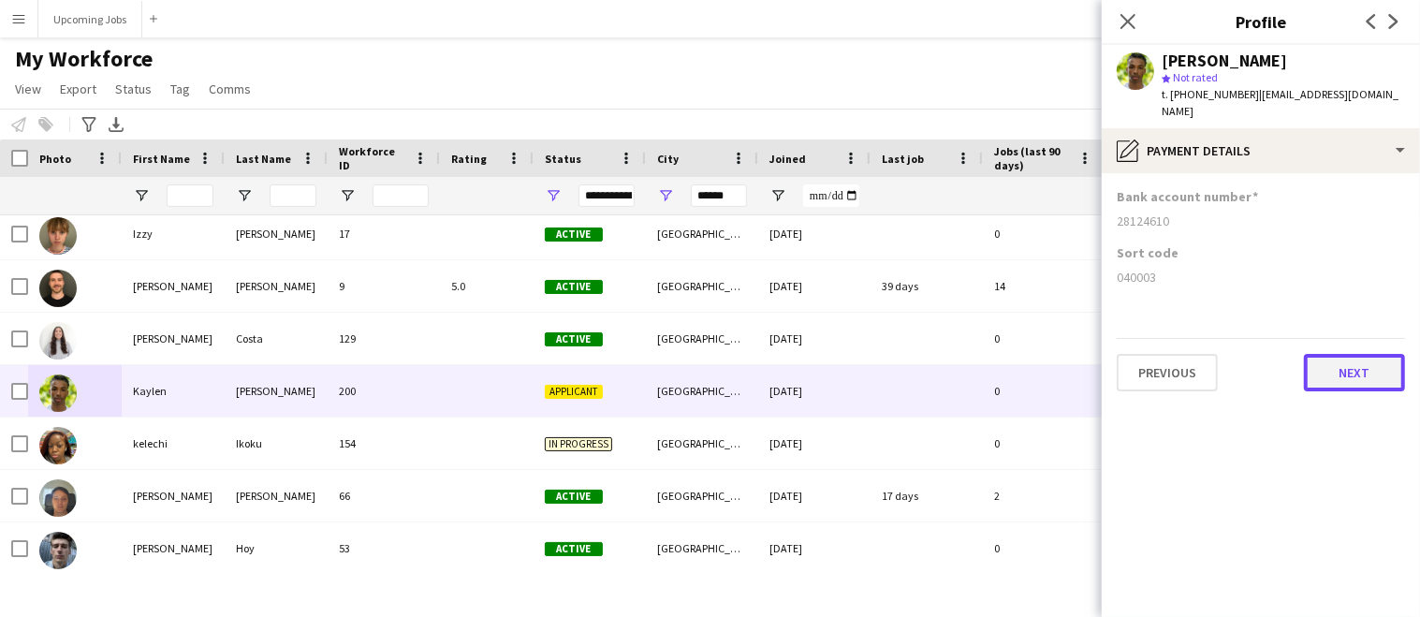
click at [1338, 354] on button "Next" at bounding box center [1354, 372] width 101 height 37
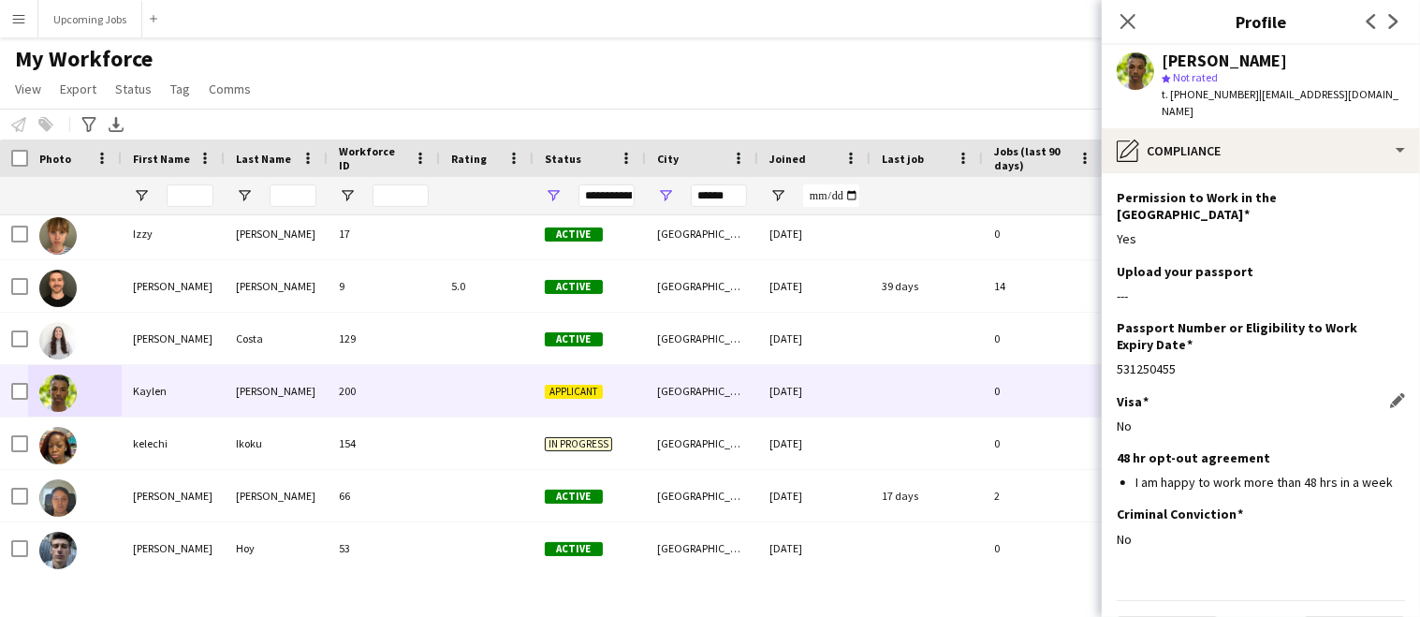
scroll to position [71, 0]
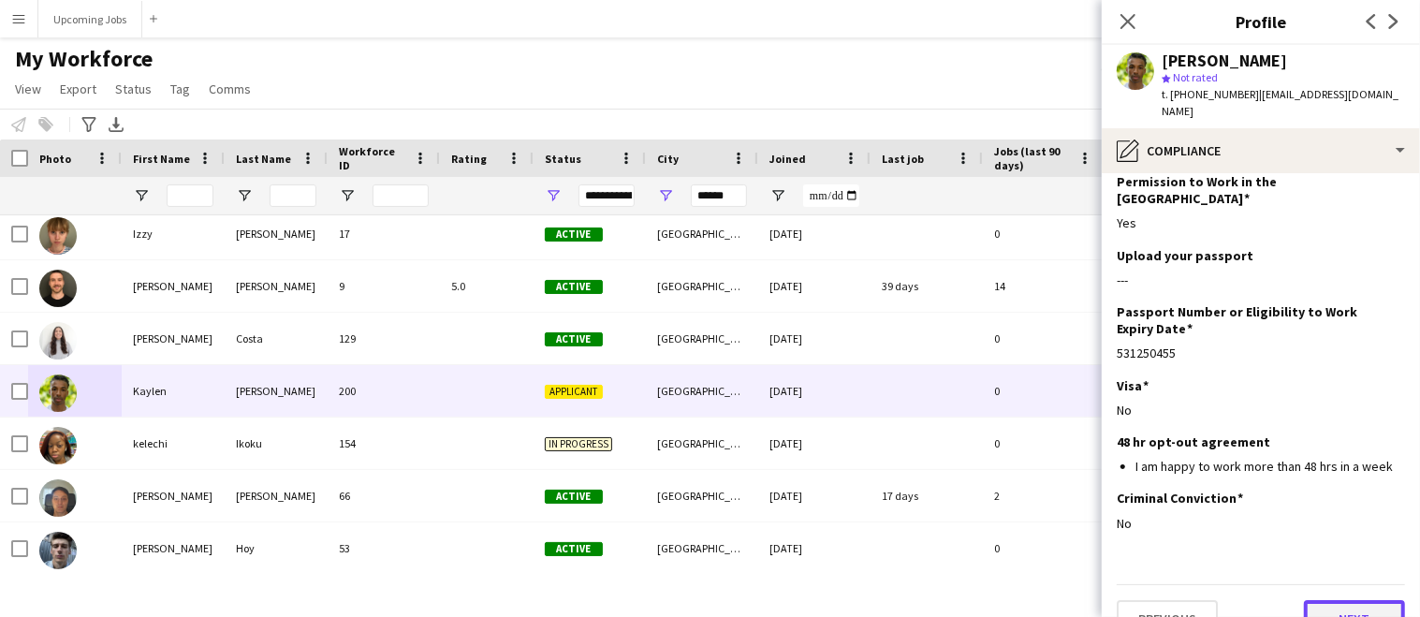
click at [1335, 600] on button "Next" at bounding box center [1354, 618] width 101 height 37
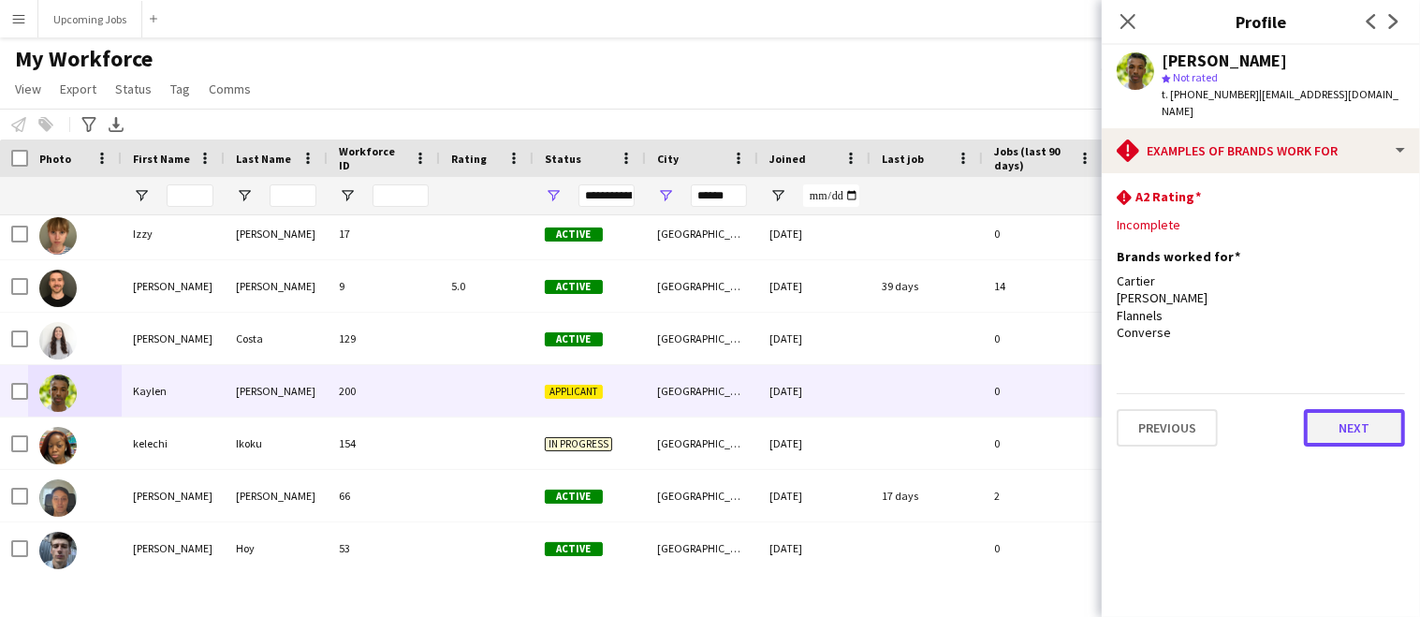
click at [1361, 415] on button "Next" at bounding box center [1354, 427] width 101 height 37
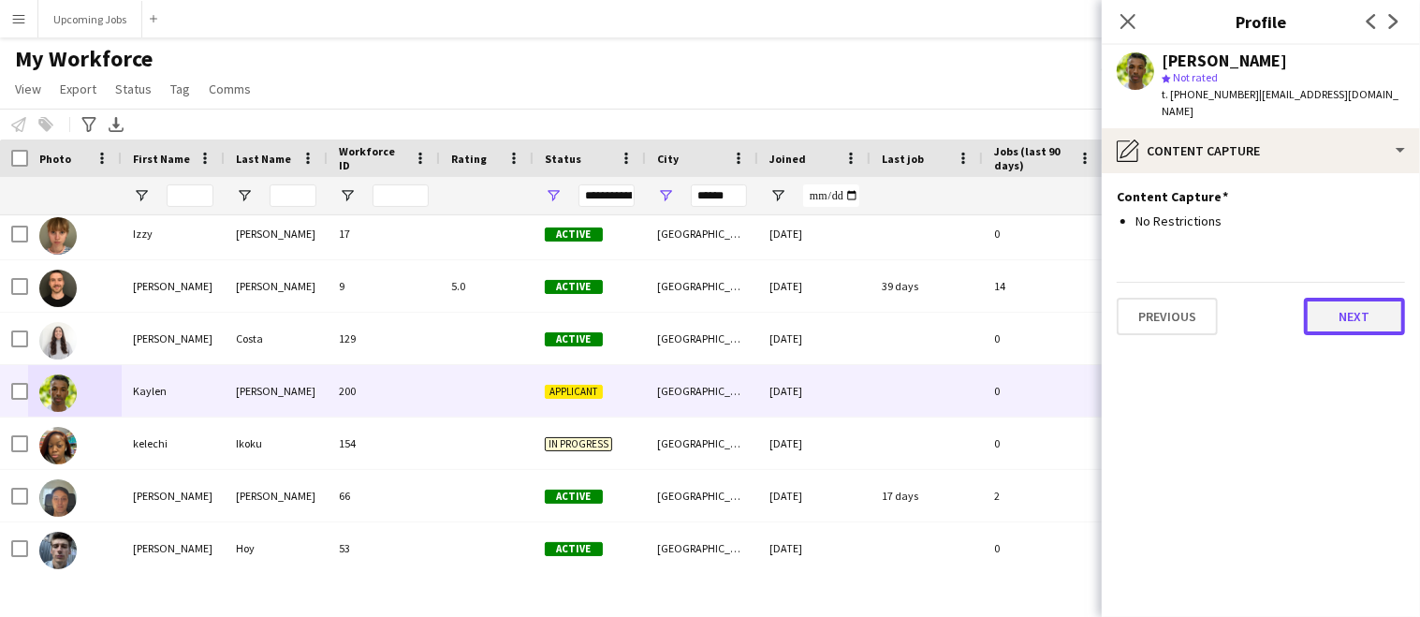
click at [1353, 298] on button "Next" at bounding box center [1354, 316] width 101 height 37
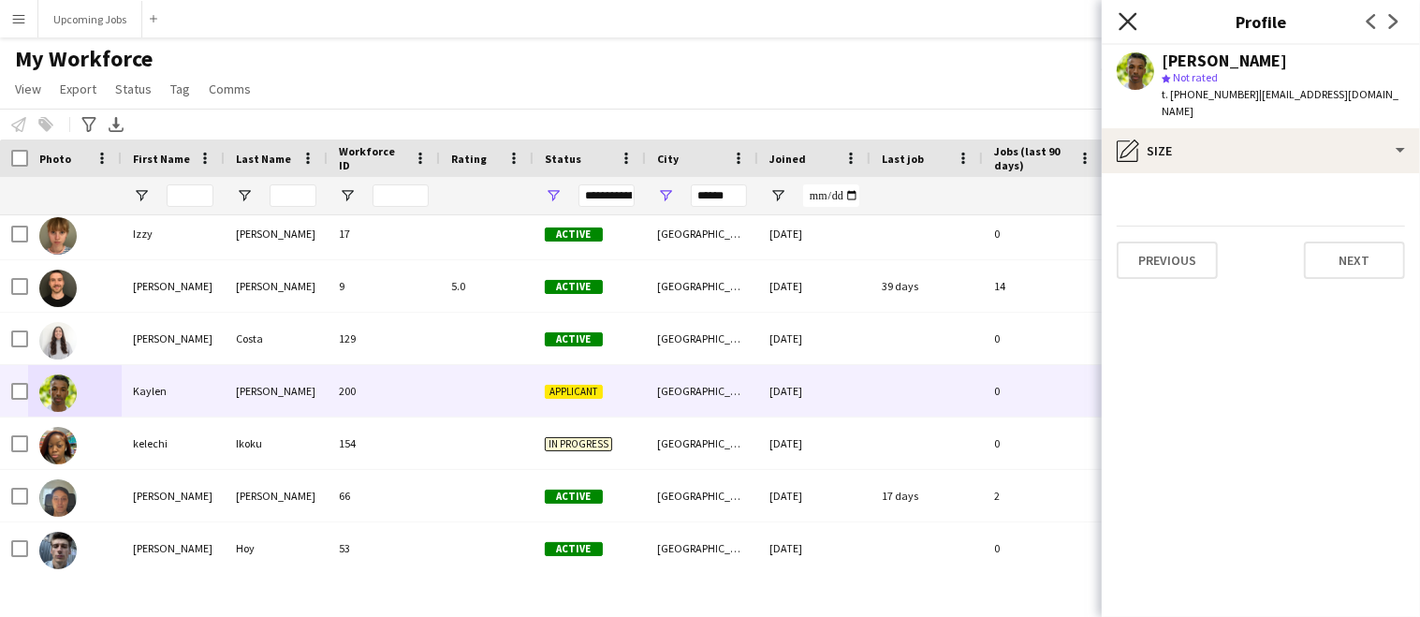
click at [1131, 22] on icon "Close pop-in" at bounding box center [1127, 21] width 18 height 18
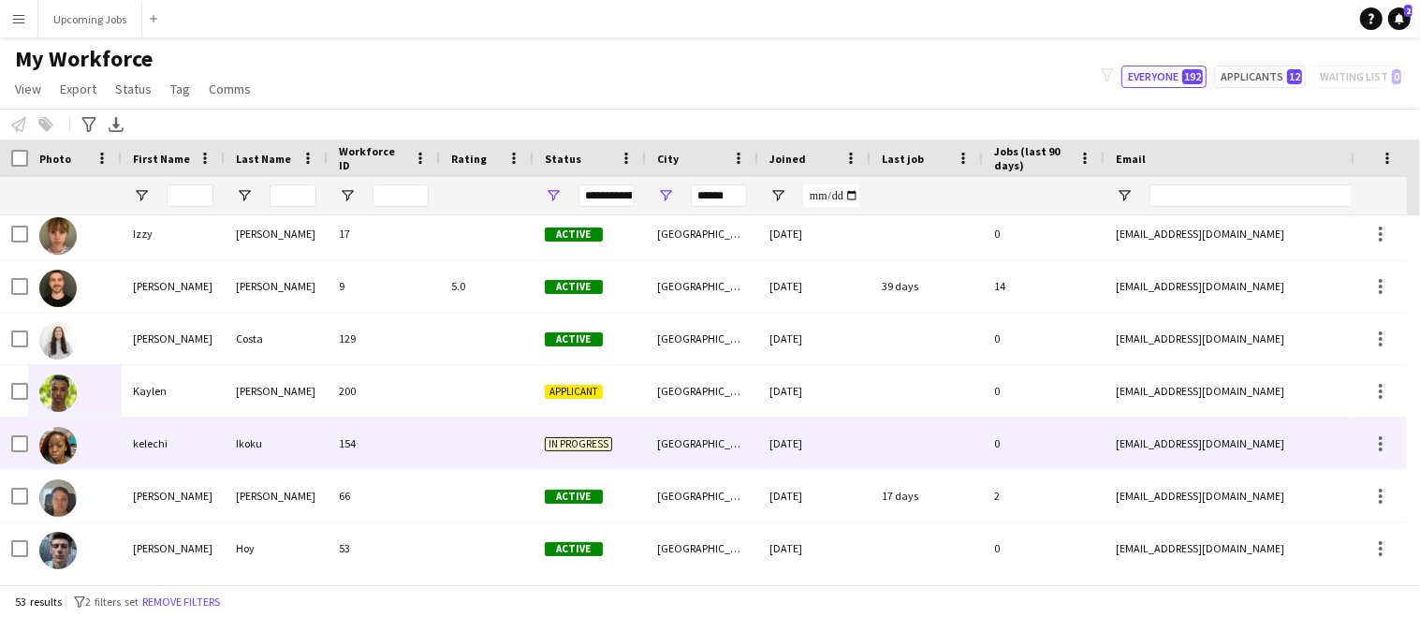
click at [61, 439] on img at bounding box center [57, 445] width 37 height 37
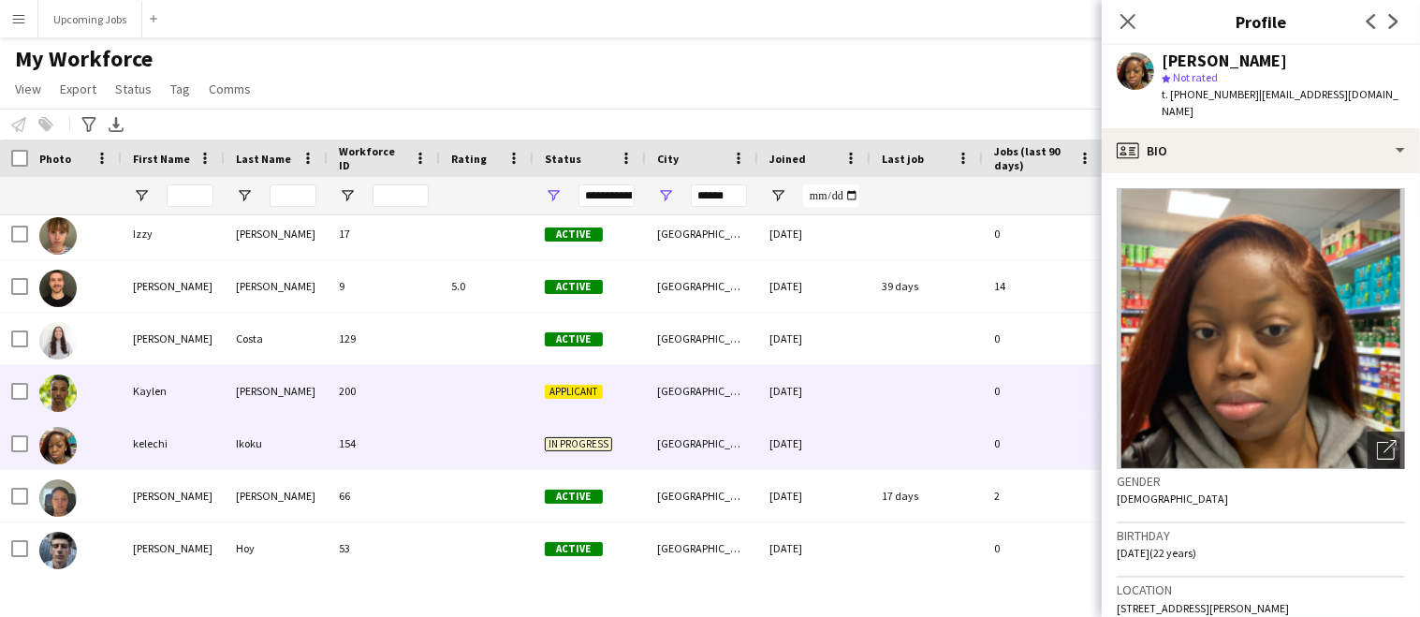
click at [53, 383] on img at bounding box center [57, 392] width 37 height 37
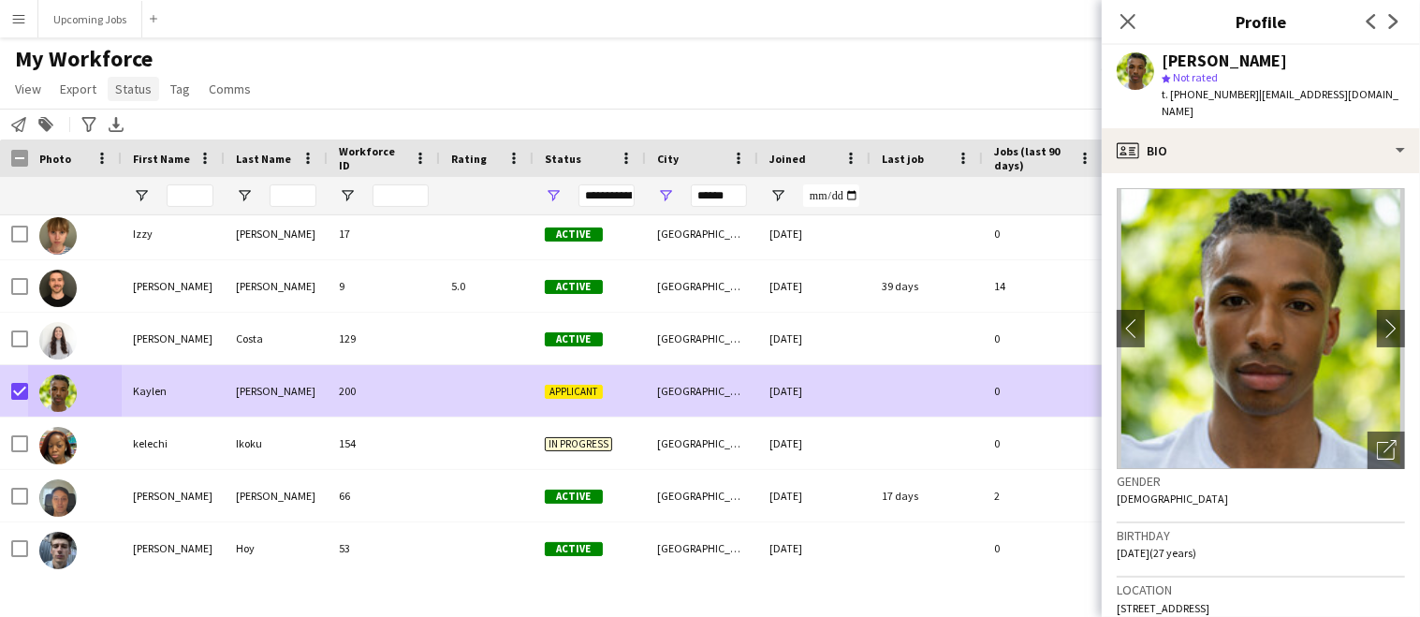
click at [129, 85] on span "Status" at bounding box center [133, 88] width 36 height 17
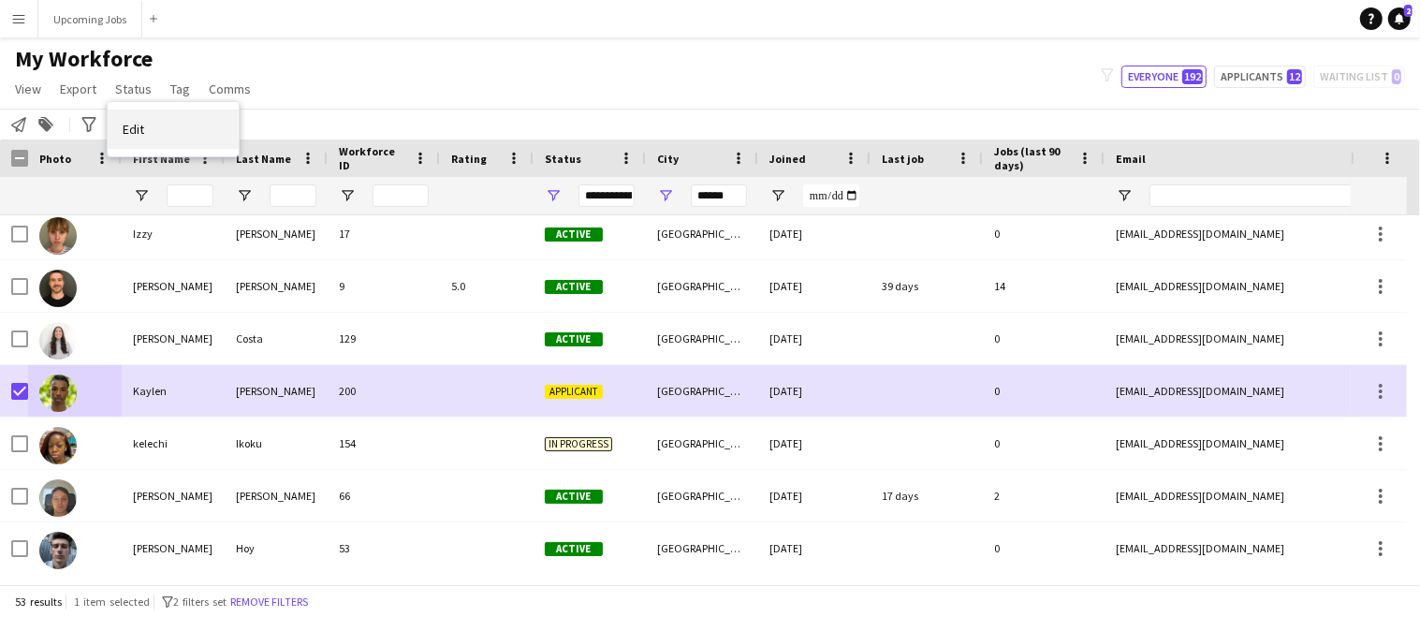
click at [176, 129] on link "Edit" at bounding box center [173, 128] width 131 height 39
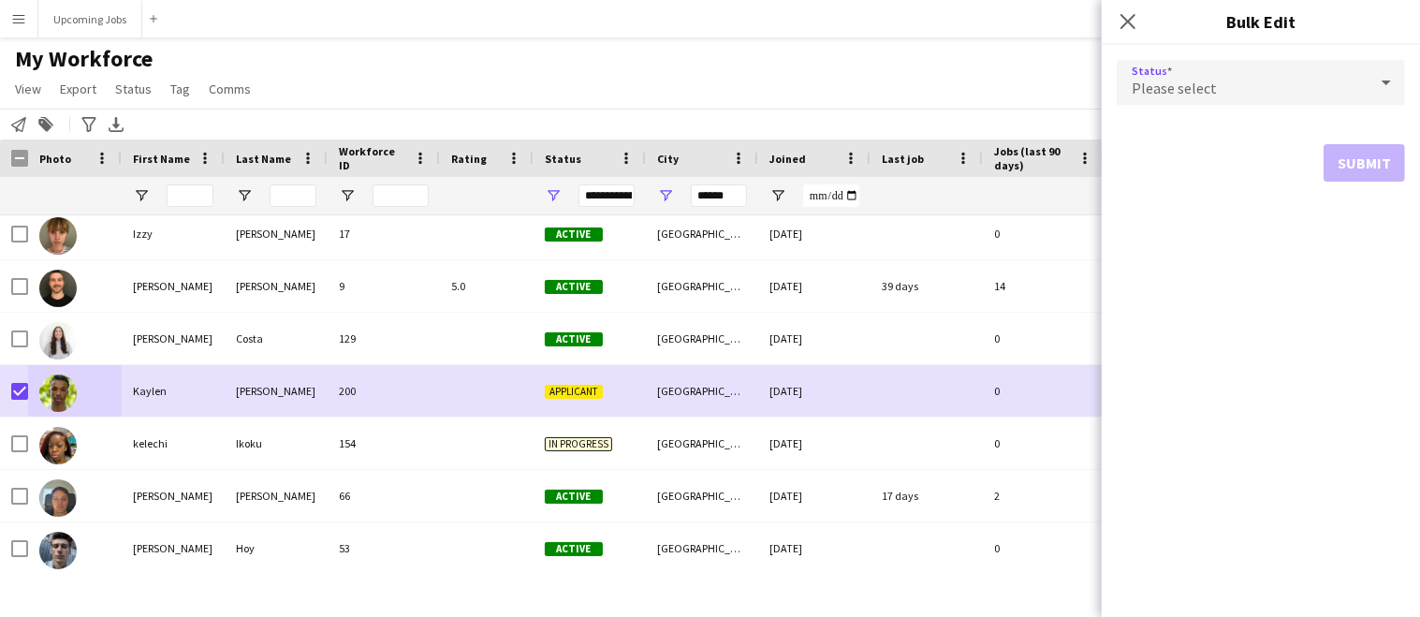
click at [1293, 77] on div "Please select" at bounding box center [1241, 82] width 251 height 45
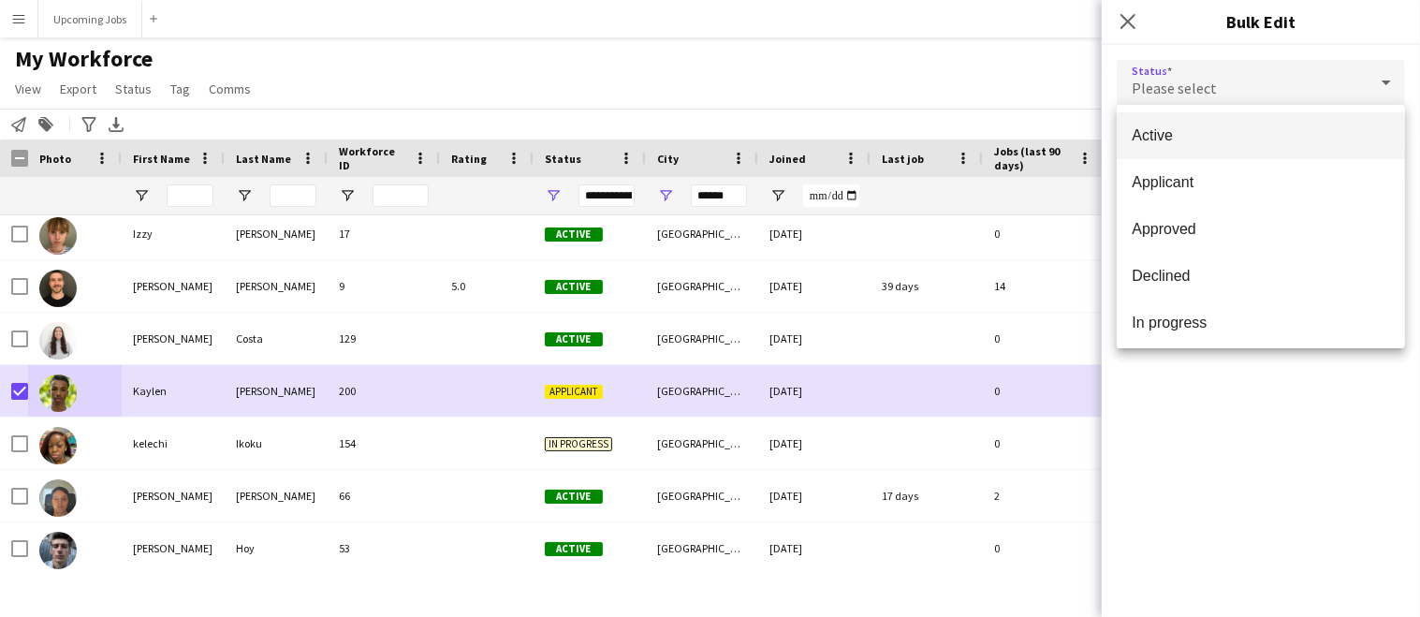
click at [1237, 129] on span "Active" at bounding box center [1260, 135] width 258 height 18
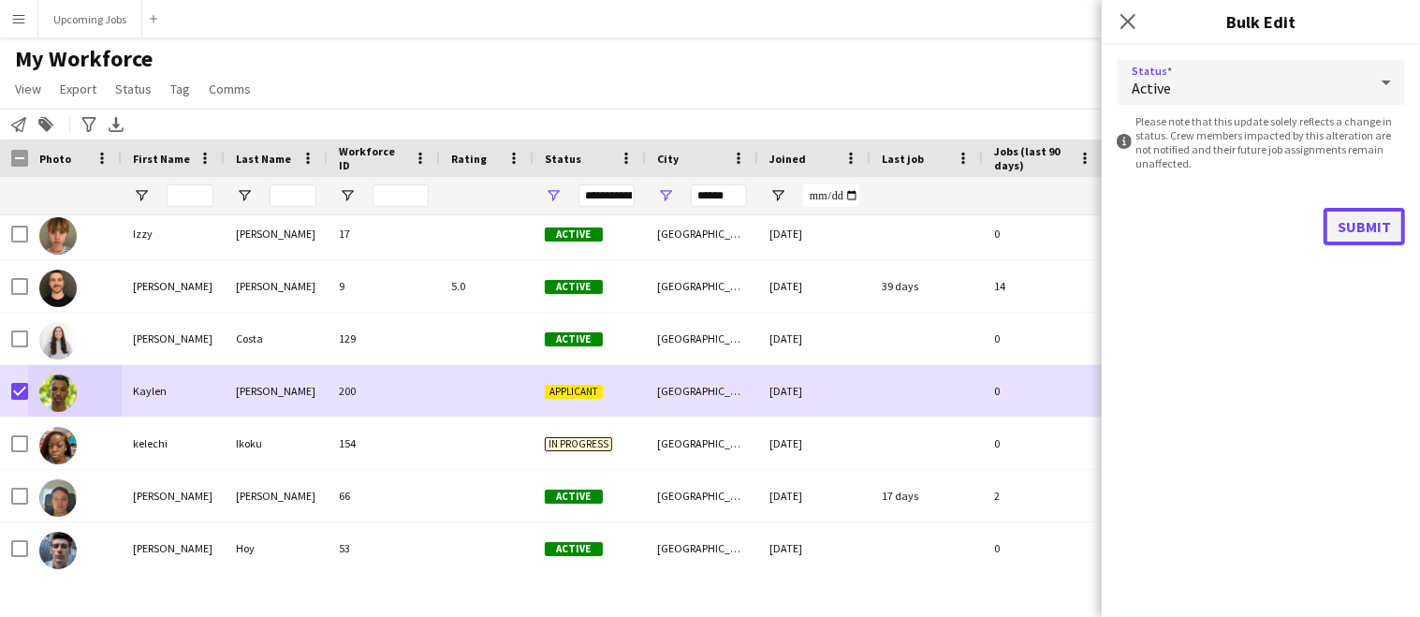
click at [1385, 214] on button "Submit" at bounding box center [1363, 226] width 81 height 37
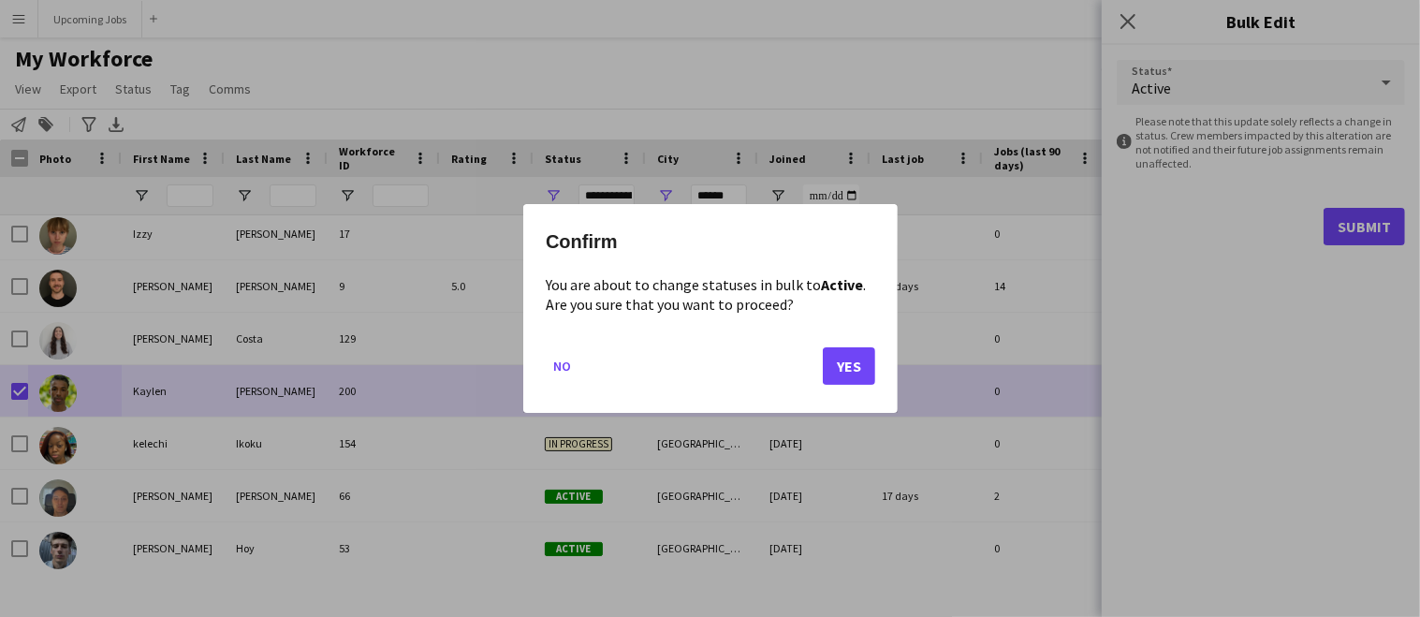
click at [860, 384] on mat-dialog-actions "No Yes" at bounding box center [710, 373] width 329 height 80
click at [852, 373] on button "Yes" at bounding box center [849, 365] width 52 height 37
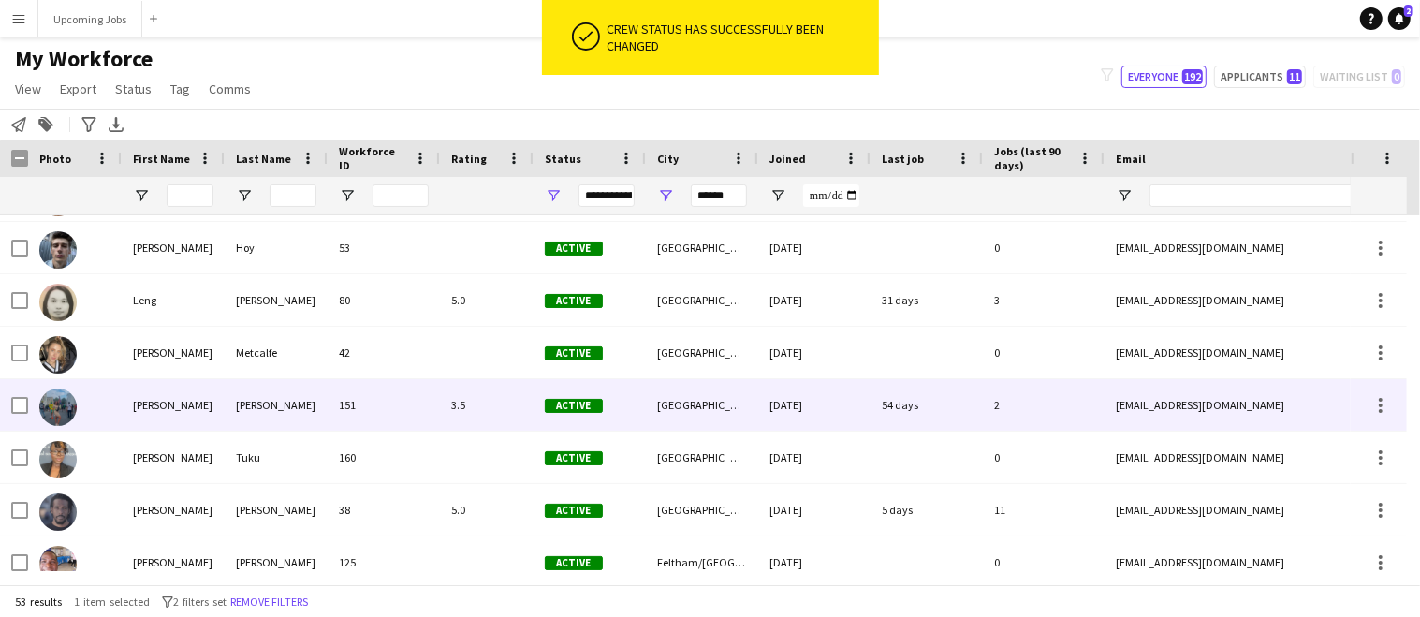
scroll to position [1311, 0]
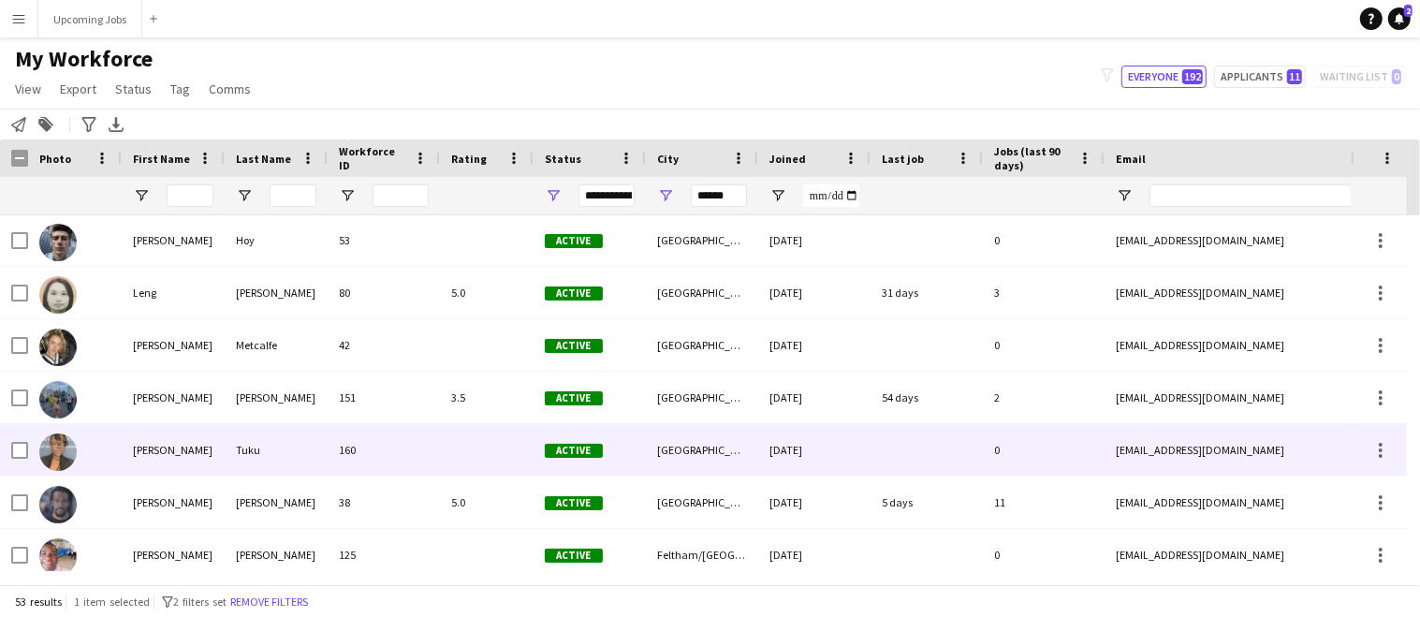
click at [61, 451] on img at bounding box center [57, 451] width 37 height 37
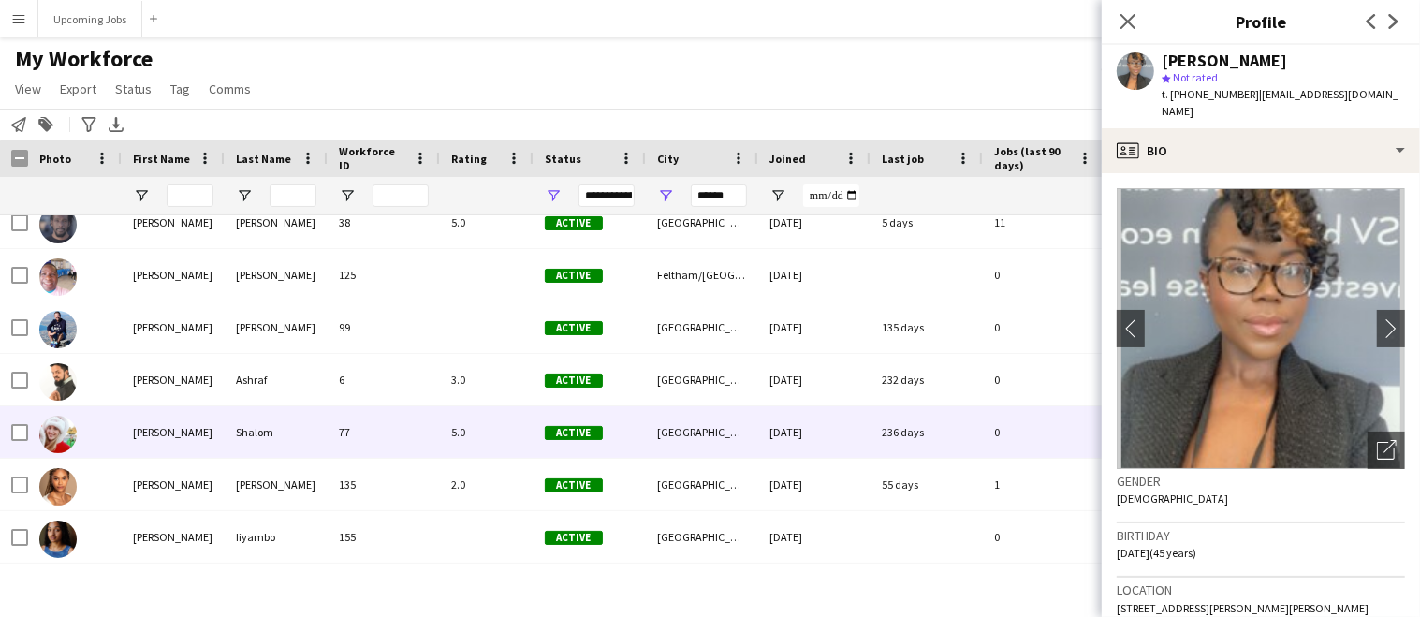
scroll to position [1603, 0]
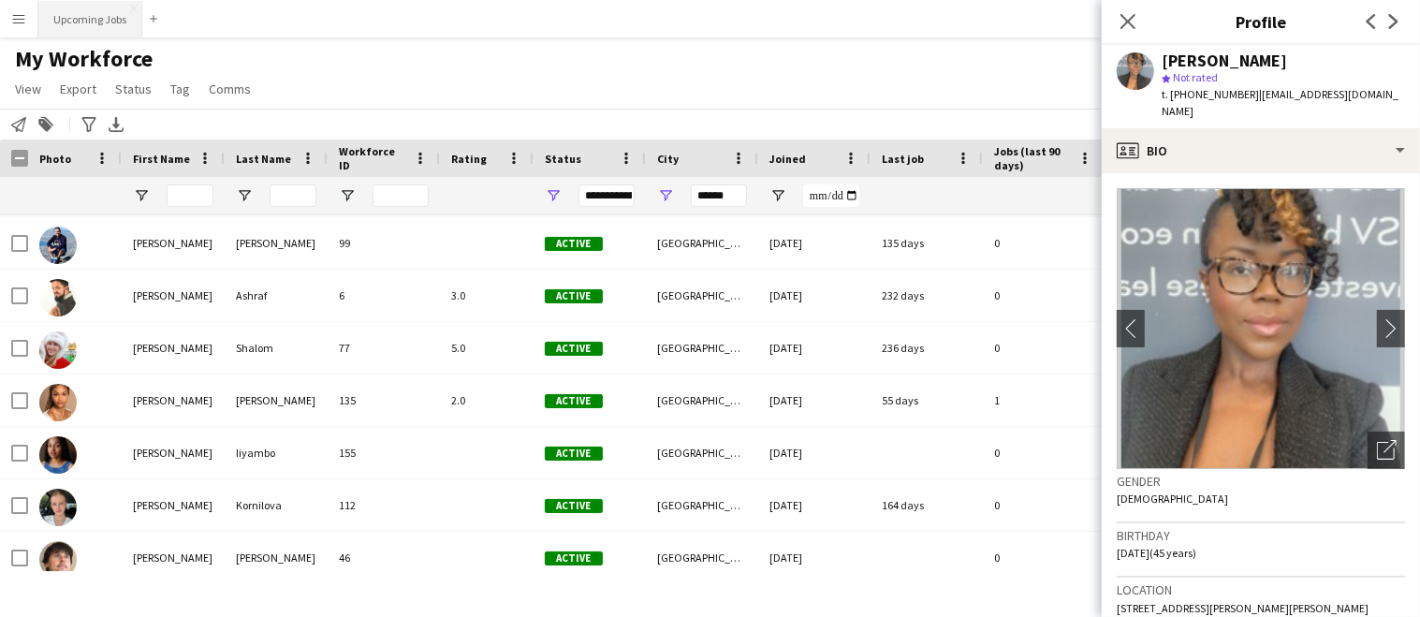
click at [108, 34] on button "Upcoming Jobs Close" at bounding box center [90, 19] width 104 height 36
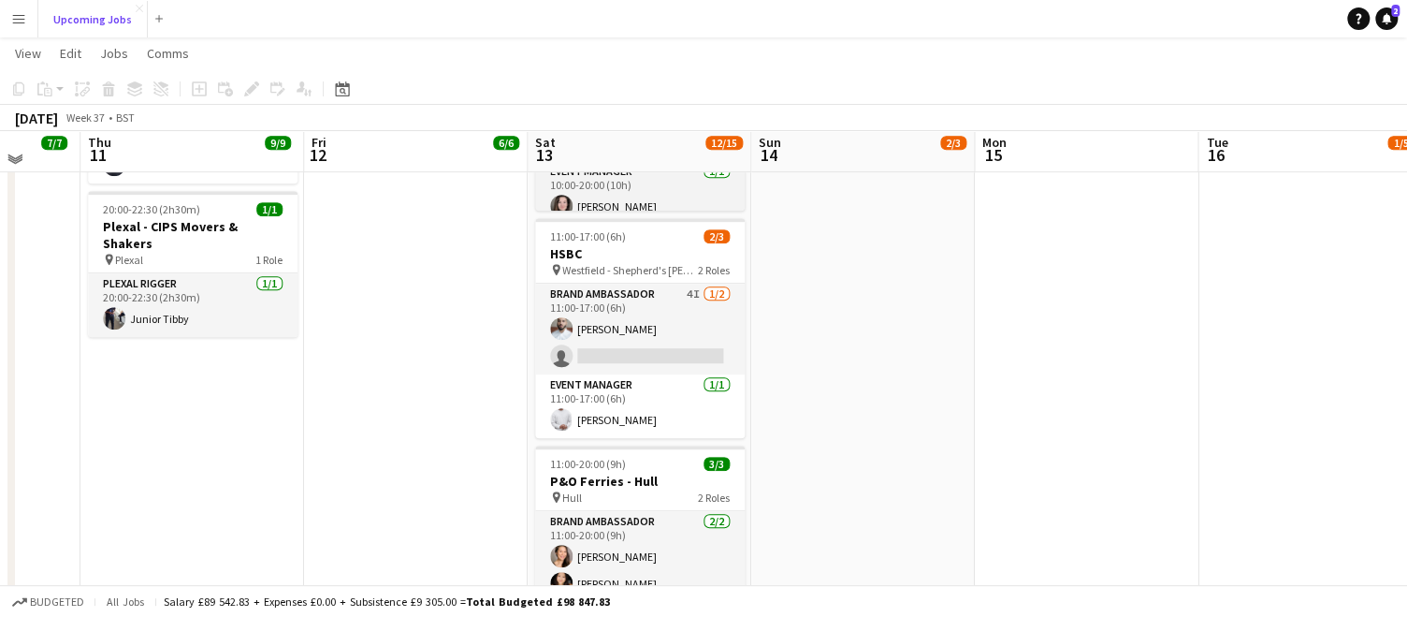
scroll to position [510, 0]
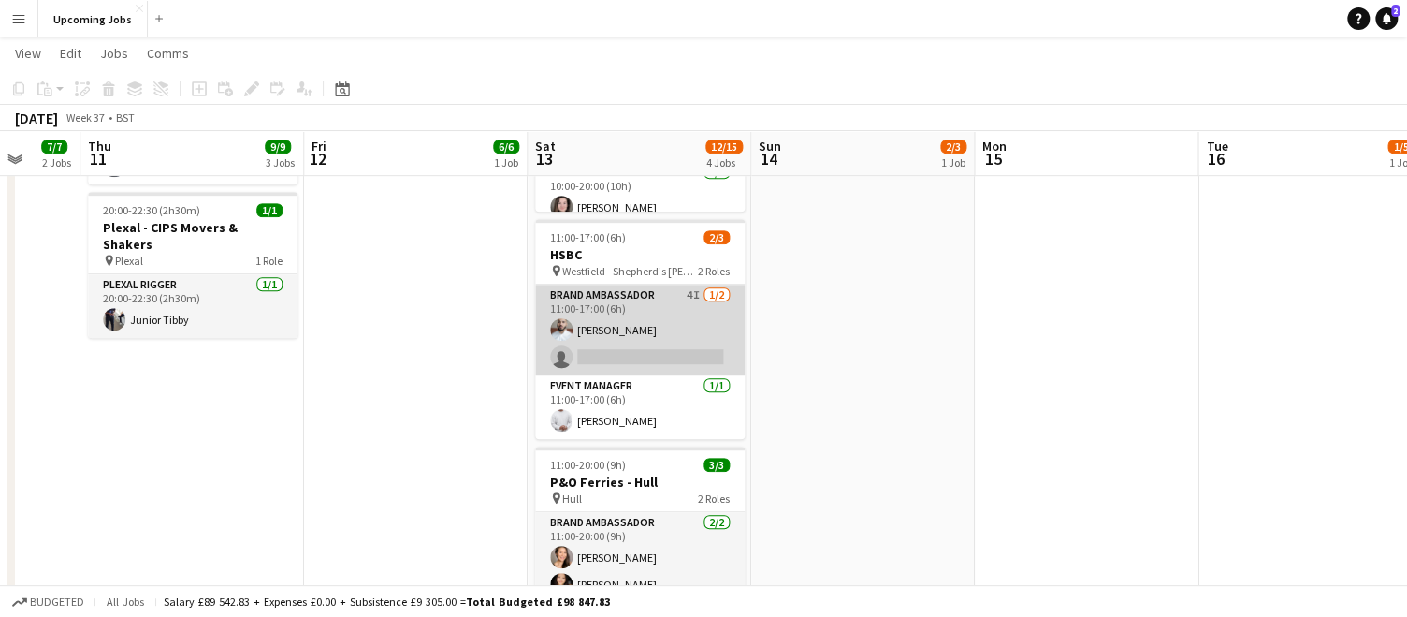
click at [639, 335] on app-card-role "Brand Ambassador 4I 1/2 11:00-17:00 (6h) Shahir Figueira single-neutral-actions" at bounding box center [640, 329] width 210 height 91
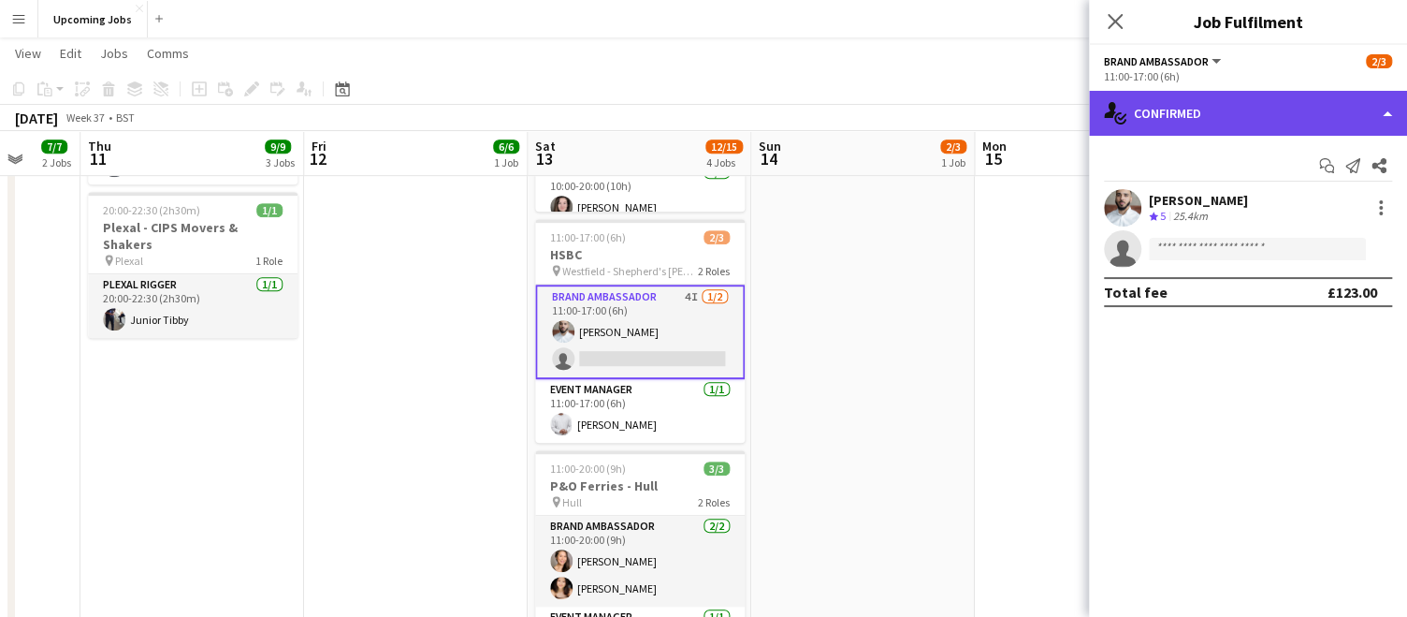
click at [1191, 109] on div "single-neutral-actions-check-2 Confirmed" at bounding box center [1248, 113] width 318 height 45
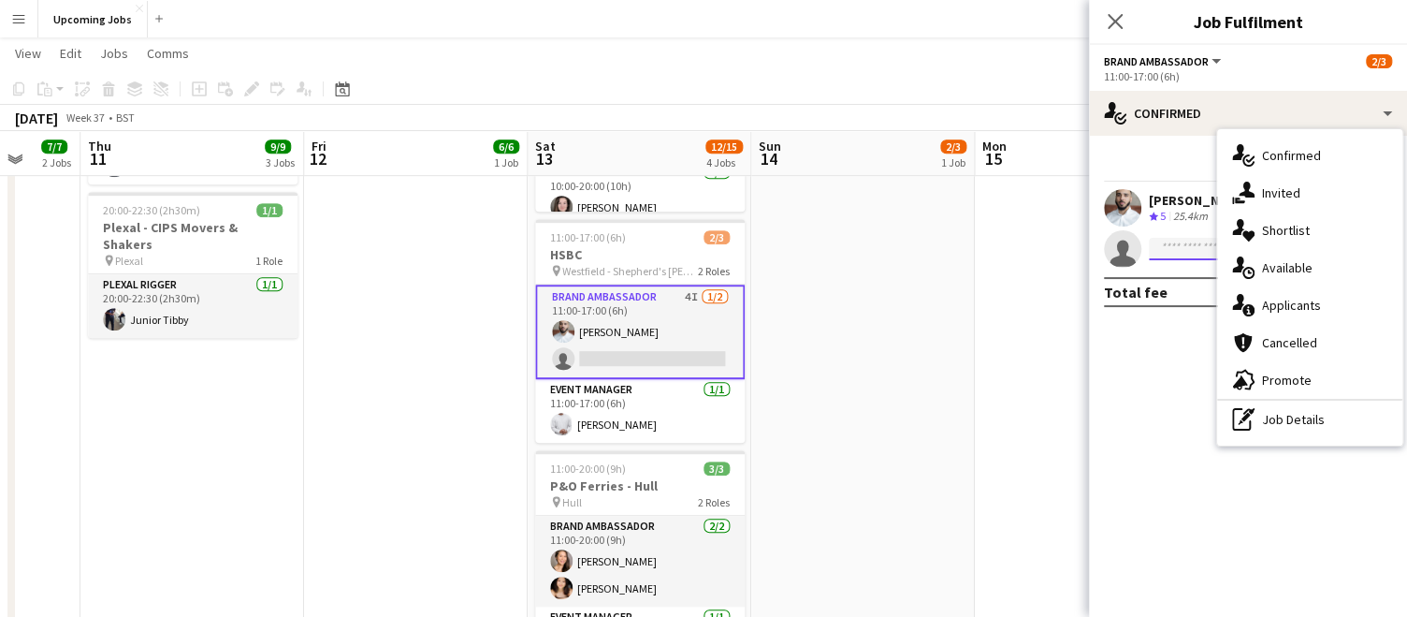
click at [1164, 252] on input at bounding box center [1257, 249] width 217 height 22
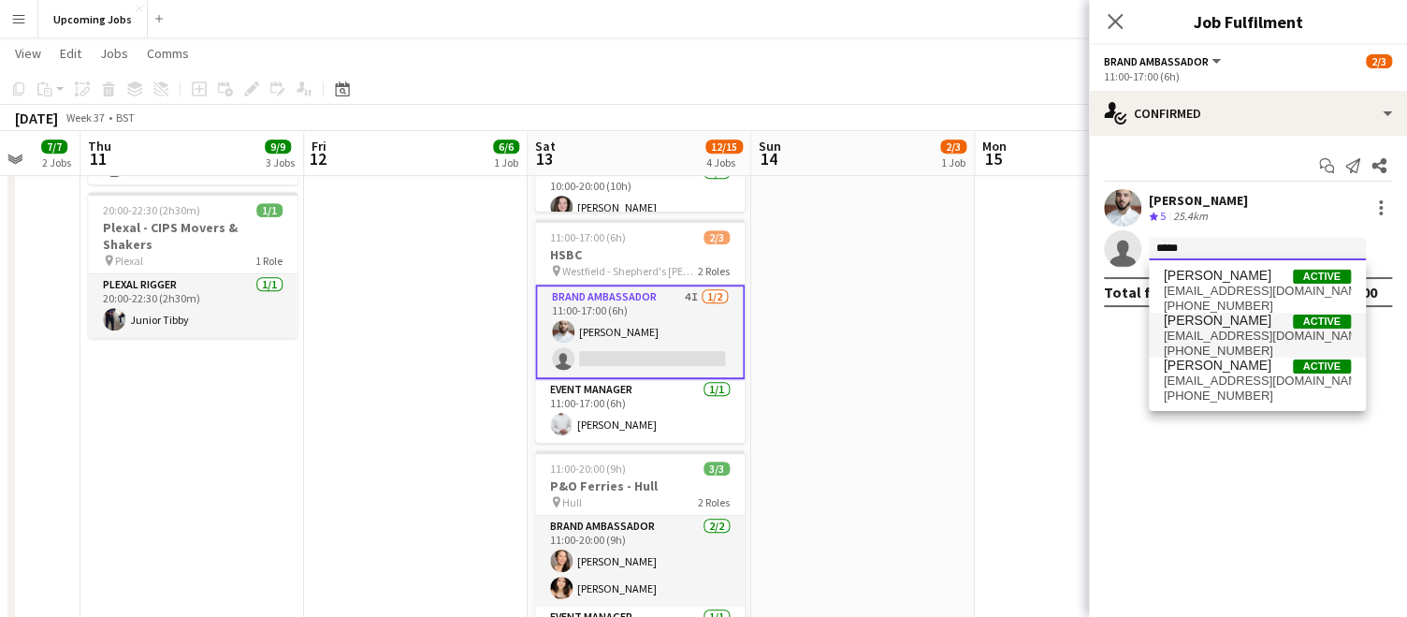
type input "*****"
click at [1192, 328] on span "rachelnaomi87@hotmail.co.uk" at bounding box center [1257, 335] width 187 height 15
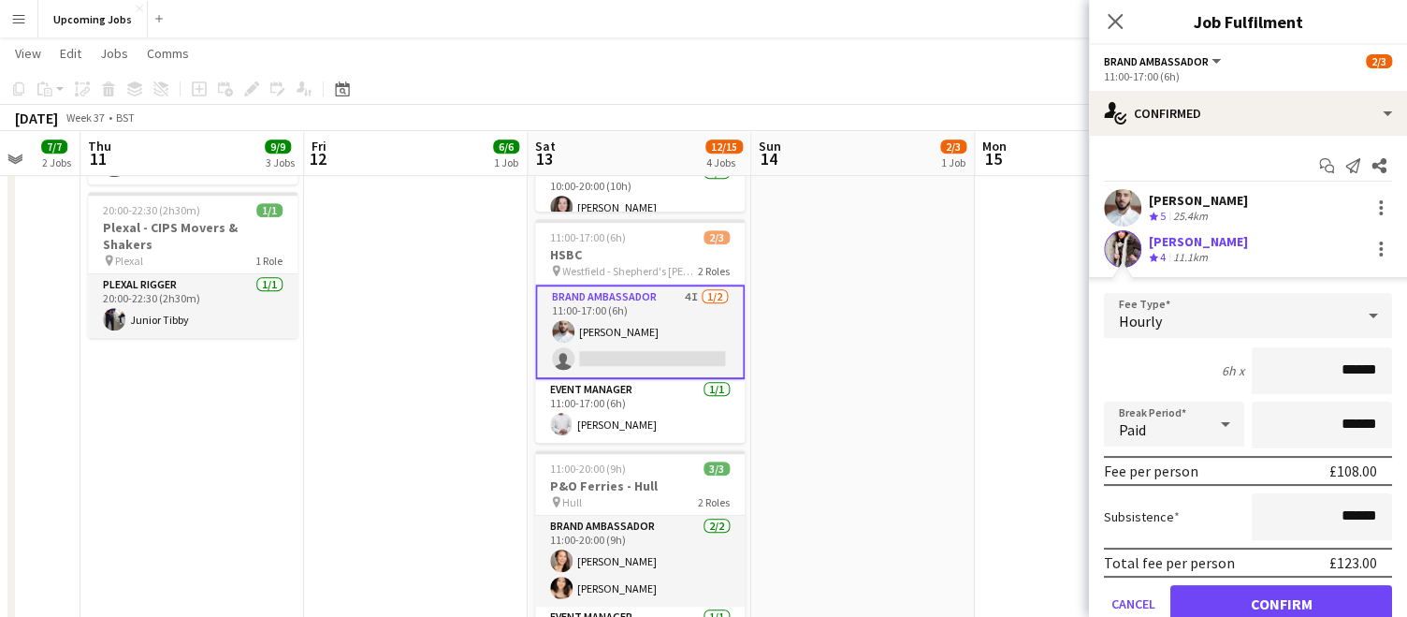
scroll to position [74, 0]
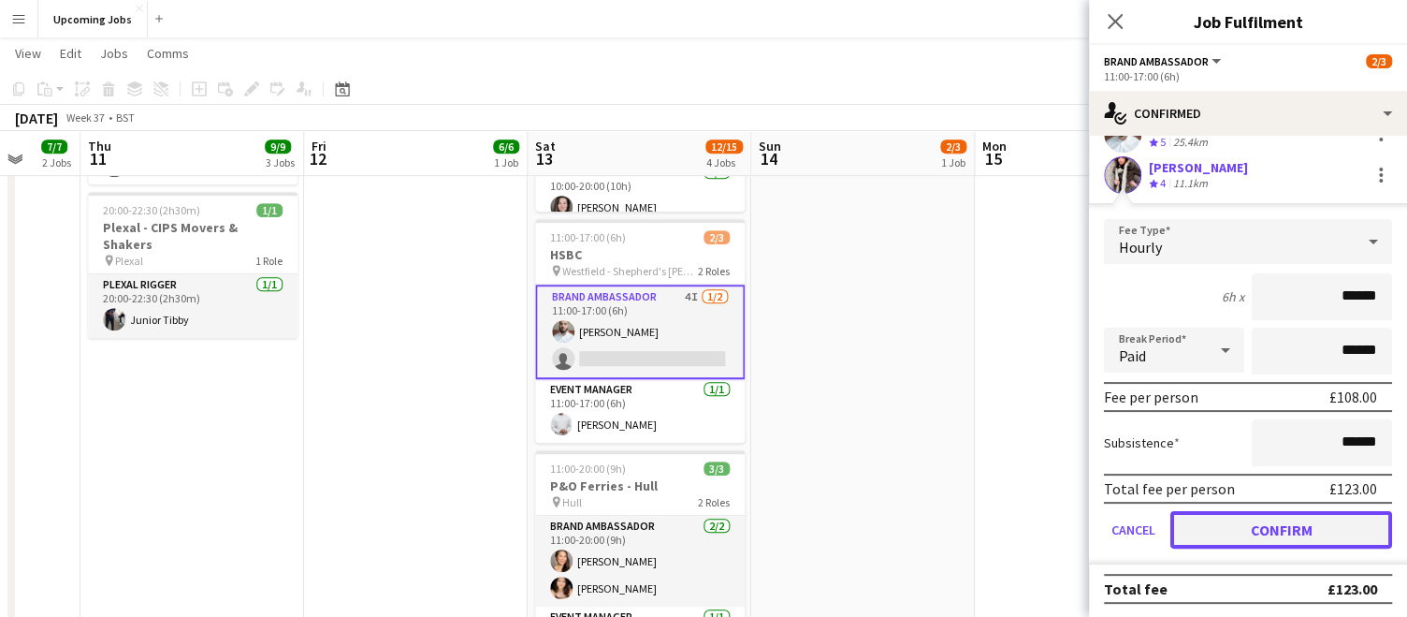
click at [1275, 526] on button "Confirm" at bounding box center [1282, 529] width 222 height 37
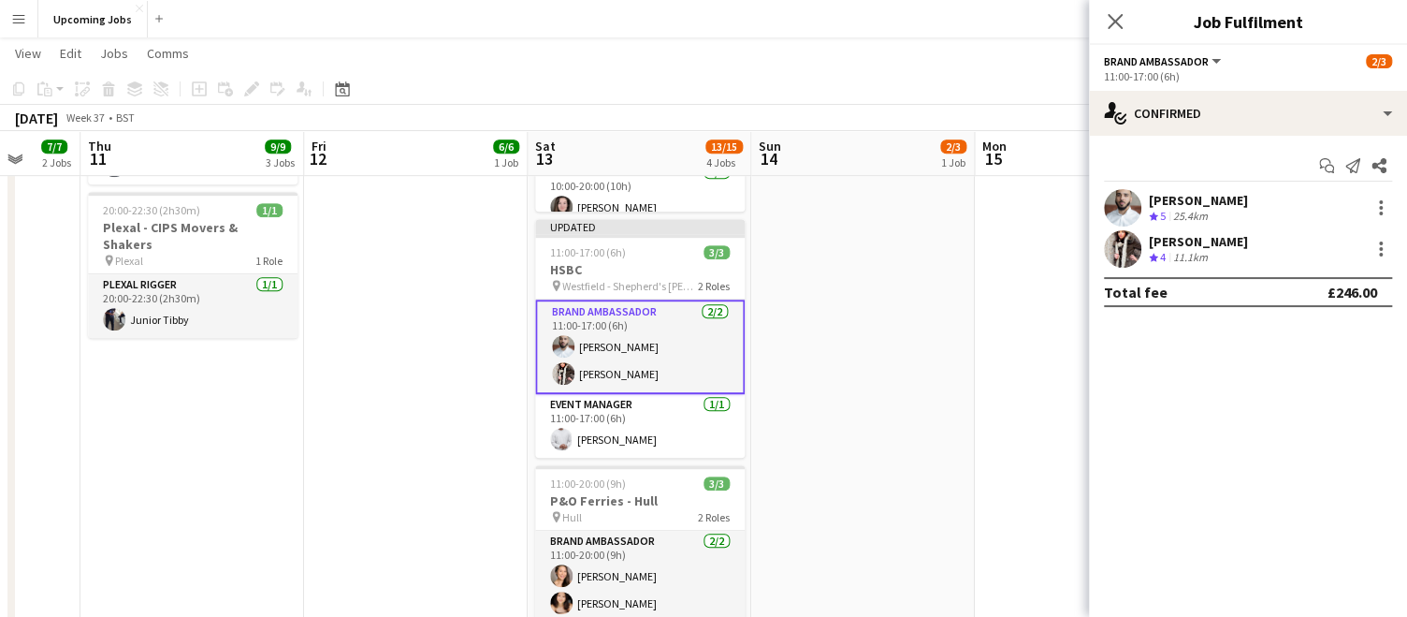
scroll to position [0, 0]
click at [1120, 27] on icon at bounding box center [1115, 21] width 18 height 18
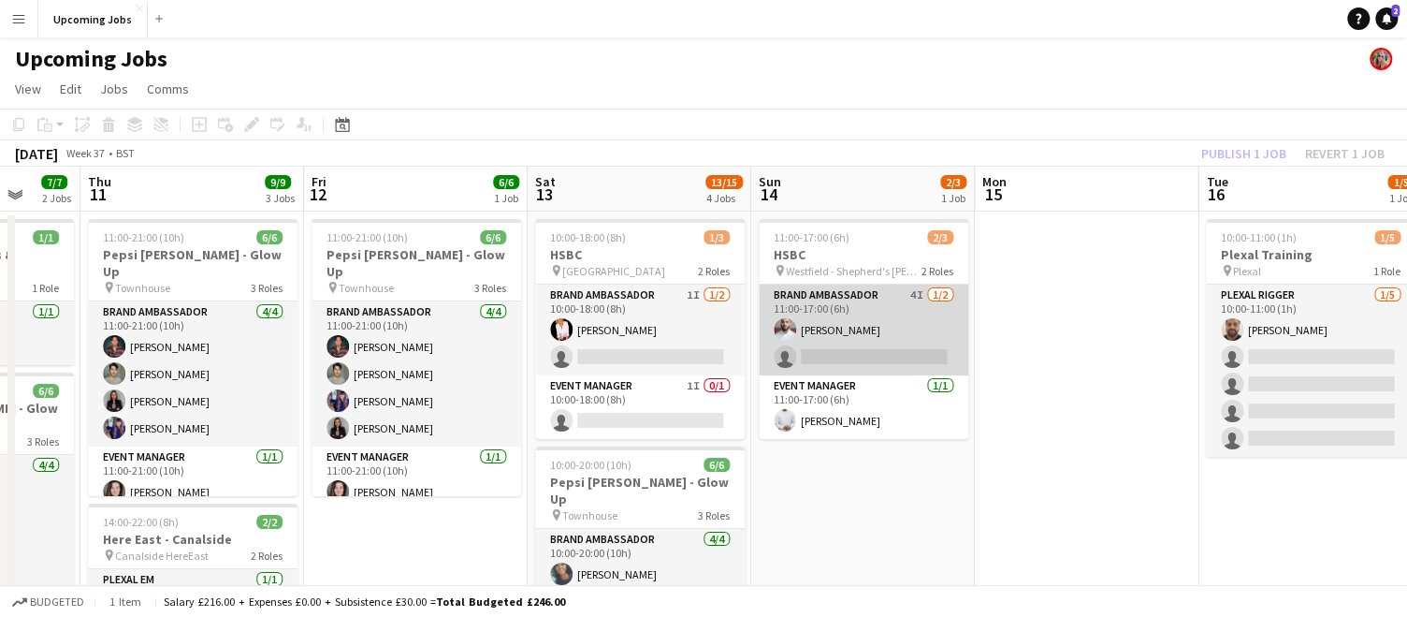
click at [866, 337] on app-card-role "Brand Ambassador 4I 1/2 11:00-17:00 (6h) Shahir Figueira single-neutral-actions" at bounding box center [864, 329] width 210 height 91
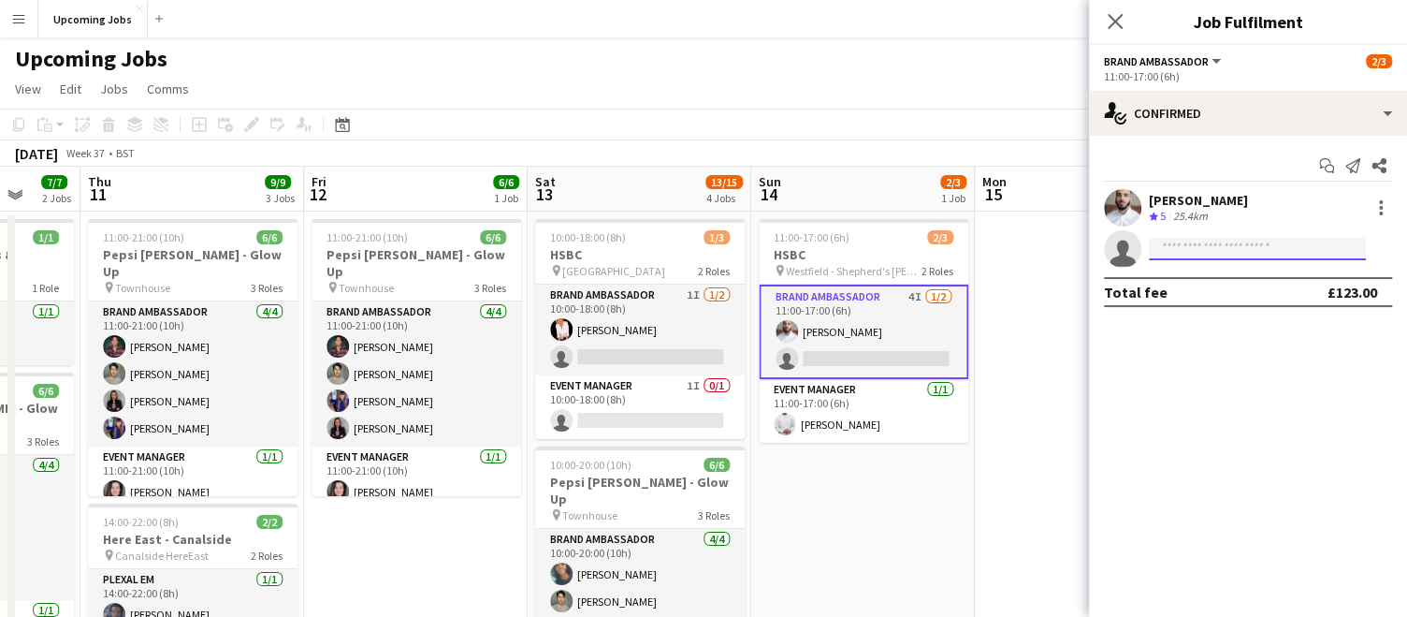
click at [1191, 241] on input at bounding box center [1257, 249] width 217 height 22
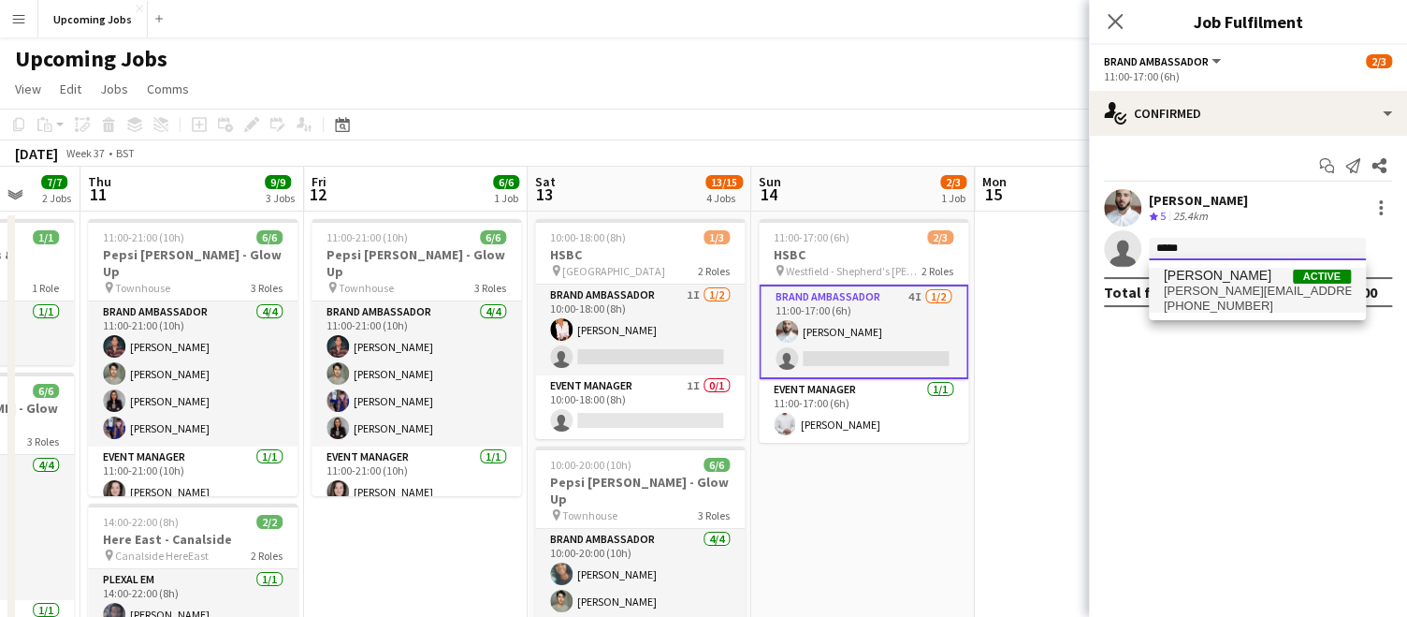
type input "*****"
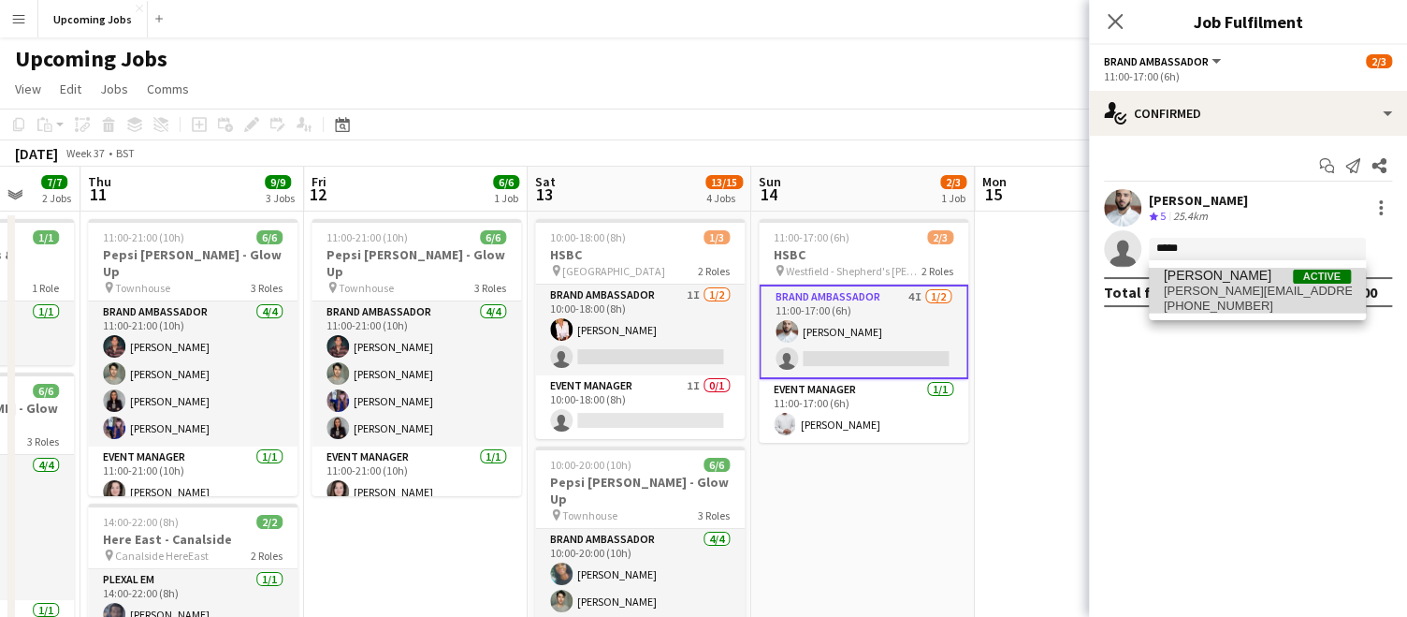
click at [1239, 300] on span "+447472732468" at bounding box center [1257, 306] width 187 height 15
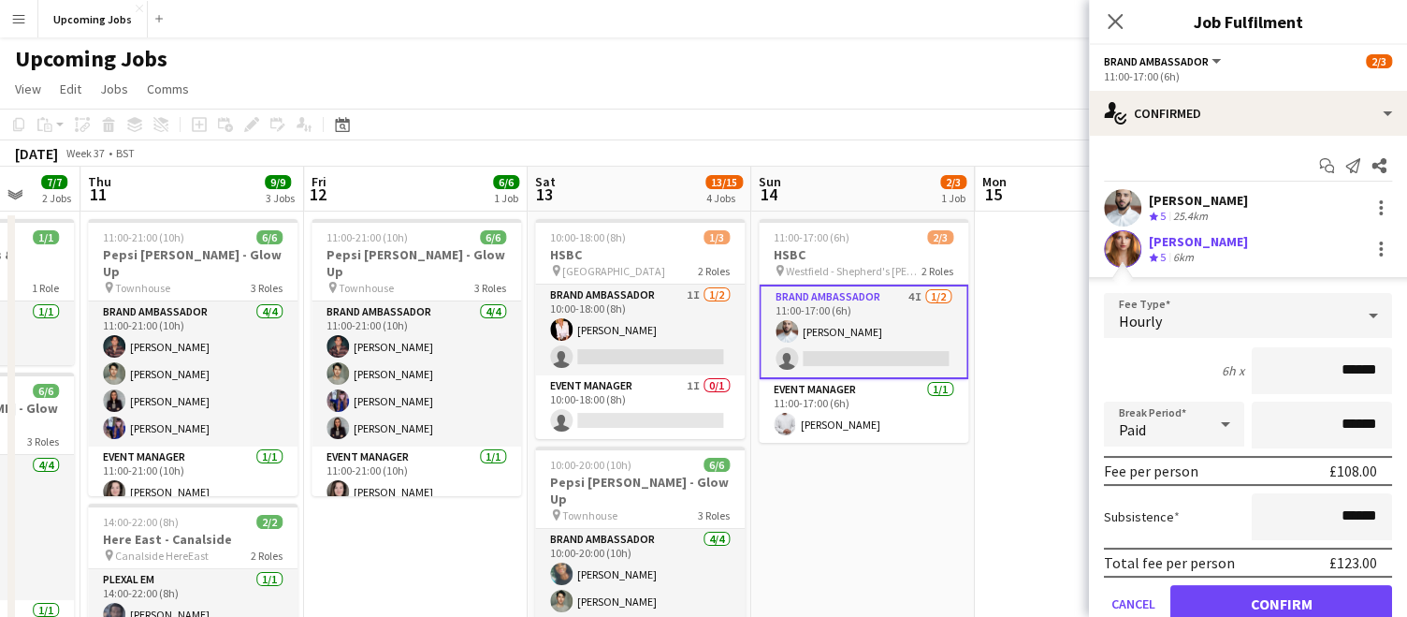
scroll to position [74, 0]
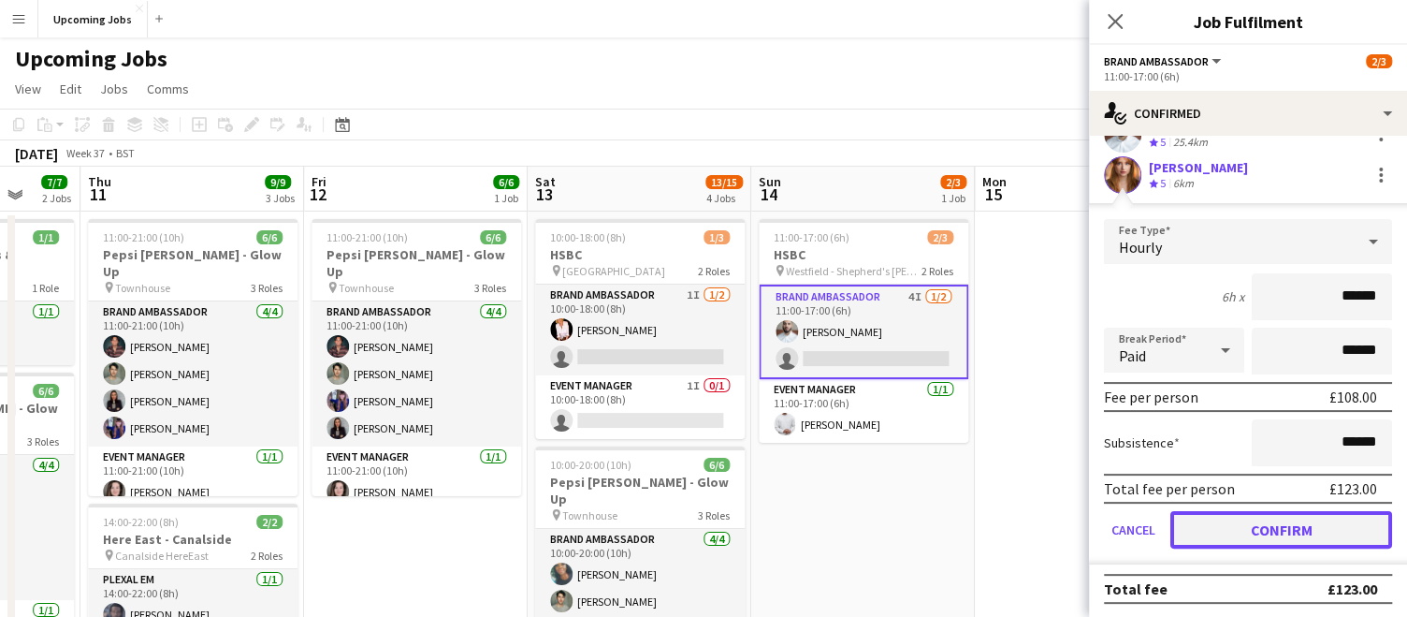
click at [1239, 537] on button "Confirm" at bounding box center [1282, 529] width 222 height 37
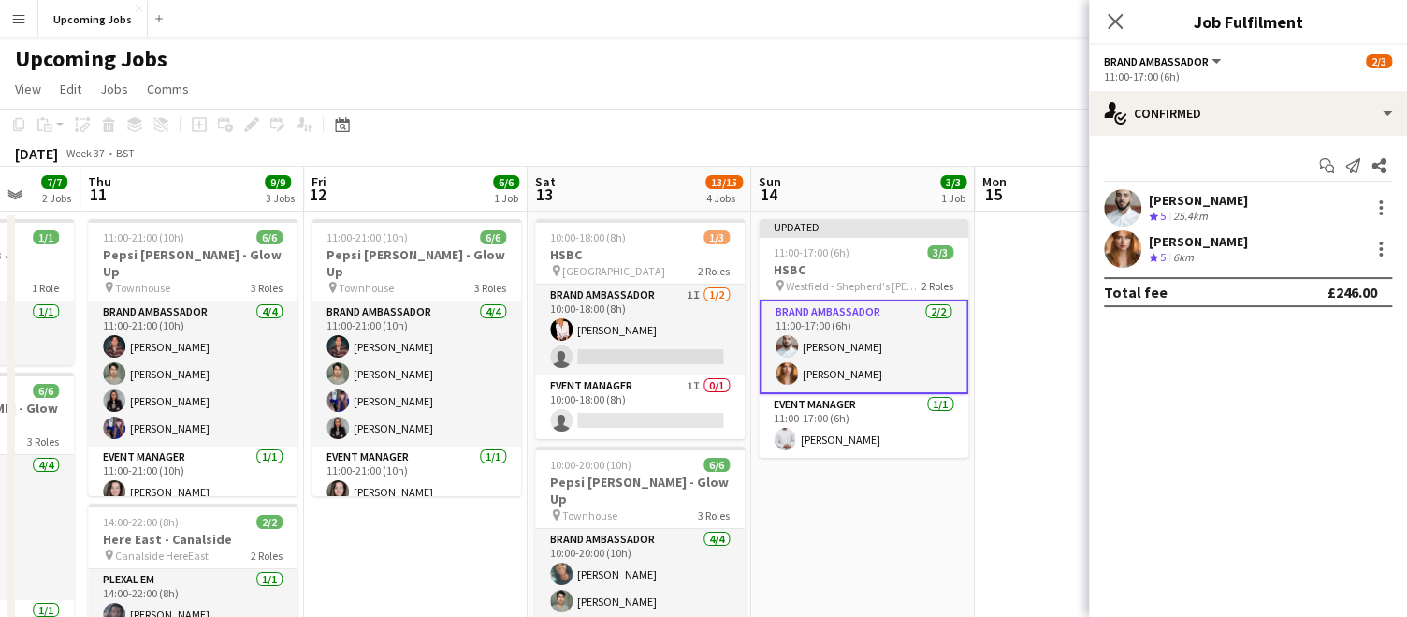
scroll to position [0, 0]
click at [1115, 21] on icon at bounding box center [1115, 21] width 18 height 18
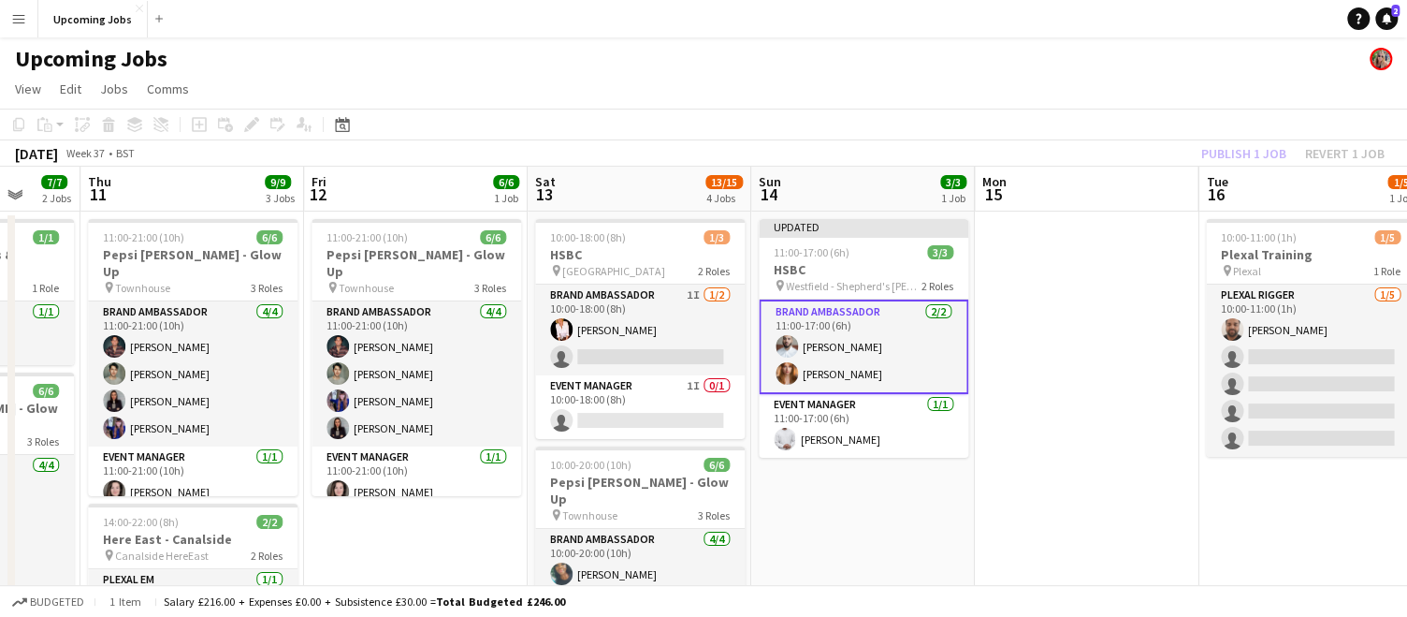
click at [1202, 96] on app-page-menu "View Day view expanded Day view collapsed Month view Date picker Jump to today …" at bounding box center [703, 91] width 1407 height 36
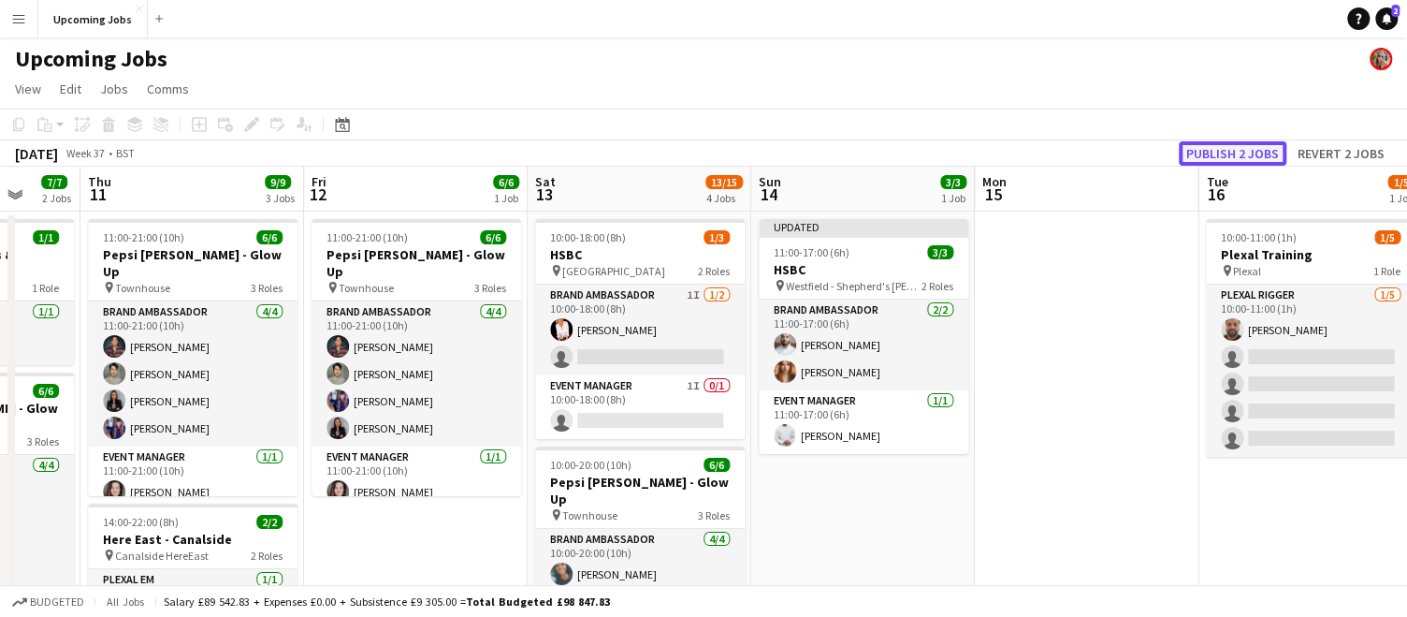
click at [1234, 154] on button "Publish 2 jobs" at bounding box center [1233, 153] width 108 height 24
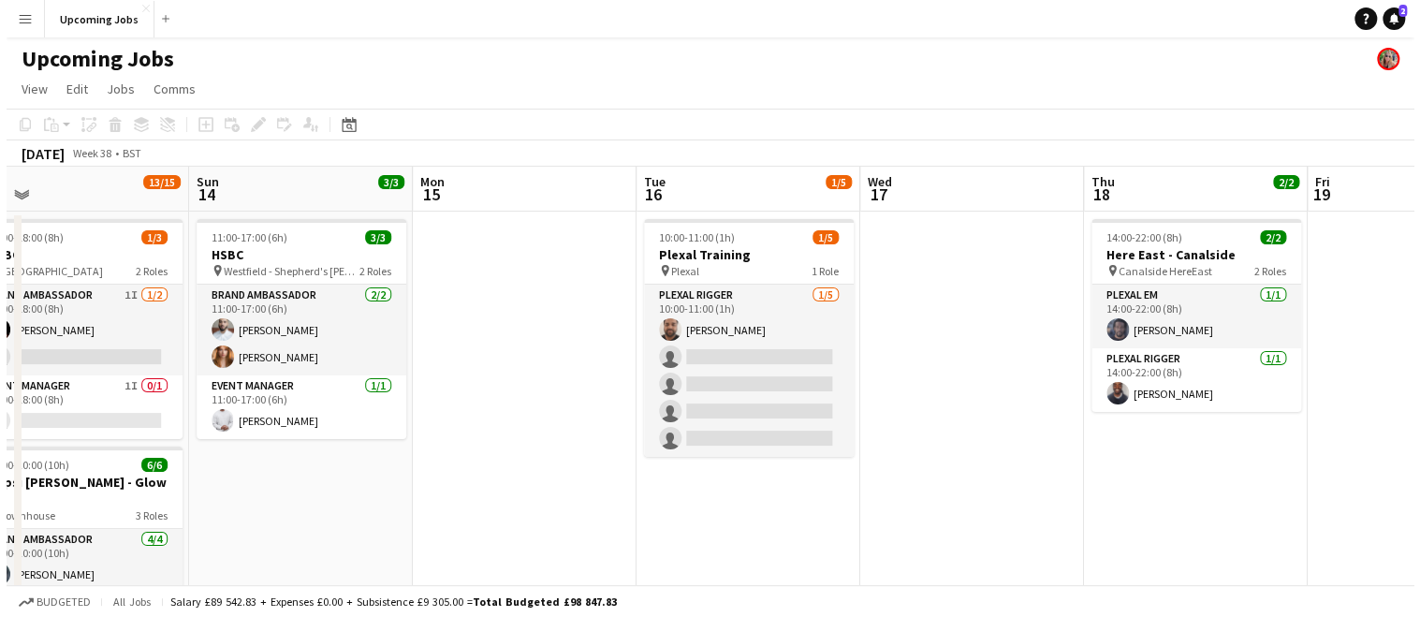
scroll to position [0, 491]
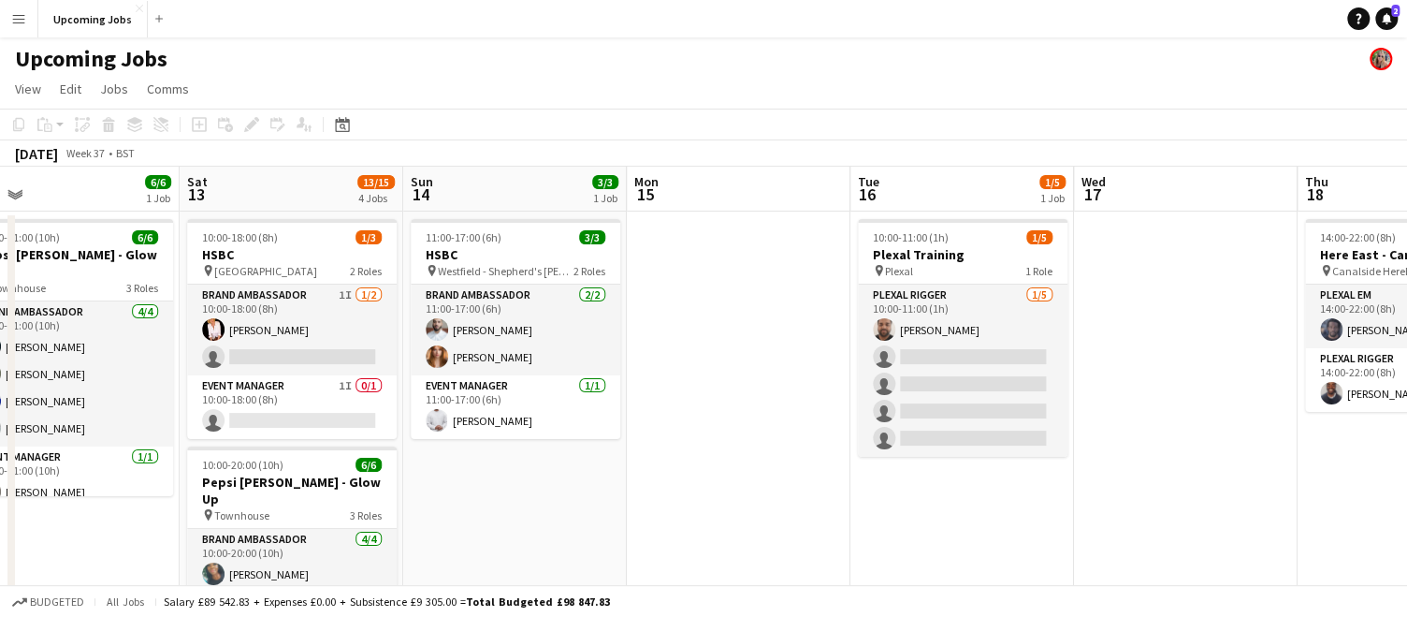
click at [21, 22] on app-icon "Menu" at bounding box center [18, 18] width 15 height 15
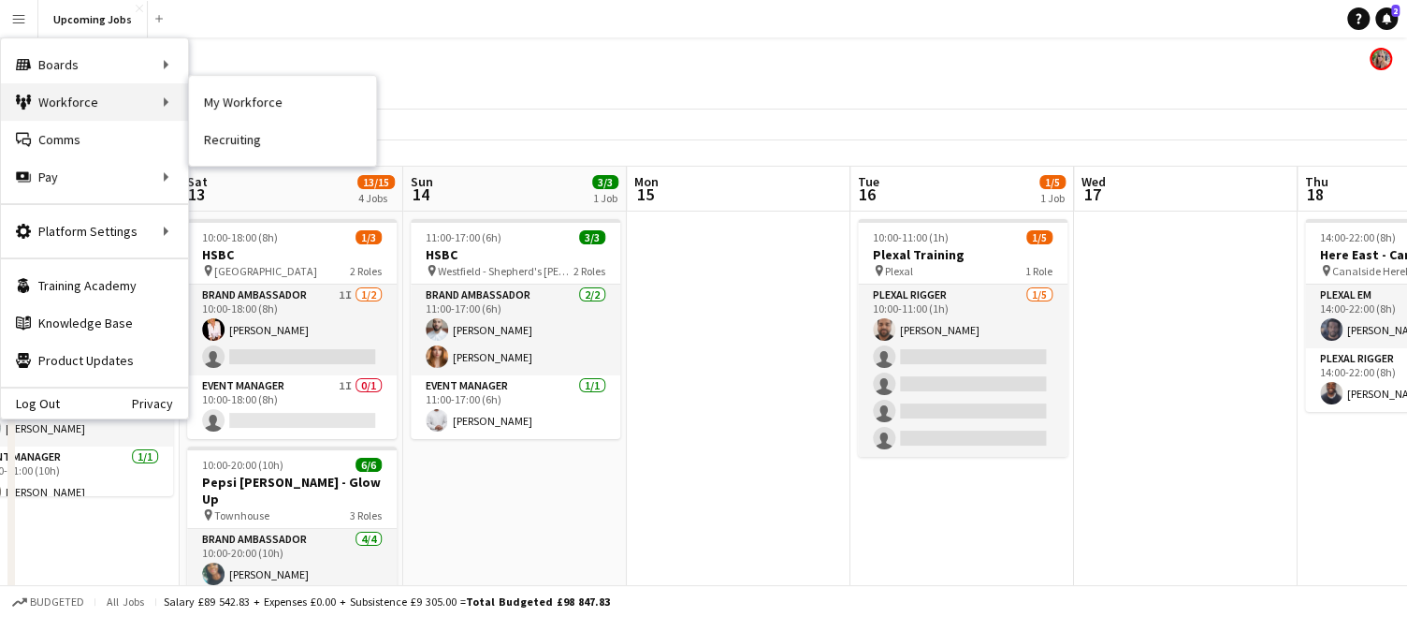
click at [73, 114] on div "Workforce Workforce" at bounding box center [94, 101] width 187 height 37
click at [158, 98] on div "Workforce Workforce" at bounding box center [94, 101] width 187 height 37
click at [226, 107] on link "My Workforce" at bounding box center [282, 101] width 187 height 37
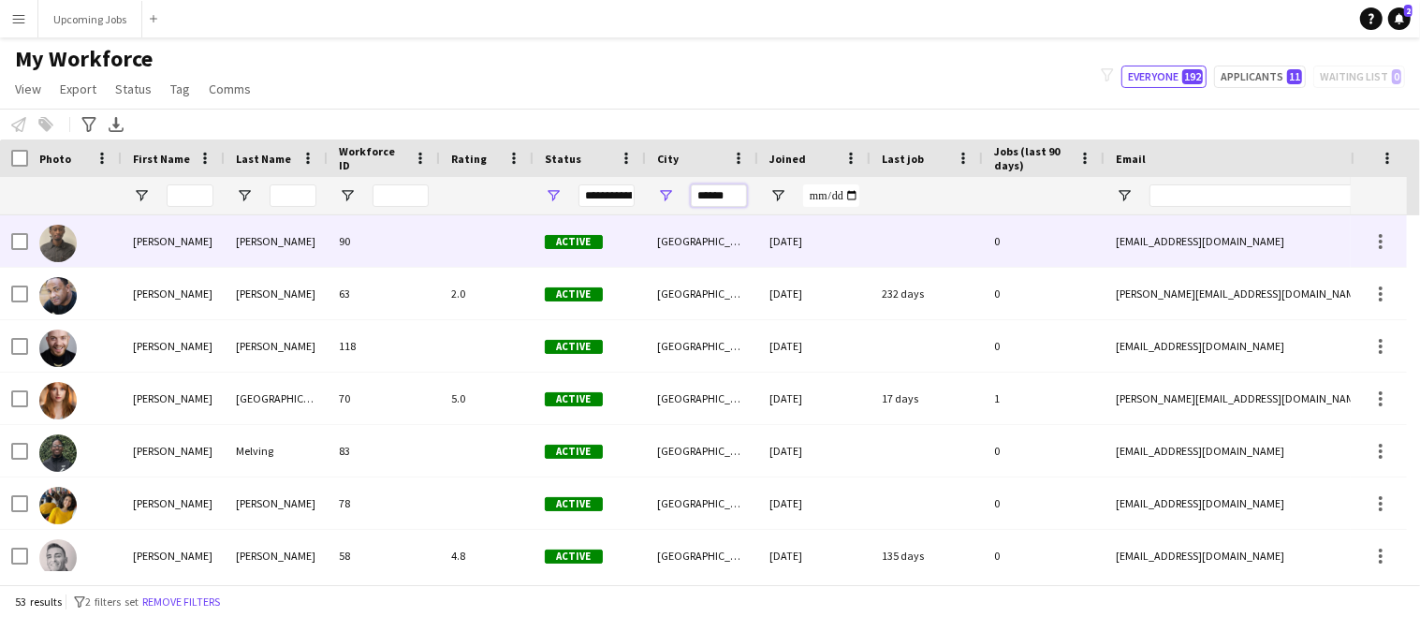
click at [725, 202] on input "******" at bounding box center [719, 195] width 56 height 22
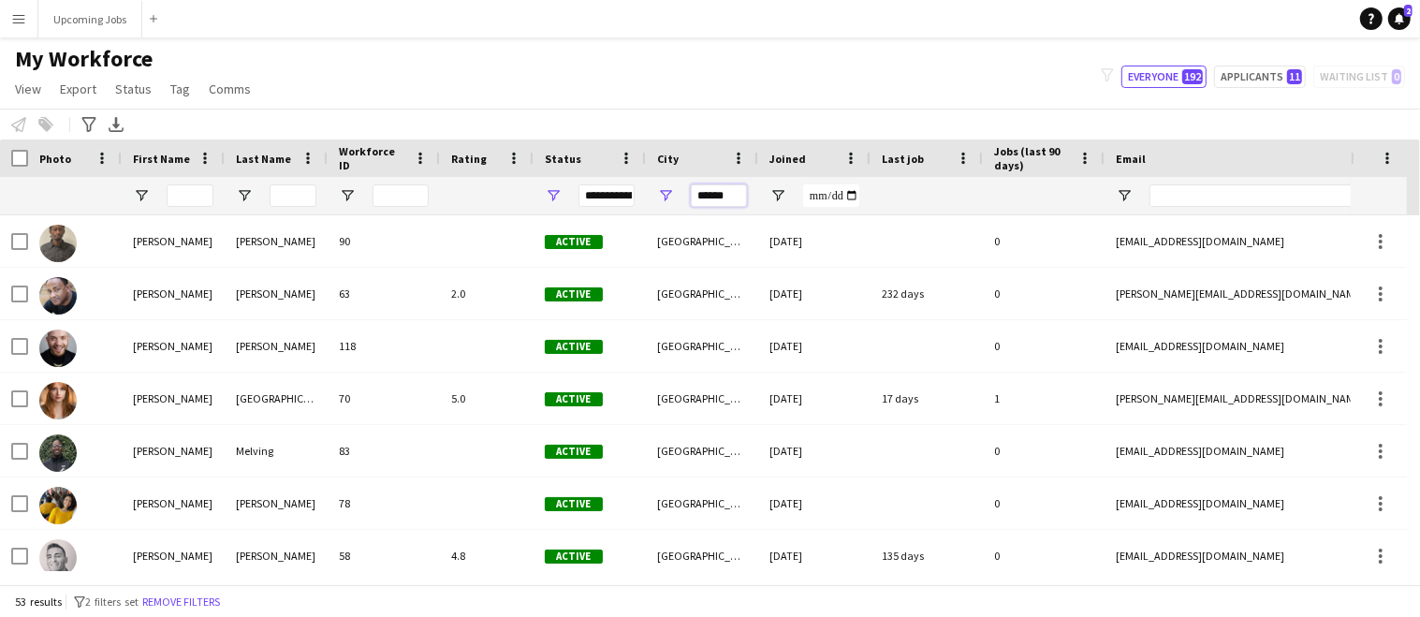
click at [725, 202] on input "******" at bounding box center [719, 195] width 56 height 22
type input "********"
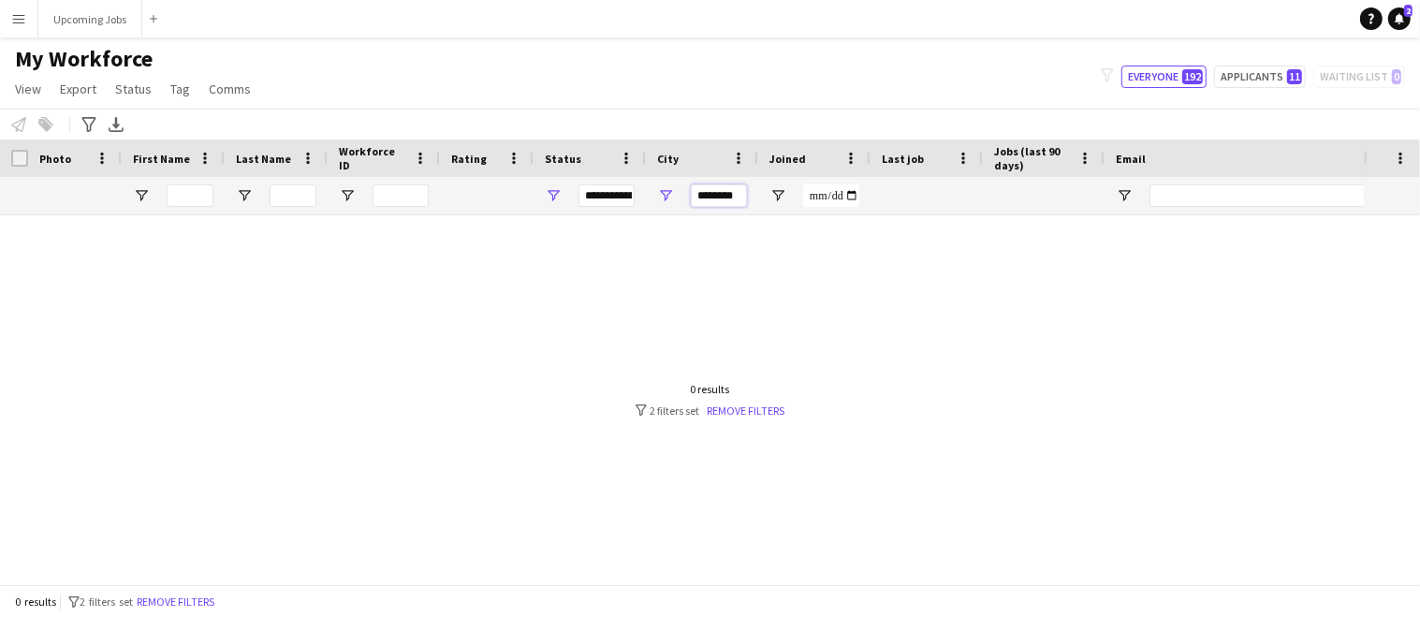
drag, startPoint x: 744, startPoint y: 197, endPoint x: 630, endPoint y: 196, distance: 114.2
click at [631, 196] on div at bounding box center [1014, 195] width 2029 height 37
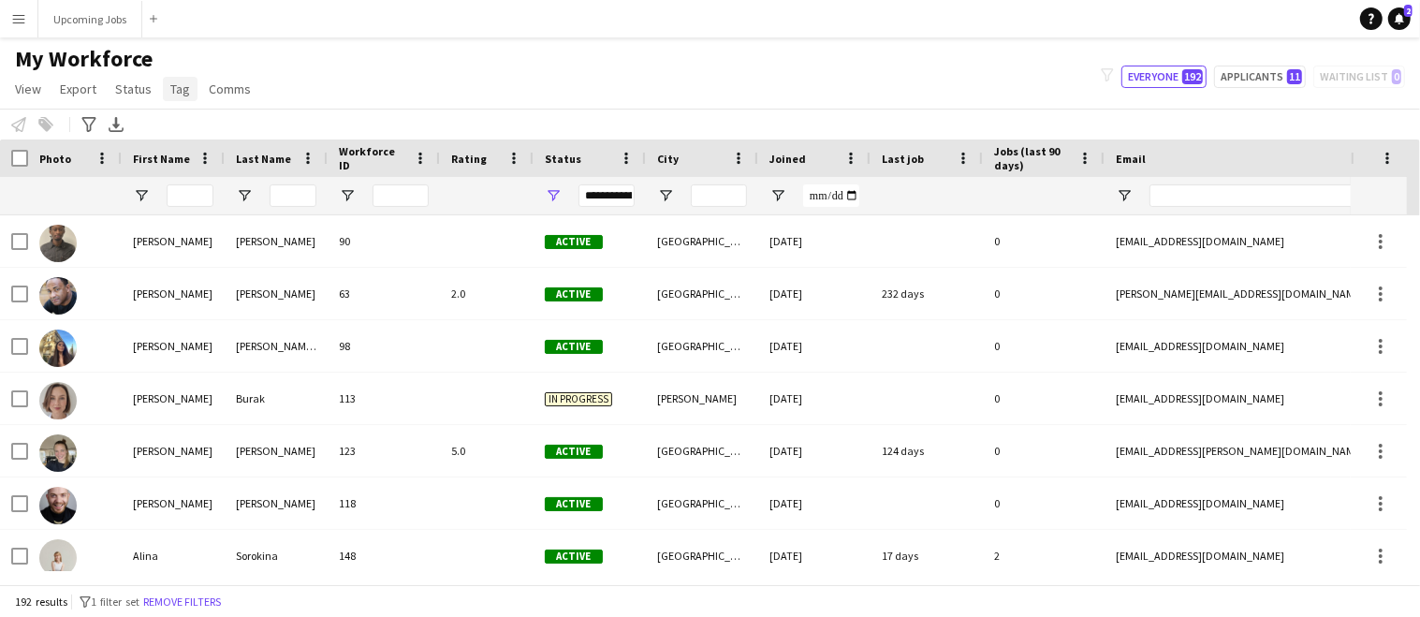
click at [176, 83] on span "Tag" at bounding box center [180, 88] width 20 height 17
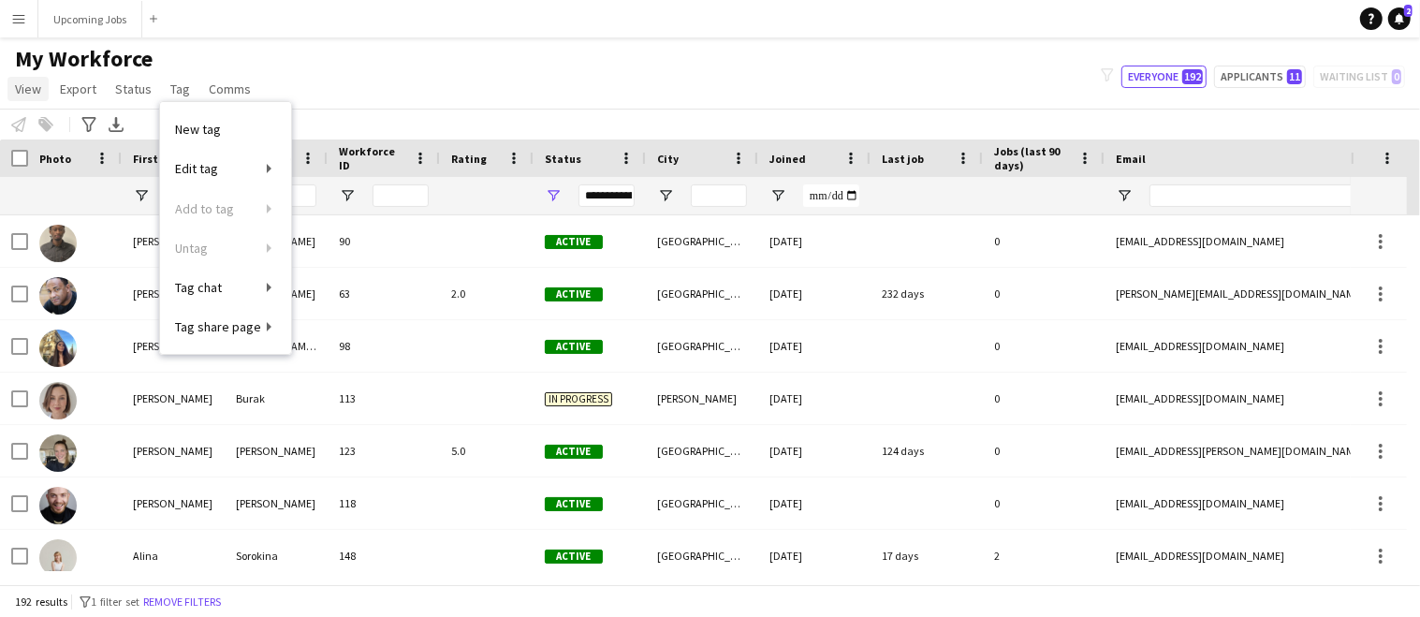
click at [34, 90] on span "View" at bounding box center [28, 88] width 26 height 17
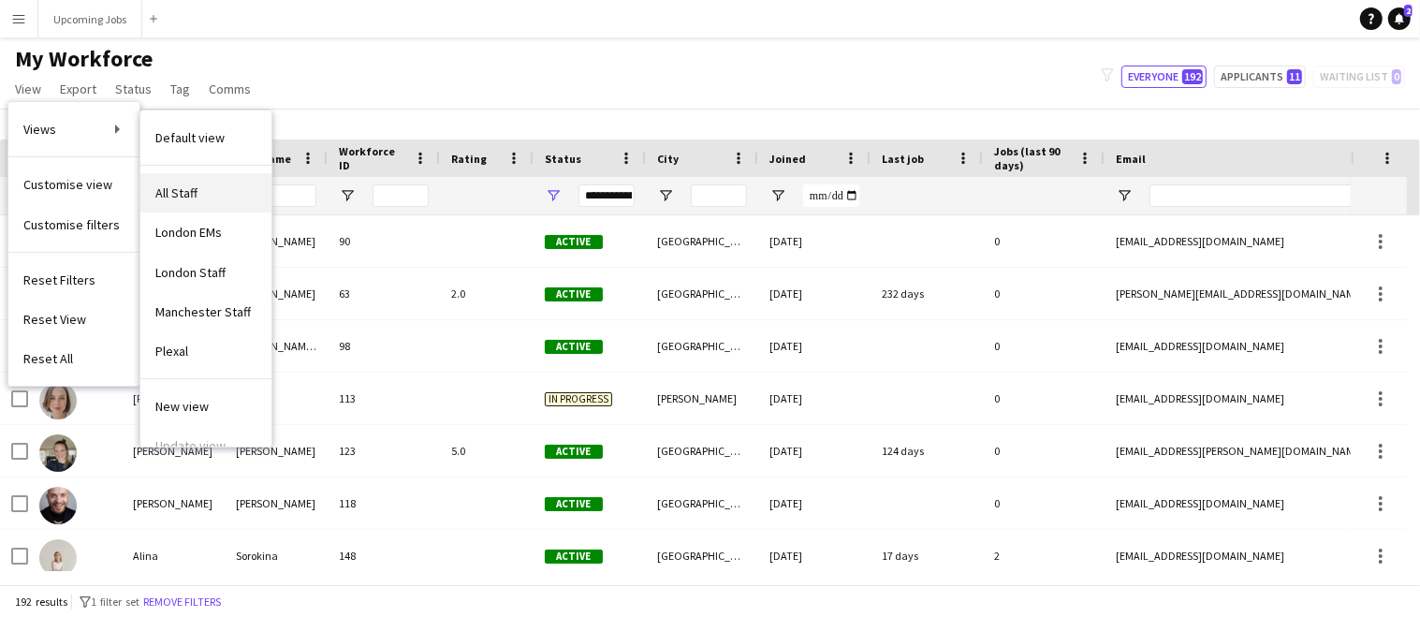
click at [210, 200] on link "All Staff" at bounding box center [205, 192] width 131 height 39
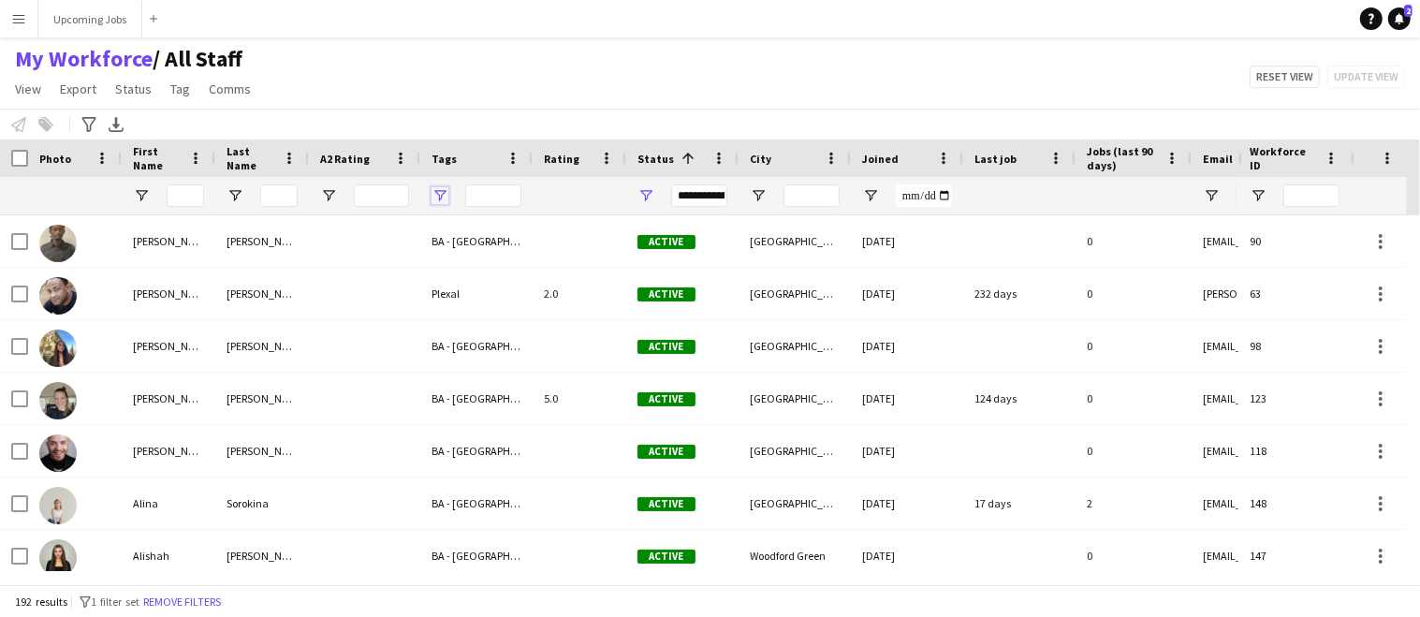
click at [439, 191] on span "Open Filter Menu" at bounding box center [439, 195] width 17 height 17
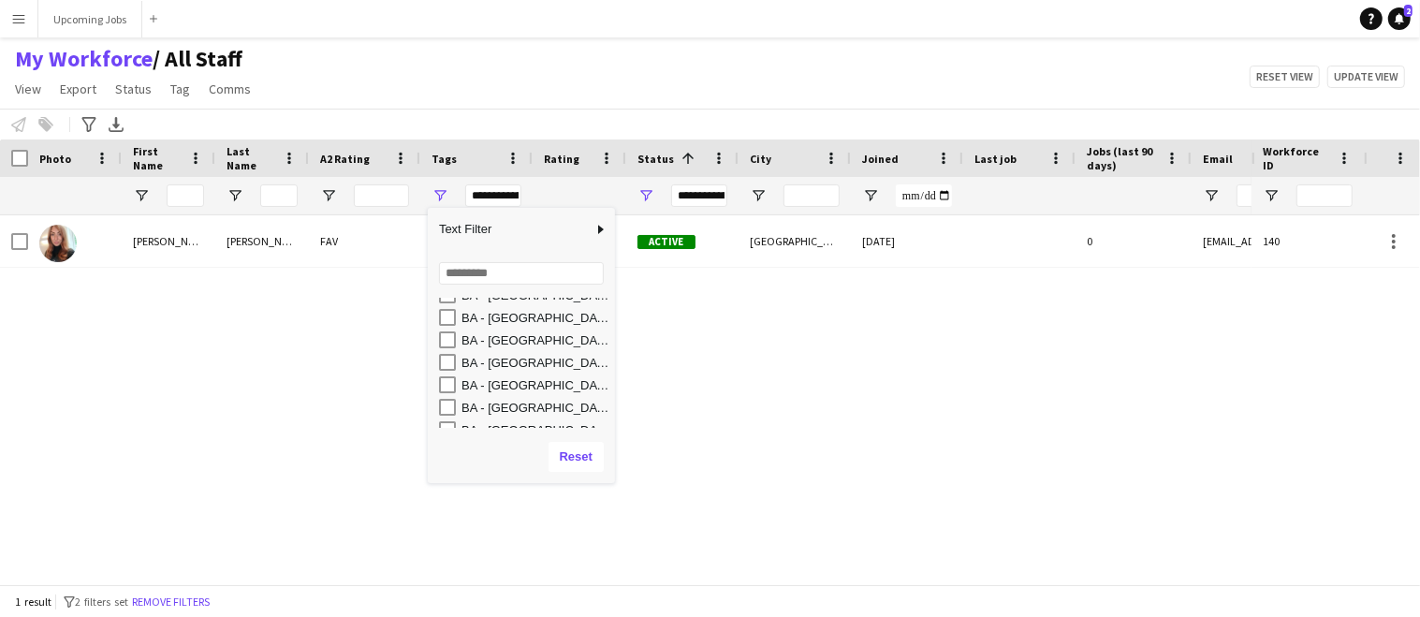
scroll to position [152, 0]
type input "**********"
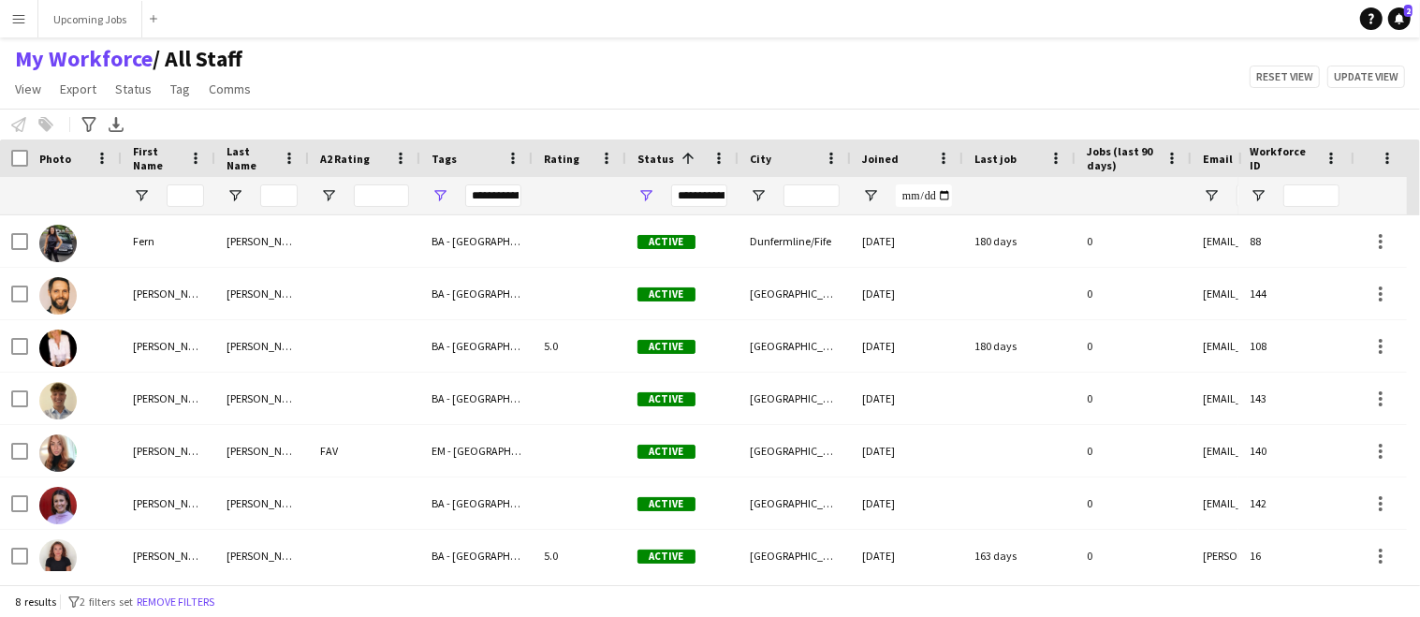
click at [640, 53] on div "My Workforce / All Staff View Views Default view All Staff London EMs London St…" at bounding box center [710, 77] width 1420 height 64
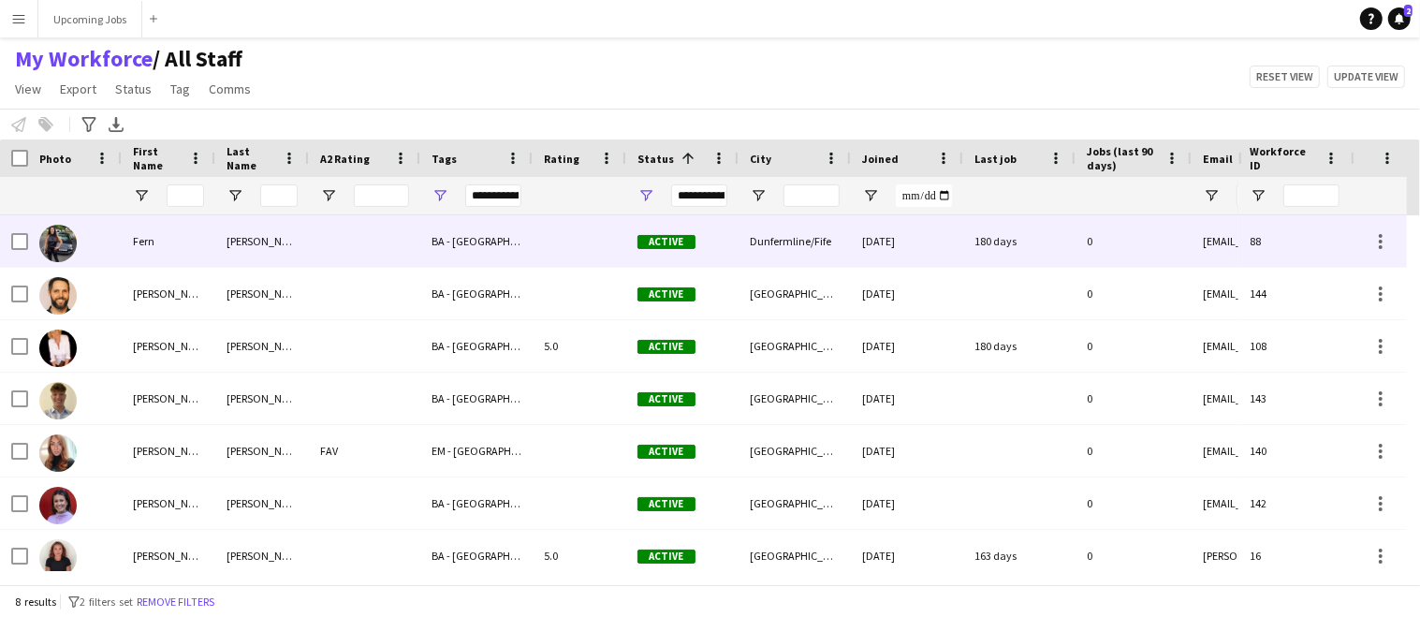
click at [66, 237] on img at bounding box center [57, 243] width 37 height 37
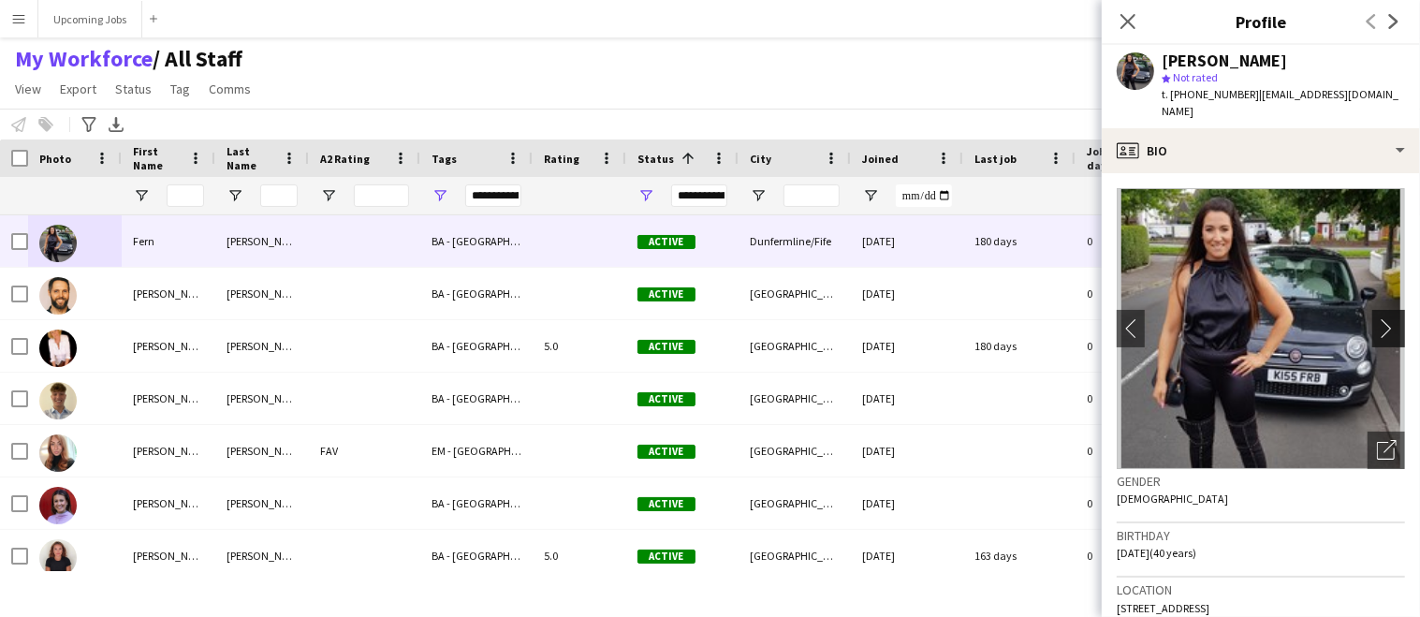
click at [1380, 318] on app-icon "chevron-right" at bounding box center [1391, 328] width 29 height 20
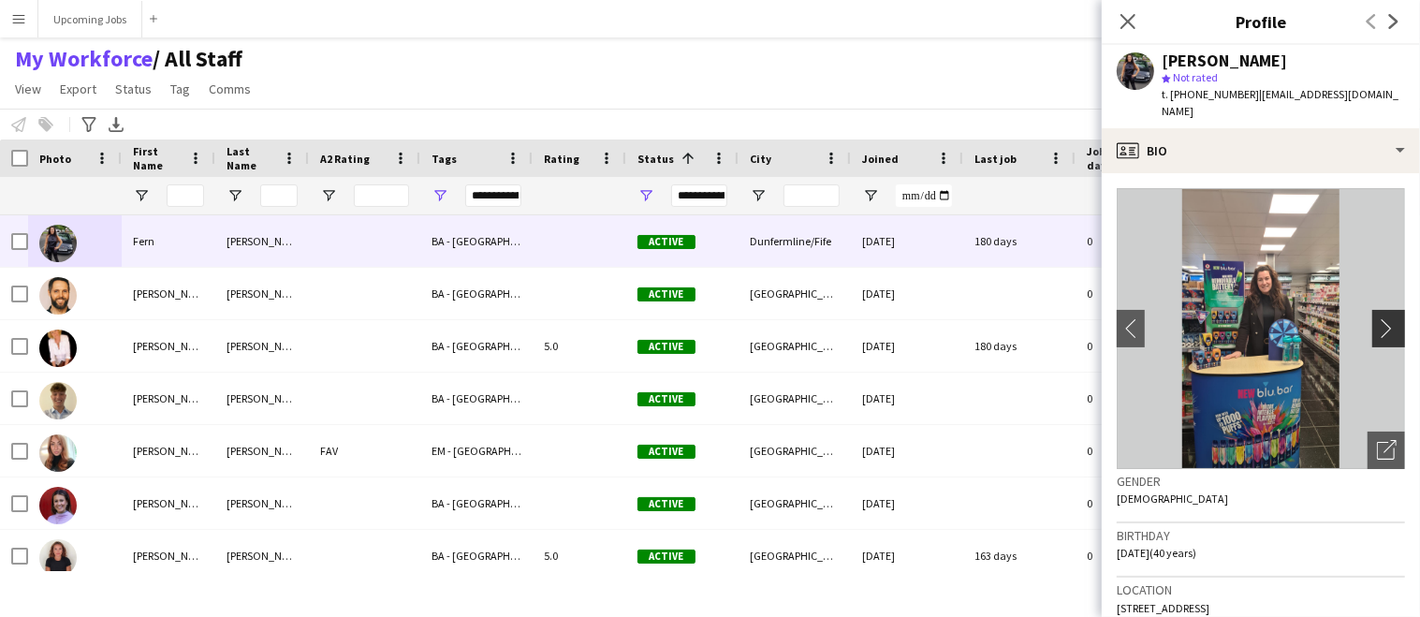
click at [1377, 318] on app-icon "chevron-right" at bounding box center [1391, 328] width 29 height 20
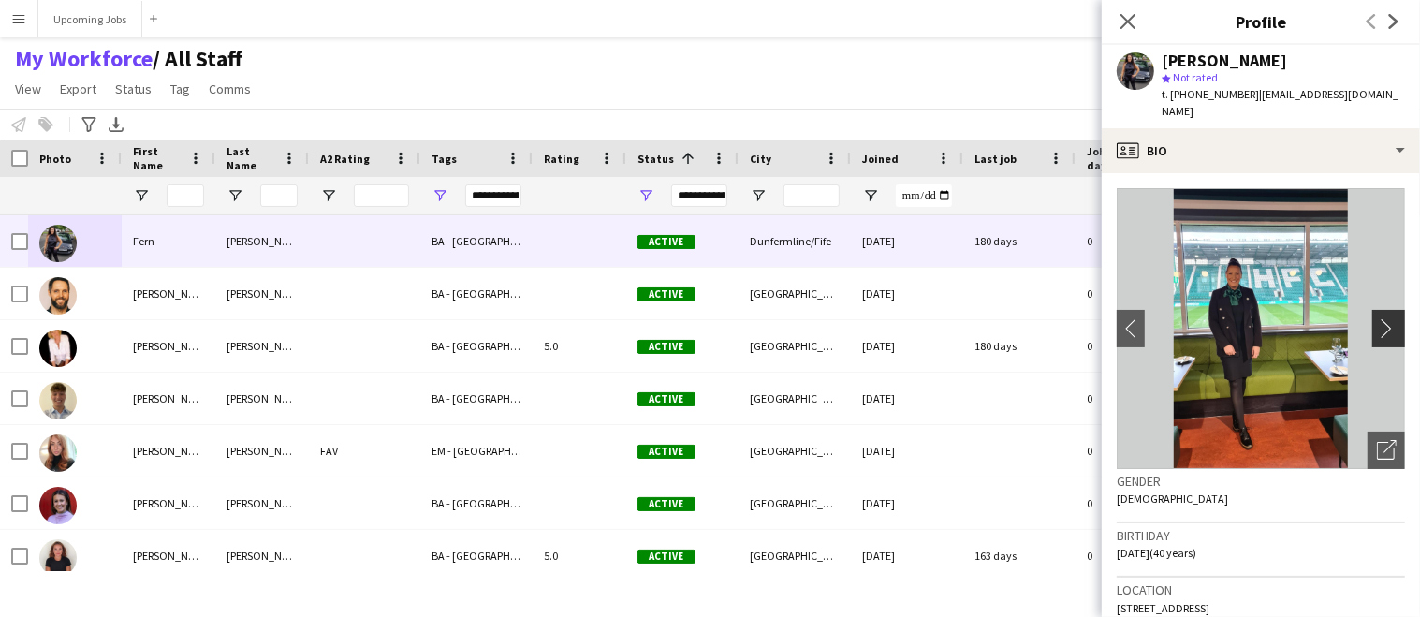
click at [1377, 318] on app-icon "chevron-right" at bounding box center [1391, 328] width 29 height 20
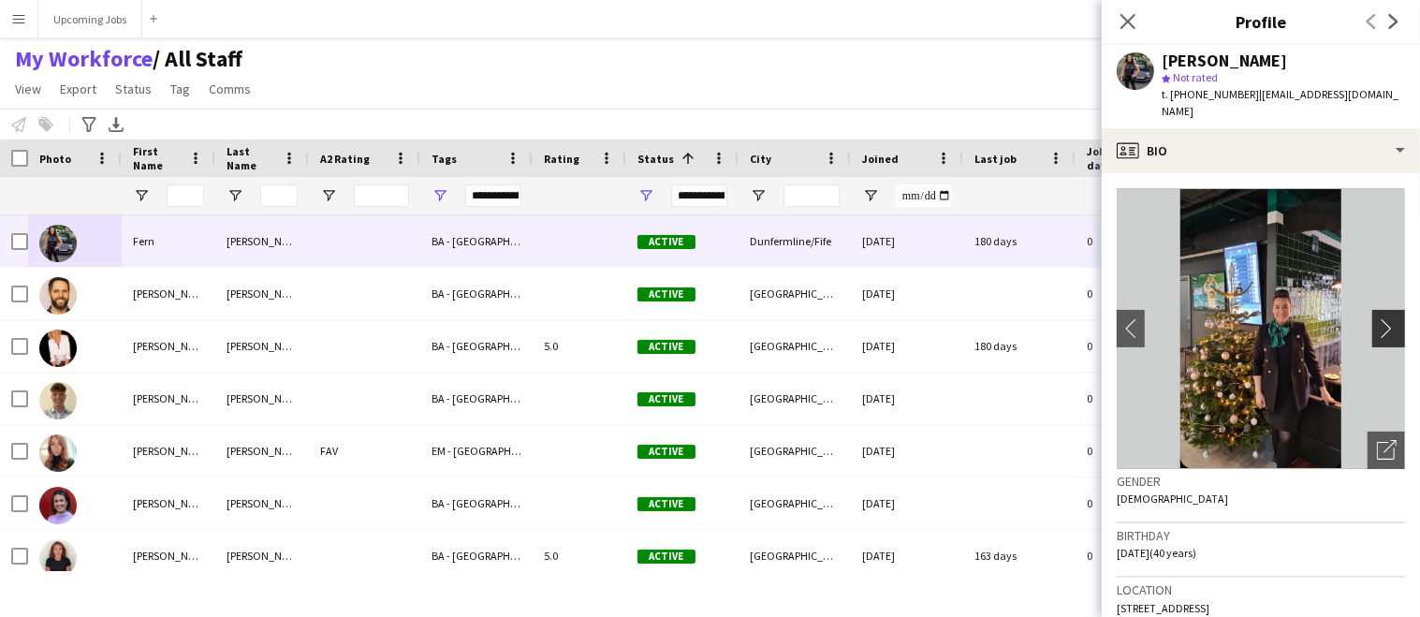
click at [1377, 318] on app-icon "chevron-right" at bounding box center [1391, 328] width 29 height 20
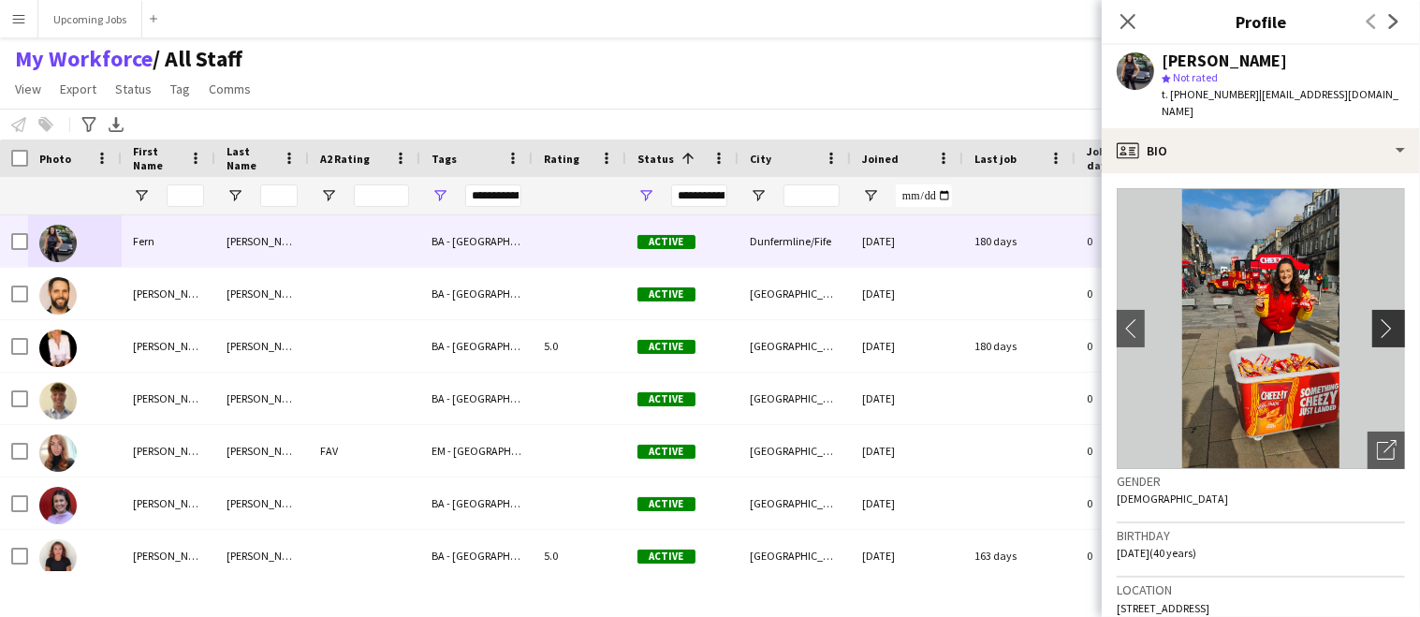
click at [1377, 318] on app-icon "chevron-right" at bounding box center [1391, 328] width 29 height 20
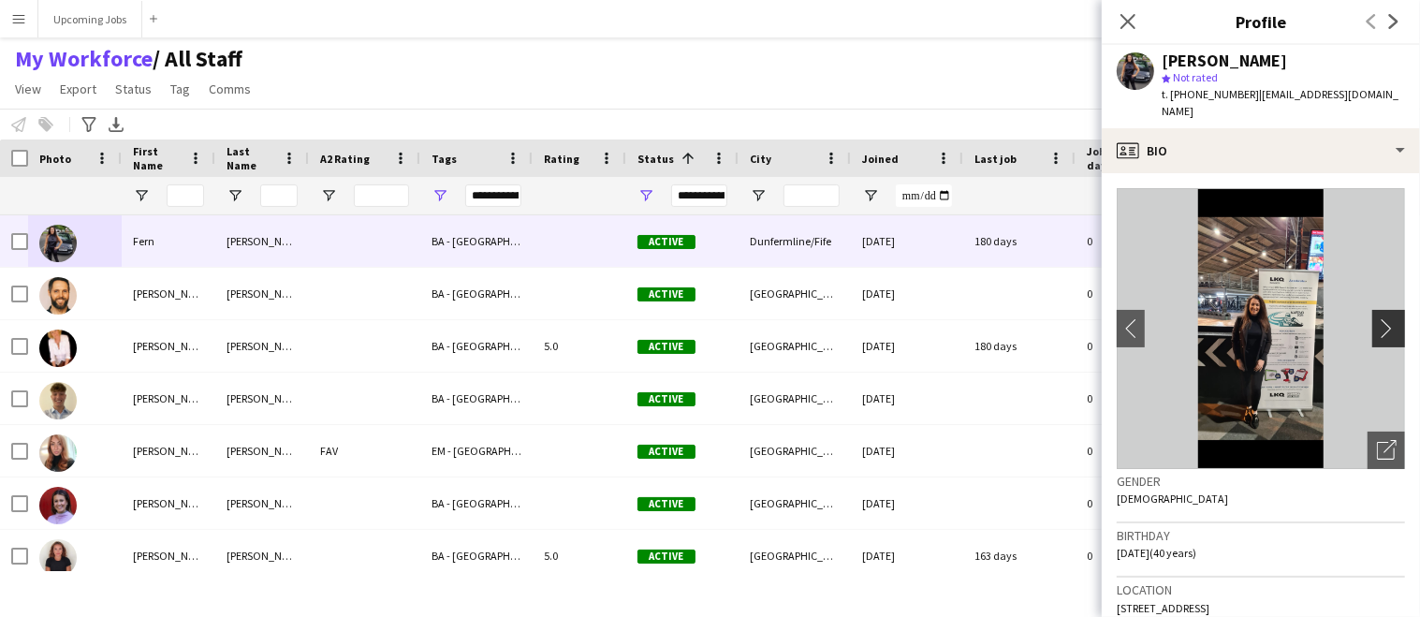
click at [1377, 318] on app-icon "chevron-right" at bounding box center [1391, 328] width 29 height 20
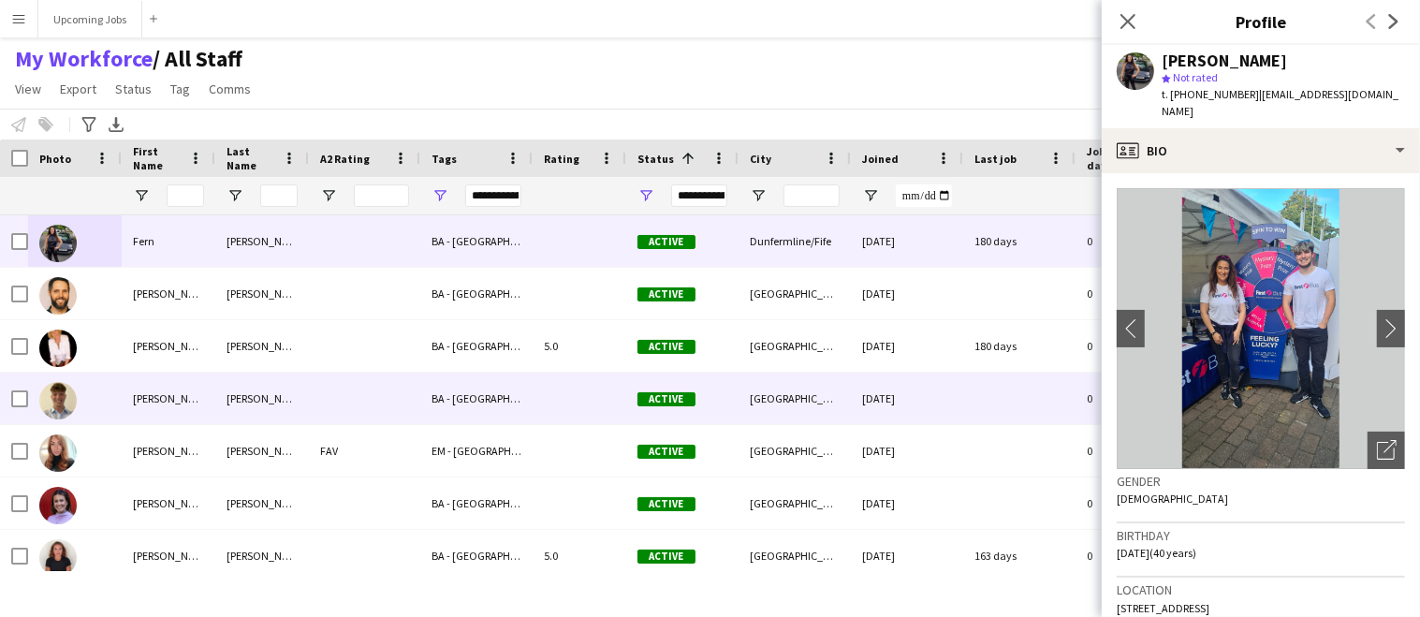
click at [50, 415] on img at bounding box center [57, 400] width 37 height 37
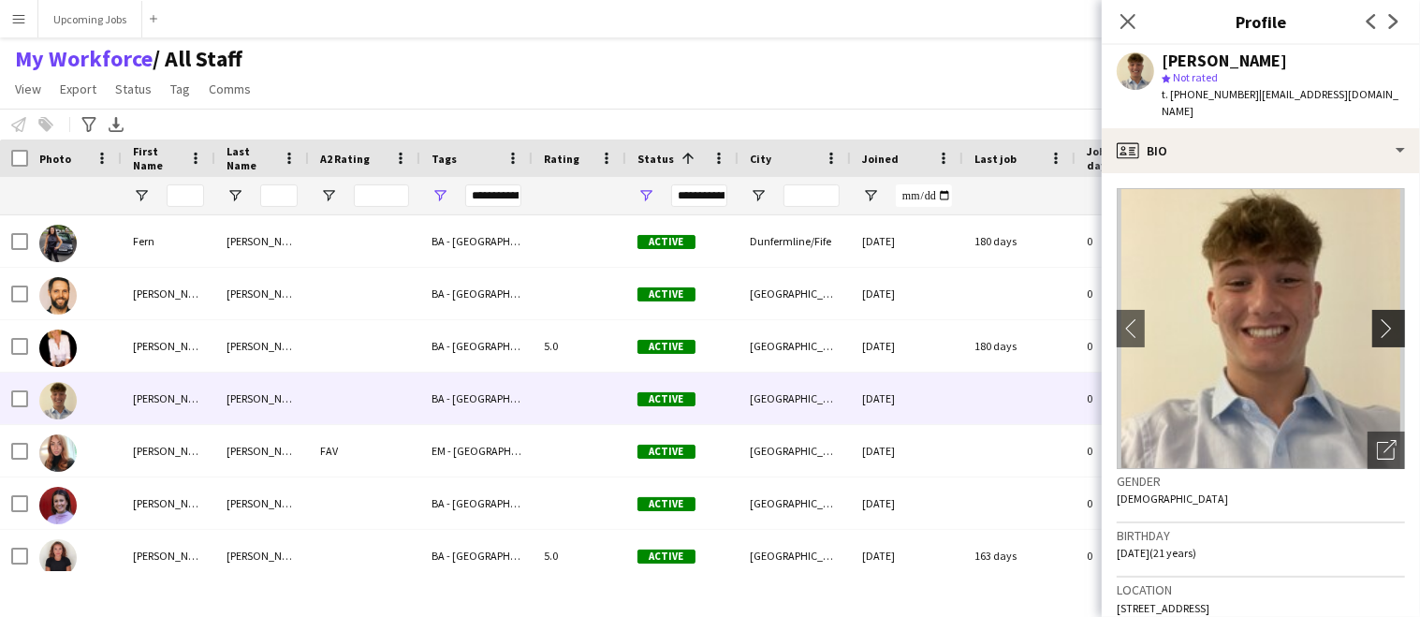
click at [1383, 318] on app-icon "chevron-right" at bounding box center [1391, 328] width 29 height 20
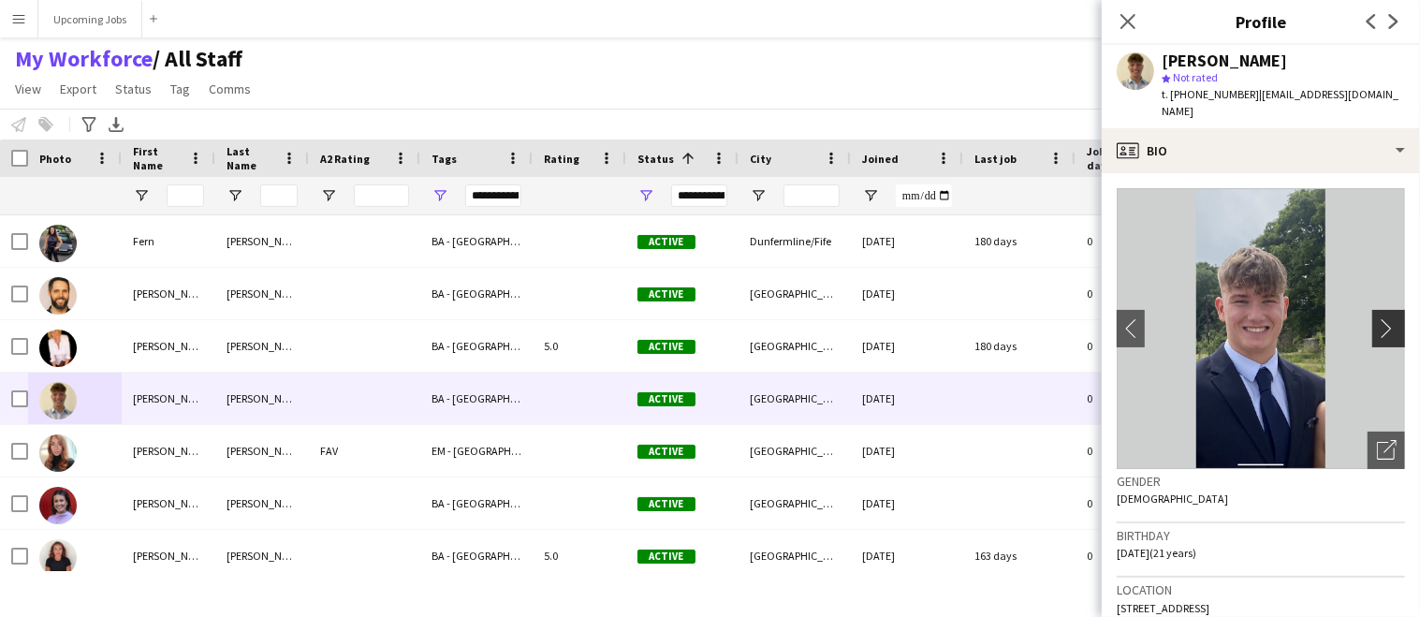
click at [1377, 318] on app-icon "chevron-right" at bounding box center [1391, 328] width 29 height 20
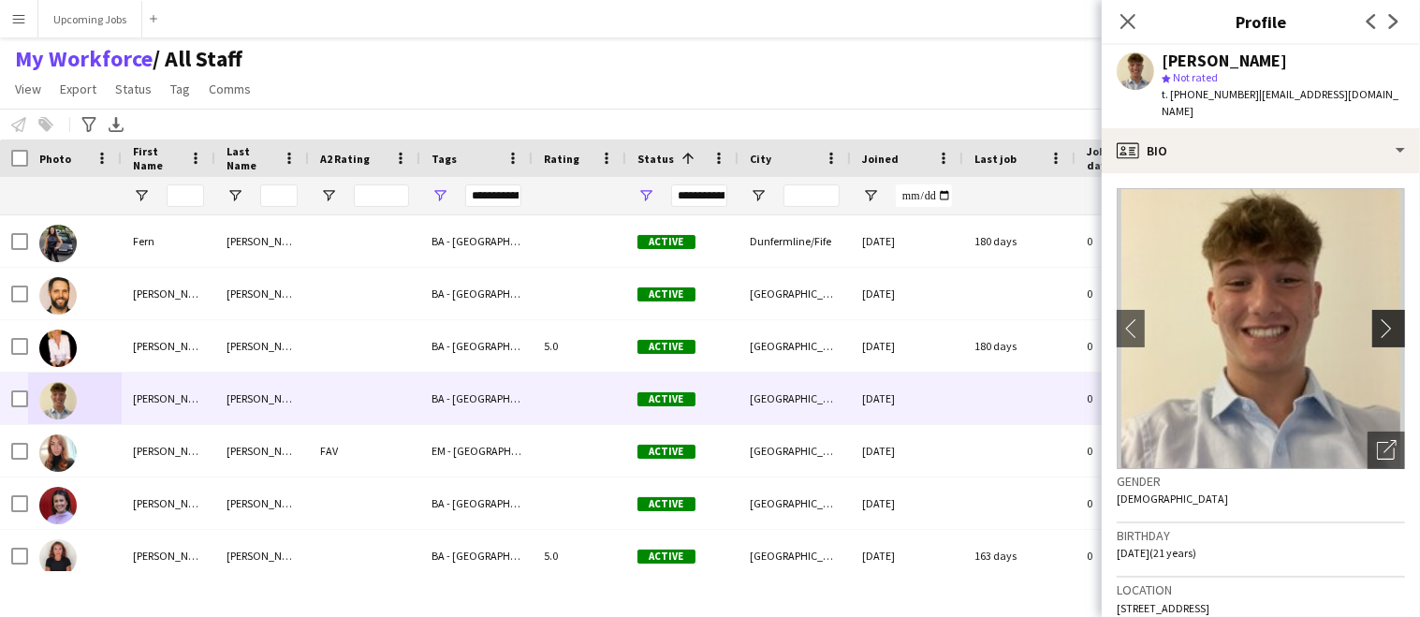
click at [1377, 318] on app-icon "chevron-right" at bounding box center [1391, 328] width 29 height 20
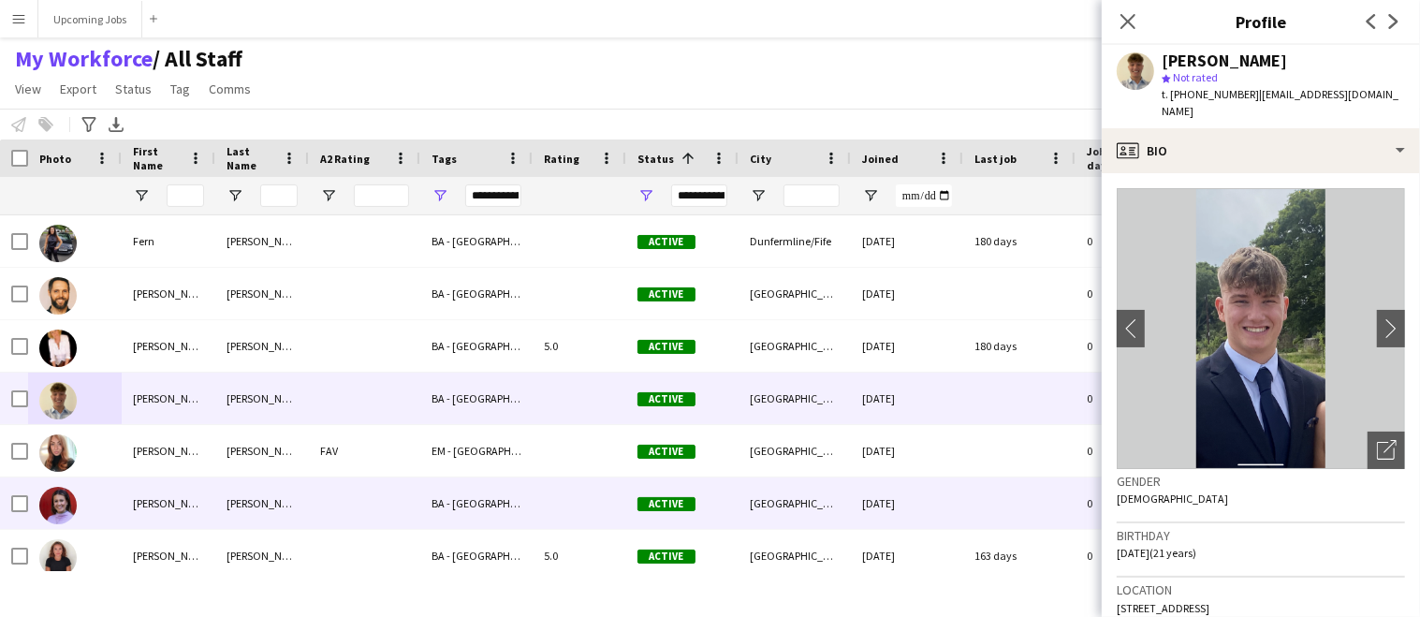
scroll to position [64, 0]
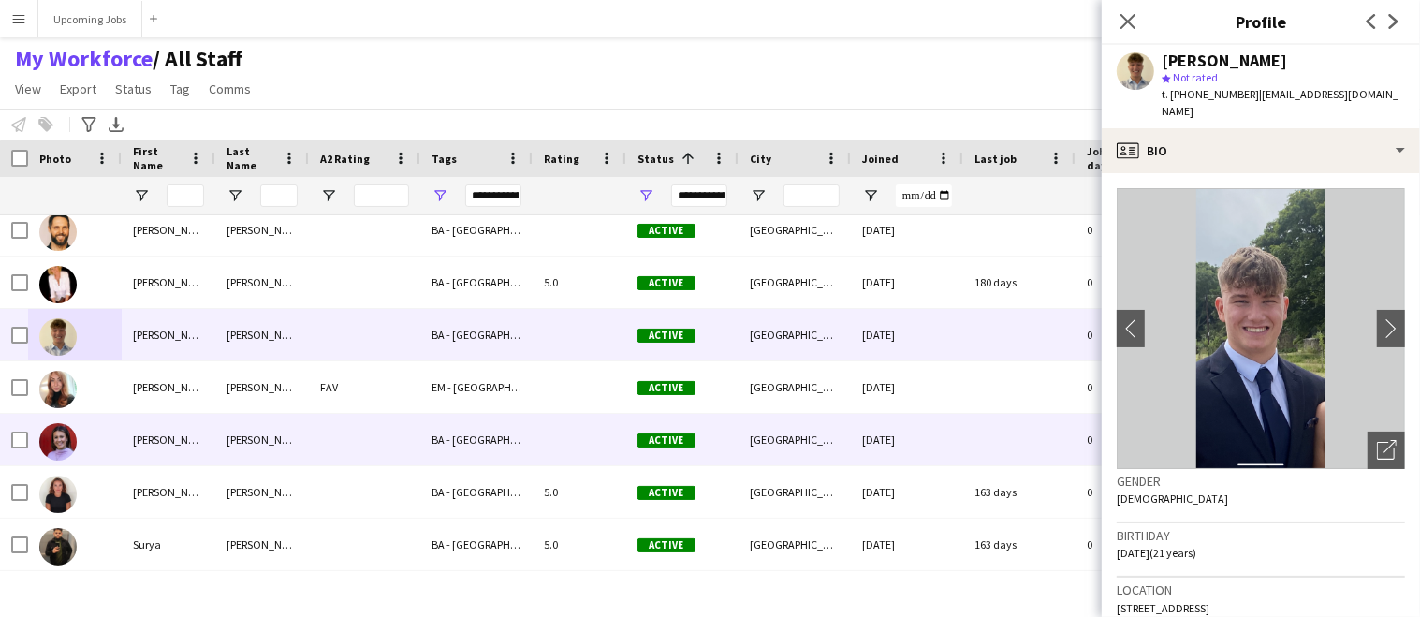
click at [51, 435] on img at bounding box center [57, 441] width 37 height 37
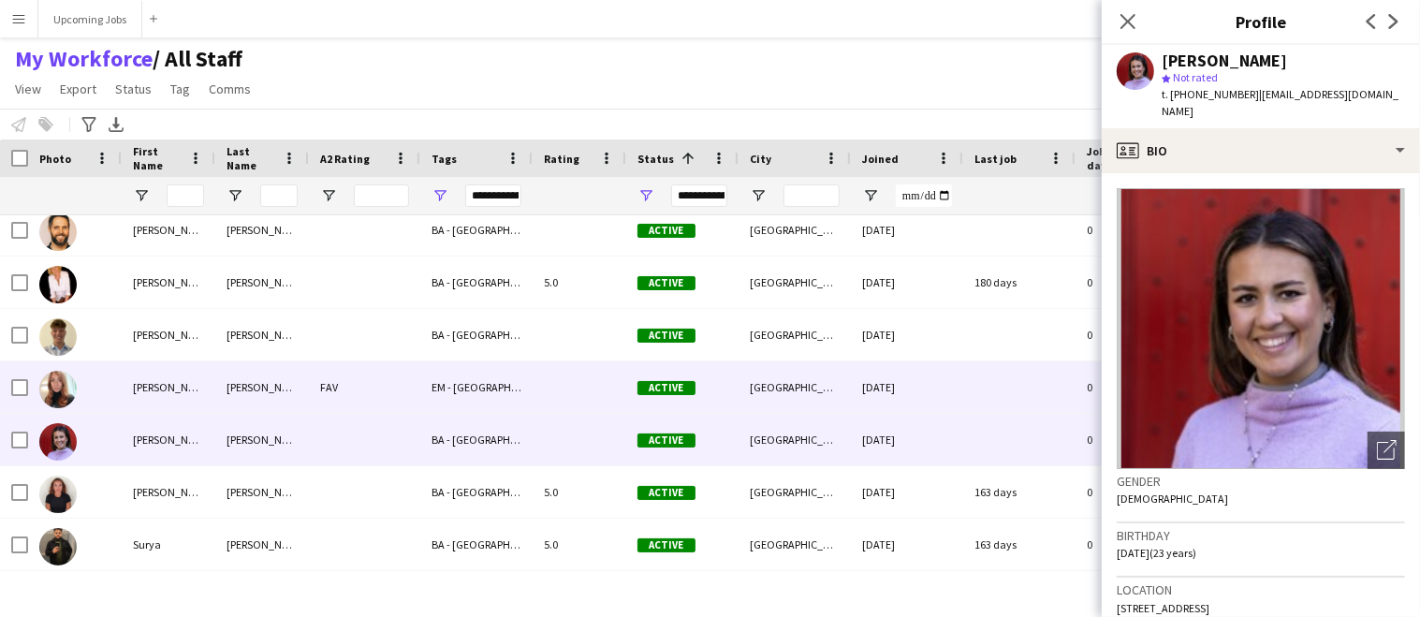
scroll to position [0, 0]
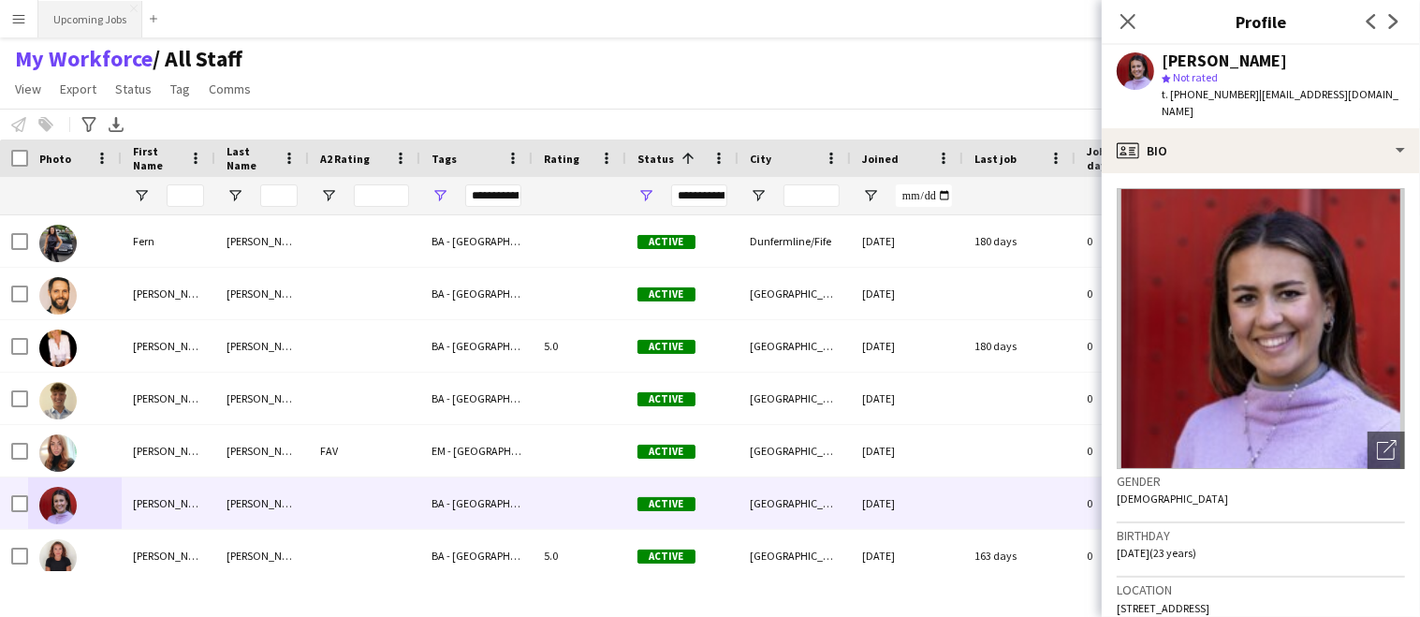
click at [67, 18] on button "Upcoming Jobs Close" at bounding box center [90, 19] width 104 height 36
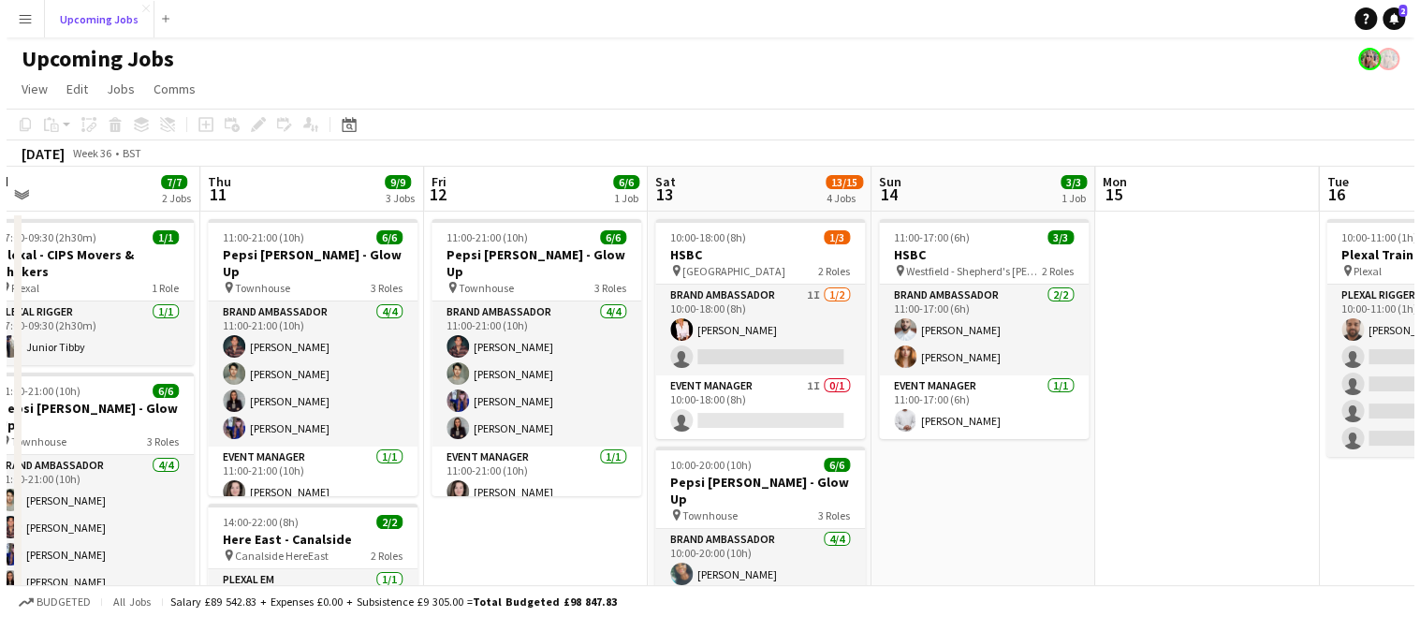
scroll to position [0, 648]
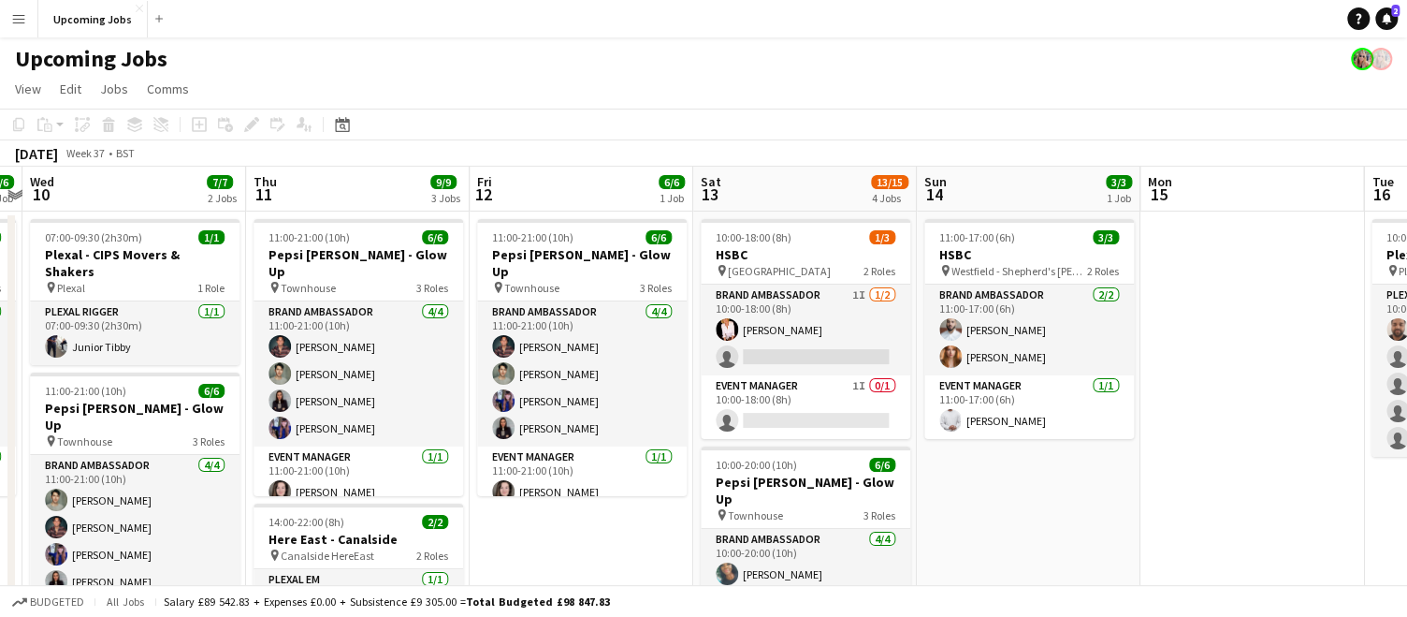
click at [22, 22] on app-icon "Menu" at bounding box center [18, 18] width 15 height 15
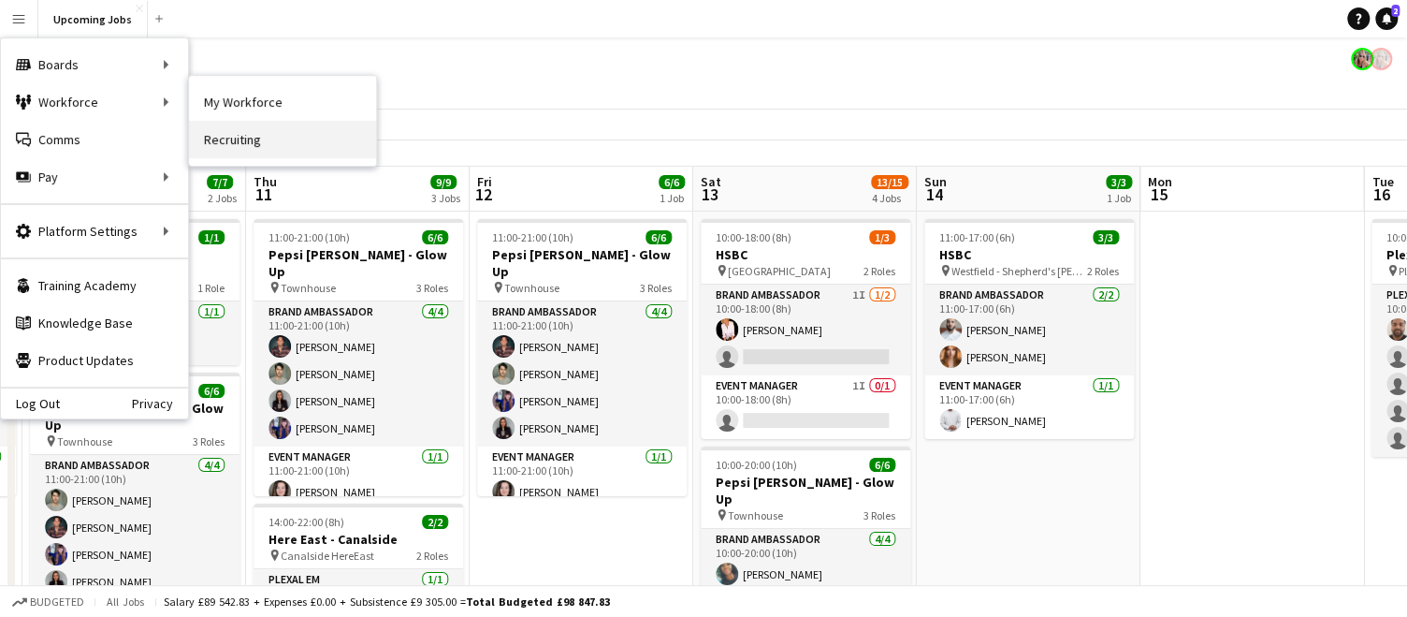
click at [219, 139] on link "Recruiting" at bounding box center [282, 139] width 187 height 37
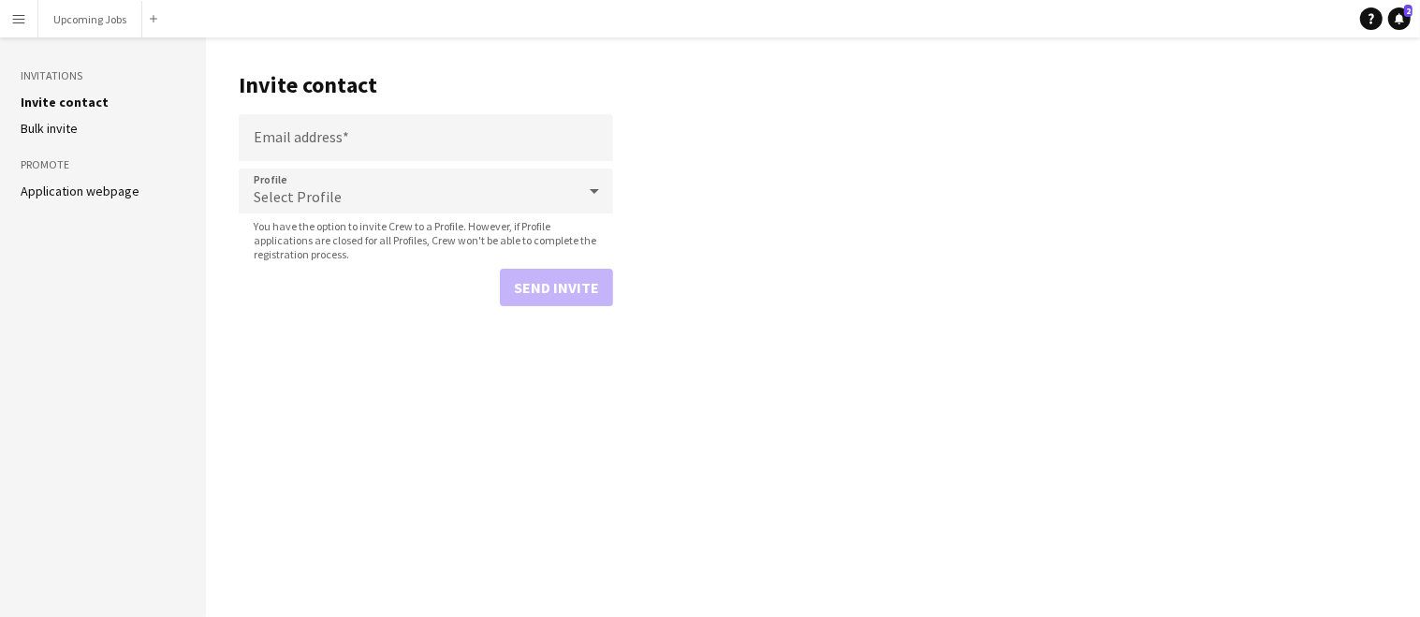
click at [79, 202] on aside "Invitations Invite contact Bulk invite Promote Application webpage" at bounding box center [103, 326] width 206 height 579
click at [79, 193] on link "Application webpage" at bounding box center [80, 190] width 119 height 17
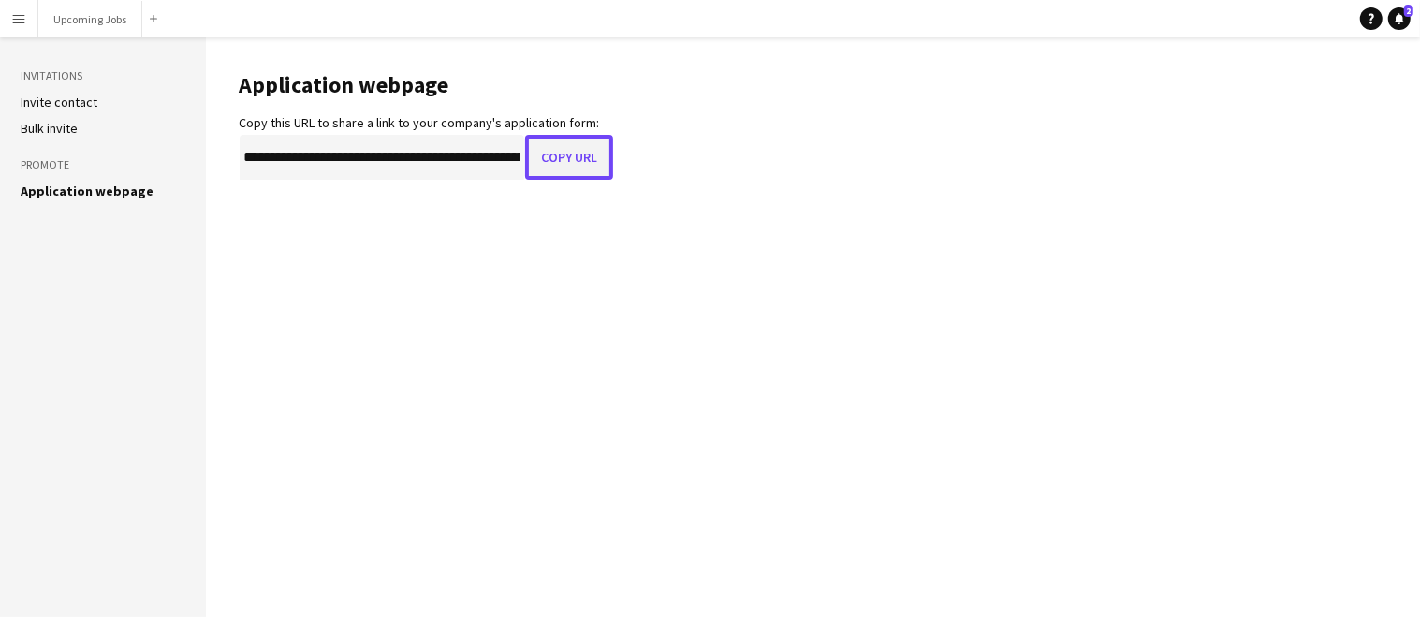
click at [565, 172] on button "Copy URL" at bounding box center [569, 157] width 88 height 45
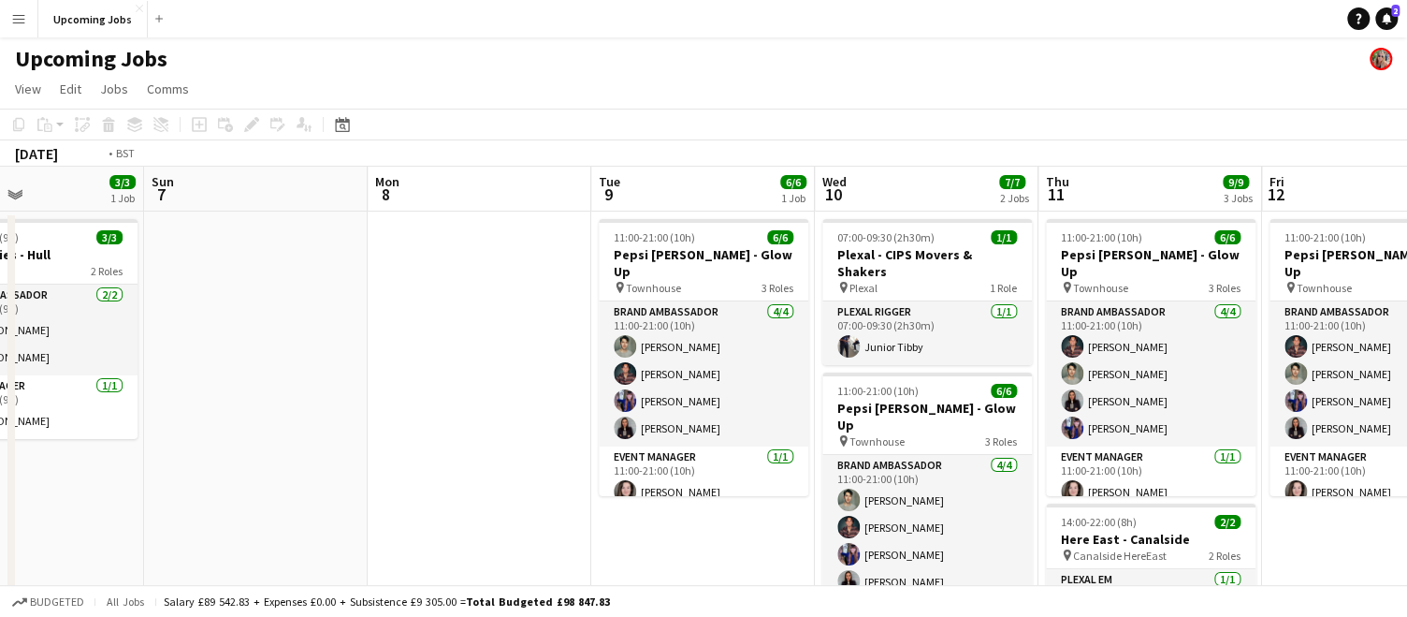
scroll to position [0, 618]
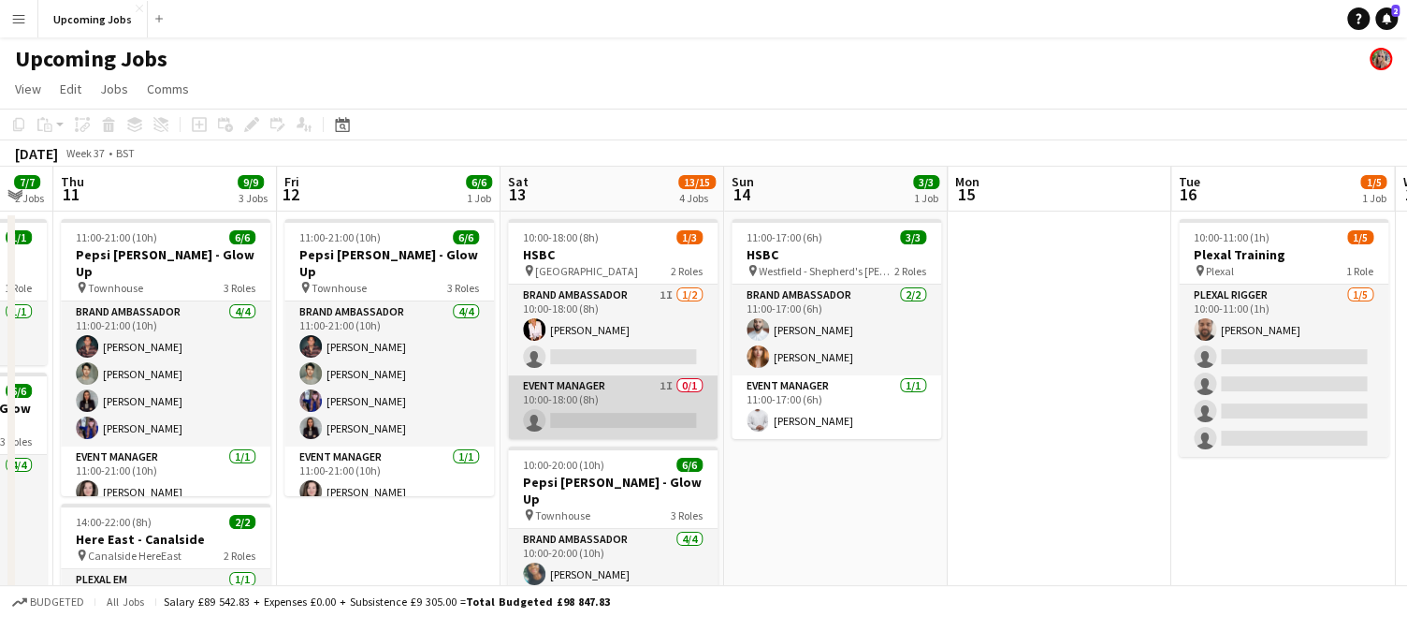
click at [655, 401] on app-card-role "Event Manager 1I 0/1 10:00-18:00 (8h) single-neutral-actions" at bounding box center [613, 407] width 210 height 64
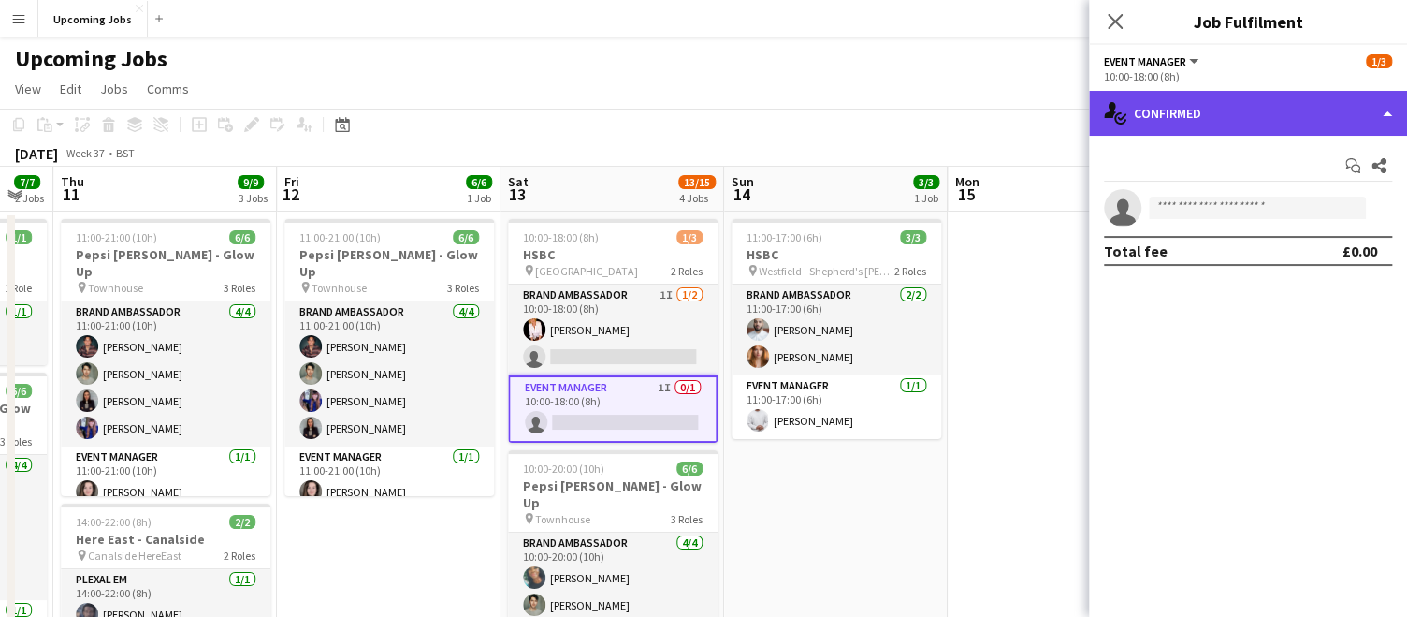
click at [1274, 116] on div "single-neutral-actions-check-2 Confirmed" at bounding box center [1248, 113] width 318 height 45
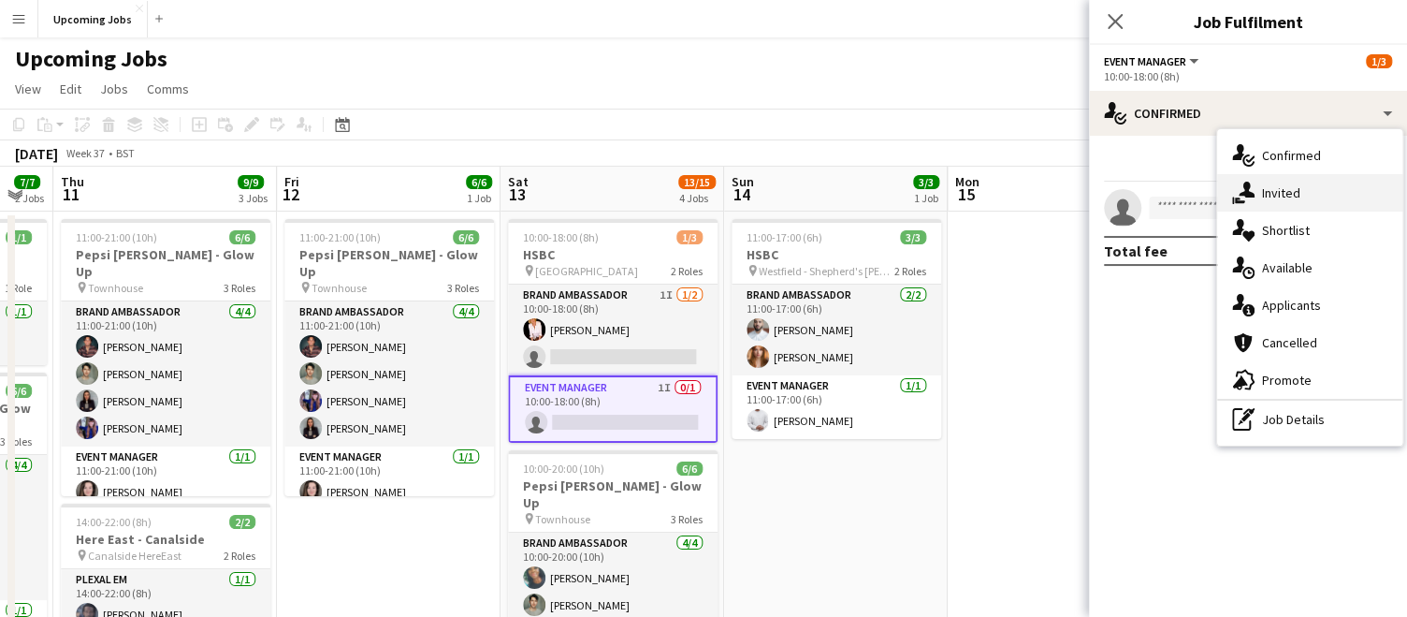
click at [1295, 182] on div "single-neutral-actions-share-1 Invited" at bounding box center [1309, 192] width 185 height 37
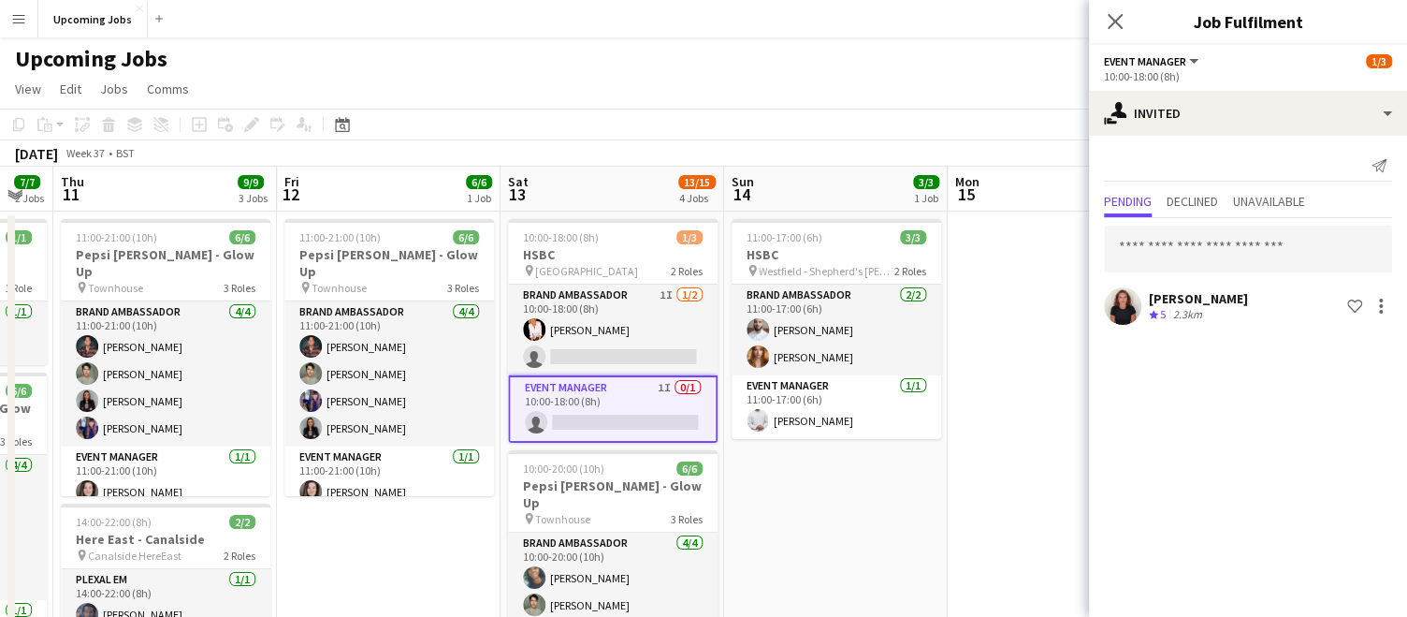
click at [1234, 399] on mat-expansion-panel "user-plus Invited Send notification Pending Declined Unavailable [PERSON_NAME] …" at bounding box center [1248, 376] width 318 height 481
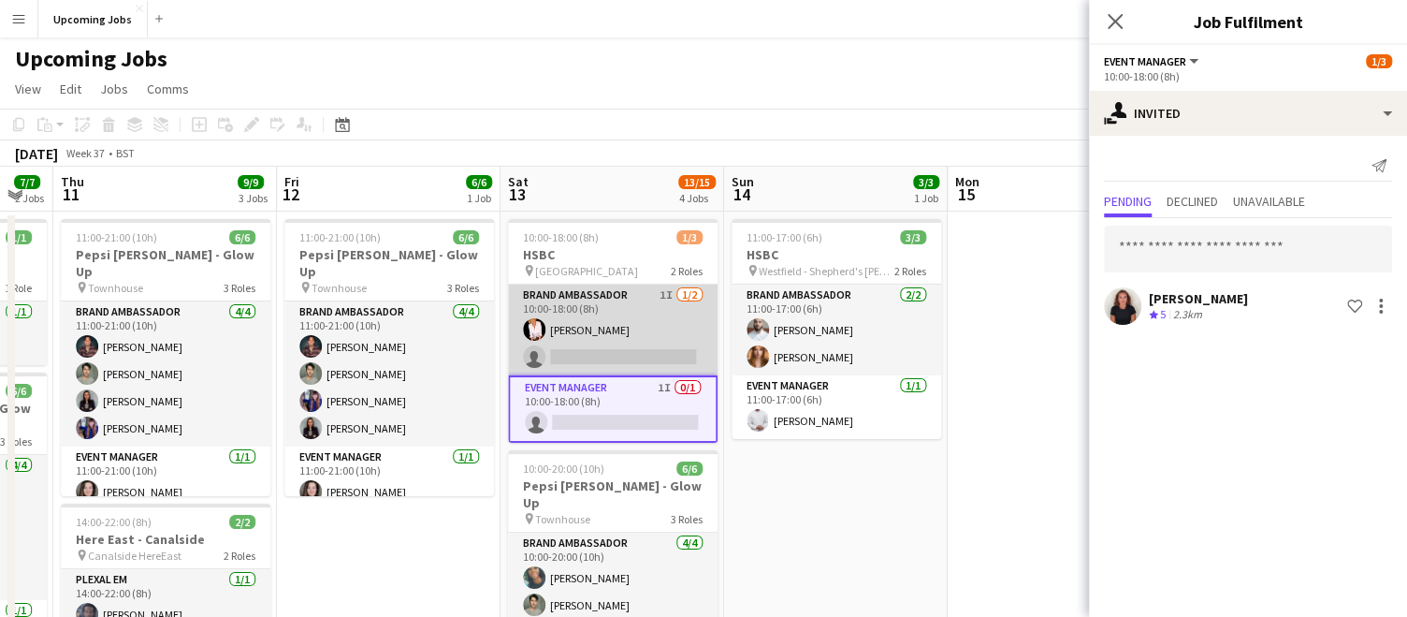
click at [612, 320] on app-card-role "Brand Ambassador 1I [DATE] 10:00-18:00 (8h) [PERSON_NAME] single-neutral-actions" at bounding box center [613, 329] width 210 height 91
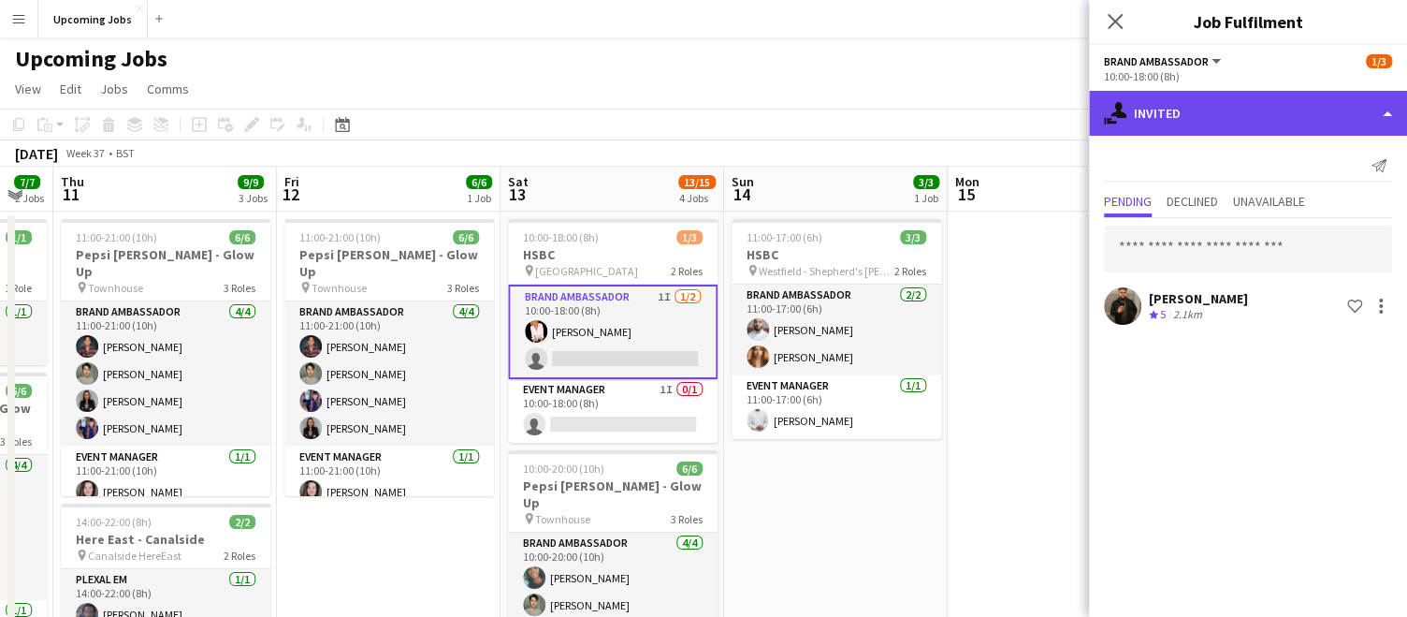
click at [1237, 112] on div "single-neutral-actions-share-1 Invited" at bounding box center [1248, 113] width 318 height 45
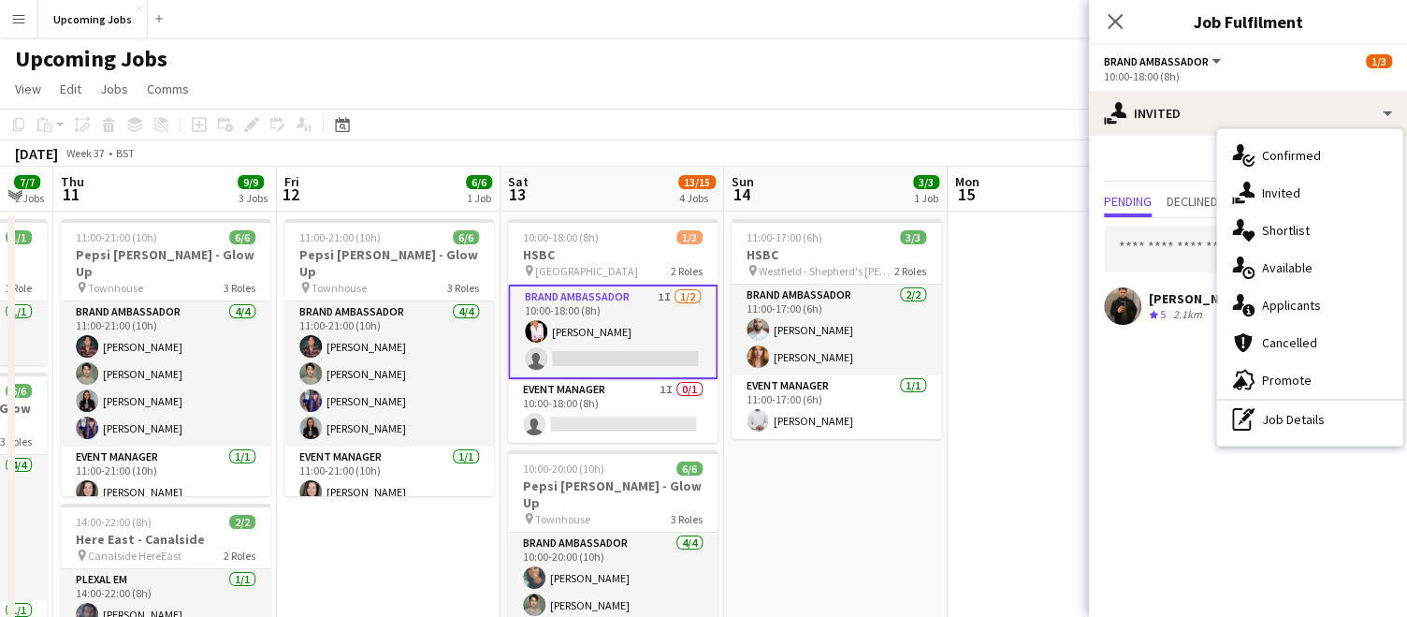
click at [1160, 393] on mat-expansion-panel "user-plus Invited Send notification Pending Declined Unavailable [PERSON_NAME] …" at bounding box center [1248, 376] width 318 height 481
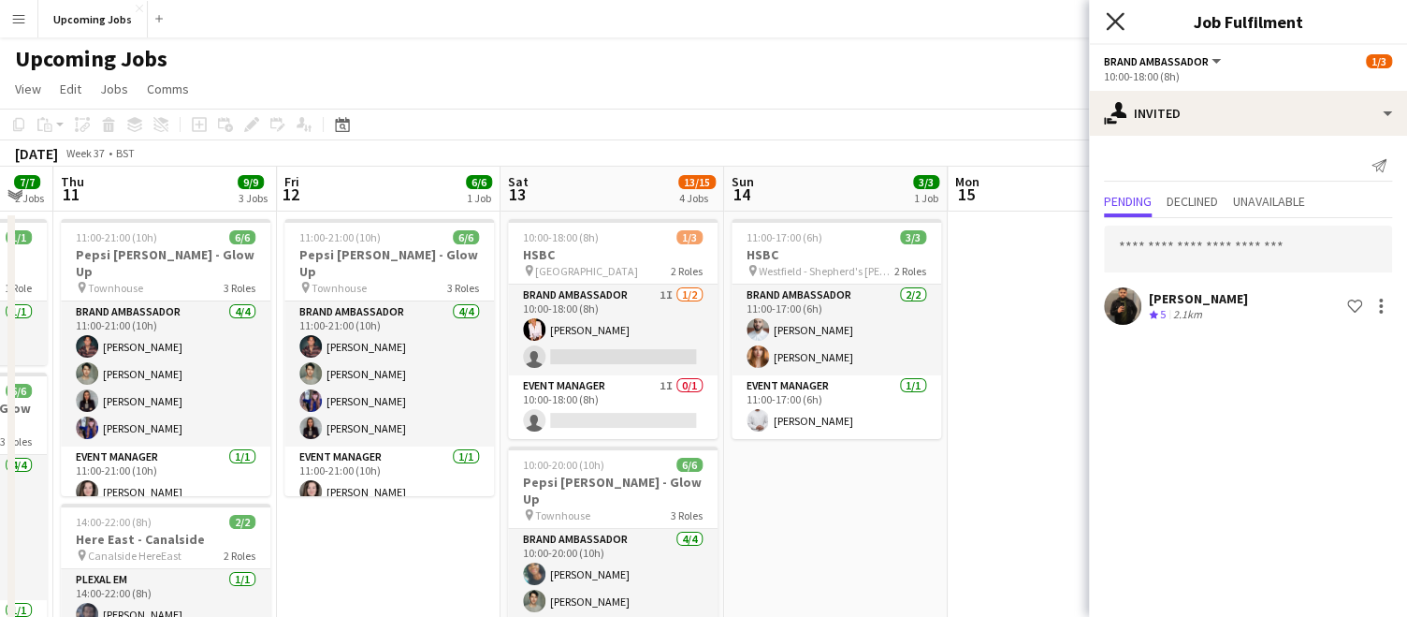
click at [1113, 21] on icon at bounding box center [1115, 21] width 18 height 18
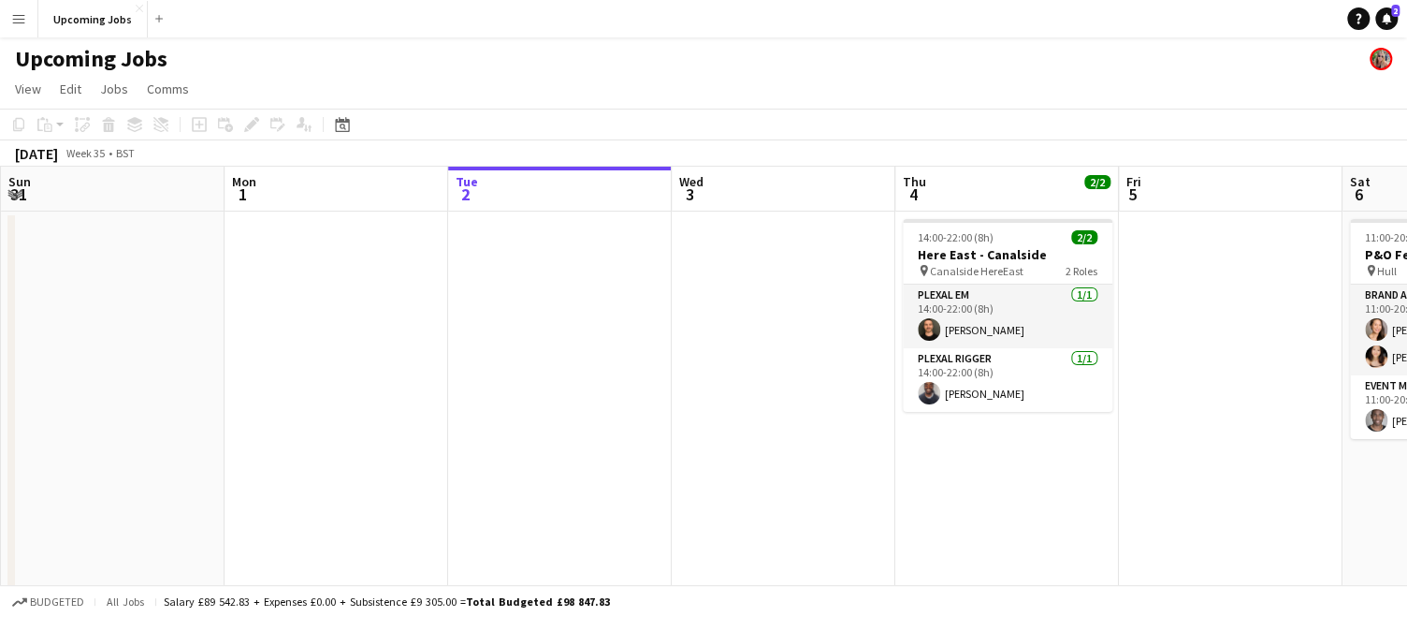
scroll to position [0, 446]
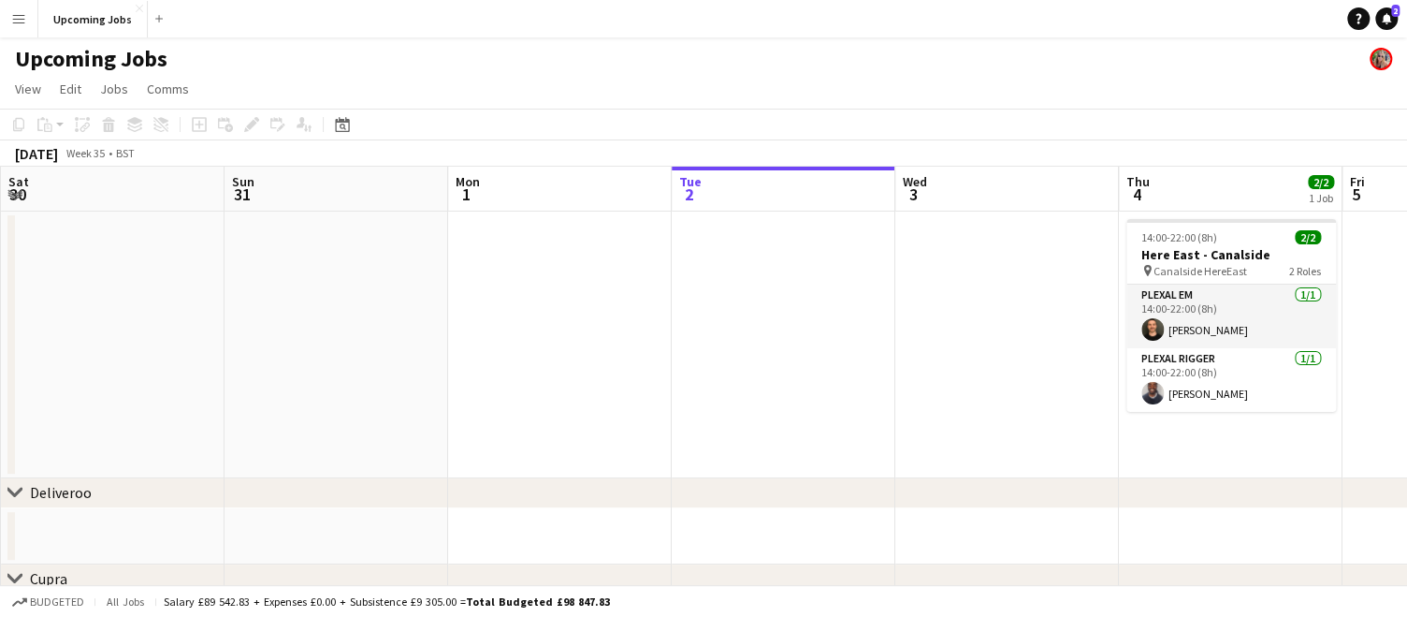
click at [1014, 387] on app-date-cell at bounding box center [1008, 344] width 224 height 267
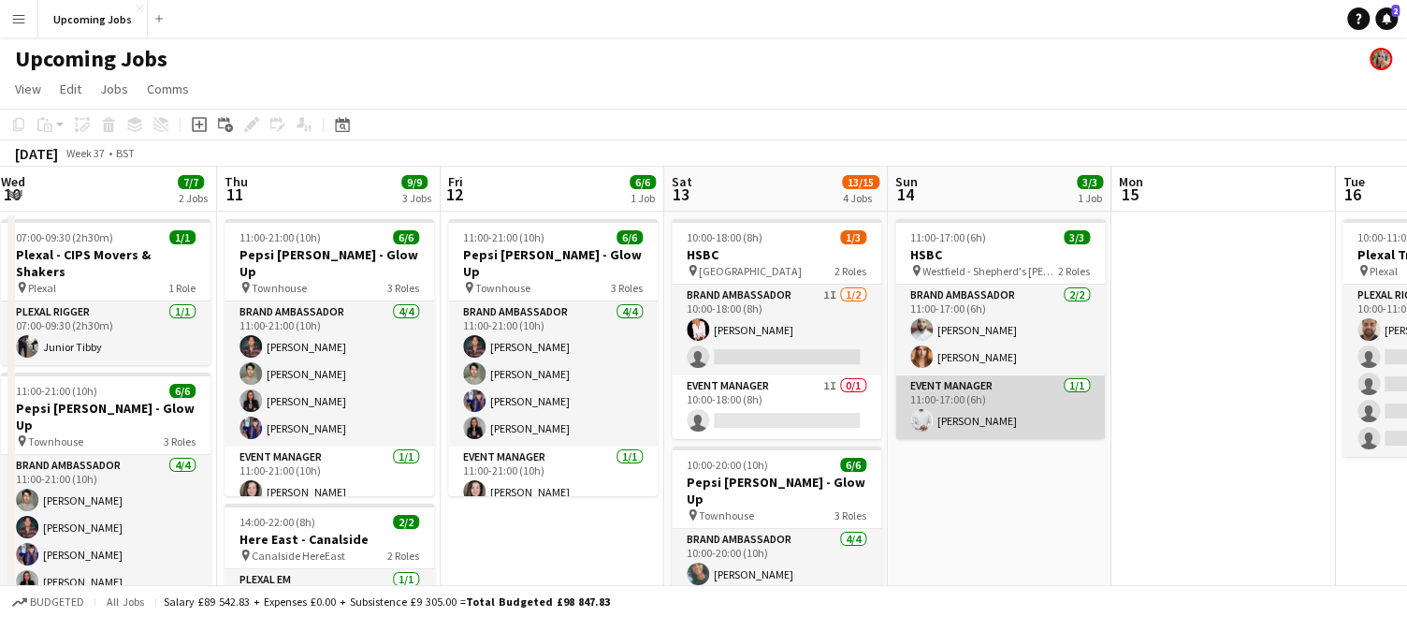
scroll to position [0, 751]
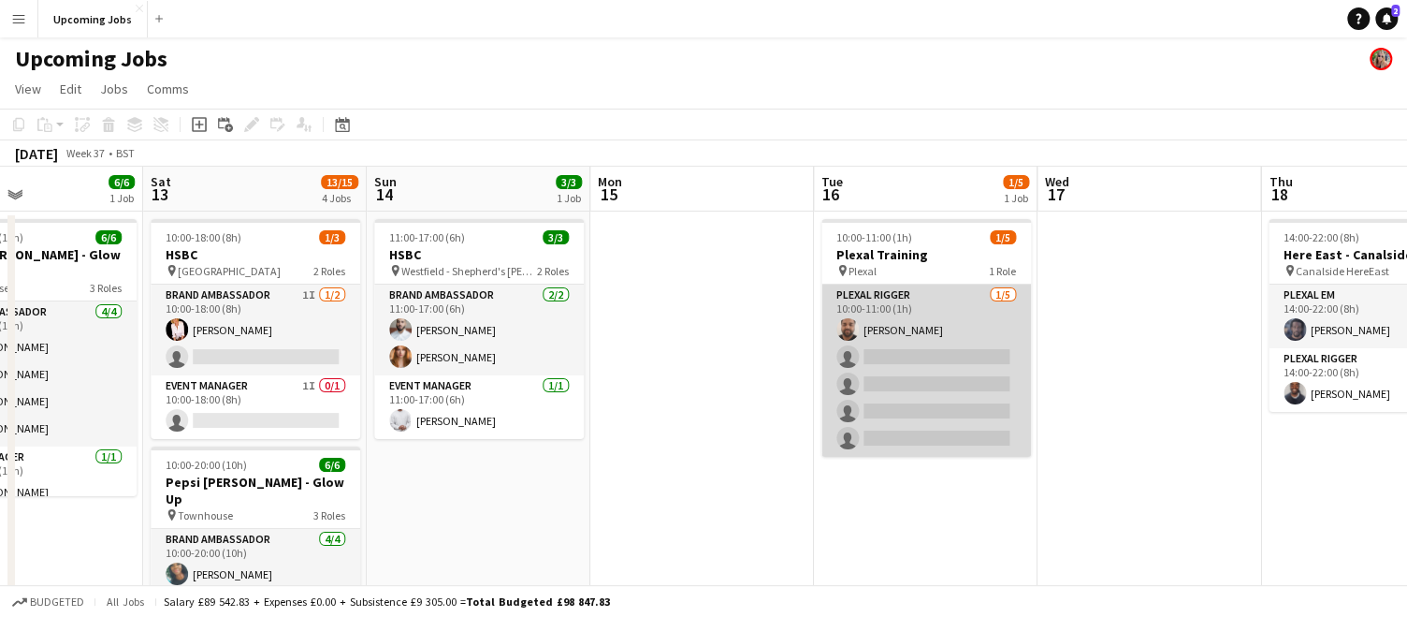
click at [920, 350] on app-card-role "Plexal Rigger [DATE] 10:00-11:00 (1h) [PERSON_NAME] single-neutral-actions sing…" at bounding box center [927, 370] width 210 height 172
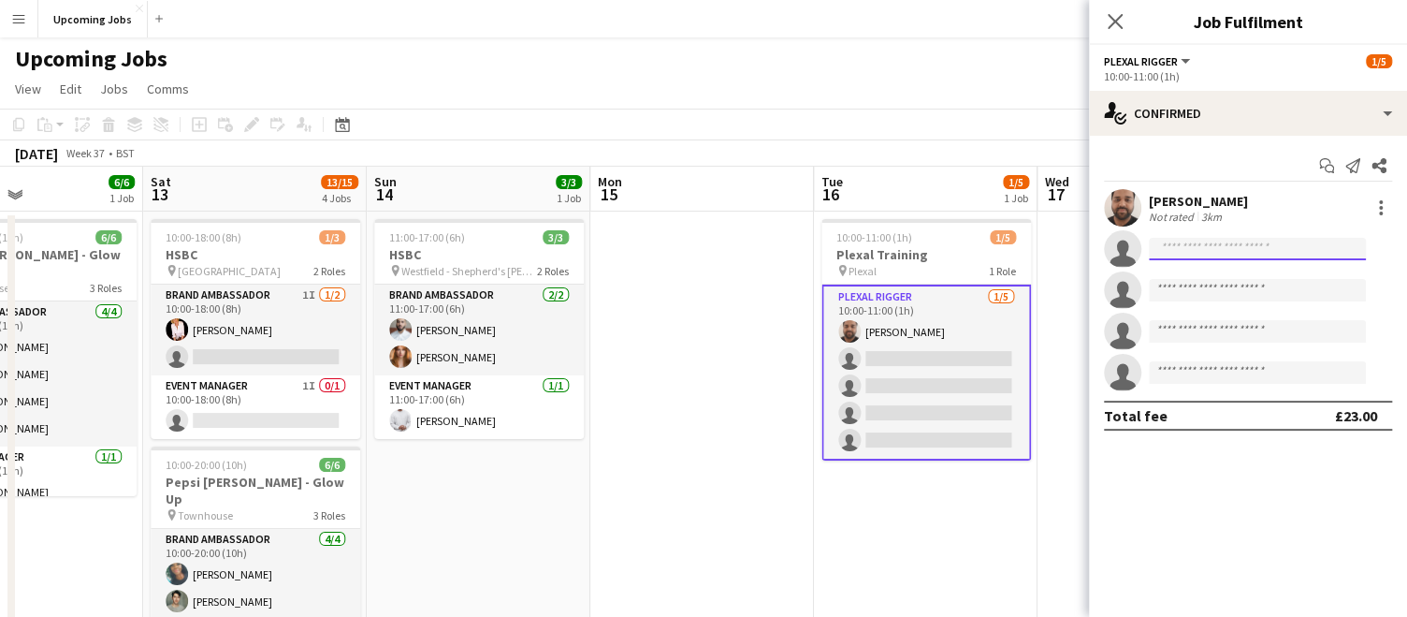
click at [1187, 241] on input at bounding box center [1257, 249] width 217 height 22
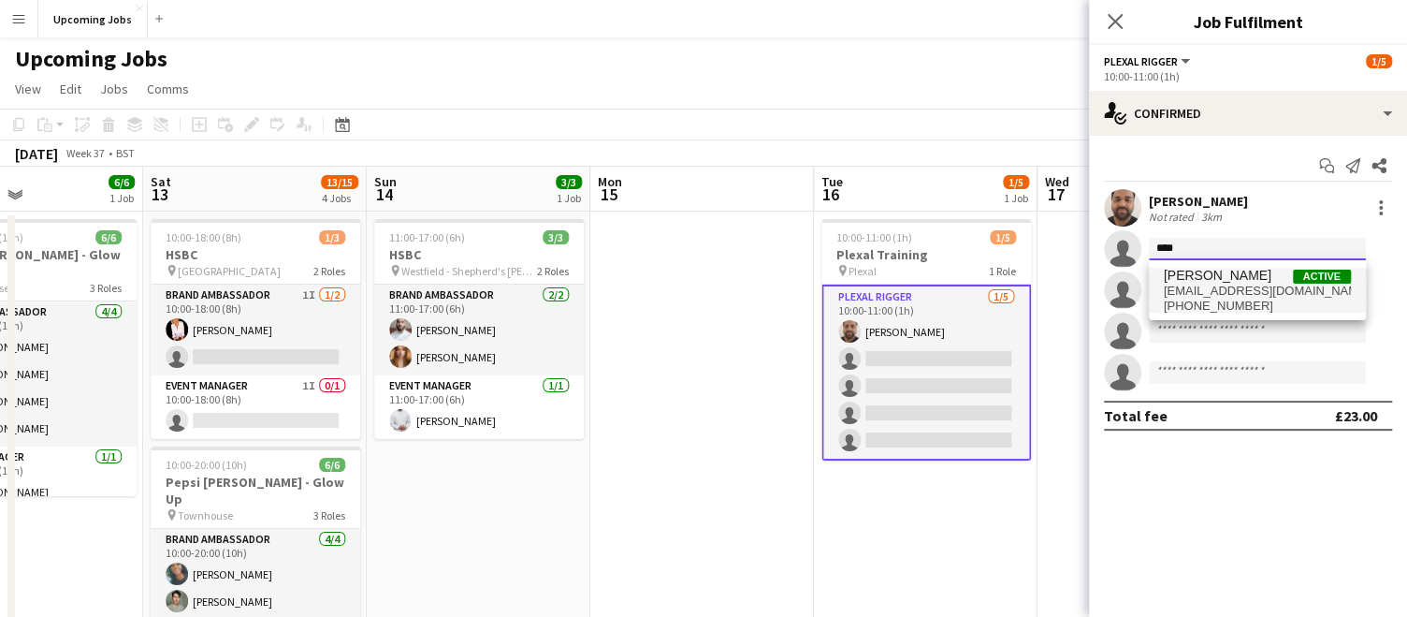
type input "****"
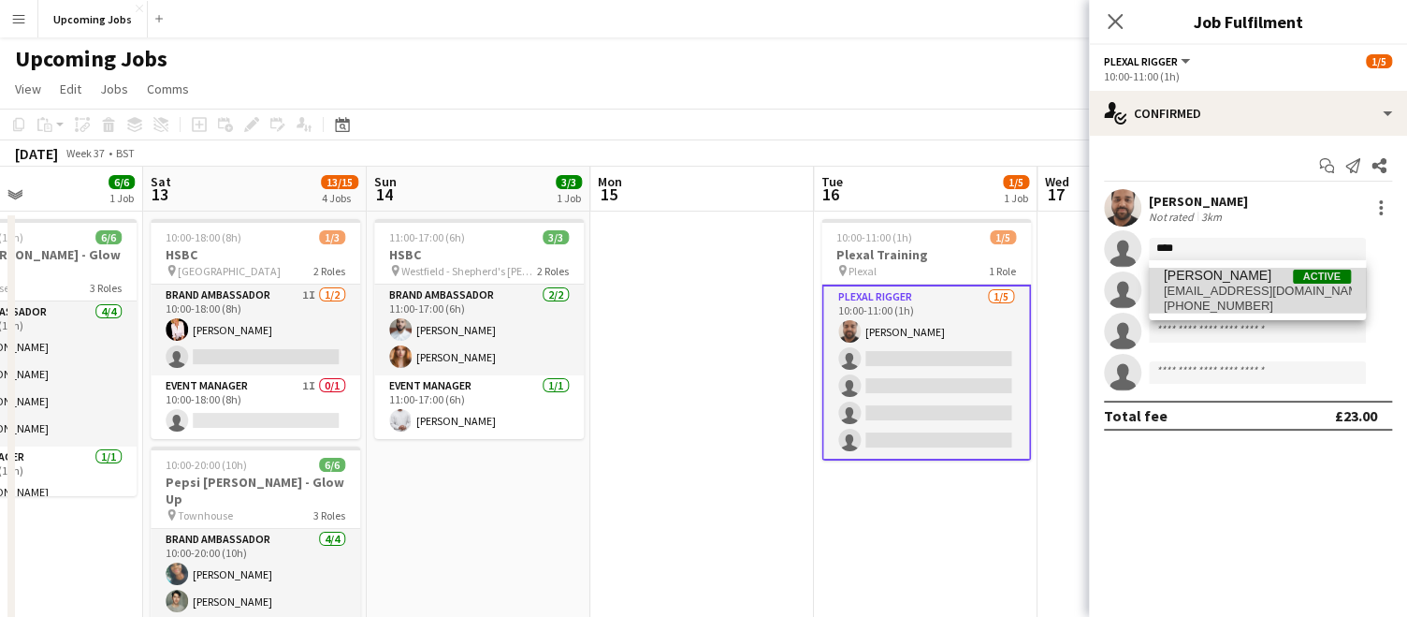
click at [1182, 274] on span "[PERSON_NAME]" at bounding box center [1218, 276] width 108 height 16
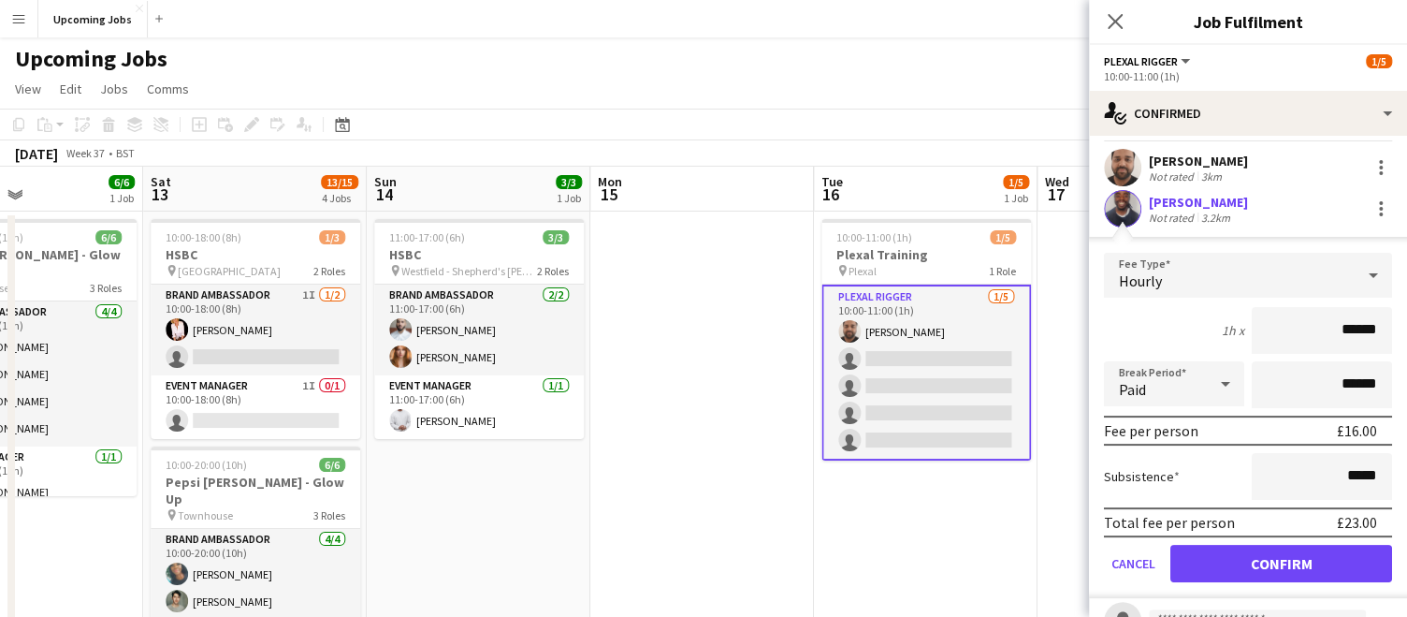
scroll to position [44, 0]
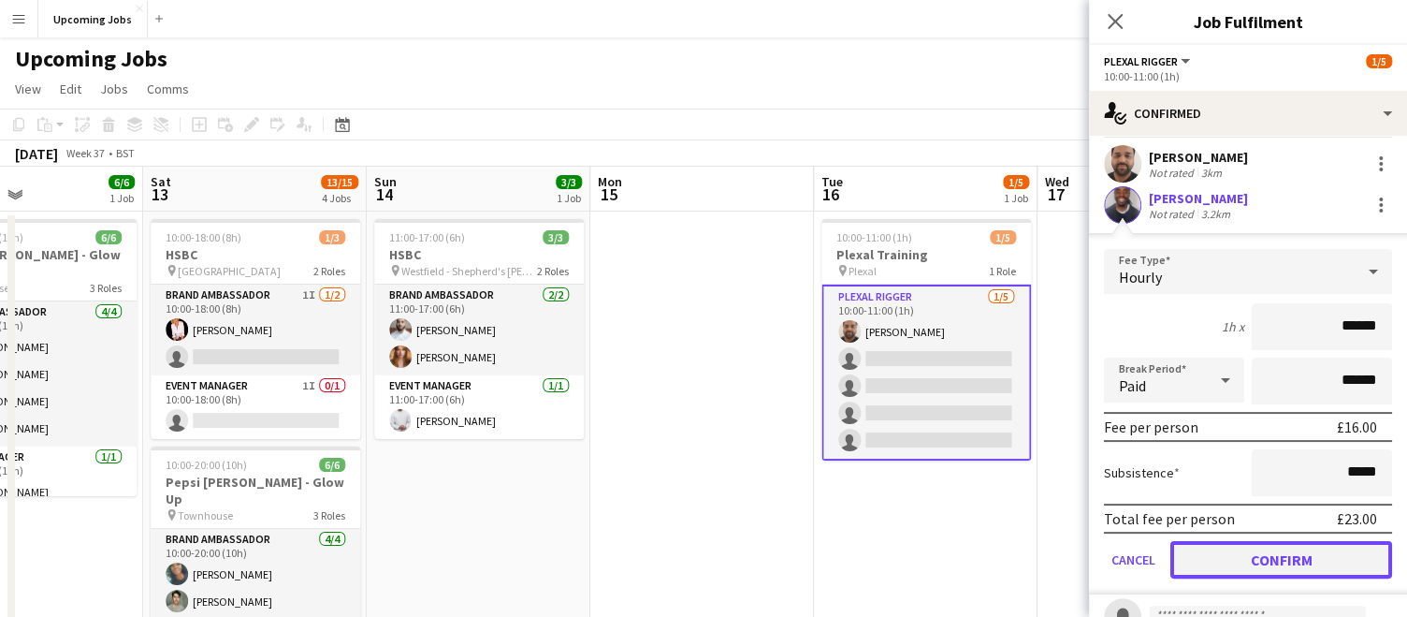
click at [1233, 553] on button "Confirm" at bounding box center [1282, 559] width 222 height 37
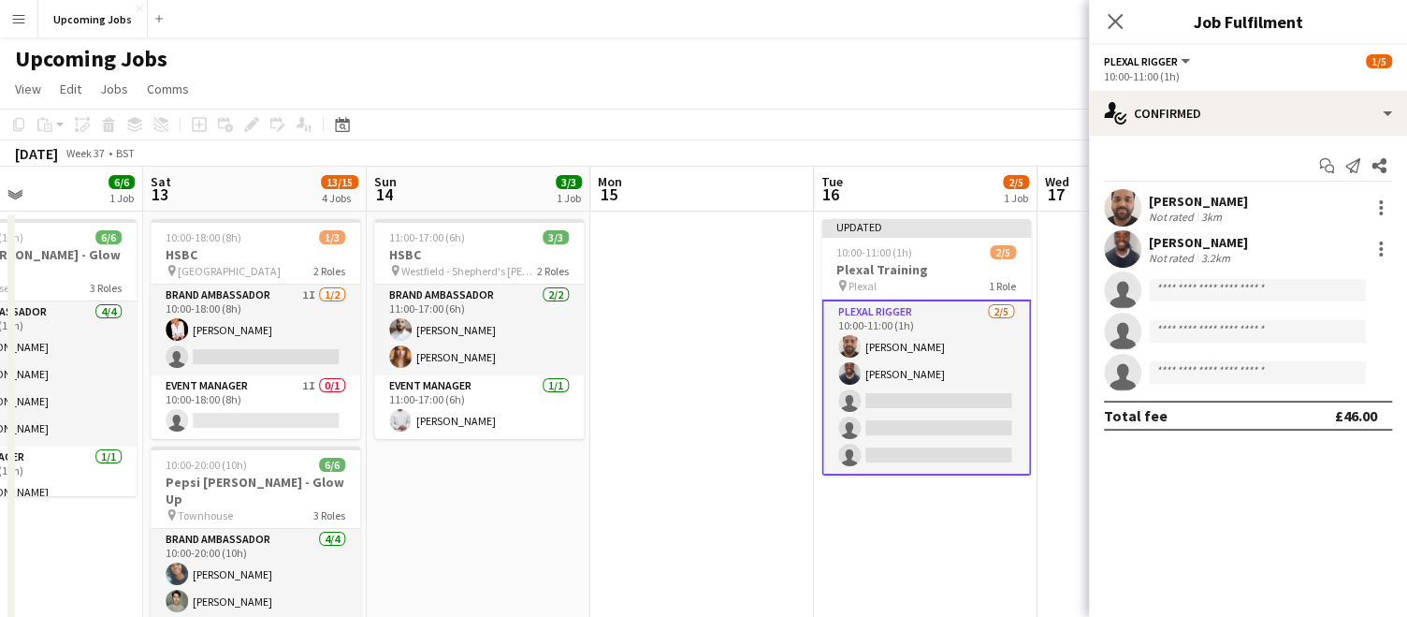
scroll to position [0, 0]
click at [1170, 288] on input at bounding box center [1257, 290] width 217 height 22
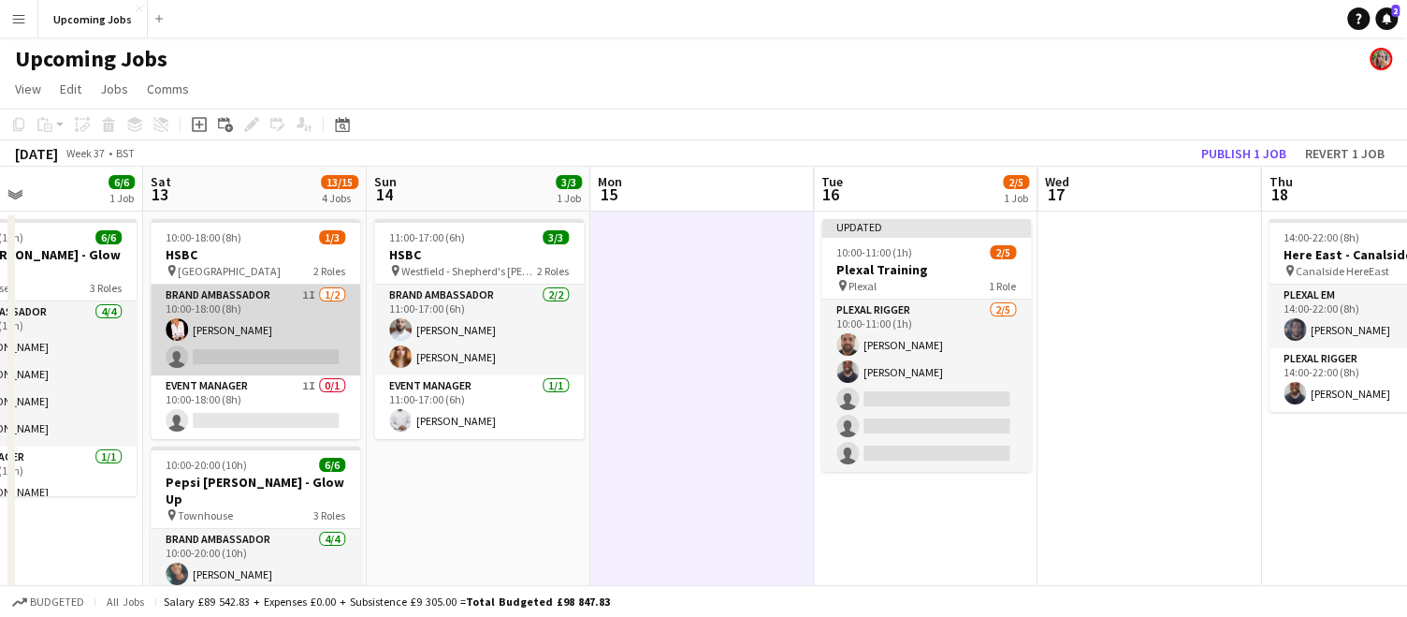
scroll to position [0, 750]
click at [239, 346] on app-card-role "Brand Ambassador 1I [DATE] 10:00-18:00 (8h) [PERSON_NAME] single-neutral-actions" at bounding box center [258, 329] width 210 height 91
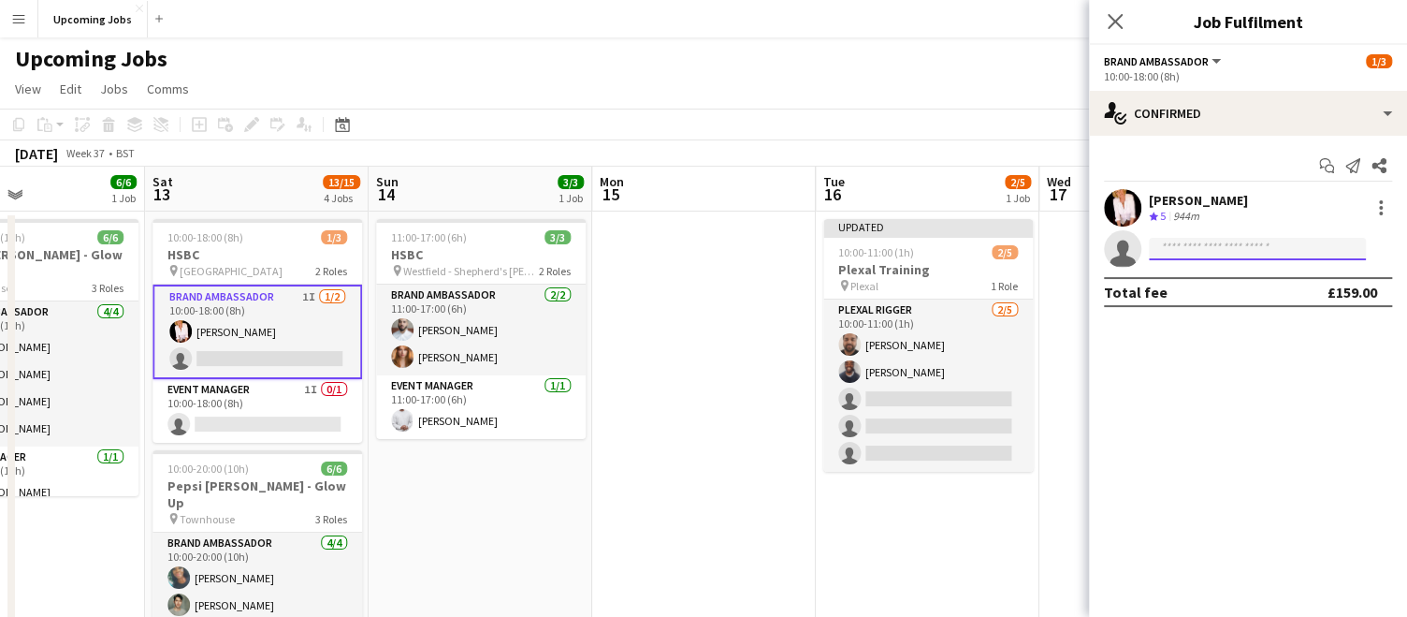
click at [1187, 244] on input at bounding box center [1257, 249] width 217 height 22
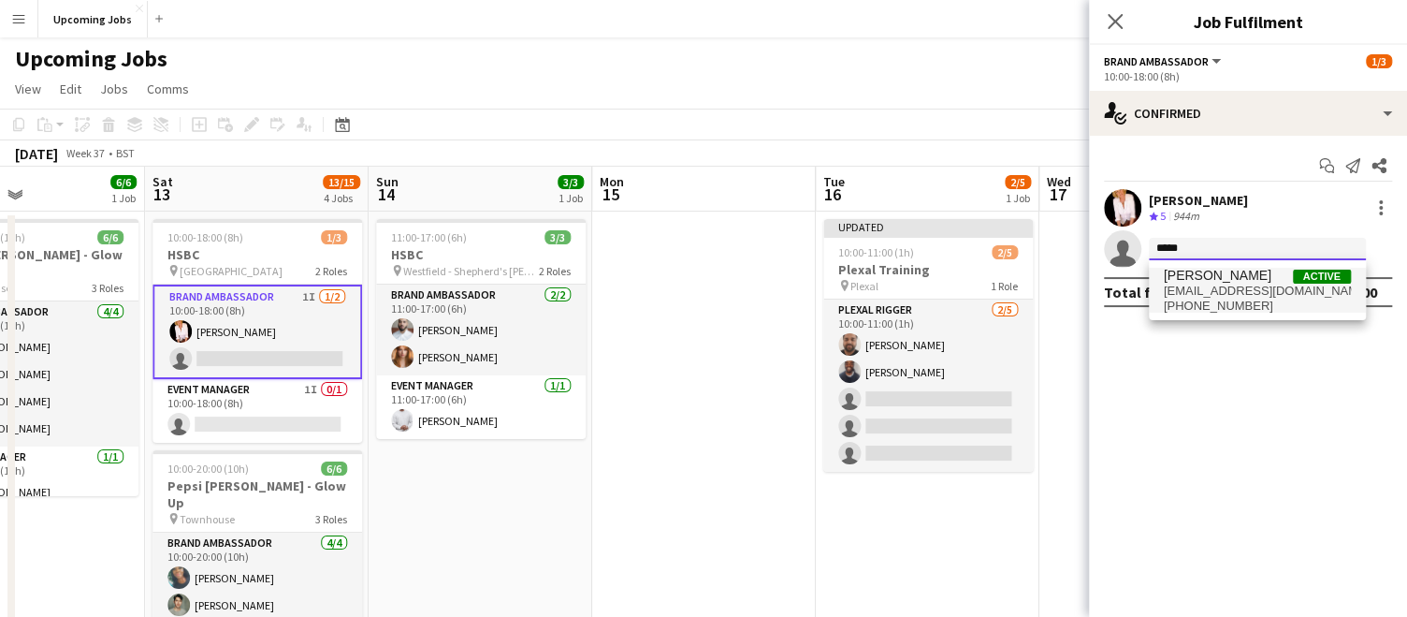
type input "*****"
click at [1230, 291] on span "[EMAIL_ADDRESS][DOMAIN_NAME]" at bounding box center [1257, 291] width 187 height 15
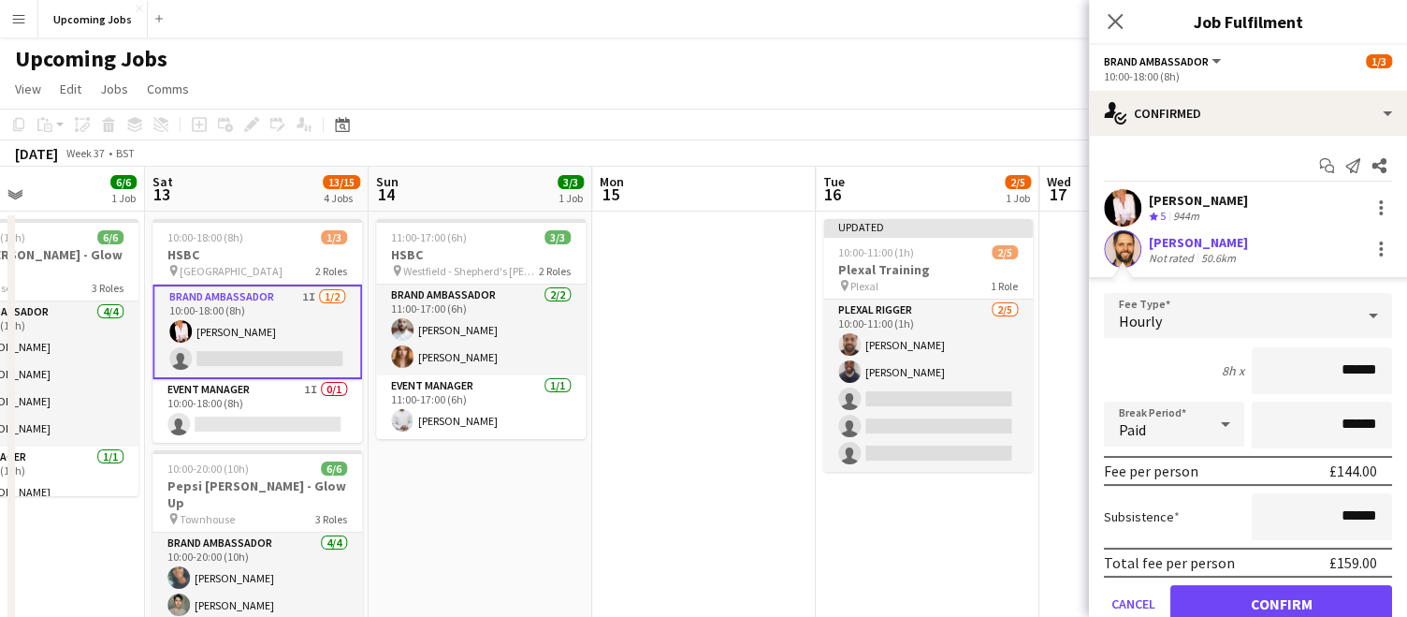
scroll to position [47, 0]
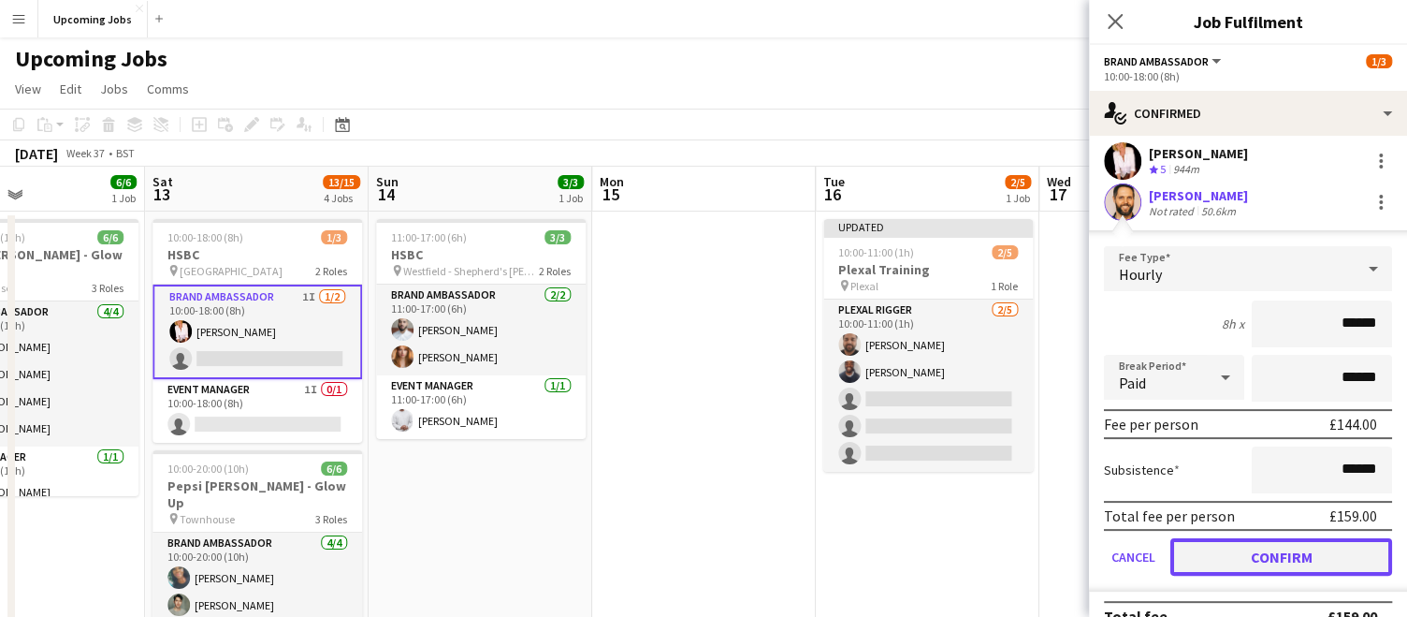
click at [1243, 548] on button "Confirm" at bounding box center [1282, 556] width 222 height 37
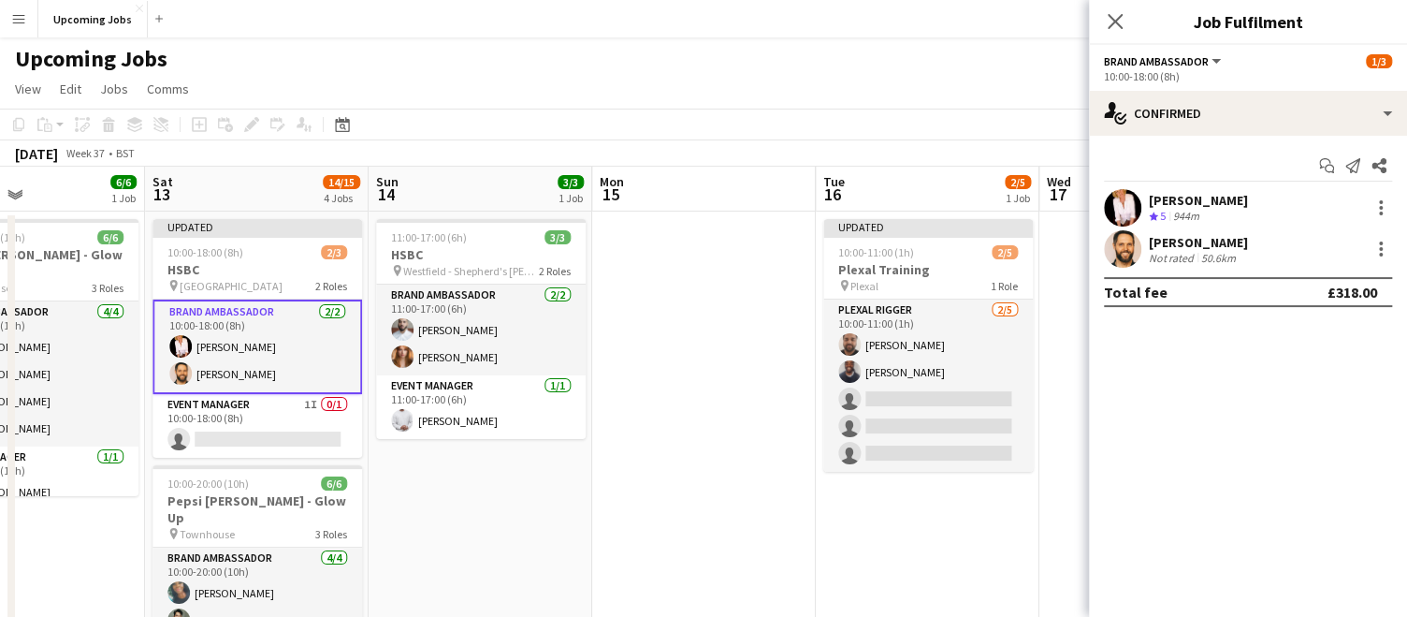
scroll to position [0, 0]
click at [1115, 240] on app-user-avatar at bounding box center [1122, 248] width 37 height 37
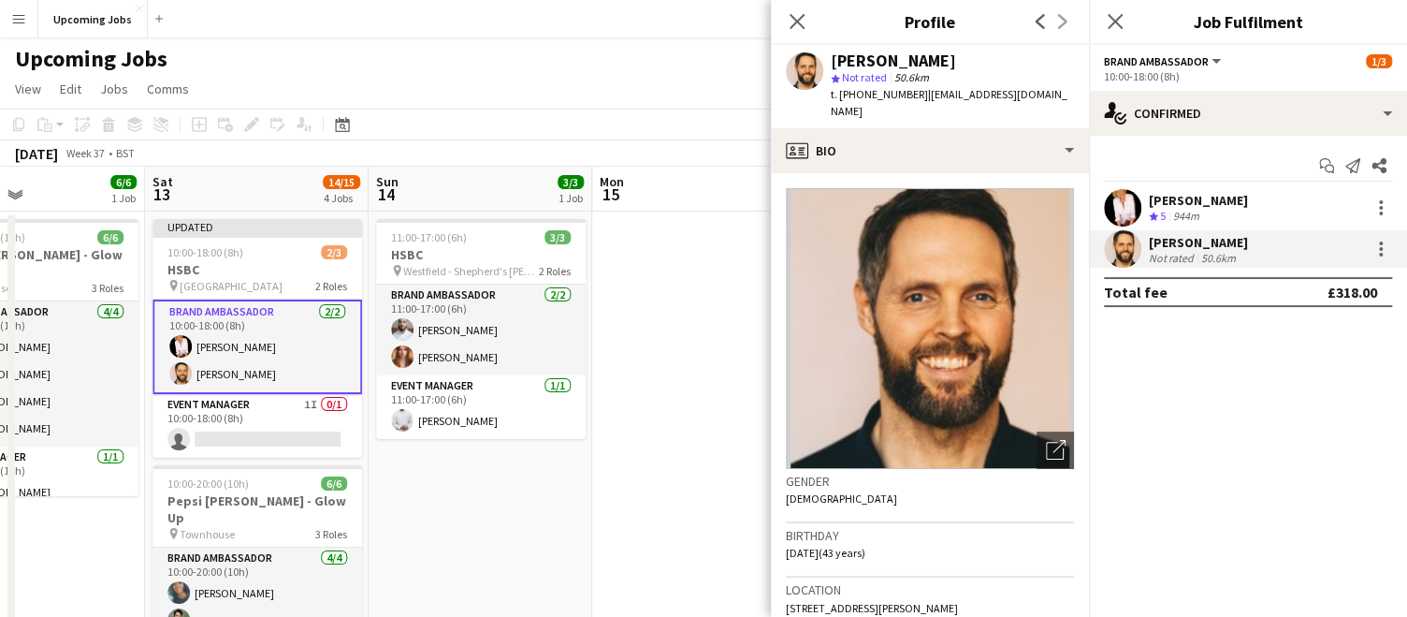
click at [943, 298] on img at bounding box center [930, 328] width 288 height 281
click at [796, 20] on icon at bounding box center [797, 21] width 18 height 18
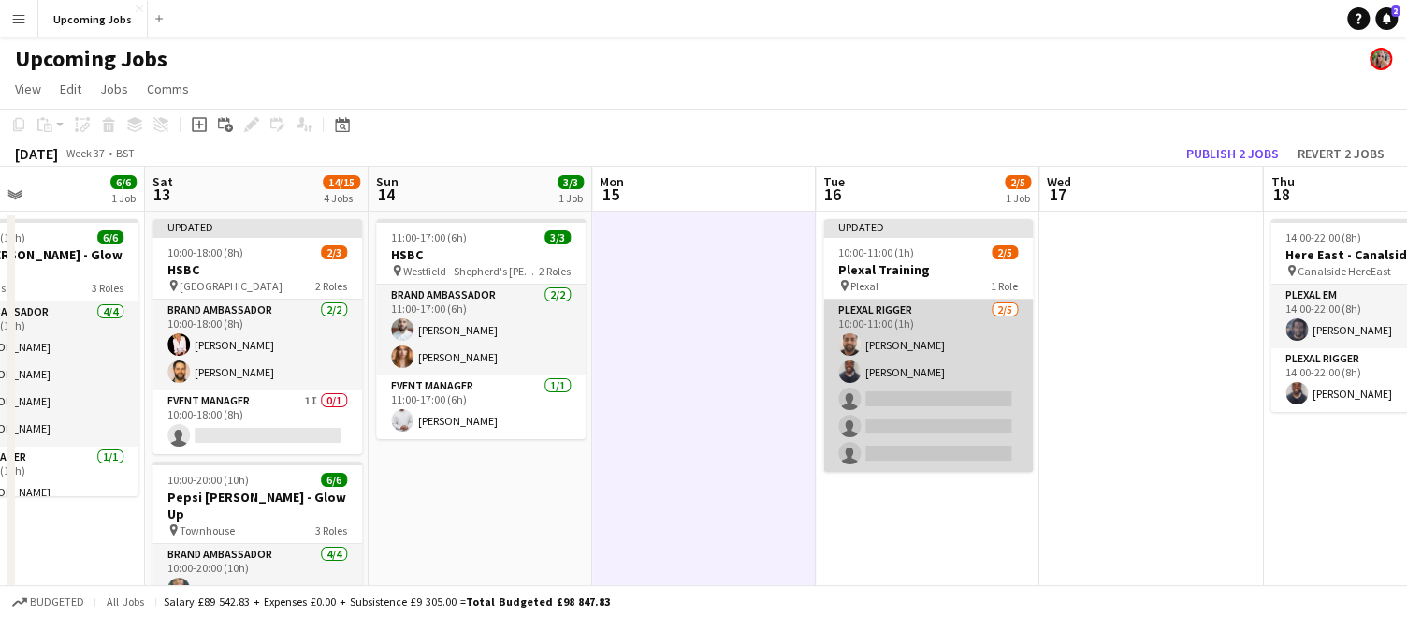
click at [898, 369] on app-card-role "Plexal Rigger [DATE] 10:00-11:00 (1h) [PERSON_NAME] [PERSON_NAME] single-neutra…" at bounding box center [928, 385] width 210 height 172
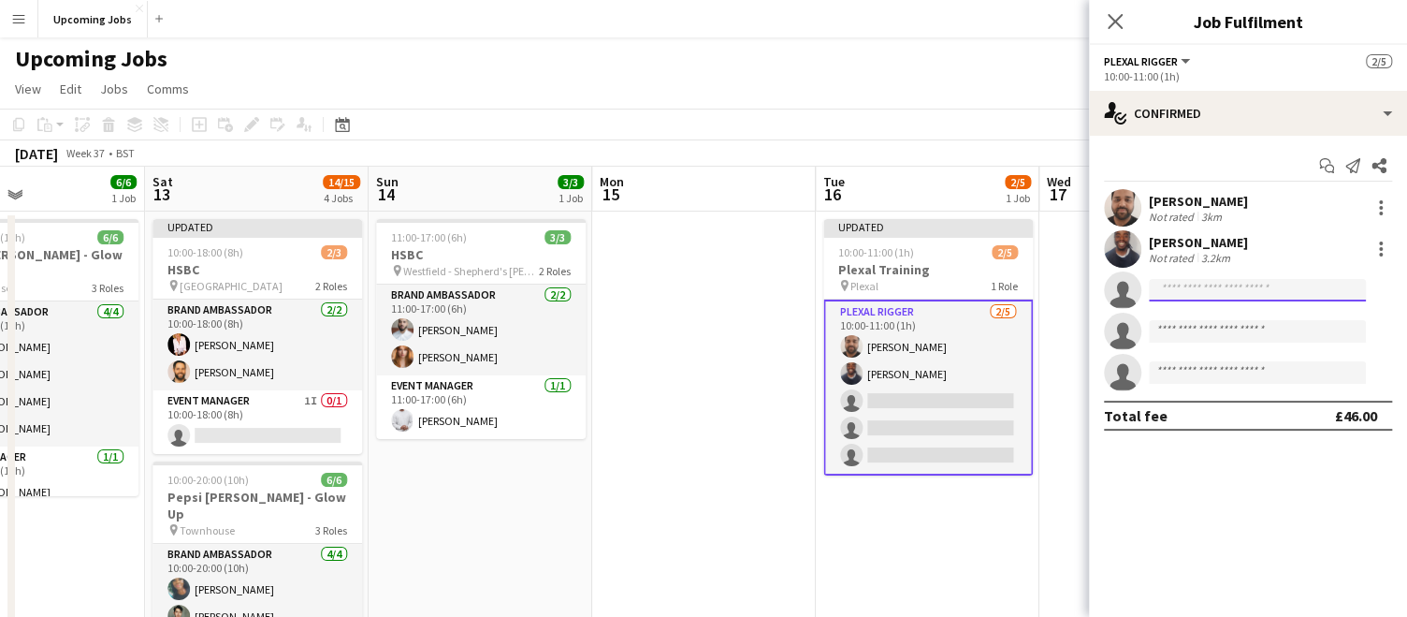
click at [1212, 288] on input at bounding box center [1257, 290] width 217 height 22
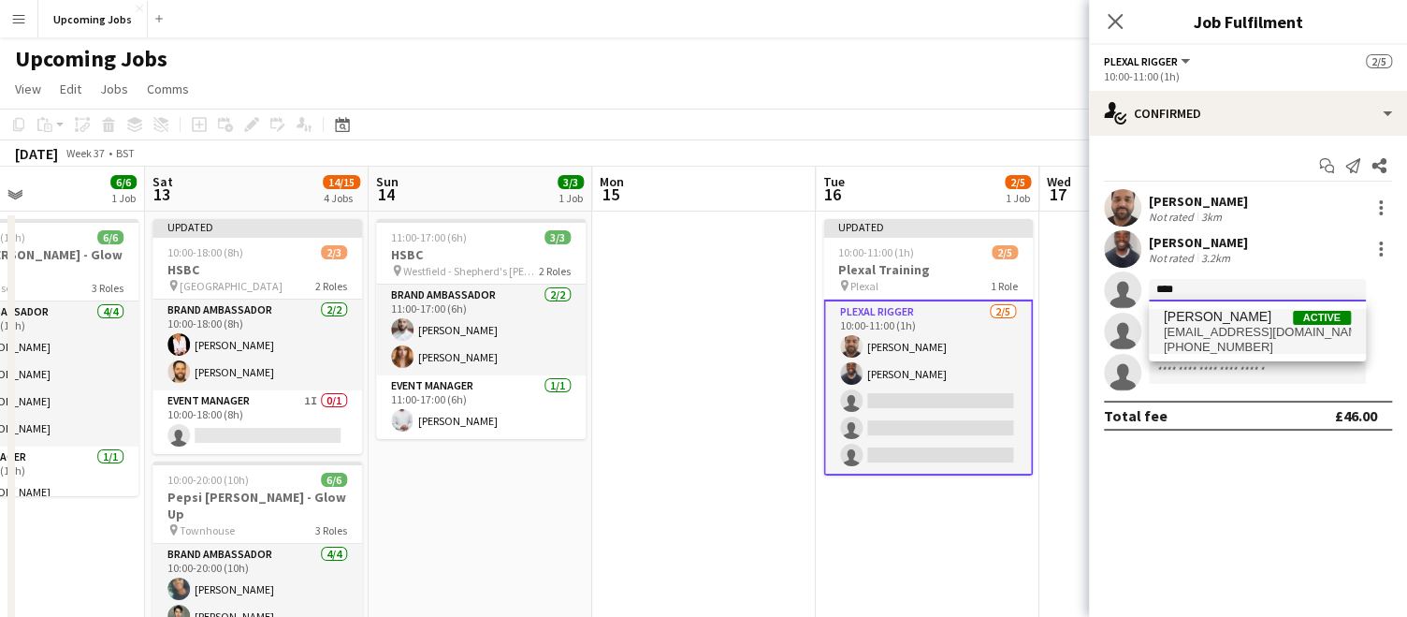
type input "****"
click at [1240, 328] on span "[EMAIL_ADDRESS][DOMAIN_NAME]" at bounding box center [1257, 332] width 187 height 15
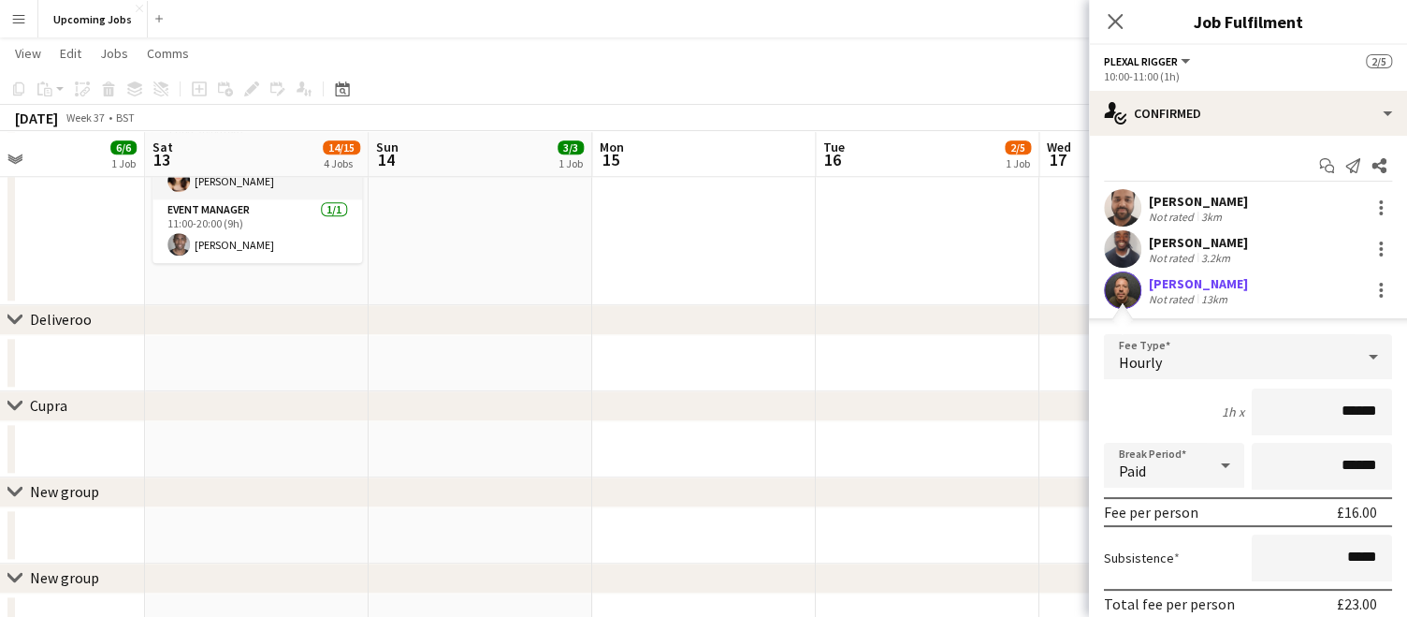
scroll to position [197, 0]
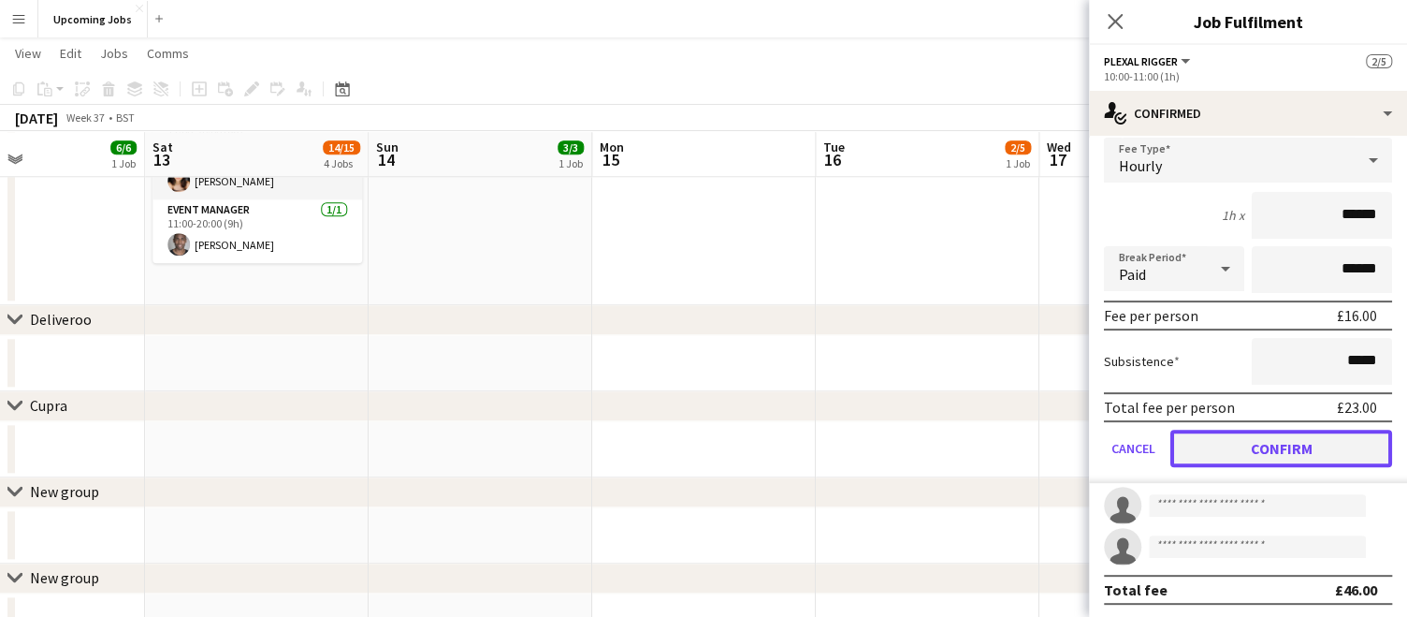
click at [1289, 456] on button "Confirm" at bounding box center [1282, 448] width 222 height 37
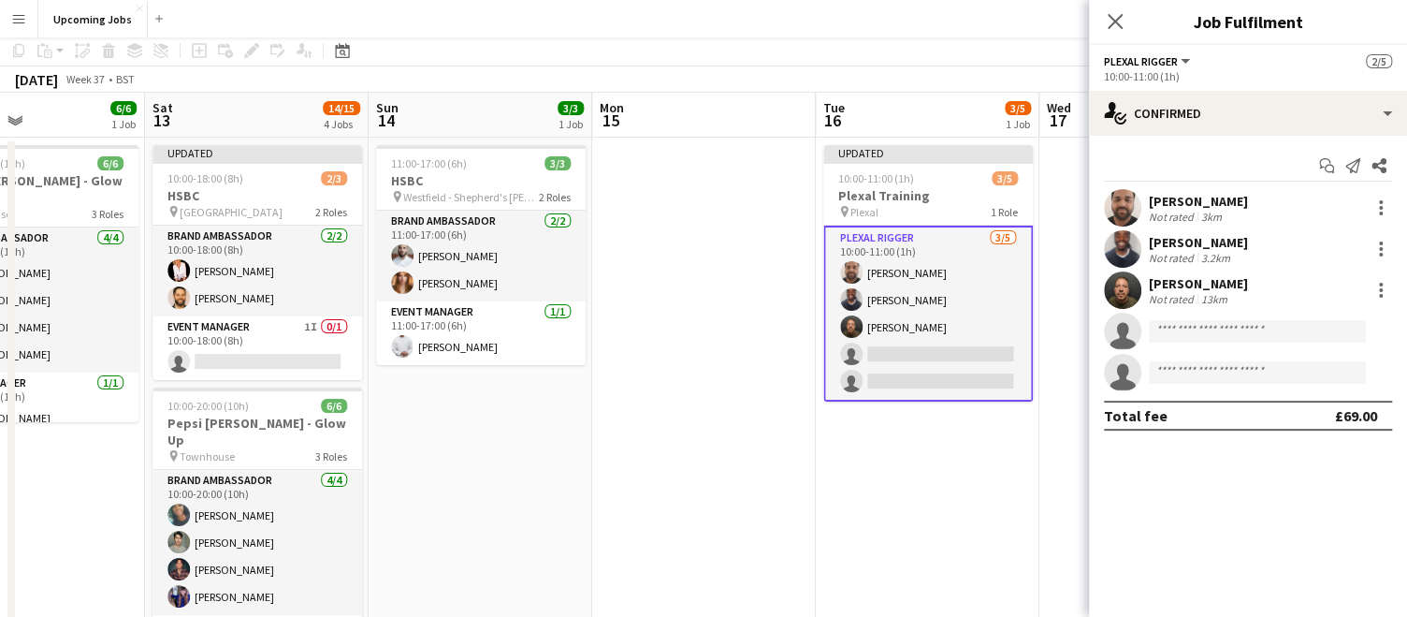
scroll to position [0, 0]
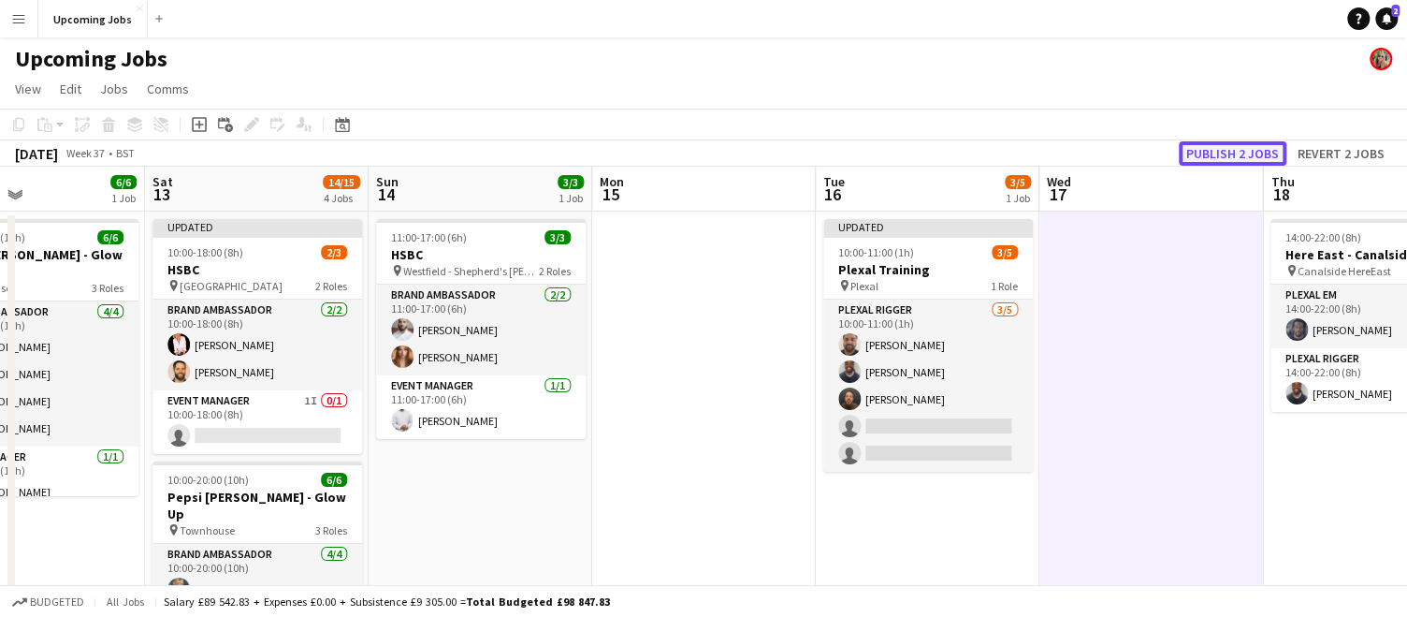
click at [1216, 152] on button "Publish 2 jobs" at bounding box center [1233, 153] width 108 height 24
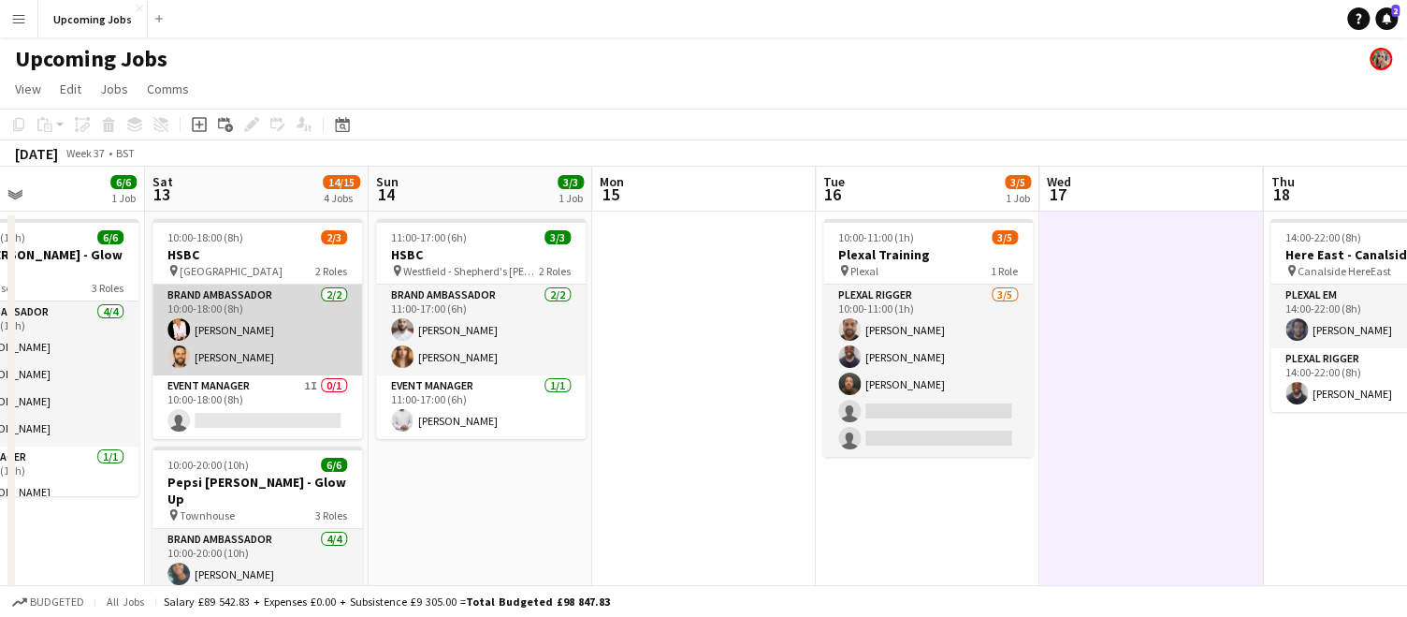
click at [210, 355] on app-card-role "Brand Ambassador [DATE] 10:00-18:00 (8h) [PERSON_NAME] [PERSON_NAME]" at bounding box center [258, 329] width 210 height 91
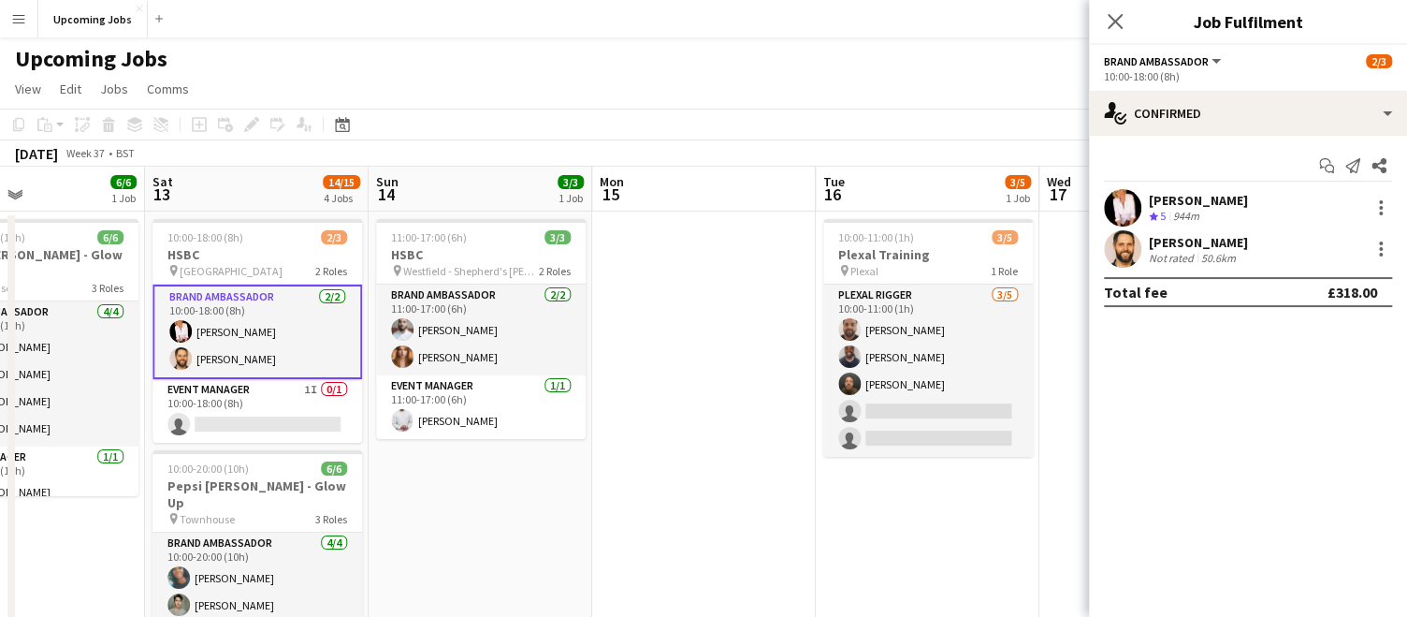
click at [1252, 251] on div "[PERSON_NAME] Not rated 50.6km" at bounding box center [1248, 248] width 318 height 37
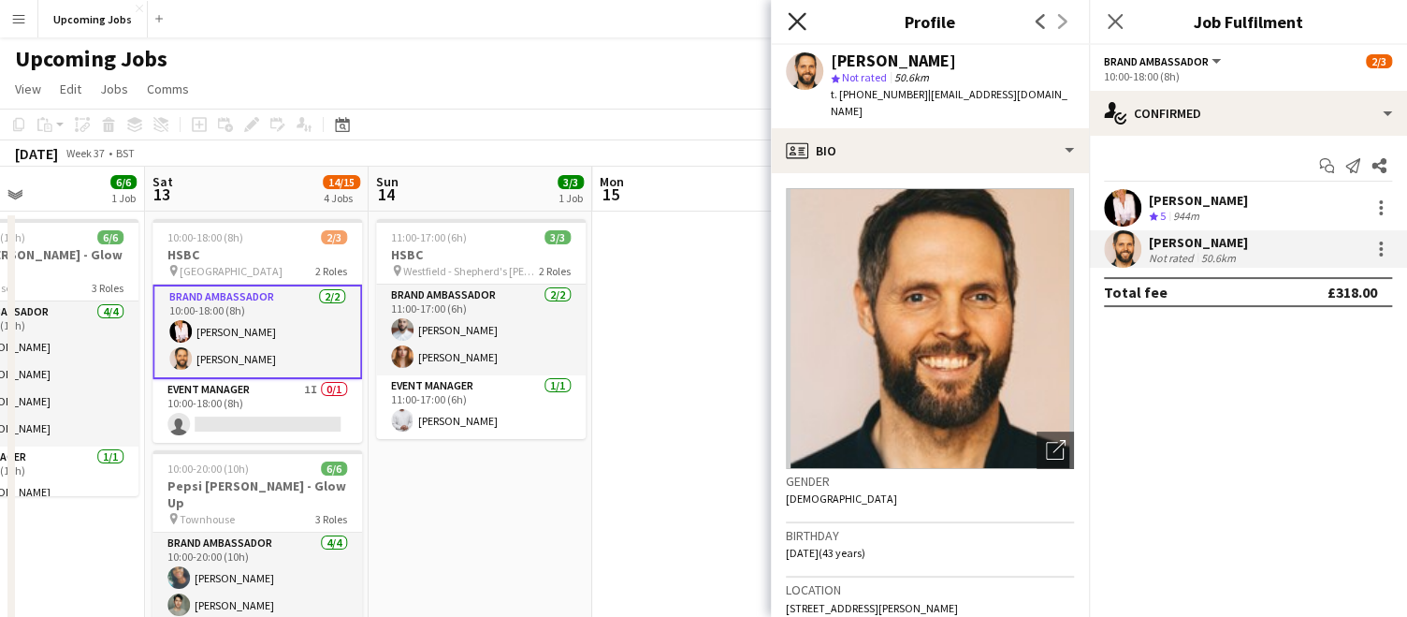
click at [792, 20] on icon "Close pop-in" at bounding box center [797, 21] width 18 height 18
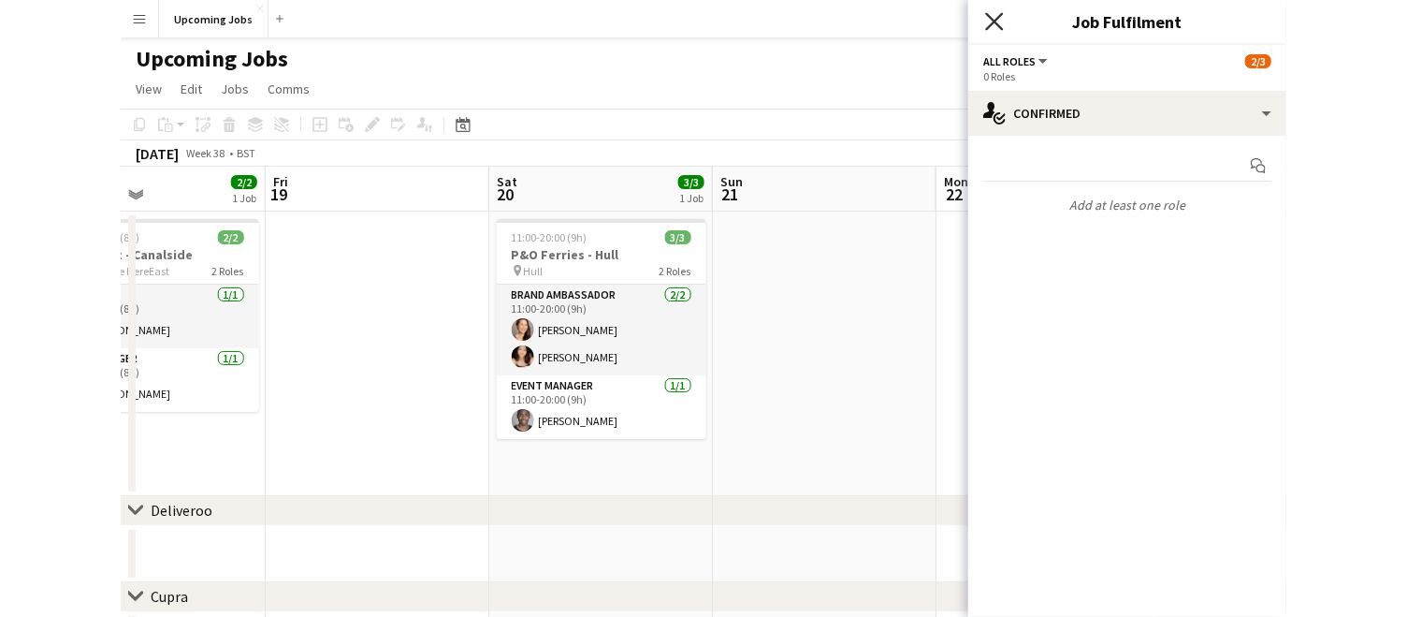
scroll to position [0, 750]
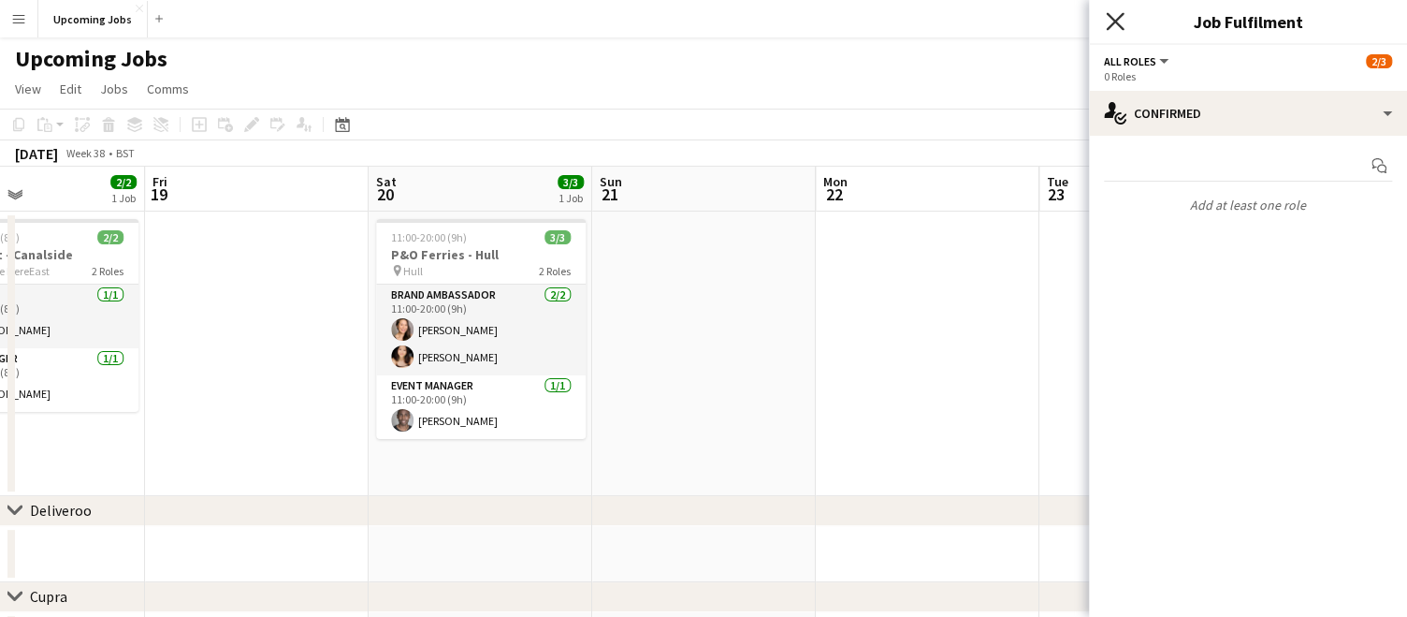
click at [1114, 19] on icon at bounding box center [1115, 21] width 18 height 18
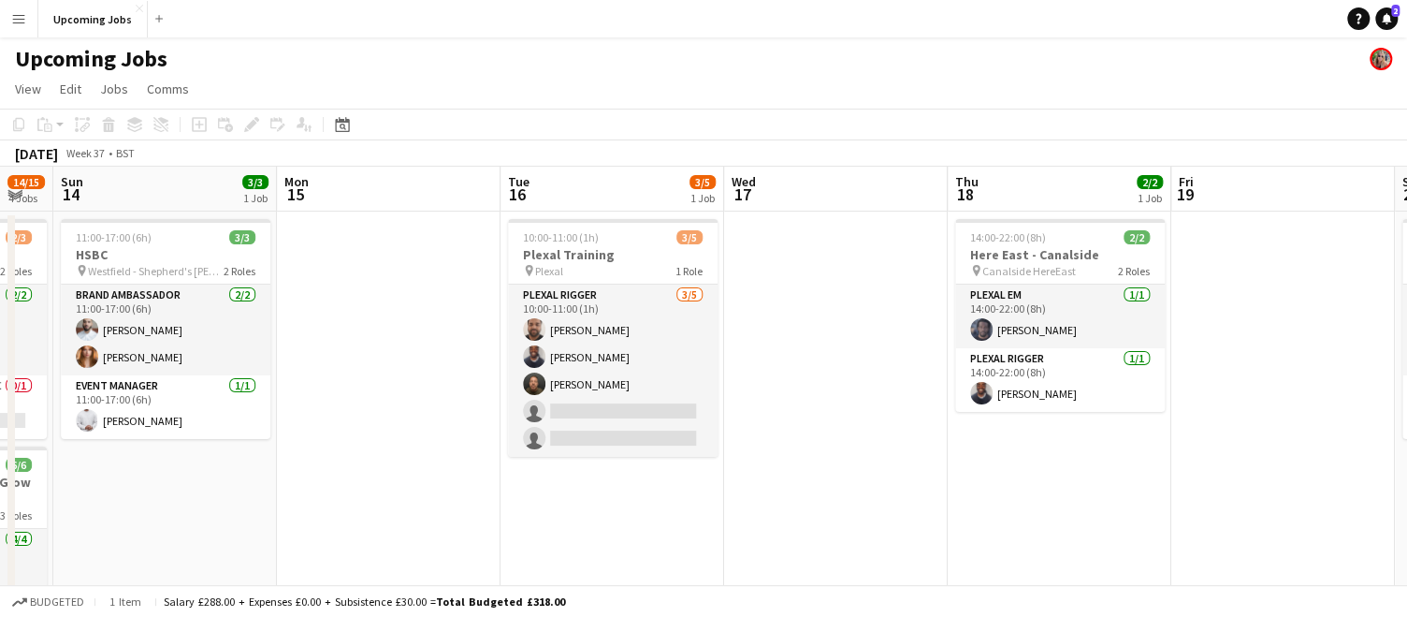
scroll to position [0, 390]
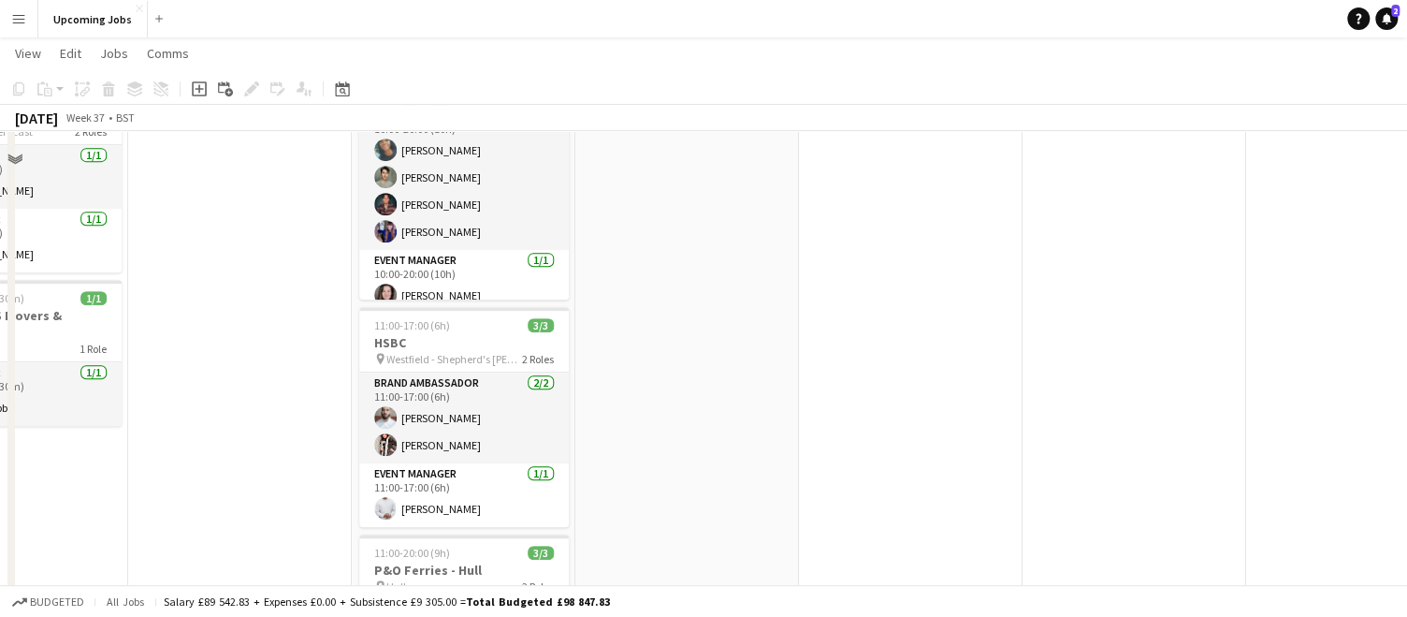
scroll to position [0, 0]
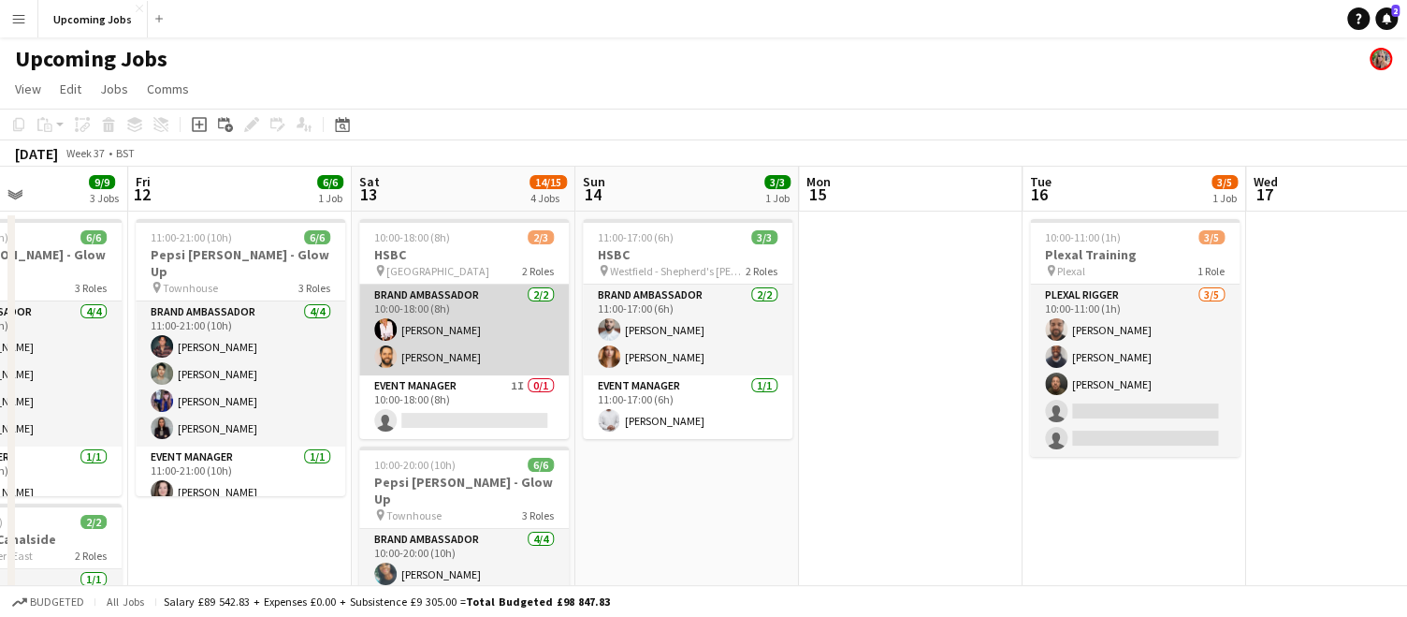
click at [386, 338] on app-user-avatar at bounding box center [385, 329] width 22 height 22
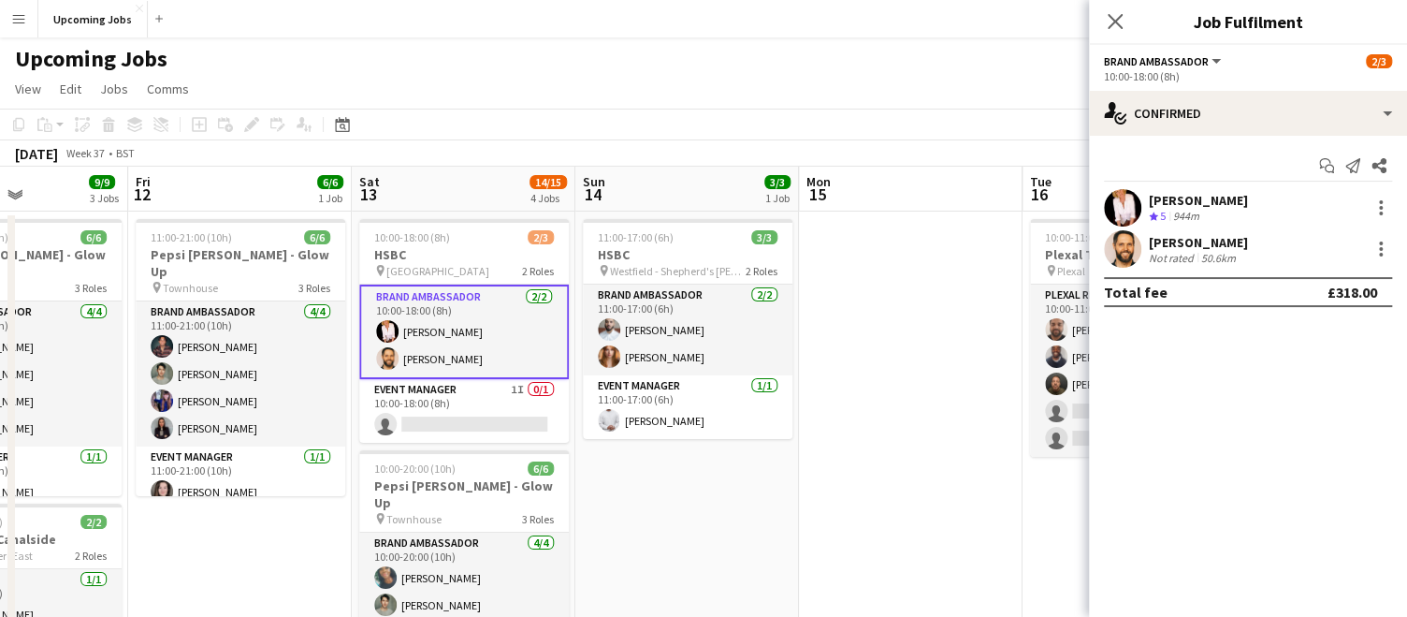
click at [1123, 197] on app-user-avatar at bounding box center [1122, 207] width 37 height 37
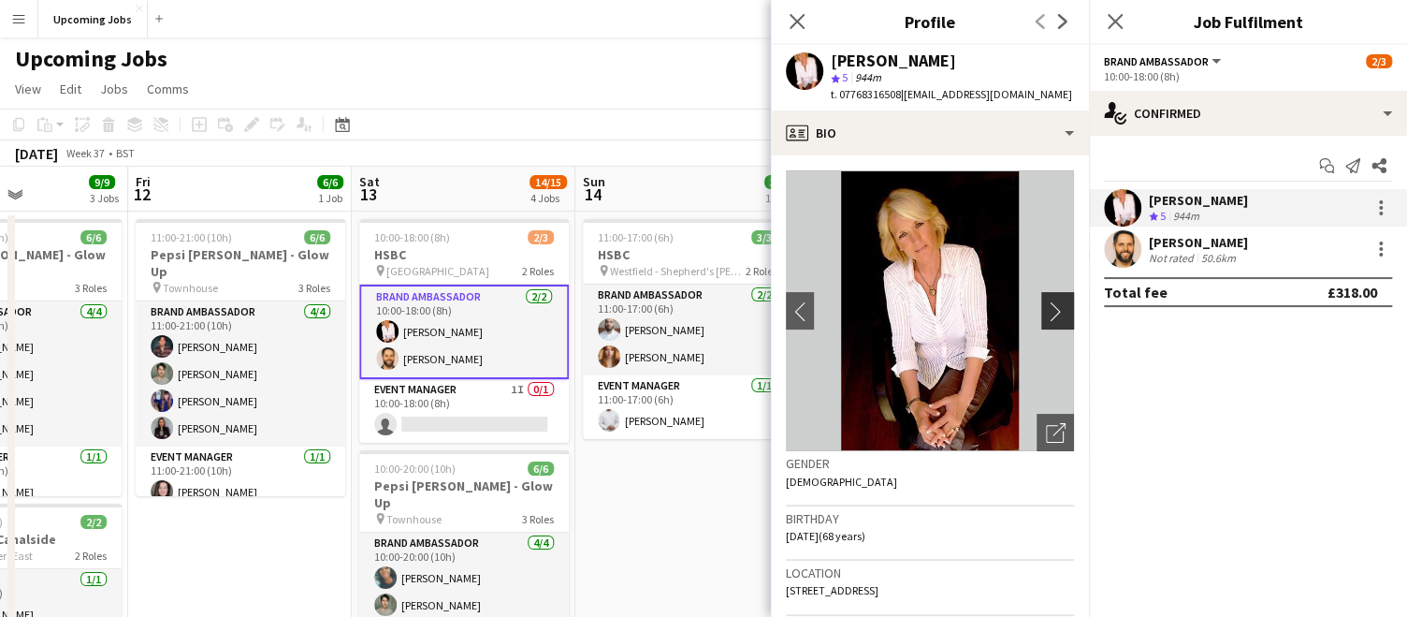
click at [1048, 317] on app-icon "chevron-right" at bounding box center [1060, 311] width 29 height 20
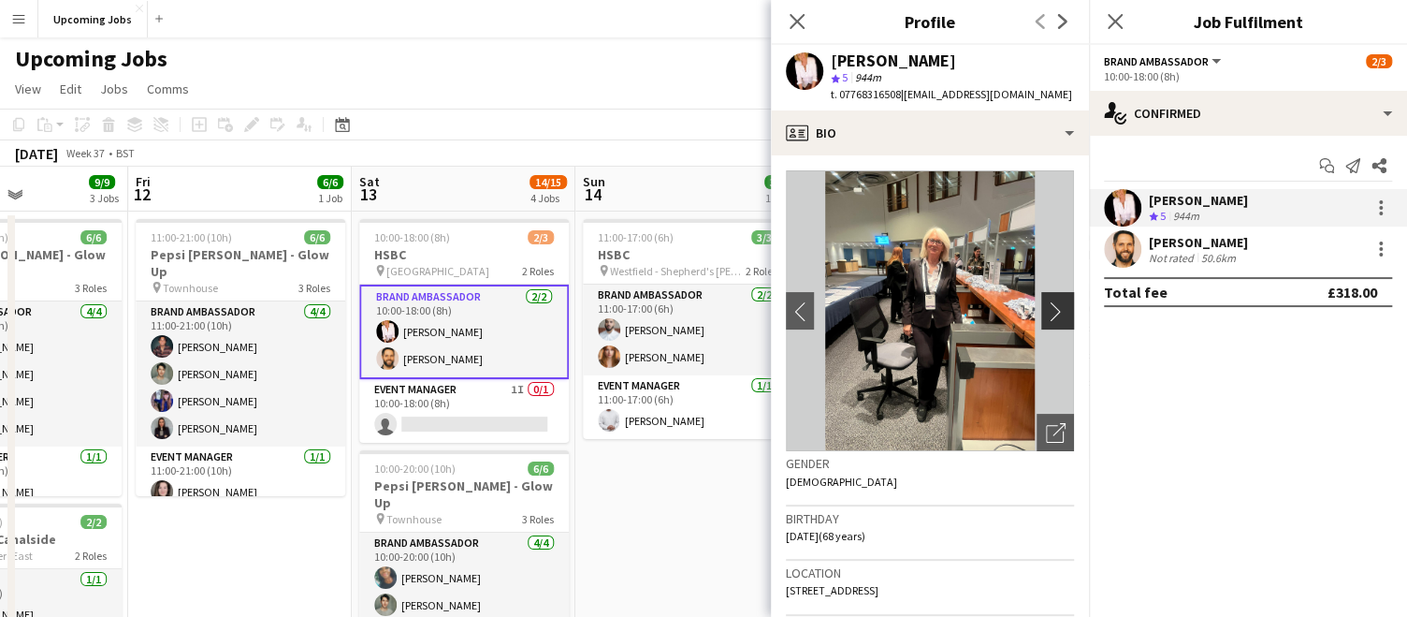
click at [1048, 315] on app-icon "chevron-right" at bounding box center [1060, 311] width 29 height 20
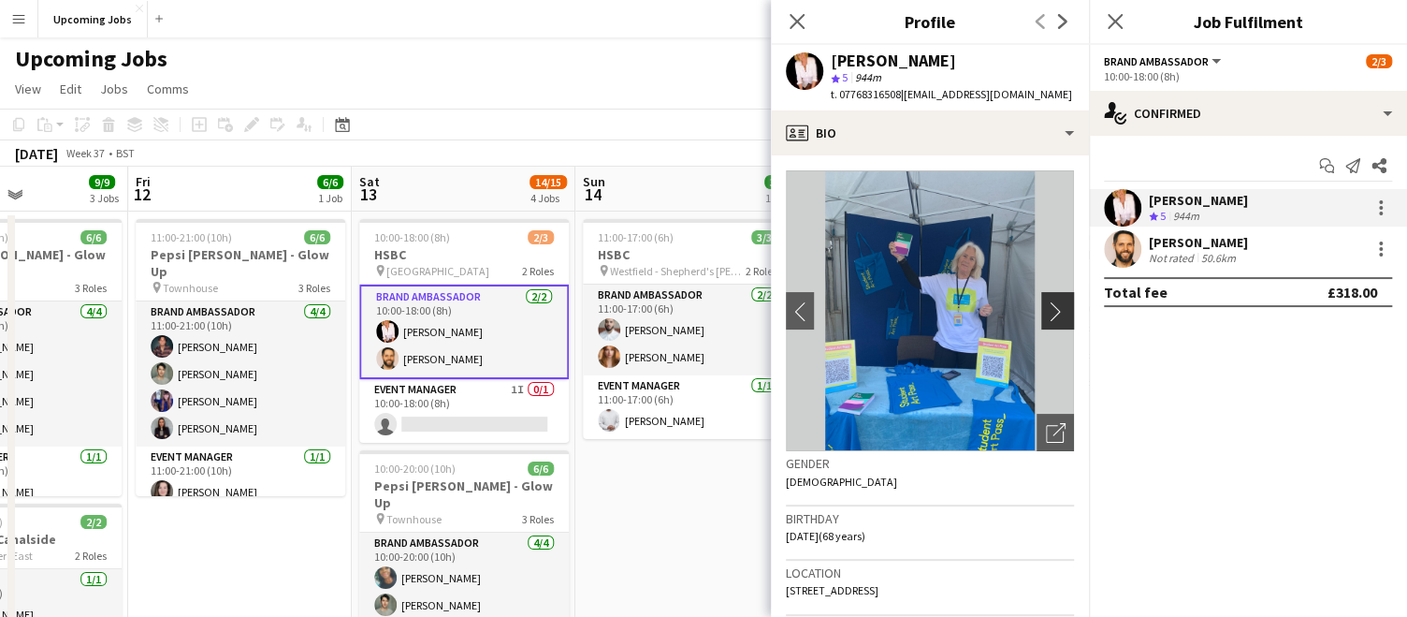
click at [1048, 315] on app-icon "chevron-right" at bounding box center [1060, 311] width 29 height 20
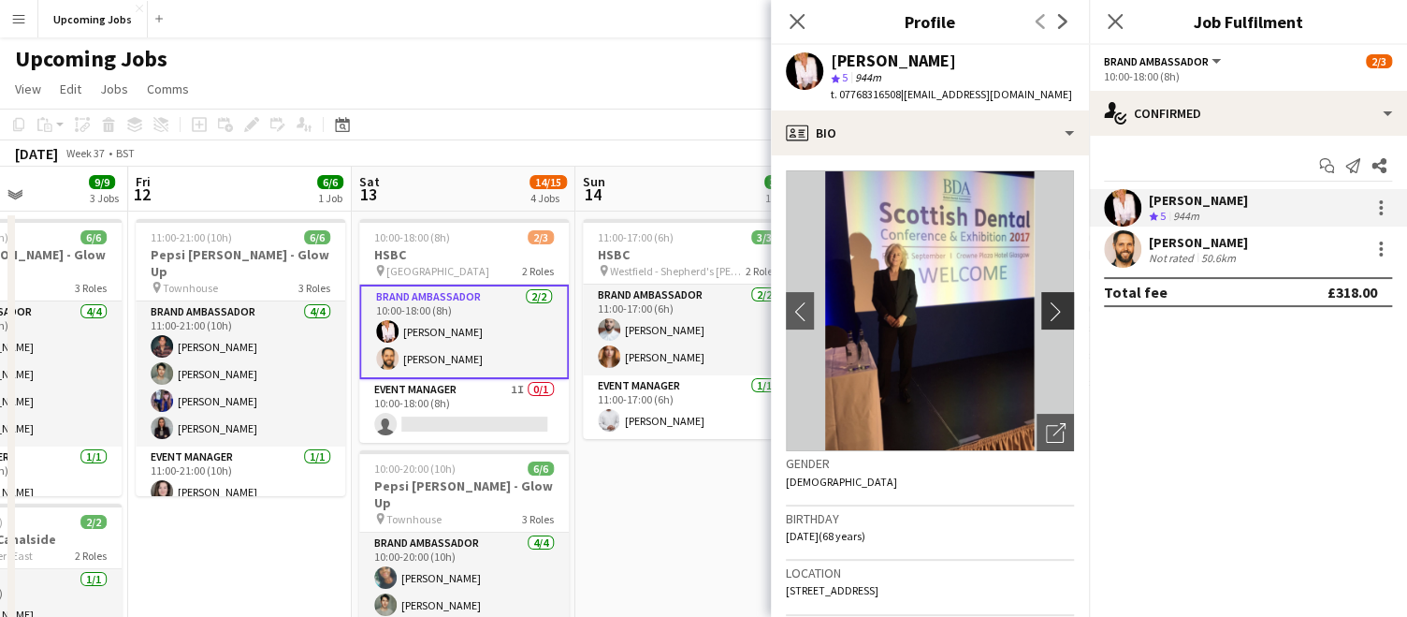
click at [1048, 315] on app-icon "chevron-right" at bounding box center [1060, 311] width 29 height 20
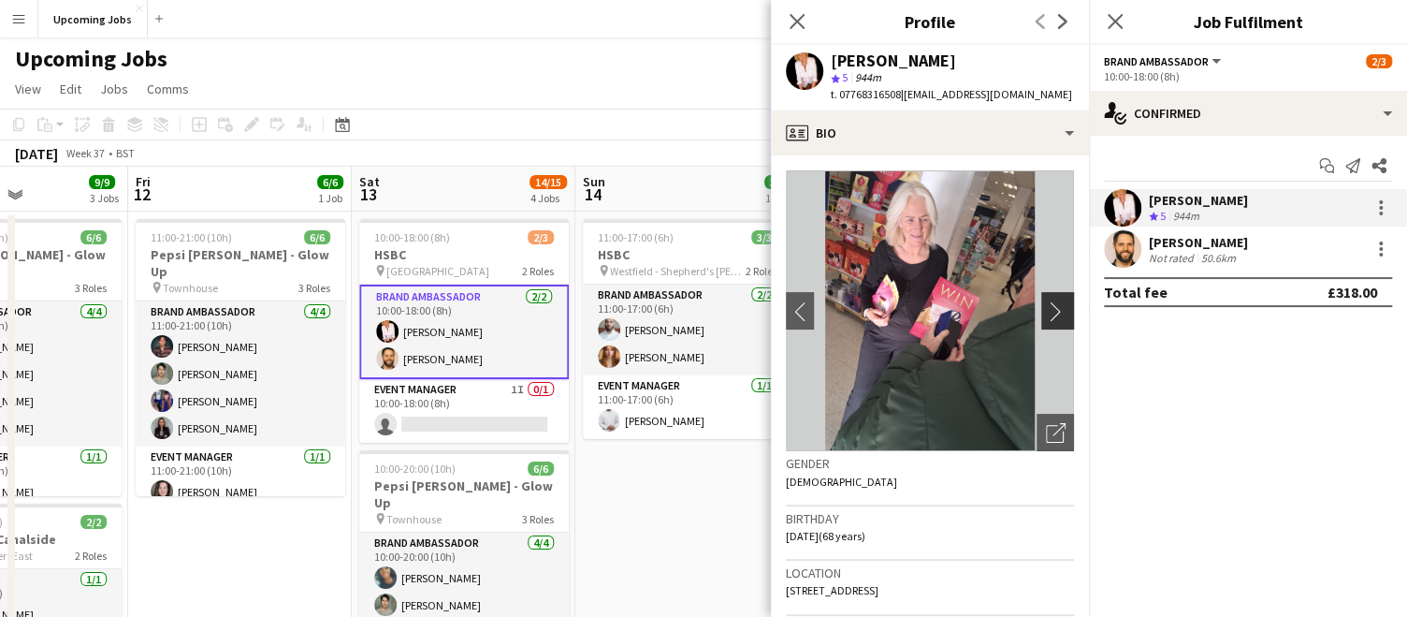
click at [1048, 315] on app-icon "chevron-right" at bounding box center [1060, 311] width 29 height 20
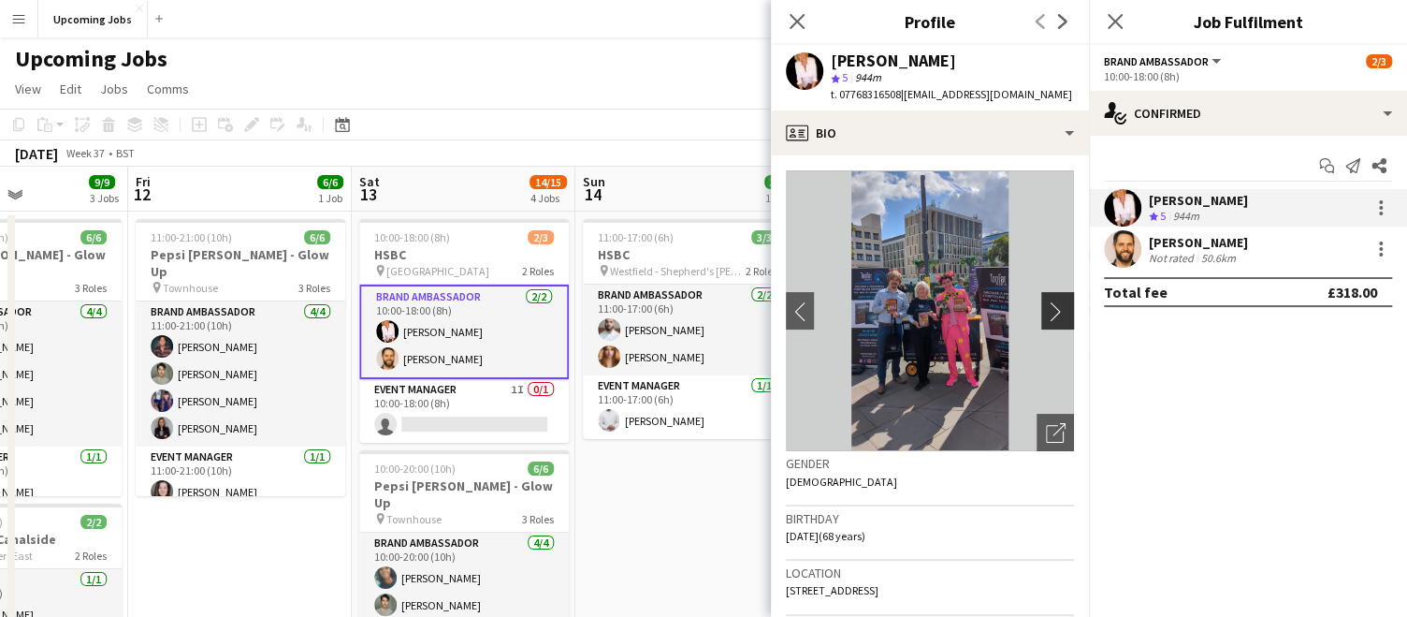
click at [1047, 315] on app-icon "chevron-right" at bounding box center [1060, 311] width 29 height 20
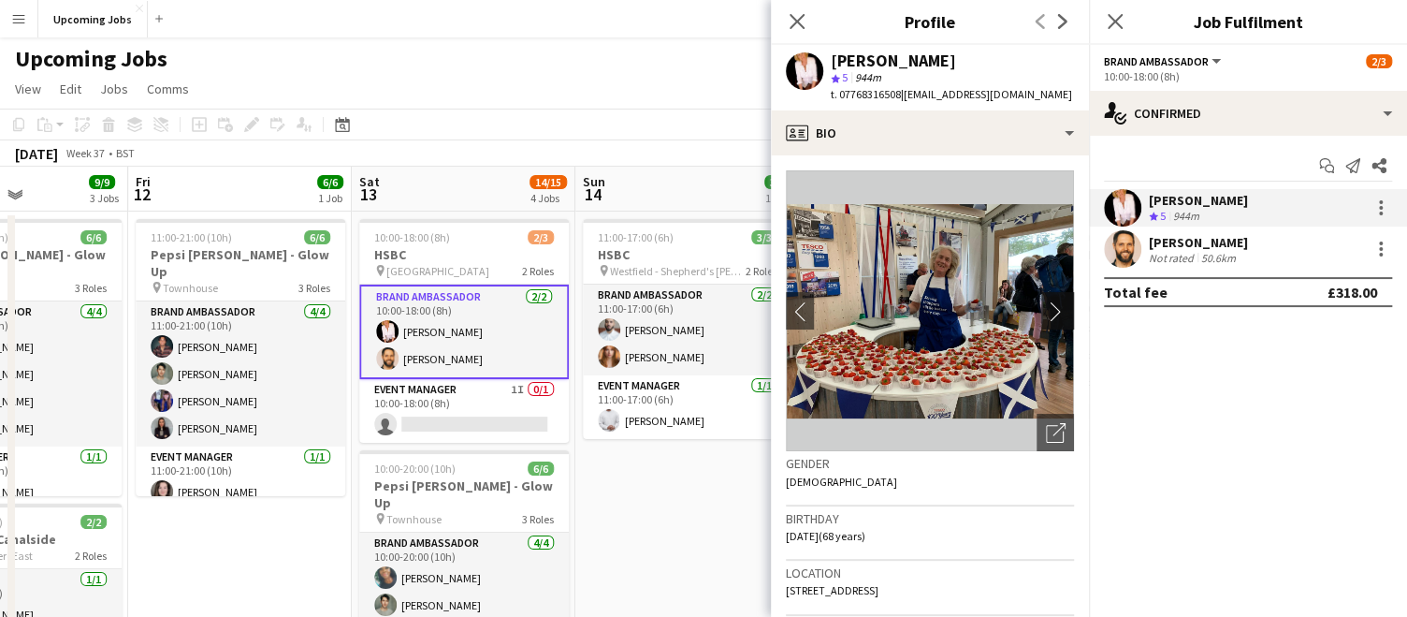
click at [1047, 315] on app-icon "chevron-right" at bounding box center [1060, 311] width 29 height 20
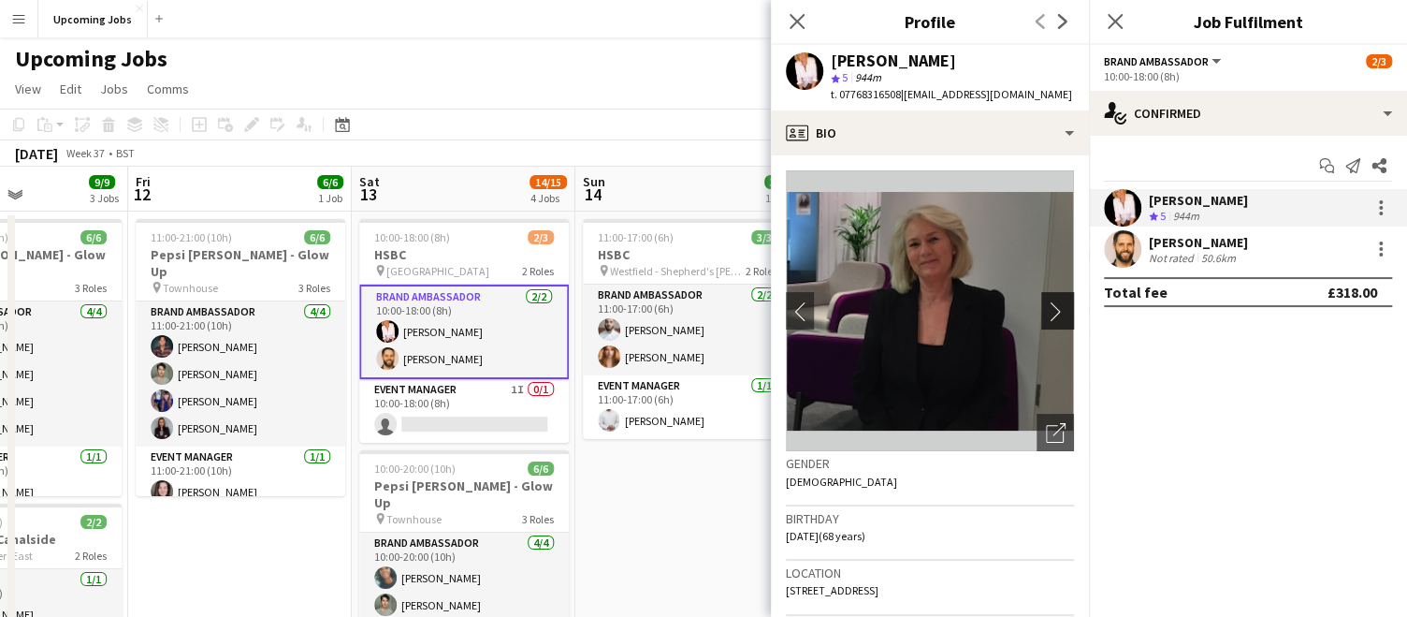
click at [1047, 315] on app-icon "chevron-right" at bounding box center [1060, 311] width 29 height 20
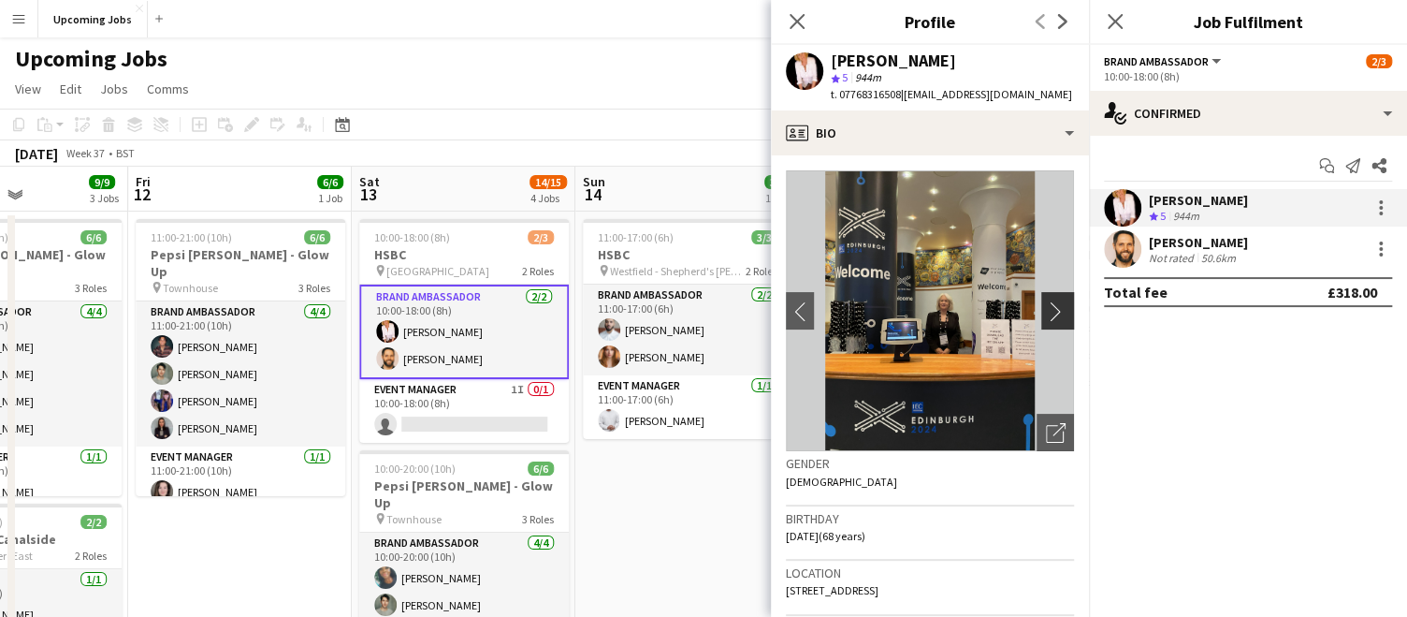
click at [1046, 315] on app-icon "chevron-right" at bounding box center [1060, 311] width 29 height 20
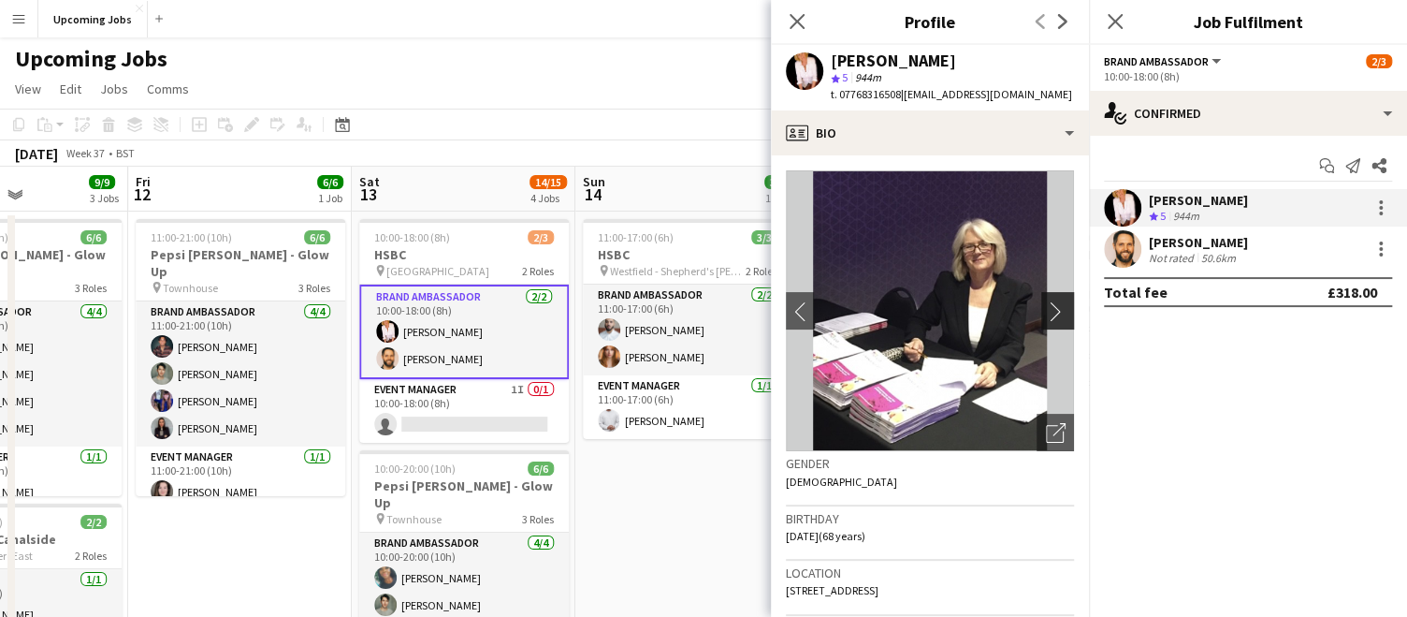
click at [1046, 315] on app-icon "chevron-right" at bounding box center [1060, 311] width 29 height 20
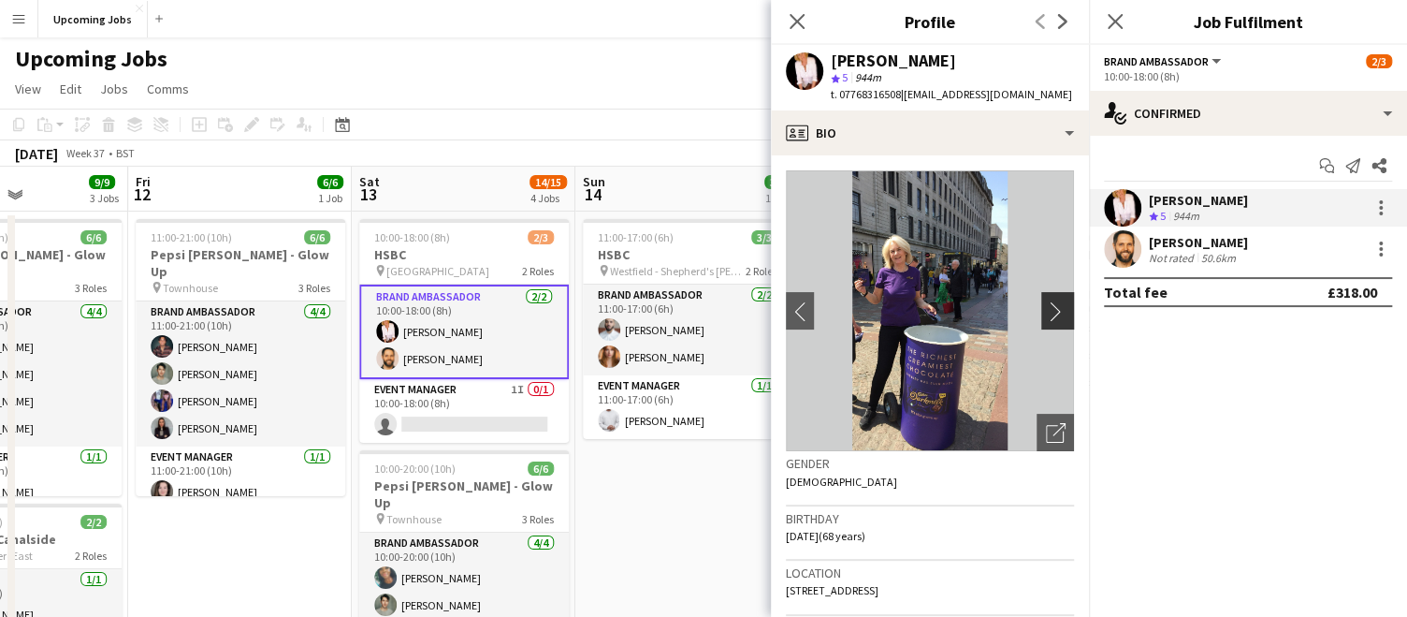
click at [1046, 315] on app-icon "chevron-right" at bounding box center [1060, 311] width 29 height 20
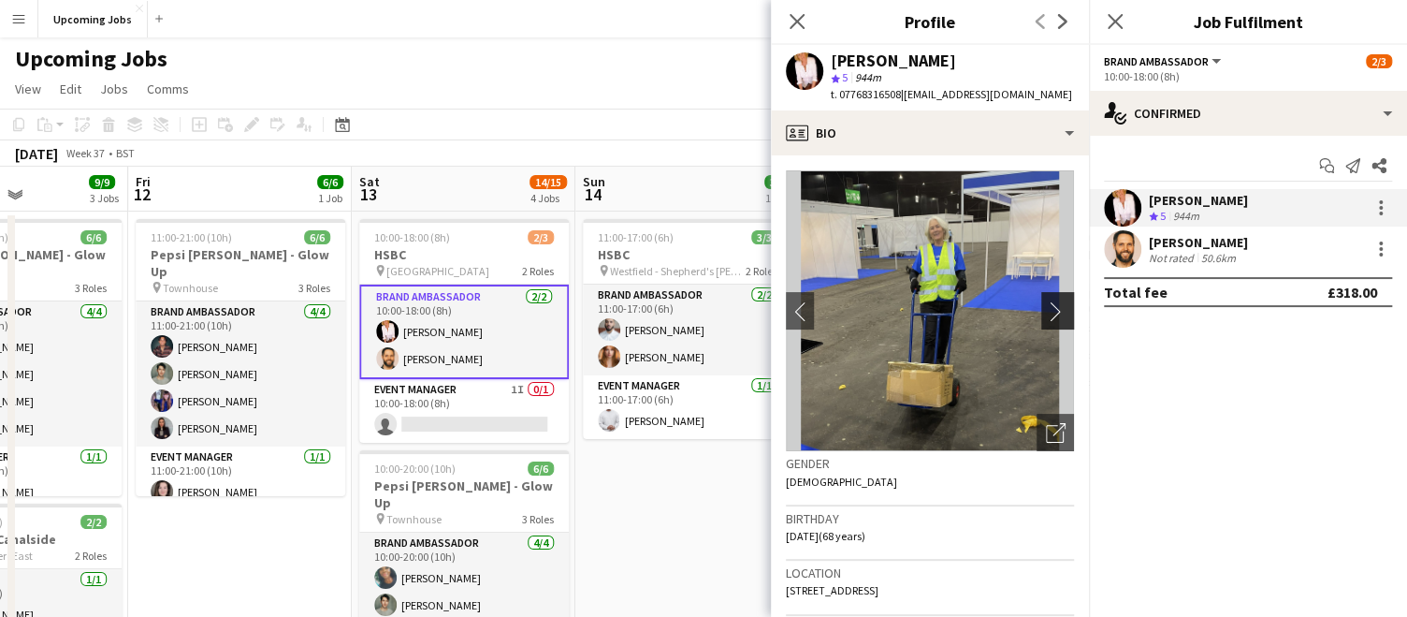
click at [1046, 315] on app-icon "chevron-right" at bounding box center [1060, 311] width 29 height 20
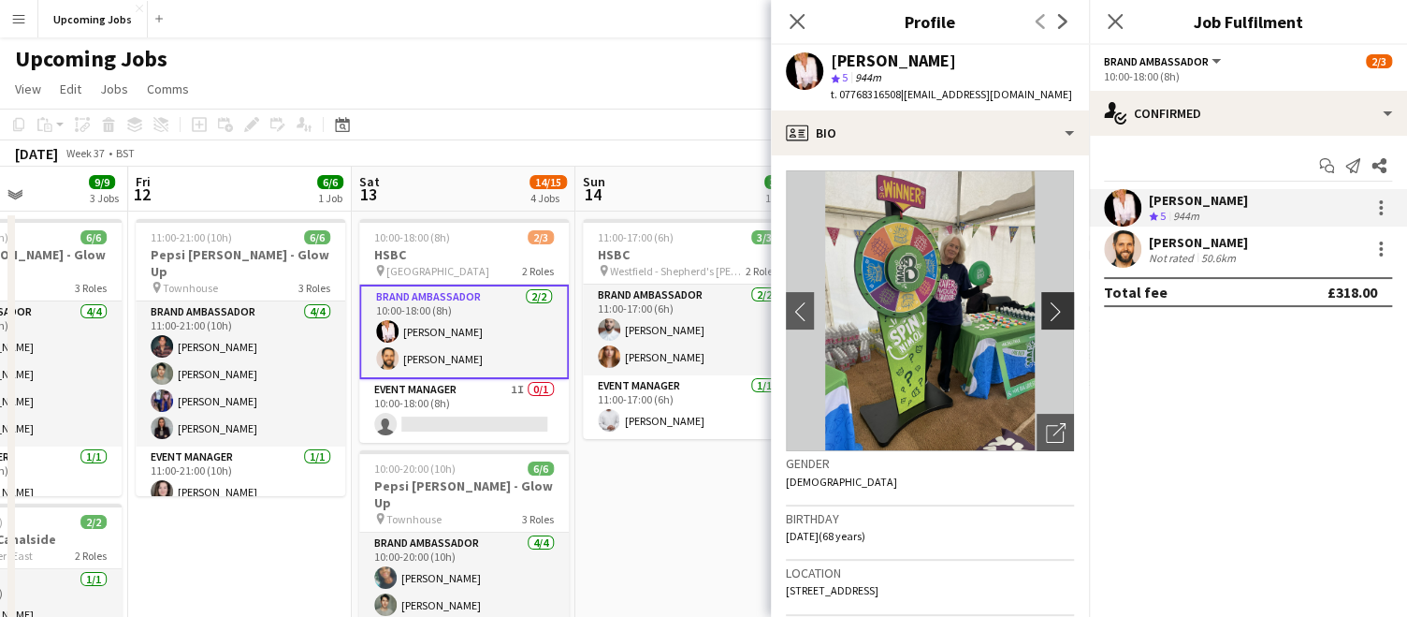
click at [1047, 315] on app-icon "chevron-right" at bounding box center [1060, 311] width 29 height 20
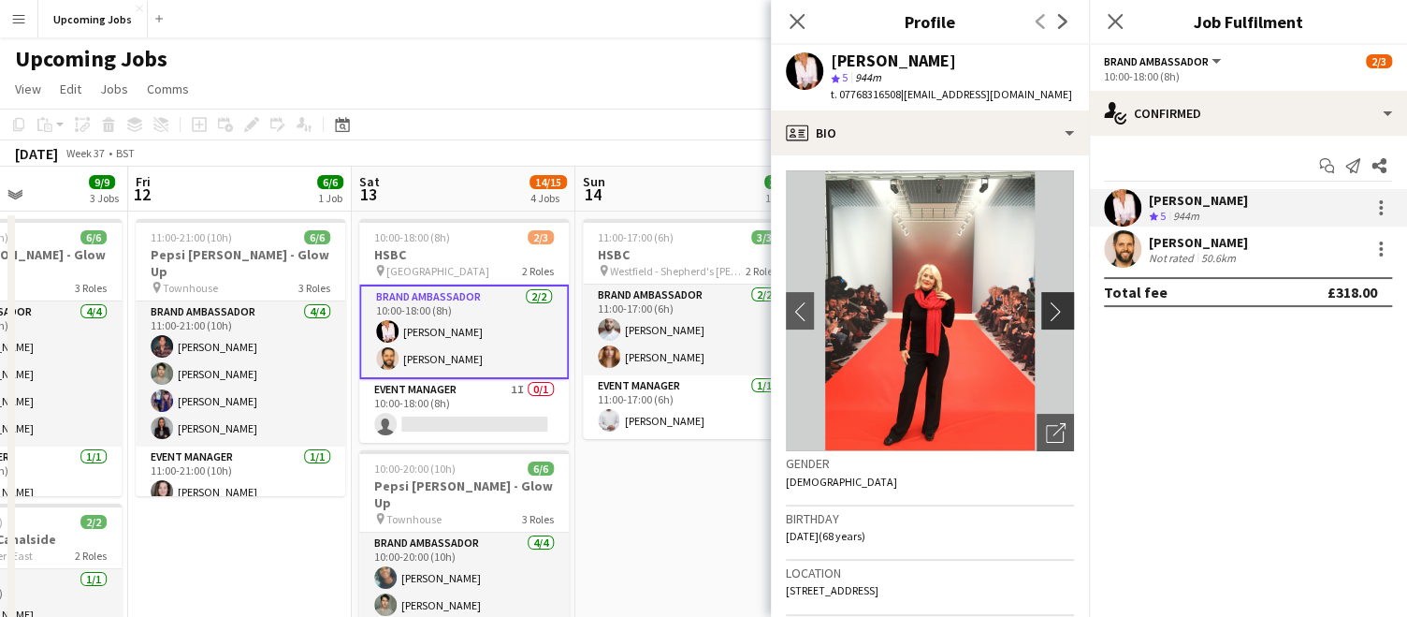
click at [1047, 314] on app-icon "chevron-right" at bounding box center [1060, 311] width 29 height 20
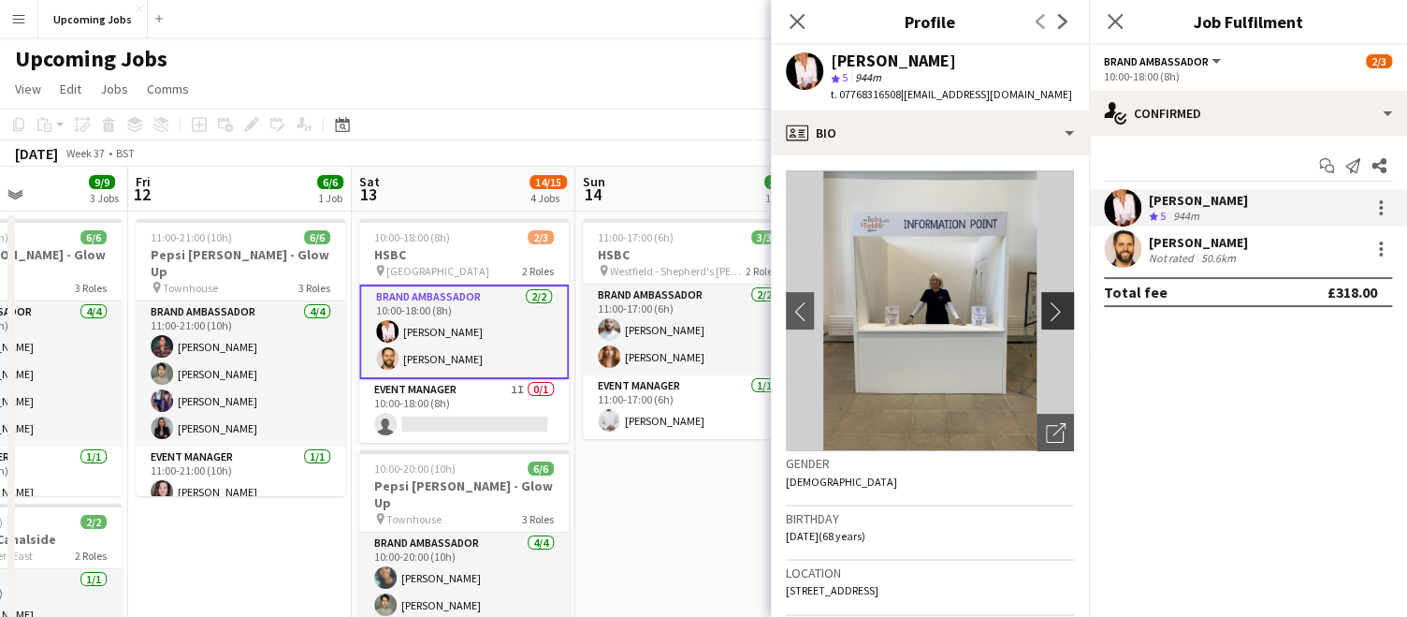
click at [1047, 314] on app-icon "chevron-right" at bounding box center [1060, 311] width 29 height 20
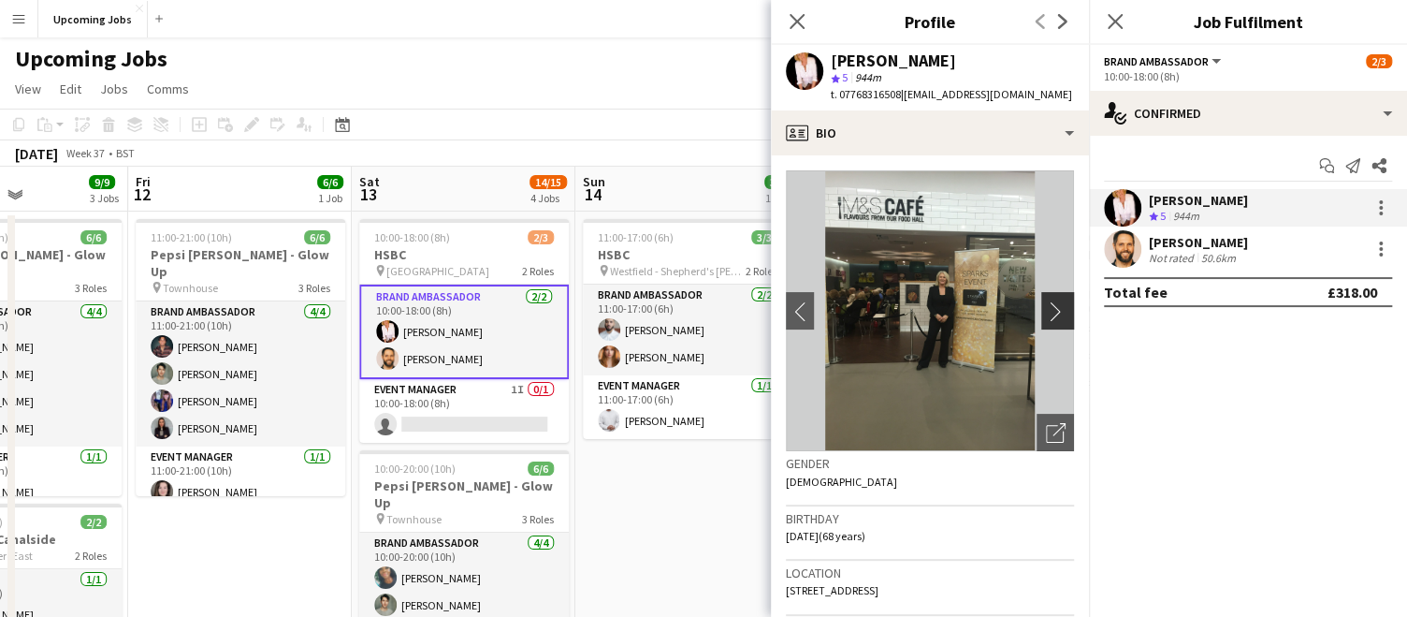
click at [1047, 314] on app-icon "chevron-right" at bounding box center [1060, 311] width 29 height 20
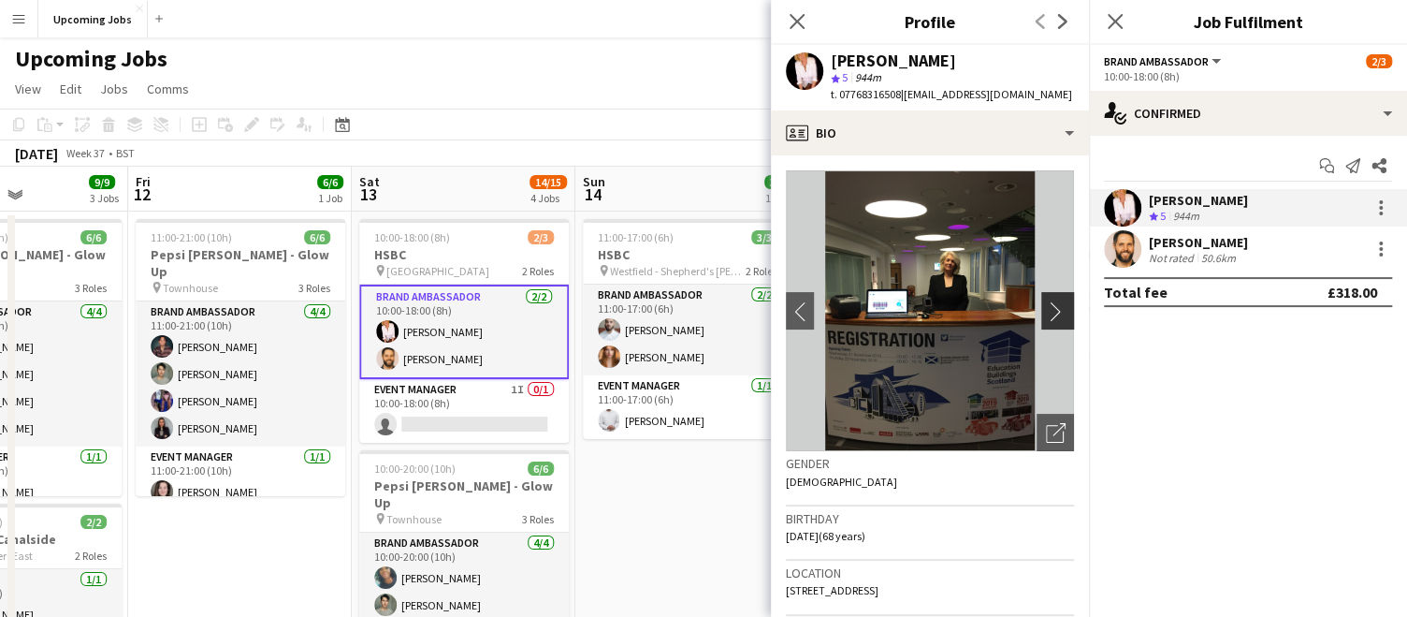
click at [1047, 314] on app-icon "chevron-right" at bounding box center [1060, 311] width 29 height 20
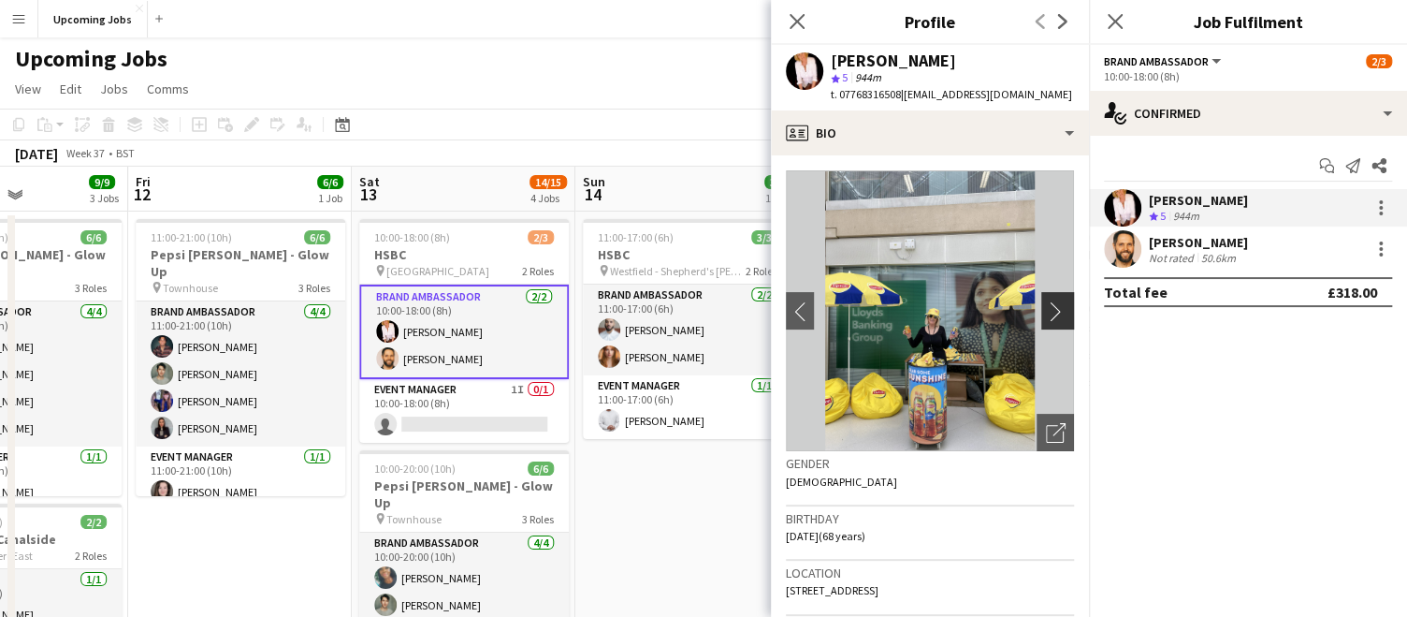
click at [1047, 314] on app-icon "chevron-right" at bounding box center [1060, 311] width 29 height 20
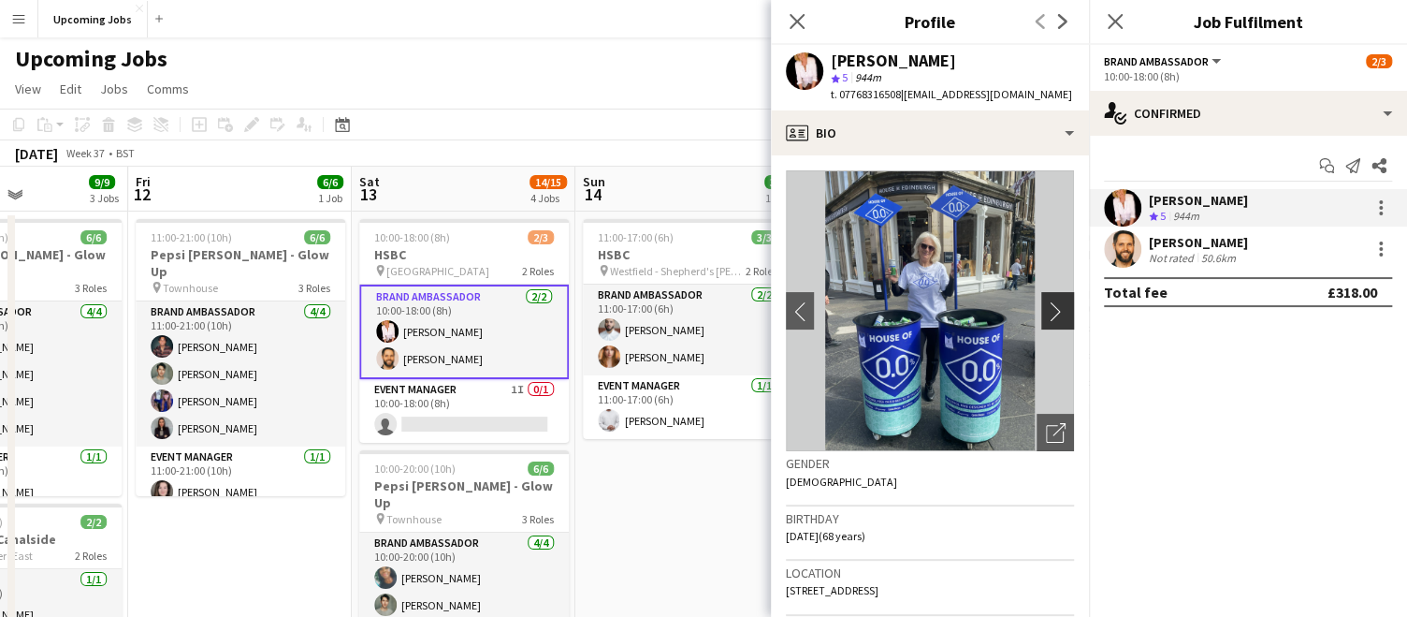
click at [1047, 314] on app-icon "chevron-right" at bounding box center [1060, 311] width 29 height 20
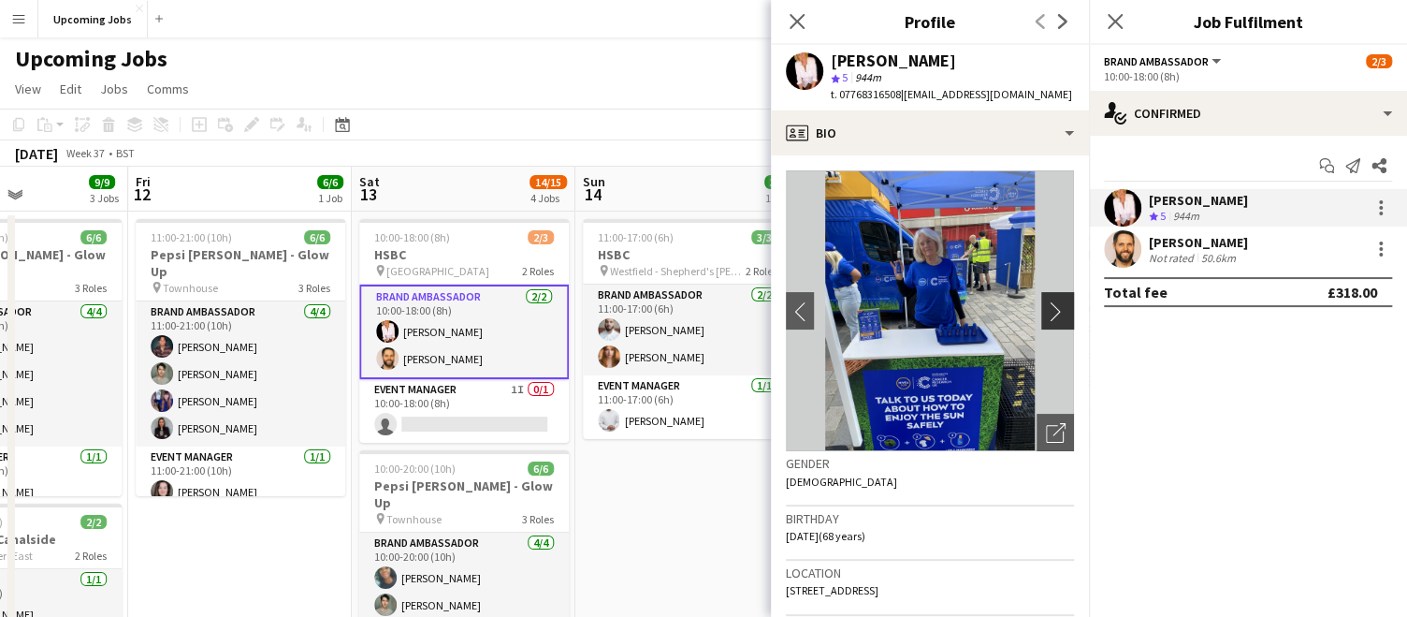
click at [1047, 314] on app-icon "chevron-right" at bounding box center [1060, 311] width 29 height 20
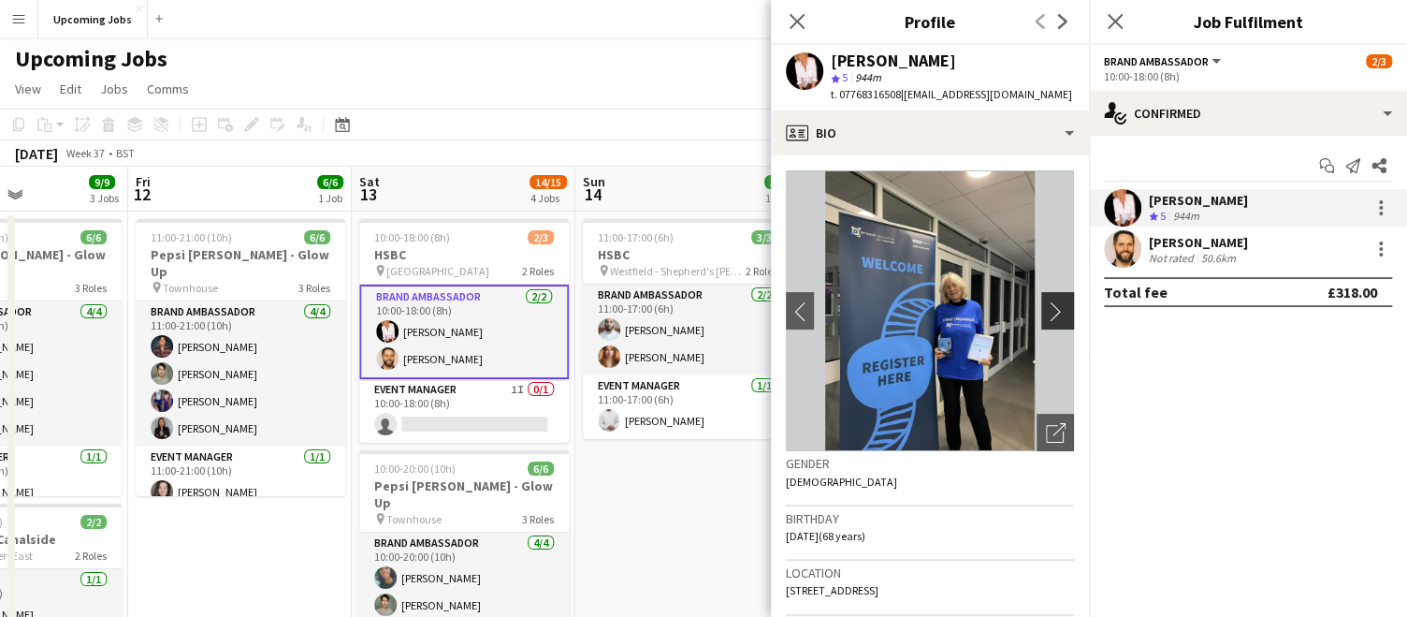
click at [1048, 314] on app-icon "chevron-right" at bounding box center [1060, 311] width 29 height 20
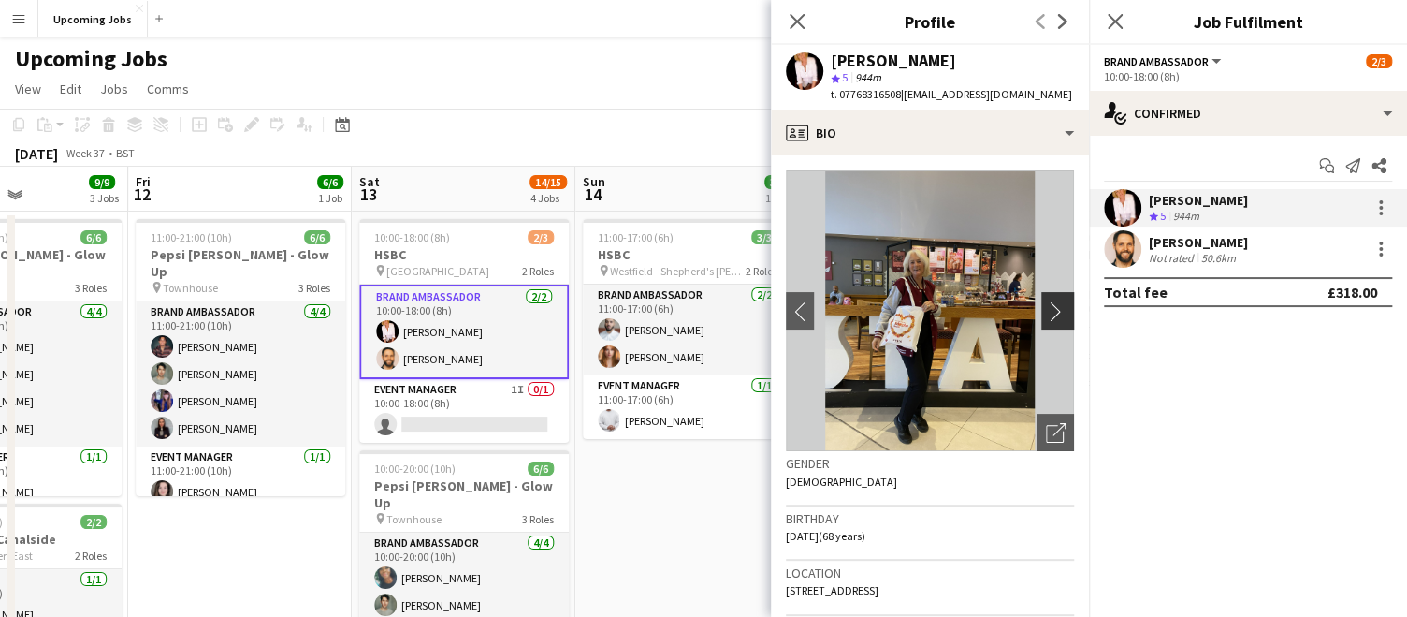
click at [1048, 314] on app-icon "chevron-right" at bounding box center [1060, 311] width 29 height 20
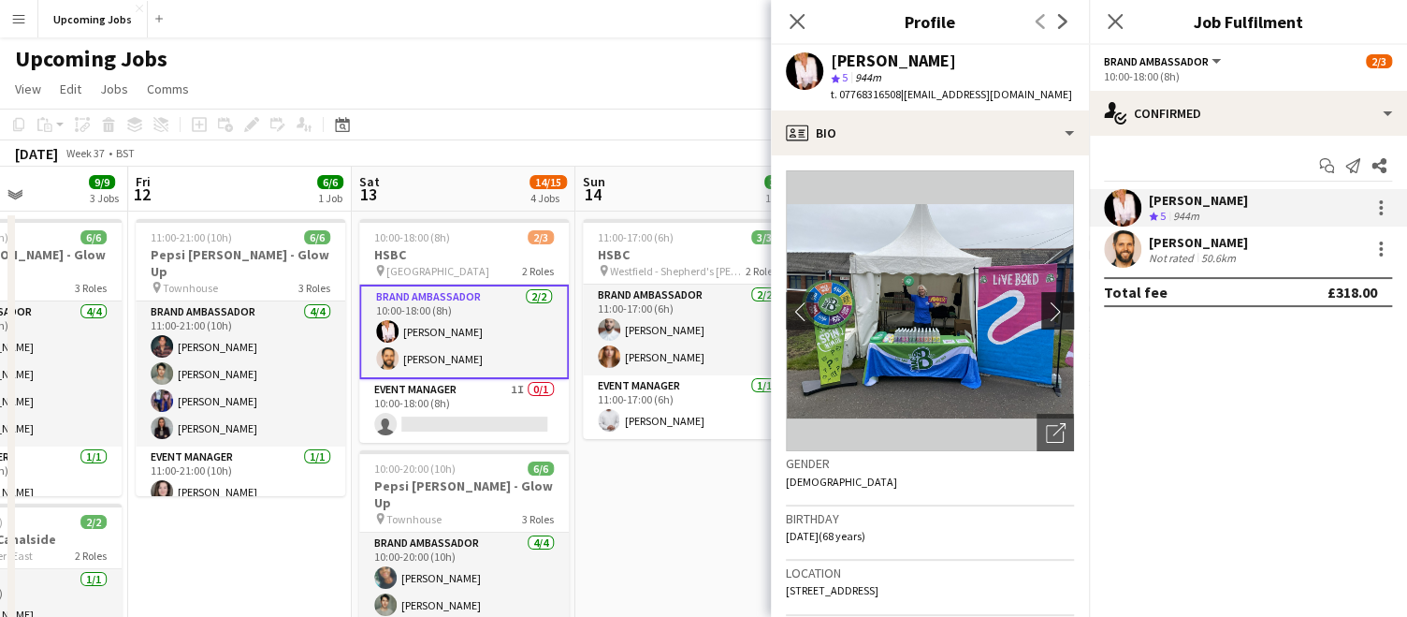
click at [1048, 314] on app-icon "chevron-right" at bounding box center [1060, 311] width 29 height 20
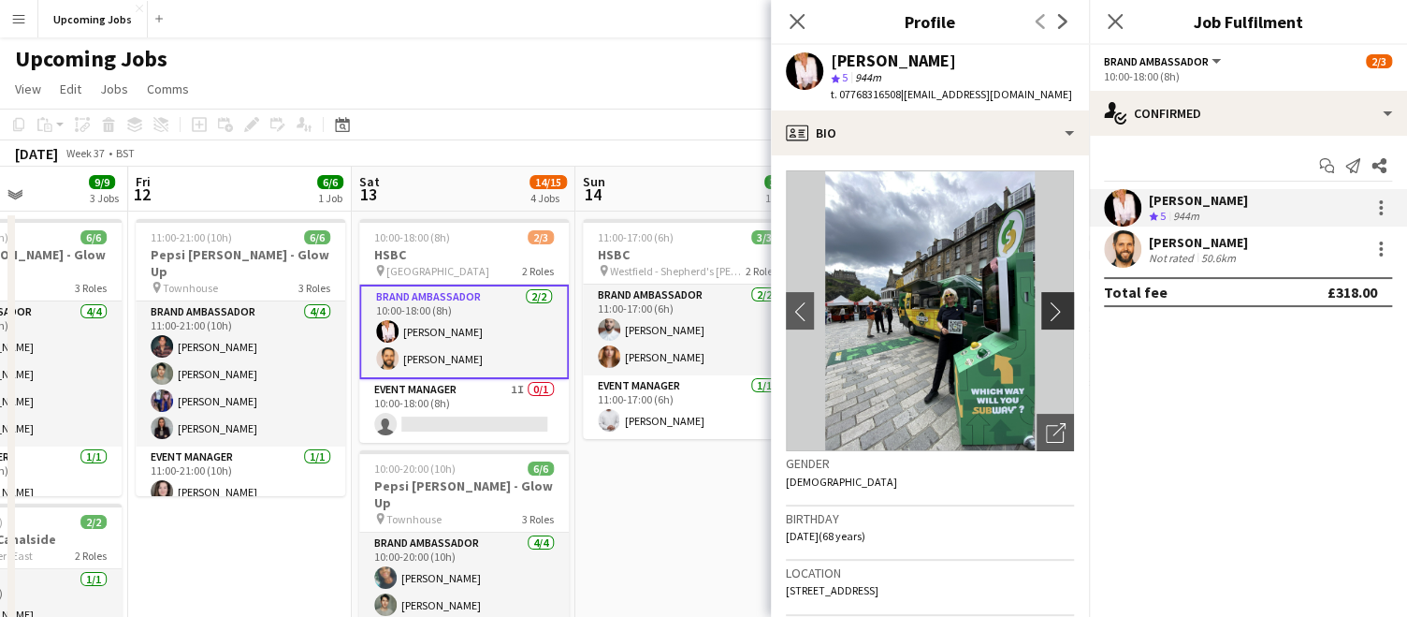
click at [1048, 314] on app-icon "chevron-right" at bounding box center [1060, 311] width 29 height 20
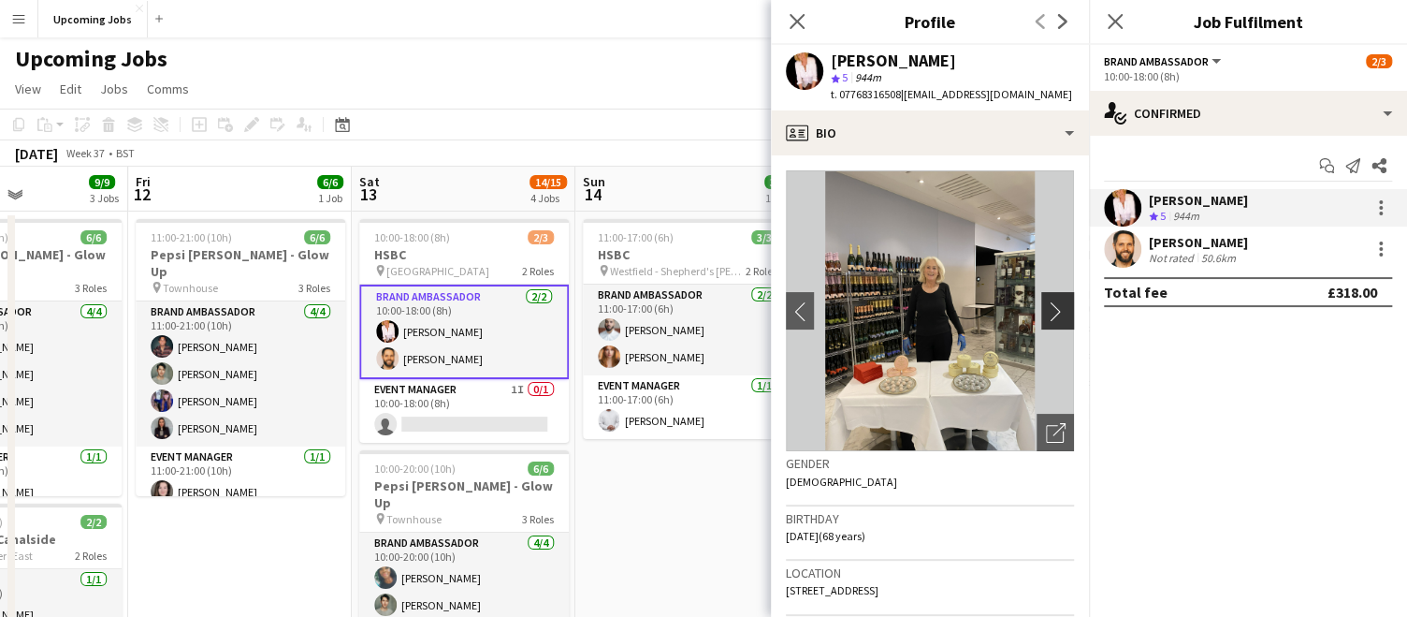
click at [1046, 312] on app-icon "chevron-right" at bounding box center [1060, 311] width 29 height 20
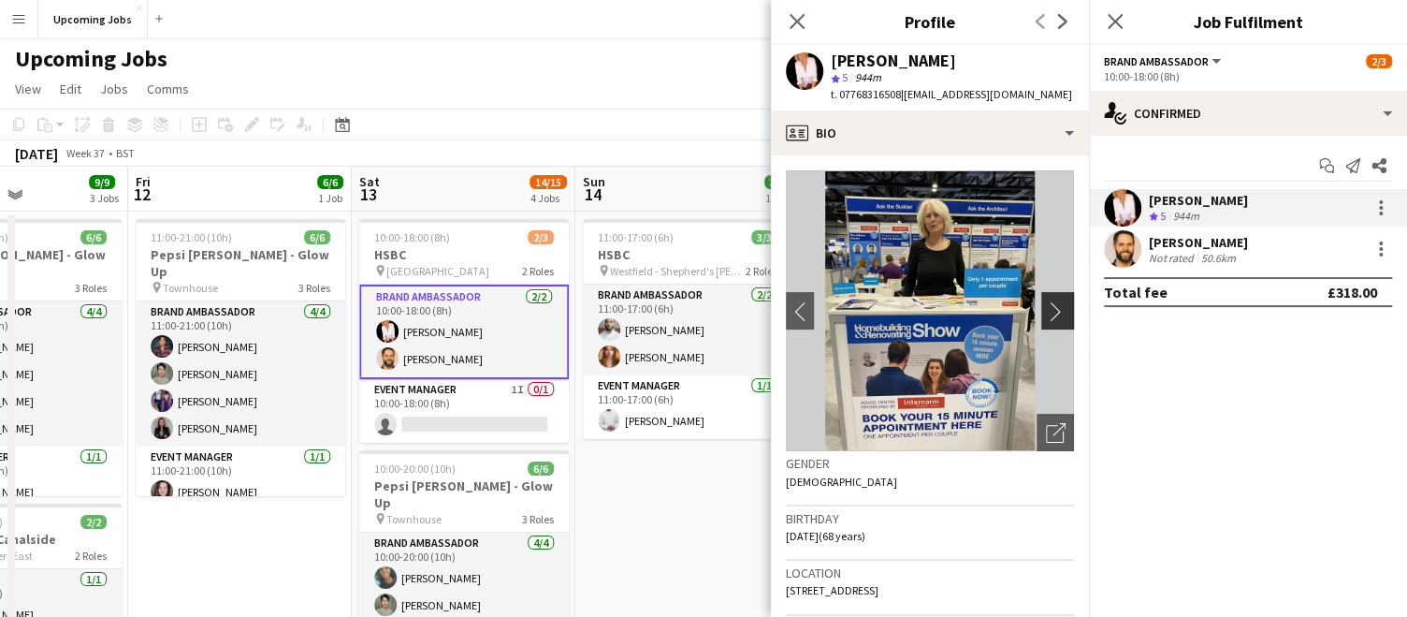
click at [1046, 312] on app-icon "chevron-right" at bounding box center [1060, 311] width 29 height 20
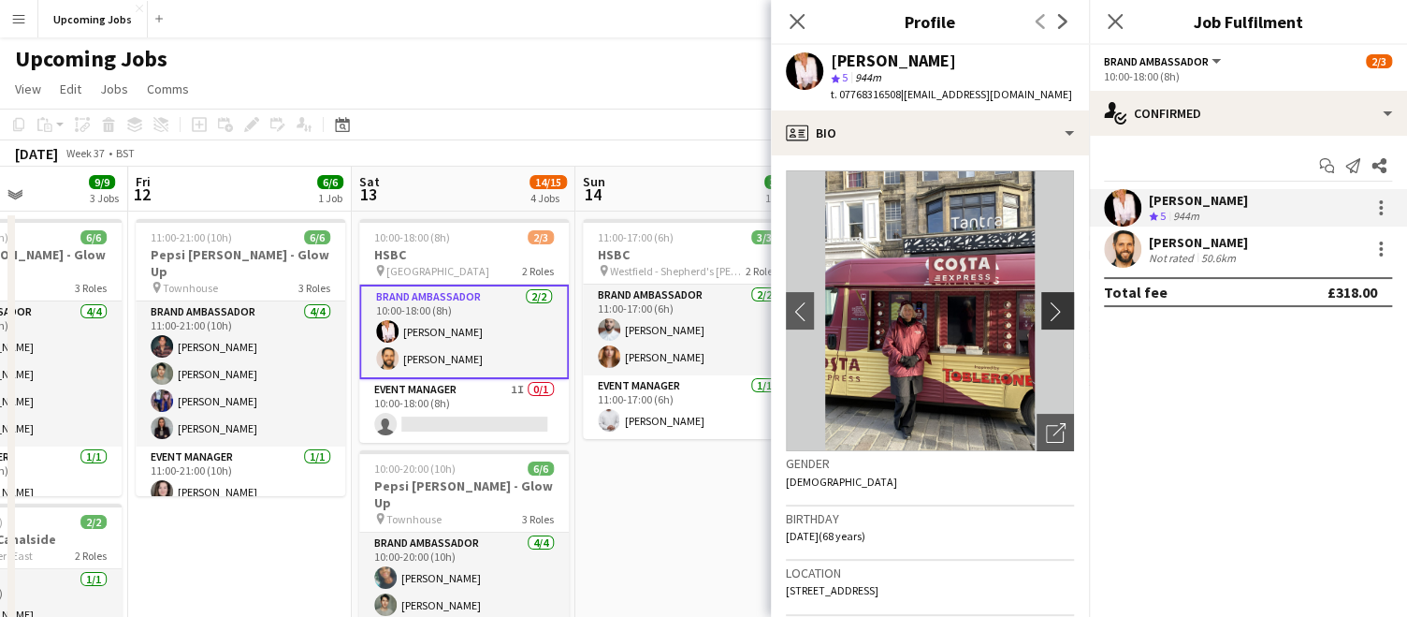
click at [1046, 312] on app-icon "chevron-right" at bounding box center [1060, 311] width 29 height 20
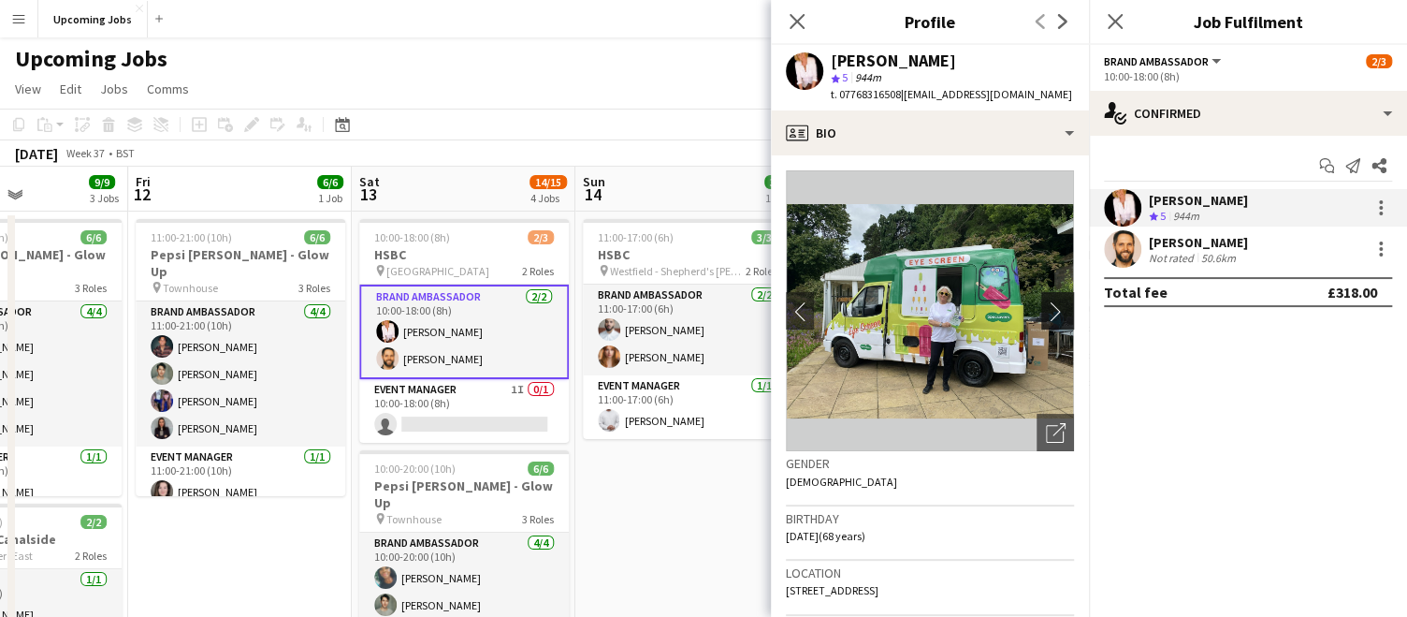
click at [1046, 312] on app-icon "chevron-right" at bounding box center [1060, 311] width 29 height 20
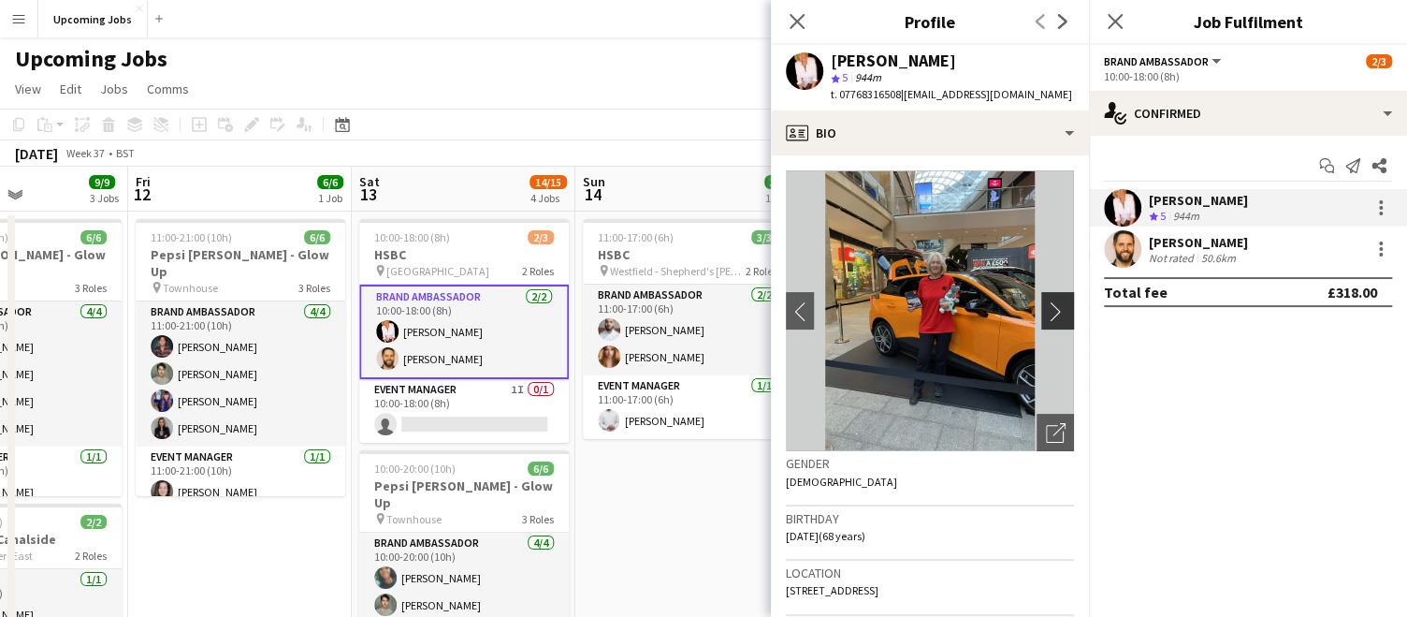
click at [1046, 312] on app-icon "chevron-right" at bounding box center [1060, 311] width 29 height 20
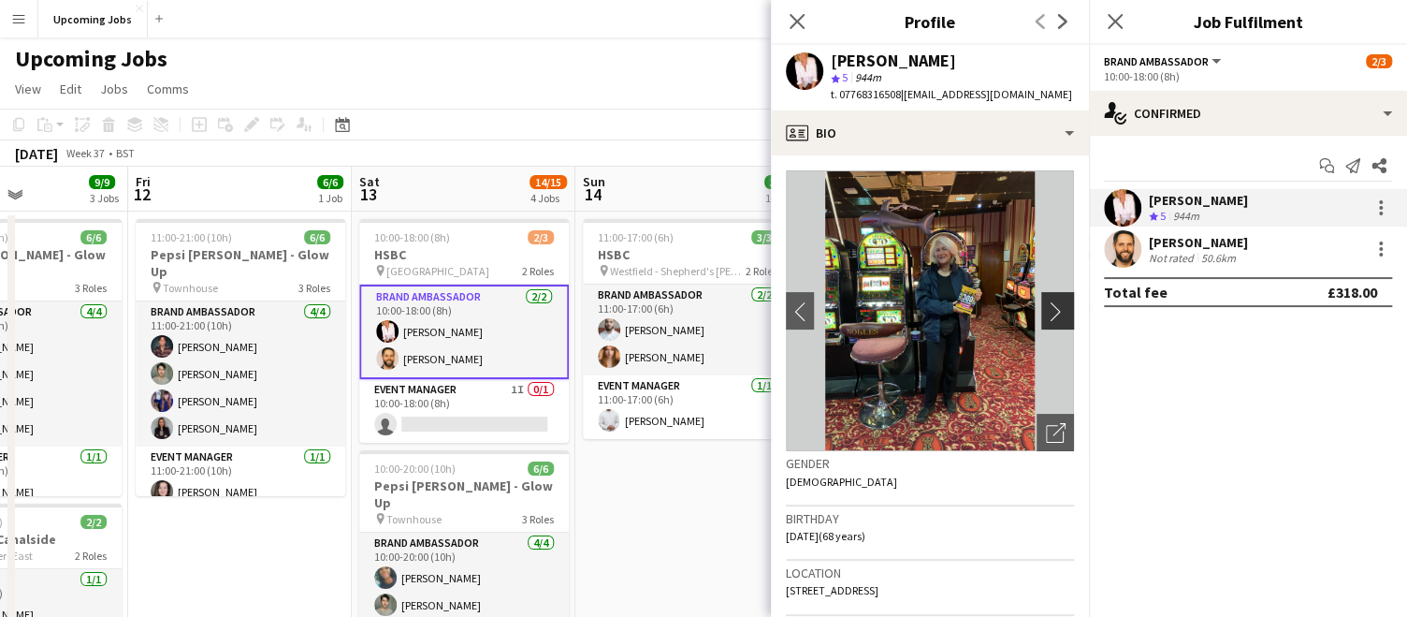
click at [1046, 312] on app-icon "chevron-right" at bounding box center [1060, 311] width 29 height 20
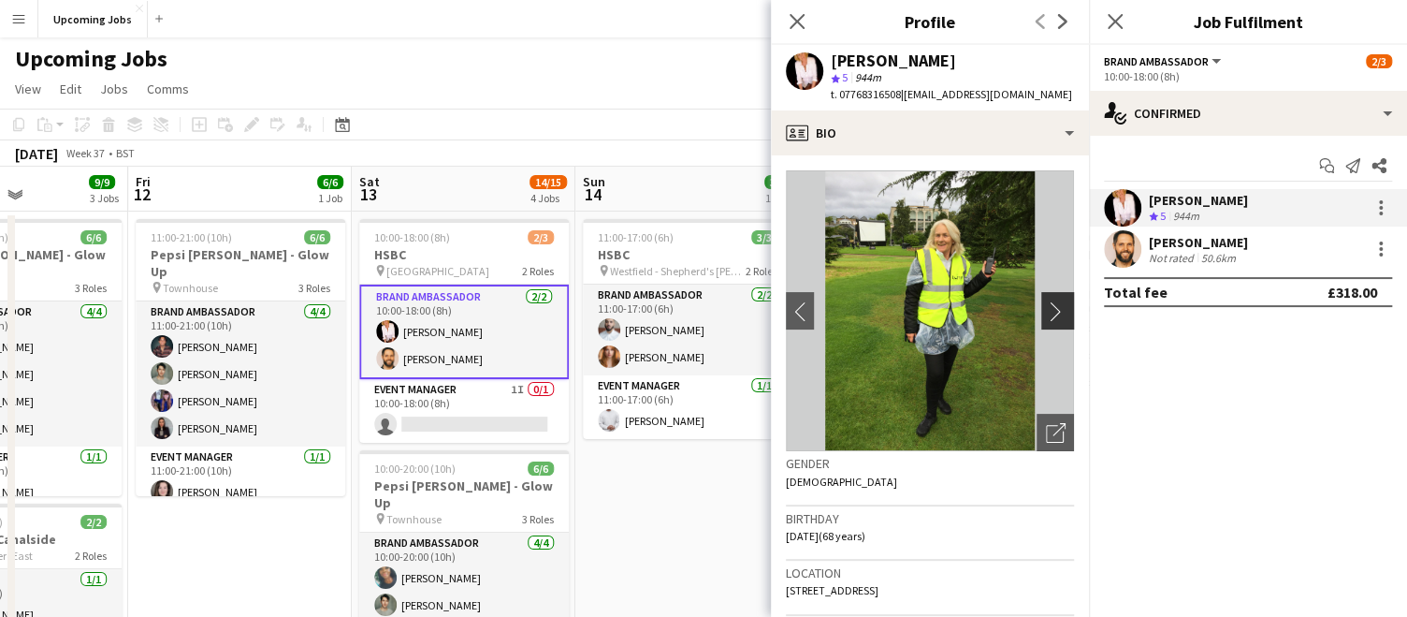
click at [1046, 312] on app-icon "chevron-right" at bounding box center [1060, 311] width 29 height 20
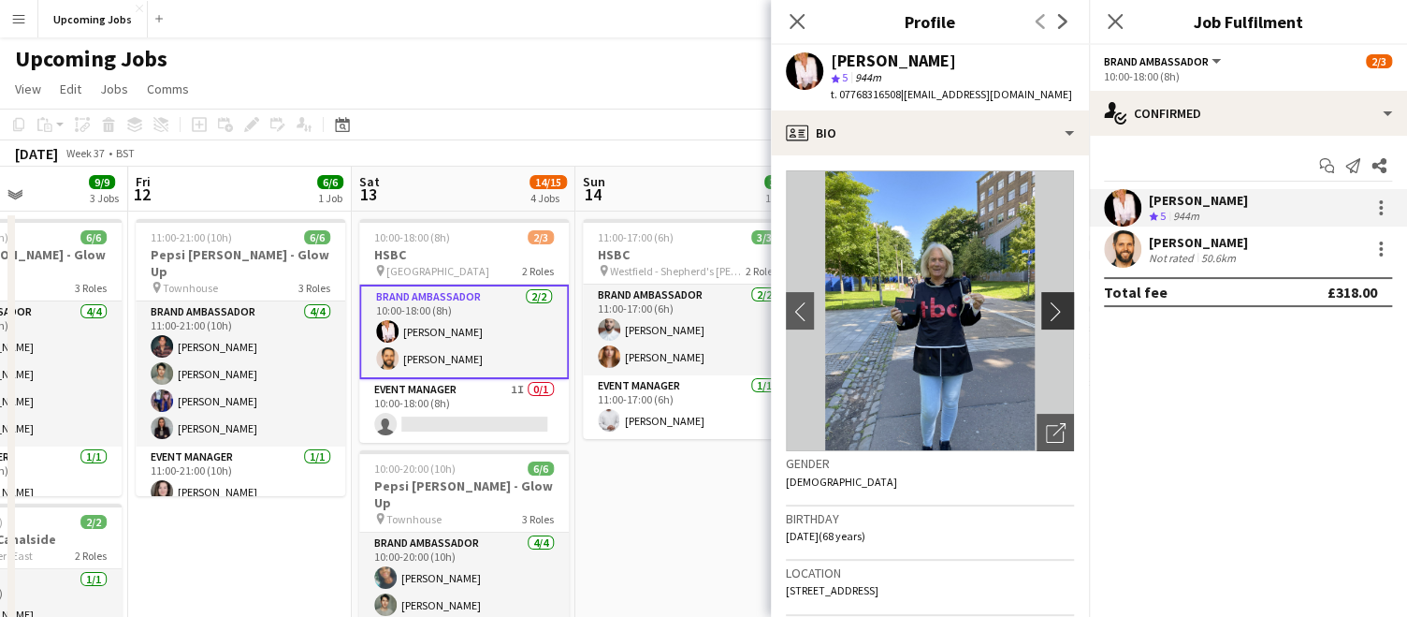
click at [1046, 312] on app-icon "chevron-right" at bounding box center [1060, 311] width 29 height 20
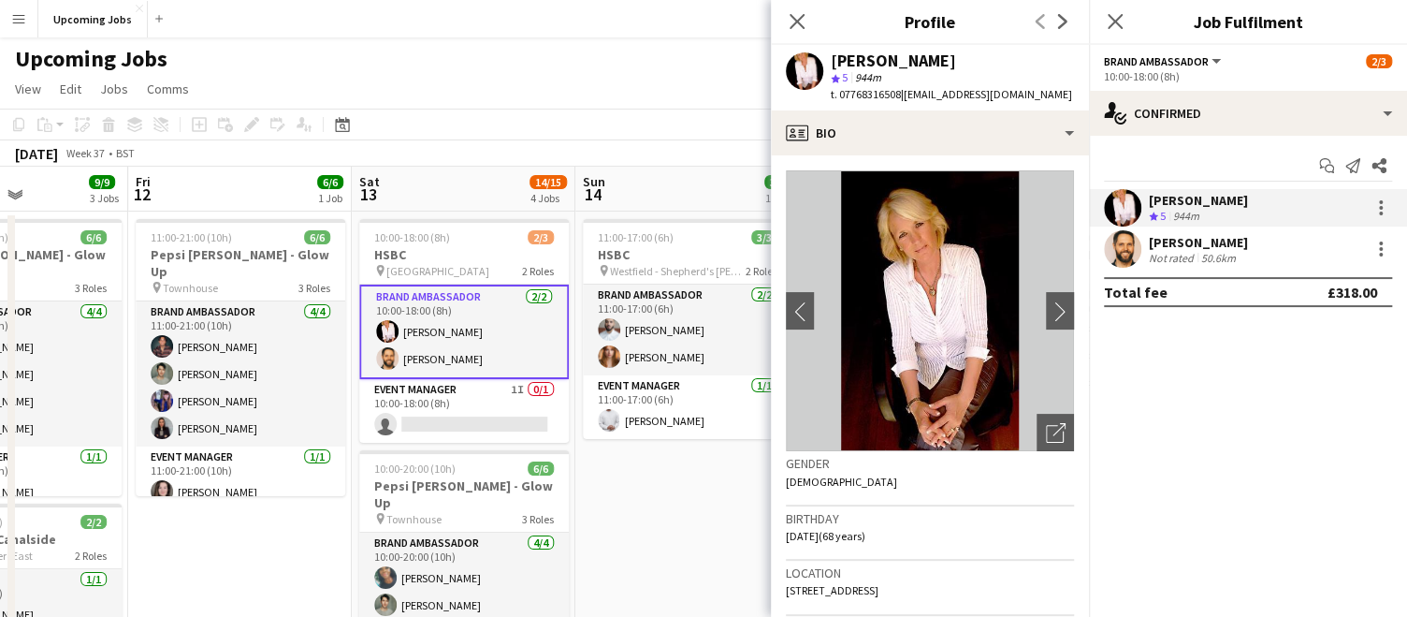
click at [953, 275] on img at bounding box center [930, 310] width 288 height 281
click at [1046, 324] on button "chevron-right" at bounding box center [1060, 310] width 37 height 37
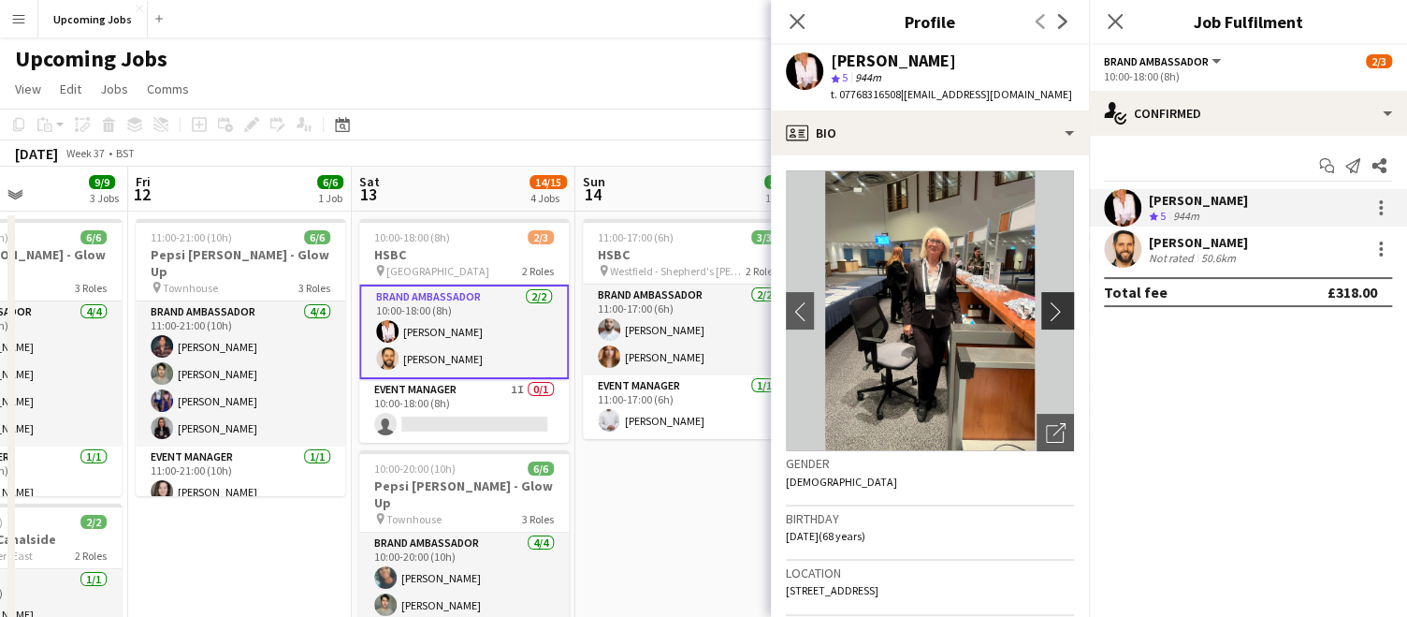
click at [1046, 324] on button "chevron-right" at bounding box center [1060, 310] width 37 height 37
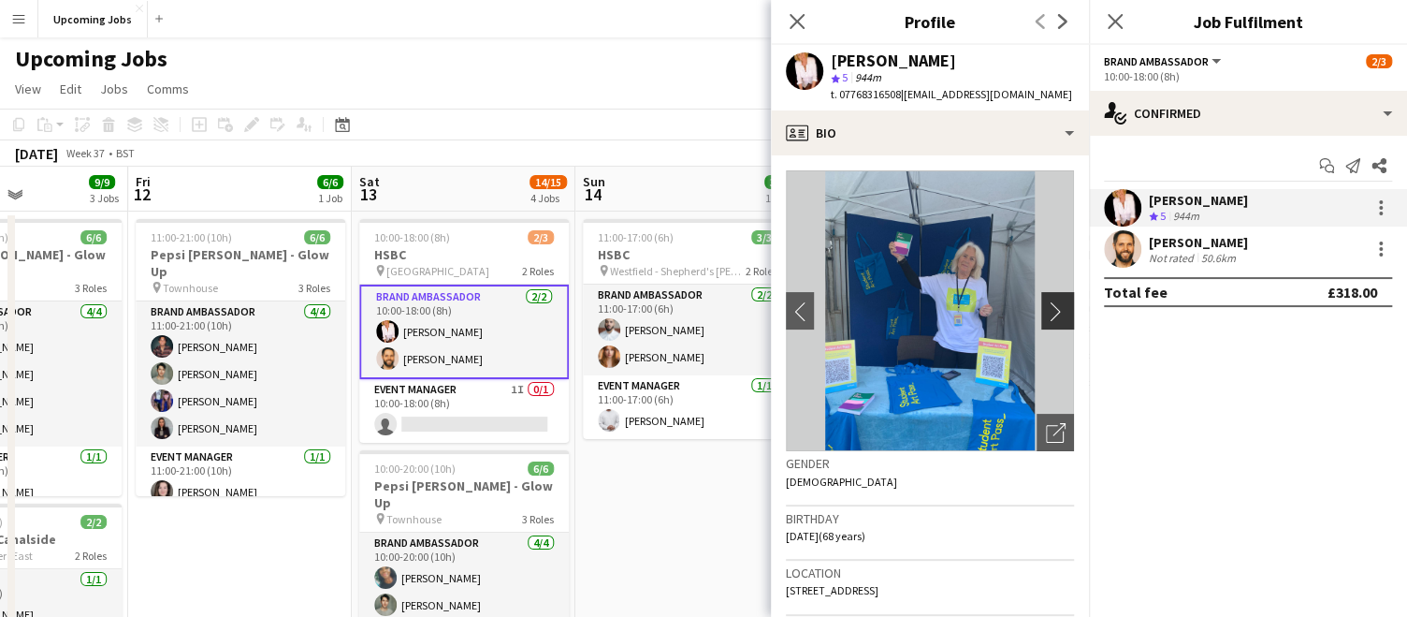
click at [1046, 313] on app-icon "chevron-right" at bounding box center [1060, 311] width 29 height 20
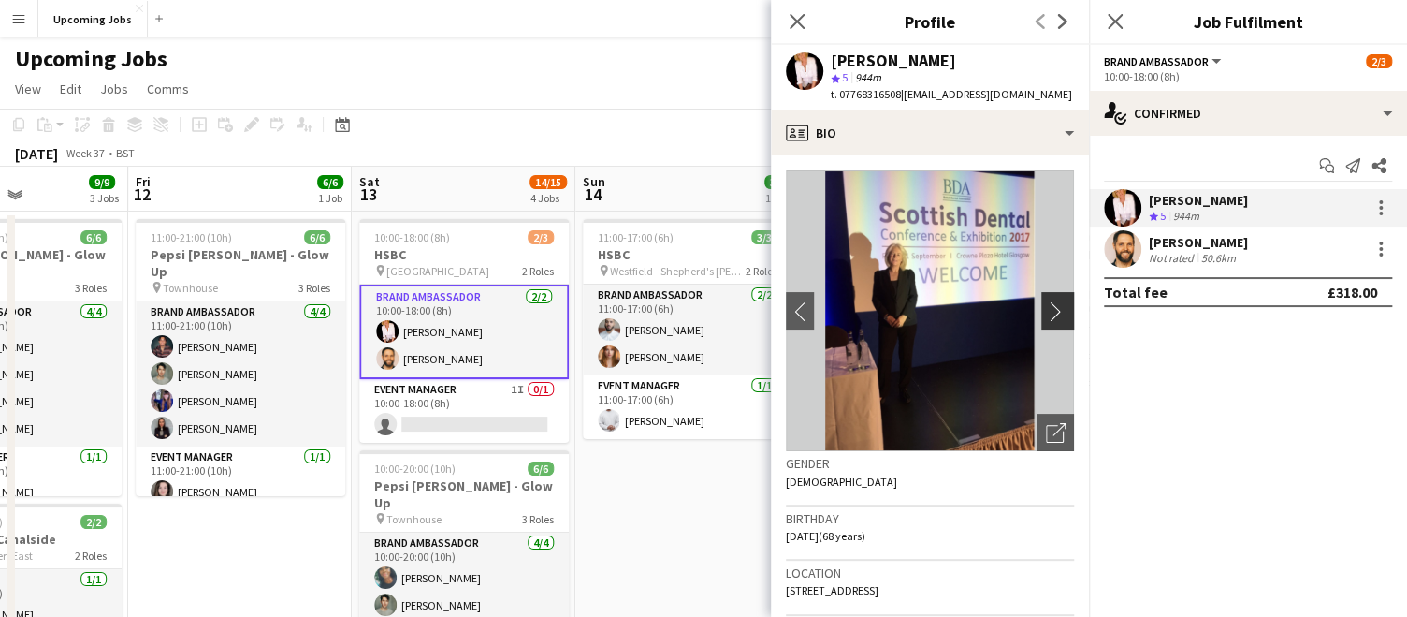
click at [1046, 313] on app-icon "chevron-right" at bounding box center [1060, 311] width 29 height 20
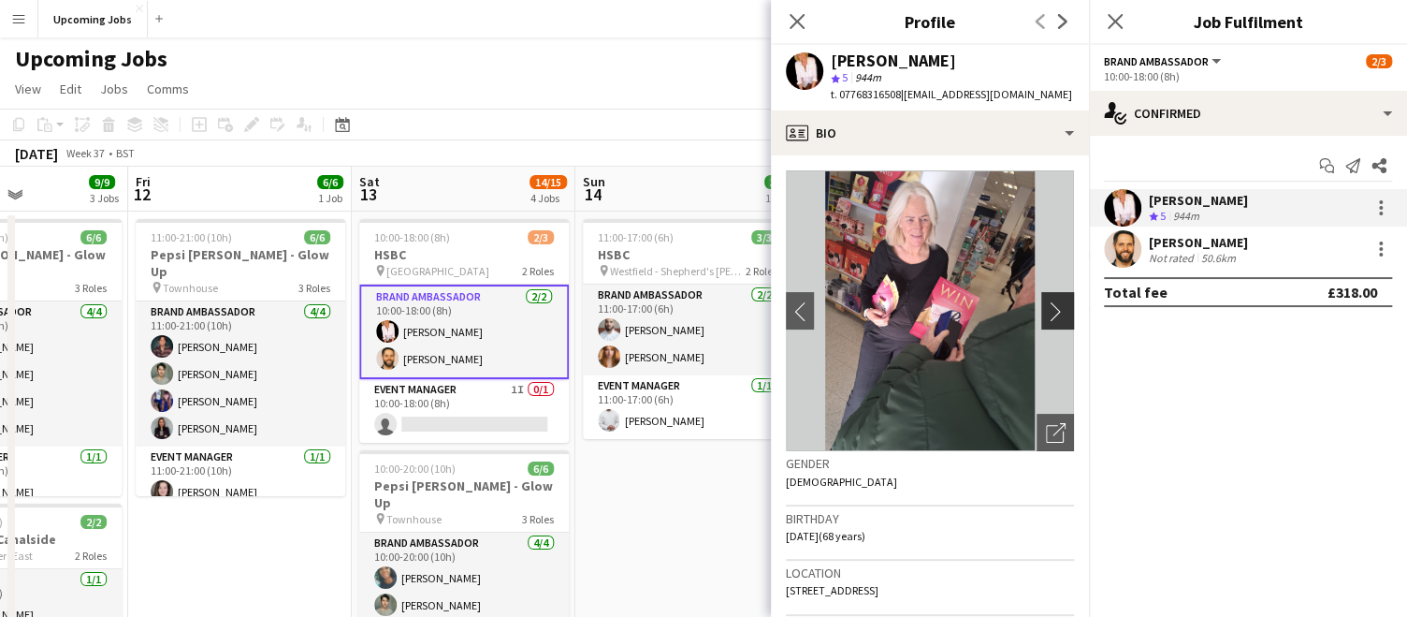
click at [1046, 313] on app-icon "chevron-right" at bounding box center [1060, 311] width 29 height 20
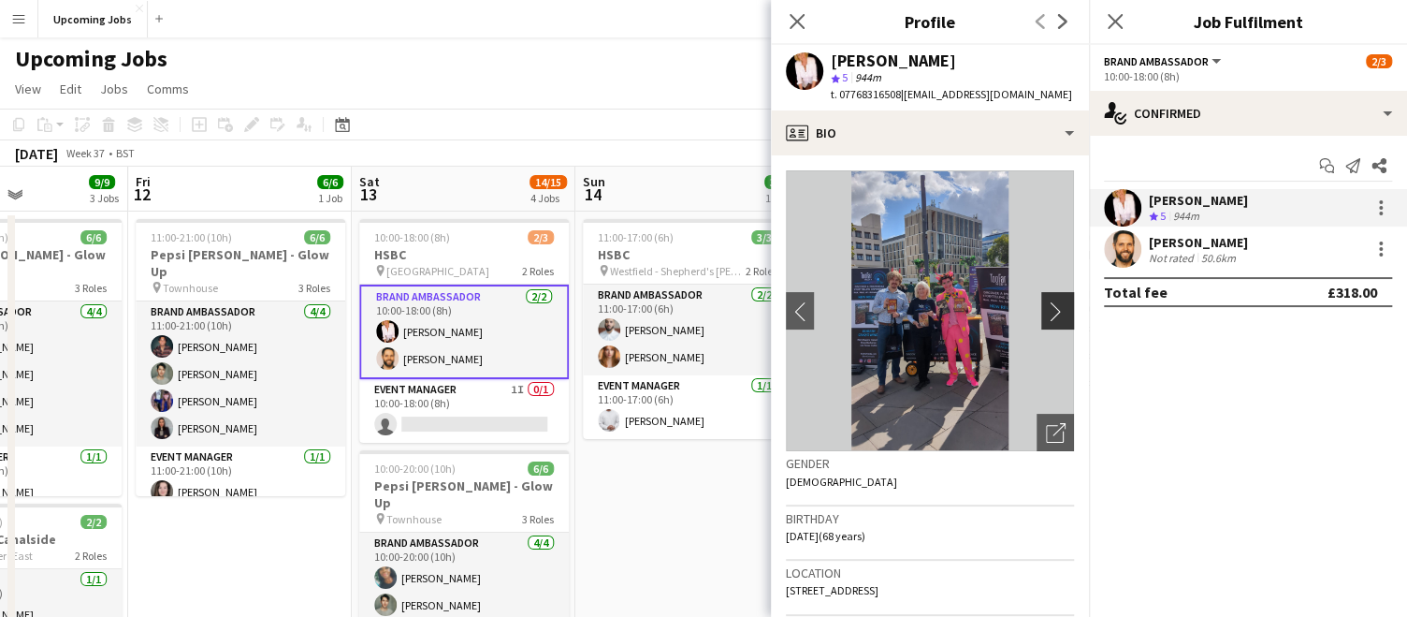
click at [1046, 315] on app-icon "chevron-right" at bounding box center [1060, 311] width 29 height 20
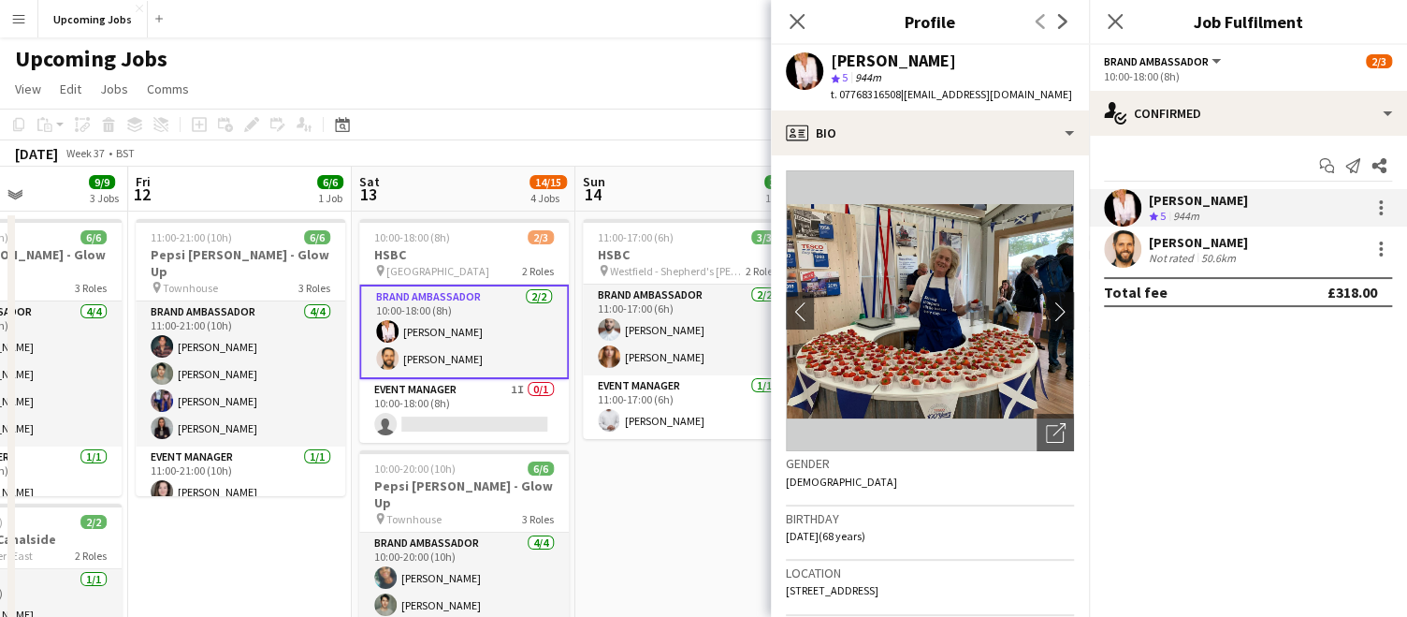
click at [950, 271] on img at bounding box center [930, 310] width 288 height 281
click at [799, 15] on icon "Close pop-in" at bounding box center [797, 21] width 18 height 18
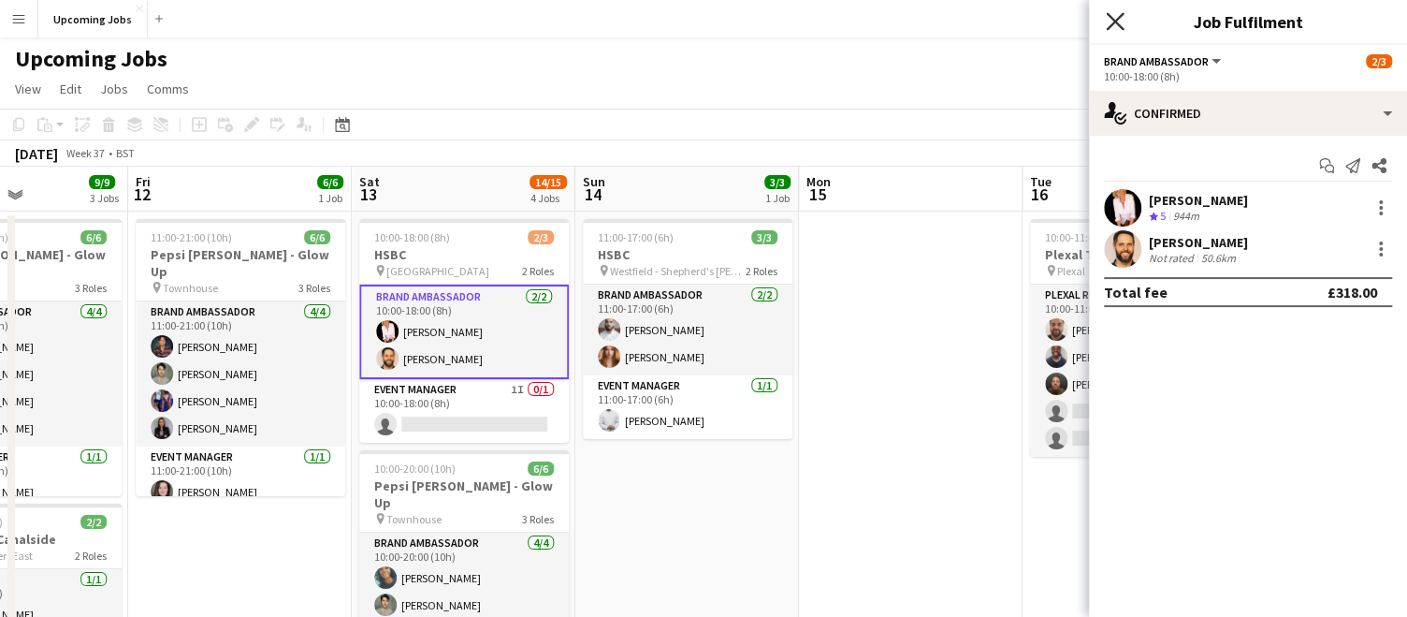
click at [1122, 25] on icon "Close pop-in" at bounding box center [1115, 21] width 18 height 18
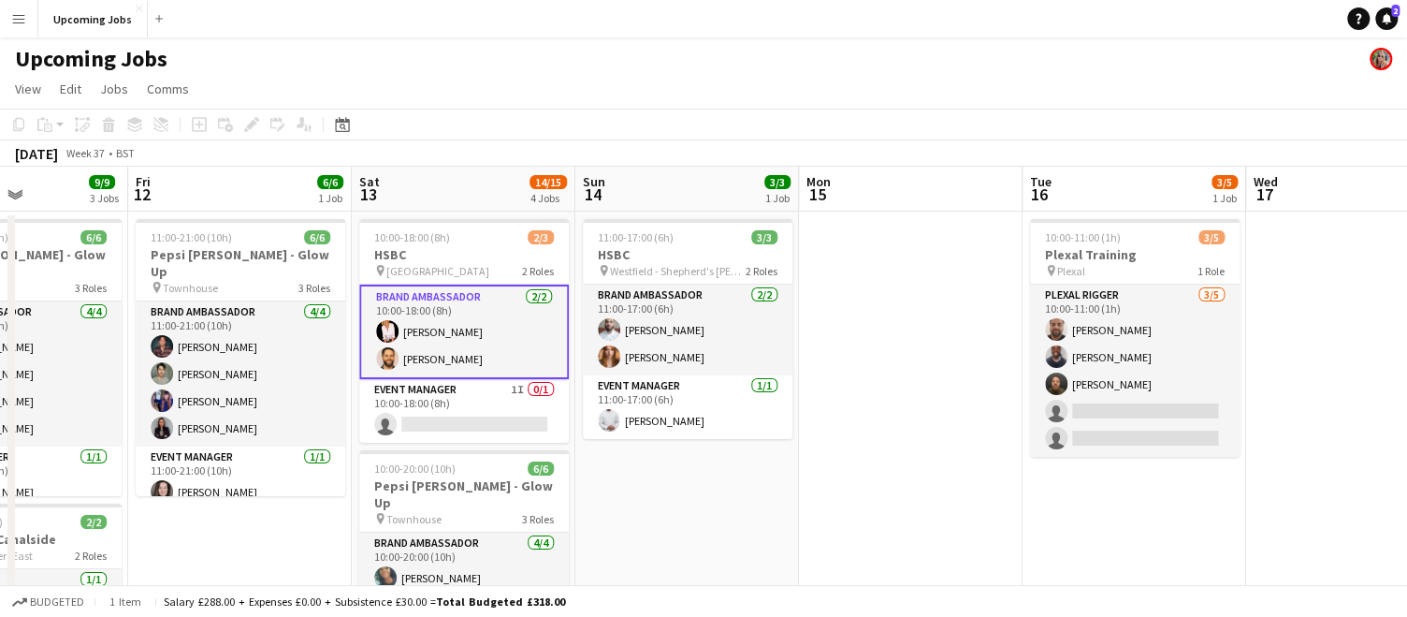
click at [388, 362] on app-user-avatar at bounding box center [387, 358] width 22 height 22
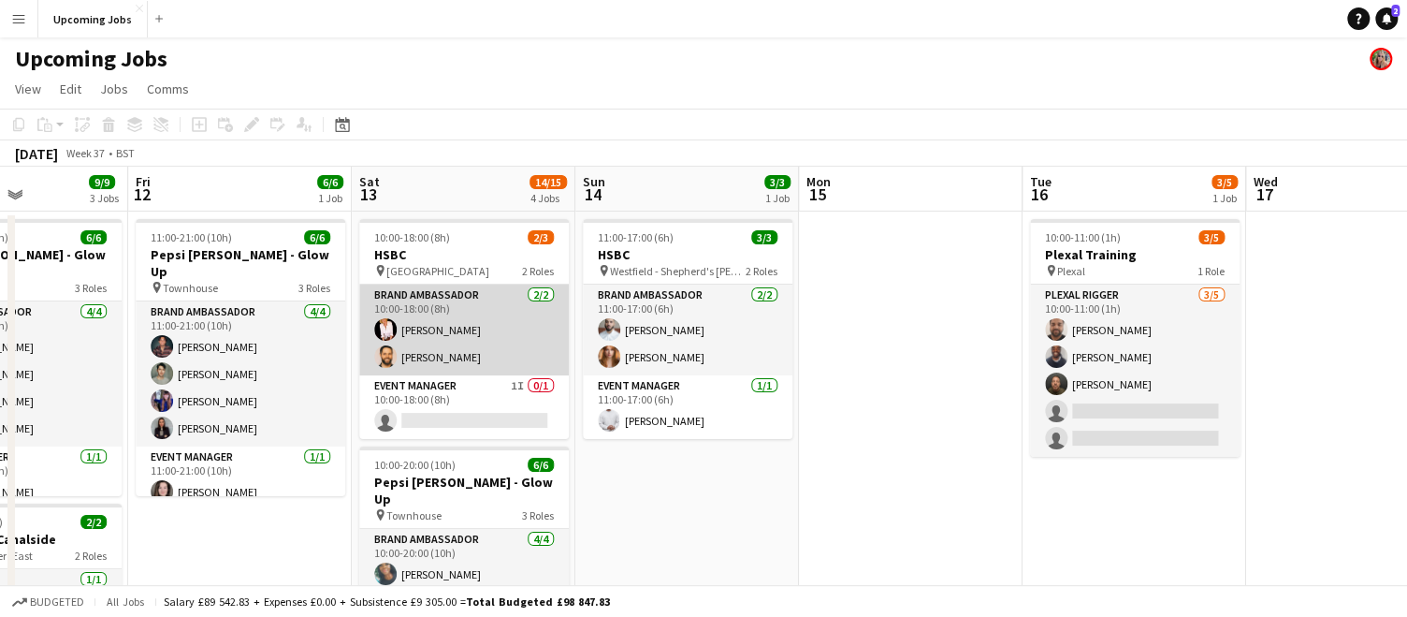
click at [385, 357] on app-user-avatar at bounding box center [385, 356] width 22 height 22
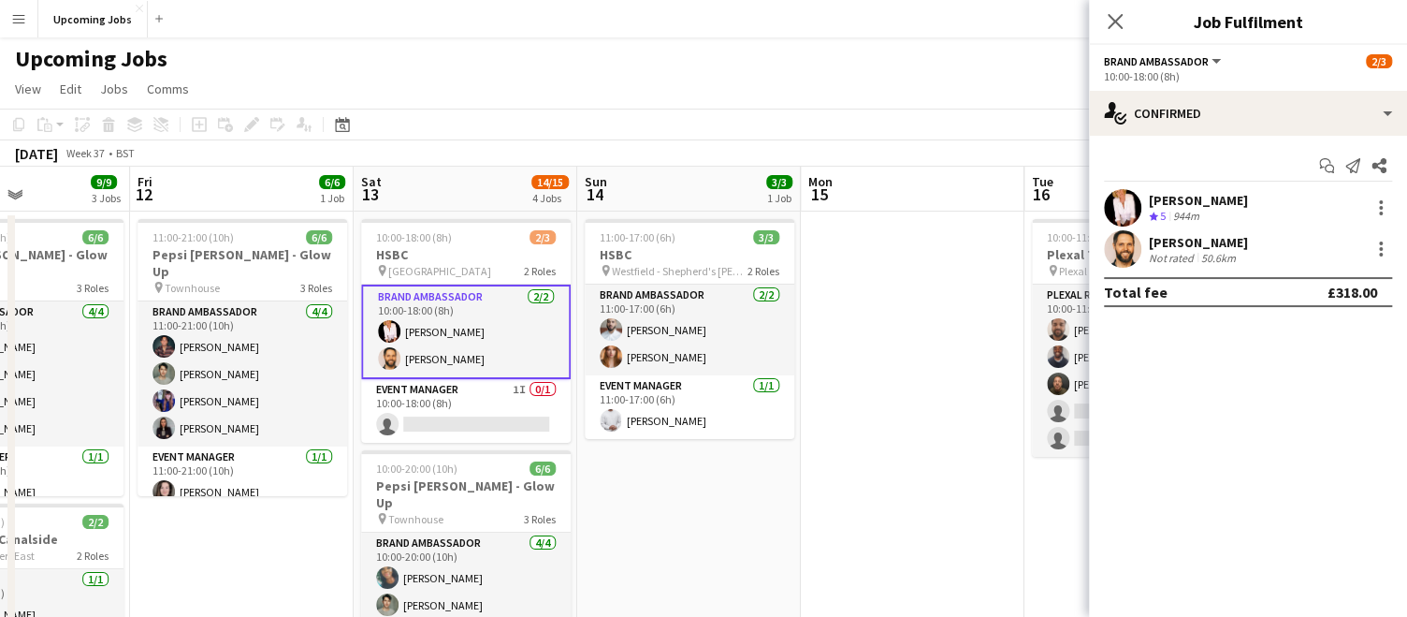
click at [1118, 255] on app-user-avatar at bounding box center [1122, 248] width 37 height 37
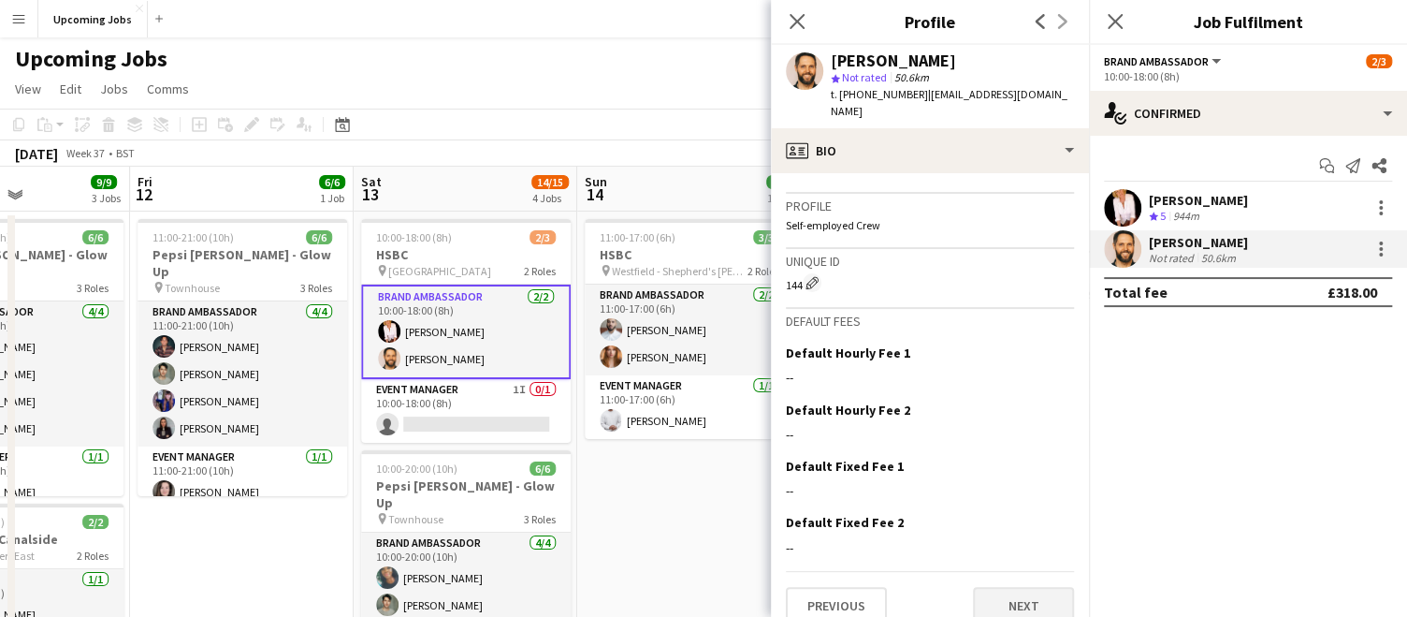
scroll to position [779, 0]
click at [989, 588] on button "Next" at bounding box center [1023, 606] width 101 height 37
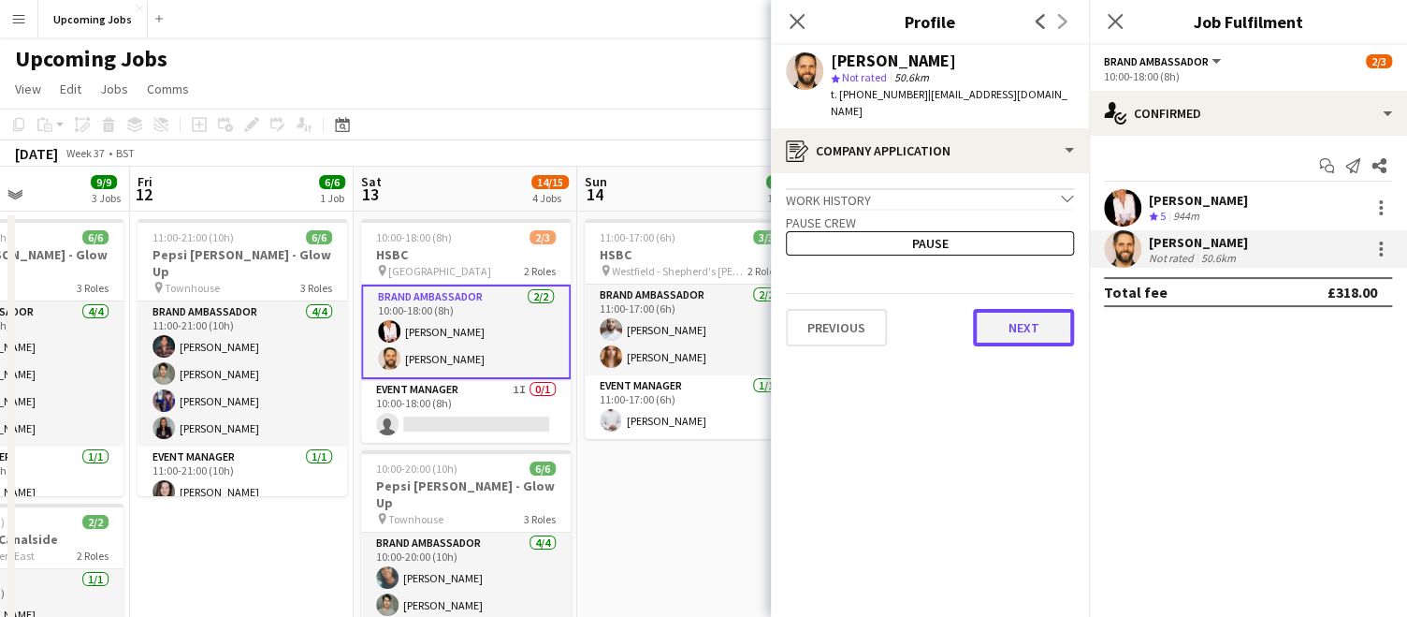
click at [1045, 313] on button "Next" at bounding box center [1023, 327] width 101 height 37
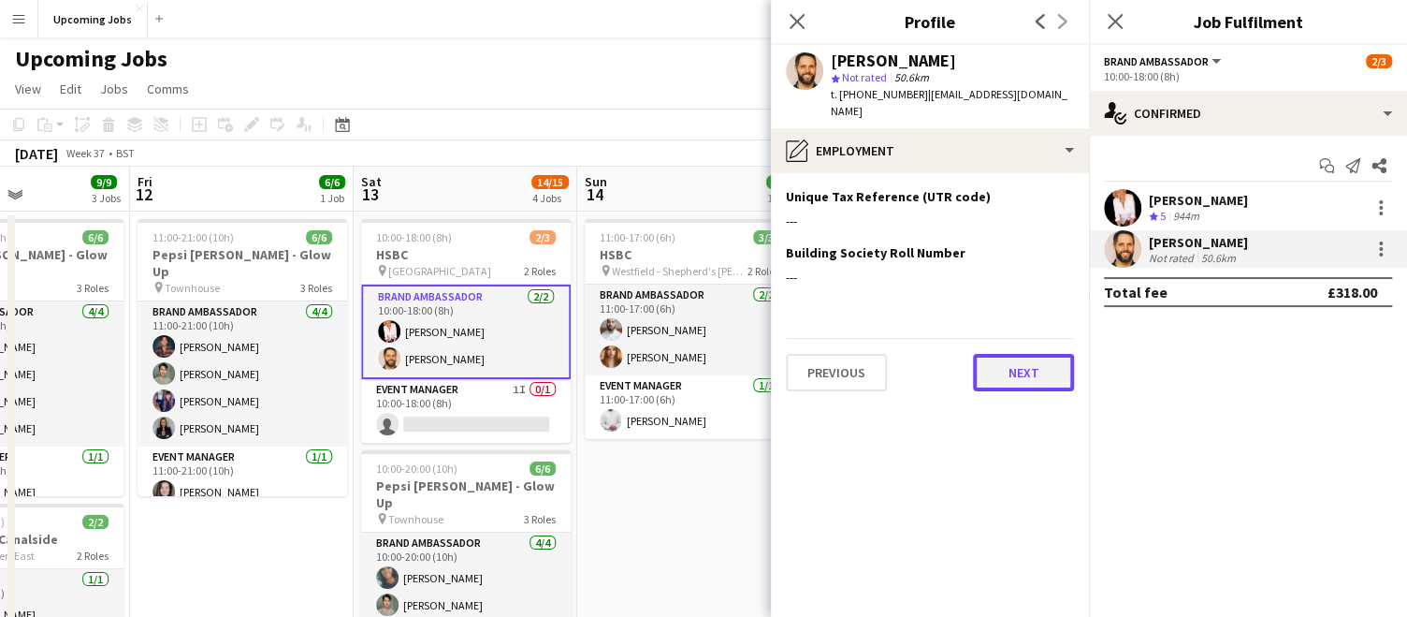
click at [1019, 367] on button "Next" at bounding box center [1023, 372] width 101 height 37
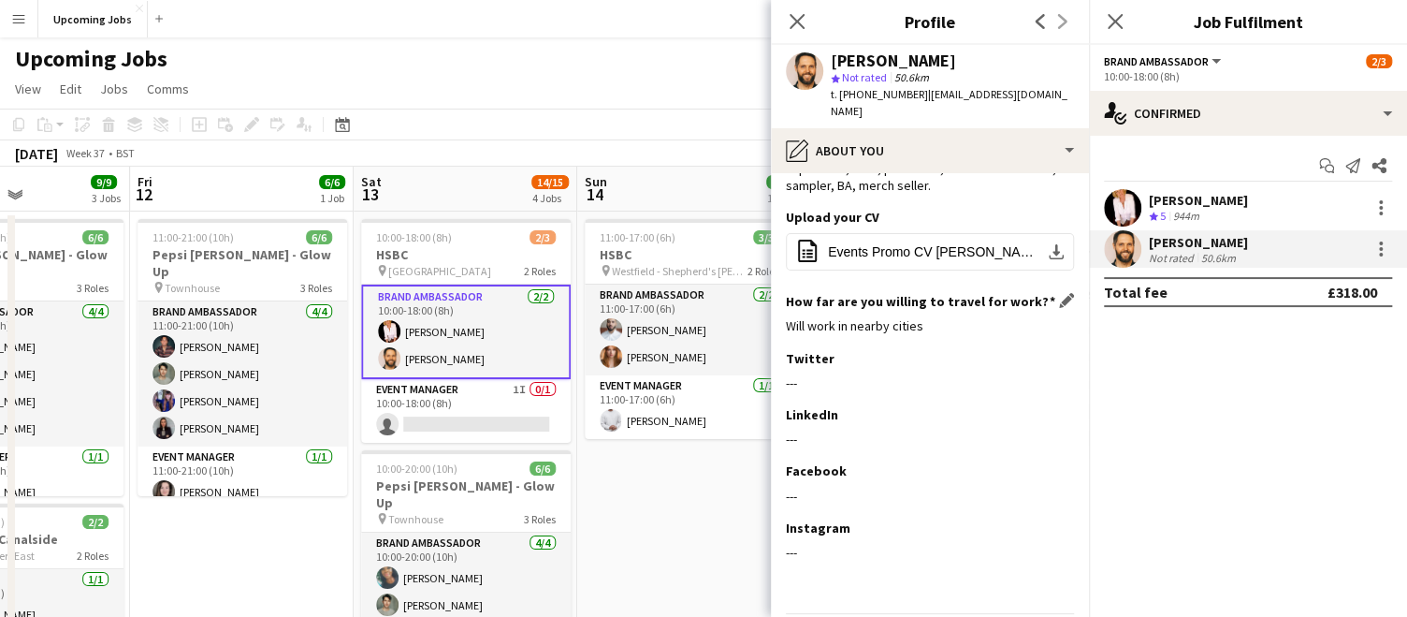
scroll to position [168, 0]
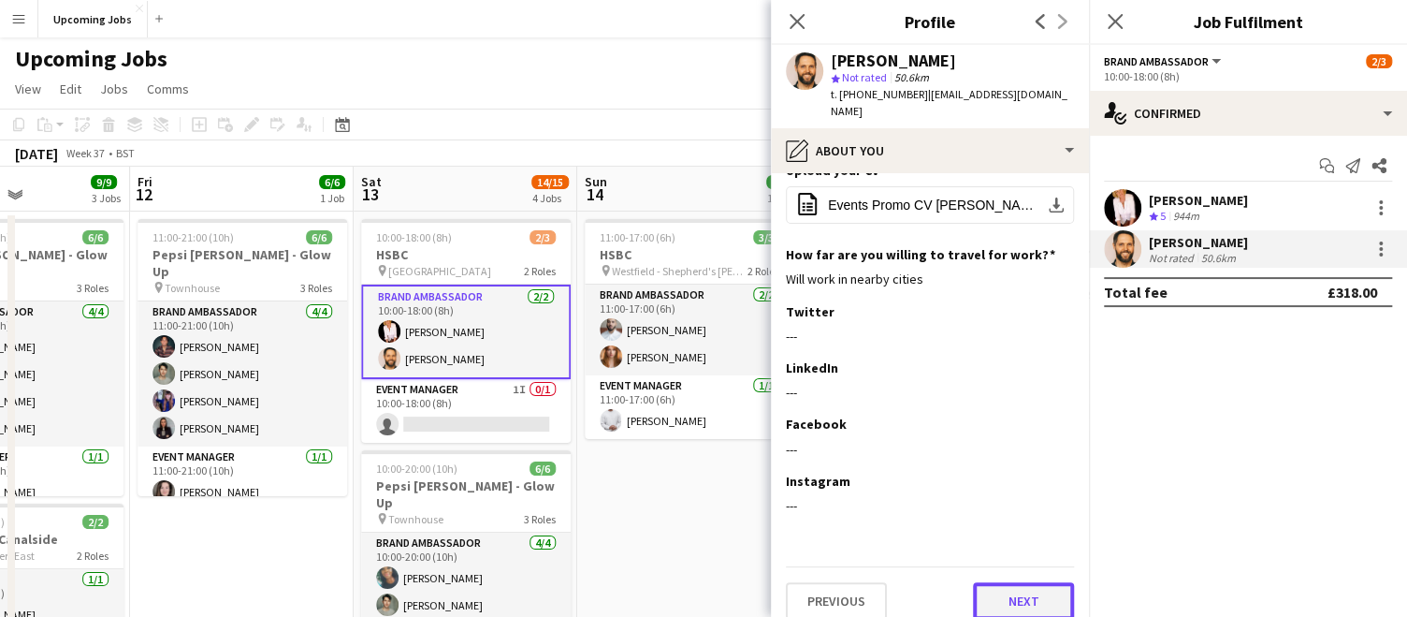
click at [1007, 585] on button "Next" at bounding box center [1023, 600] width 101 height 37
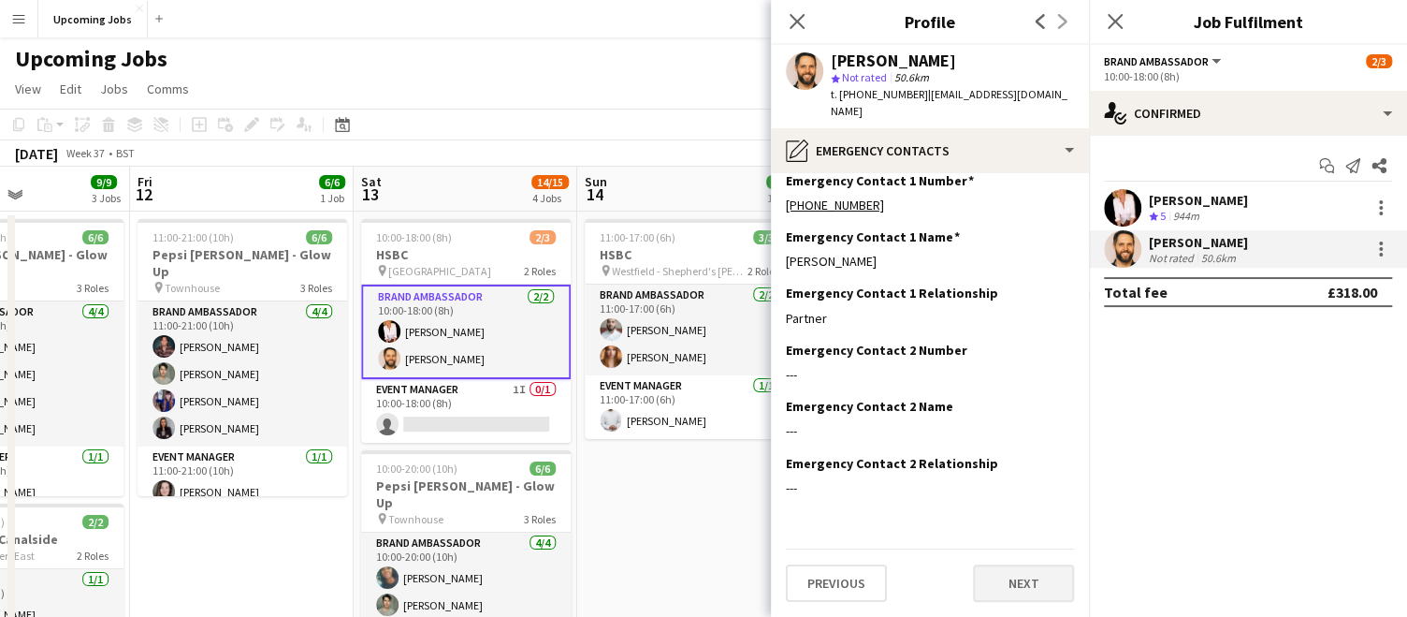
scroll to position [0, 0]
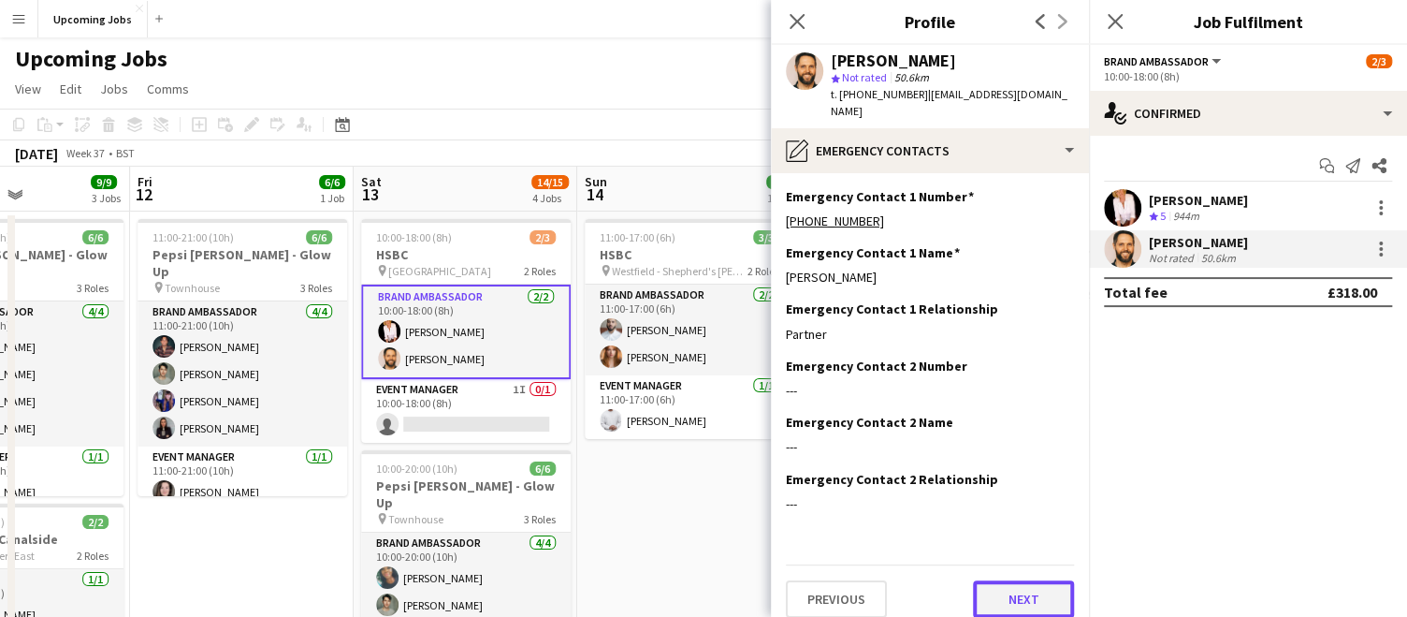
click at [1007, 585] on button "Next" at bounding box center [1023, 598] width 101 height 37
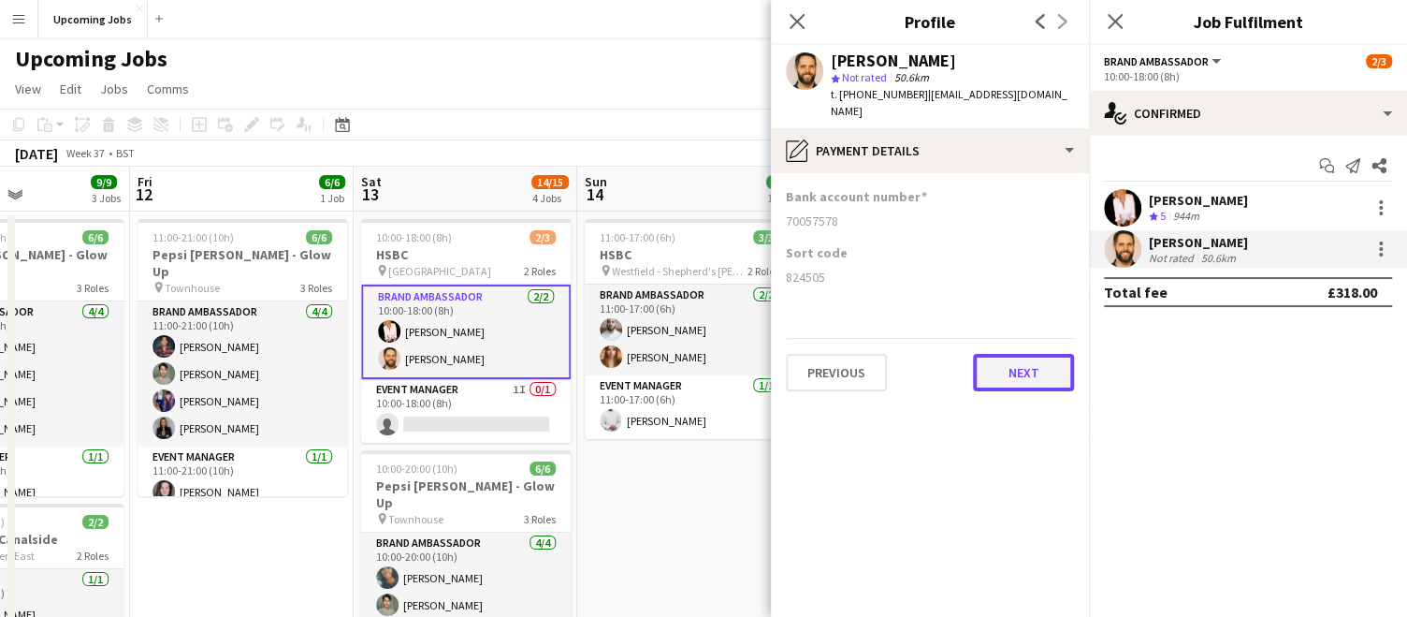
click at [1014, 362] on button "Next" at bounding box center [1023, 372] width 101 height 37
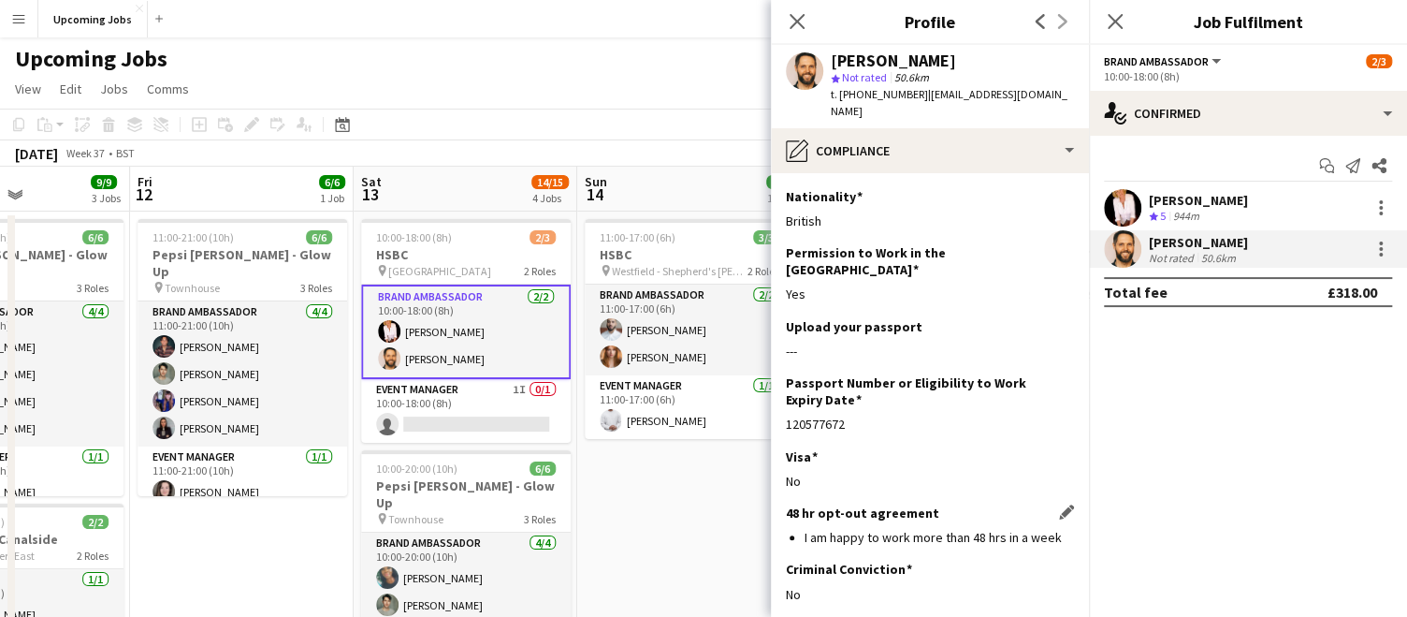
scroll to position [71, 0]
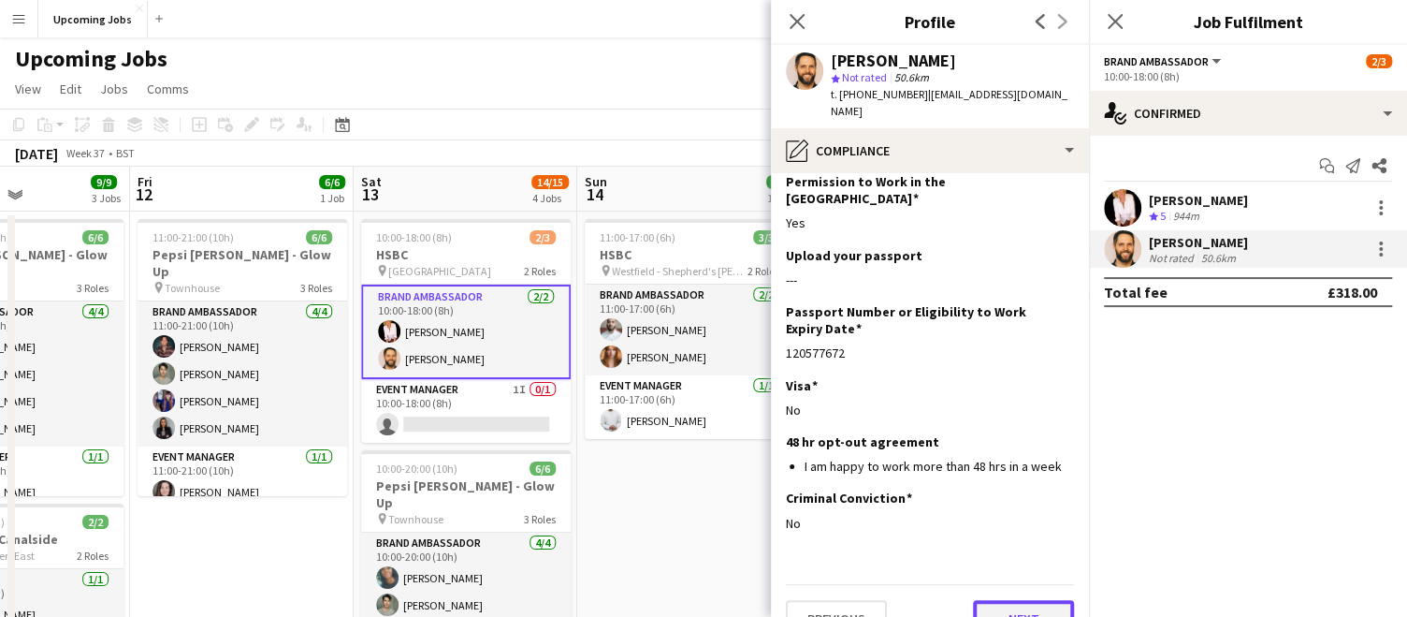
click at [995, 600] on button "Next" at bounding box center [1023, 618] width 101 height 37
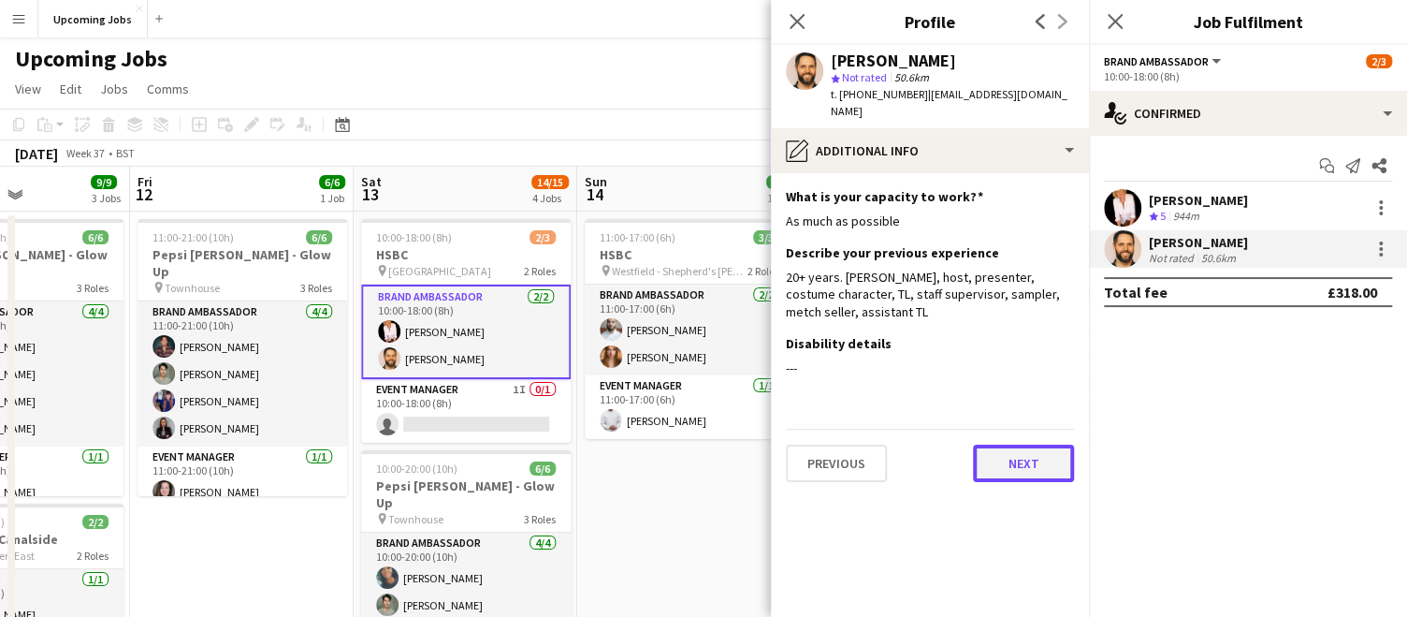
click at [1002, 450] on button "Next" at bounding box center [1023, 462] width 101 height 37
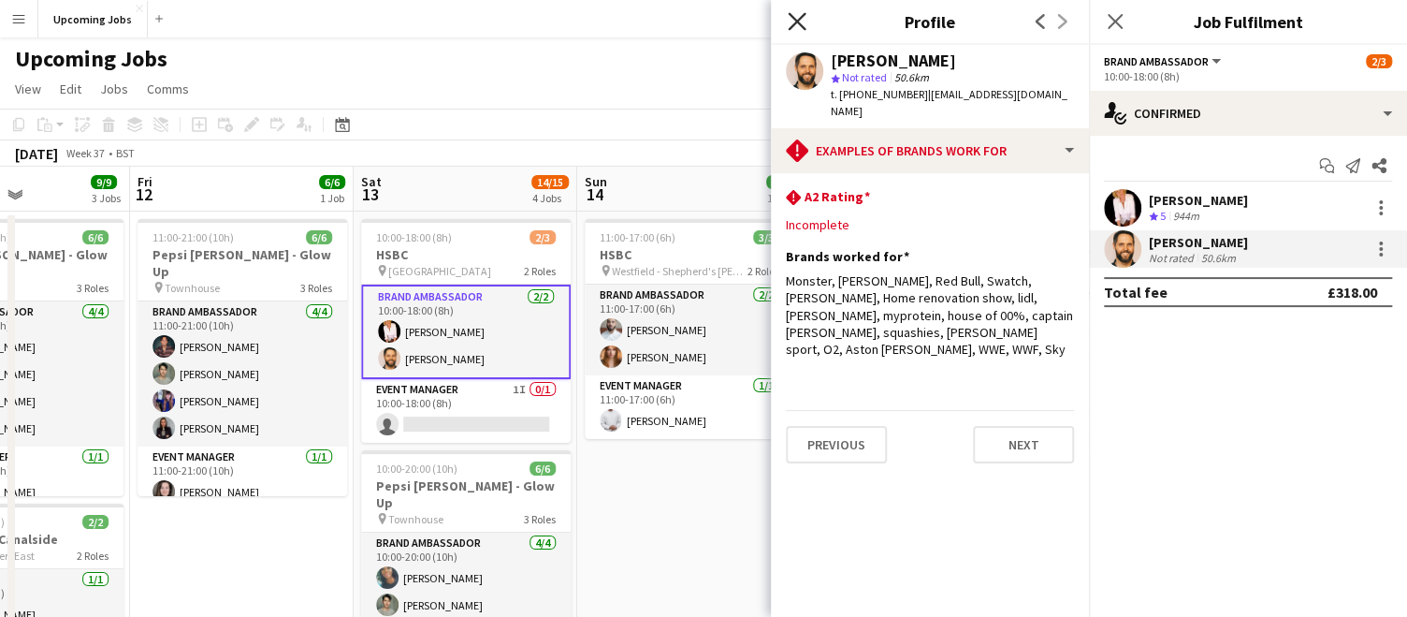
click at [791, 21] on icon "Close pop-in" at bounding box center [797, 21] width 18 height 18
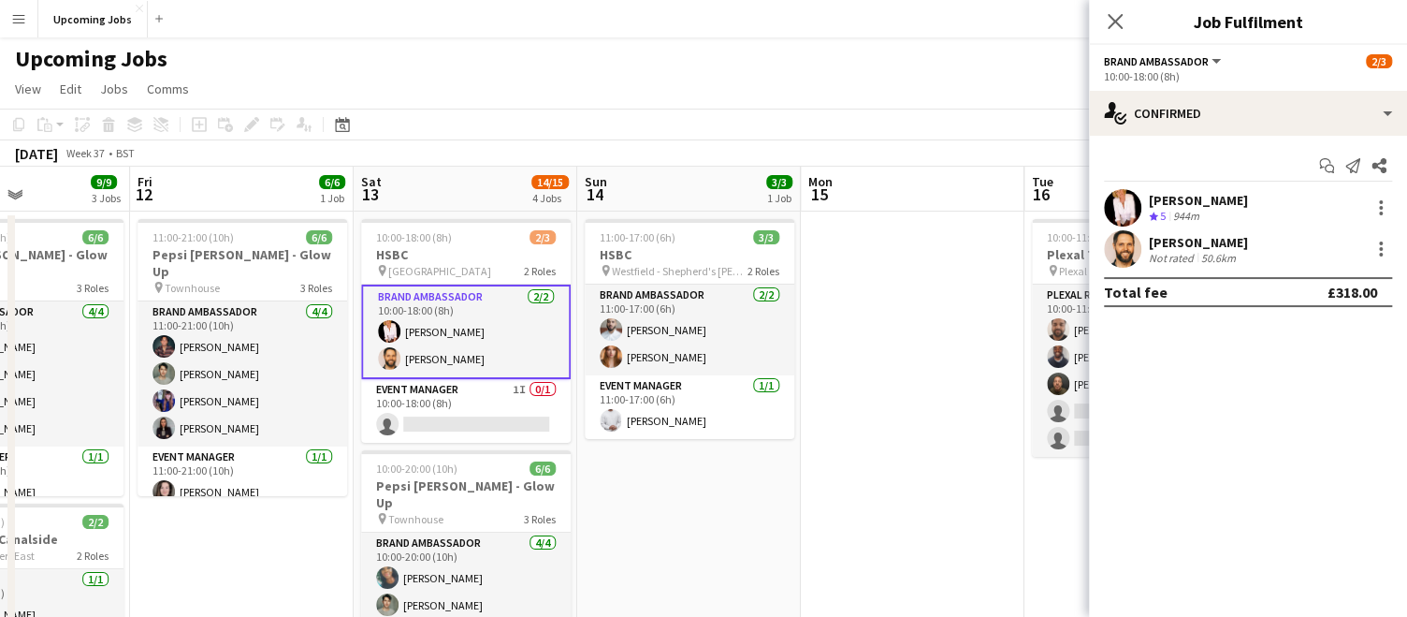
click at [1118, 199] on app-user-avatar at bounding box center [1122, 207] width 37 height 37
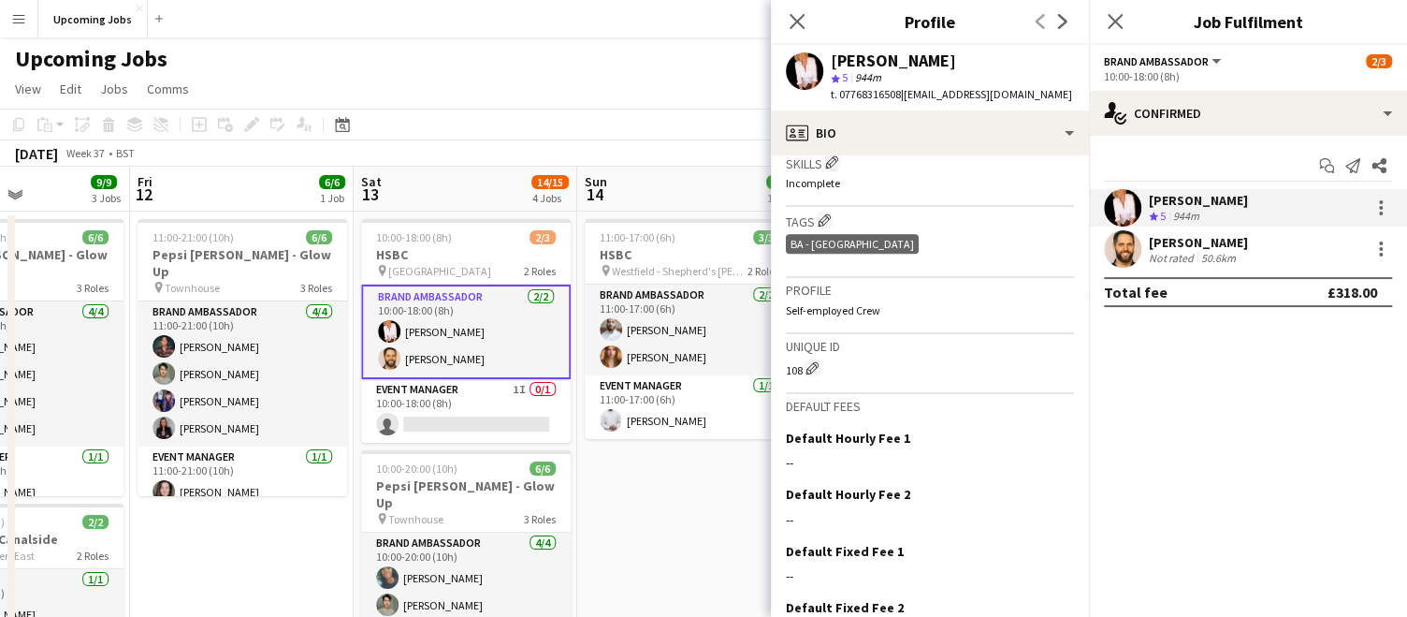
scroll to position [785, 0]
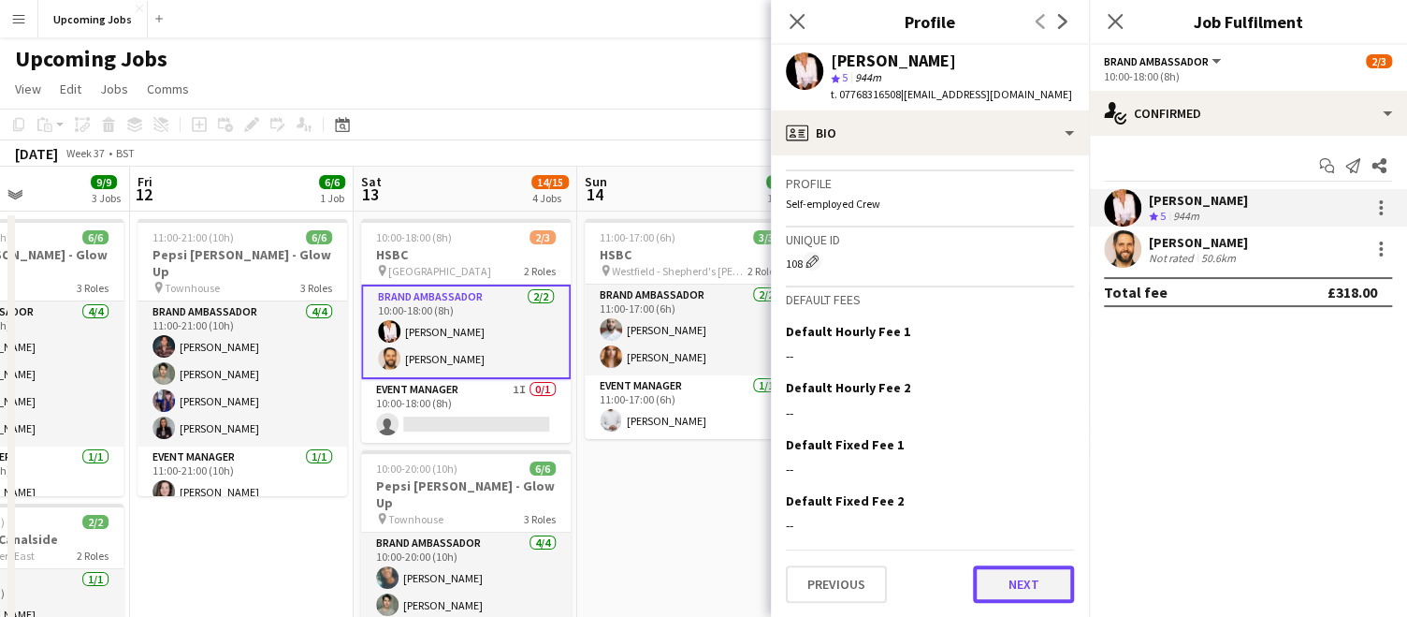
click at [1003, 574] on button "Next" at bounding box center [1023, 583] width 101 height 37
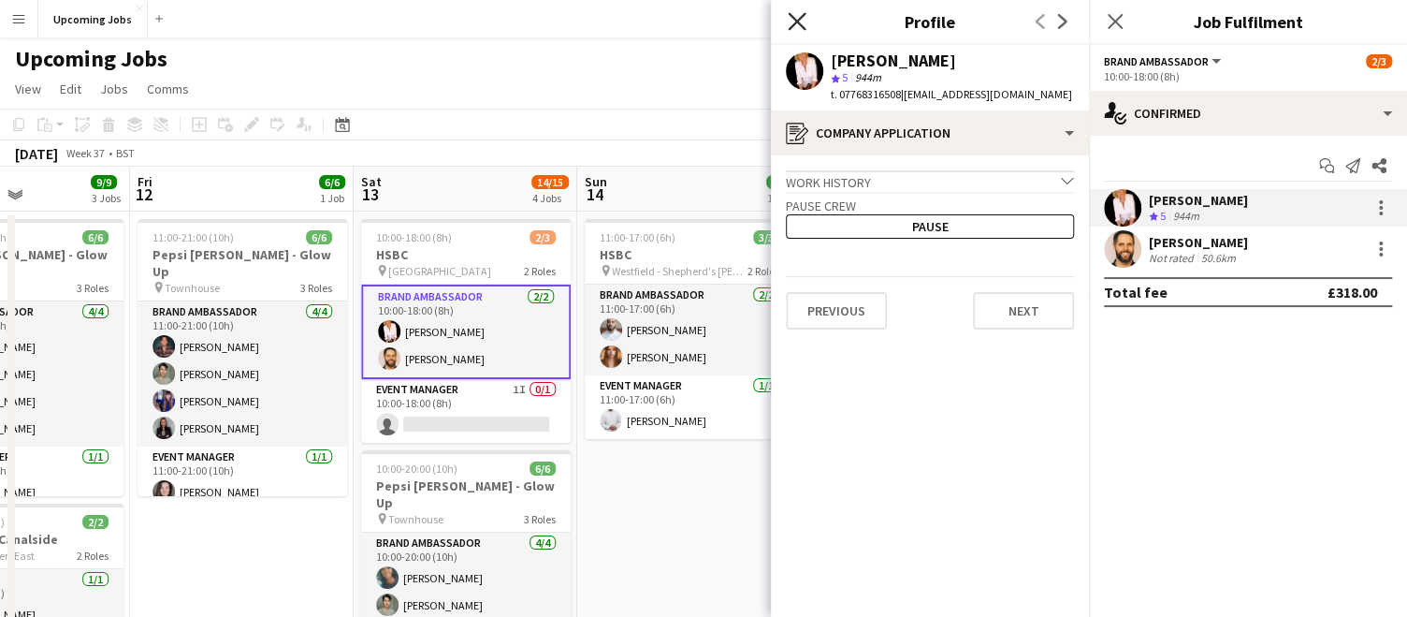
click at [799, 22] on icon at bounding box center [797, 21] width 18 height 18
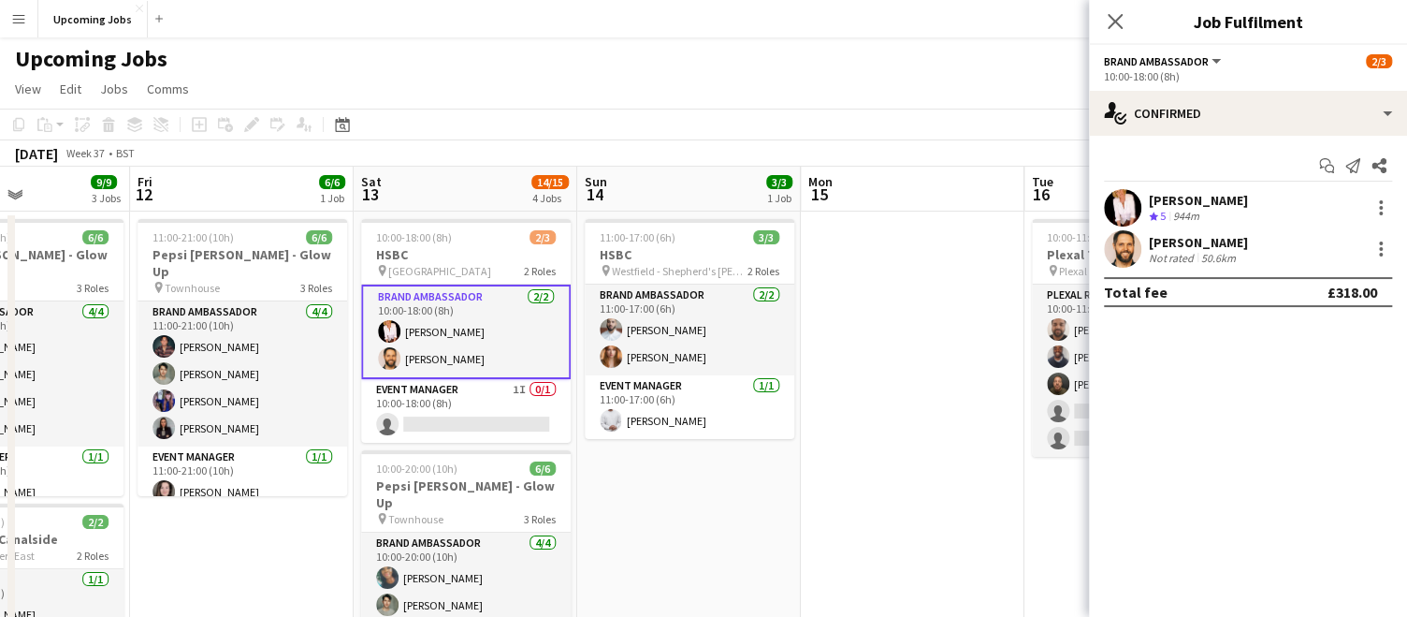
click at [1109, 202] on app-user-avatar at bounding box center [1122, 207] width 37 height 37
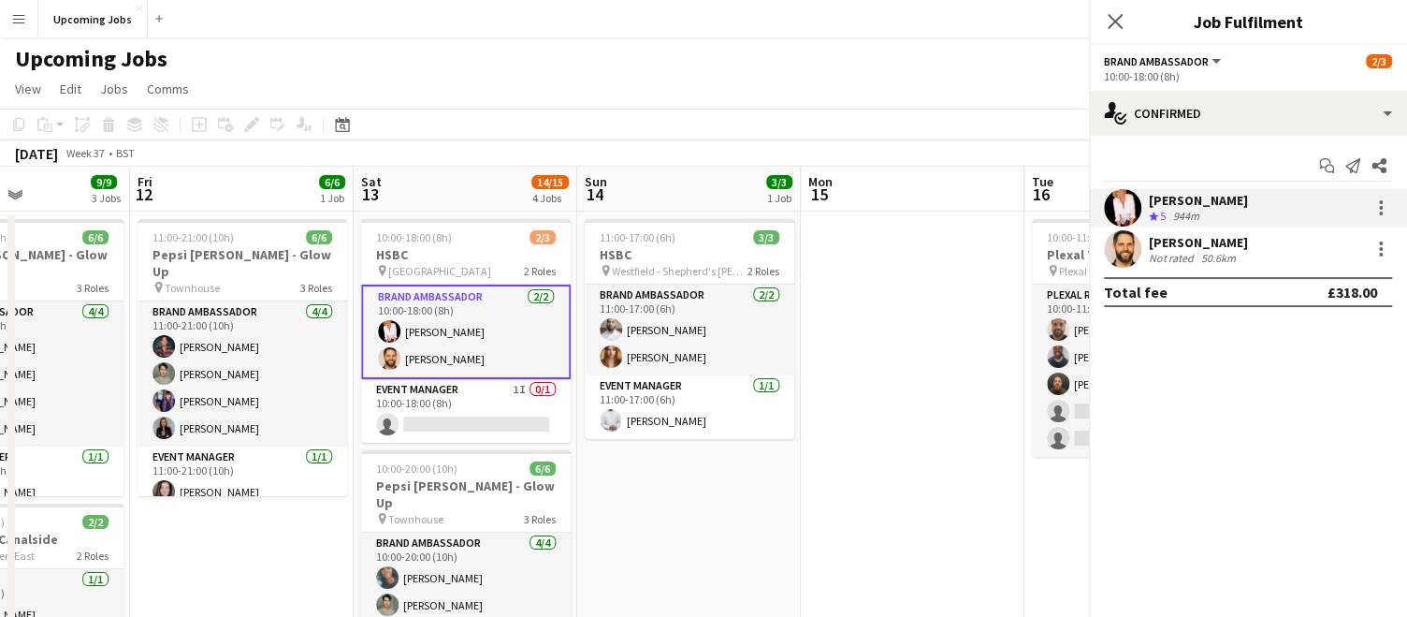
click at [1109, 202] on app-user-avatar at bounding box center [1122, 207] width 37 height 37
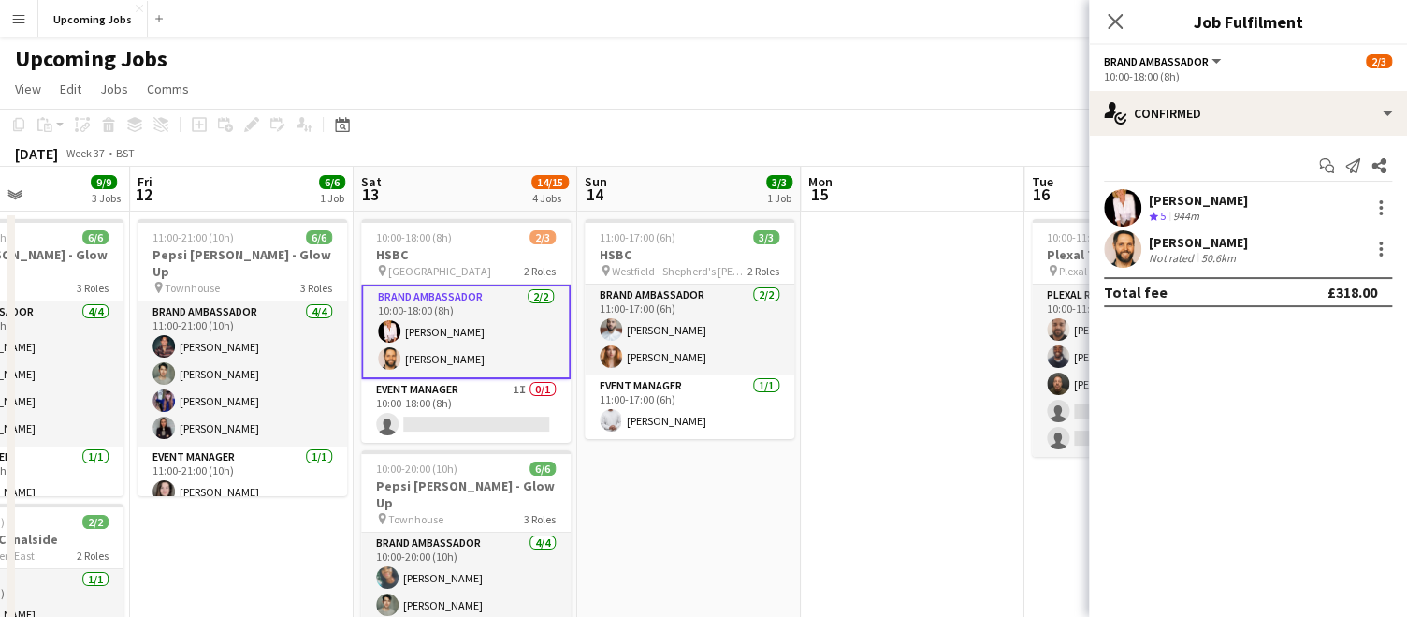
click at [1109, 202] on app-user-avatar at bounding box center [1122, 207] width 37 height 37
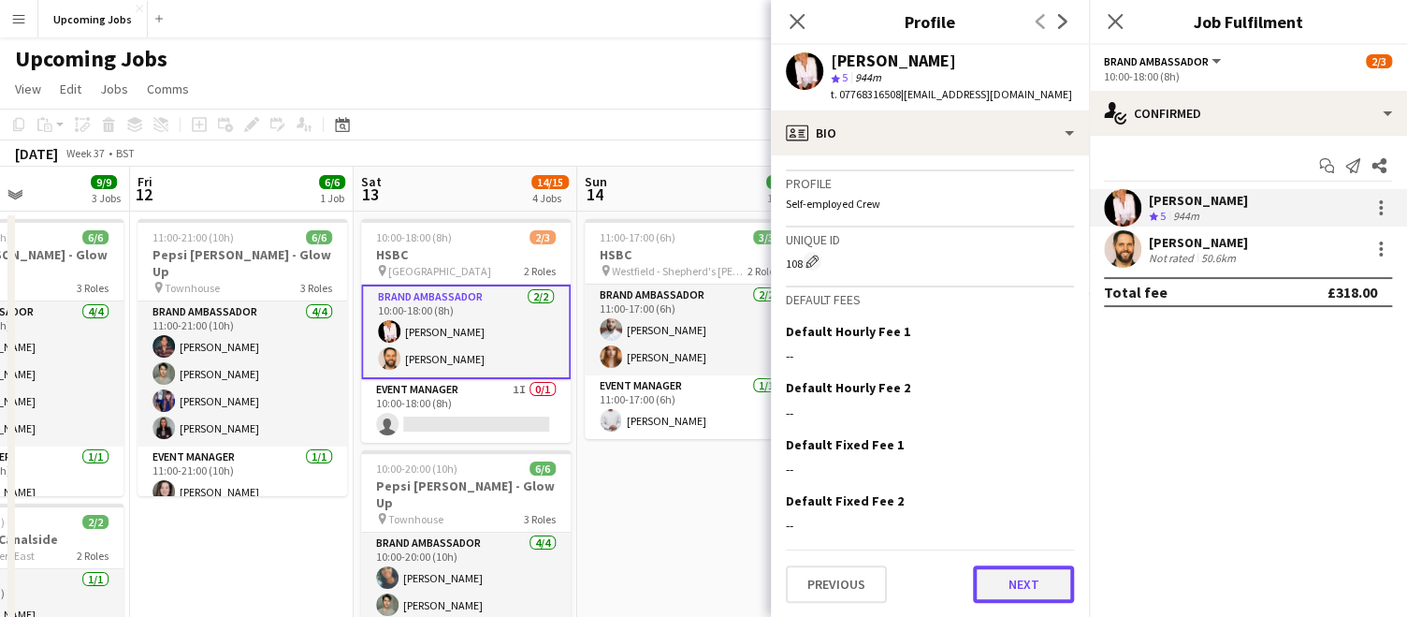
click at [998, 578] on button "Next" at bounding box center [1023, 583] width 101 height 37
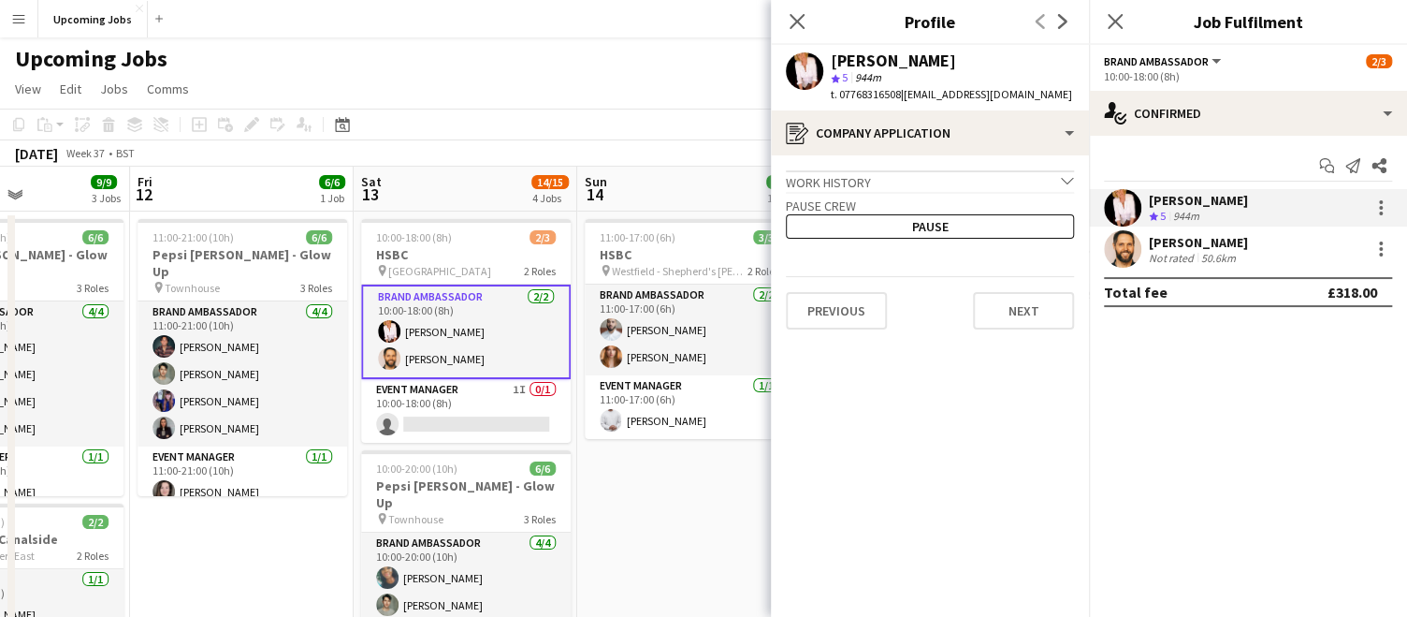
click at [1004, 342] on app-crew-profile-application "Work history chevron-down All All Jan 2000 — Mar 2025 • 25 yr 2 mth Done it All…" at bounding box center [930, 385] width 318 height 461
click at [1030, 319] on button "Next" at bounding box center [1023, 310] width 101 height 37
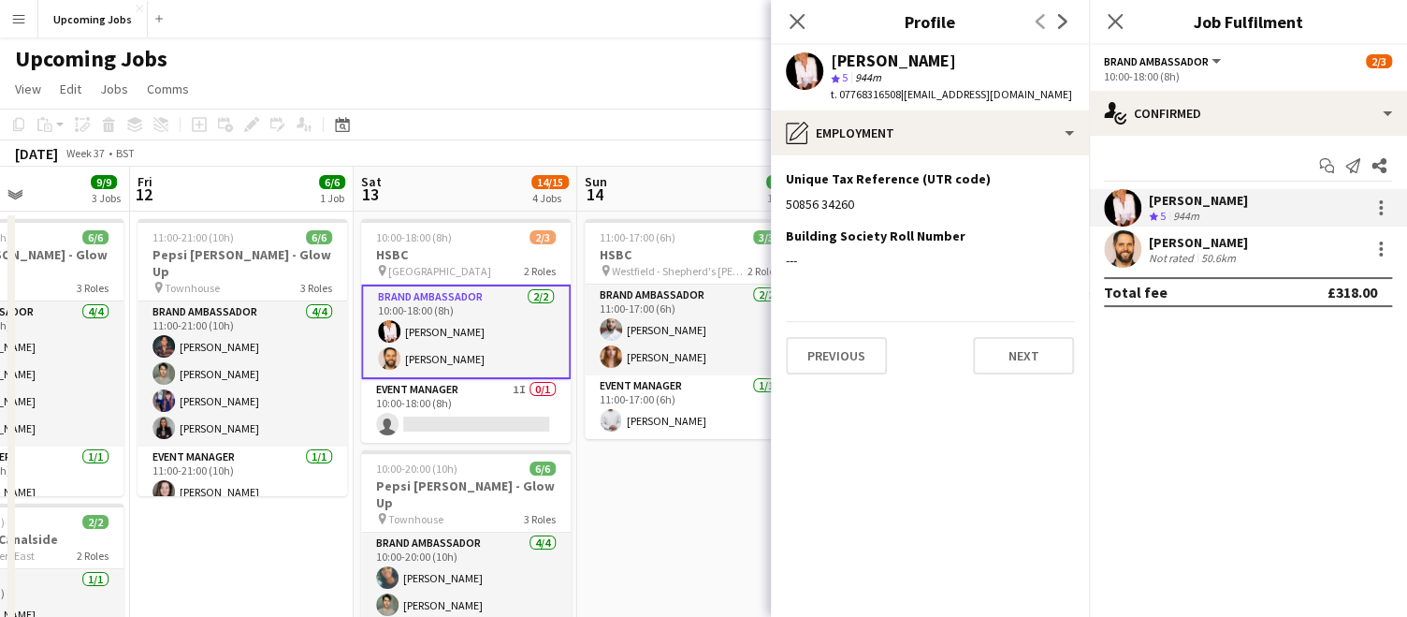
click at [1030, 319] on app-section-data-types "Unique Tax Reference (UTR code) Edit this field 50856 34260 Building Society Ro…" at bounding box center [930, 385] width 318 height 461
click at [1019, 354] on button "Next" at bounding box center [1023, 355] width 101 height 37
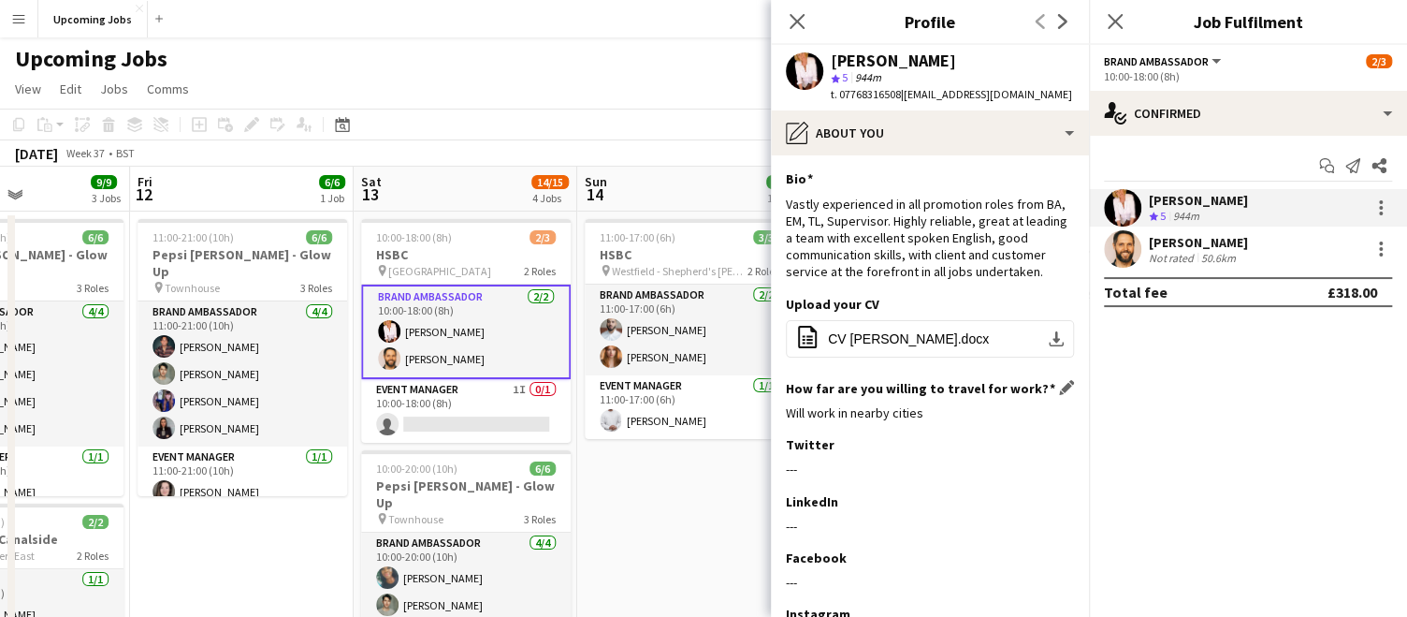
scroll to position [150, 0]
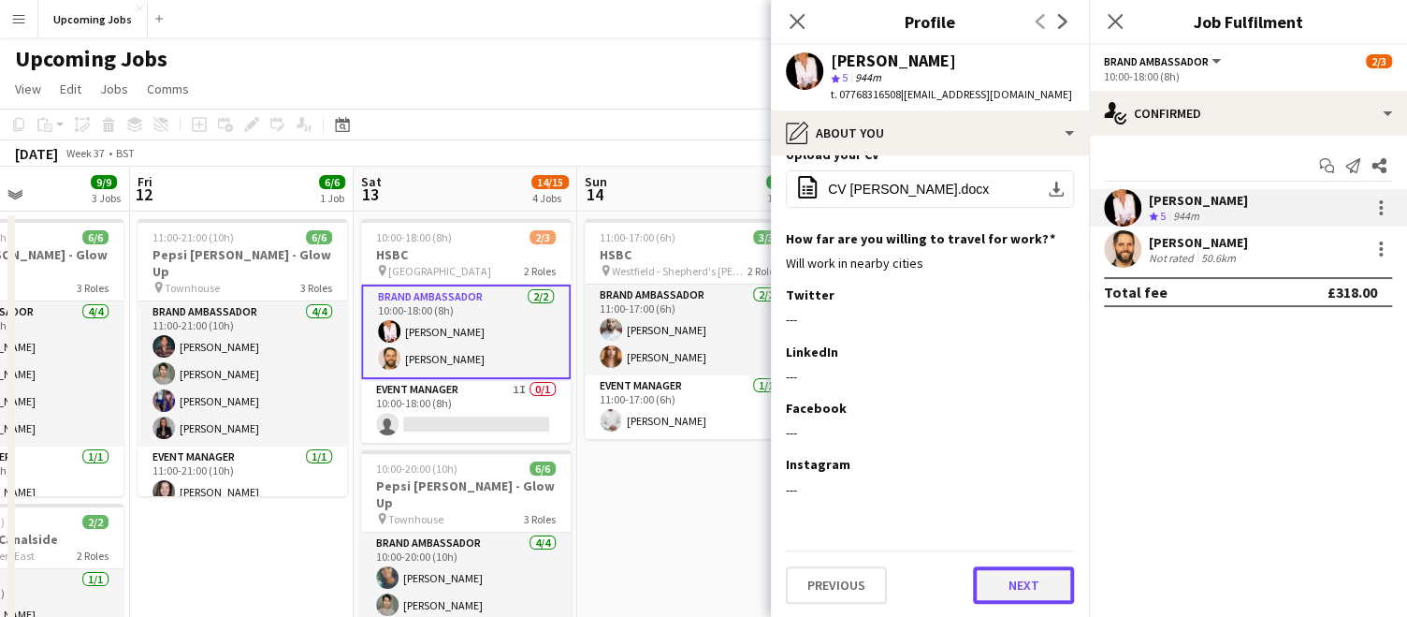
click at [1005, 587] on button "Next" at bounding box center [1023, 584] width 101 height 37
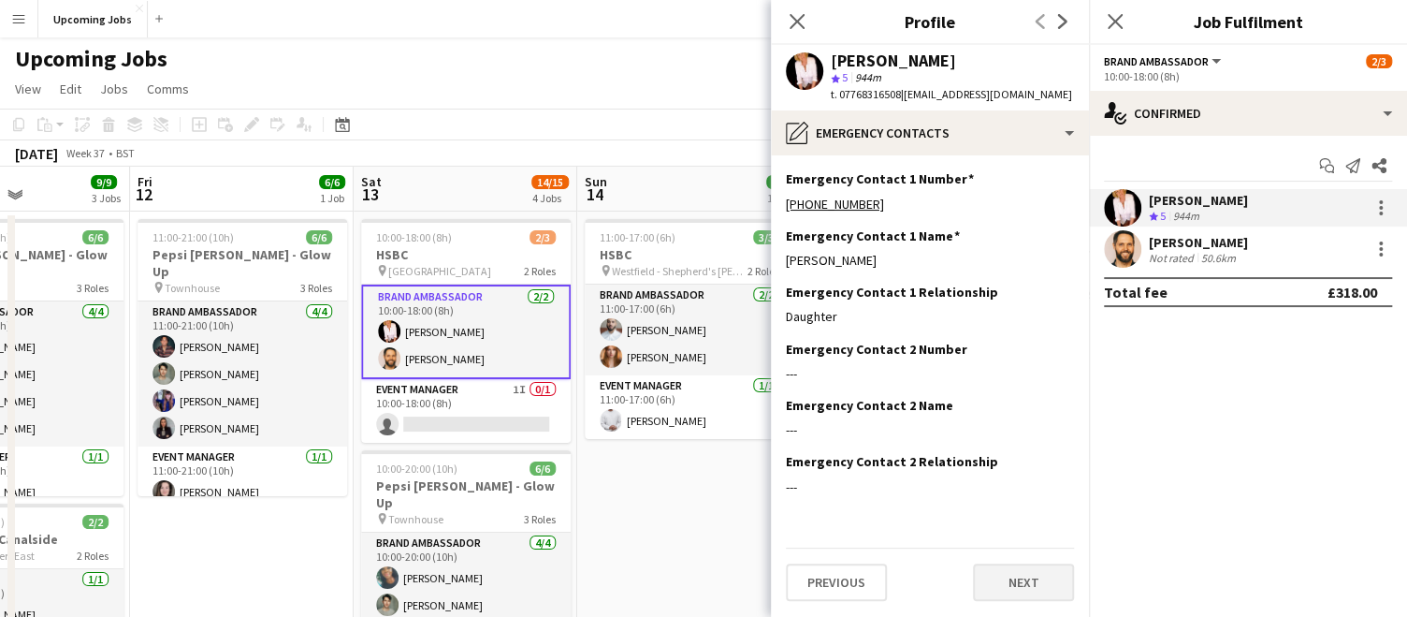
scroll to position [0, 0]
click at [852, 560] on div "Previous Next" at bounding box center [930, 573] width 288 height 53
click at [844, 576] on button "Previous" at bounding box center [836, 581] width 101 height 37
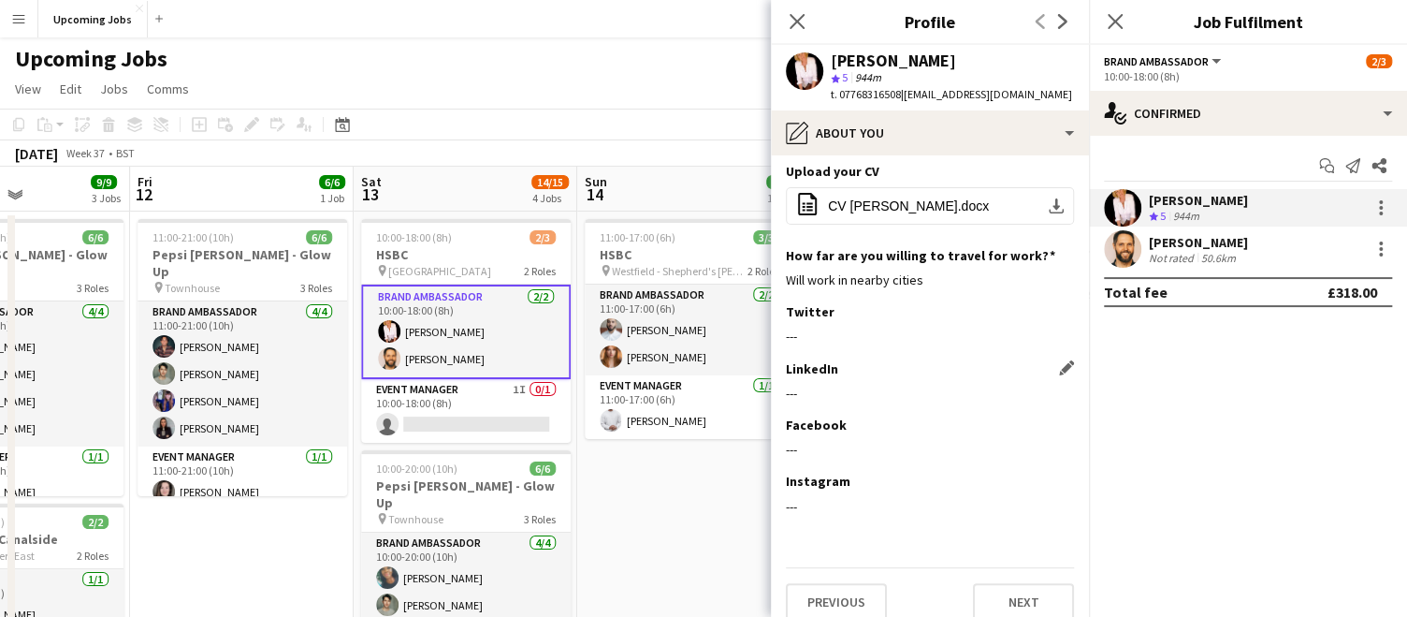
scroll to position [150, 0]
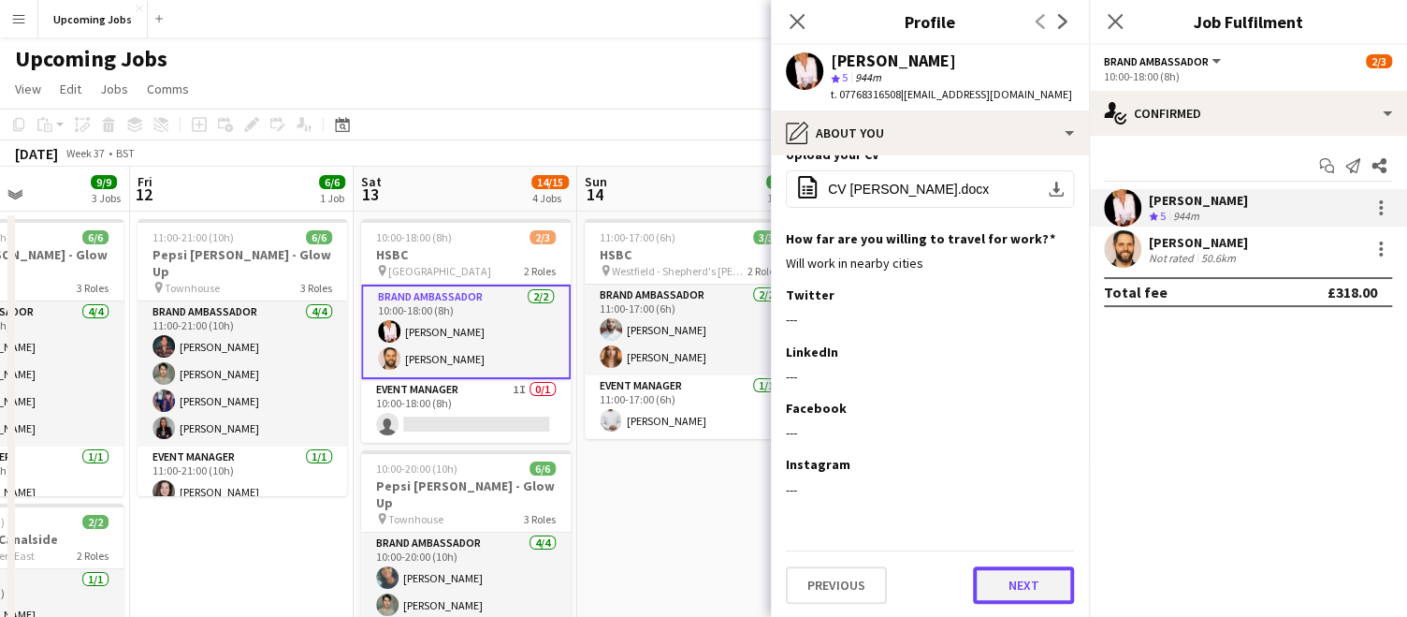
click at [985, 580] on button "Next" at bounding box center [1023, 584] width 101 height 37
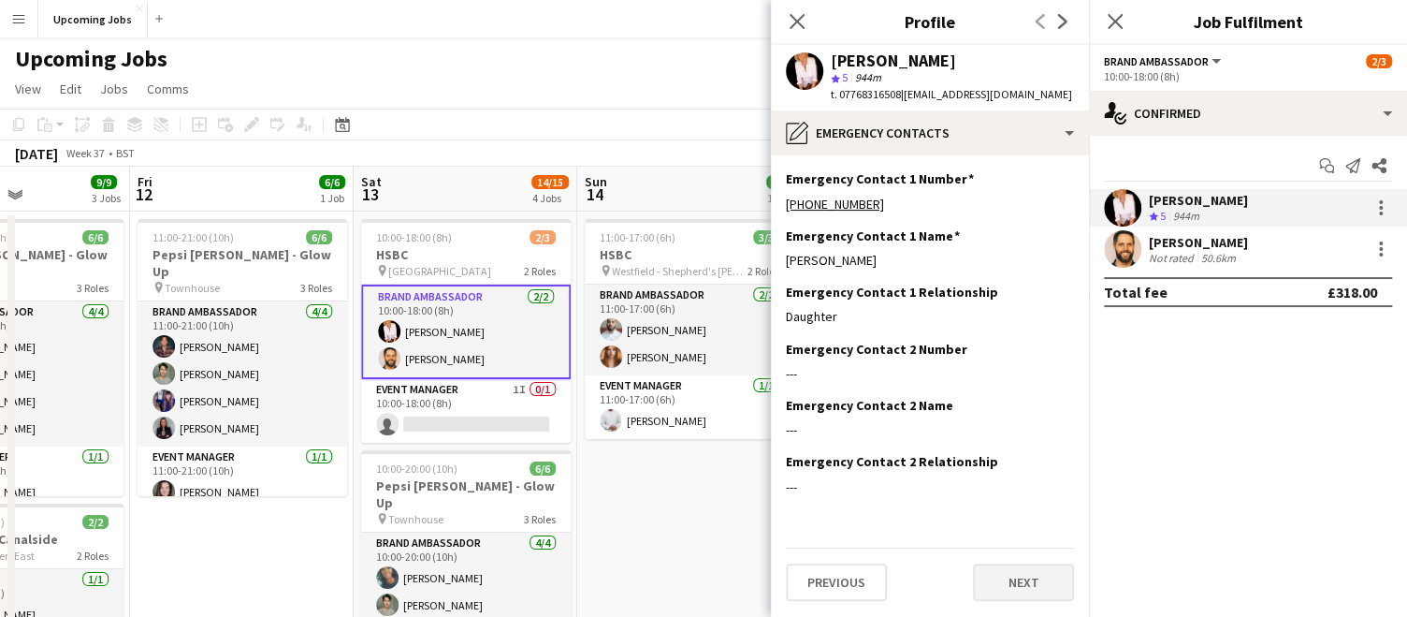
scroll to position [0, 0]
click at [985, 580] on button "Next" at bounding box center [1023, 581] width 101 height 37
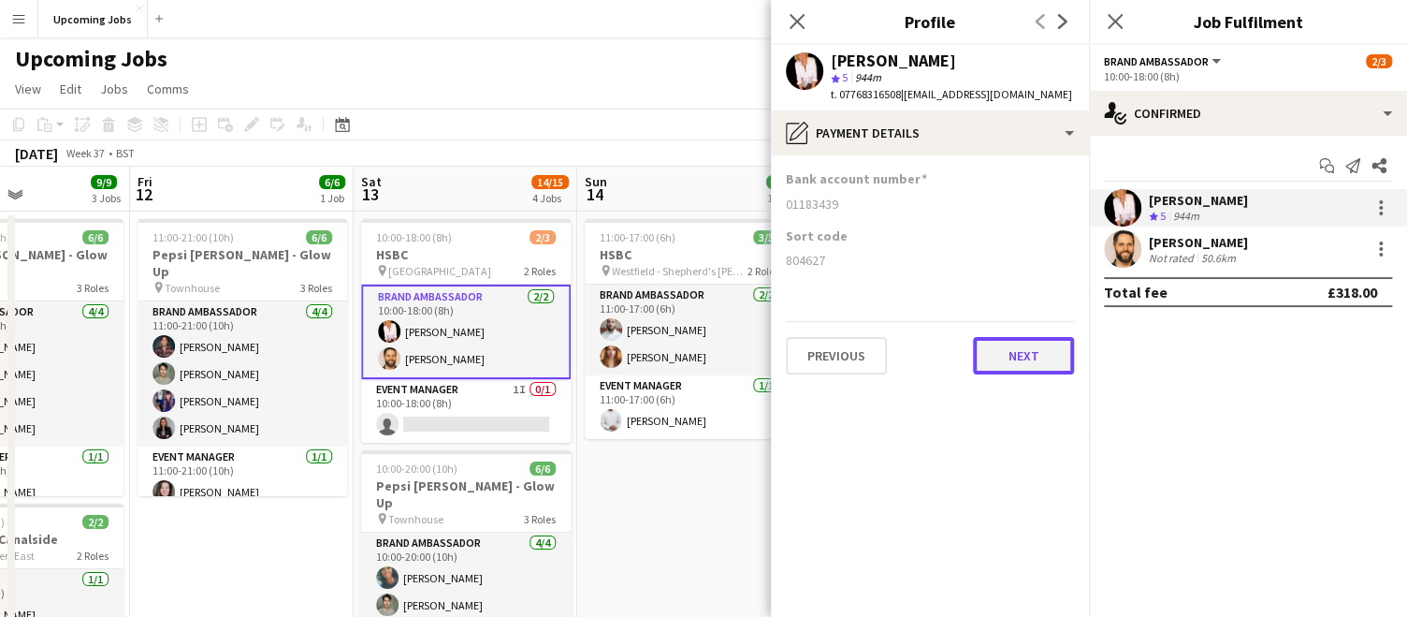
click at [1033, 343] on button "Next" at bounding box center [1023, 355] width 101 height 37
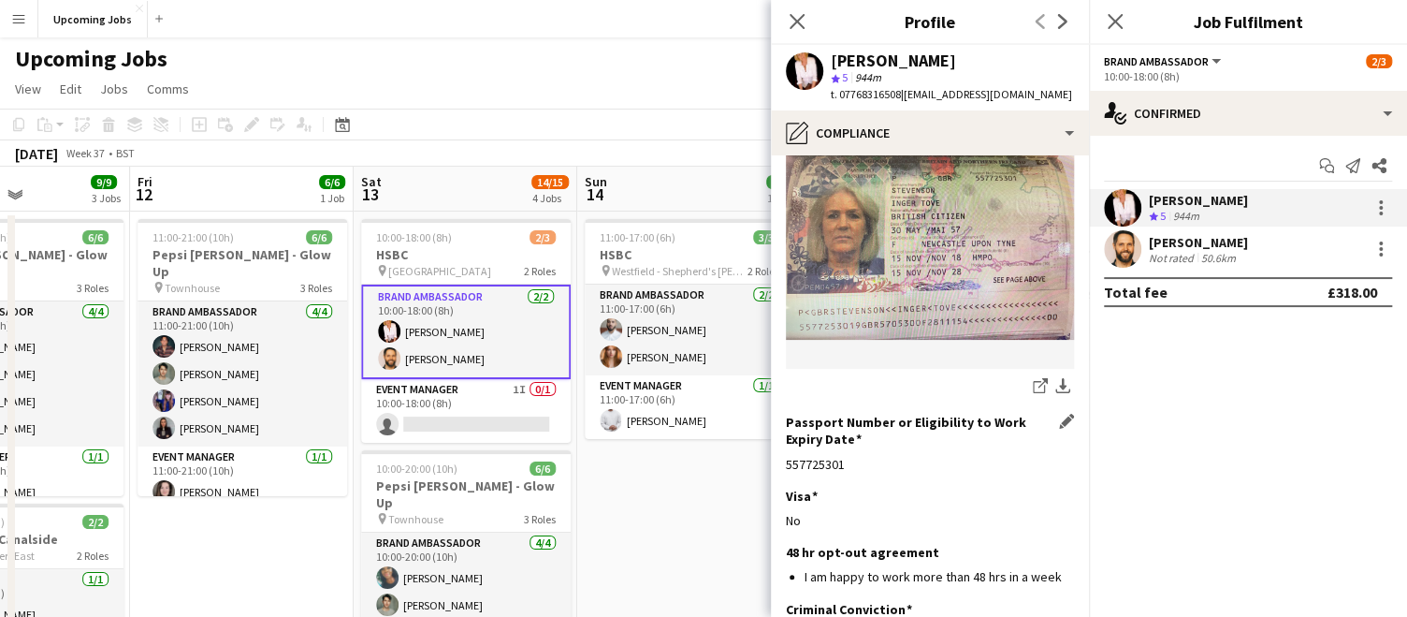
scroll to position [358, 0]
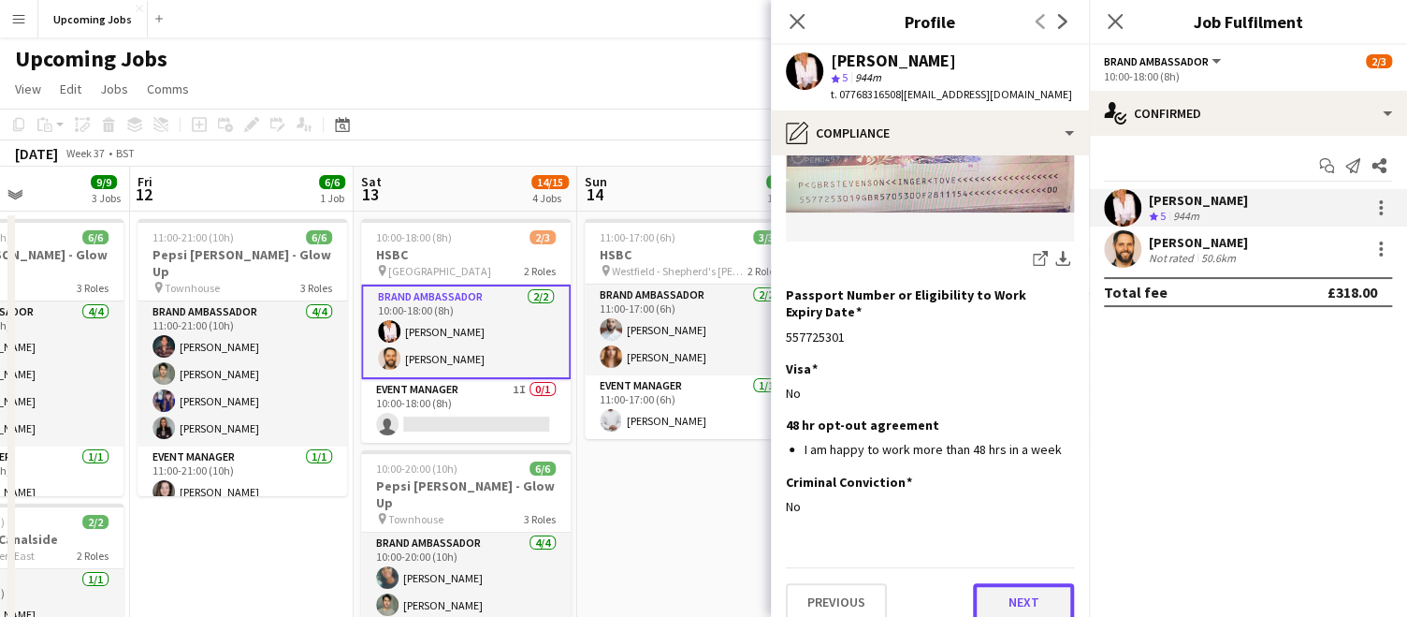
click at [990, 598] on button "Next" at bounding box center [1023, 601] width 101 height 37
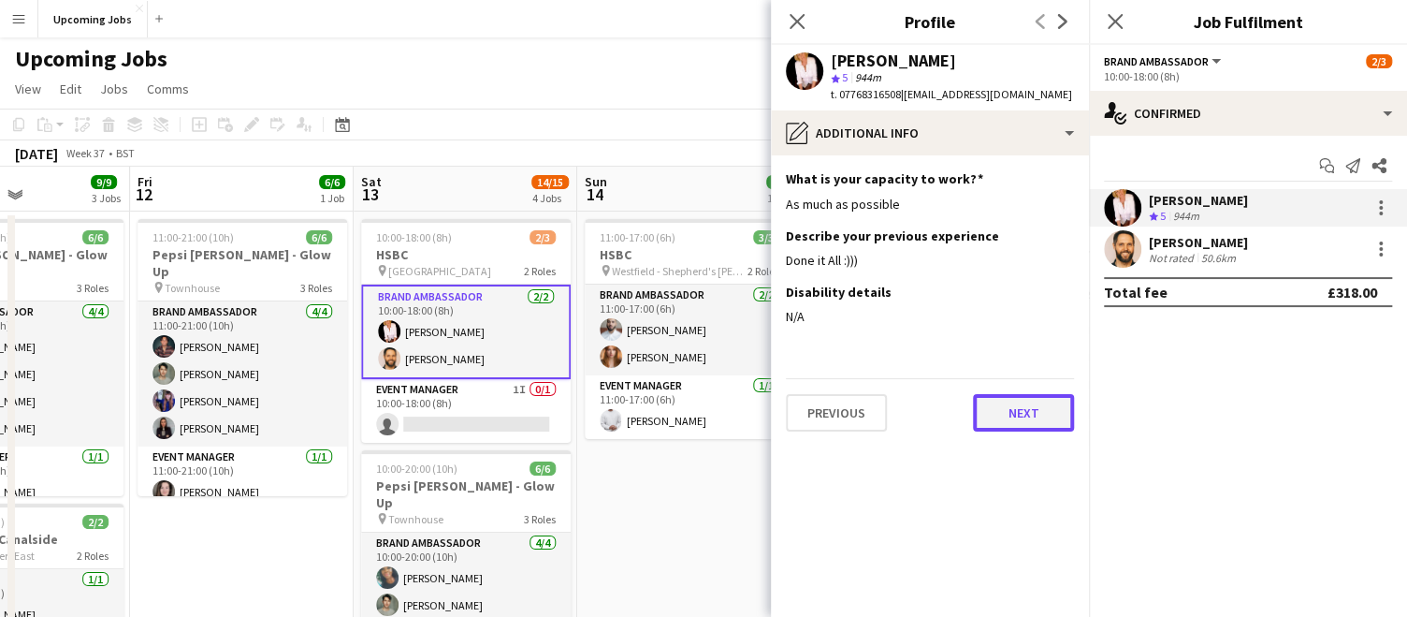
click at [1015, 417] on button "Next" at bounding box center [1023, 412] width 101 height 37
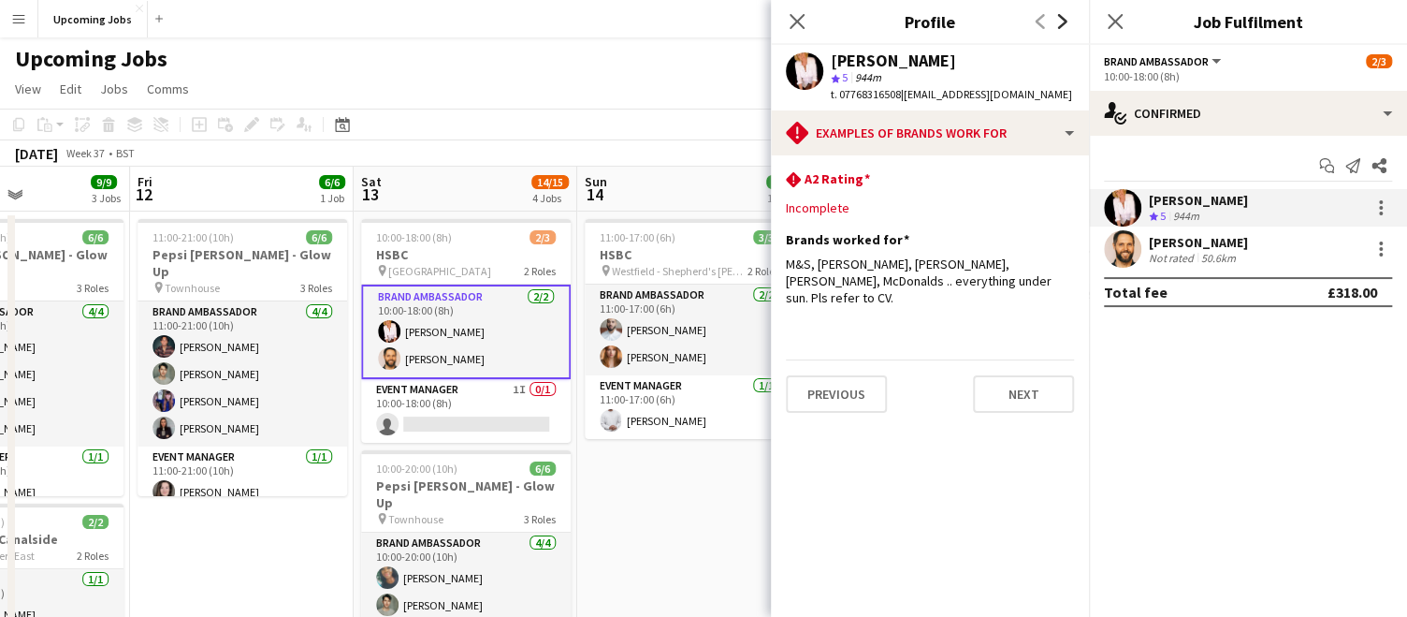
click at [1068, 23] on icon "Next" at bounding box center [1063, 21] width 15 height 15
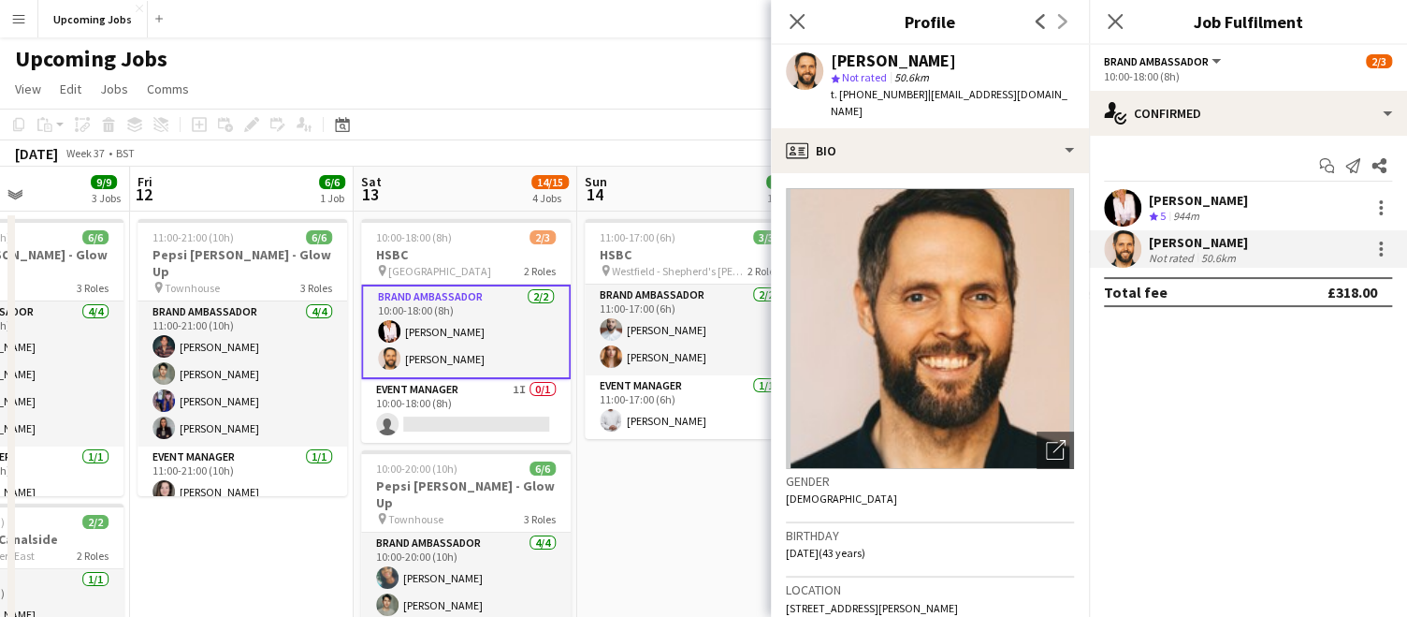
click at [1122, 198] on app-user-avatar at bounding box center [1122, 207] width 37 height 37
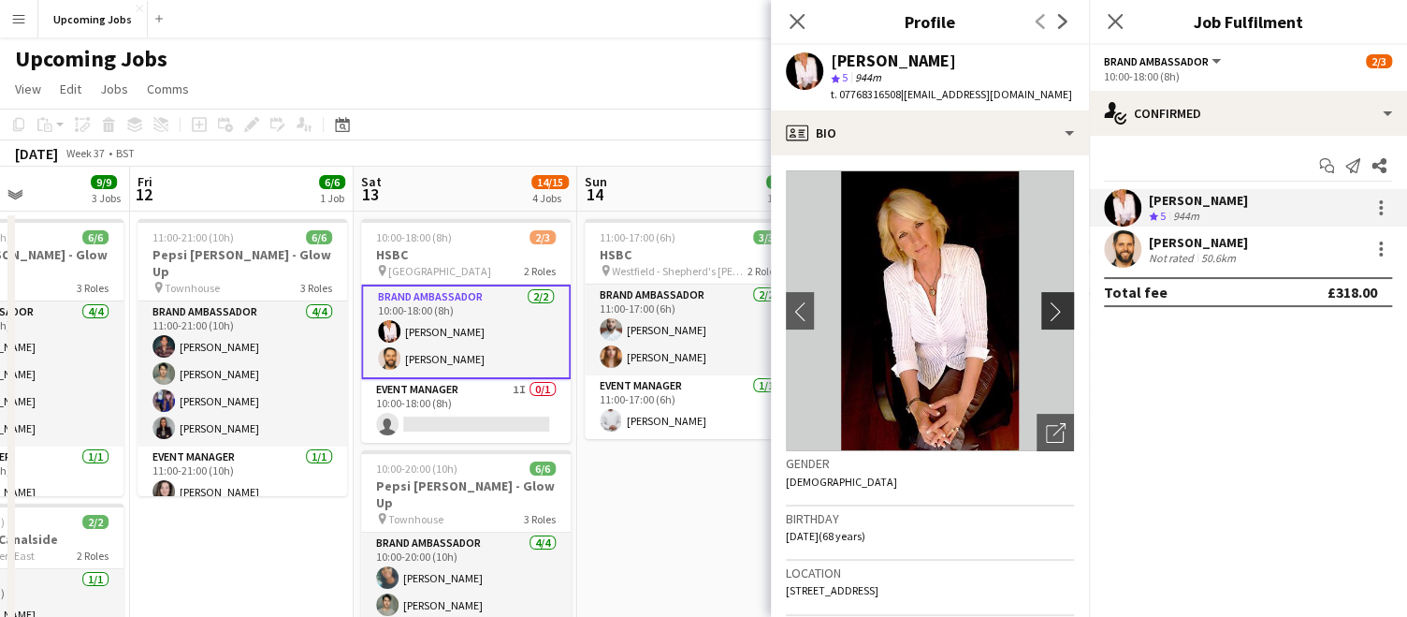
click at [1046, 317] on app-icon "chevron-right" at bounding box center [1060, 311] width 29 height 20
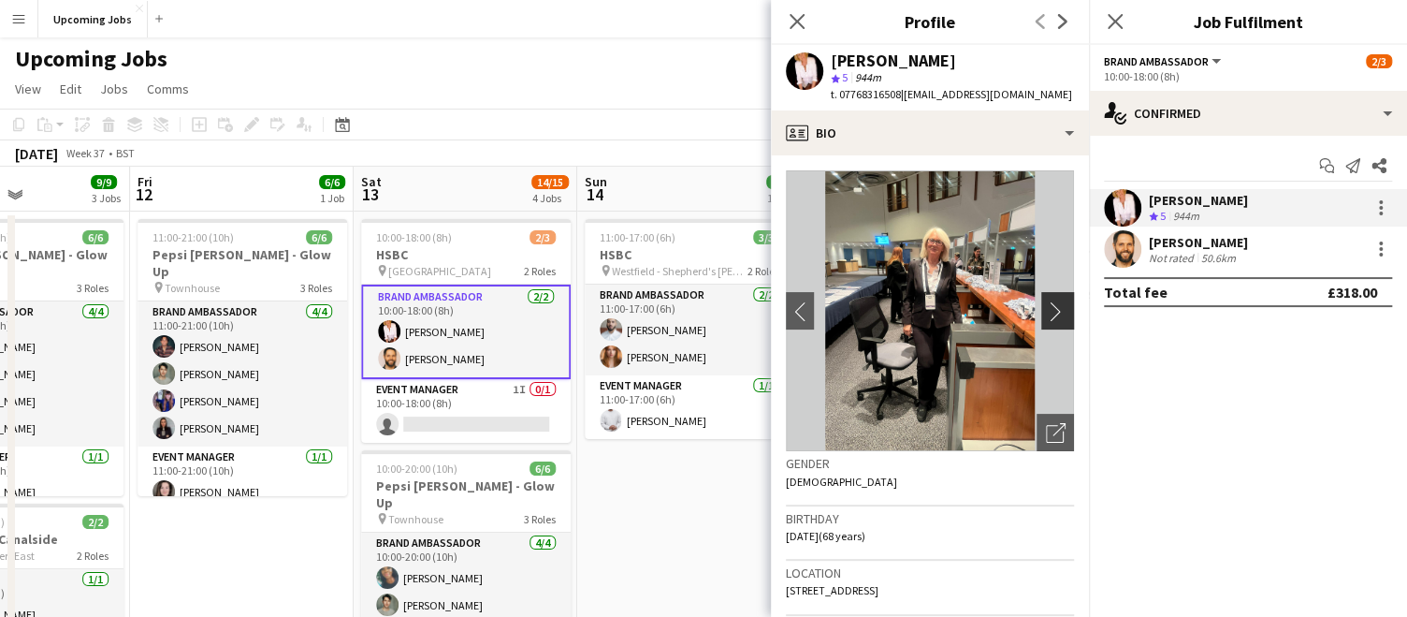
click at [1046, 317] on app-icon "chevron-right" at bounding box center [1060, 311] width 29 height 20
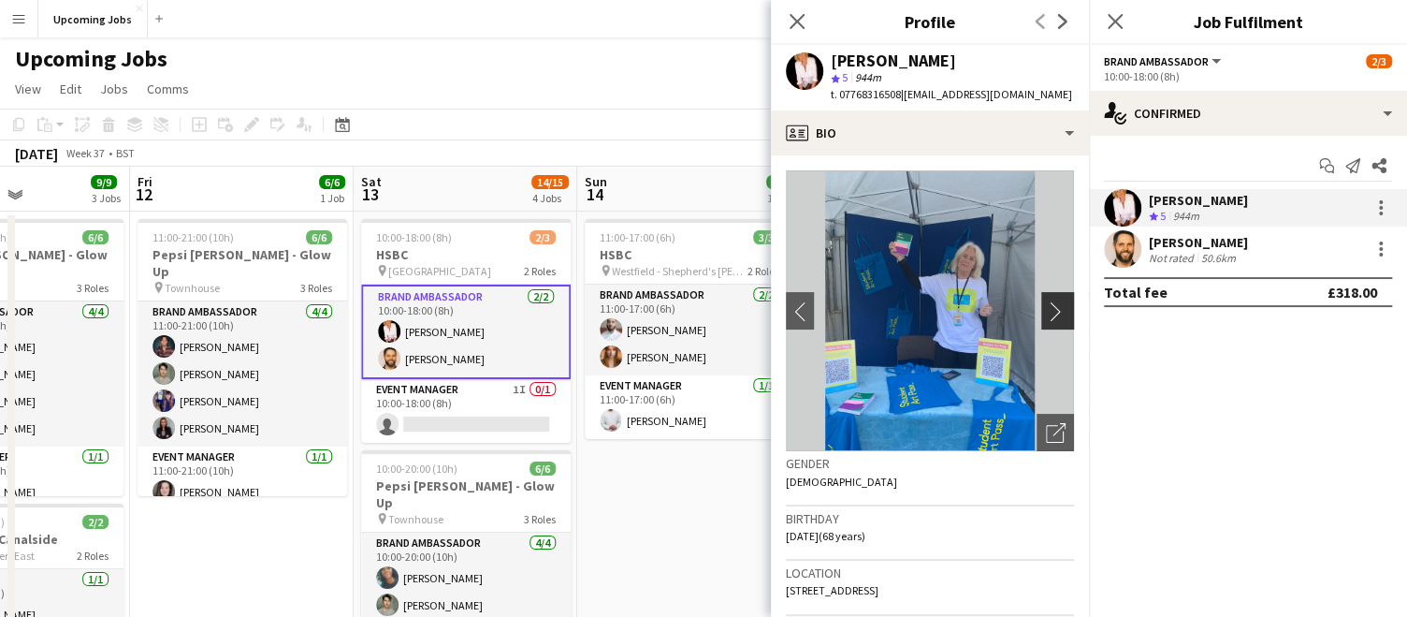
click at [1046, 317] on app-icon "chevron-right" at bounding box center [1060, 311] width 29 height 20
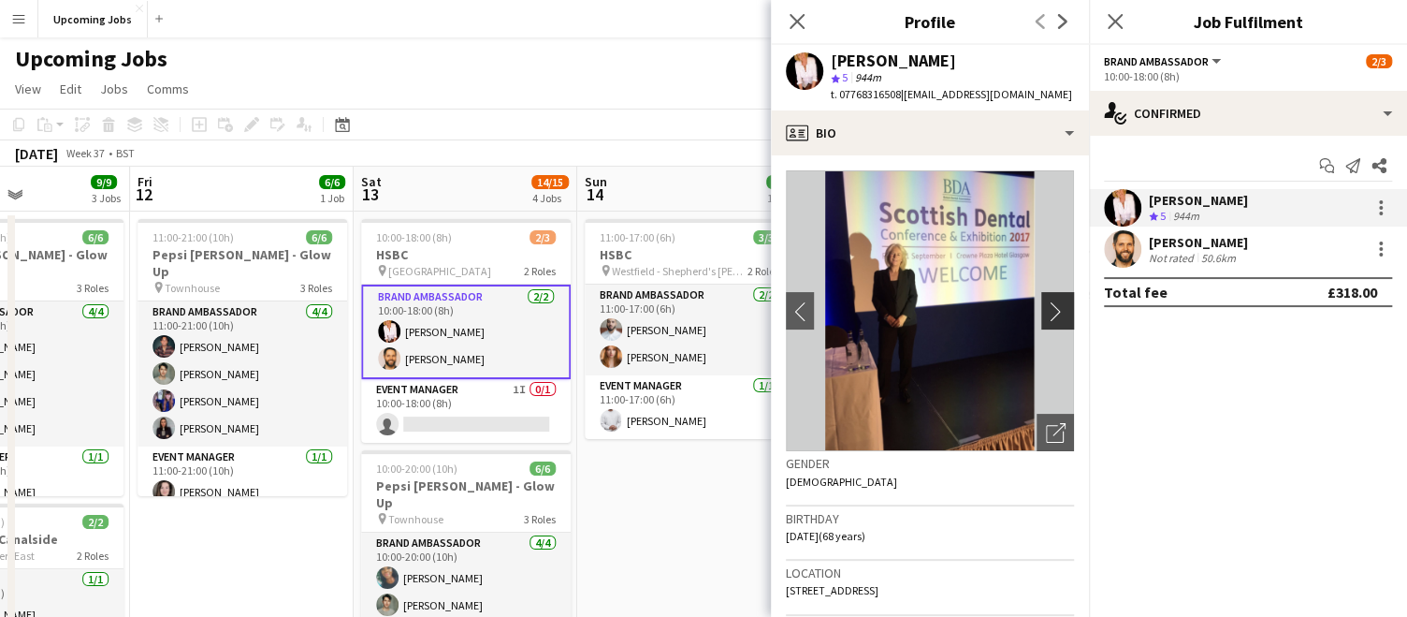
click at [1046, 317] on app-icon "chevron-right" at bounding box center [1060, 311] width 29 height 20
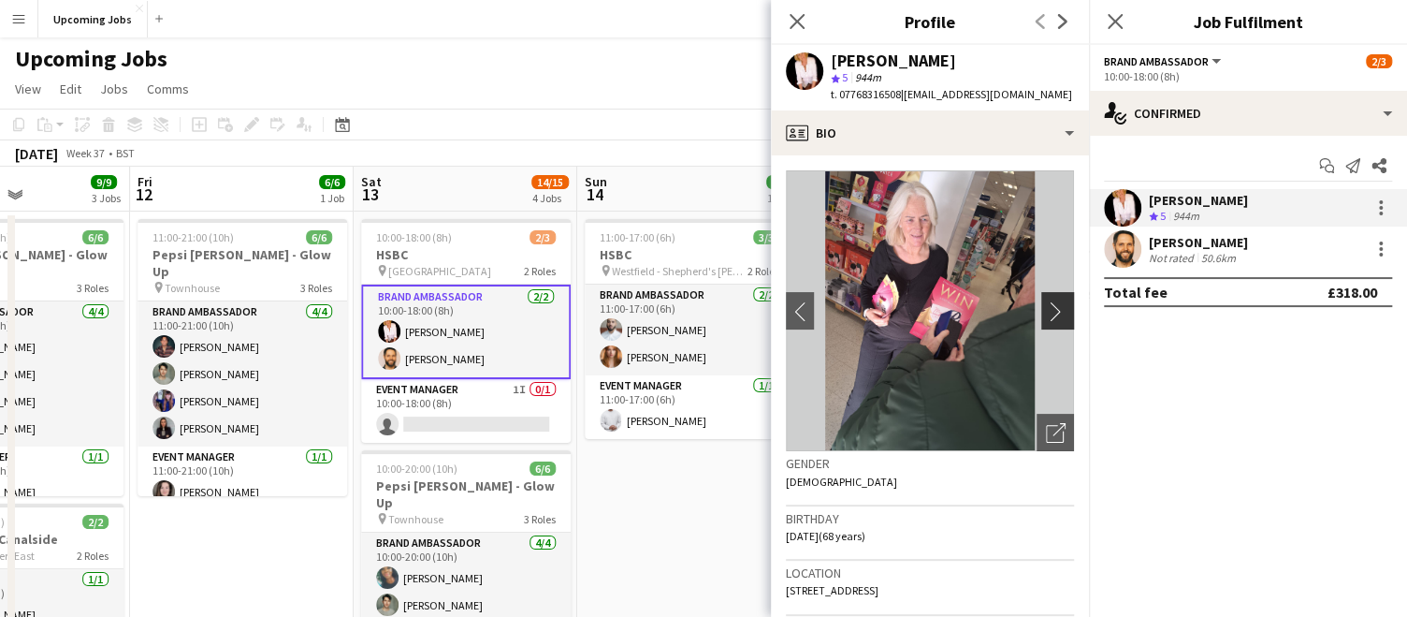
click at [1046, 317] on app-icon "chevron-right" at bounding box center [1060, 311] width 29 height 20
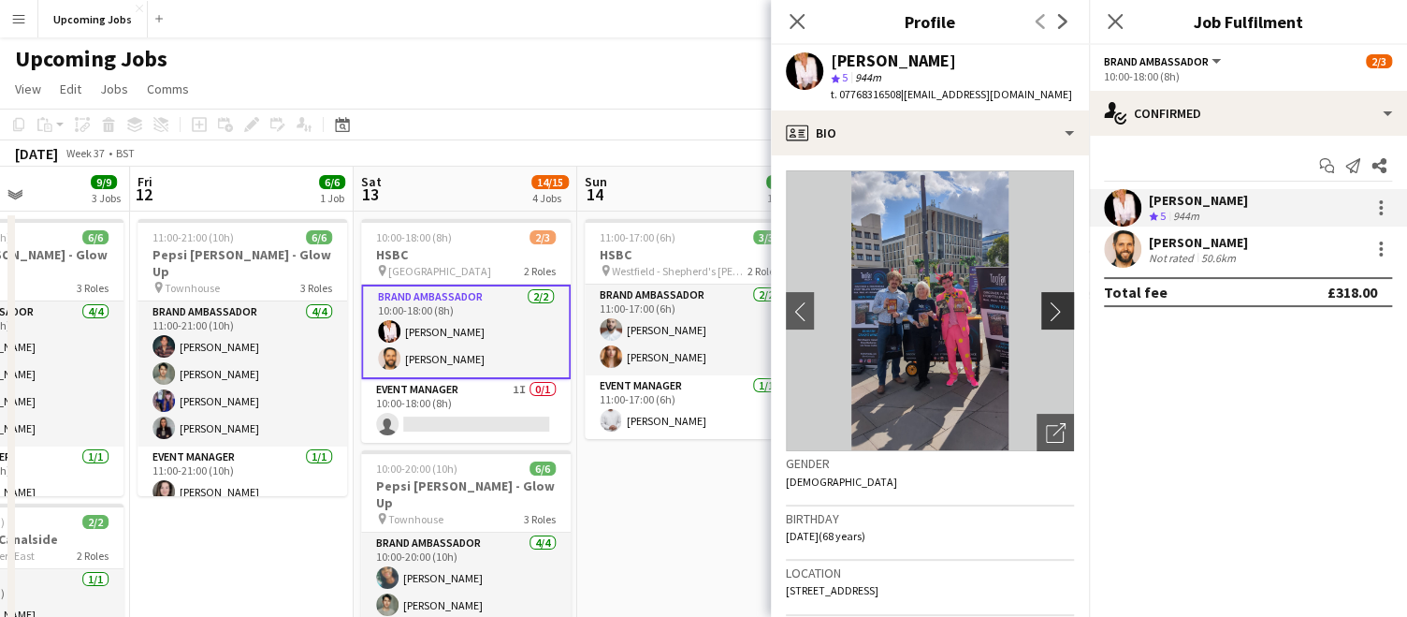
click at [1046, 317] on app-icon "chevron-right" at bounding box center [1060, 311] width 29 height 20
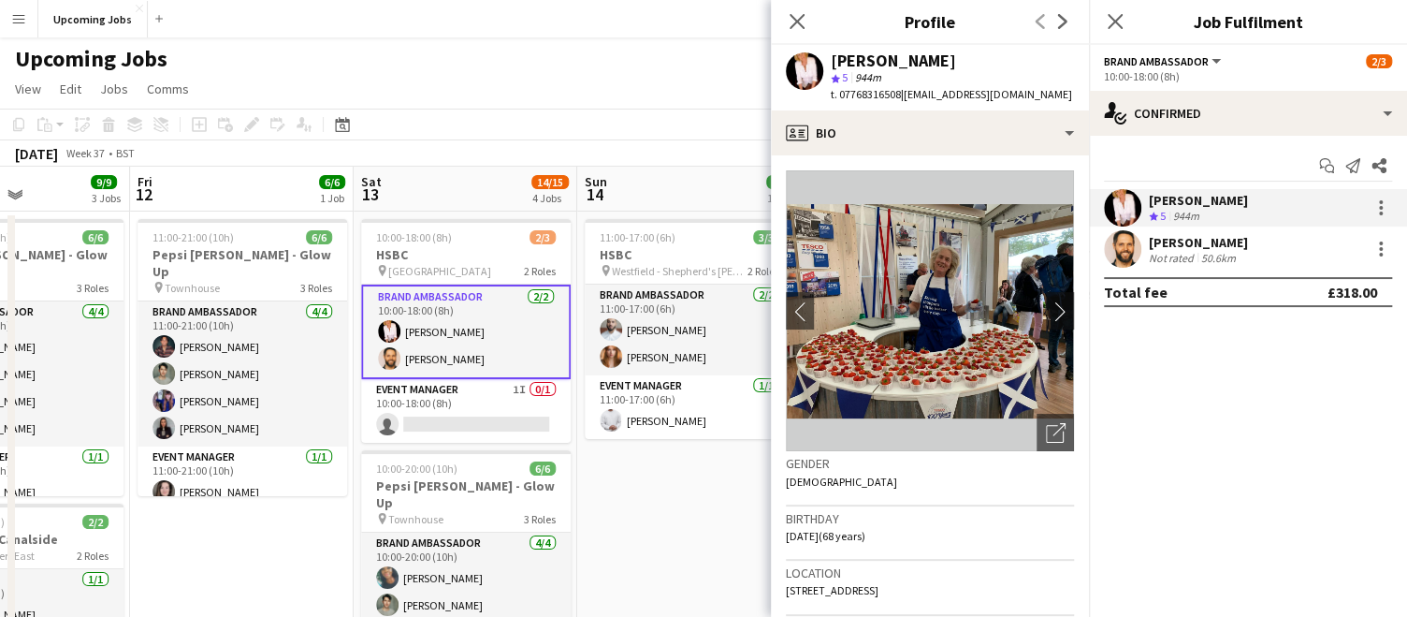
click at [1025, 305] on img at bounding box center [930, 310] width 288 height 281
click at [1046, 313] on app-icon "chevron-right" at bounding box center [1060, 311] width 29 height 20
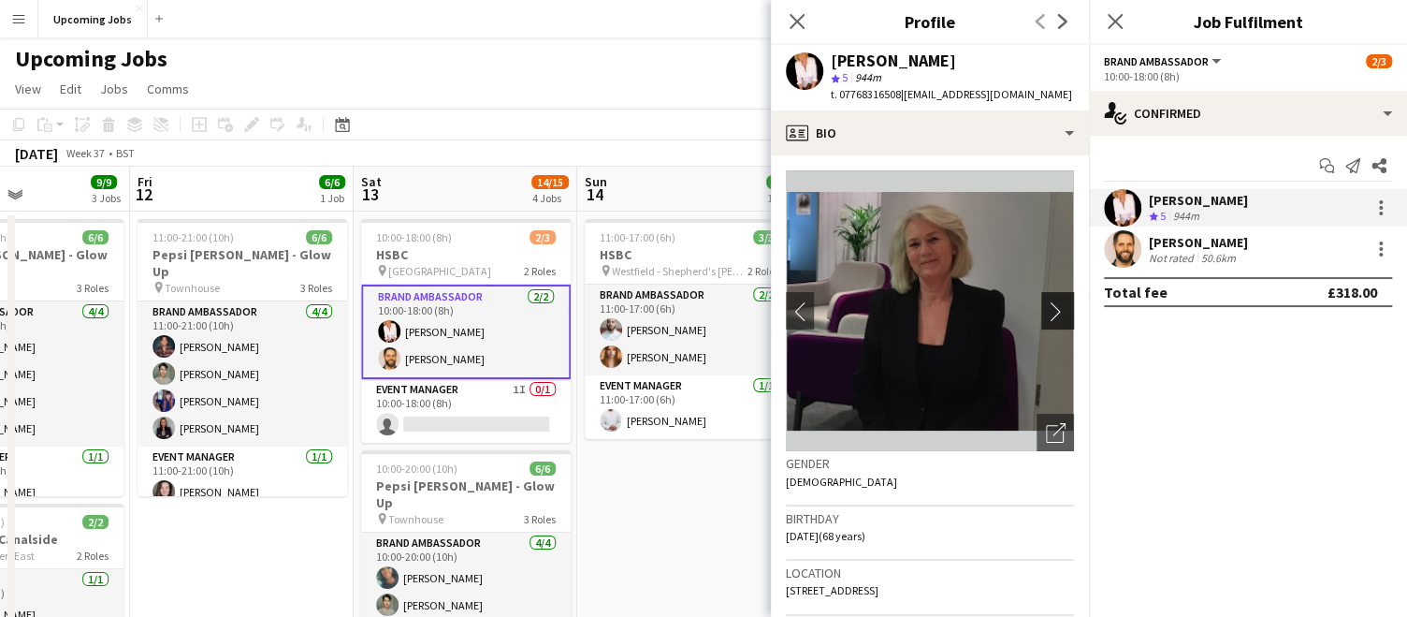
click at [1046, 313] on app-icon "chevron-right" at bounding box center [1060, 311] width 29 height 20
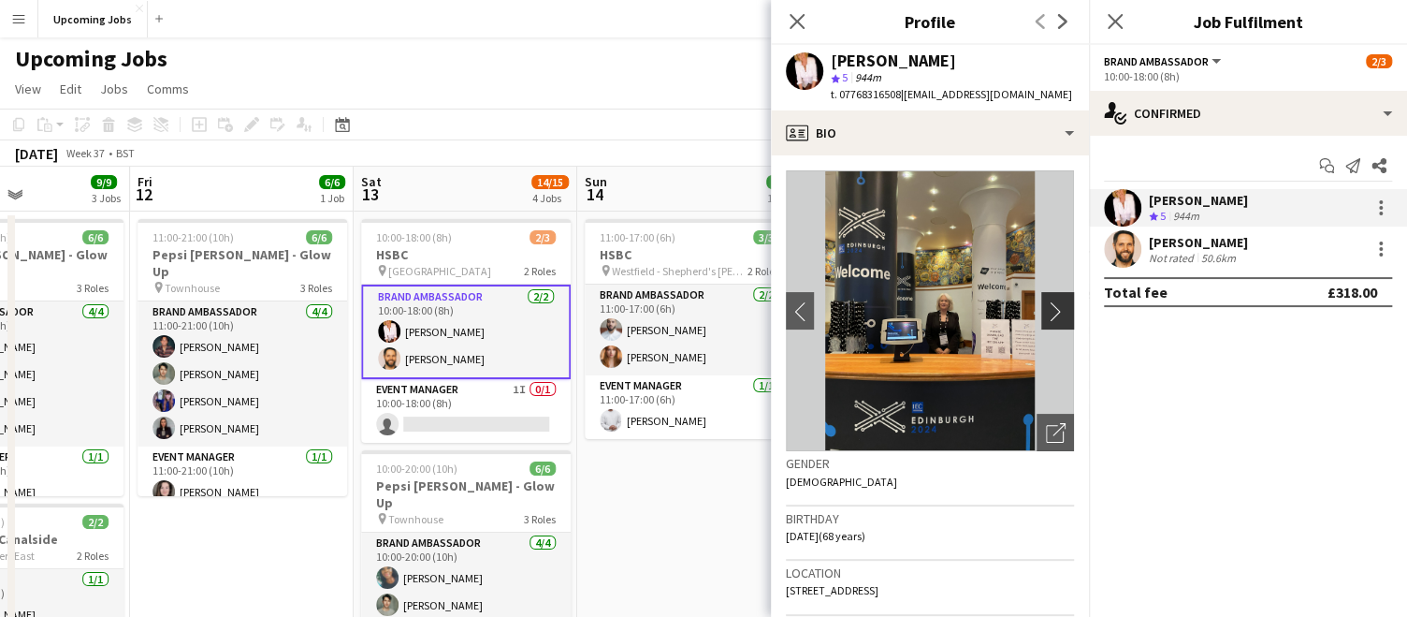
click at [1046, 313] on app-icon "chevron-right" at bounding box center [1060, 311] width 29 height 20
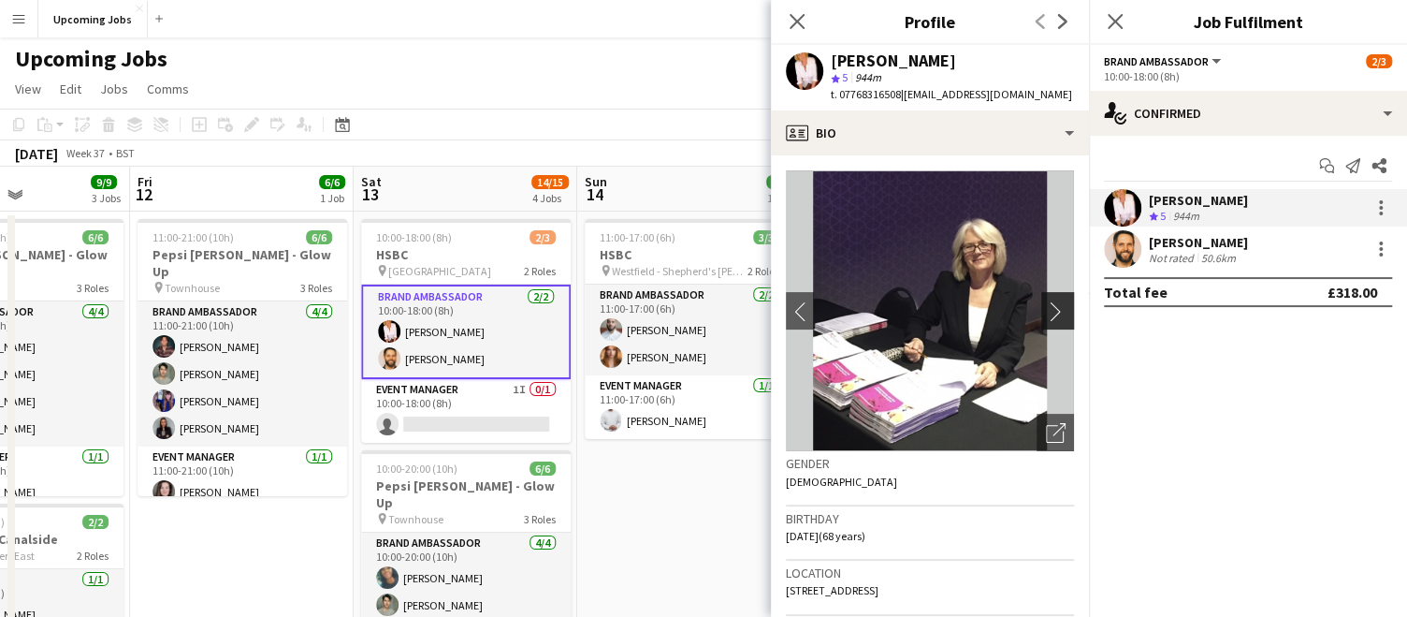
click at [1046, 313] on app-icon "chevron-right" at bounding box center [1060, 311] width 29 height 20
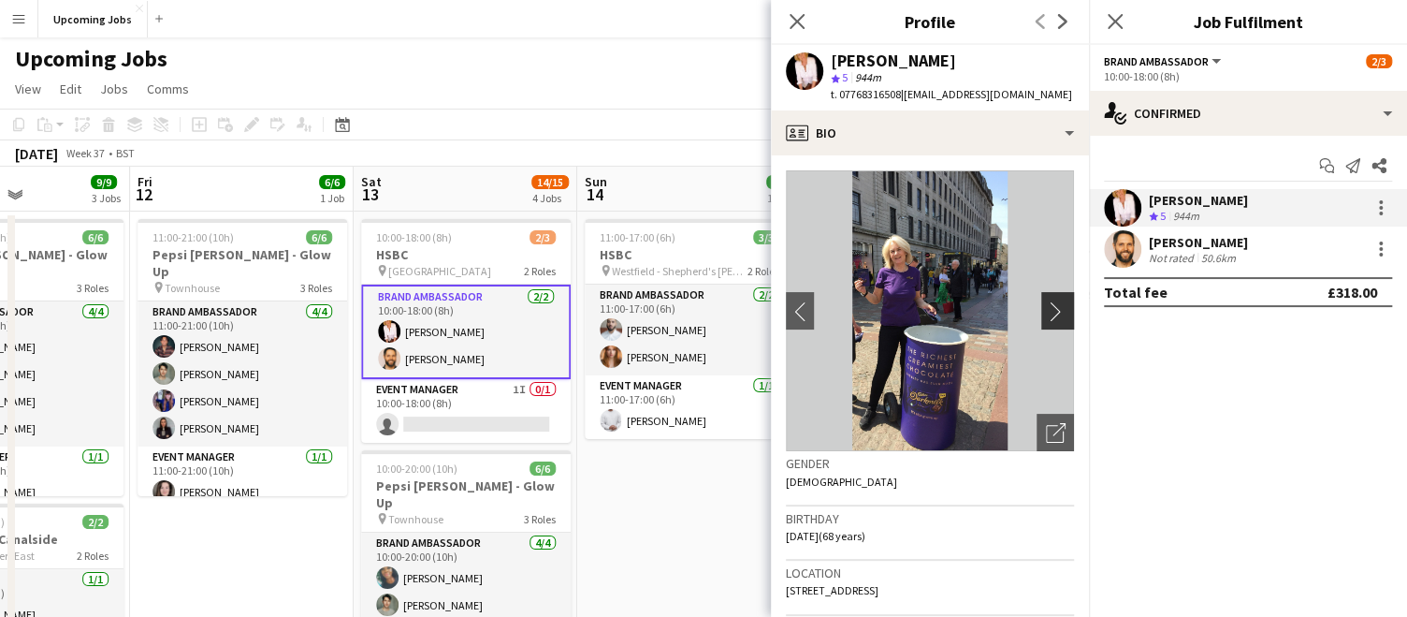
click at [1046, 310] on app-icon "chevron-right" at bounding box center [1060, 311] width 29 height 20
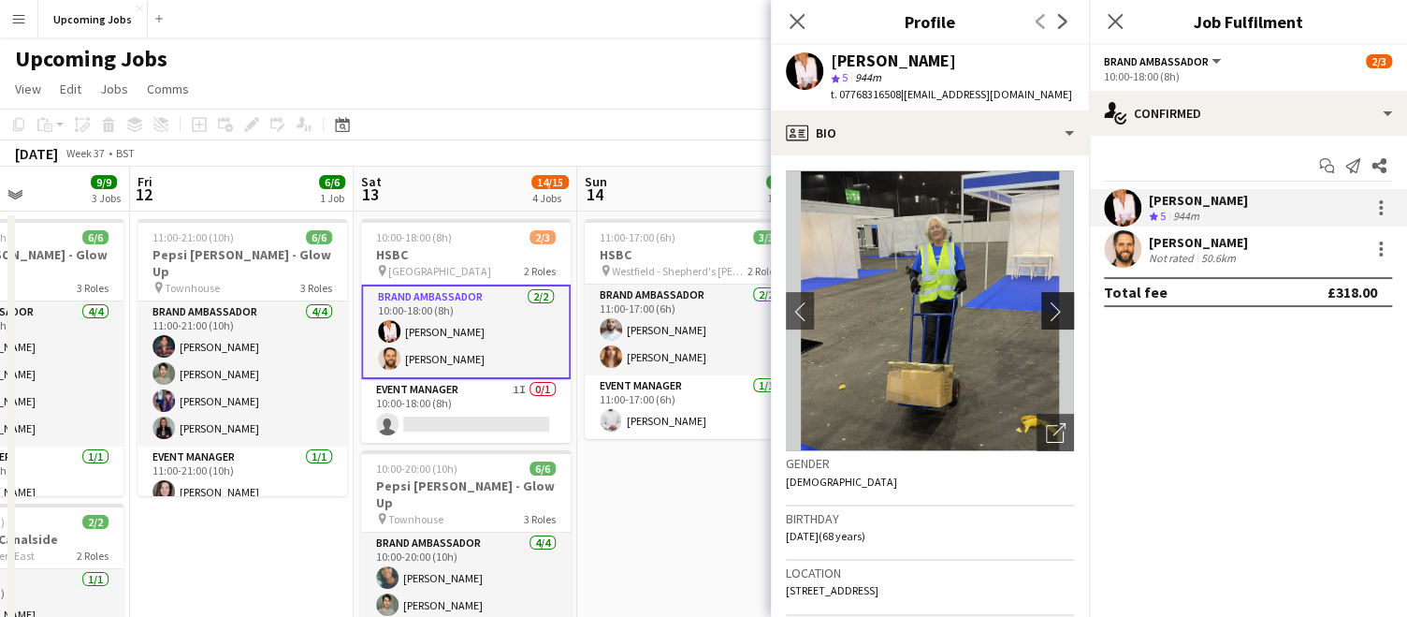
click at [1046, 310] on app-icon "chevron-right" at bounding box center [1060, 311] width 29 height 20
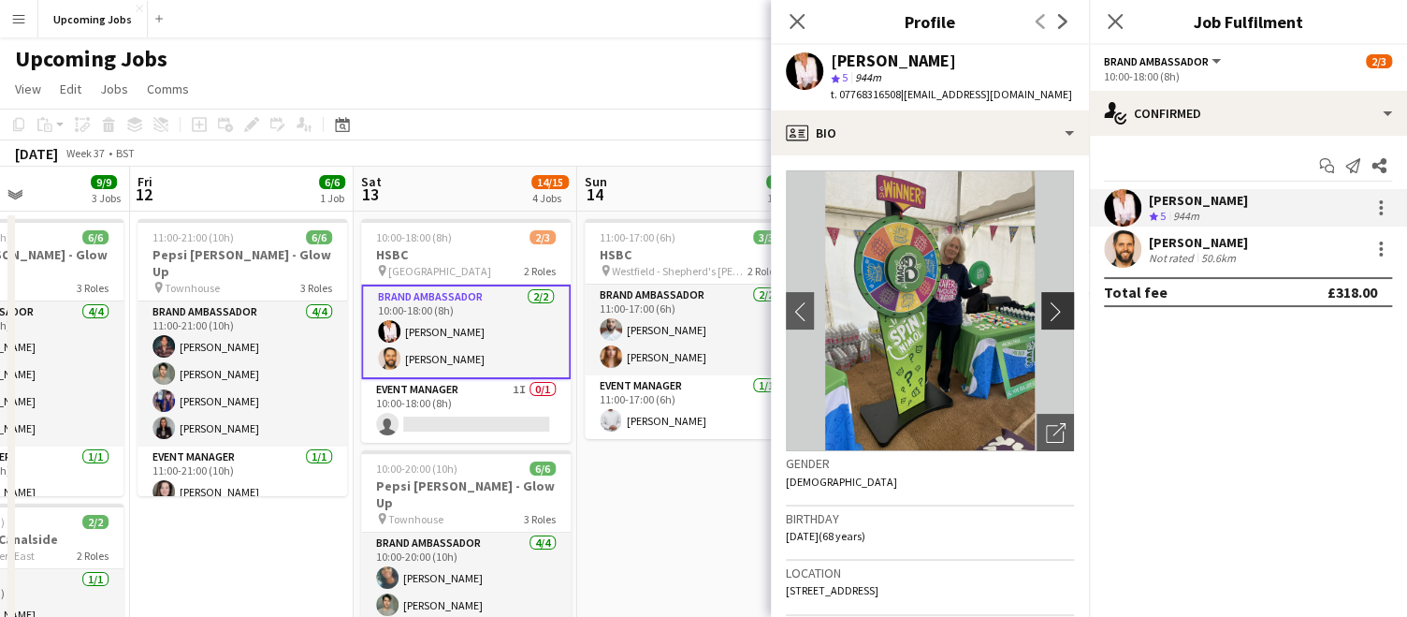
click at [1046, 310] on app-icon "chevron-right" at bounding box center [1060, 311] width 29 height 20
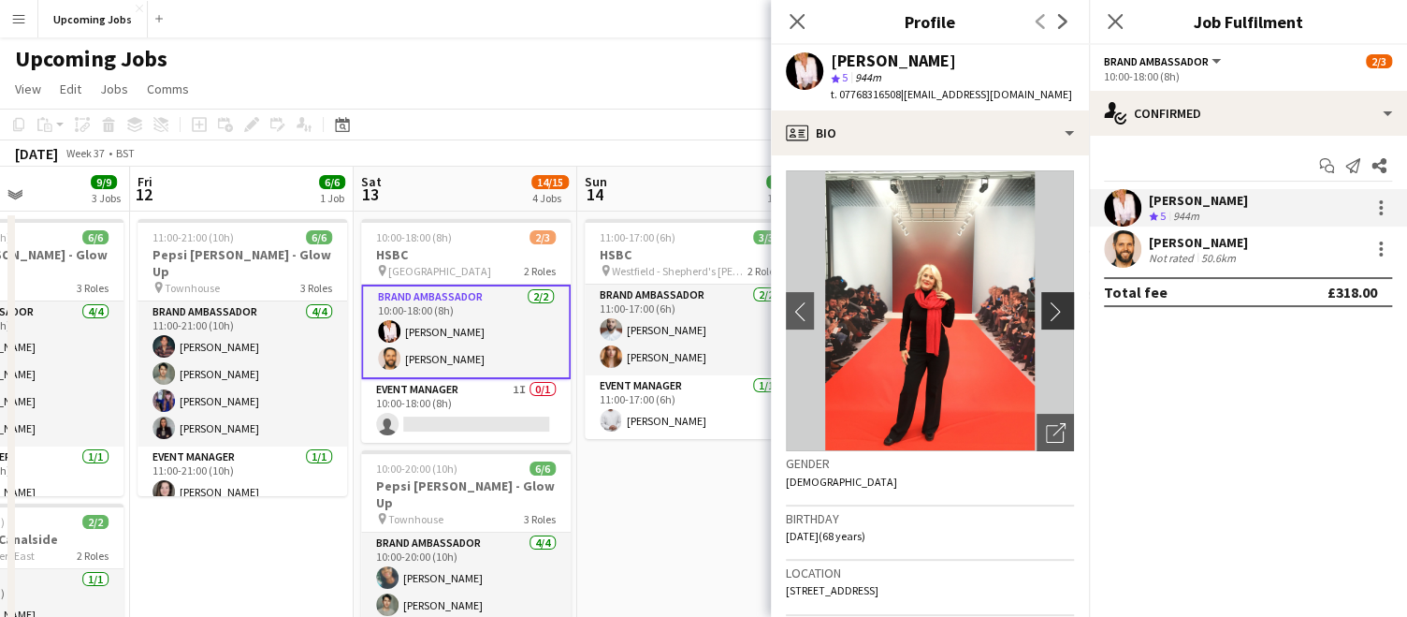
click at [1046, 310] on app-icon "chevron-right" at bounding box center [1060, 311] width 29 height 20
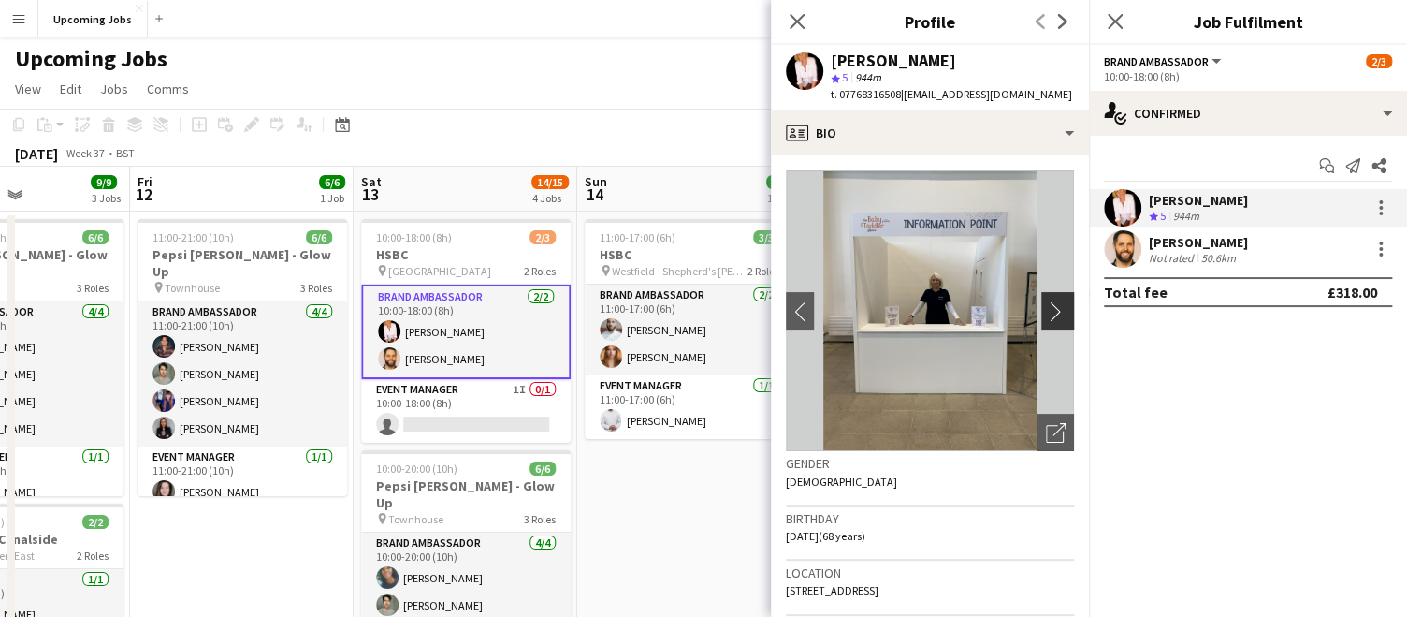
click at [1046, 310] on app-icon "chevron-right" at bounding box center [1060, 311] width 29 height 20
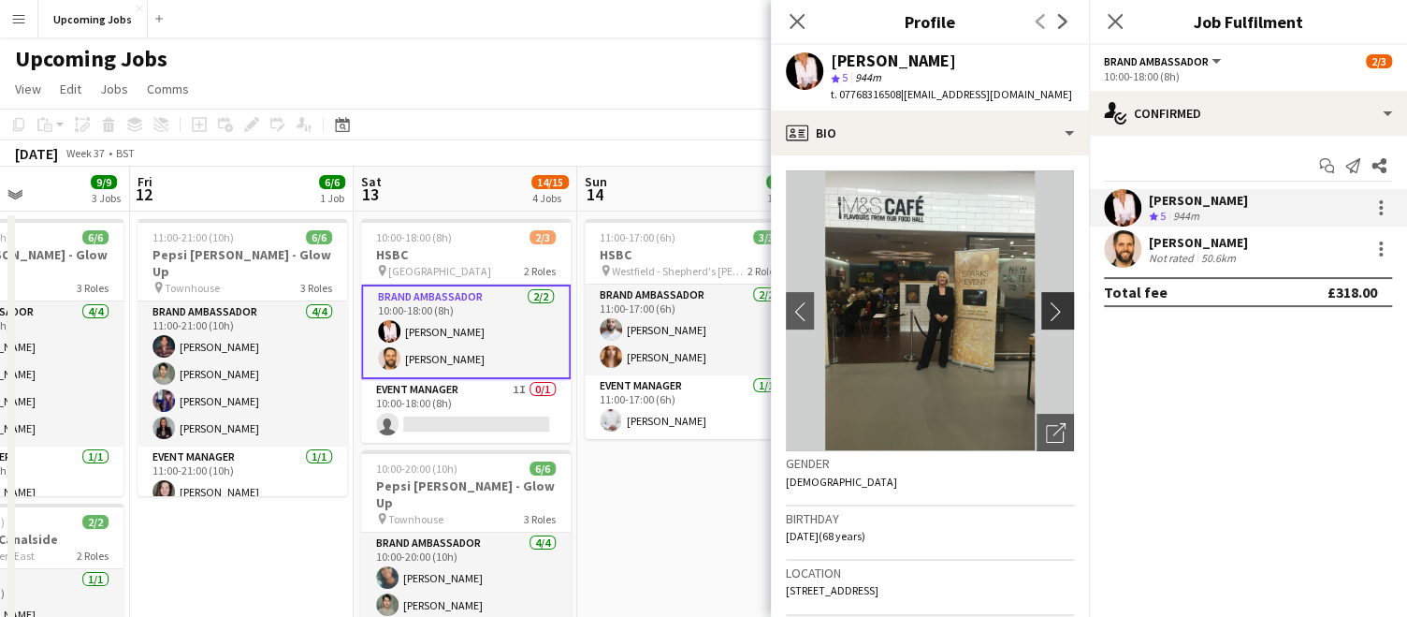
click at [1046, 310] on app-icon "chevron-right" at bounding box center [1060, 311] width 29 height 20
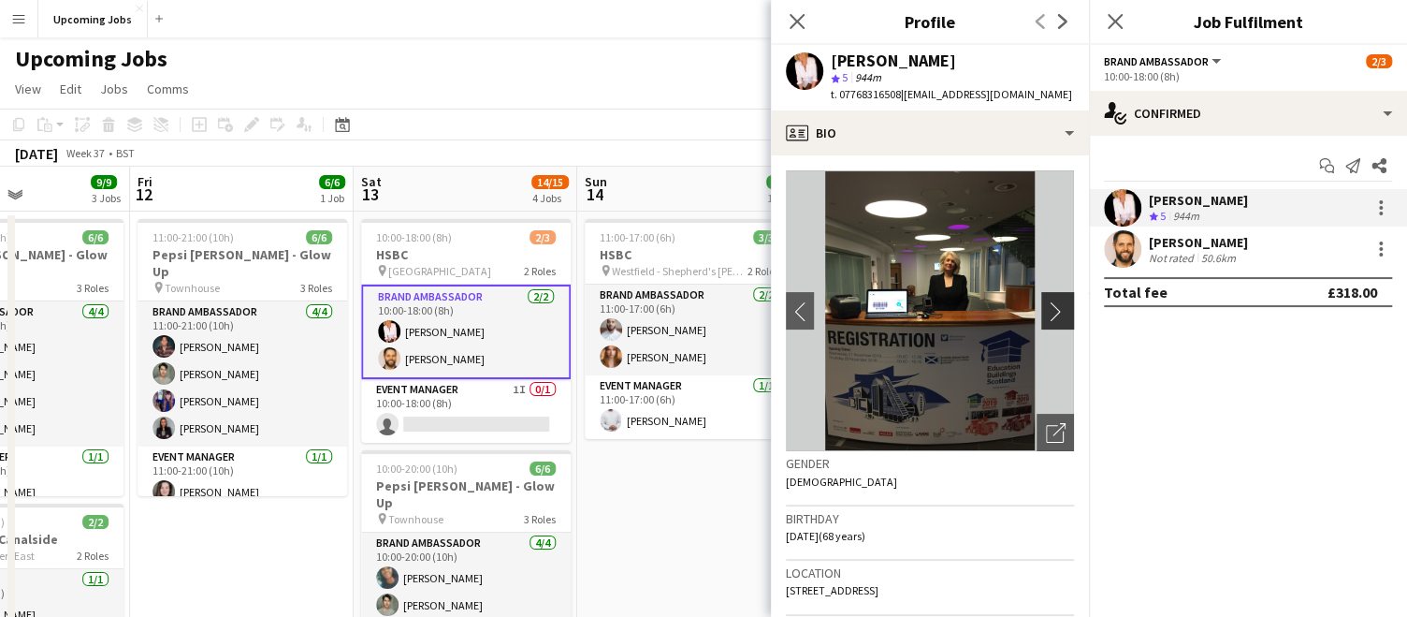
click at [1046, 310] on app-icon "chevron-right" at bounding box center [1060, 311] width 29 height 20
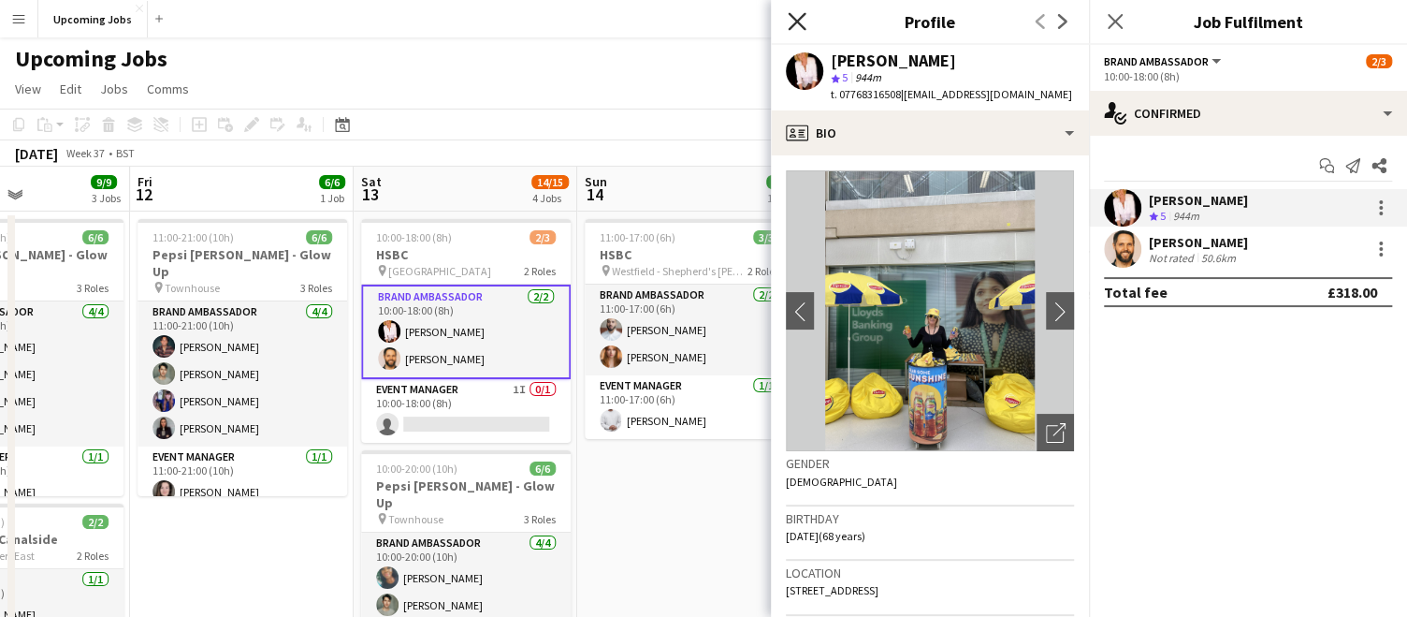
click at [798, 19] on icon at bounding box center [797, 21] width 18 height 18
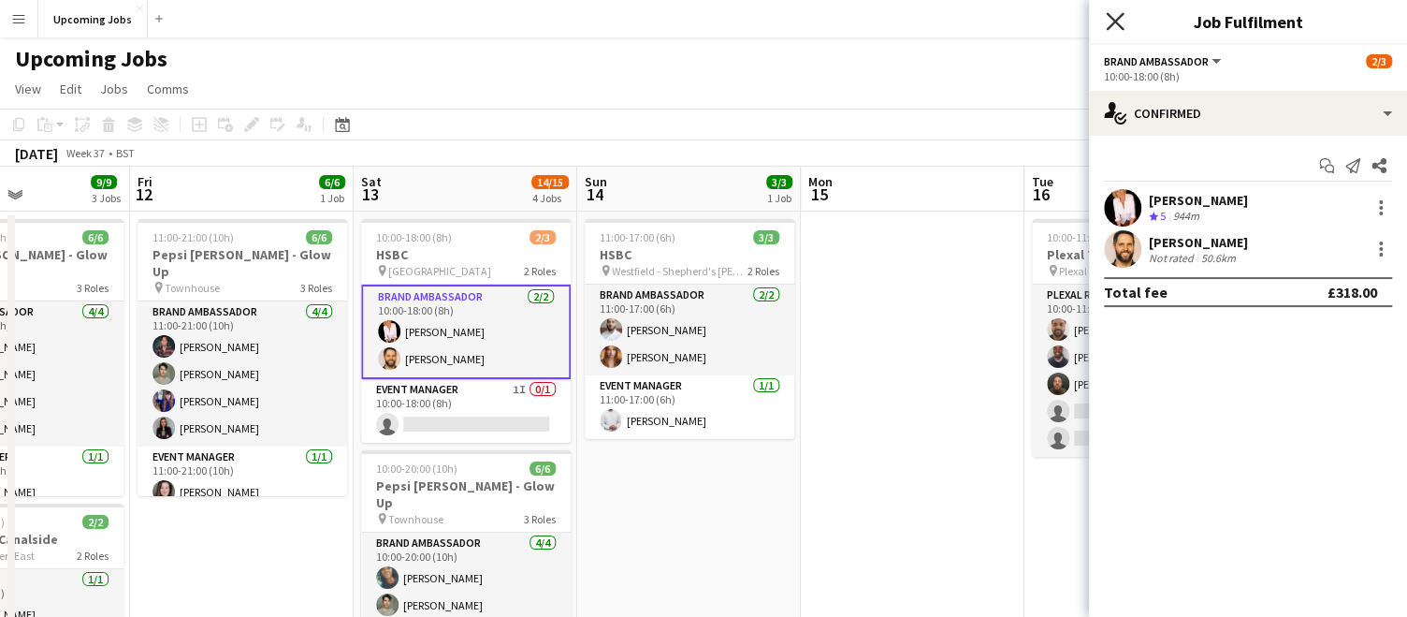
click at [1114, 18] on icon "Close pop-in" at bounding box center [1115, 21] width 18 height 18
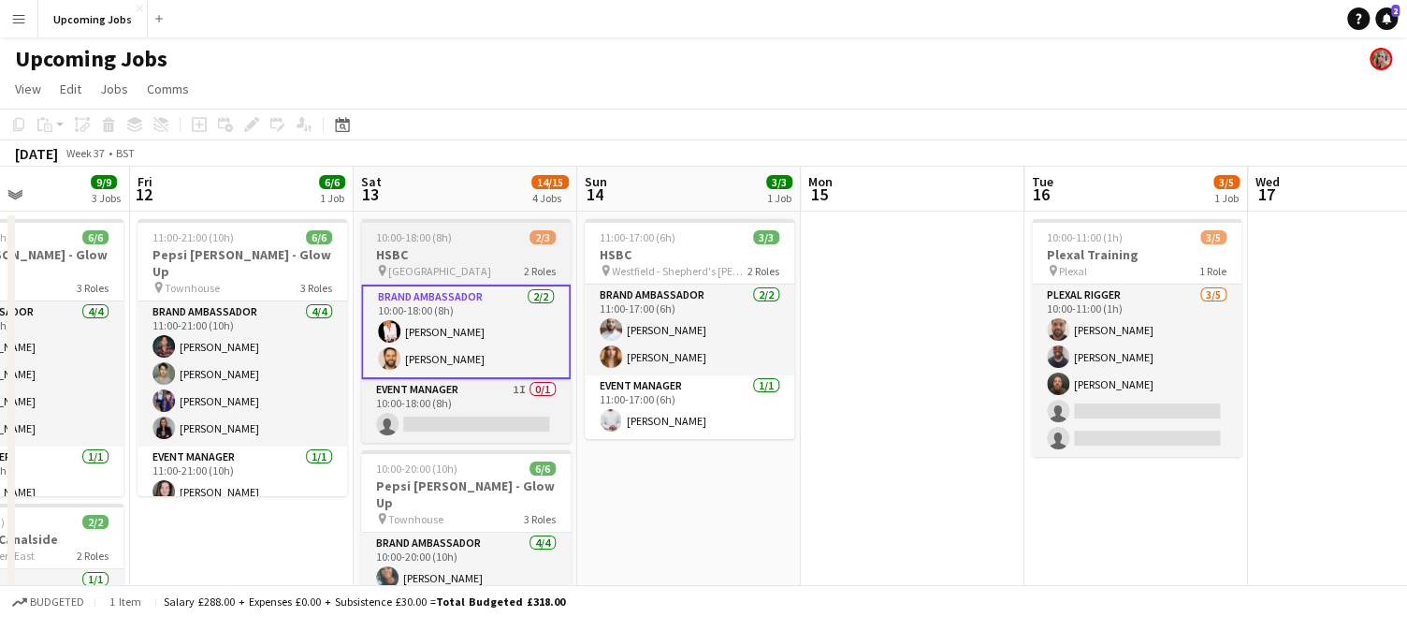
click at [411, 256] on h3 "HSBC" at bounding box center [466, 254] width 210 height 17
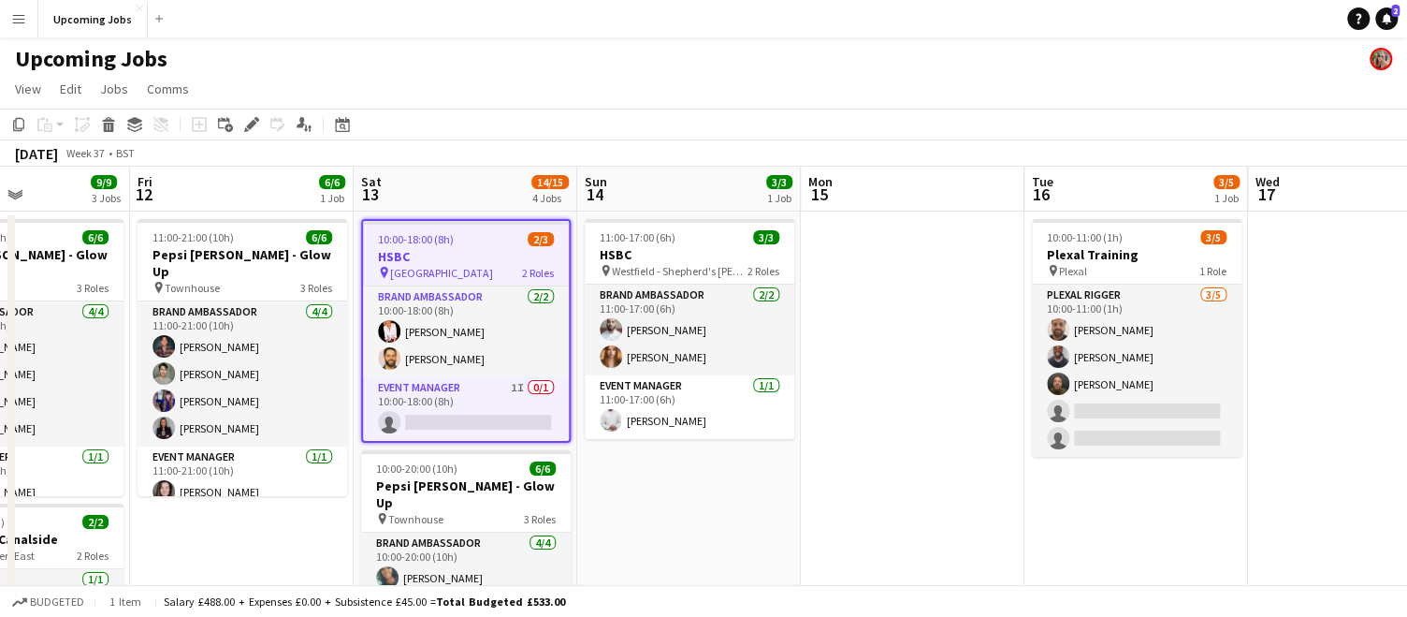
scroll to position [0, 543]
click at [480, 237] on div "10:00-18:00 (8h) 2/3" at bounding box center [464, 239] width 206 height 14
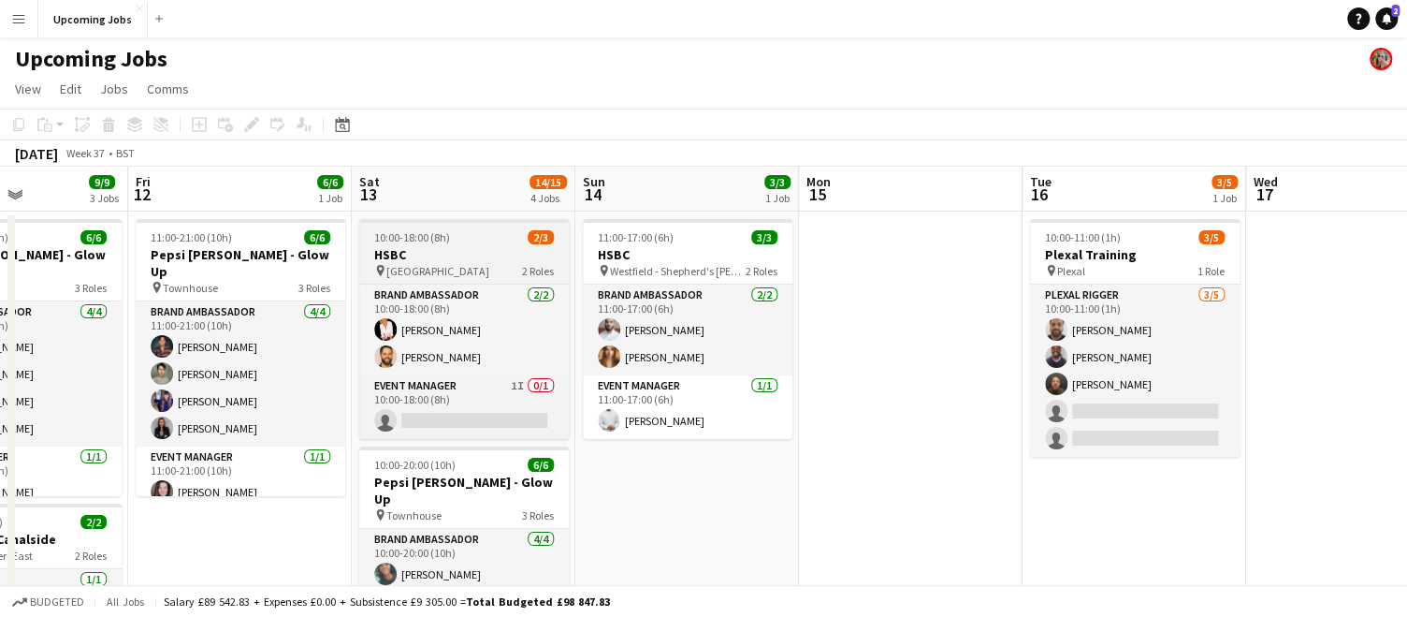
click at [477, 234] on div "10:00-18:00 (8h) 2/3" at bounding box center [464, 237] width 210 height 14
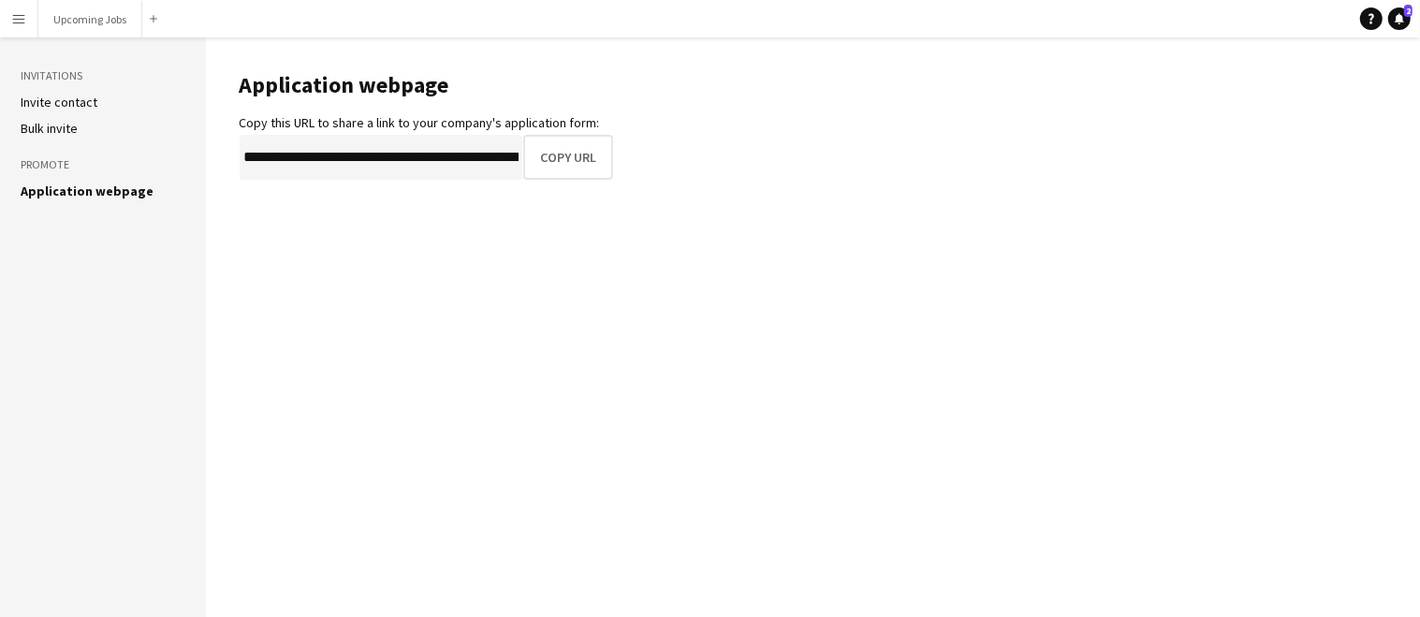
click at [25, 18] on app-icon "Menu" at bounding box center [18, 18] width 15 height 15
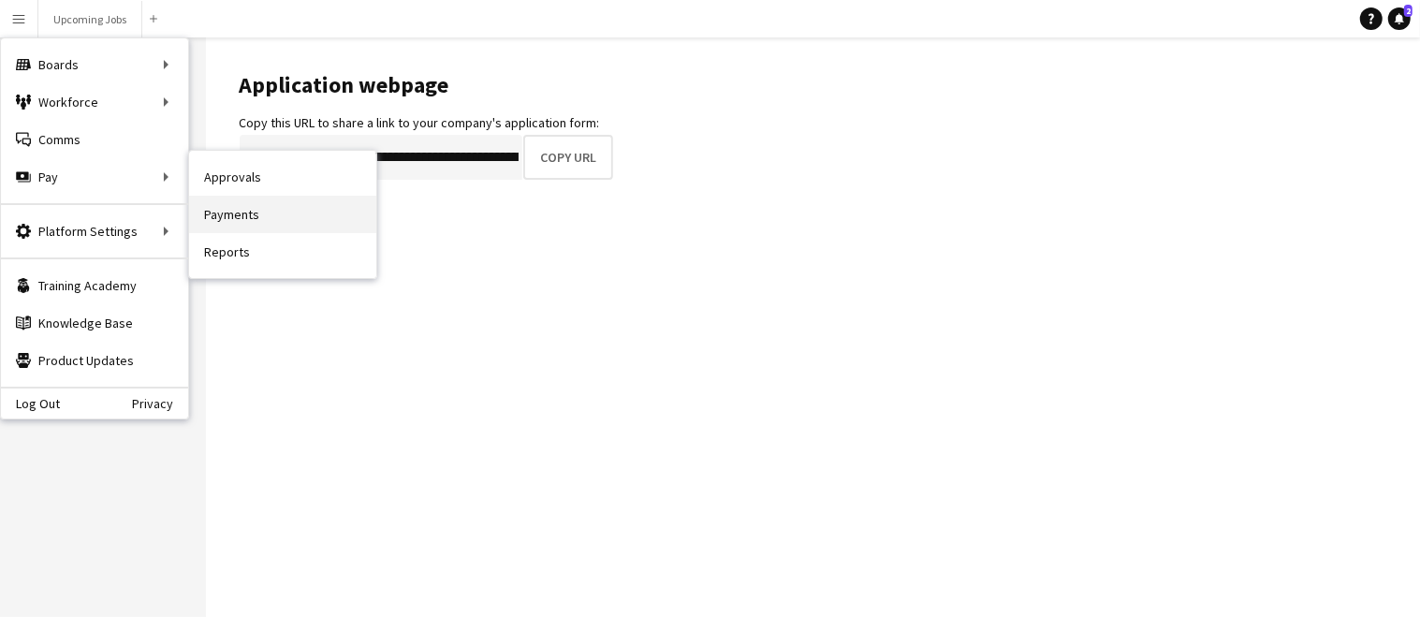
click at [218, 197] on link "Payments" at bounding box center [282, 214] width 187 height 37
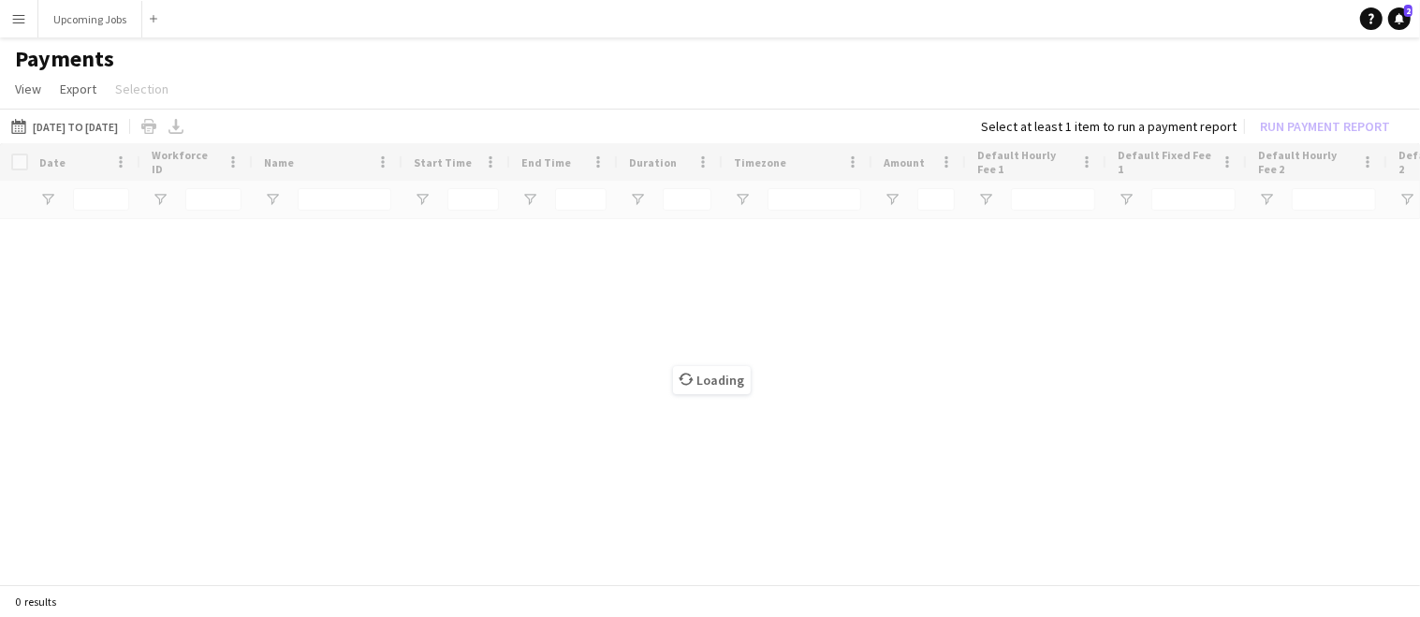
type input "*****"
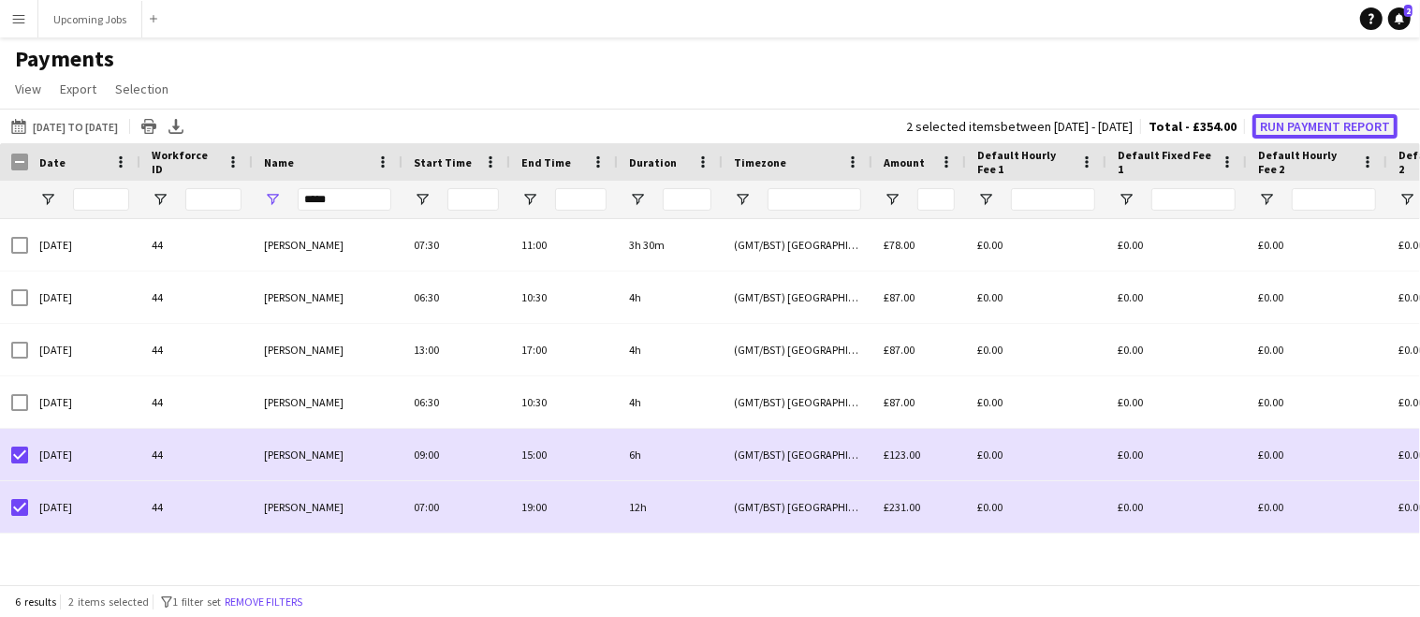
click at [1292, 136] on button "Run Payment Report" at bounding box center [1324, 126] width 145 height 24
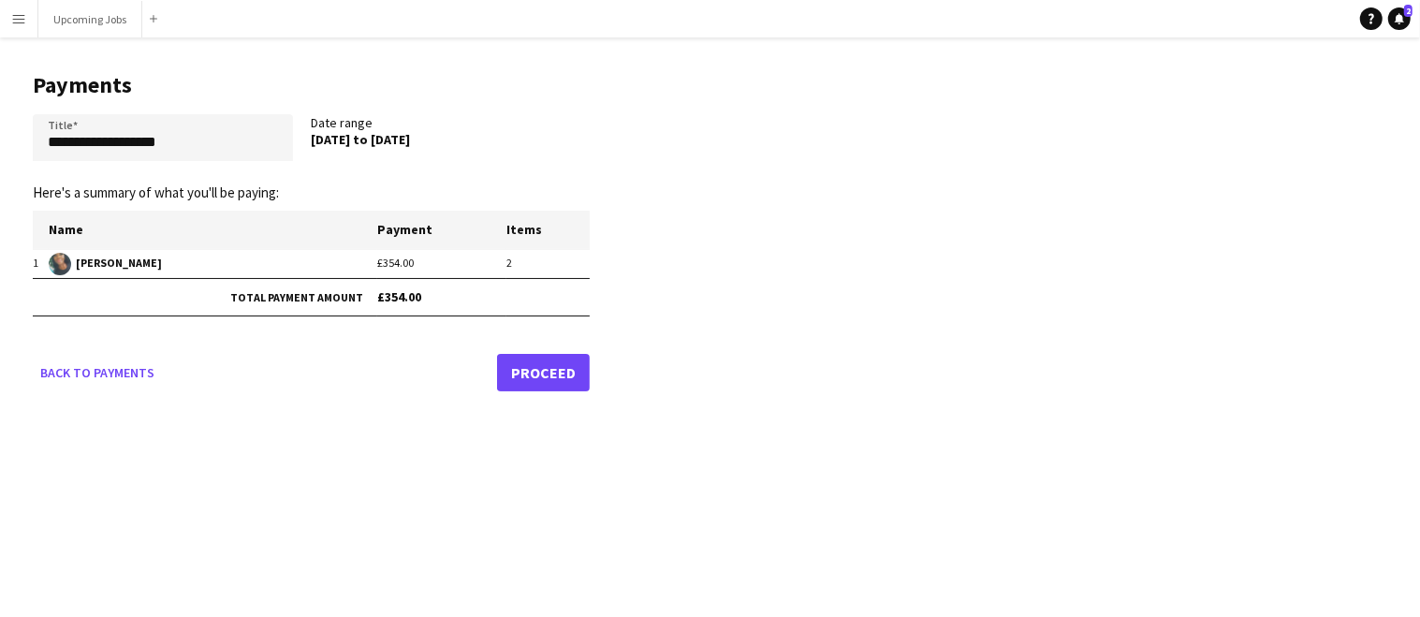
click at [561, 374] on link "Proceed" at bounding box center [543, 372] width 93 height 37
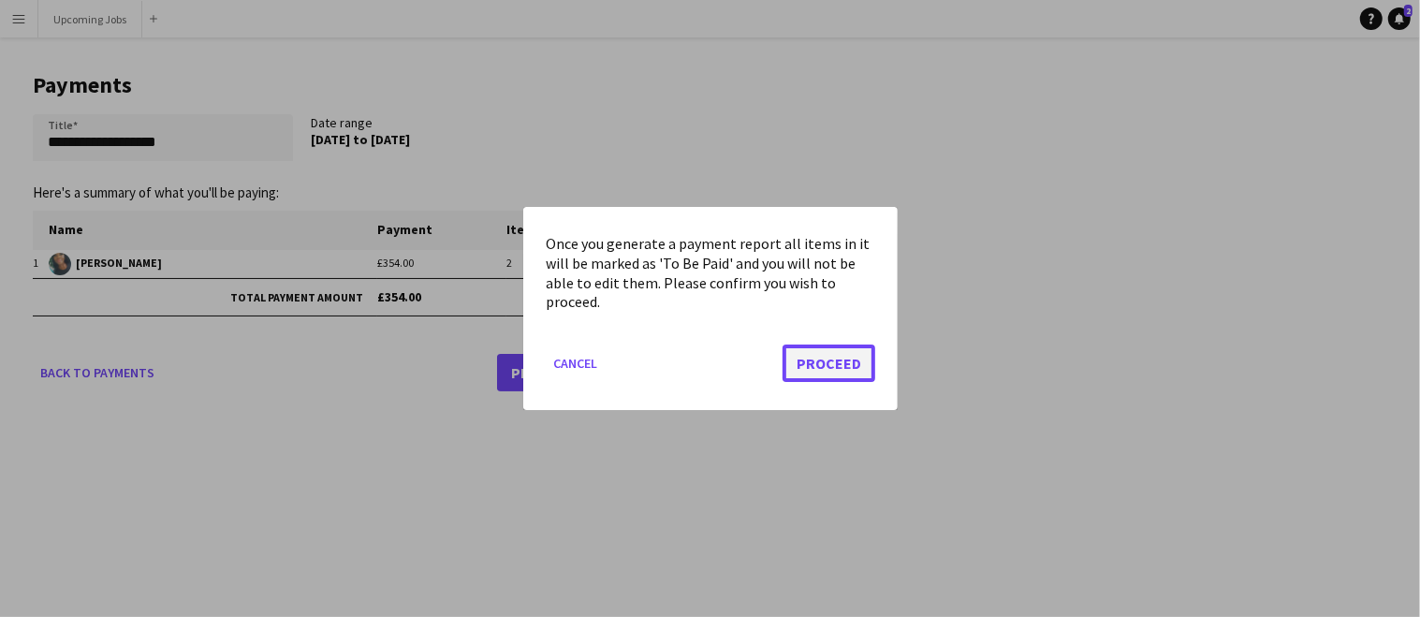
click at [831, 351] on button "Proceed" at bounding box center [828, 362] width 93 height 37
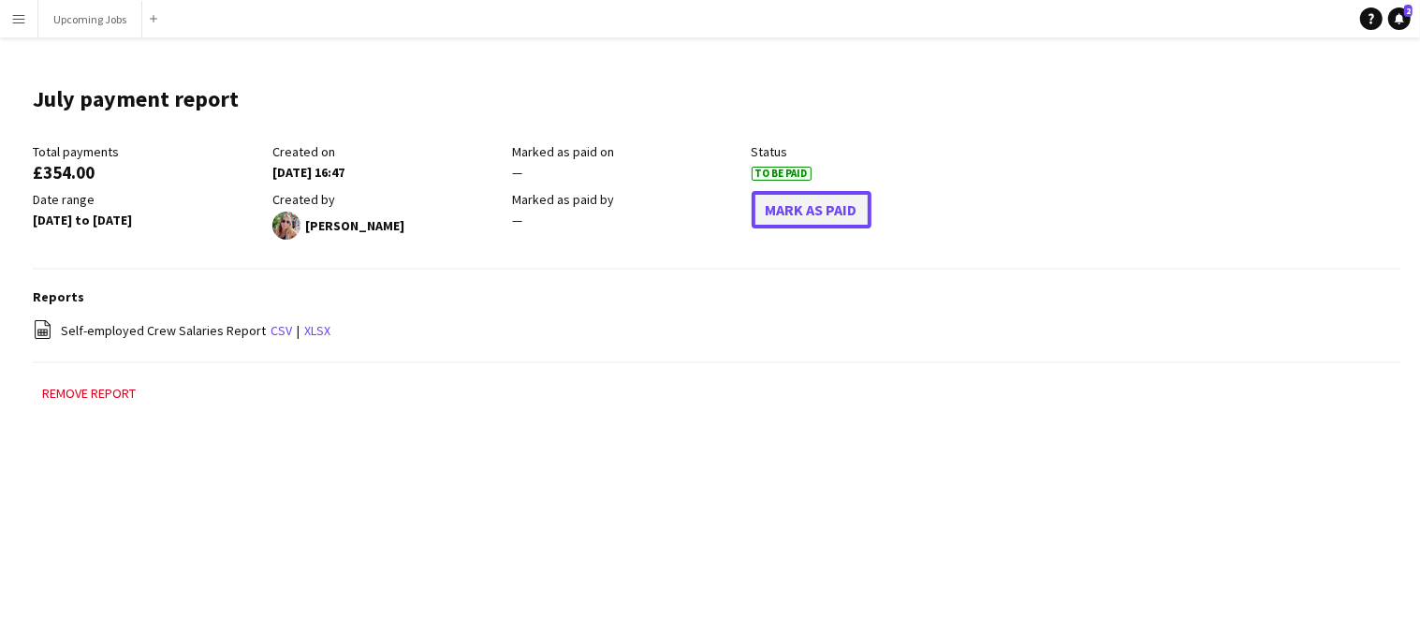
click at [795, 212] on button "Mark As Paid" at bounding box center [811, 209] width 120 height 37
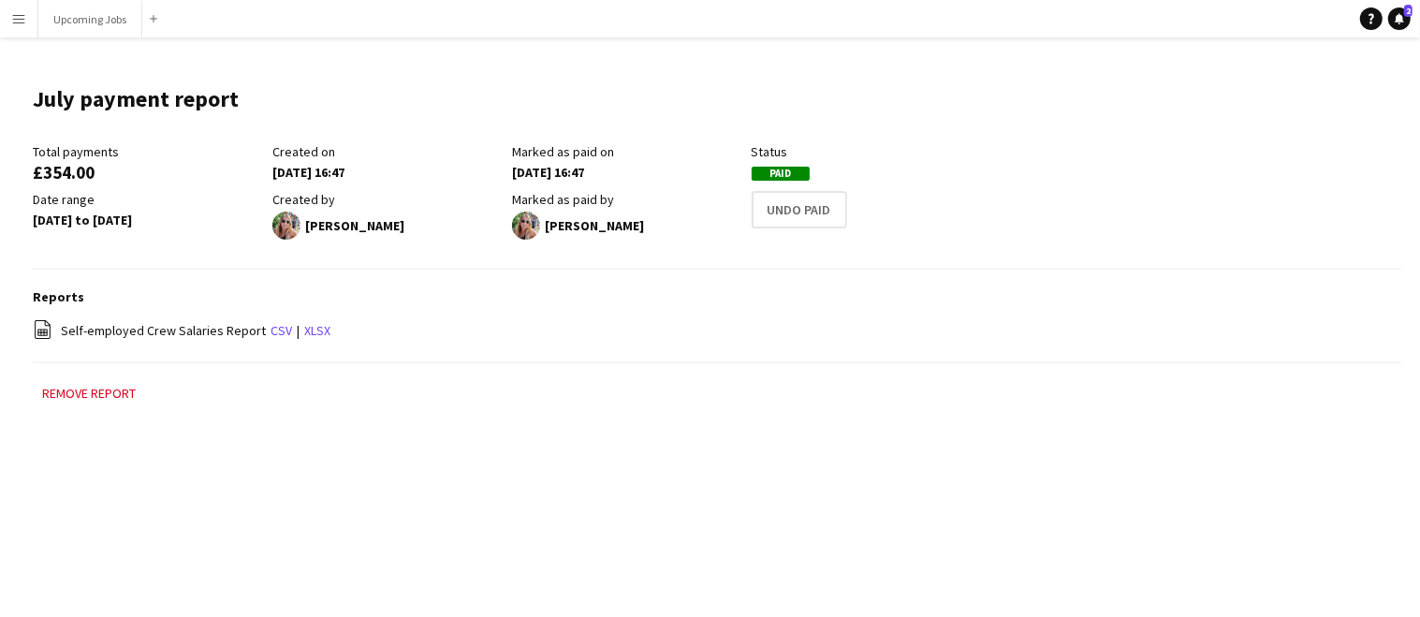
click at [18, 27] on button "Menu" at bounding box center [18, 18] width 37 height 37
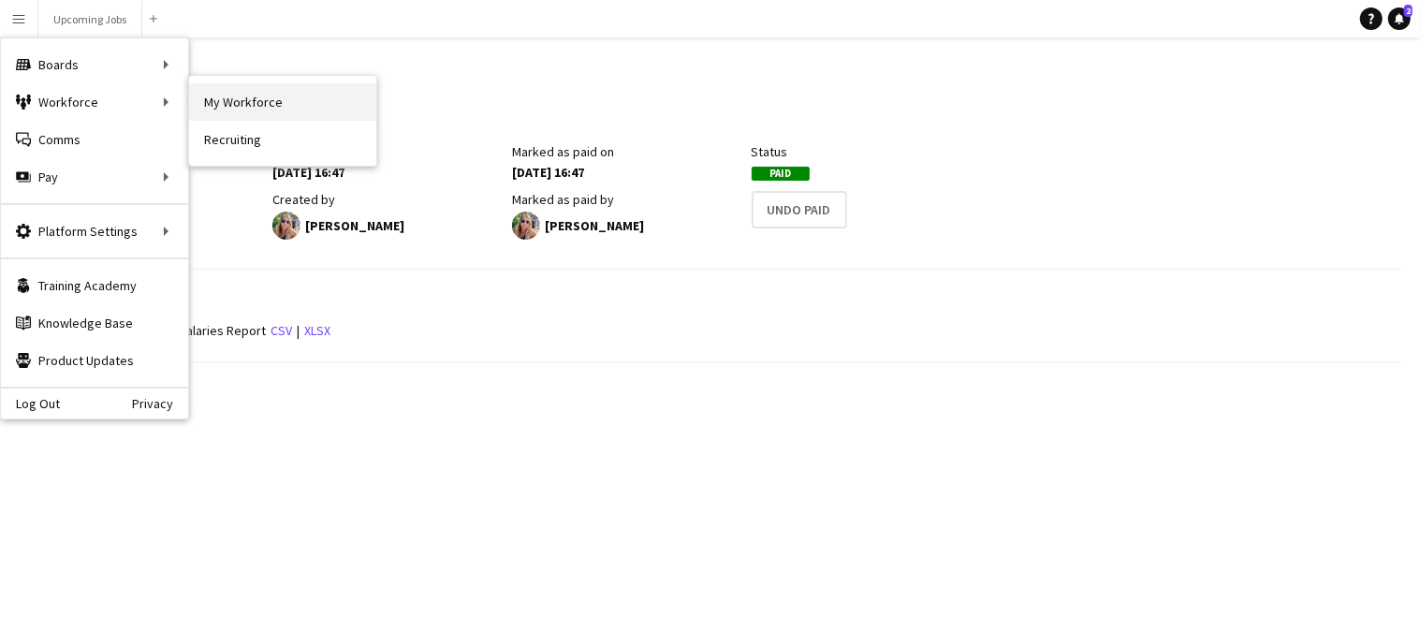
click at [211, 105] on link "My Workforce" at bounding box center [282, 101] width 187 height 37
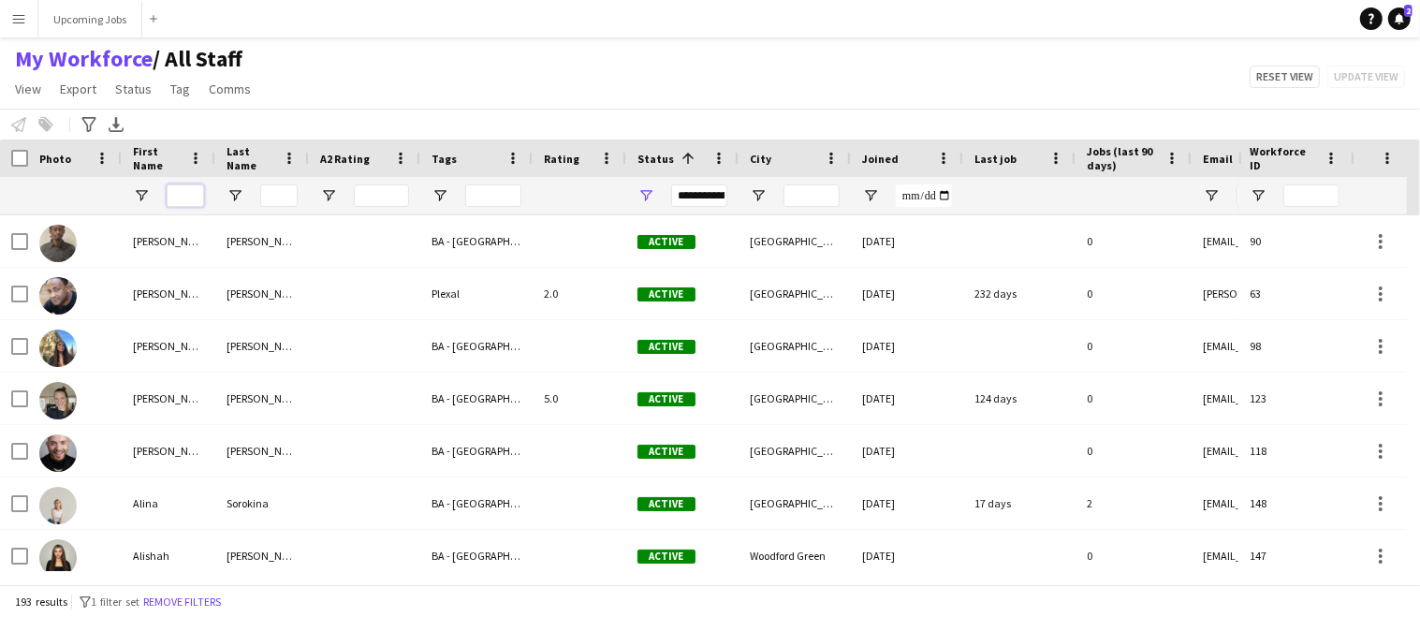
click at [182, 186] on input "First Name Filter Input" at bounding box center [185, 195] width 37 height 22
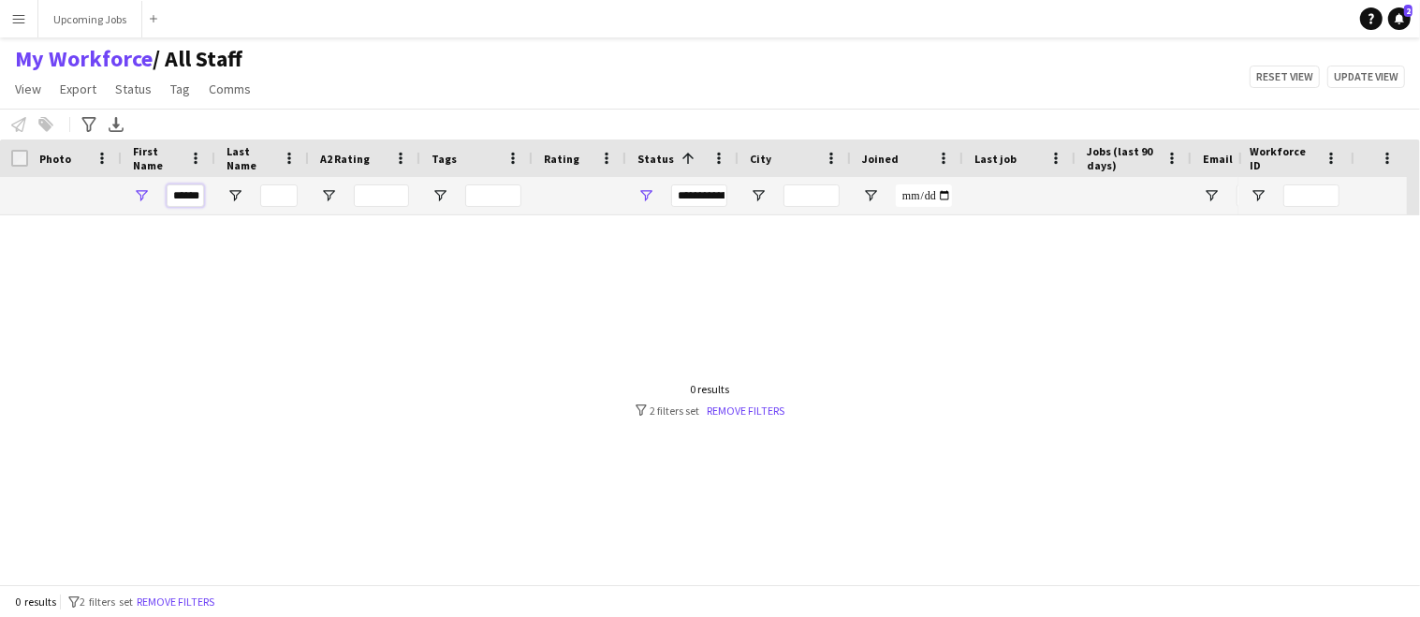
scroll to position [0, 1]
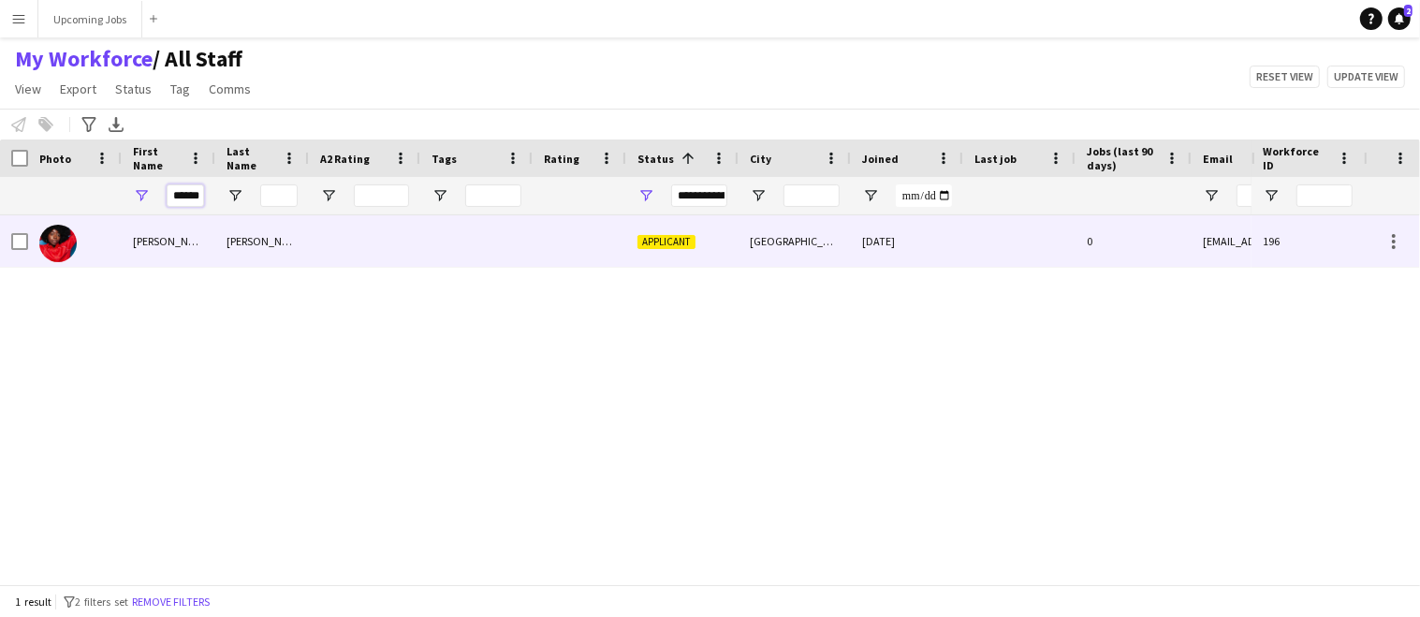
type input "******"
click at [95, 240] on div at bounding box center [75, 240] width 94 height 51
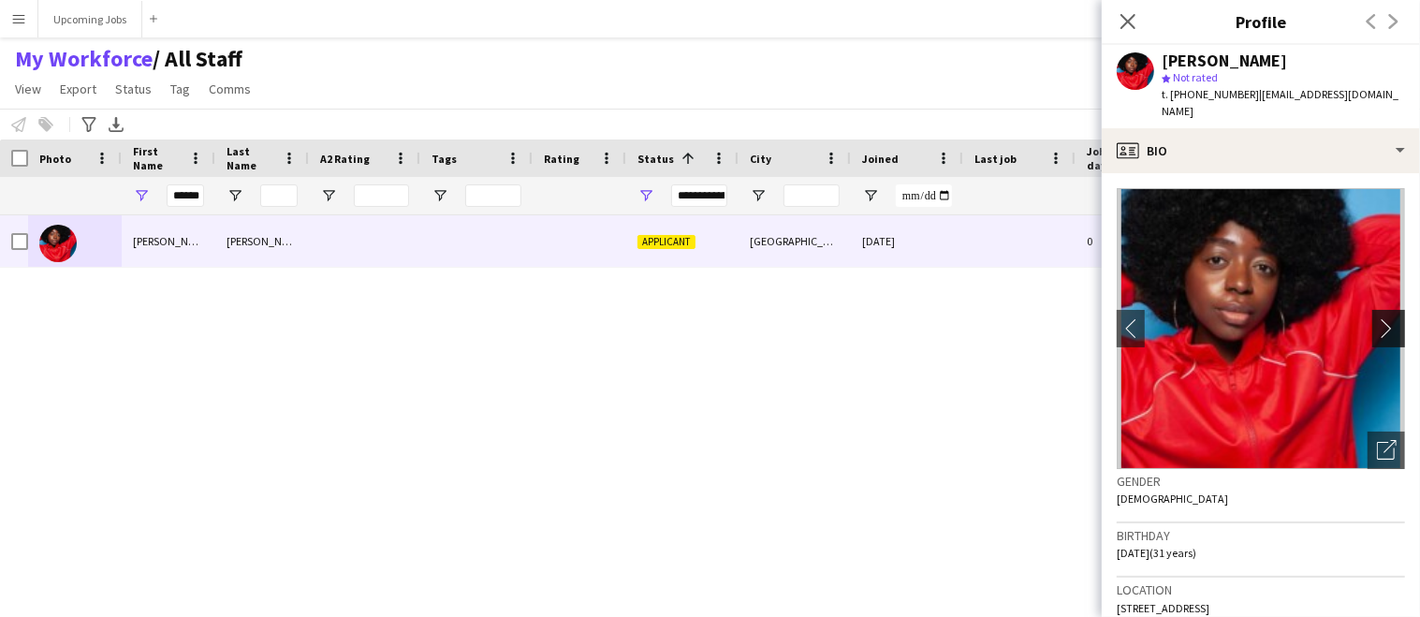
click at [1377, 318] on app-icon "chevron-right" at bounding box center [1391, 328] width 29 height 20
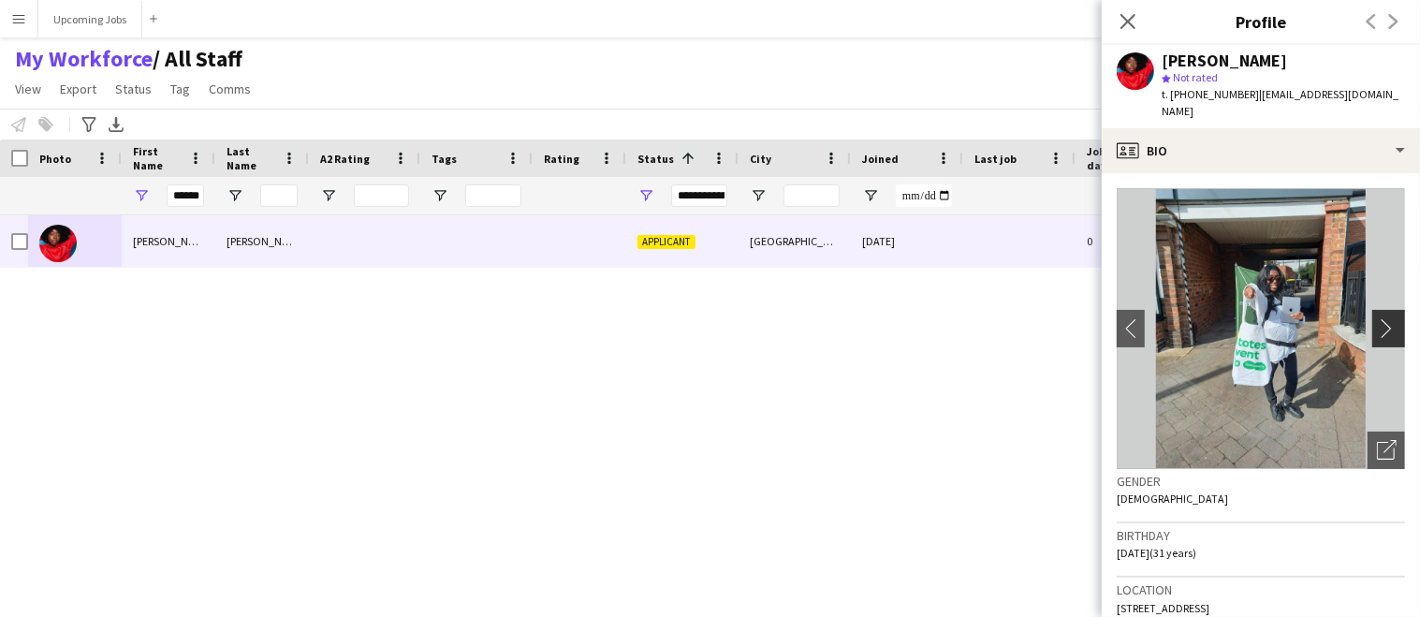
click at [1377, 318] on app-icon "chevron-right" at bounding box center [1391, 328] width 29 height 20
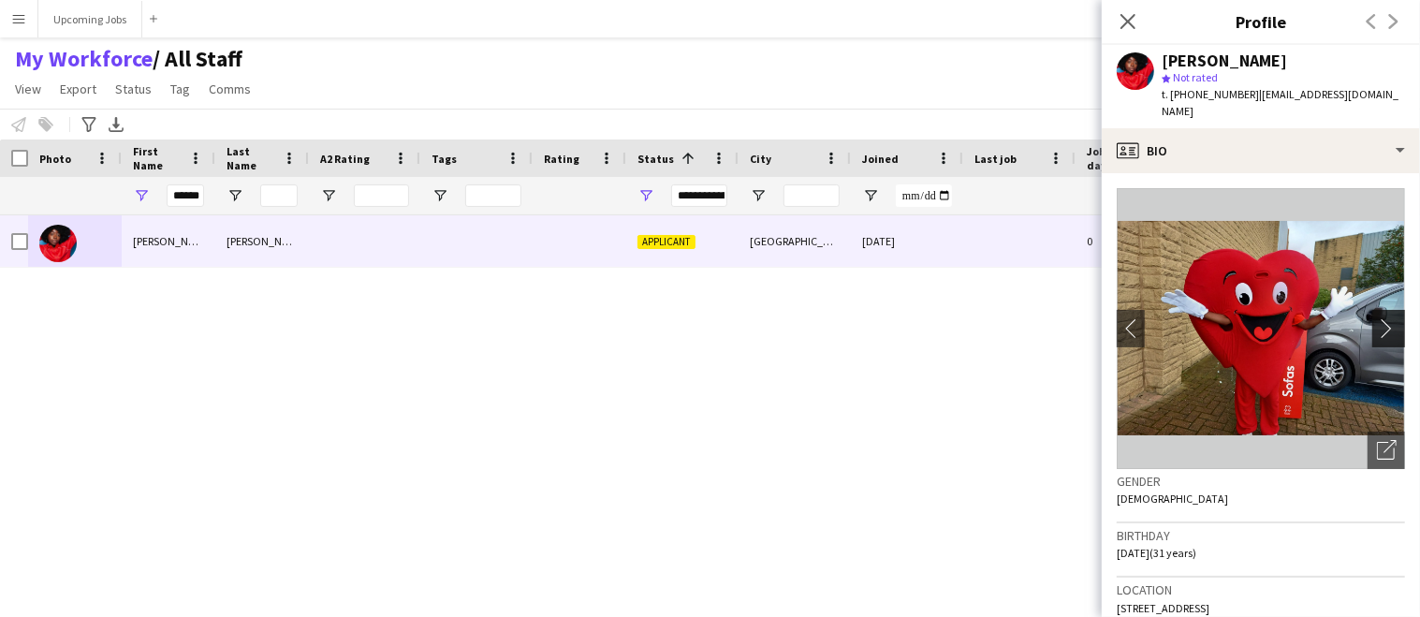
click at [1377, 318] on app-icon "chevron-right" at bounding box center [1391, 328] width 29 height 20
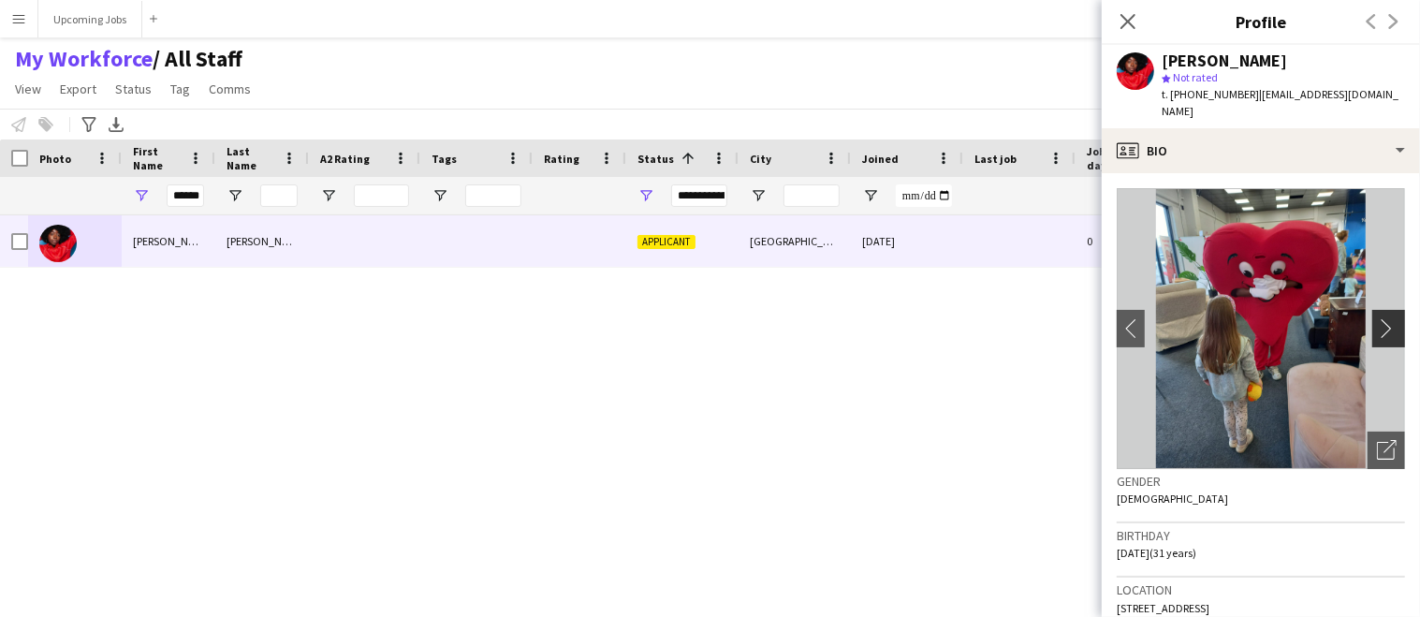
click at [1377, 318] on app-icon "chevron-right" at bounding box center [1391, 328] width 29 height 20
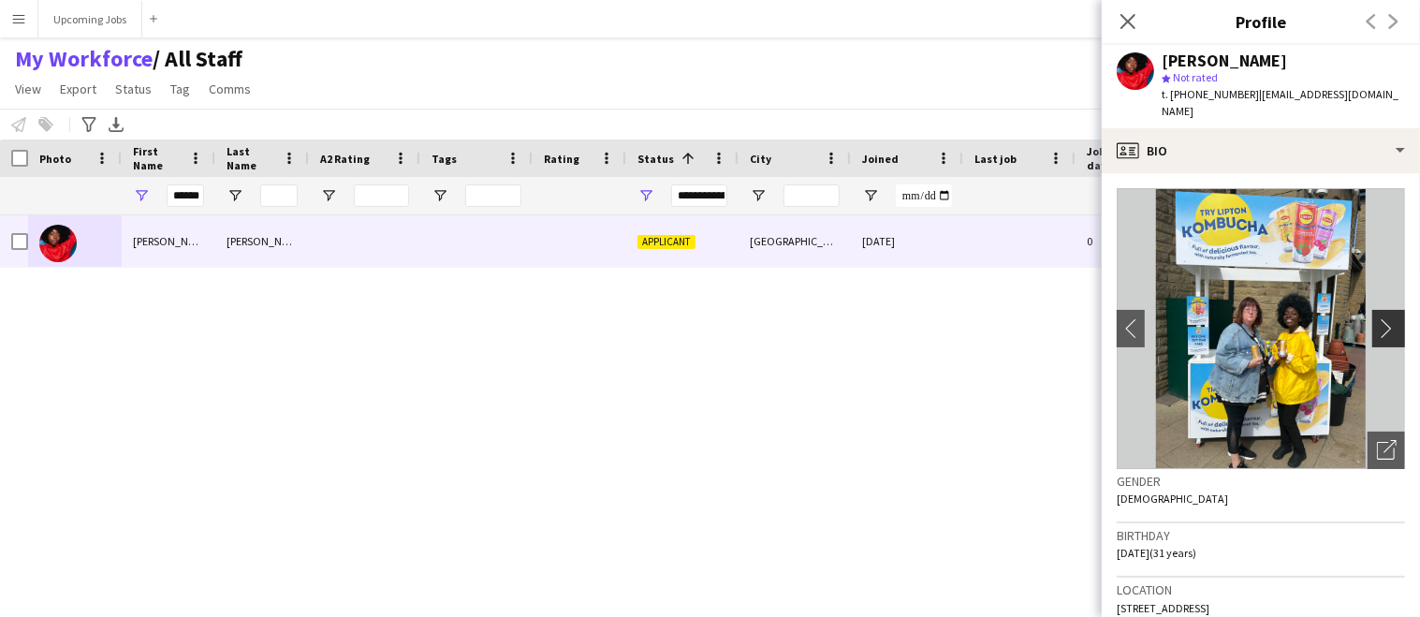
click at [1377, 318] on app-icon "chevron-right" at bounding box center [1391, 328] width 29 height 20
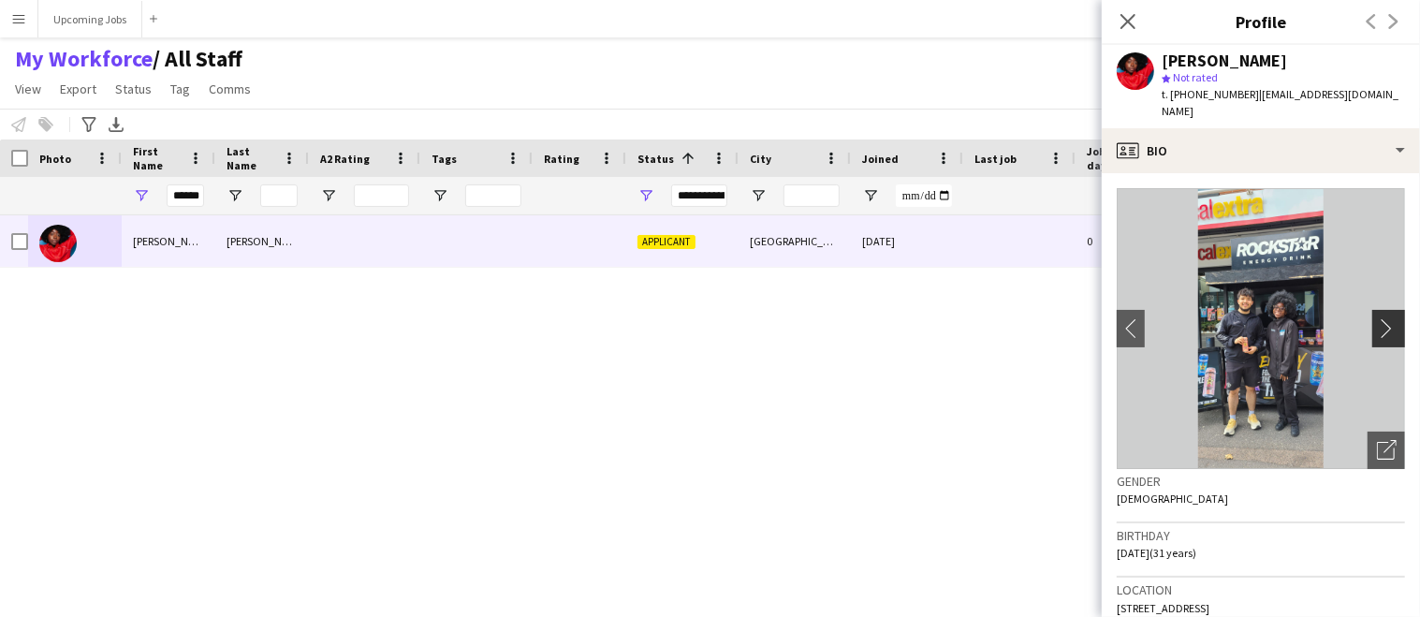
click at [1377, 318] on app-icon "chevron-right" at bounding box center [1391, 328] width 29 height 20
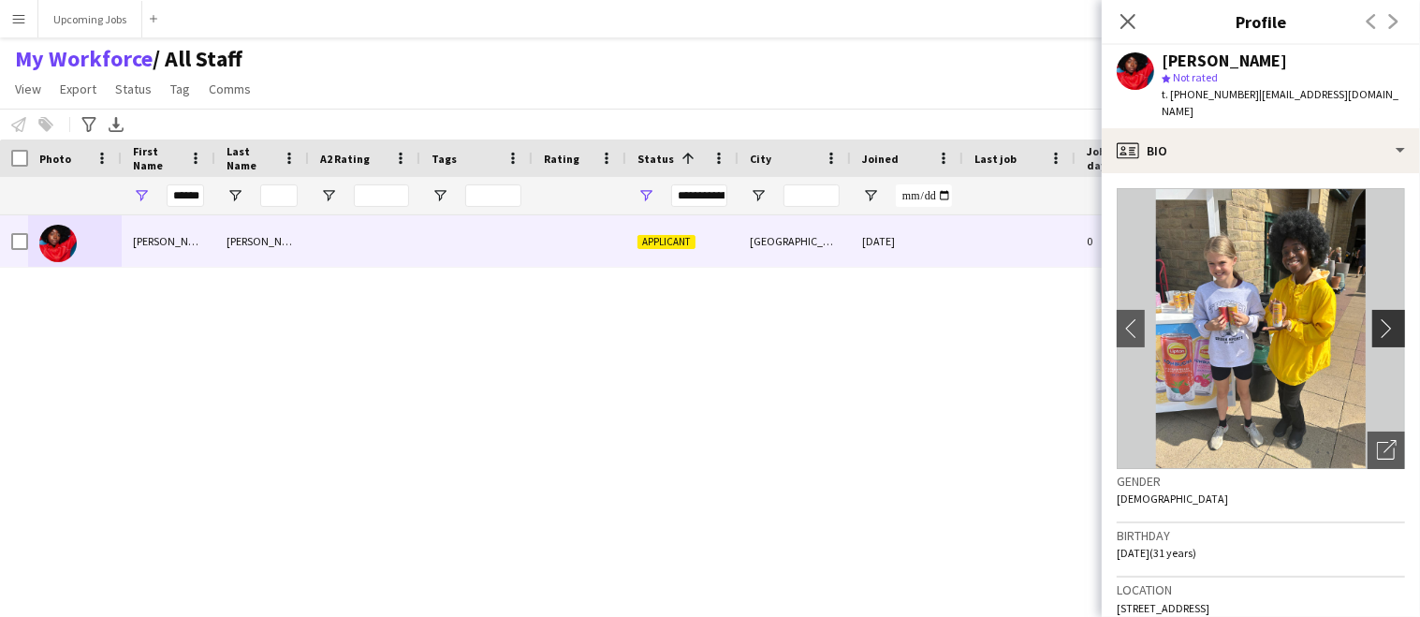
click at [1377, 318] on app-icon "chevron-right" at bounding box center [1391, 328] width 29 height 20
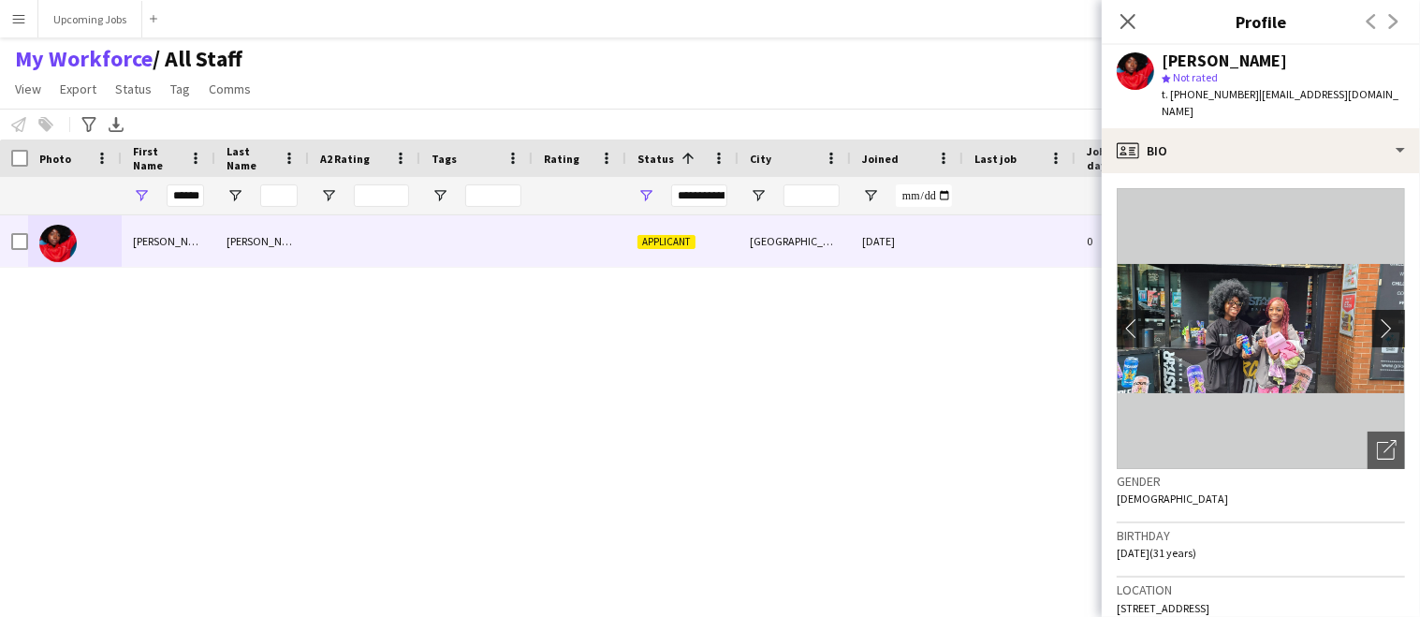
click at [1377, 318] on app-icon "chevron-right" at bounding box center [1391, 328] width 29 height 20
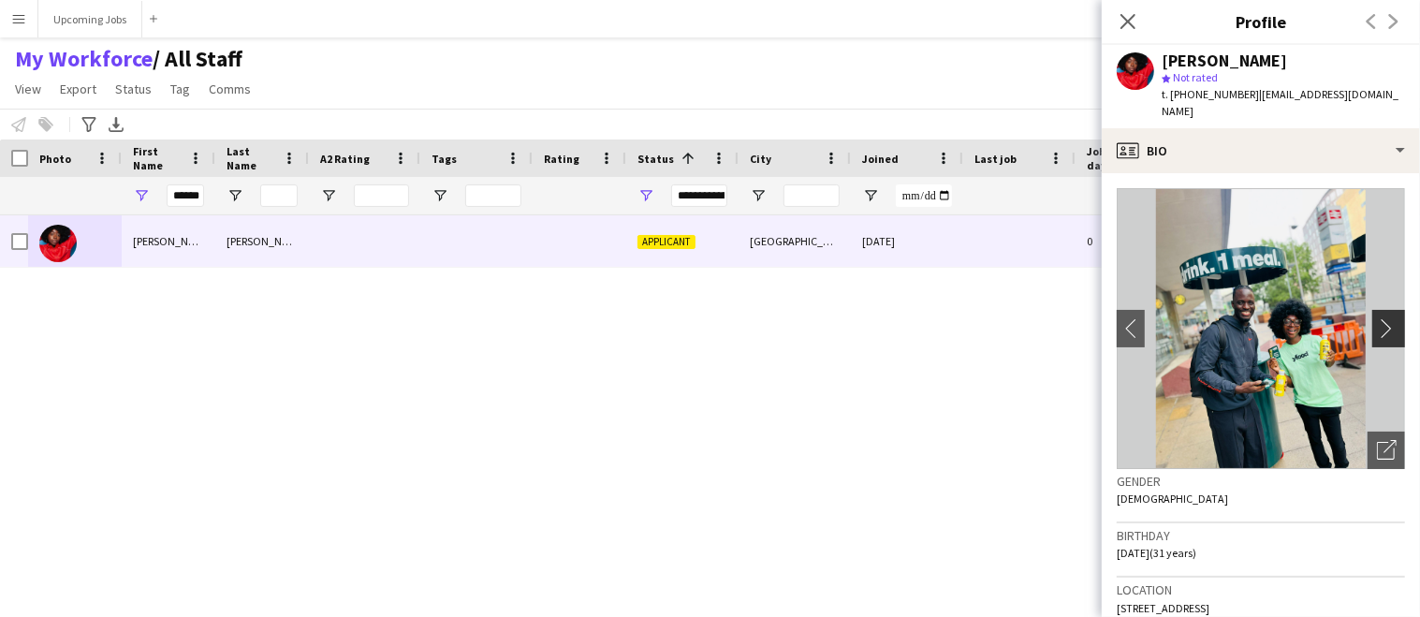
click at [1377, 318] on app-icon "chevron-right" at bounding box center [1391, 328] width 29 height 20
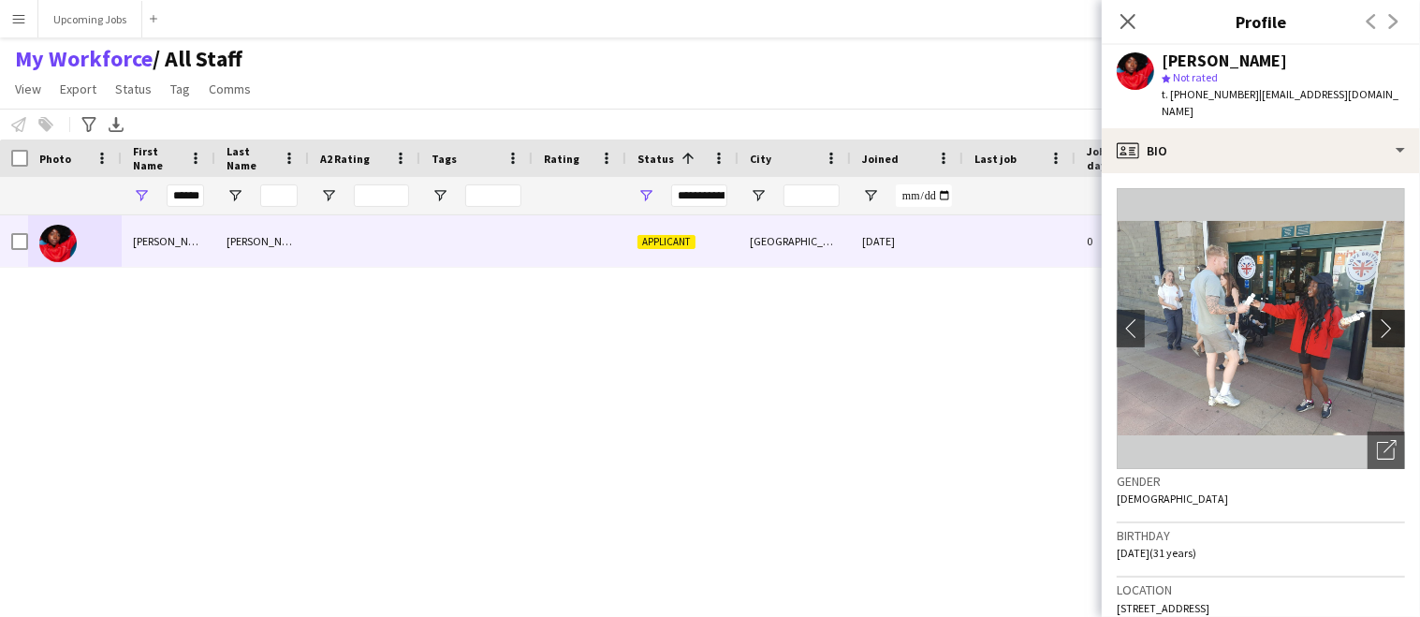
click at [1377, 318] on app-icon "chevron-right" at bounding box center [1391, 328] width 29 height 20
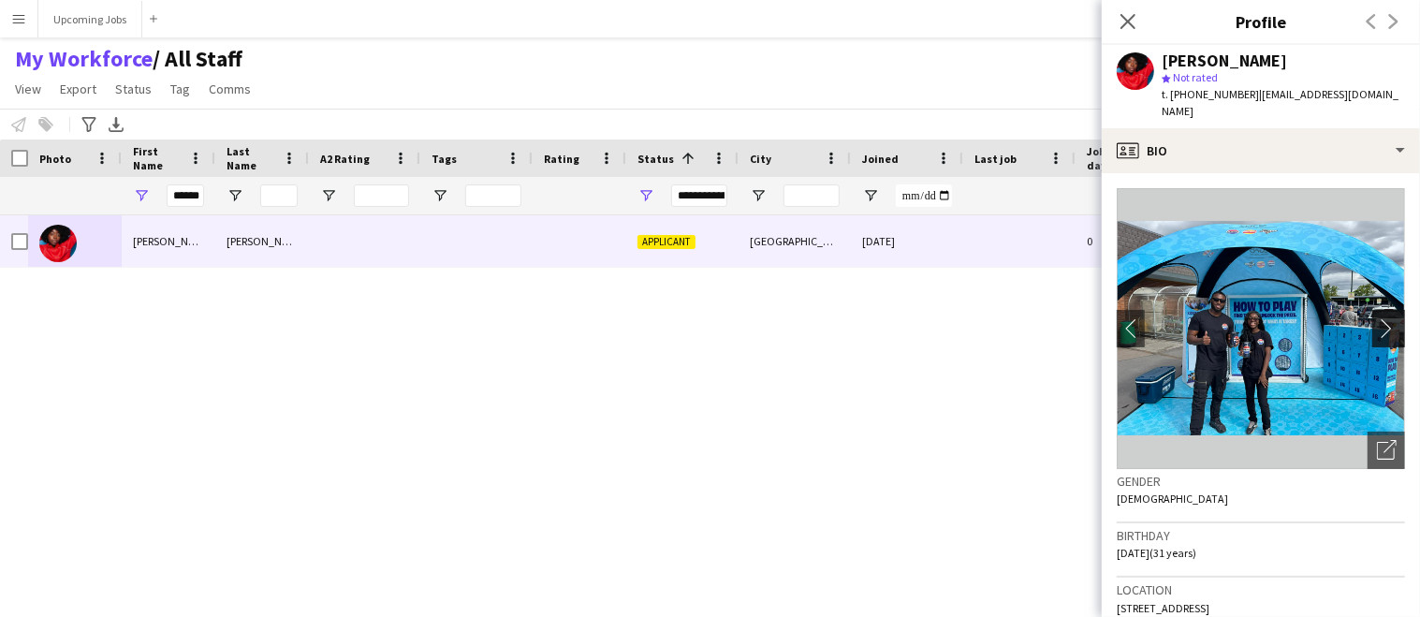
click at [1377, 318] on app-icon "chevron-right" at bounding box center [1391, 328] width 29 height 20
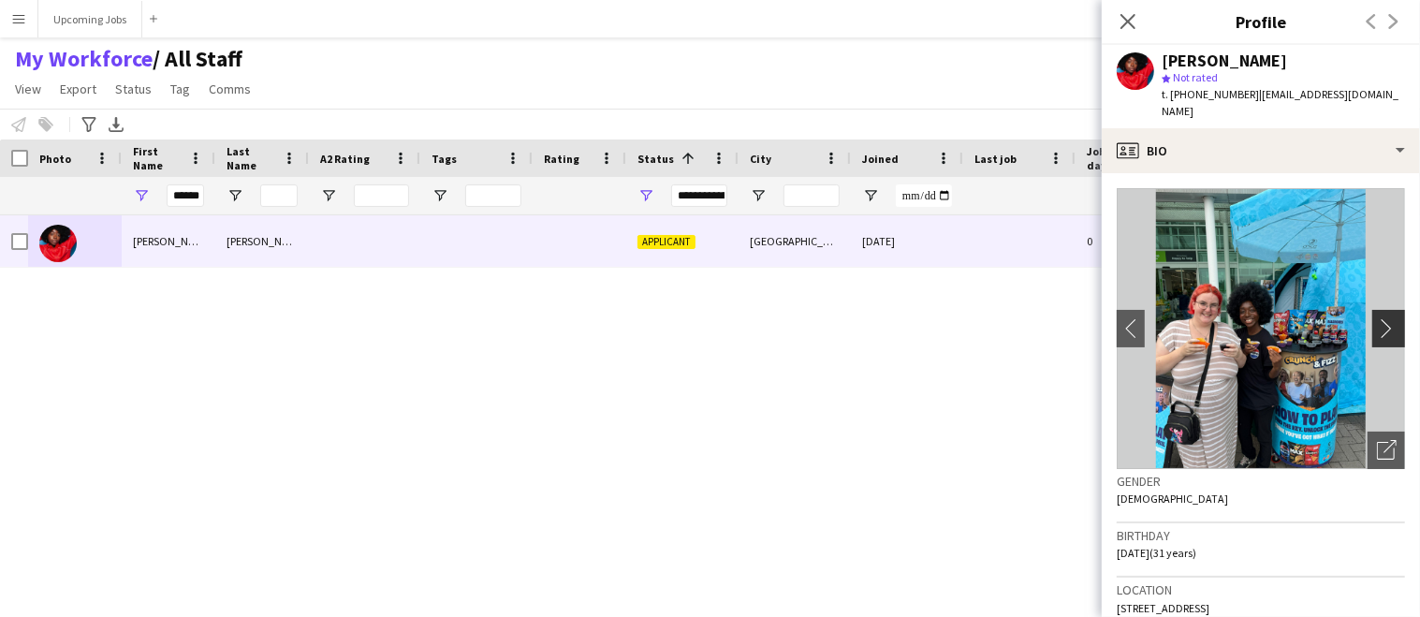
click at [1377, 318] on app-icon "chevron-right" at bounding box center [1391, 328] width 29 height 20
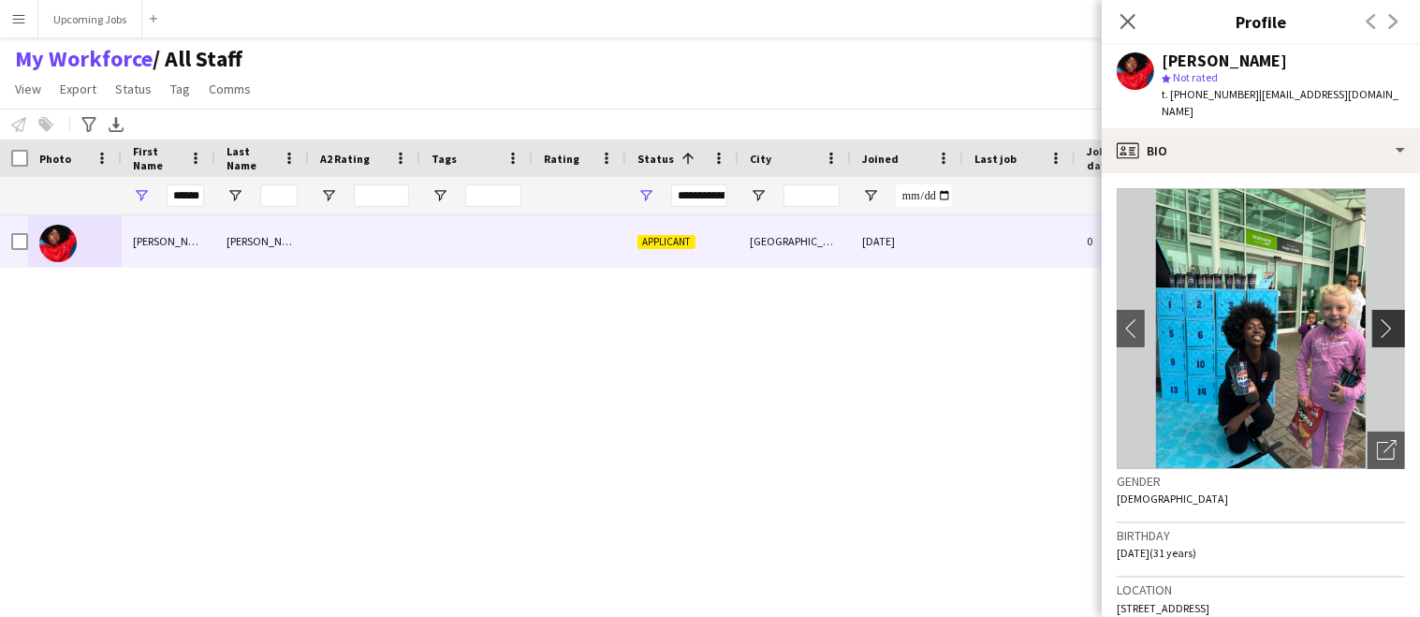
click at [1377, 318] on app-icon "chevron-right" at bounding box center [1391, 328] width 29 height 20
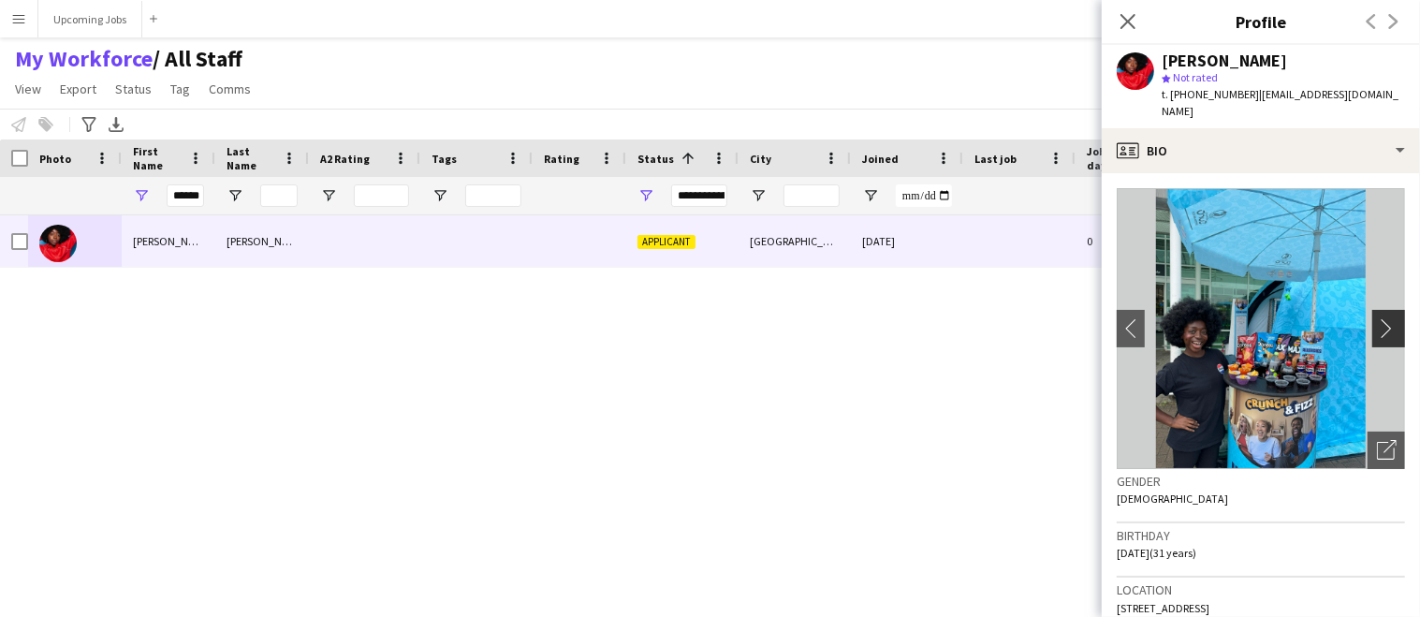
click at [1377, 318] on app-icon "chevron-right" at bounding box center [1391, 328] width 29 height 20
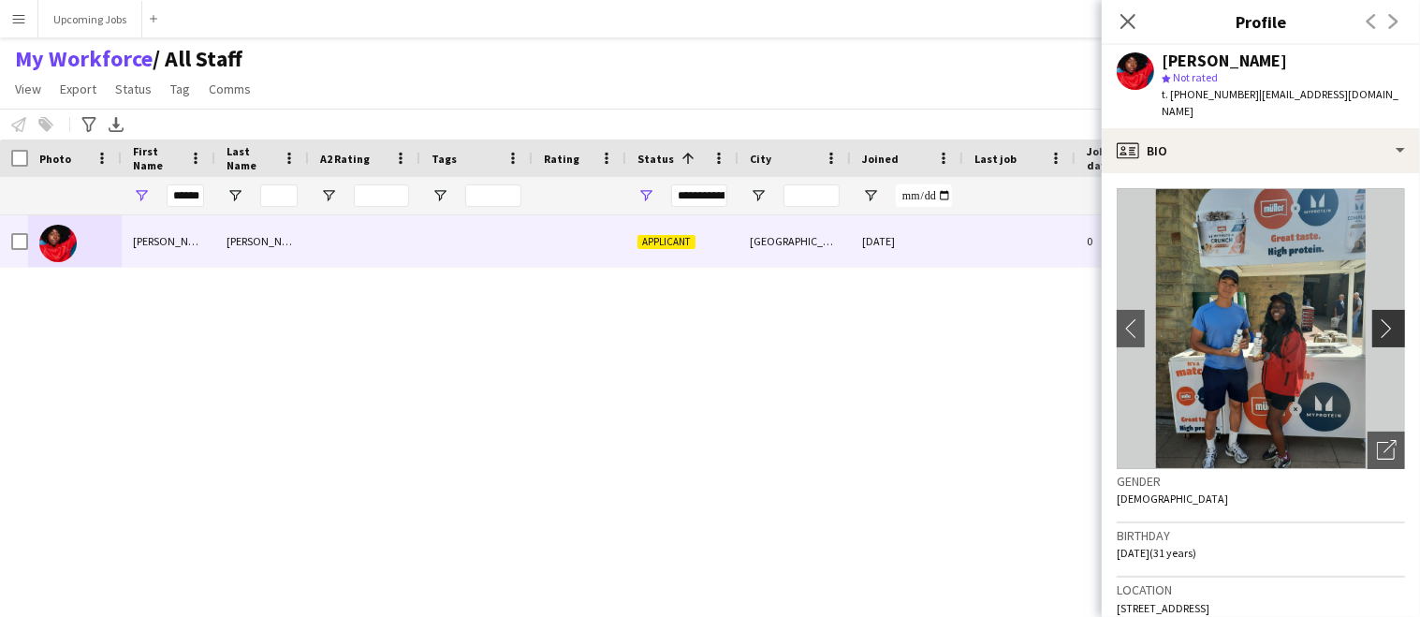
click at [1377, 318] on app-icon "chevron-right" at bounding box center [1391, 328] width 29 height 20
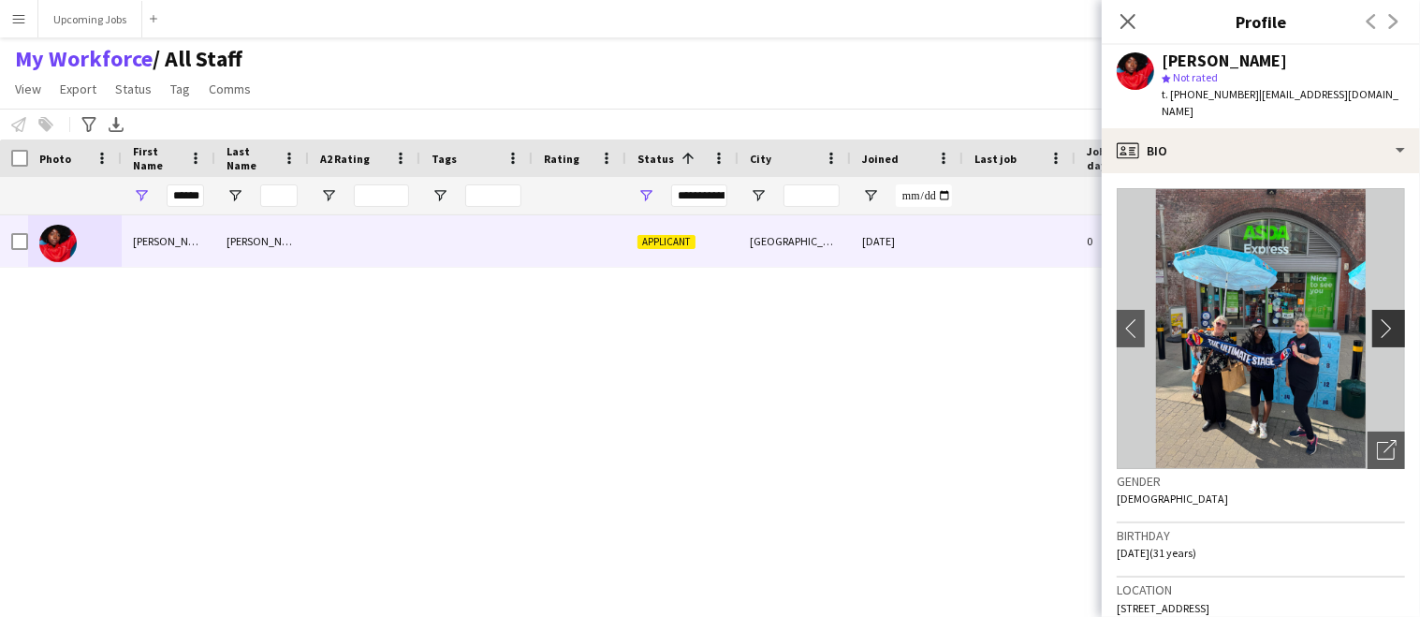
click at [1377, 318] on app-icon "chevron-right" at bounding box center [1391, 328] width 29 height 20
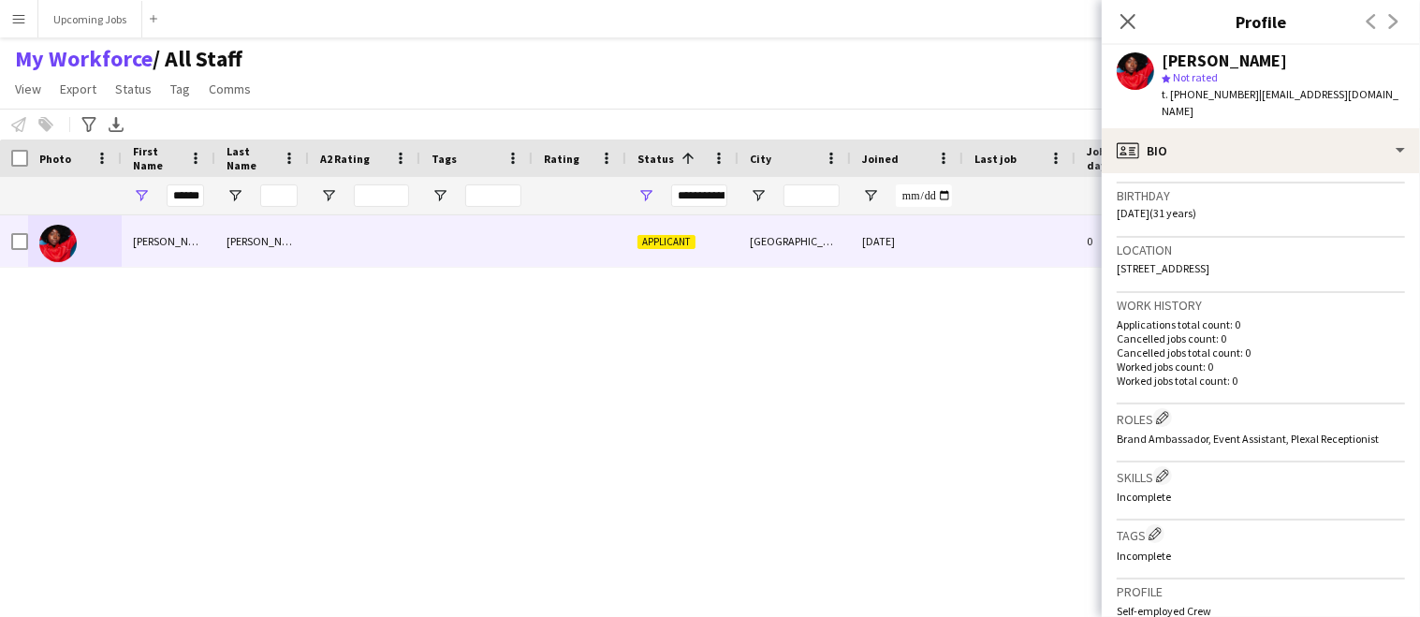
scroll to position [747, 0]
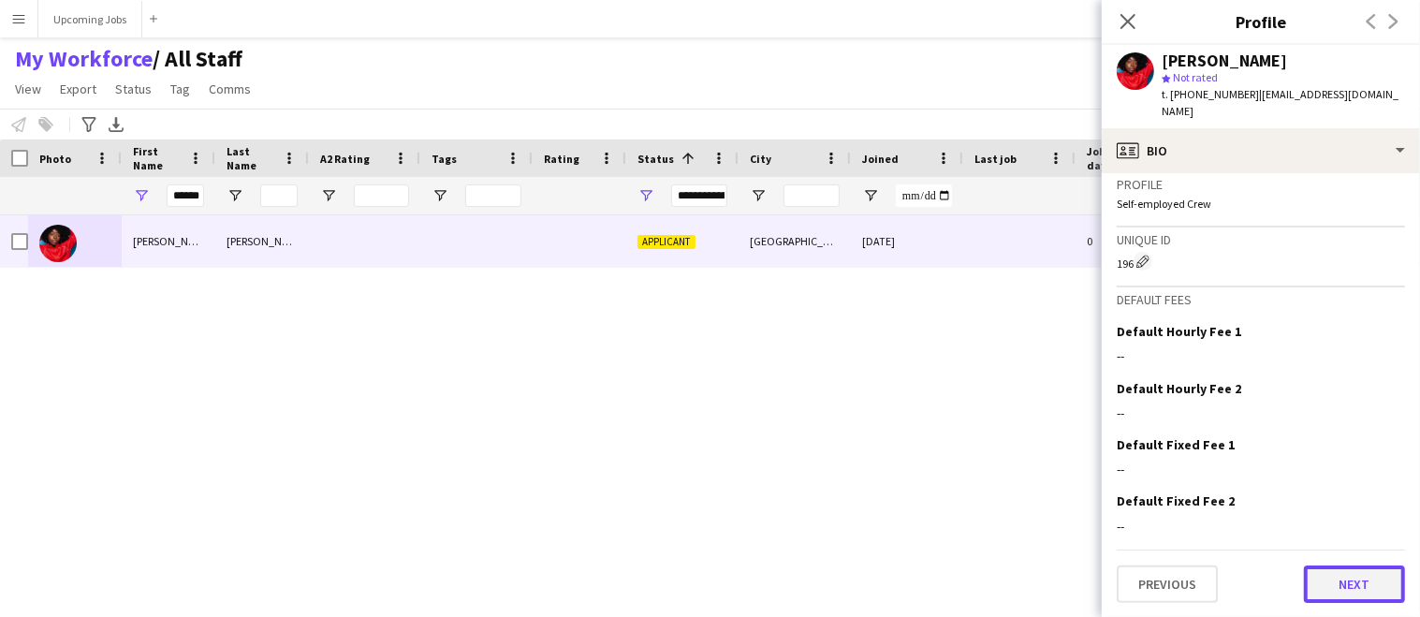
click at [1339, 579] on button "Next" at bounding box center [1354, 583] width 101 height 37
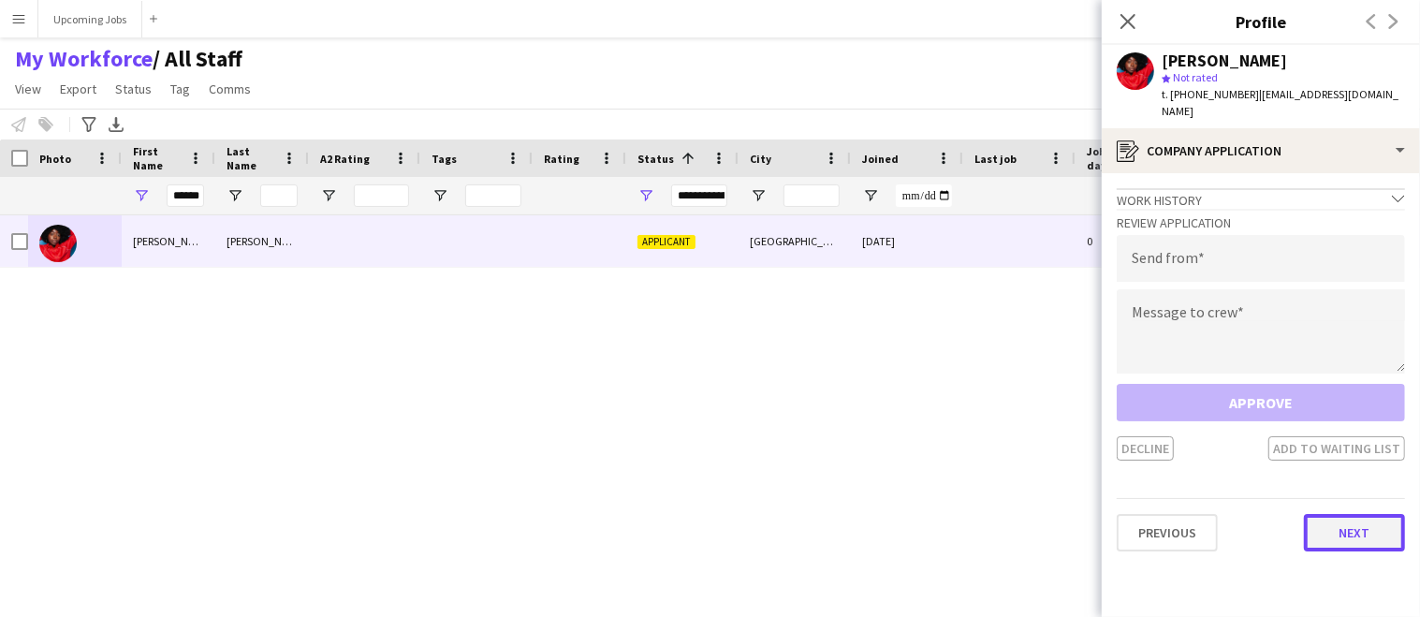
click at [1339, 514] on button "Next" at bounding box center [1354, 532] width 101 height 37
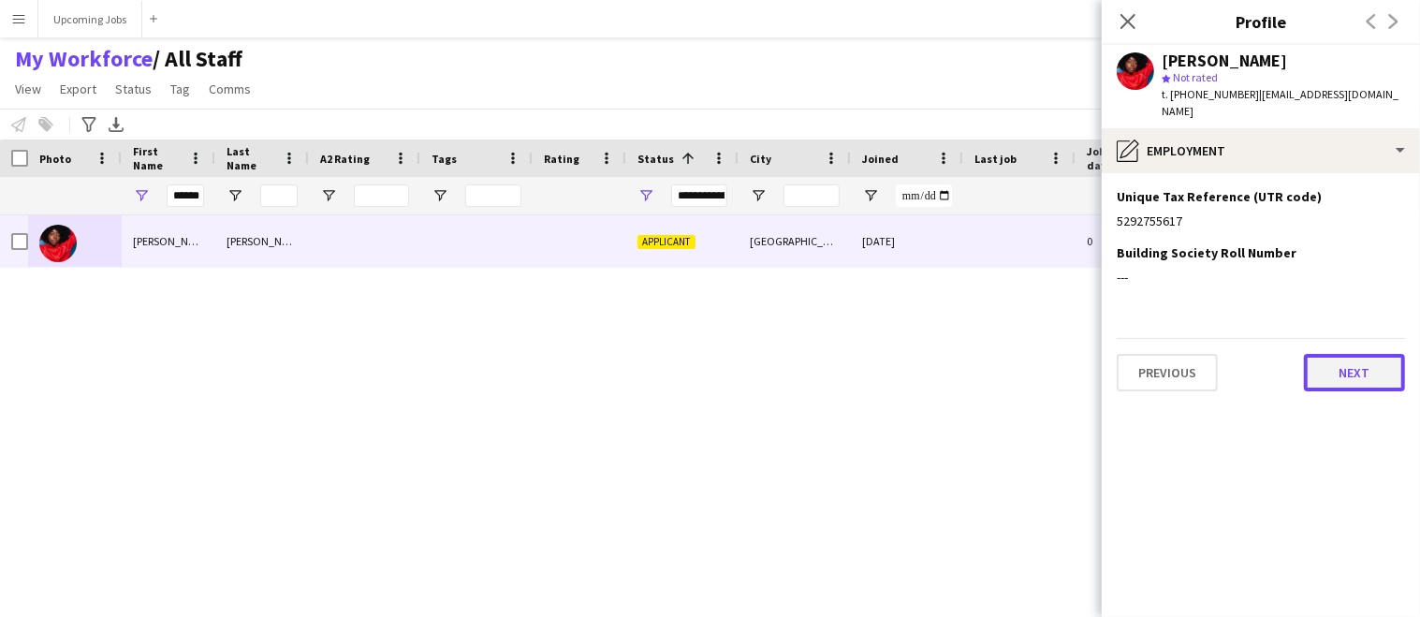
click at [1349, 354] on button "Next" at bounding box center [1354, 372] width 101 height 37
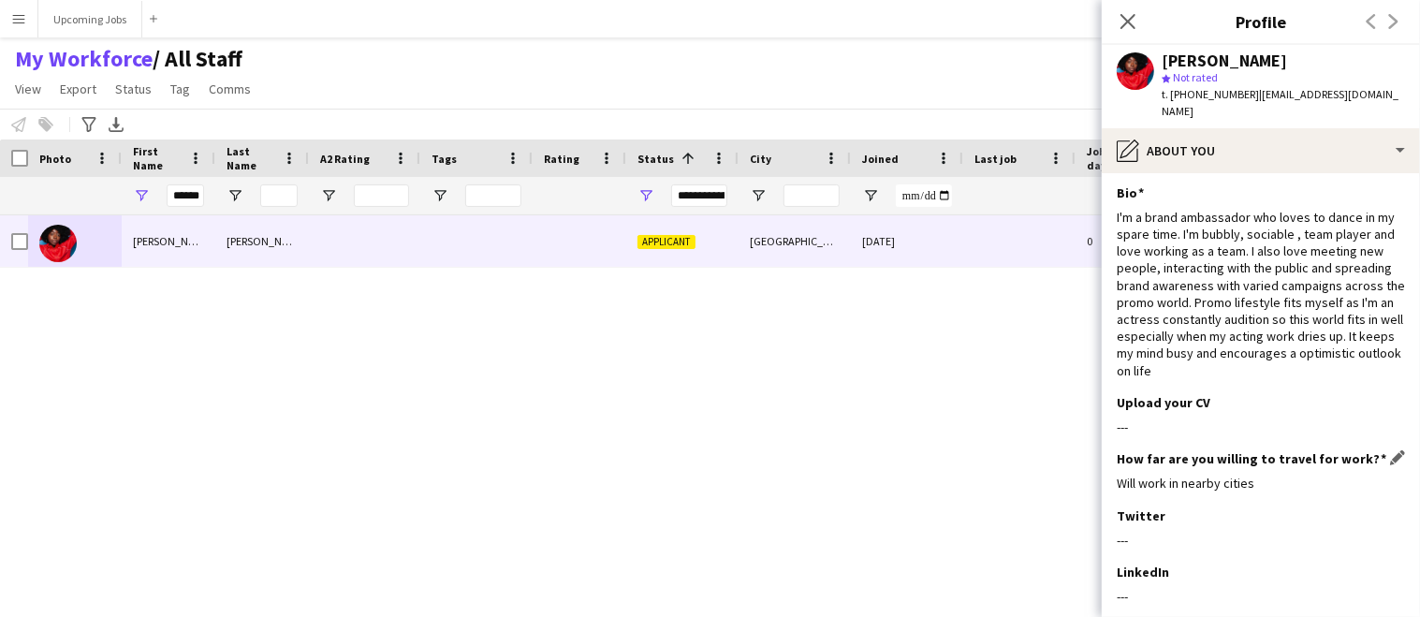
scroll to position [207, 0]
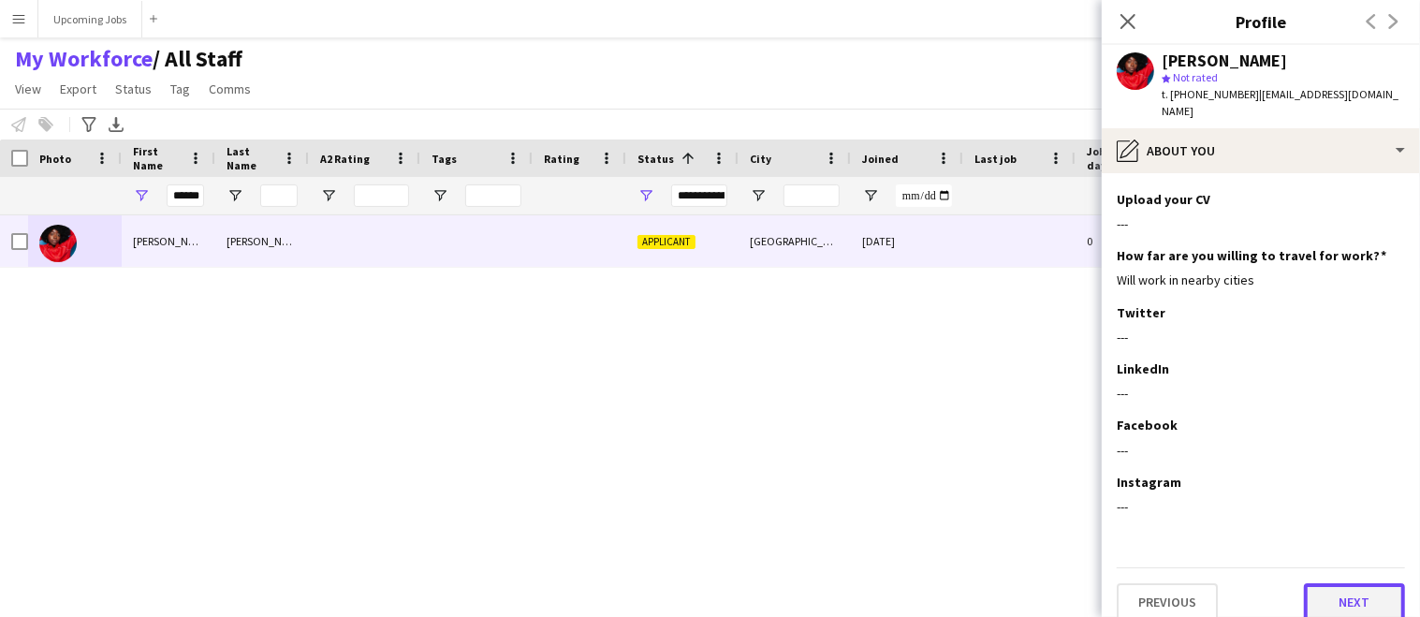
click at [1348, 590] on button "Next" at bounding box center [1354, 601] width 101 height 37
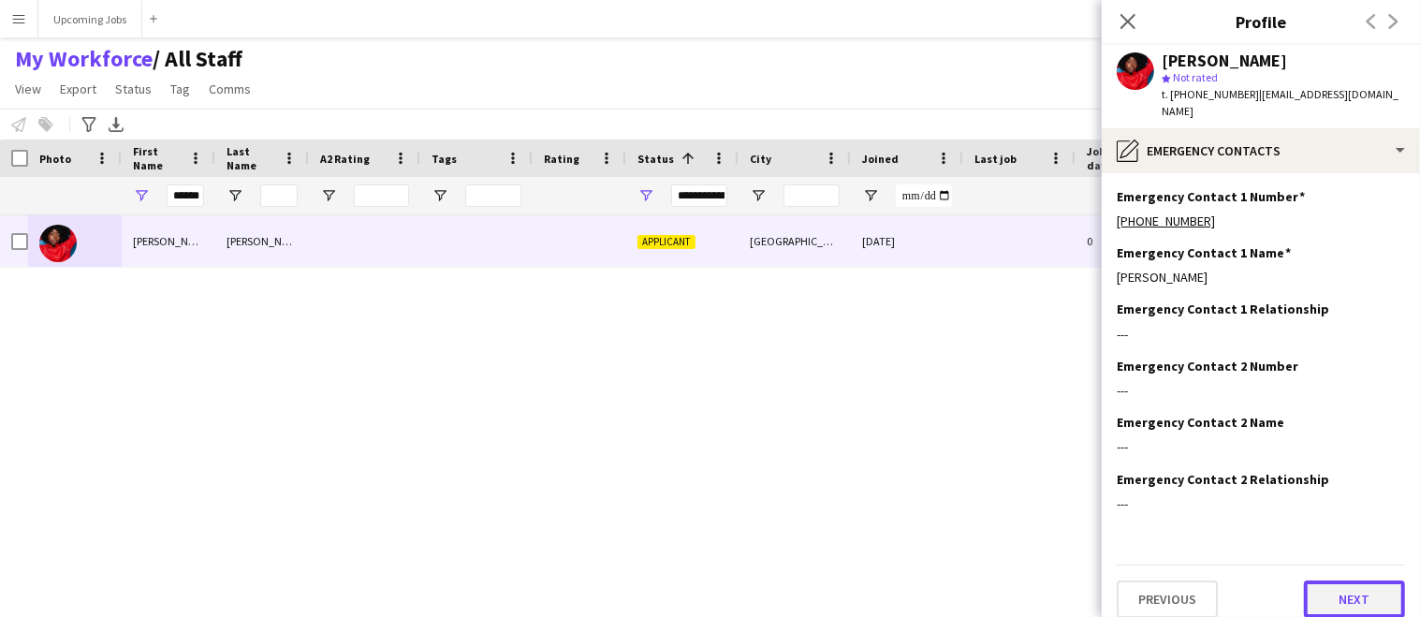
click at [1347, 588] on button "Next" at bounding box center [1354, 598] width 101 height 37
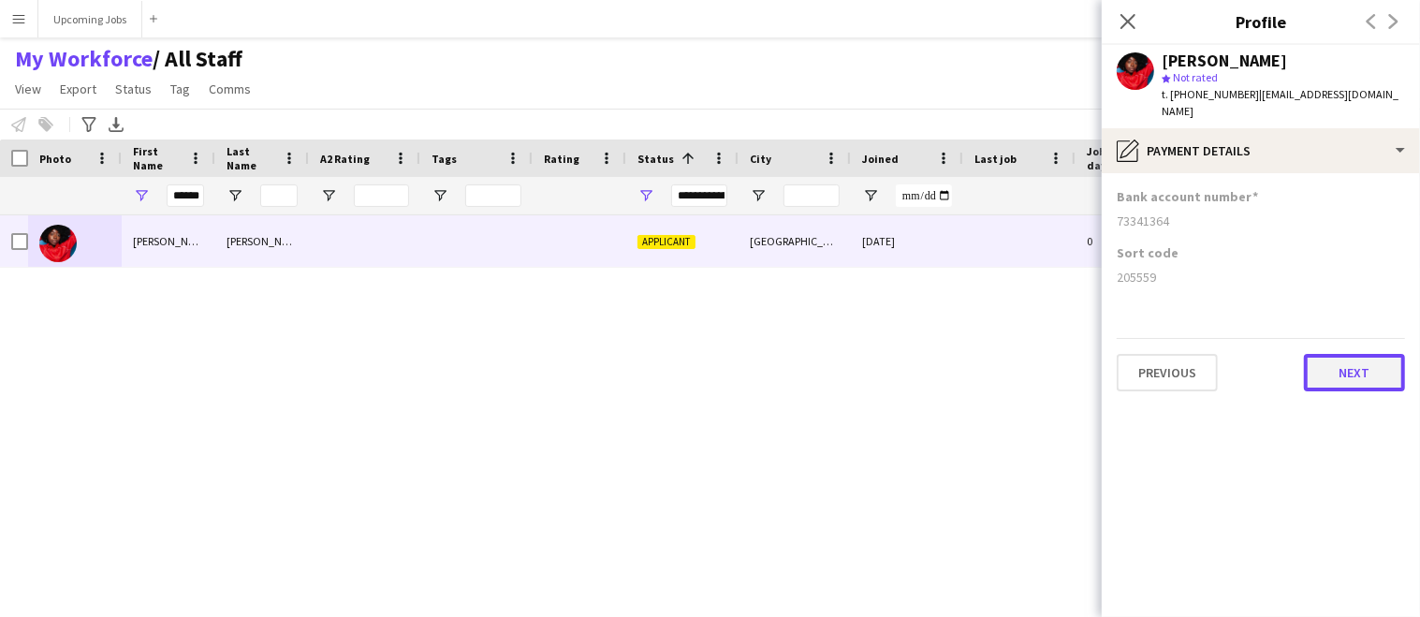
click at [1366, 354] on button "Next" at bounding box center [1354, 372] width 101 height 37
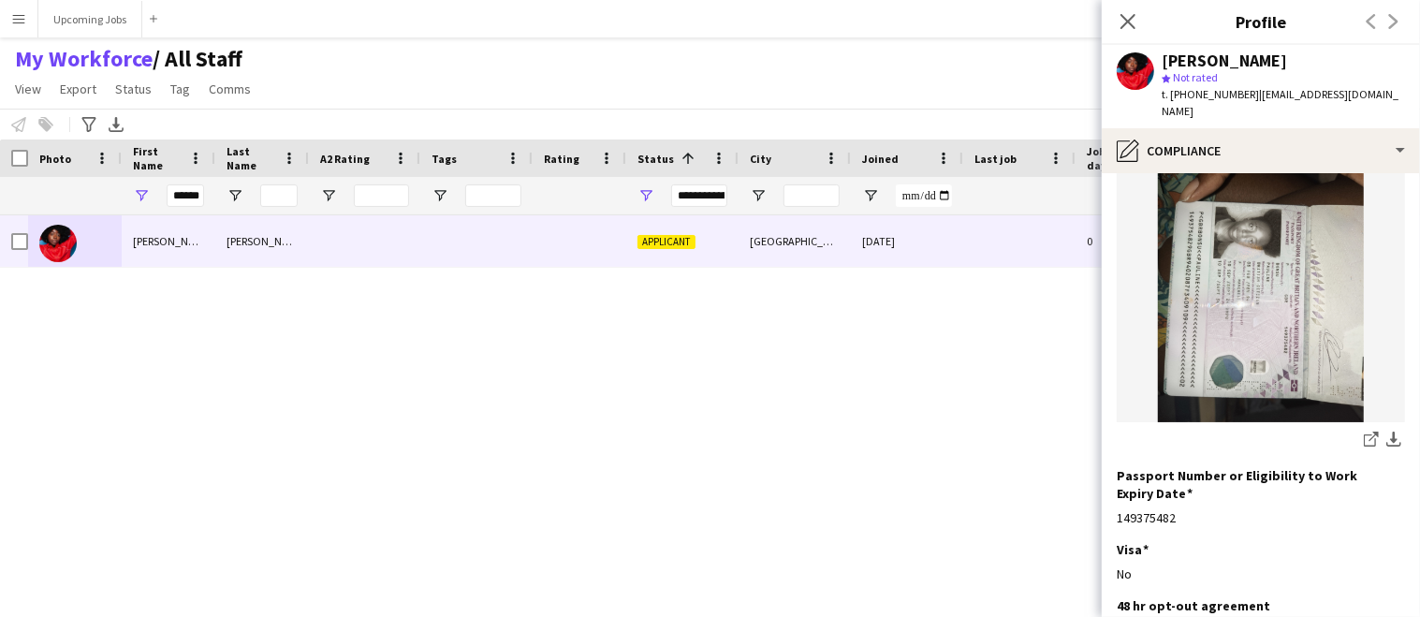
scroll to position [358, 0]
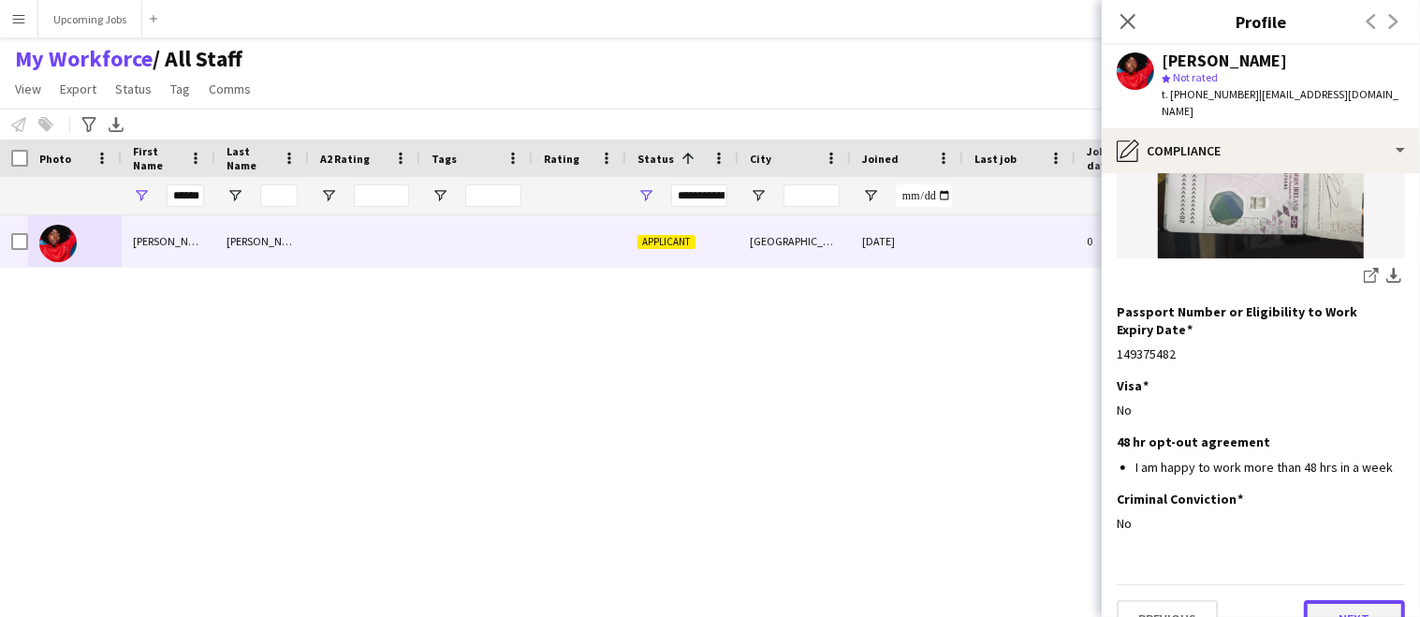
click at [1341, 600] on button "Next" at bounding box center [1354, 618] width 101 height 37
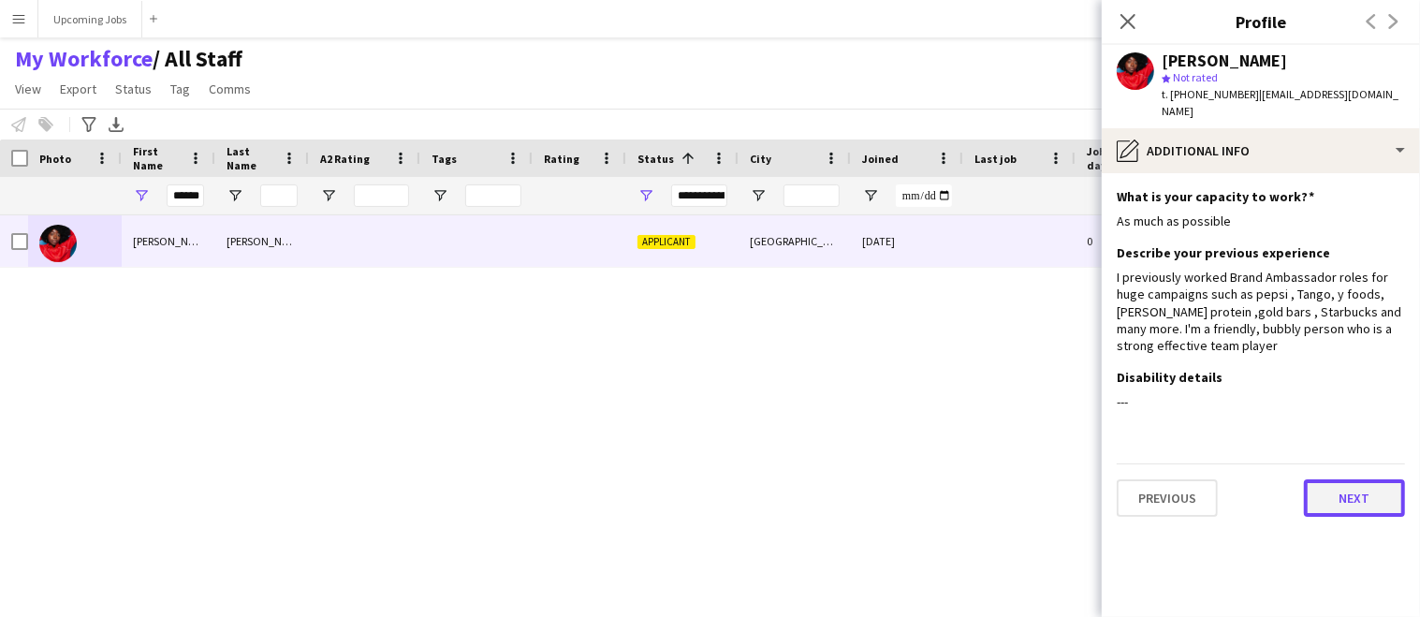
click at [1348, 480] on button "Next" at bounding box center [1354, 497] width 101 height 37
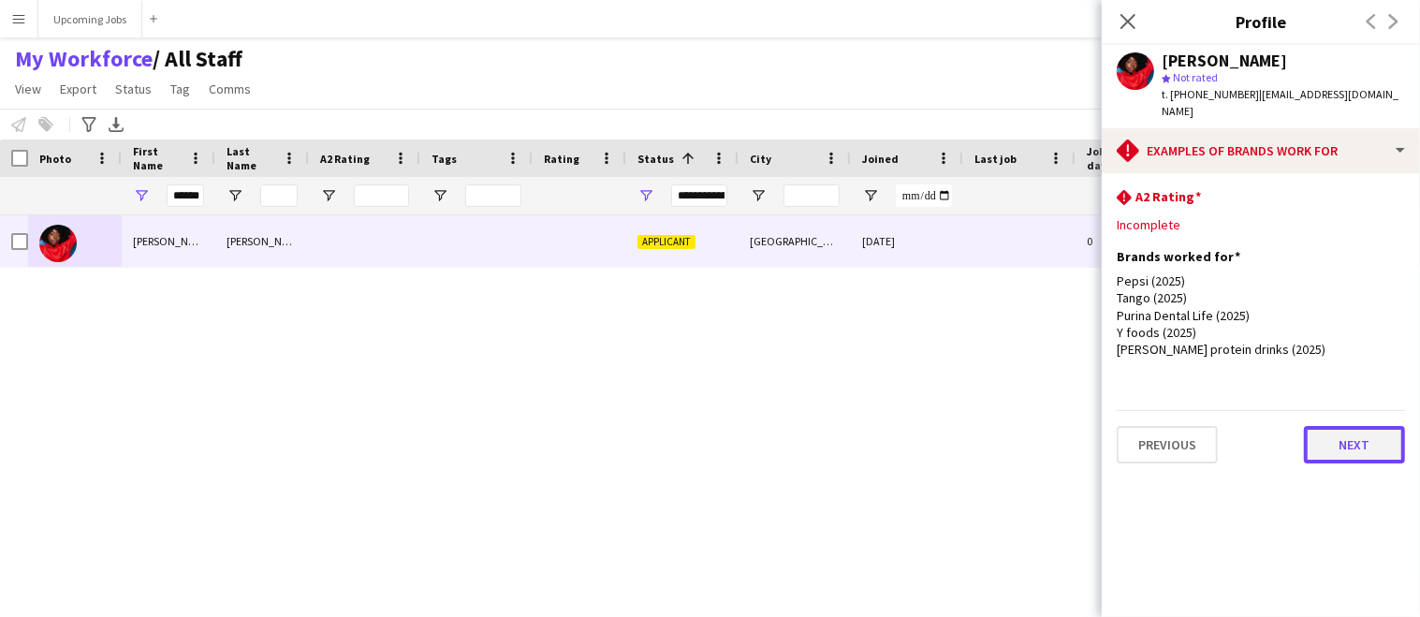
click at [1347, 427] on button "Next" at bounding box center [1354, 444] width 101 height 37
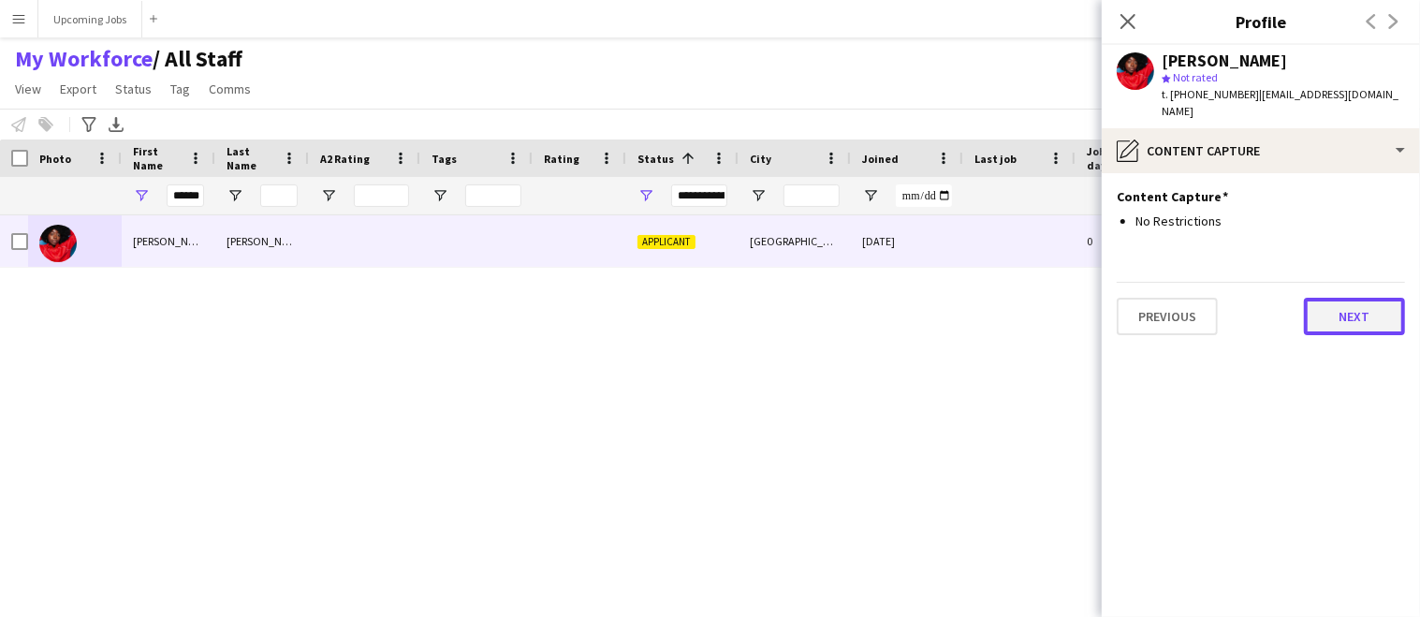
click at [1348, 298] on button "Next" at bounding box center [1354, 316] width 101 height 37
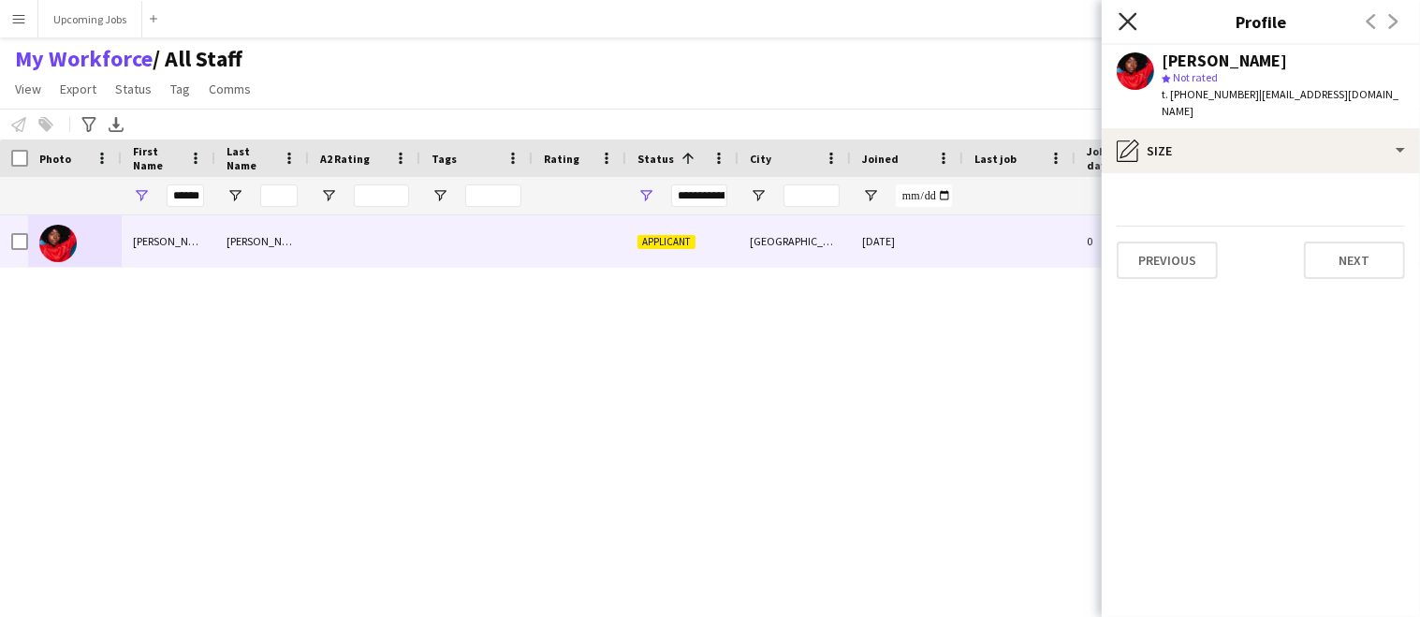
click at [1127, 22] on icon at bounding box center [1127, 21] width 18 height 18
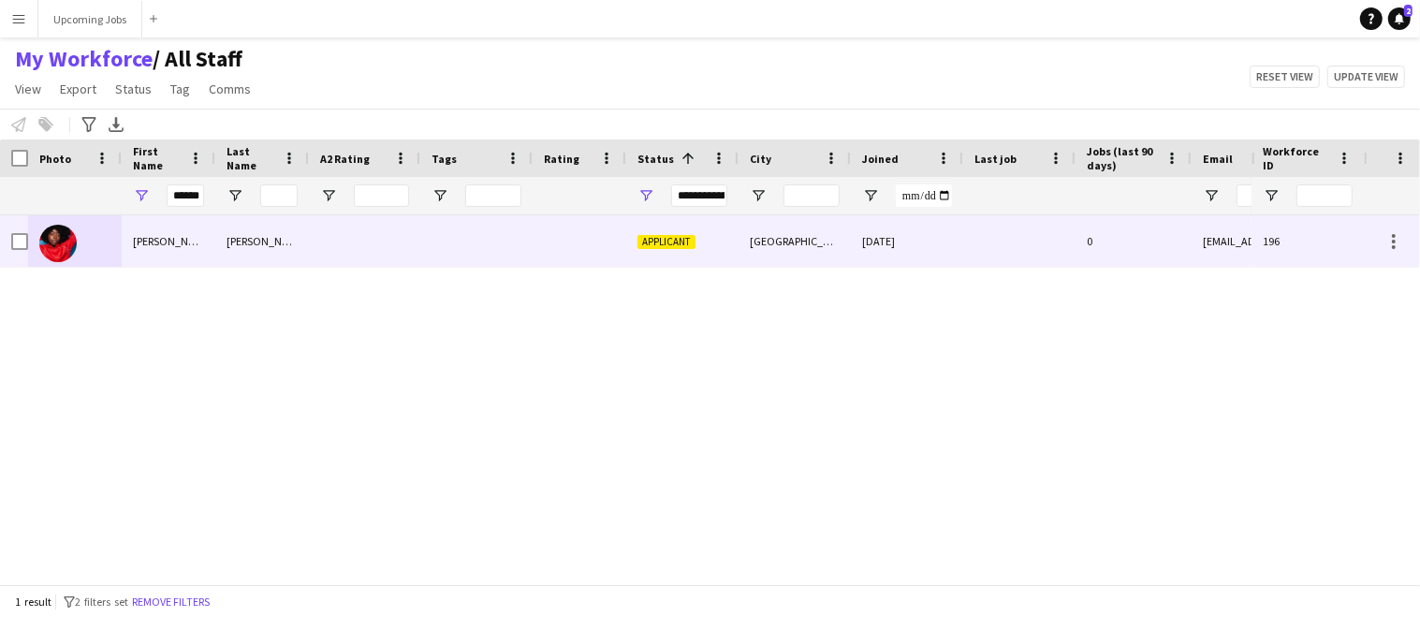
click at [396, 228] on div at bounding box center [364, 240] width 111 height 51
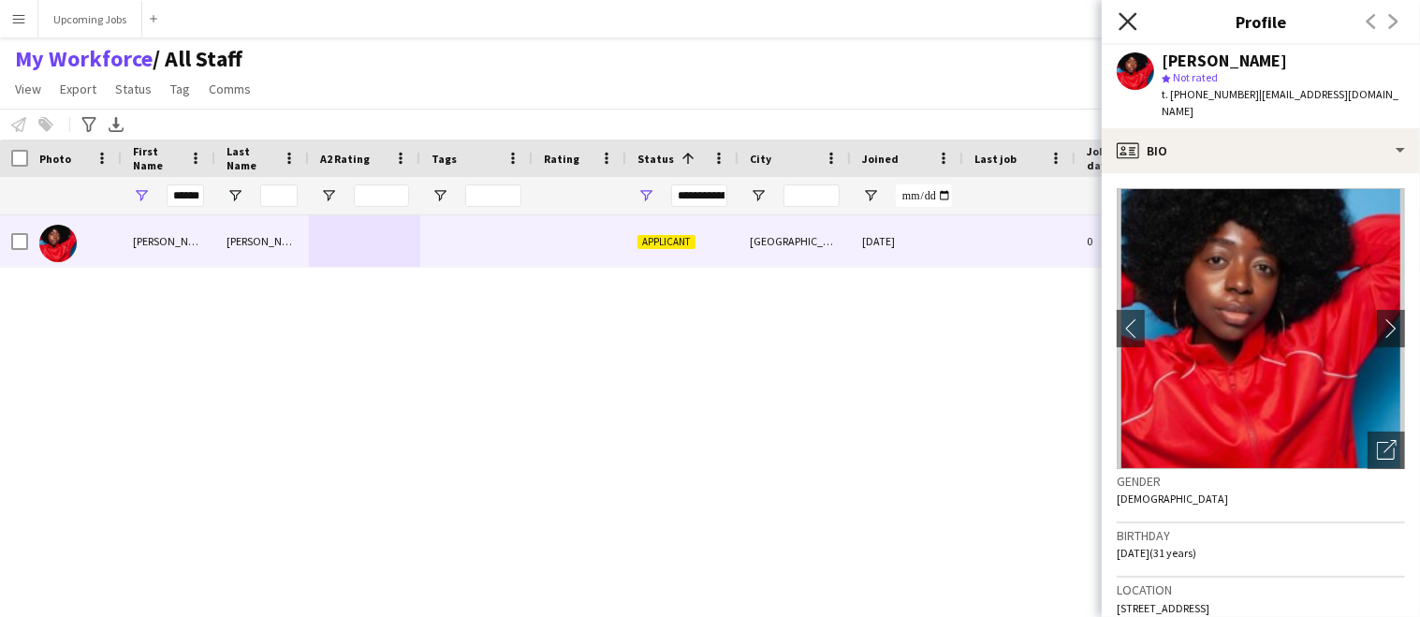
click at [1124, 15] on icon "Close pop-in" at bounding box center [1127, 21] width 18 height 18
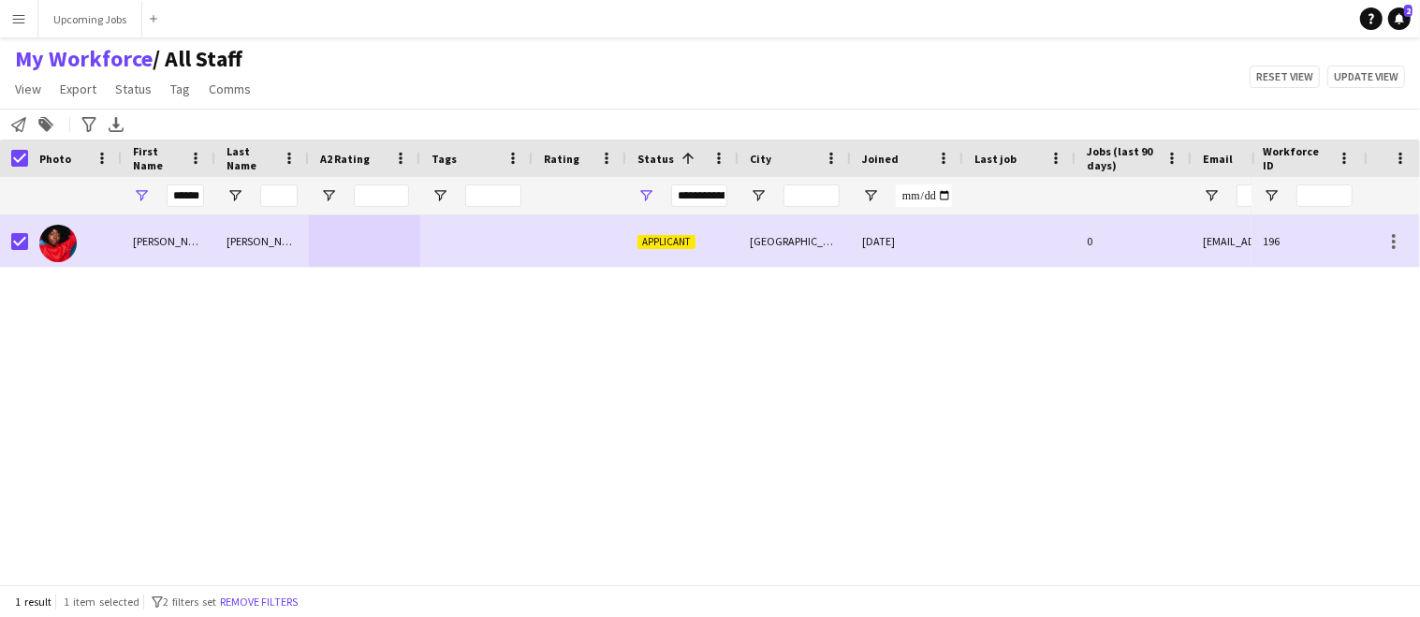
click at [919, 355] on div "[PERSON_NAME] Applicant [GEOGRAPHIC_DATA] [DATE] 0 [EMAIL_ADDRESS][DOMAIN_NAME]" at bounding box center [625, 393] width 1251 height 356
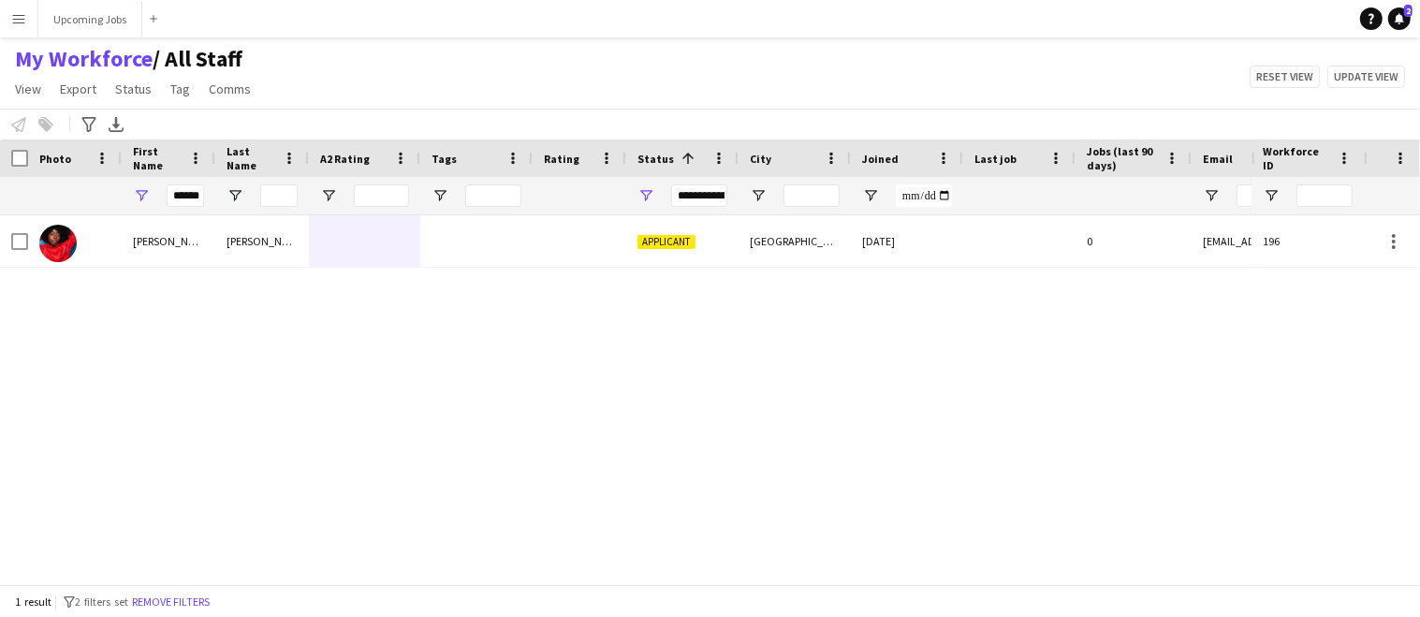
click at [126, 290] on div "[PERSON_NAME] Applicant [GEOGRAPHIC_DATA] [DATE] 0 [EMAIL_ADDRESS][DOMAIN_NAME]" at bounding box center [625, 393] width 1251 height 356
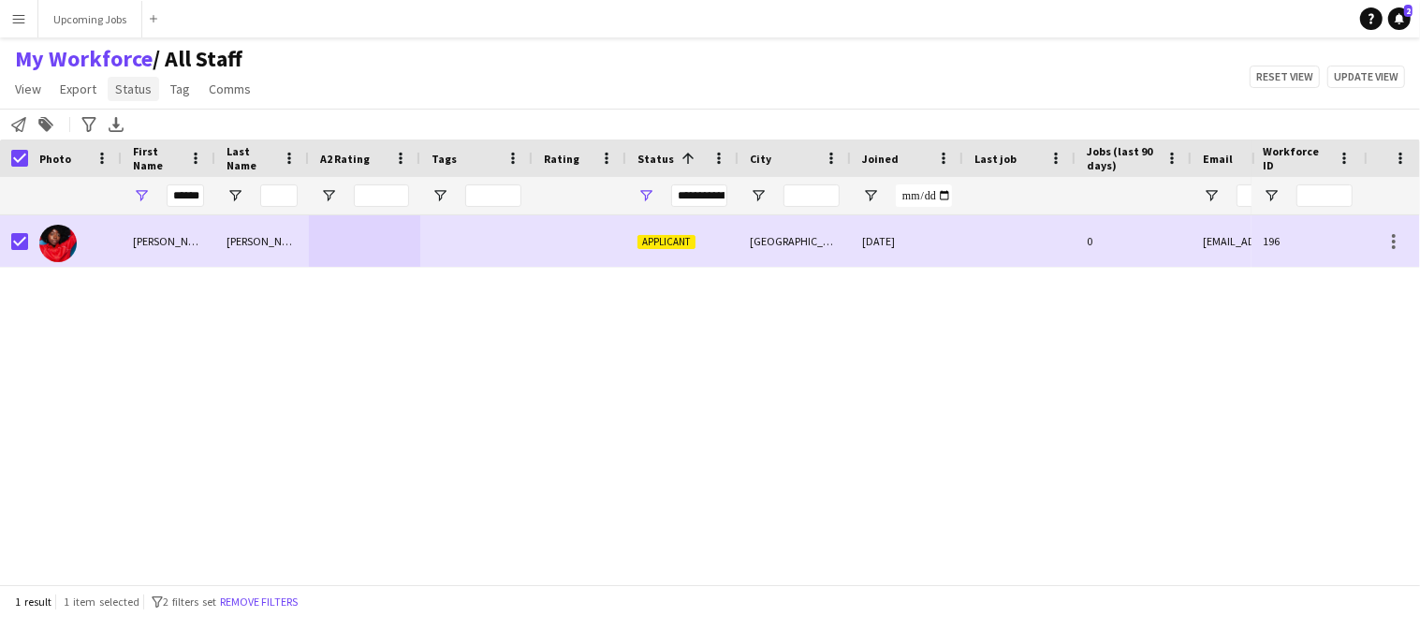
click at [134, 89] on span "Status" at bounding box center [133, 88] width 36 height 17
click at [167, 124] on link "Edit" at bounding box center [173, 128] width 131 height 39
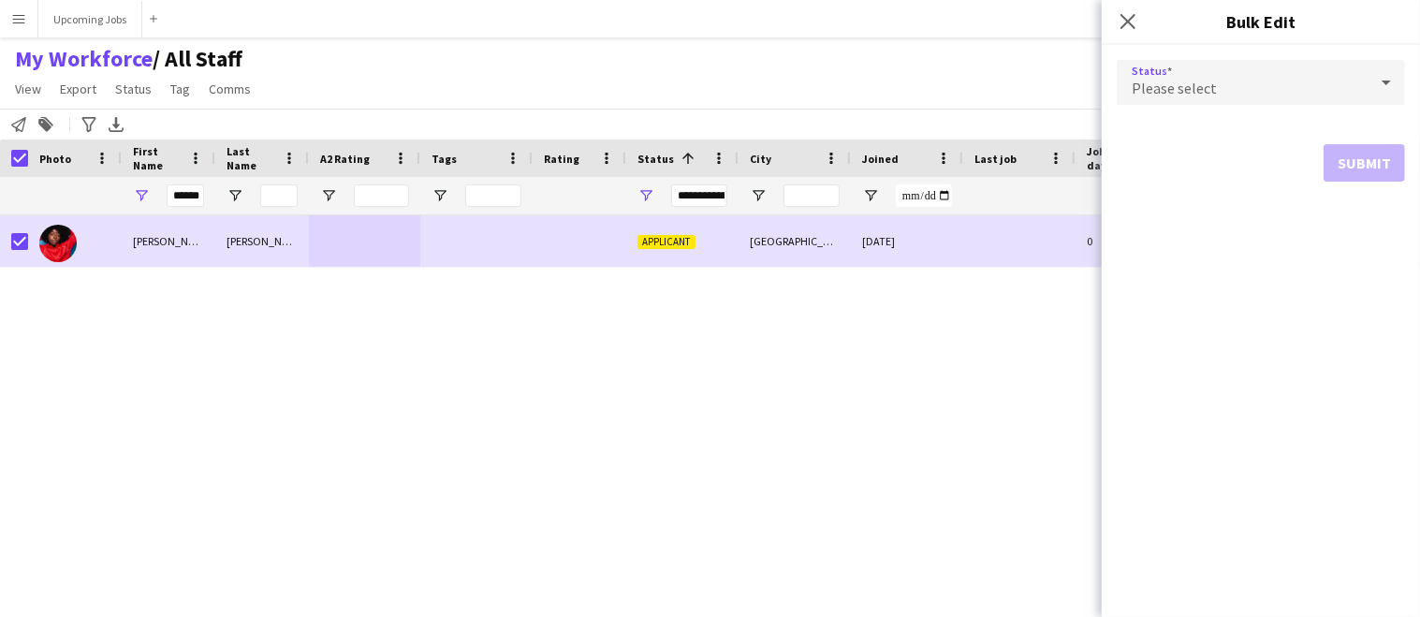
click at [1194, 90] on span "Please select" at bounding box center [1173, 88] width 85 height 19
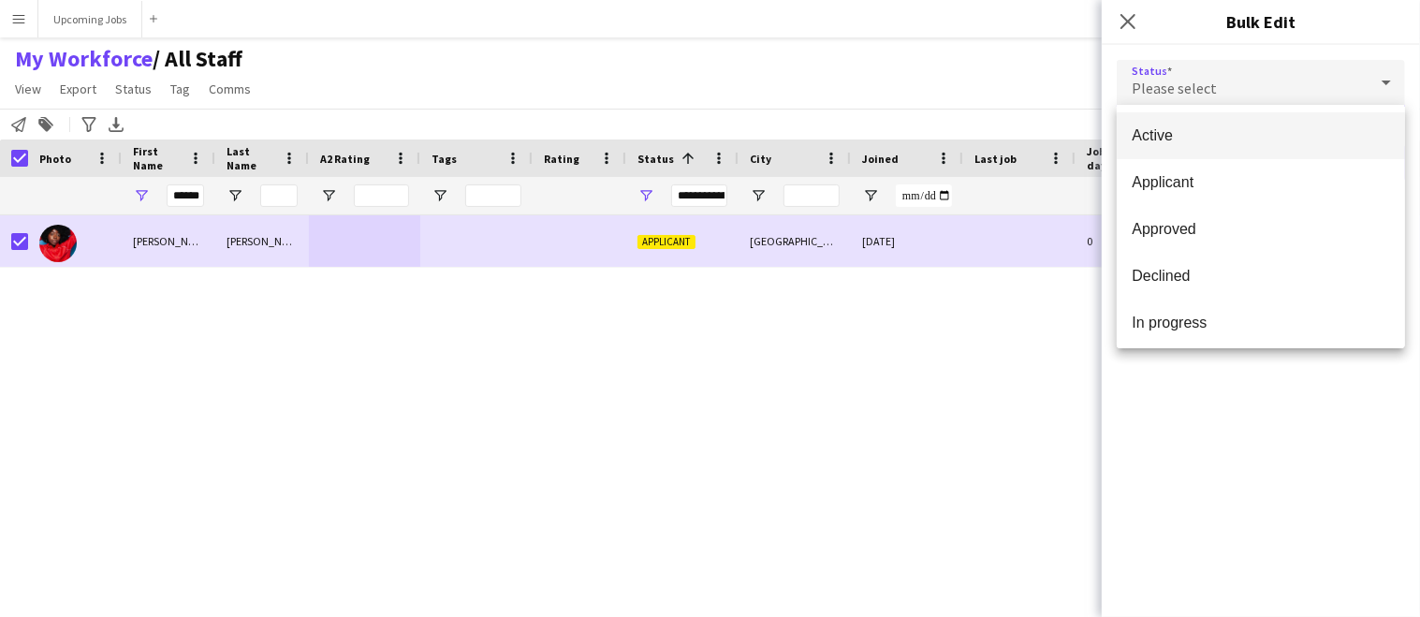
click at [1190, 142] on span "Active" at bounding box center [1260, 135] width 258 height 18
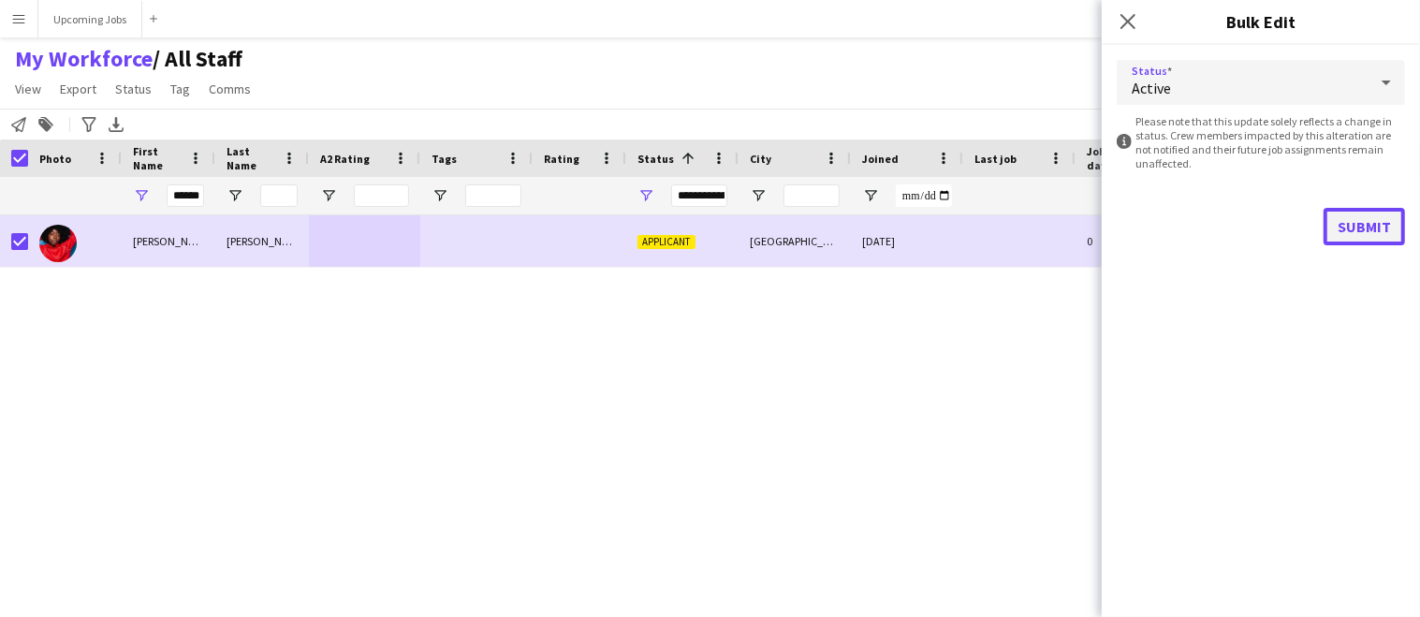
click at [1365, 221] on button "Submit" at bounding box center [1363, 226] width 81 height 37
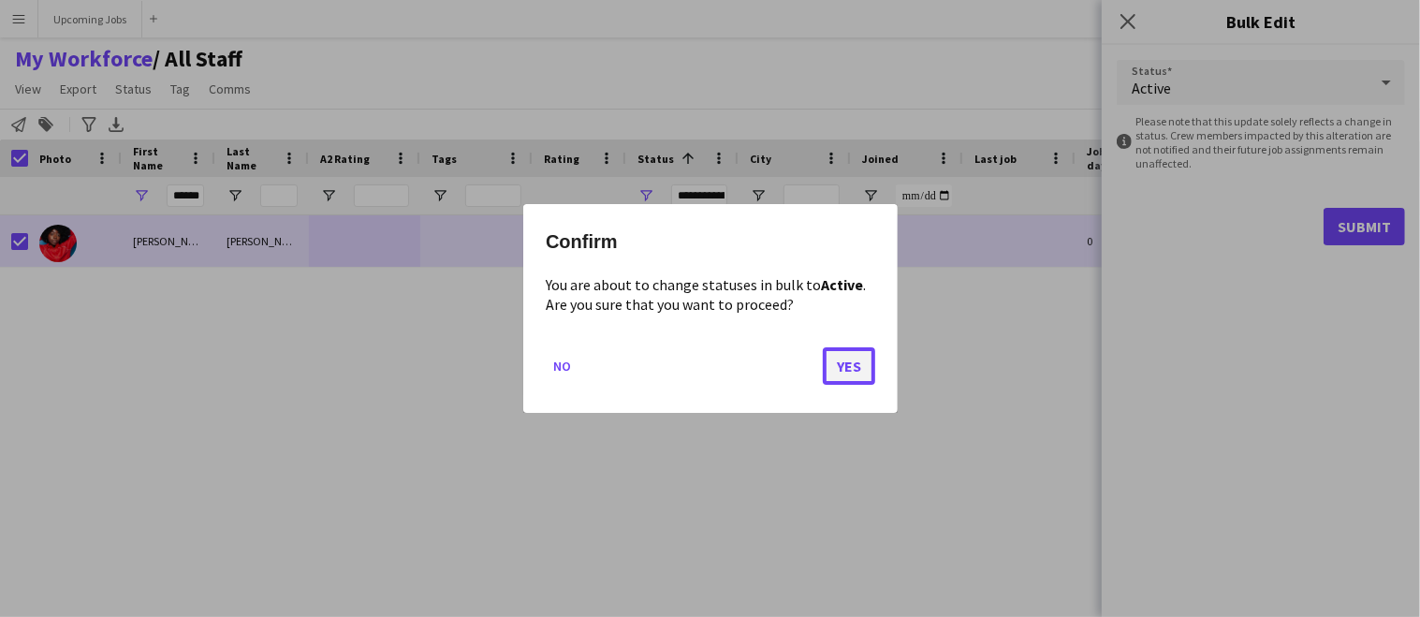
click at [850, 370] on button "Yes" at bounding box center [849, 365] width 52 height 37
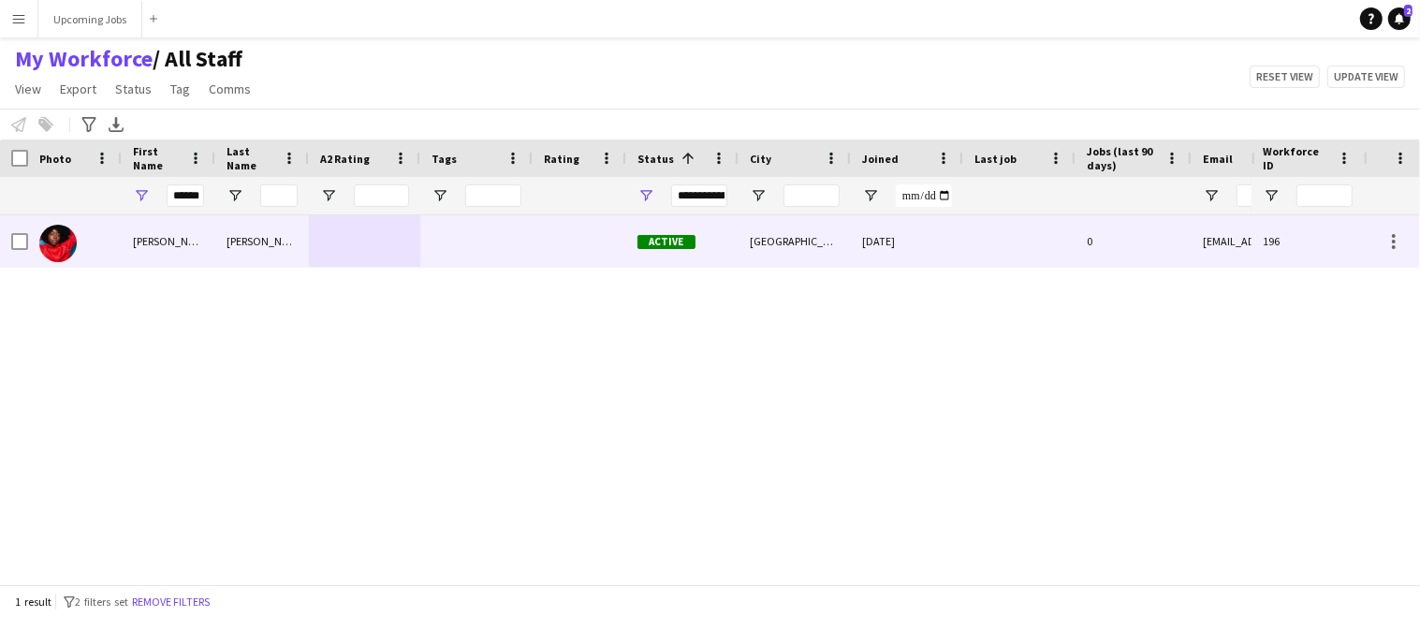
click at [22, 252] on div at bounding box center [19, 241] width 17 height 52
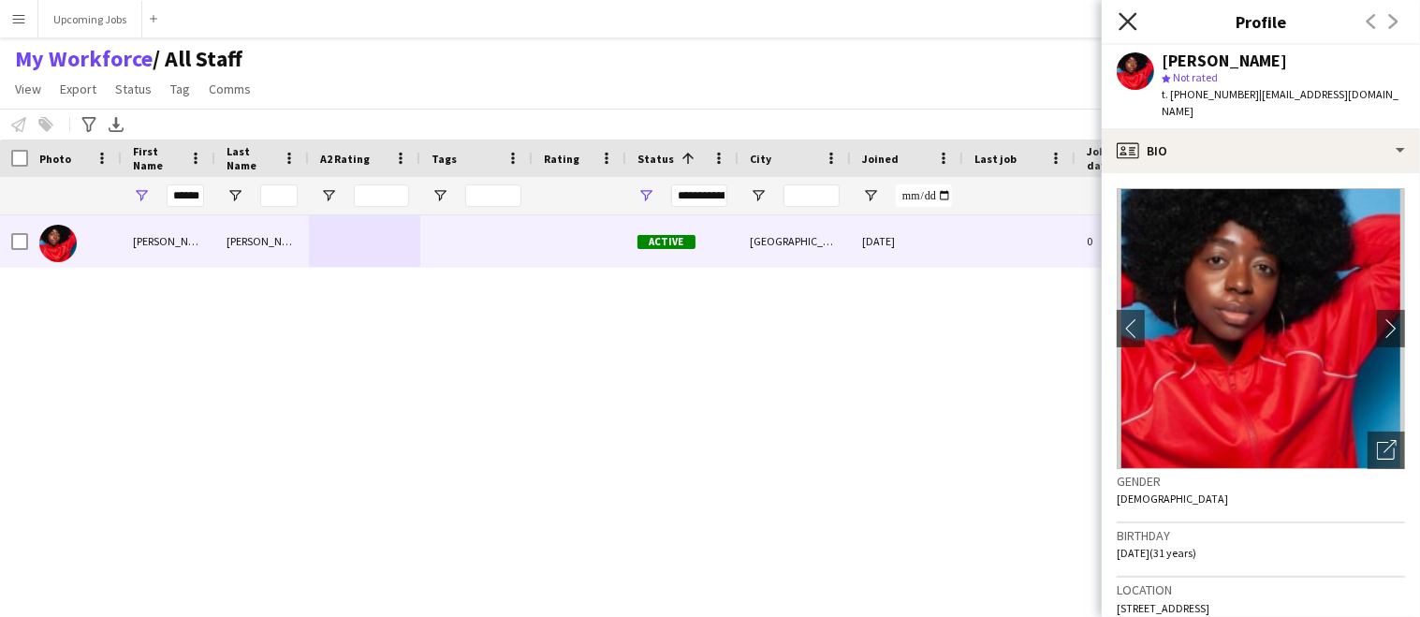
click at [1130, 25] on icon "Close pop-in" at bounding box center [1127, 21] width 18 height 18
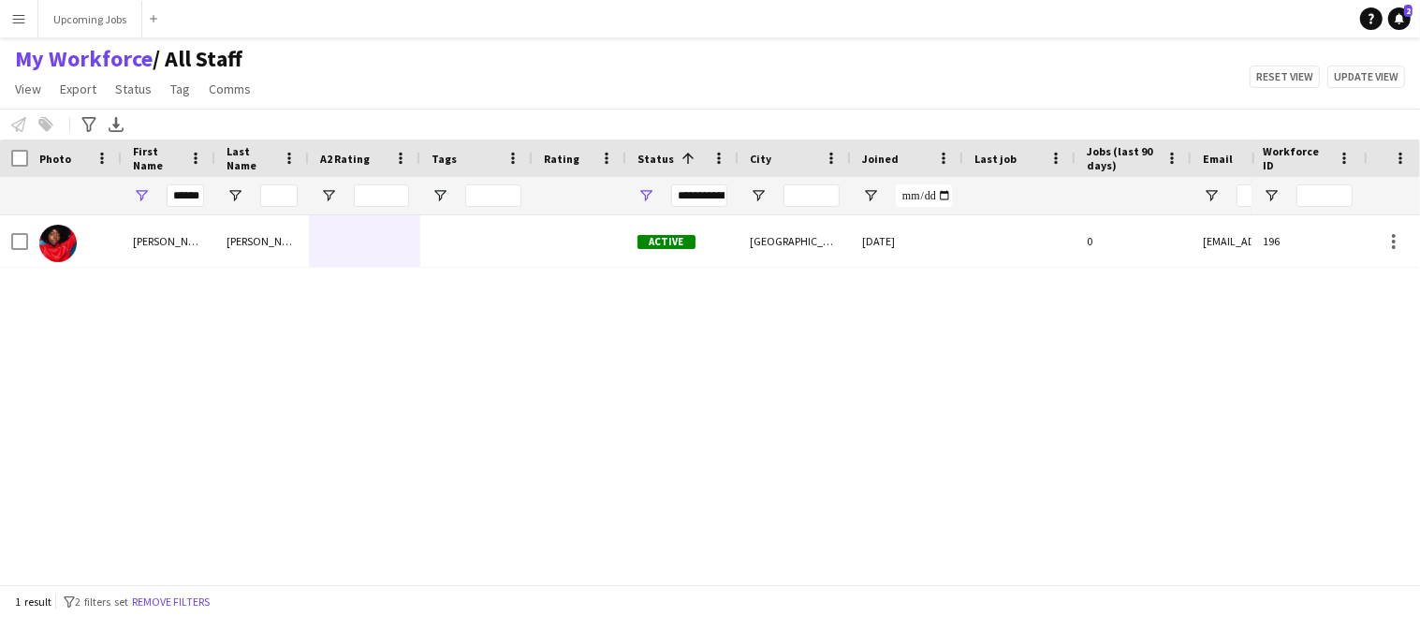
click at [750, 405] on div "[PERSON_NAME] Active [GEOGRAPHIC_DATA] [DATE] 0 [EMAIL_ADDRESS][DOMAIN_NAME]" at bounding box center [625, 393] width 1251 height 356
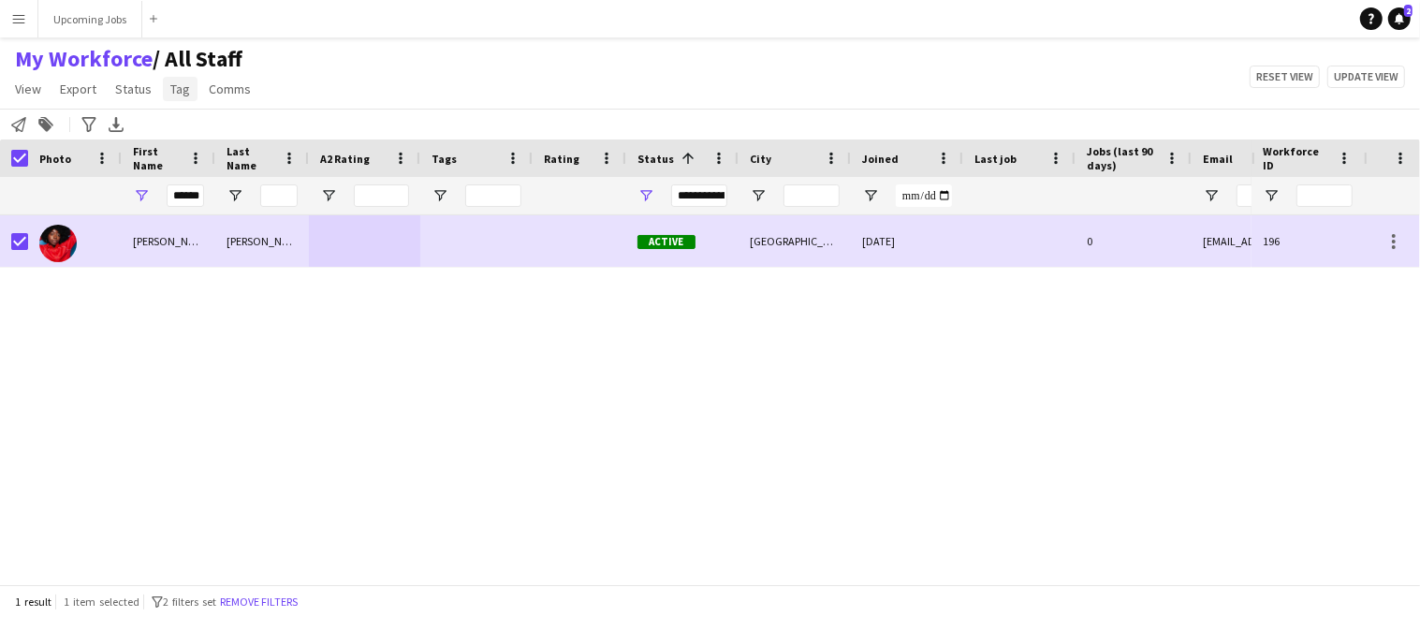
click at [175, 90] on span "Tag" at bounding box center [180, 88] width 20 height 17
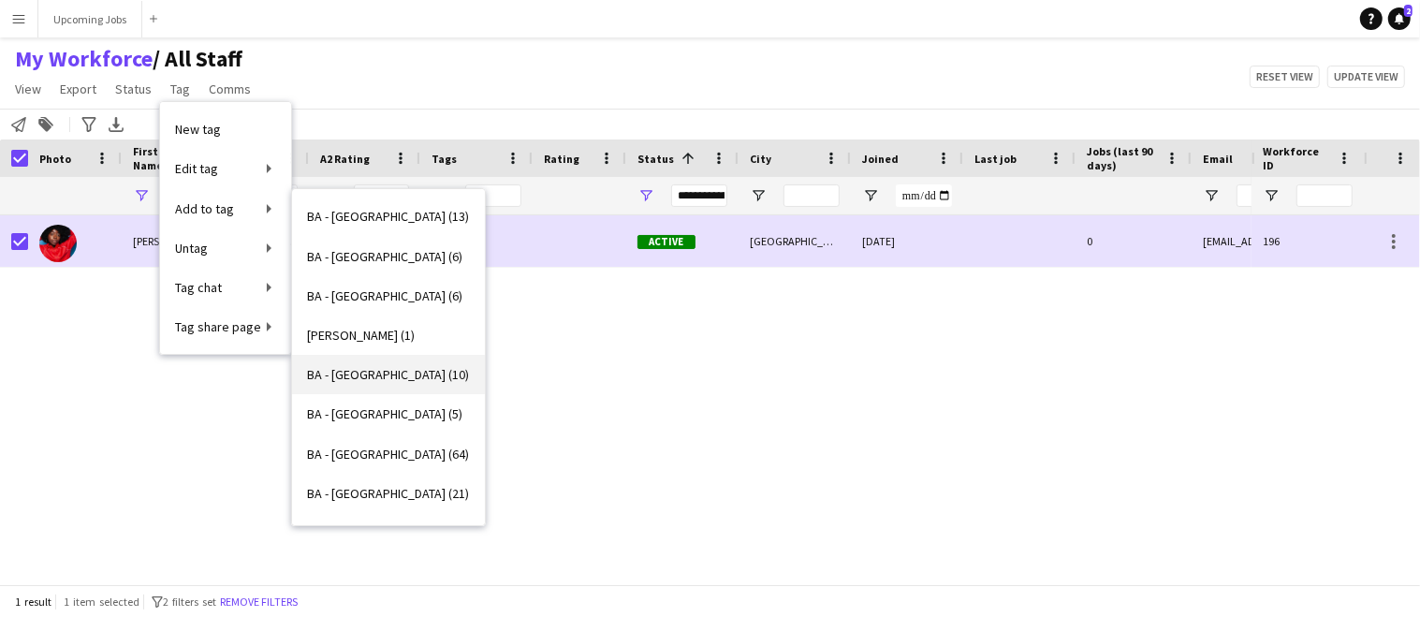
click at [344, 375] on span "BA - [GEOGRAPHIC_DATA] (10)" at bounding box center [388, 374] width 162 height 17
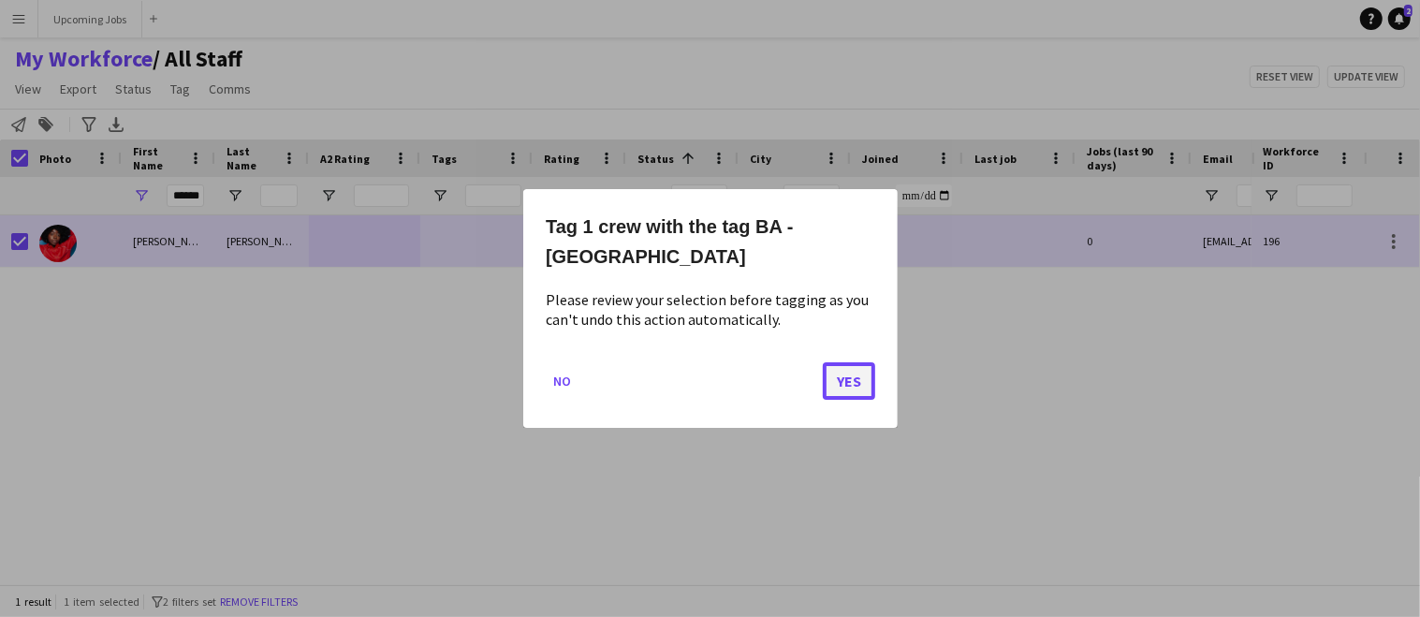
click at [854, 362] on button "Yes" at bounding box center [849, 380] width 52 height 37
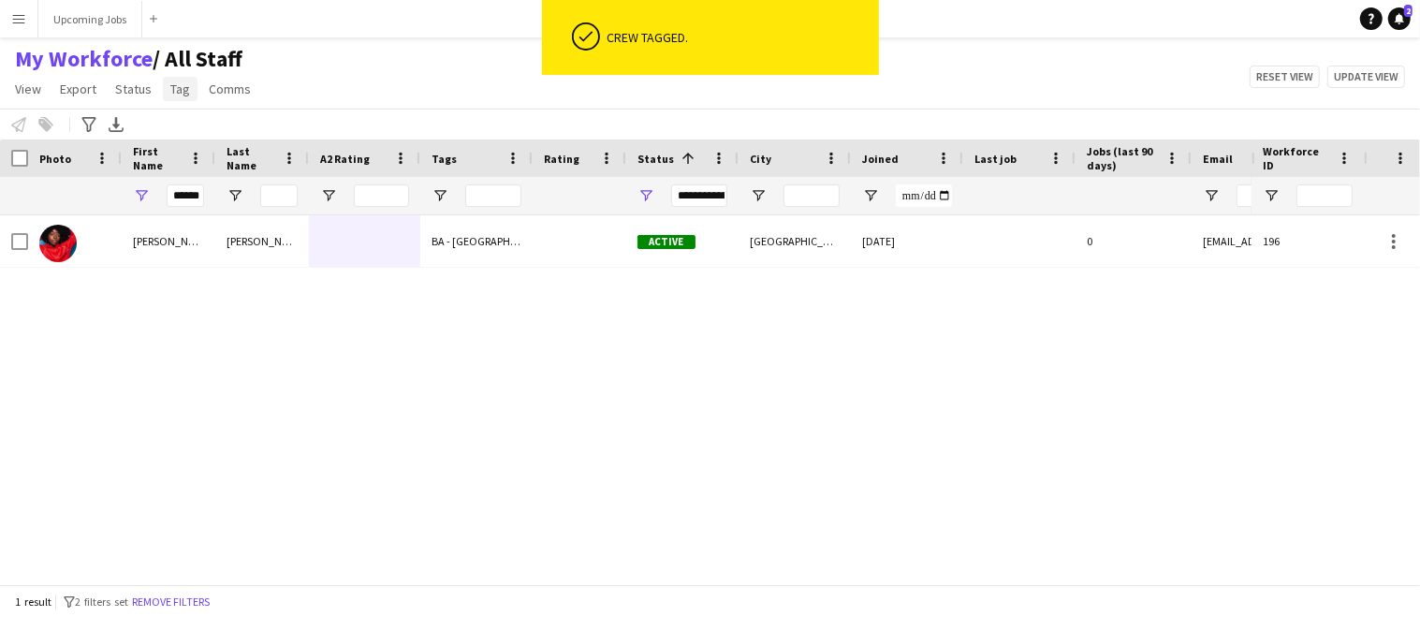
click at [179, 85] on span "Tag" at bounding box center [180, 88] width 20 height 17
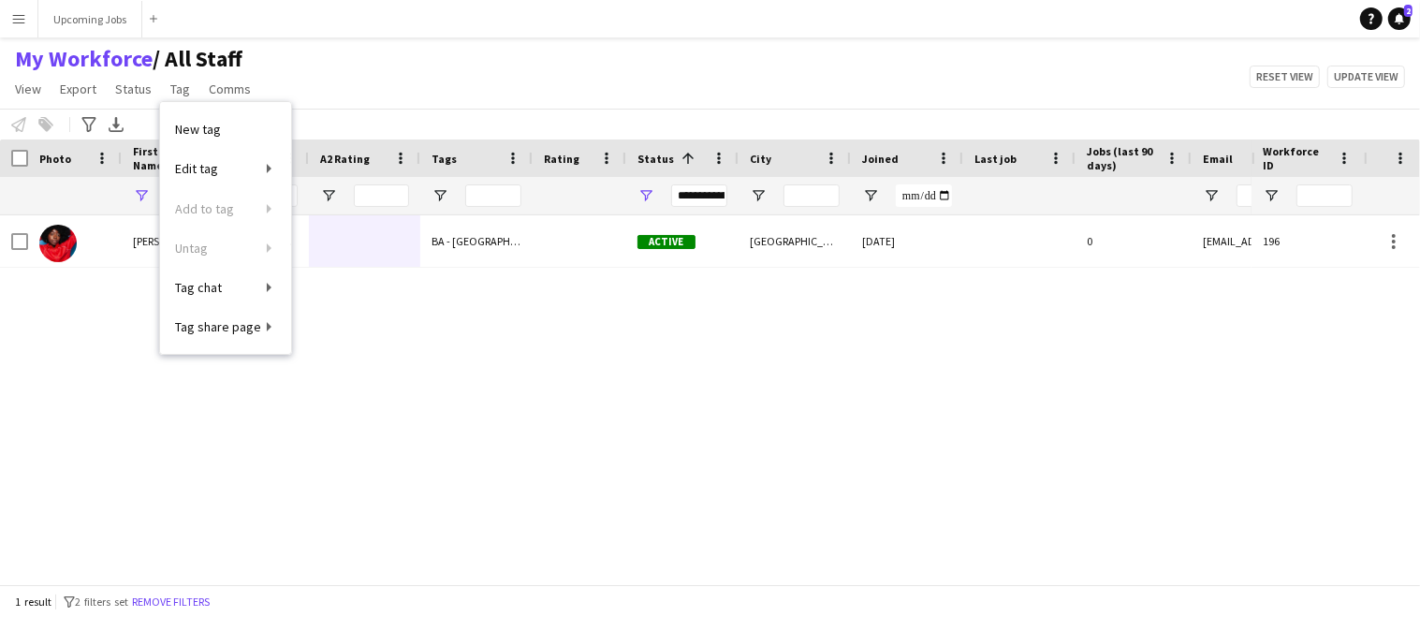
click at [208, 433] on div "[PERSON_NAME] BA - [GEOGRAPHIC_DATA] Active [GEOGRAPHIC_DATA] [DATE] 0 [EMAIL_A…" at bounding box center [625, 393] width 1251 height 356
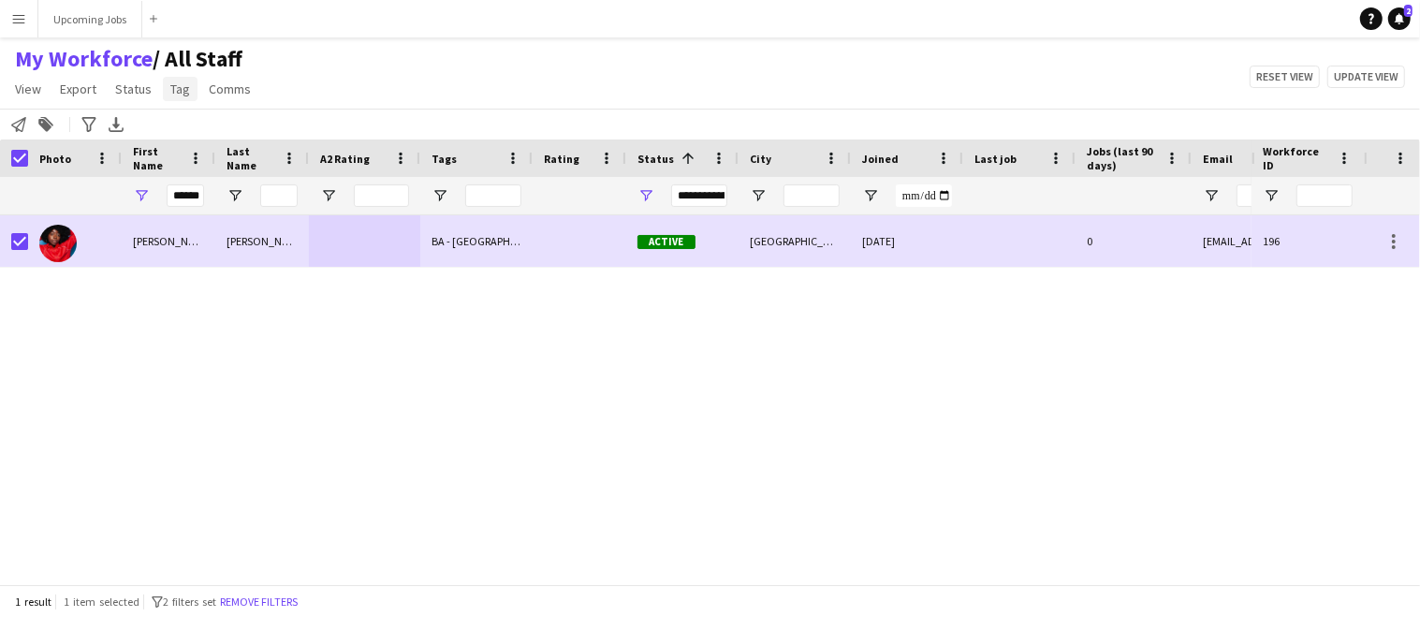
click at [178, 88] on span "Tag" at bounding box center [180, 88] width 20 height 17
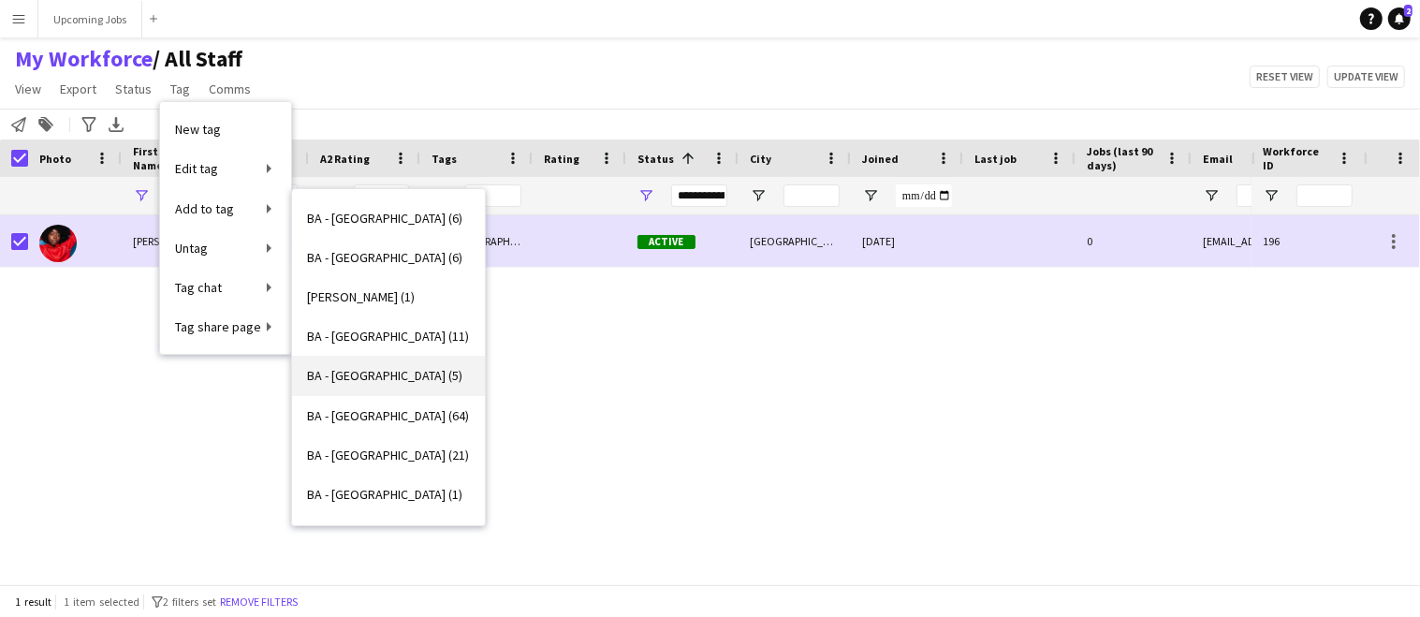
scroll to position [40, 0]
click at [357, 451] on span "BA - [GEOGRAPHIC_DATA] (21)" at bounding box center [388, 452] width 162 height 17
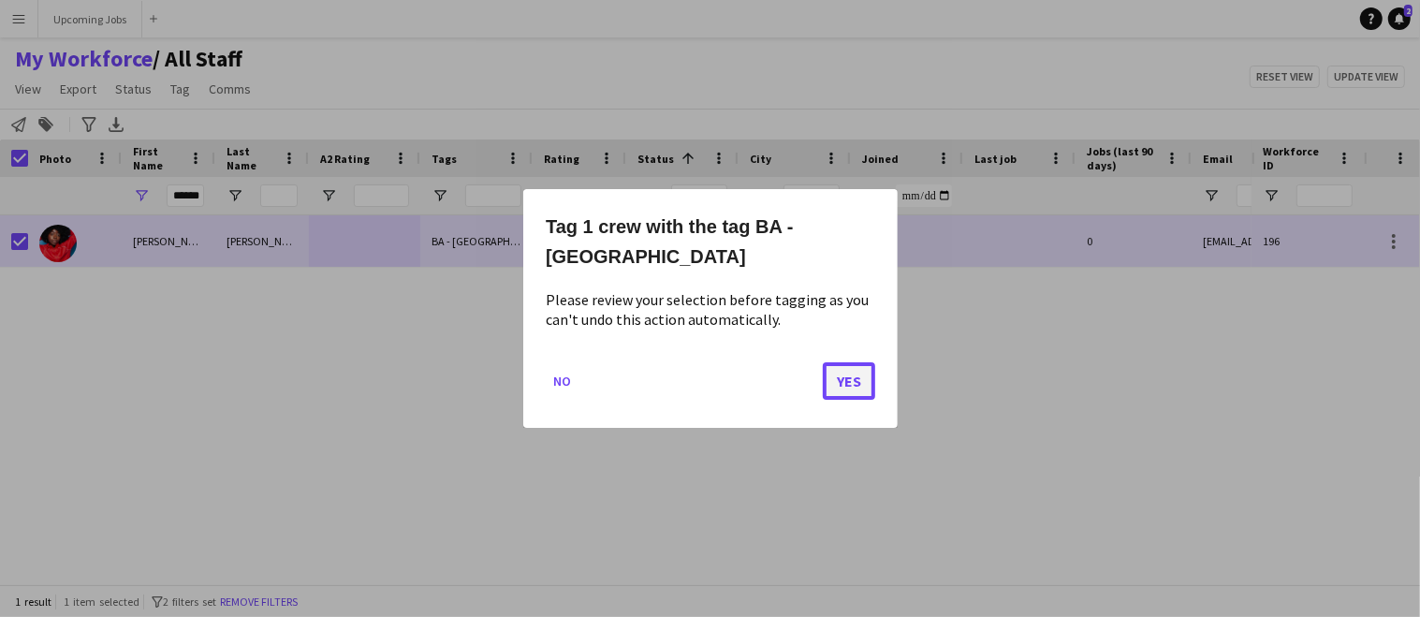
click at [859, 385] on button "Yes" at bounding box center [849, 380] width 52 height 37
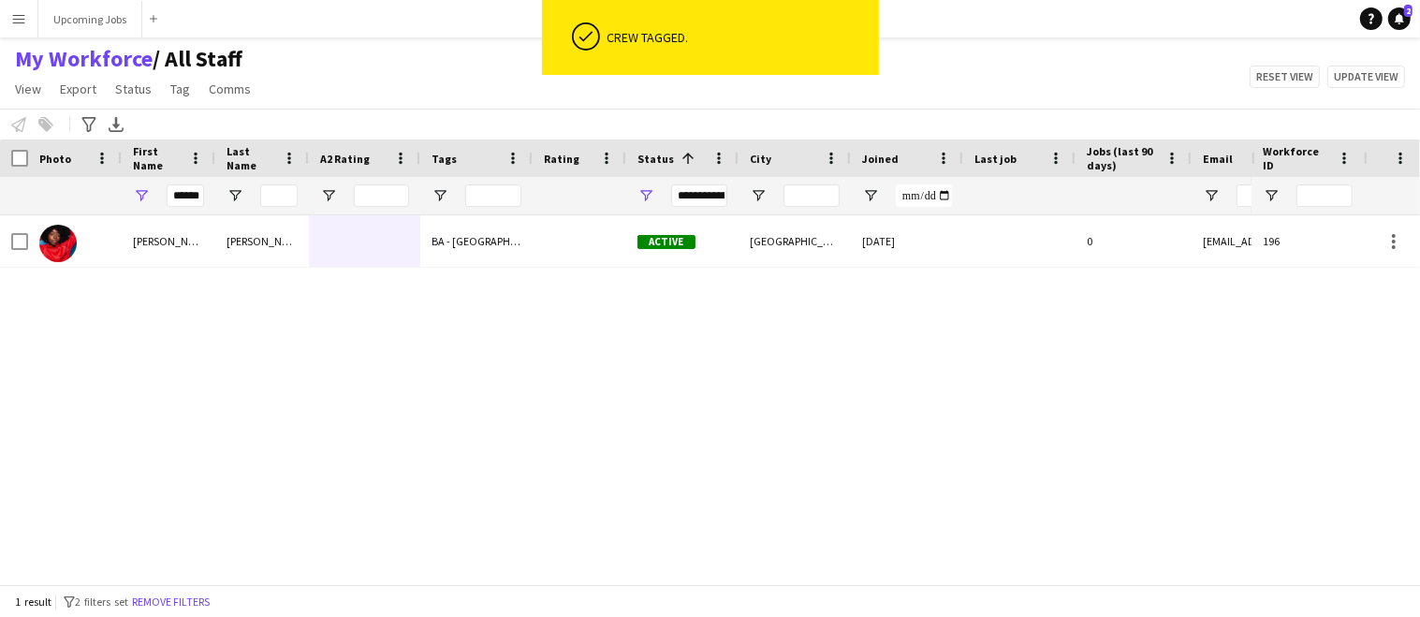
click at [474, 365] on div "[PERSON_NAME] BA - [GEOGRAPHIC_DATA], BA - [GEOGRAPHIC_DATA] Active [GEOGRAPHIC…" at bounding box center [625, 393] width 1251 height 356
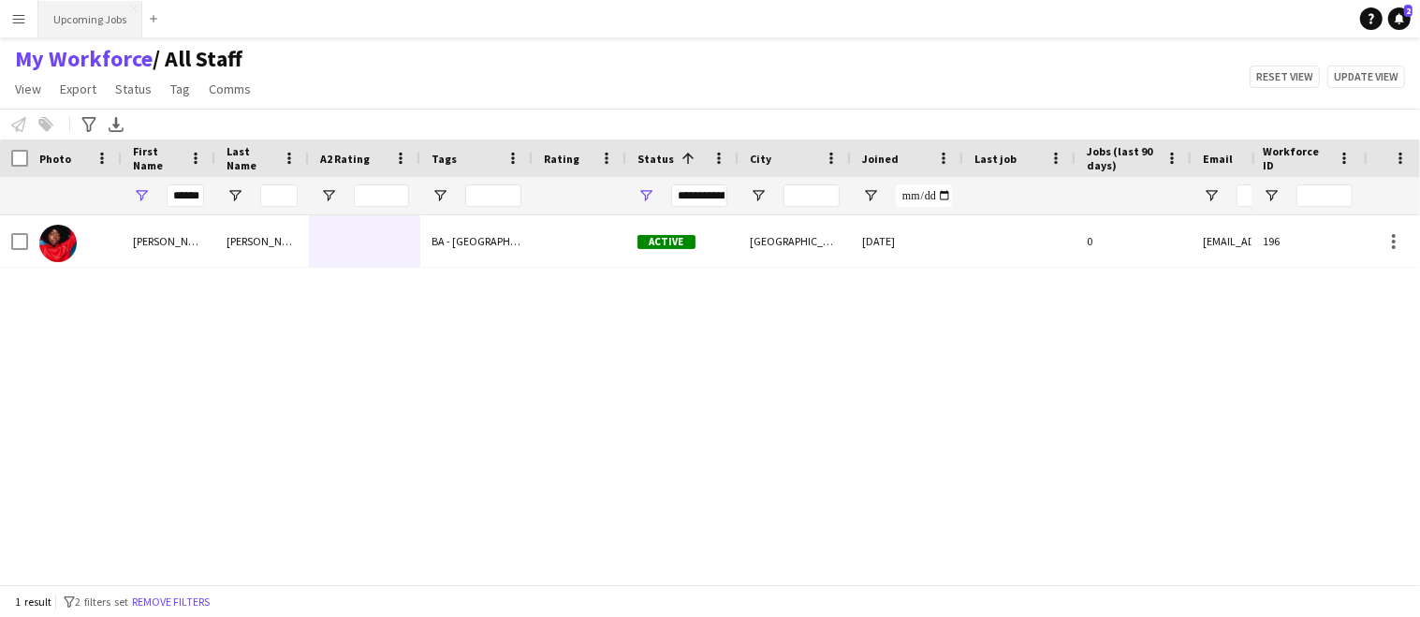
click at [99, 20] on button "Upcoming Jobs Close" at bounding box center [90, 19] width 104 height 36
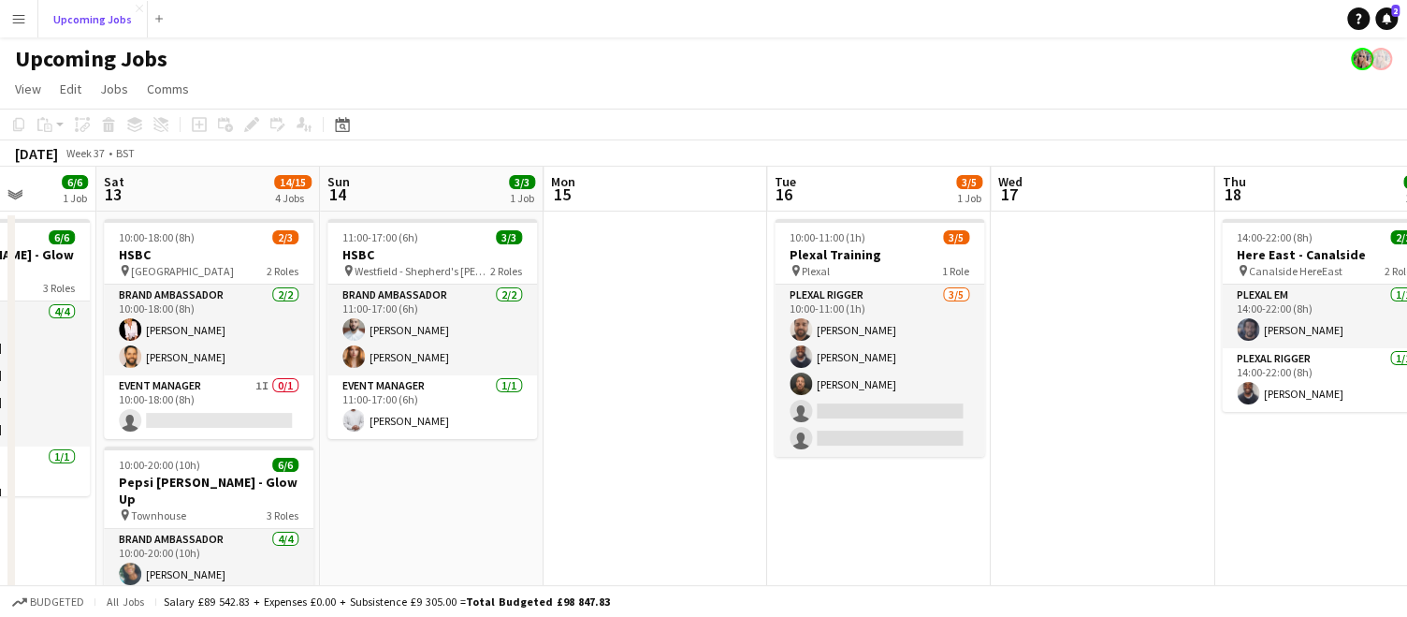
scroll to position [0, 802]
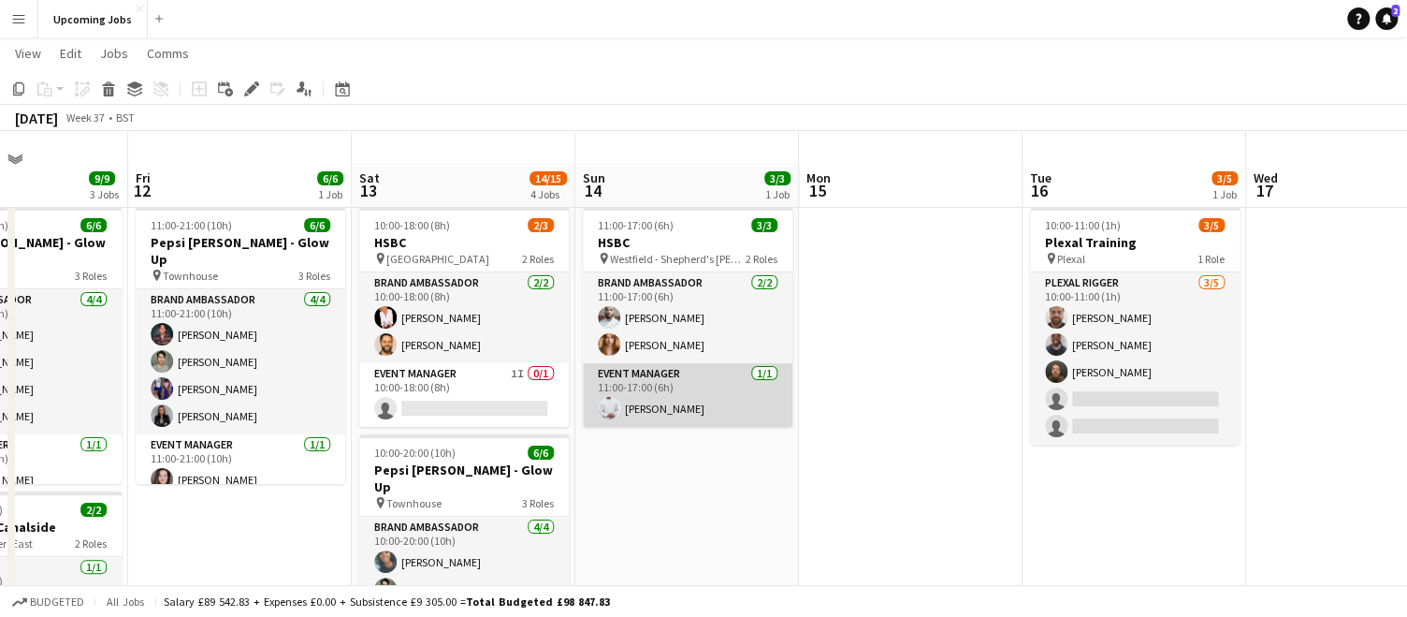
scroll to position [9, 0]
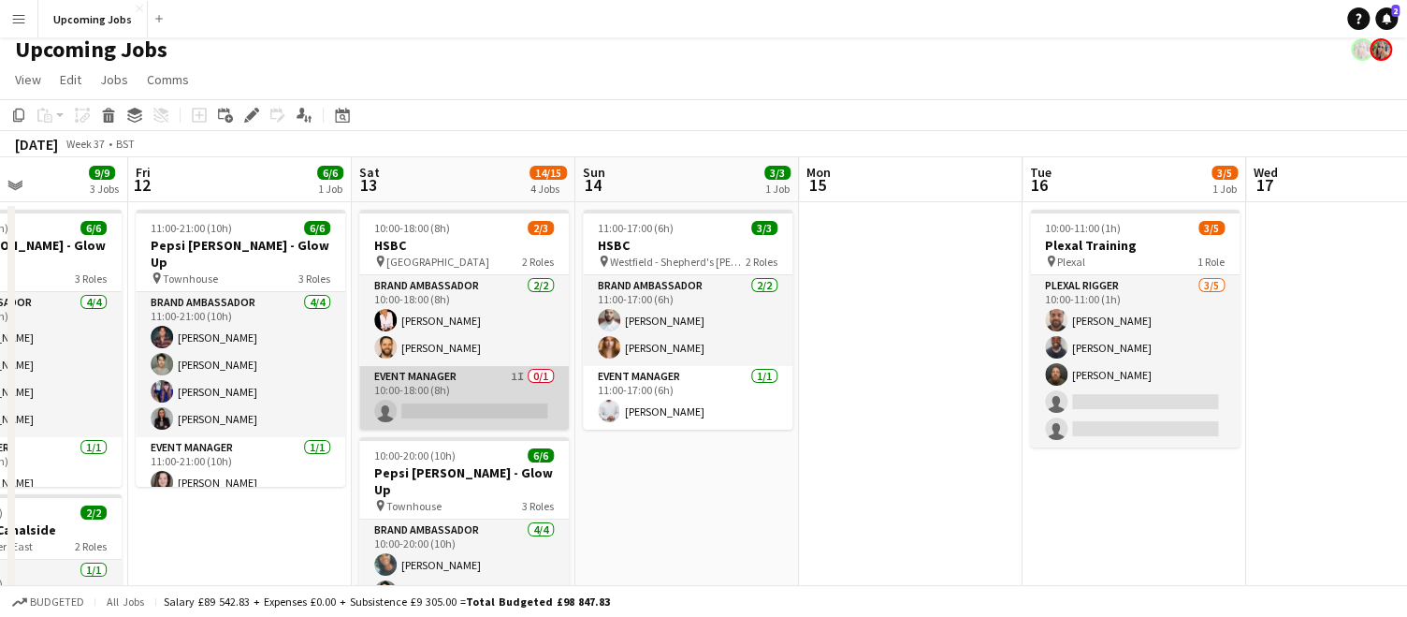
click at [488, 380] on app-card-role "Event Manager 1I 0/1 10:00-18:00 (8h) single-neutral-actions" at bounding box center [464, 398] width 210 height 64
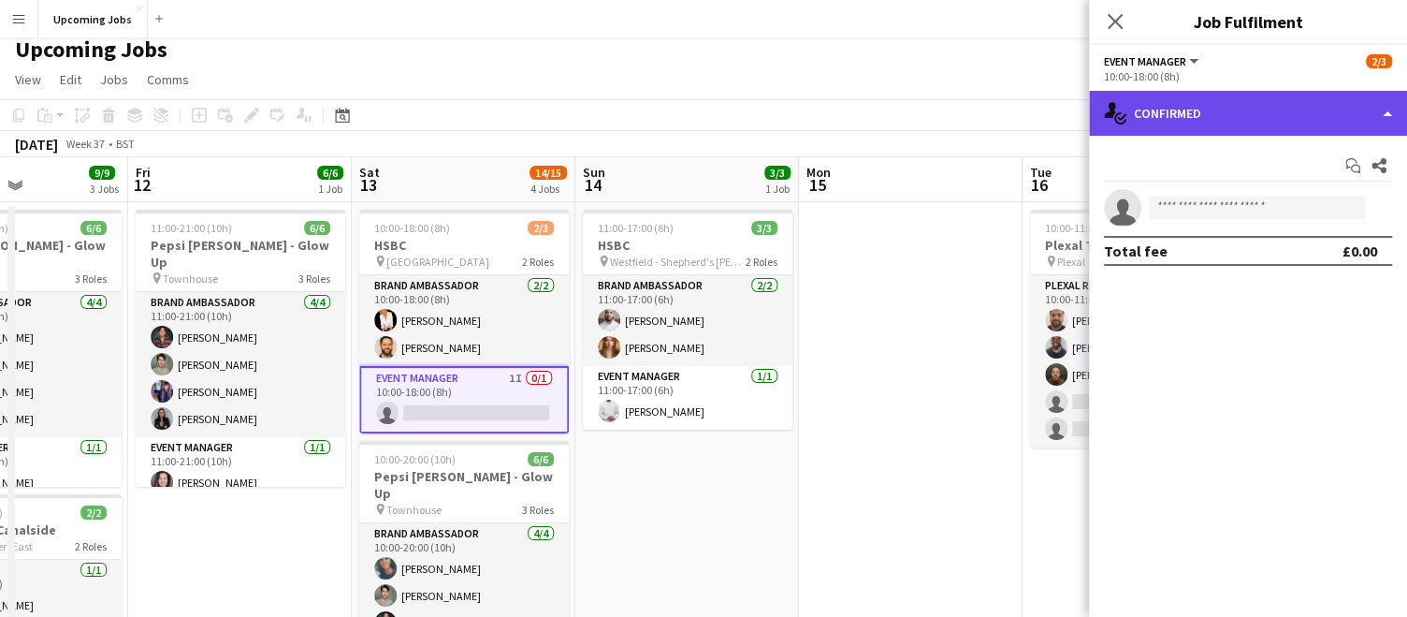
click at [1274, 127] on div "single-neutral-actions-check-2 Confirmed" at bounding box center [1248, 113] width 318 height 45
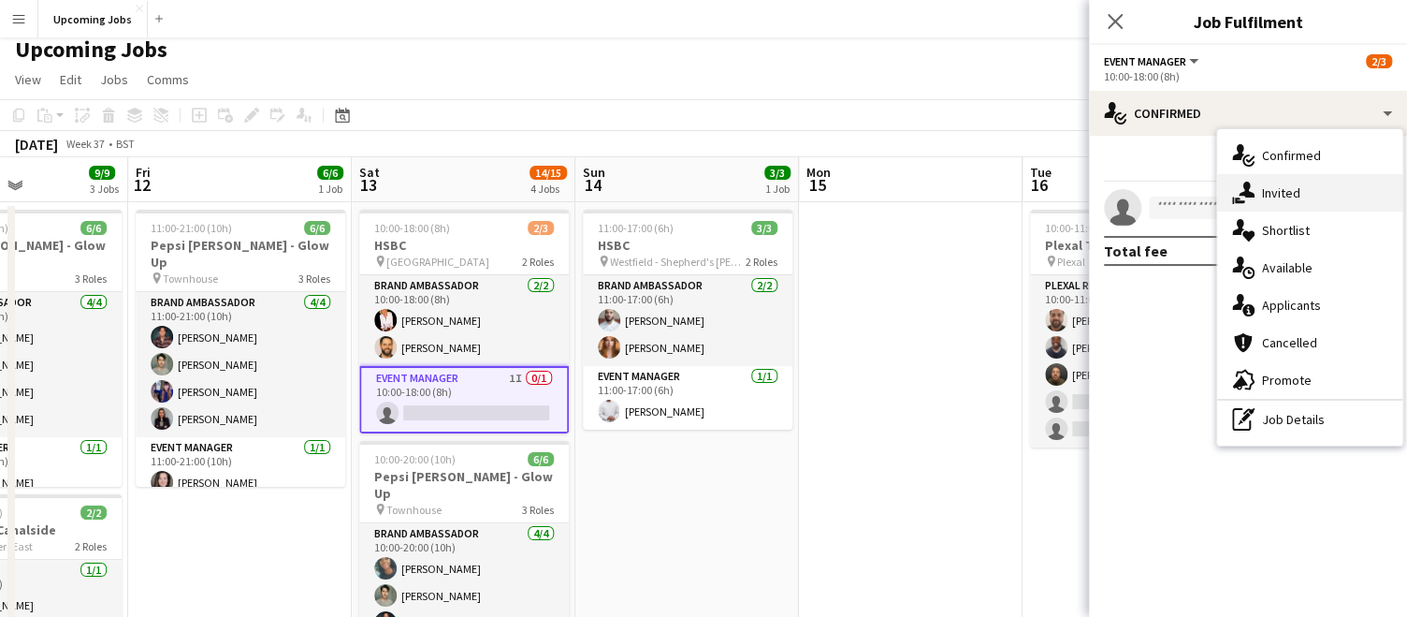
click at [1286, 194] on span "Invited" at bounding box center [1281, 192] width 38 height 17
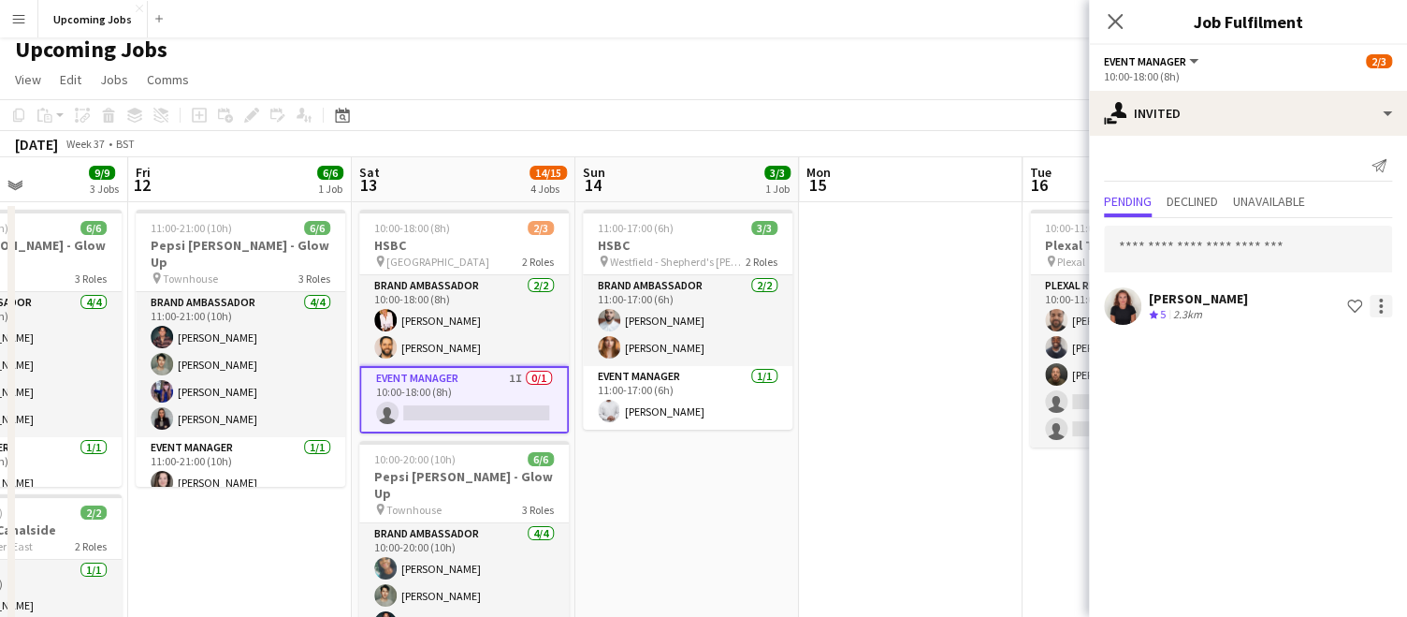
click at [1373, 303] on div at bounding box center [1381, 306] width 22 height 22
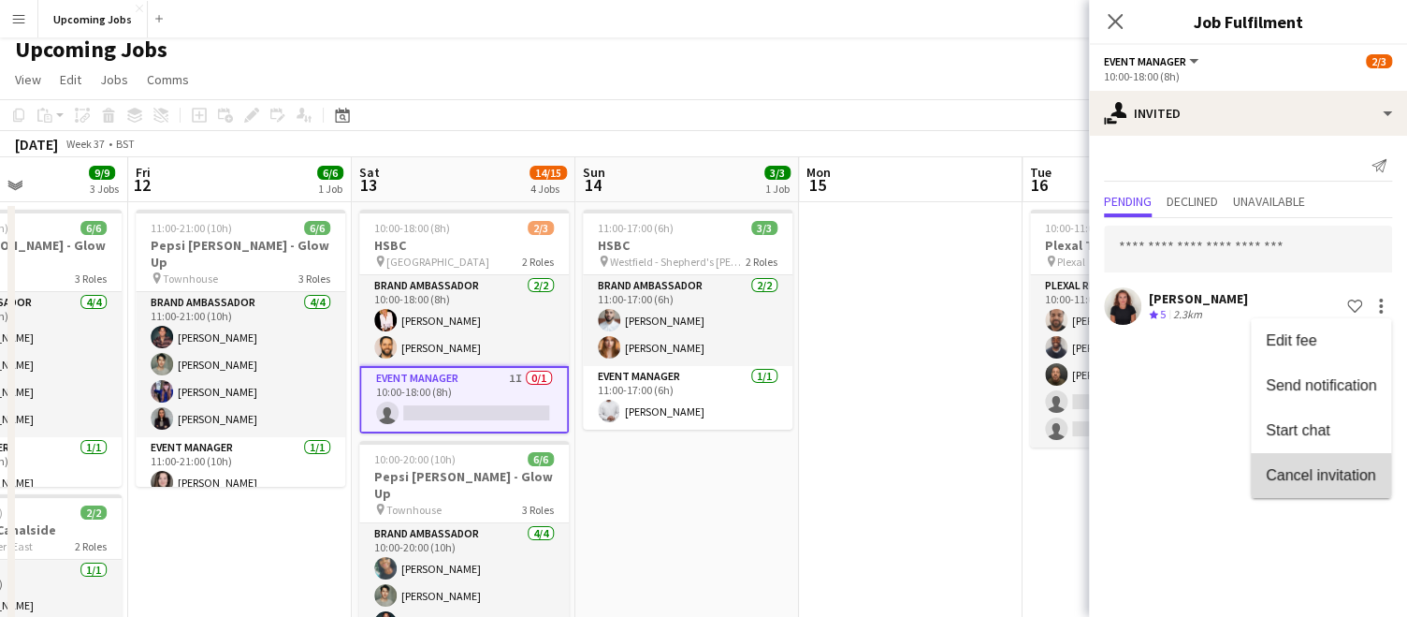
click at [1298, 474] on span "Cancel invitation" at bounding box center [1320, 474] width 109 height 16
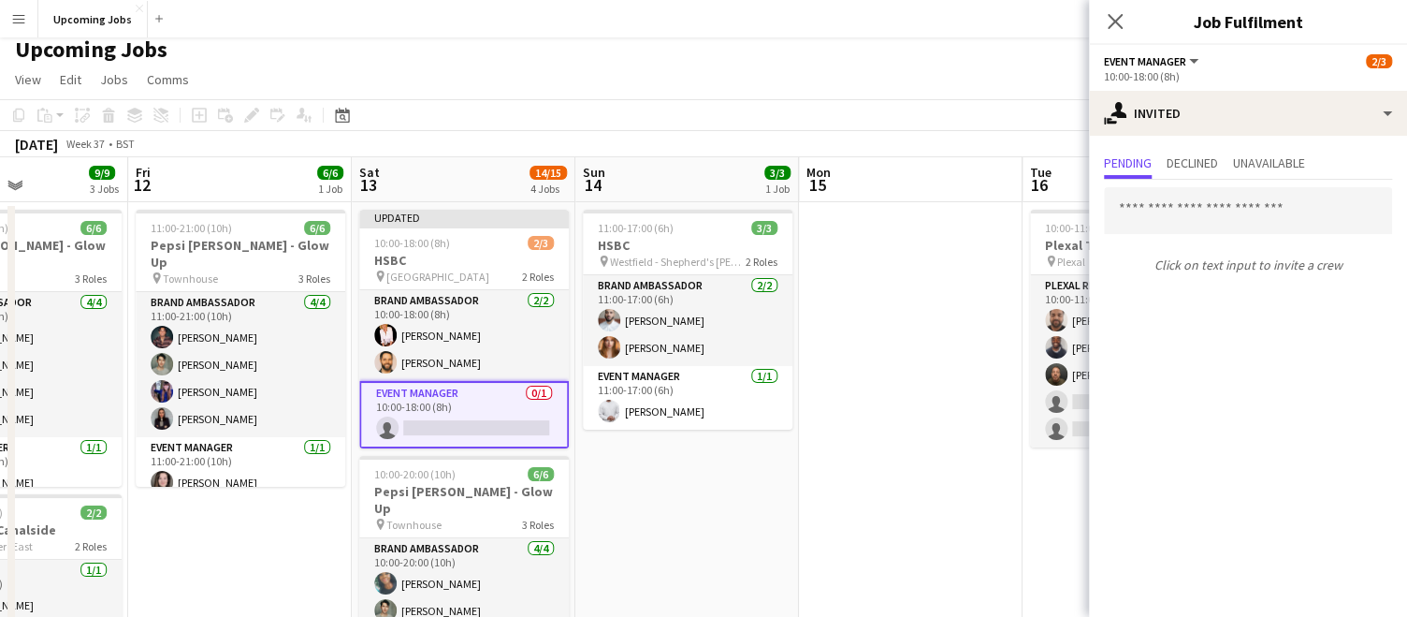
click at [650, 61] on div "Upcoming Jobs" at bounding box center [703, 46] width 1407 height 36
